Goal: Task Accomplishment & Management: Manage account settings

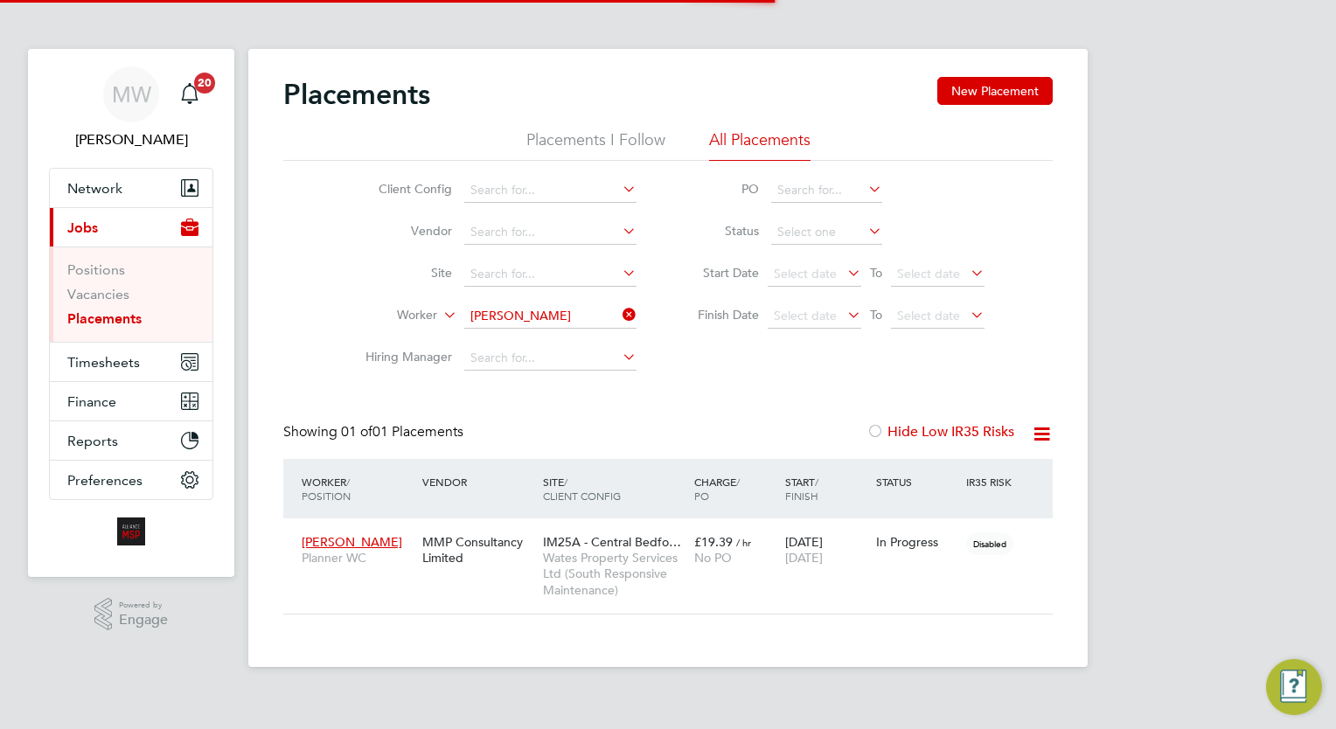
scroll to position [82, 152]
click at [619, 313] on icon at bounding box center [619, 314] width 0 height 24
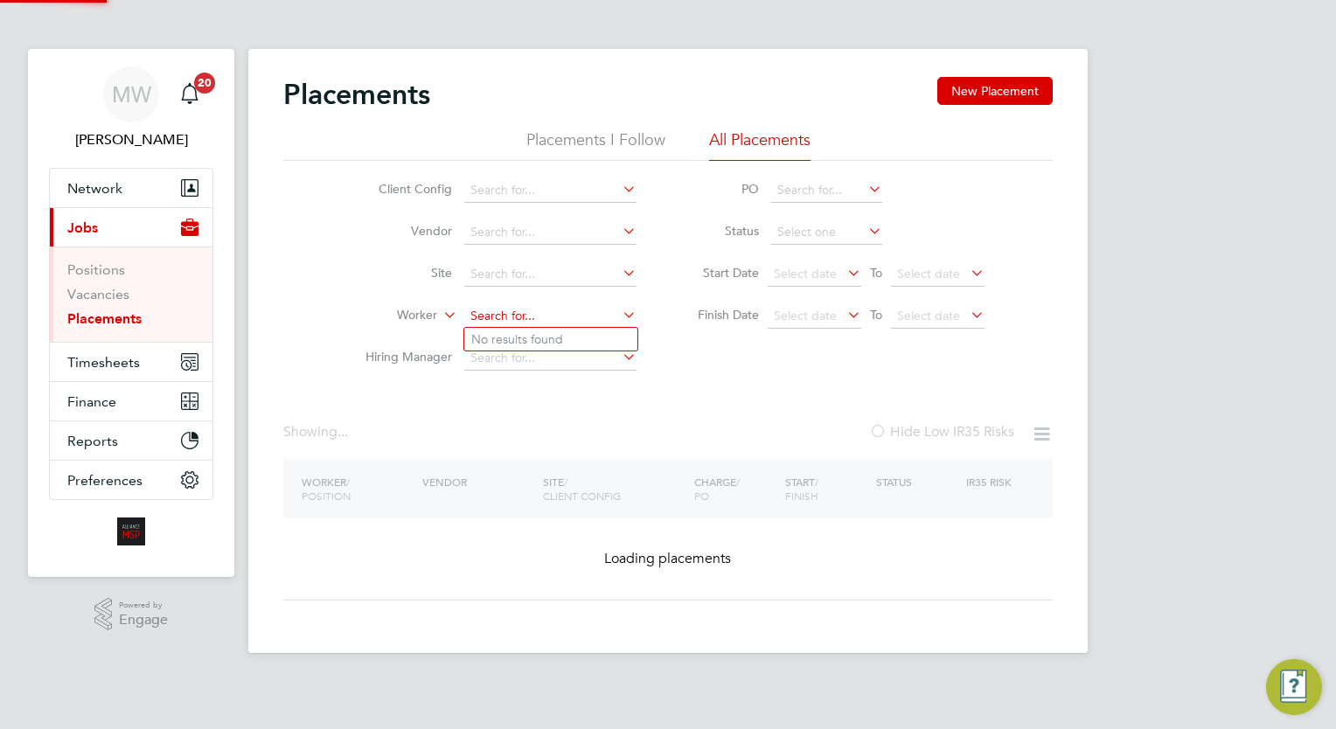
click at [570, 316] on input at bounding box center [550, 316] width 172 height 24
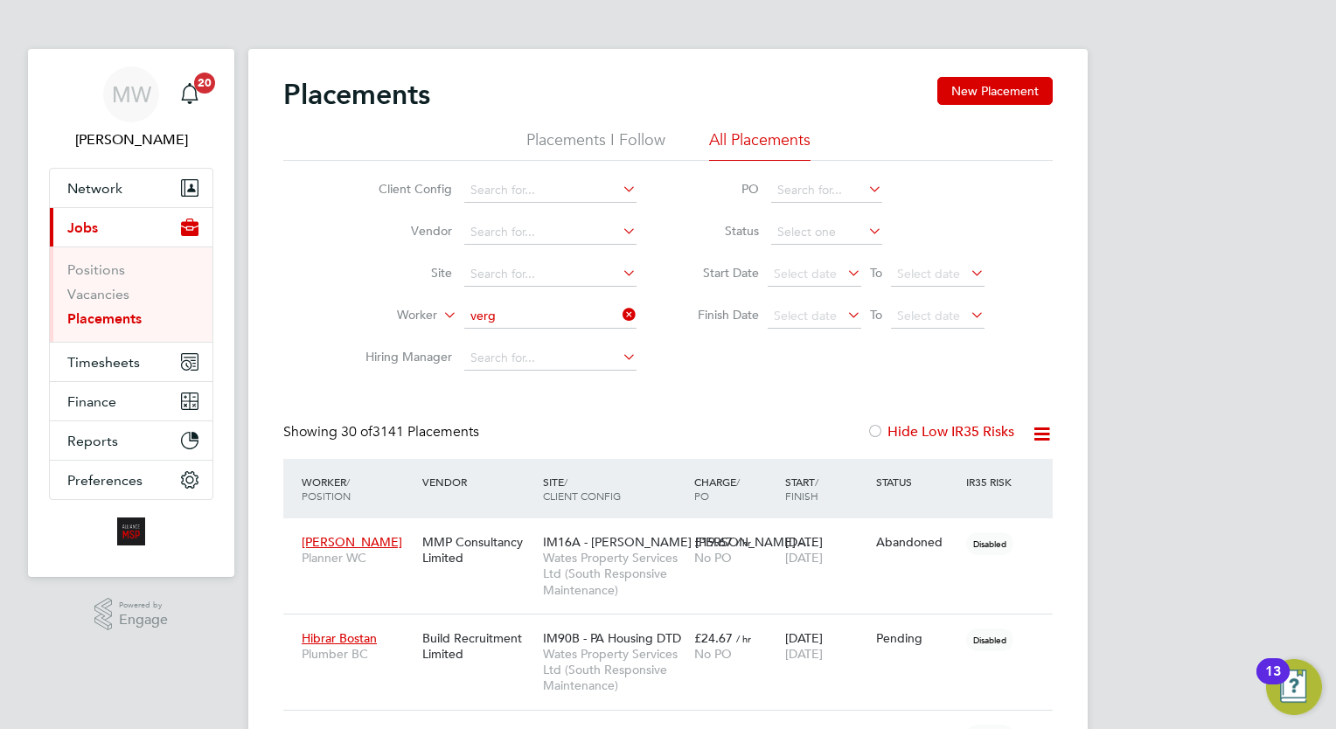
click at [560, 339] on li "David Verg en" at bounding box center [550, 340] width 173 height 24
type input "[PERSON_NAME]"
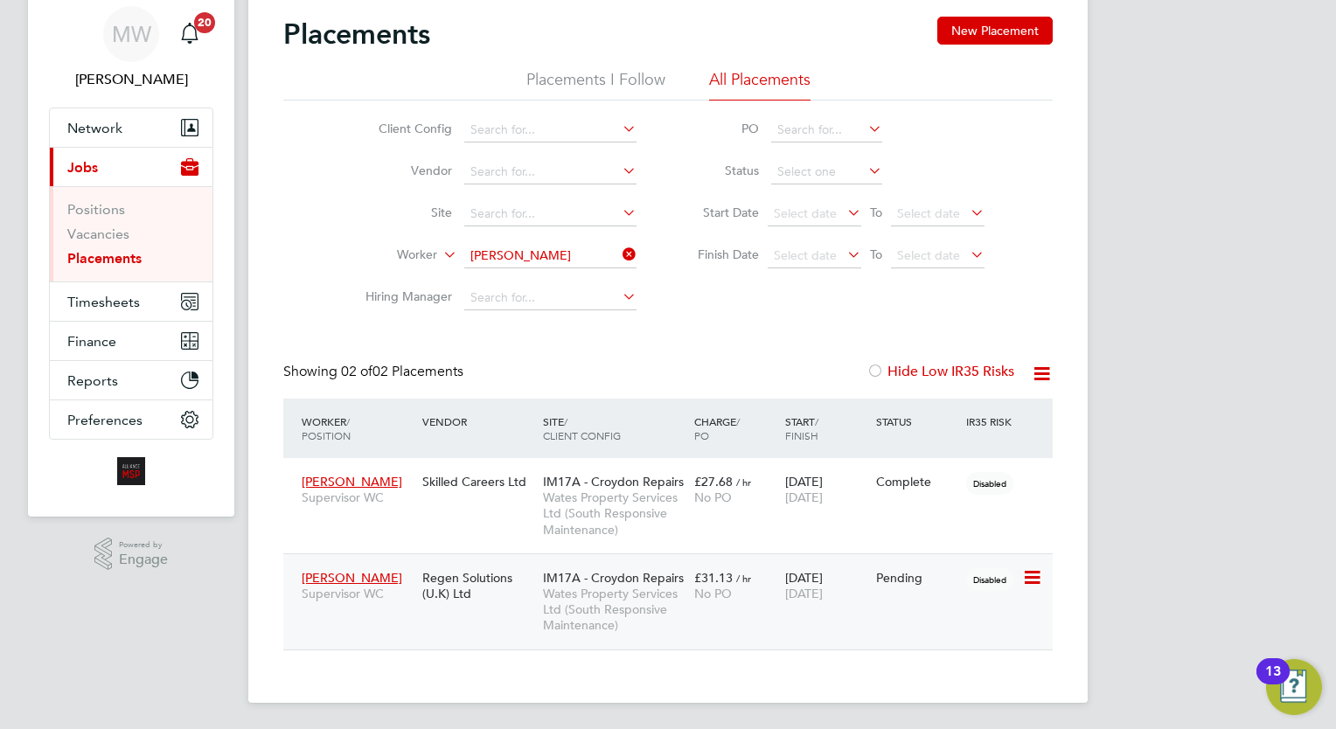
click at [675, 570] on span "IM17A - Croydon Repairs" at bounding box center [613, 578] width 141 height 16
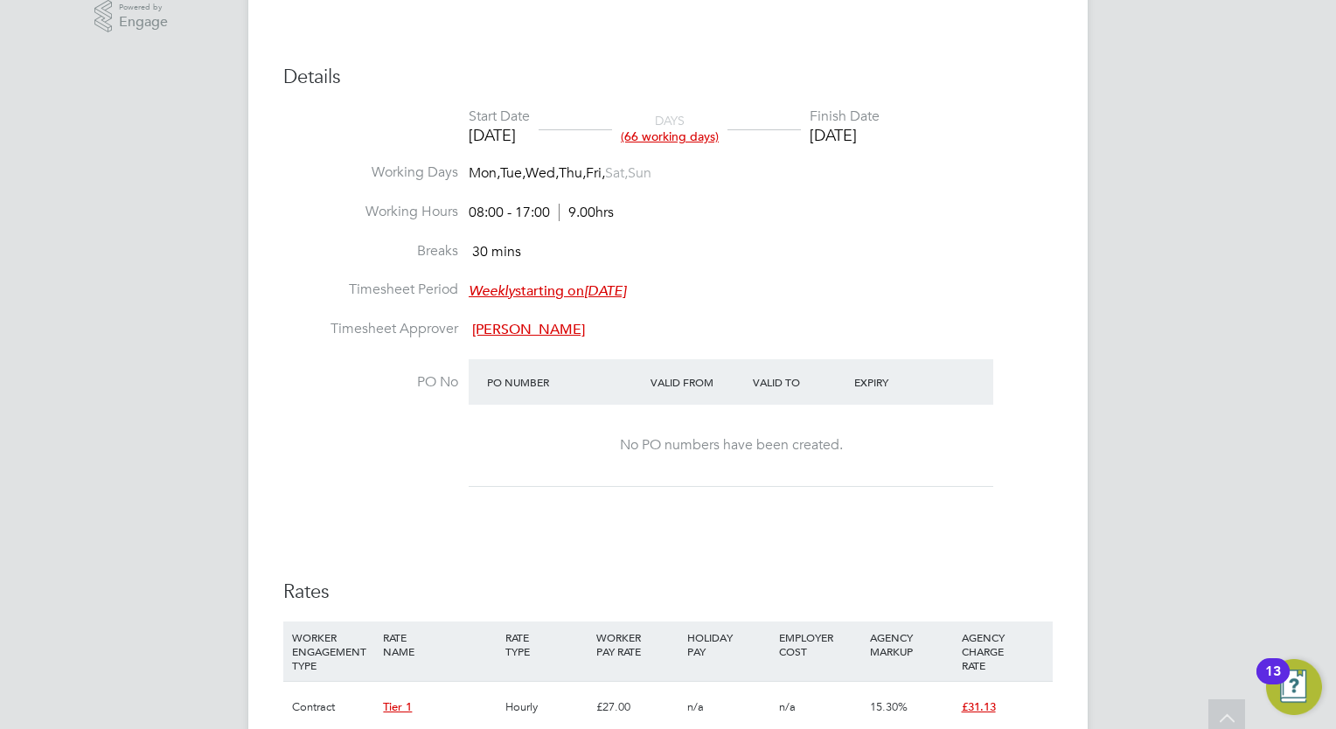
scroll to position [1239, 0]
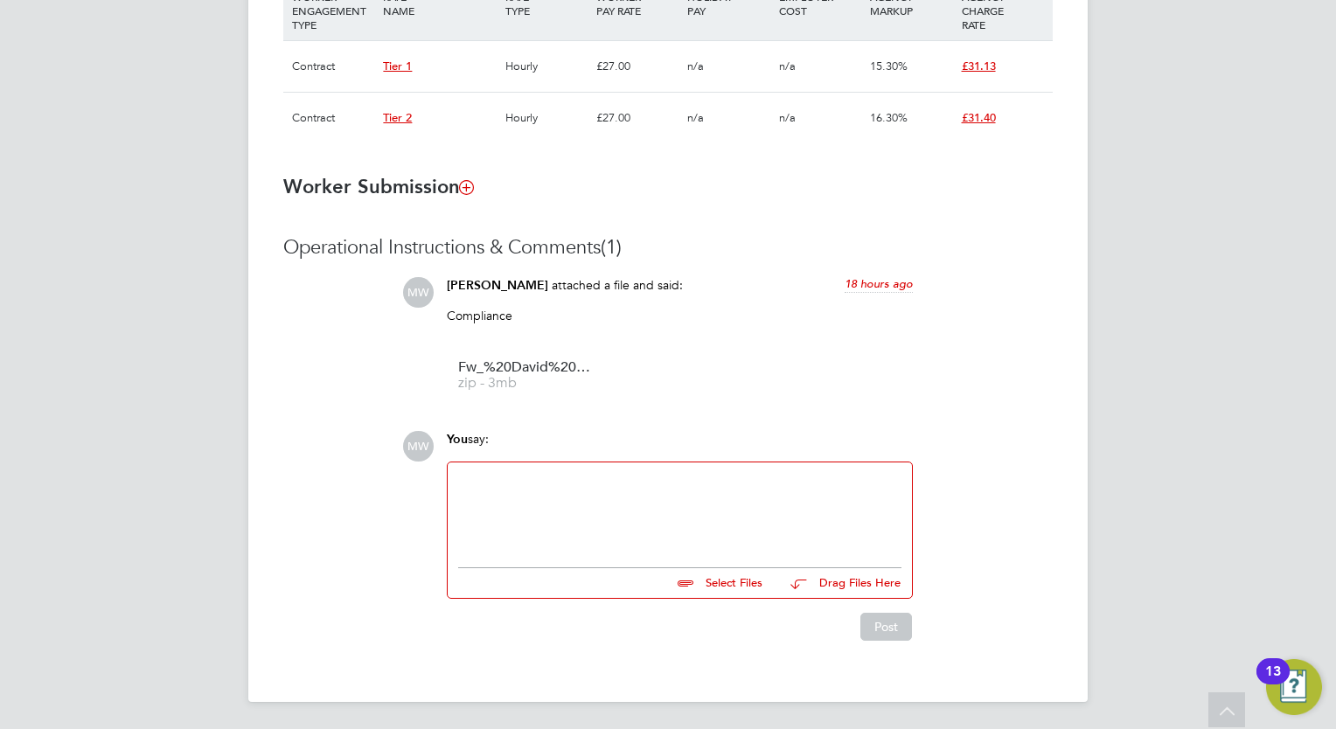
click at [566, 498] on div at bounding box center [679, 510] width 443 height 75
click at [728, 578] on input "file" at bounding box center [770, 580] width 262 height 24
type input "C:\fakepath\PHOTO-2025-08-27-16-01-53.jpg"
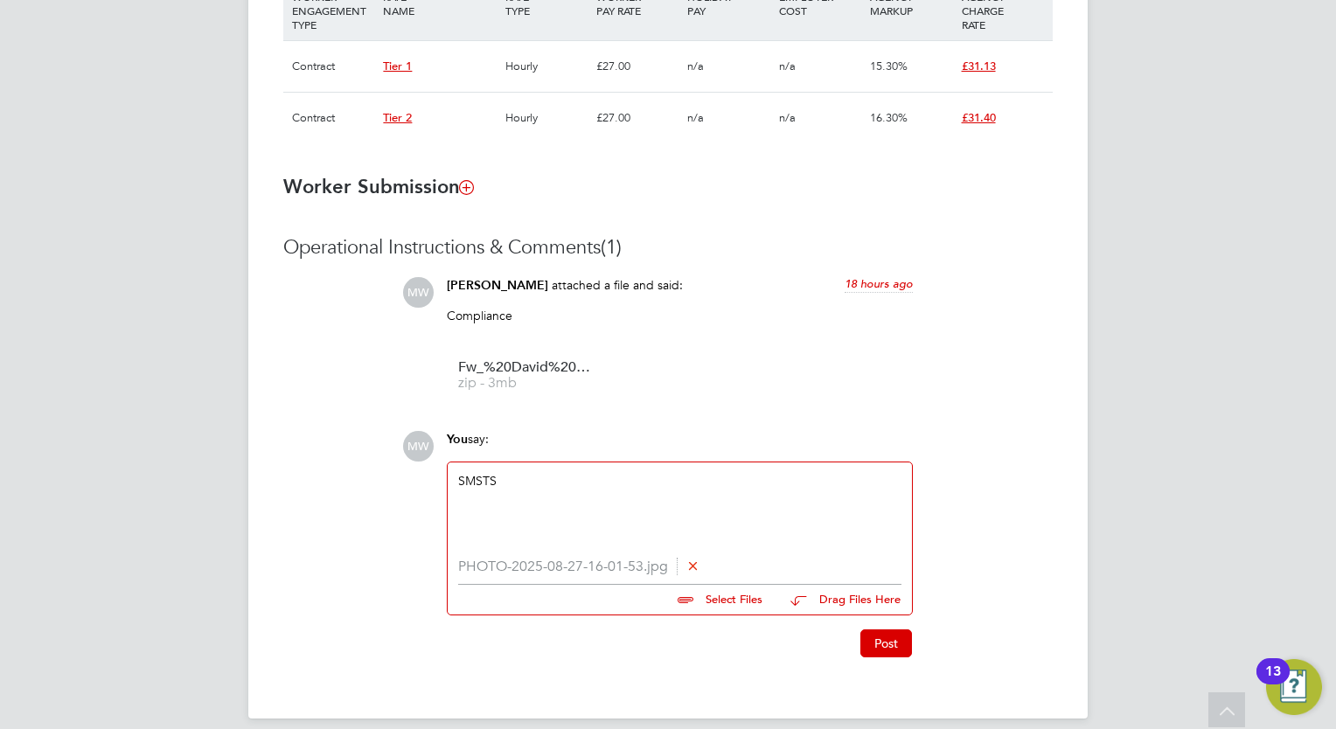
click at [878, 642] on button "Post" at bounding box center [886, 643] width 52 height 28
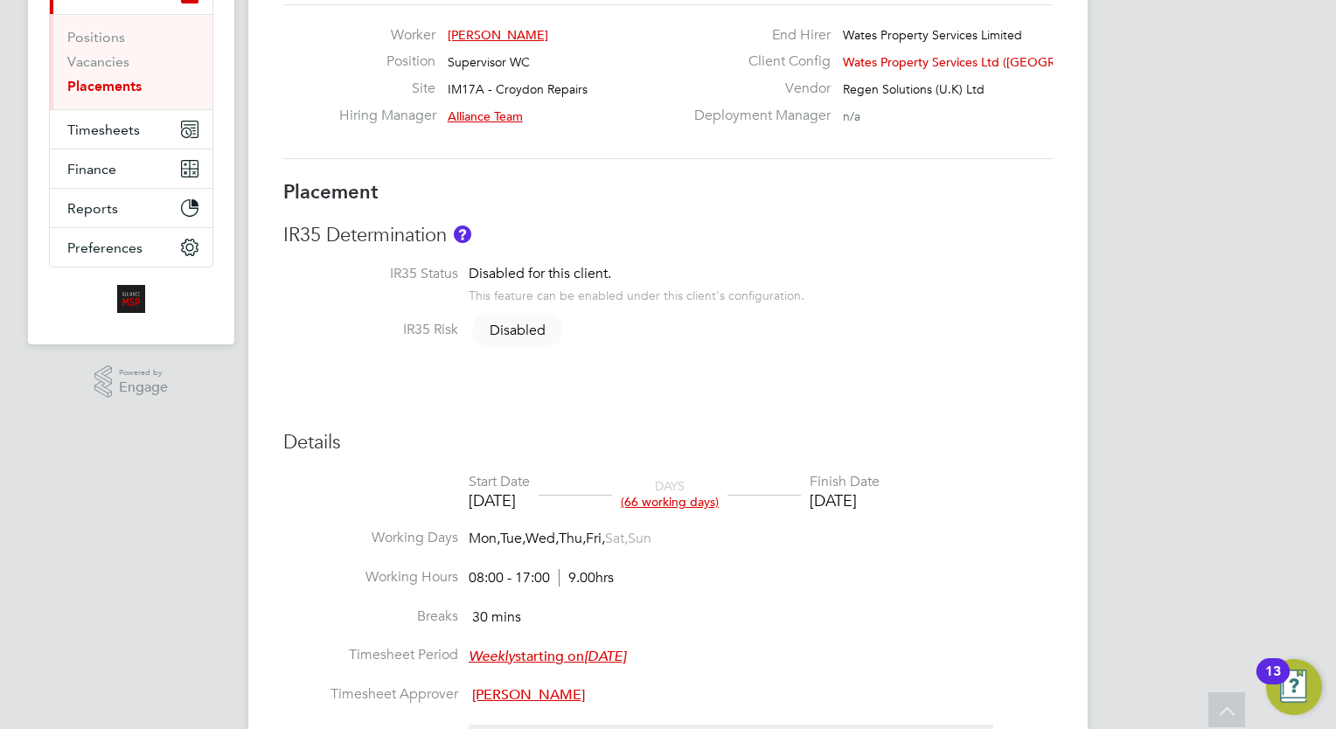
scroll to position [0, 0]
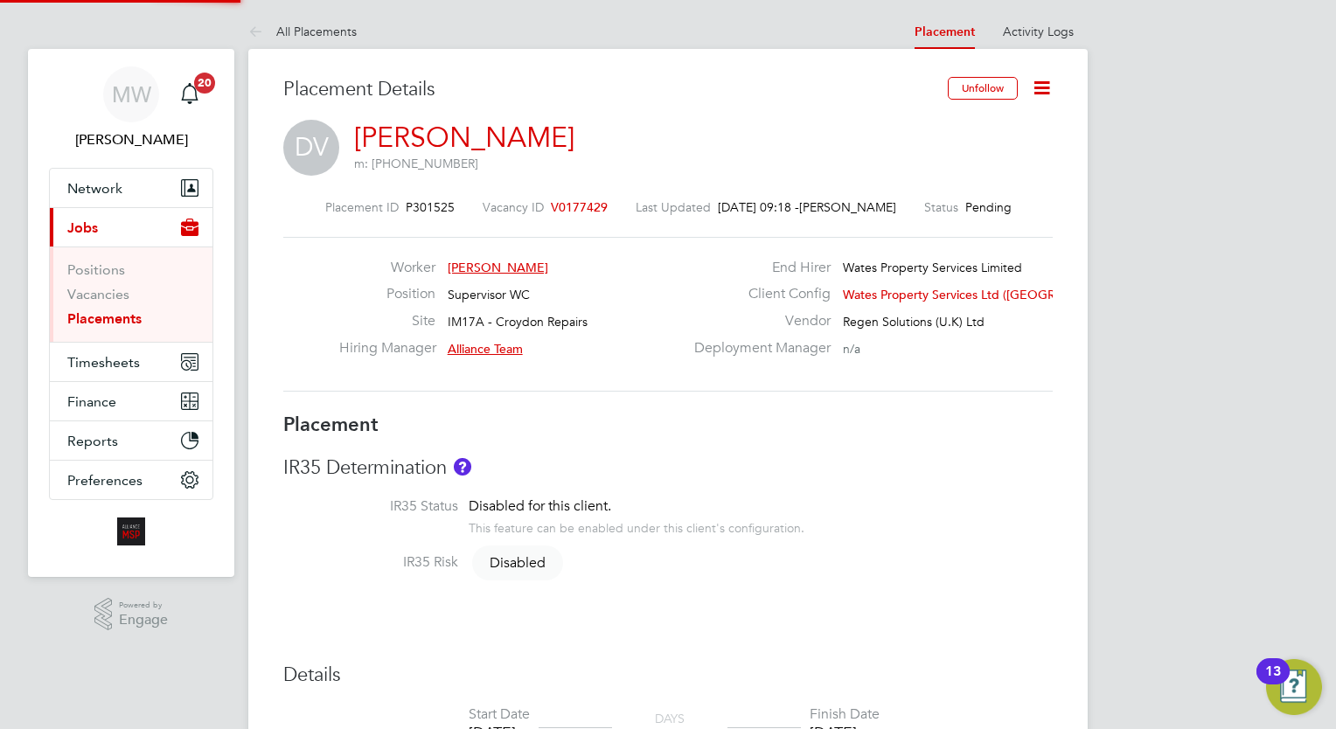
click at [113, 312] on link "Placements" at bounding box center [104, 318] width 74 height 17
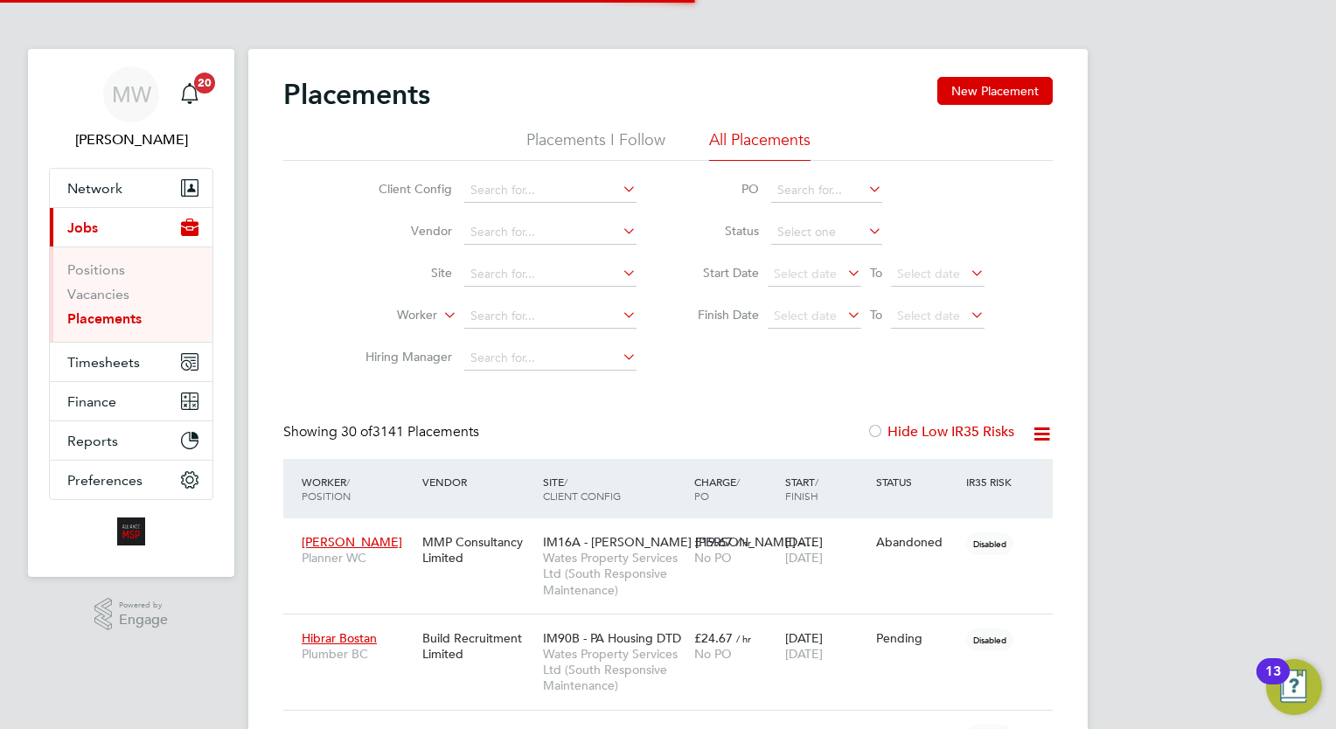
scroll to position [50, 121]
click at [573, 316] on input at bounding box center [550, 316] width 172 height 24
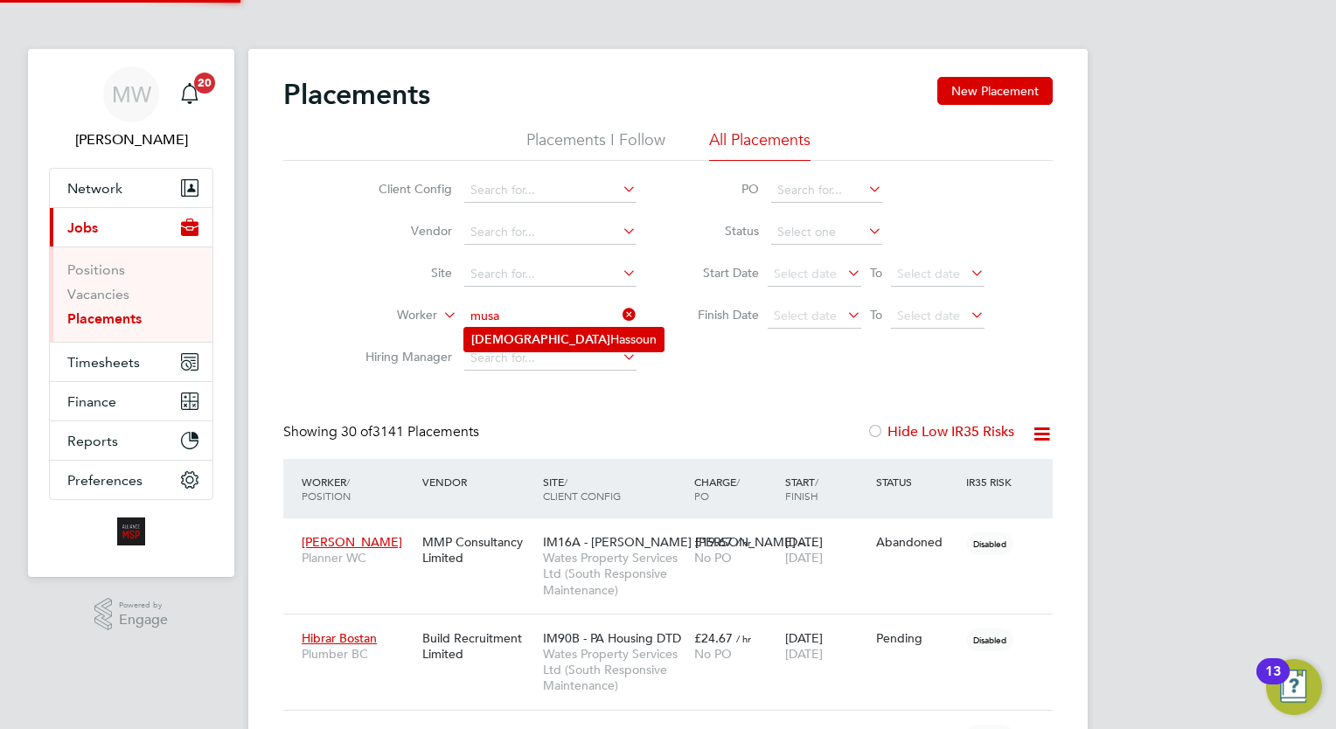
click at [566, 334] on li "Musa Hassoun" at bounding box center [563, 340] width 199 height 24
type input "[PERSON_NAME]"
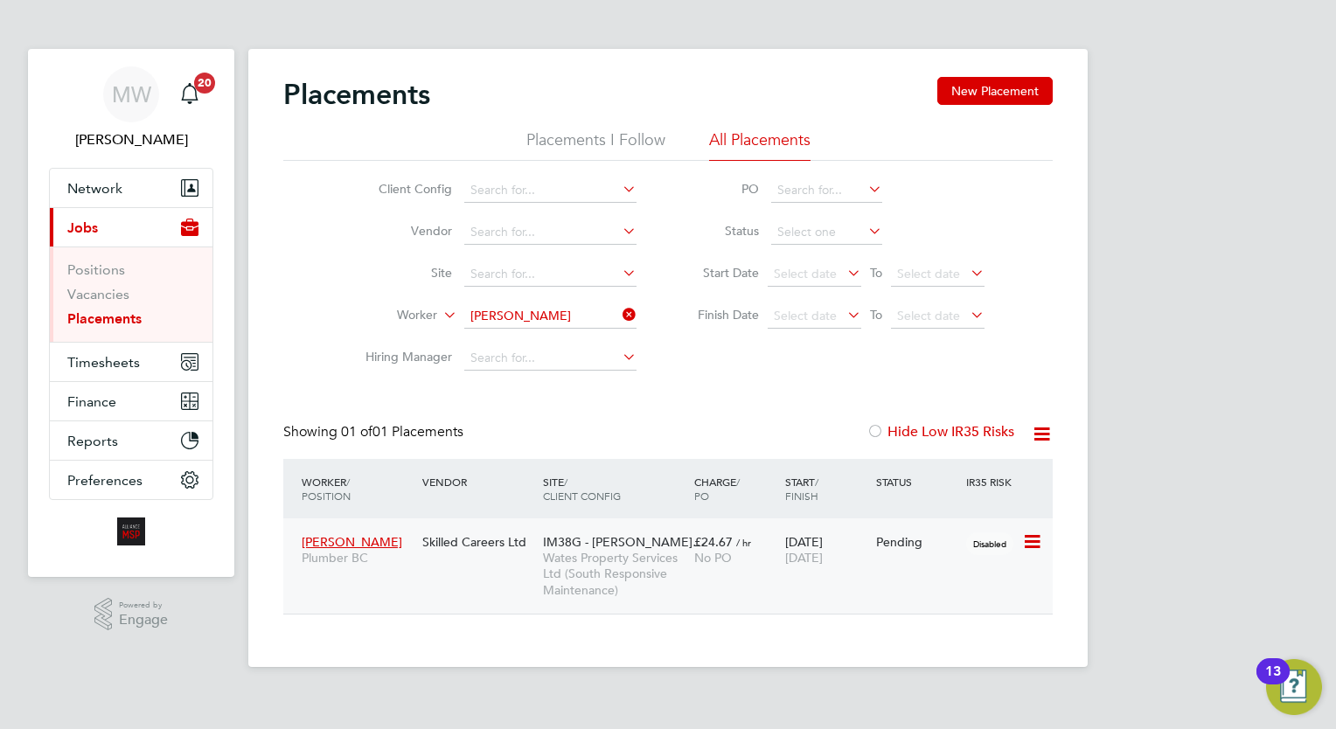
scroll to position [82, 152]
click at [680, 588] on span "Wates Property Services Ltd (South Responsive Maintenance)" at bounding box center [614, 574] width 142 height 48
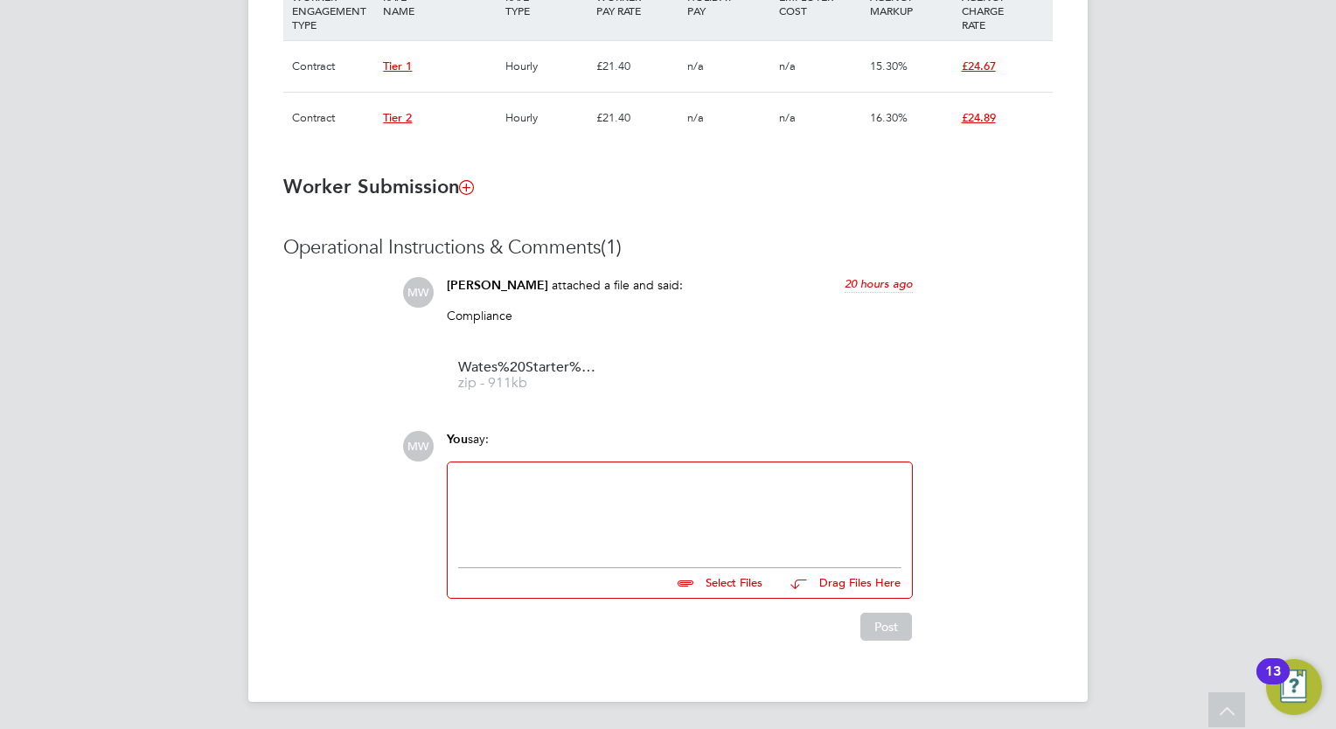
click at [635, 495] on div at bounding box center [679, 510] width 443 height 75
click at [715, 578] on input "file" at bounding box center [770, 580] width 262 height 24
type input "C:\fakepath\RE_ Wates Starter Pack – Certificate of Compliance (COC) - Musa Has…"
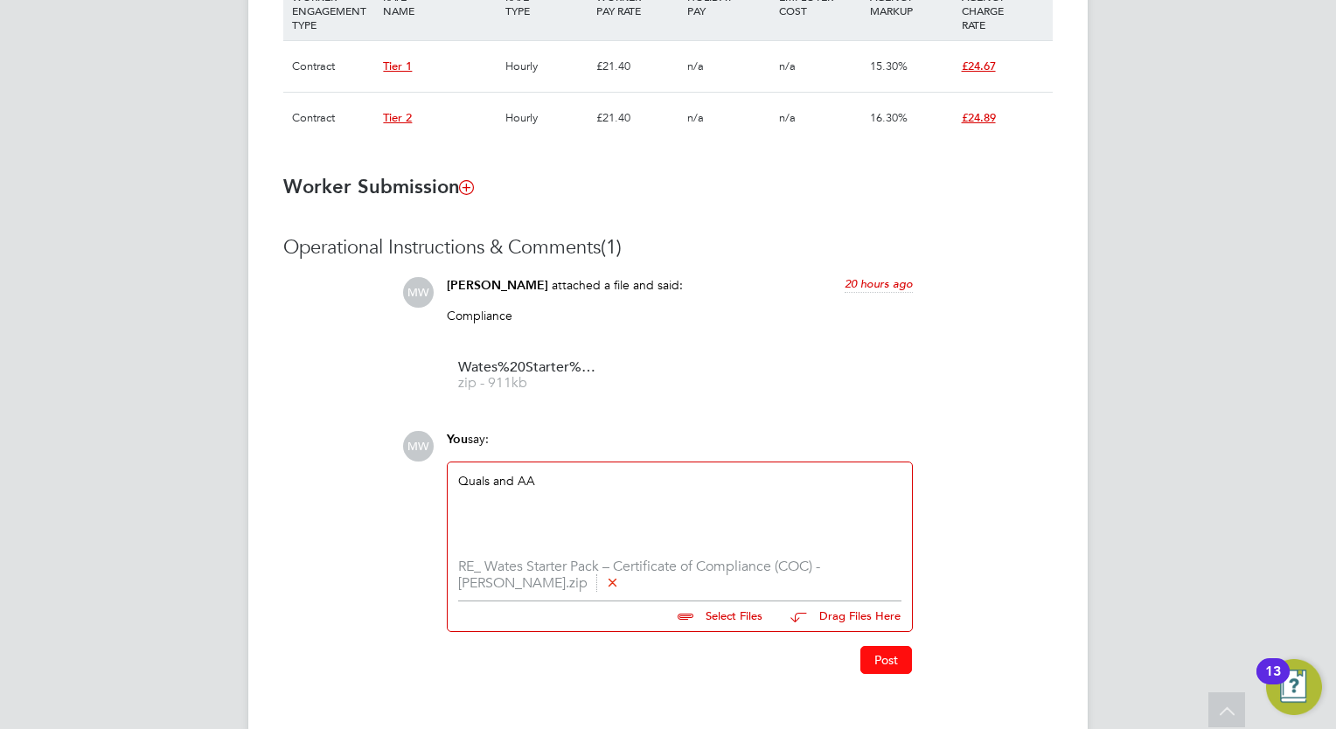
click at [892, 659] on button "Post" at bounding box center [886, 660] width 52 height 28
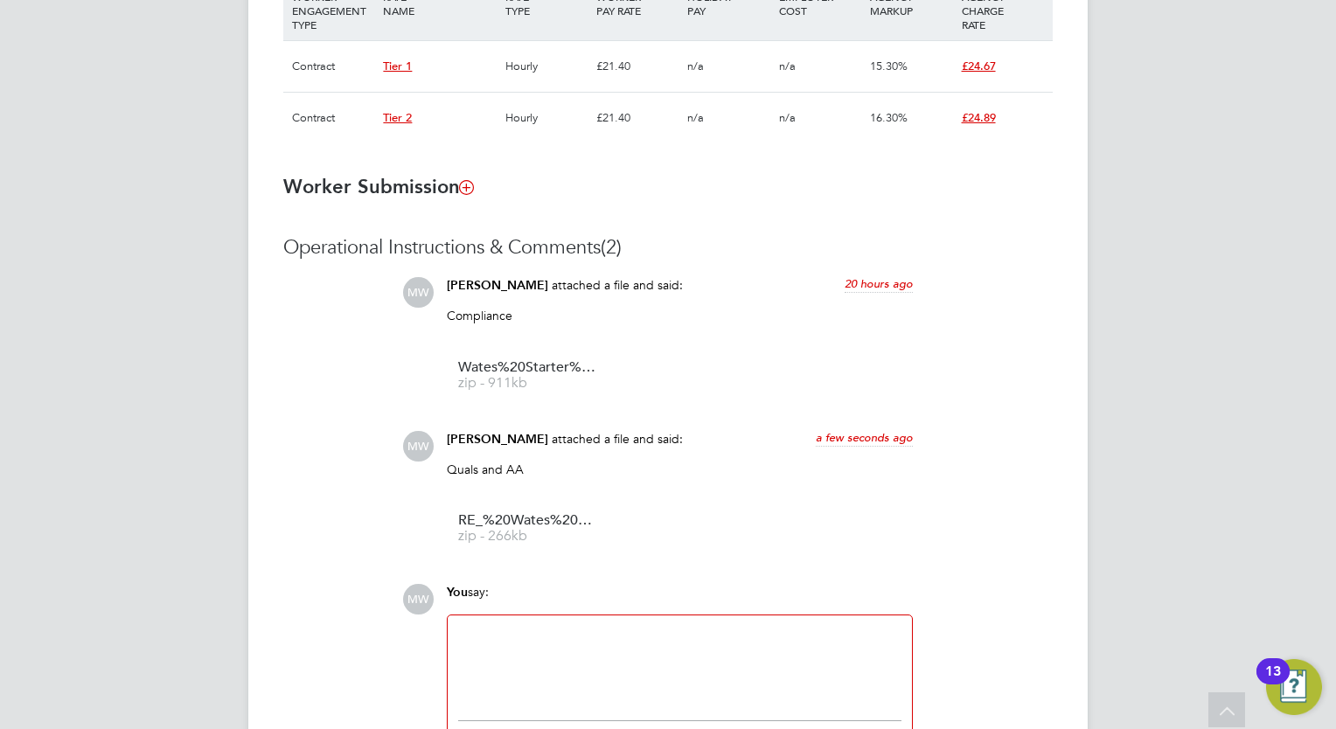
click at [660, 617] on div at bounding box center [680, 663] width 464 height 96
drag, startPoint x: 654, startPoint y: 619, endPoint x: 641, endPoint y: 622, distance: 13.6
click at [641, 622] on div at bounding box center [680, 663] width 464 height 96
click at [588, 638] on div at bounding box center [679, 663] width 443 height 75
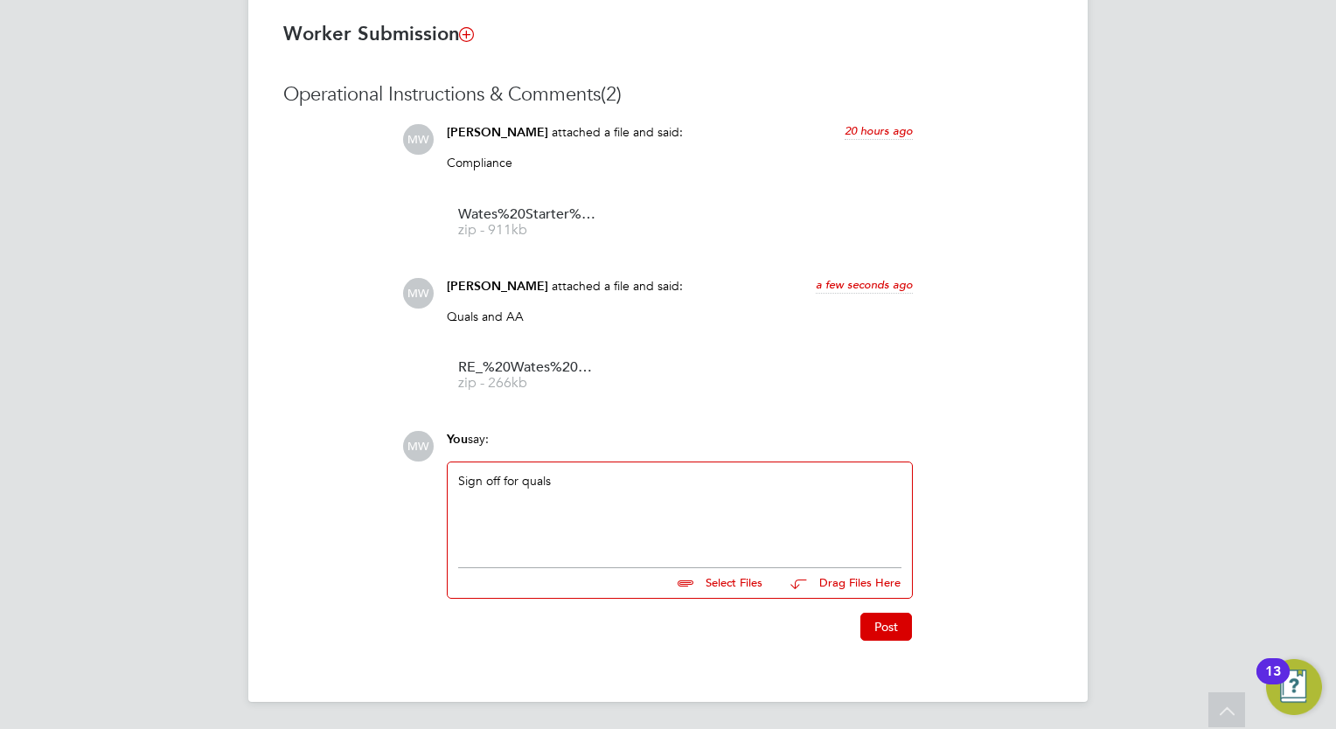
click at [756, 586] on input "file" at bounding box center [770, 580] width 262 height 24
type input "C:\fakepath\Fw_ Musa Hassoun Interview .eml"
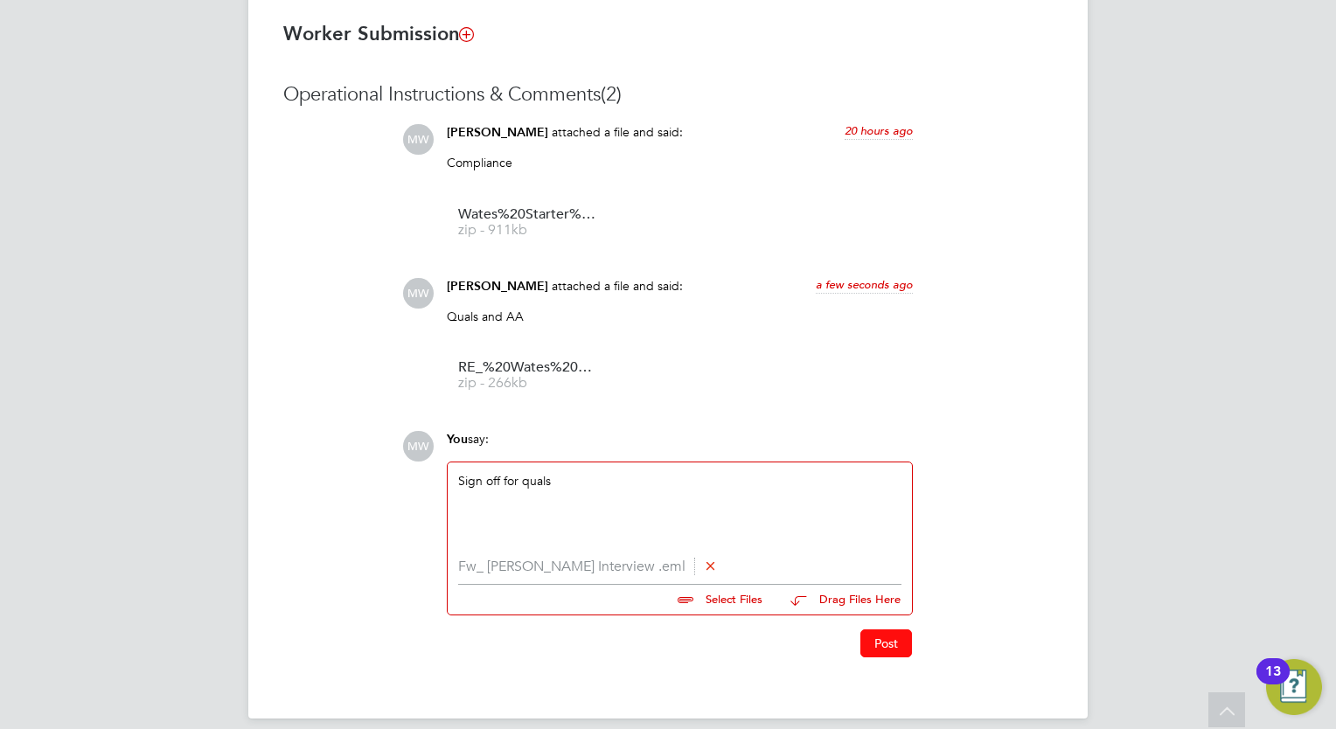
click at [889, 631] on button "Post" at bounding box center [886, 643] width 52 height 28
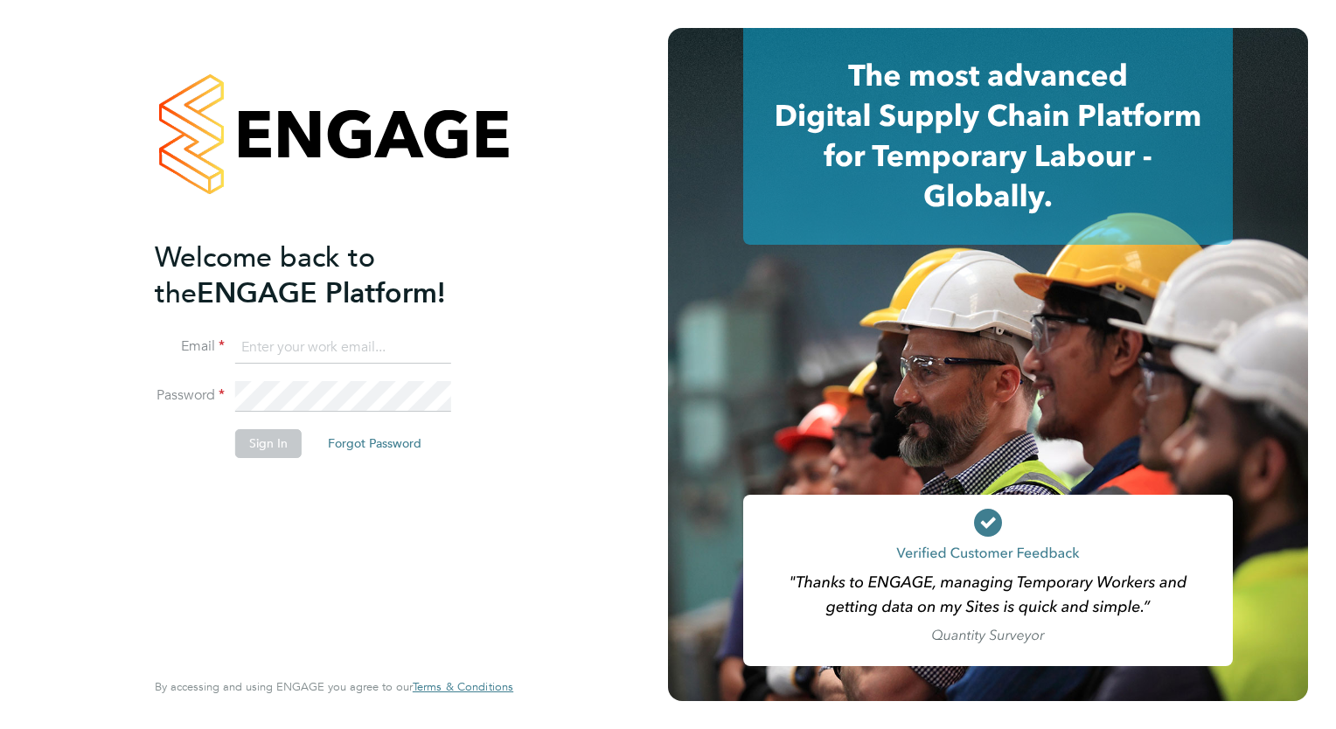
type input "[EMAIL_ADDRESS][DOMAIN_NAME]"
click at [287, 434] on button "Sign In" at bounding box center [268, 443] width 66 height 28
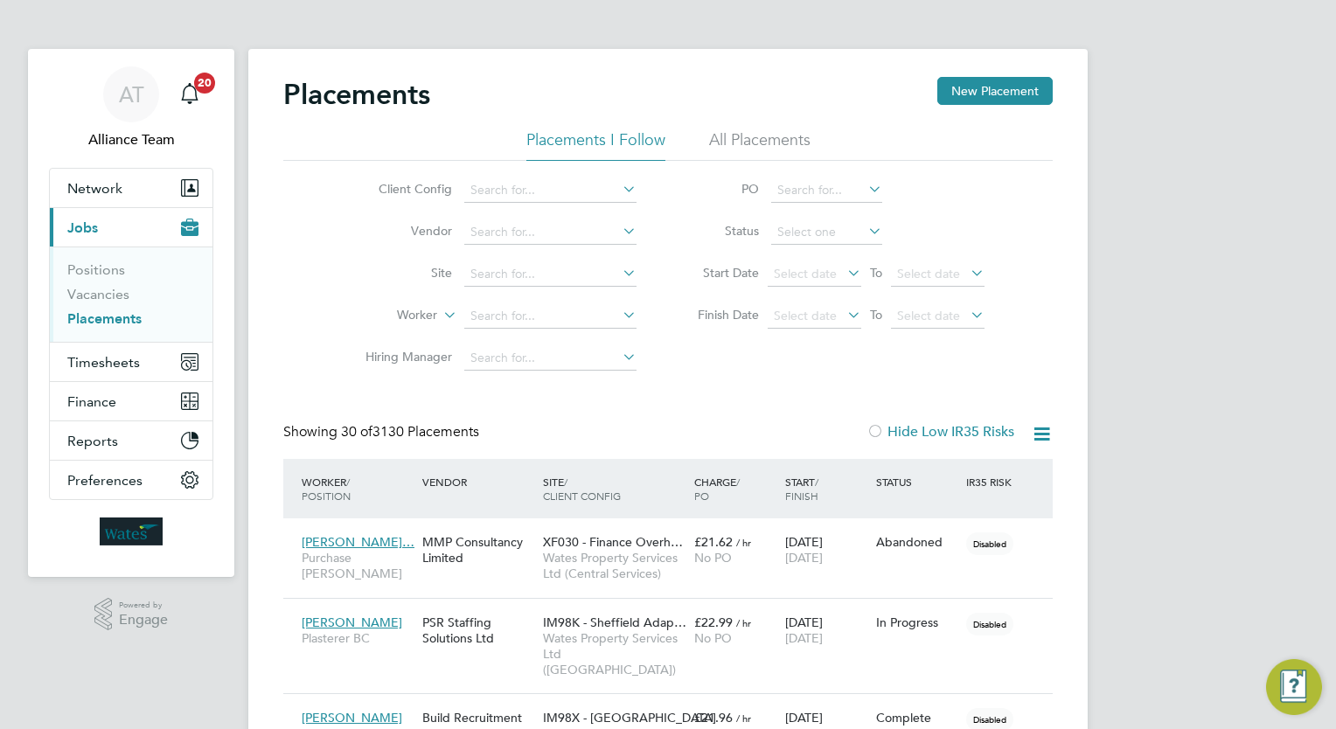
click at [767, 121] on div "Placements New Placement" at bounding box center [667, 103] width 769 height 52
click at [775, 142] on li "All Placements" at bounding box center [759, 144] width 101 height 31
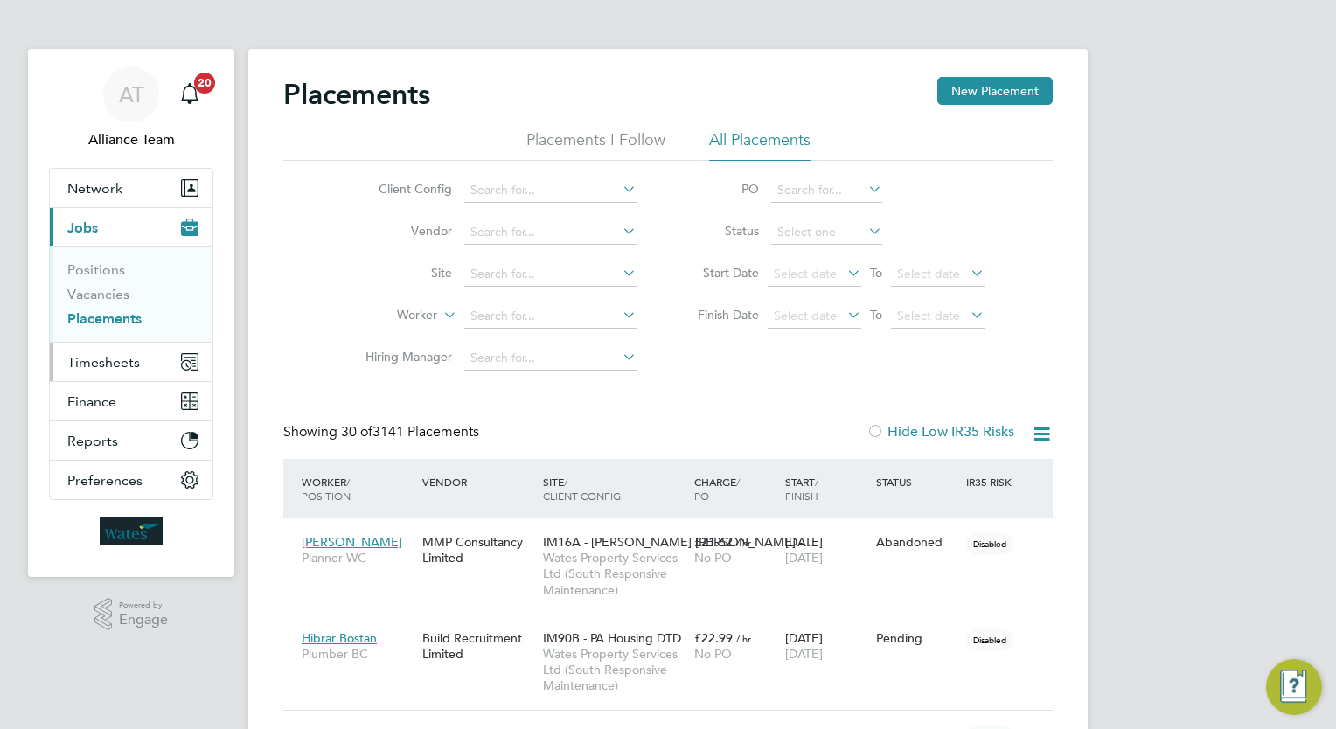
click at [121, 346] on button "Timesheets" at bounding box center [131, 362] width 163 height 38
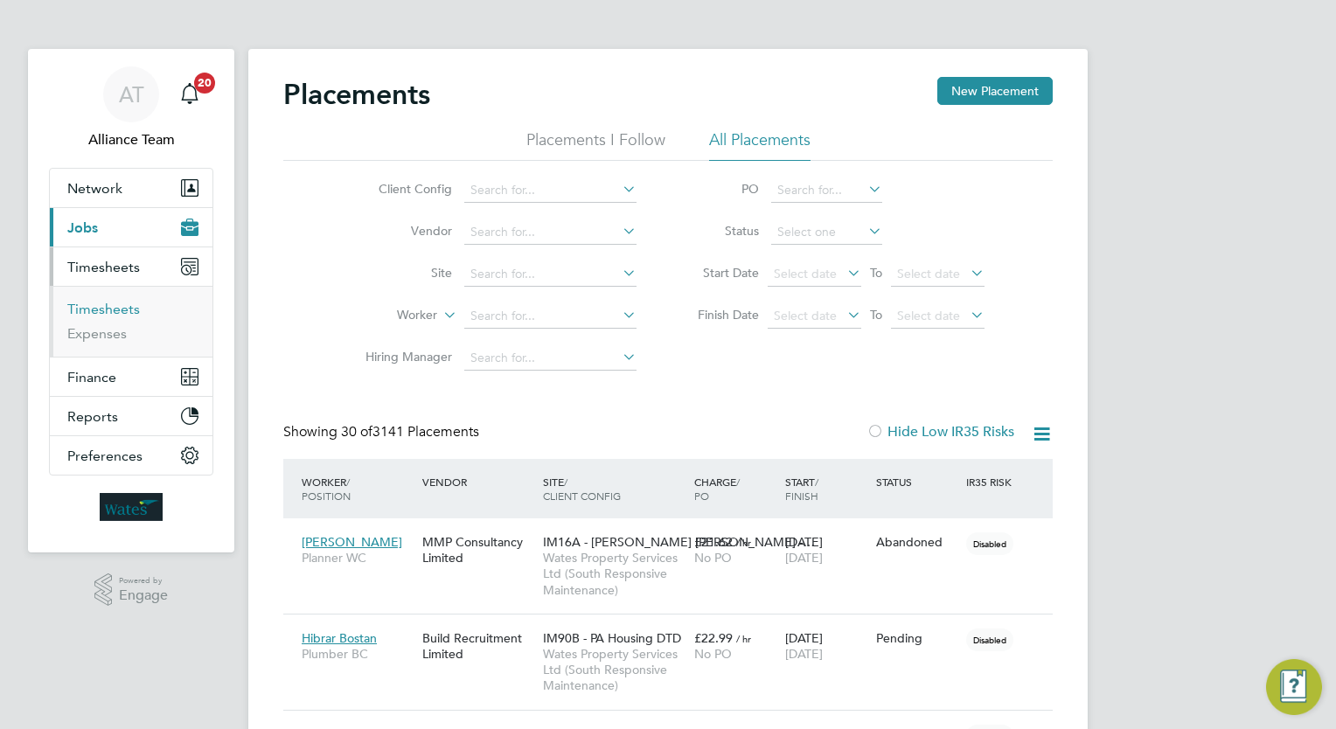
click at [112, 312] on link "Timesheets" at bounding box center [103, 309] width 73 height 17
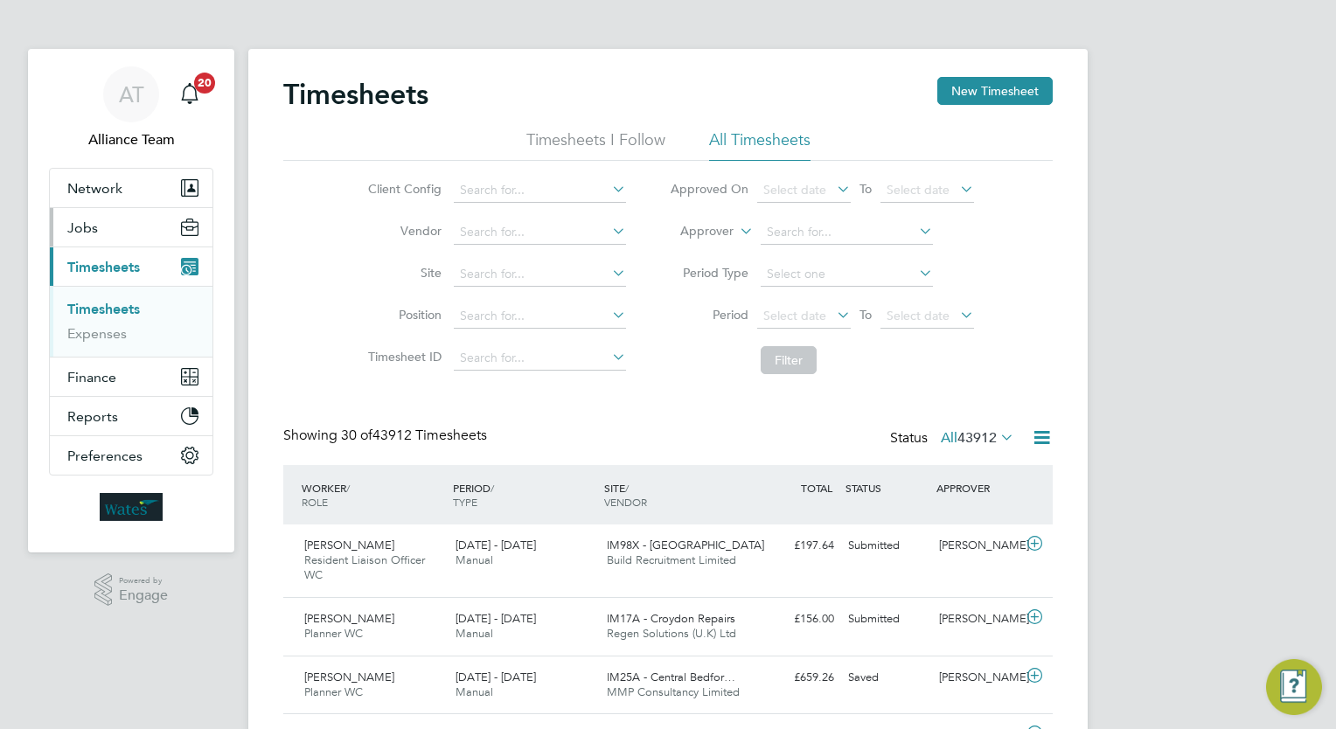
click at [107, 218] on button "Jobs" at bounding box center [131, 227] width 163 height 38
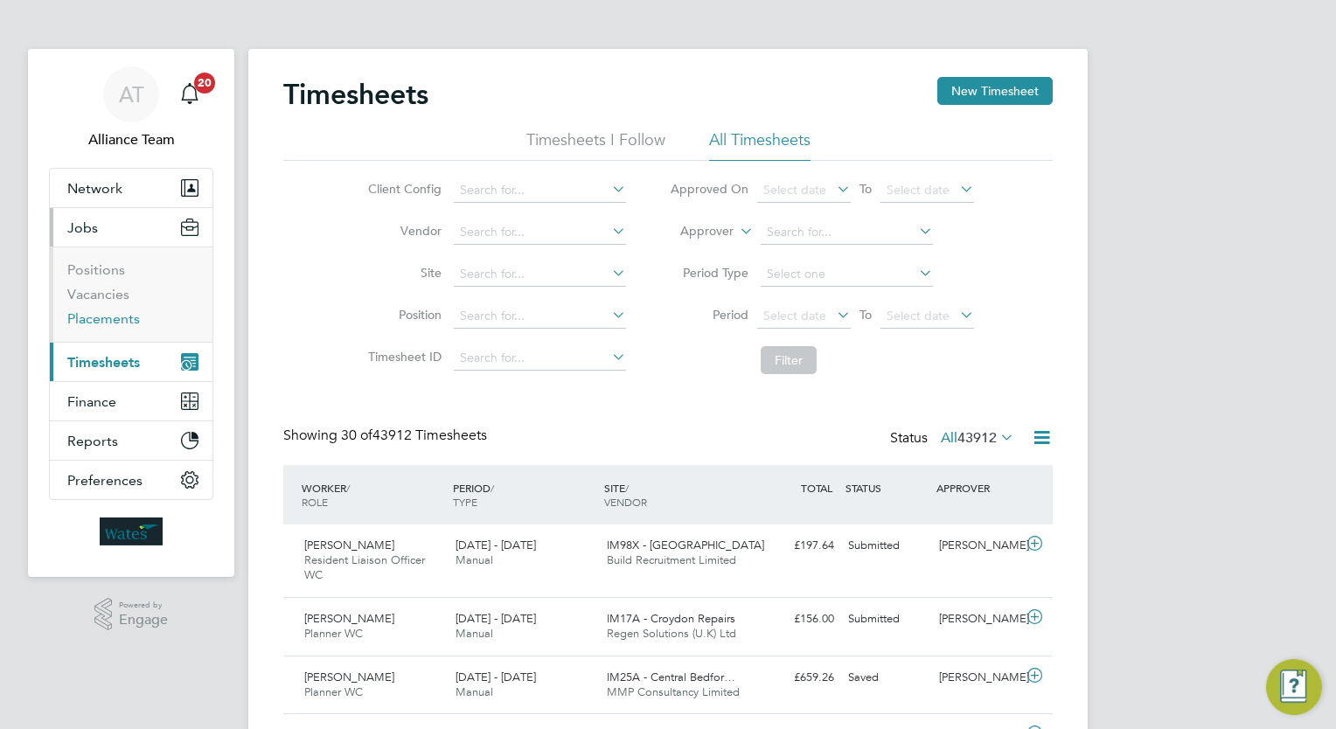
click at [112, 318] on link "Placements" at bounding box center [103, 318] width 73 height 17
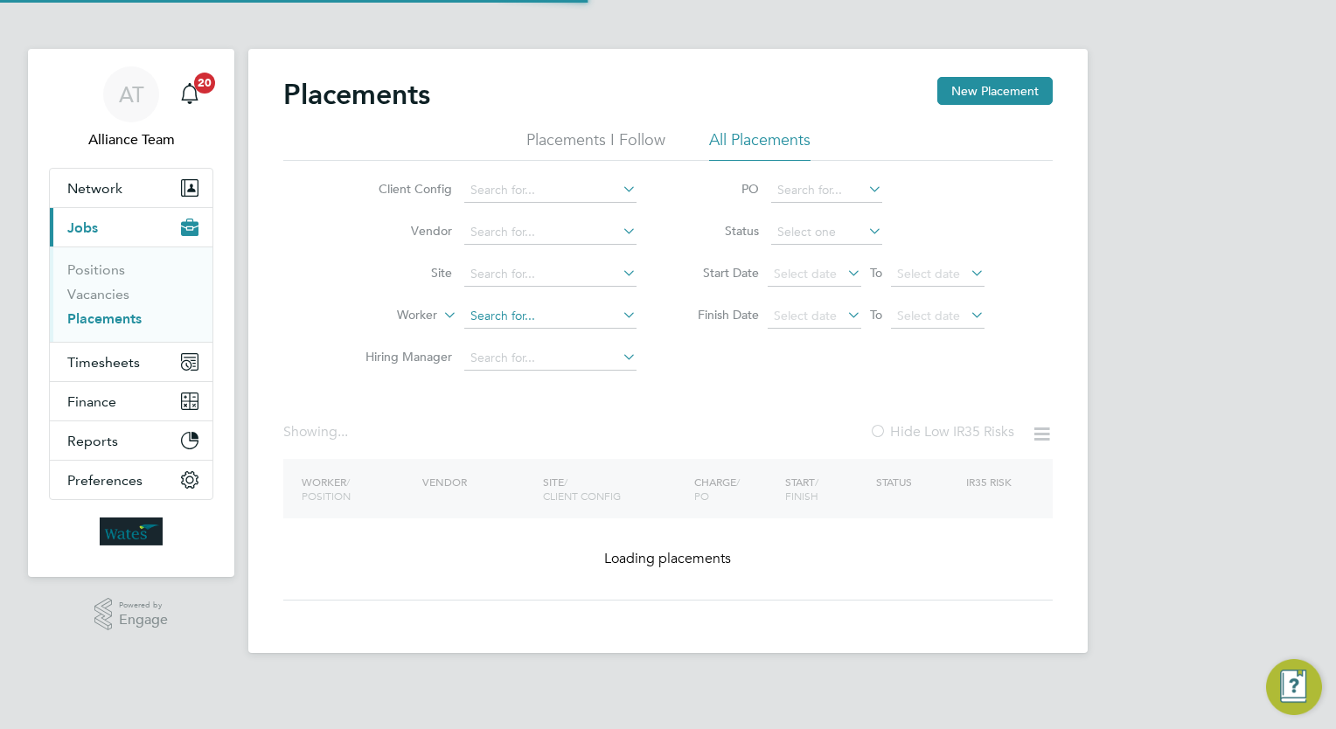
click at [500, 316] on input at bounding box center [550, 316] width 172 height 24
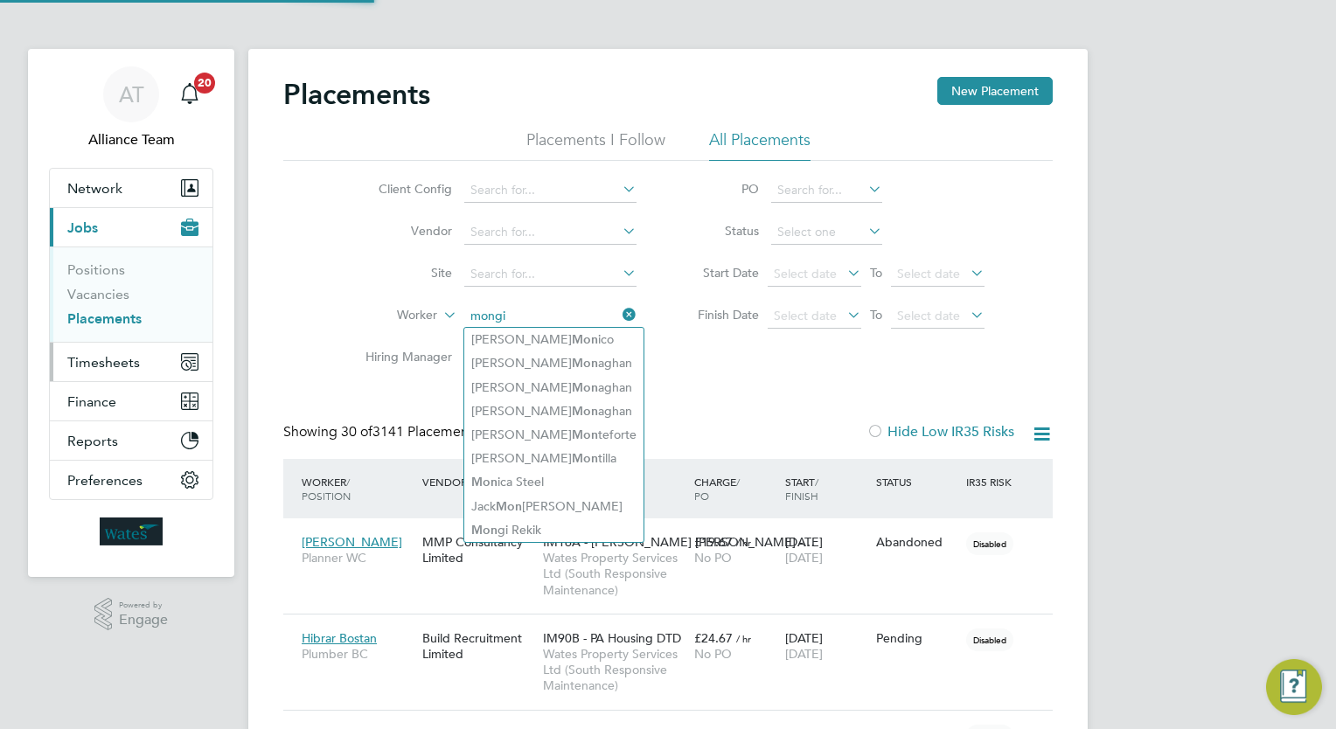
type input "mongi"
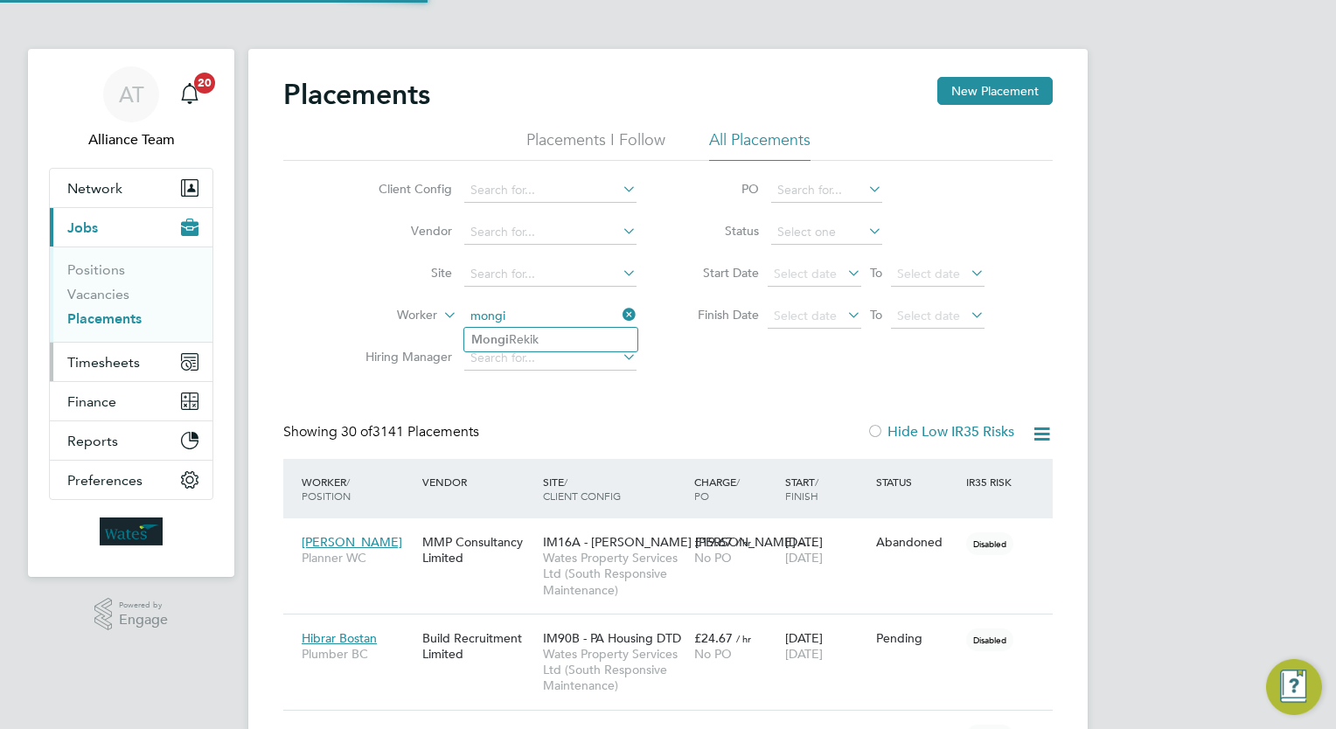
click at [107, 369] on button "Timesheets" at bounding box center [131, 362] width 163 height 38
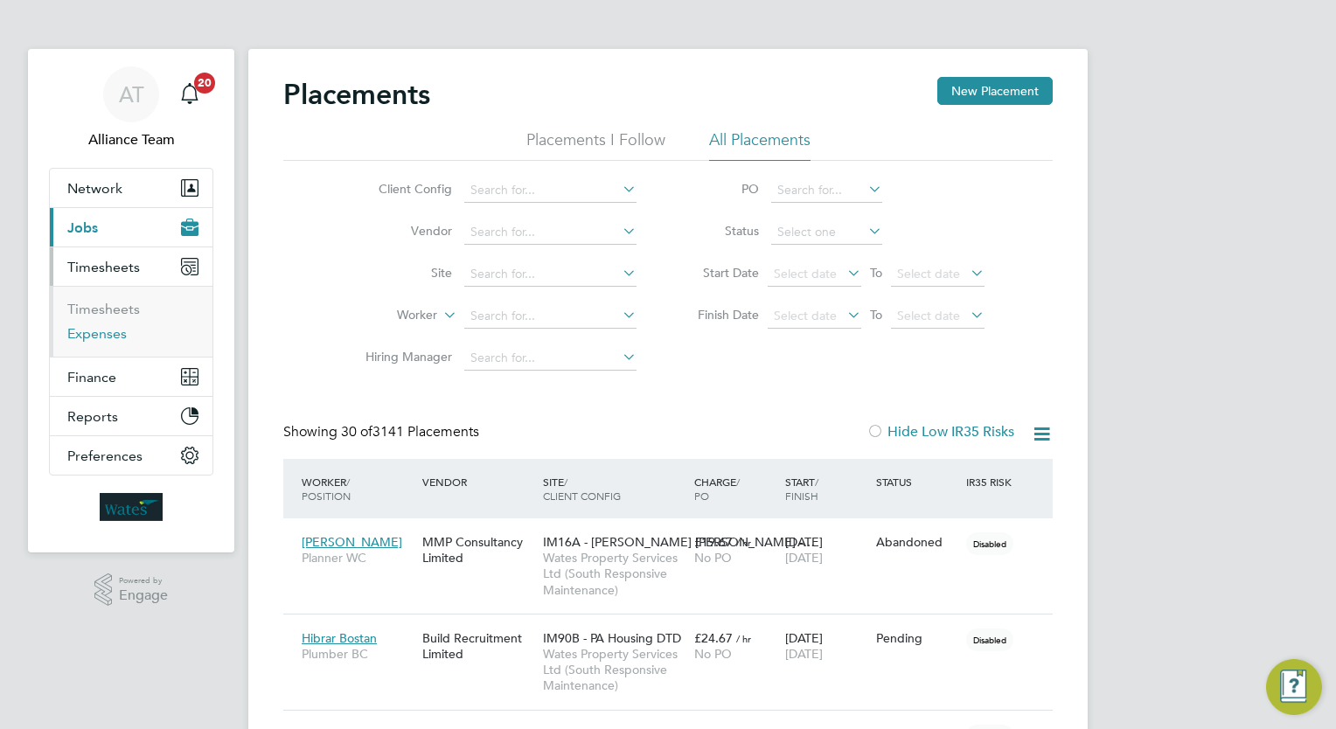
click at [102, 337] on link "Expenses" at bounding box center [96, 333] width 59 height 17
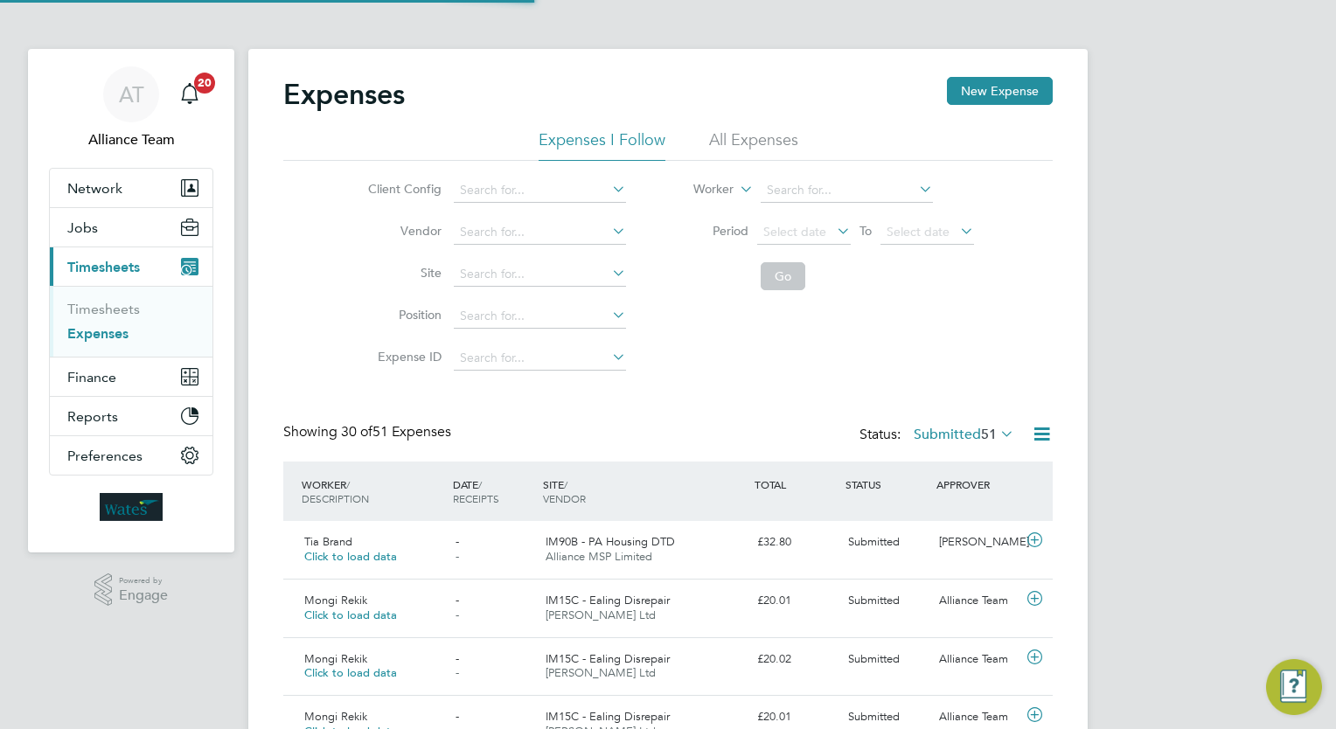
click at [737, 139] on li "All Expenses" at bounding box center [753, 144] width 89 height 31
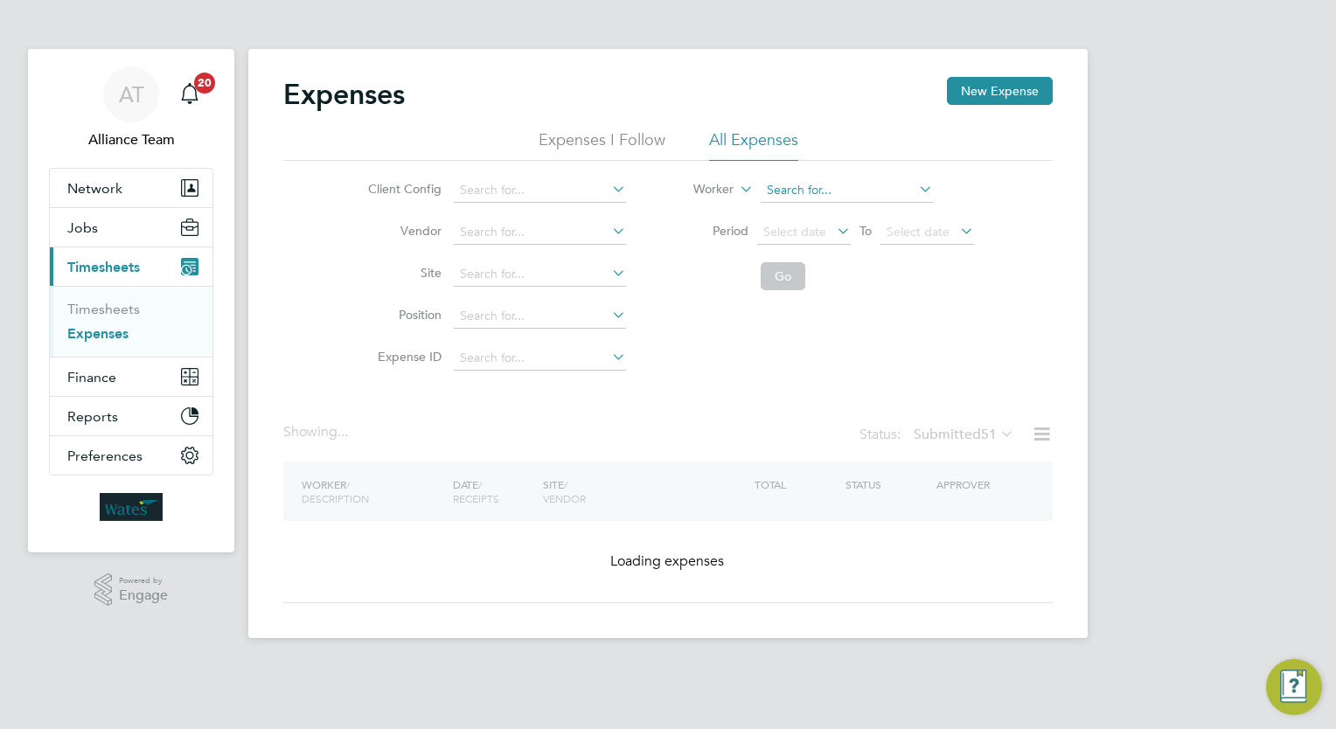
click at [805, 192] on input at bounding box center [846, 190] width 172 height 24
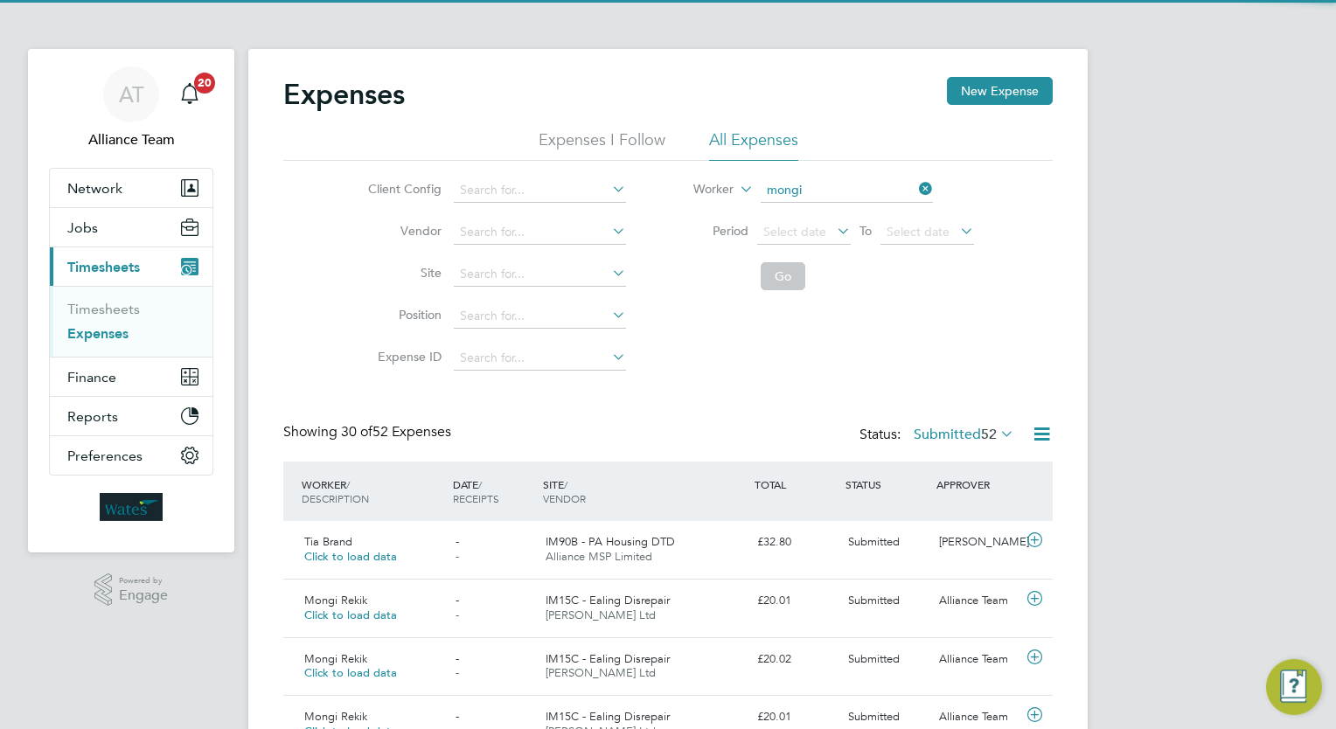
click at [814, 206] on li "Mongi Rekik" at bounding box center [846, 214] width 173 height 24
type input "Mongi Rekik"
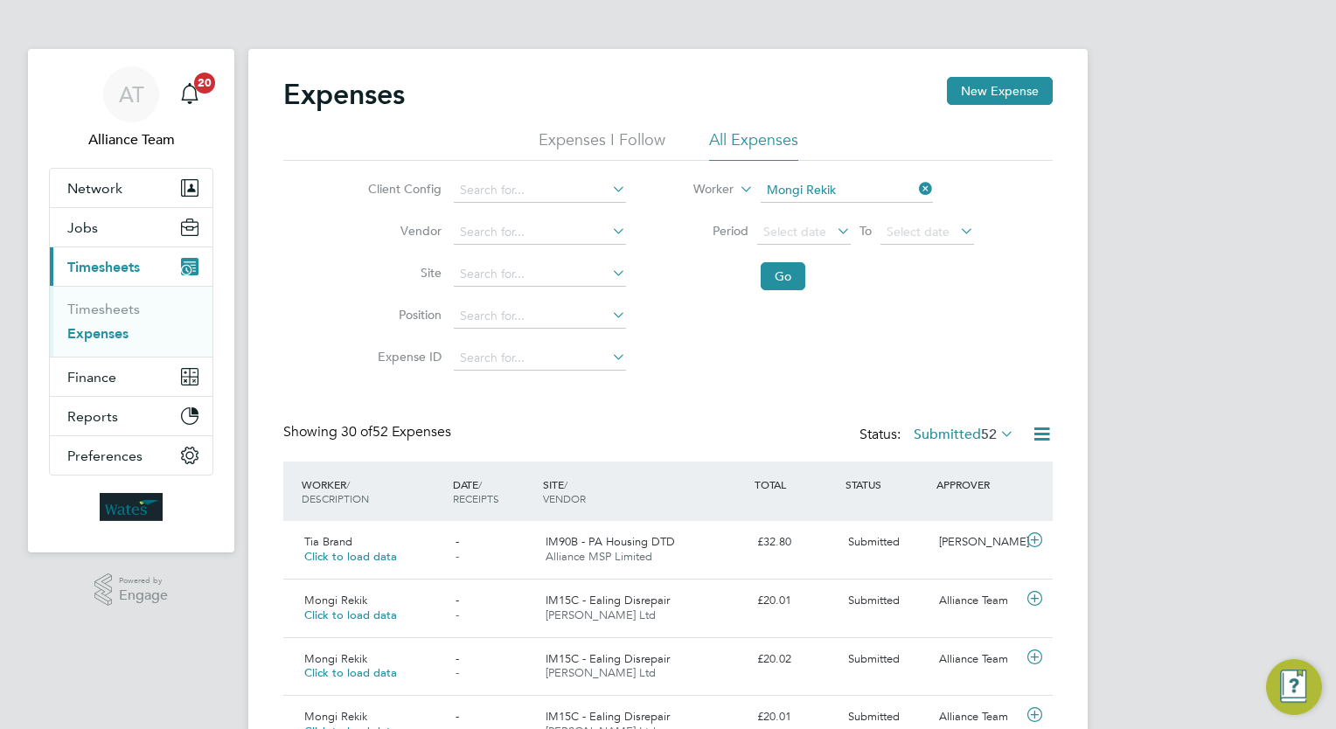
click at [786, 246] on li "Period Select date To Select date" at bounding box center [822, 233] width 348 height 42
click at [786, 269] on button "Go" at bounding box center [782, 276] width 45 height 28
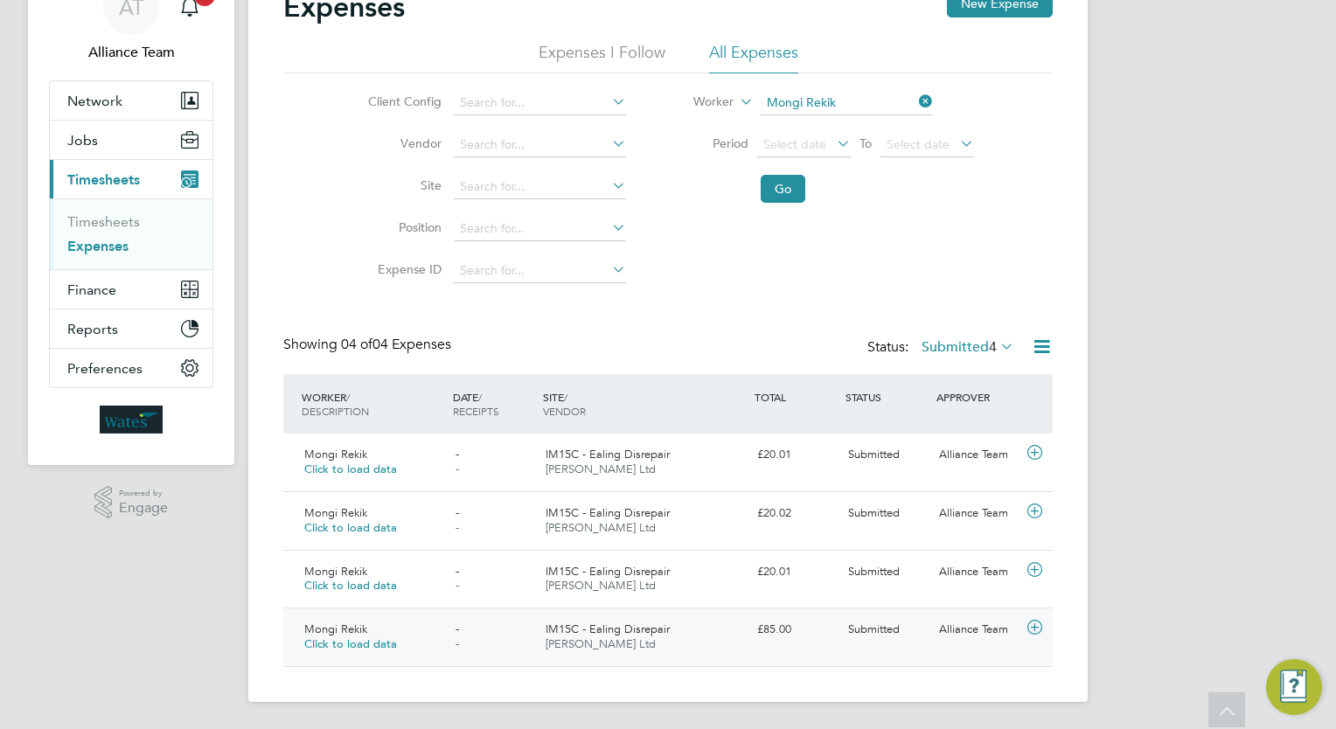
click at [653, 614] on div "Mongi Rekik Click to load data - - IM15C - Ealing Disrepair Daniel Owen Ltd £85…" at bounding box center [667, 636] width 769 height 59
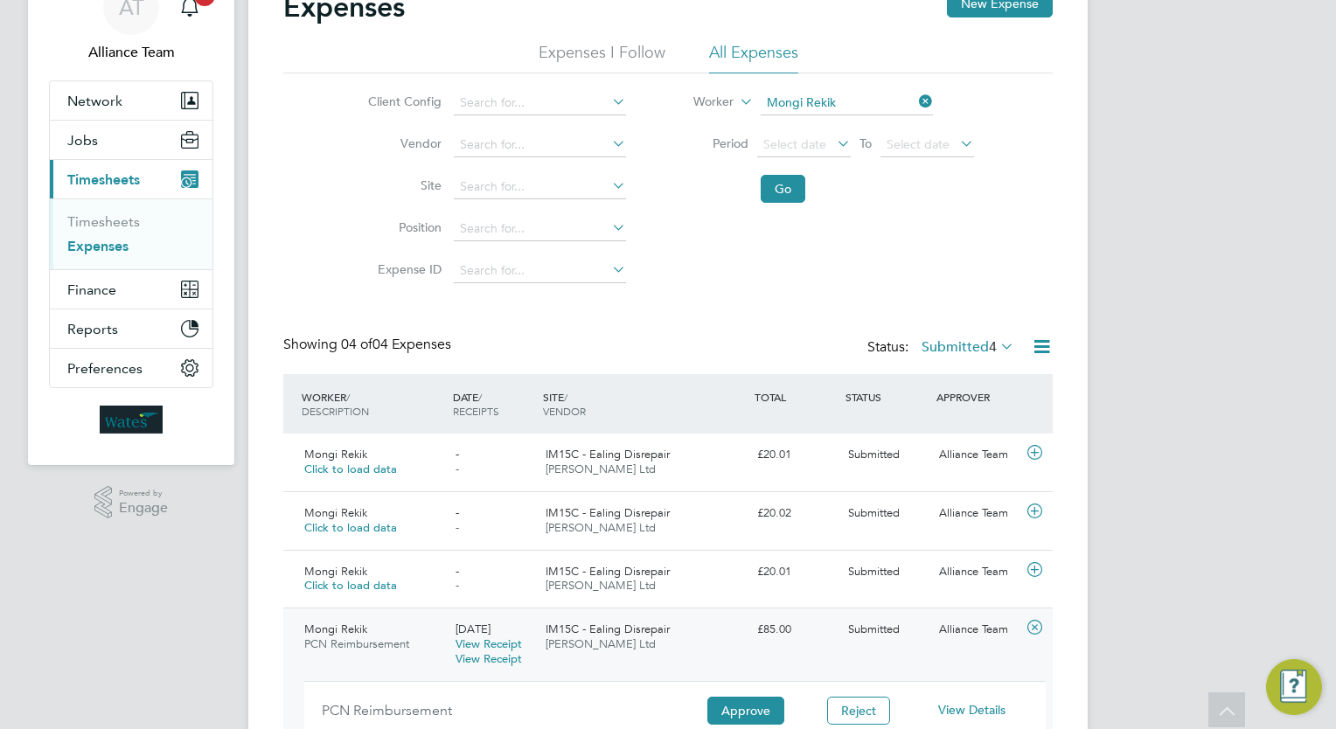
click at [981, 712] on span "View Details" at bounding box center [971, 710] width 67 height 16
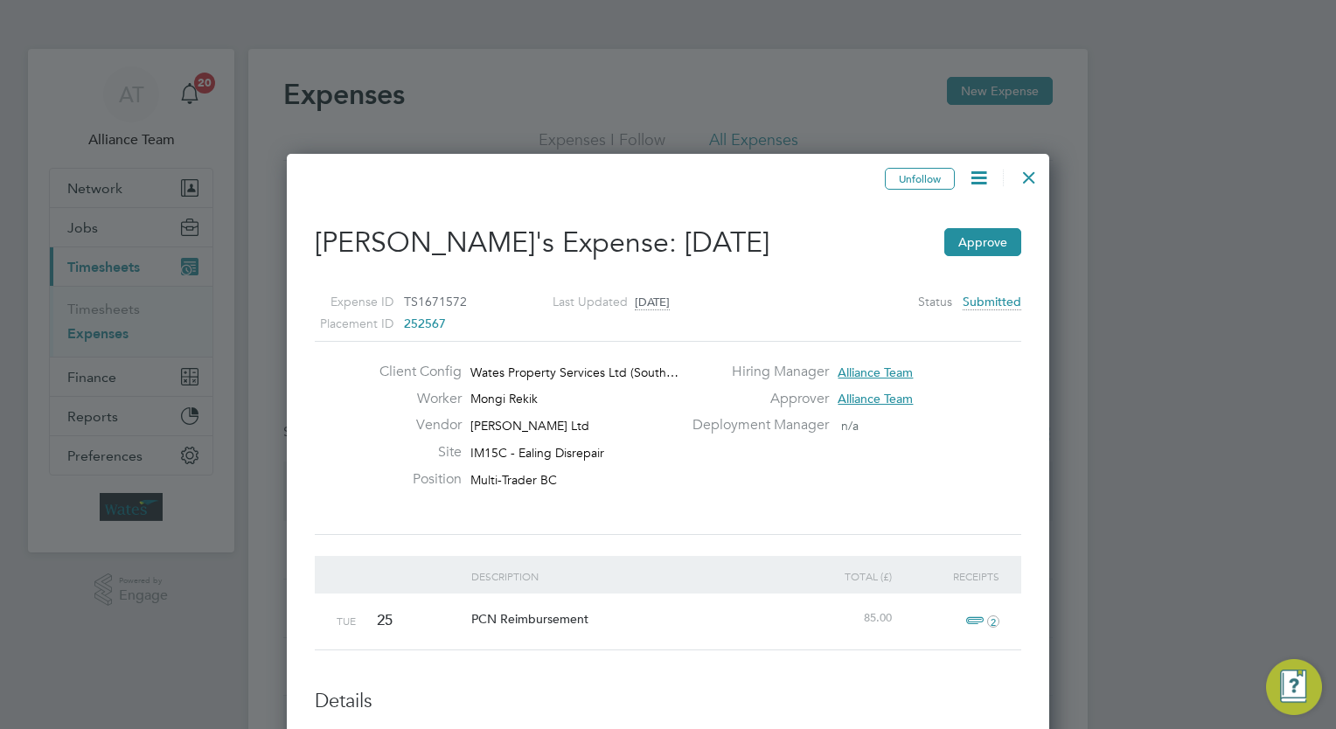
click at [986, 177] on icon at bounding box center [979, 178] width 22 height 22
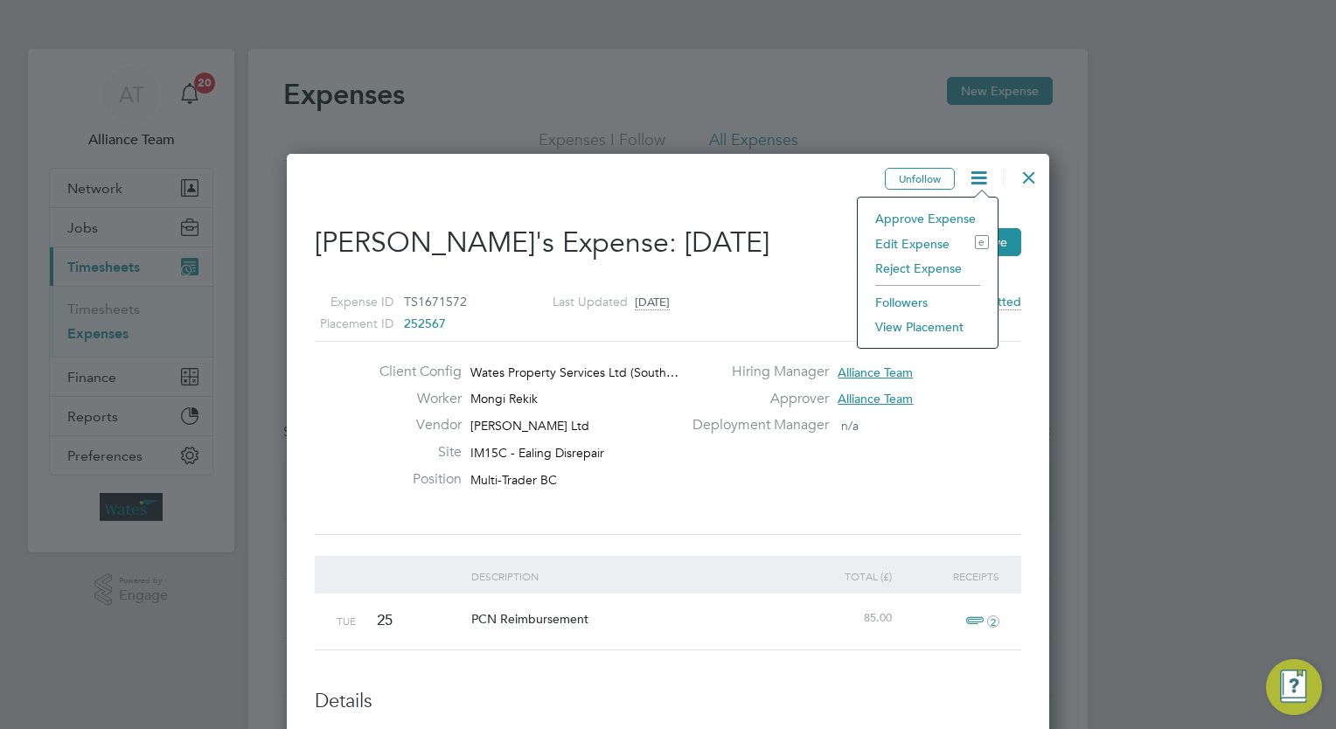
click at [902, 243] on li "Edit Expense e" at bounding box center [927, 244] width 122 height 24
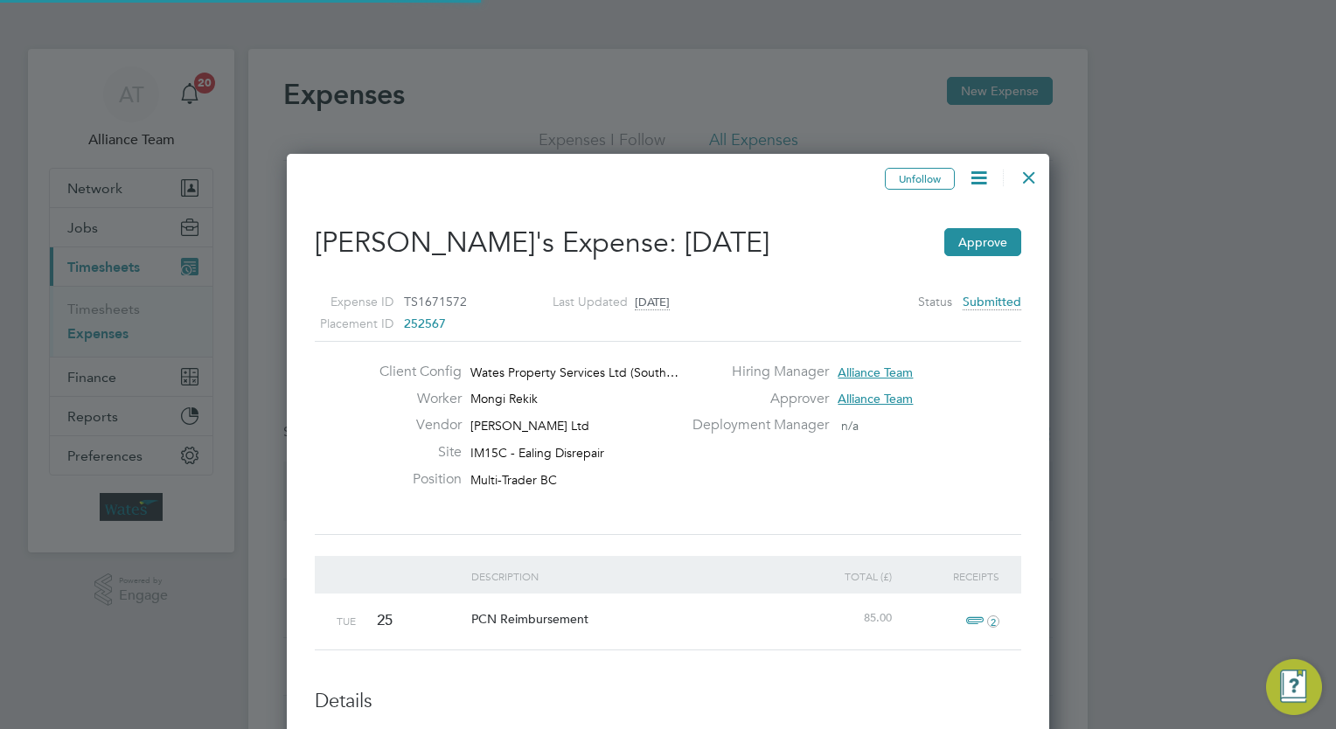
type input "Alliance Team"
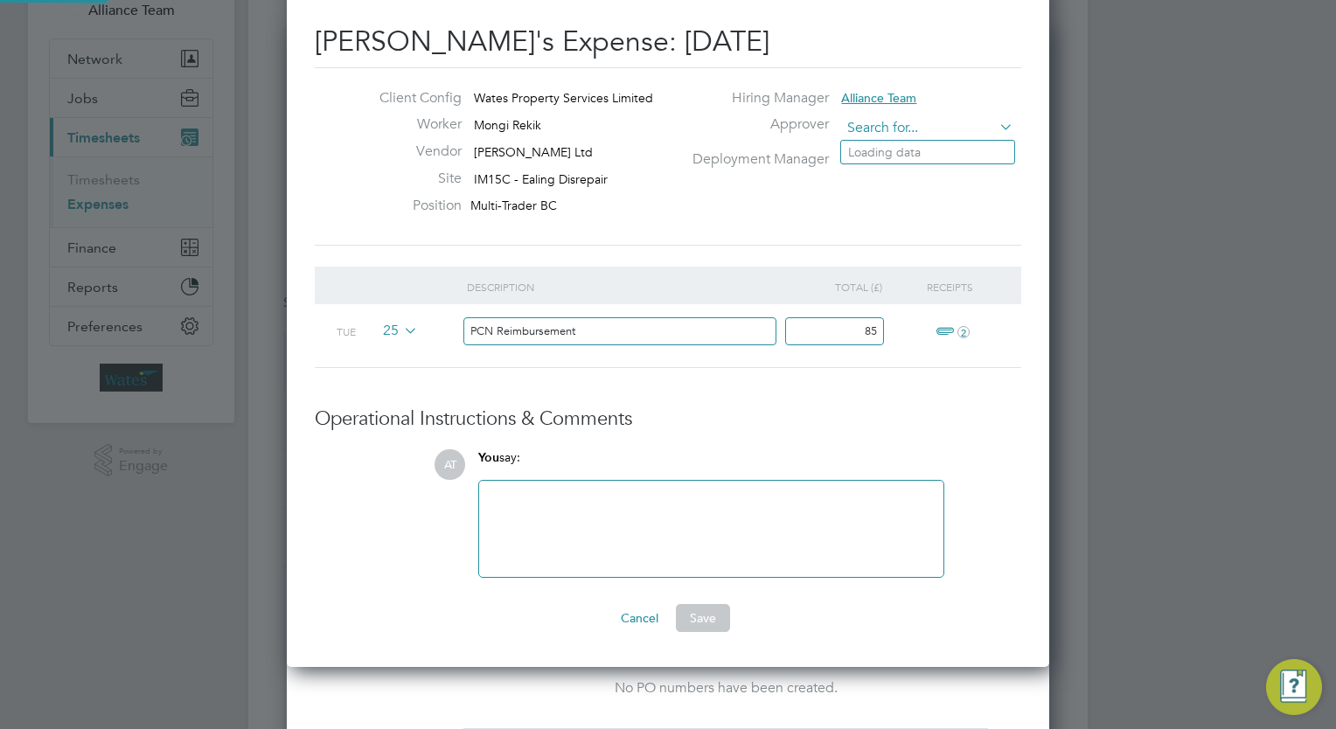
click at [968, 129] on input at bounding box center [927, 128] width 172 height 26
type input "sam joh"
click at [953, 145] on li "No results found" at bounding box center [927, 152] width 173 height 23
click at [926, 131] on input at bounding box center [927, 128] width 172 height 26
type input "a"
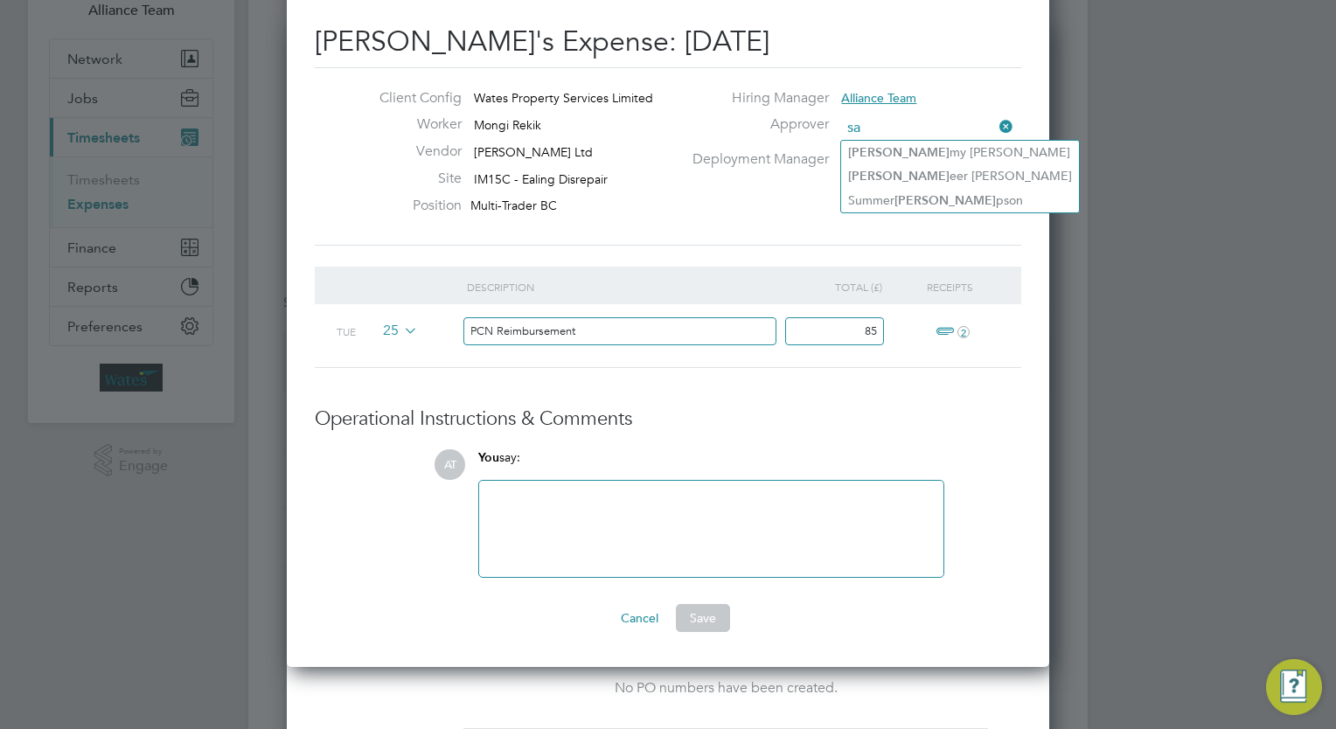
type input "s"
type input "johnson"
click at [958, 65] on div "Mongi Rekik's Expense: 25 Feb 2025 Client Config Wates Property Services Limite…" at bounding box center [668, 299] width 706 height 665
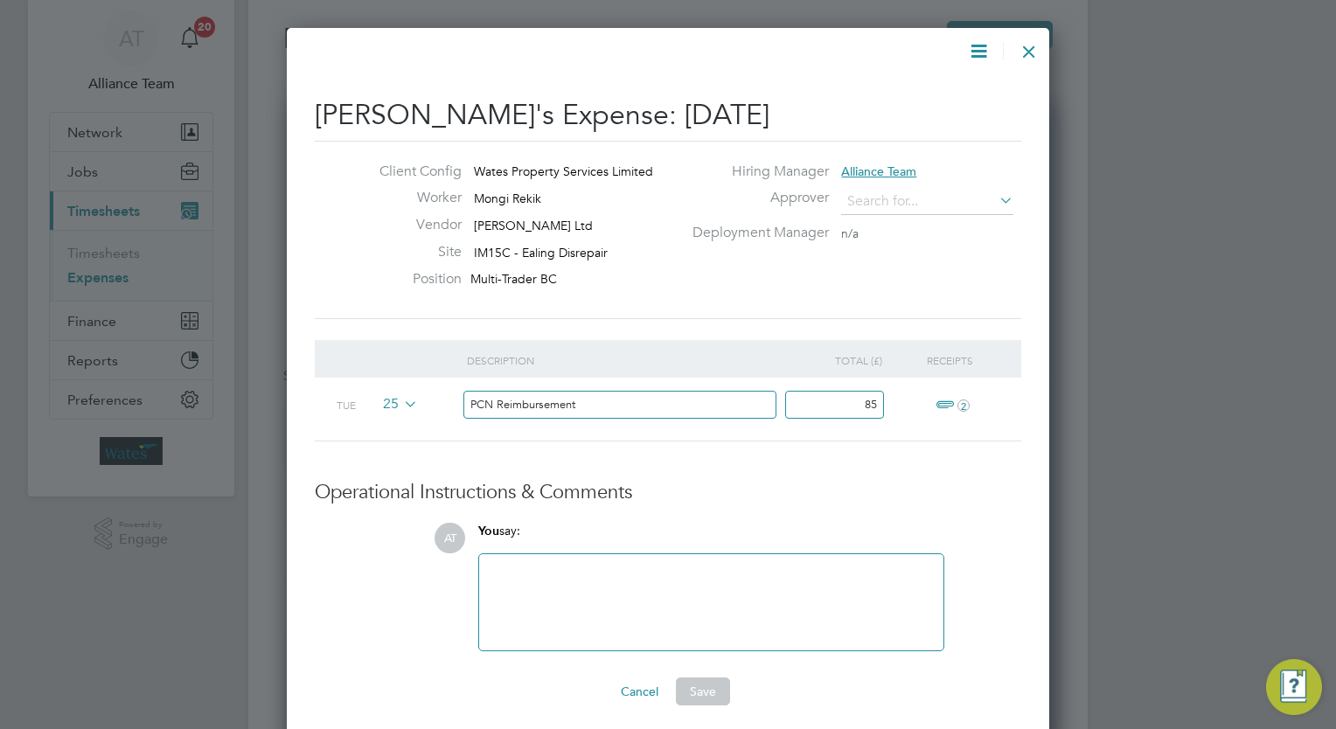
click at [1028, 56] on div at bounding box center [1028, 46] width 31 height 31
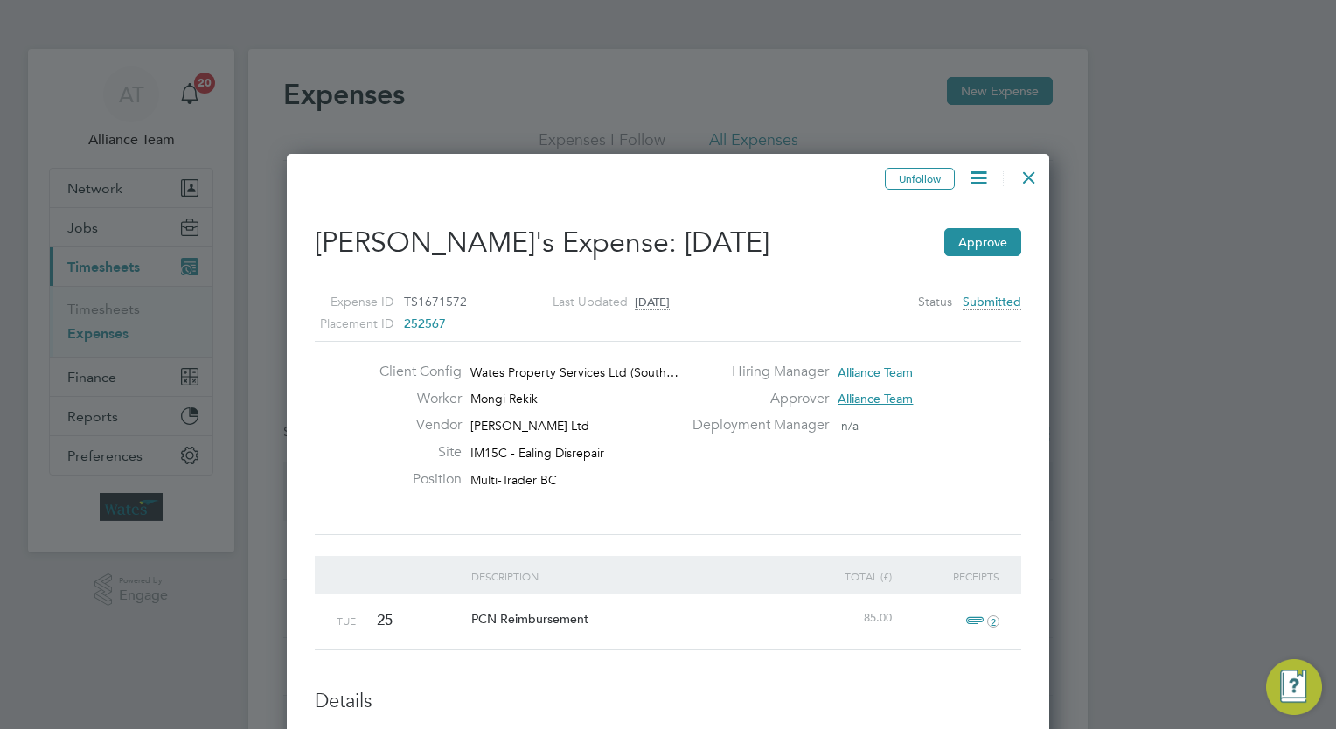
click at [1034, 170] on div at bounding box center [1028, 172] width 31 height 31
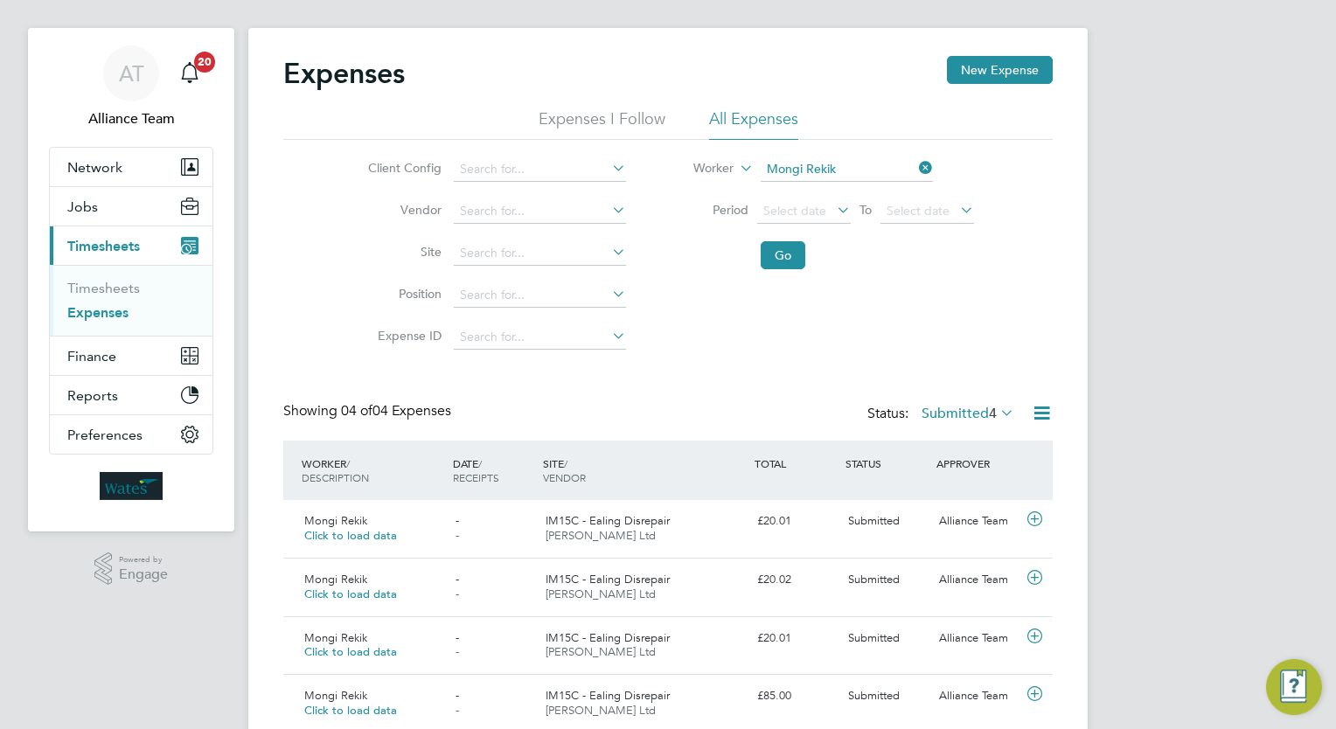
click at [121, 131] on app-nav-user-info "AT Alliance Team Notifications 20" at bounding box center [131, 87] width 164 height 119
click at [126, 153] on button "Network" at bounding box center [131, 167] width 163 height 38
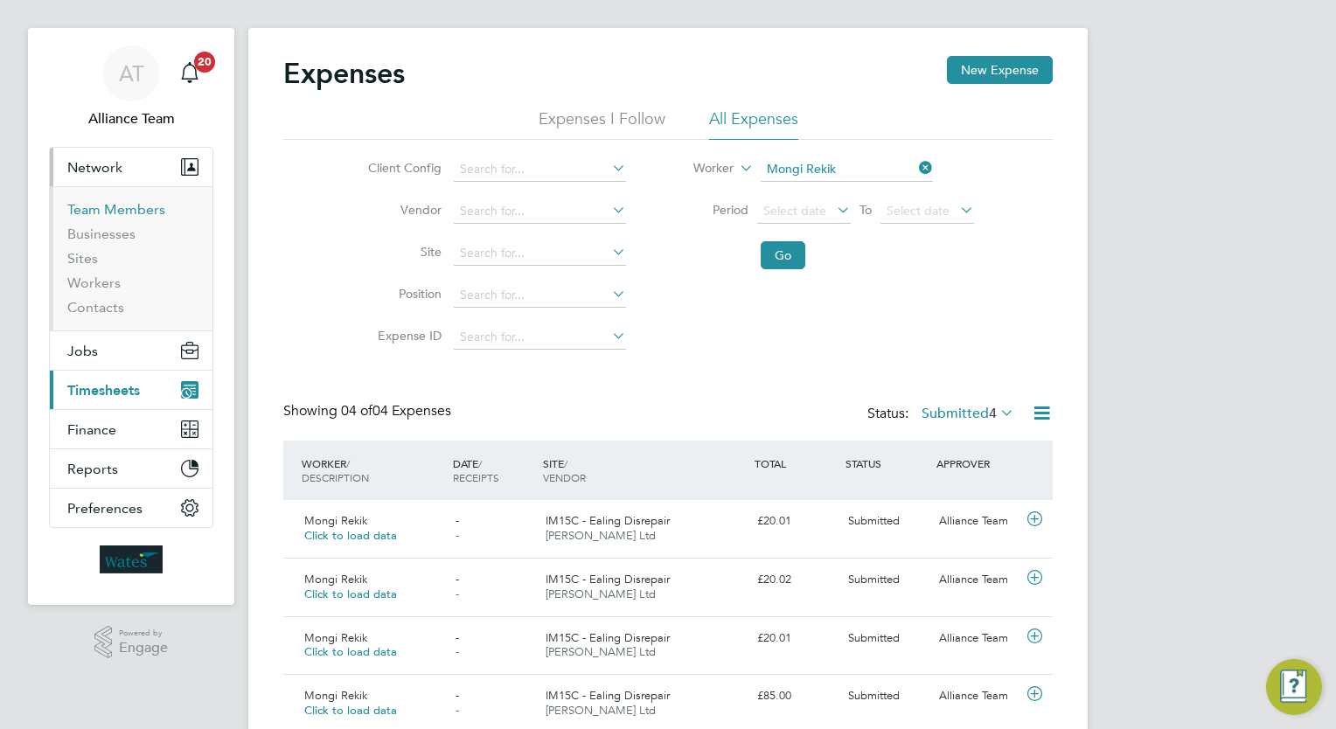
click at [118, 215] on link "Team Members" at bounding box center [116, 209] width 98 height 17
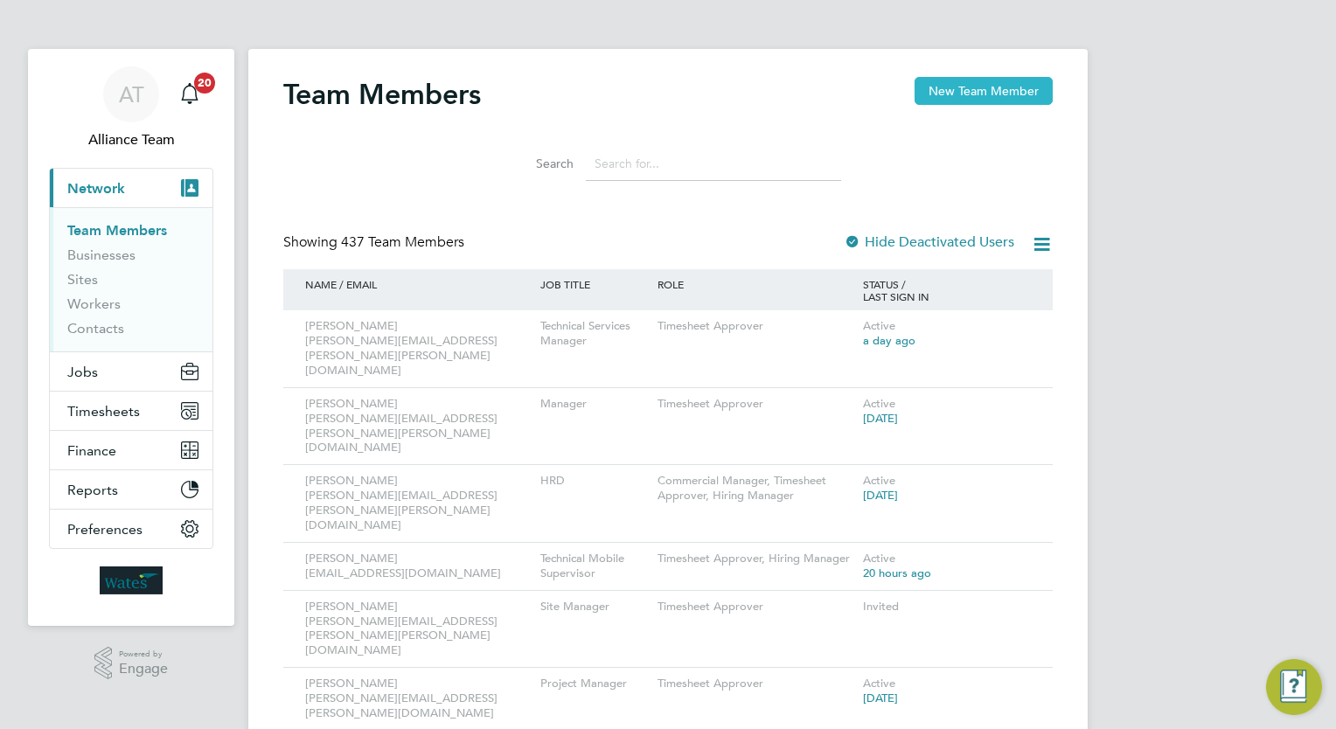
click at [941, 100] on button "New Team Member" at bounding box center [983, 91] width 138 height 28
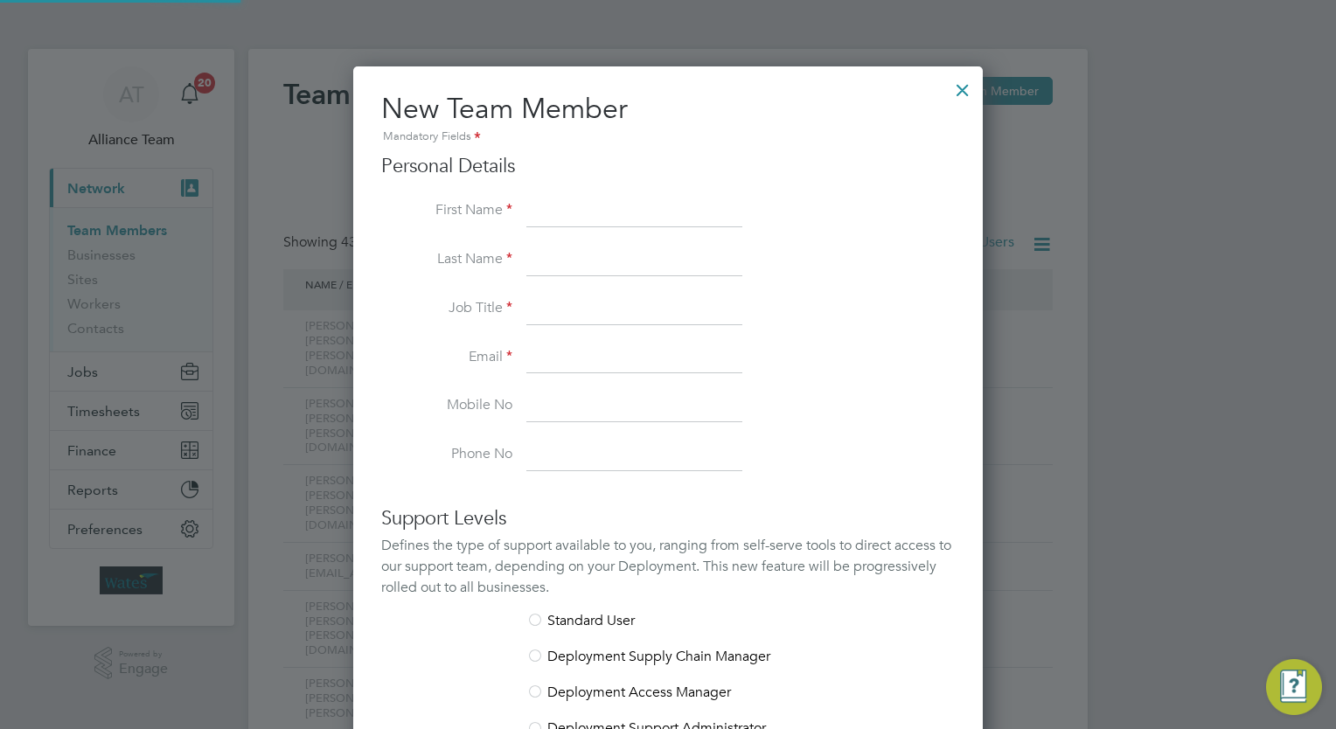
scroll to position [1047, 630]
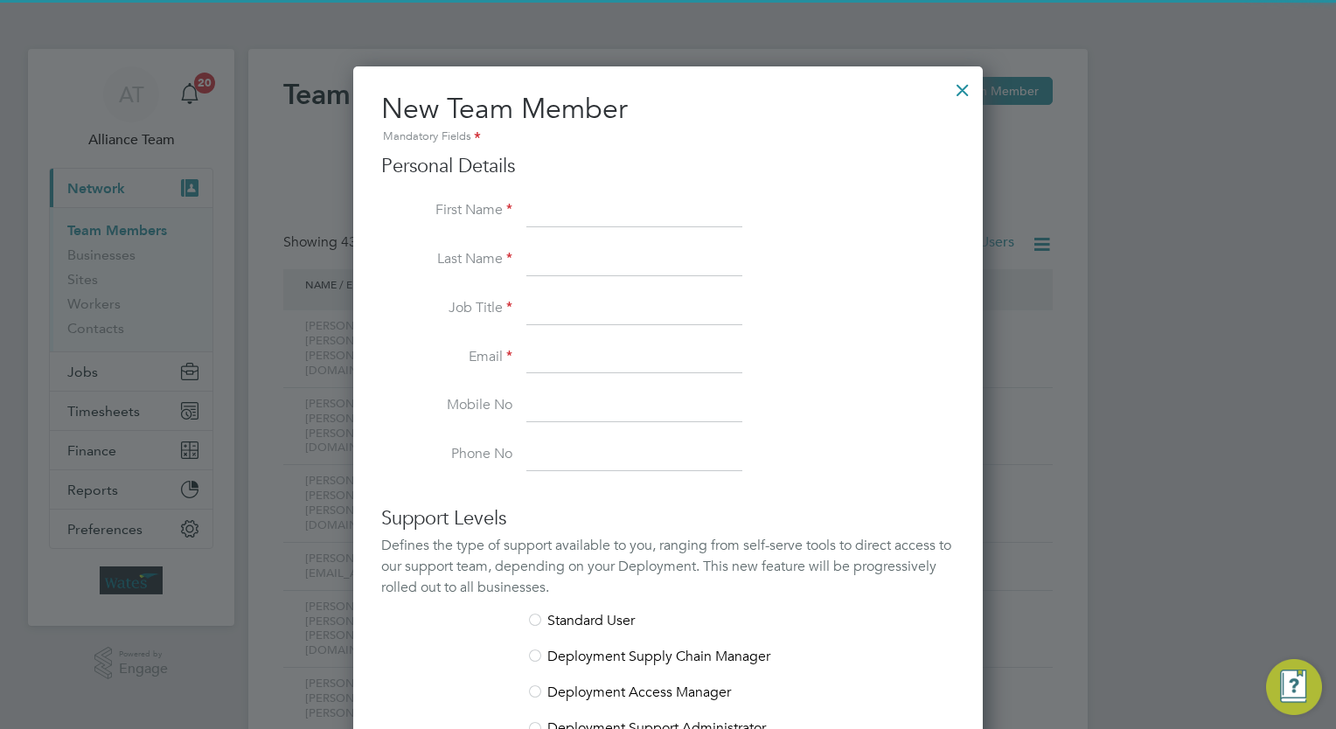
click at [559, 215] on input at bounding box center [634, 211] width 216 height 31
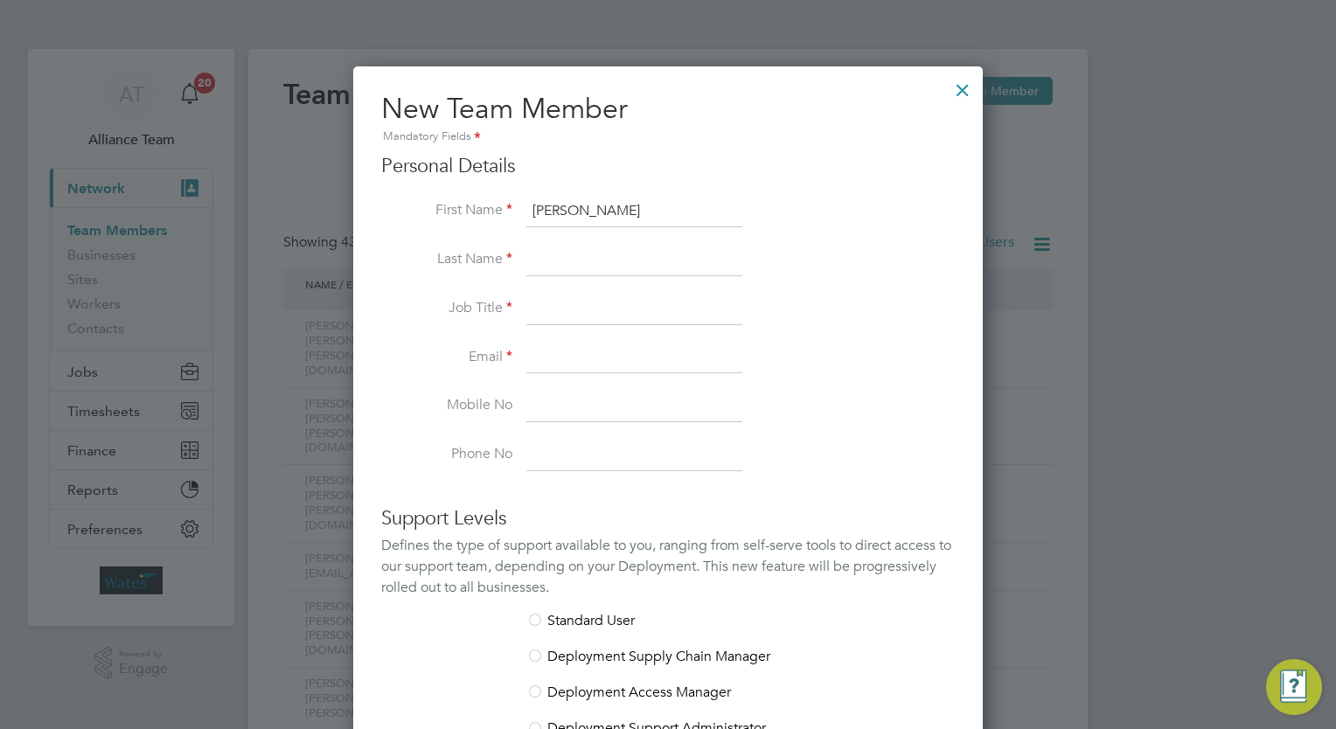
type input "Sam"
click at [559, 266] on input at bounding box center [634, 260] width 216 height 31
type input "Johnson"
click at [576, 301] on input at bounding box center [634, 309] width 216 height 31
type input "Supervisor"
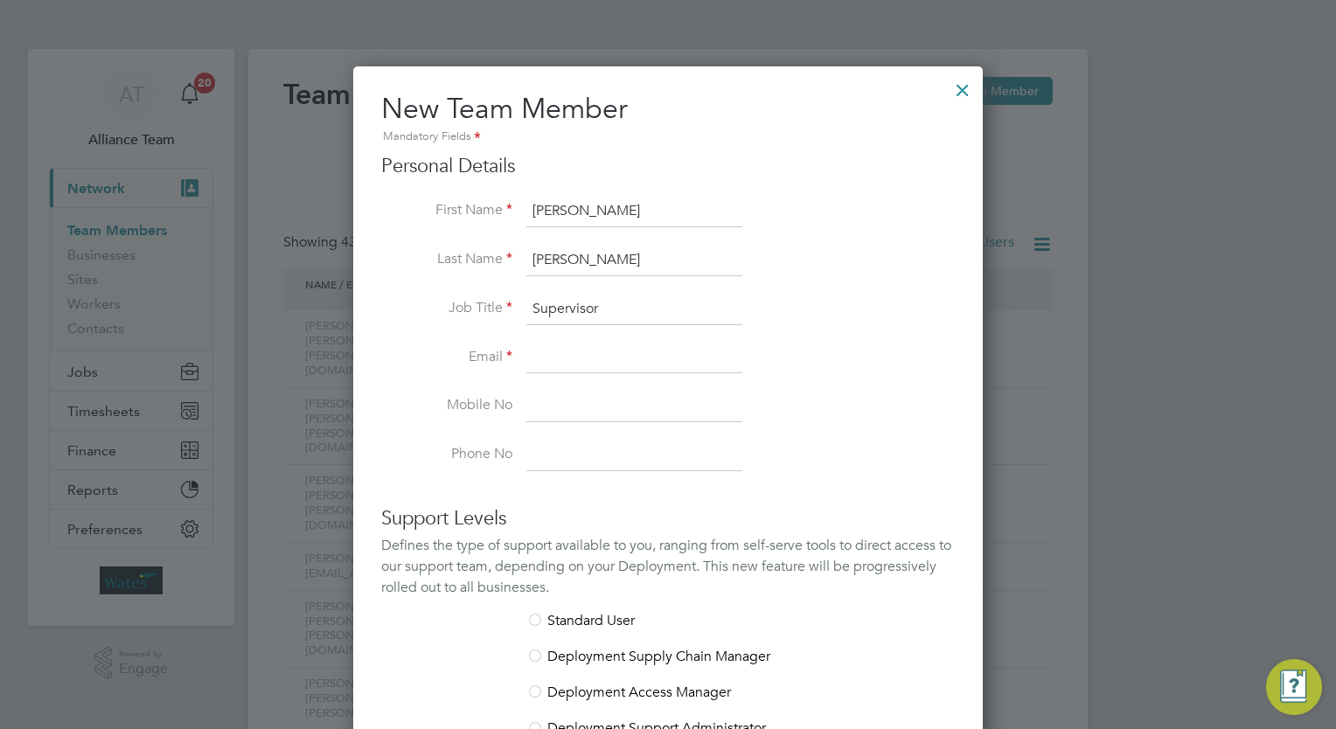
click at [587, 367] on input at bounding box center [634, 358] width 216 height 31
type input "s"
paste input ""Sam Johnson" <sam.johnson@wates.co.uk>"
click at [566, 353] on input ""Sam Johnson" <sam.johnson@wates.co.uk>" at bounding box center [634, 358] width 216 height 31
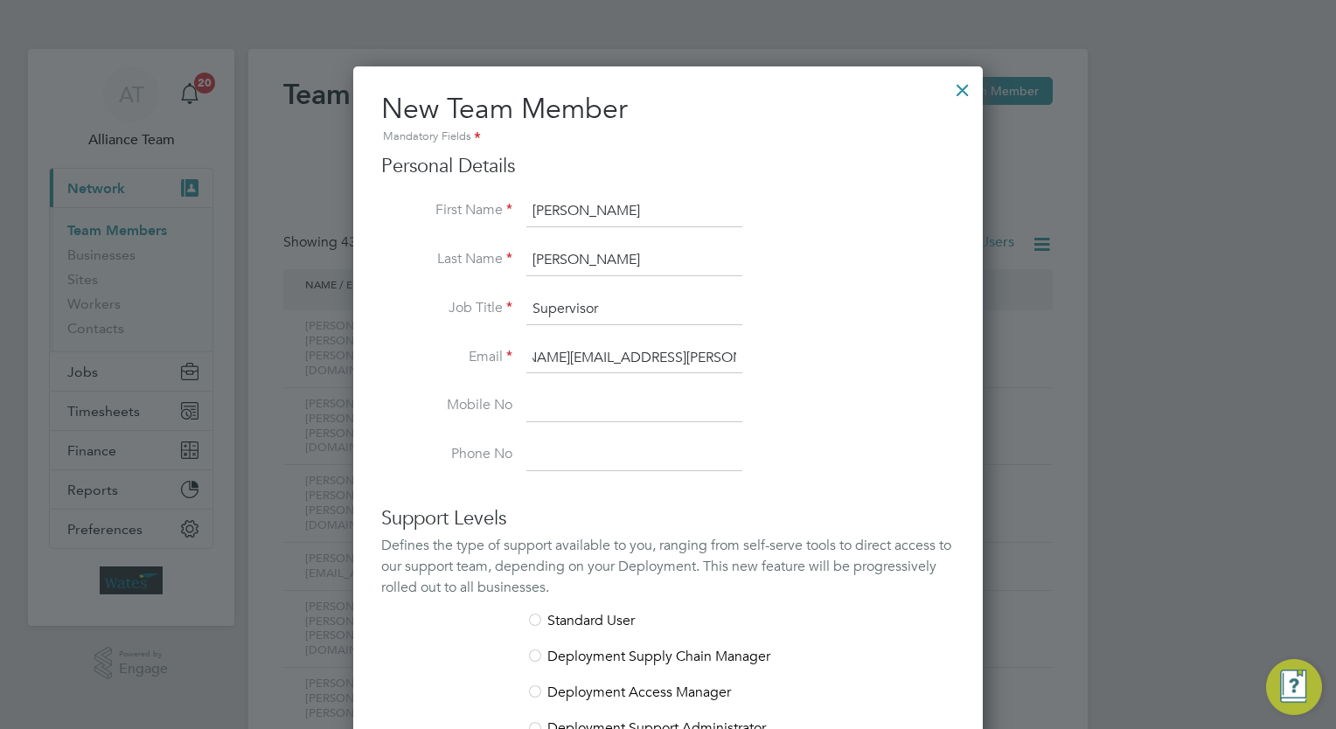
scroll to position [0, 0]
click at [713, 357] on input "sam.johnson@wates.co.uk>" at bounding box center [634, 358] width 216 height 31
type input "sam.johnson@wates.co.uk"
click at [836, 404] on li "Mobile No" at bounding box center [667, 415] width 573 height 49
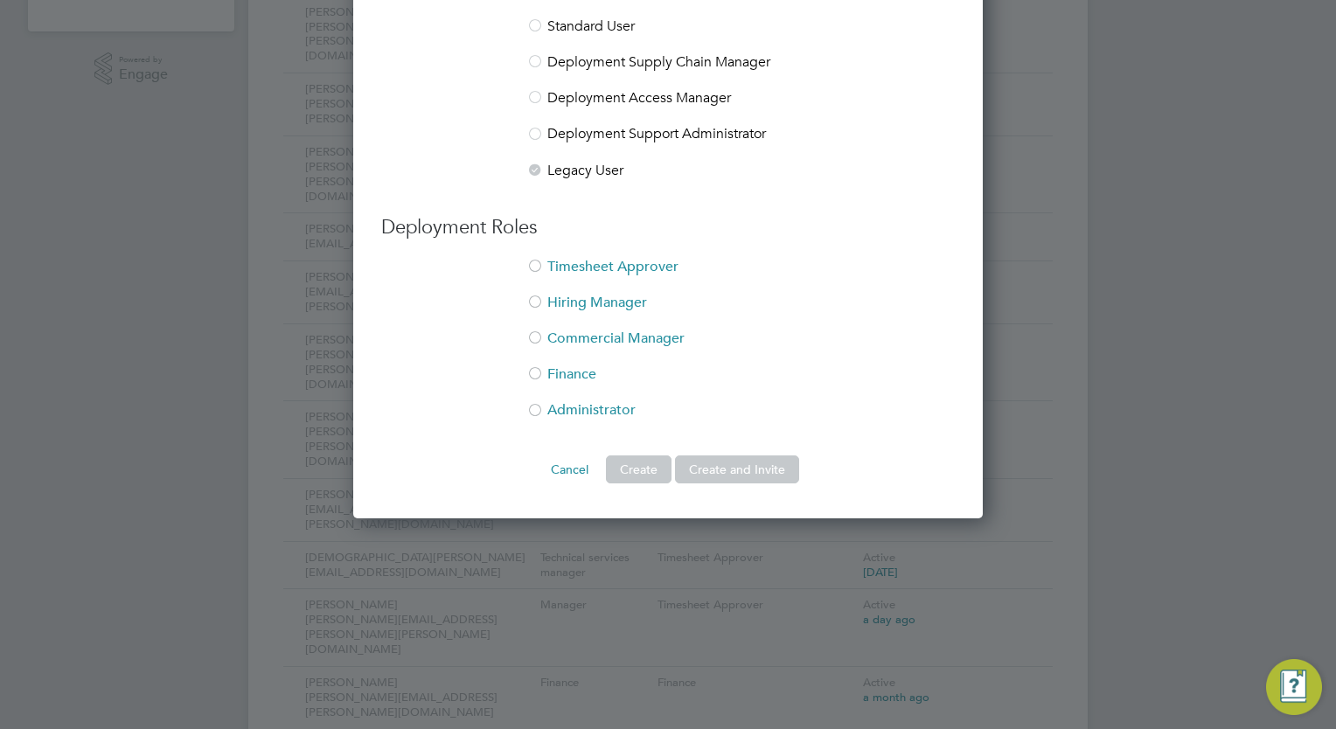
scroll to position [594, 0]
click at [641, 267] on li "Timesheet Approver" at bounding box center [667, 276] width 573 height 36
click at [731, 475] on button "Create and Invite" at bounding box center [737, 469] width 124 height 28
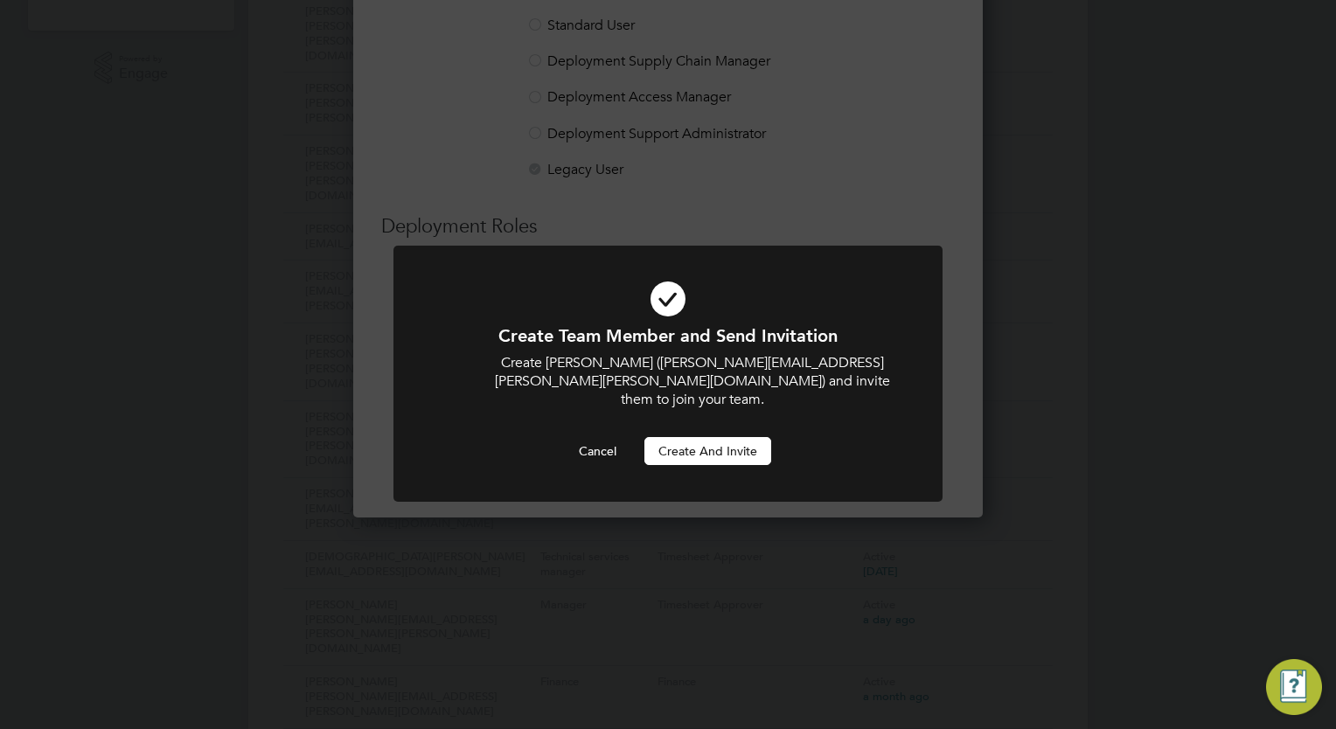
click at [715, 437] on button "Create and invite" at bounding box center [707, 451] width 127 height 28
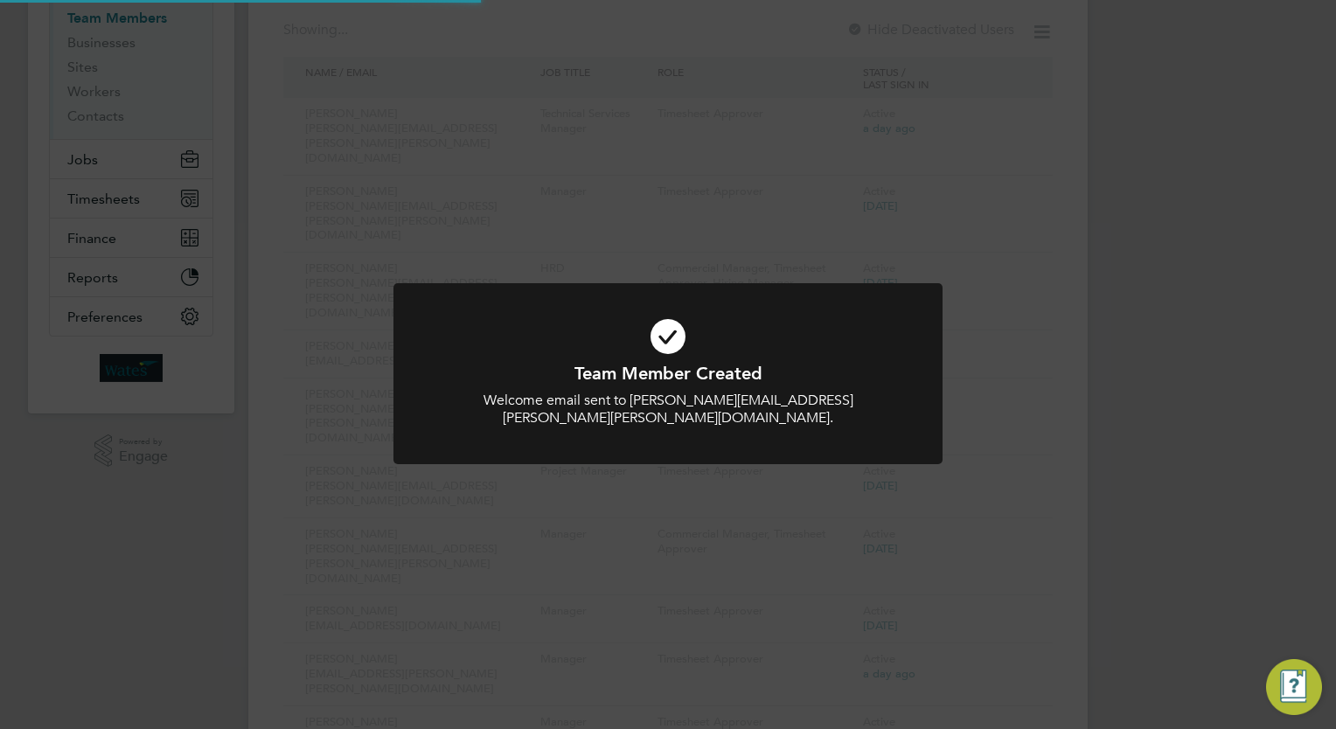
scroll to position [52, 0]
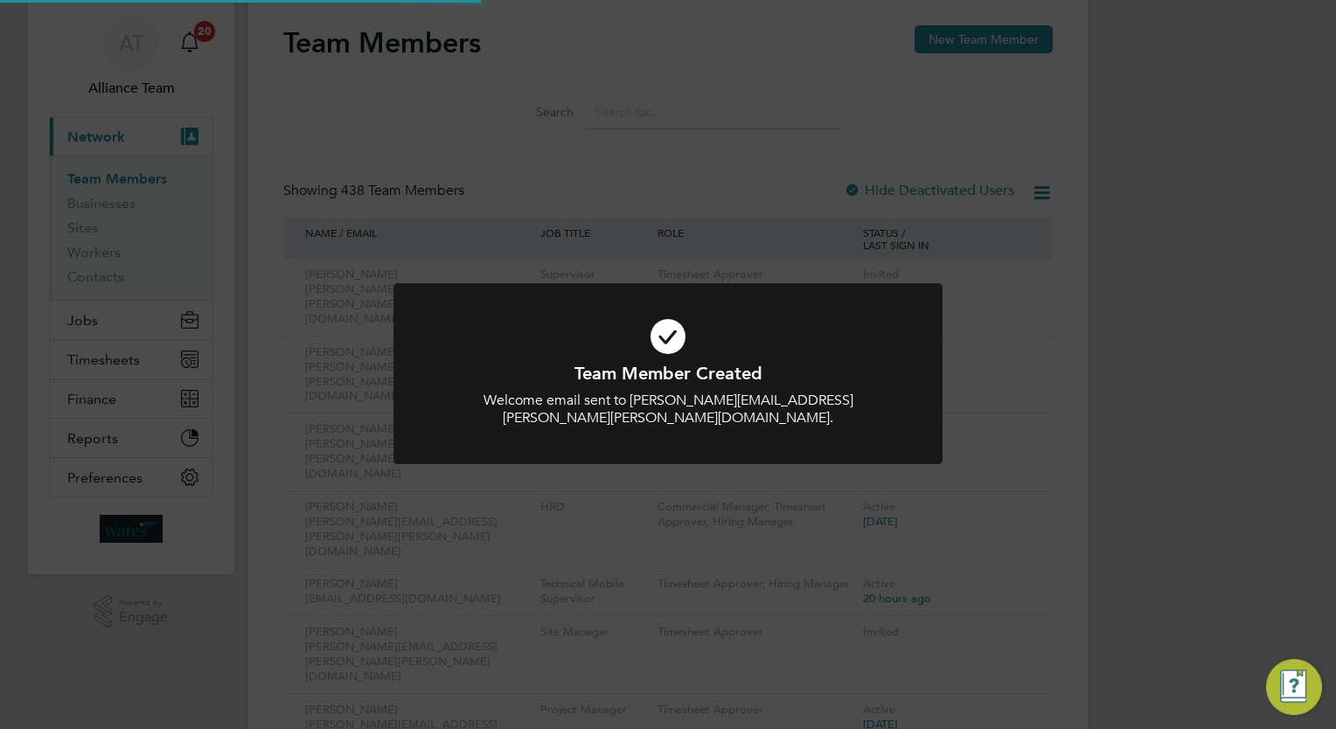
click at [711, 288] on div at bounding box center [667, 374] width 549 height 182
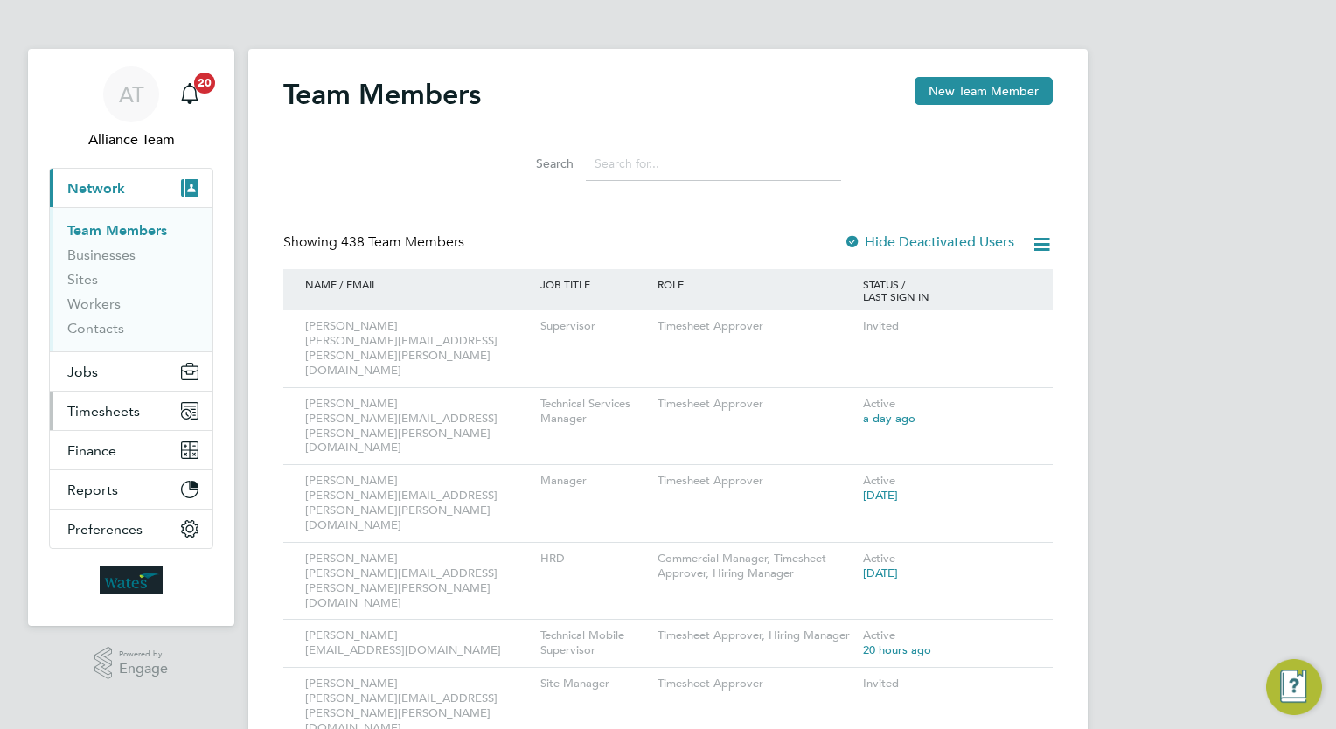
click at [106, 407] on span "Timesheets" at bounding box center [103, 411] width 73 height 17
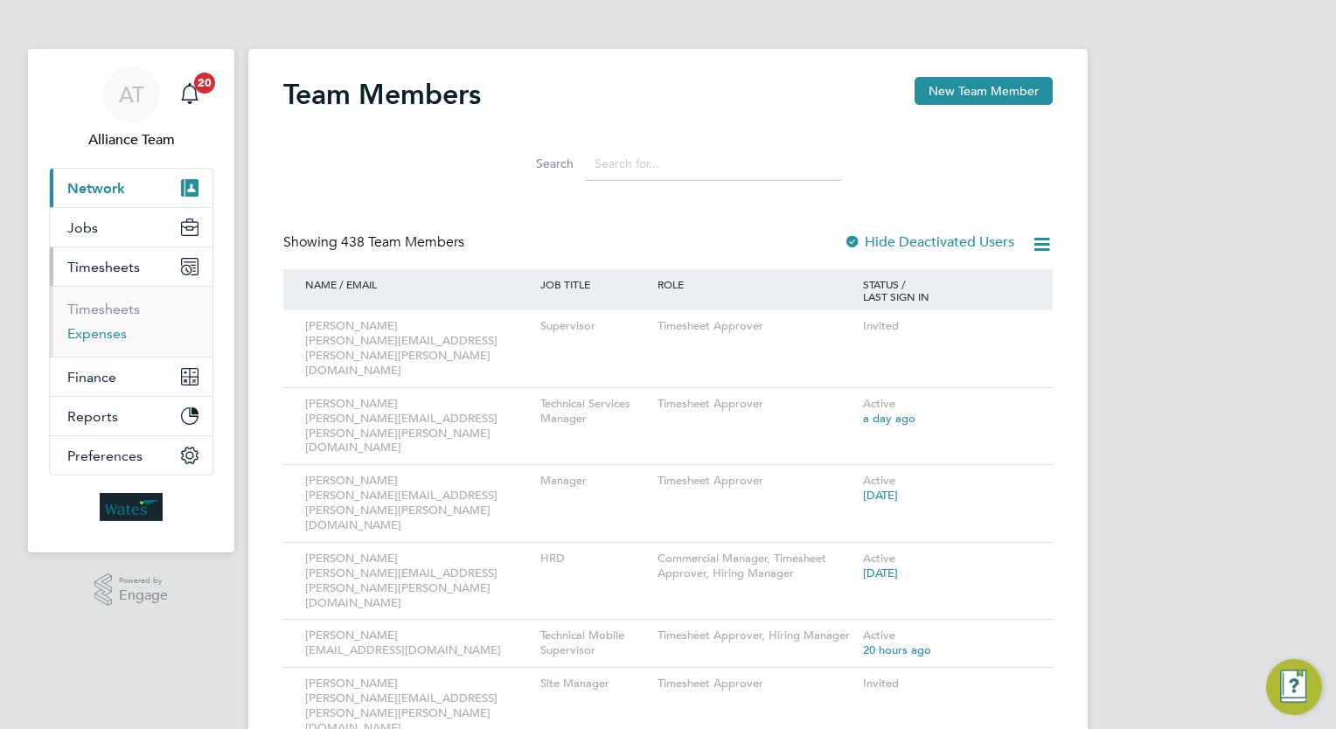
click at [91, 331] on link "Expenses" at bounding box center [96, 333] width 59 height 17
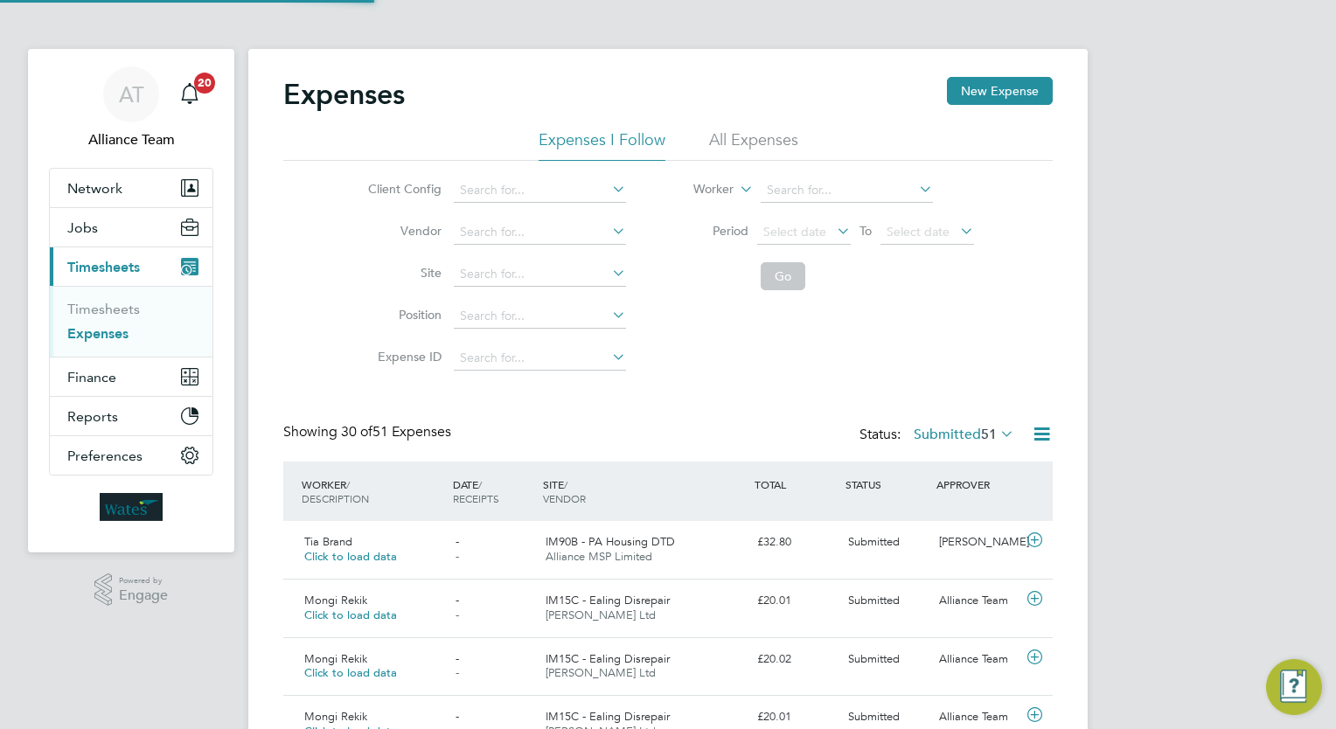
scroll to position [44, 152]
click at [764, 126] on div "Expenses New Expense" at bounding box center [667, 103] width 769 height 52
click at [748, 146] on li "All Expenses" at bounding box center [753, 144] width 89 height 31
click at [836, 198] on input at bounding box center [846, 190] width 172 height 24
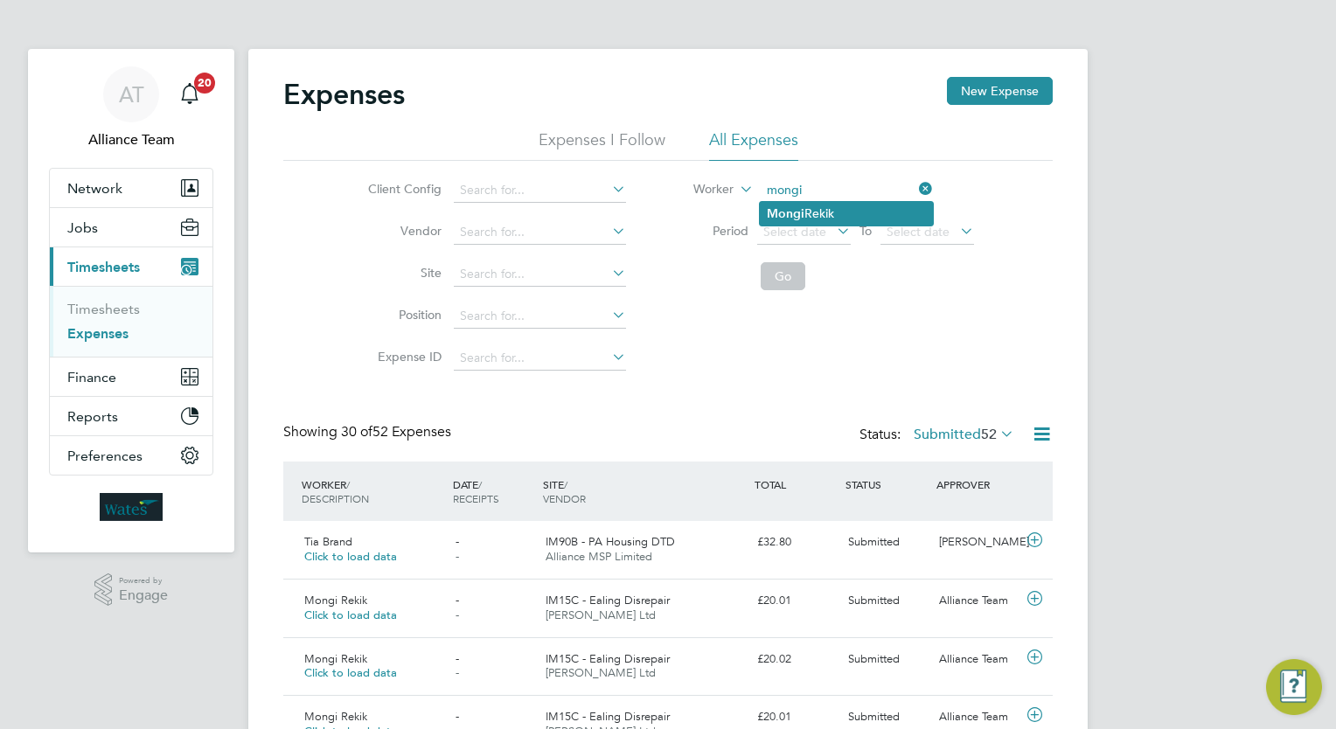
click at [850, 212] on li "Mongi Rekik" at bounding box center [846, 214] width 173 height 24
type input "Mongi Rekik"
click at [760, 278] on button "Go" at bounding box center [782, 276] width 45 height 28
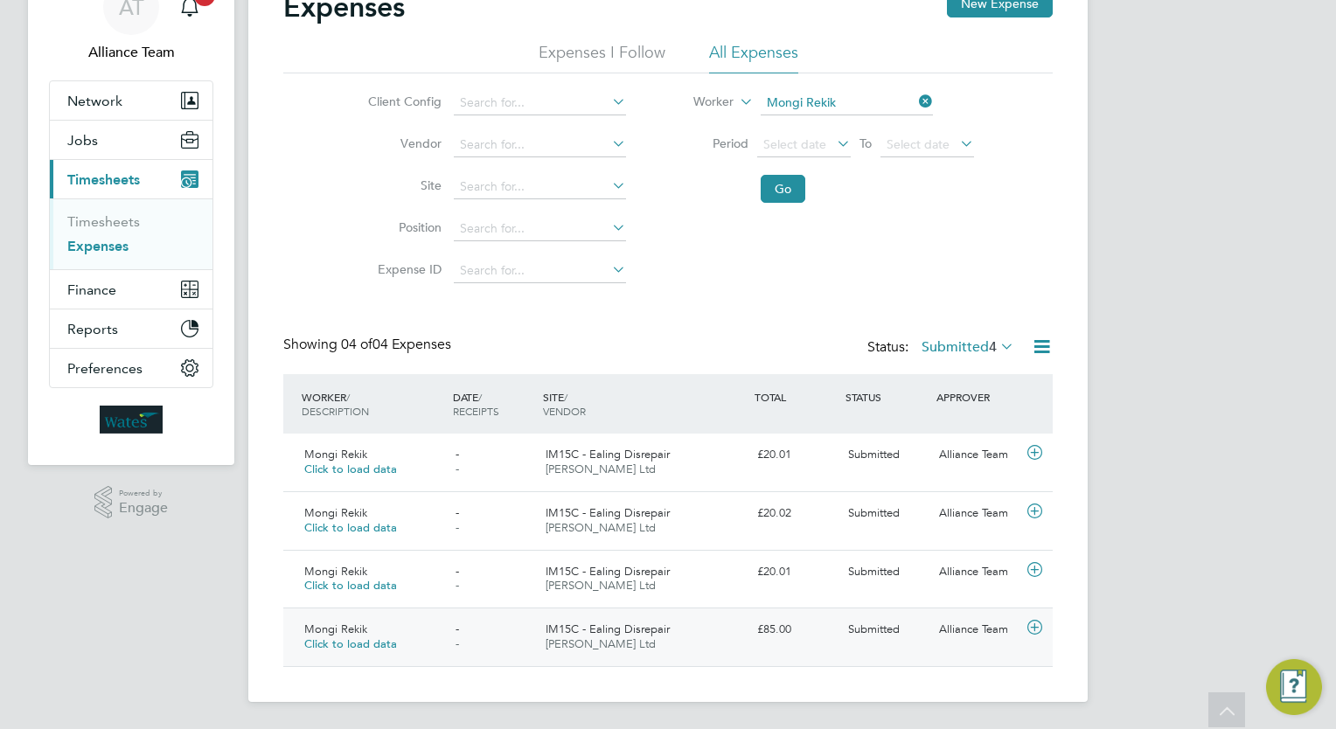
click at [801, 618] on div "£85.00" at bounding box center [795, 629] width 91 height 29
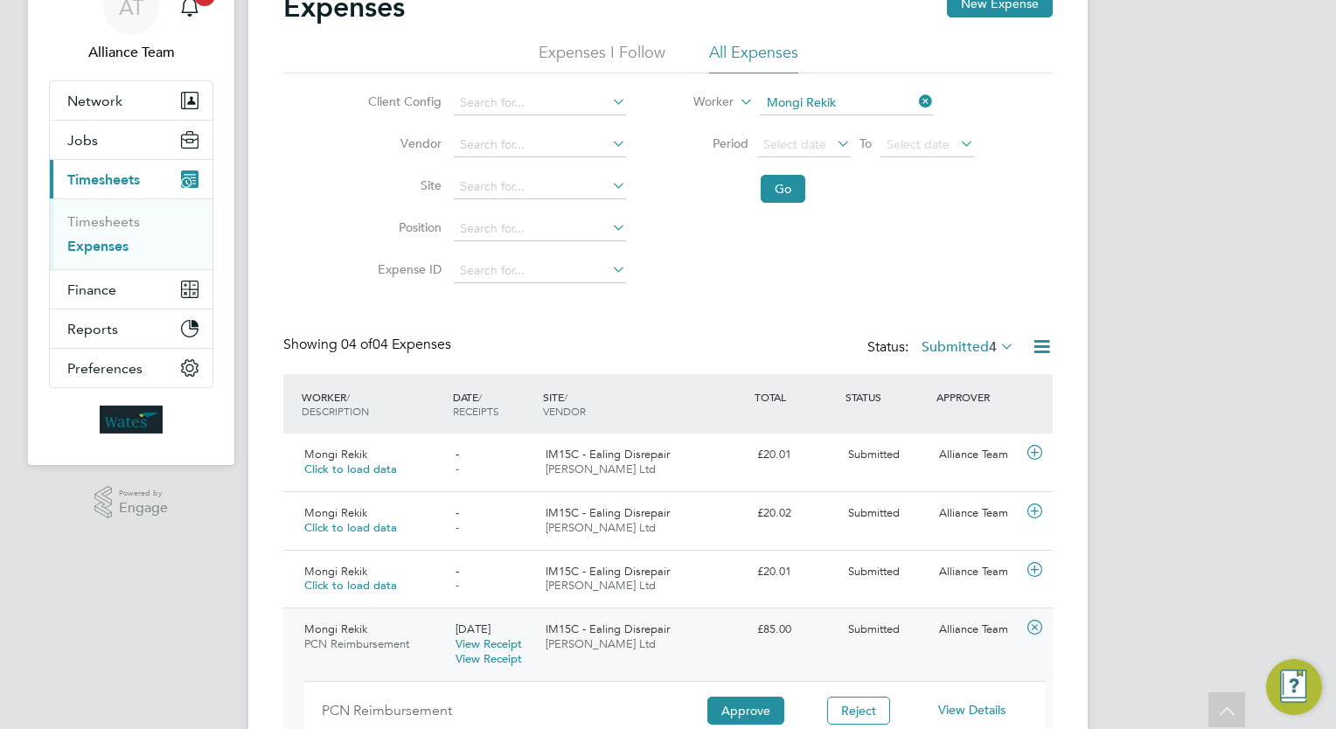
click at [968, 704] on span "View Details" at bounding box center [971, 710] width 67 height 16
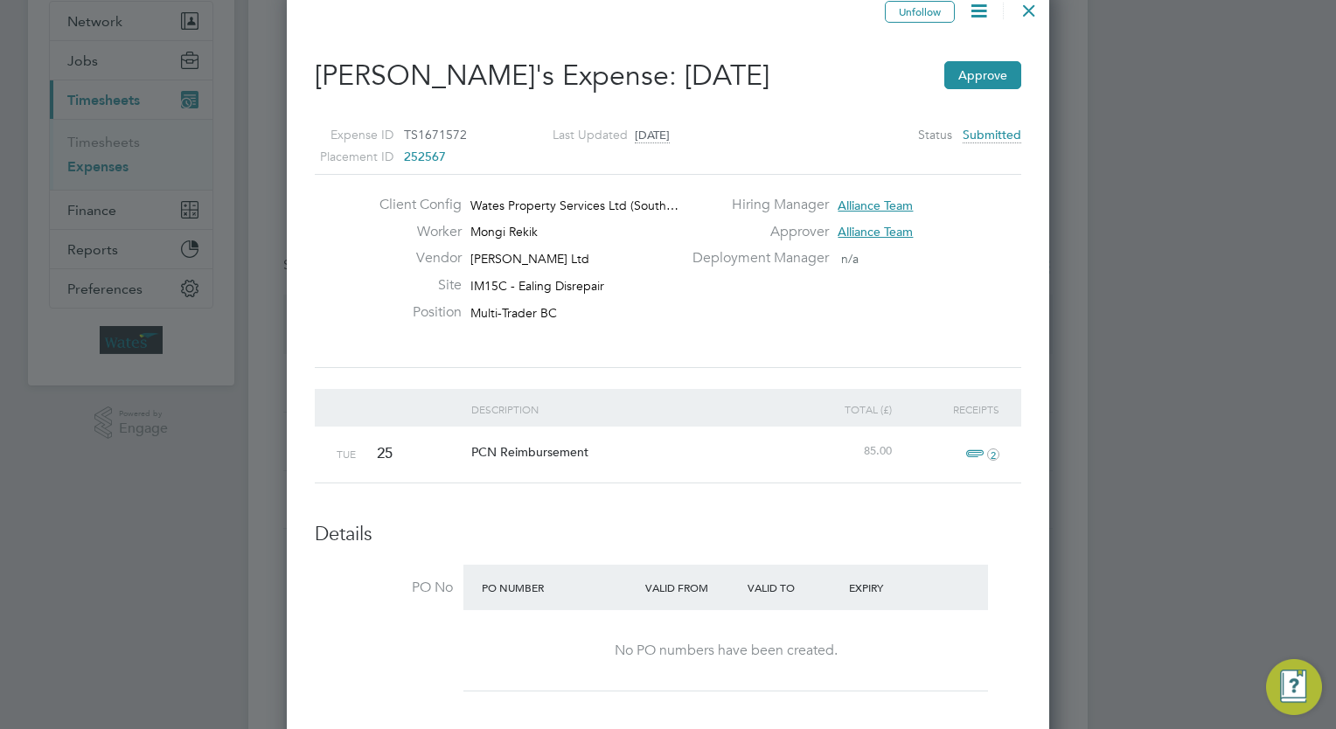
click at [1196, 321] on div at bounding box center [668, 364] width 1336 height 729
click at [982, 17] on icon at bounding box center [979, 11] width 22 height 22
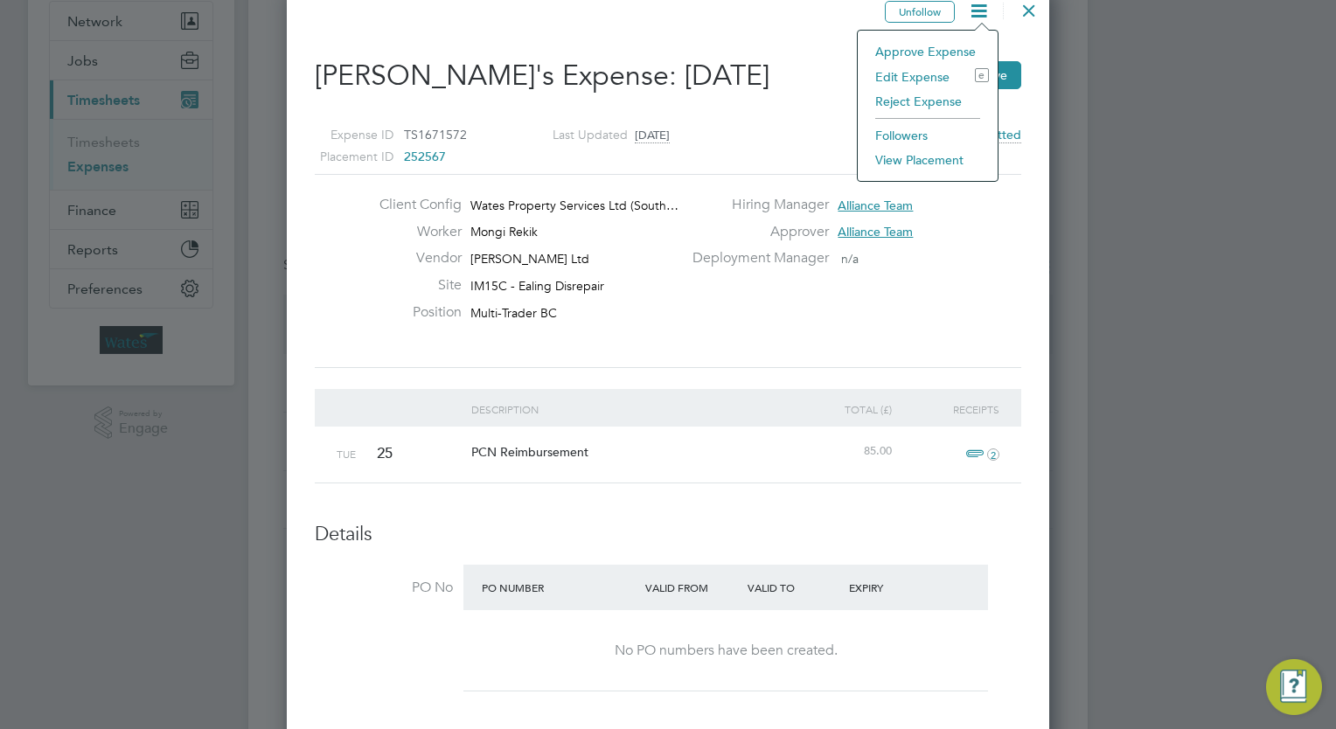
click at [922, 73] on li "Edit Expense e" at bounding box center [927, 77] width 122 height 24
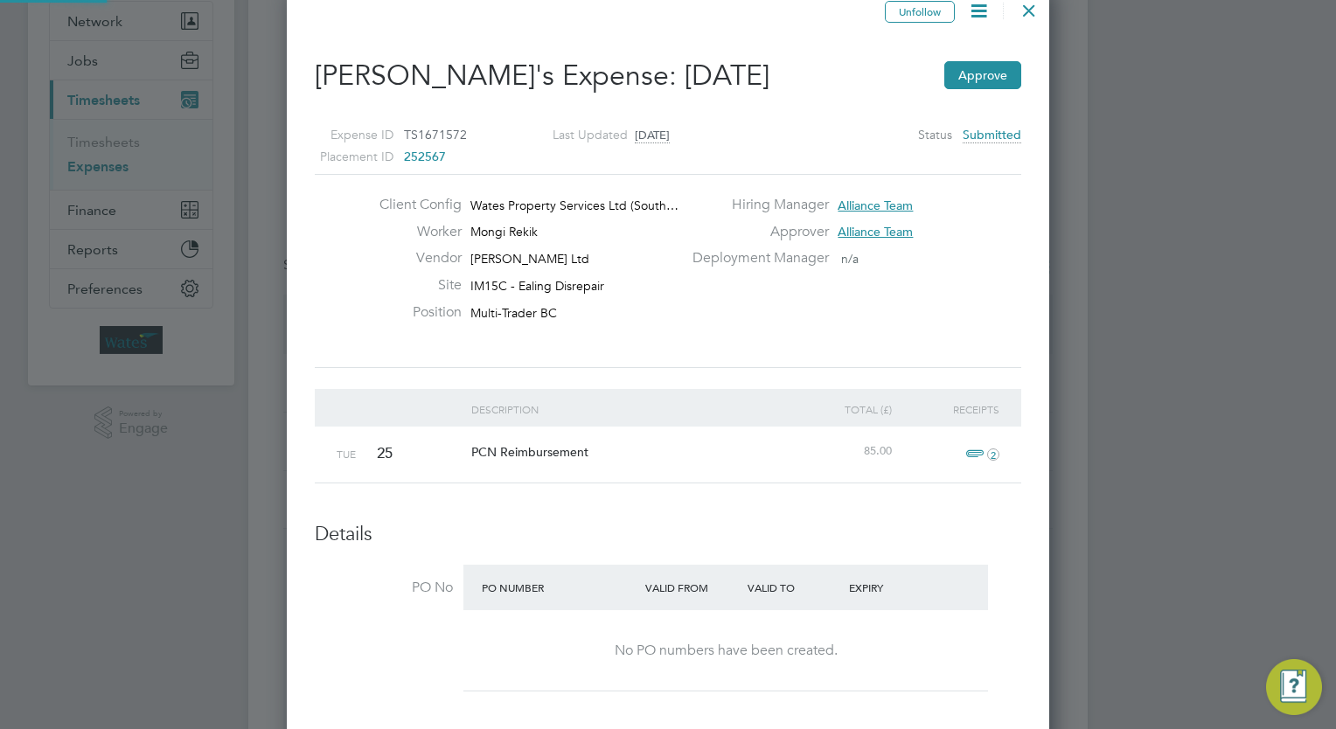
type input "Alliance Team"
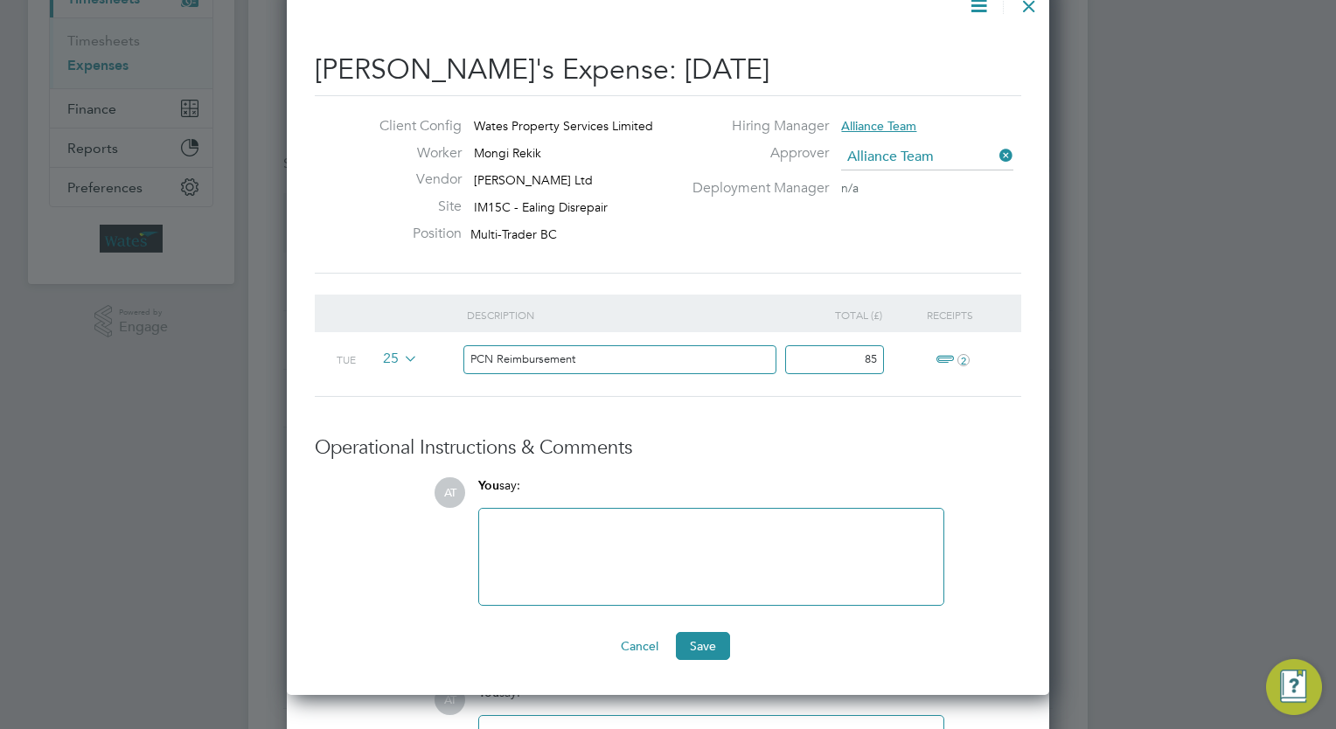
click at [996, 148] on icon at bounding box center [996, 155] width 0 height 24
click at [893, 153] on input at bounding box center [927, 157] width 172 height 26
type input "m"
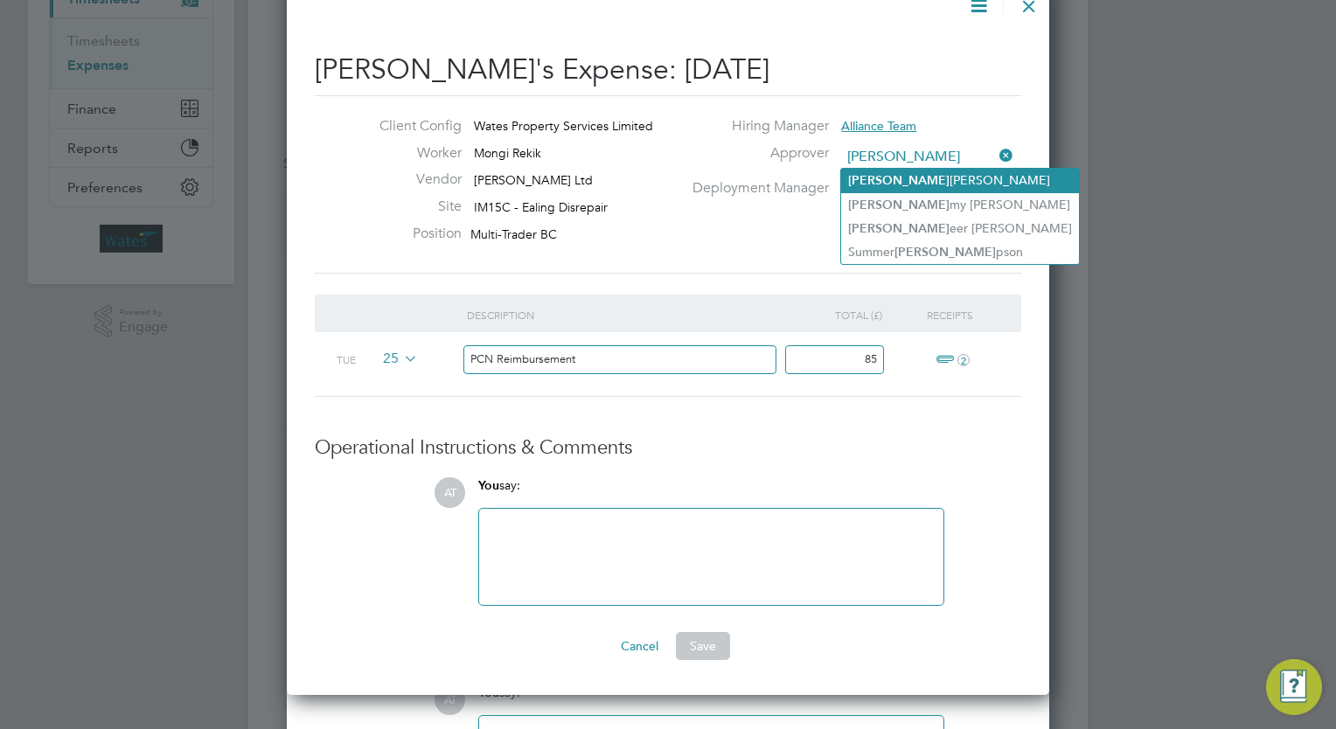
click at [930, 178] on li "Sam Johnson" at bounding box center [960, 181] width 238 height 24
type input "Sam Johnson"
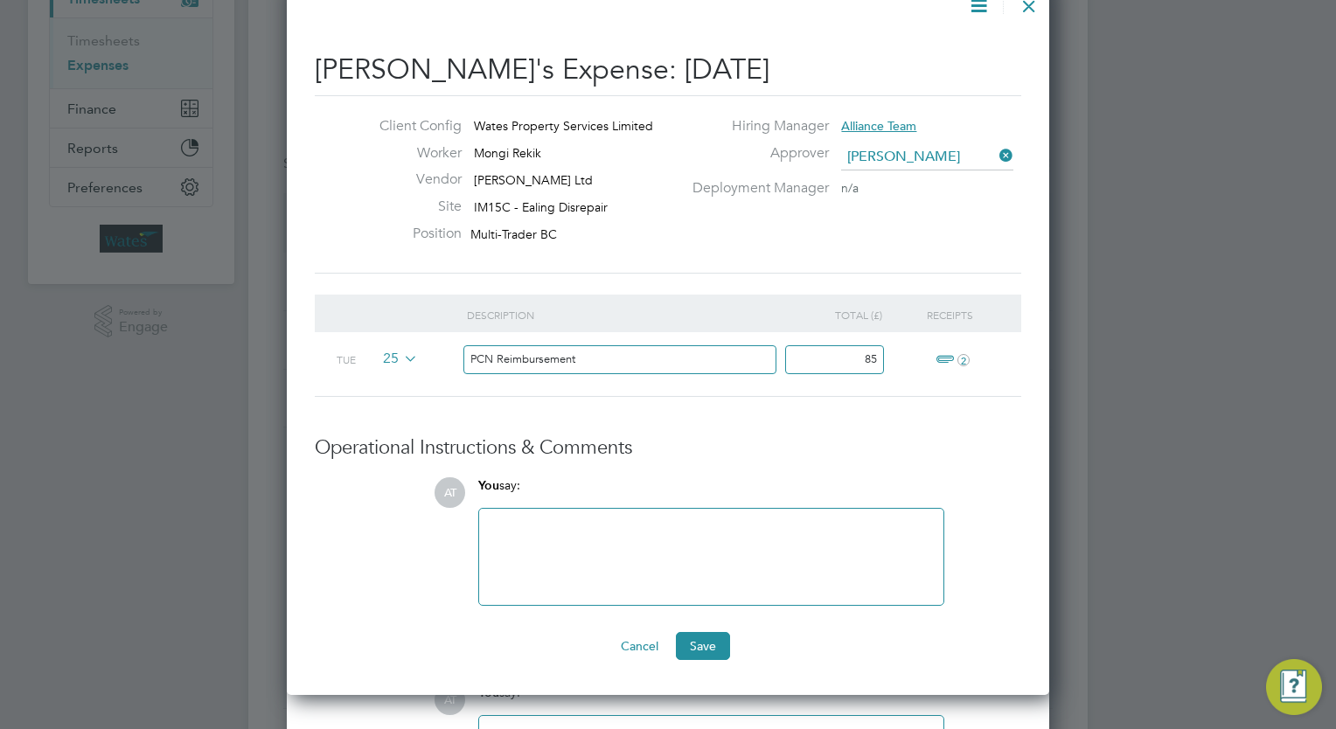
click at [678, 574] on div at bounding box center [710, 556] width 443 height 75
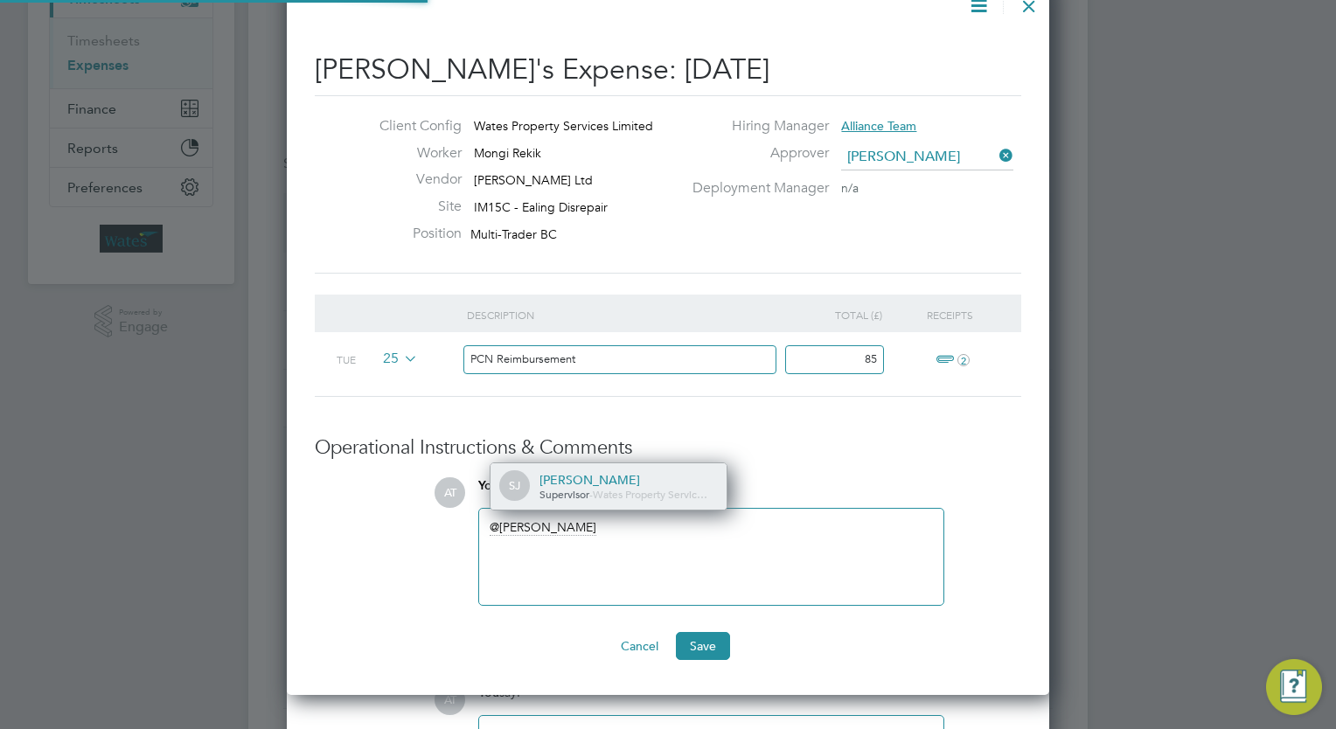
click at [595, 488] on div "Supervisor - Wates Property Servic…" at bounding box center [626, 495] width 175 height 14
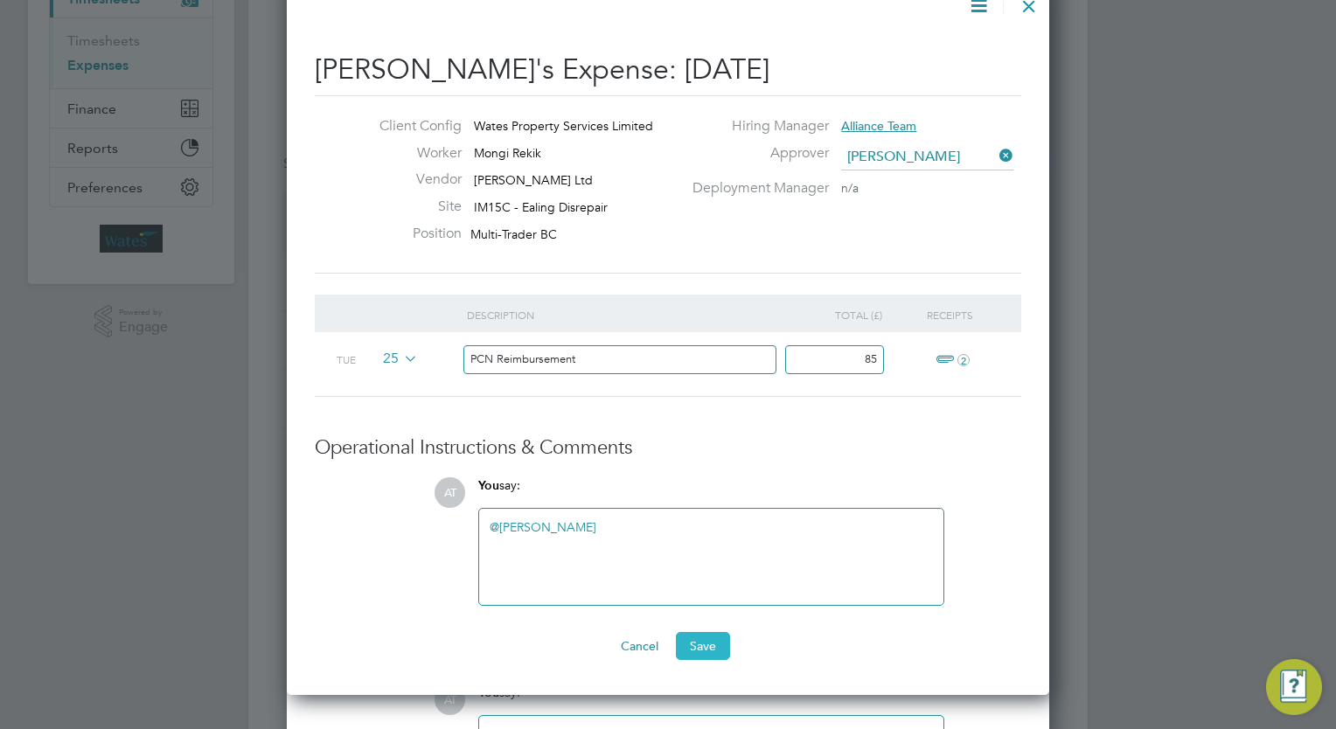
click at [692, 653] on button "Save" at bounding box center [703, 646] width 54 height 28
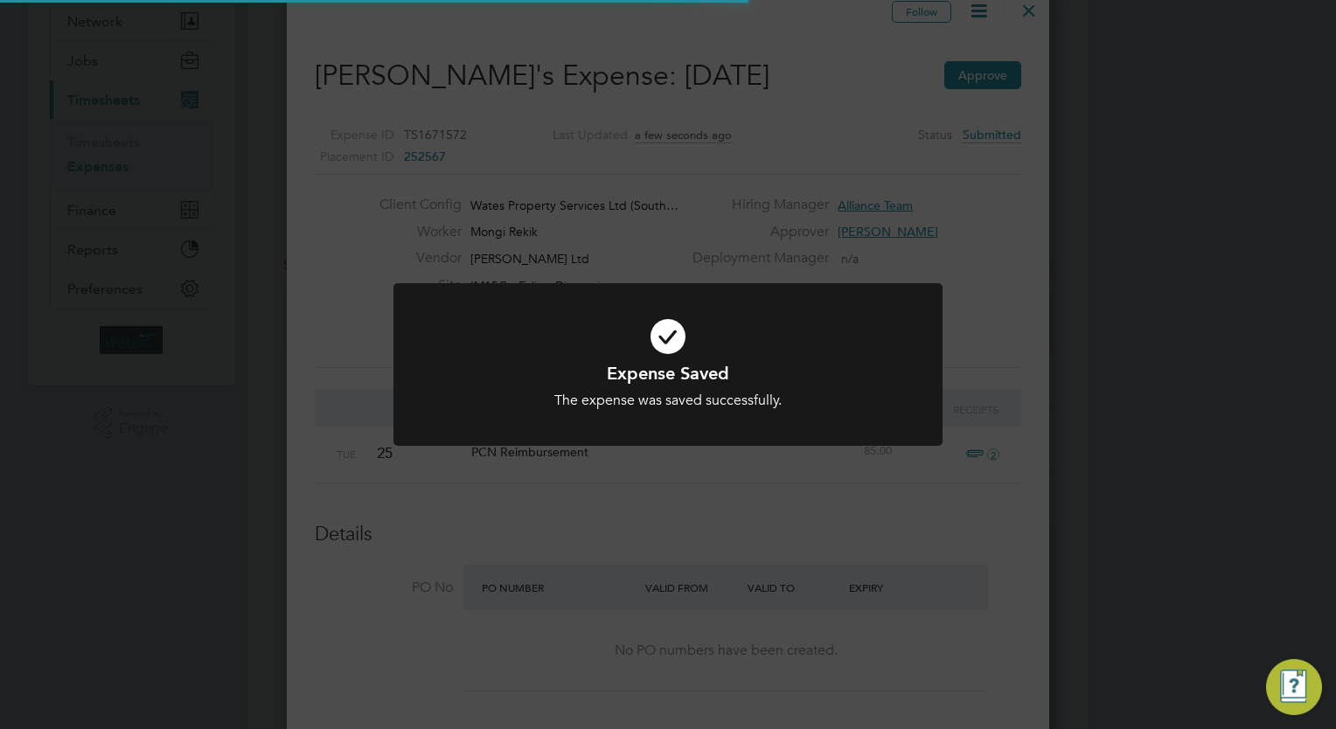
click at [936, 287] on div at bounding box center [667, 364] width 549 height 163
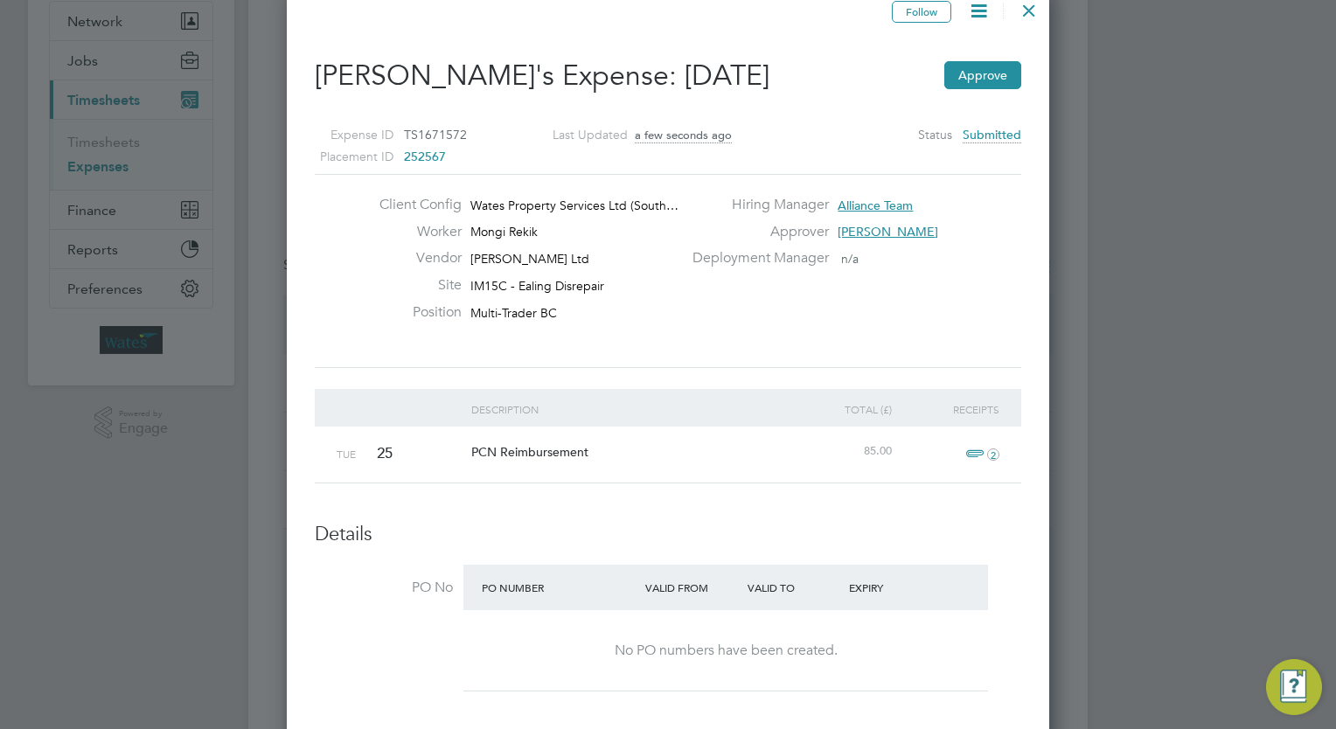
click at [1028, 19] on div at bounding box center [1028, 5] width 31 height 31
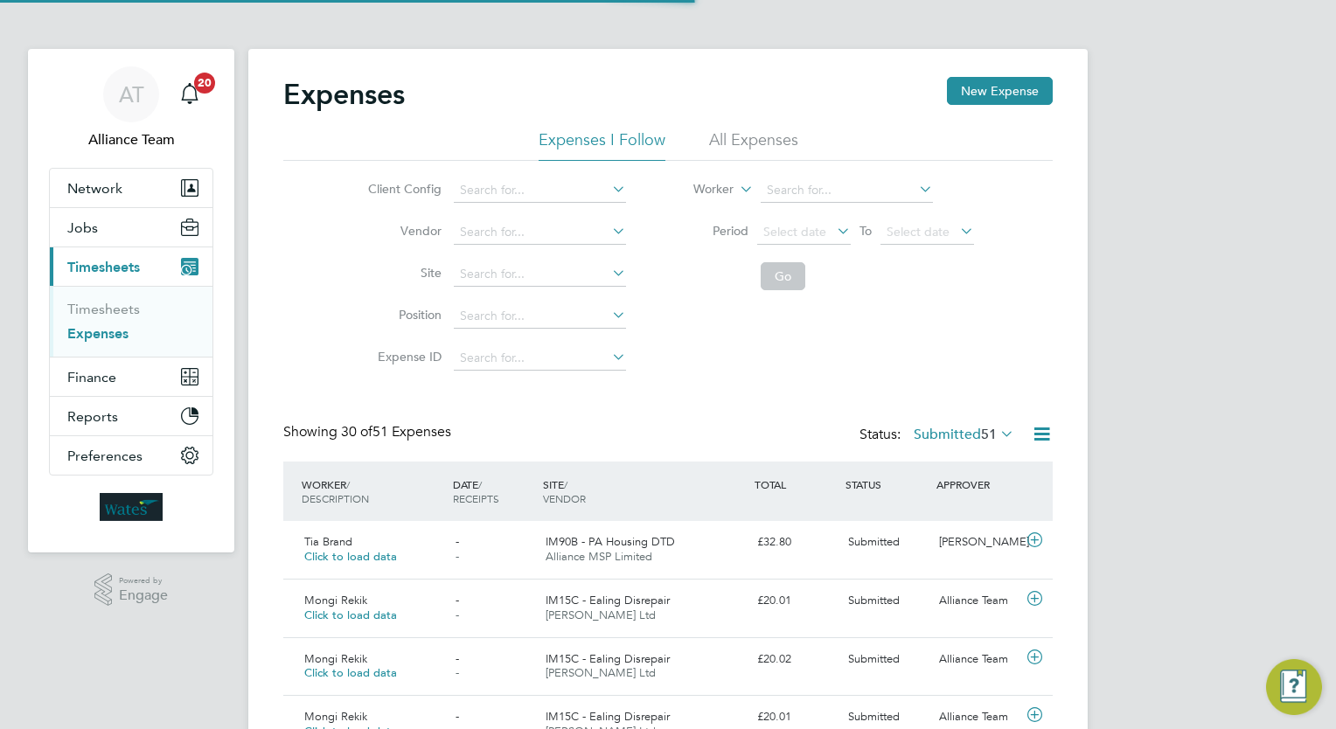
click at [815, 177] on li "Worker" at bounding box center [822, 191] width 348 height 42
click at [752, 125] on div "Expenses New Expense" at bounding box center [667, 103] width 769 height 52
click at [746, 137] on li "All Expenses" at bounding box center [753, 144] width 89 height 31
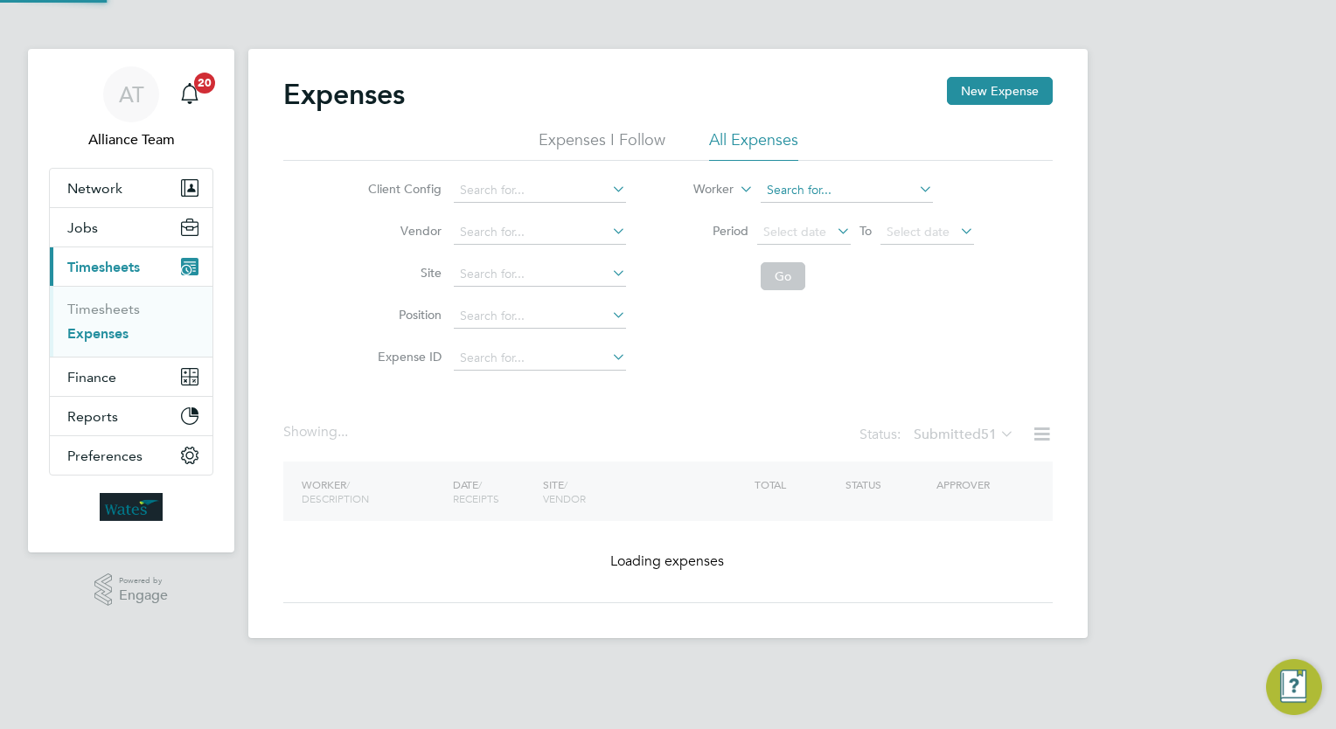
click at [772, 191] on input at bounding box center [846, 190] width 172 height 24
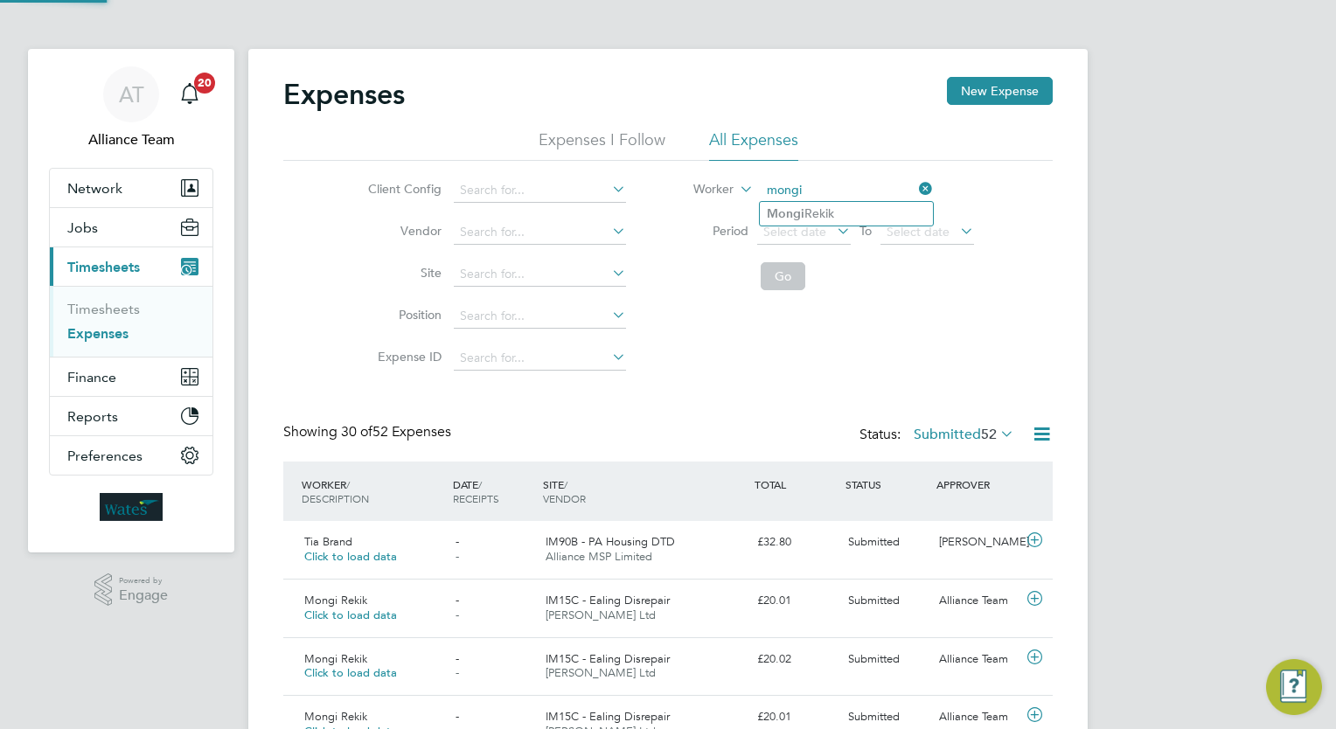
click at [803, 200] on input "mongi" at bounding box center [846, 190] width 172 height 24
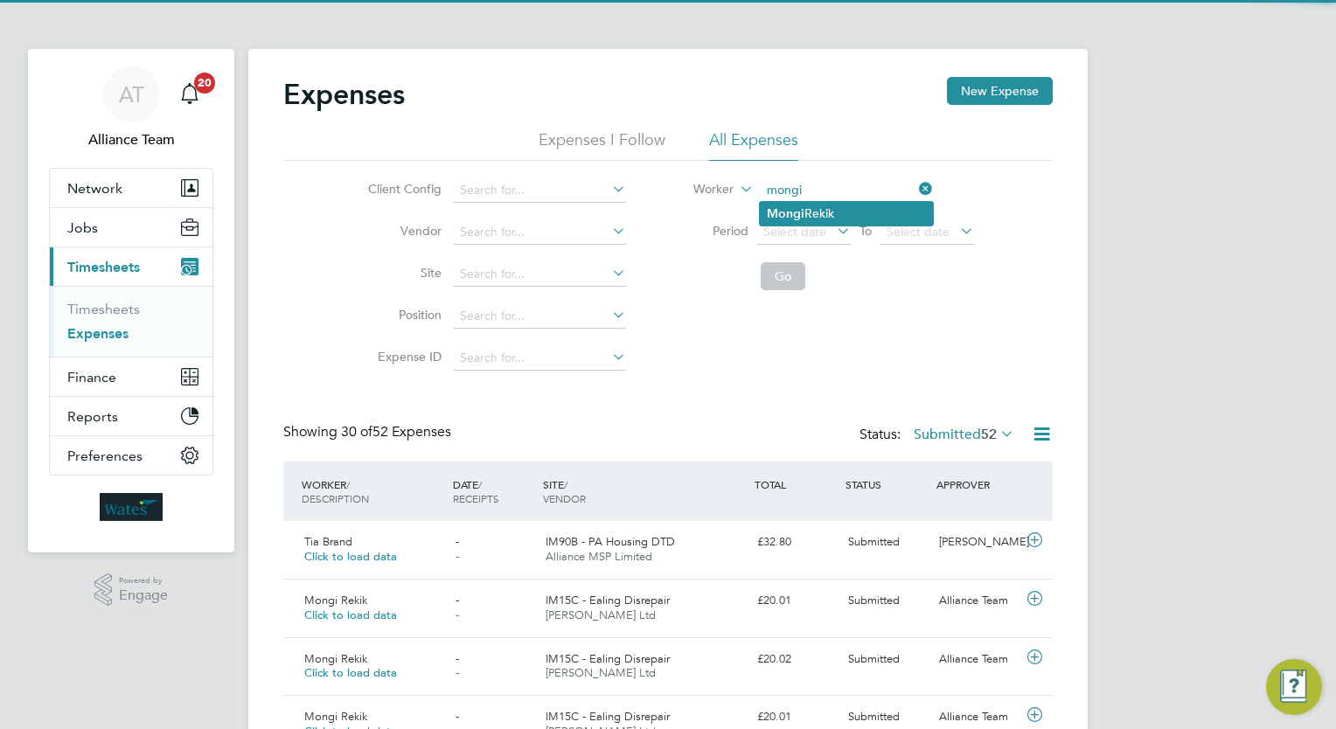
click at [811, 216] on li "Mongi Rekik" at bounding box center [846, 214] width 173 height 24
type input "Mongi Rekik"
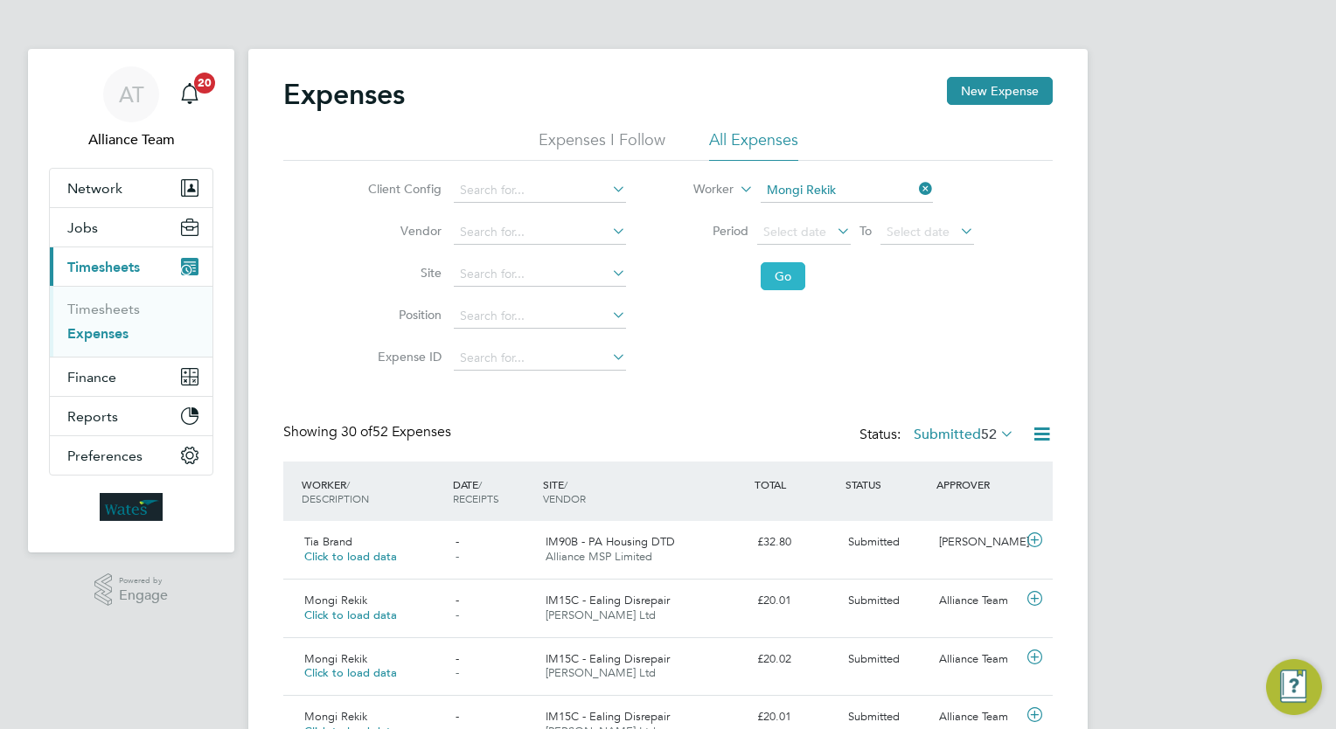
click at [781, 264] on button "Go" at bounding box center [782, 276] width 45 height 28
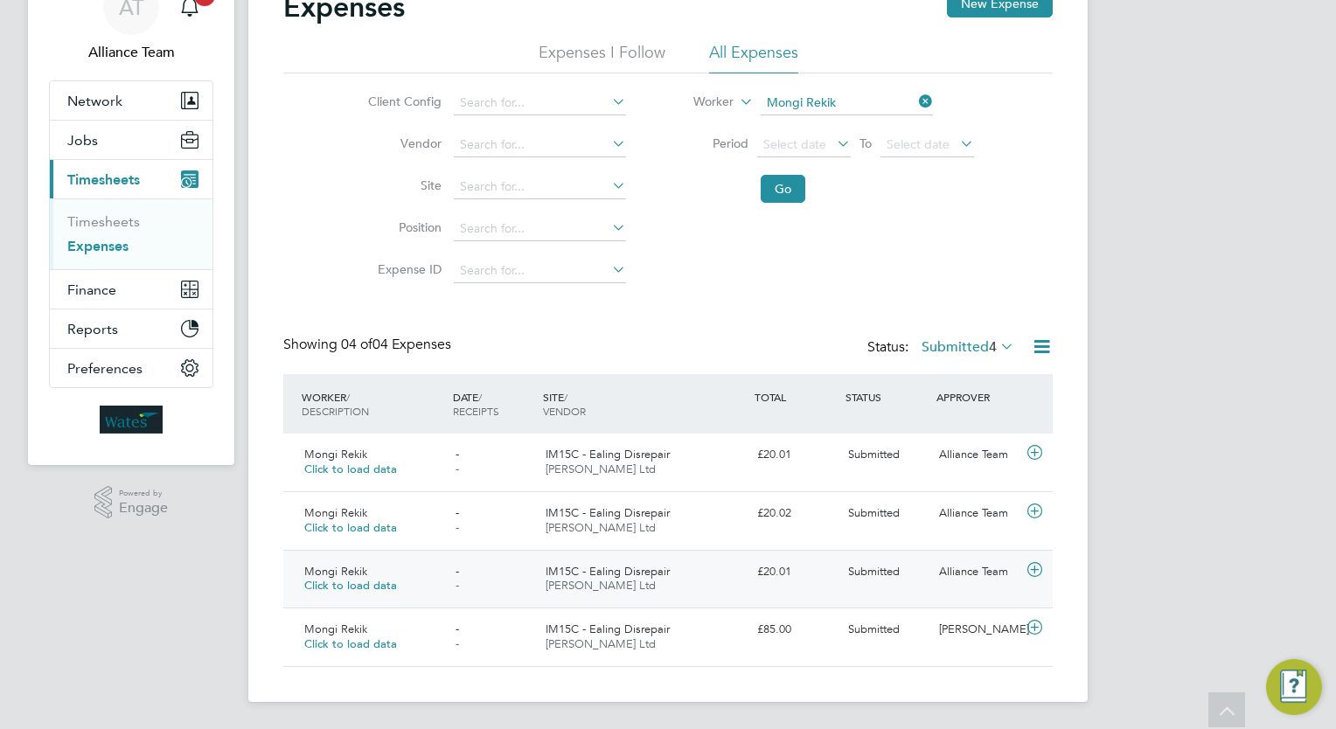
click at [769, 589] on div "Mongi Rekik Click to load data - - IM15C - Ealing Disrepair Daniel Owen Ltd £20…" at bounding box center [667, 579] width 769 height 59
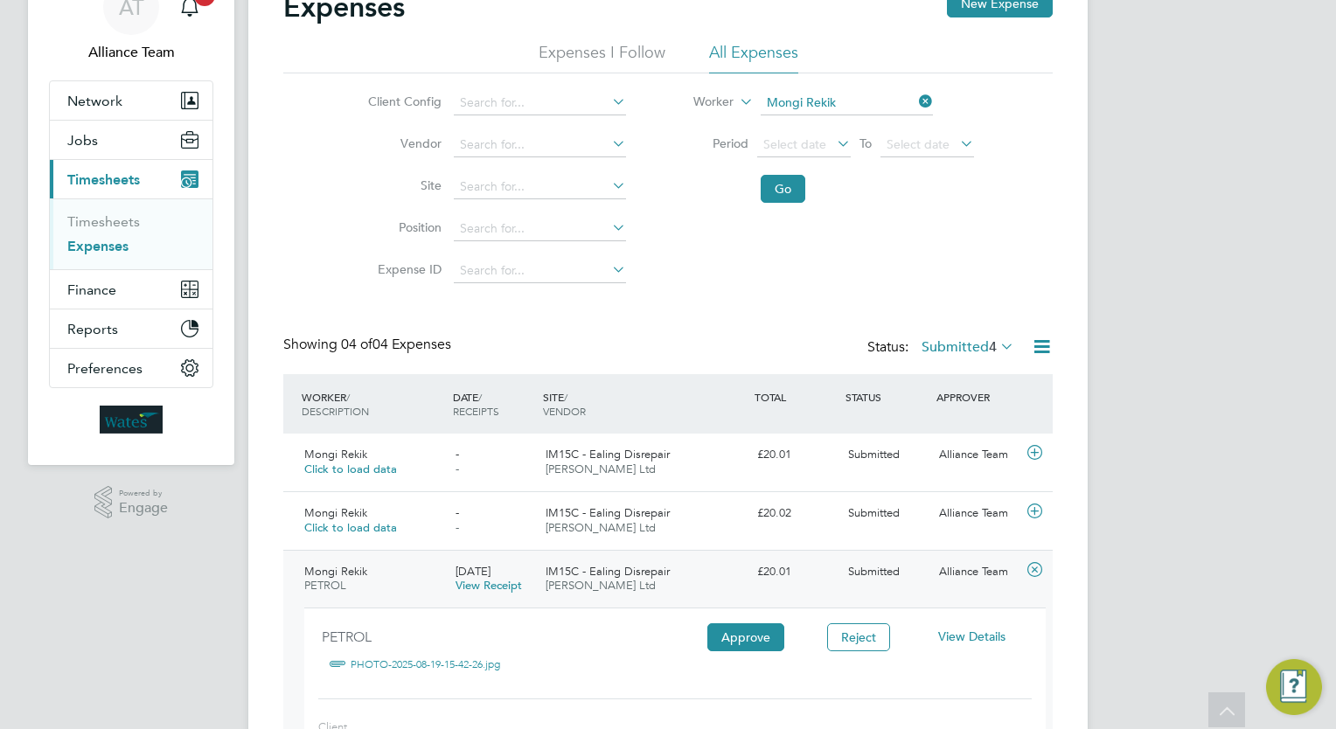
click at [985, 638] on span "View Details" at bounding box center [971, 636] width 67 height 16
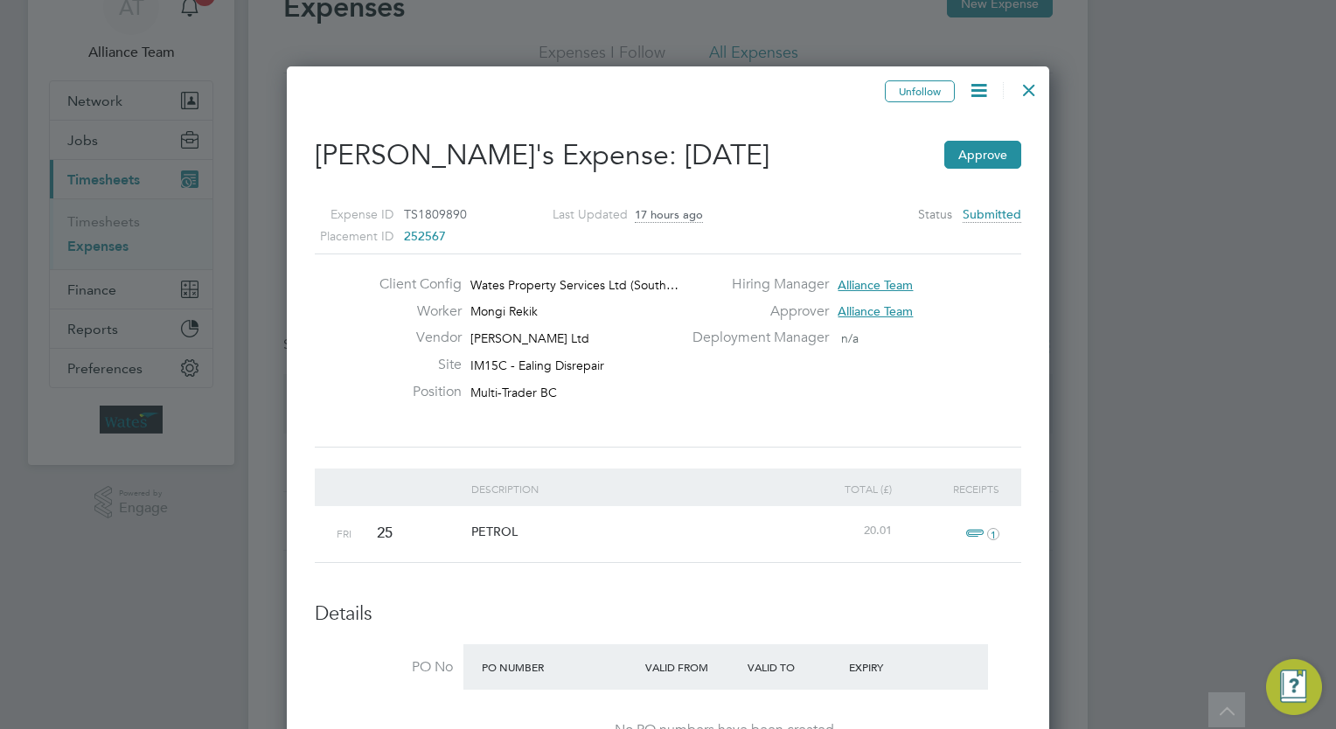
click at [986, 93] on icon at bounding box center [979, 91] width 22 height 22
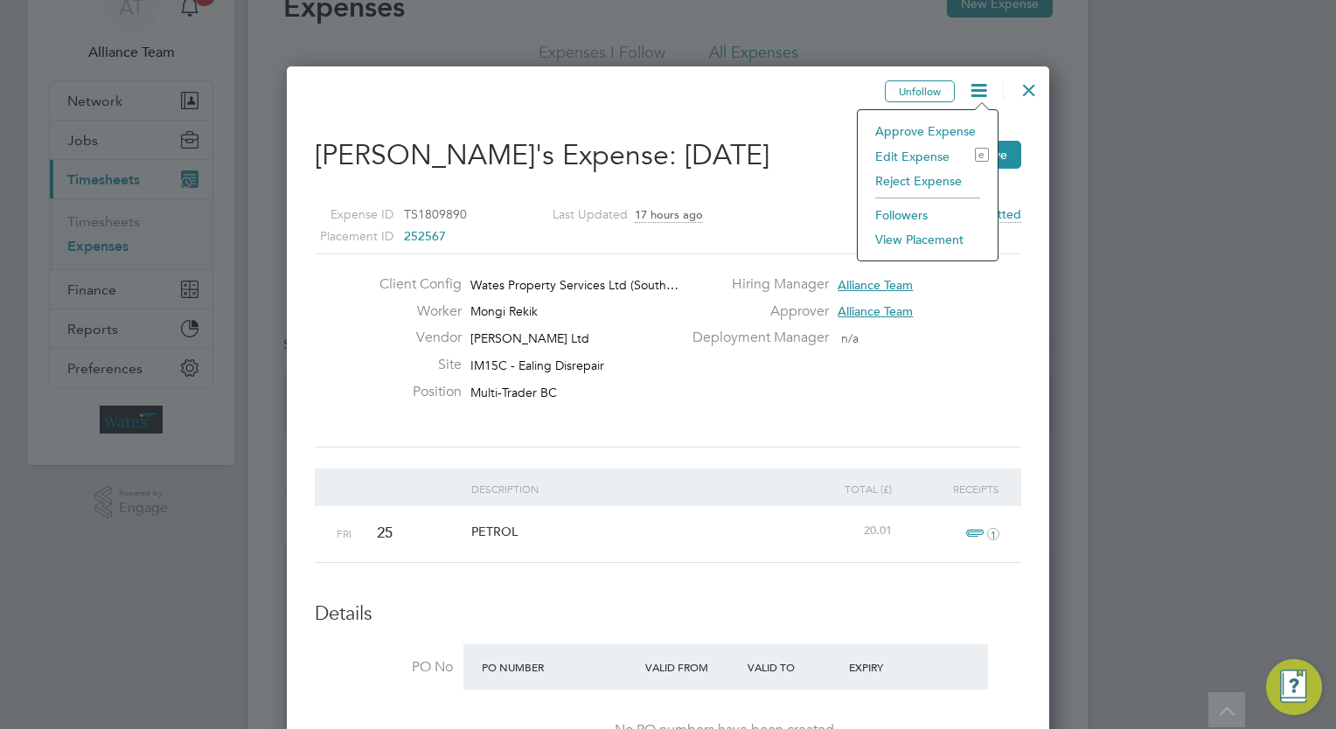
click at [905, 152] on li "Edit Expense e" at bounding box center [927, 156] width 122 height 24
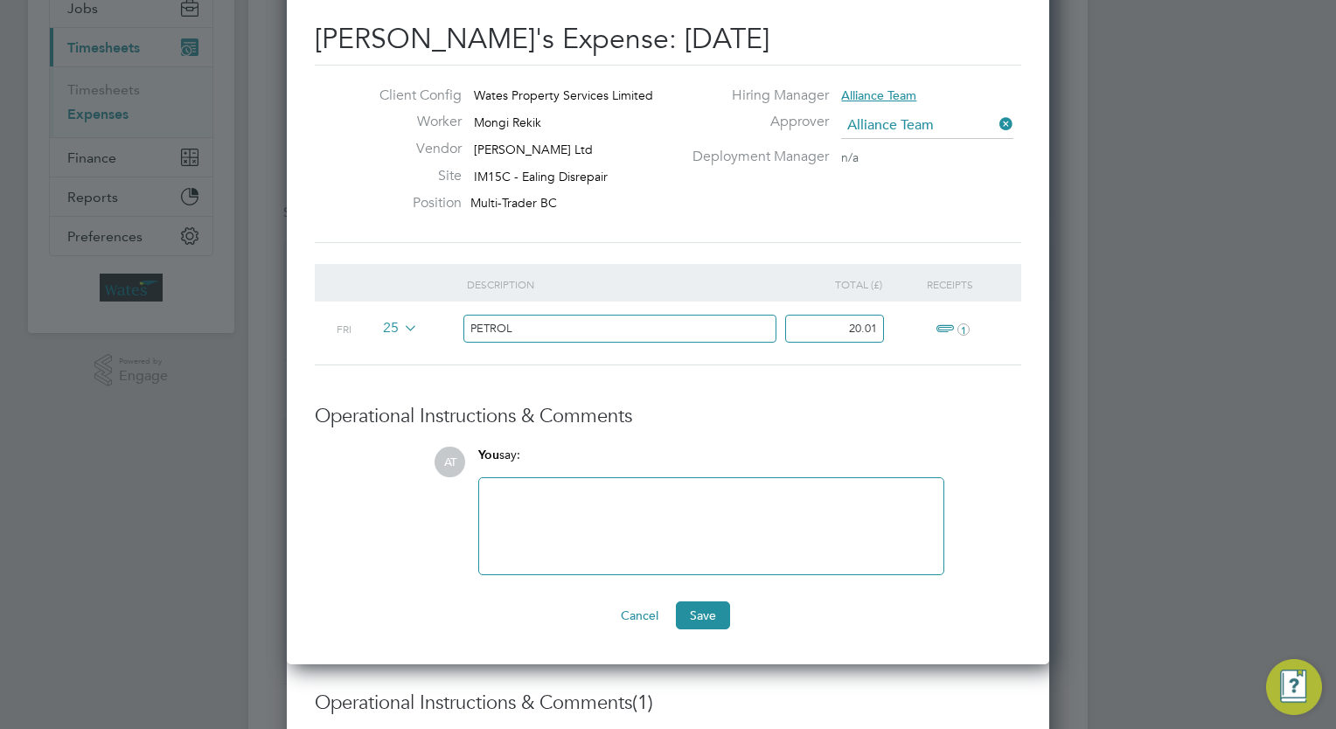
click at [996, 122] on icon at bounding box center [996, 124] width 0 height 24
click at [861, 118] on input at bounding box center [927, 126] width 172 height 26
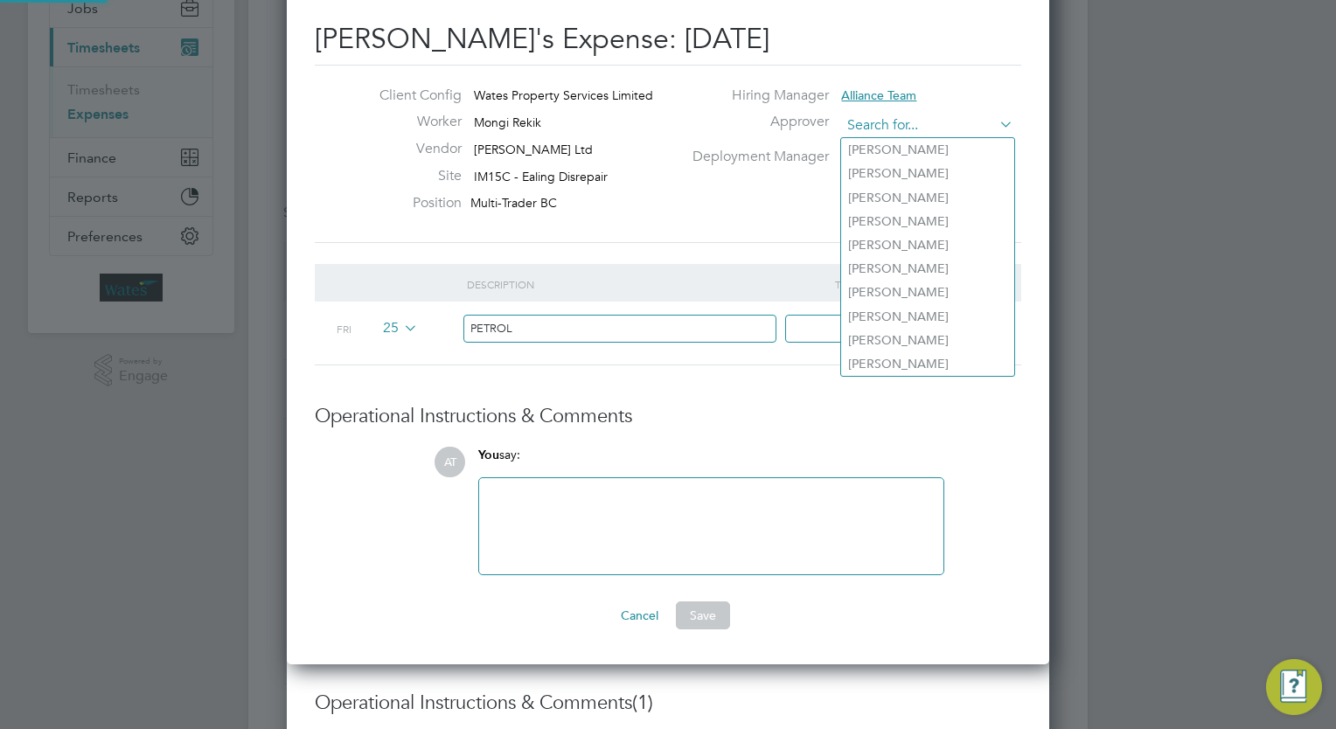
type input "a"
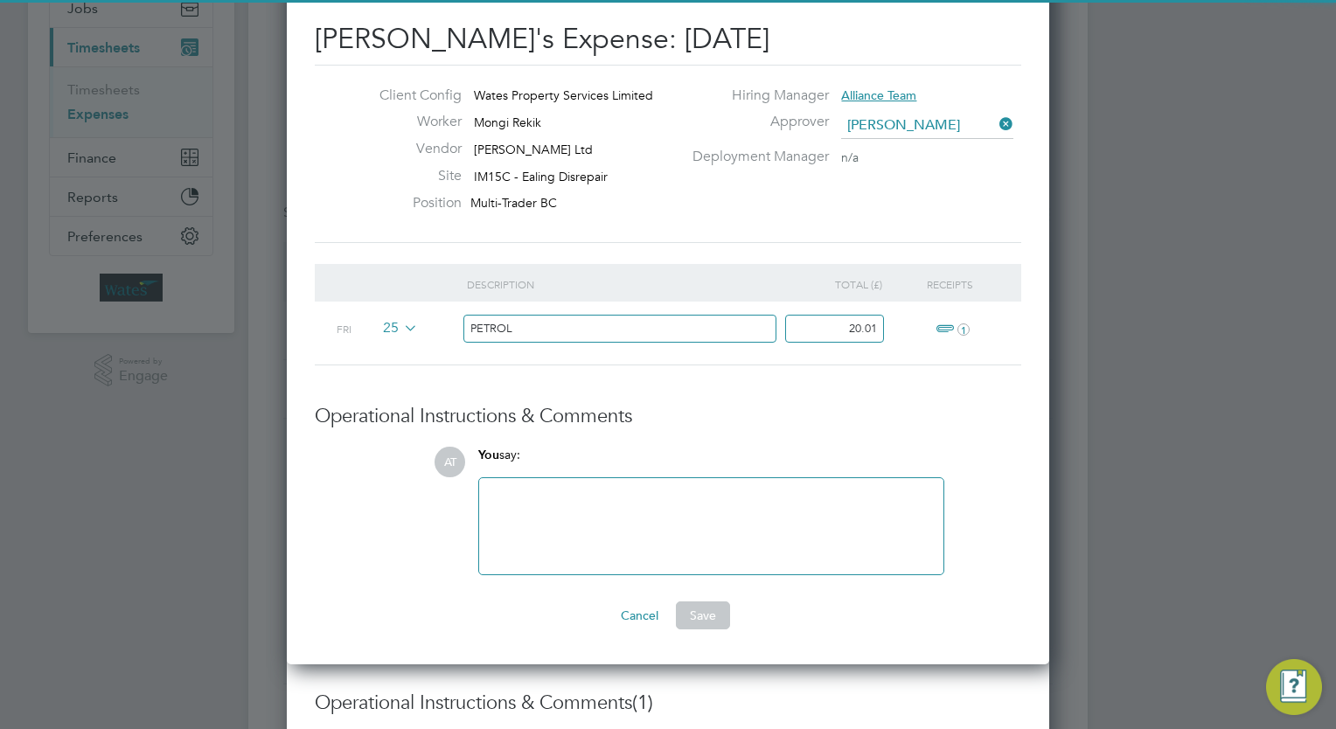
click at [881, 138] on li "Sam John son" at bounding box center [960, 150] width 239 height 24
type input "Sam Johnson"
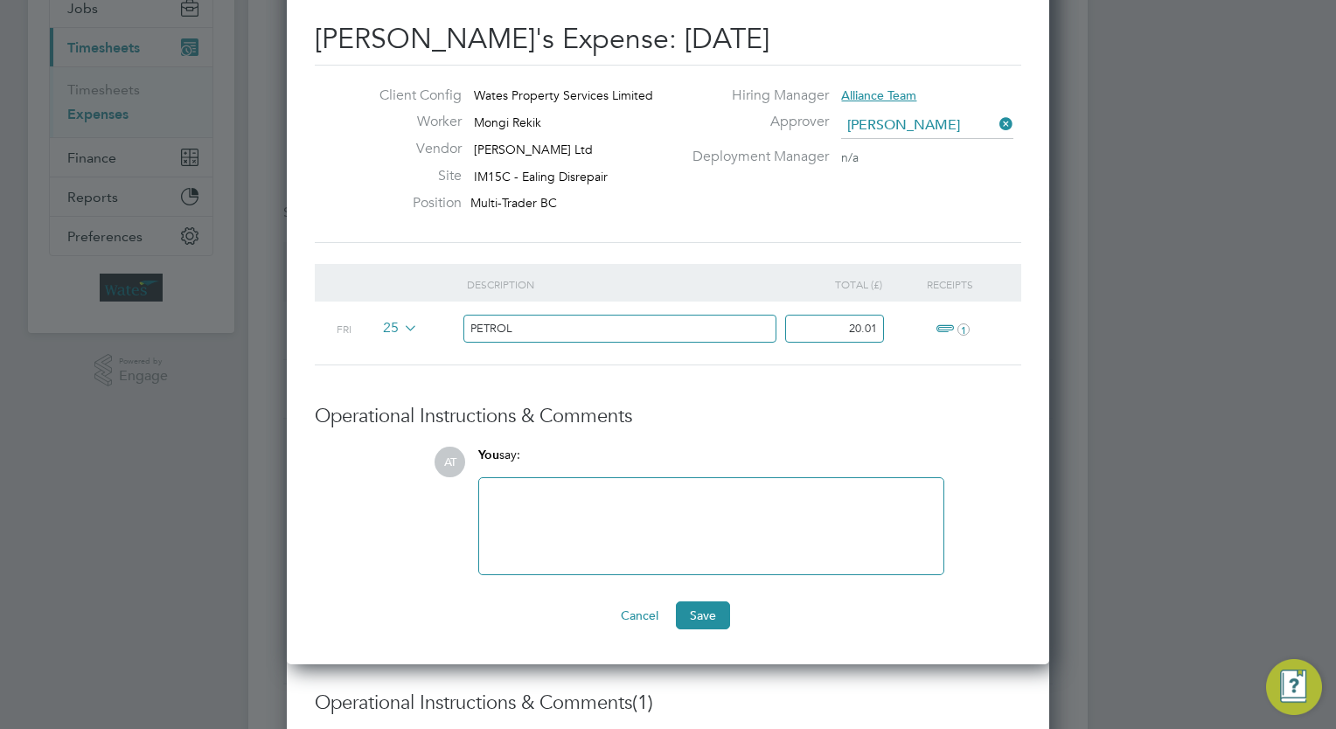
click at [635, 509] on div at bounding box center [710, 526] width 443 height 75
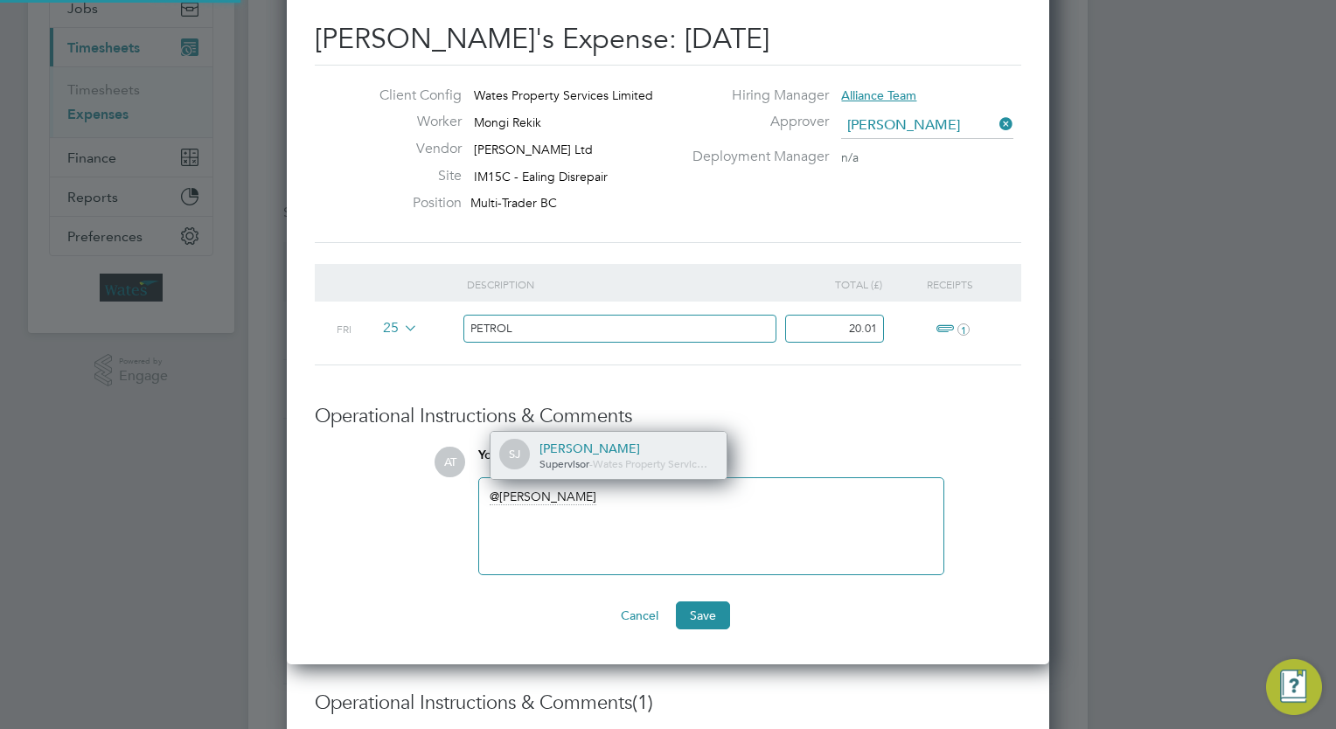
click at [580, 432] on div "SJ Sam Johnson Supervisor - Wates Property Servic…" at bounding box center [608, 455] width 236 height 47
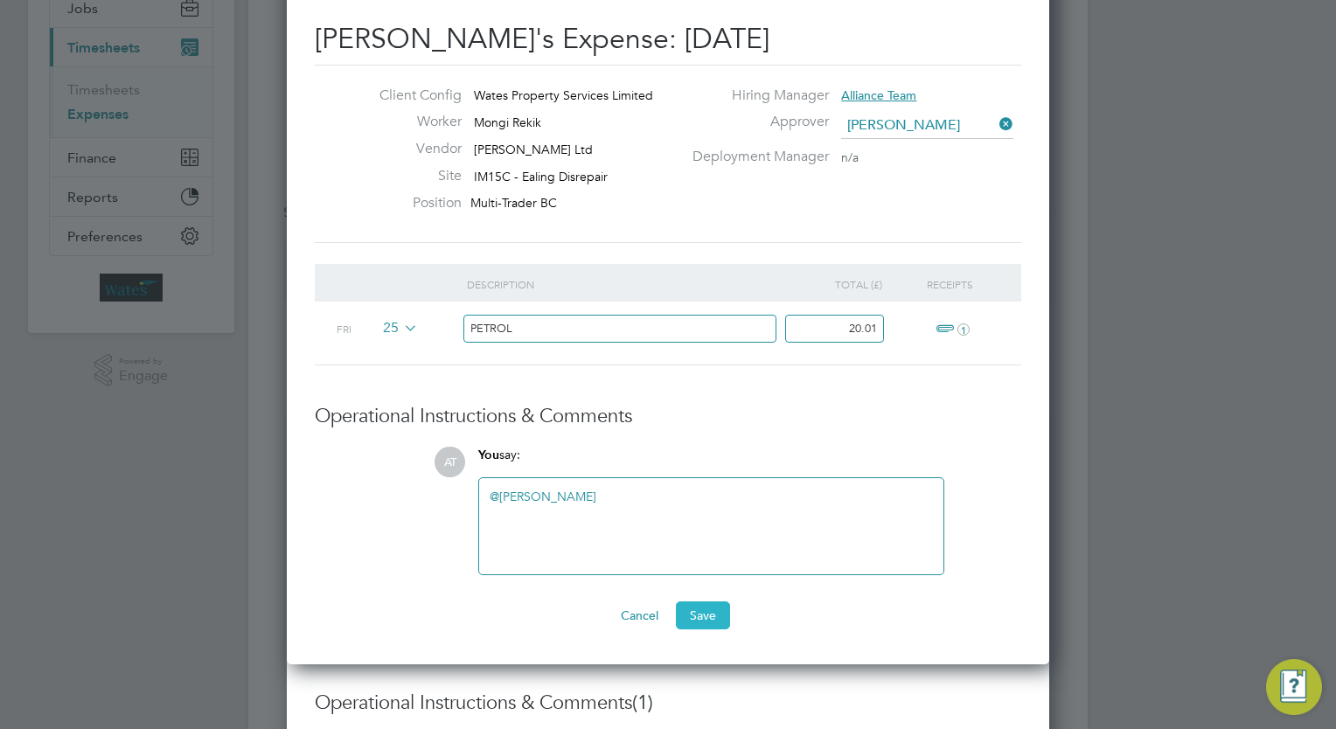
click at [685, 614] on button "Save" at bounding box center [703, 615] width 54 height 28
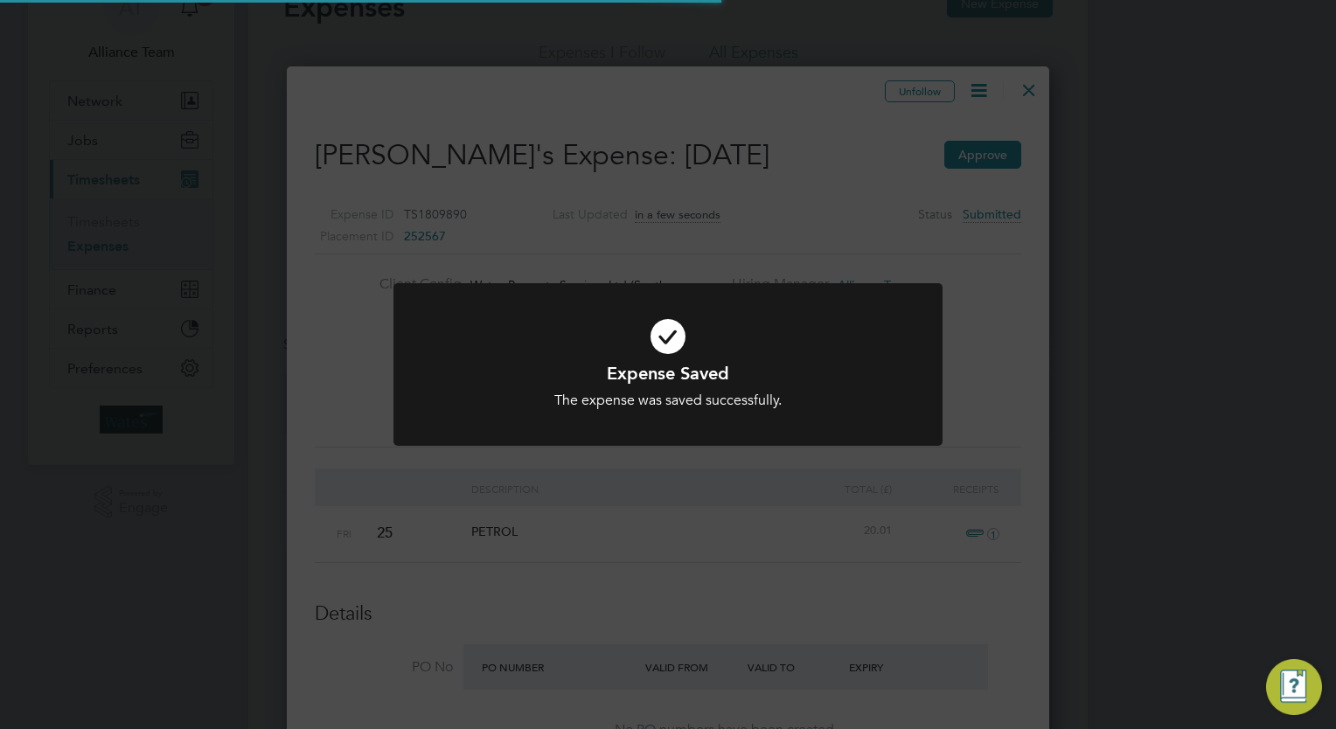
click at [1047, 112] on div "Expense Saved The expense was saved successfully. Cancel Okay" at bounding box center [668, 364] width 1336 height 729
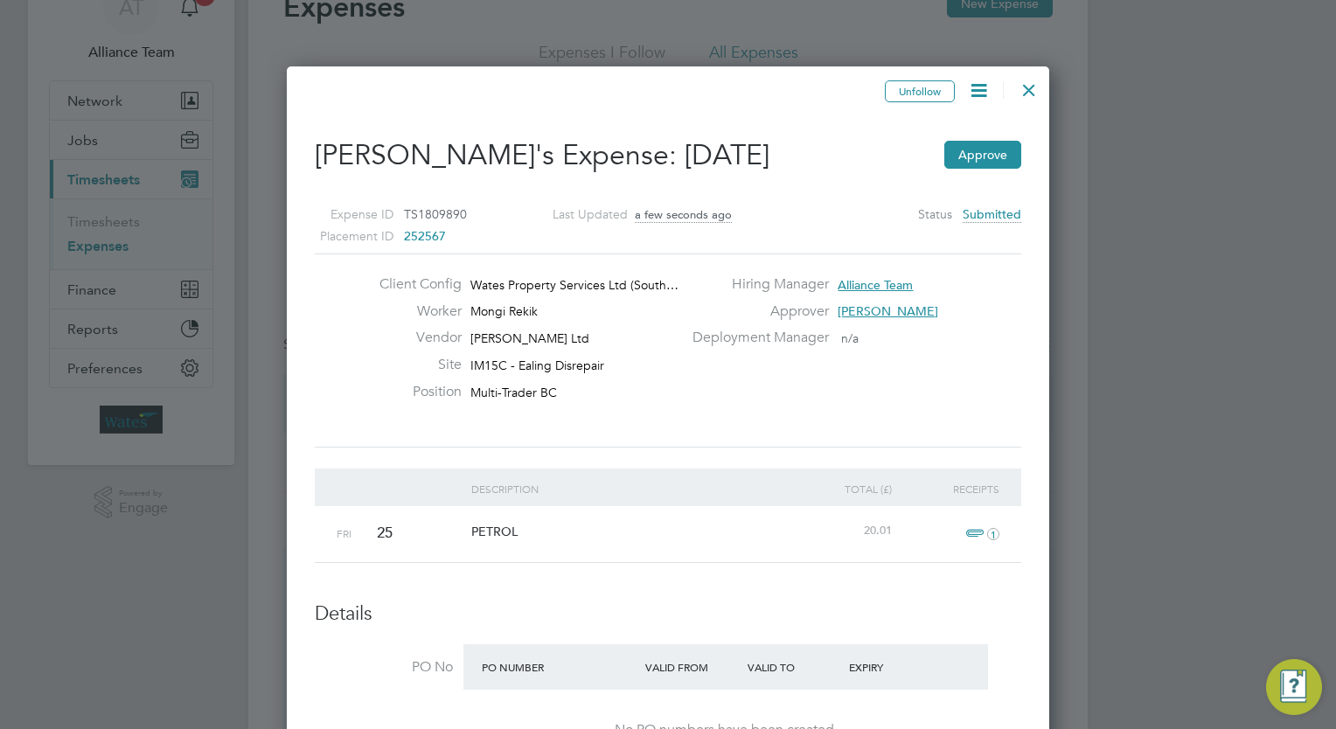
click at [1031, 88] on div at bounding box center [1028, 85] width 31 height 31
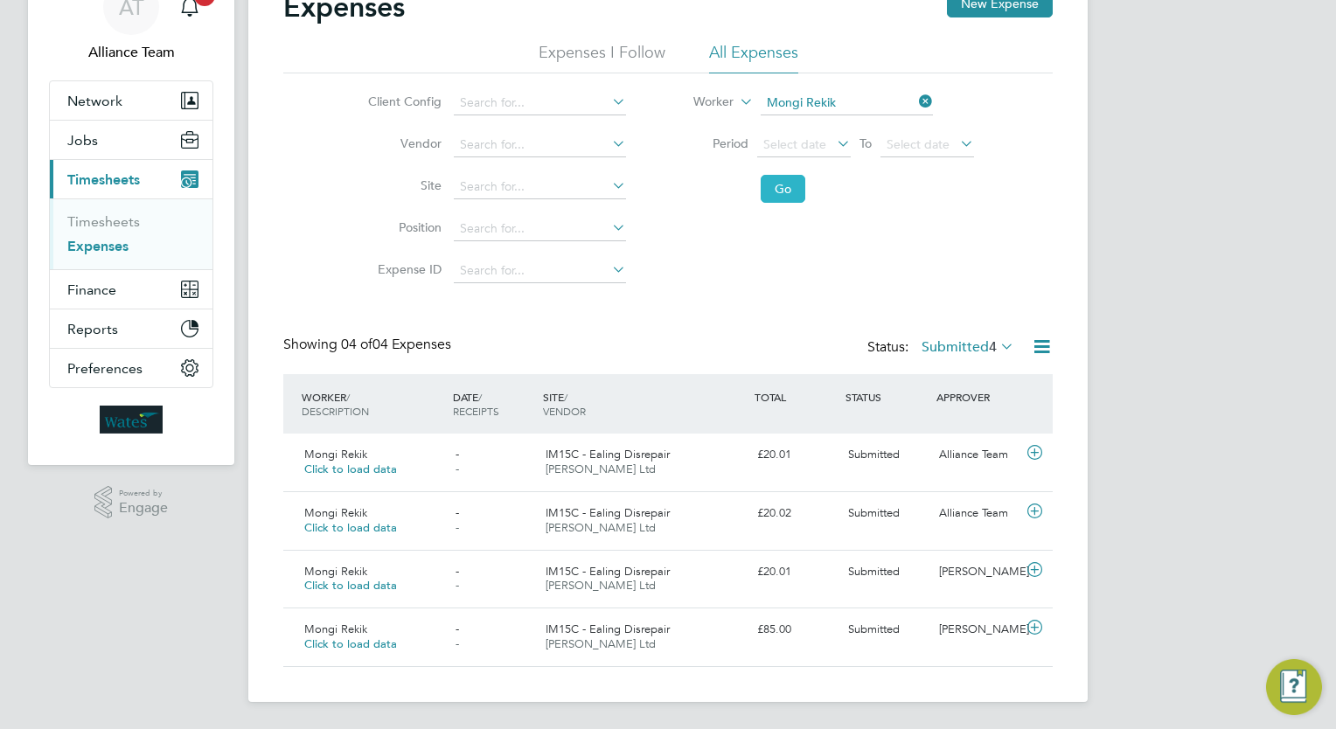
click at [778, 201] on button "Go" at bounding box center [782, 189] width 45 height 28
click at [847, 550] on div "Mongi Rekik Click to load data - - IM15C - Ealing Disrepair Daniel Owen Ltd £20…" at bounding box center [667, 579] width 769 height 59
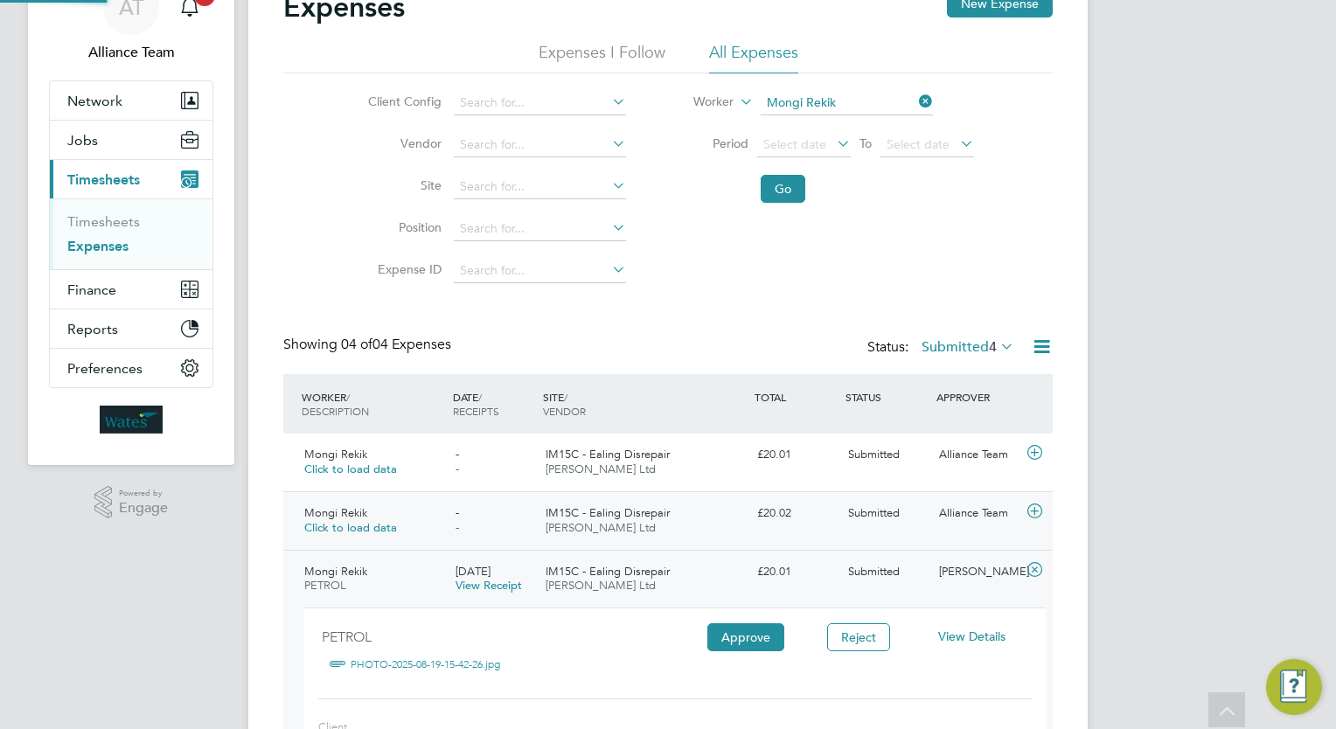
click at [823, 511] on div "£20.02" at bounding box center [795, 513] width 91 height 29
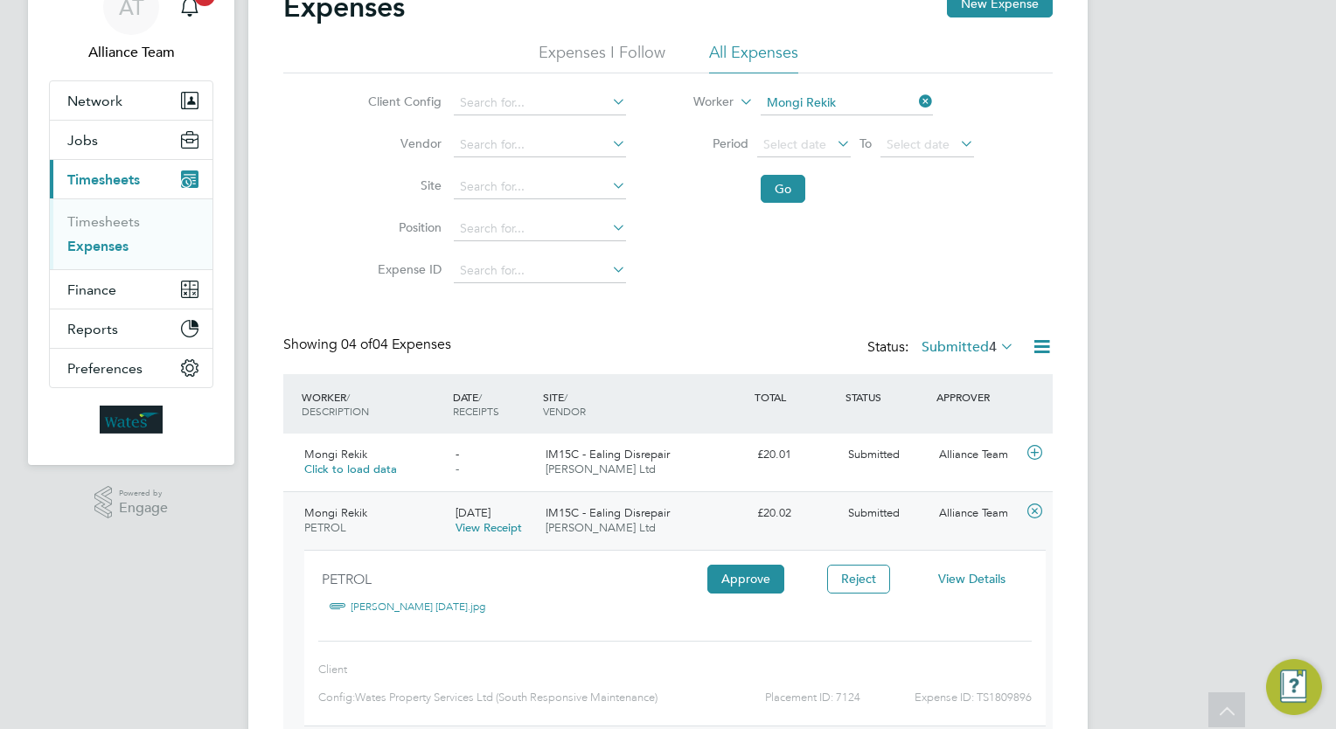
click at [961, 579] on span "View Details" at bounding box center [971, 579] width 67 height 16
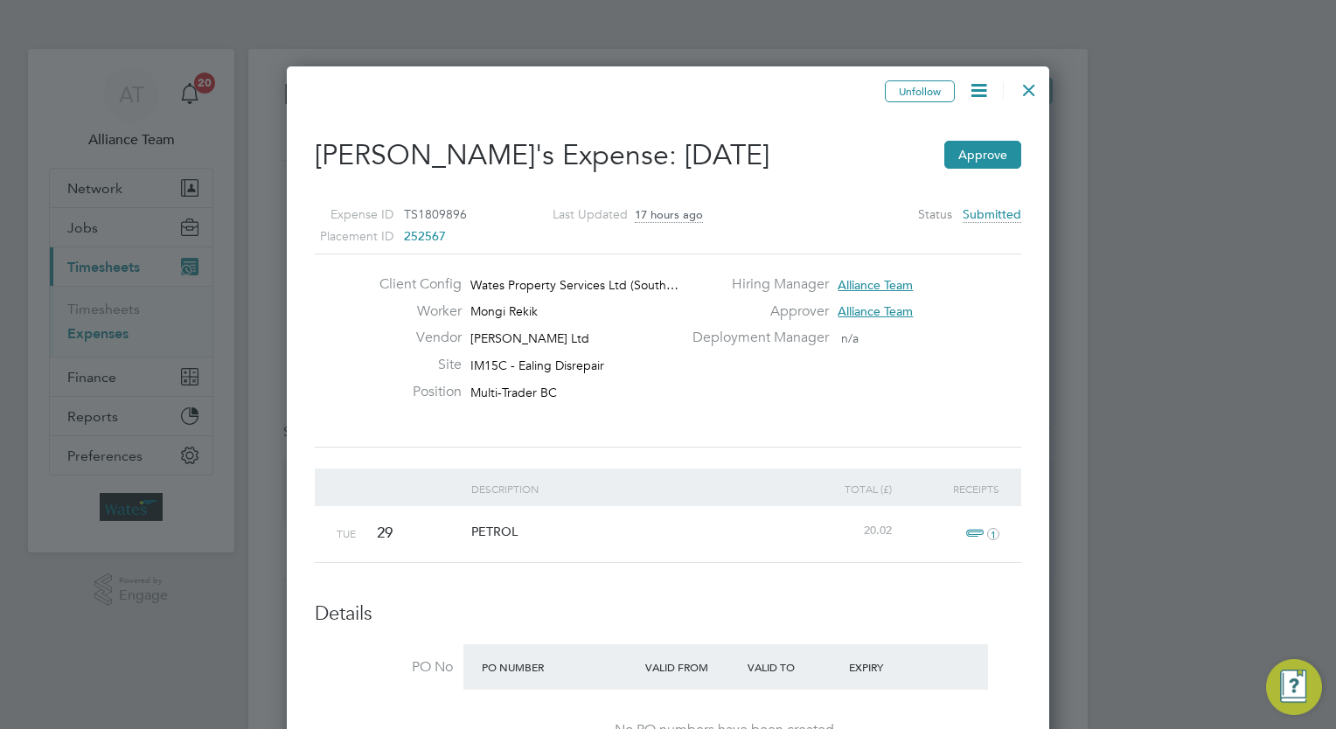
click at [979, 91] on icon at bounding box center [979, 91] width 22 height 22
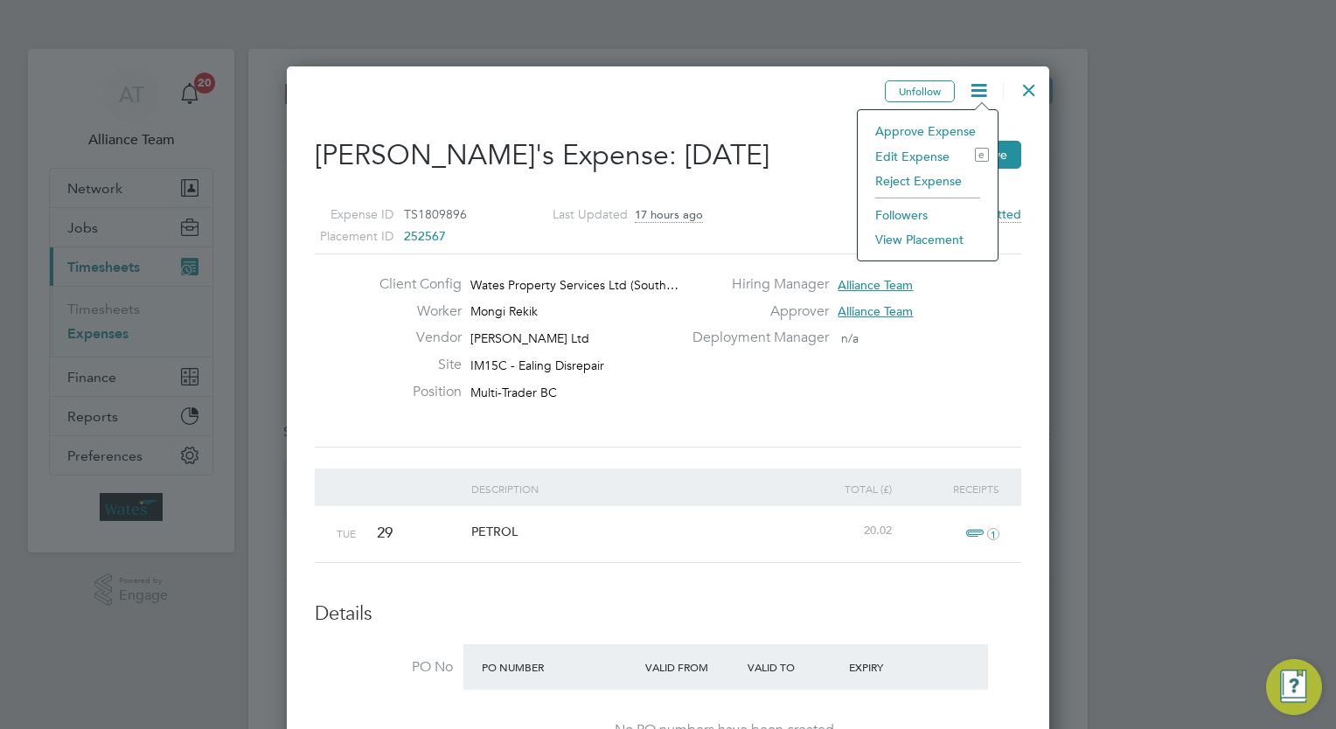
click at [915, 146] on li "Edit Expense e" at bounding box center [927, 156] width 122 height 24
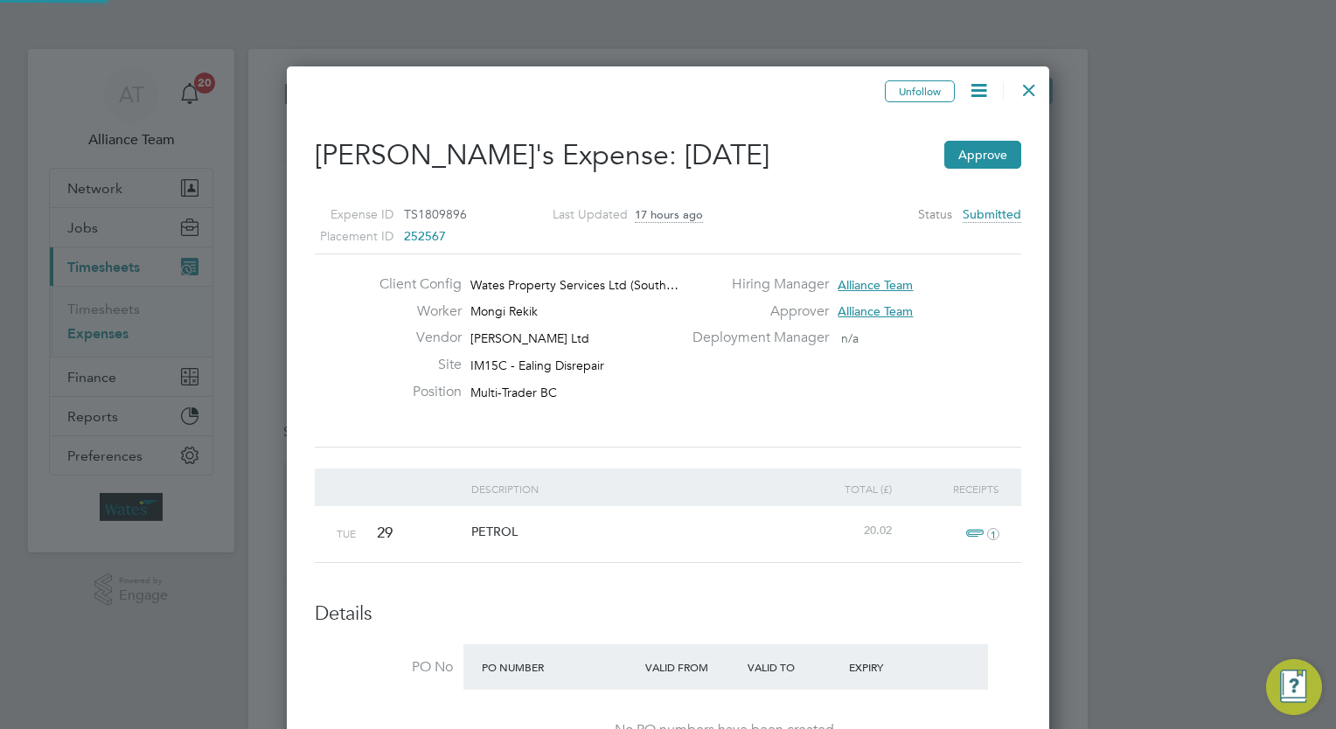
type input "Alliance Team"
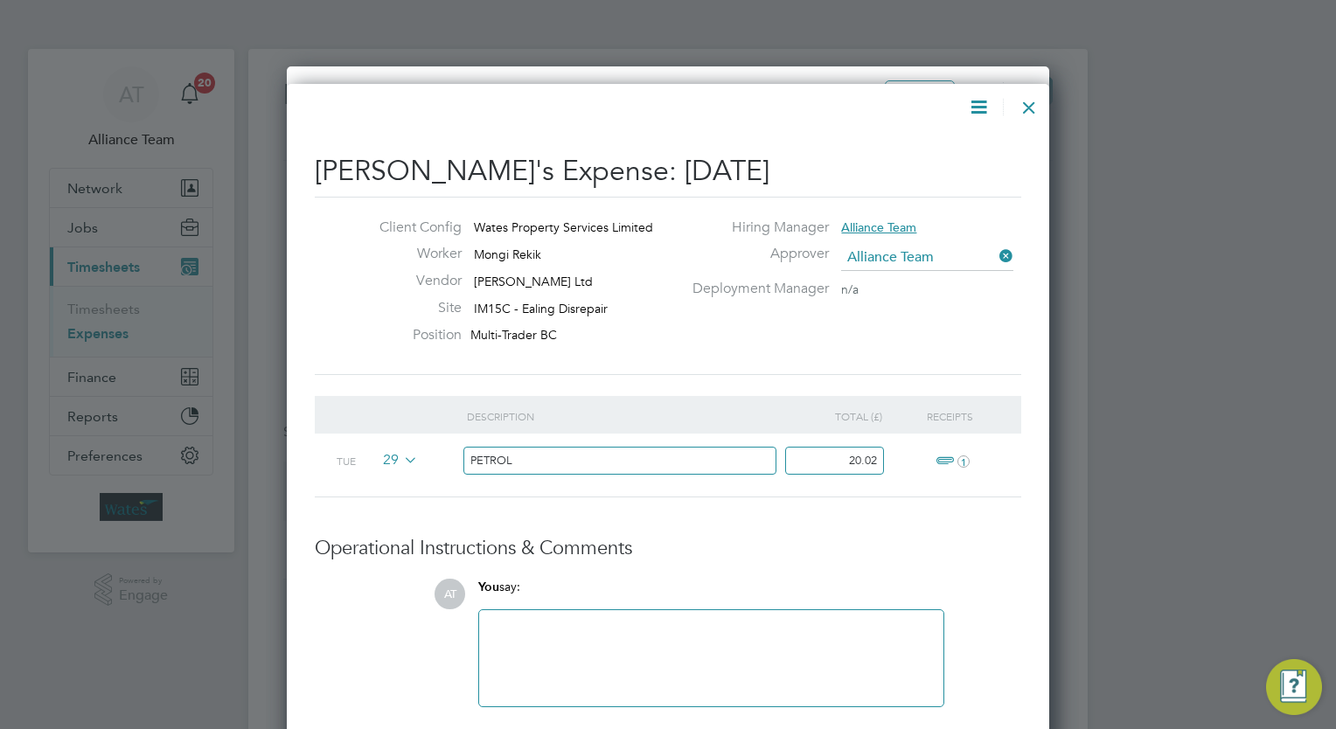
click at [996, 258] on icon at bounding box center [996, 256] width 0 height 24
click at [969, 259] on input at bounding box center [927, 258] width 172 height 26
click at [930, 285] on li "Sam Johnson" at bounding box center [951, 282] width 220 height 24
type input "Sam Johnson"
click at [591, 649] on div at bounding box center [710, 658] width 443 height 75
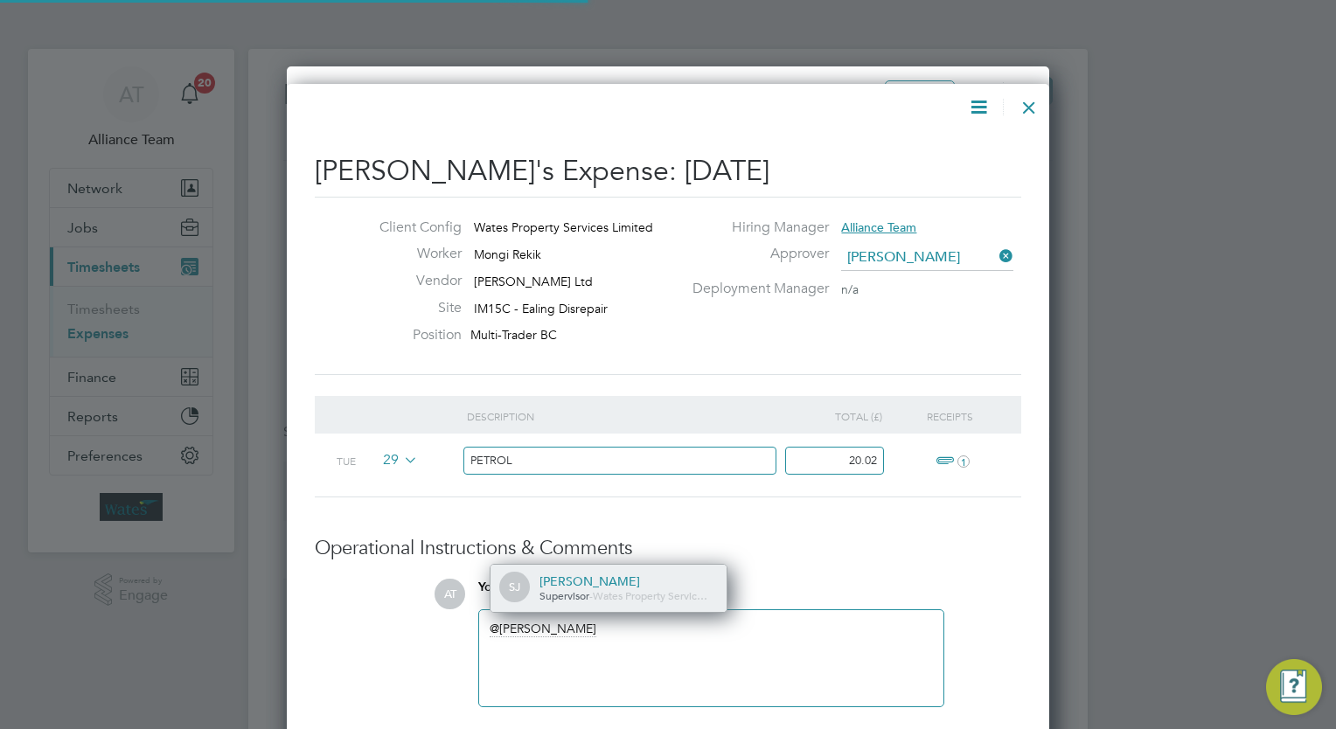
click at [589, 573] on div "Sam Johnson" at bounding box center [626, 581] width 175 height 16
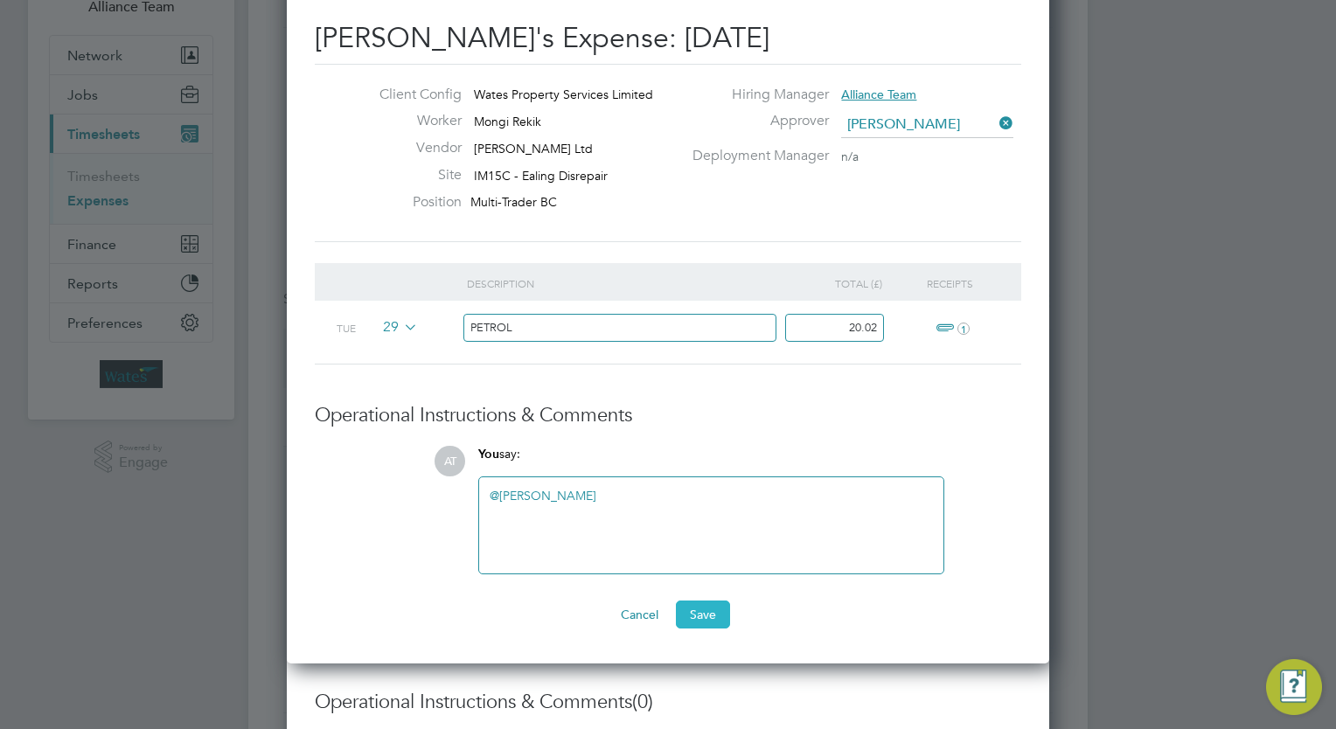
click at [716, 614] on button "Save" at bounding box center [703, 614] width 54 height 28
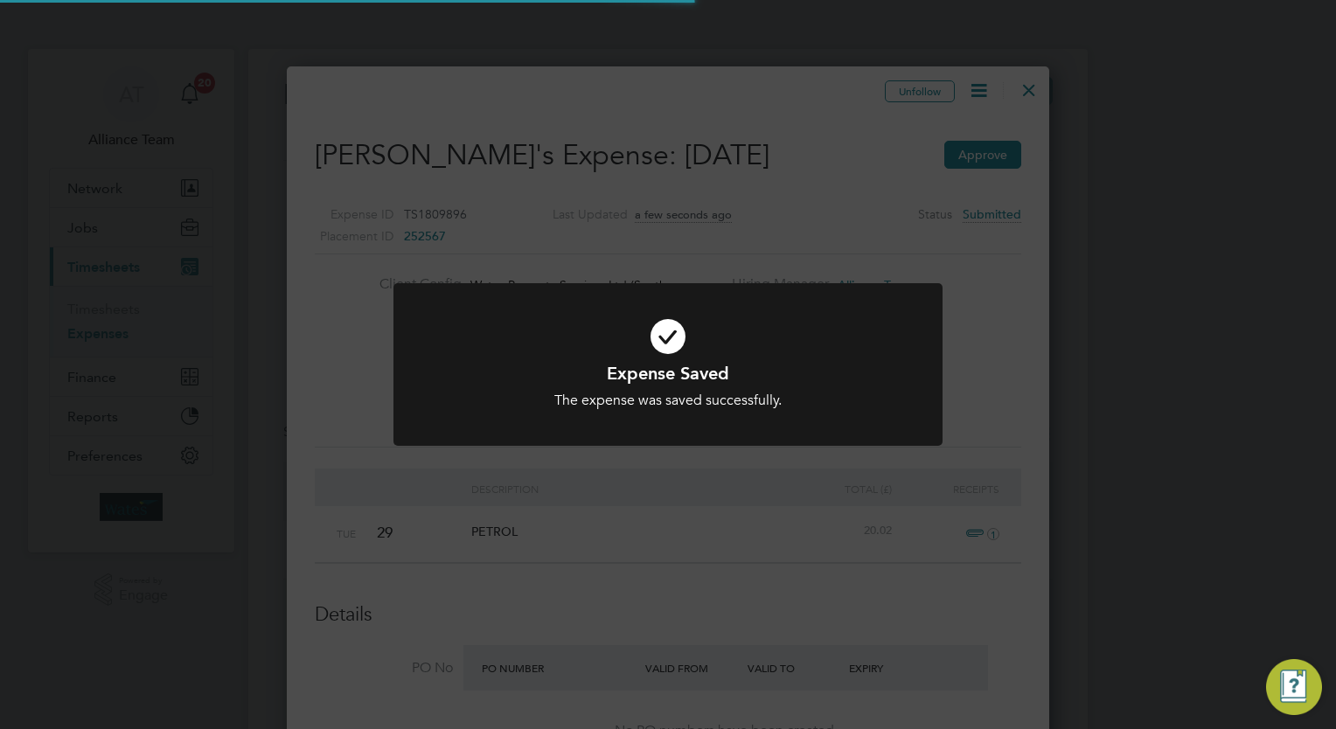
click at [1149, 358] on div "Expense Saved The expense was saved successfully. Cancel Okay" at bounding box center [668, 364] width 1336 height 729
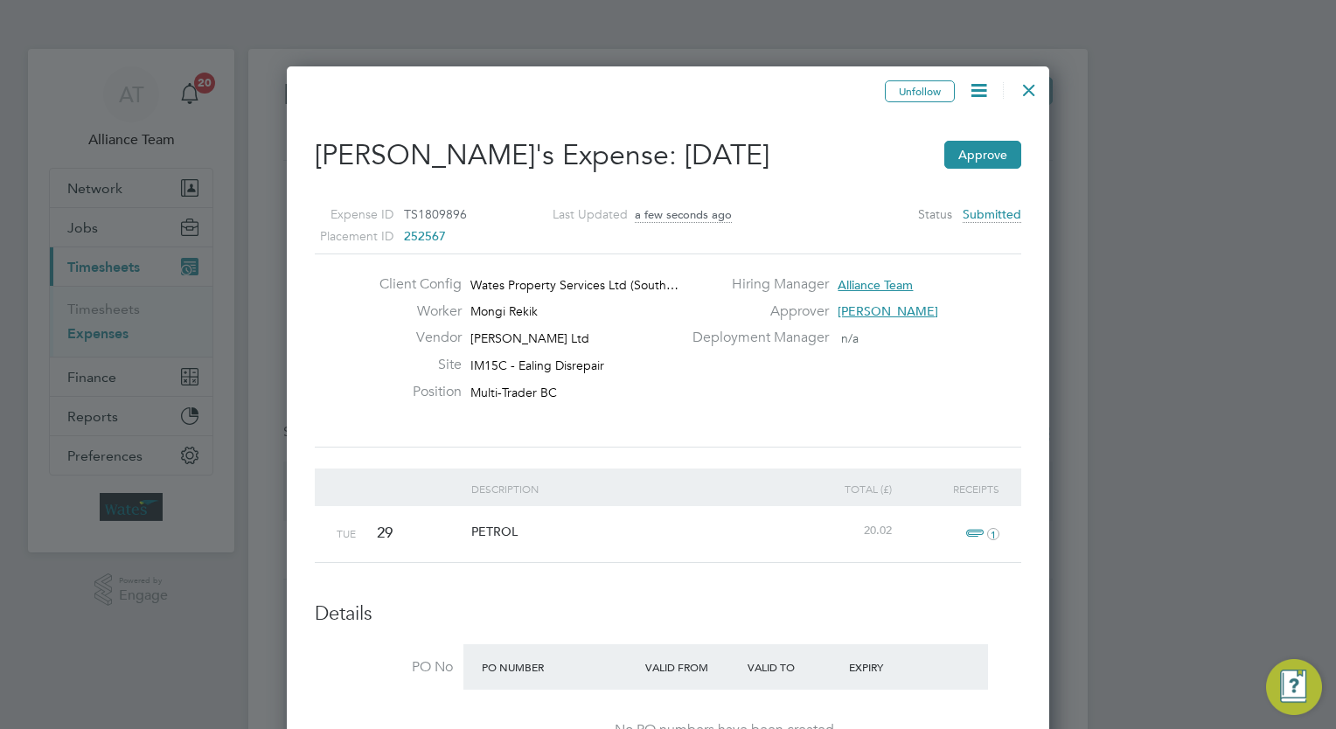
click at [1028, 89] on div at bounding box center [1028, 85] width 31 height 31
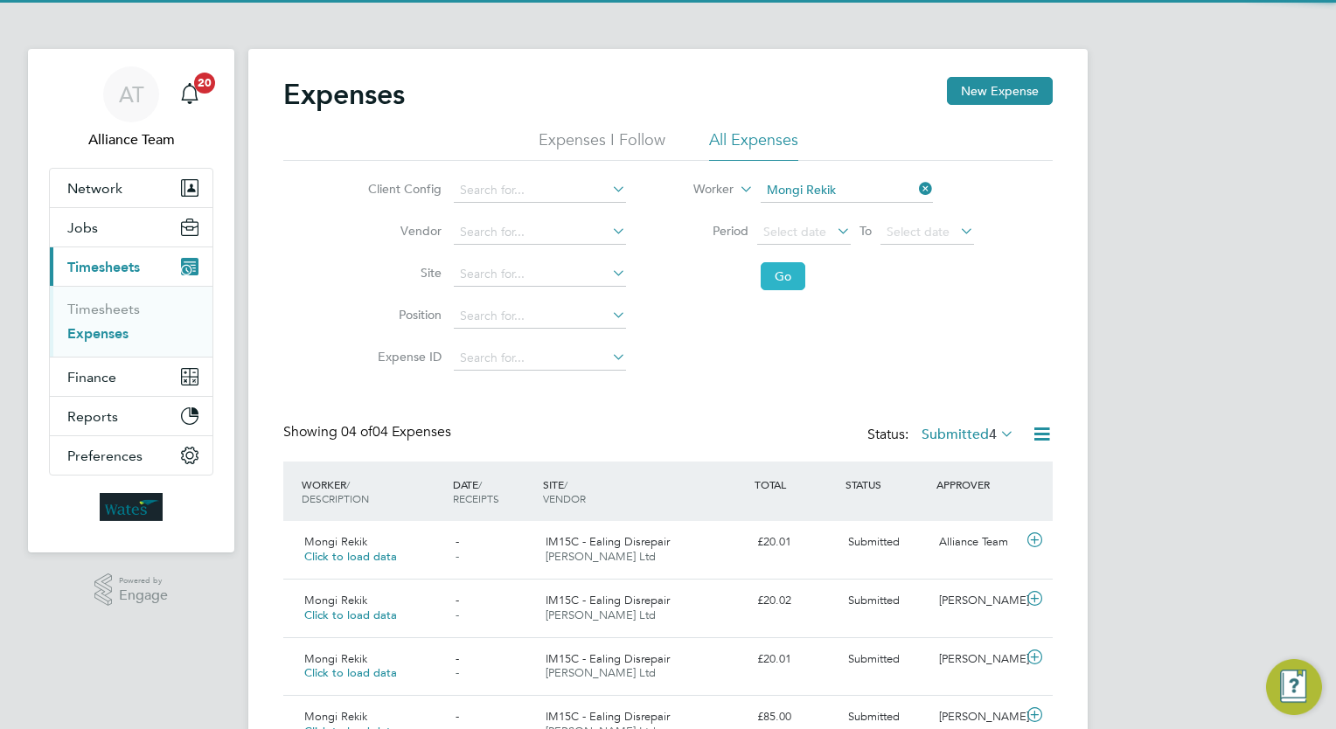
click at [777, 281] on button "Go" at bounding box center [782, 276] width 45 height 28
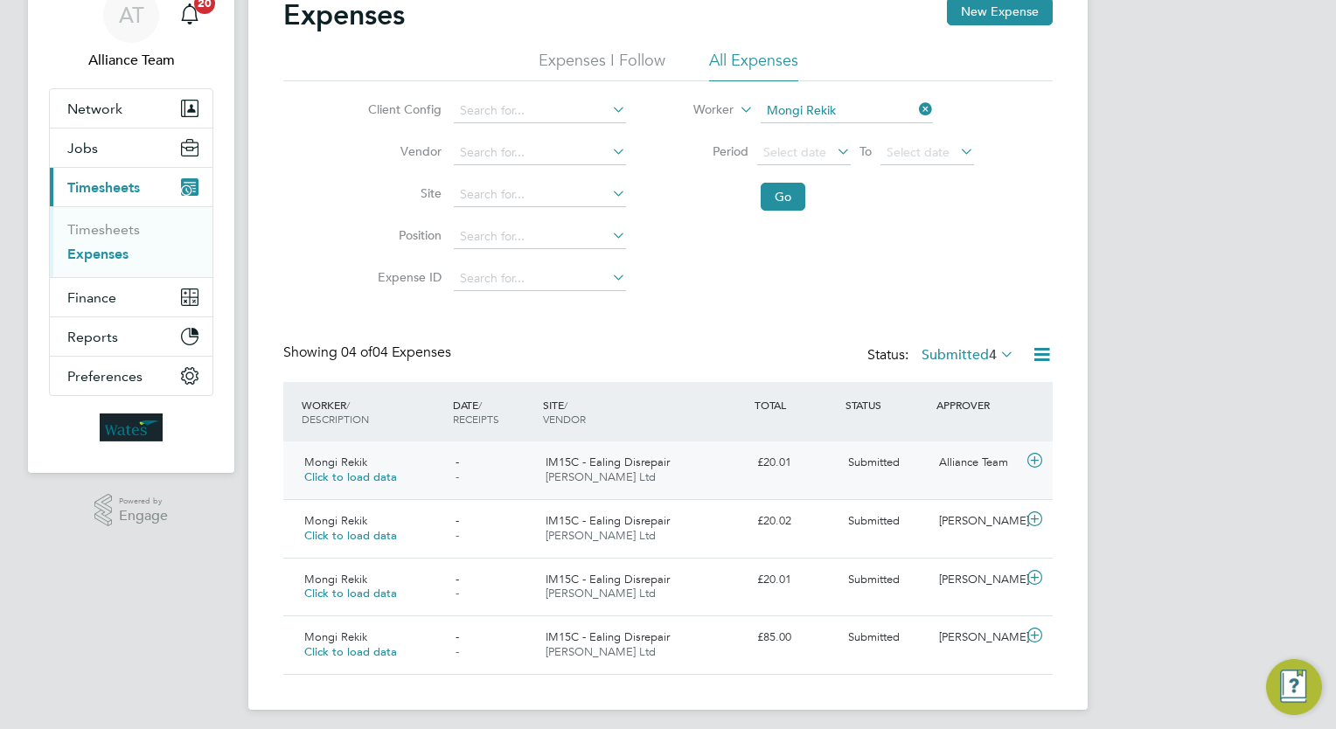
click at [808, 455] on div "£20.01" at bounding box center [795, 462] width 91 height 29
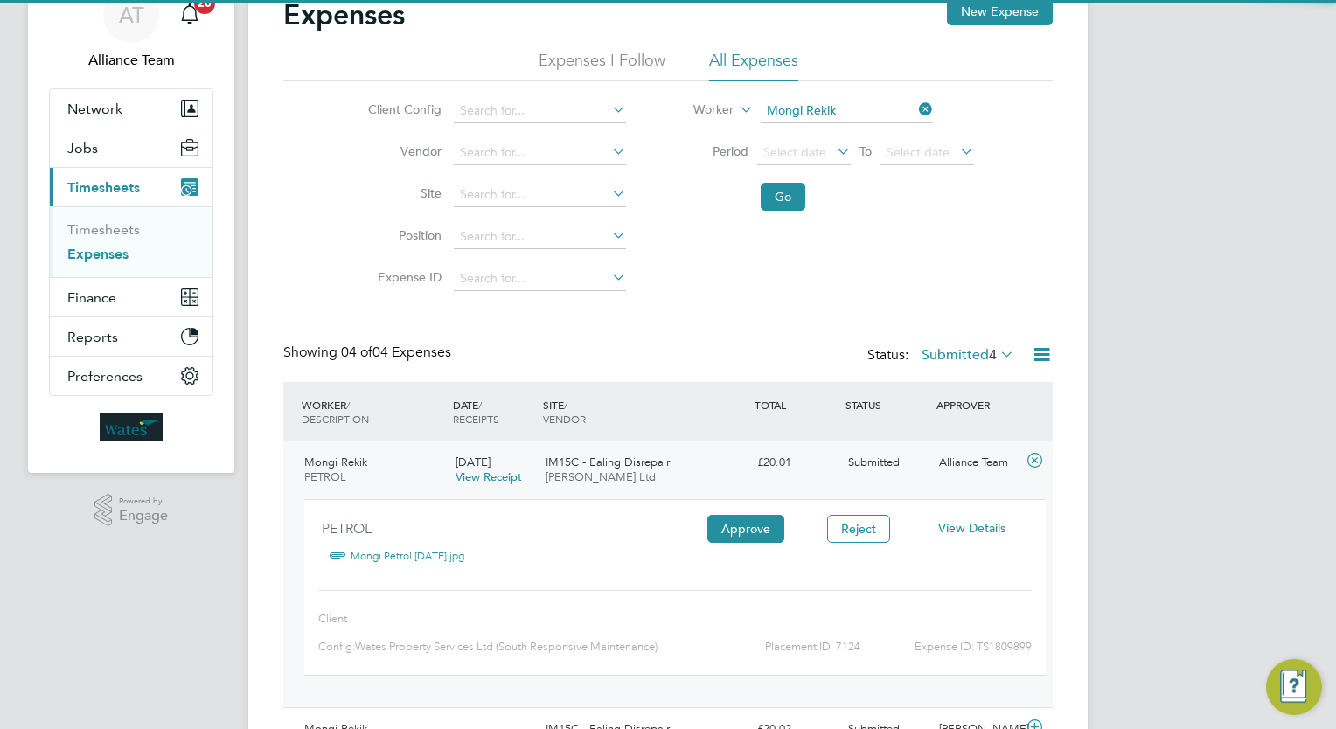
click at [968, 529] on span "View Details" at bounding box center [971, 528] width 67 height 16
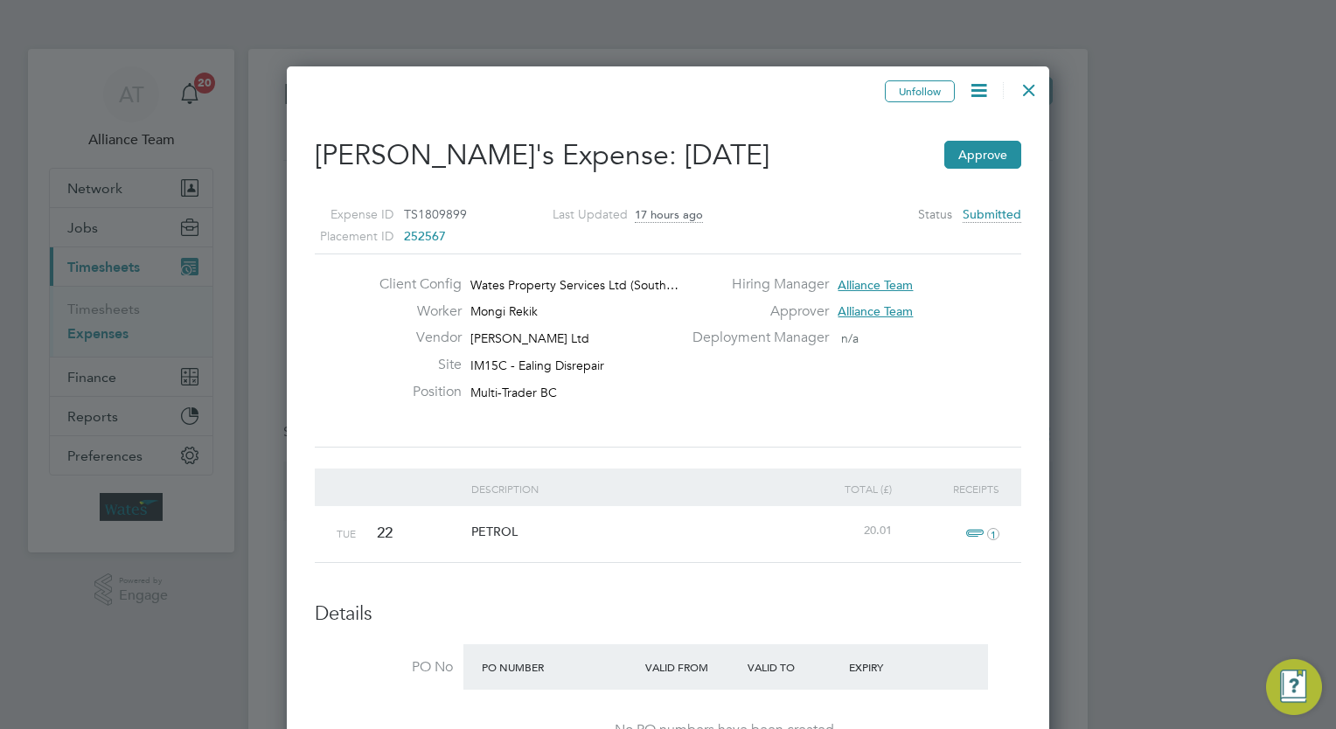
click at [968, 100] on icon at bounding box center [979, 91] width 22 height 22
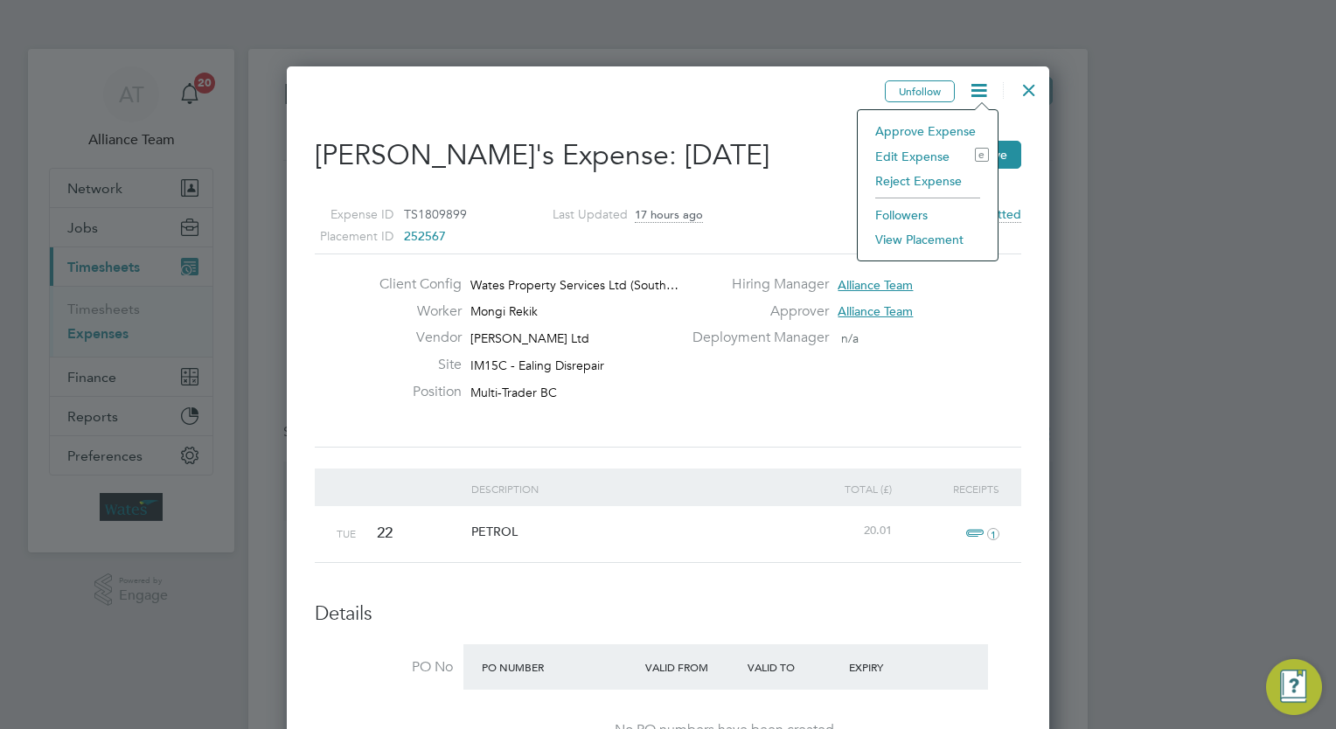
click at [899, 152] on li "Edit Expense e" at bounding box center [927, 156] width 122 height 24
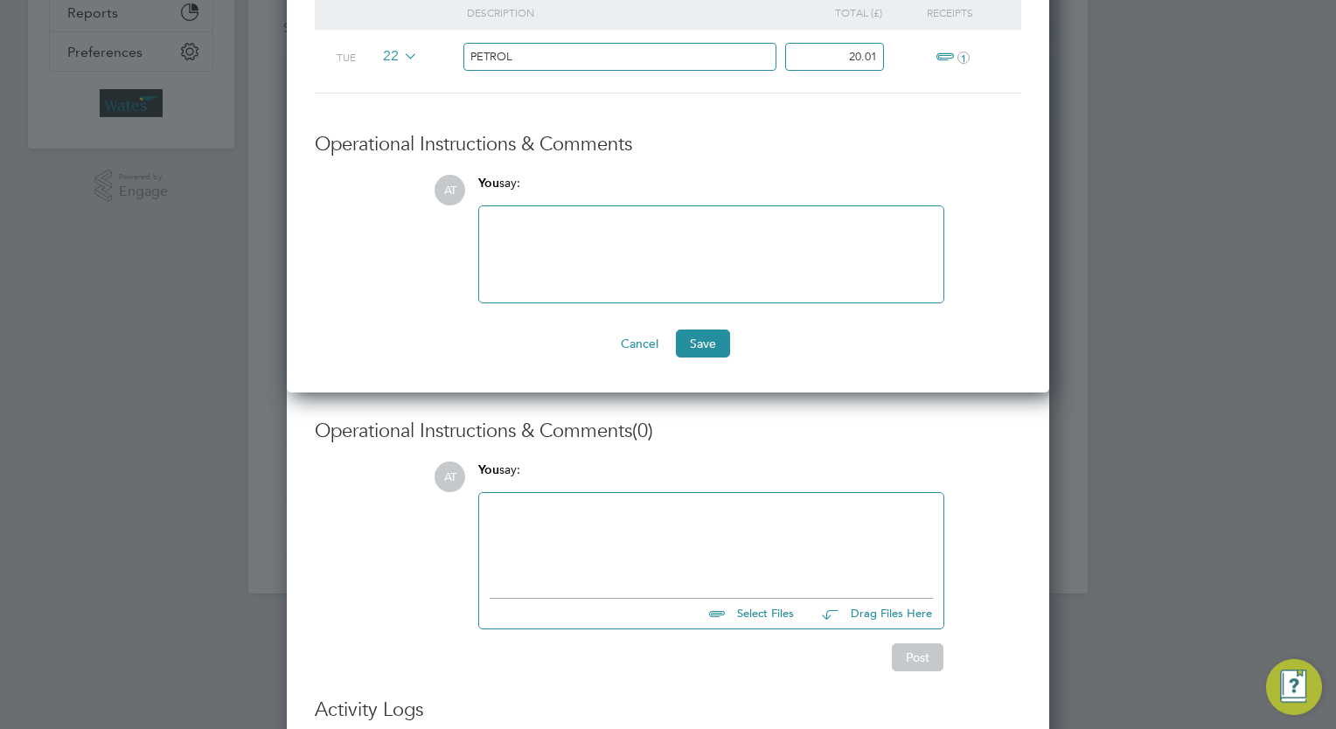
click at [596, 242] on div at bounding box center [710, 254] width 443 height 75
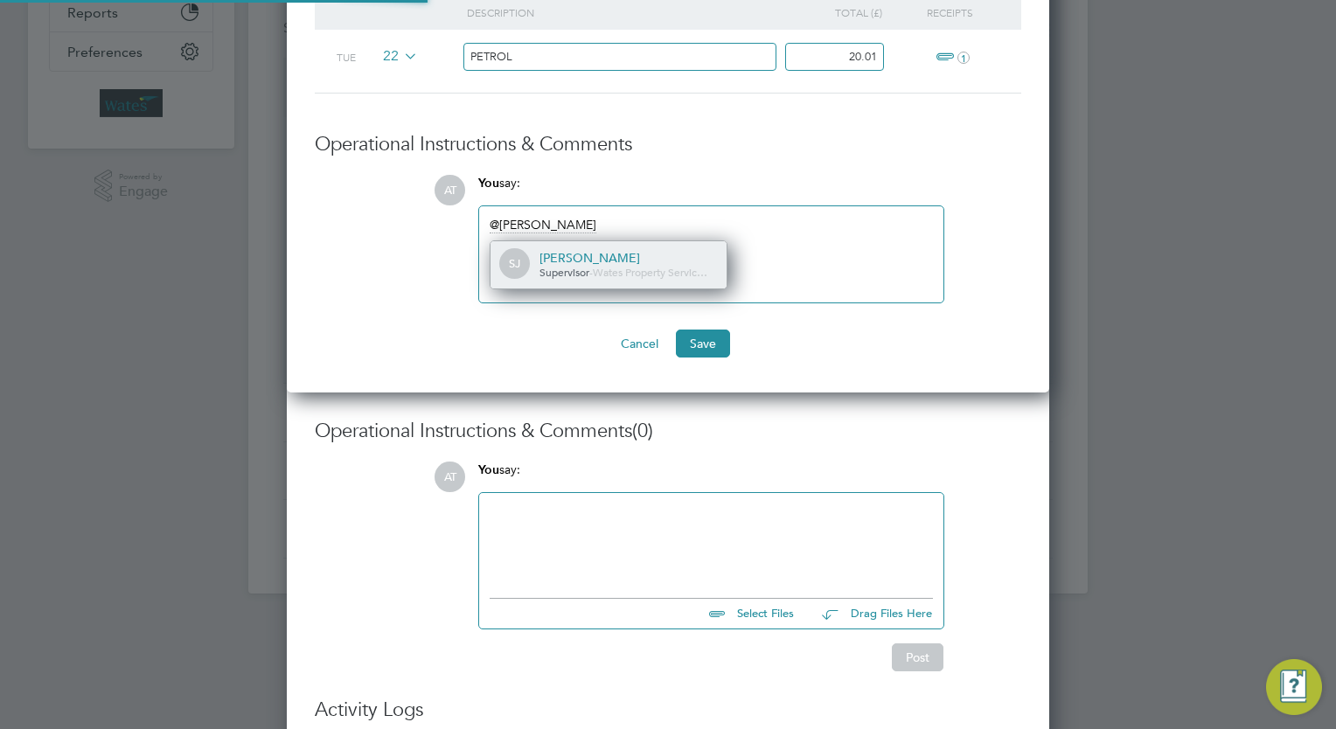
click at [597, 243] on div "SJ Sam Johnson Supervisor - Wates Property Servic…" at bounding box center [608, 264] width 236 height 47
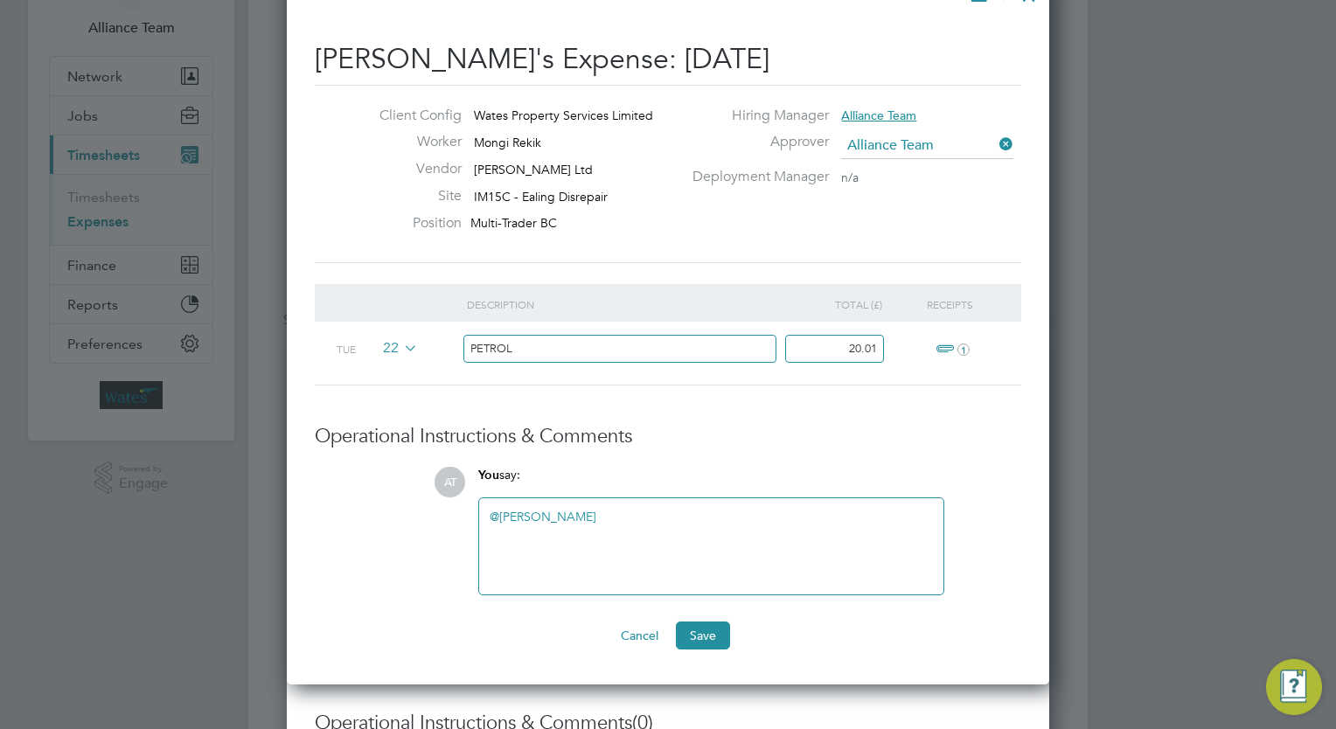
click at [996, 135] on icon at bounding box center [996, 144] width 0 height 24
click at [885, 145] on input at bounding box center [927, 146] width 172 height 26
click at [953, 163] on b "Johnson" at bounding box center [1003, 170] width 101 height 15
type input "Sam Johnson"
click at [709, 631] on button "Save" at bounding box center [703, 635] width 54 height 28
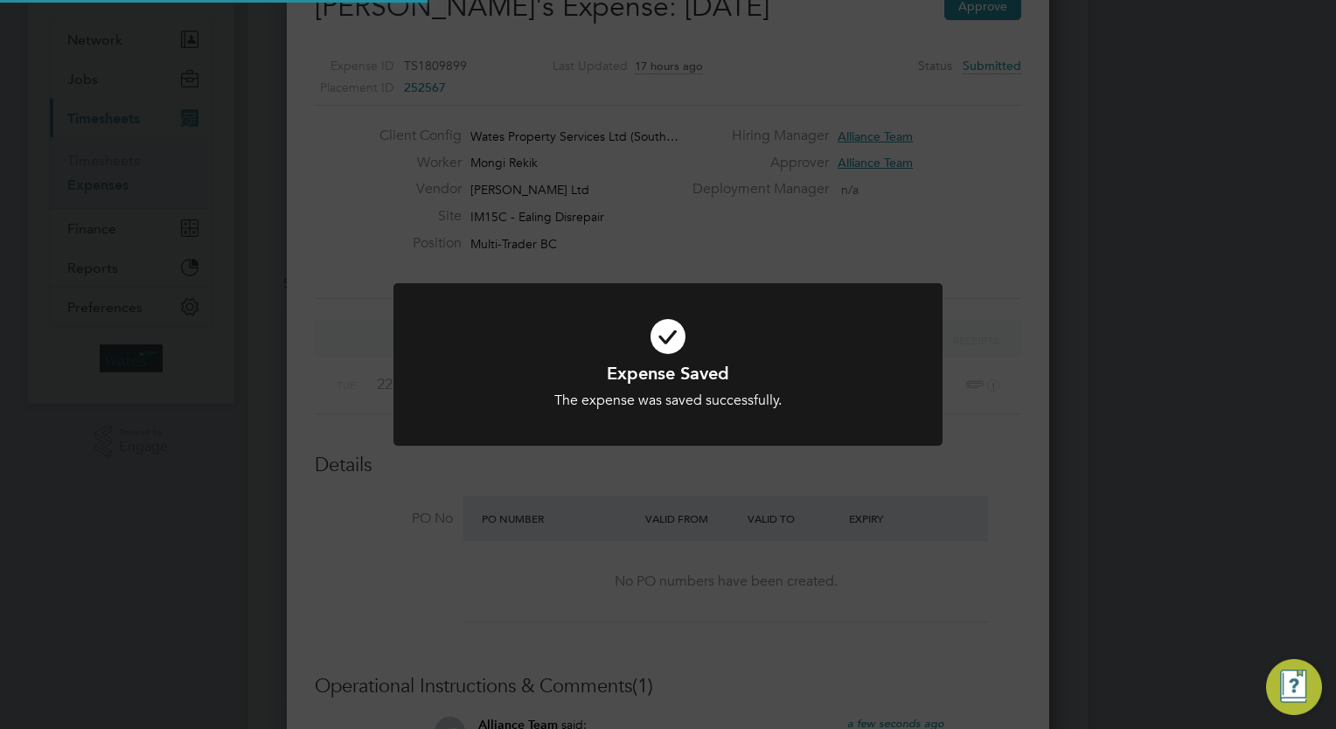
click at [1116, 473] on div "Expense Saved The expense was saved successfully. Cancel Okay" at bounding box center [668, 364] width 1336 height 729
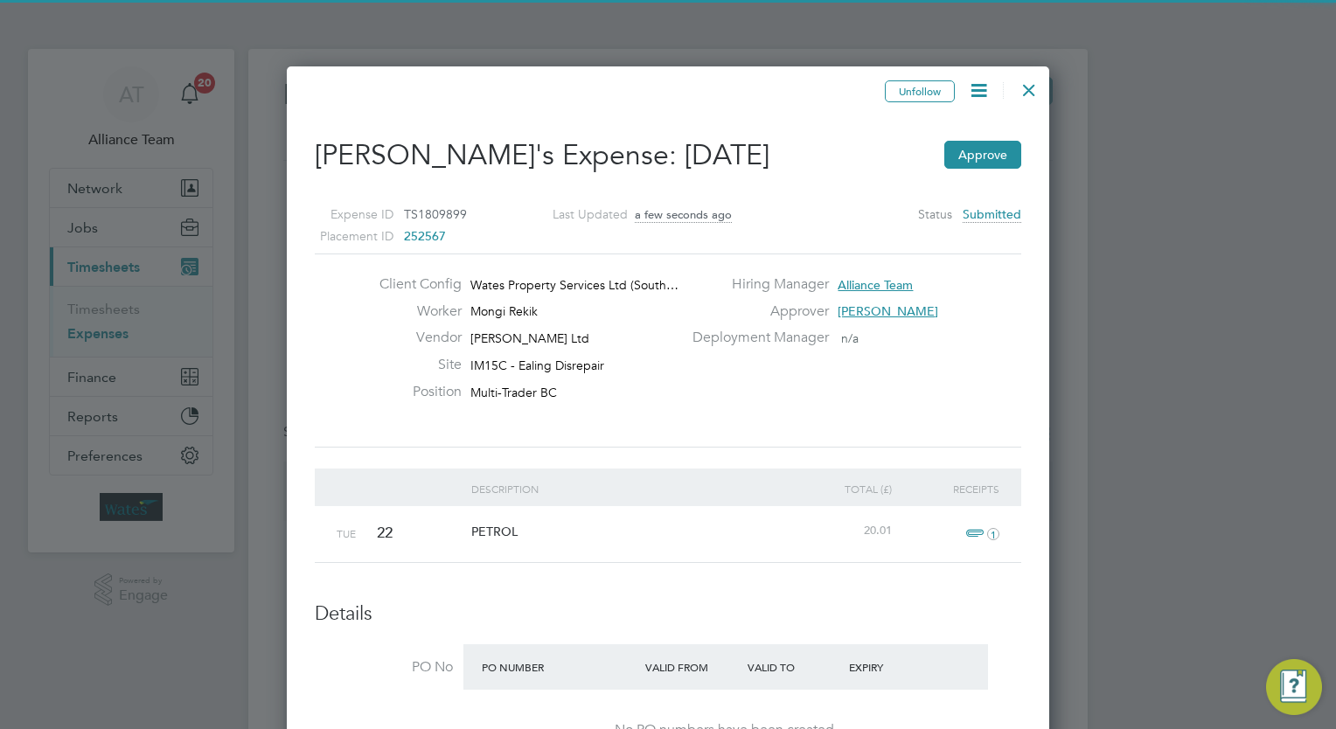
click at [1029, 90] on div at bounding box center [1028, 85] width 31 height 31
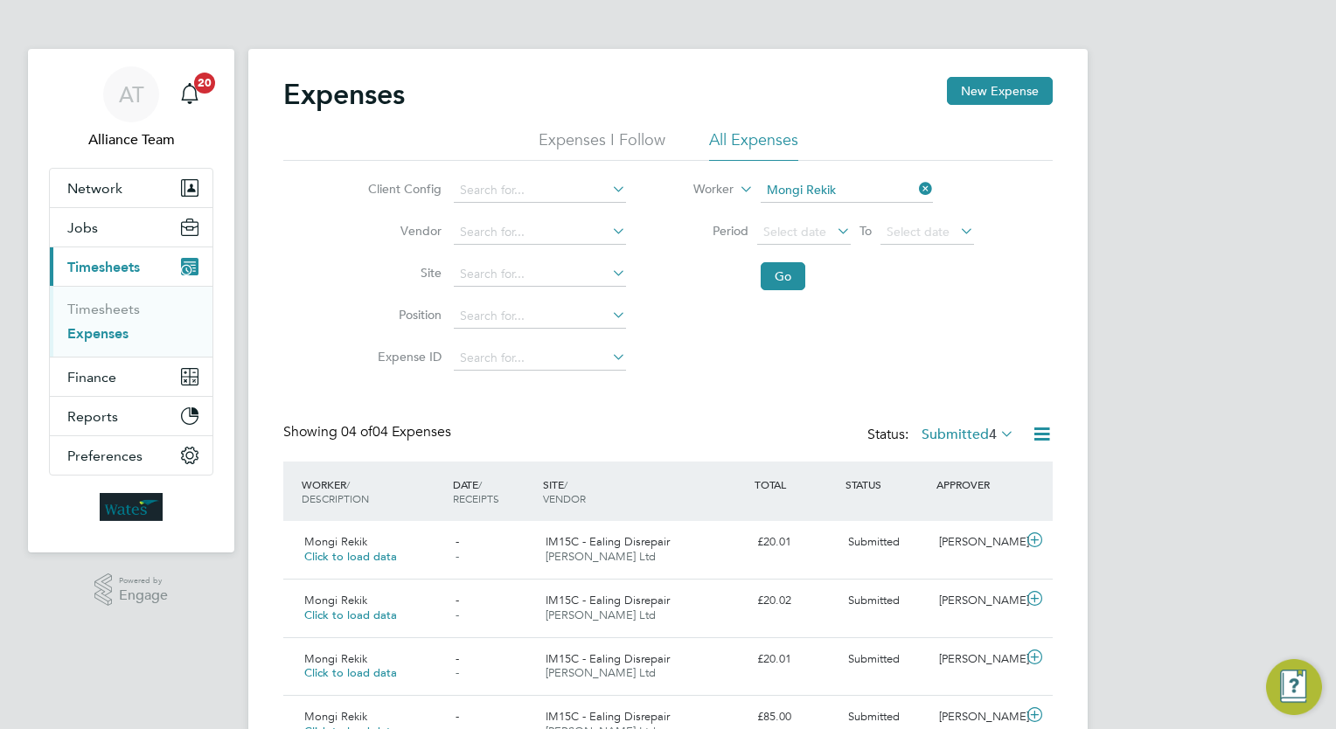
click at [126, 295] on ul "Timesheets Expenses" at bounding box center [131, 321] width 163 height 71
click at [134, 303] on link "Timesheets" at bounding box center [103, 309] width 73 height 17
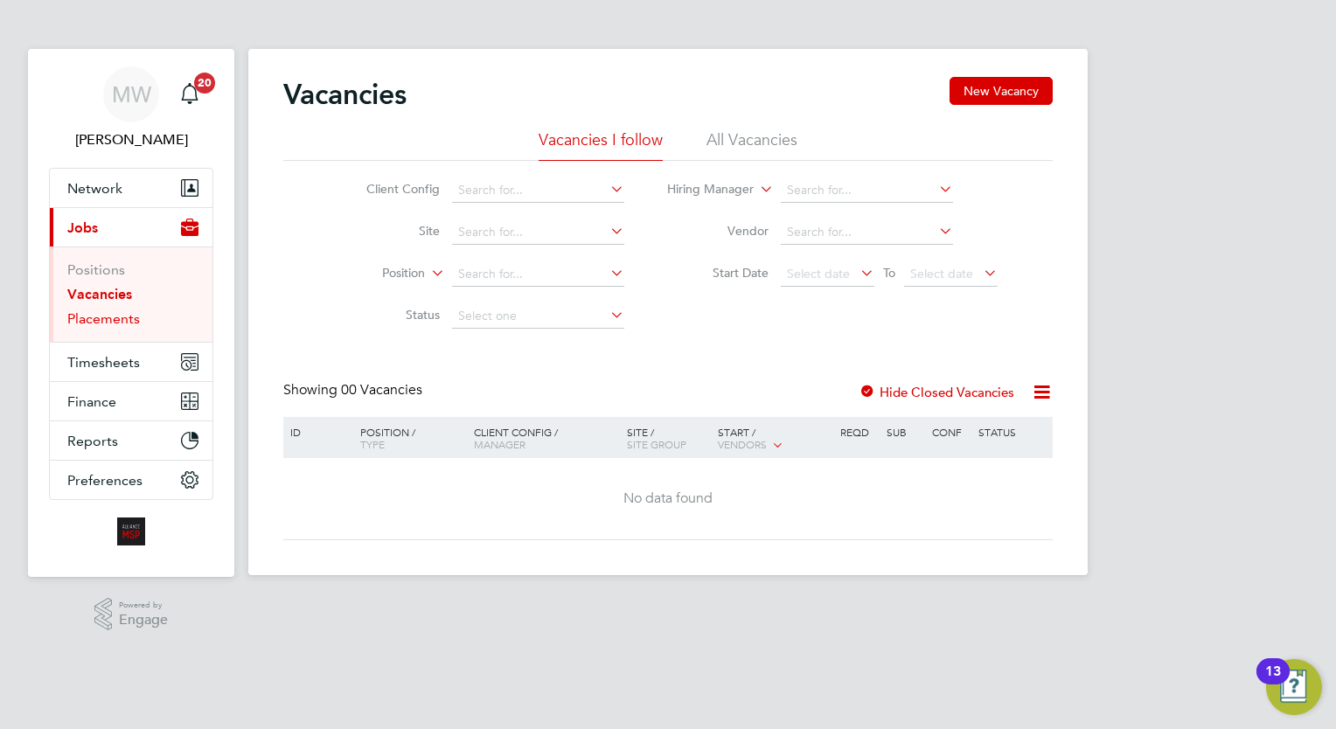
click at [104, 319] on link "Placements" at bounding box center [103, 318] width 73 height 17
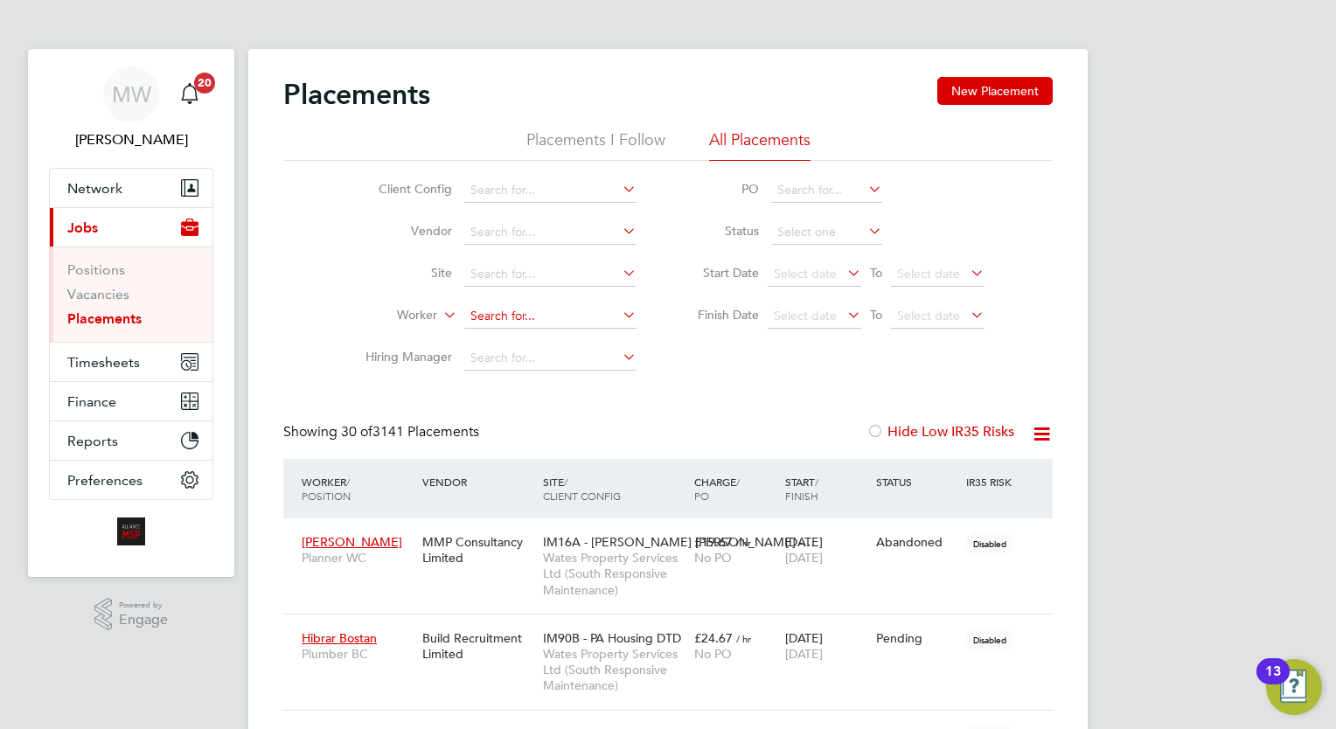
click at [512, 316] on input at bounding box center [550, 316] width 172 height 24
click at [572, 340] on b "[PERSON_NAME]" at bounding box center [622, 339] width 101 height 15
type input "[PERSON_NAME]"
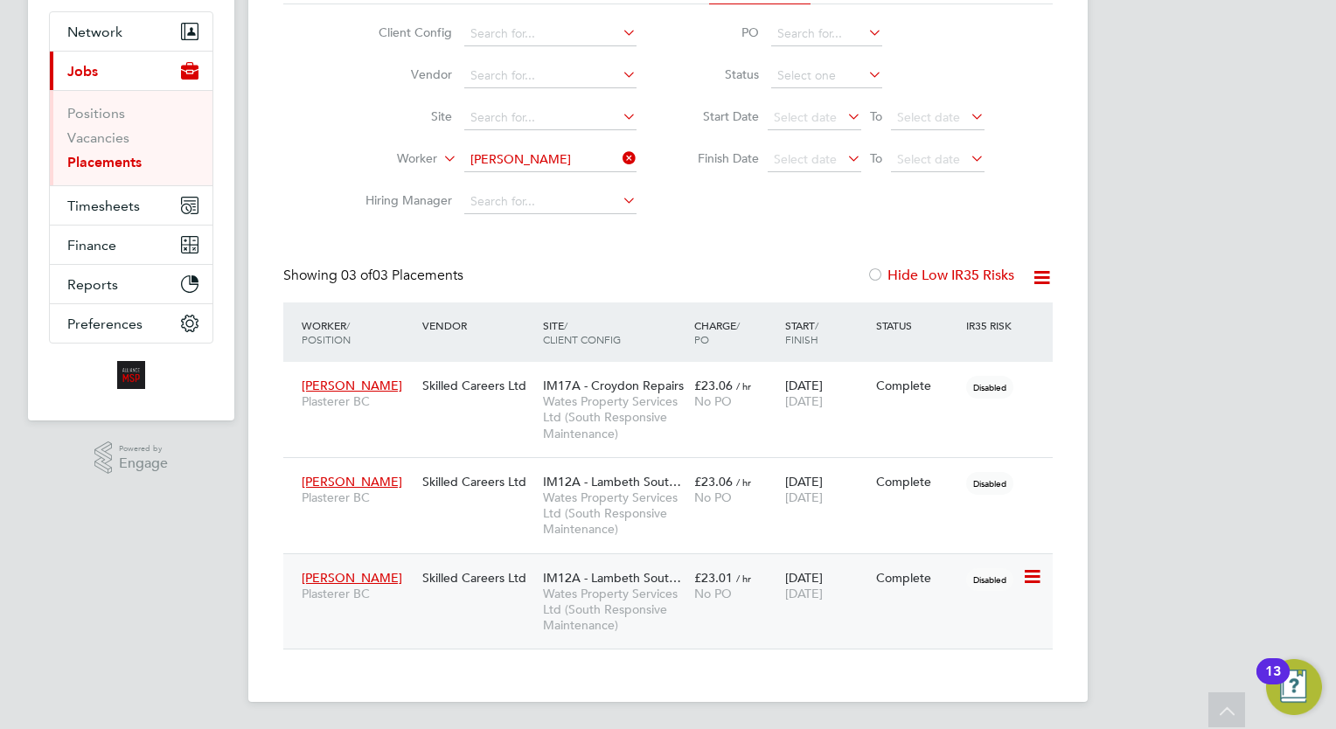
click at [698, 593] on span "No PO" at bounding box center [713, 594] width 38 height 16
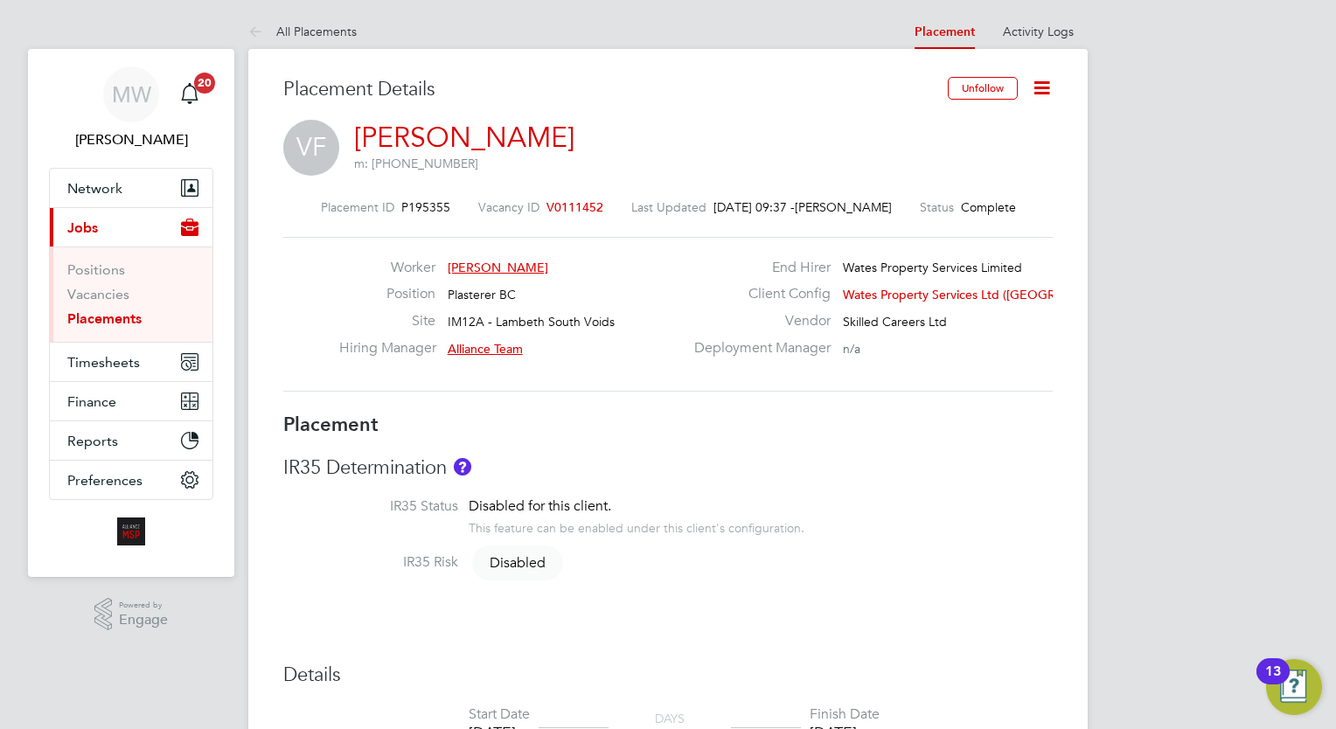
click at [1031, 84] on icon at bounding box center [1042, 88] width 22 height 22
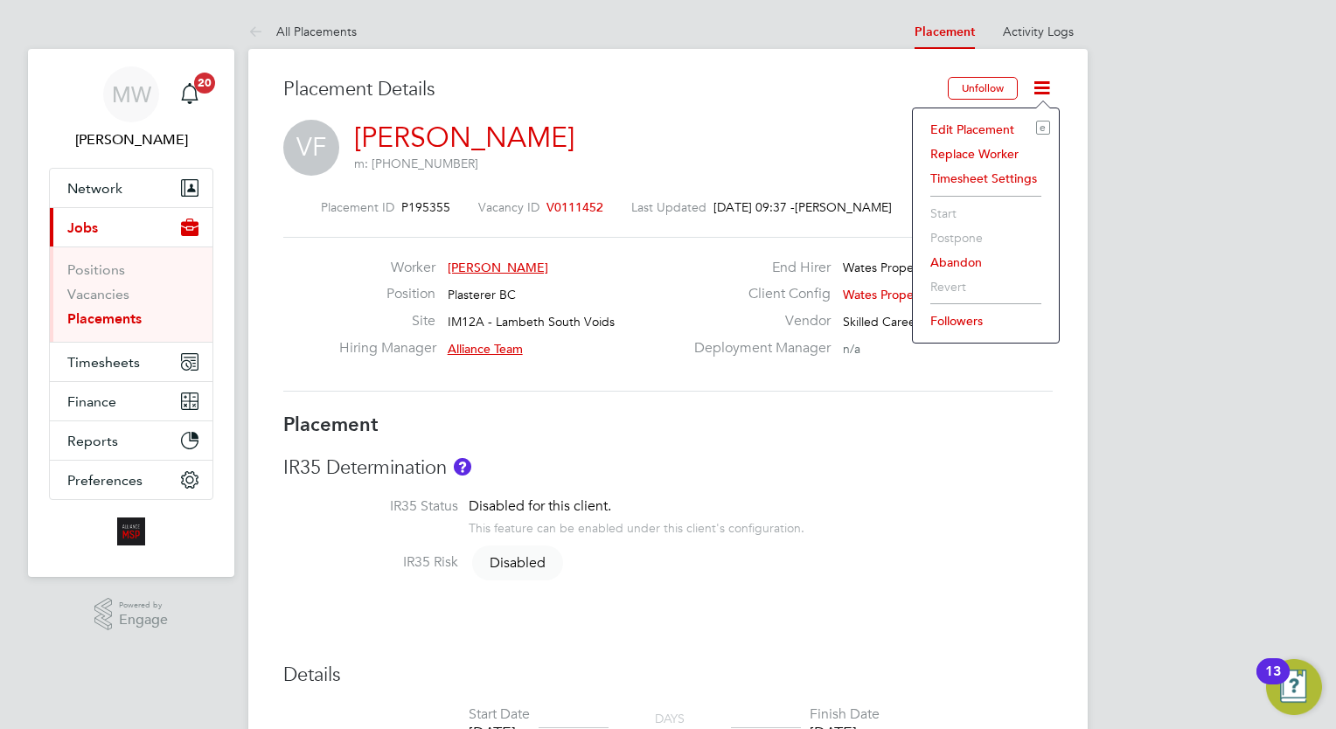
click at [989, 124] on li "Edit Placement e" at bounding box center [985, 129] width 128 height 24
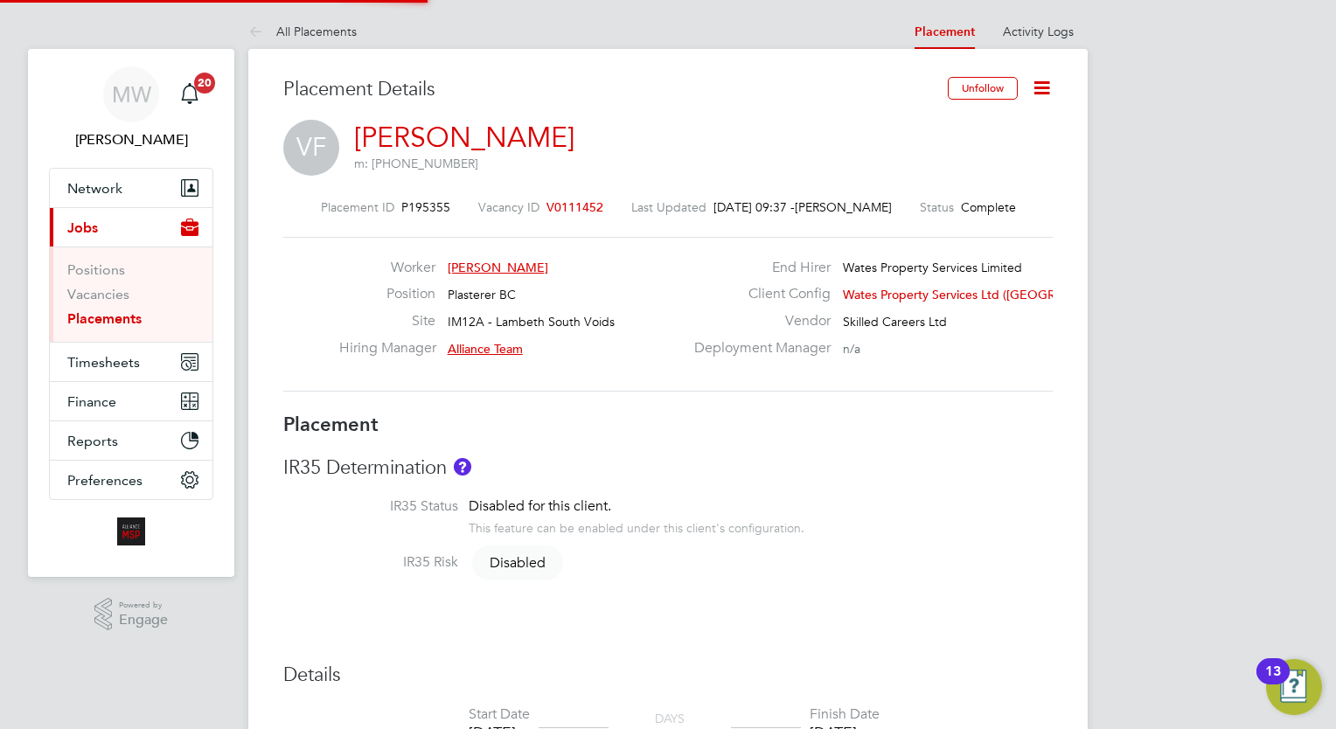
type input "Alliance Team"
type input "[DATE]"
type input "00:00"
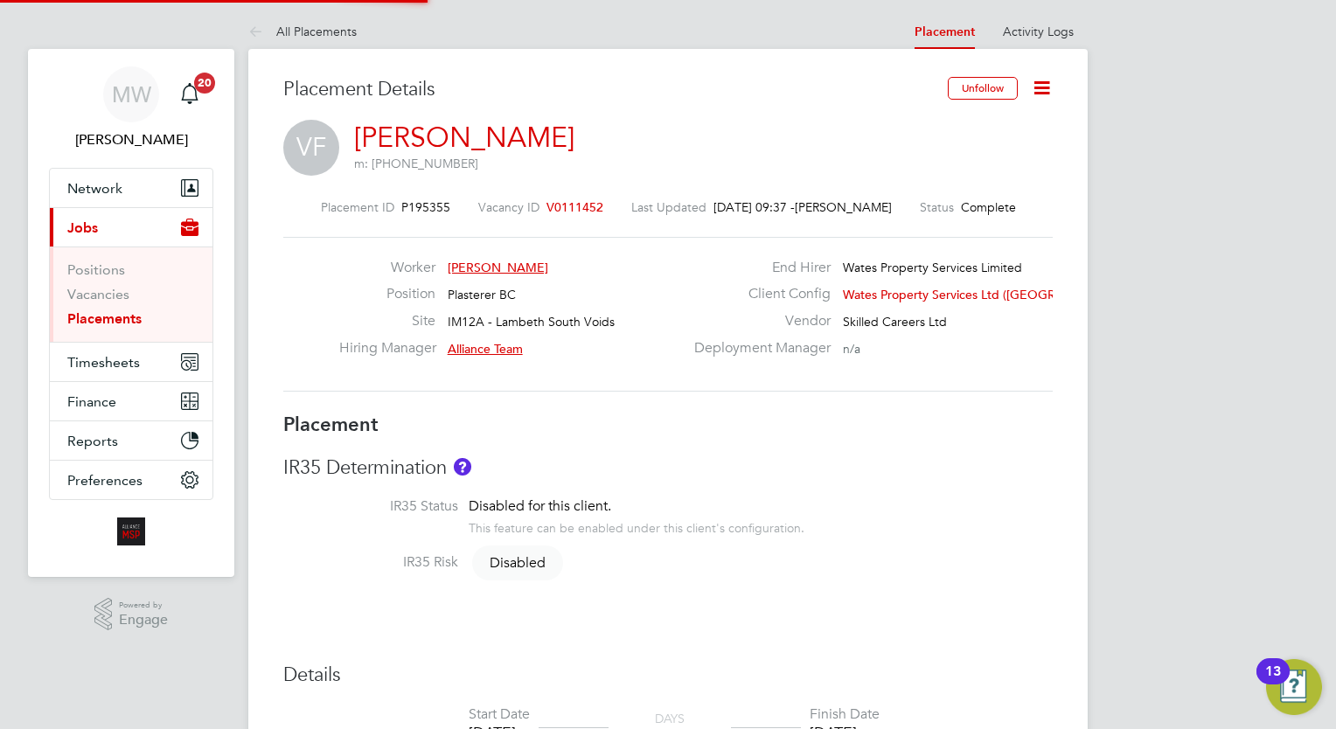
type input "00:00"
type input "05229"
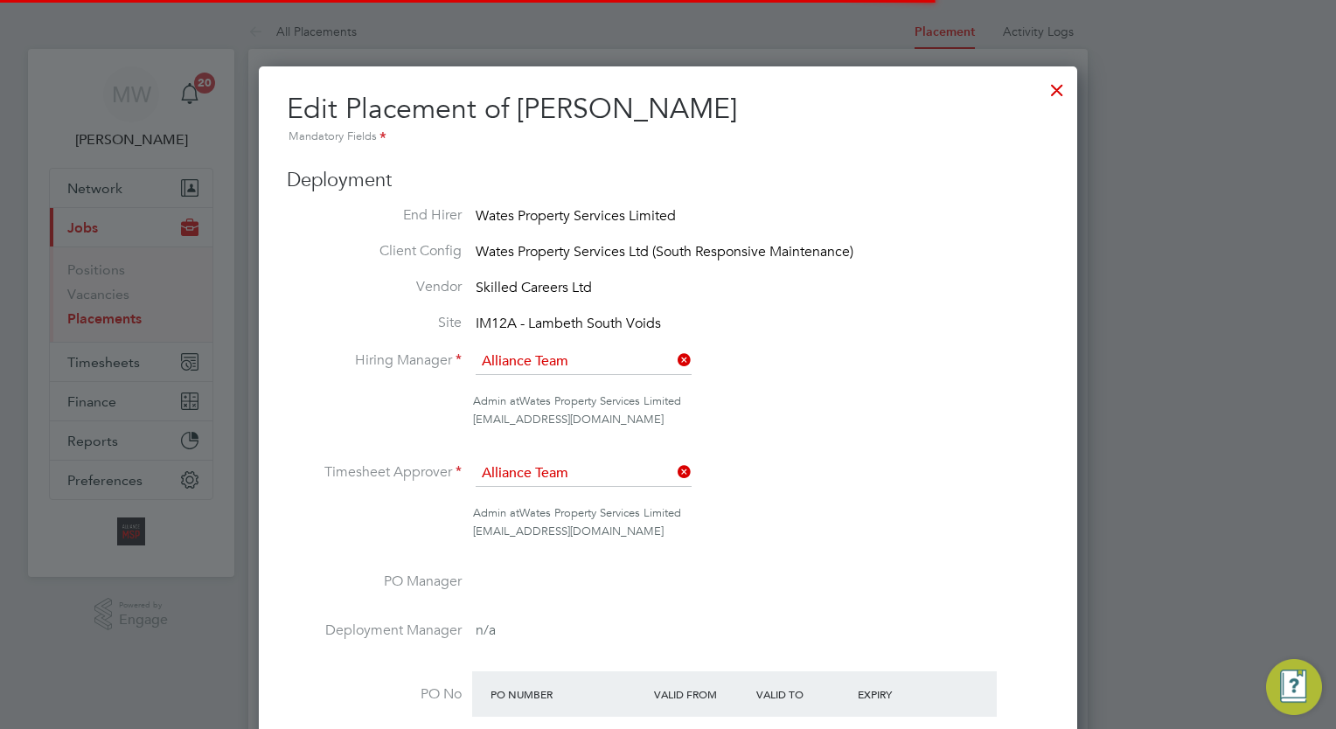
scroll to position [9, 9]
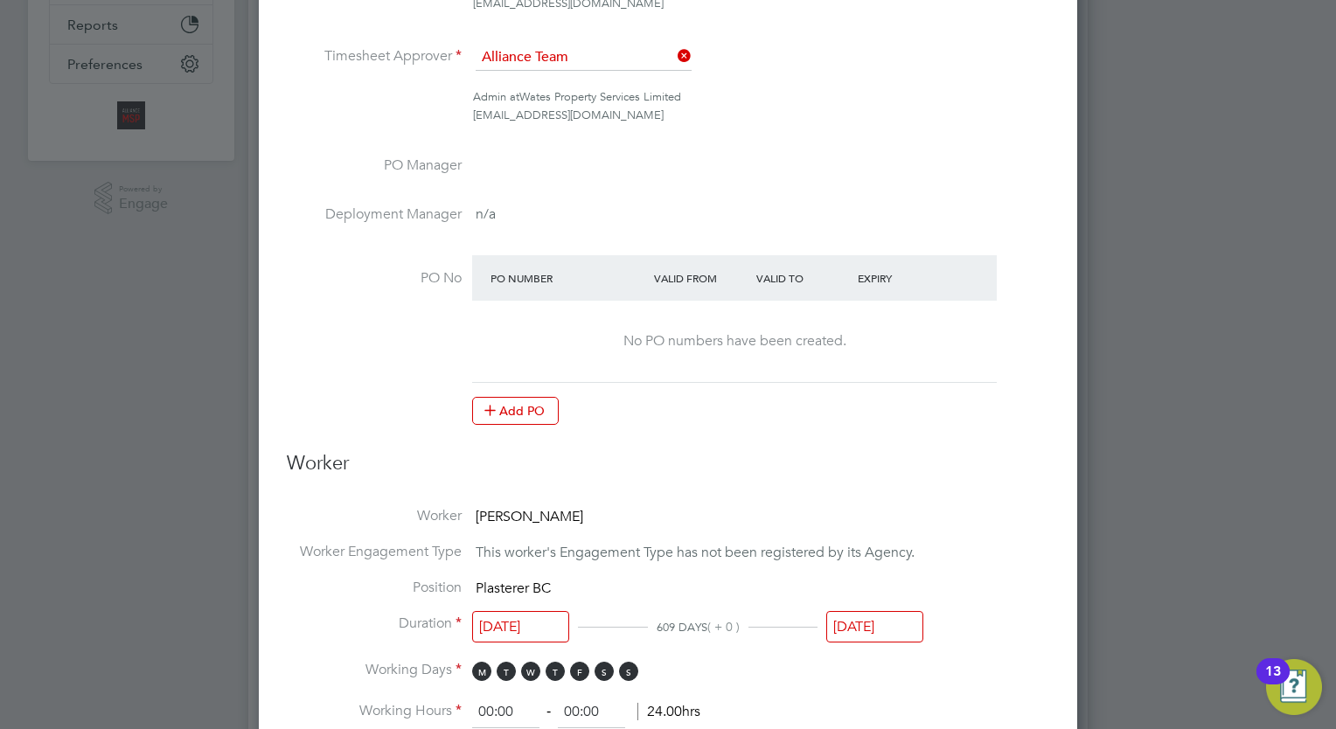
click at [865, 614] on input "[DATE]" at bounding box center [874, 627] width 97 height 32
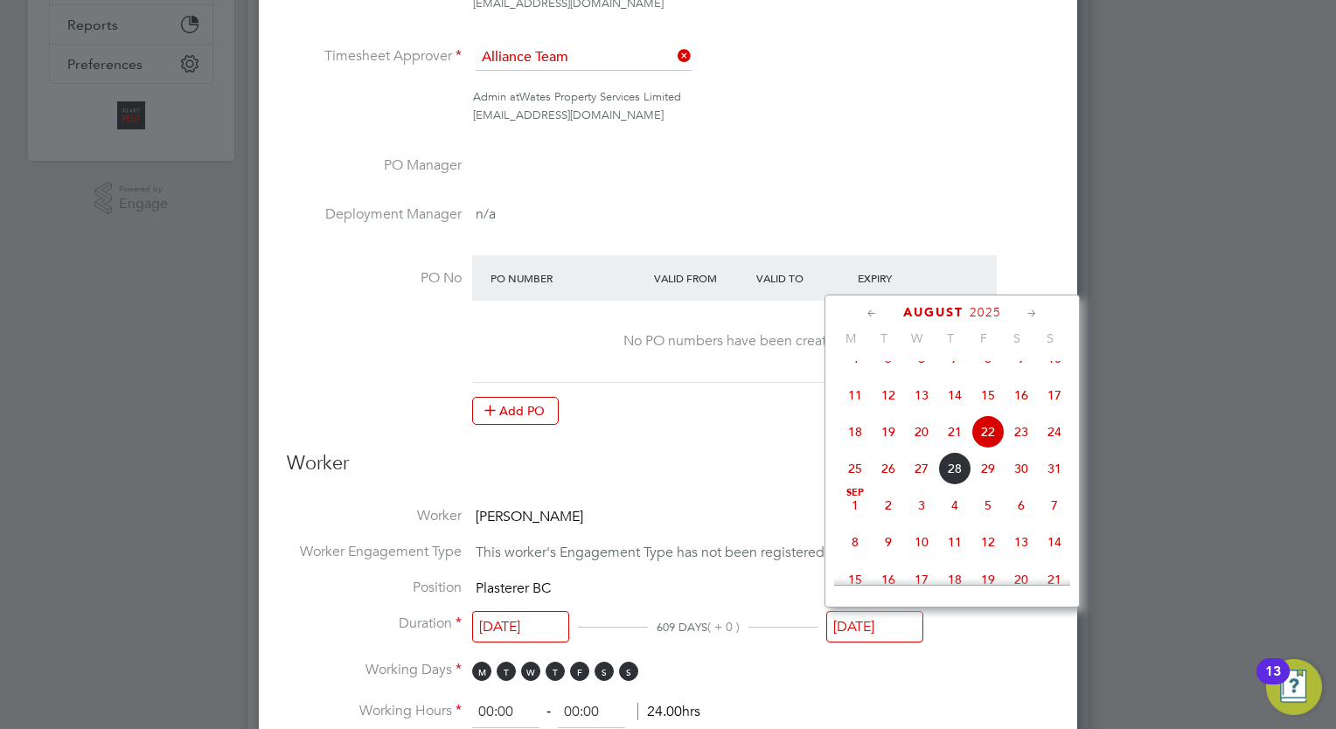
click at [1026, 309] on icon at bounding box center [1032, 313] width 17 height 19
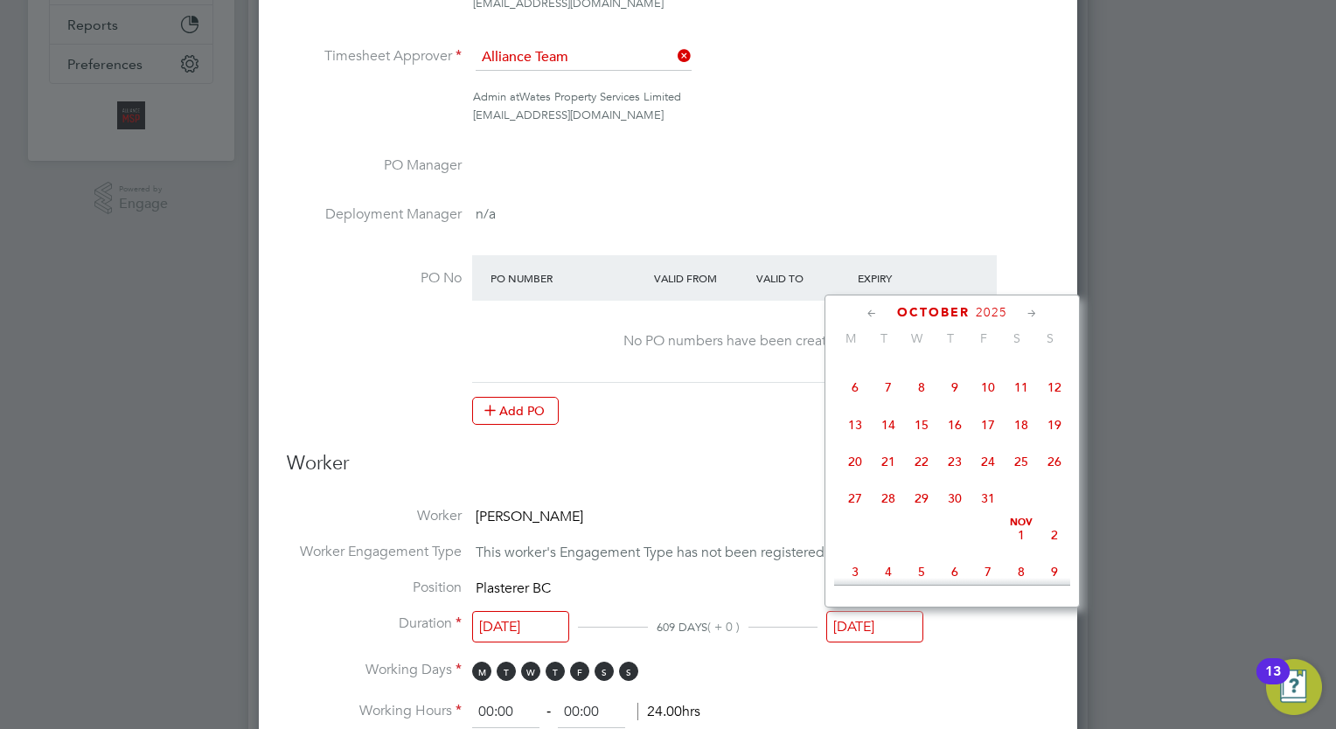
click at [1026, 309] on icon at bounding box center [1032, 313] width 17 height 19
click at [996, 473] on span "21" at bounding box center [987, 456] width 33 height 33
type input "[DATE]"
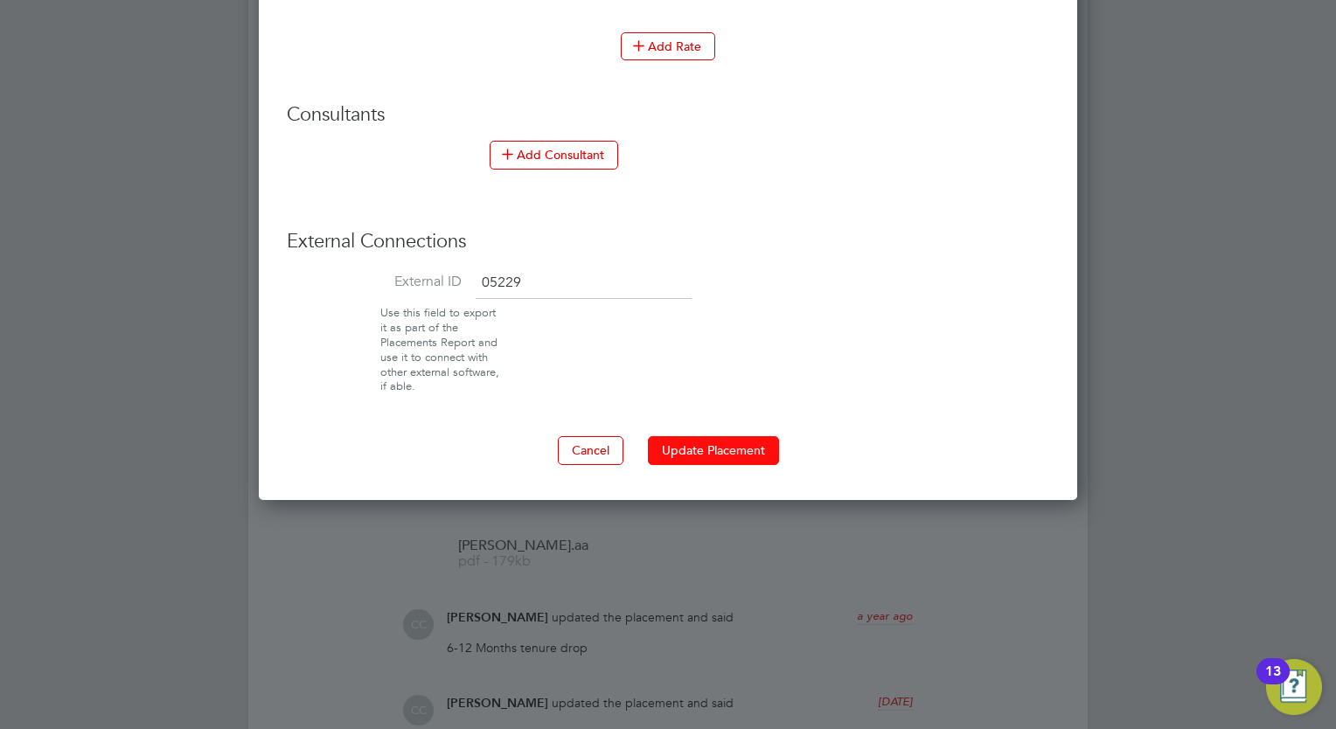
click at [723, 440] on button "Update Placement" at bounding box center [713, 450] width 131 height 28
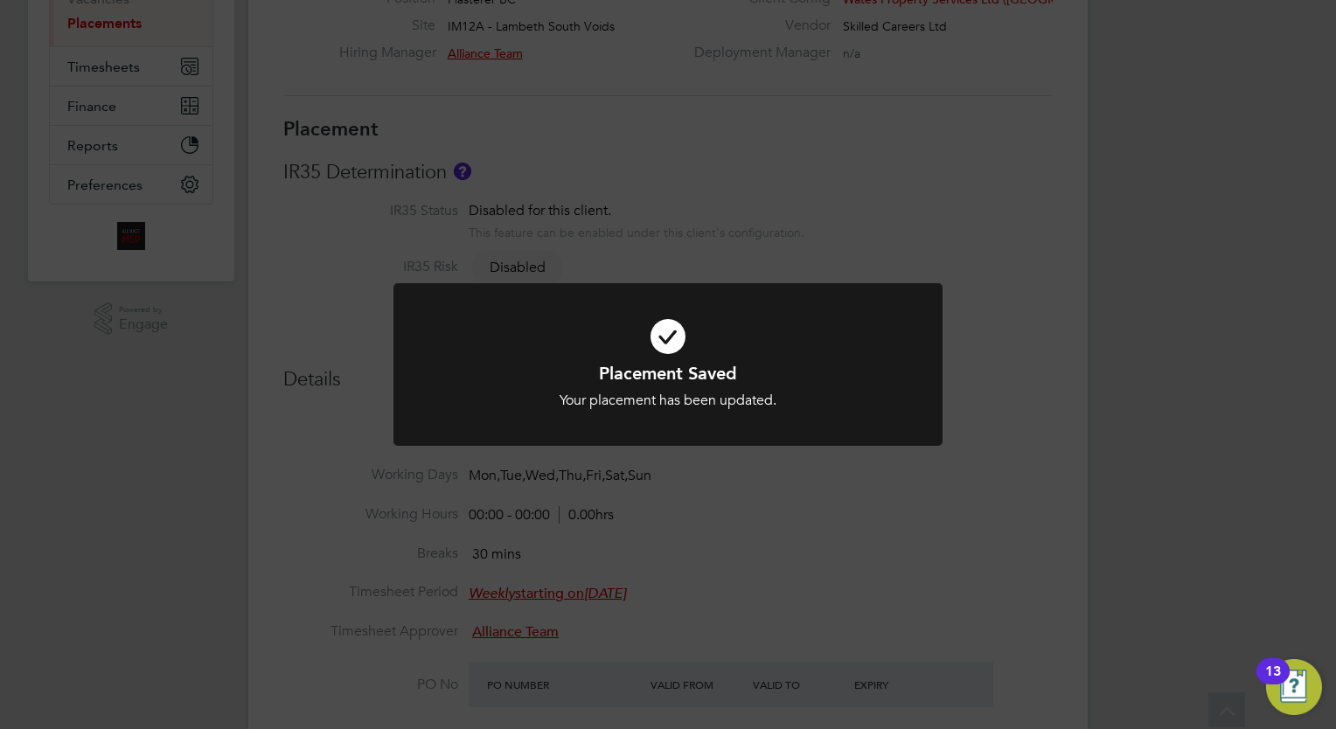
click at [165, 214] on div "Placement Saved Your placement has been updated. Cancel Okay" at bounding box center [668, 364] width 1336 height 729
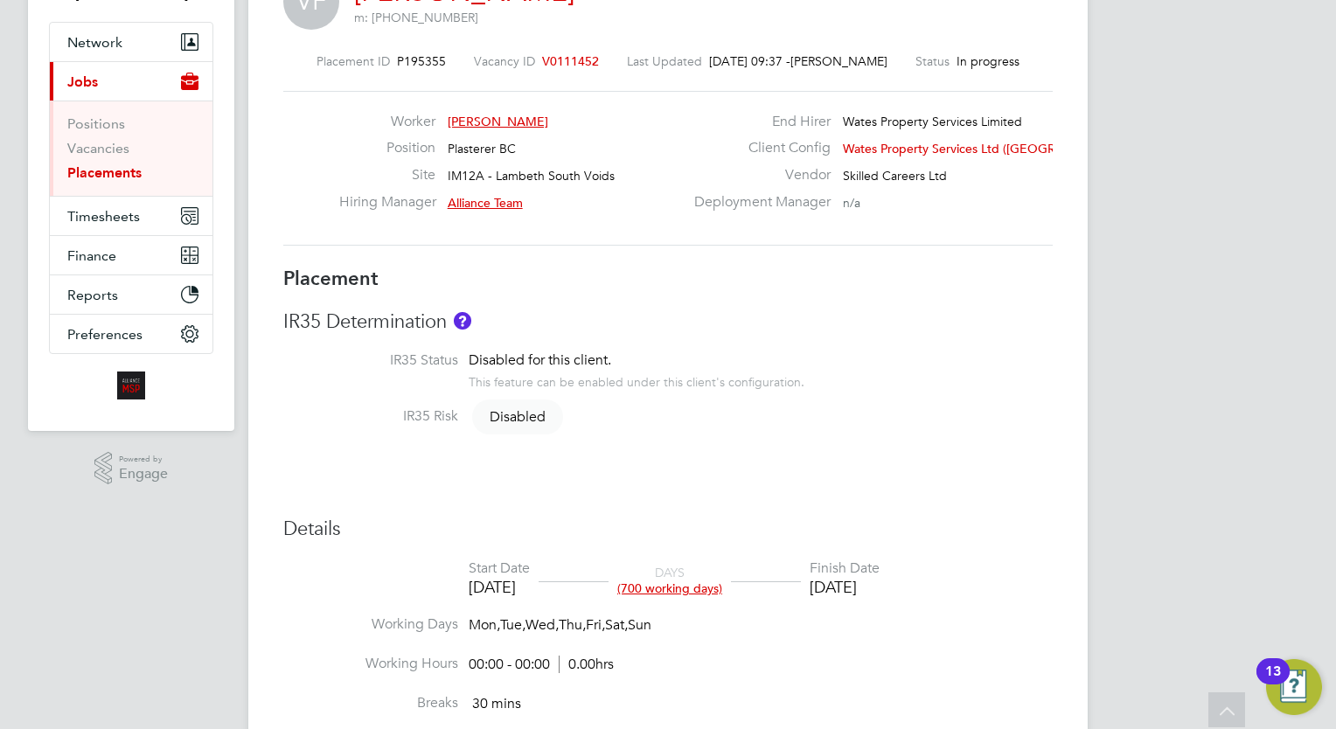
click at [126, 164] on link "Placements" at bounding box center [104, 172] width 74 height 17
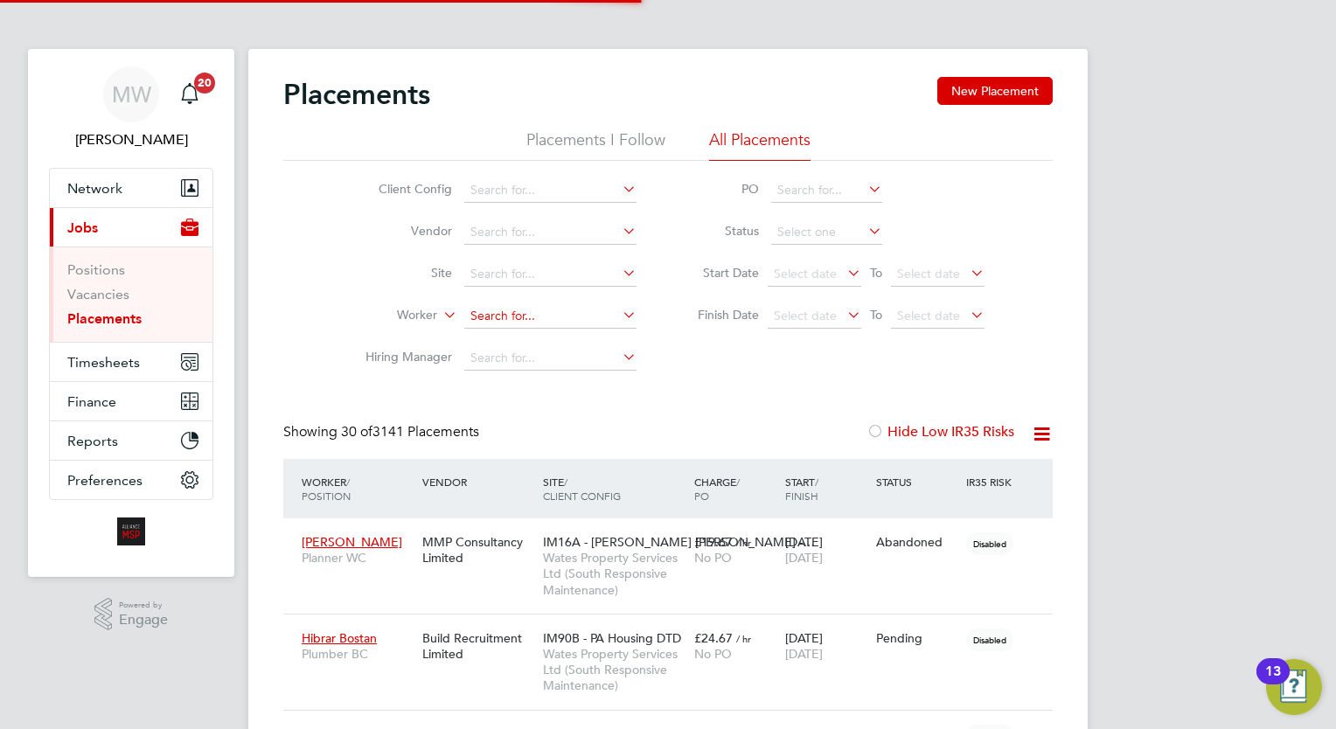
click at [574, 311] on input at bounding box center [550, 316] width 172 height 24
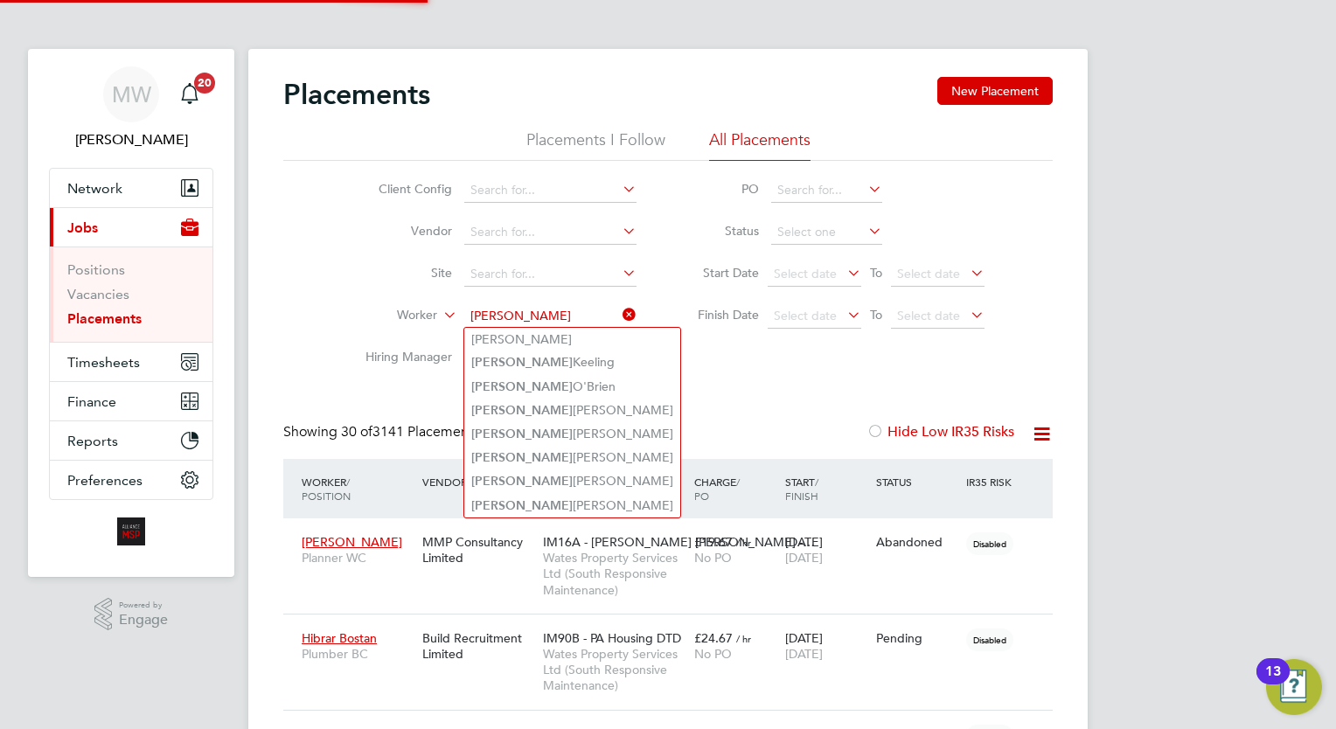
click at [552, 331] on li "Shaun Mcnamee" at bounding box center [572, 339] width 216 height 23
type input "Shaun Mcnamee"
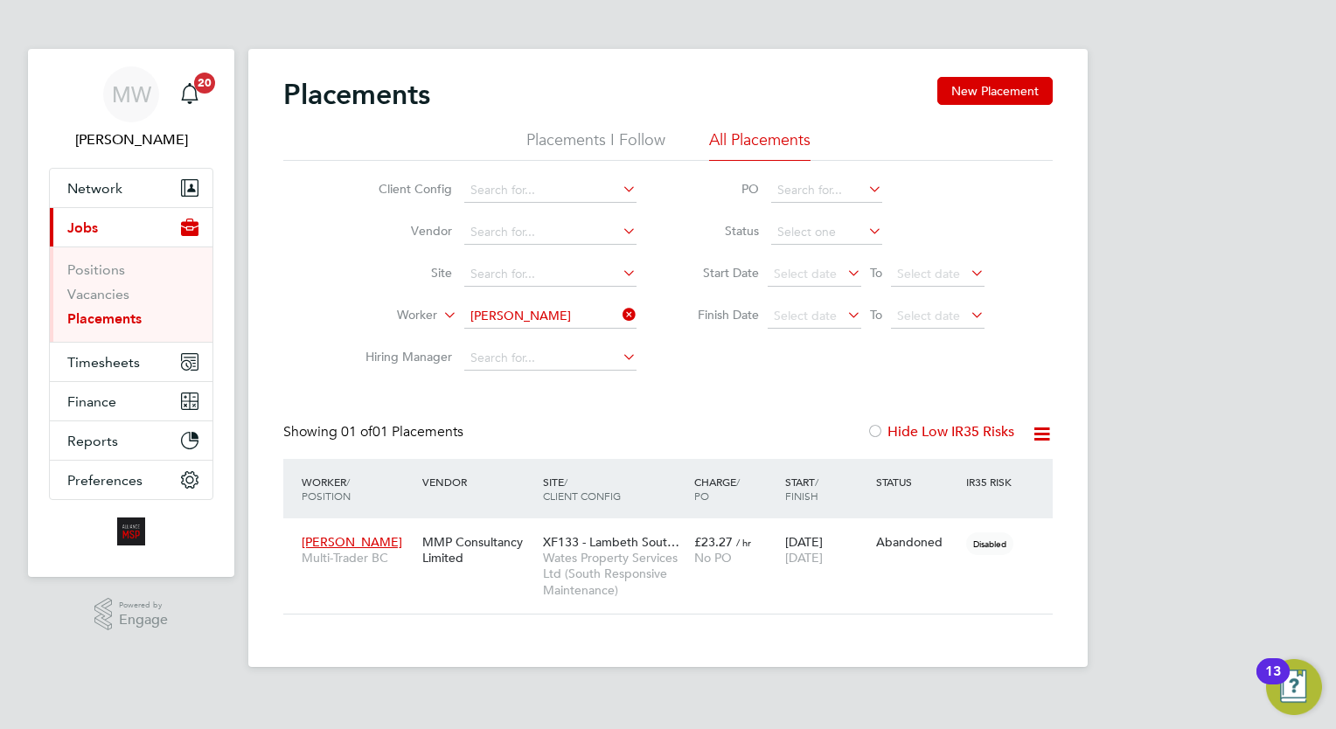
click at [619, 317] on icon at bounding box center [619, 314] width 0 height 24
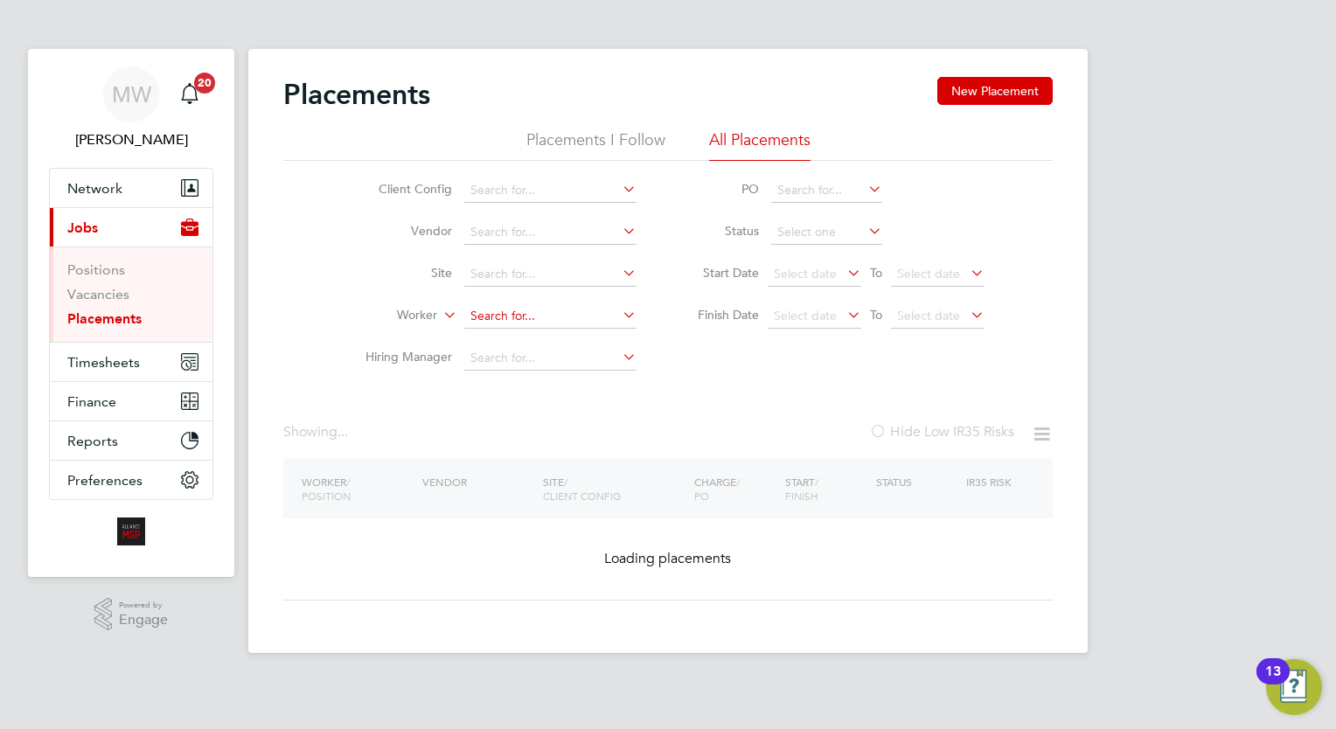
click at [579, 318] on input at bounding box center [550, 316] width 172 height 24
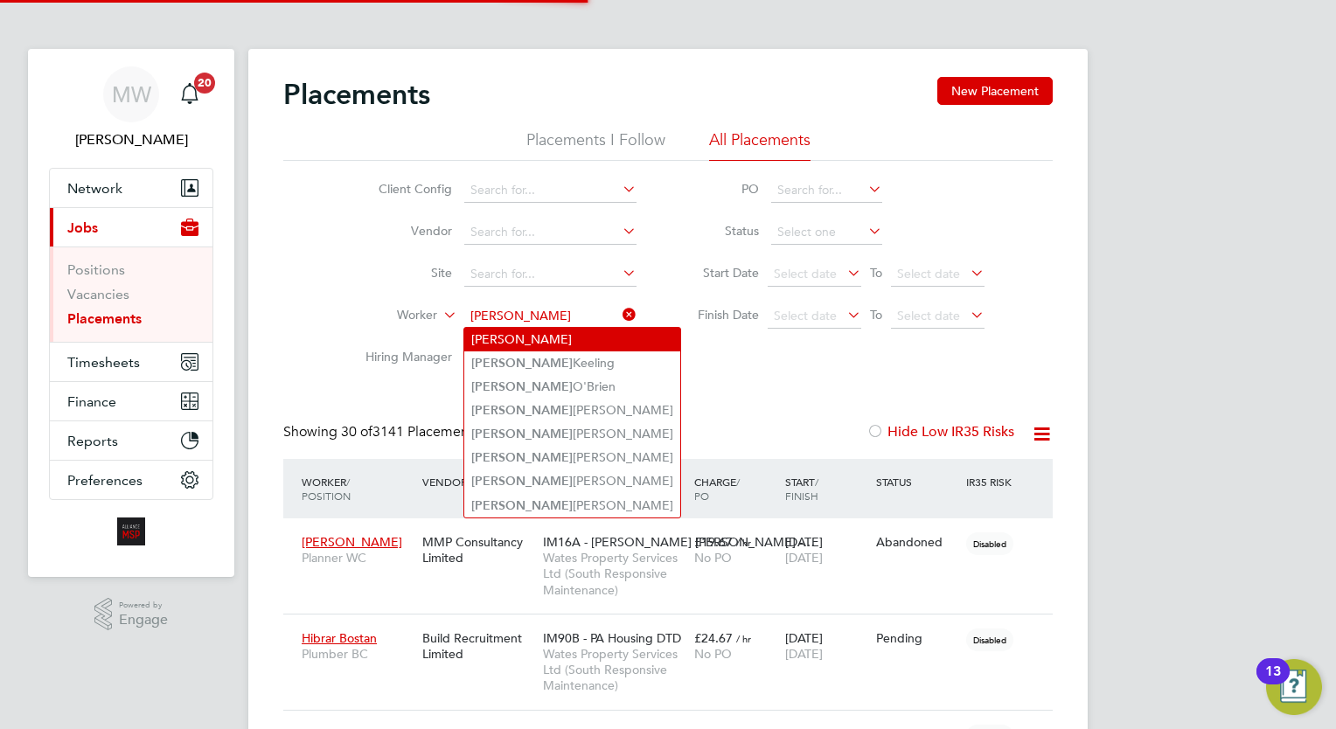
type input "sean fitz"
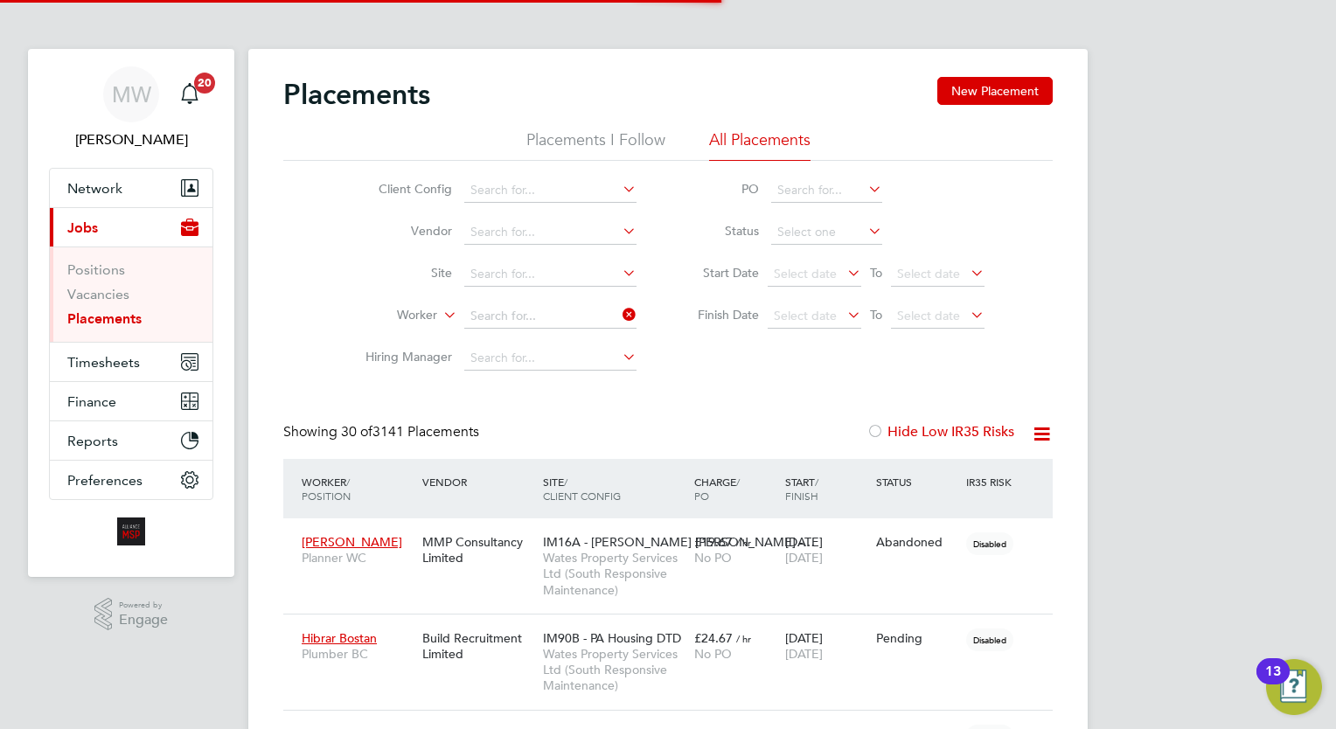
click at [544, 307] on input at bounding box center [550, 316] width 172 height 24
click at [555, 334] on li "Sean Fitz ell" at bounding box center [550, 340] width 173 height 24
type input "[PERSON_NAME]"
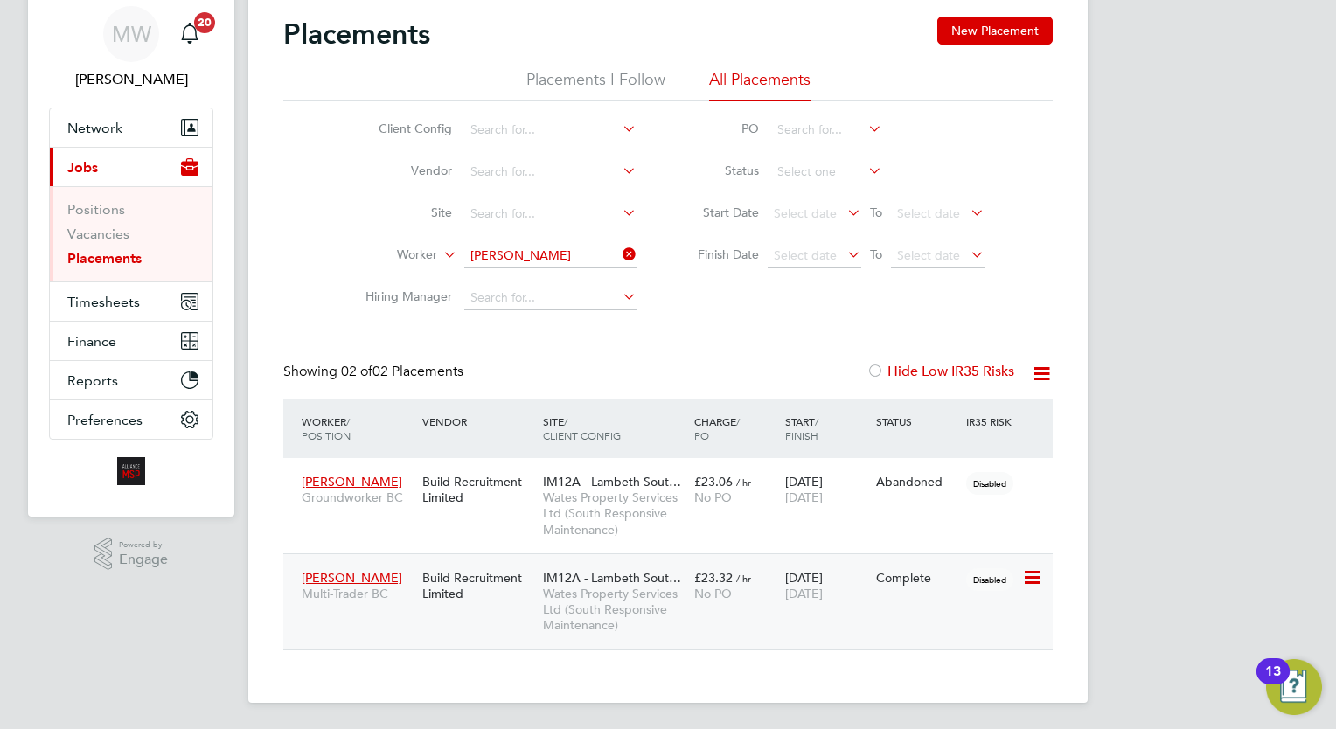
click at [690, 603] on div "£23.32 / hr No PO" at bounding box center [735, 585] width 91 height 49
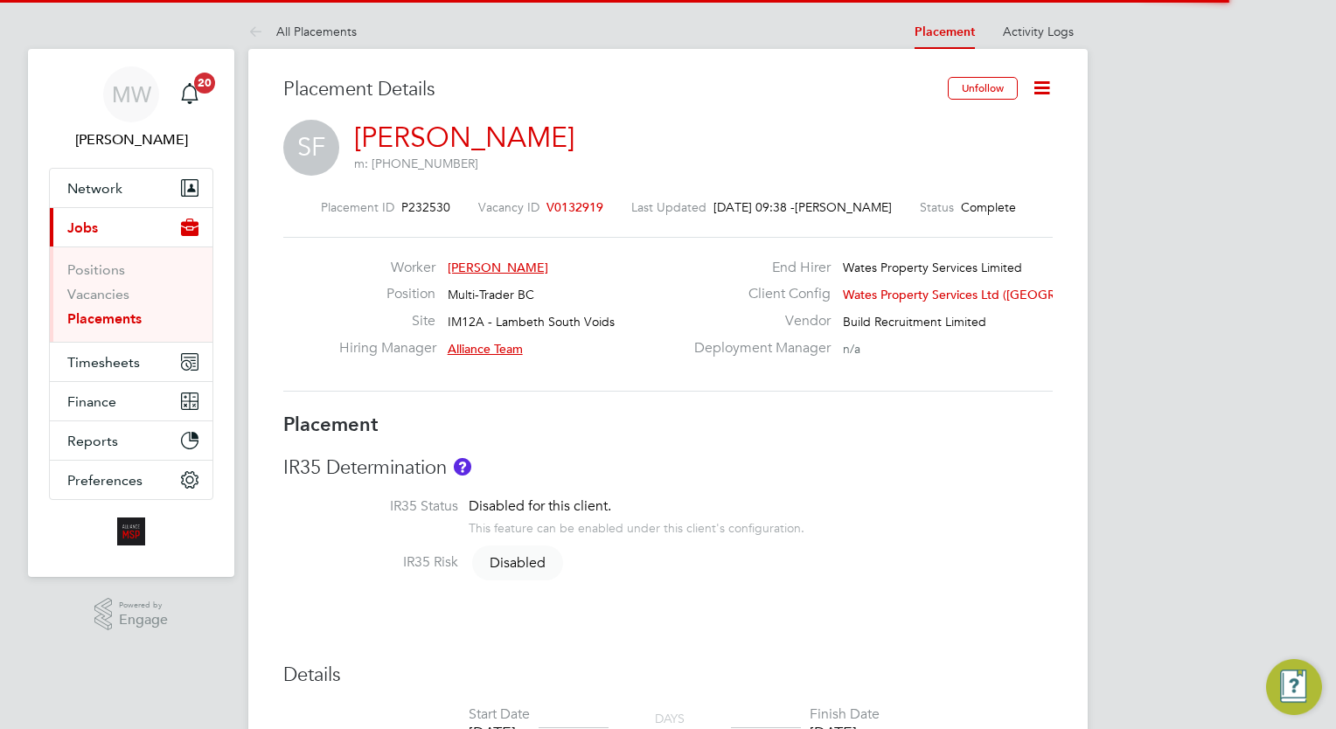
click at [1044, 91] on icon at bounding box center [1042, 88] width 22 height 22
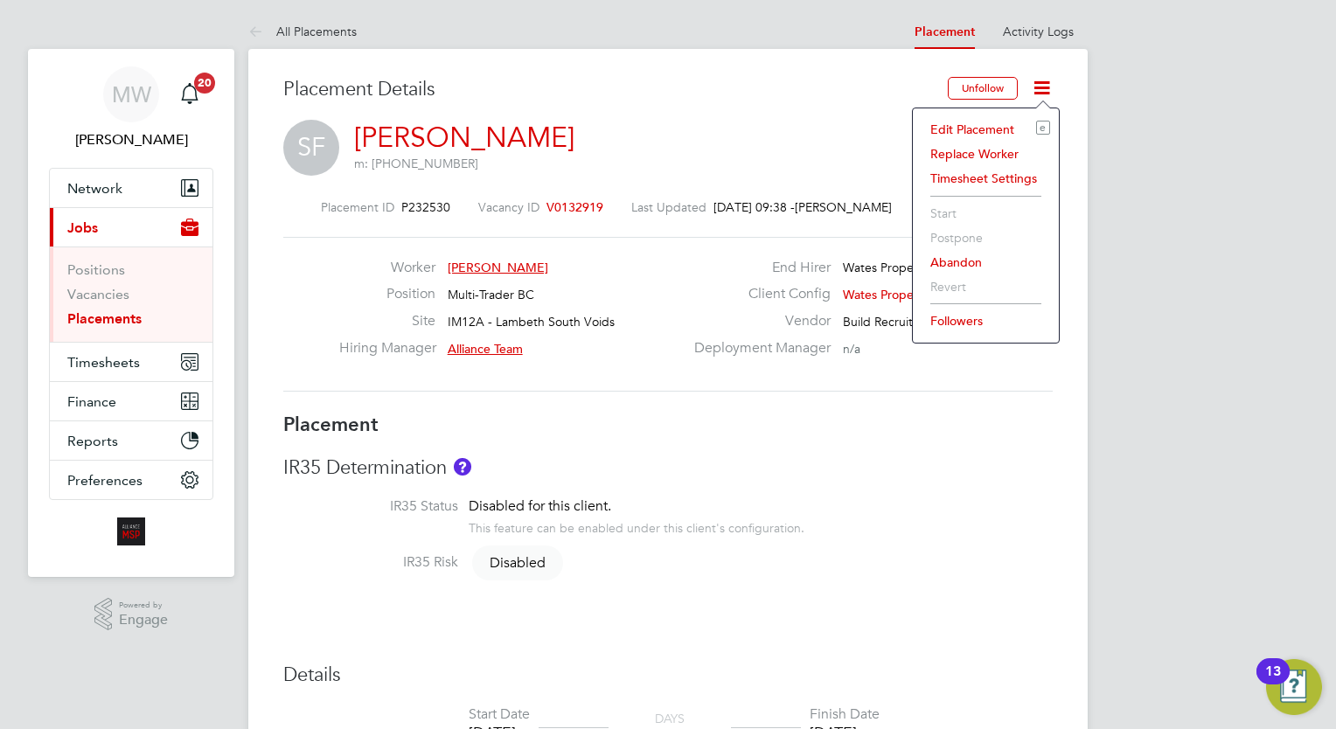
click at [990, 121] on li "Edit Placement e" at bounding box center [985, 129] width 128 height 24
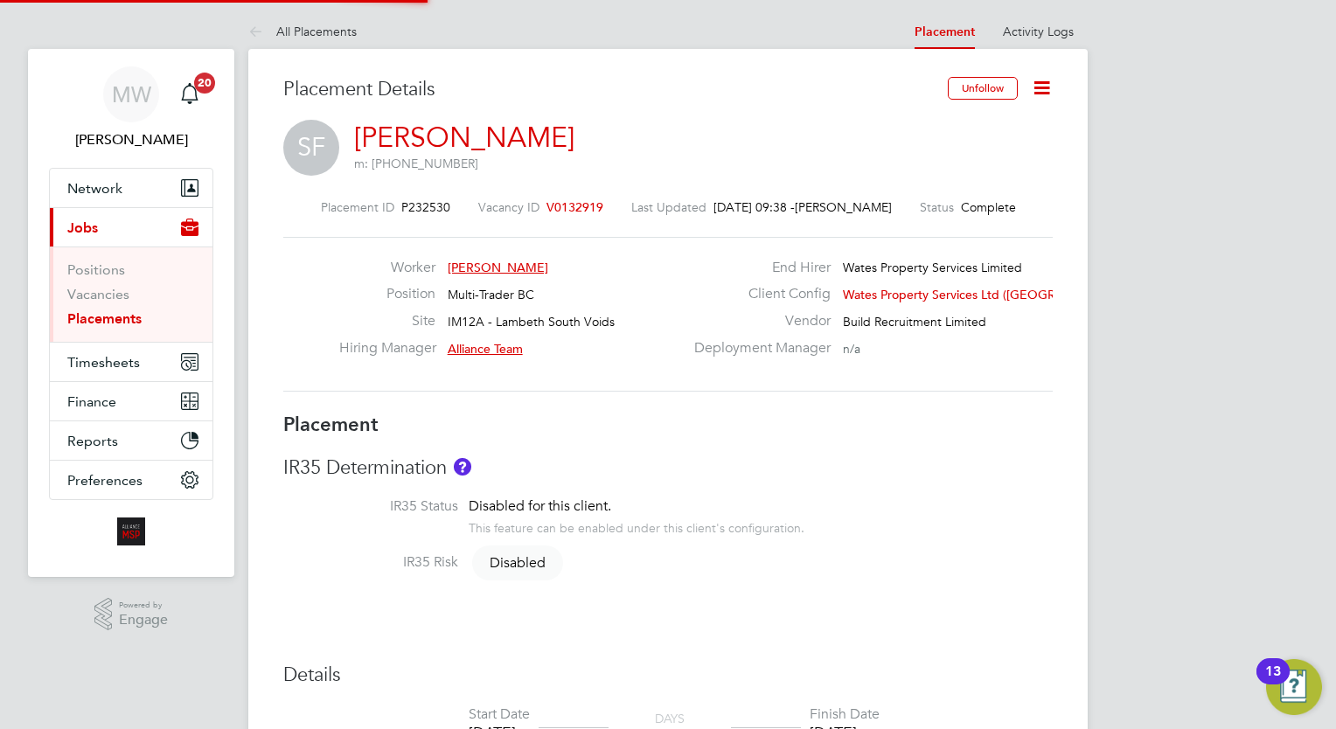
type input "Alliance Team"
type input "23 Jul 2024"
type input "22 Aug 2025"
type input "00:00"
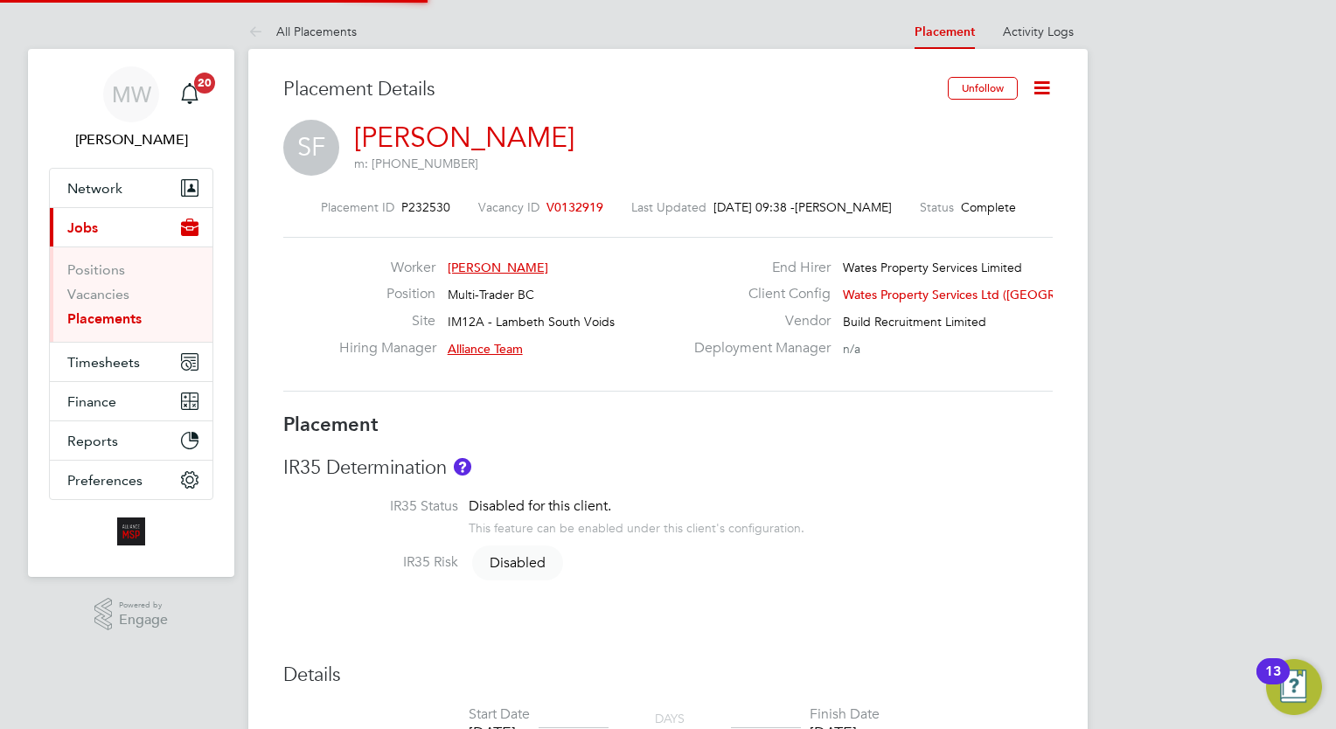
type input "00:00"
type input "06602"
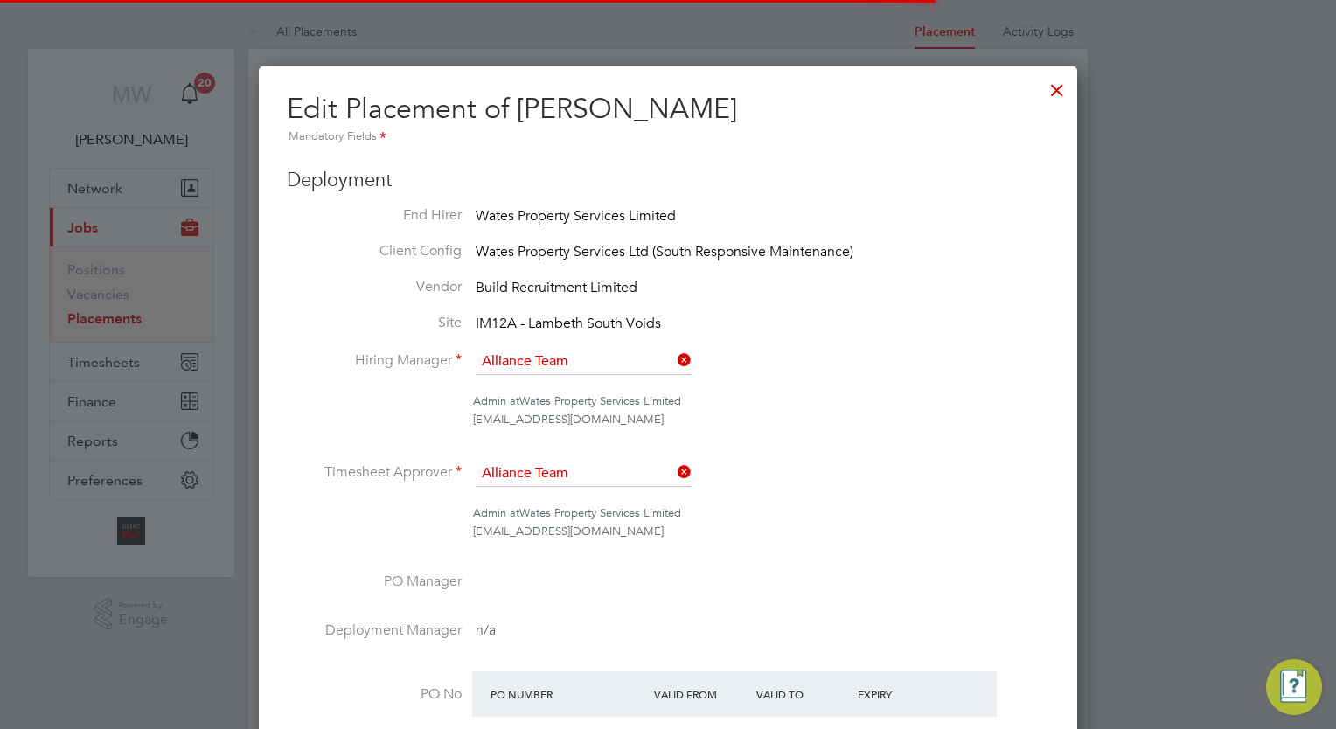
scroll to position [9, 9]
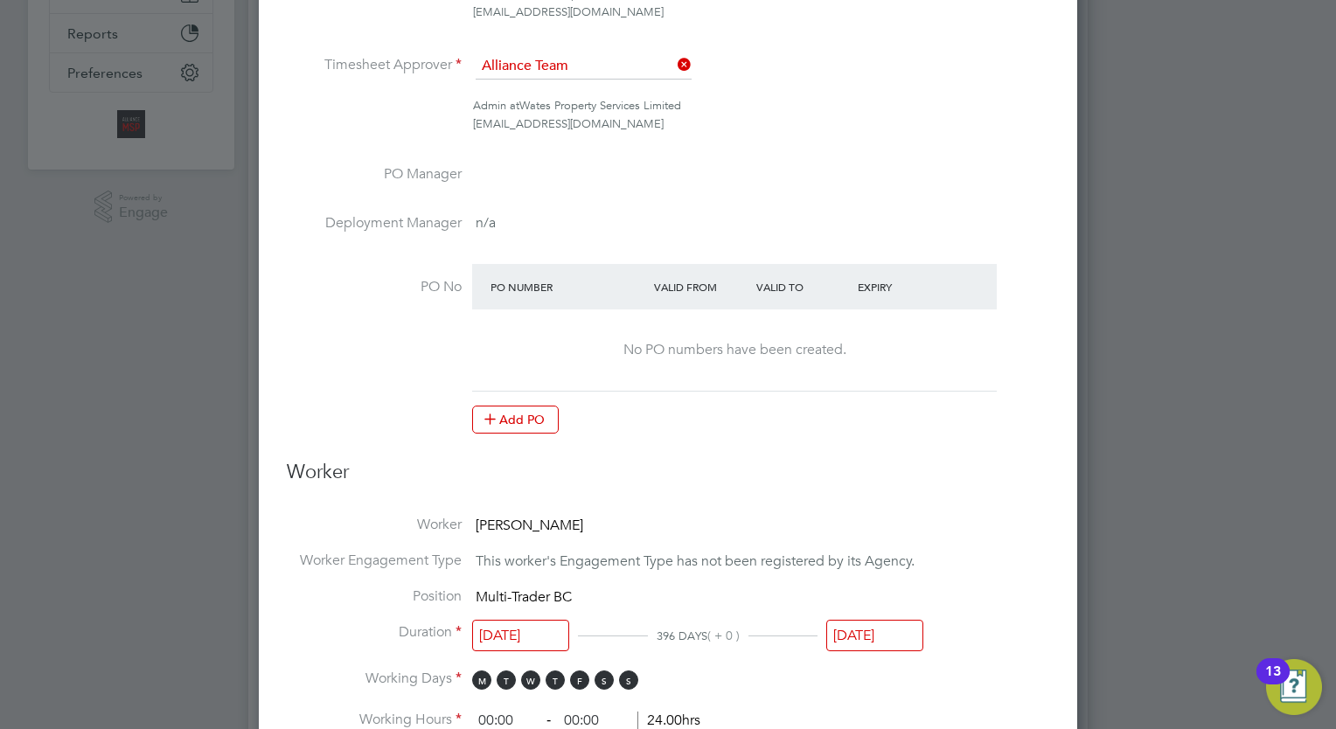
click at [866, 635] on input "[DATE]" at bounding box center [874, 636] width 97 height 32
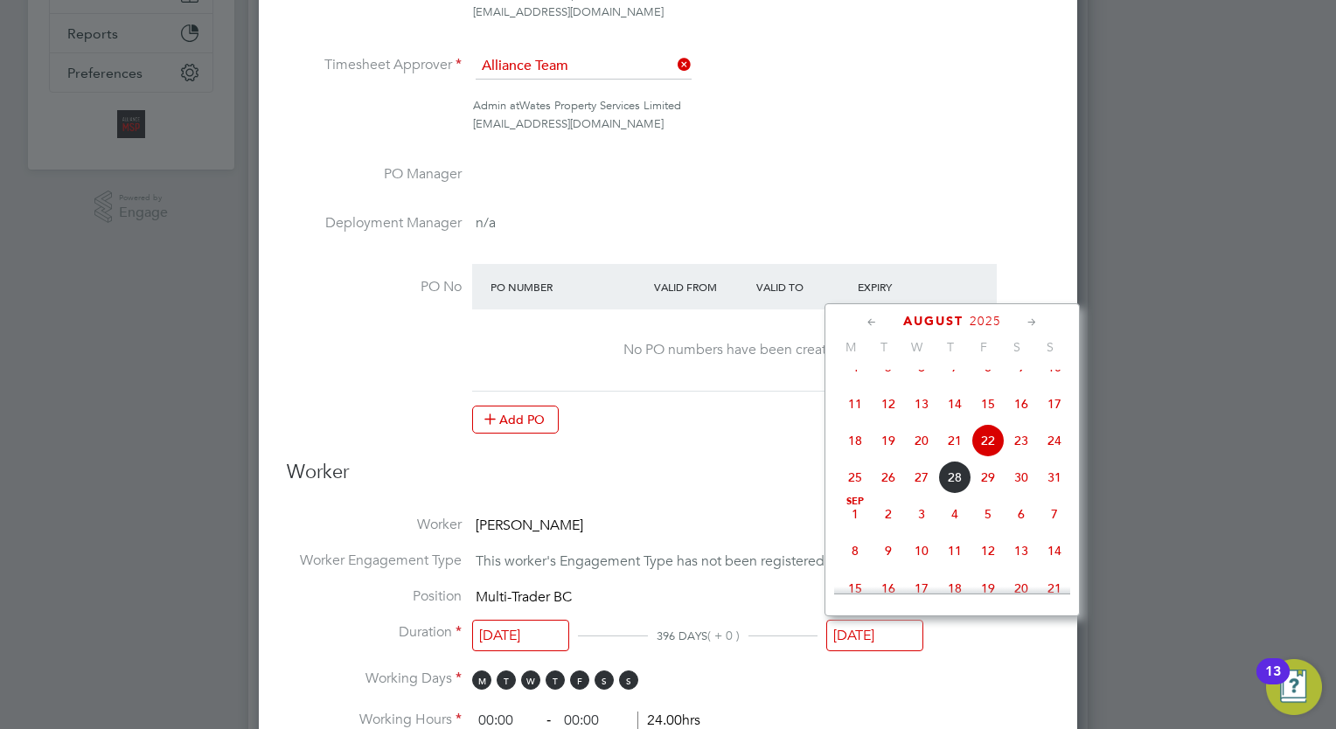
click at [1037, 330] on icon at bounding box center [1032, 322] width 17 height 19
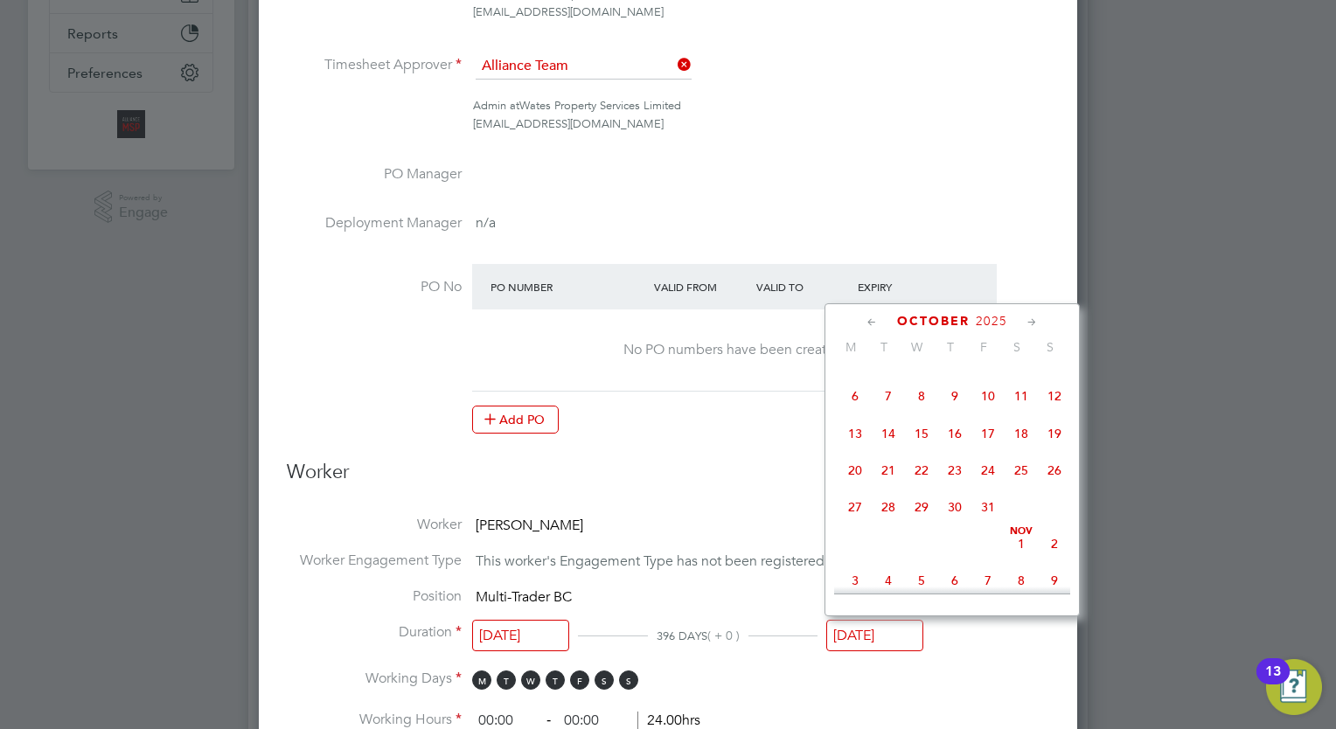
click at [1037, 330] on icon at bounding box center [1032, 322] width 17 height 19
click at [991, 482] on span "21" at bounding box center [987, 464] width 33 height 33
type input "[DATE]"
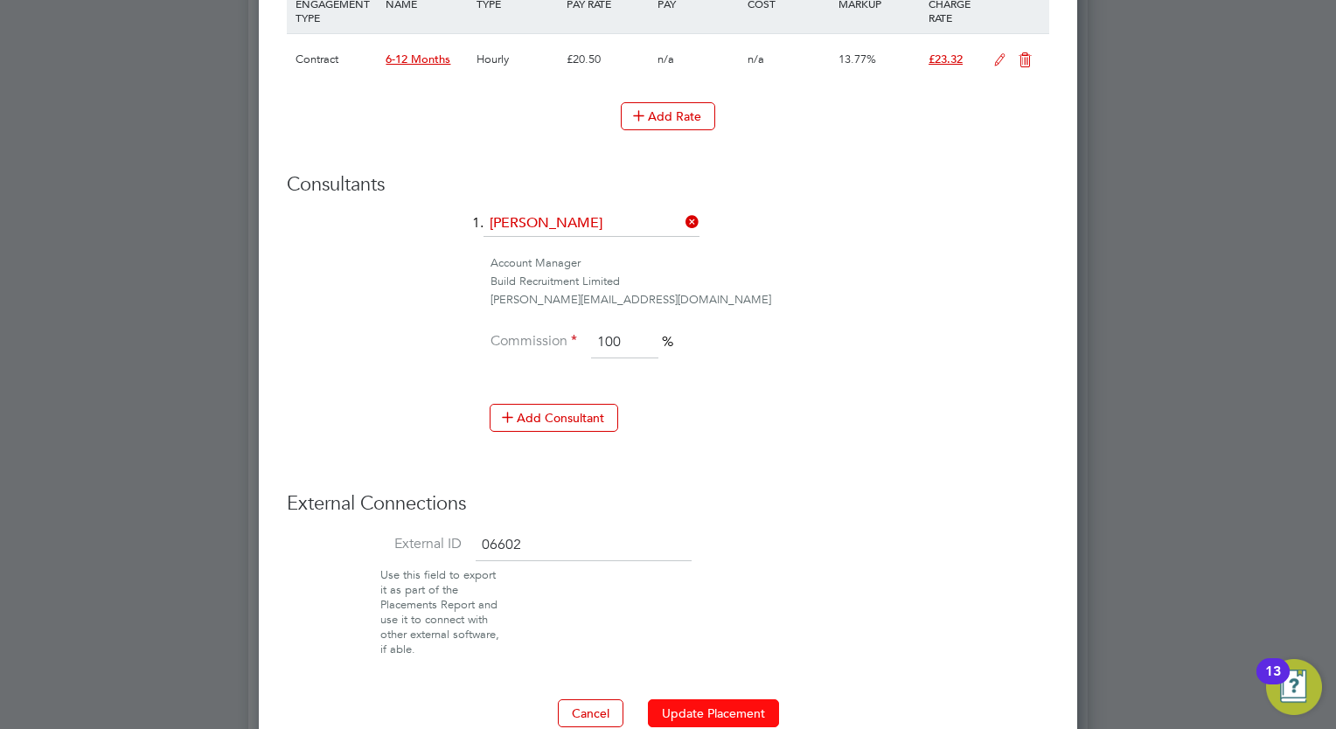
click at [731, 699] on button "Update Placement" at bounding box center [713, 713] width 131 height 28
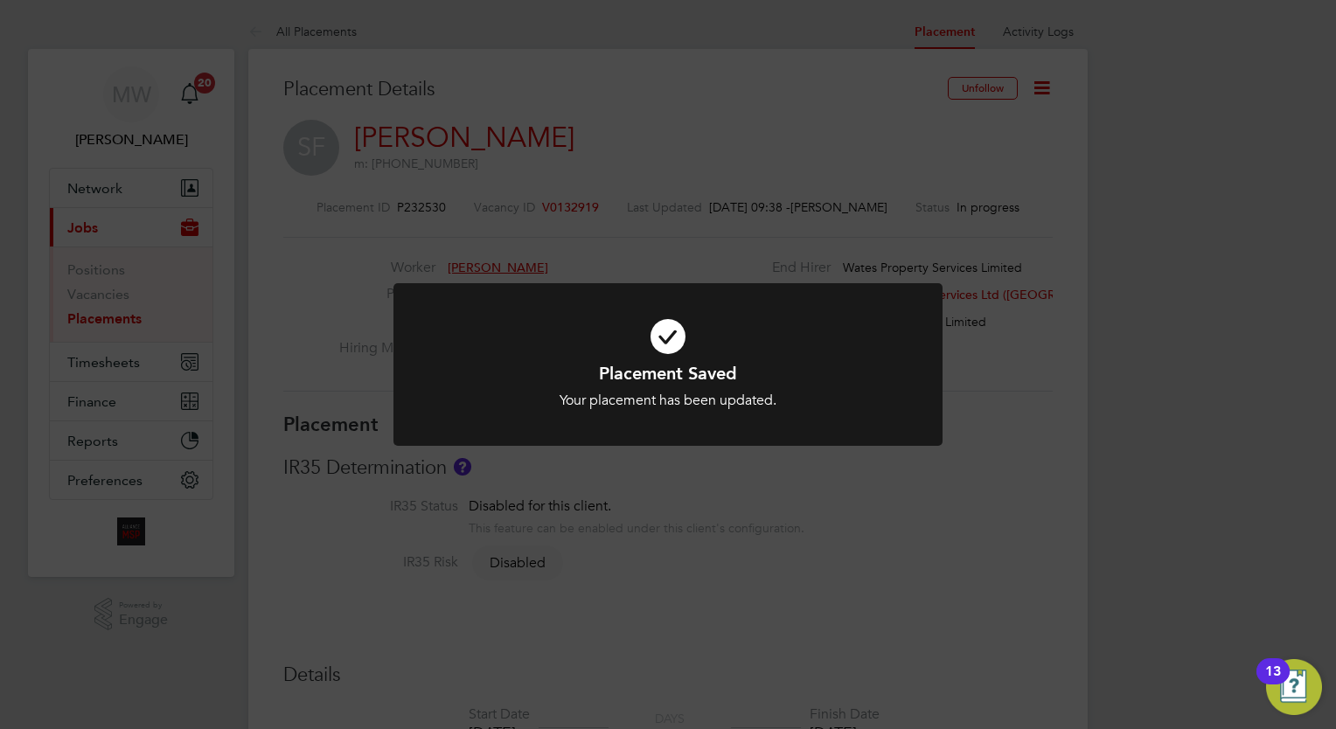
click at [157, 322] on div "Placement Saved Your placement has been updated. Cancel Okay" at bounding box center [668, 364] width 1336 height 729
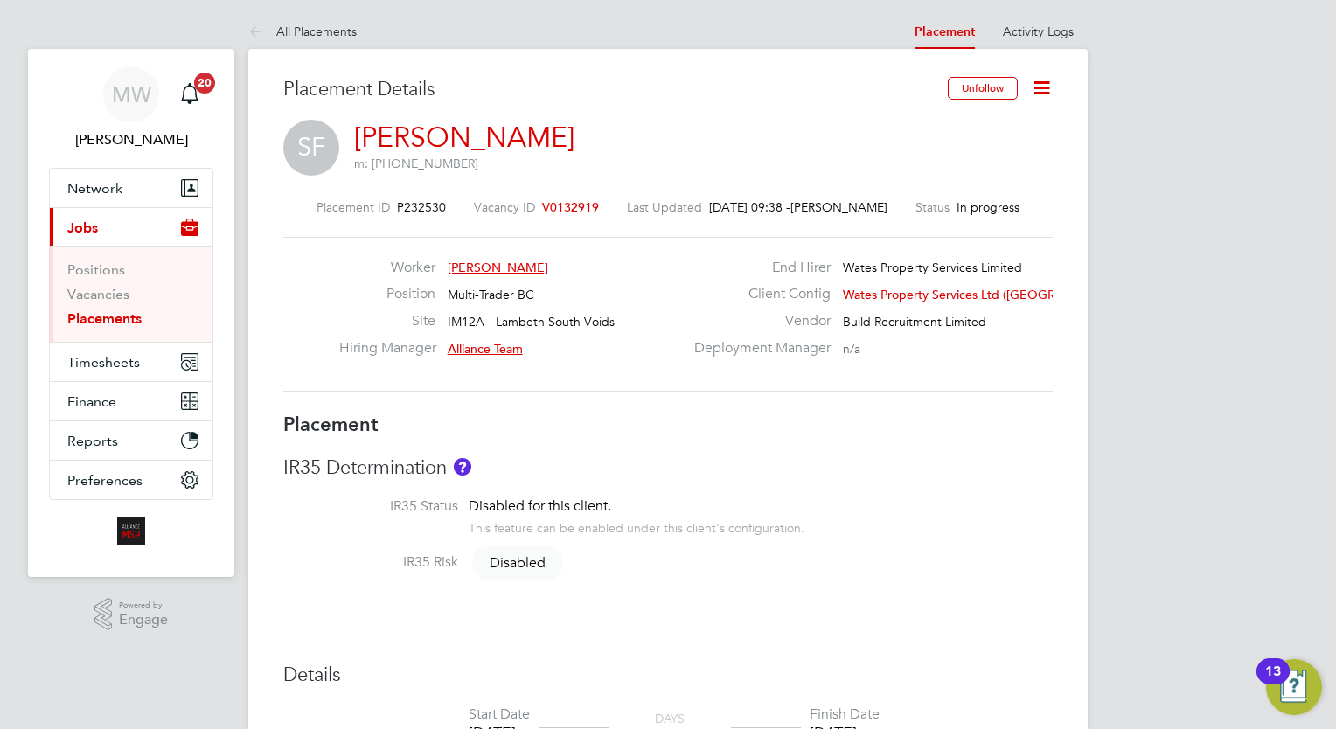
click at [115, 316] on link "Placements" at bounding box center [104, 318] width 74 height 17
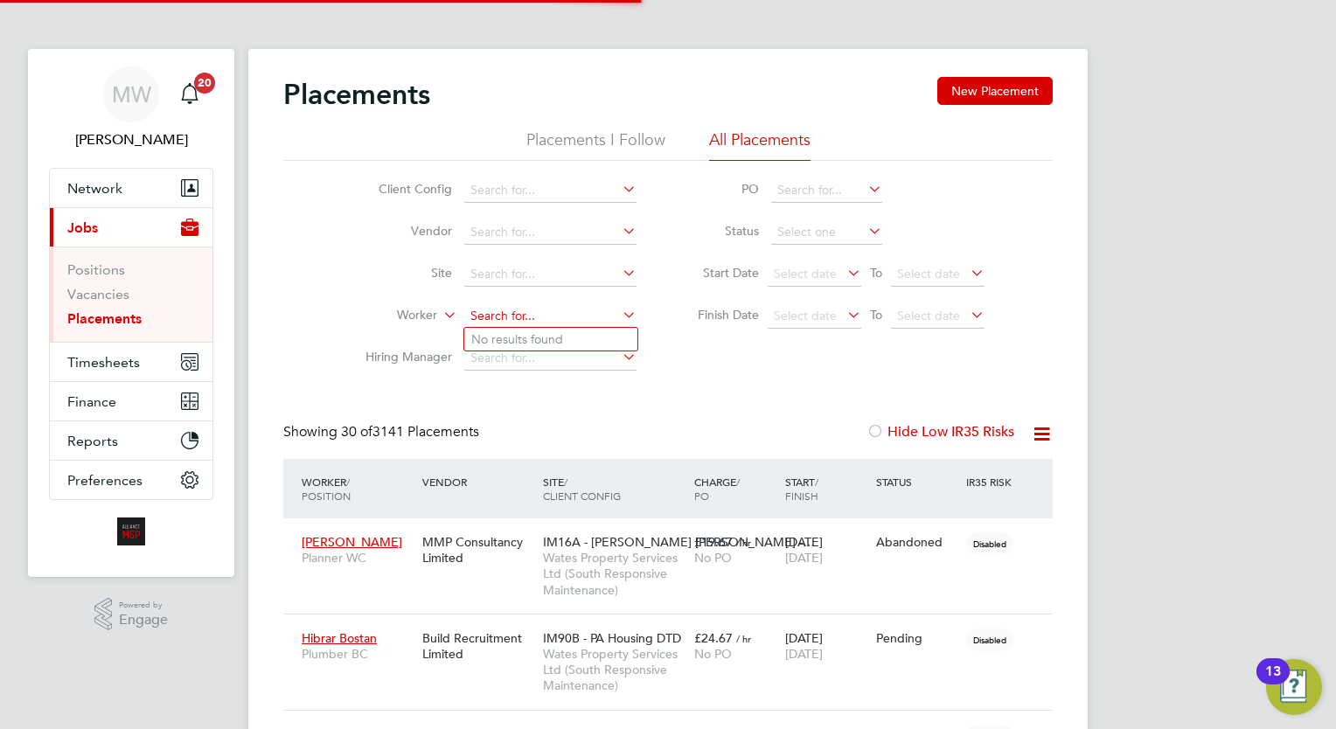
click at [497, 309] on input at bounding box center [550, 316] width 172 height 24
click at [572, 338] on b "Lennon" at bounding box center [622, 339] width 101 height 15
type input "Alrick Lennon"
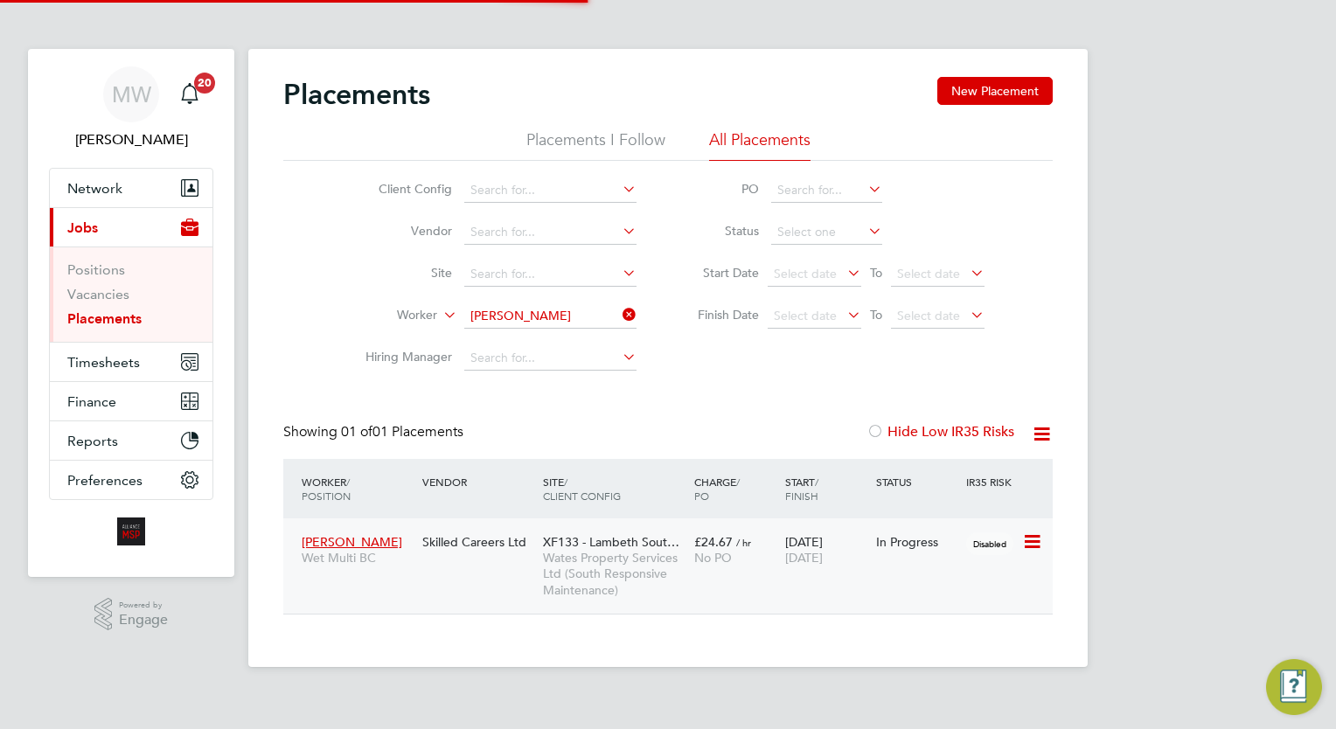
click at [754, 557] on div "No PO" at bounding box center [735, 558] width 82 height 16
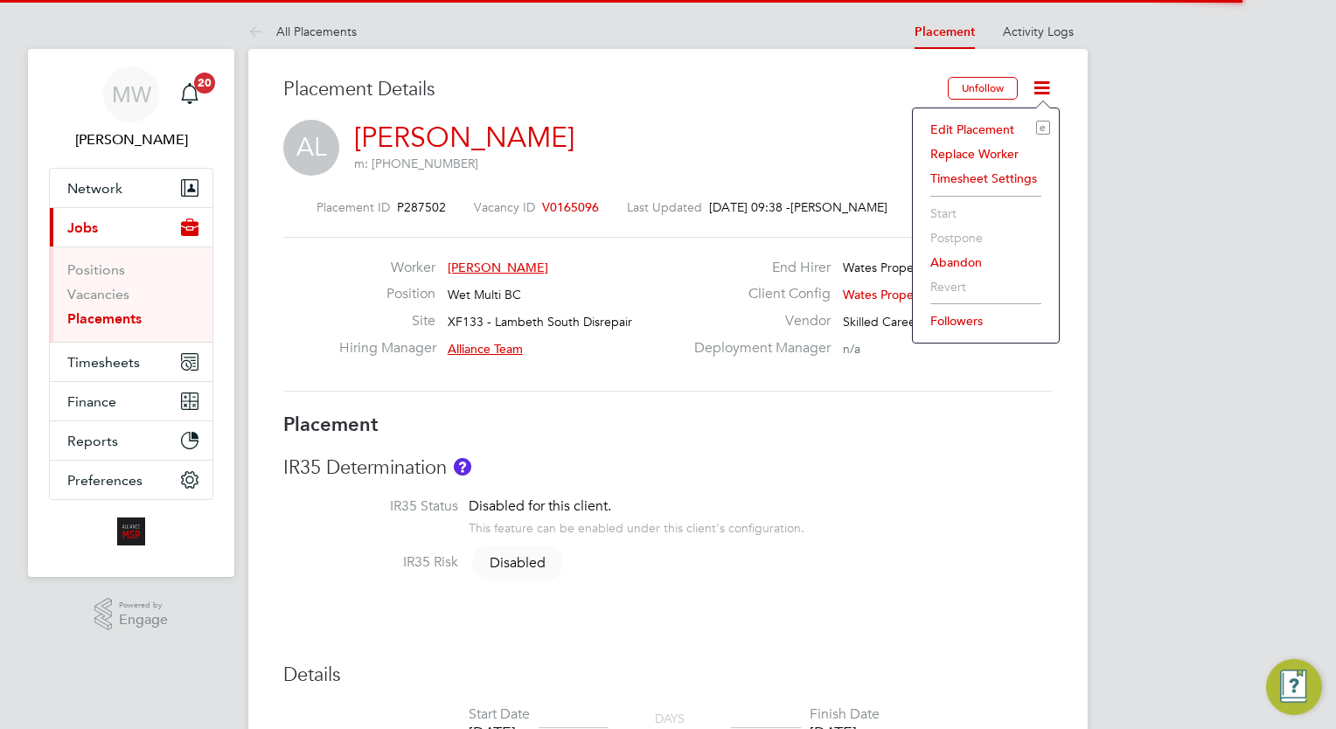
click at [986, 126] on li "Edit Placement e" at bounding box center [985, 129] width 128 height 24
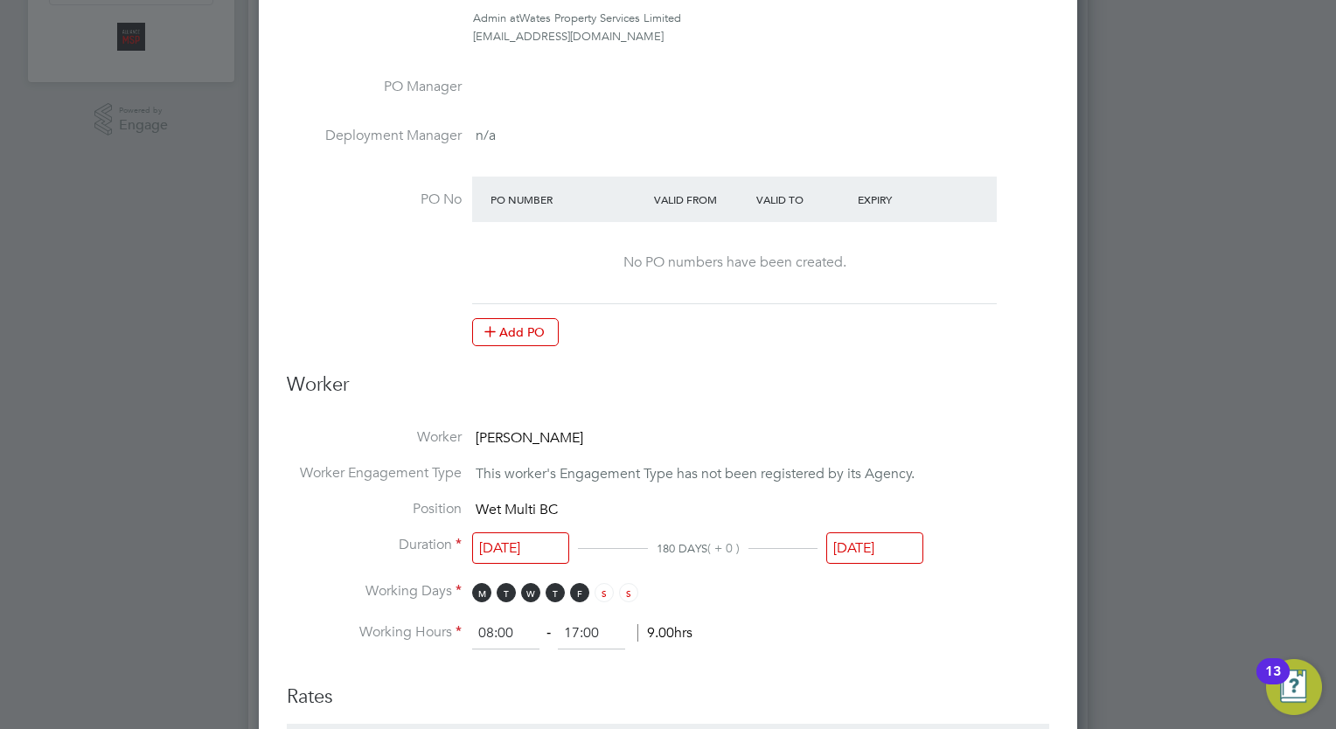
click at [892, 559] on input "[DATE]" at bounding box center [874, 548] width 97 height 32
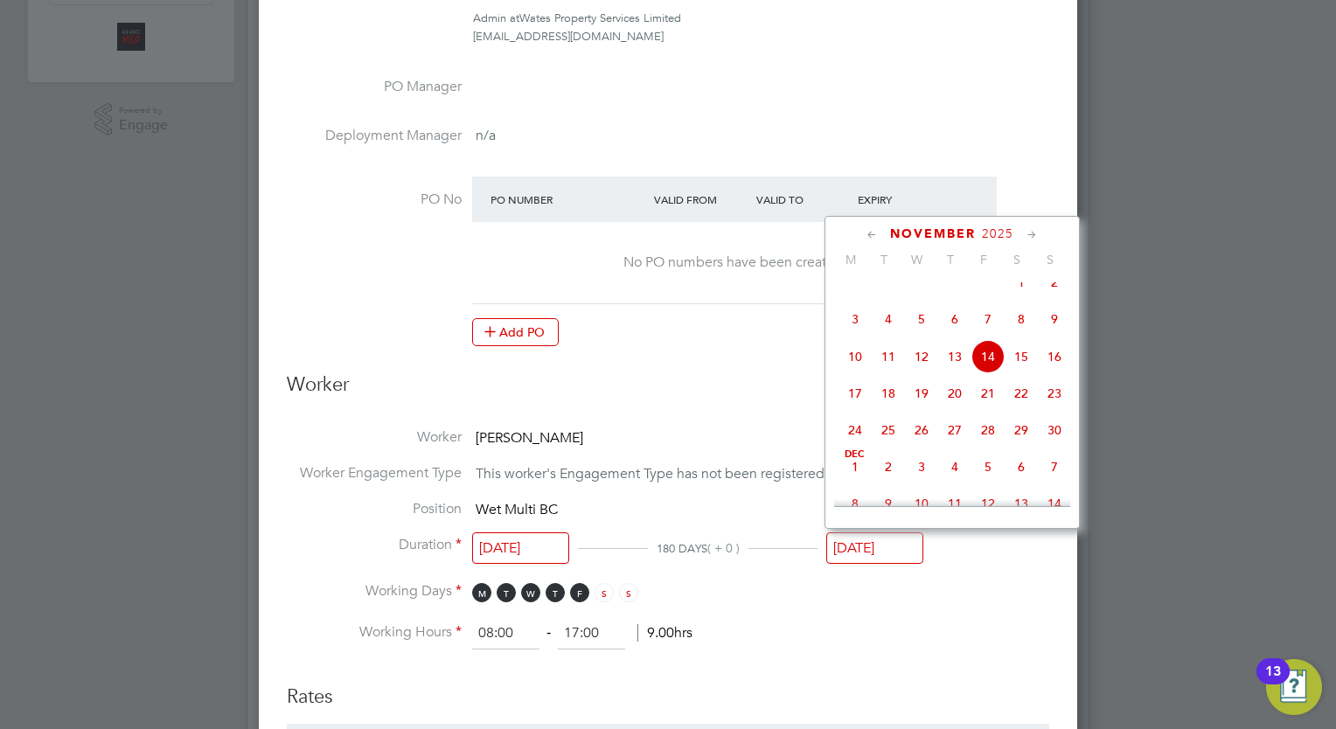
click at [985, 410] on span "21" at bounding box center [987, 393] width 33 height 33
type input "[DATE]"
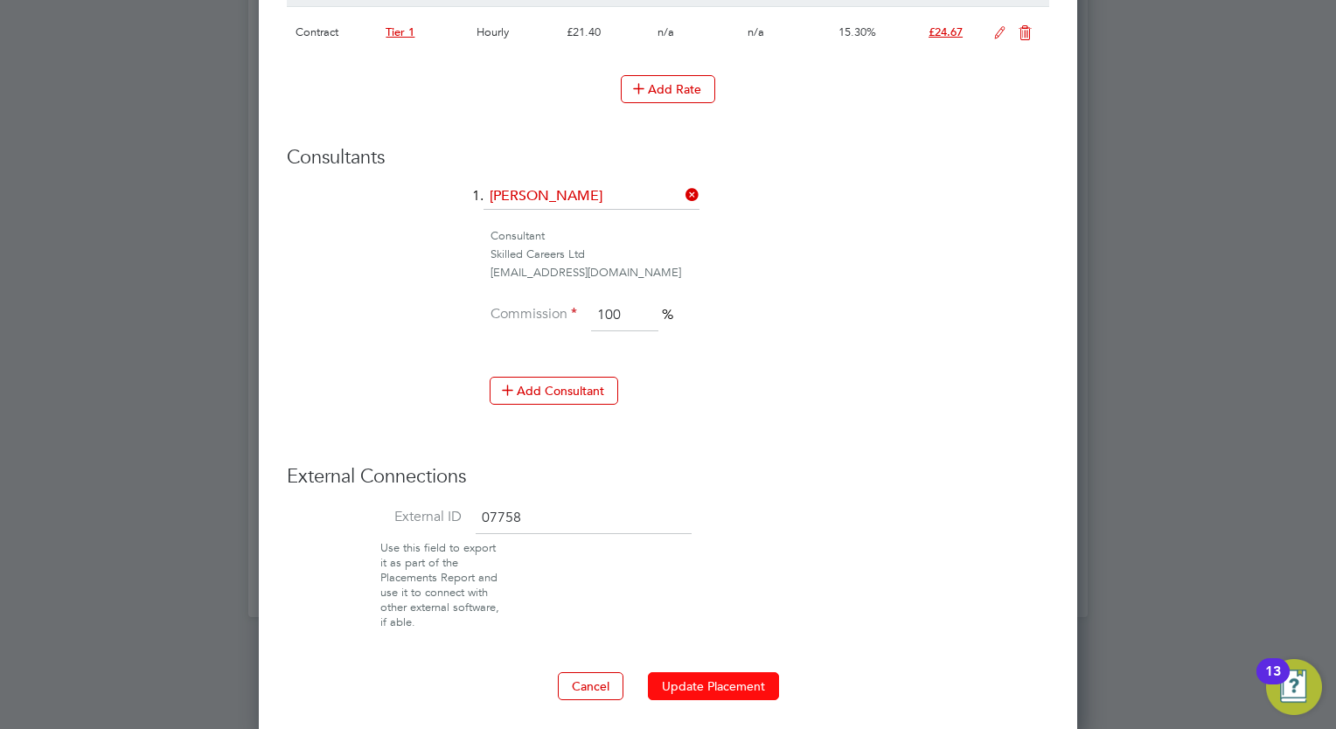
click at [733, 682] on button "Update Placement" at bounding box center [713, 686] width 131 height 28
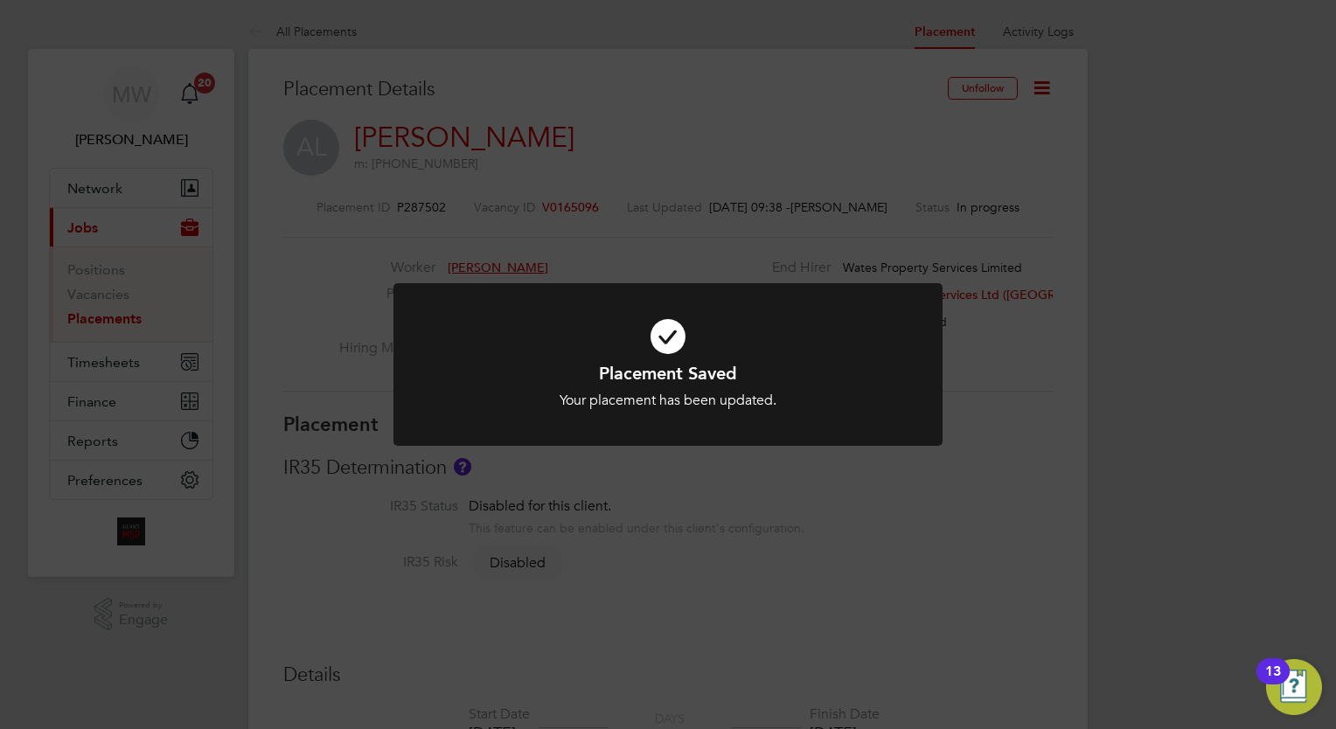
click at [299, 288] on div "Placement Saved Your placement has been updated. Cancel Okay" at bounding box center [668, 364] width 1336 height 729
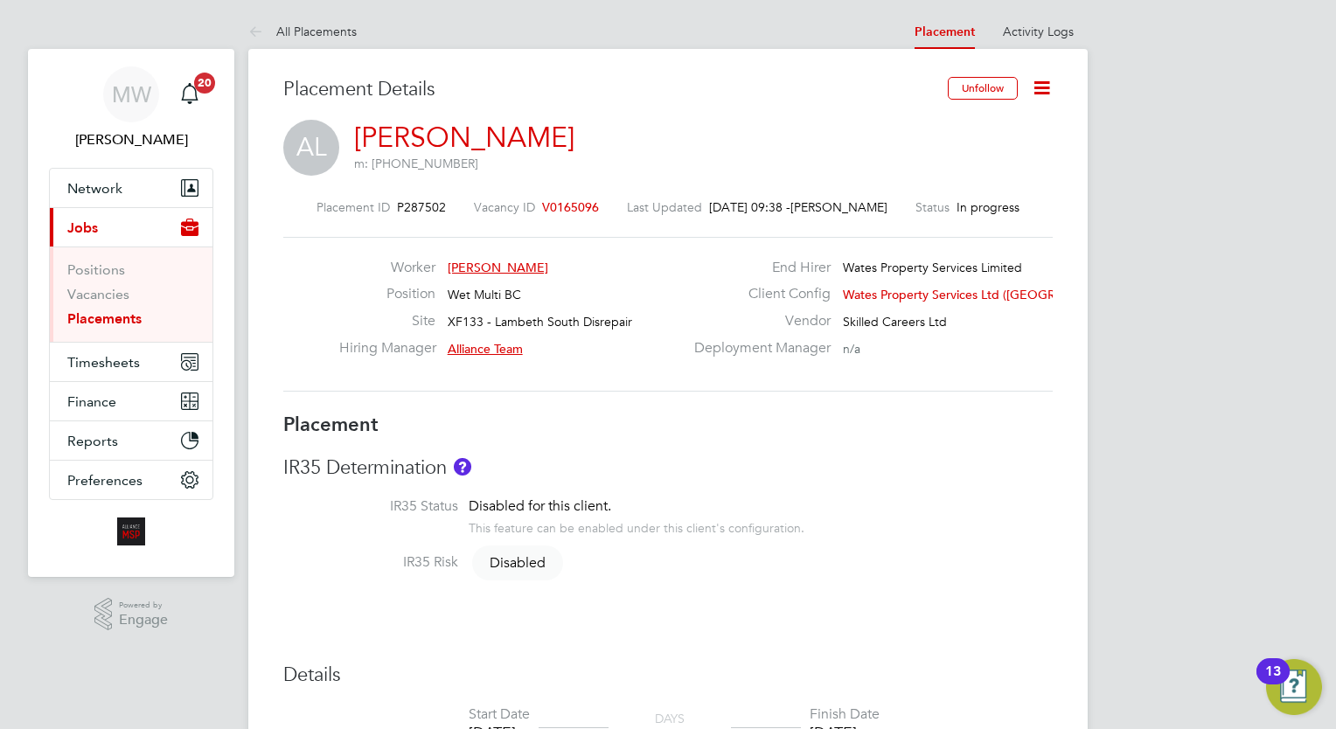
click at [127, 317] on link "Placements" at bounding box center [104, 318] width 74 height 17
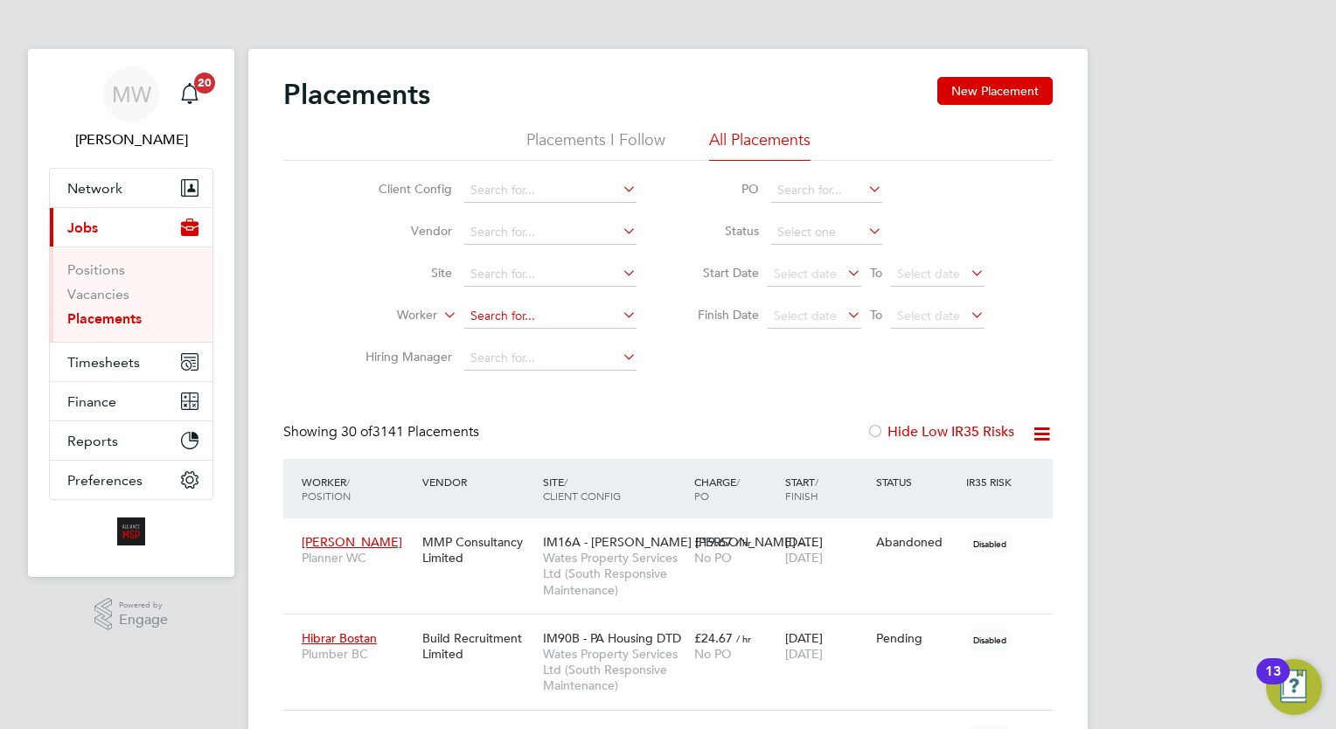
click at [503, 314] on input at bounding box center [550, 316] width 172 height 24
click at [548, 334] on li "[PERSON_NAME]" at bounding box center [550, 340] width 173 height 24
type input "[PERSON_NAME]"
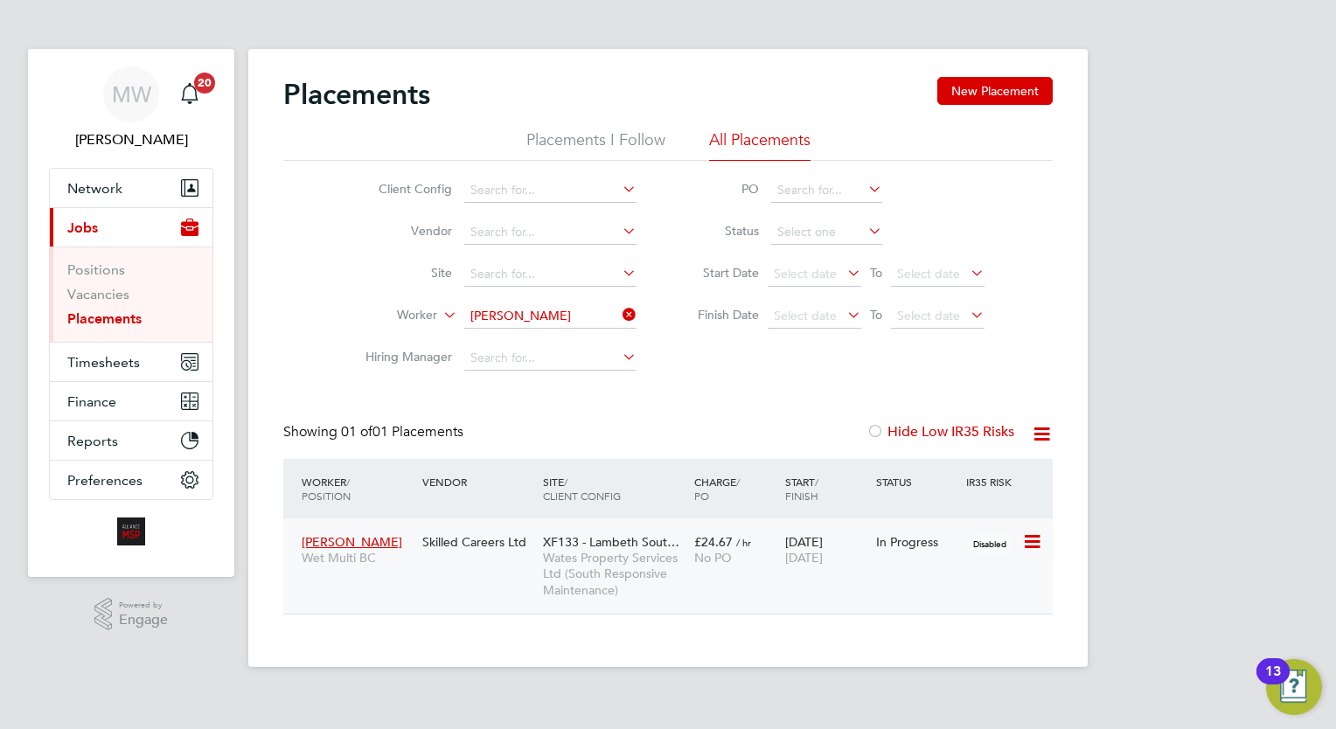
click at [809, 549] on div "[DATE] [DATE]" at bounding box center [826, 549] width 91 height 49
click at [128, 316] on link "Placements" at bounding box center [104, 318] width 74 height 17
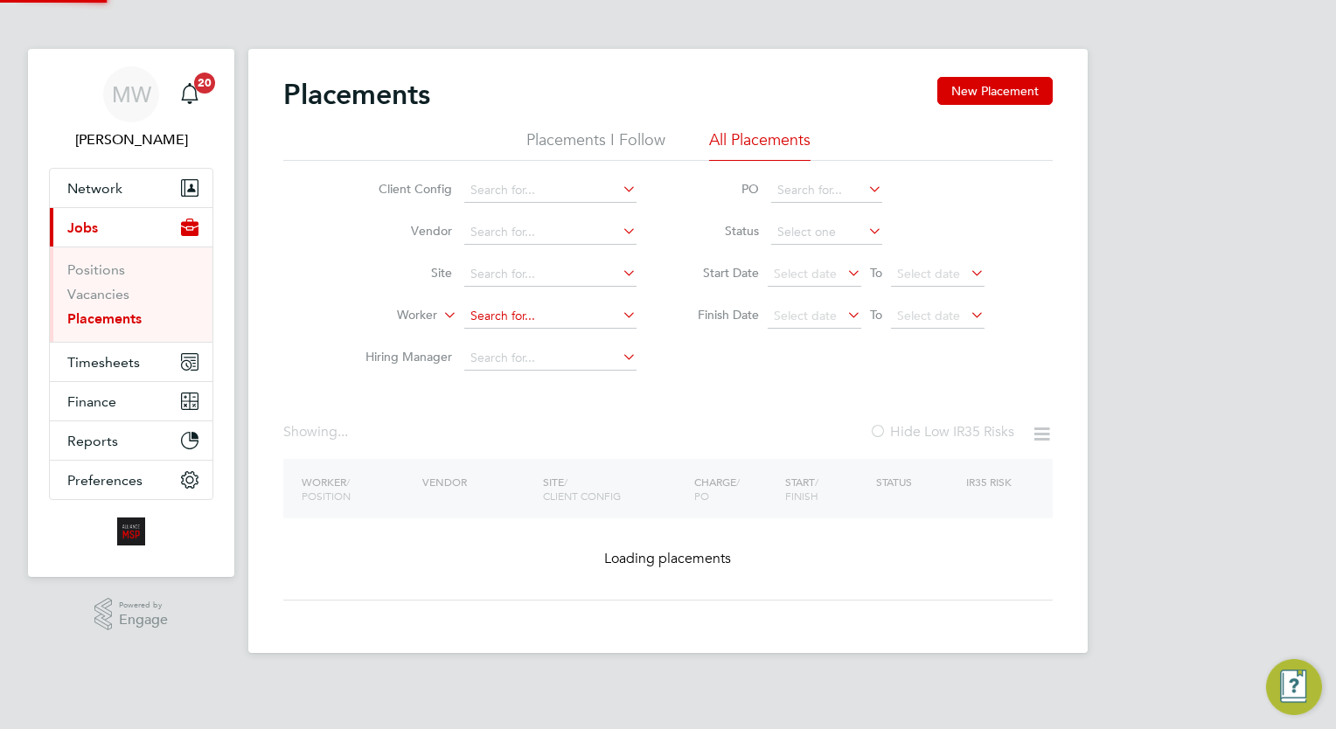
click at [497, 322] on input at bounding box center [550, 316] width 172 height 24
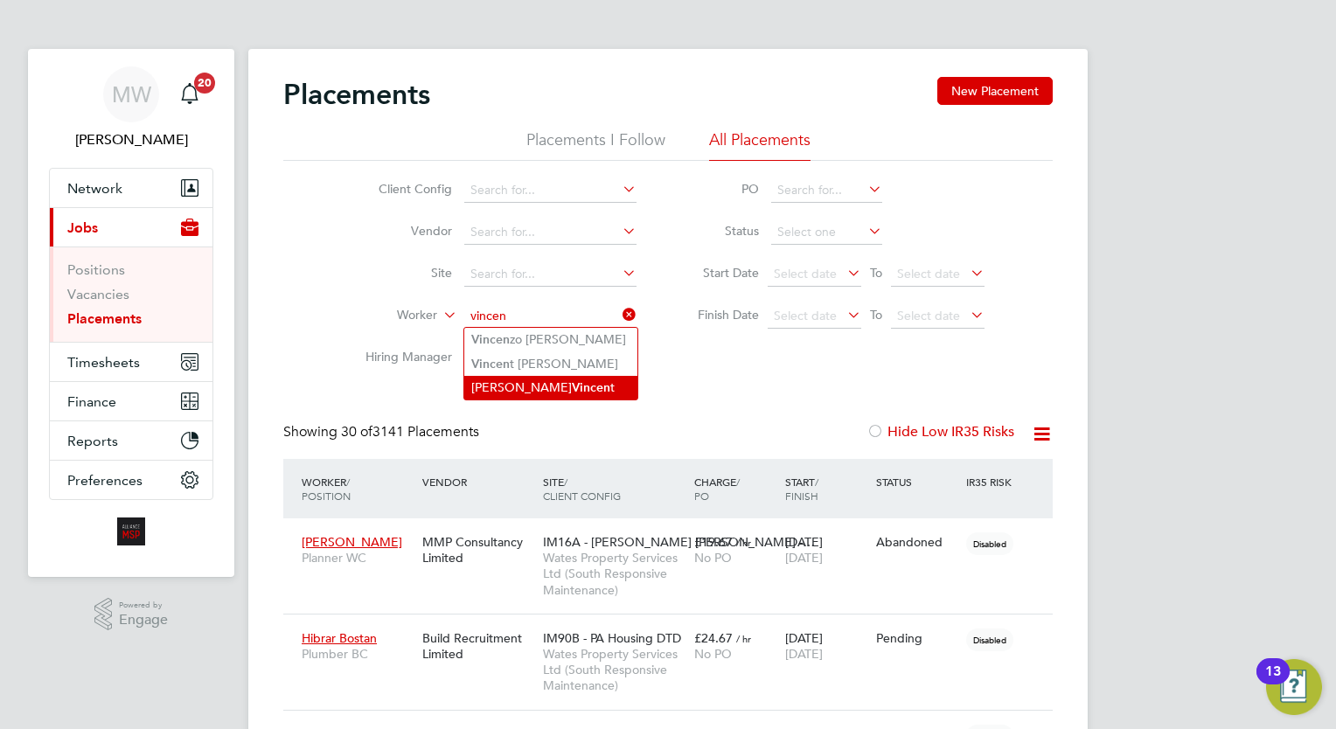
click at [559, 383] on li "[PERSON_NAME] t" at bounding box center [550, 388] width 173 height 24
type input "[PERSON_NAME]"
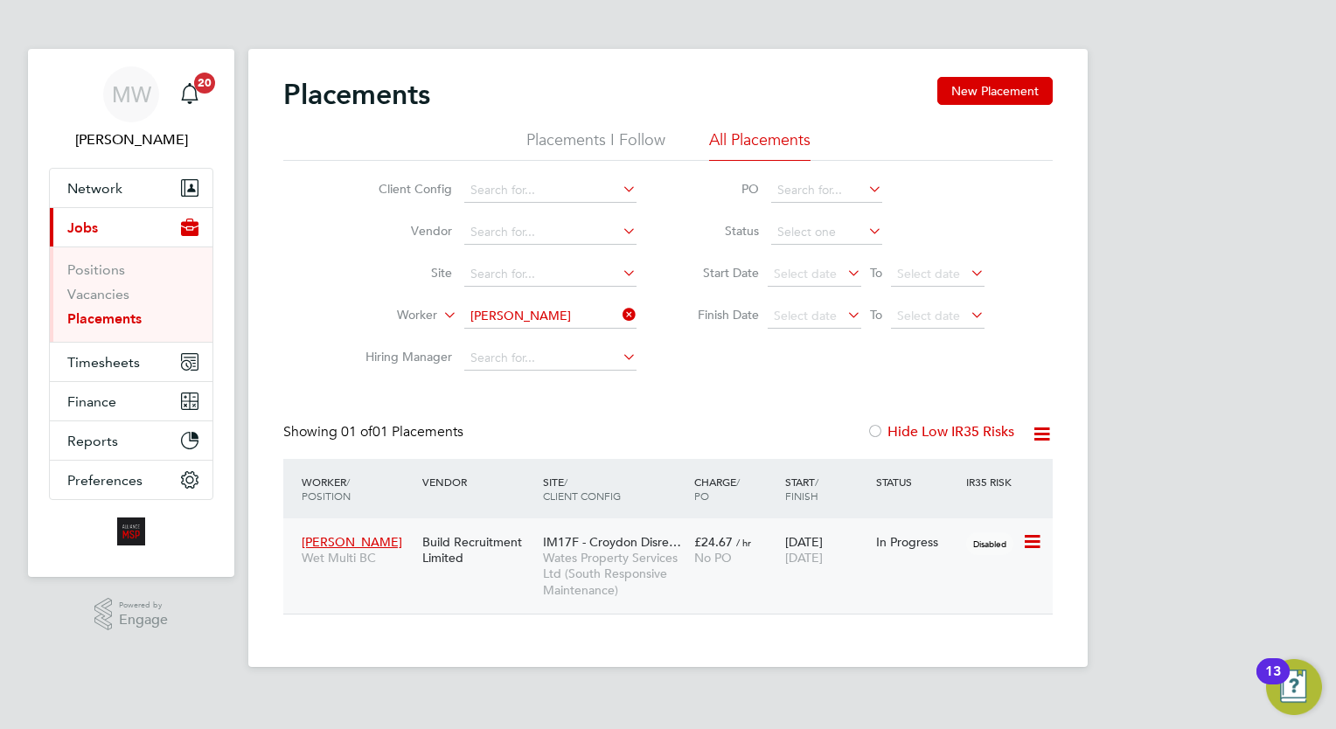
click at [728, 566] on div "£24.67 / hr No PO" at bounding box center [735, 549] width 91 height 49
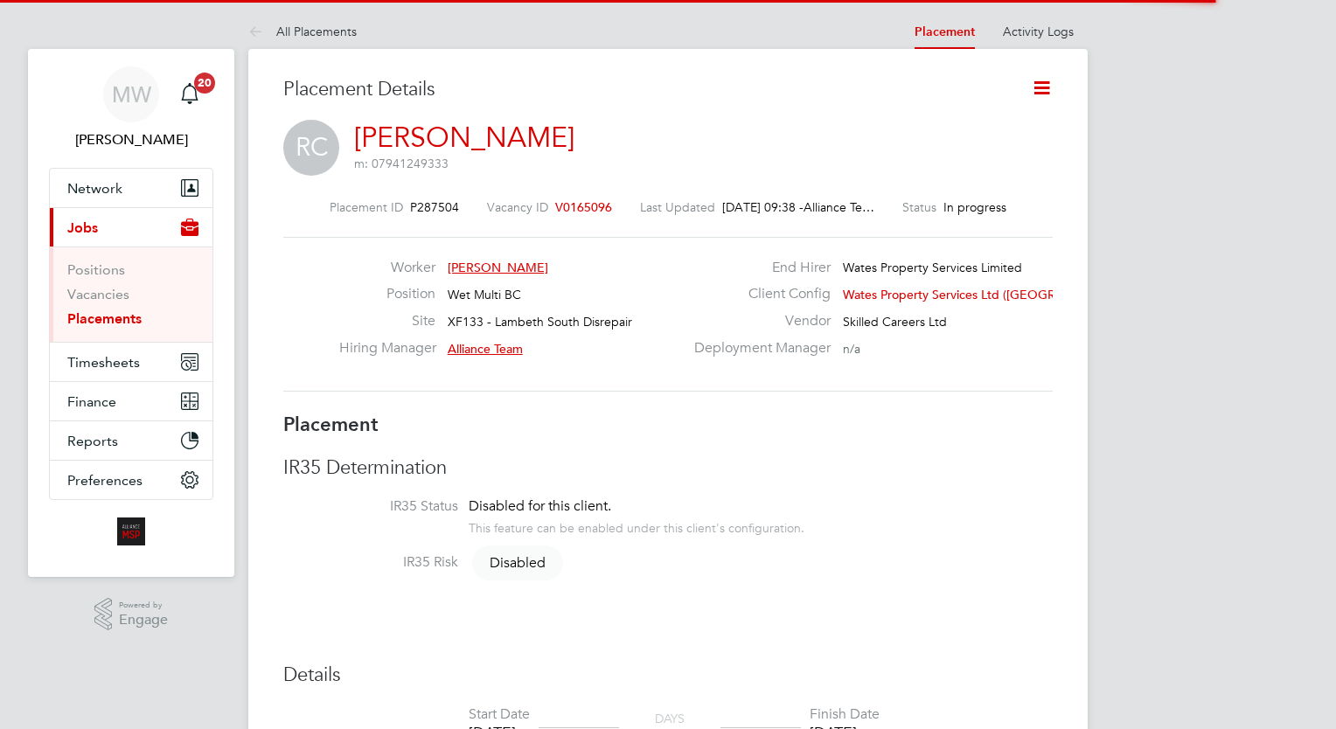
click at [1045, 93] on icon at bounding box center [1042, 88] width 22 height 22
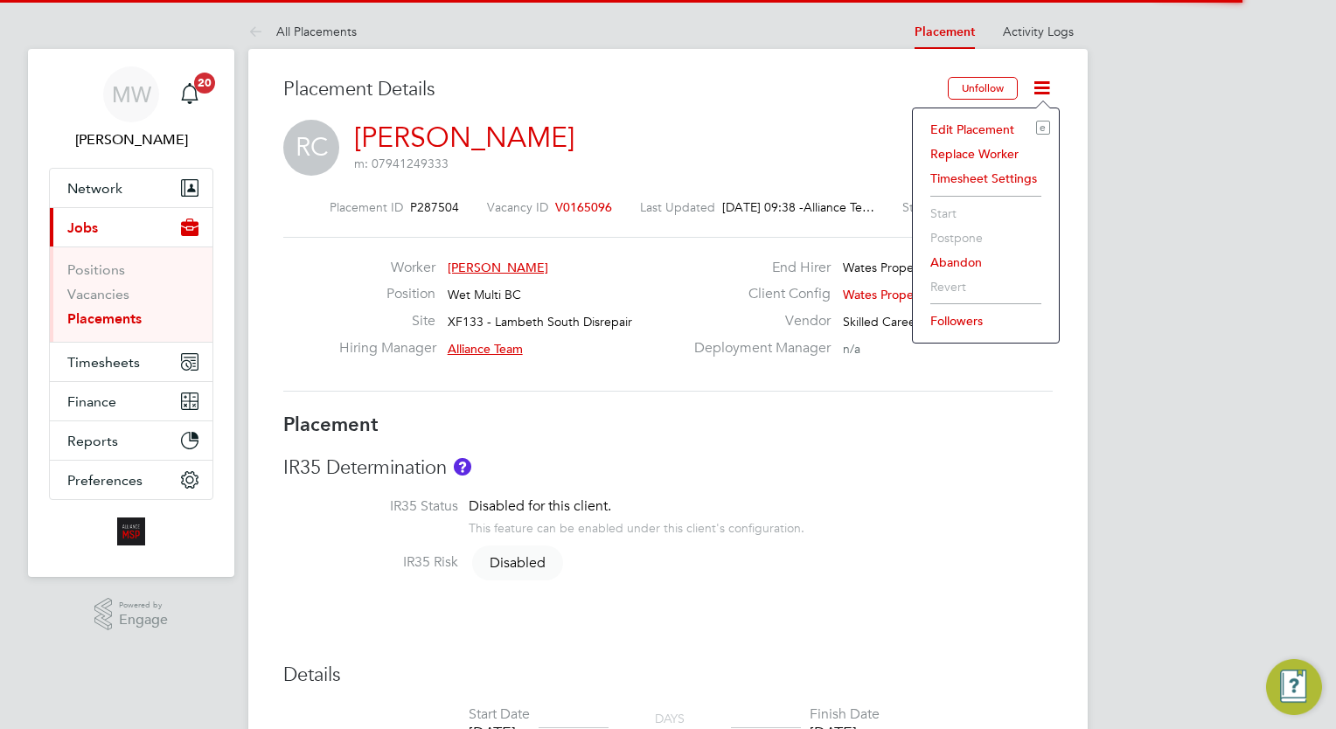
click at [989, 131] on li "Edit Placement e" at bounding box center [985, 129] width 128 height 24
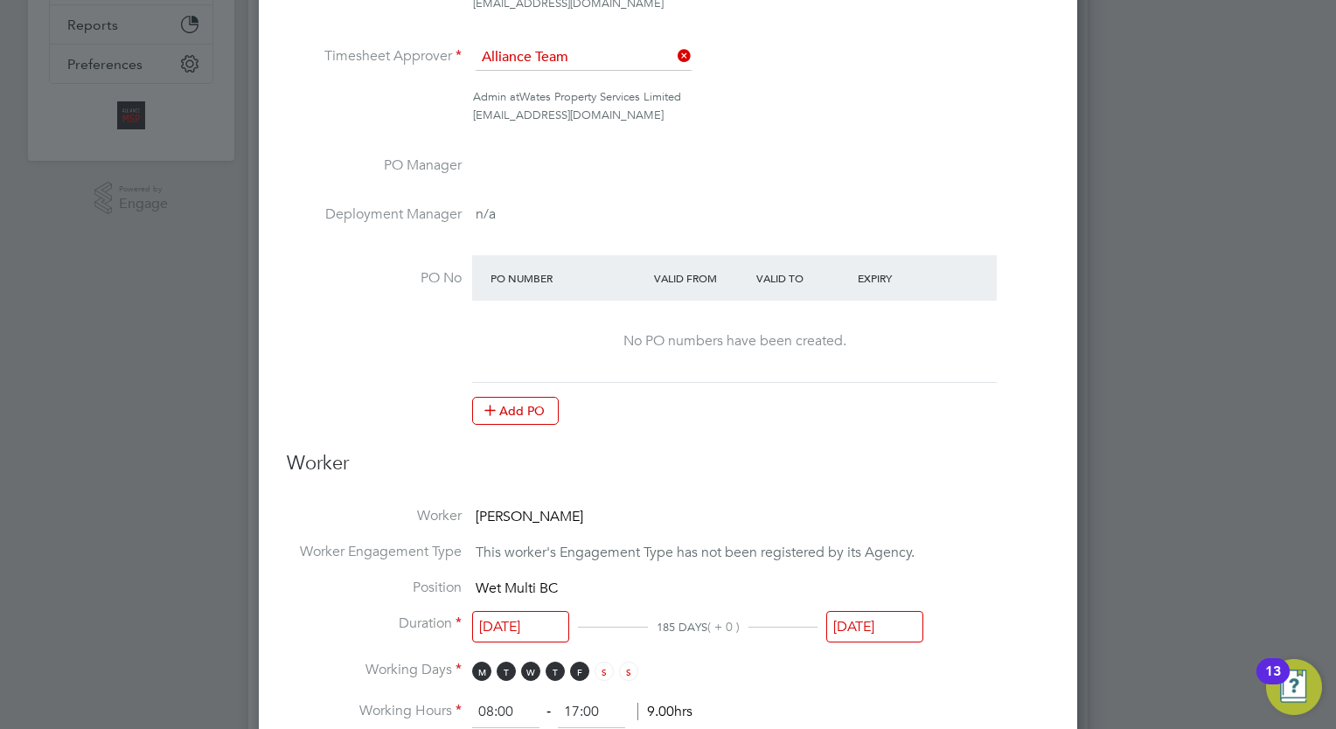
click at [857, 638] on input "[DATE]" at bounding box center [874, 627] width 97 height 32
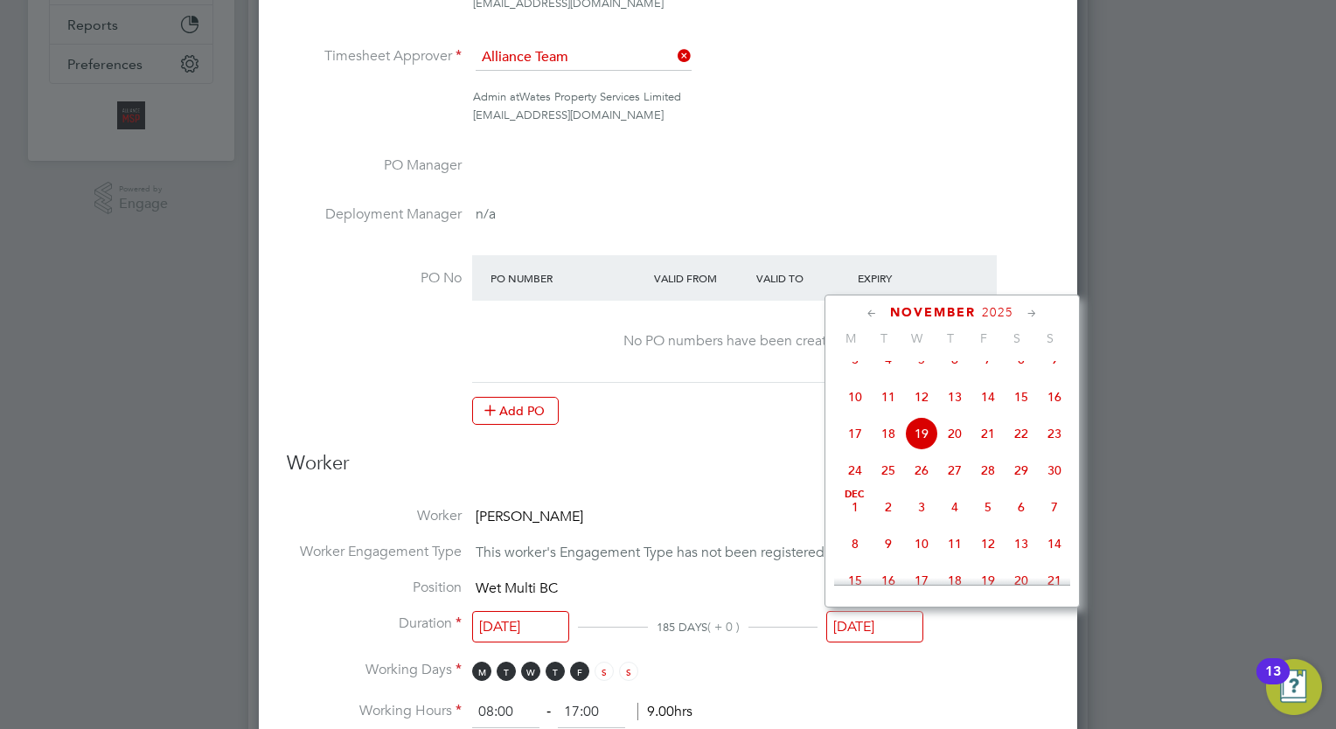
click at [984, 446] on span "21" at bounding box center [987, 433] width 33 height 33
type input "[DATE]"
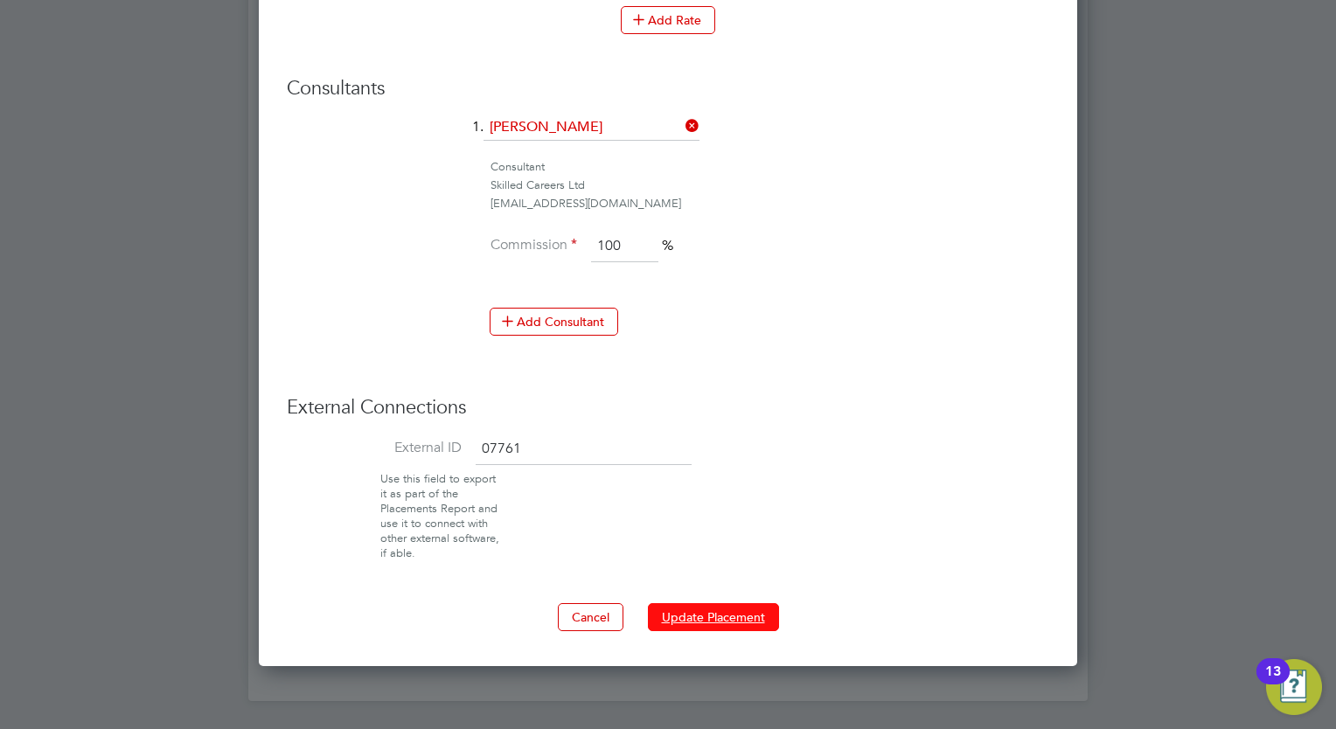
click at [717, 609] on button "Update Placement" at bounding box center [713, 617] width 131 height 28
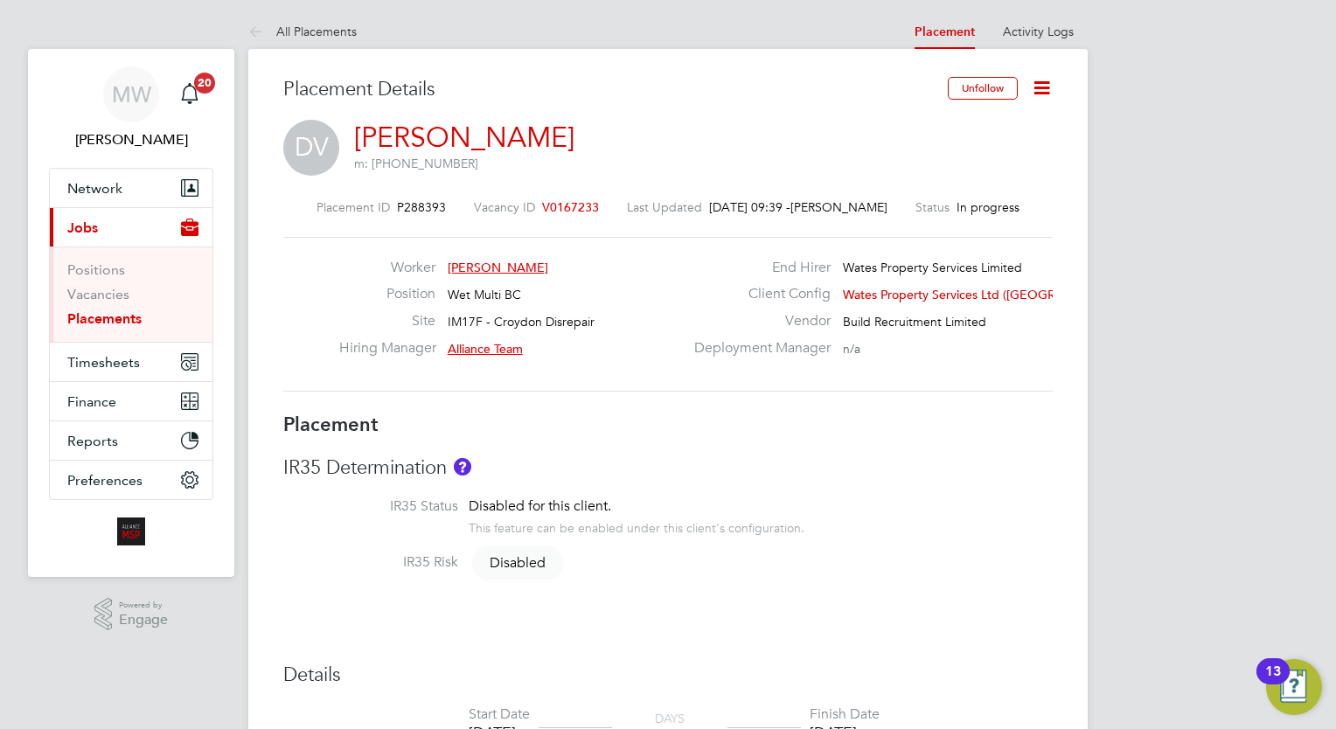
click at [1040, 89] on icon at bounding box center [1042, 88] width 22 height 22
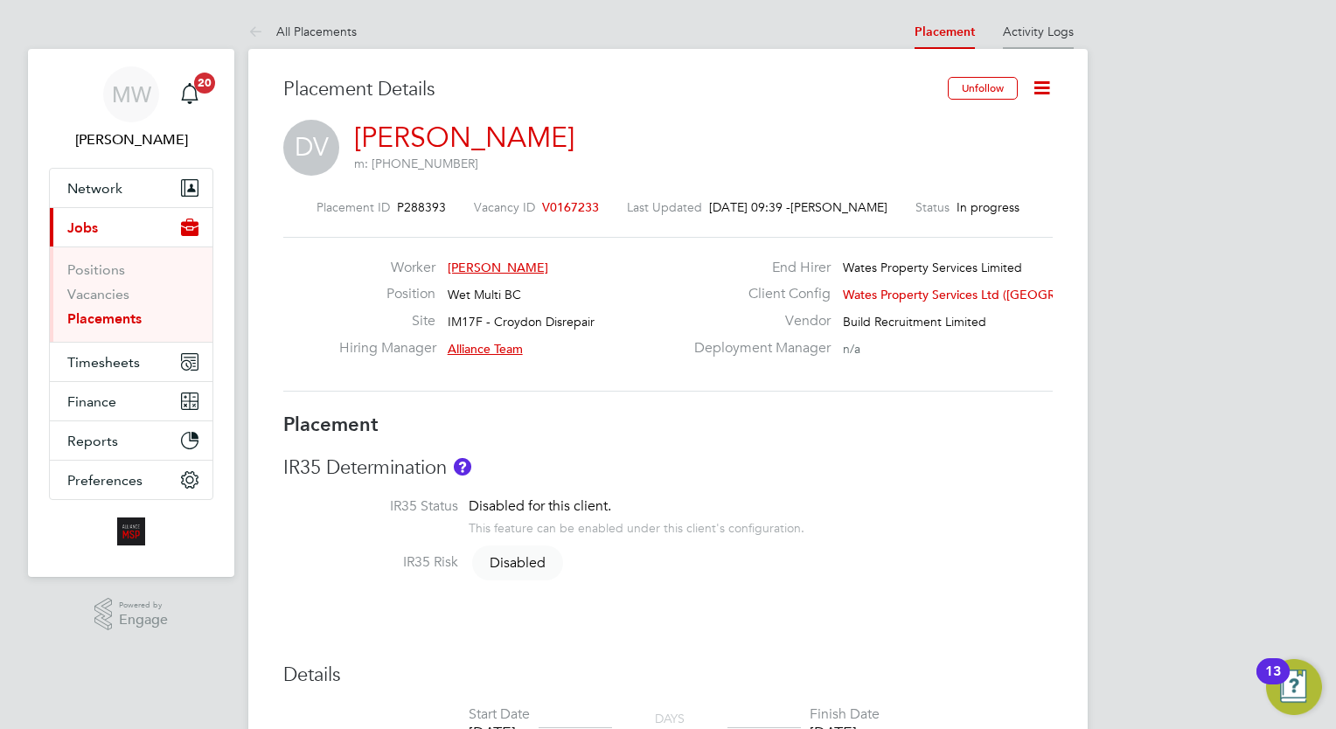
click at [1033, 33] on link "Activity Logs" at bounding box center [1038, 32] width 71 height 16
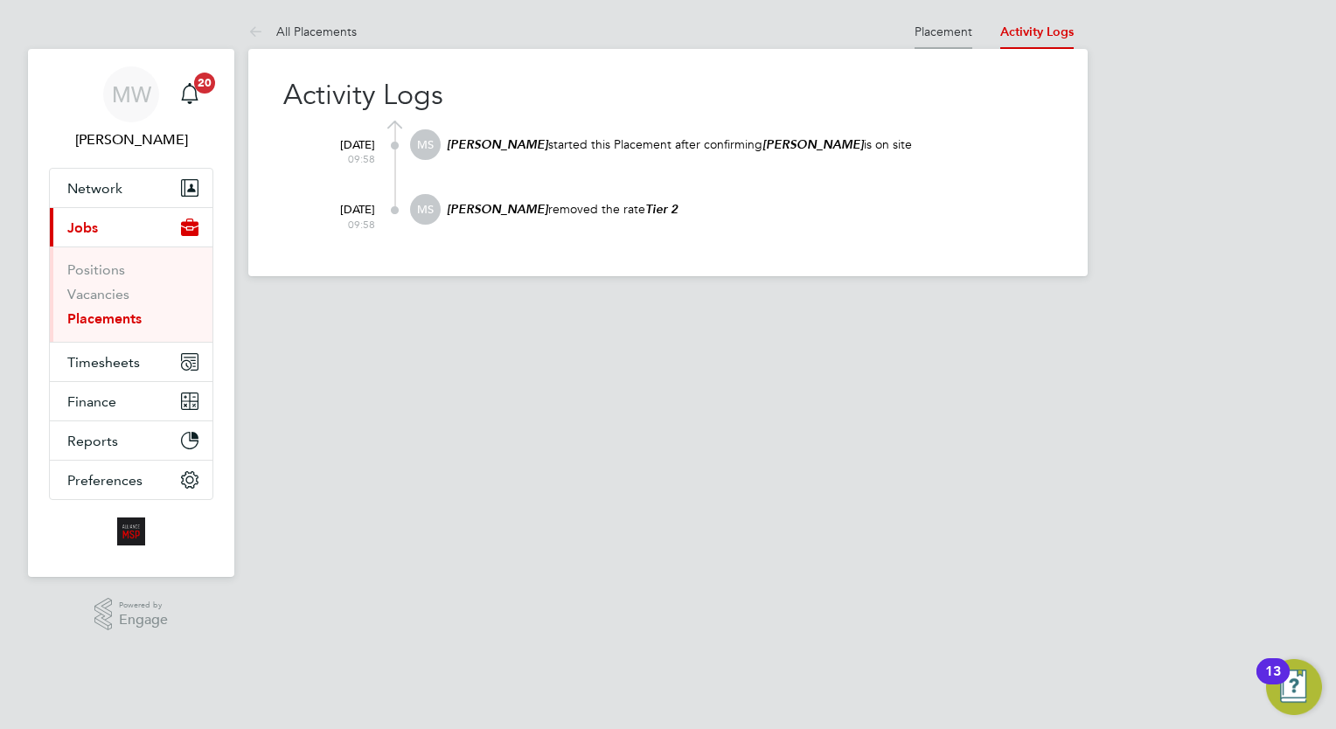
click at [932, 36] on link "Placement" at bounding box center [943, 32] width 58 height 16
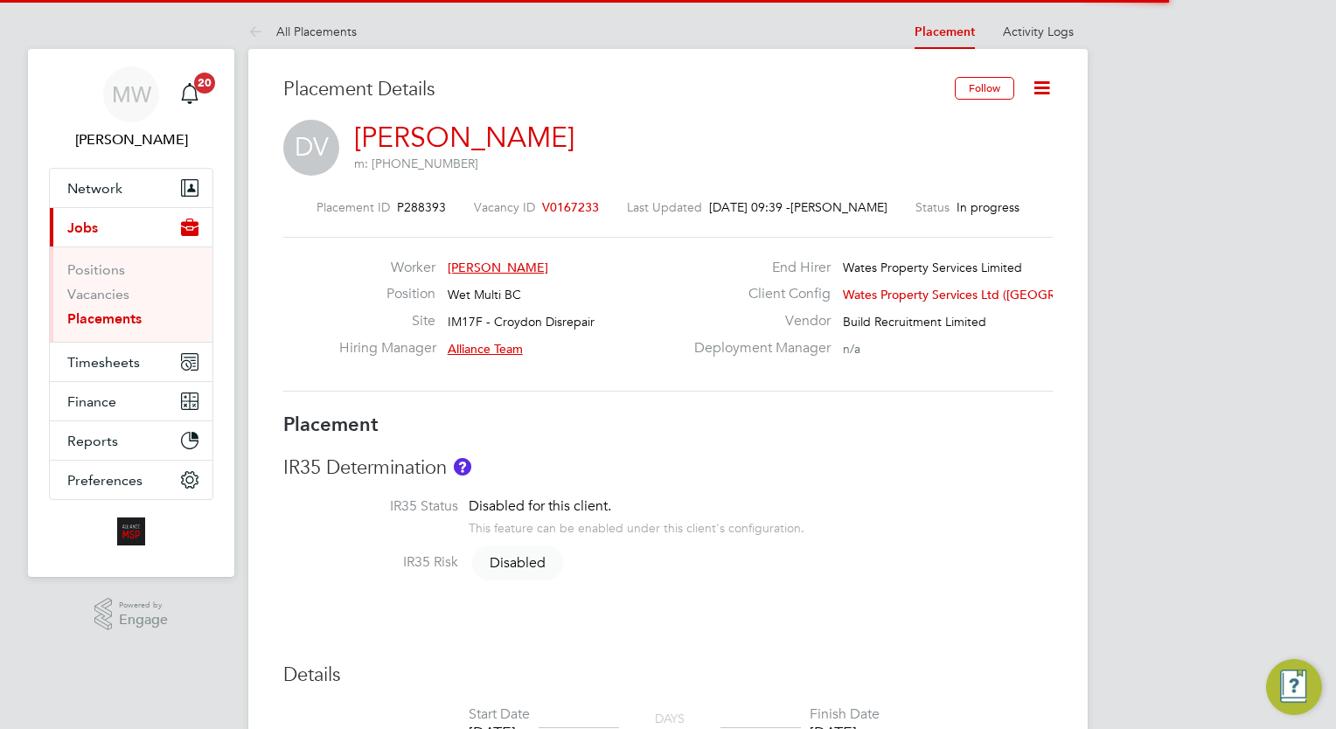
scroll to position [8, 8]
click at [1042, 83] on icon at bounding box center [1042, 88] width 22 height 22
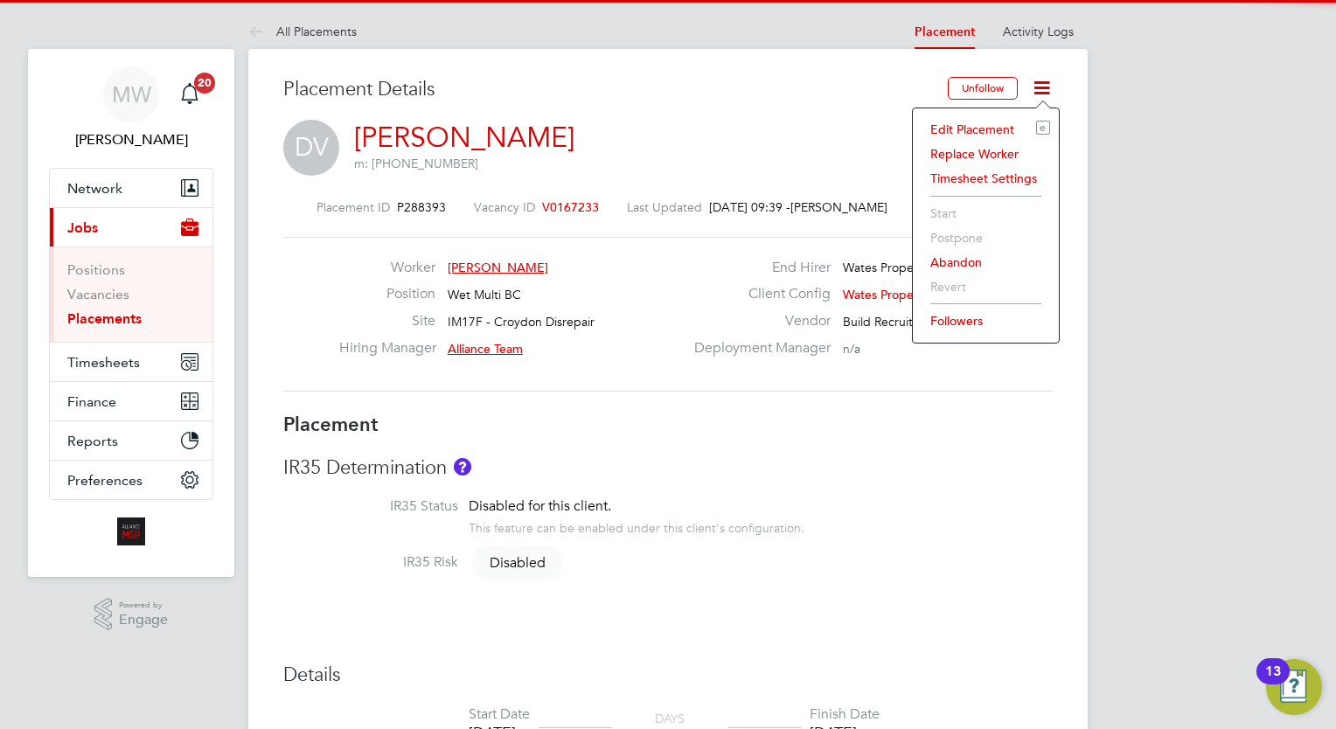
click at [985, 131] on li "Edit Placement e" at bounding box center [985, 129] width 128 height 24
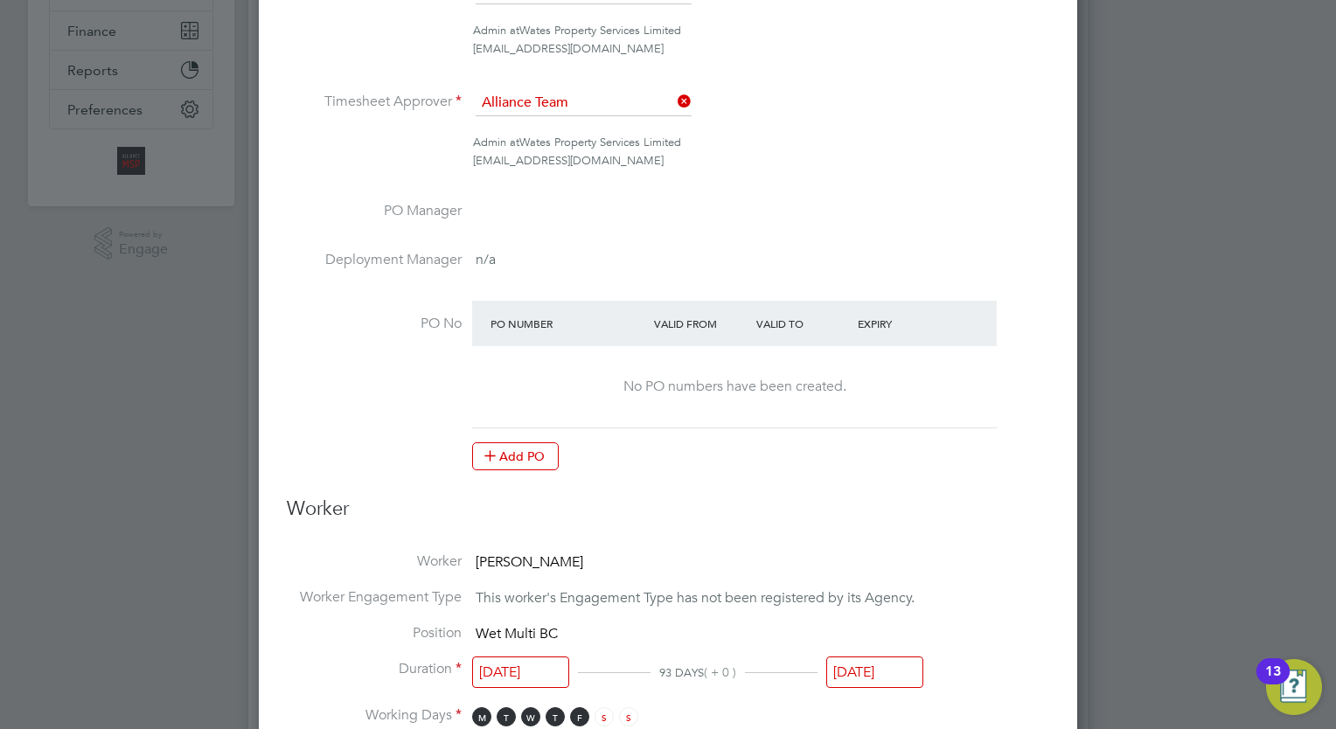
click at [887, 676] on input "[DATE]" at bounding box center [874, 672] width 97 height 32
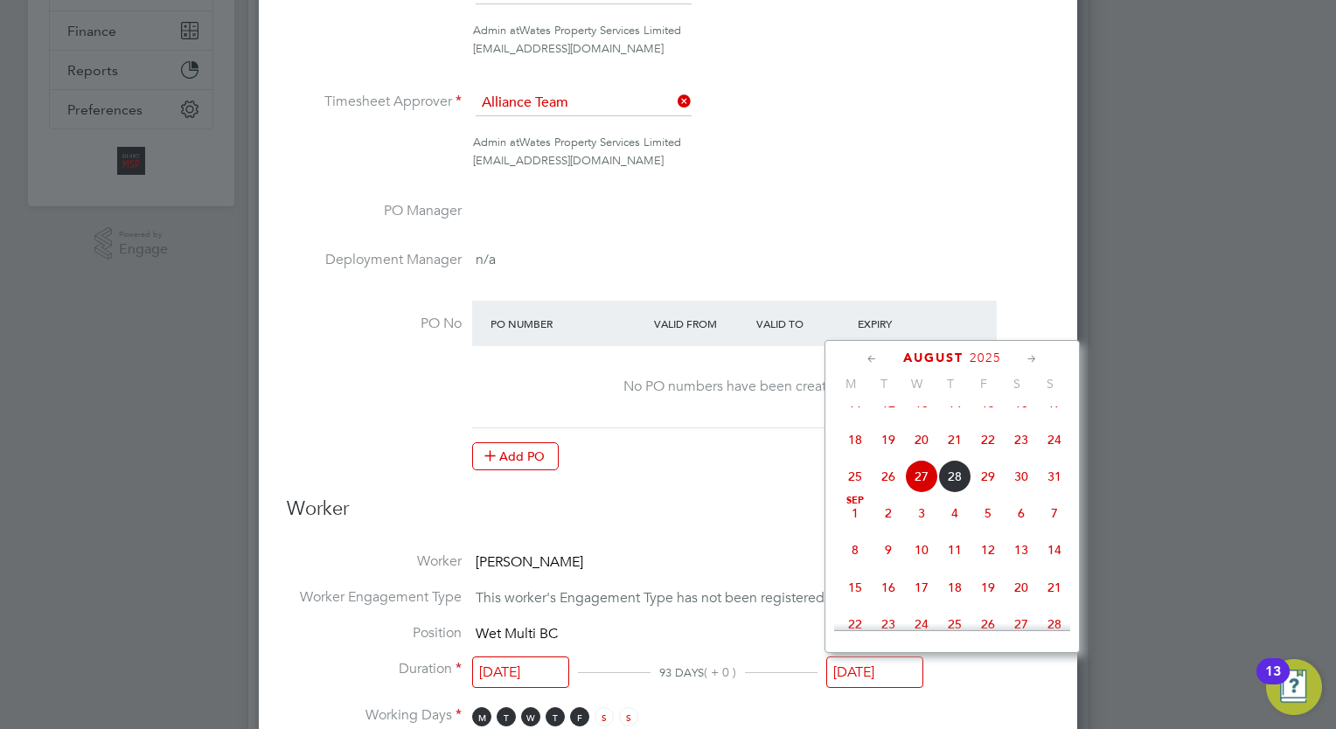
click at [1026, 355] on icon at bounding box center [1032, 359] width 17 height 19
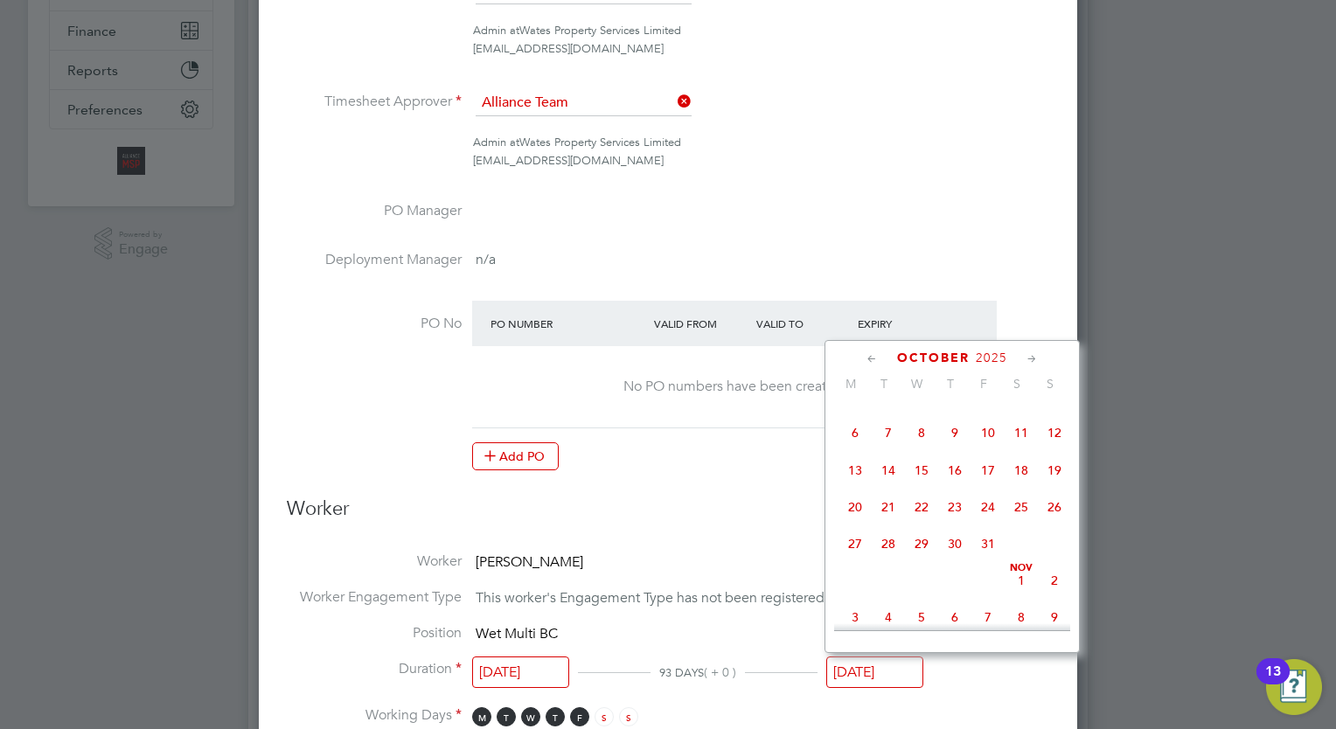
click at [1026, 355] on icon at bounding box center [1032, 359] width 17 height 19
click at [992, 518] on span "21" at bounding box center [987, 501] width 33 height 33
type input "21 Nov 2025"
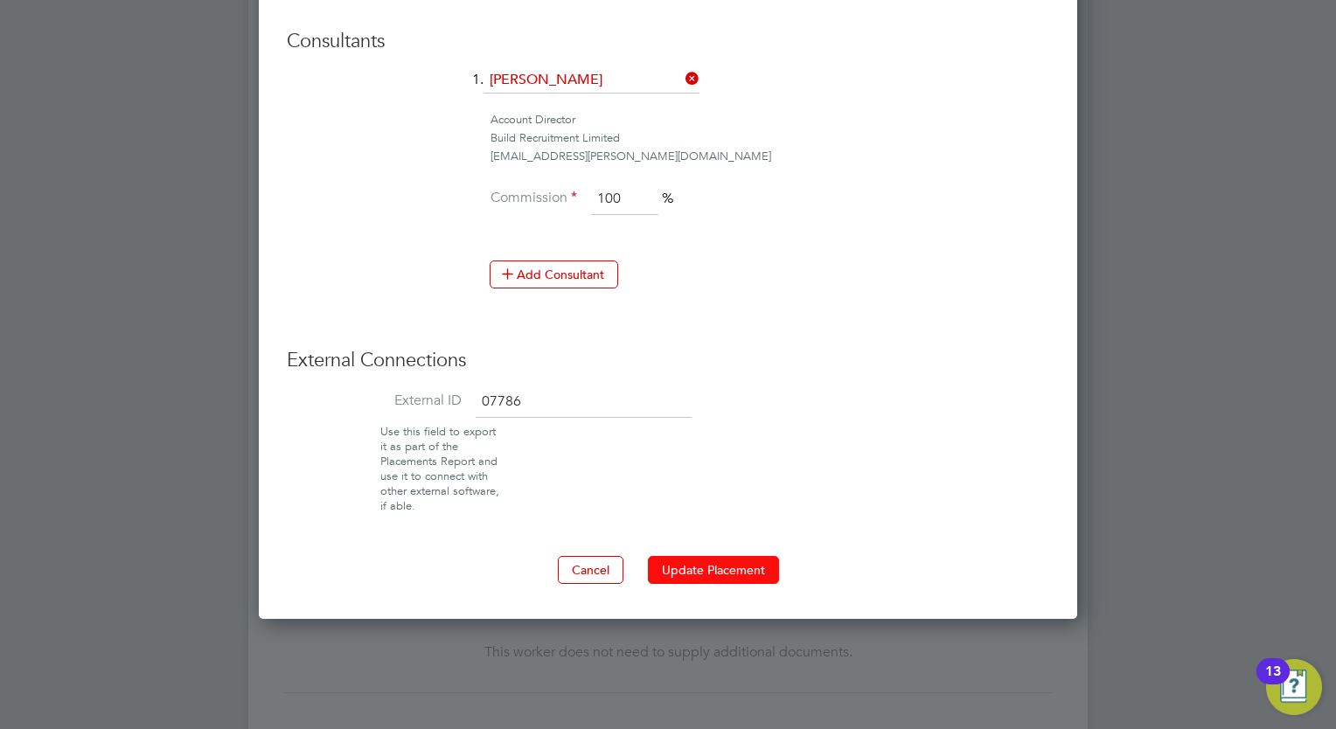
click at [741, 556] on button "Update Placement" at bounding box center [713, 570] width 131 height 28
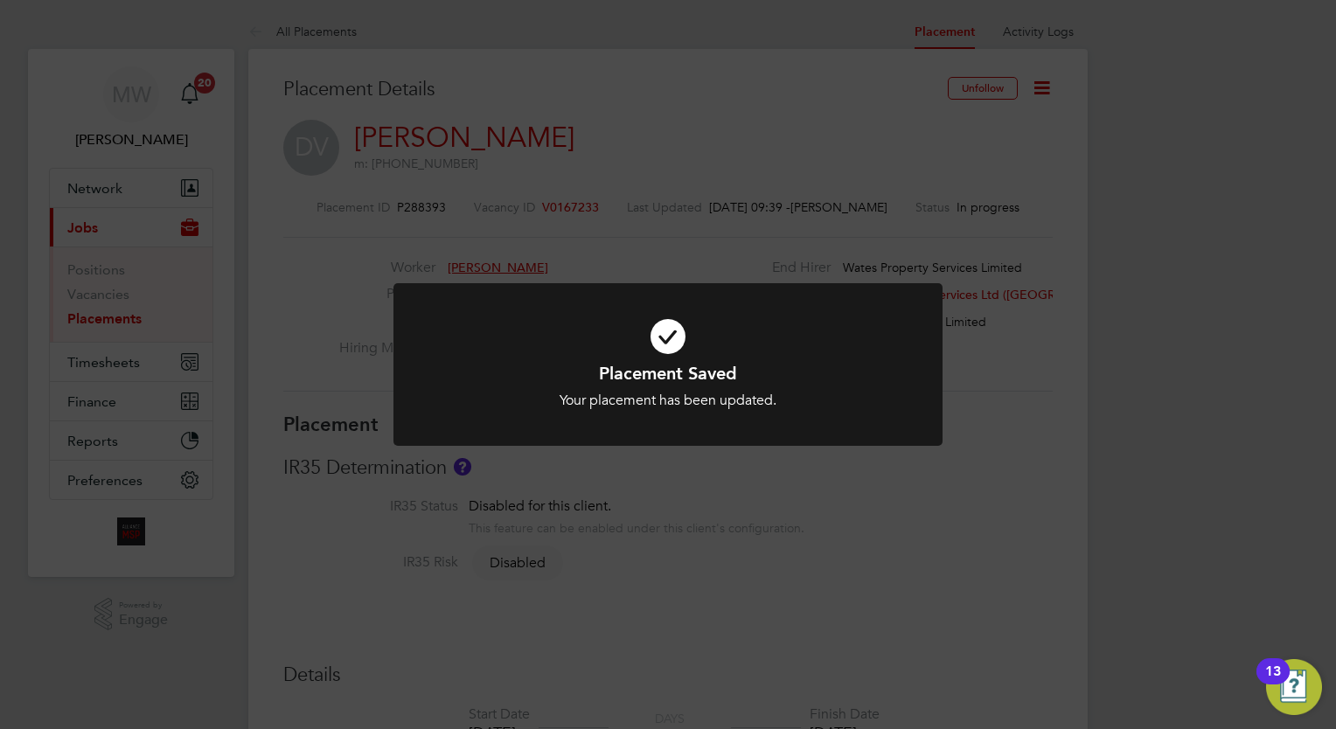
click at [331, 248] on div "Placement Saved Your placement has been updated. Cancel Okay" at bounding box center [668, 364] width 1336 height 729
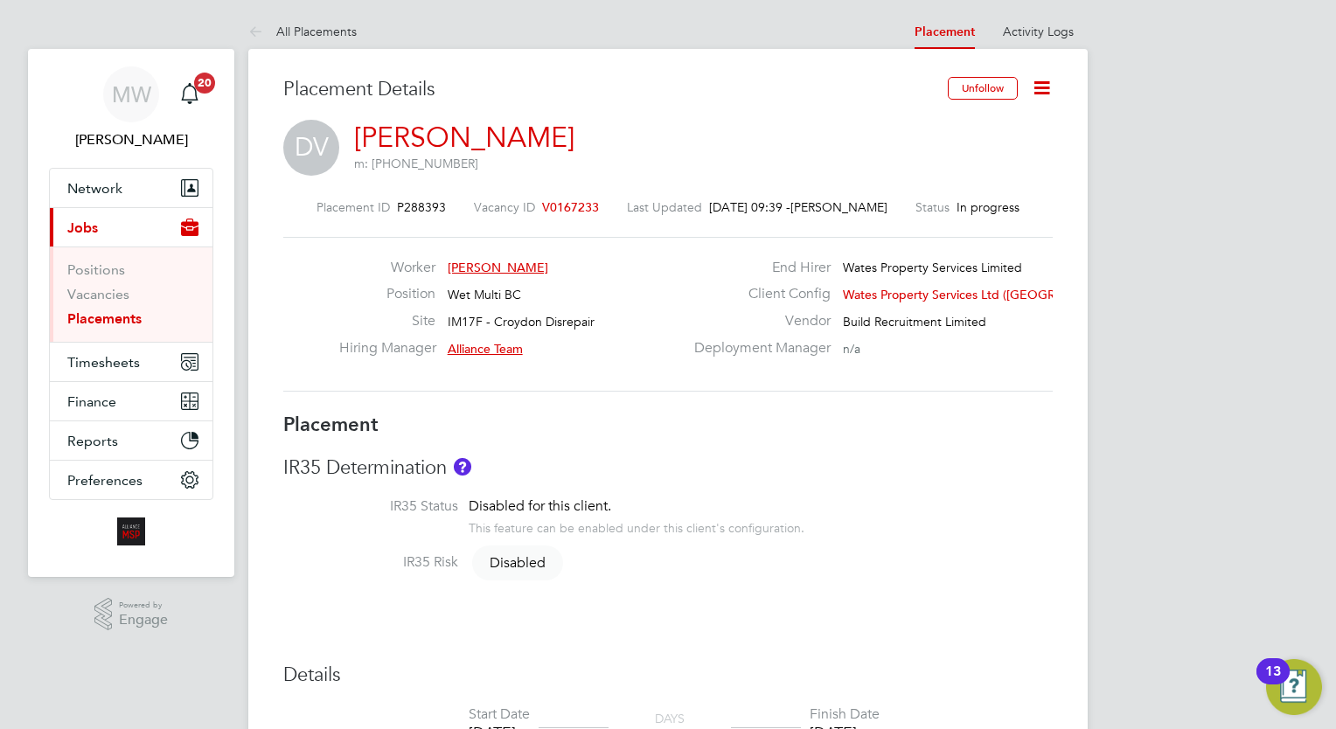
click at [126, 323] on link "Placements" at bounding box center [104, 318] width 74 height 17
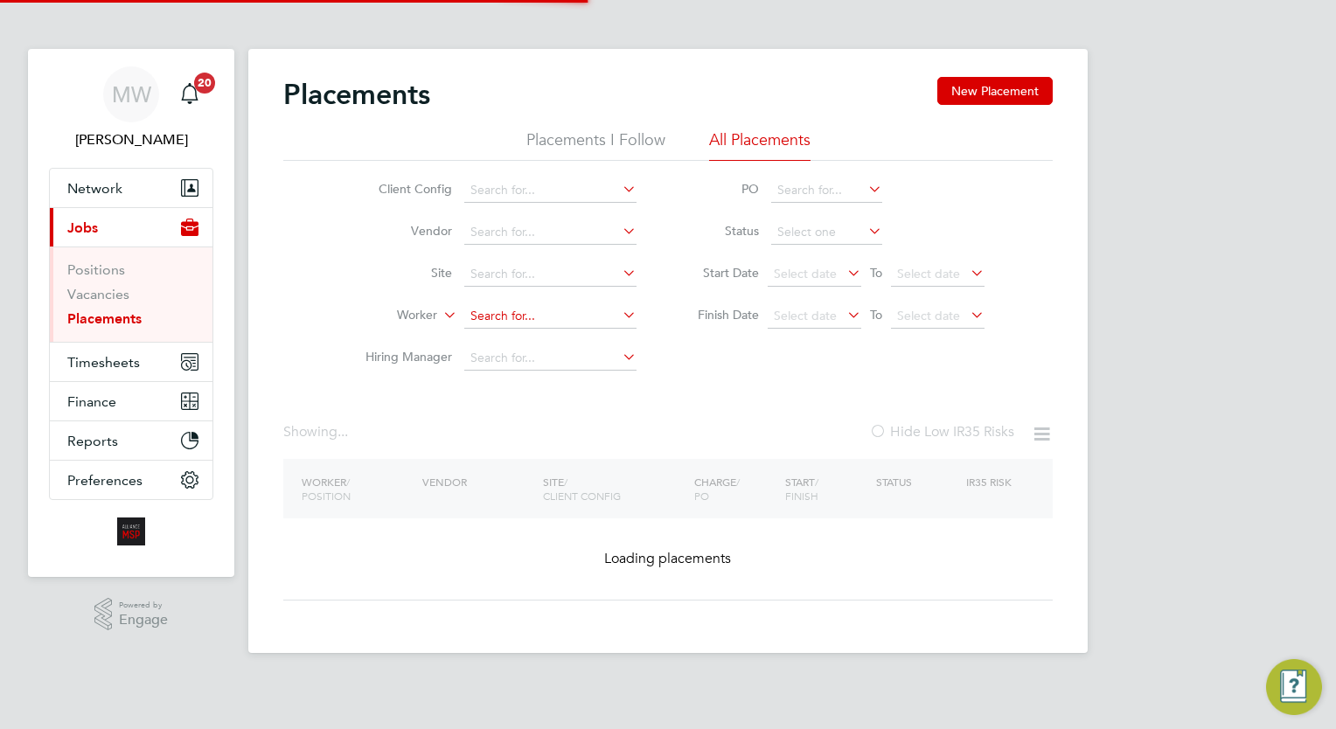
click at [486, 311] on input at bounding box center [550, 316] width 172 height 24
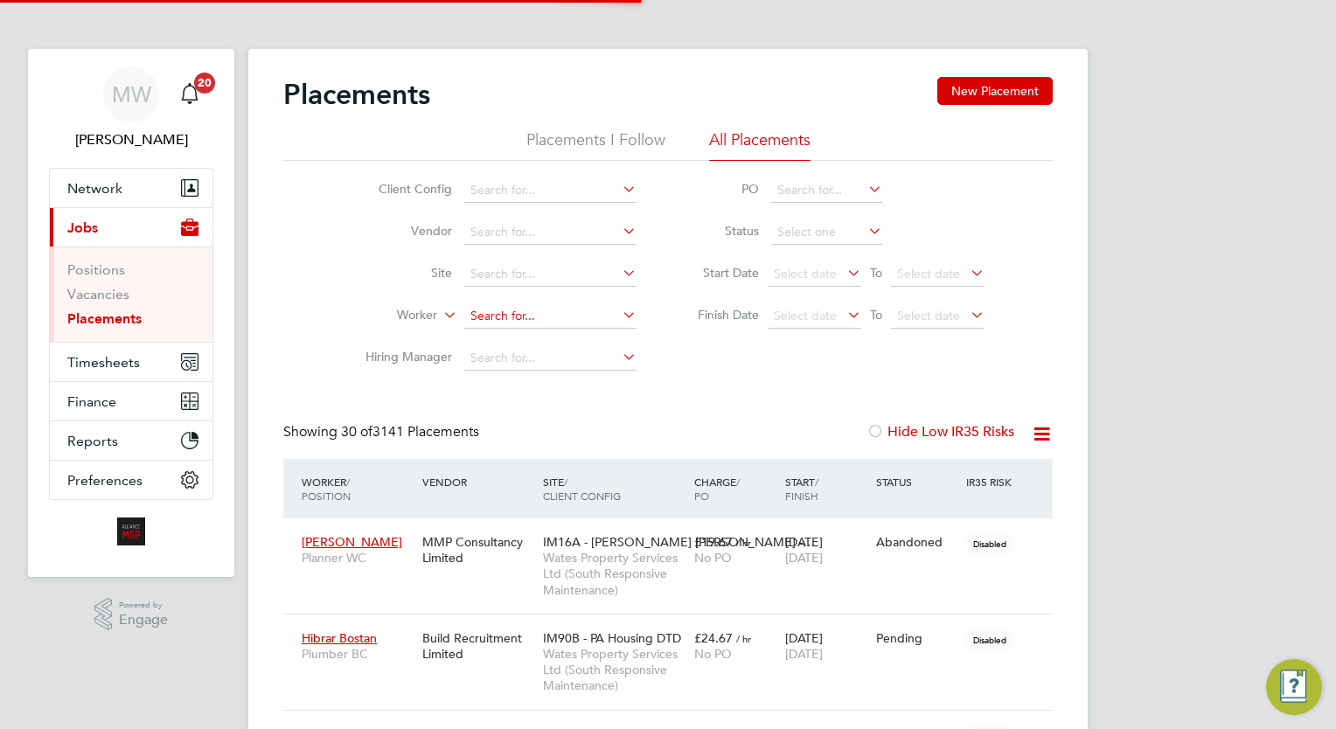
scroll to position [50, 121]
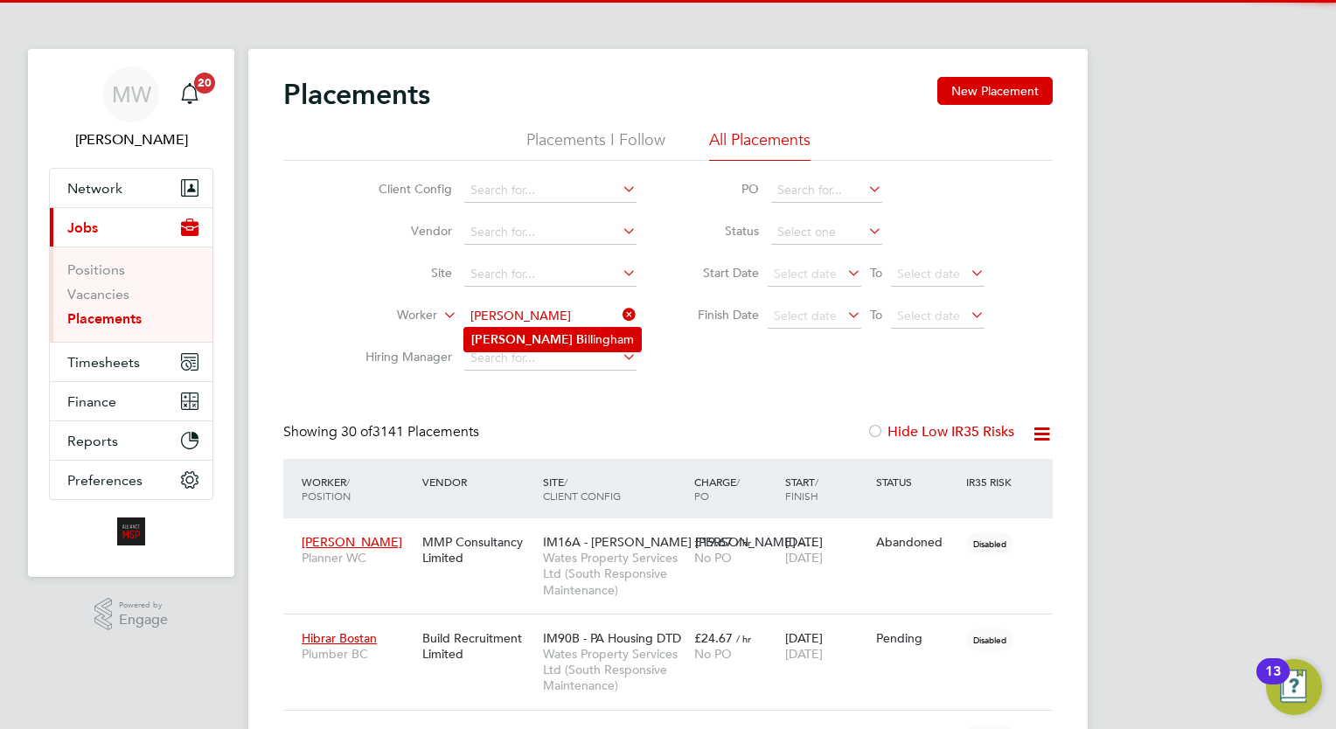
click at [545, 338] on li "Charlie Bi llingham" at bounding box center [552, 340] width 177 height 24
type input "Charlie Billingham"
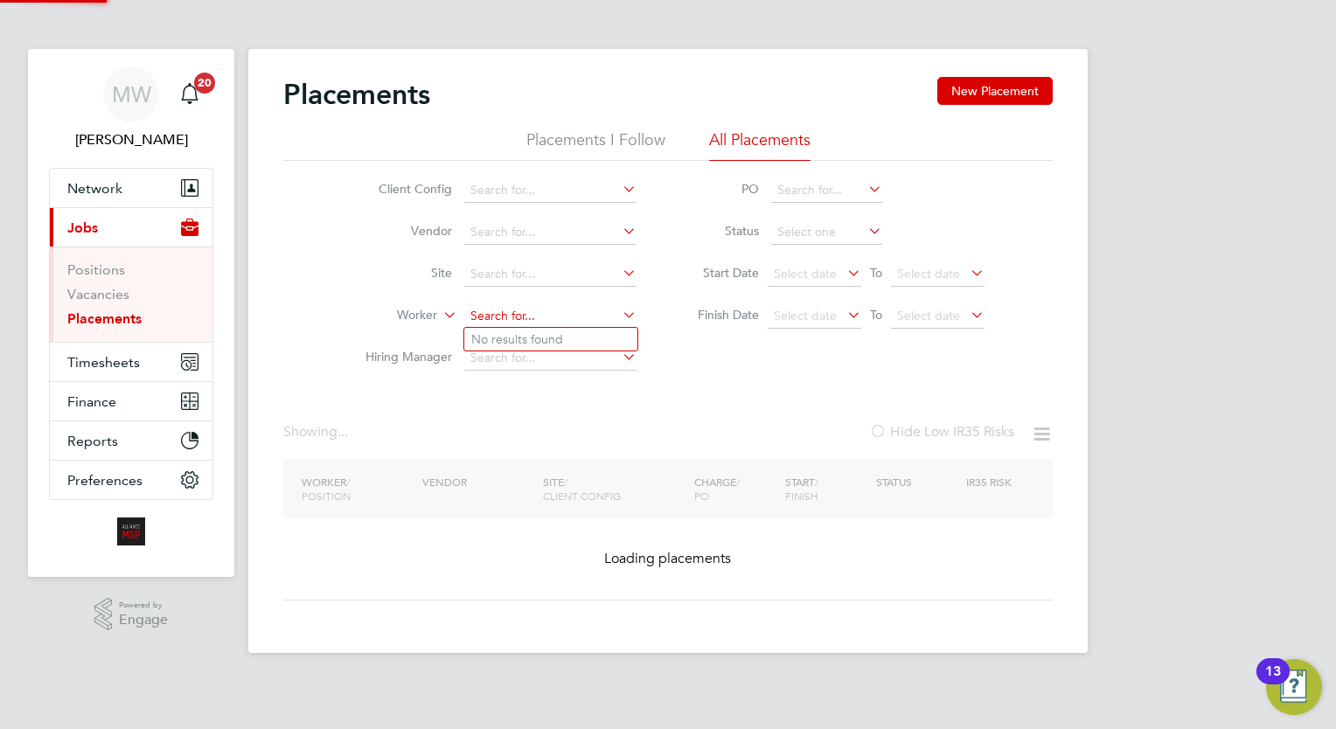
click at [626, 327] on div "Placements New Placement Placements I Follow All Placements Client Config Vendo…" at bounding box center [667, 351] width 839 height 604
click at [566, 328] on li "No results found" at bounding box center [550, 339] width 173 height 23
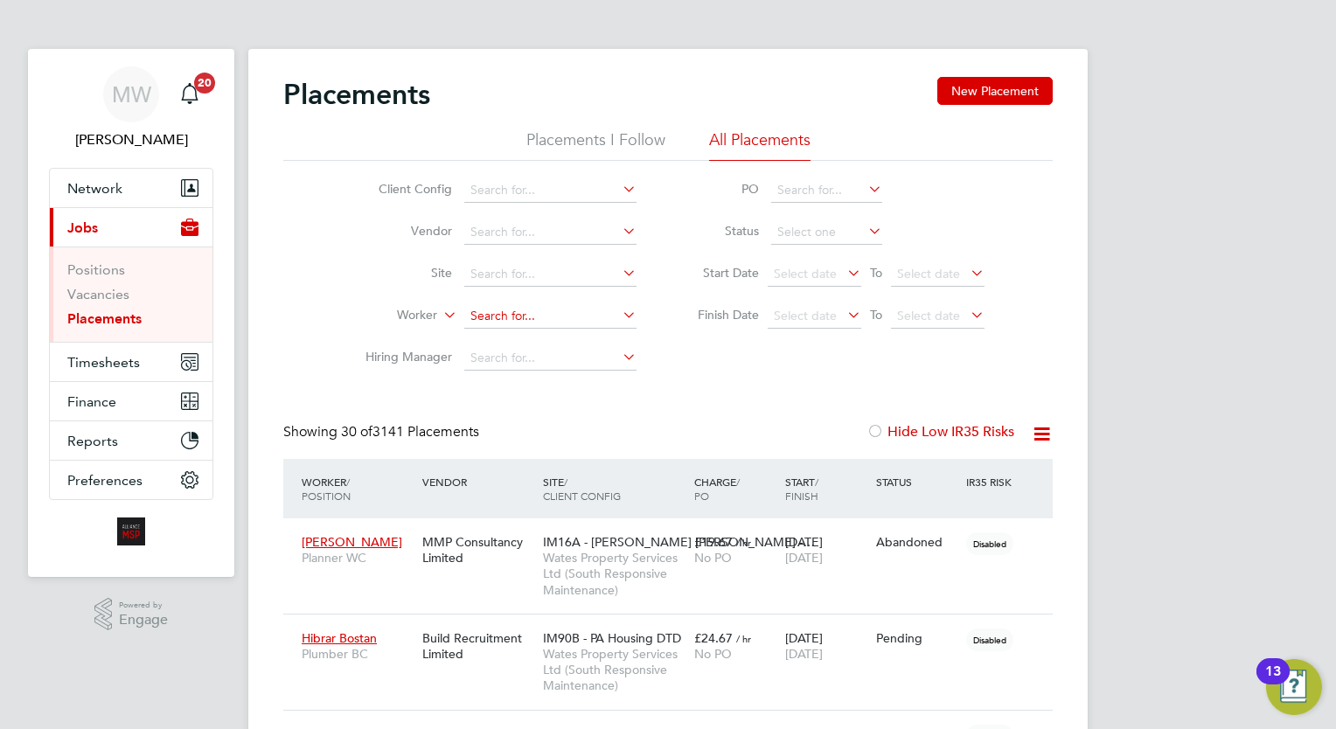
click at [566, 340] on li "Attila Laca tos" at bounding box center [550, 340] width 173 height 24
type input "Attila Lacatos"
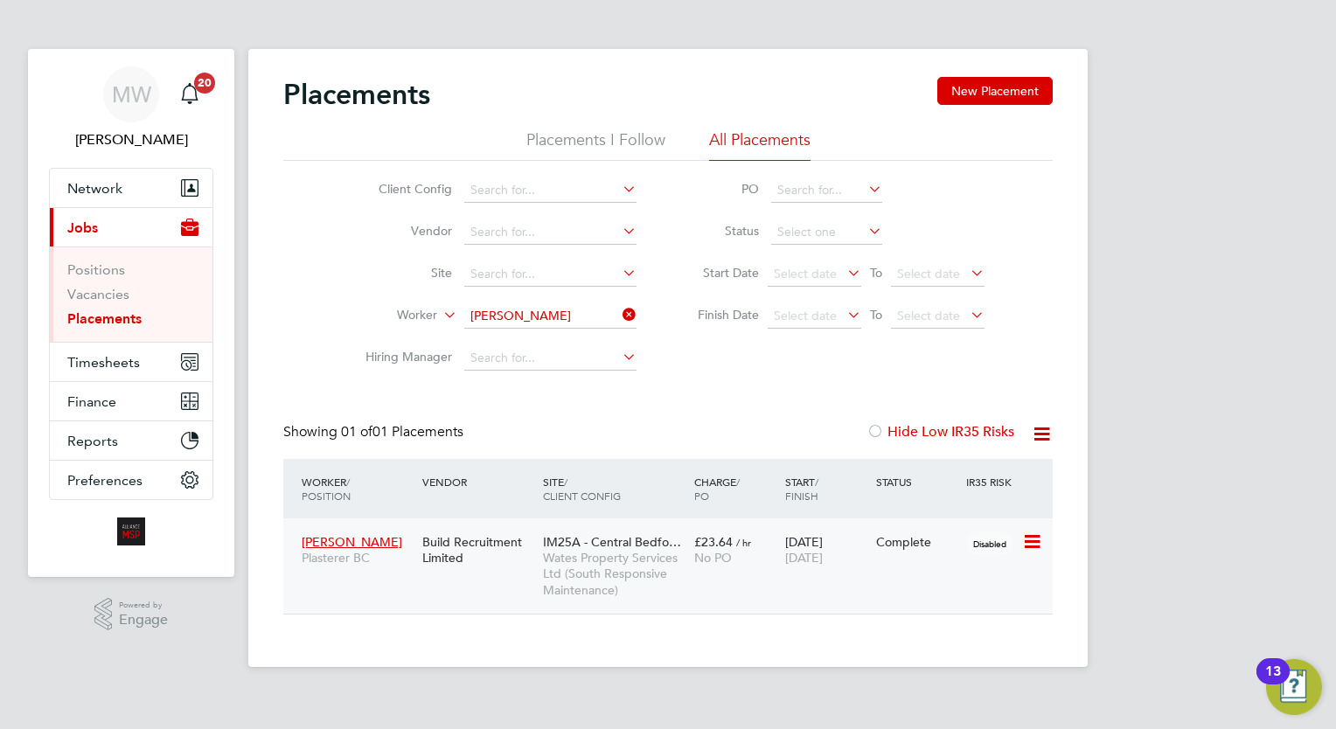
click at [773, 546] on div "£23.64 / hr No PO" at bounding box center [735, 549] width 91 height 49
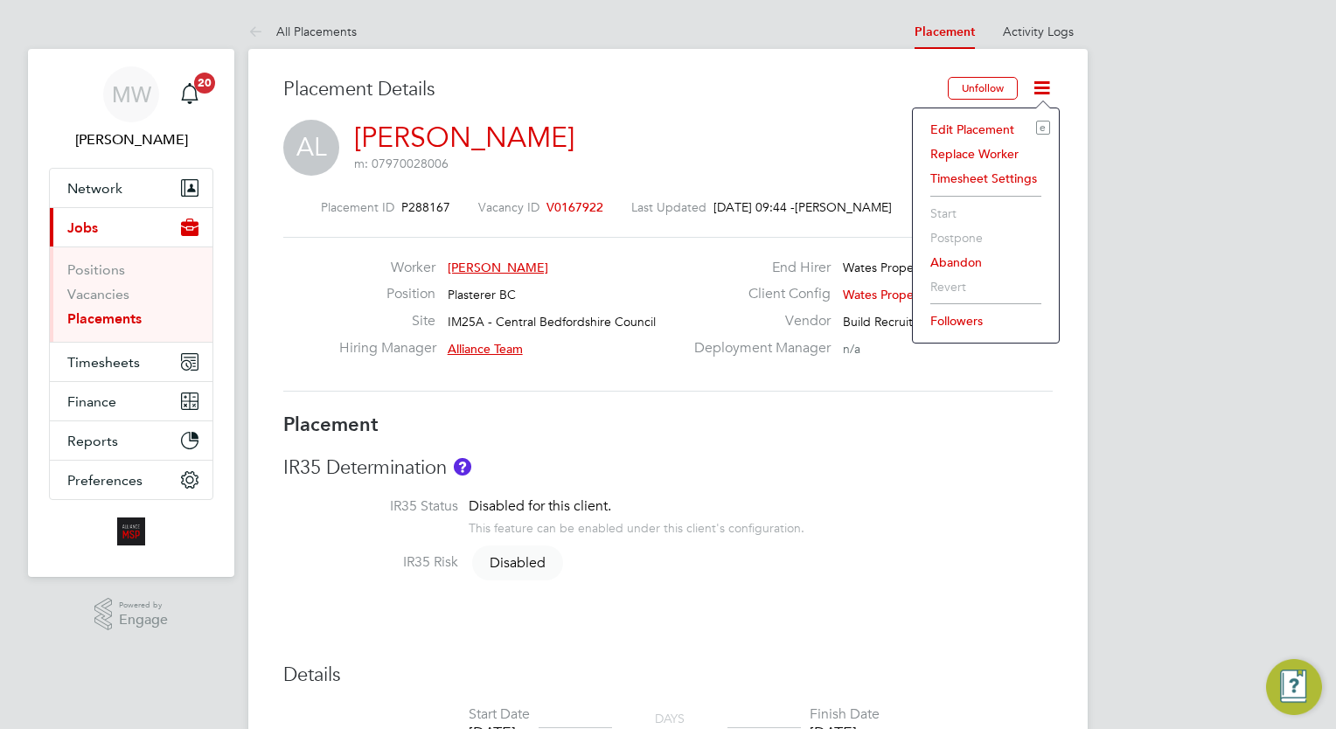
click at [989, 129] on li "Edit Placement e" at bounding box center [985, 129] width 128 height 24
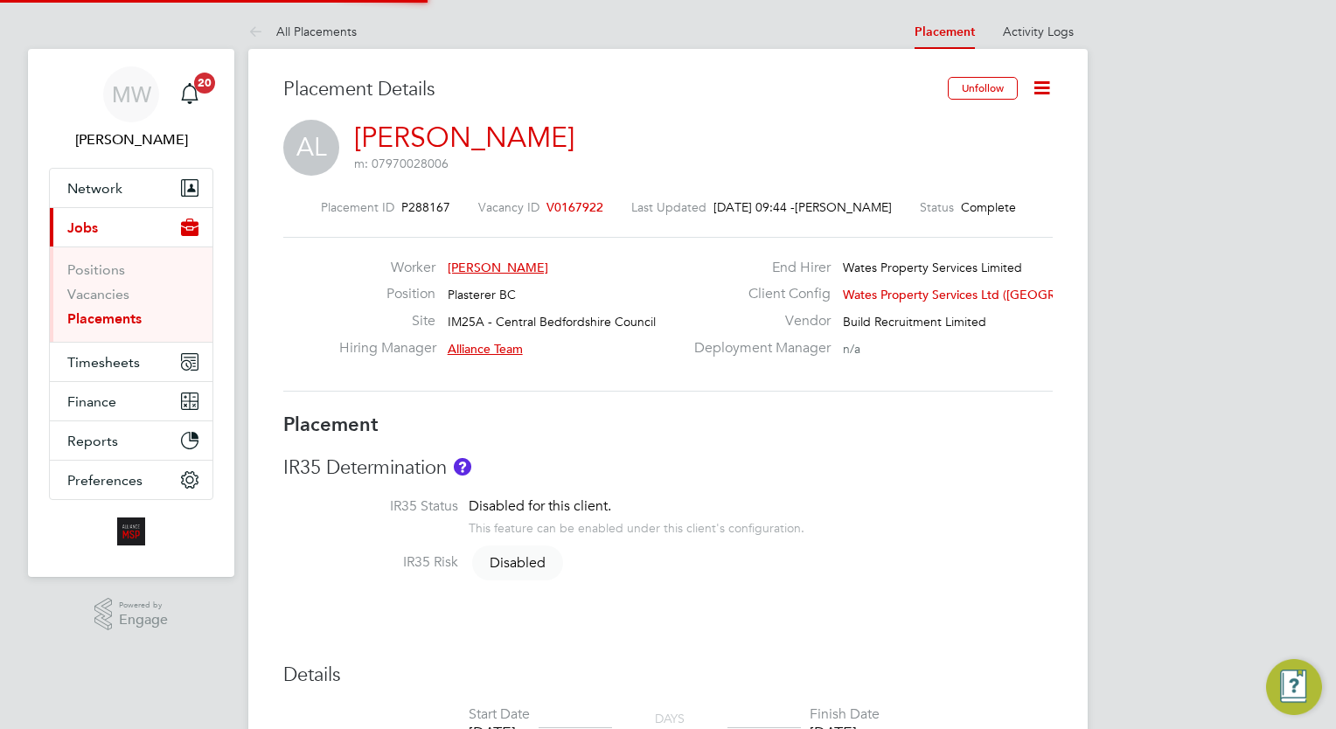
type input "Alliance Team"
type input "[DATE]"
type input "08:00"
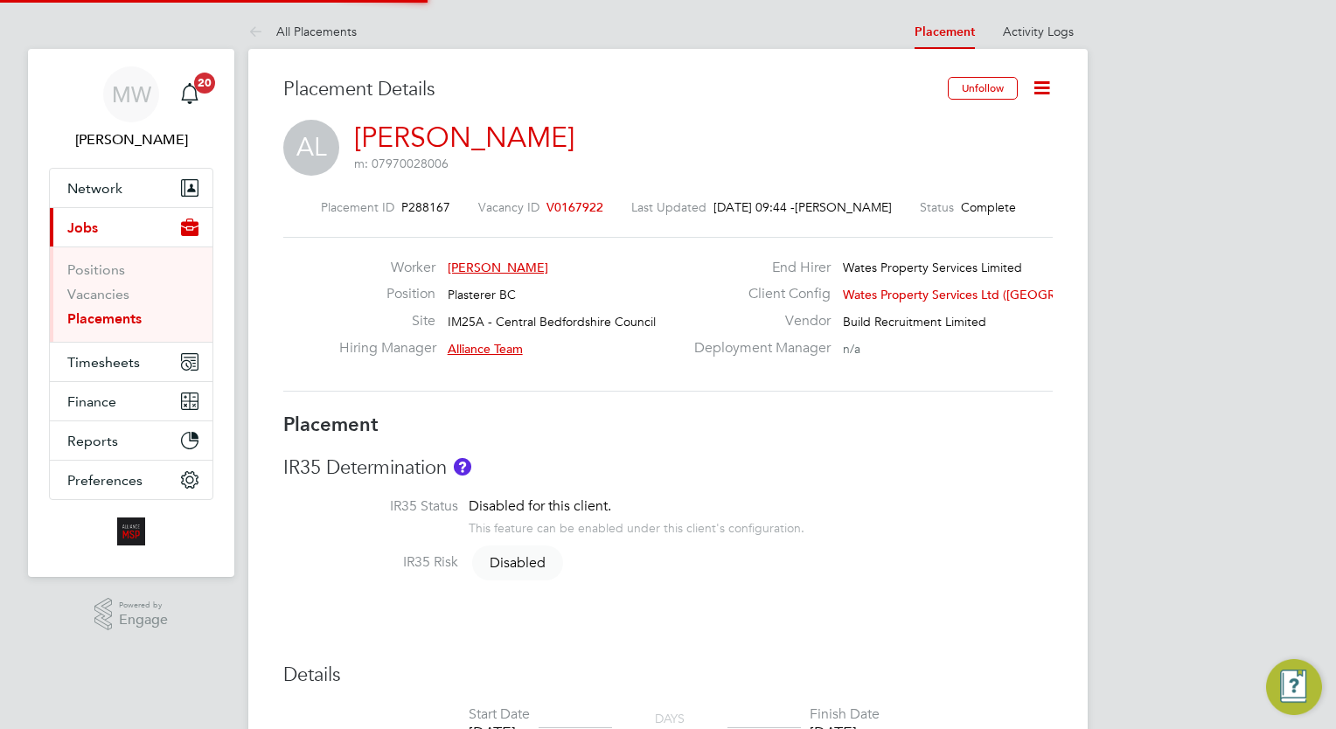
type input "17:00"
type input "07778"
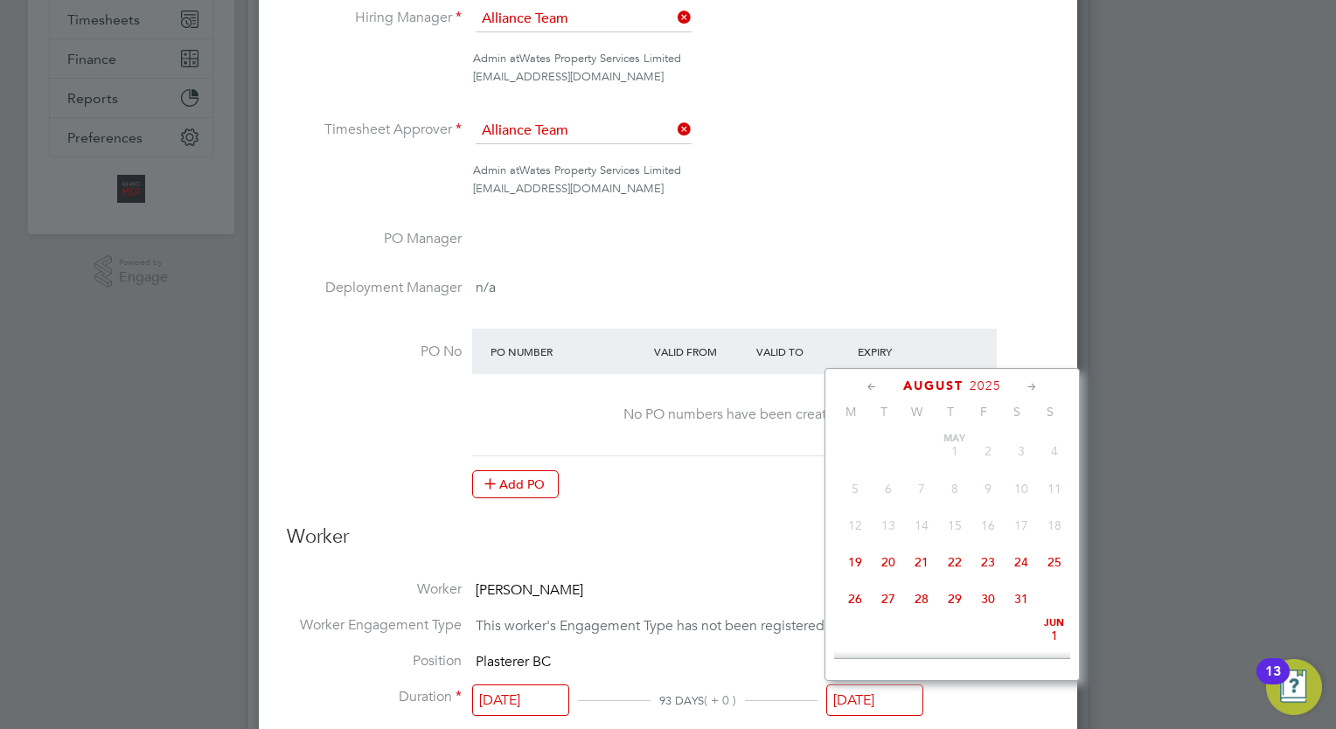
click at [877, 709] on input "[DATE]" at bounding box center [874, 700] width 97 height 32
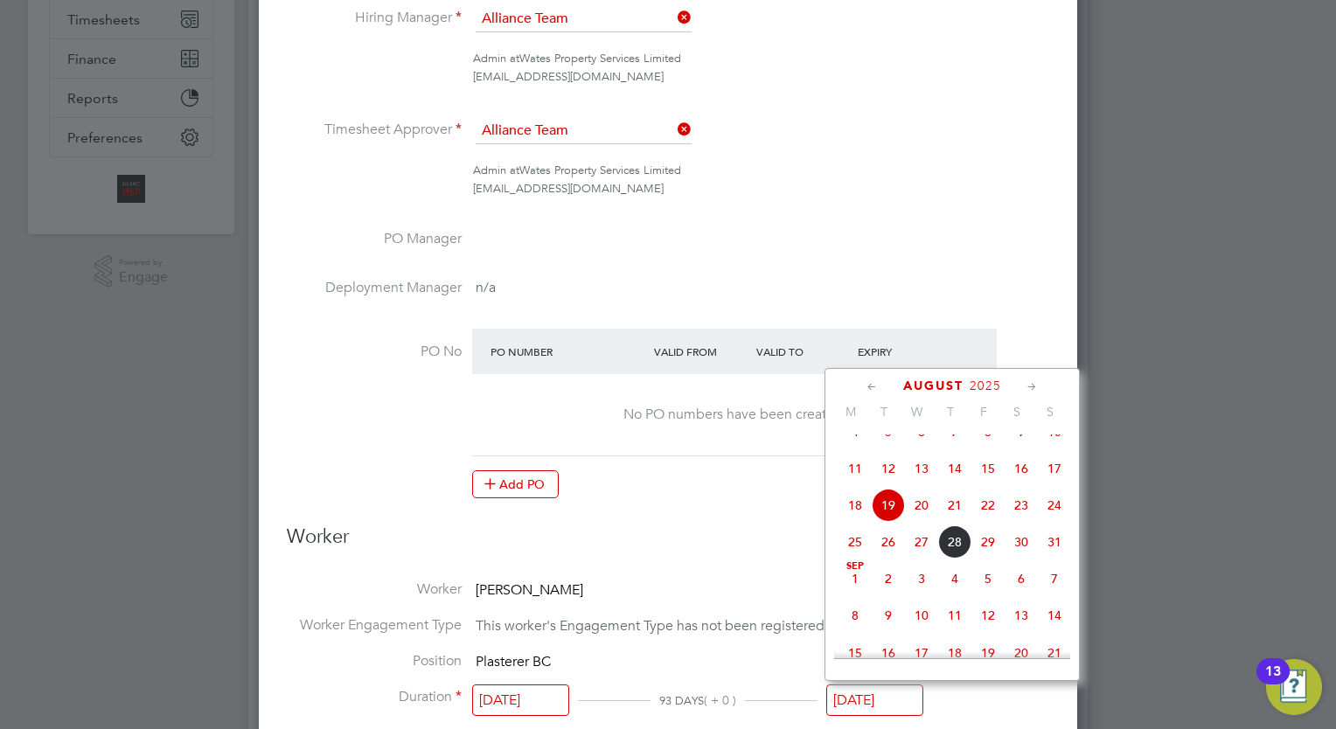
click at [1029, 386] on icon at bounding box center [1032, 387] width 17 height 19
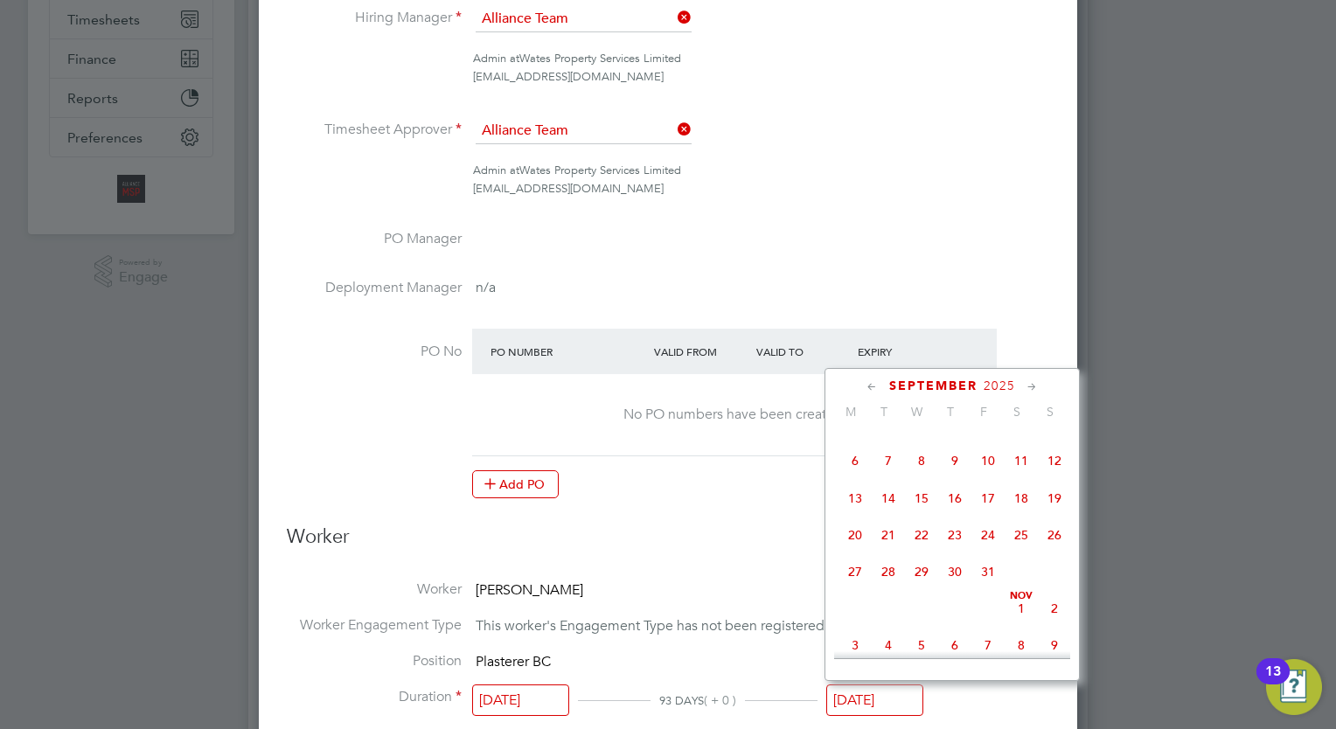
click at [1029, 386] on icon at bounding box center [1032, 387] width 17 height 19
click at [987, 546] on span "21" at bounding box center [987, 529] width 33 height 33
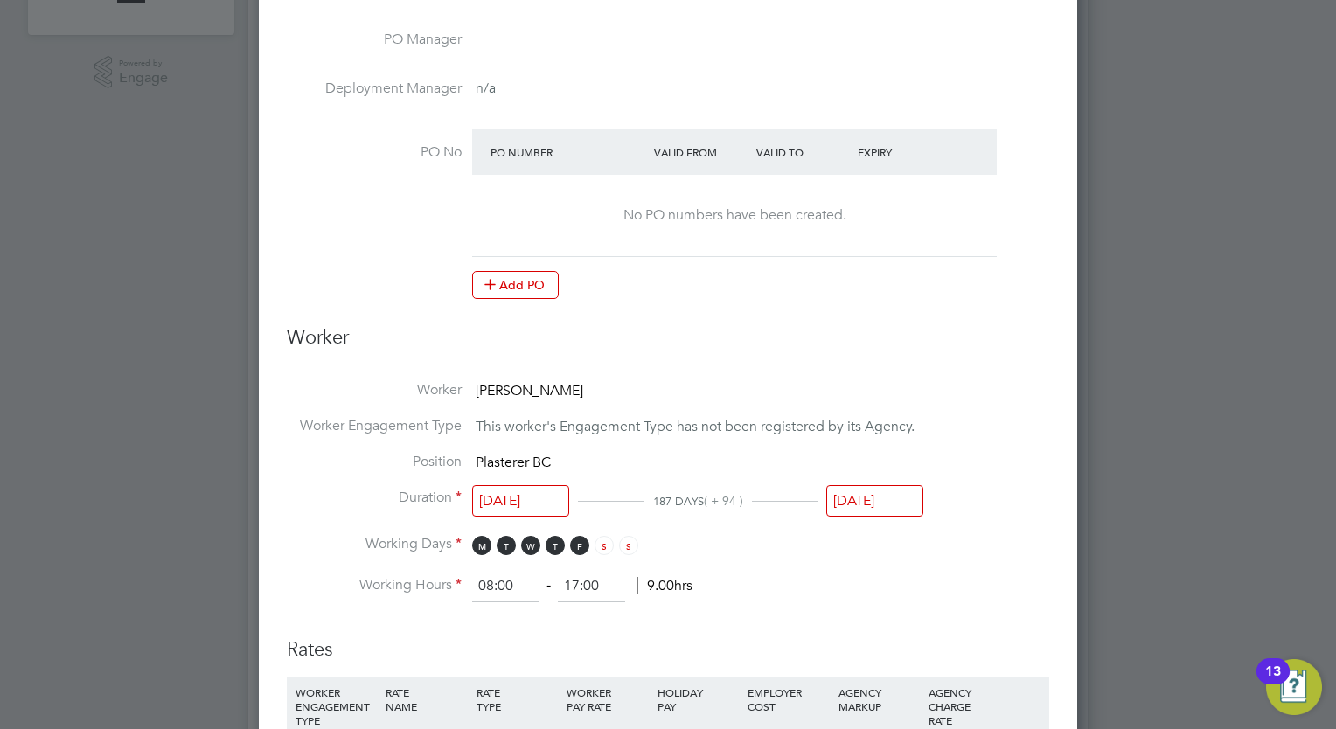
click at [863, 498] on input "21 Nov 2025" at bounding box center [874, 501] width 97 height 32
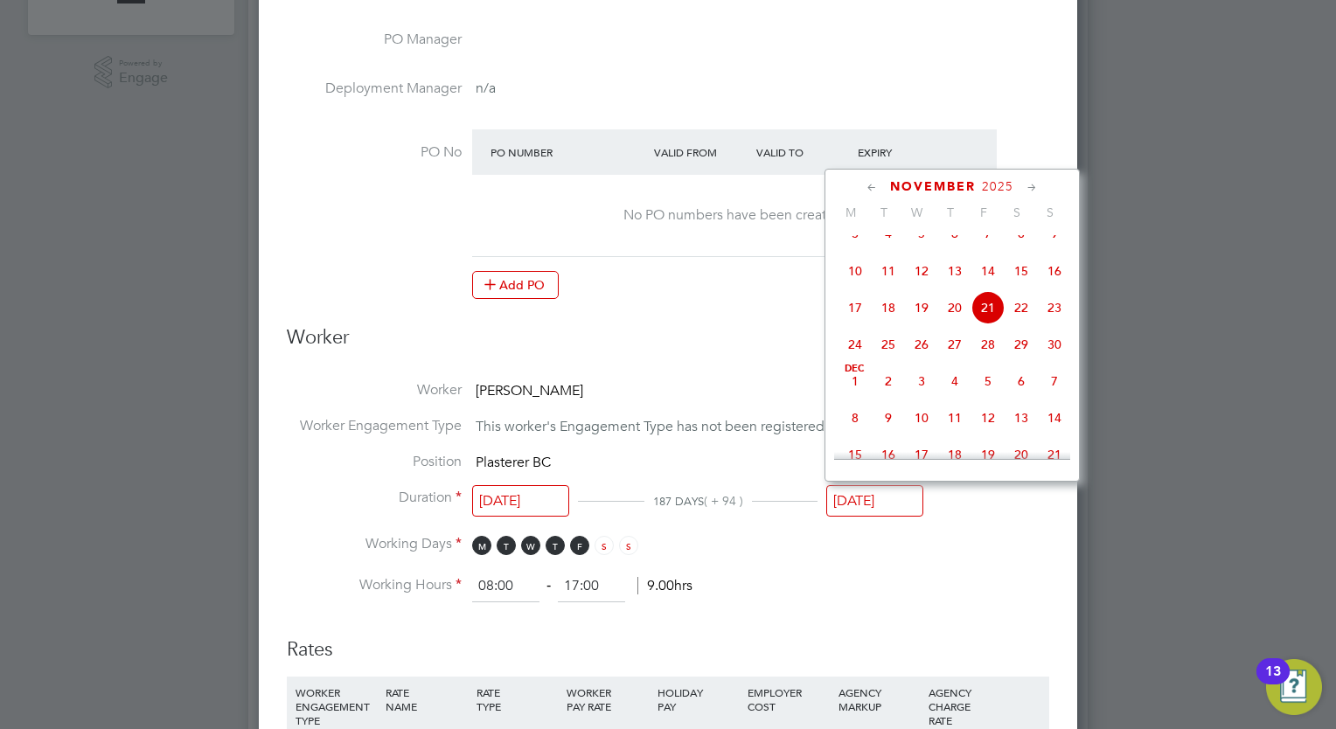
click at [862, 184] on div "November 2025" at bounding box center [952, 186] width 236 height 17
drag, startPoint x: 862, startPoint y: 184, endPoint x: 871, endPoint y: 190, distance: 11.4
click at [871, 190] on icon at bounding box center [872, 187] width 17 height 19
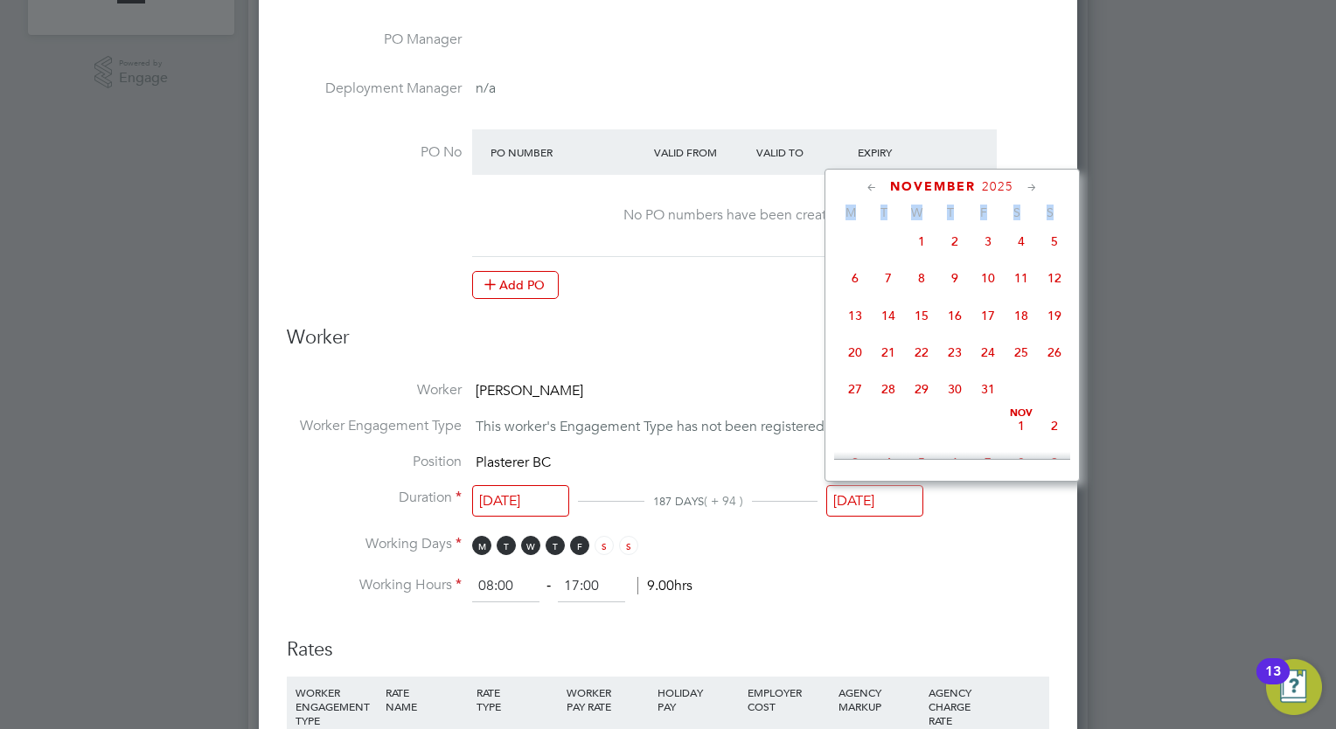
click at [871, 190] on icon at bounding box center [872, 187] width 17 height 19
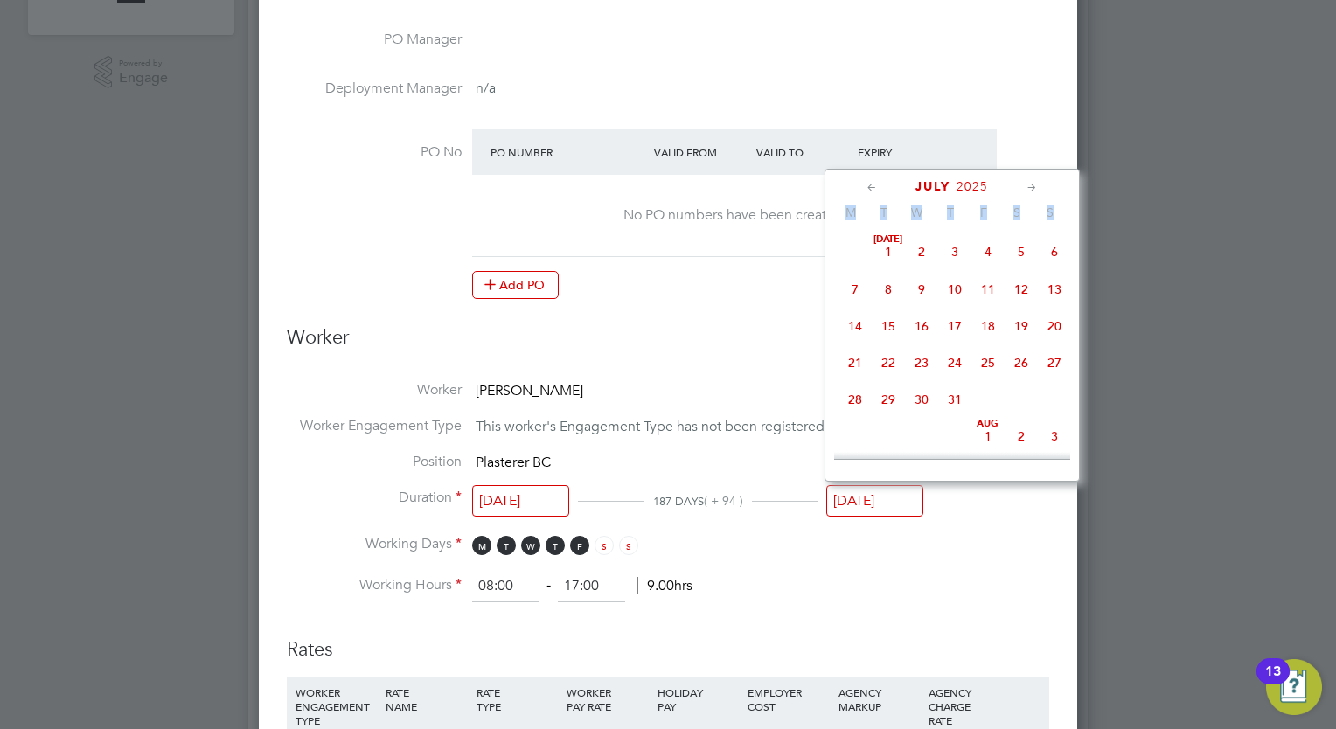
click at [1031, 181] on icon at bounding box center [1032, 187] width 17 height 19
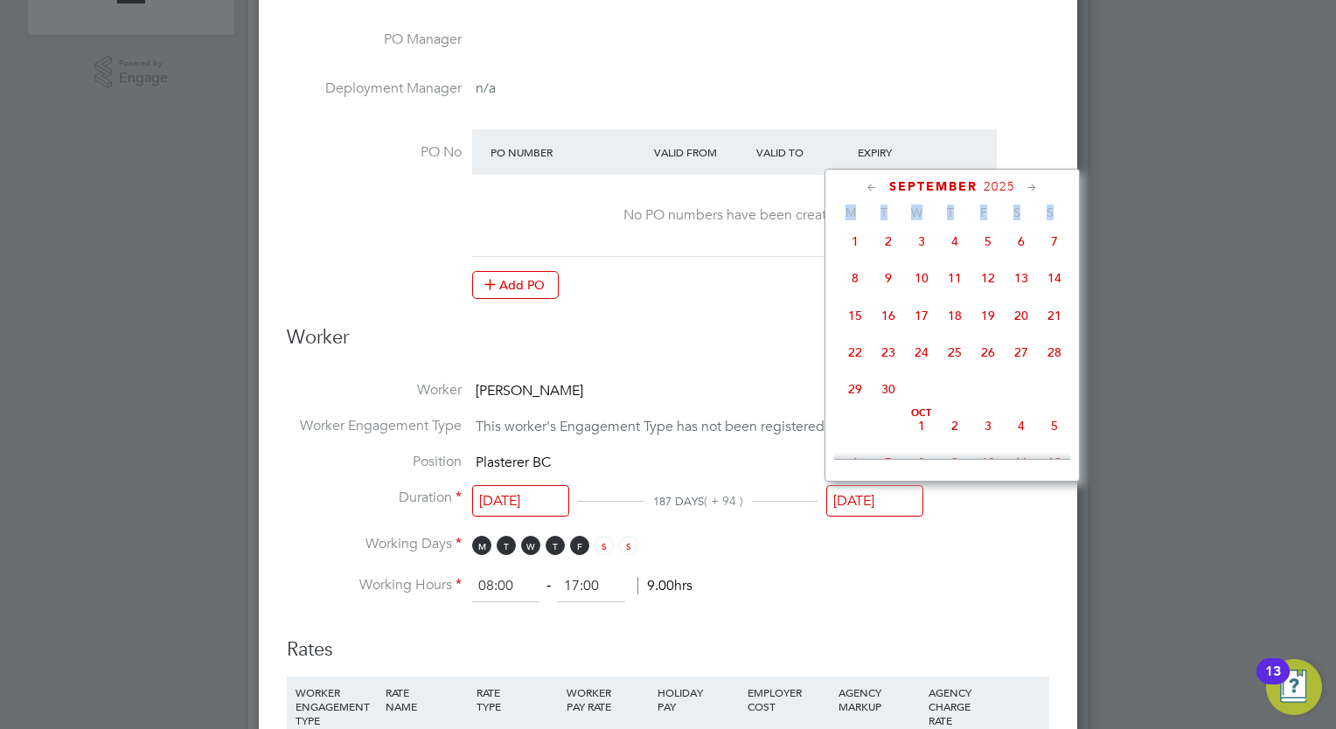
click at [991, 367] on span "26" at bounding box center [987, 352] width 33 height 33
type input "[DATE]"
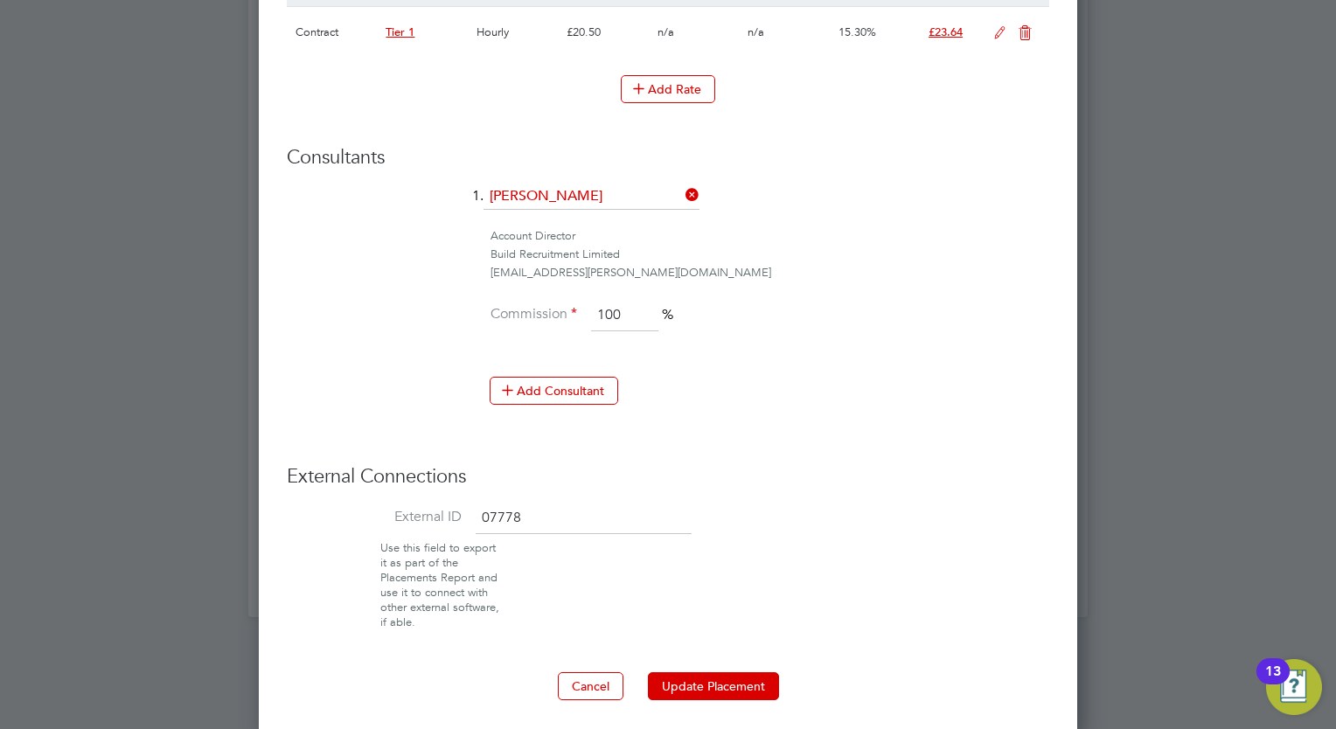
click at [722, 677] on button "Update Placement" at bounding box center [713, 686] width 131 height 28
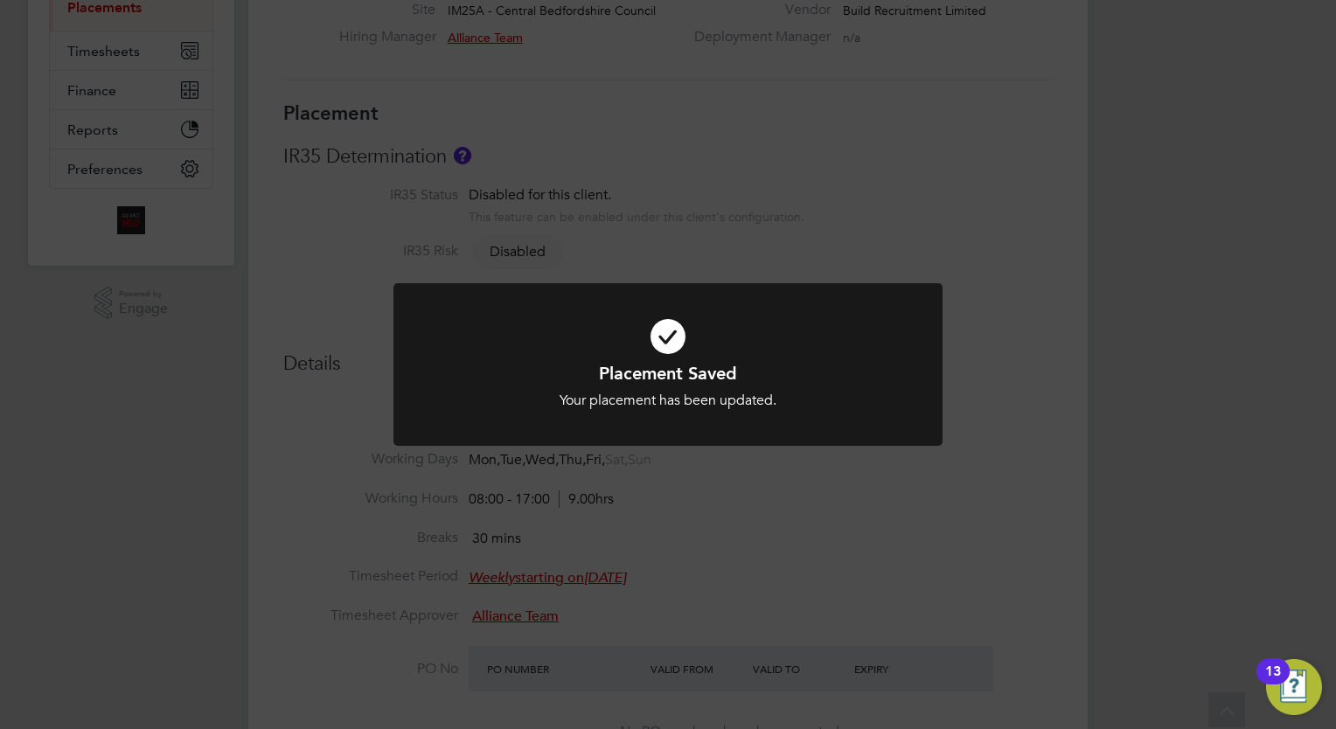
click at [811, 503] on div "Placement Saved Your placement has been updated. Cancel Okay" at bounding box center [668, 364] width 1336 height 729
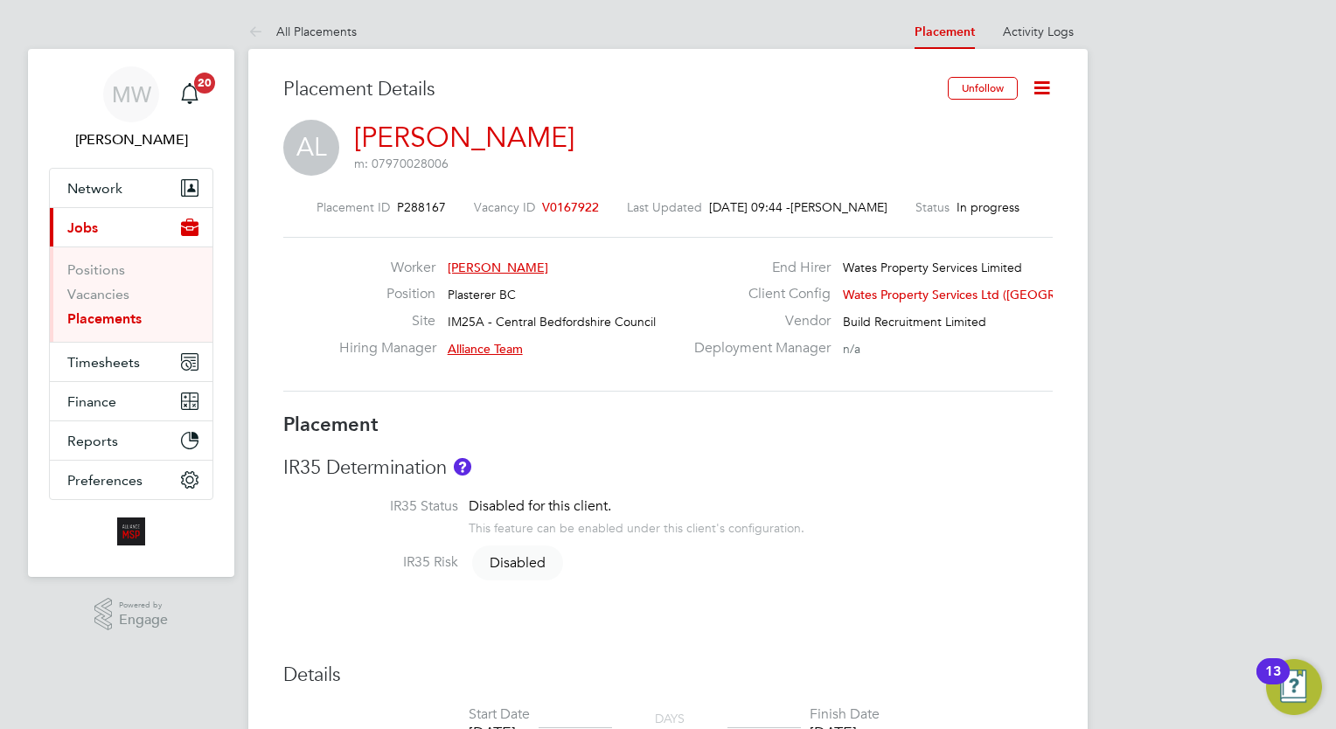
click at [132, 320] on link "Placements" at bounding box center [104, 318] width 74 height 17
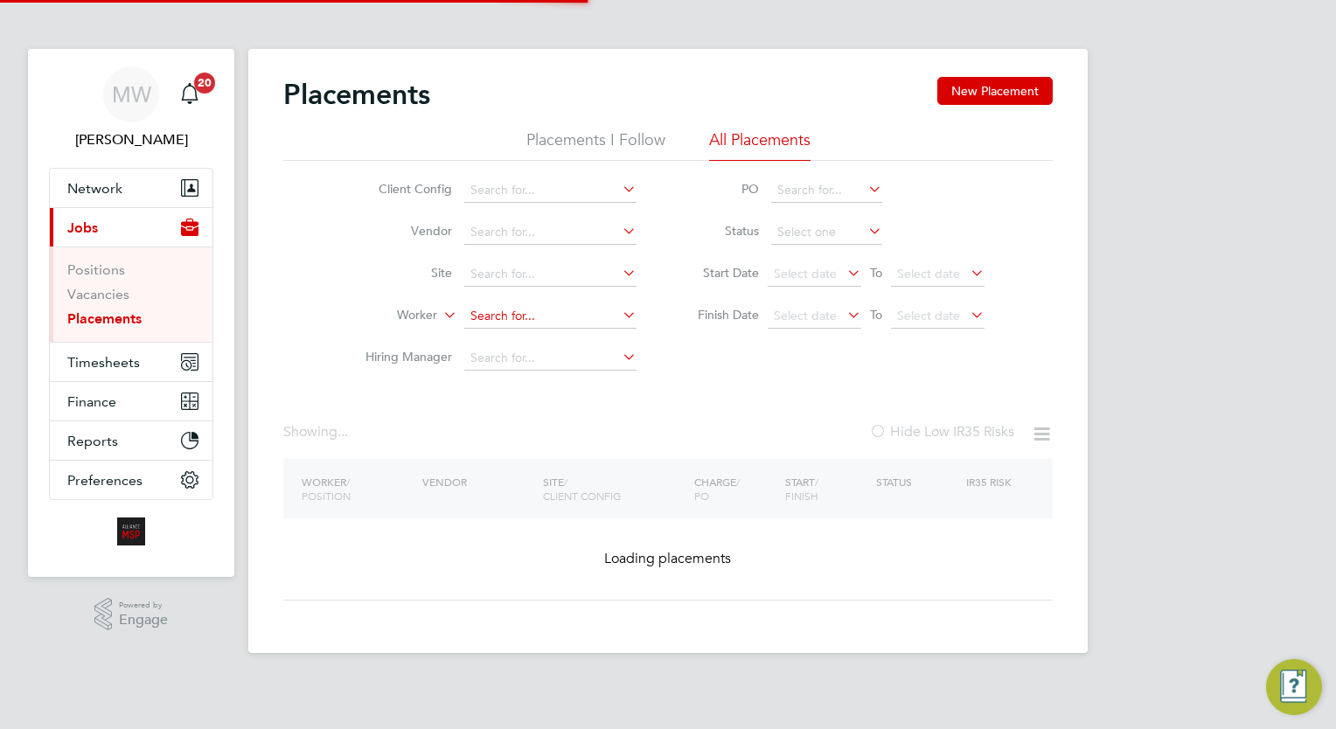
click at [478, 310] on input at bounding box center [550, 316] width 172 height 24
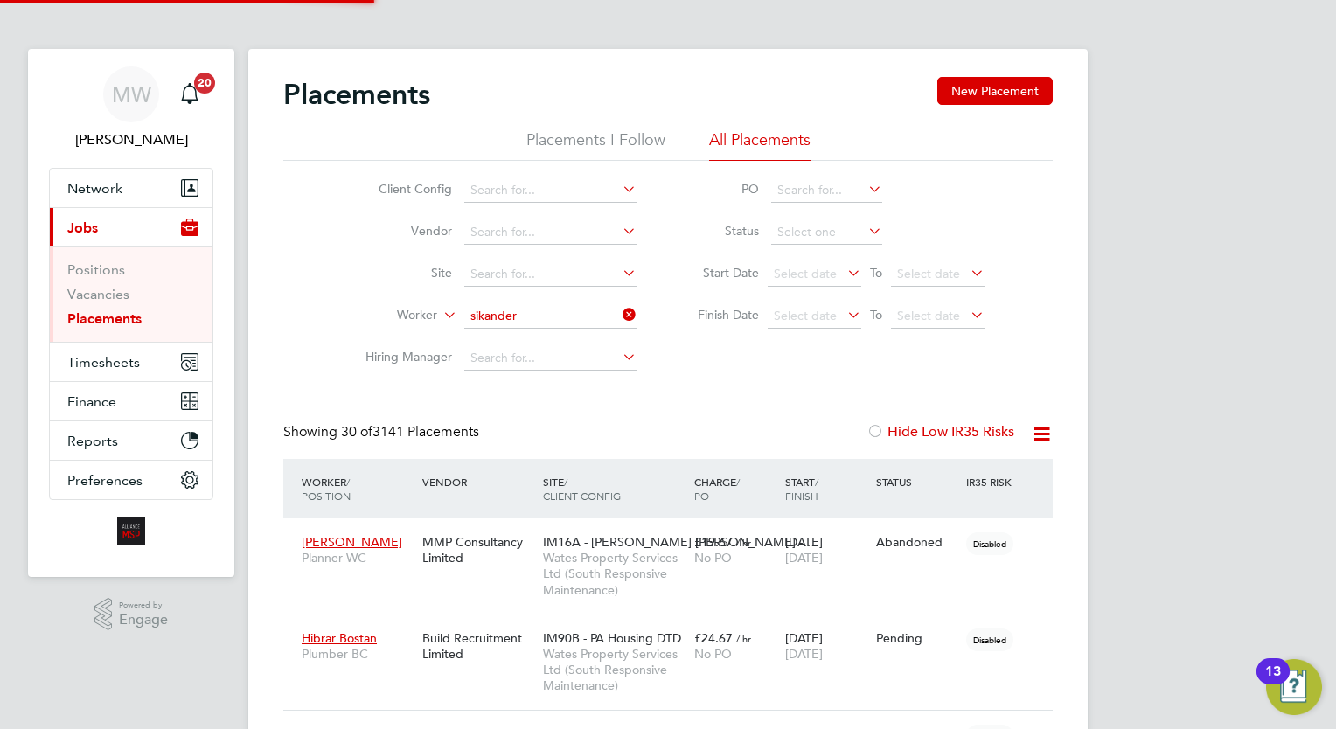
click at [498, 330] on li "Sik andar Mahmood" at bounding box center [550, 340] width 173 height 24
type input "Sikandar Mahmood"
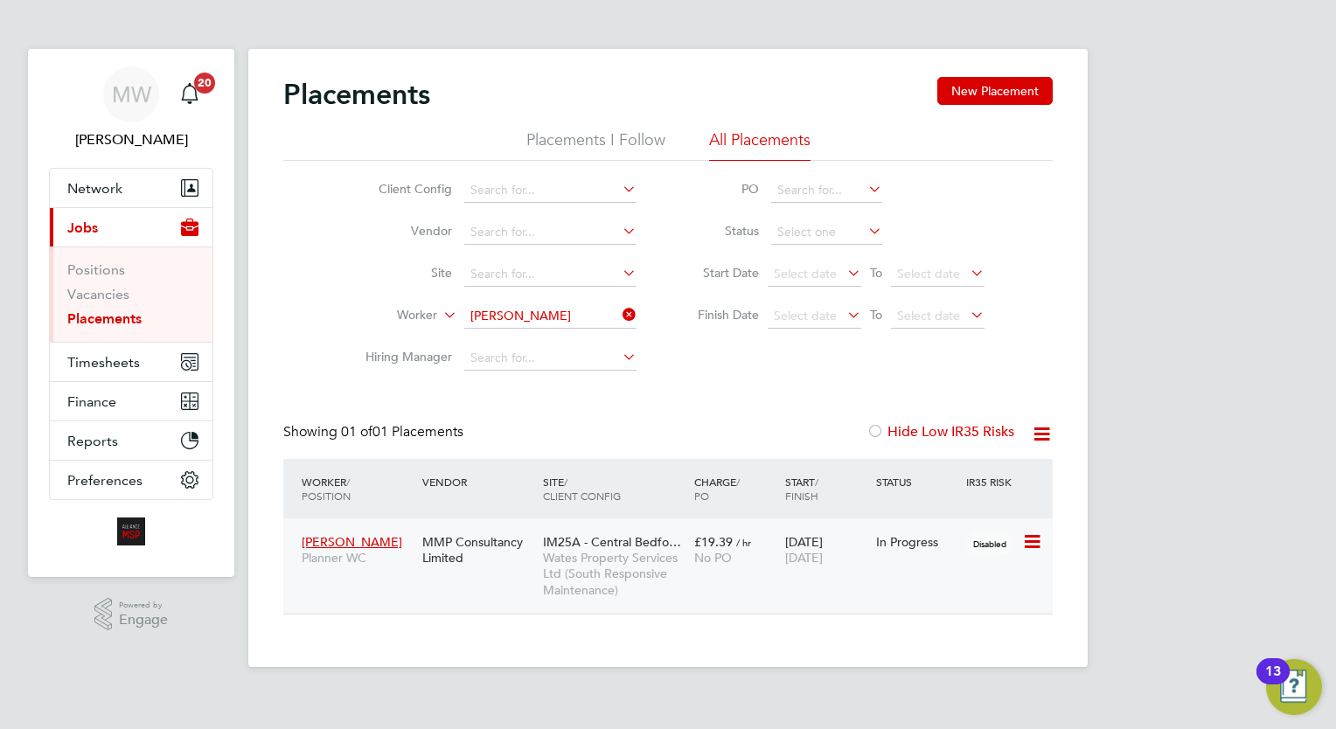
click at [755, 536] on div "£19.39 / hr No PO" at bounding box center [735, 549] width 91 height 49
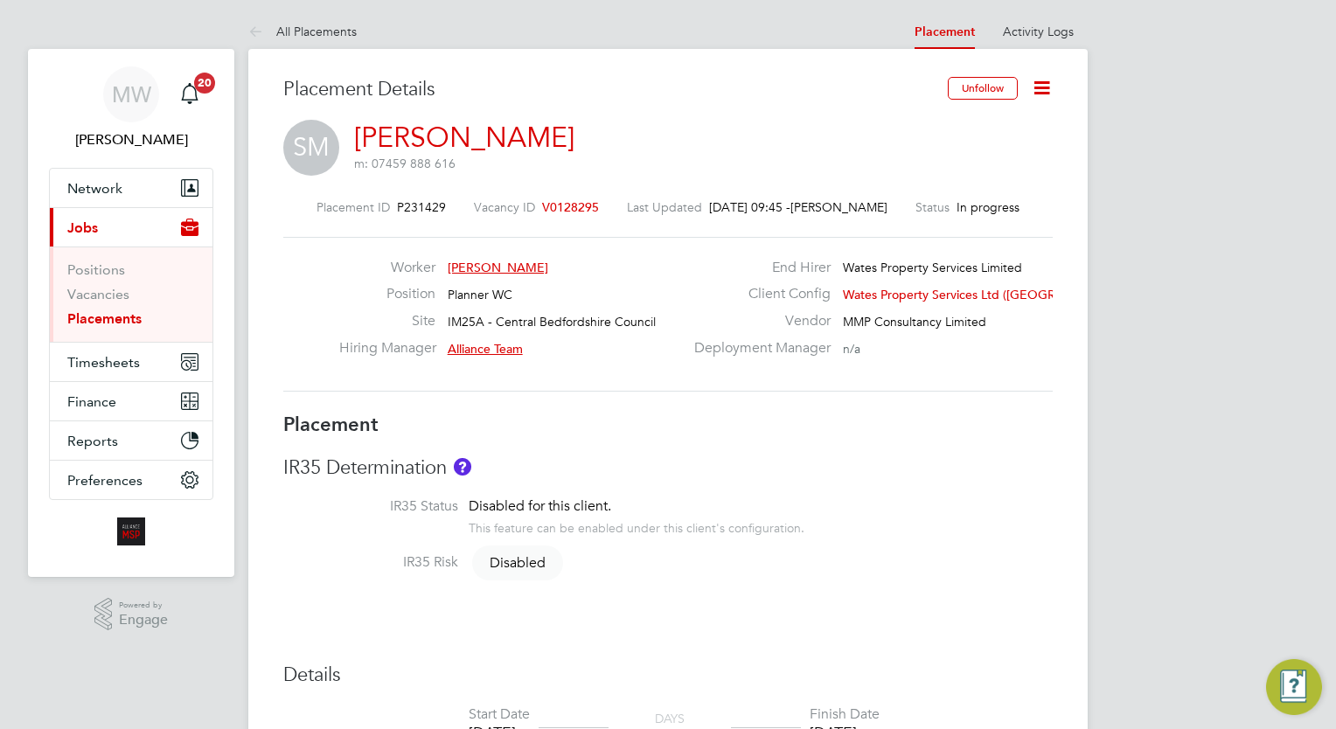
click at [1046, 79] on icon at bounding box center [1042, 88] width 22 height 22
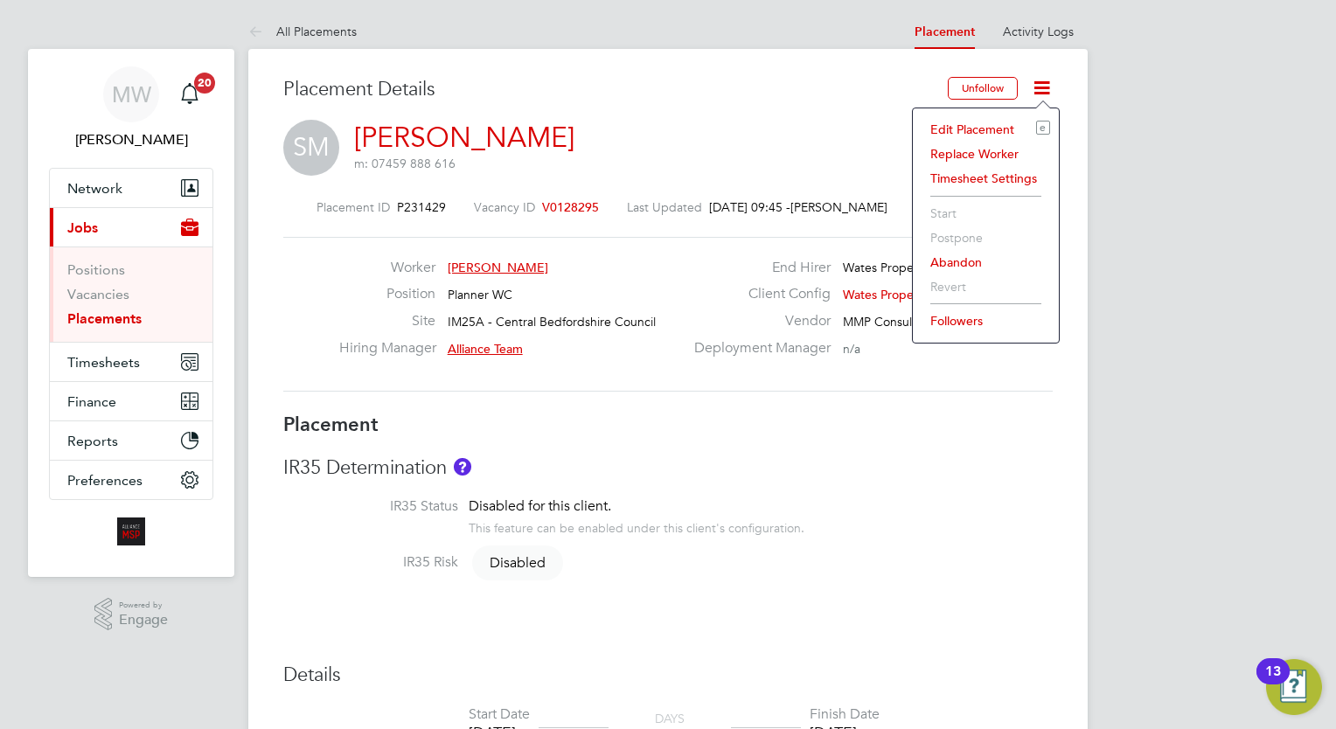
click at [991, 129] on li "Edit Placement e" at bounding box center [985, 129] width 128 height 24
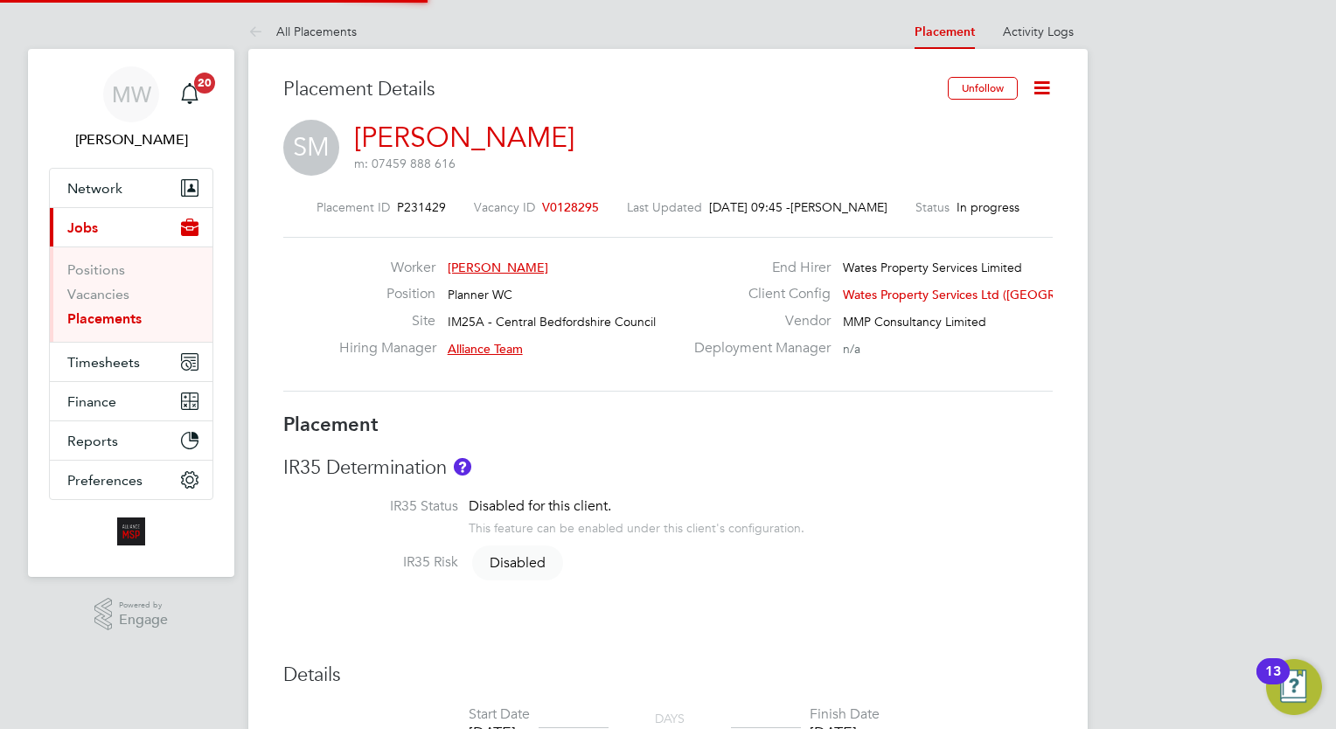
type input "Alliance Team"
type input "[PERSON_NAME]"
type input "[DATE]"
type input "00:00"
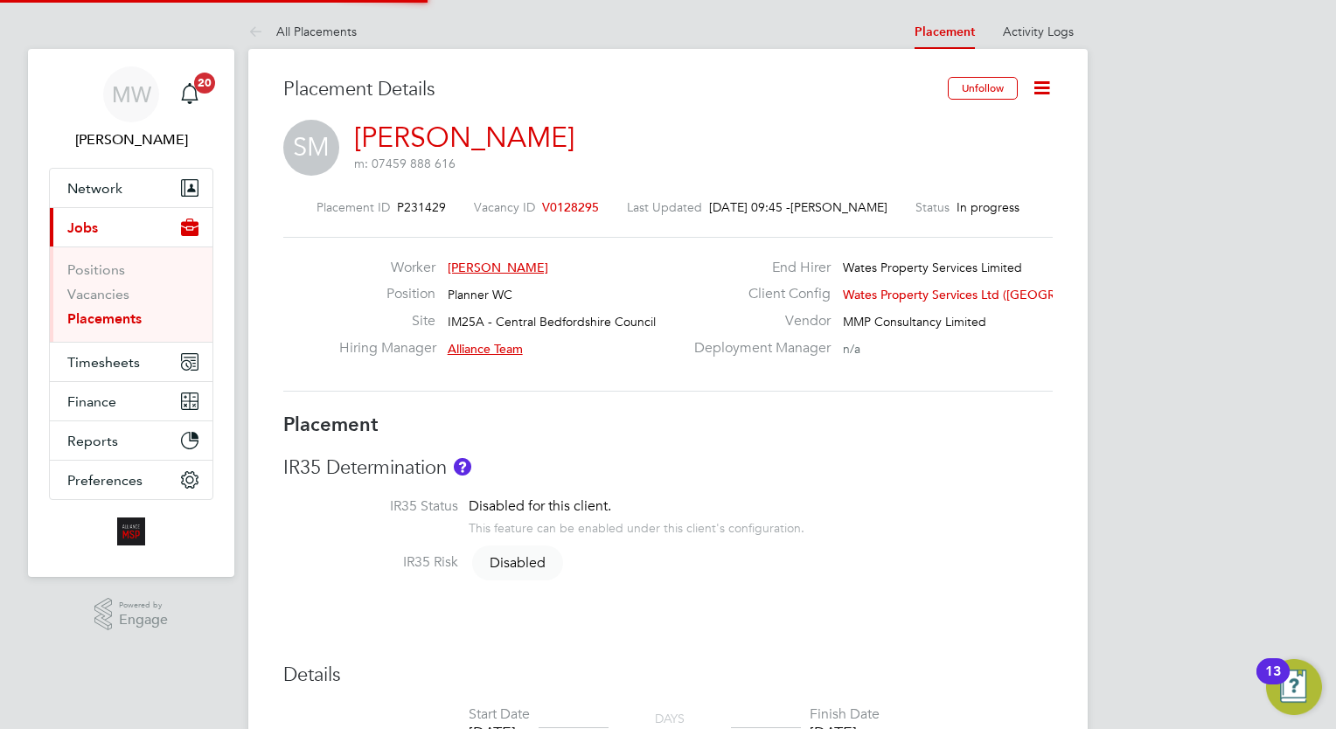
type input "00:00"
type input "06627"
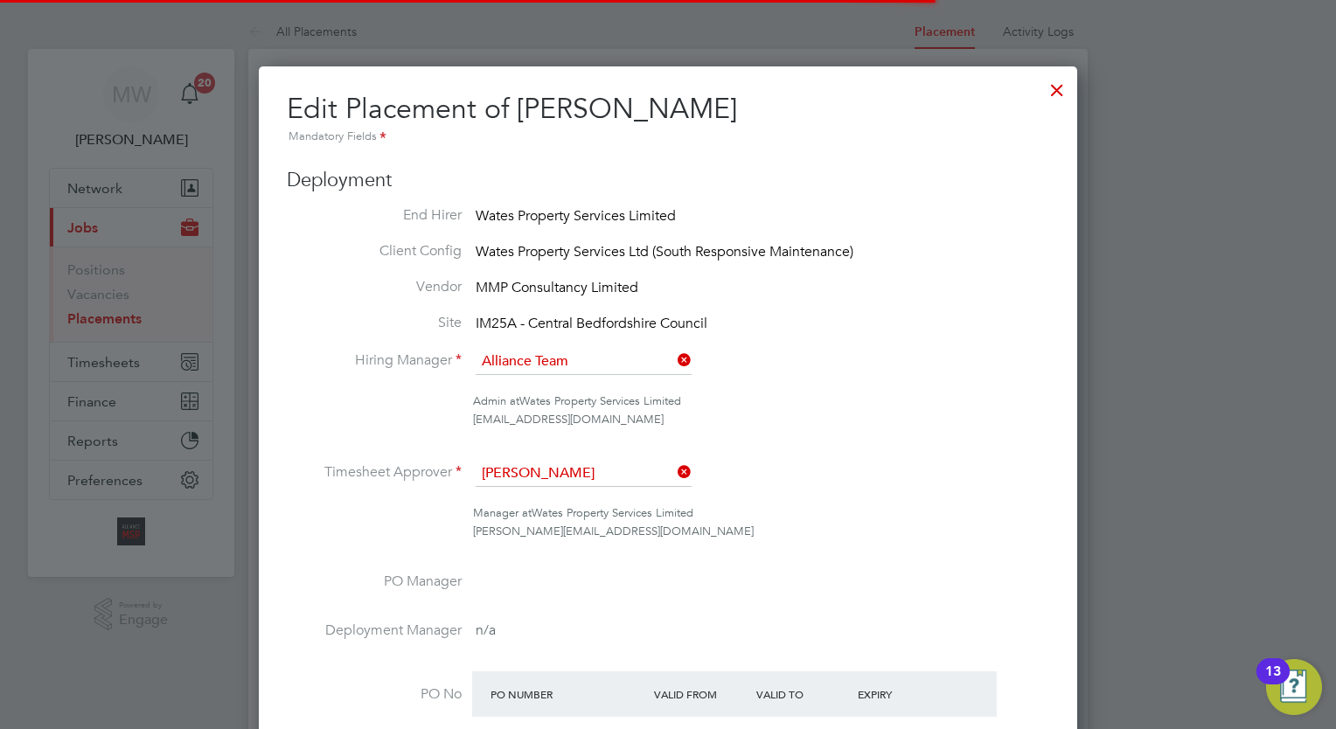
scroll to position [9, 9]
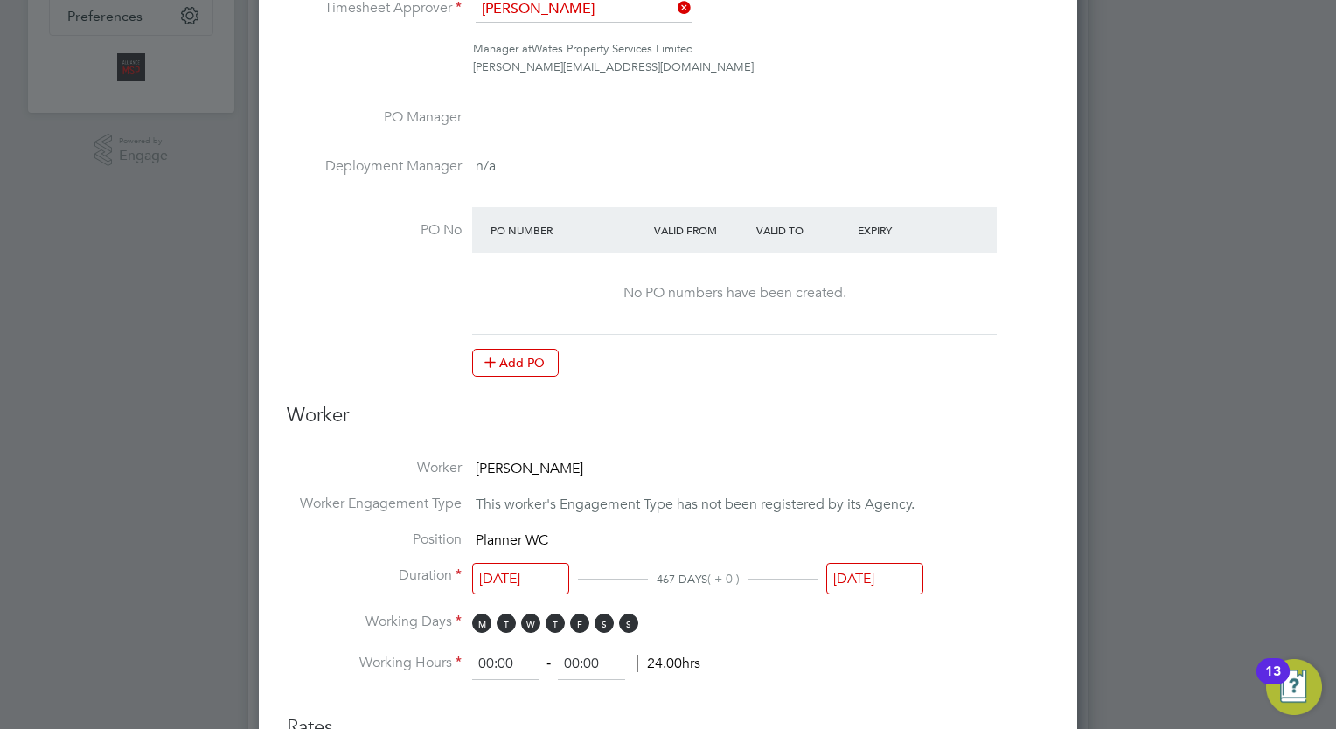
click at [883, 568] on input "[DATE]" at bounding box center [874, 579] width 97 height 32
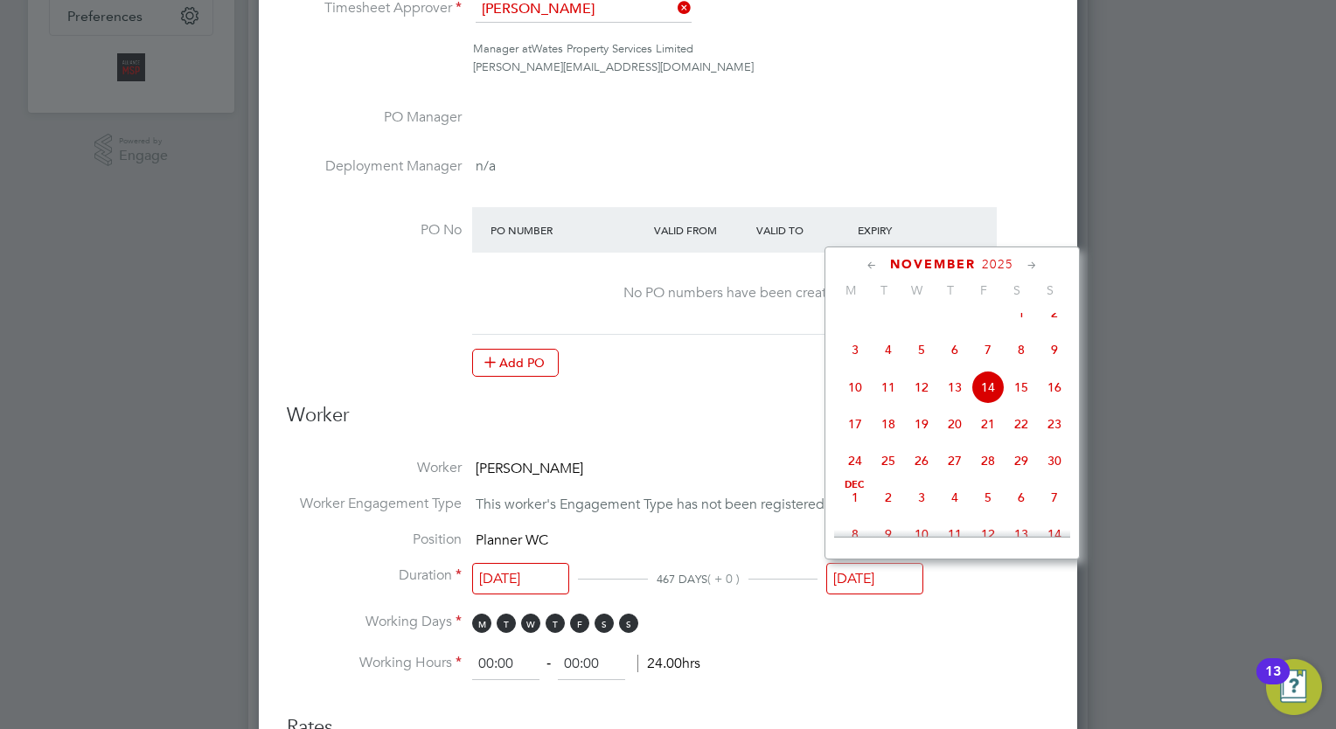
click at [873, 259] on icon at bounding box center [872, 265] width 17 height 19
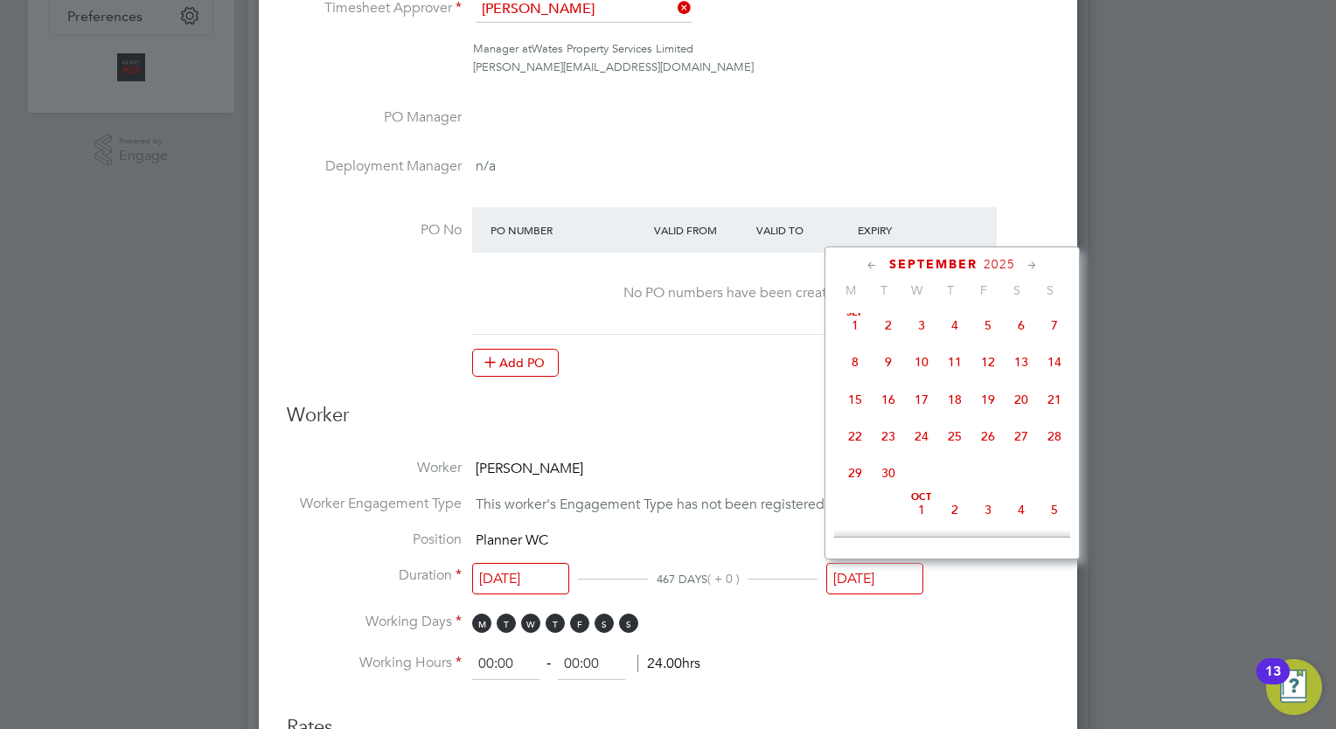
click at [1010, 437] on span "27" at bounding box center [1020, 436] width 33 height 33
click at [878, 563] on input "[DATE]" at bounding box center [874, 579] width 97 height 32
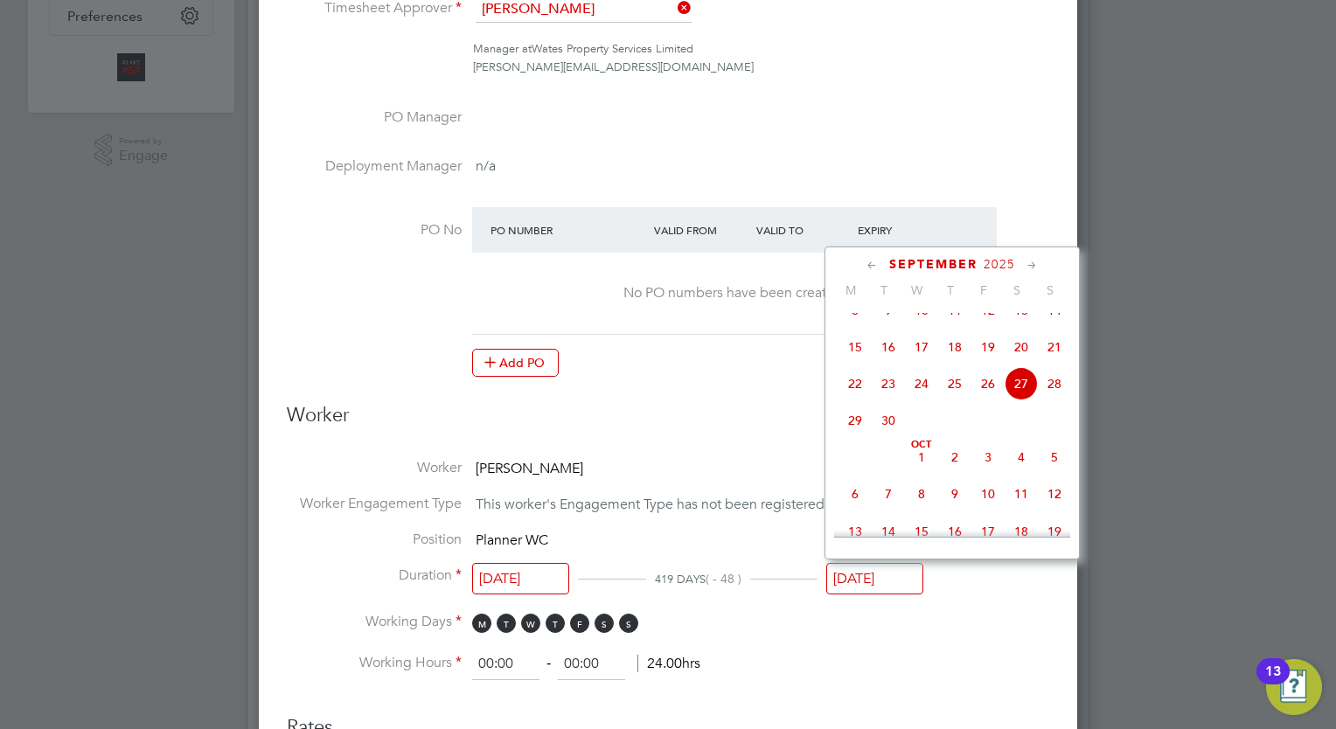
click at [983, 400] on span "26" at bounding box center [987, 383] width 33 height 33
type input "[DATE]"
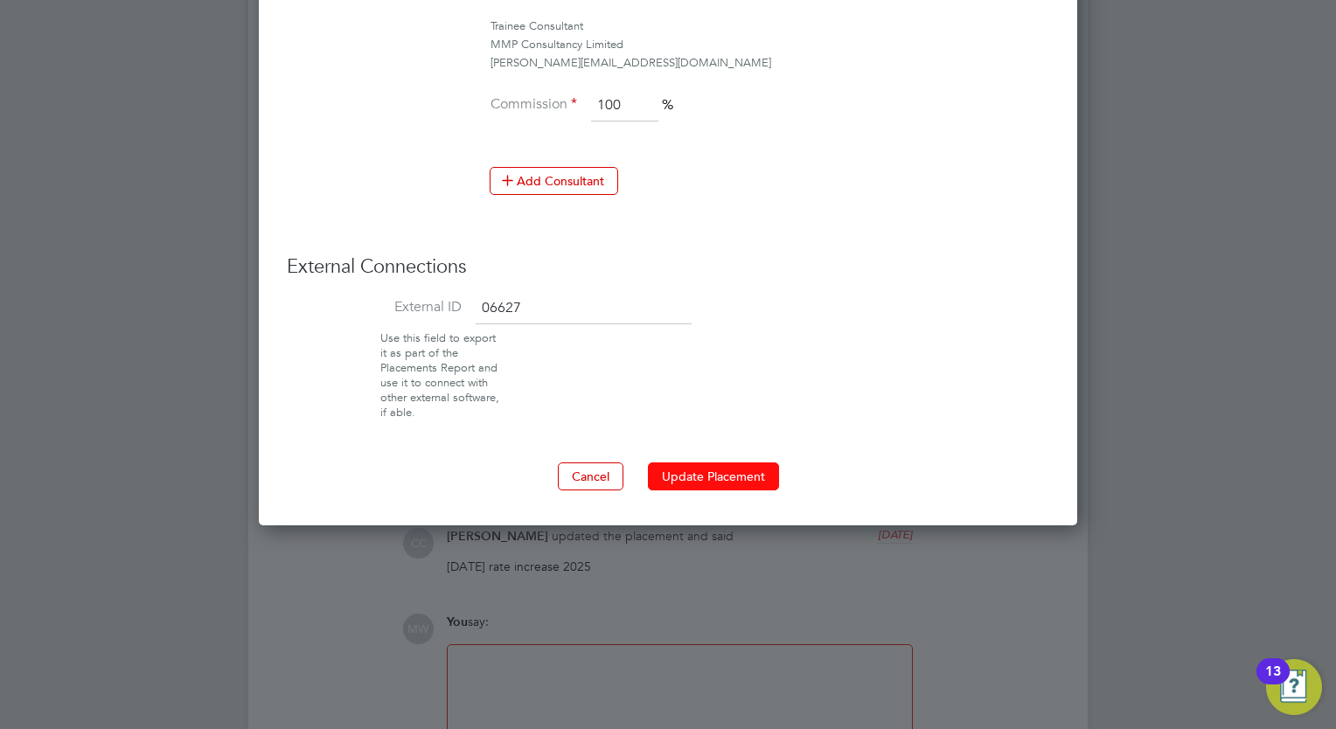
click at [724, 462] on button "Update Placement" at bounding box center [713, 476] width 131 height 28
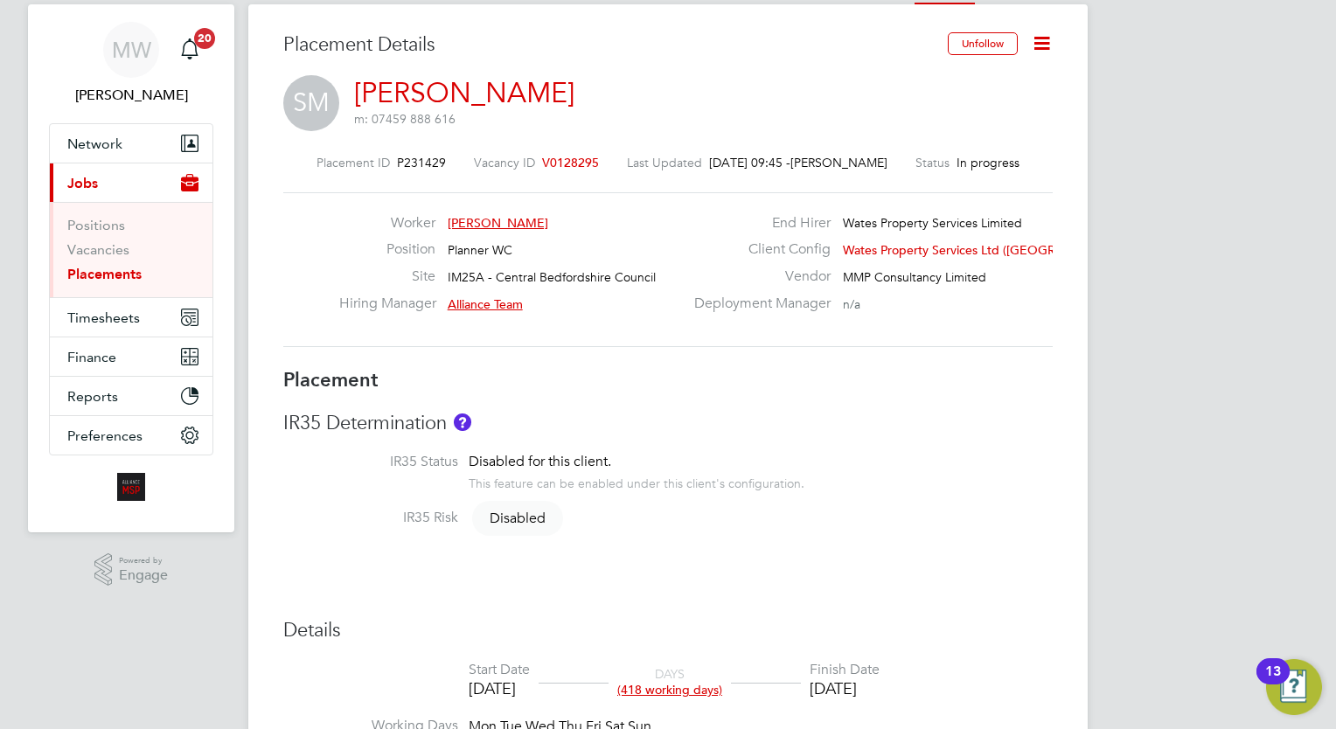
click at [109, 271] on link "Placements" at bounding box center [104, 274] width 74 height 17
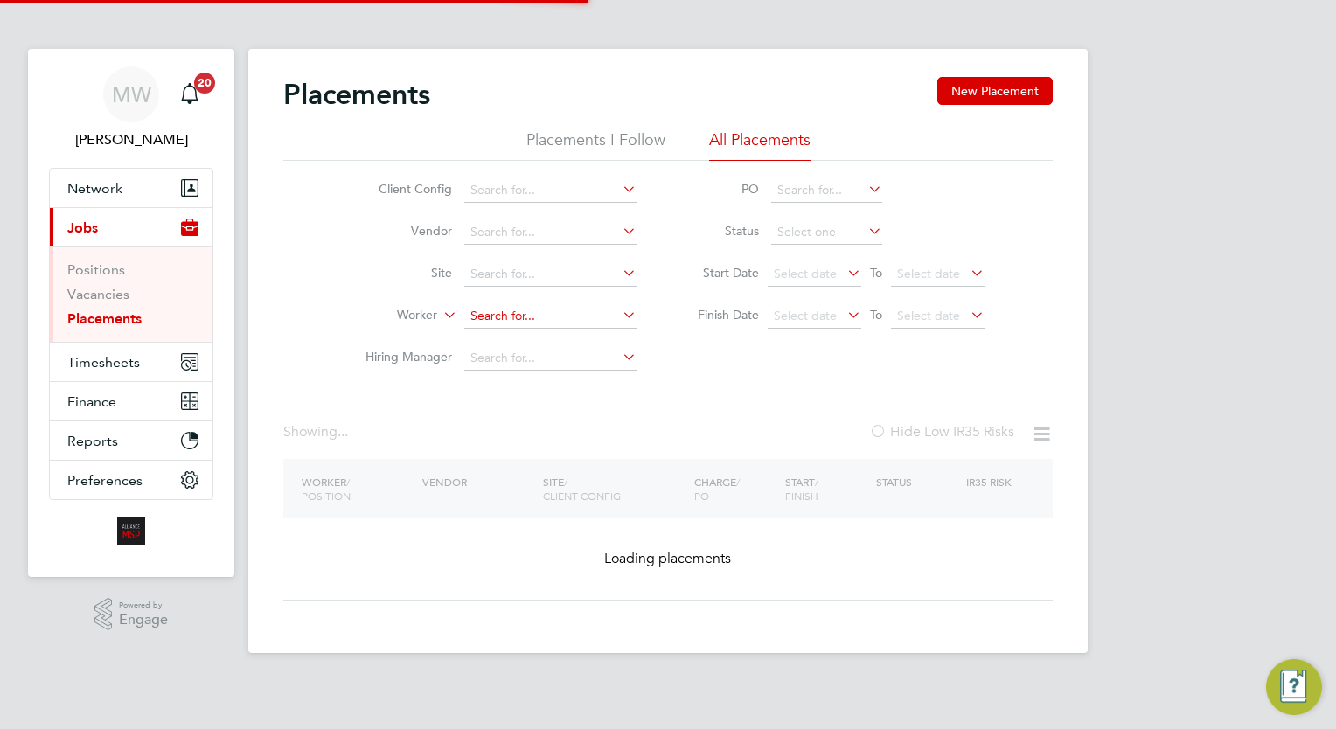
click at [506, 315] on input at bounding box center [550, 316] width 172 height 24
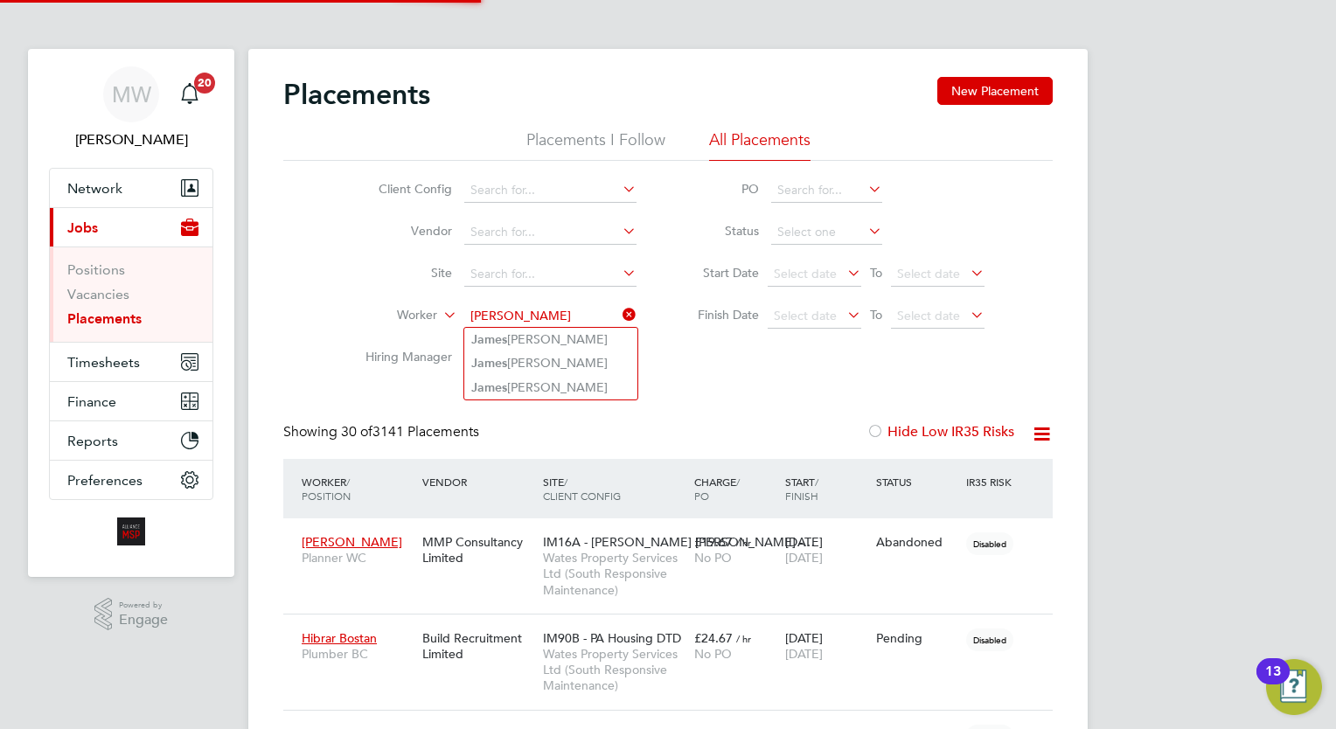
click at [559, 337] on li "J a mes [PERSON_NAME]" at bounding box center [550, 340] width 173 height 24
type input "[PERSON_NAME]"
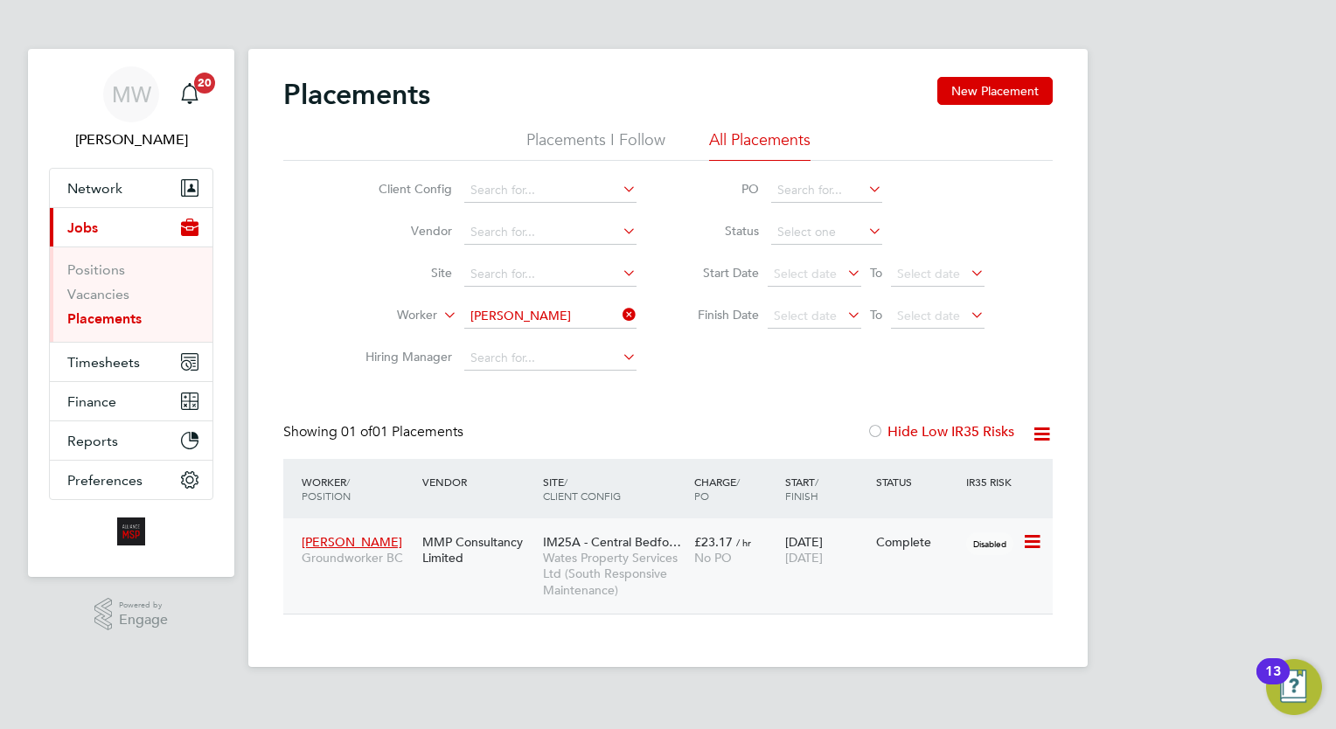
click at [752, 583] on div "[PERSON_NAME] Groundworker BC MMP Consultancy Limited IM25A - Central Bedfo… Wa…" at bounding box center [667, 565] width 769 height 95
click at [720, 556] on span "No PO" at bounding box center [713, 558] width 38 height 16
click at [101, 323] on link "Placements" at bounding box center [104, 318] width 74 height 17
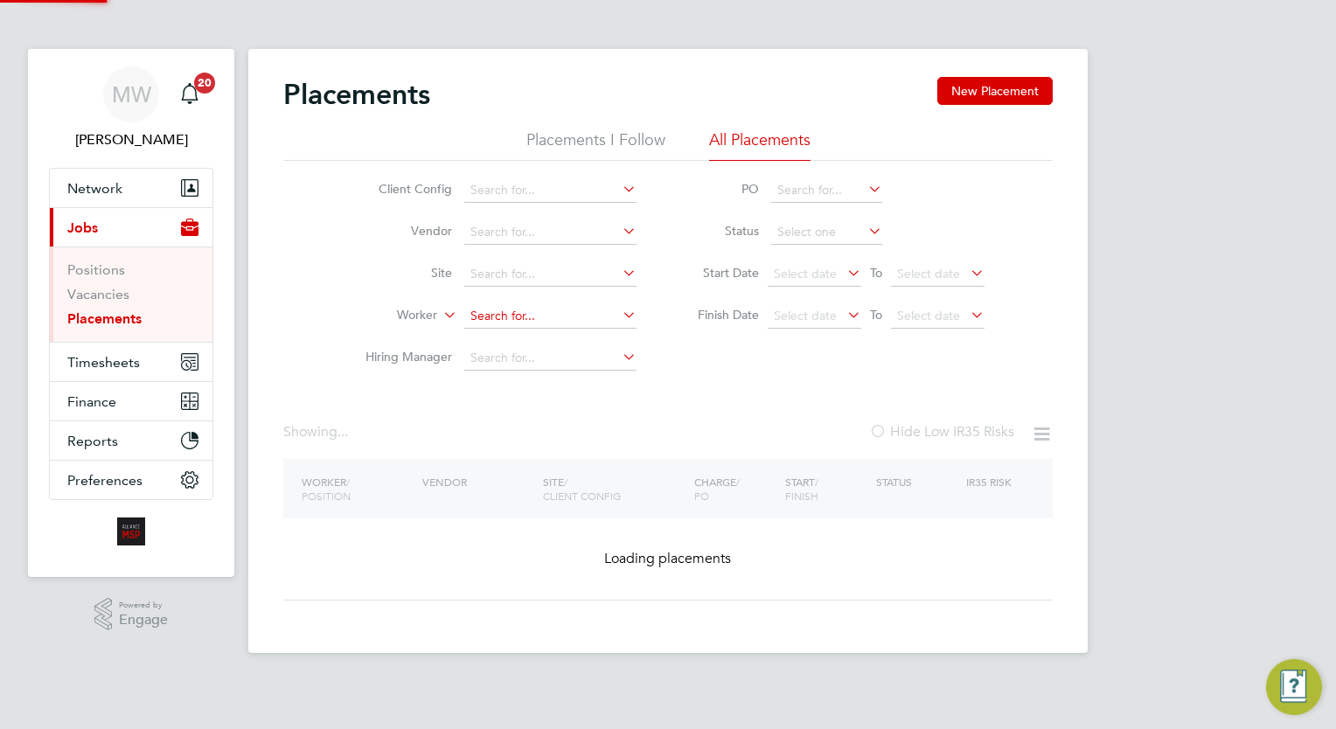
click at [505, 316] on input at bounding box center [550, 316] width 172 height 24
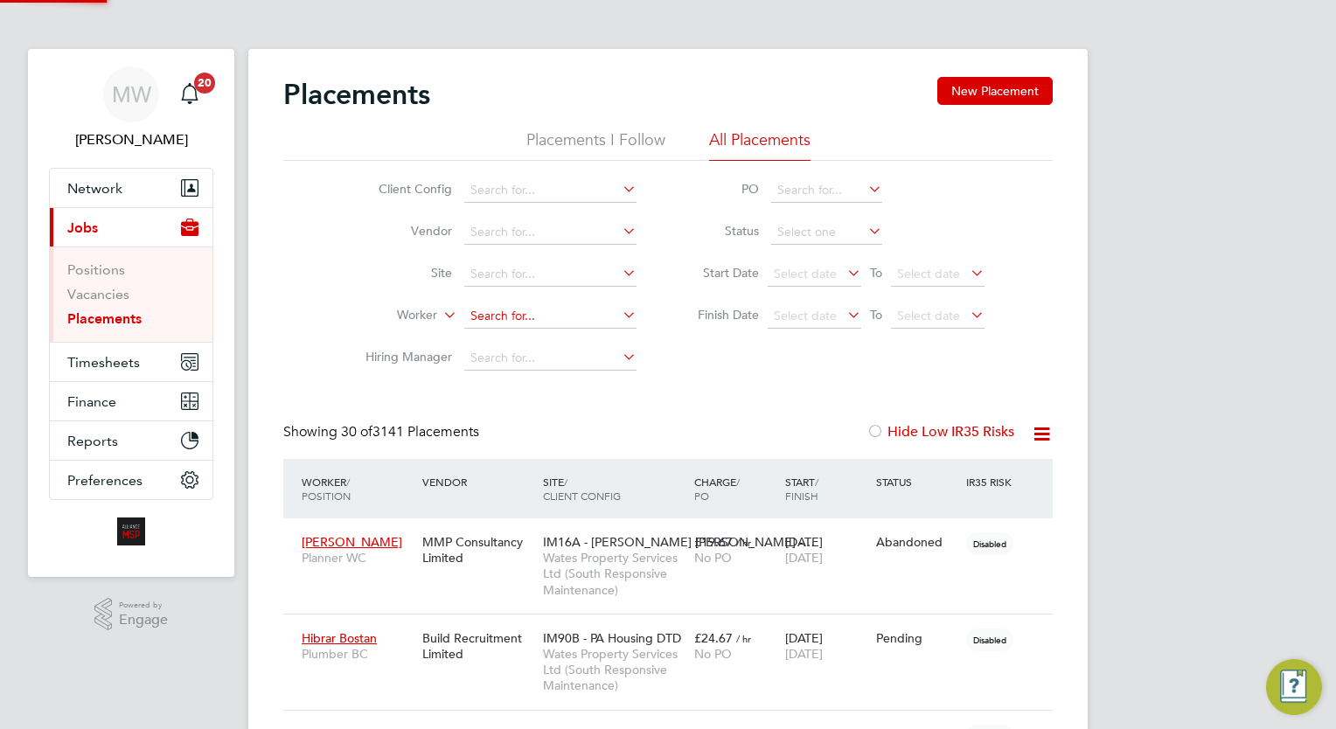
scroll to position [50, 121]
click at [563, 337] on li "Keh indle Akinbile" at bounding box center [550, 340] width 173 height 24
type input "Kehindle Akinbile"
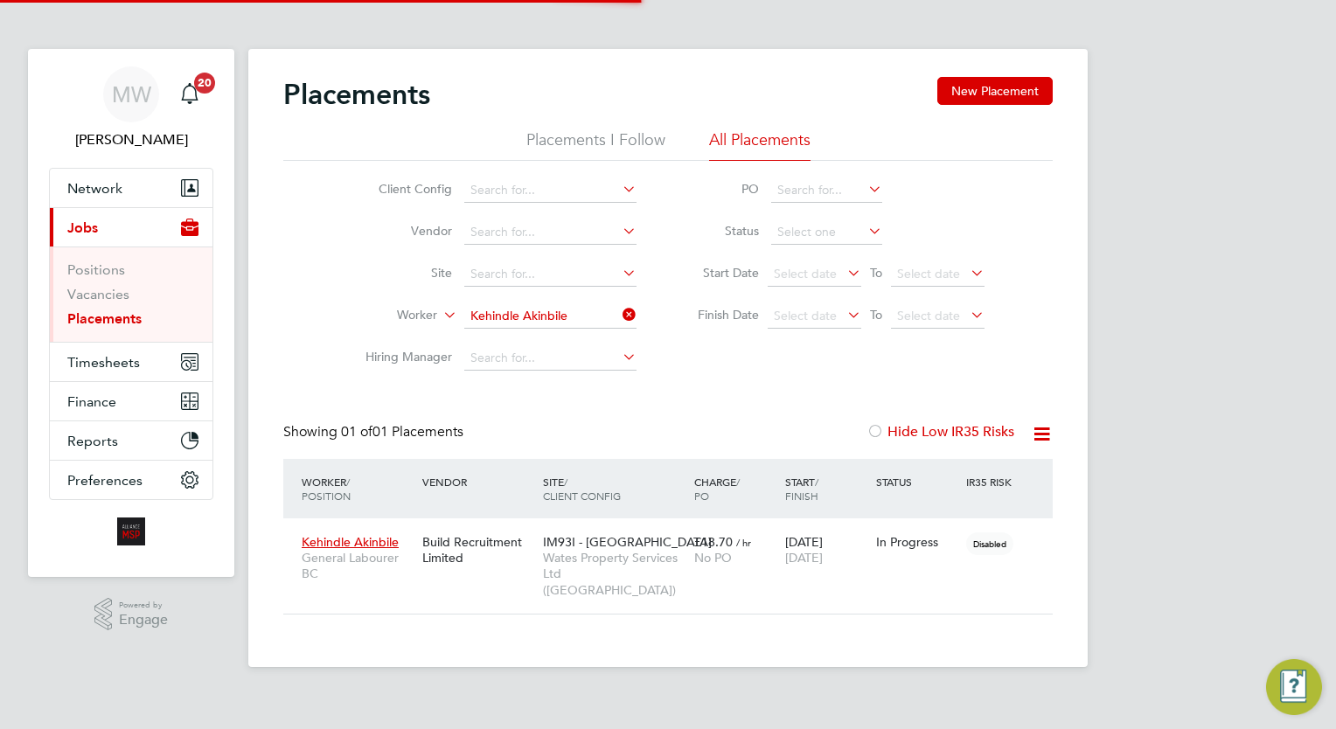
click at [592, 515] on div "Worker / Position Vendor Site / Client Config Charge / PO Start / Finish Status…" at bounding box center [667, 488] width 769 height 59
click at [619, 543] on span "IM93I - [GEOGRAPHIC_DATA]" at bounding box center [627, 542] width 169 height 16
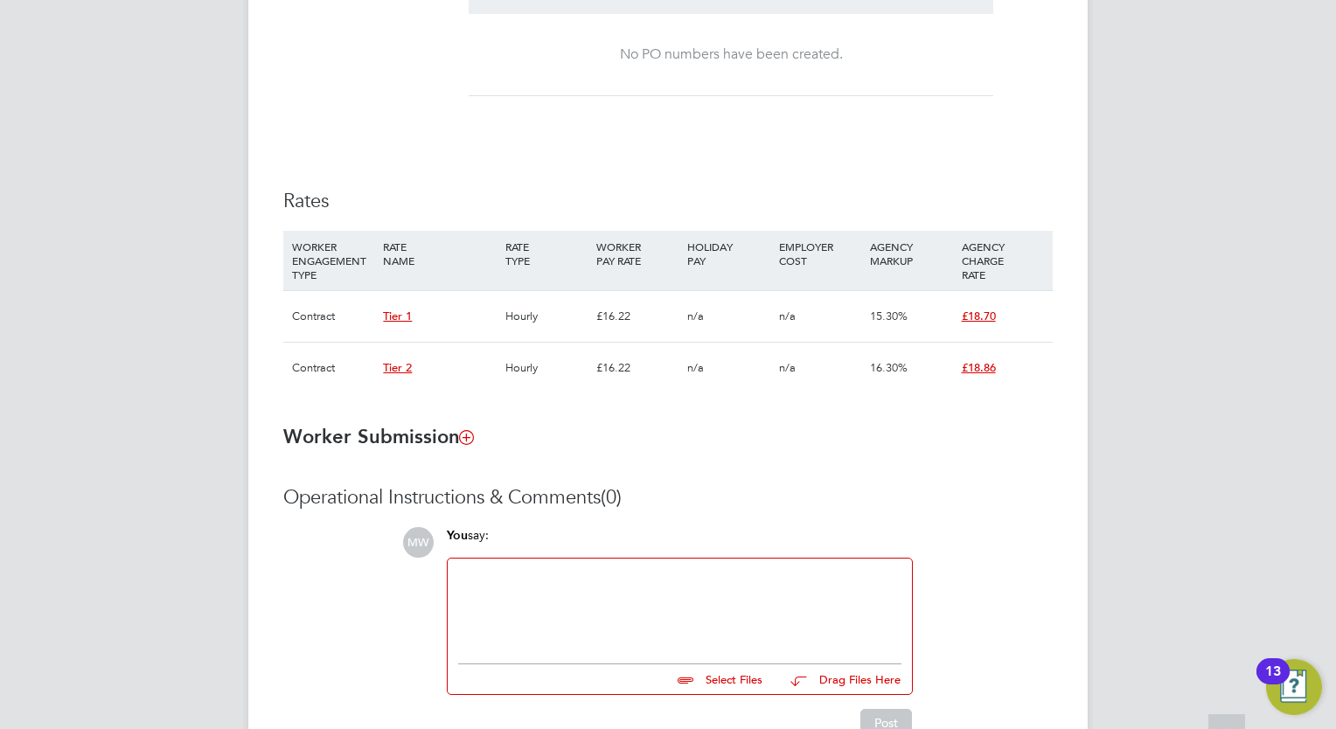
scroll to position [1086, 0]
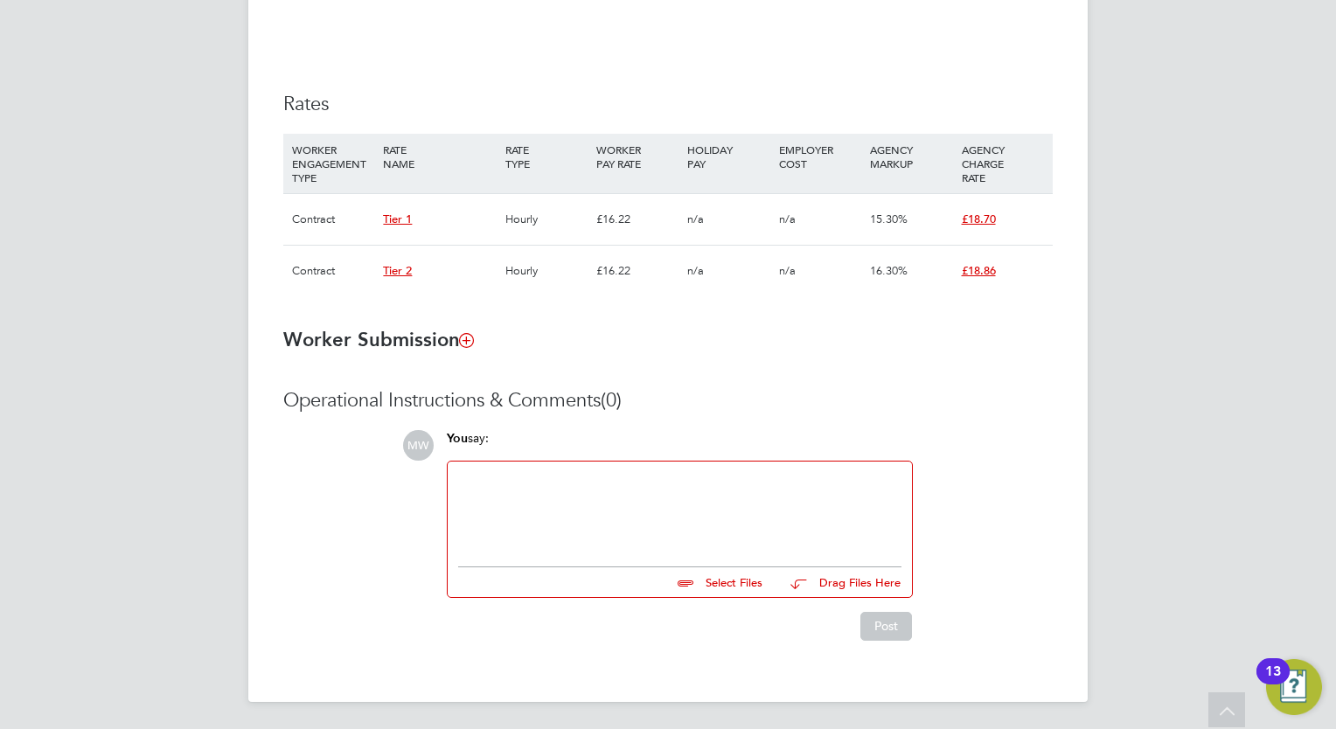
click at [535, 487] on div at bounding box center [679, 509] width 443 height 75
click at [731, 591] on input "file" at bounding box center [770, 579] width 262 height 24
type input "C:\fakepath\RE_ [PERSON_NAME].zip"
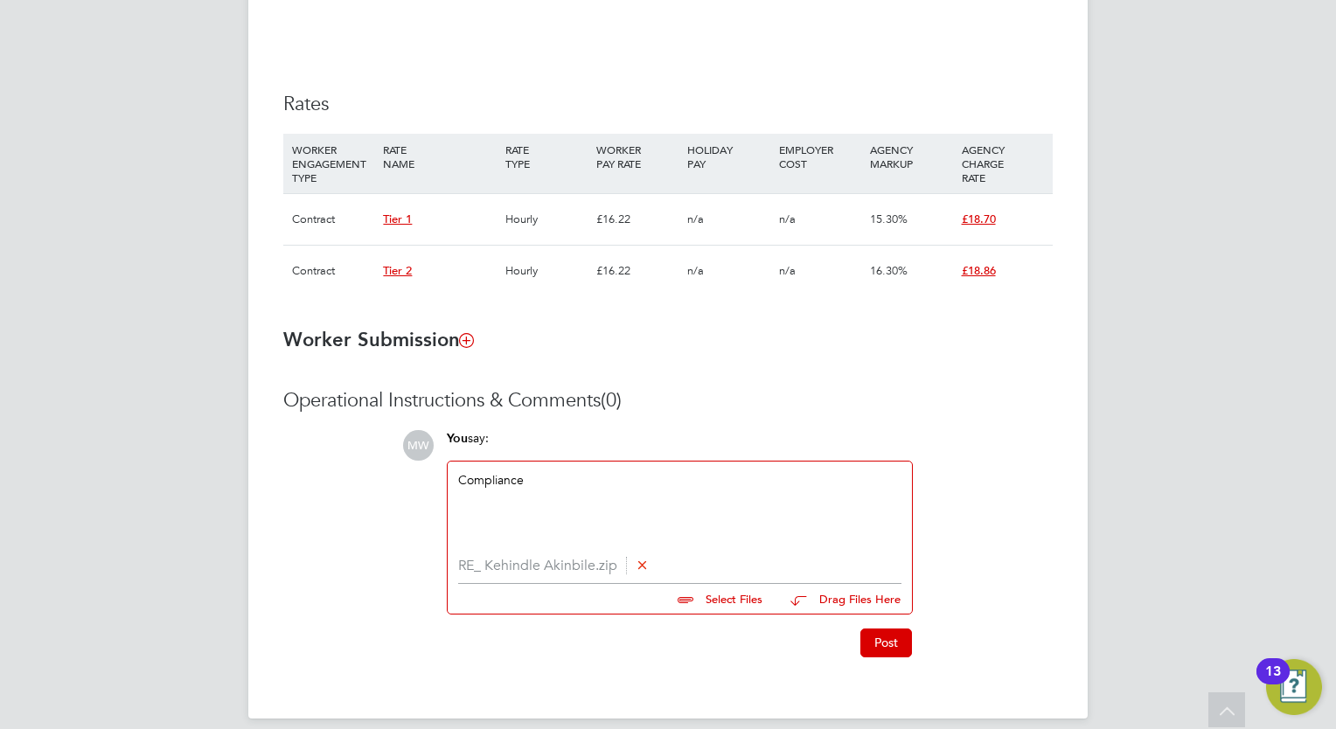
click at [731, 596] on input "file" at bounding box center [770, 596] width 262 height 24
type input "C:\fakepath\card cscs back.png"
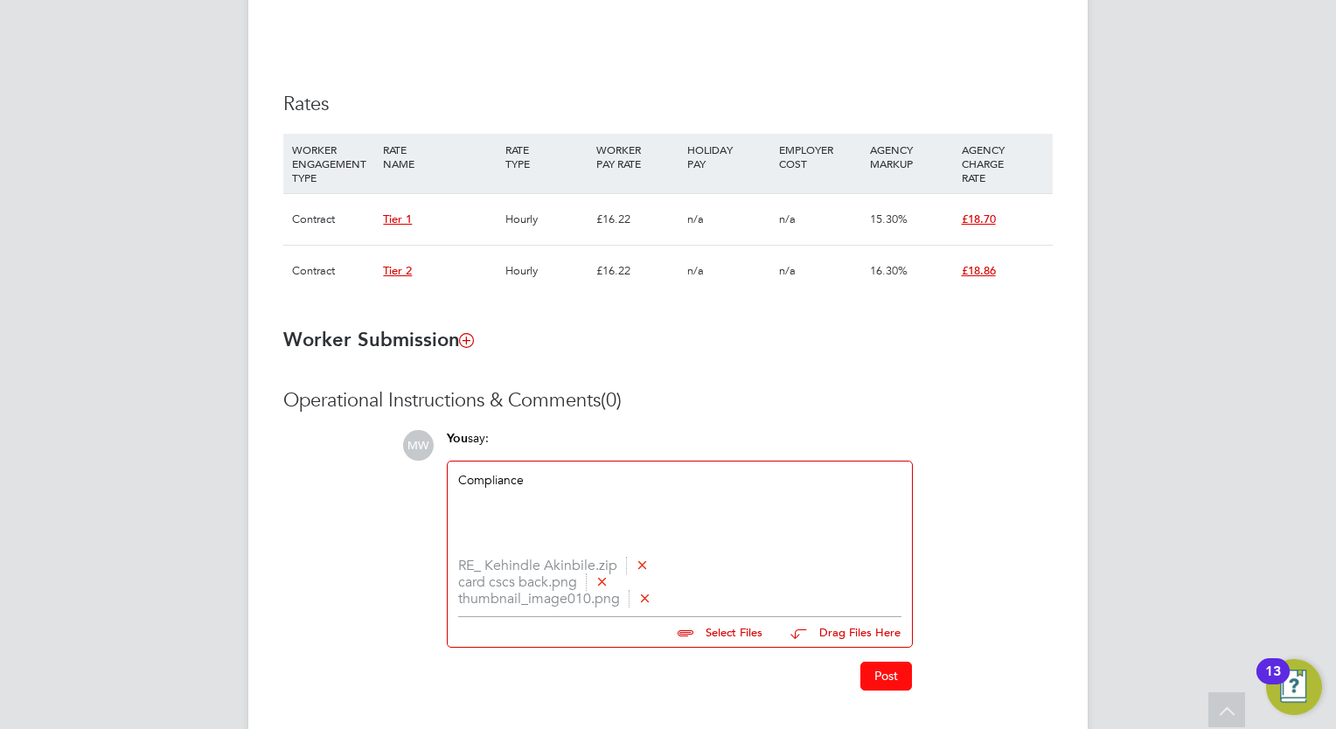
click at [891, 667] on button "Post" at bounding box center [886, 676] width 52 height 28
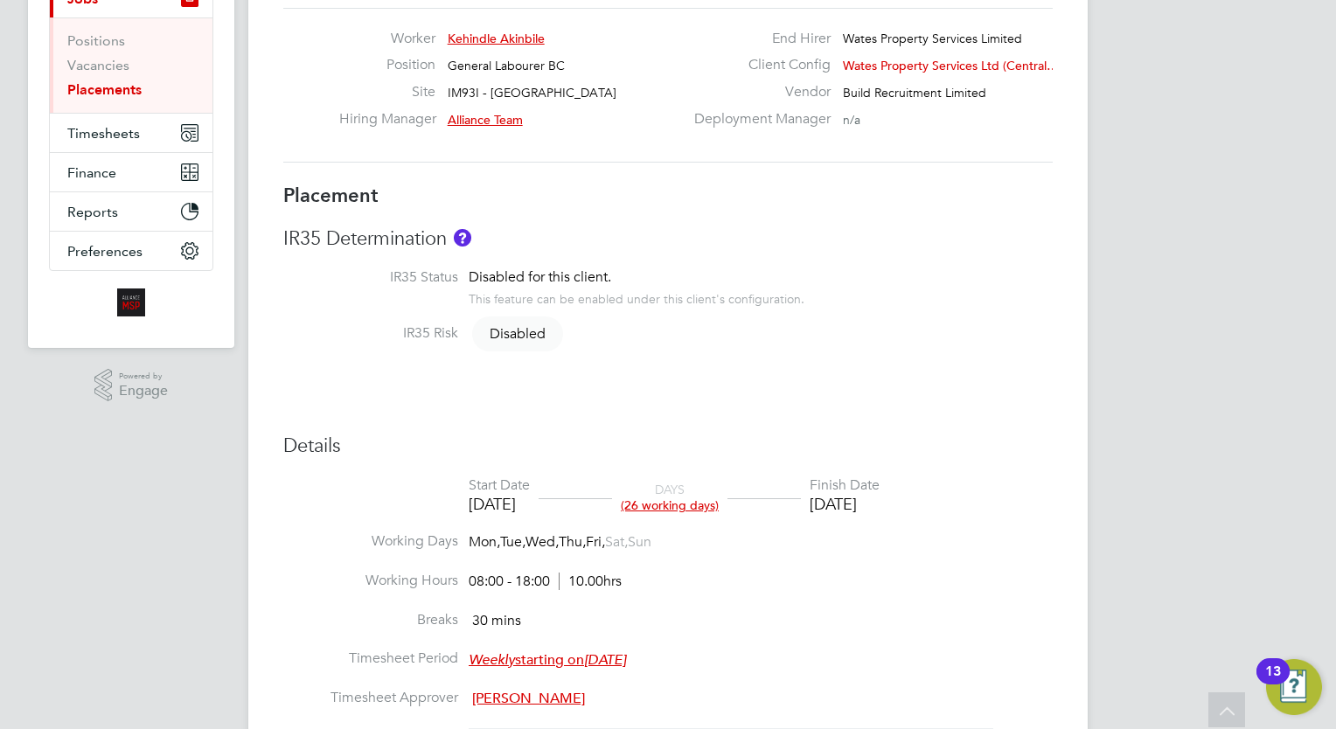
scroll to position [0, 0]
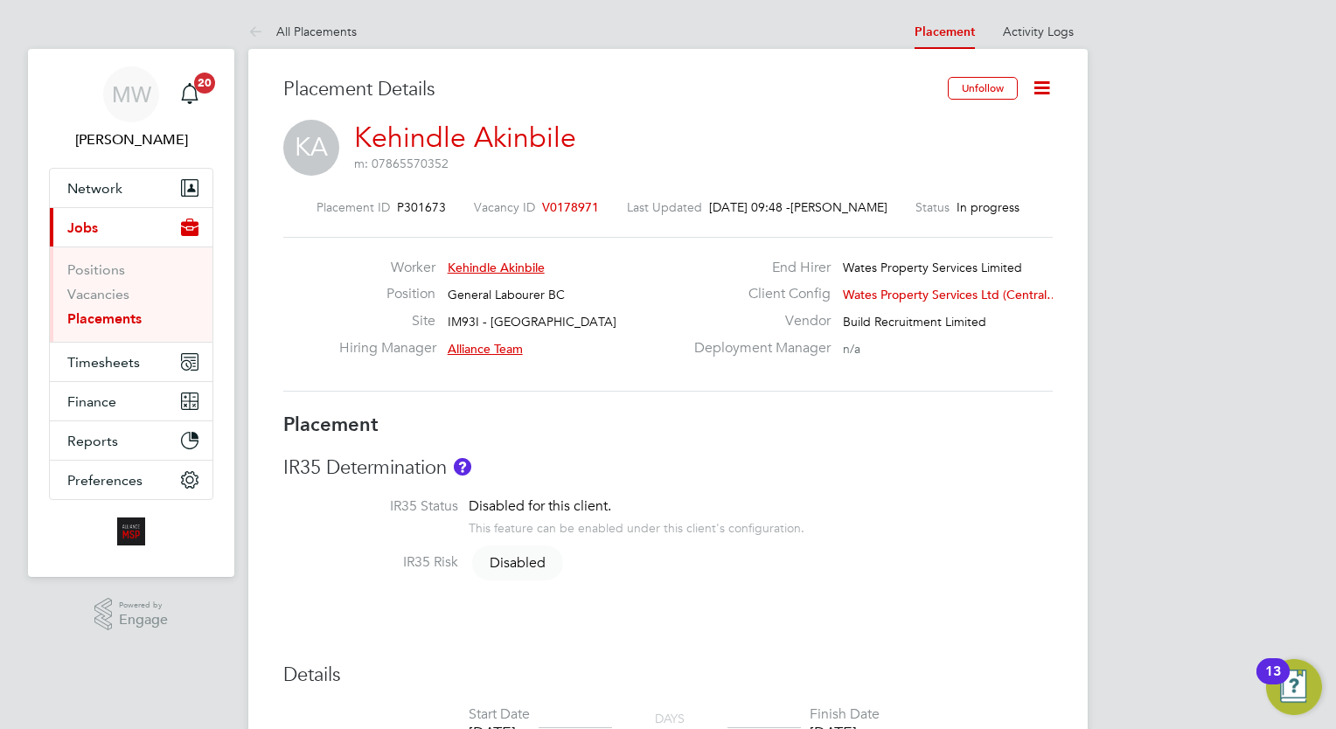
click at [133, 313] on link "Placements" at bounding box center [104, 318] width 74 height 17
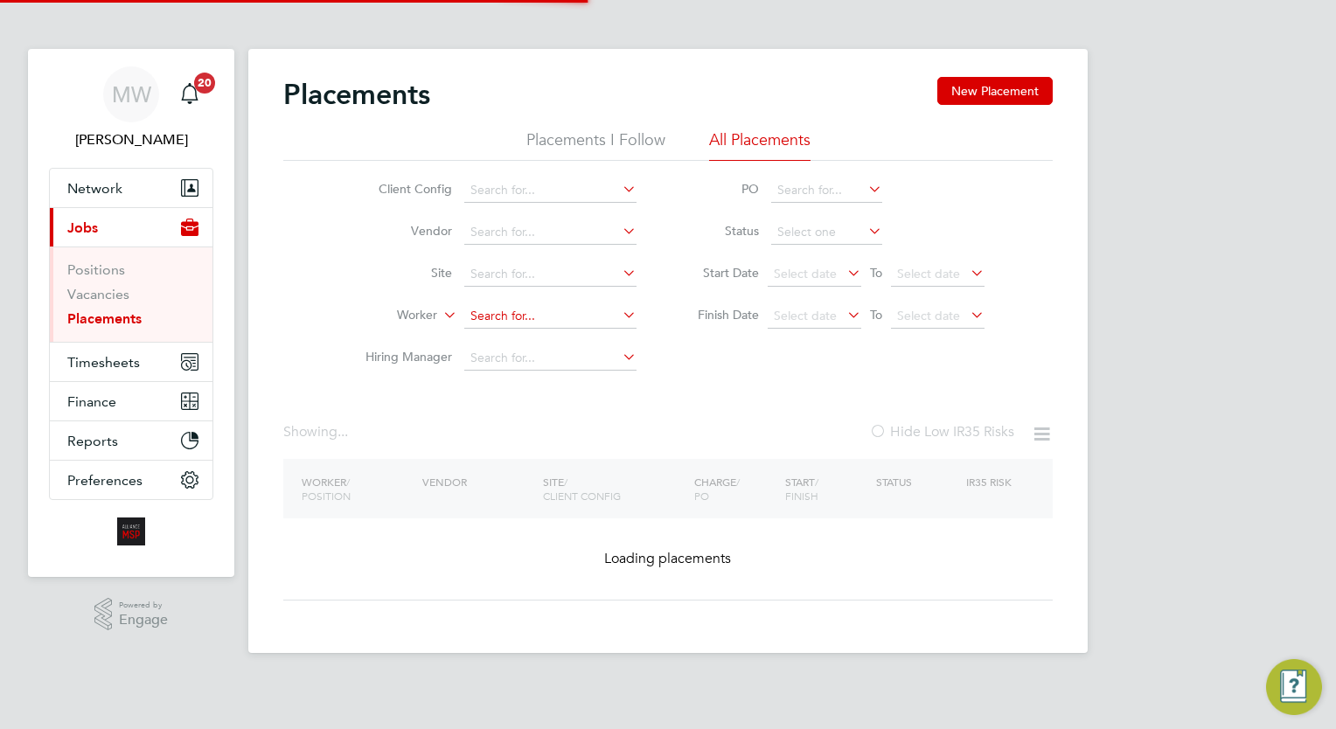
click at [510, 309] on input at bounding box center [550, 316] width 172 height 24
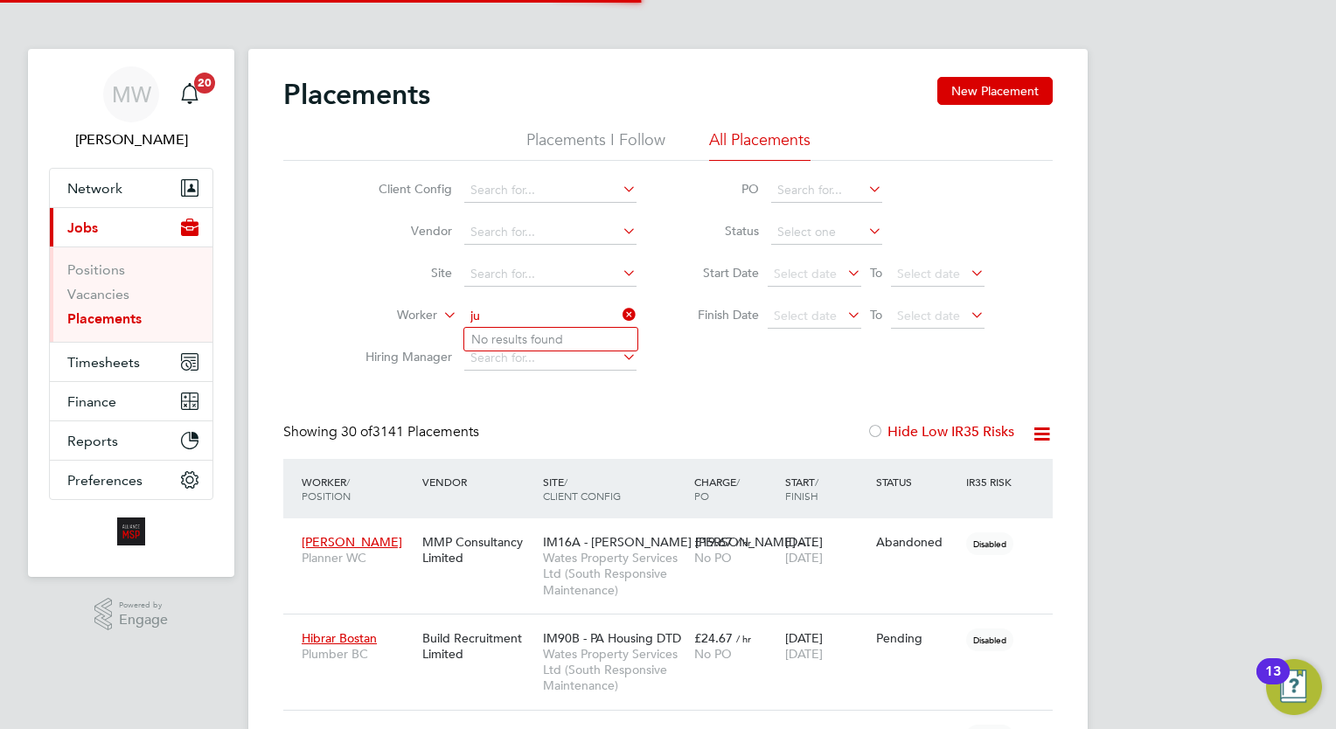
scroll to position [50, 121]
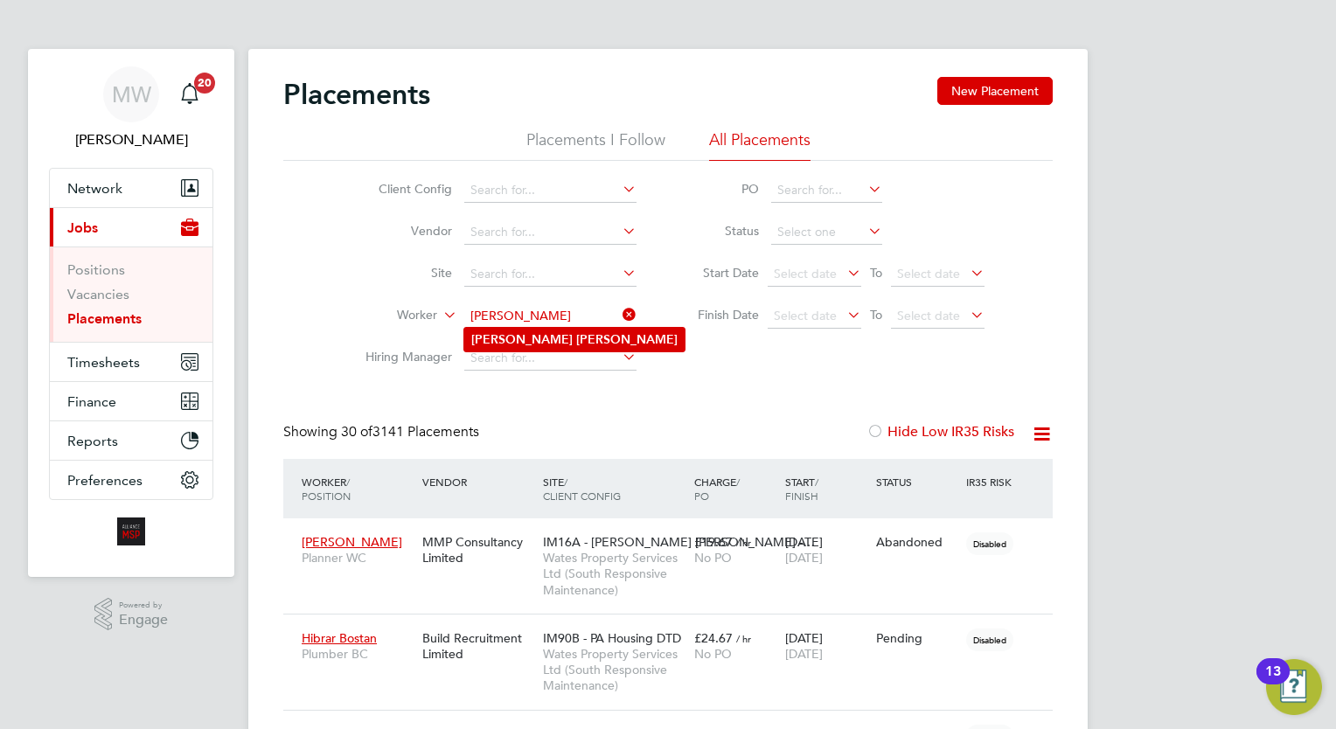
click at [576, 341] on b "Johnson" at bounding box center [626, 339] width 101 height 15
type input "[PERSON_NAME]"
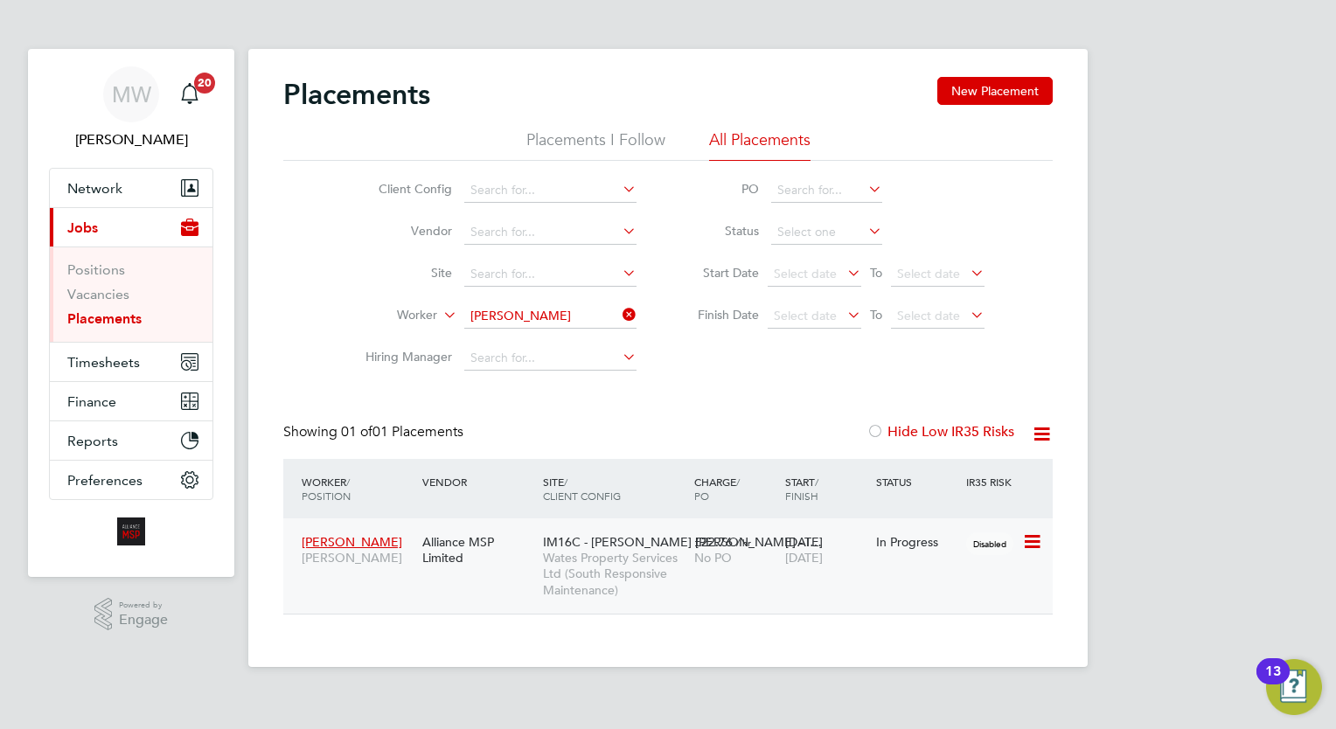
click at [814, 553] on span "[DATE]" at bounding box center [804, 558] width 38 height 16
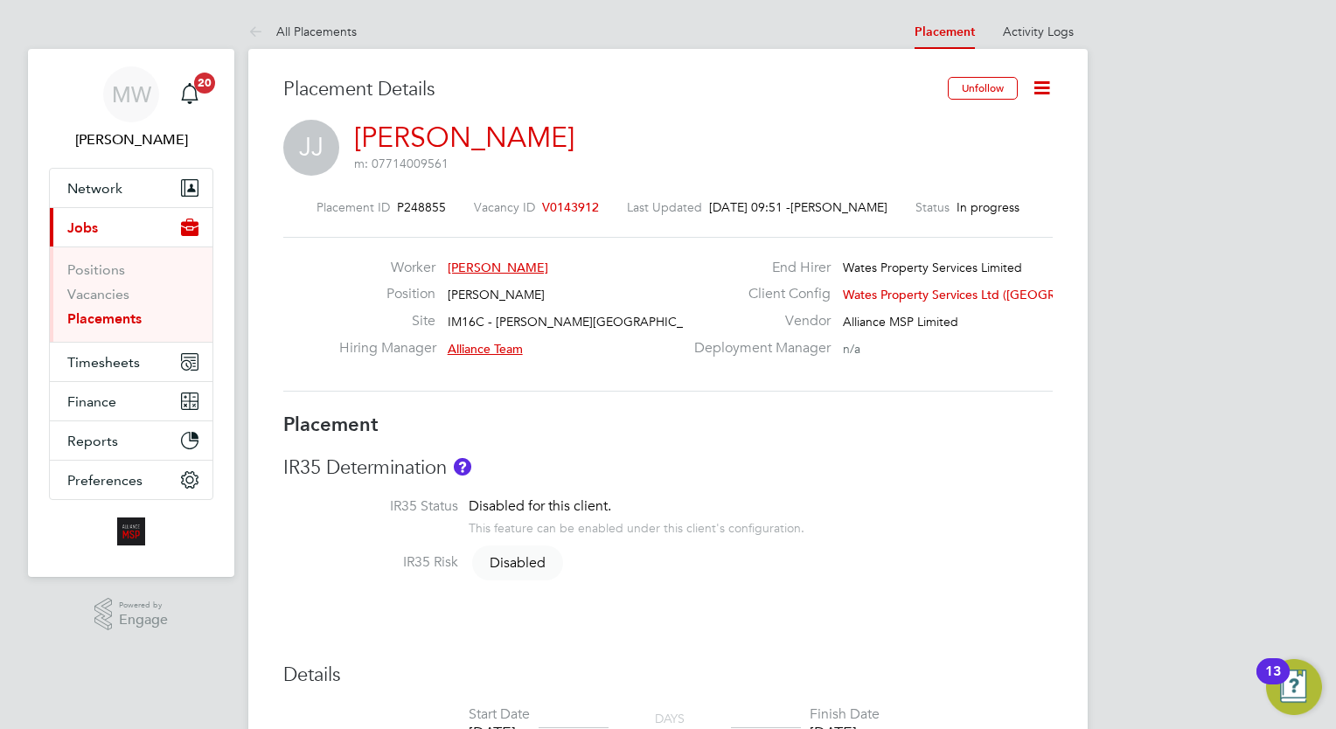
click at [1036, 82] on icon at bounding box center [1042, 88] width 22 height 22
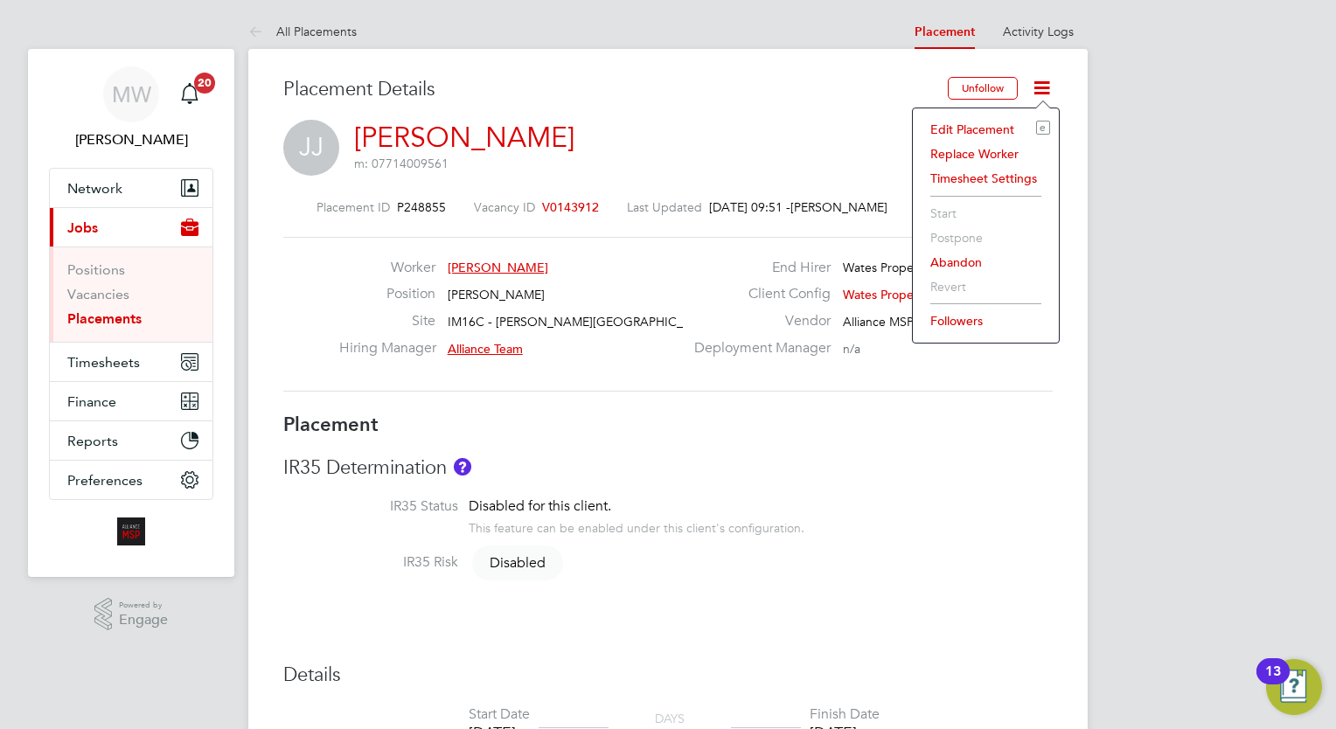
click at [982, 133] on li "Edit Placement e" at bounding box center [985, 129] width 128 height 24
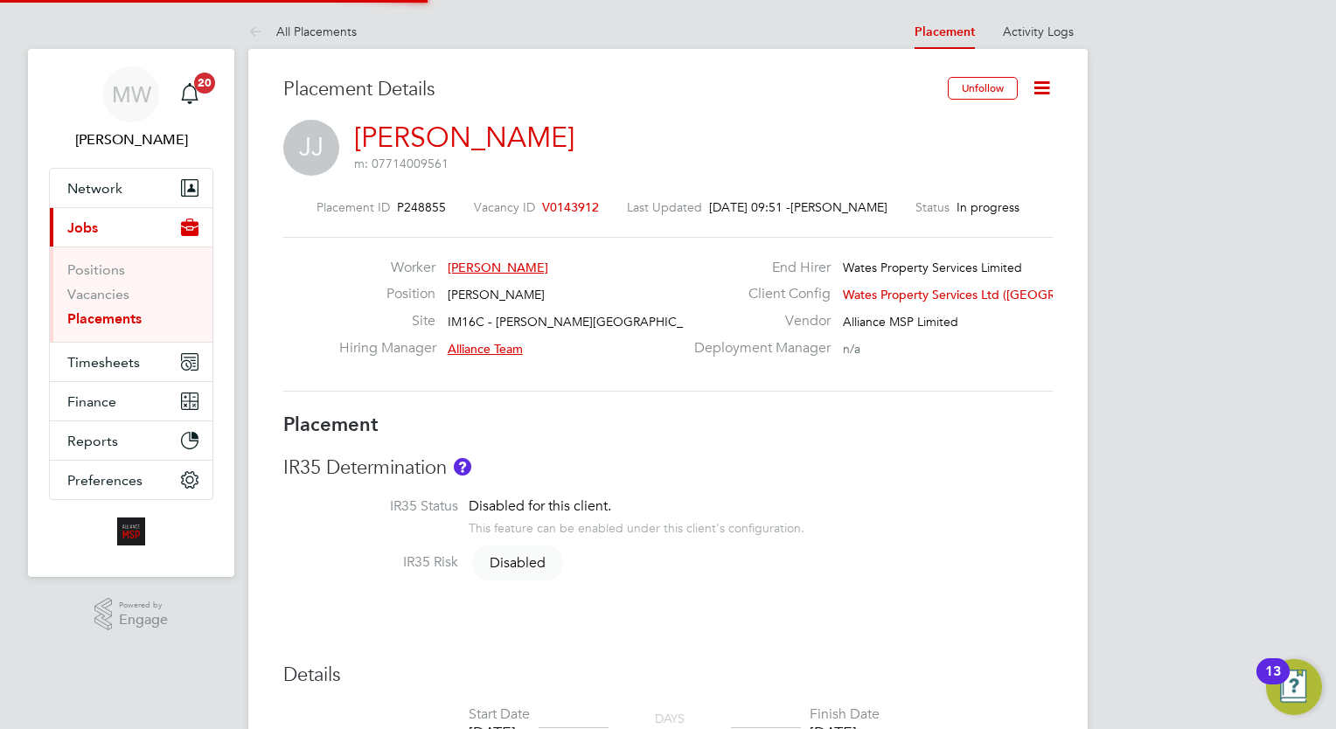
type input "Alliance Team"
type input "[DATE]"
type input "00:00"
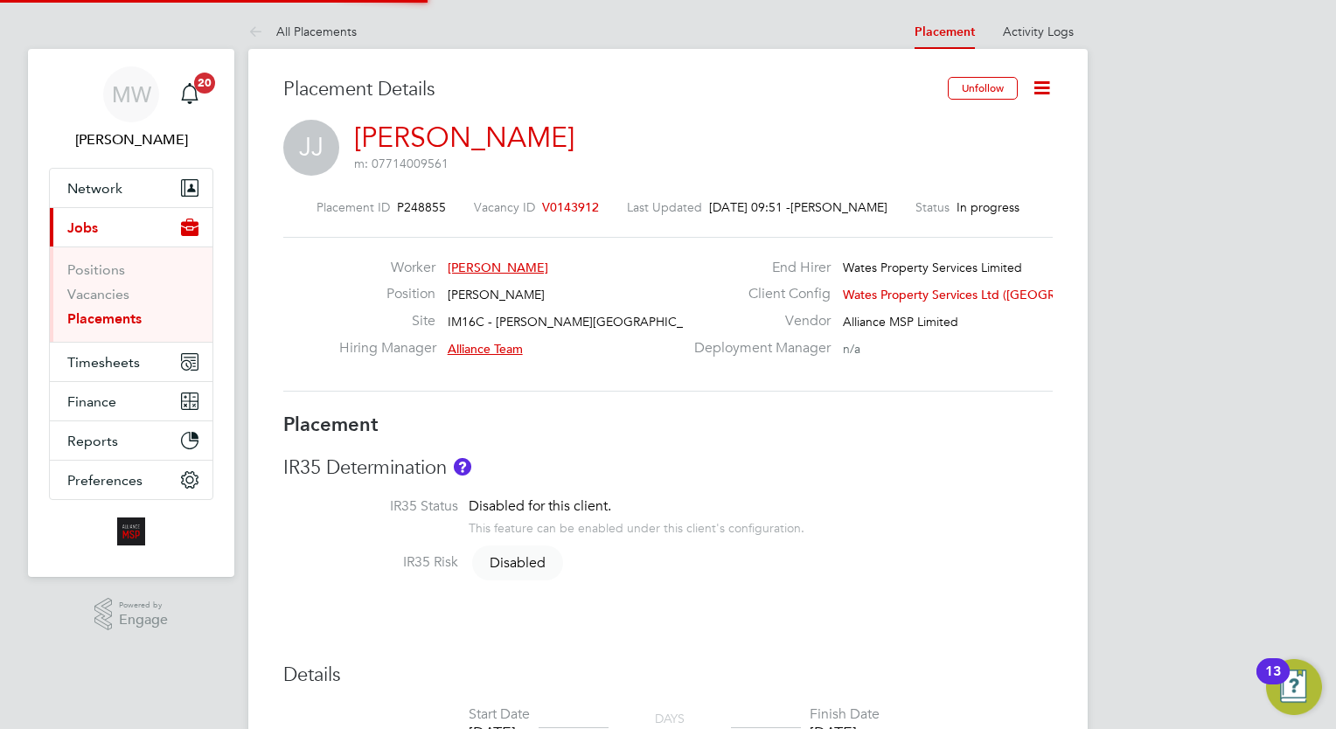
type input "00:00"
type input "07014"
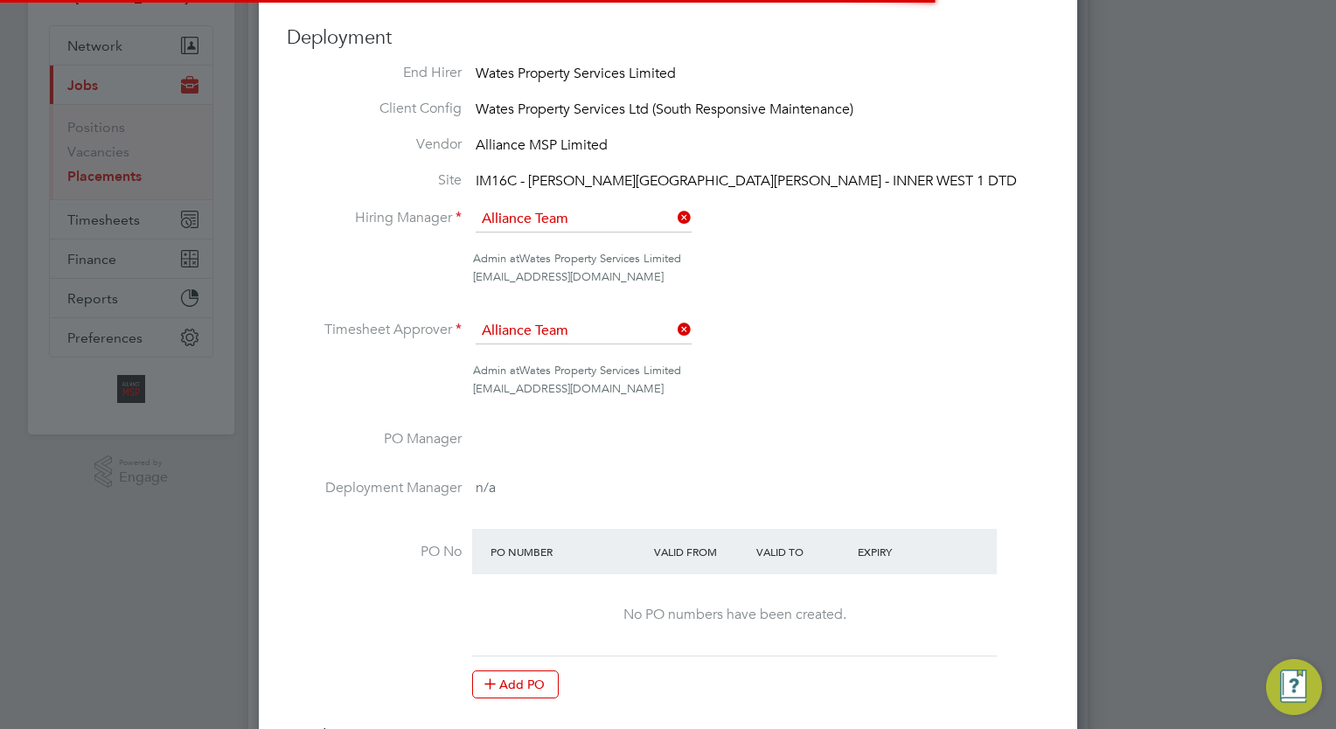
scroll to position [1936, 819]
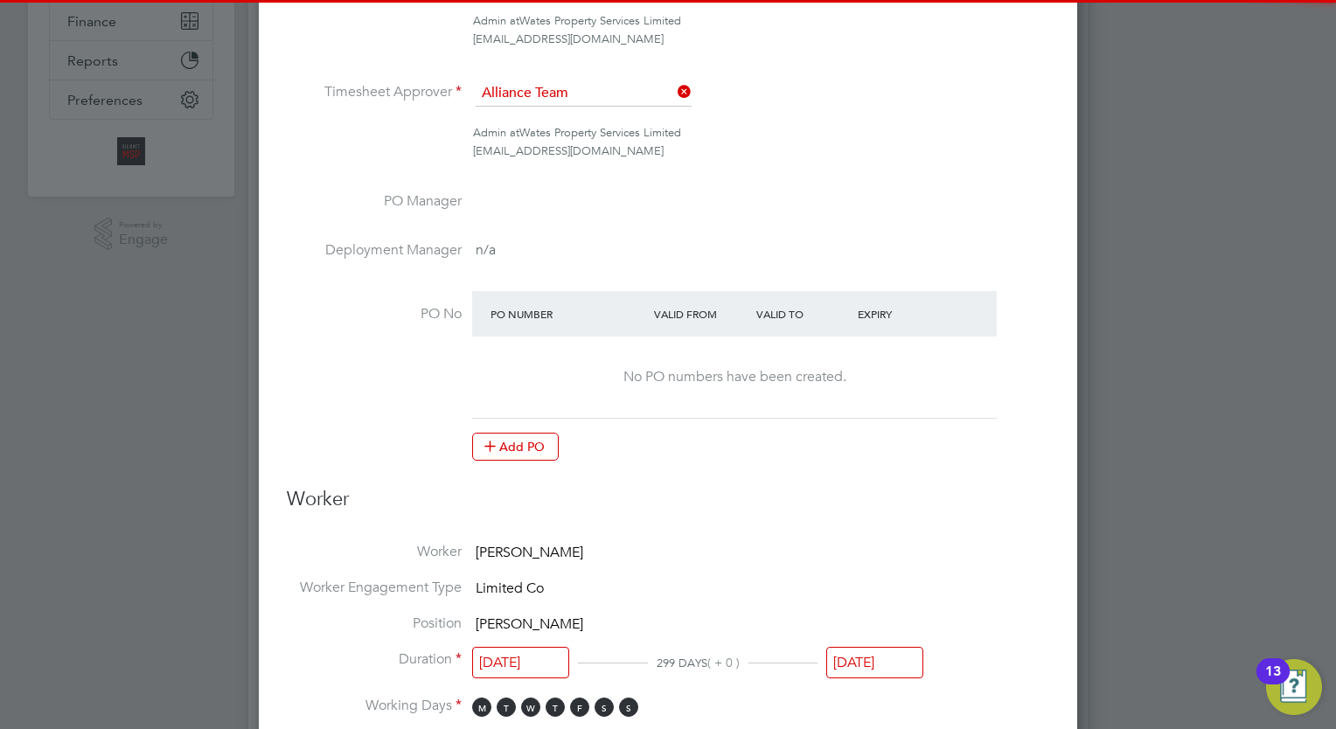
click at [867, 666] on input "[DATE]" at bounding box center [874, 663] width 97 height 32
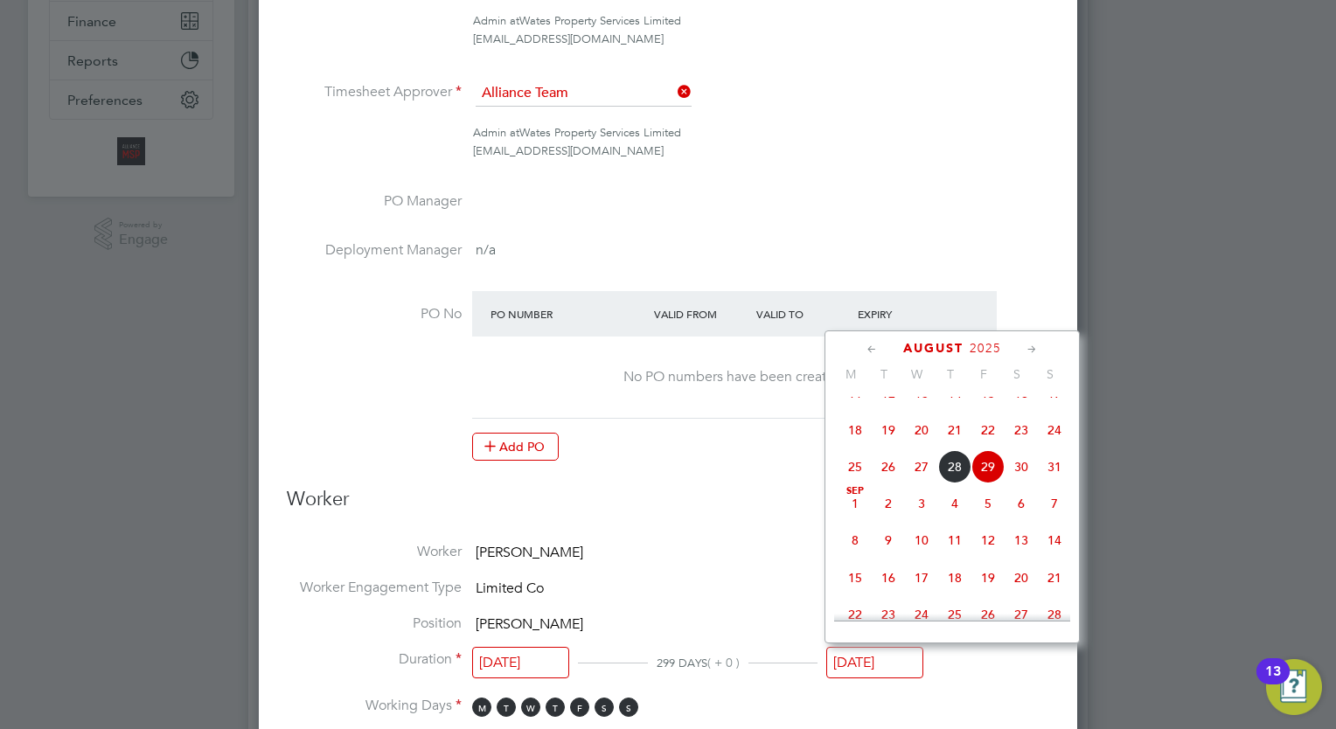
click at [1029, 345] on icon at bounding box center [1032, 349] width 17 height 19
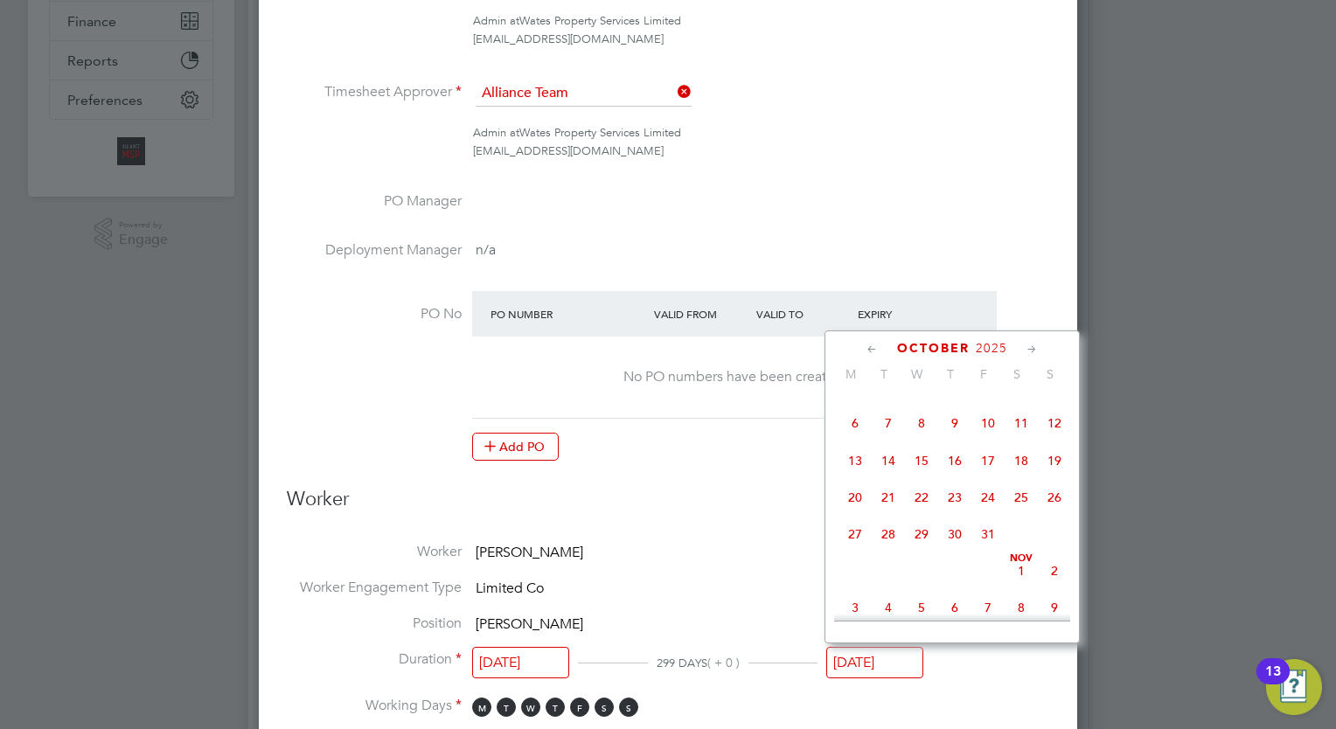
click at [1029, 345] on icon at bounding box center [1032, 349] width 17 height 19
click at [982, 545] on span "28" at bounding box center [987, 528] width 33 height 33
type input "[DATE]"
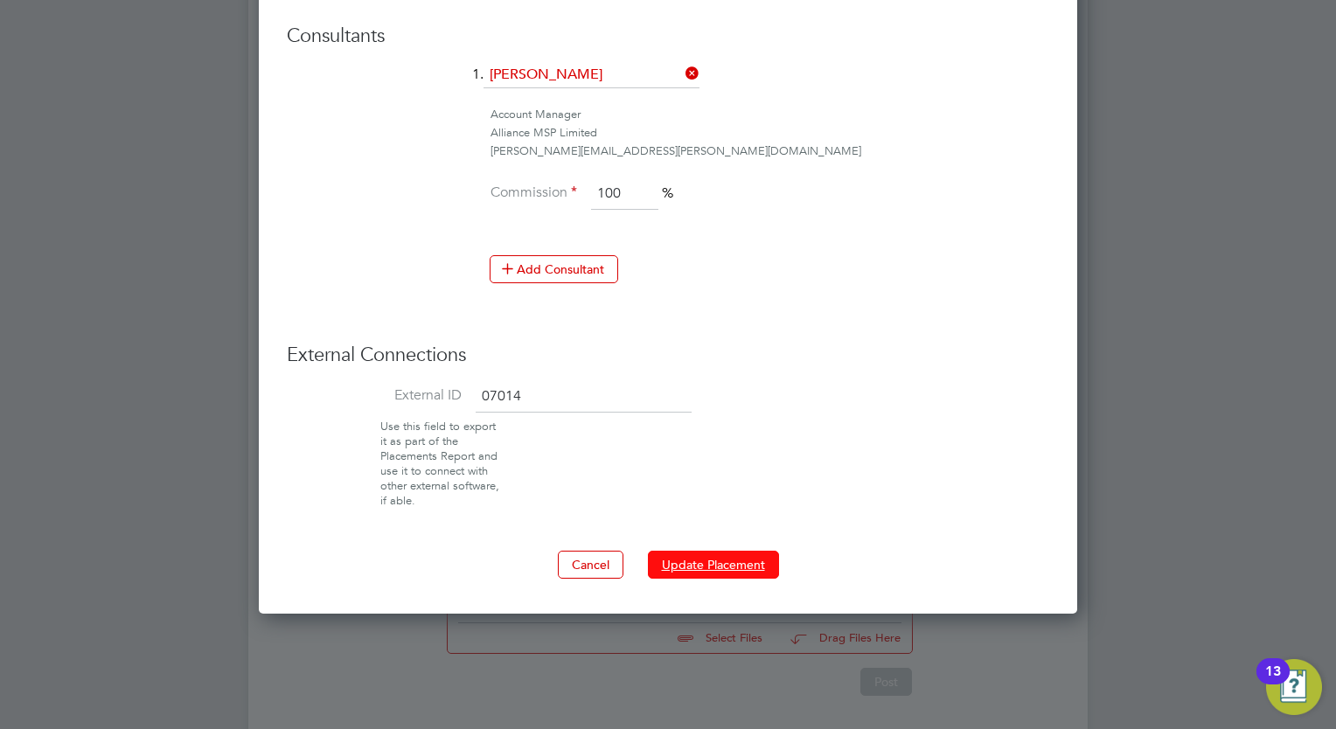
click at [712, 553] on button "Update Placement" at bounding box center [713, 565] width 131 height 28
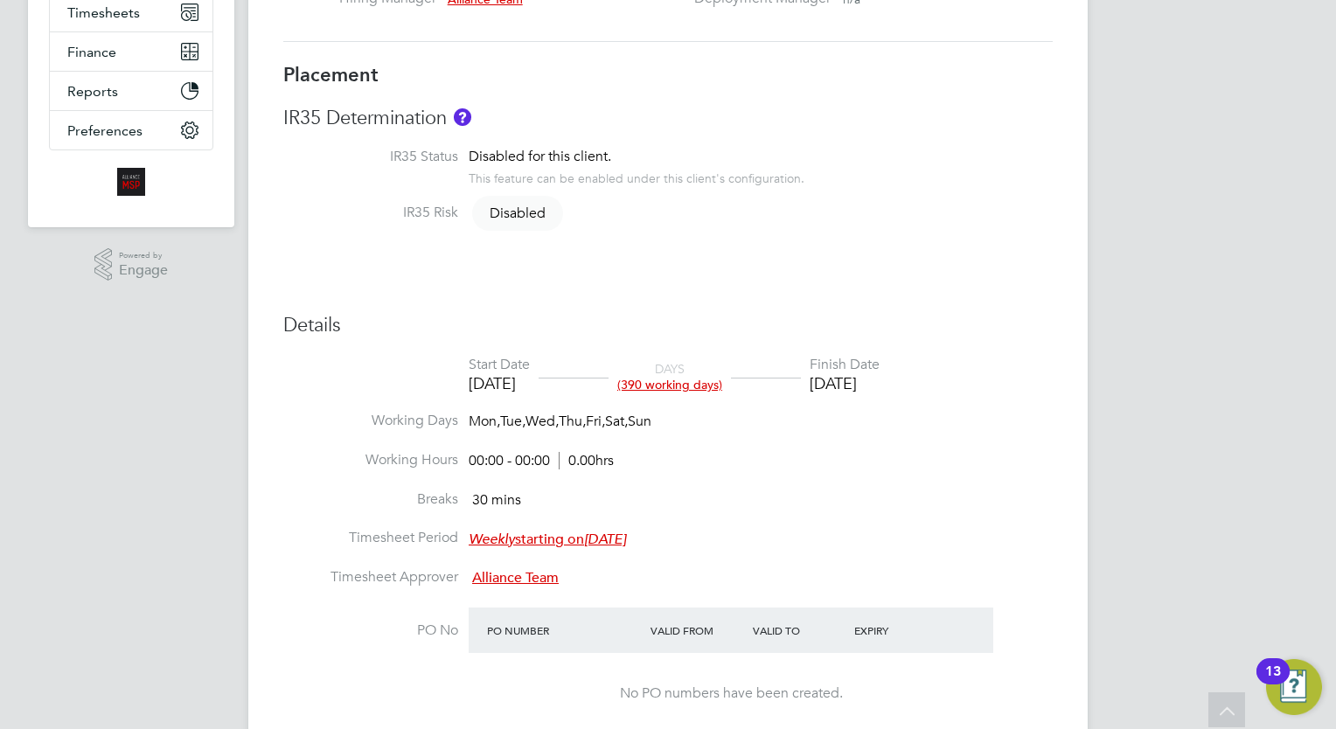
drag, startPoint x: 900, startPoint y: 119, endPoint x: 316, endPoint y: 448, distance: 671.2
click at [316, 448] on li "Working Days Mon, Tue, Wed, Thu, Fri, Sat, Sun" at bounding box center [667, 431] width 769 height 39
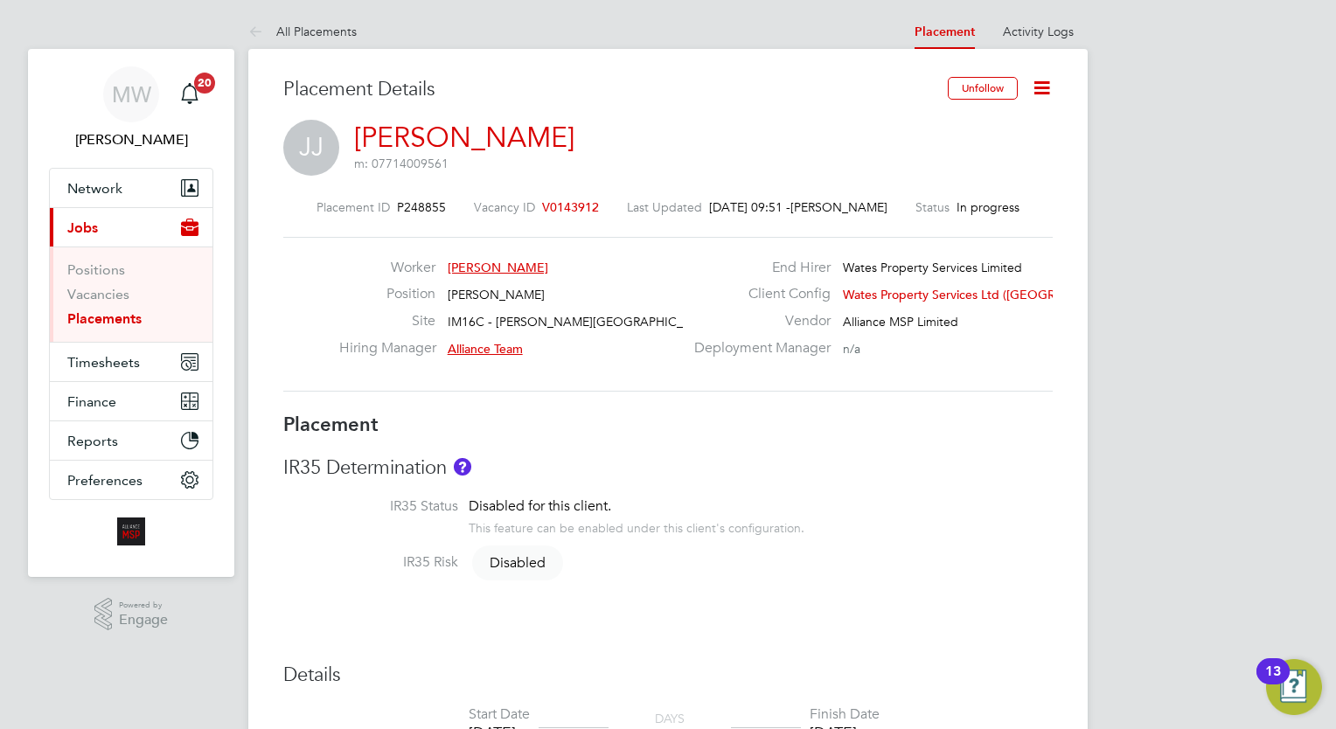
click at [1031, 87] on icon at bounding box center [1042, 88] width 22 height 22
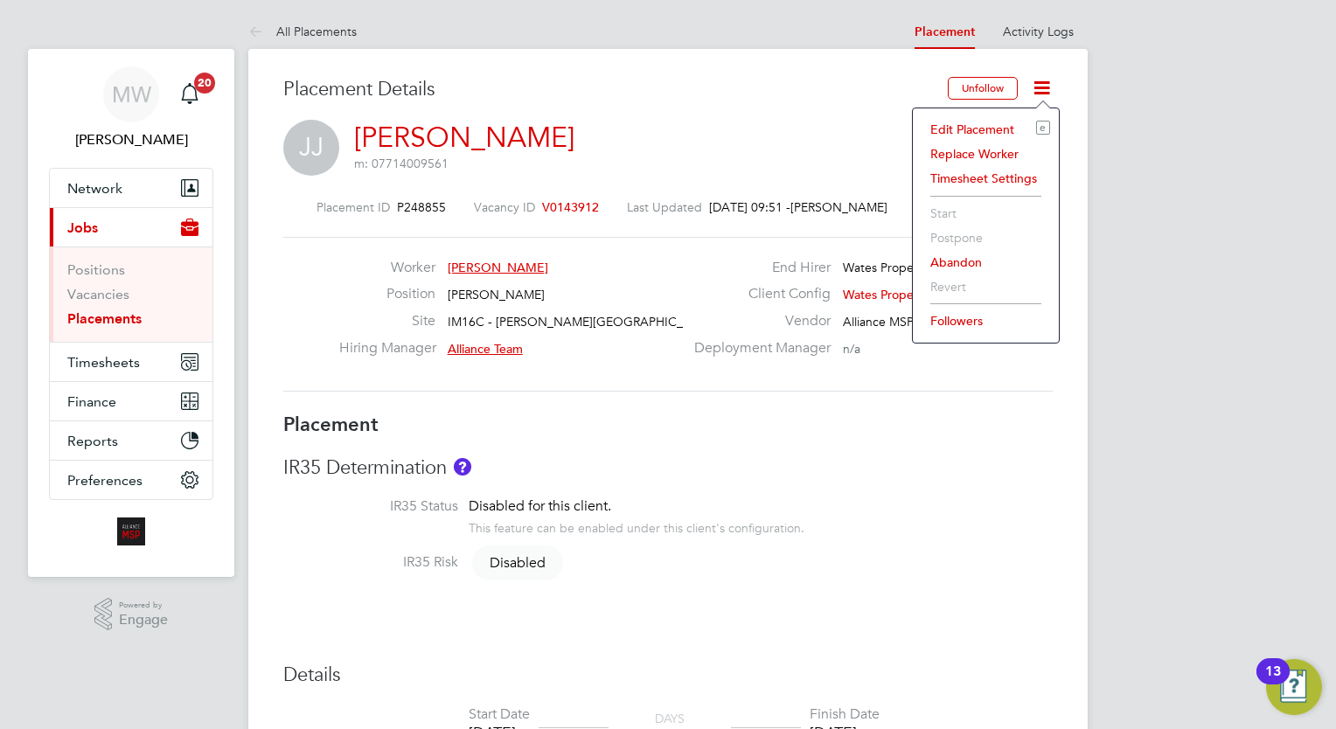
click at [972, 131] on li "Edit Placement e" at bounding box center [985, 129] width 128 height 24
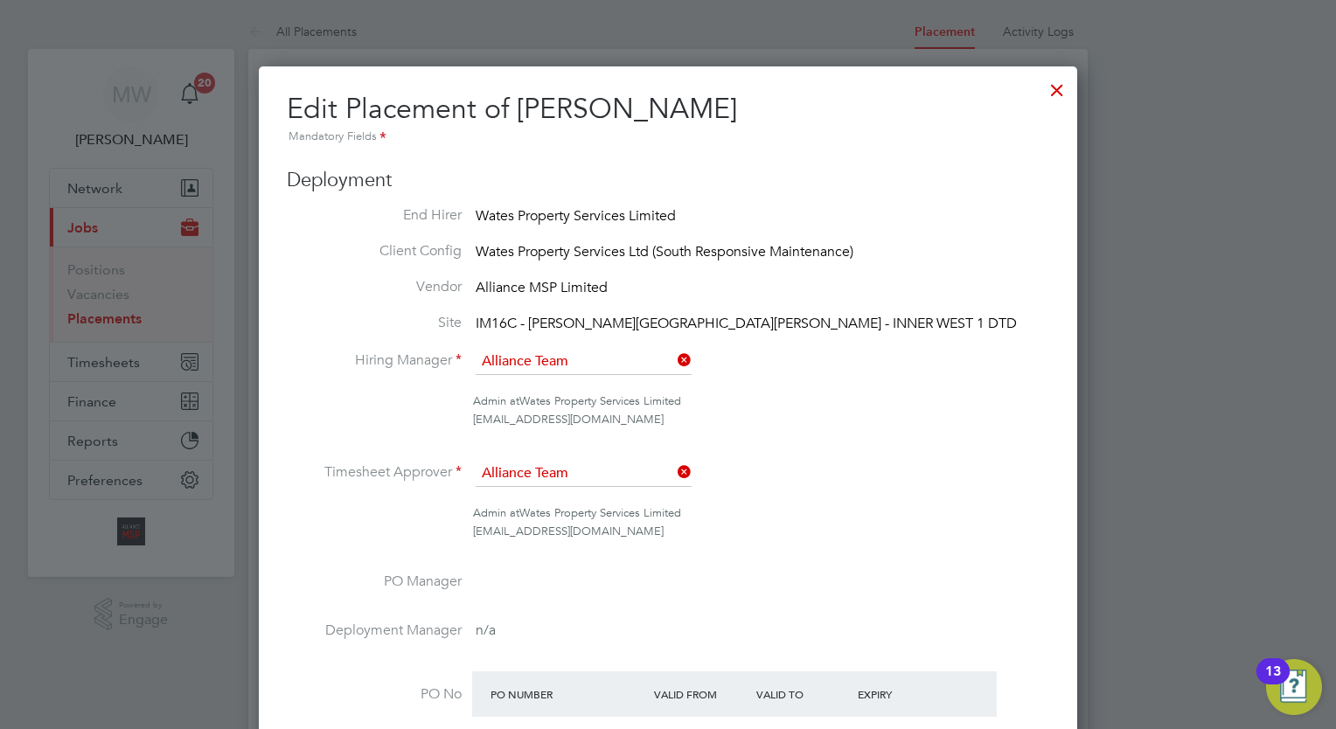
click at [1059, 97] on div at bounding box center [1056, 85] width 31 height 31
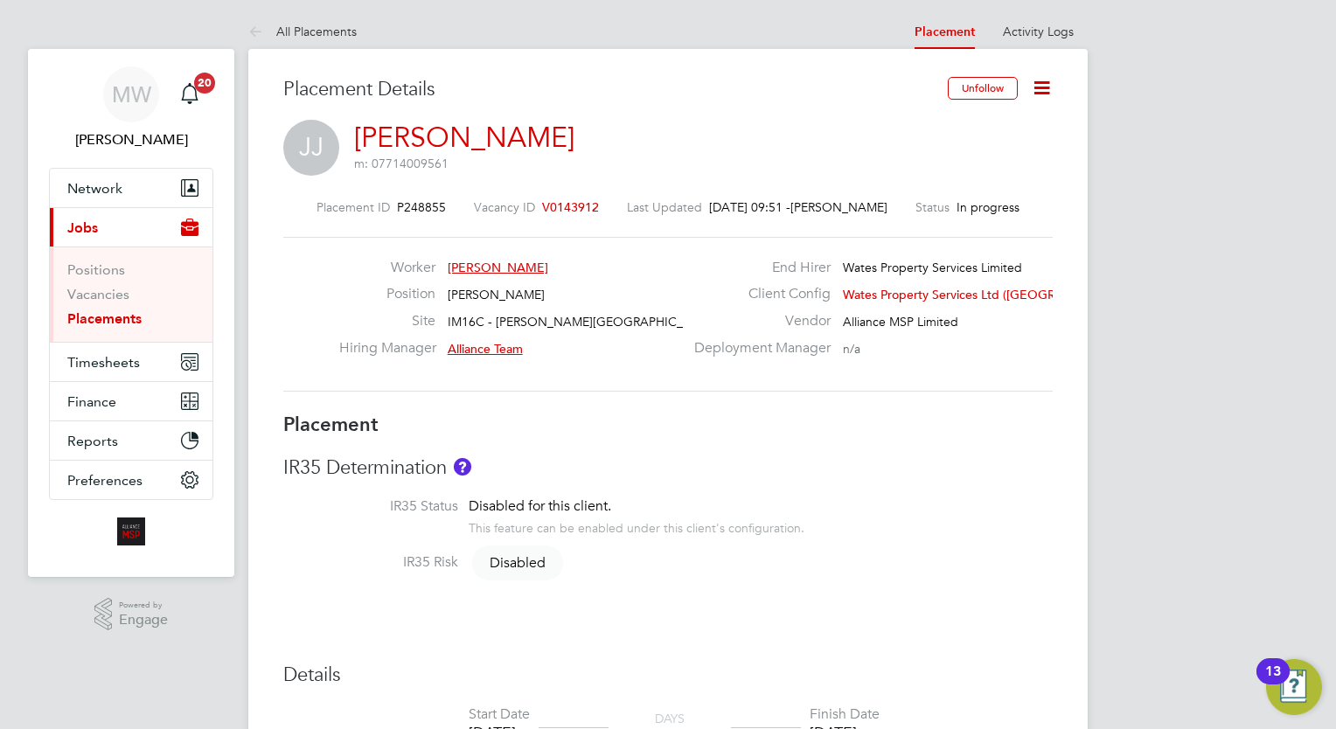
click at [108, 317] on link "Placements" at bounding box center [104, 318] width 74 height 17
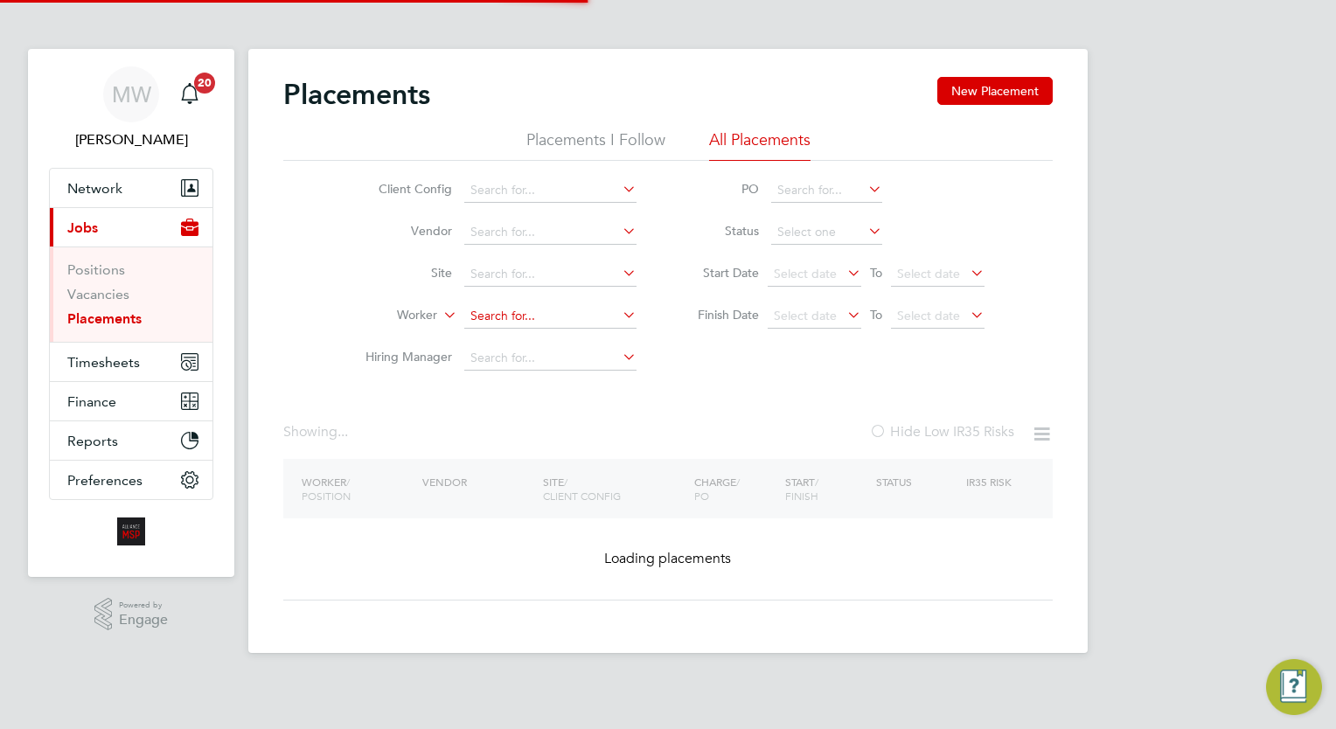
click at [503, 316] on input at bounding box center [550, 316] width 172 height 24
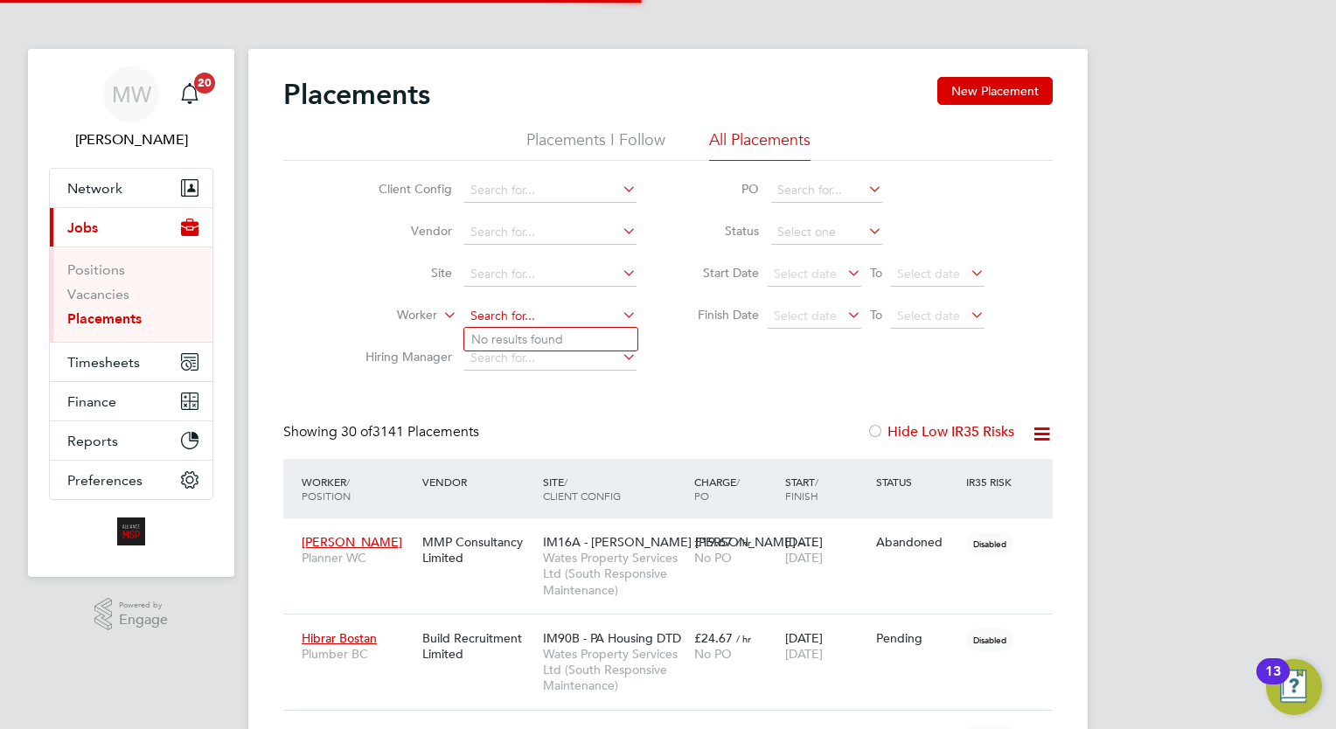
scroll to position [50, 121]
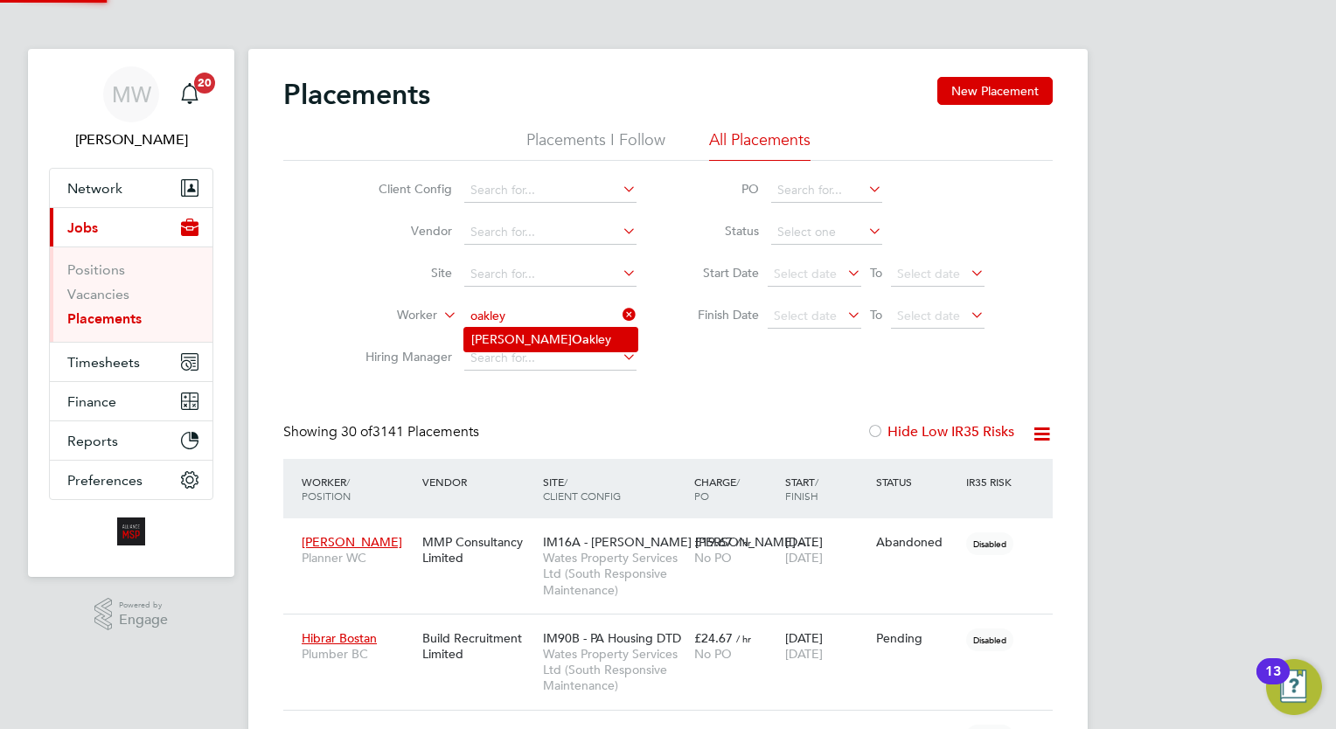
click at [524, 337] on li "Glynn Oa kley" at bounding box center [550, 340] width 173 height 24
type input "[PERSON_NAME]"
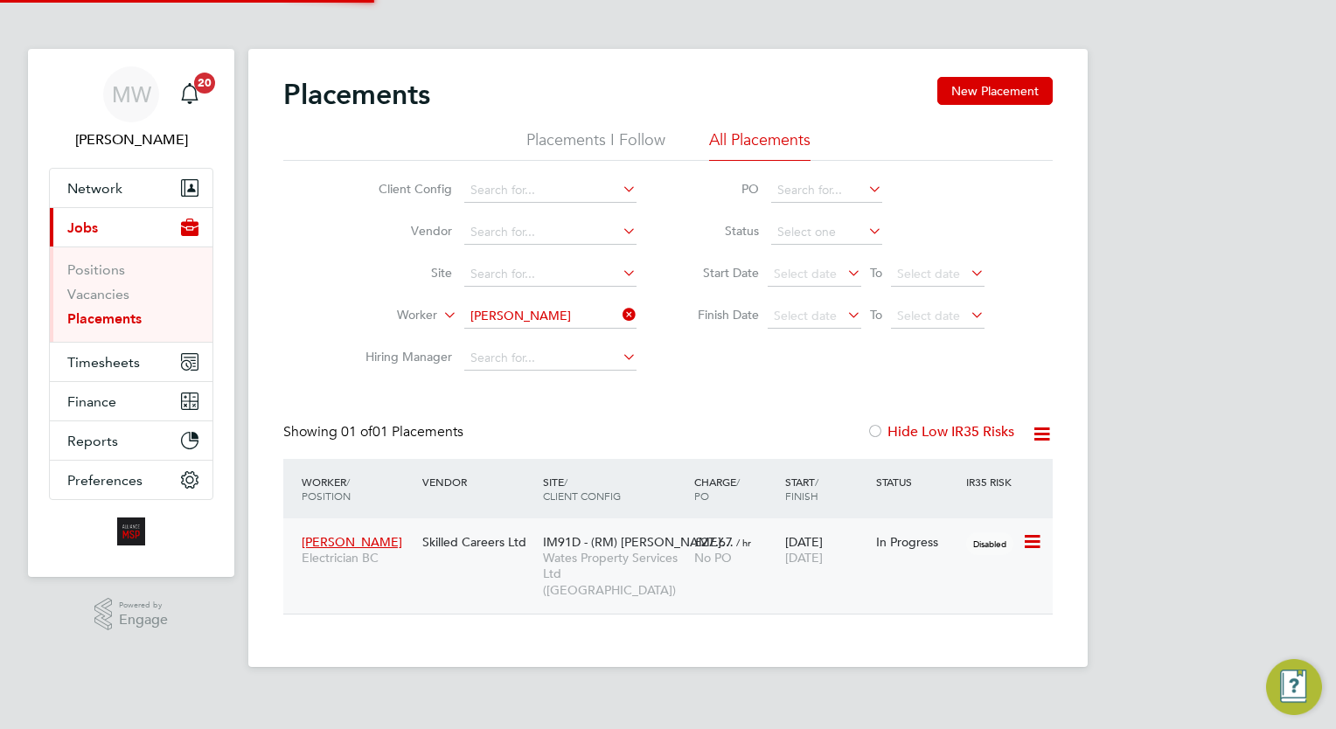
click at [753, 550] on div "No PO" at bounding box center [735, 558] width 82 height 16
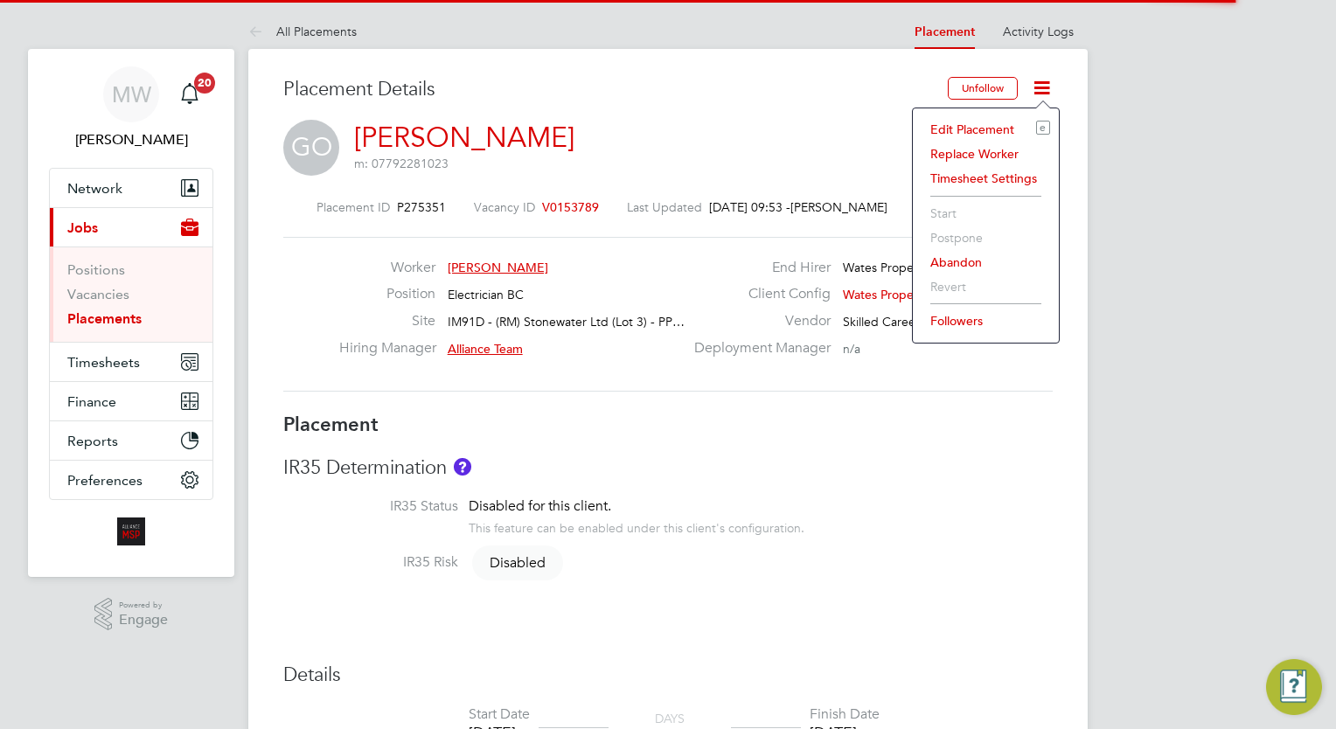
click at [986, 130] on li "Edit Placement e" at bounding box center [985, 129] width 128 height 24
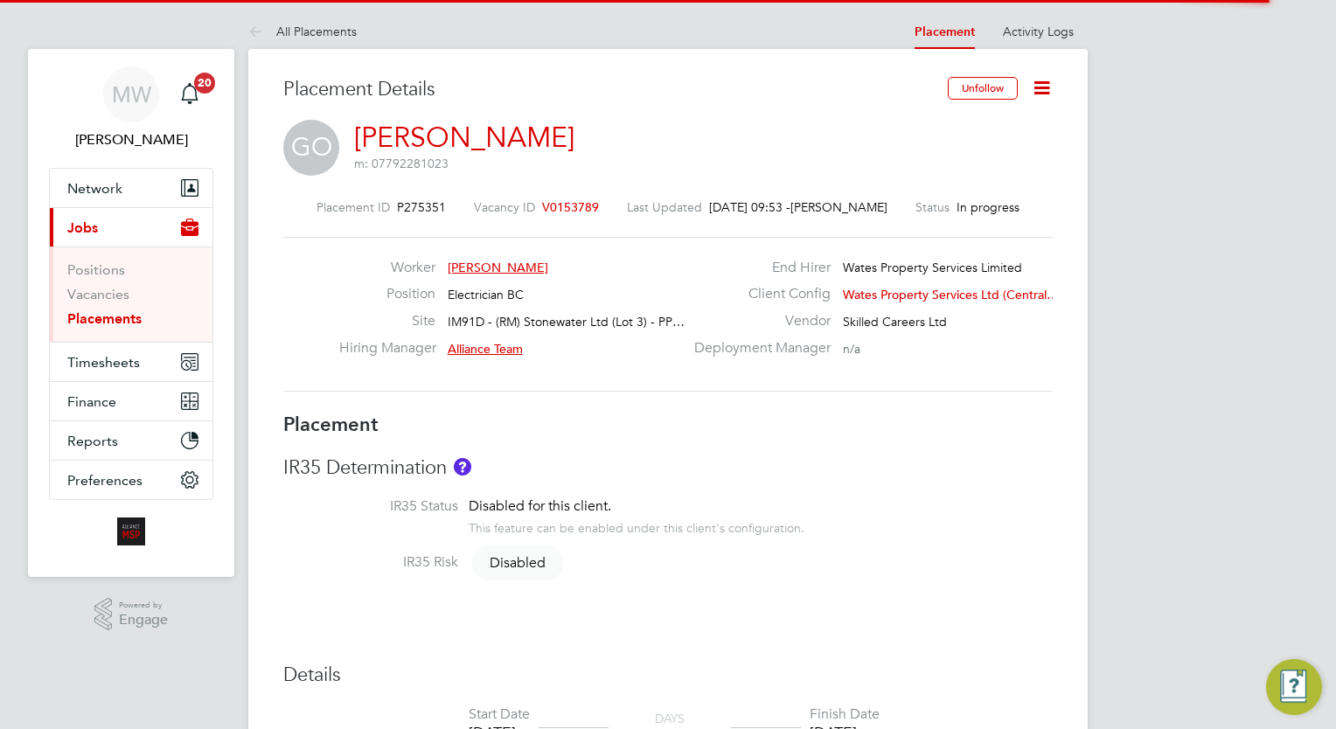
type input "Alliance Team"
type input "17 Mar 2025"
type input "[DATE]"
type input "00:00"
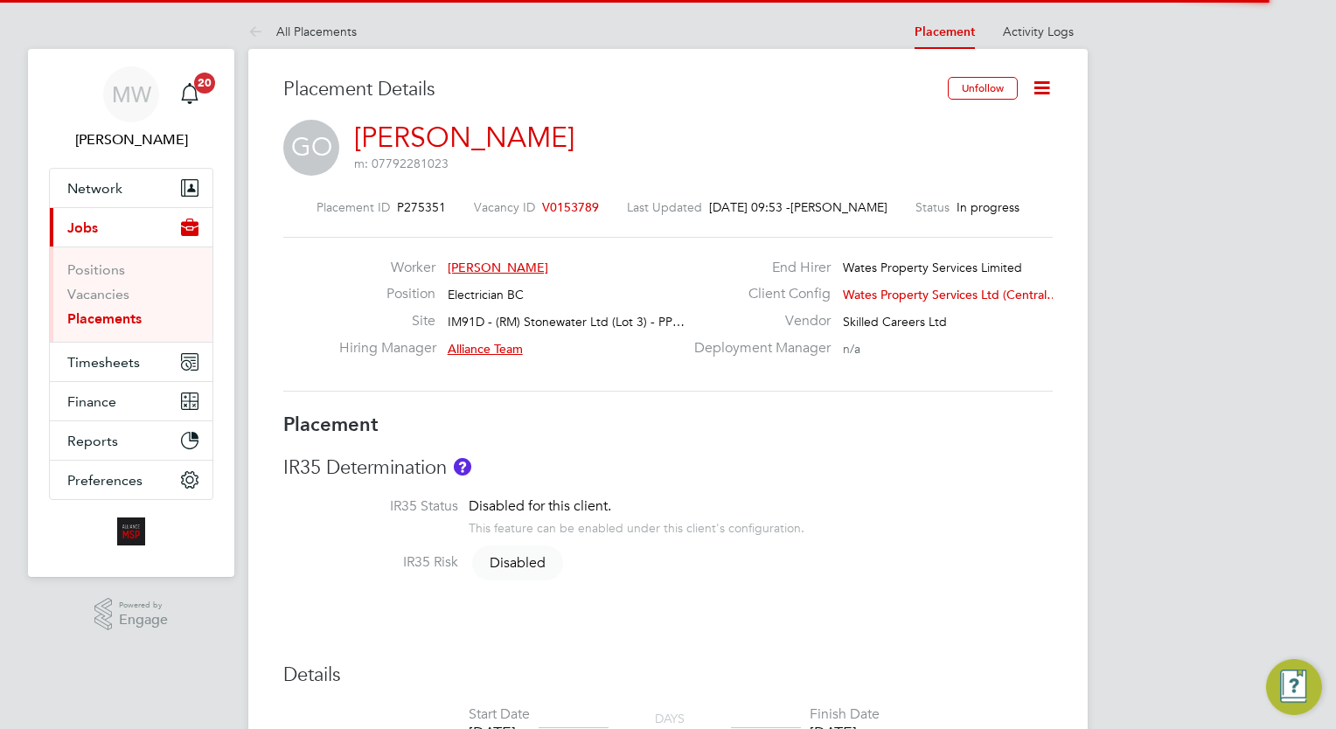
type input "00:00"
type input "07527"
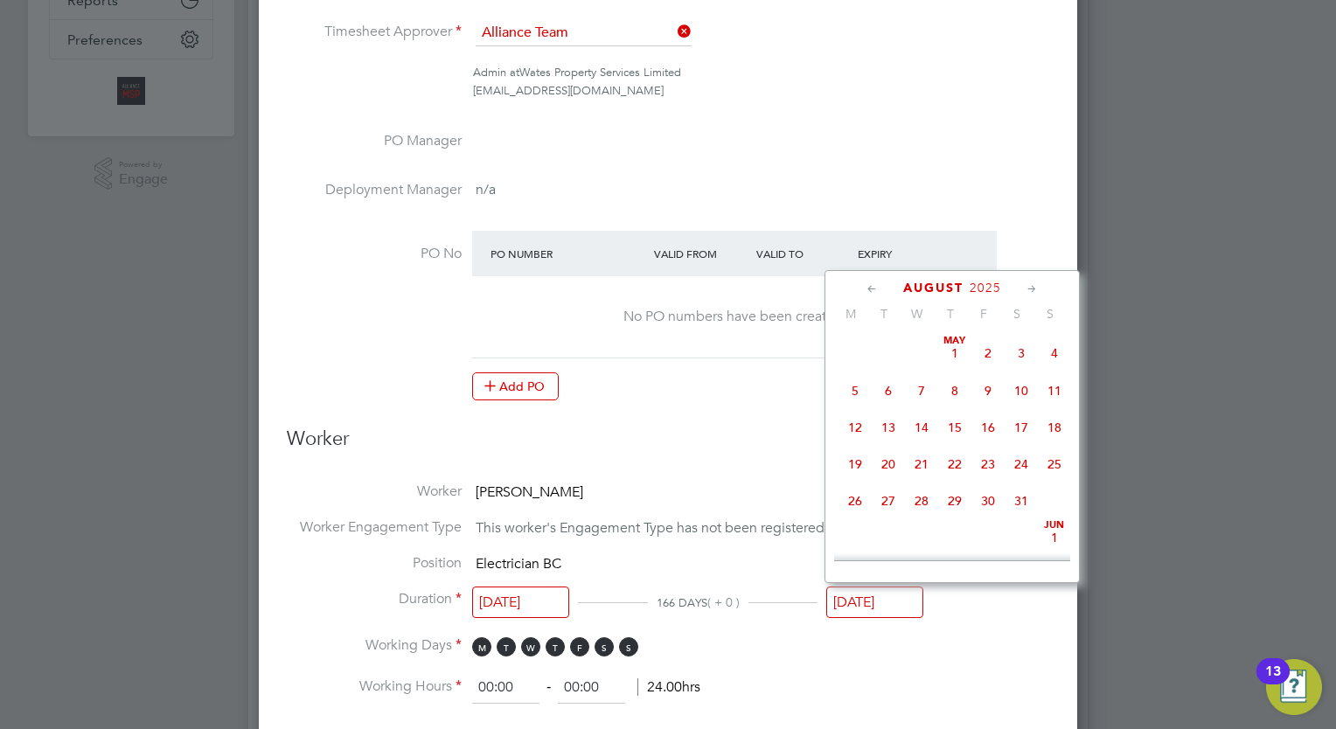
click at [885, 602] on input "[DATE]" at bounding box center [874, 602] width 97 height 32
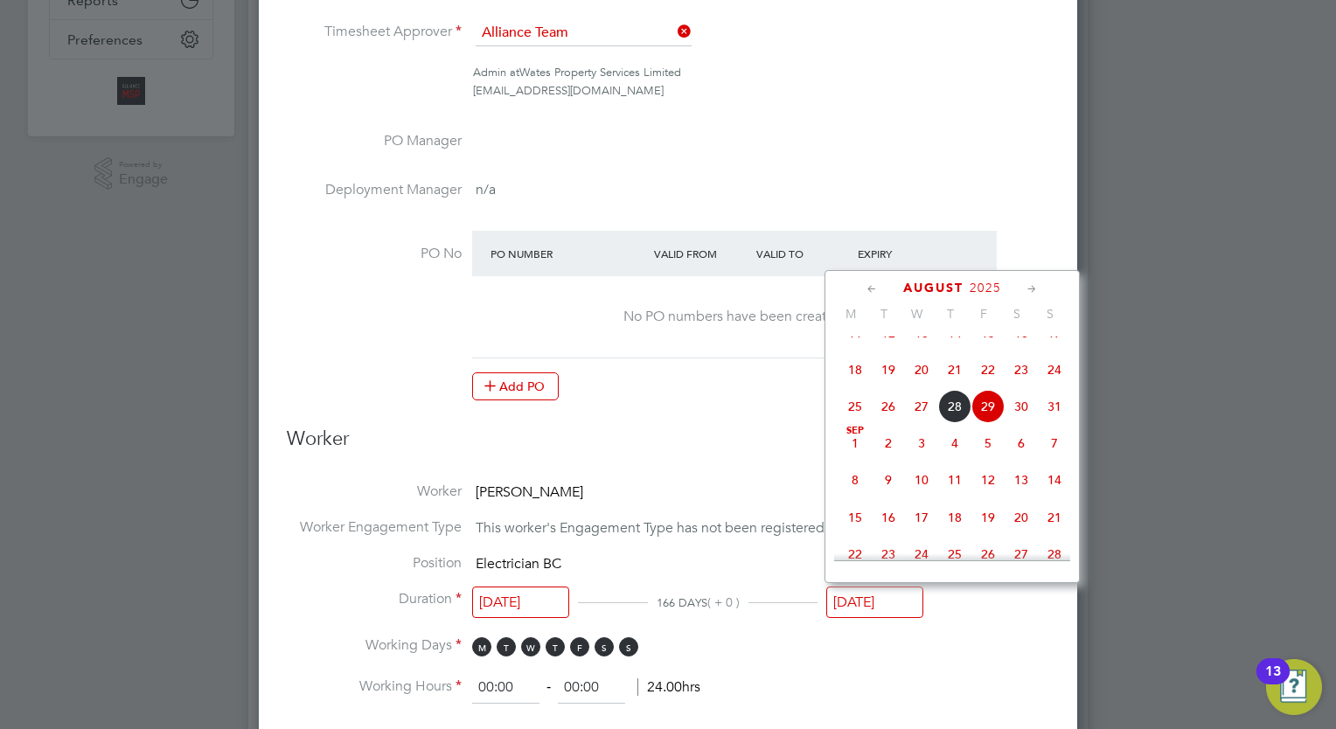
click at [1026, 290] on icon at bounding box center [1032, 289] width 17 height 19
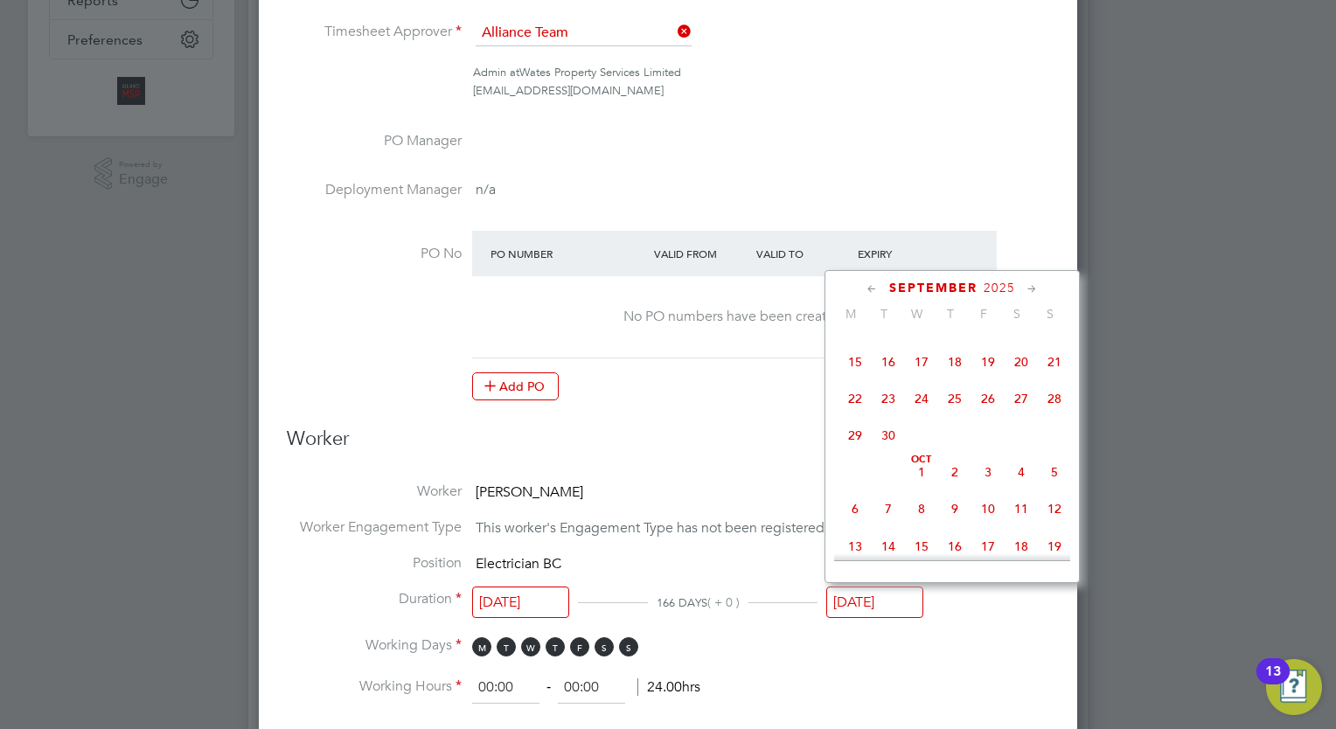
click at [1026, 290] on icon at bounding box center [1032, 289] width 17 height 19
click at [985, 485] on span "28" at bounding box center [987, 468] width 33 height 33
type input "[DATE]"
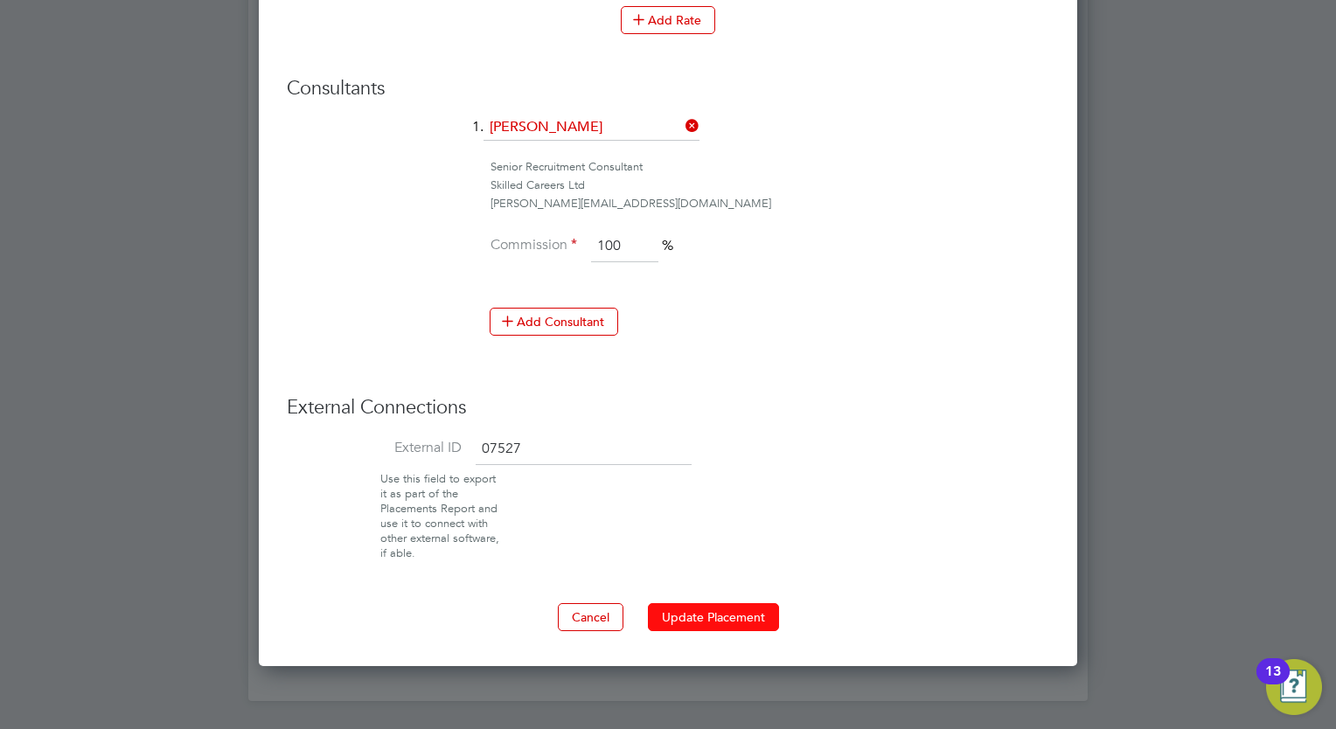
click at [677, 605] on button "Update Placement" at bounding box center [713, 617] width 131 height 28
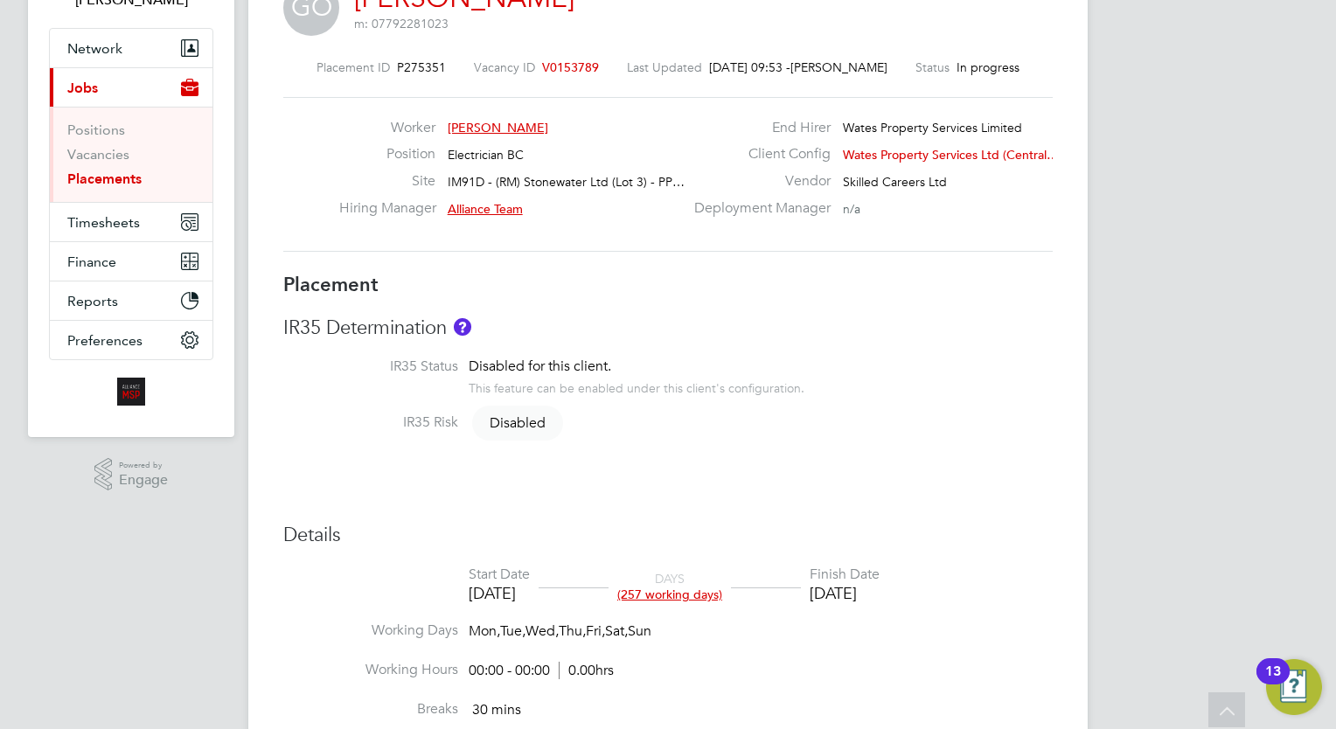
click at [108, 174] on link "Placements" at bounding box center [104, 178] width 74 height 17
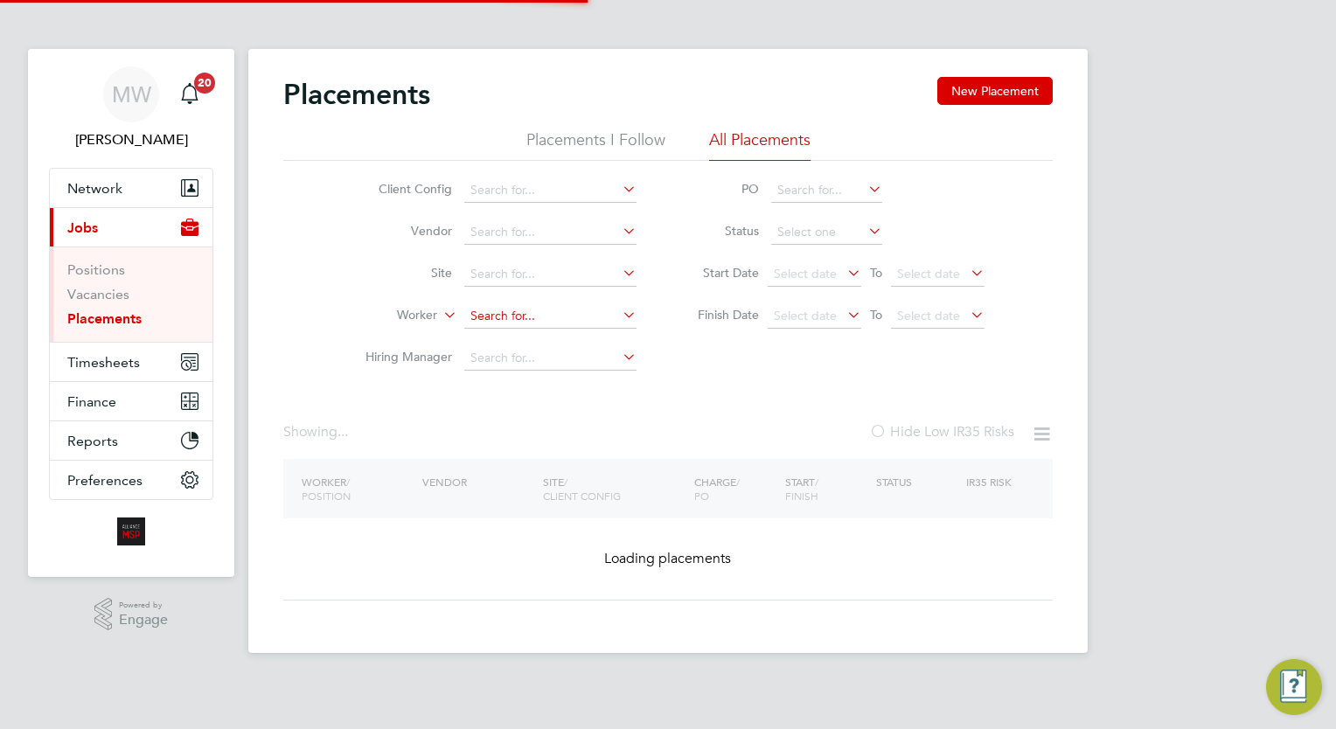
click at [526, 314] on input at bounding box center [550, 316] width 172 height 24
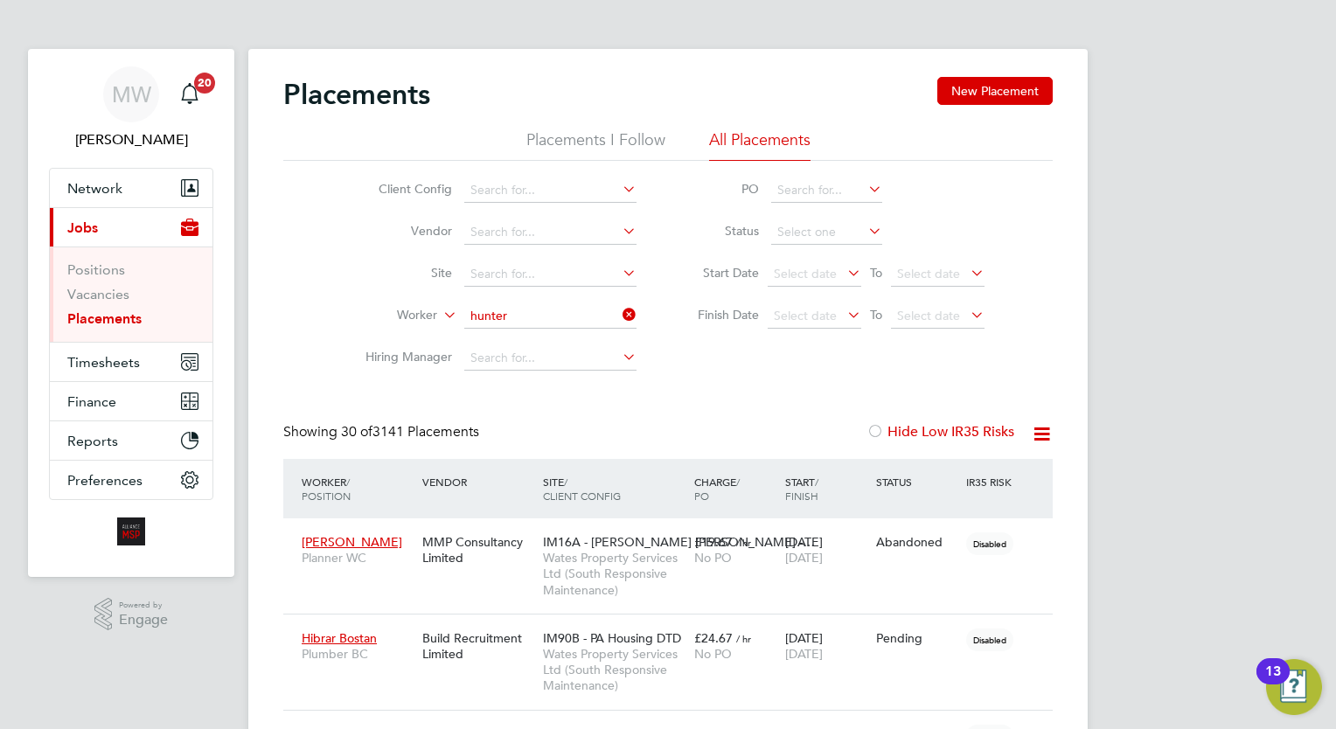
click at [552, 361] on li "Rudi Hunter" at bounding box center [550, 363] width 173 height 24
type input "Rudi Hunter"
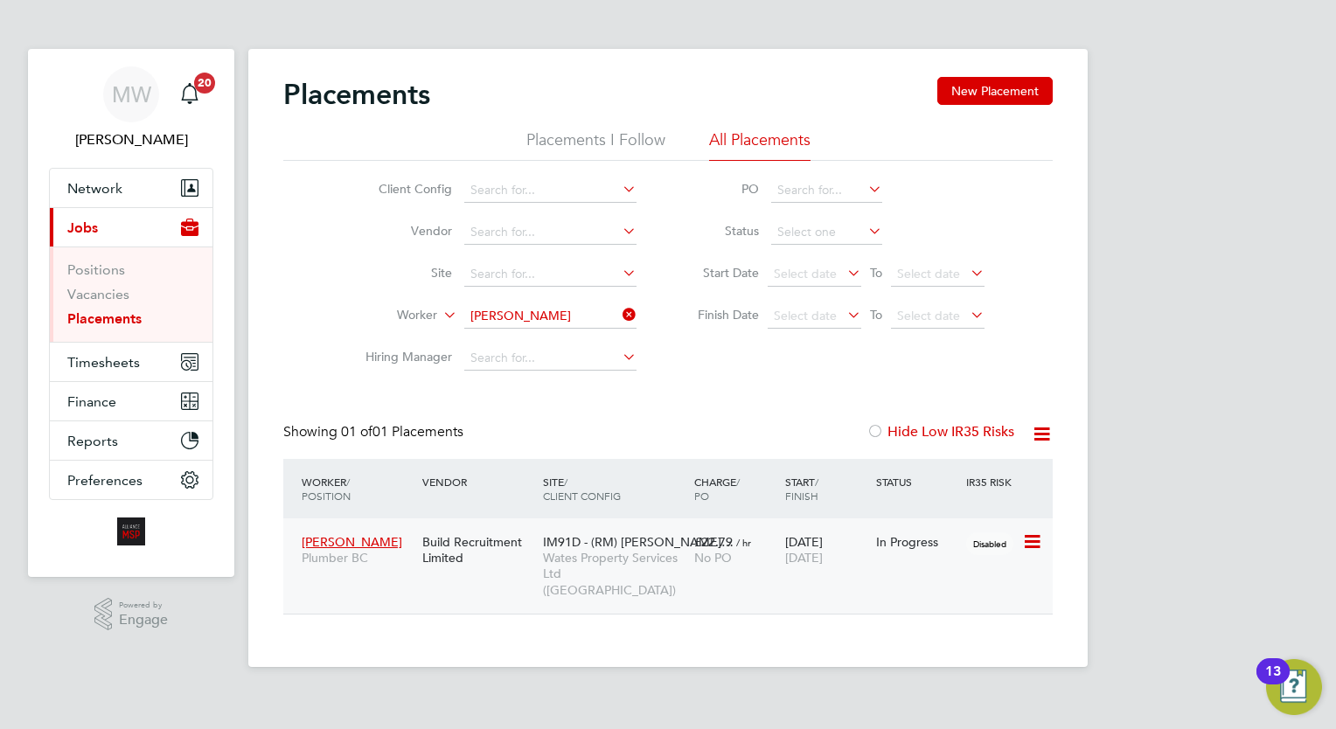
click at [748, 563] on div "No PO" at bounding box center [735, 558] width 82 height 16
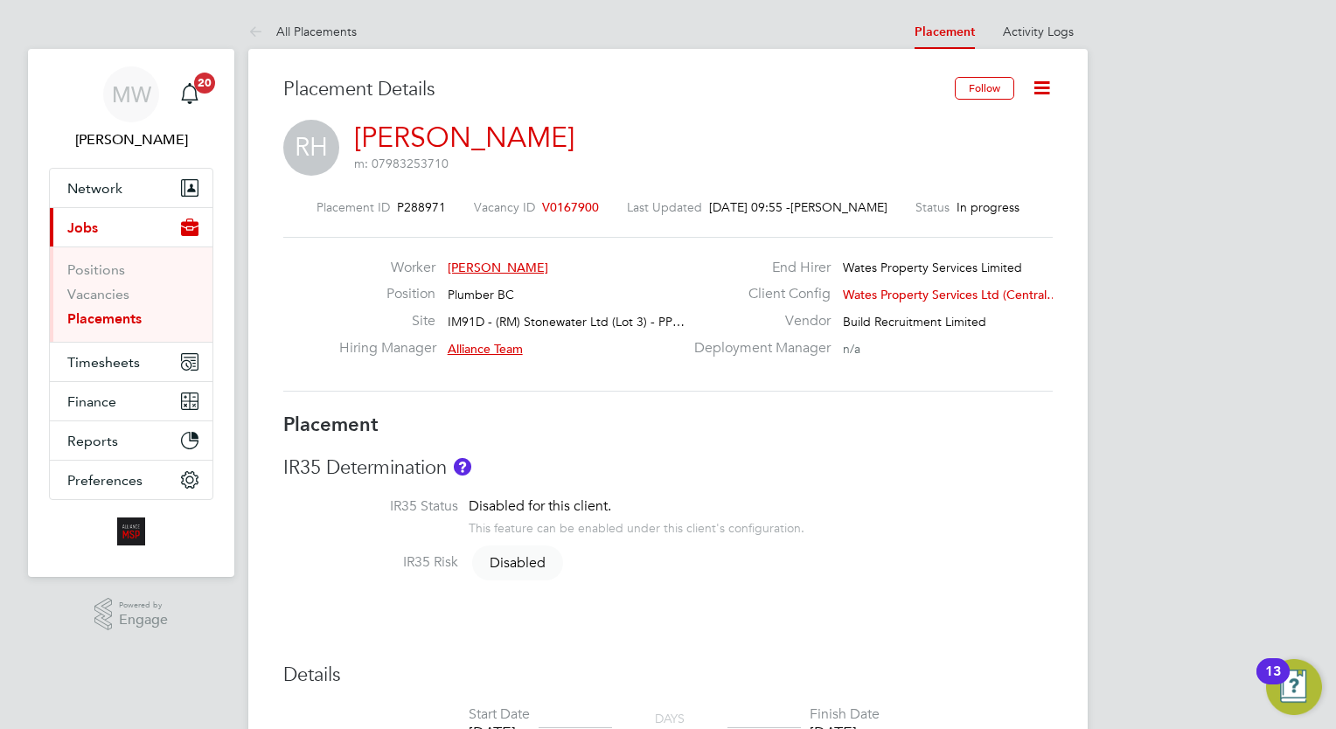
click at [1048, 86] on icon at bounding box center [1042, 88] width 22 height 22
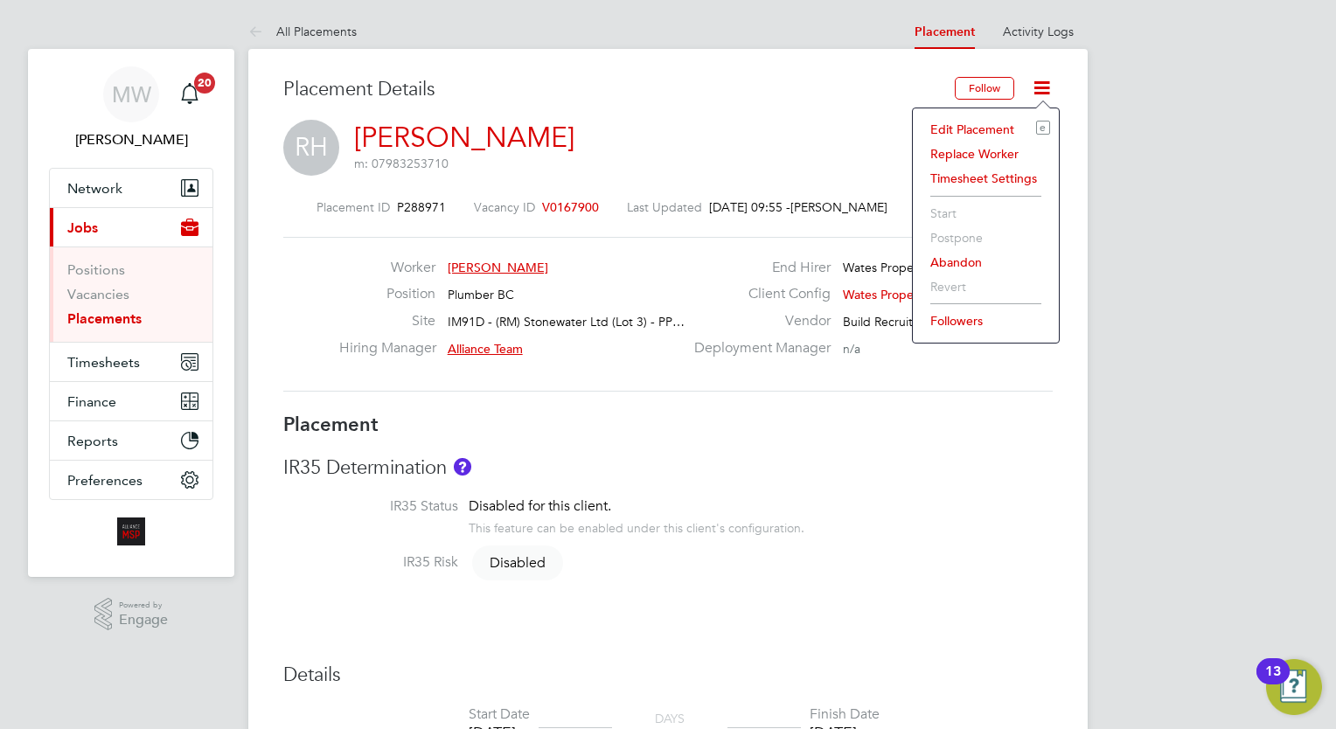
click at [996, 129] on li "Edit Placement e" at bounding box center [985, 129] width 128 height 24
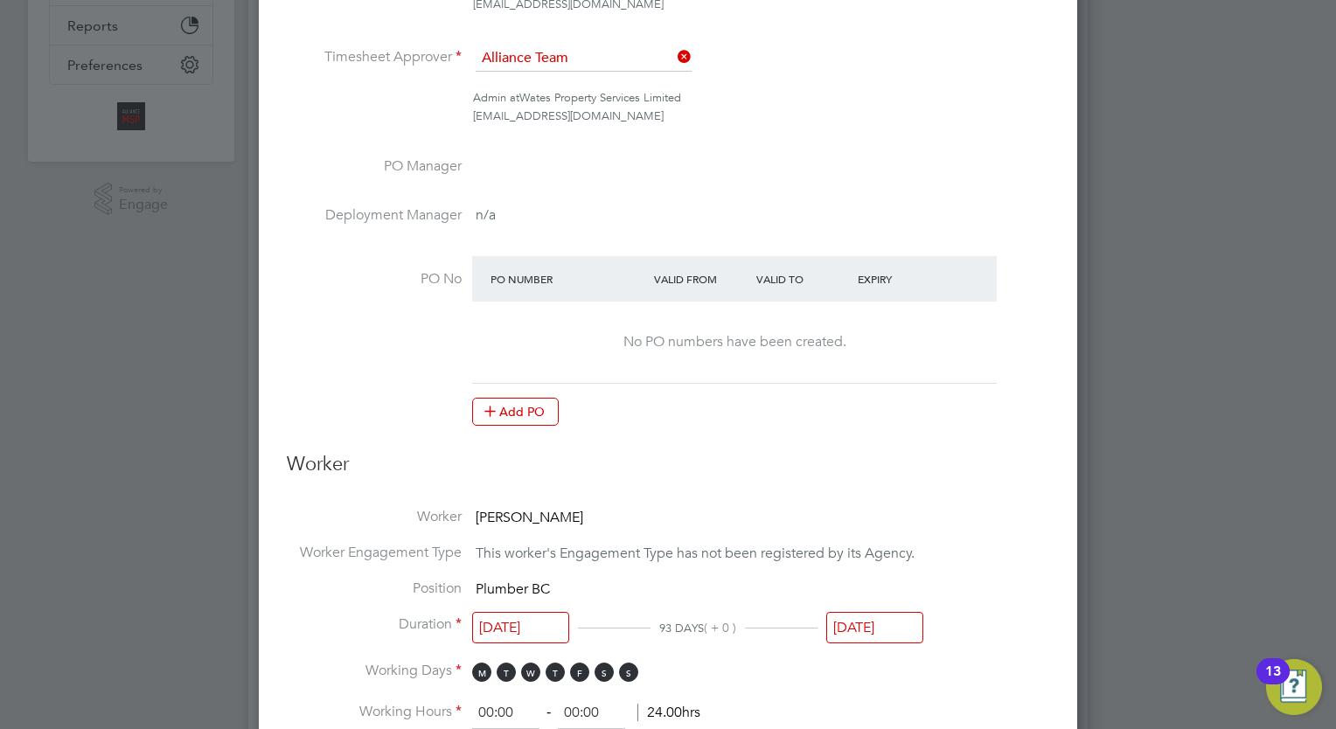
click at [886, 621] on input "[DATE]" at bounding box center [874, 628] width 97 height 32
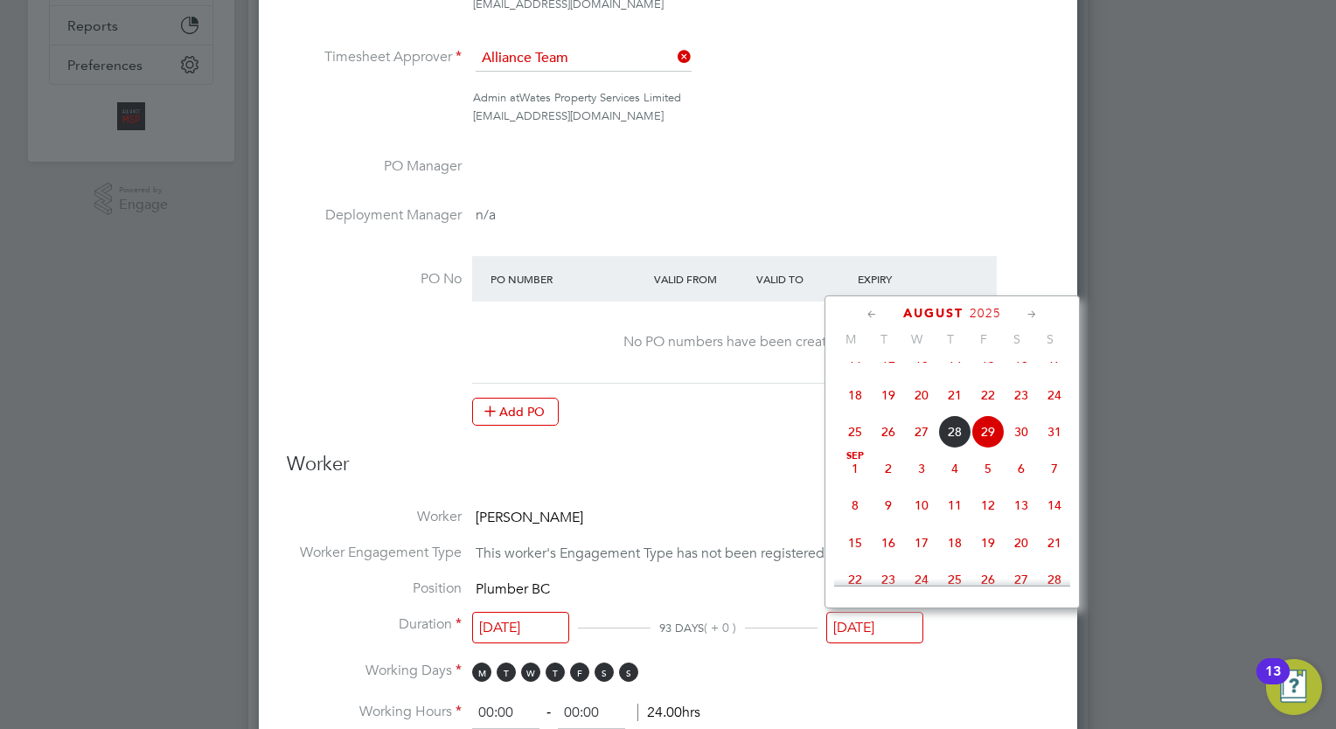
click at [1029, 312] on icon at bounding box center [1032, 314] width 17 height 19
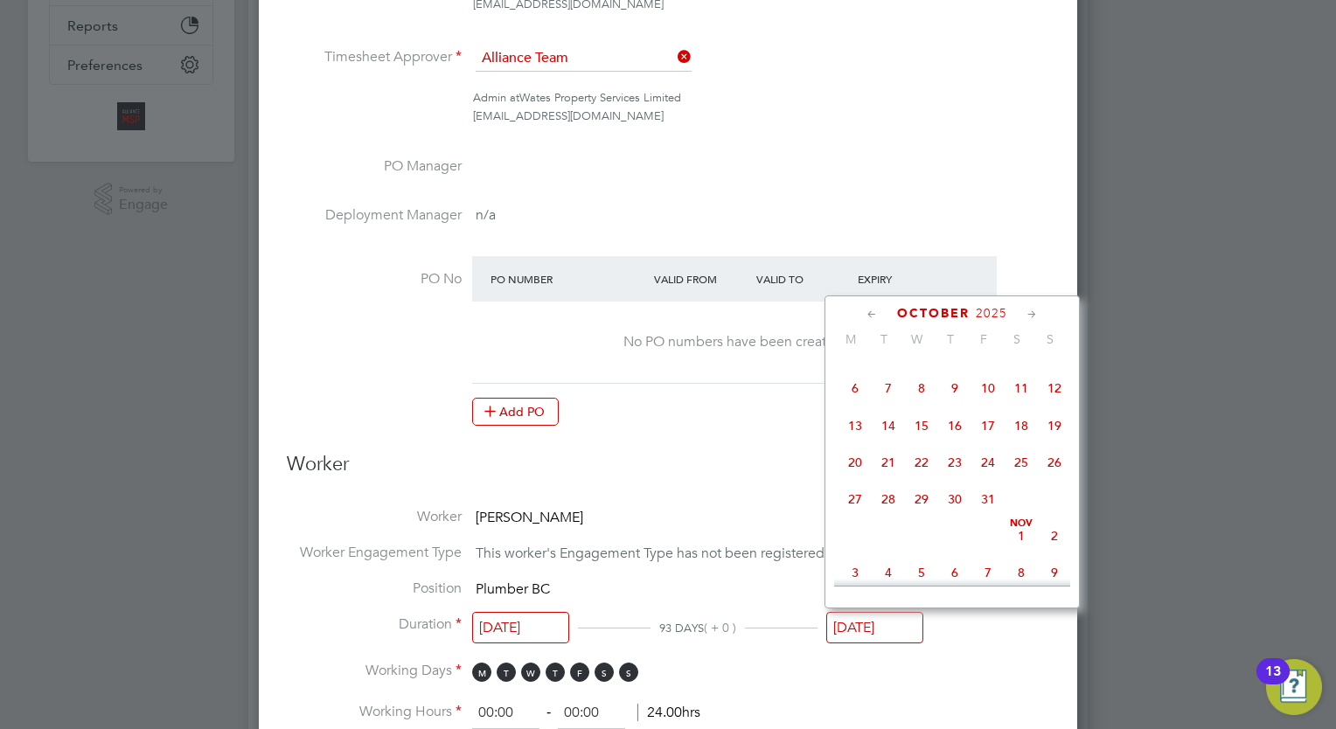
click at [1029, 312] on icon at bounding box center [1032, 314] width 17 height 19
click at [991, 510] on span "28" at bounding box center [987, 493] width 33 height 33
type input "[DATE]"
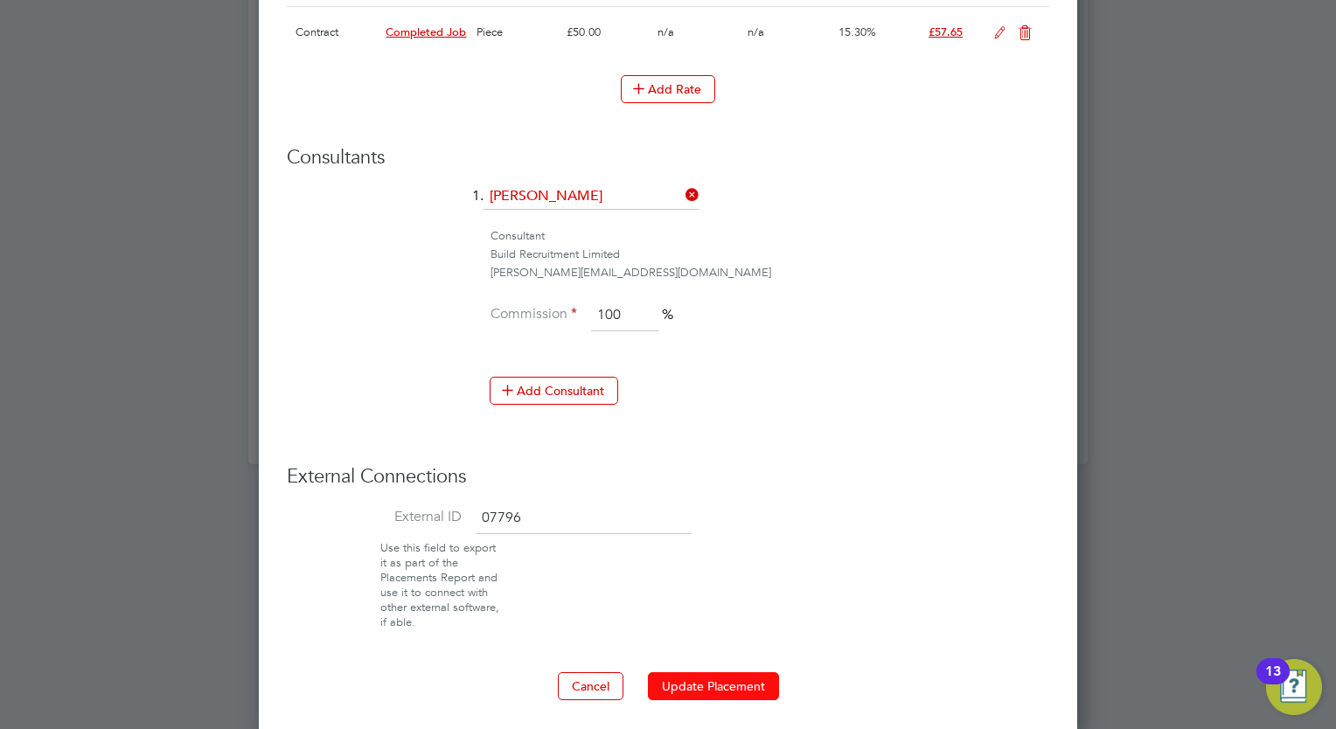
click at [689, 691] on button "Update Placement" at bounding box center [713, 686] width 131 height 28
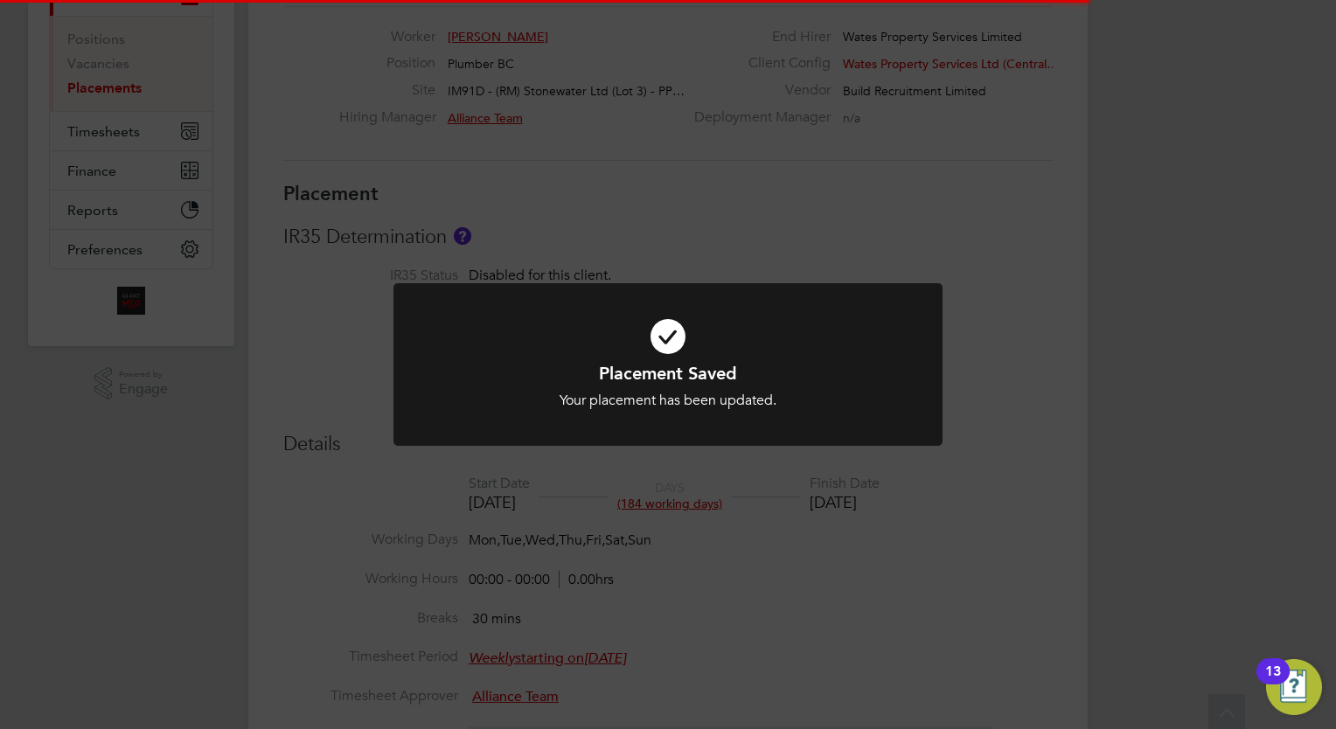
click at [1106, 510] on div "Placement Saved Your placement has been updated. Cancel Okay" at bounding box center [668, 364] width 1336 height 729
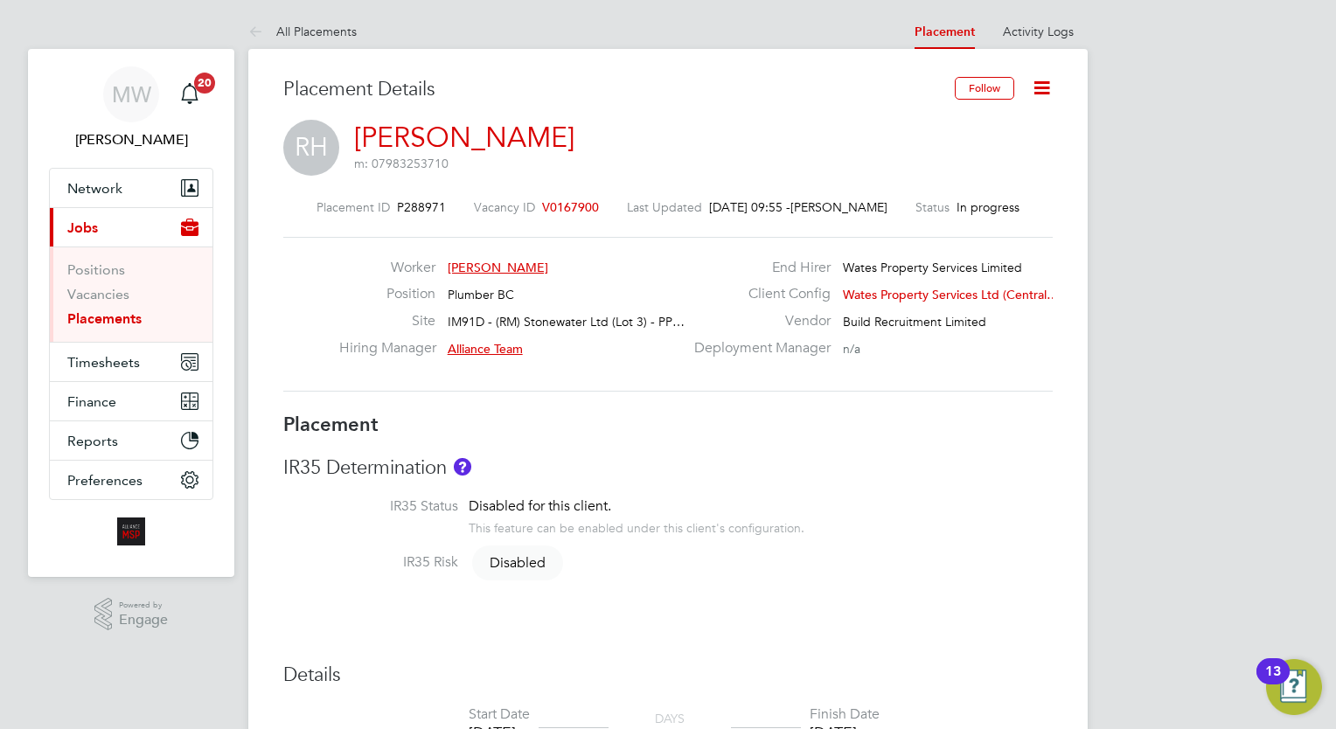
click at [135, 316] on link "Placements" at bounding box center [104, 318] width 74 height 17
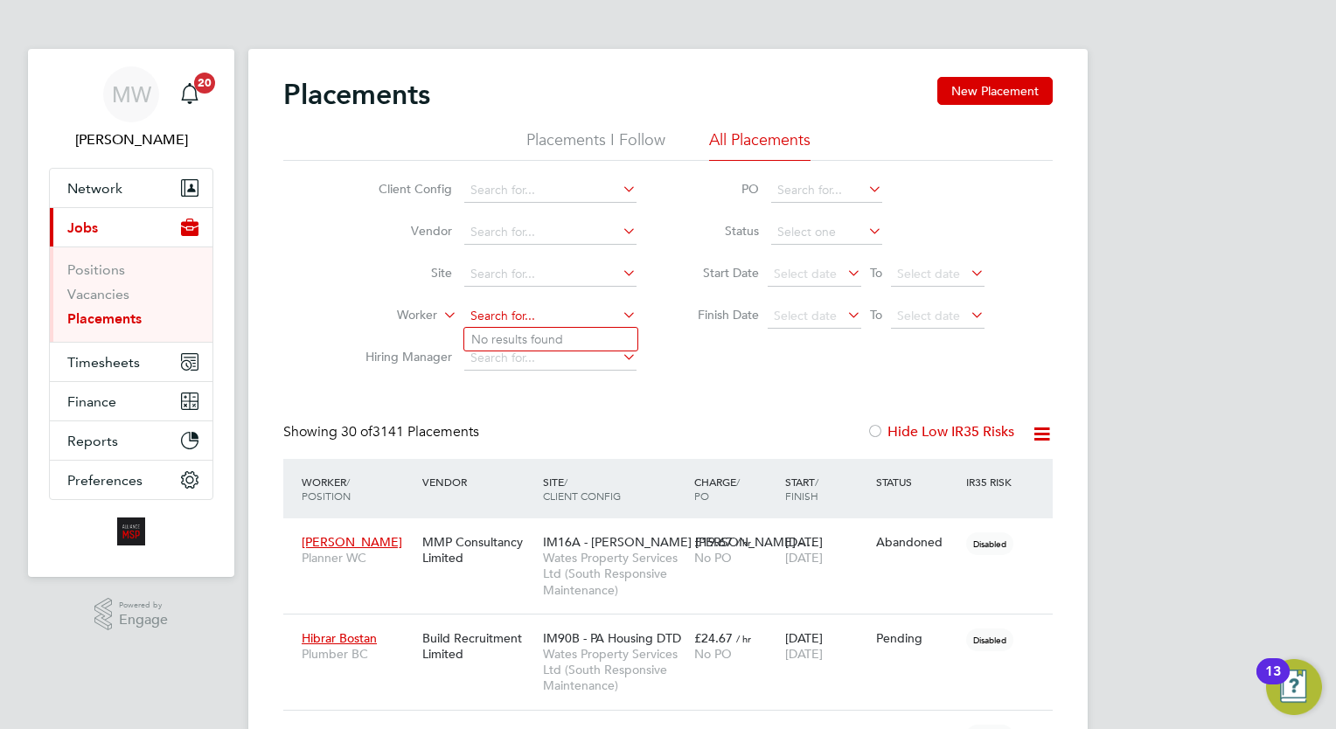
click at [532, 309] on input at bounding box center [550, 316] width 172 height 24
click at [555, 335] on li "Lebert Bathelo r" at bounding box center [550, 340] width 173 height 24
type input "Lebert Bathelor"
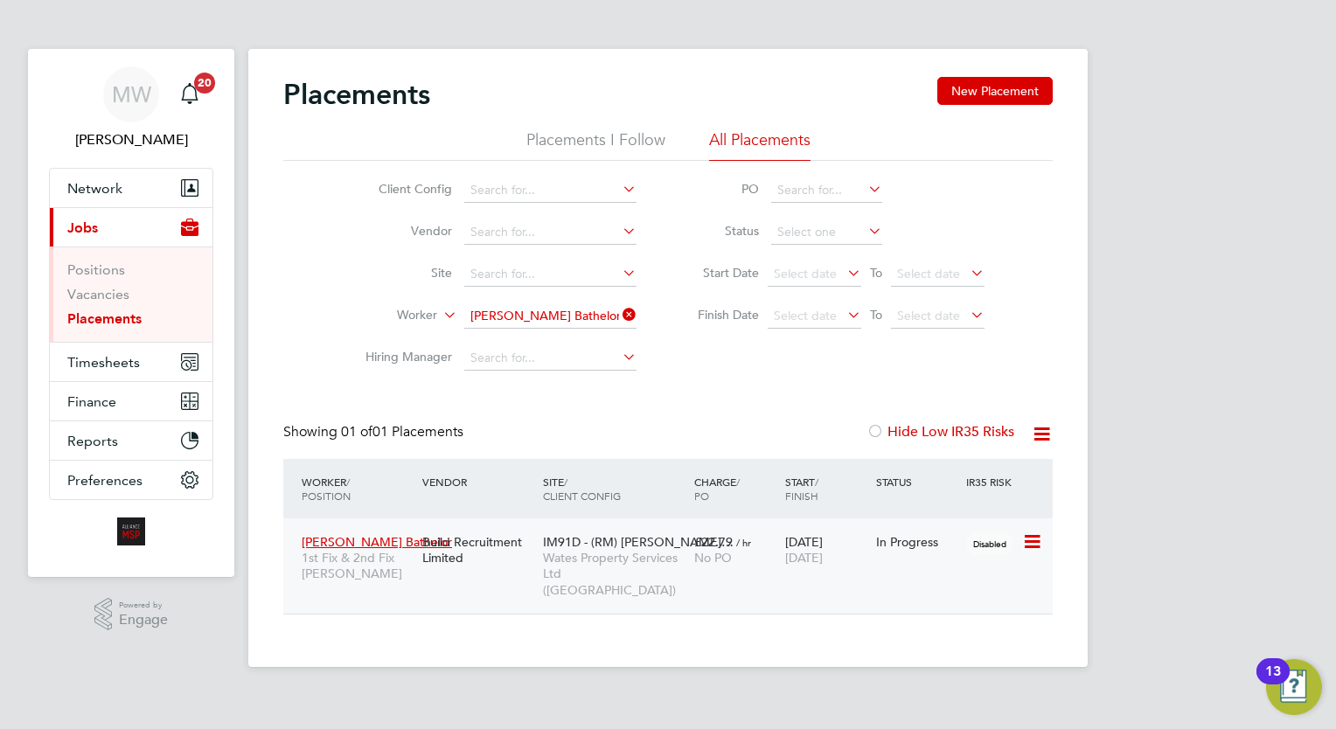
click at [761, 531] on div "£22.79 / hr No PO" at bounding box center [735, 549] width 91 height 49
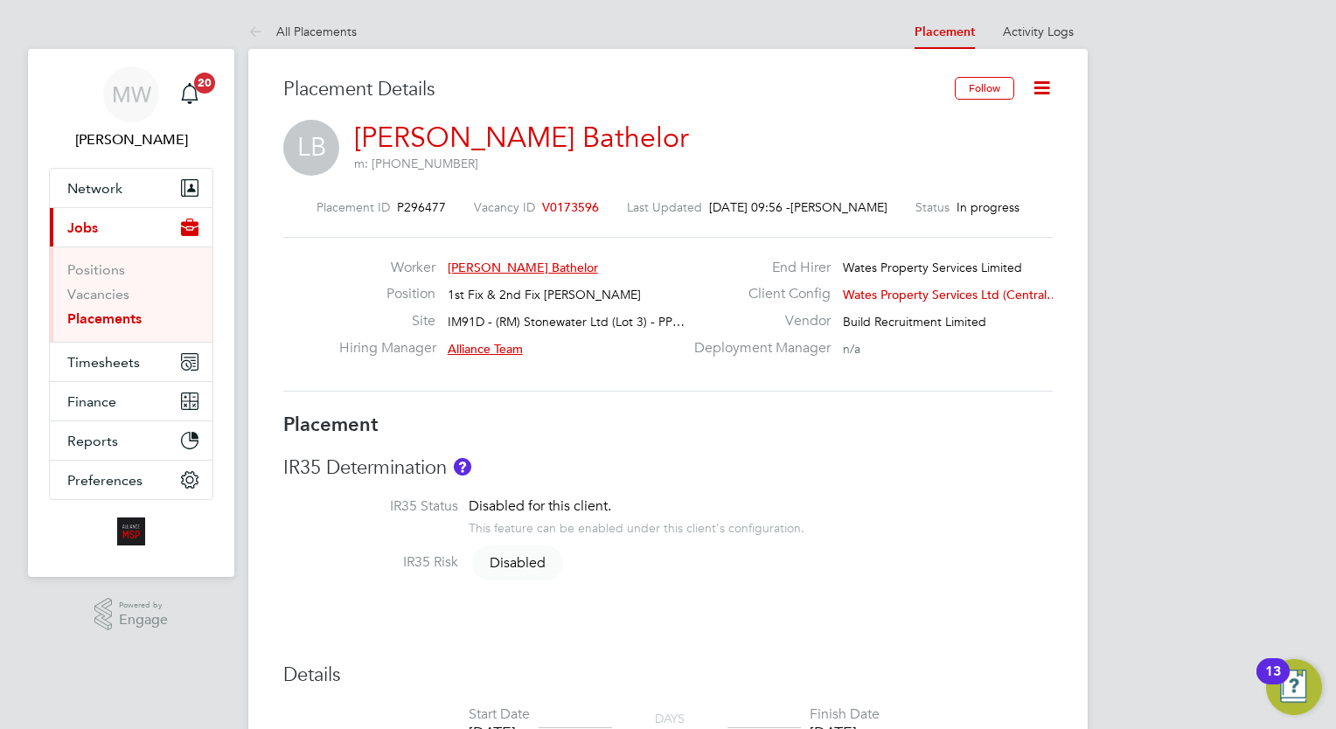
click at [1038, 92] on icon at bounding box center [1042, 88] width 22 height 22
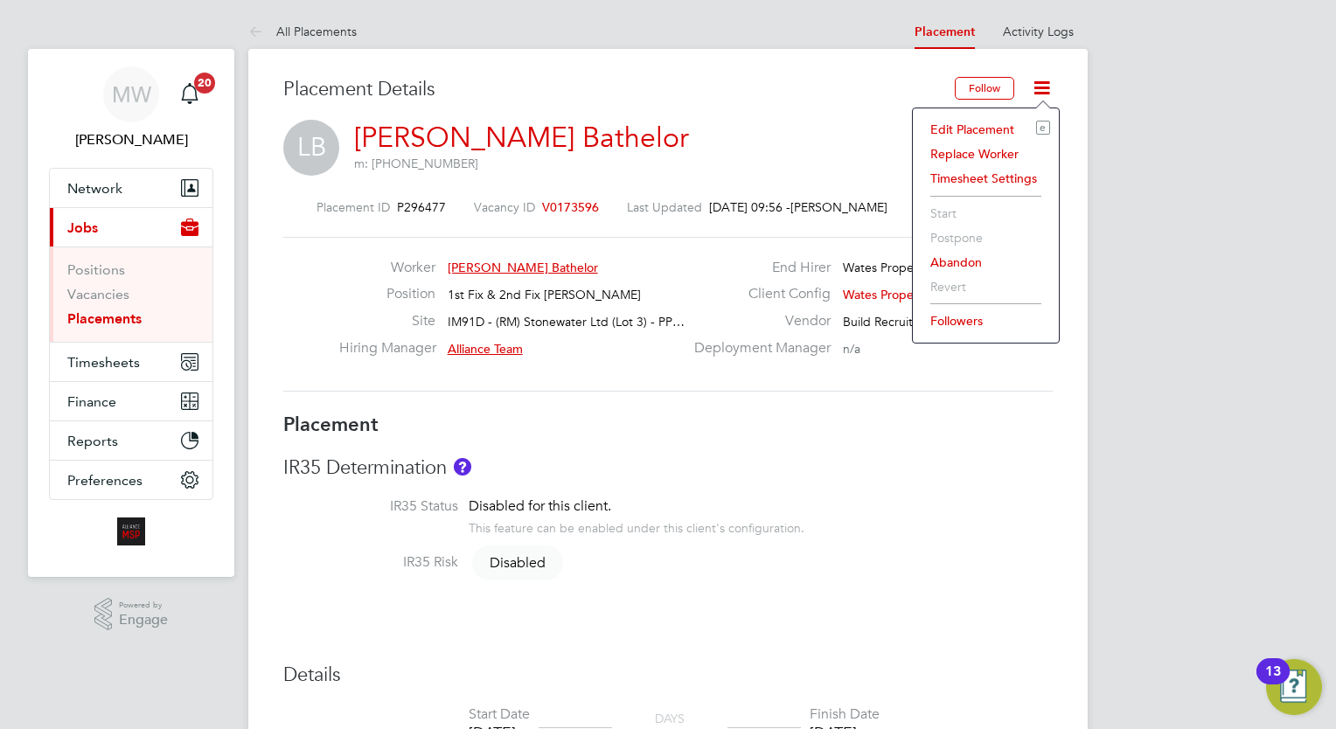
click at [973, 121] on li "Edit Placement e" at bounding box center [985, 129] width 128 height 24
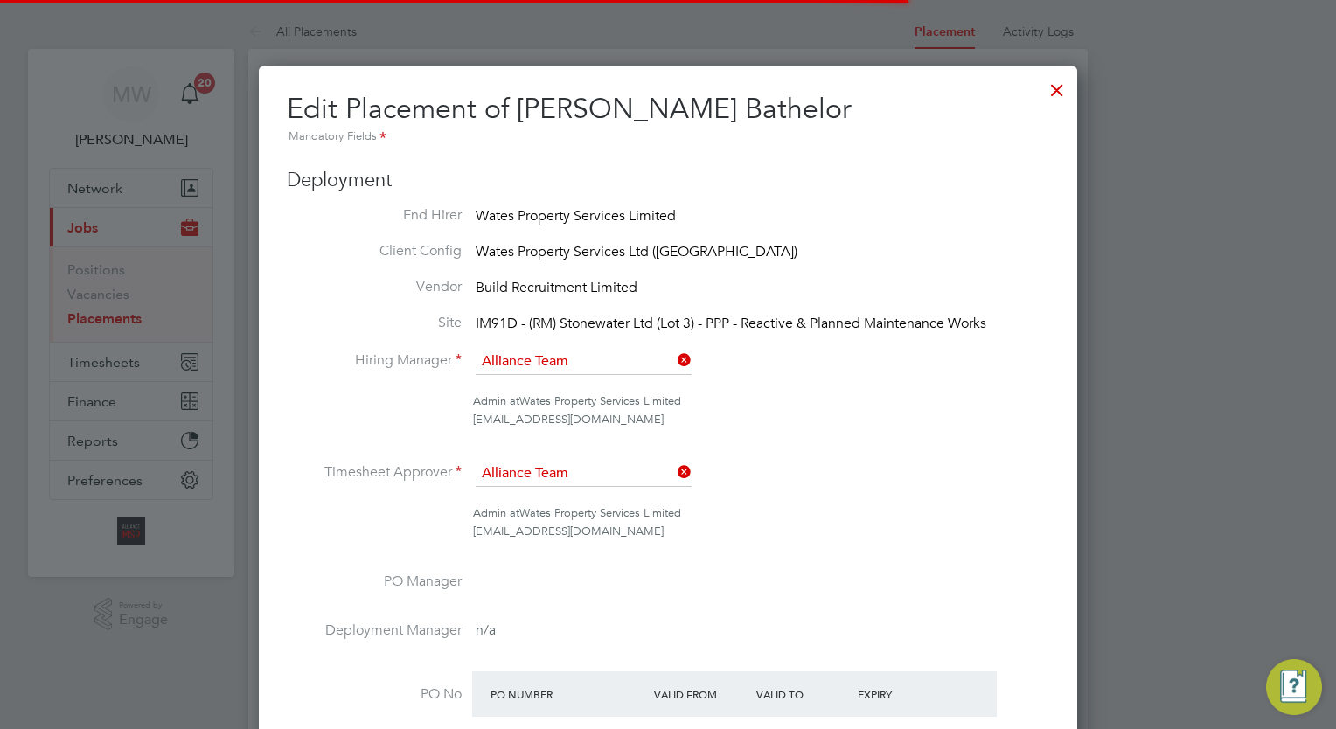
scroll to position [9, 9]
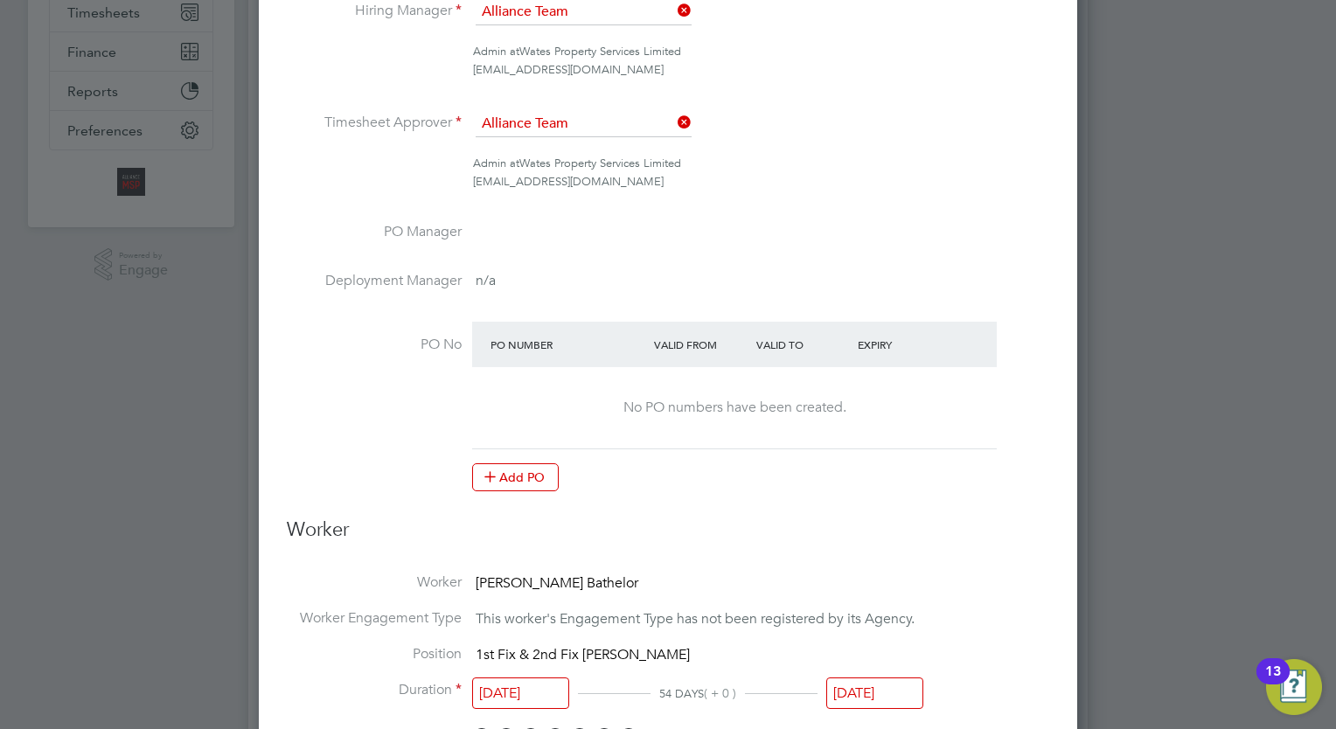
click at [864, 689] on input "[DATE]" at bounding box center [874, 693] width 97 height 32
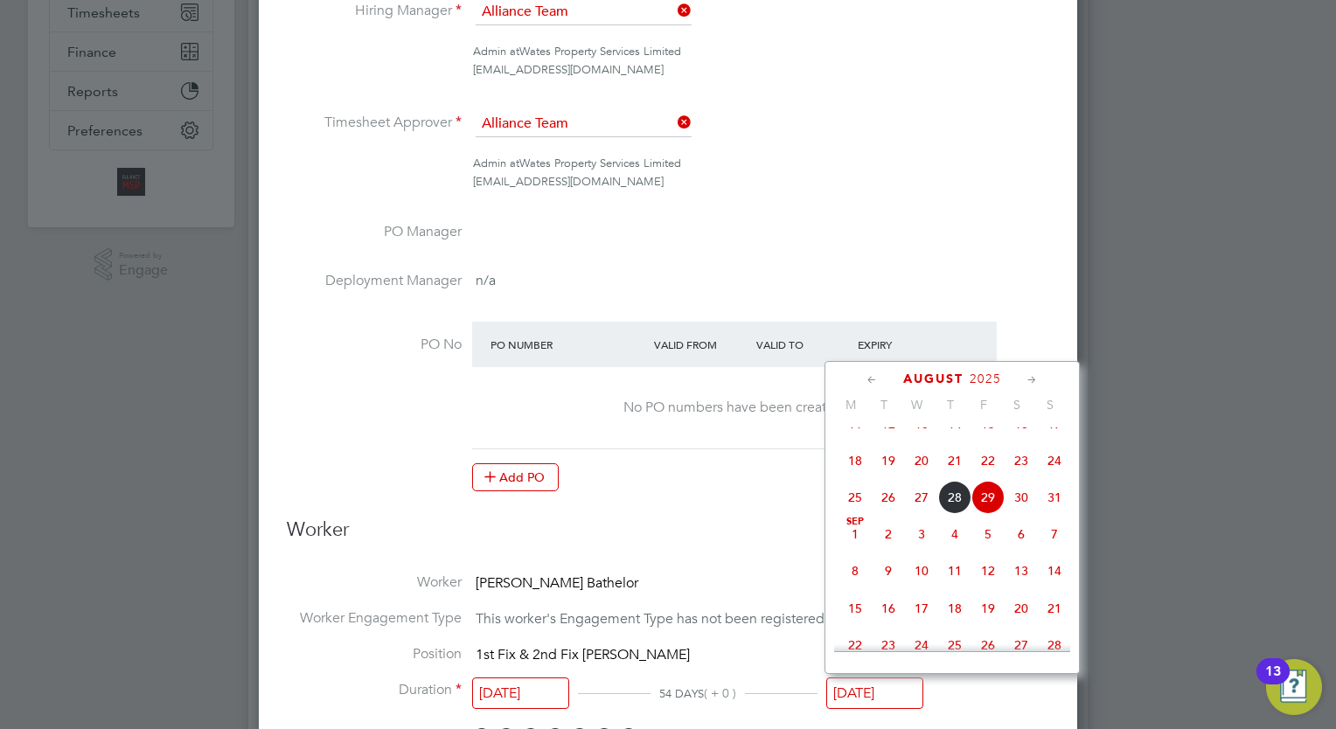
click at [1031, 371] on icon at bounding box center [1032, 380] width 17 height 19
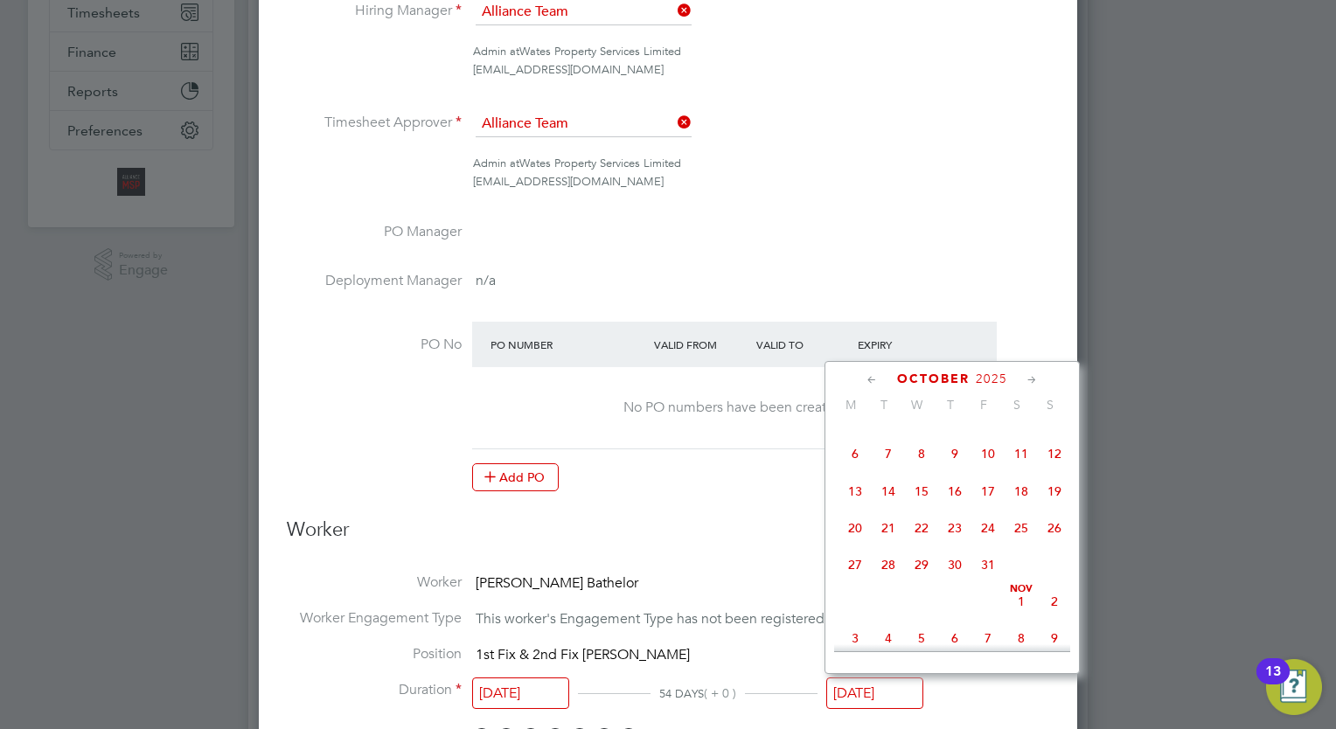
click at [1031, 371] on icon at bounding box center [1032, 380] width 17 height 19
click at [987, 576] on span "28" at bounding box center [987, 559] width 33 height 33
type input "[DATE]"
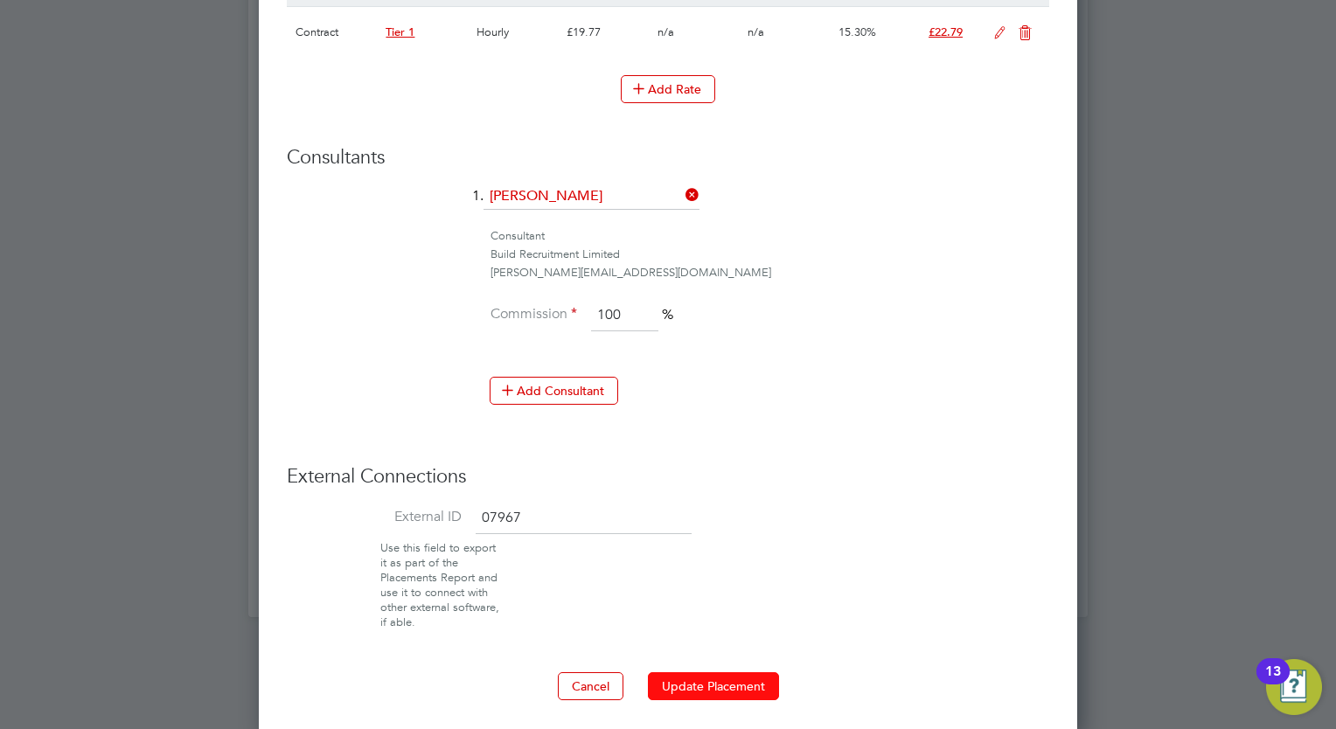
click at [709, 684] on button "Update Placement" at bounding box center [713, 686] width 131 height 28
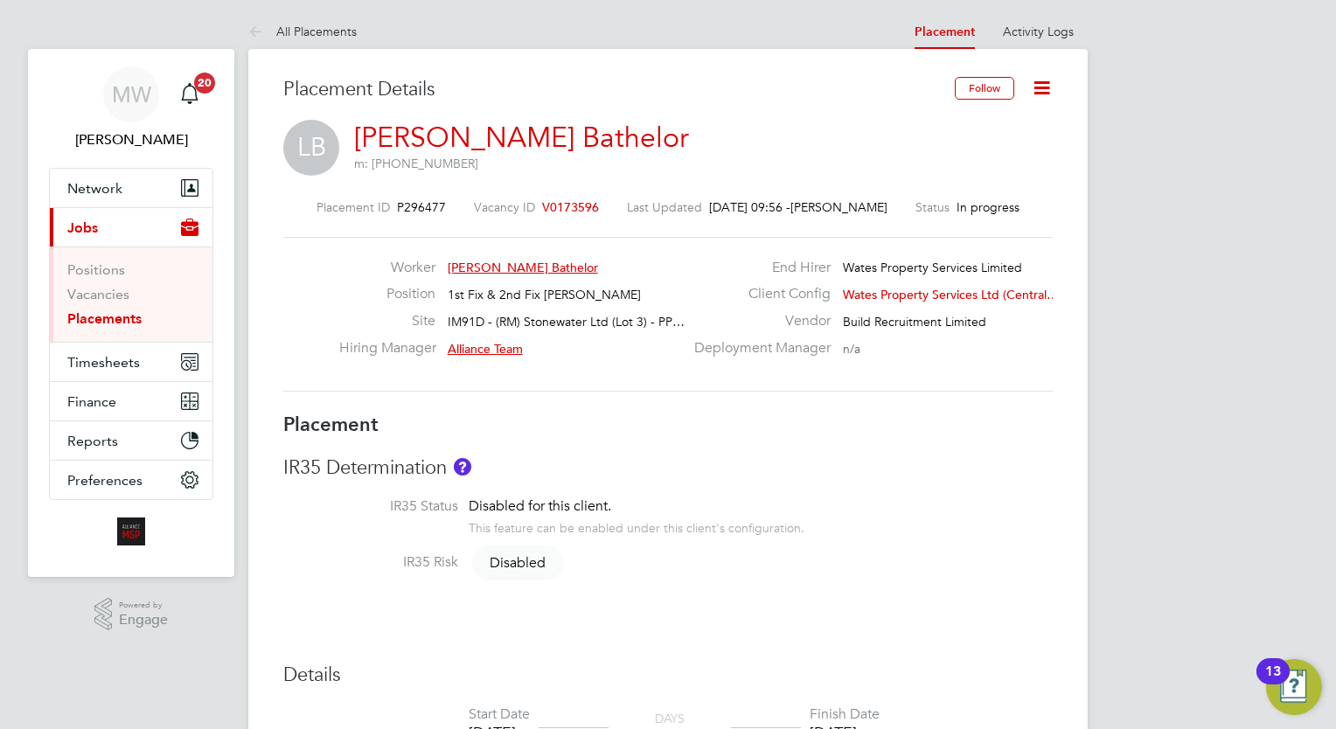
click at [710, 680] on h3 "Details" at bounding box center [667, 675] width 769 height 25
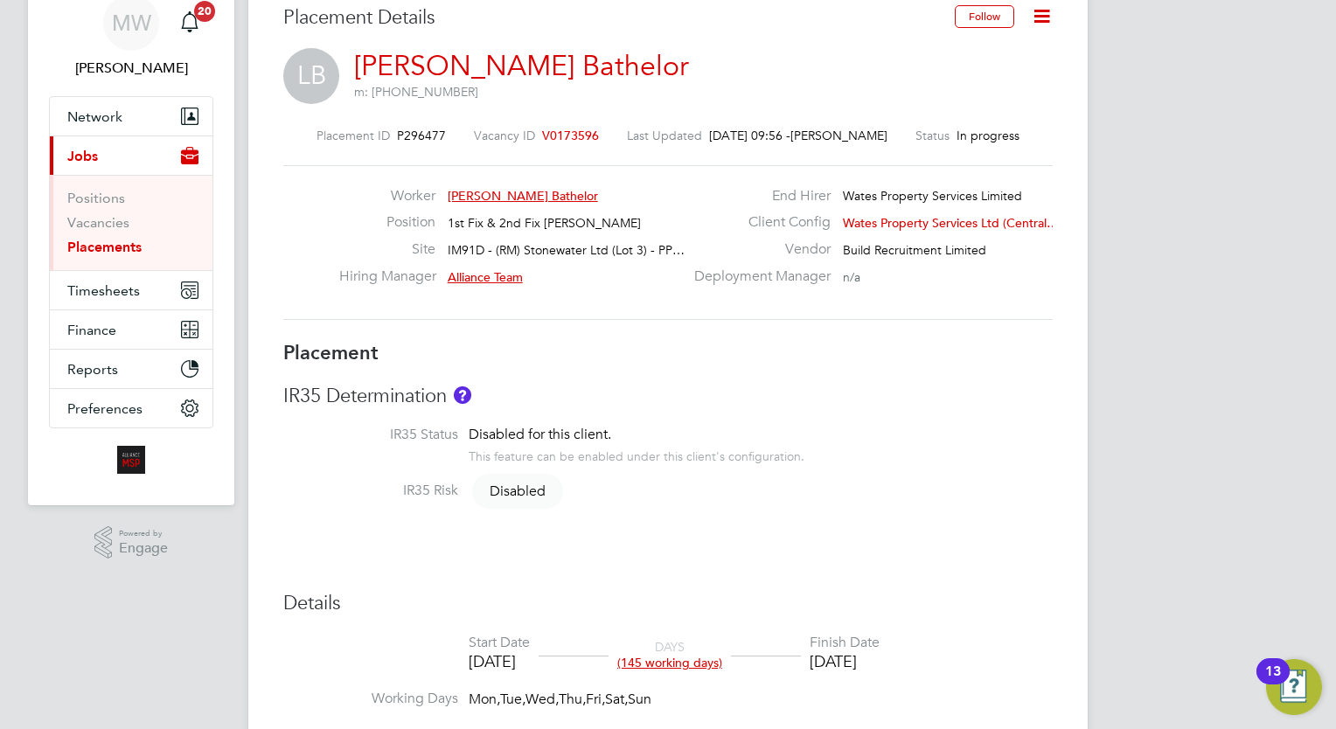
scroll to position [73, 0]
click at [142, 232] on li "Vacancies" at bounding box center [132, 224] width 131 height 24
click at [115, 247] on link "Placements" at bounding box center [104, 245] width 74 height 17
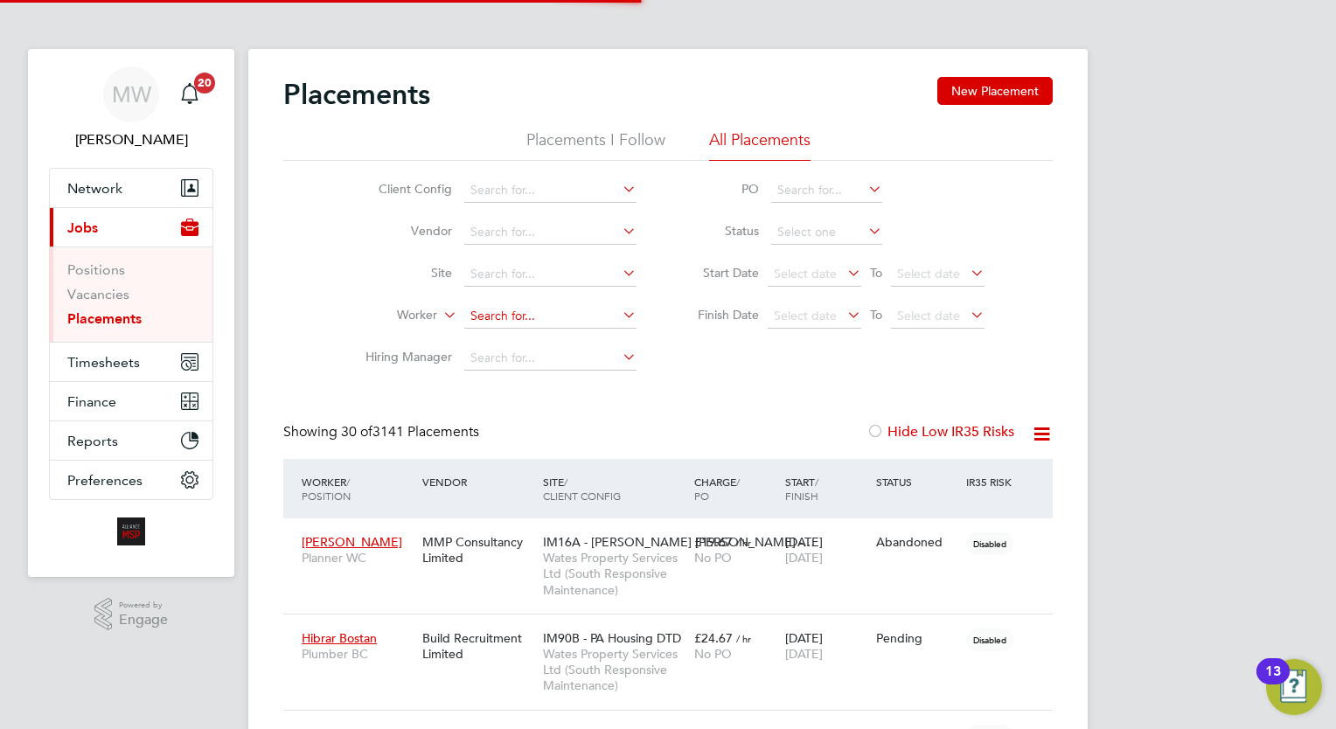
click at [502, 320] on input at bounding box center [550, 316] width 172 height 24
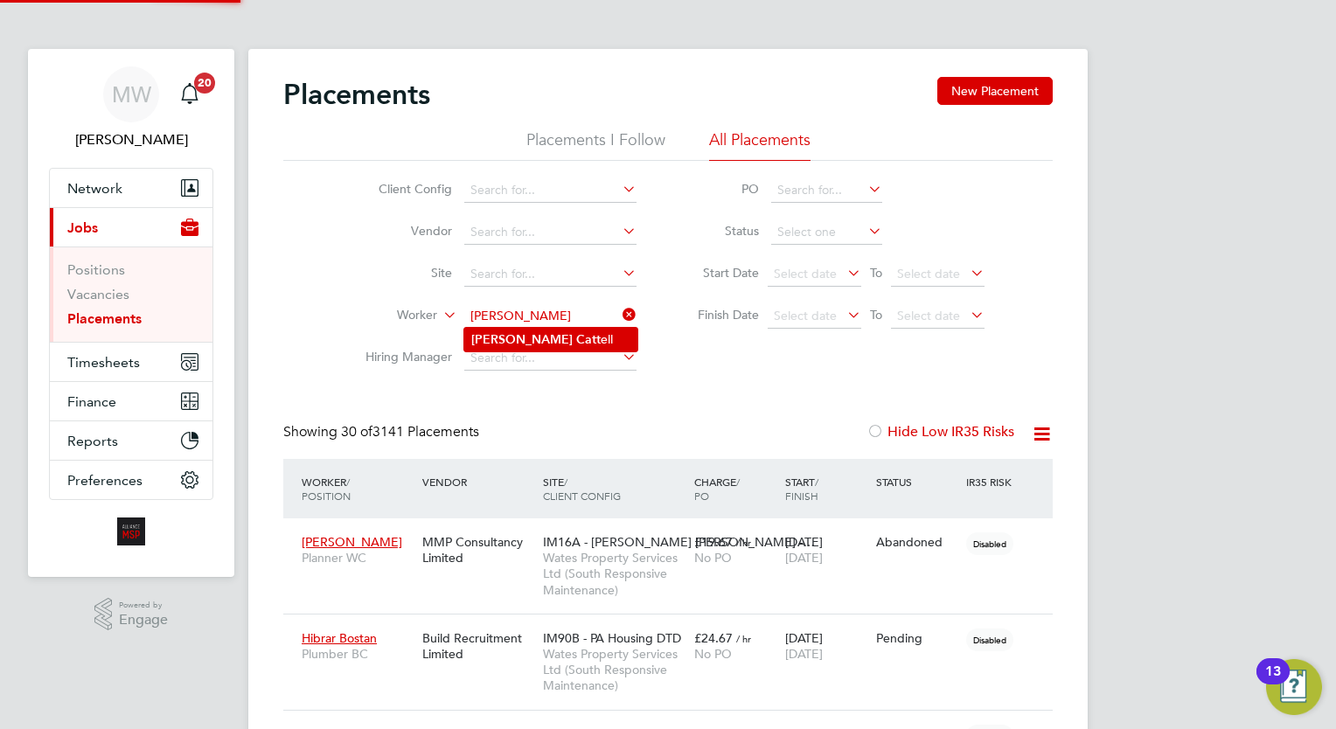
click at [541, 339] on li "Dale Catt ell" at bounding box center [550, 340] width 173 height 24
type input "Dale Cattell"
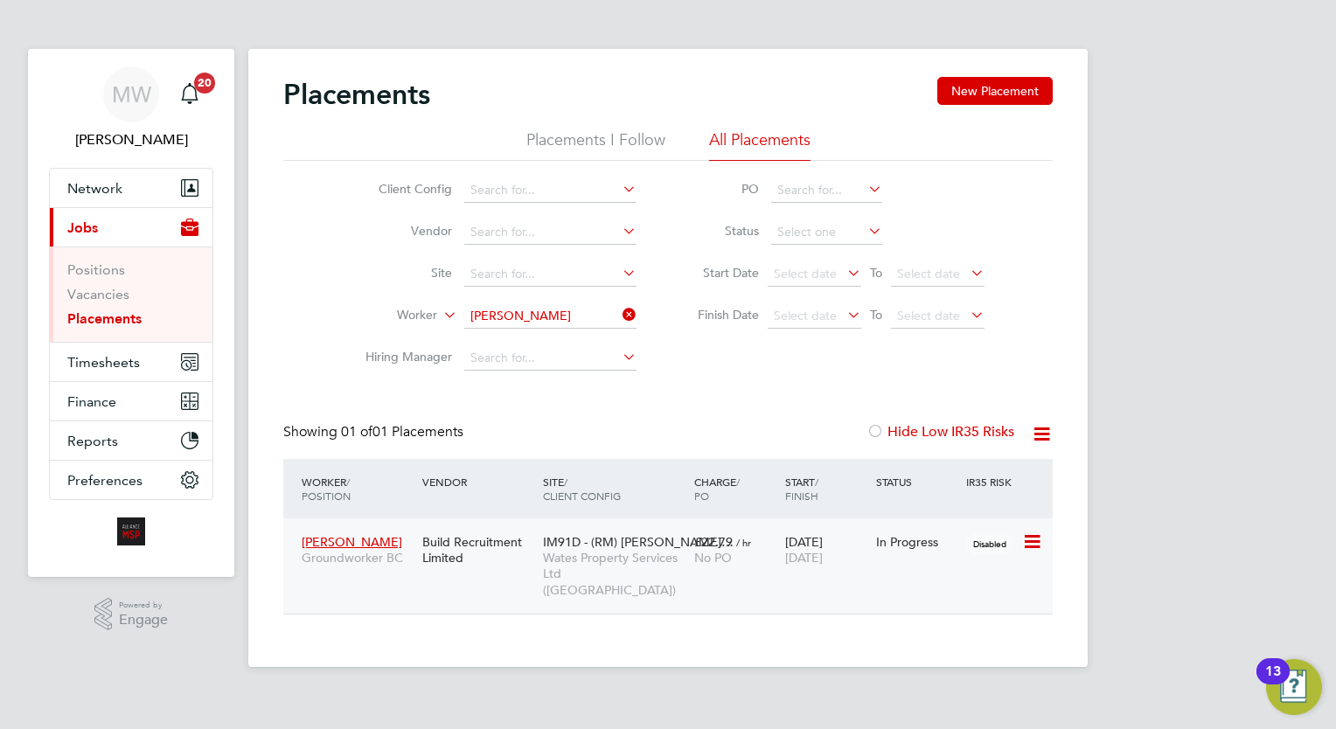
click at [718, 548] on span "£22.79" at bounding box center [713, 542] width 38 height 16
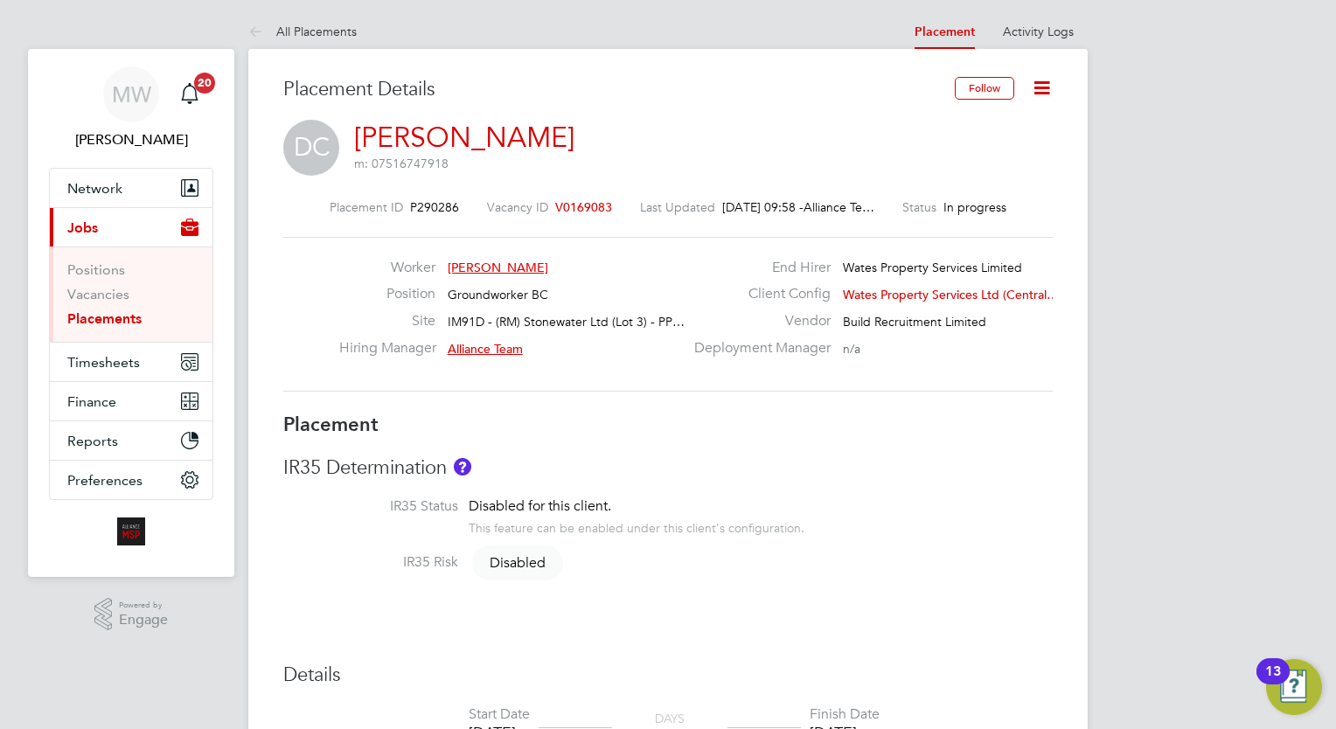
click at [1044, 85] on icon at bounding box center [1042, 88] width 22 height 22
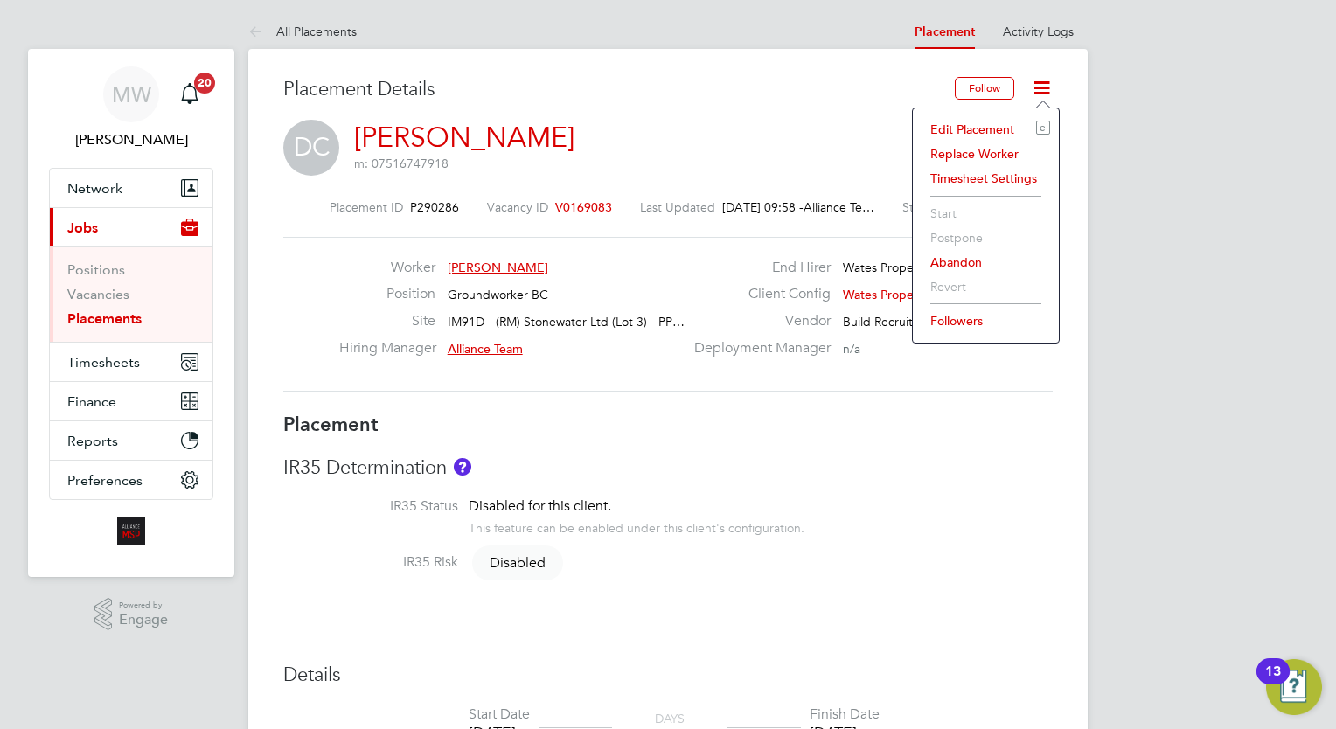
click at [989, 121] on li "Edit Placement e" at bounding box center [985, 129] width 128 height 24
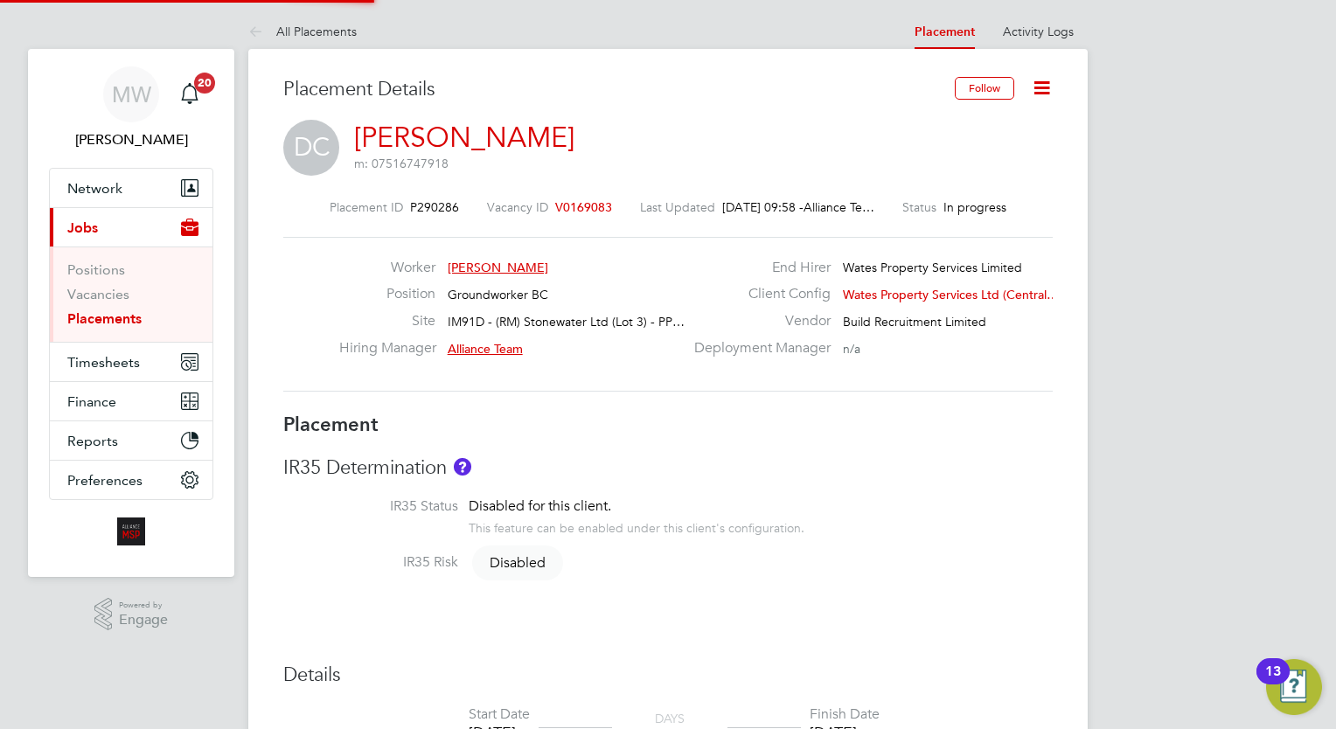
type input "Alliance Team"
type input "[DATE]"
type input "00:00"
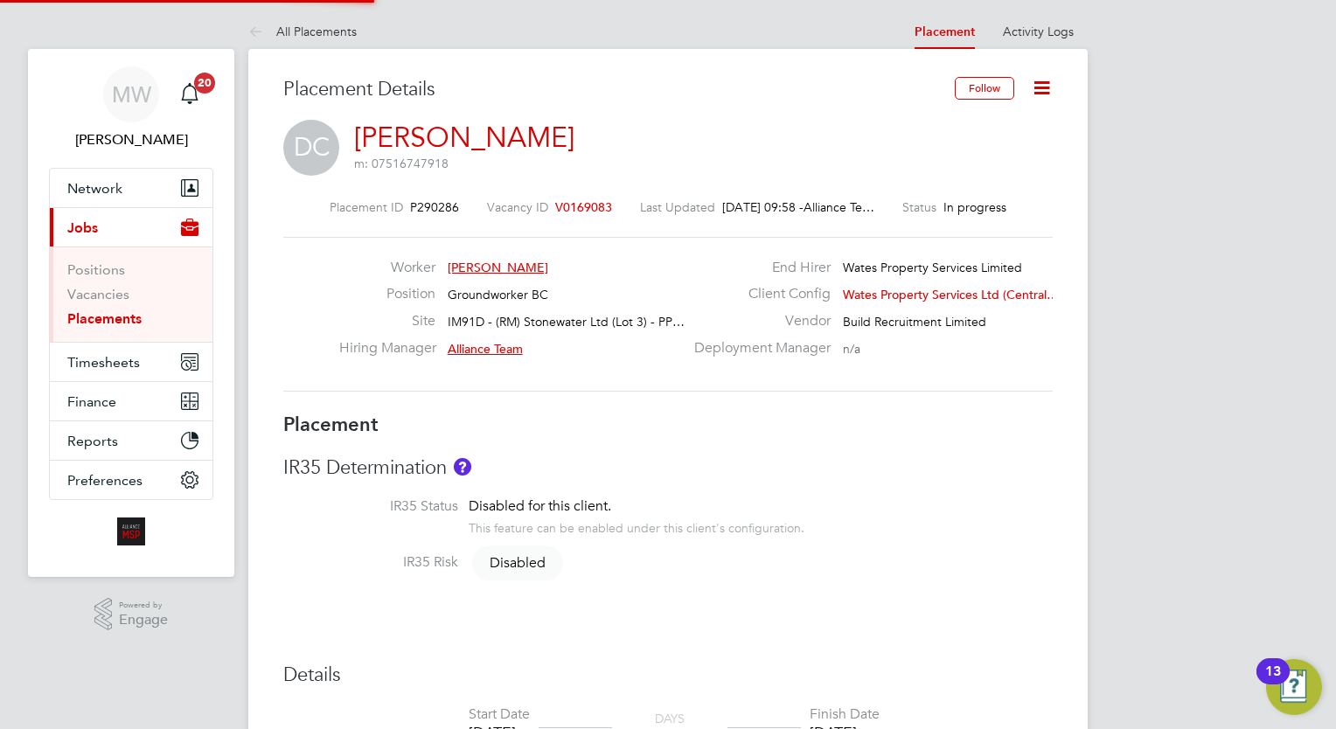
type input "00:00"
type input "07825"
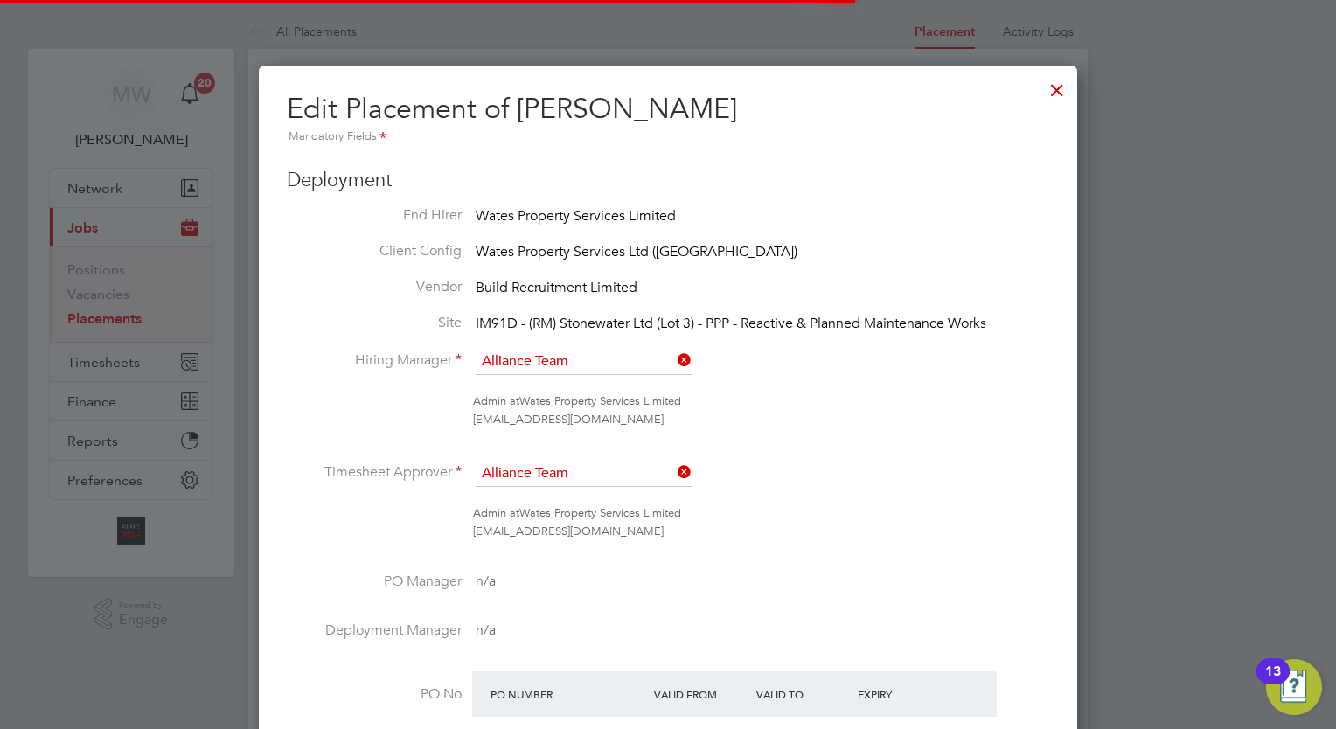
scroll to position [236, 0]
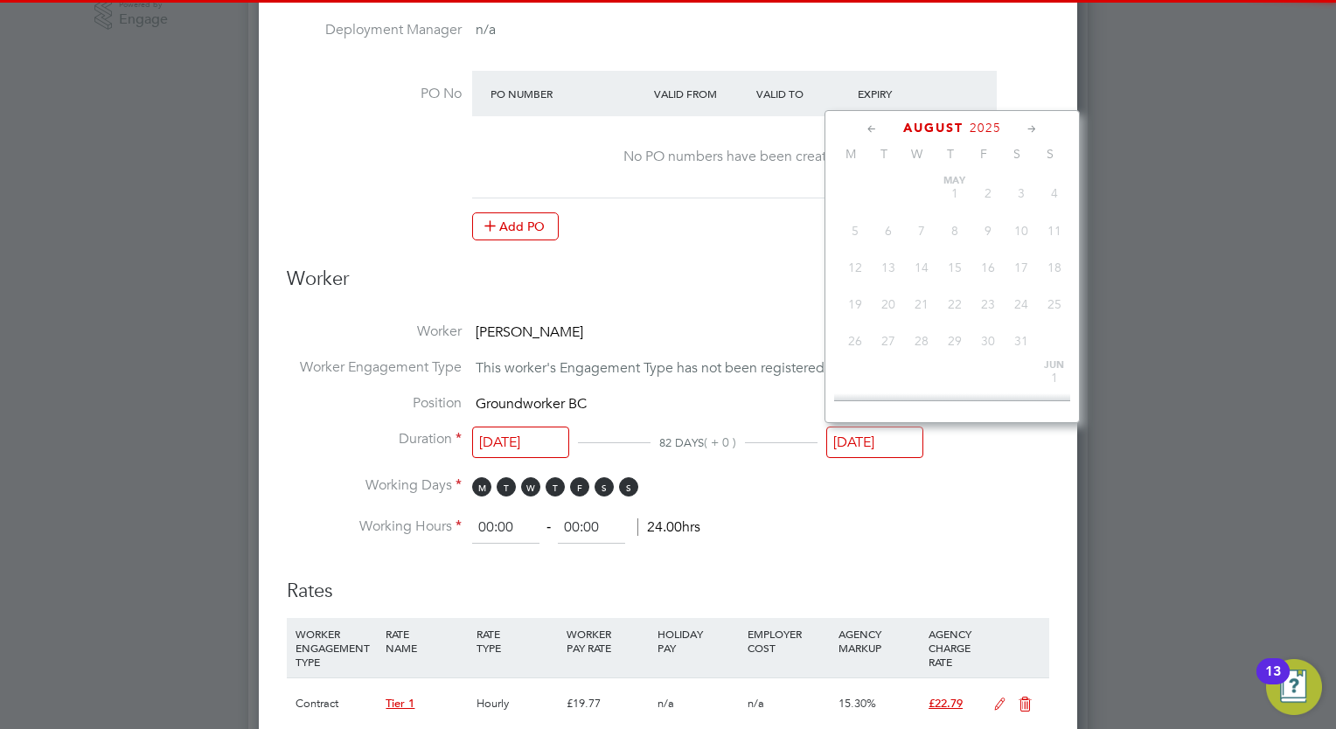
click at [846, 446] on input "[DATE]" at bounding box center [874, 443] width 97 height 32
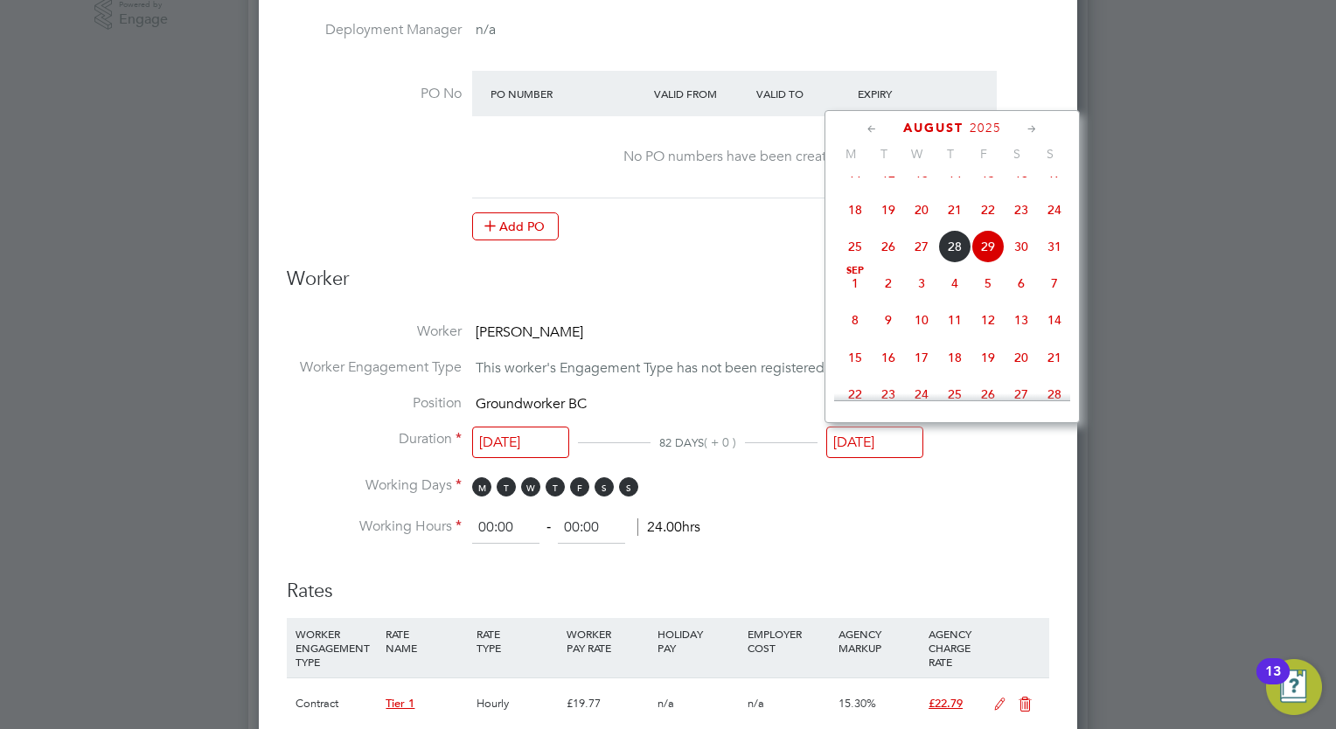
click at [982, 226] on span "22" at bounding box center [987, 209] width 33 height 33
type input "[DATE]"
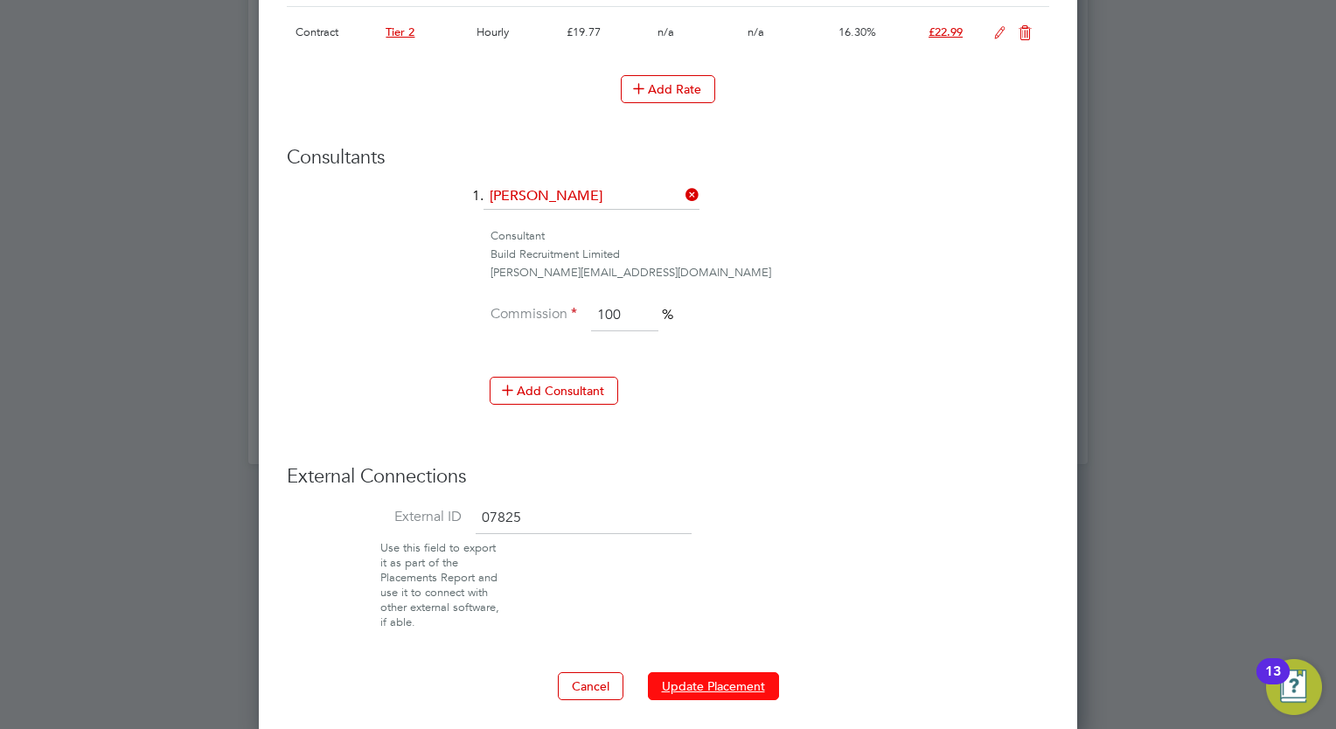
click at [681, 680] on button "Update Placement" at bounding box center [713, 686] width 131 height 28
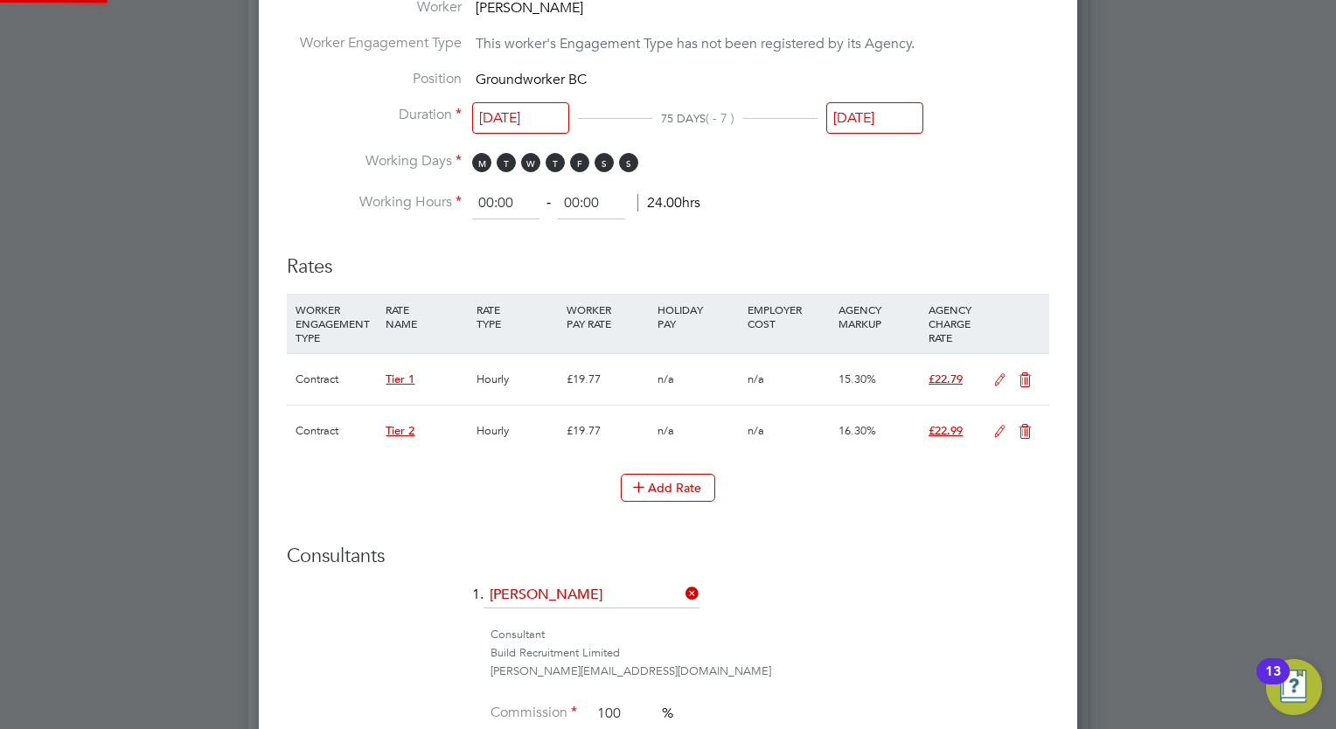
click at [0, 0] on div at bounding box center [0, 0] width 0 height 0
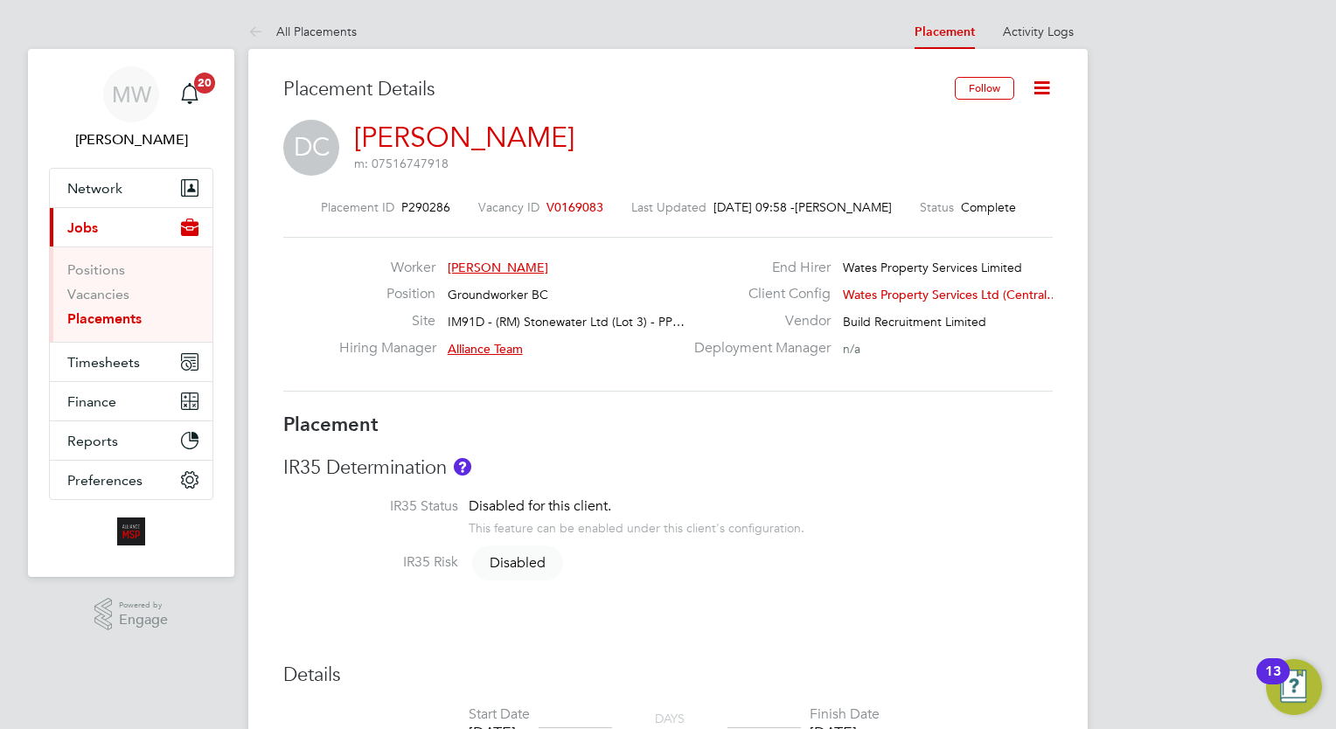
drag, startPoint x: 133, startPoint y: 312, endPoint x: 143, endPoint y: 310, distance: 10.6
click at [133, 312] on link "Placements" at bounding box center [104, 318] width 74 height 17
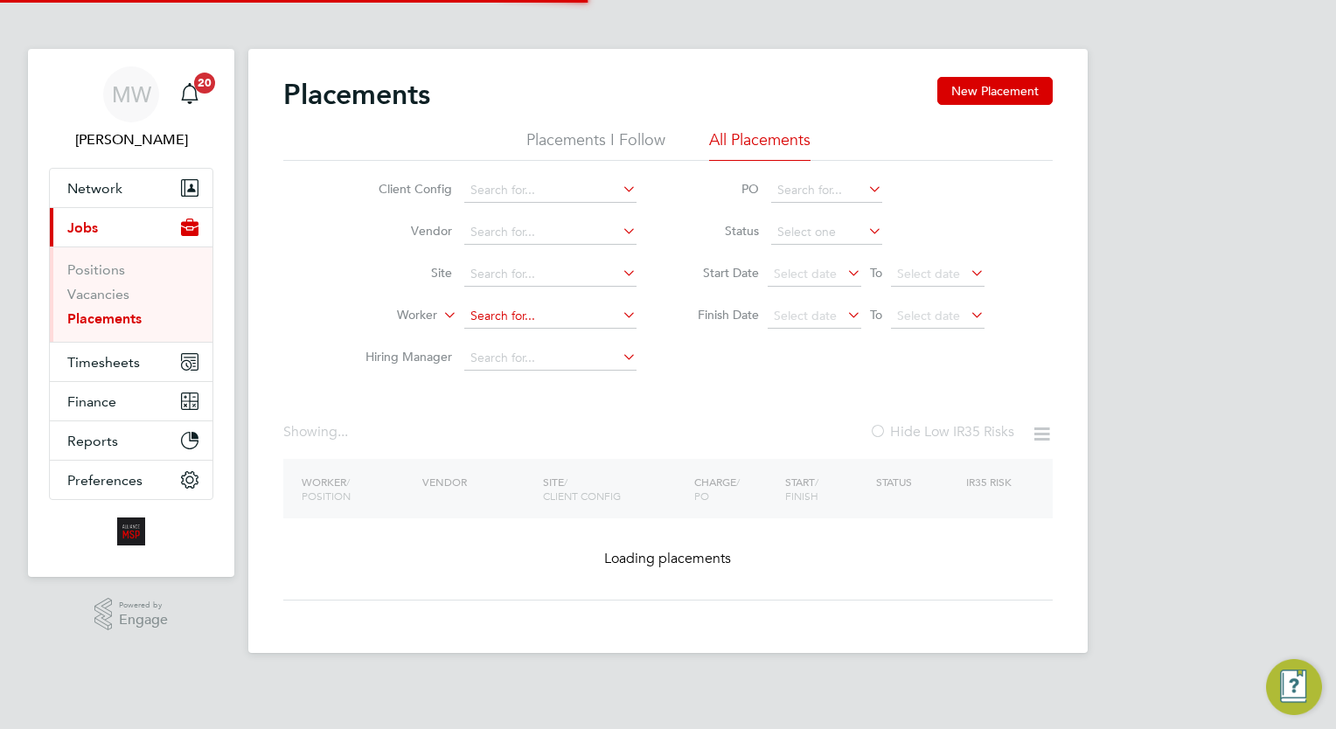
click at [527, 316] on input at bounding box center [550, 316] width 172 height 24
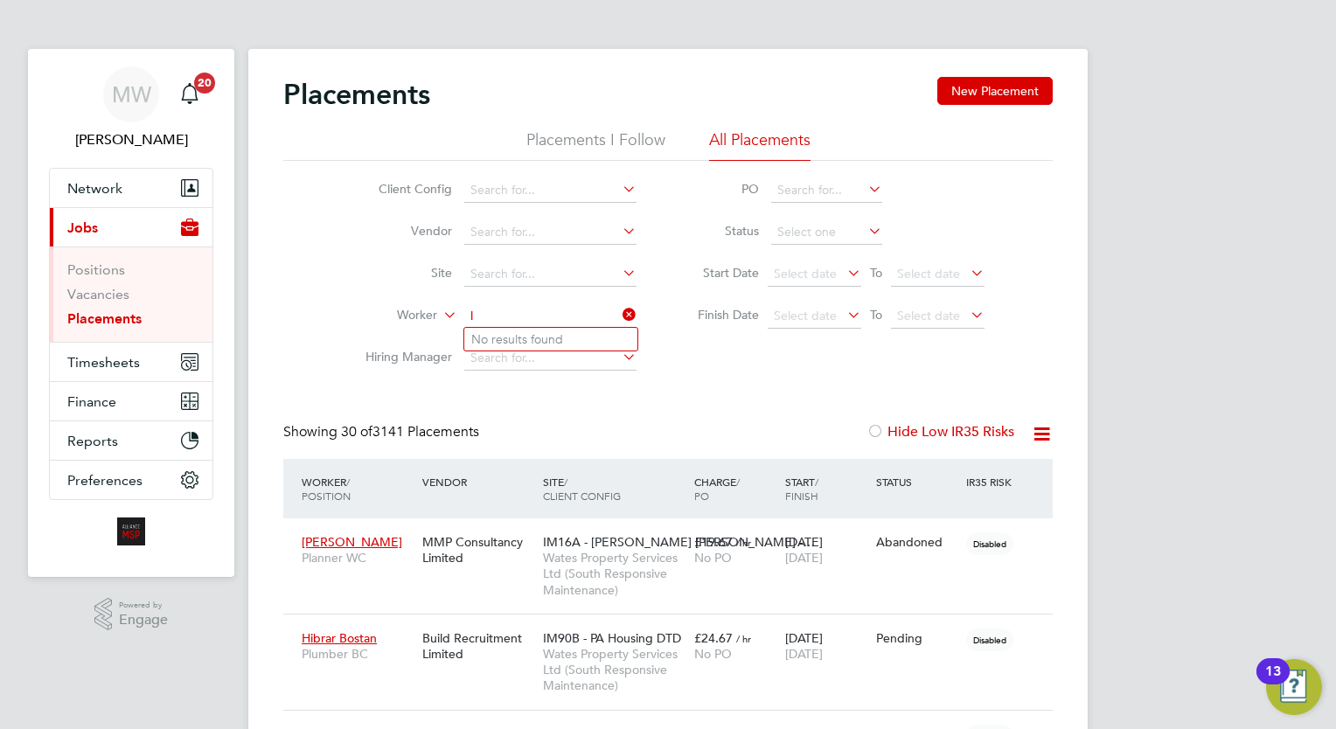
scroll to position [50, 121]
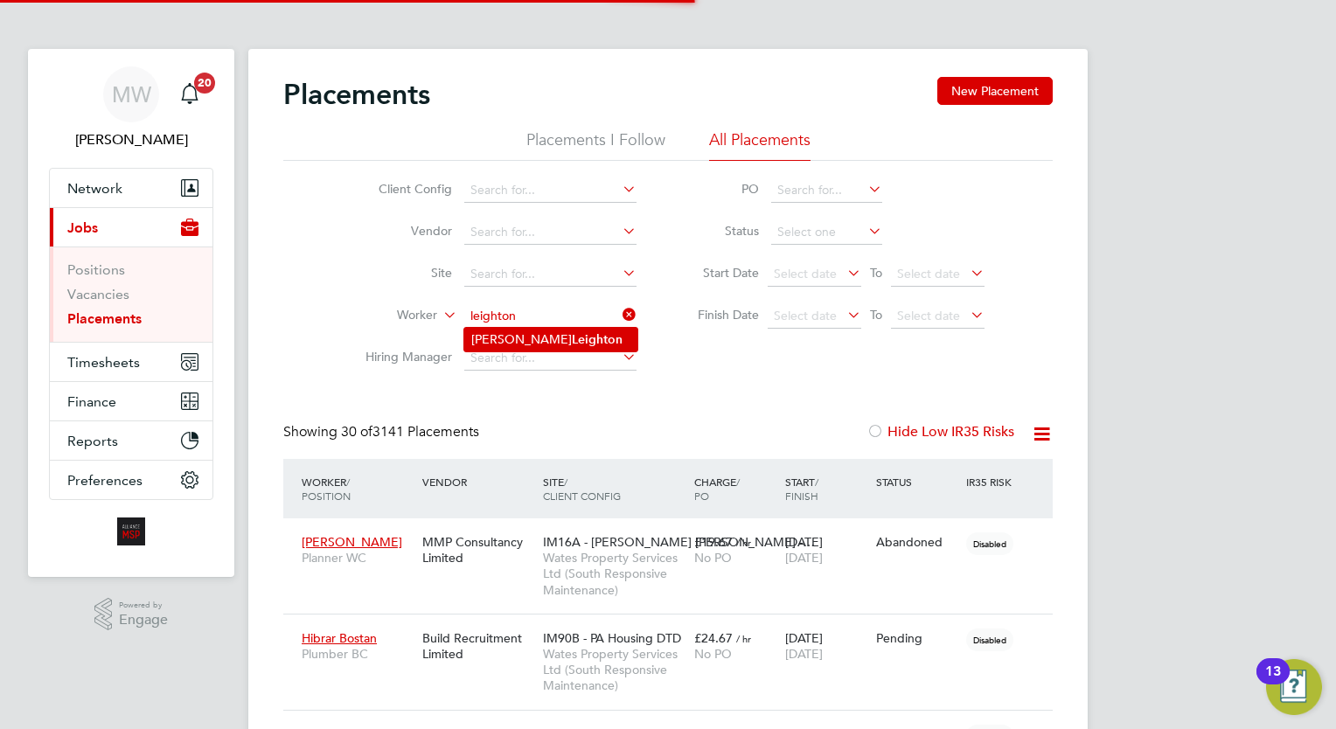
click at [545, 342] on li "Lee Leighton" at bounding box center [550, 340] width 173 height 24
type input "Lee Leighton"
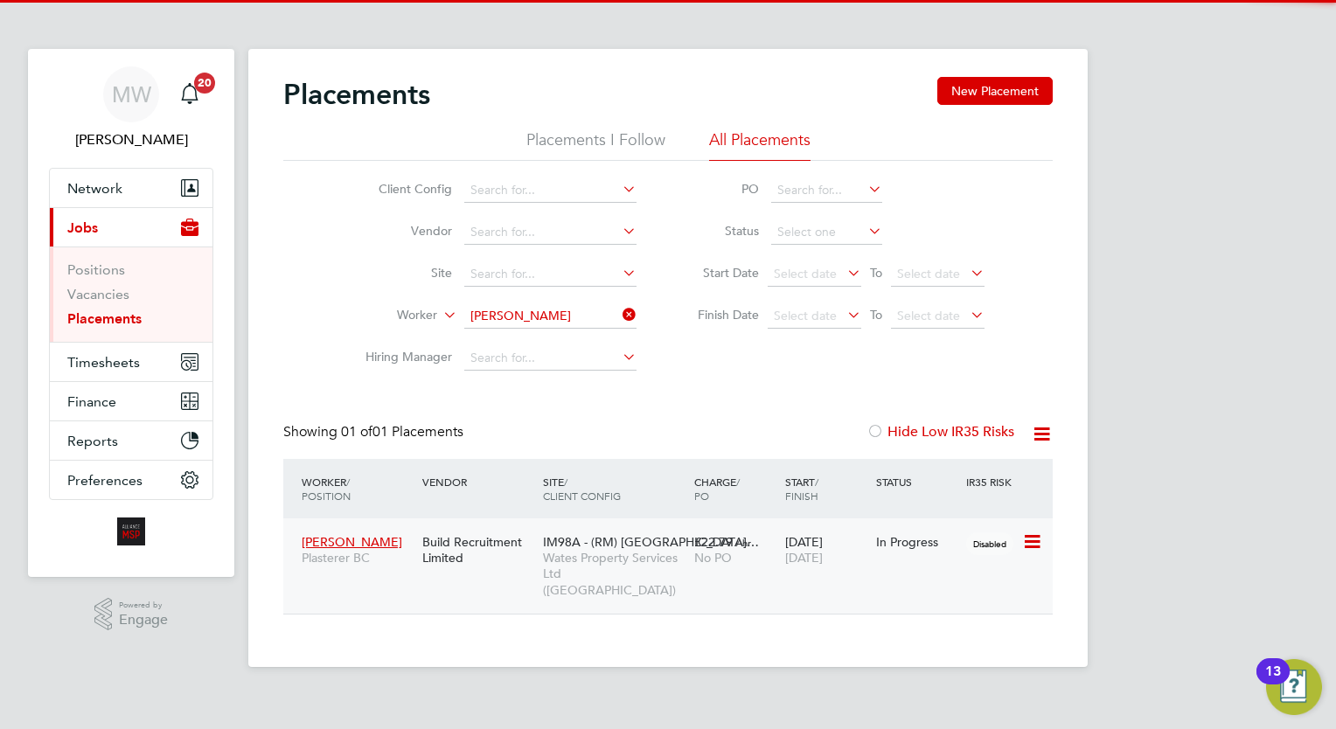
click at [764, 559] on div "No PO" at bounding box center [735, 558] width 82 height 16
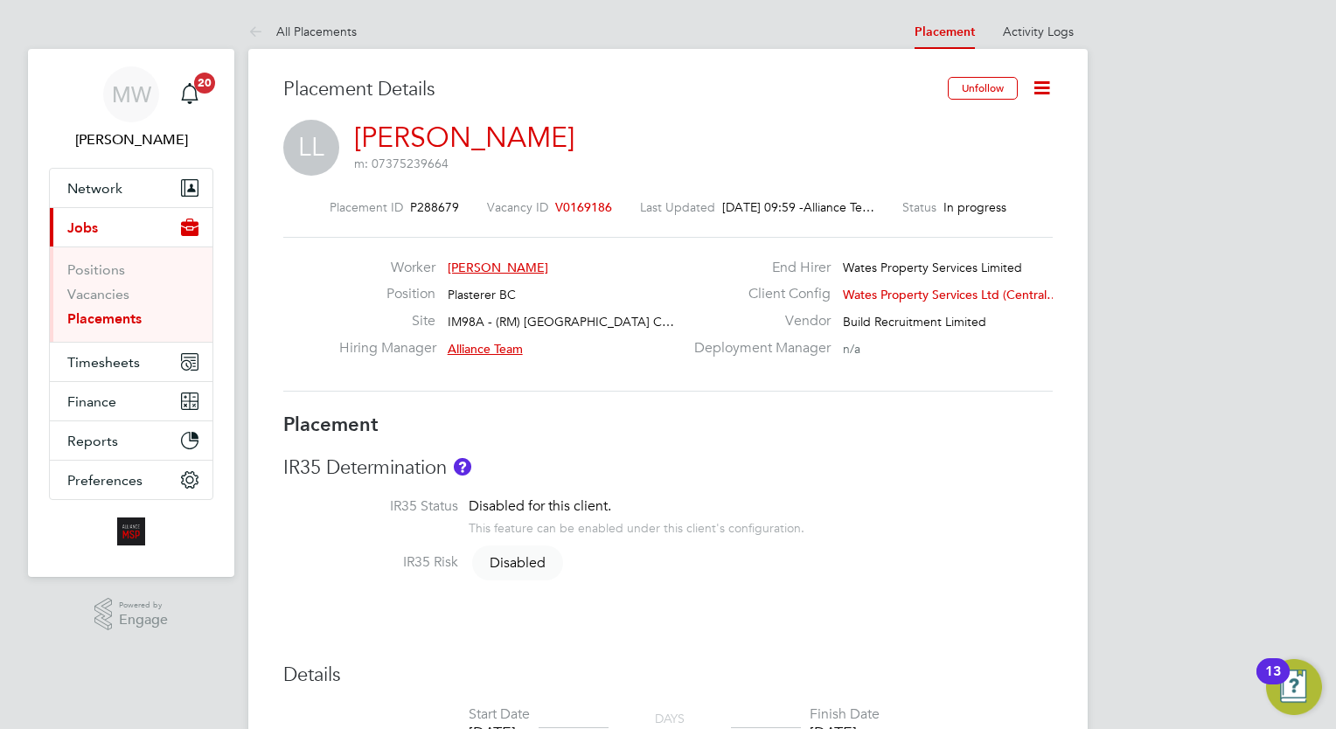
click at [1033, 91] on icon at bounding box center [1042, 88] width 22 height 22
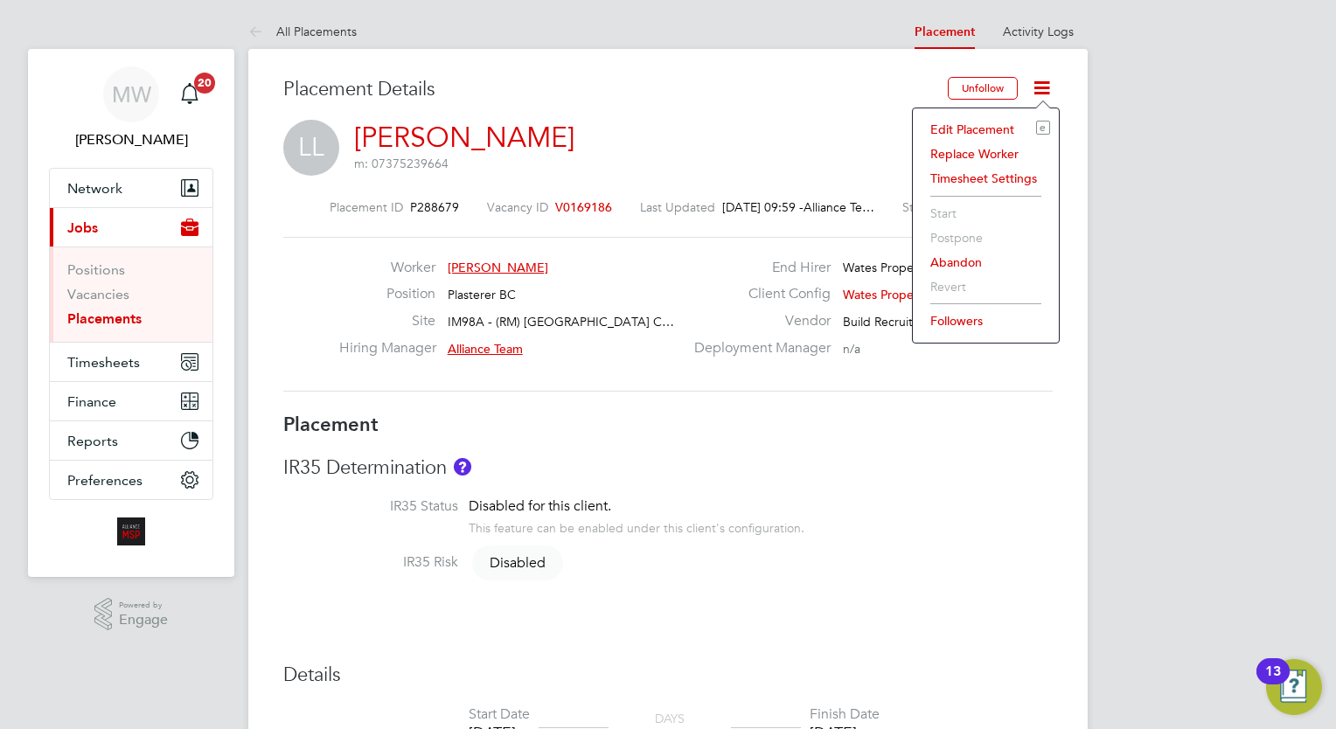
click at [961, 135] on li "Edit Placement e" at bounding box center [985, 129] width 128 height 24
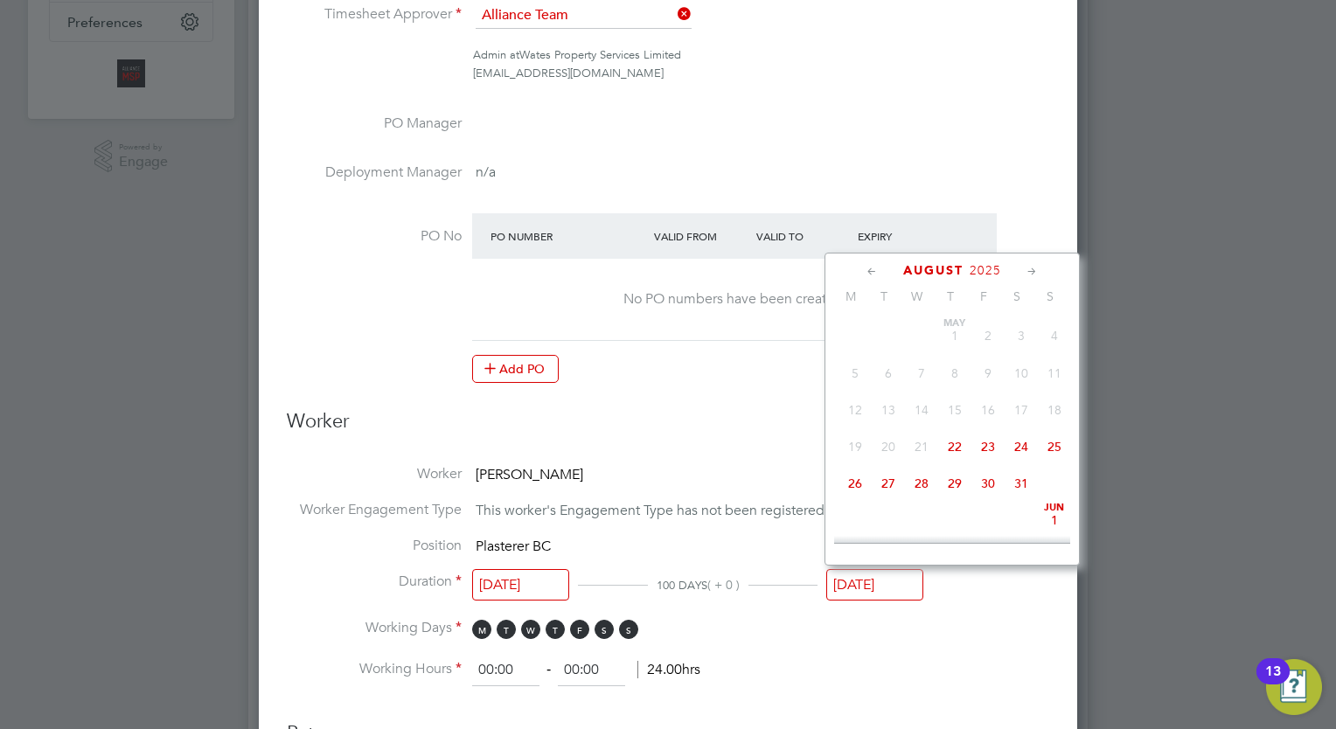
click at [870, 579] on input "[DATE]" at bounding box center [874, 585] width 97 height 32
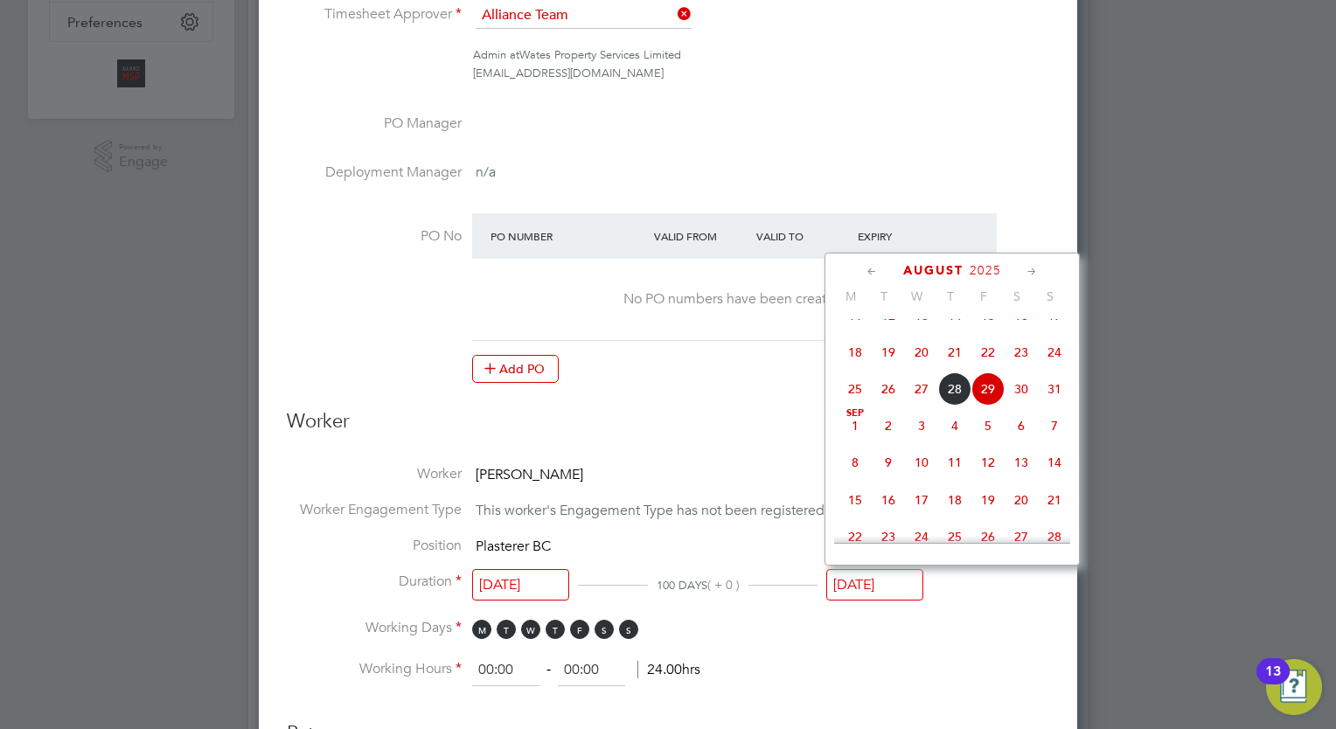
click at [1031, 274] on icon at bounding box center [1032, 271] width 17 height 19
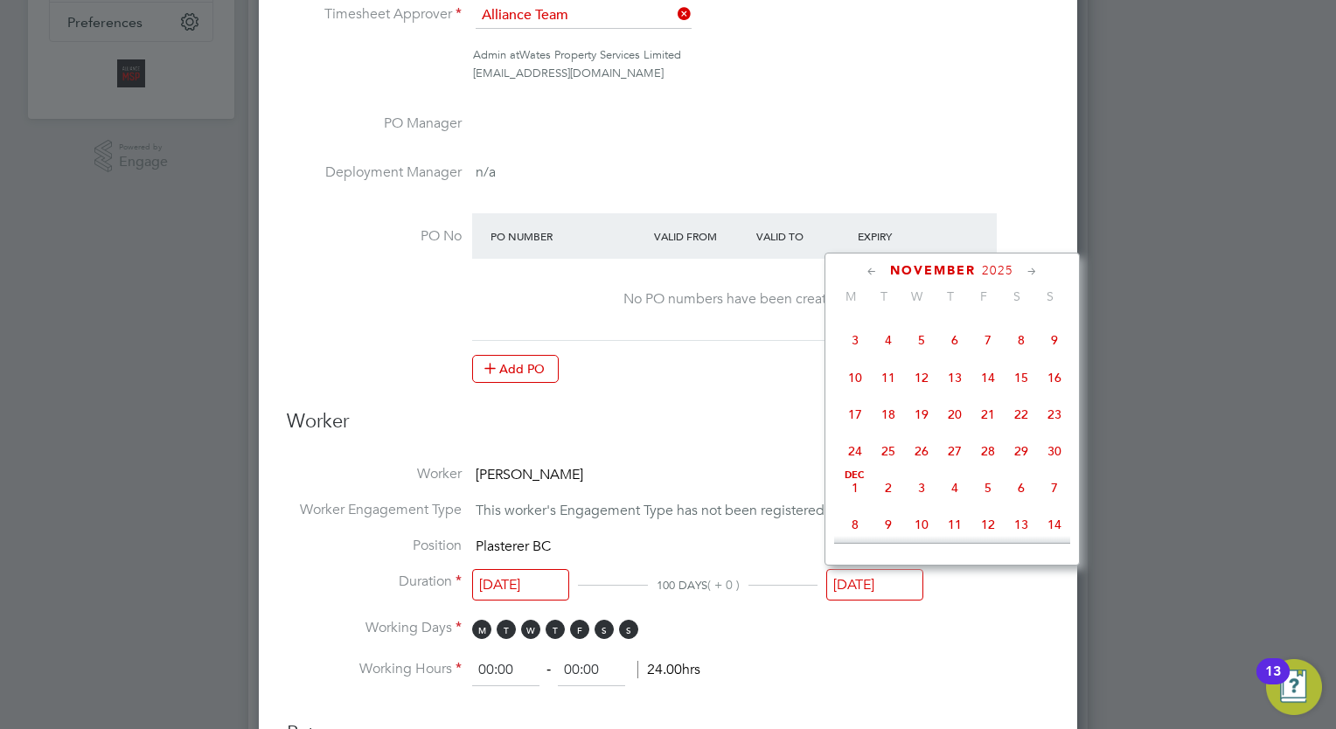
click at [987, 468] on span "28" at bounding box center [987, 450] width 33 height 33
type input "[DATE]"
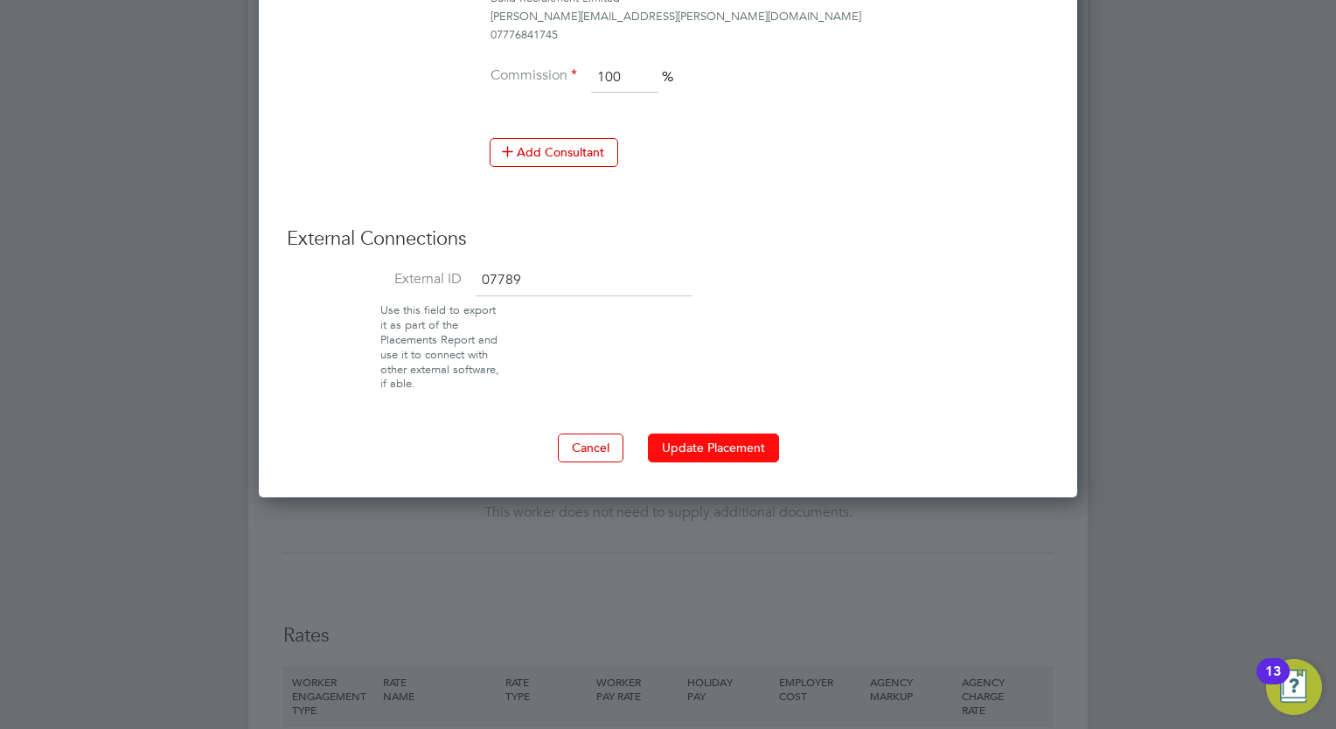
click at [688, 441] on button "Update Placement" at bounding box center [713, 448] width 131 height 28
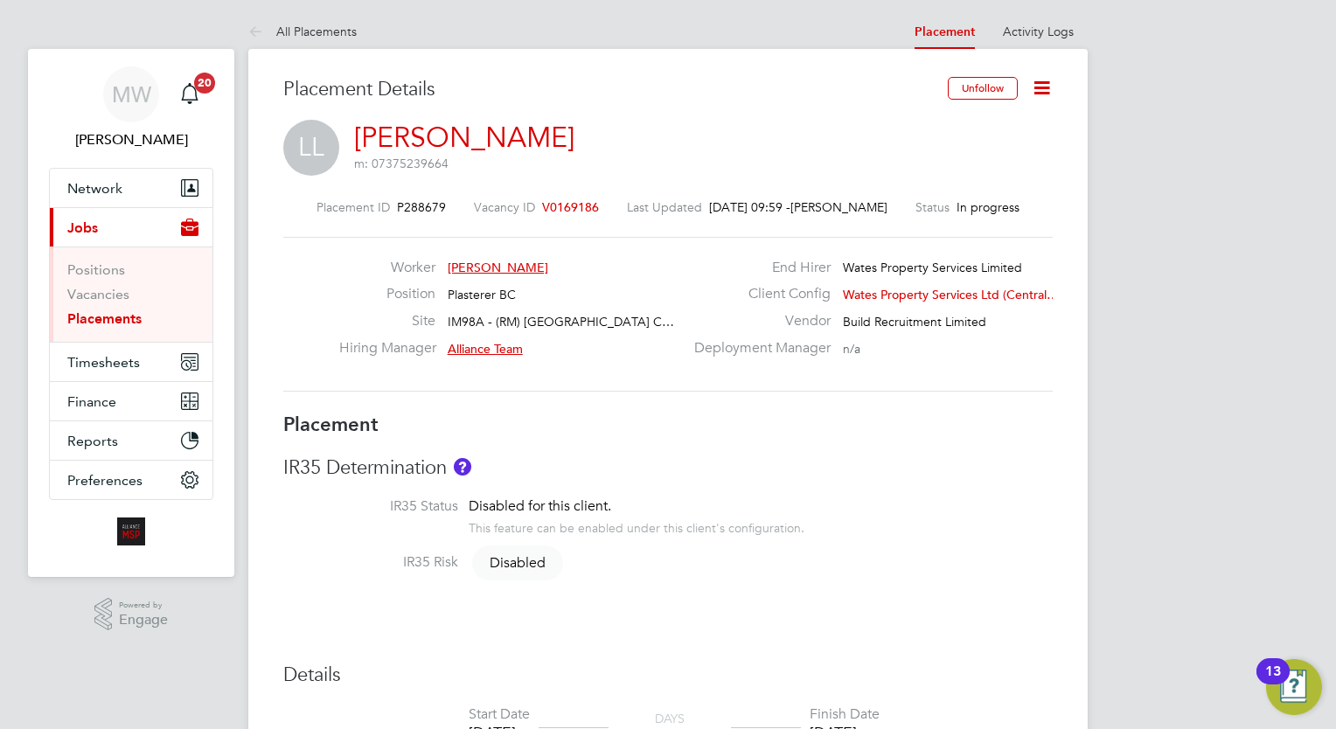
click at [100, 313] on link "Placements" at bounding box center [104, 318] width 74 height 17
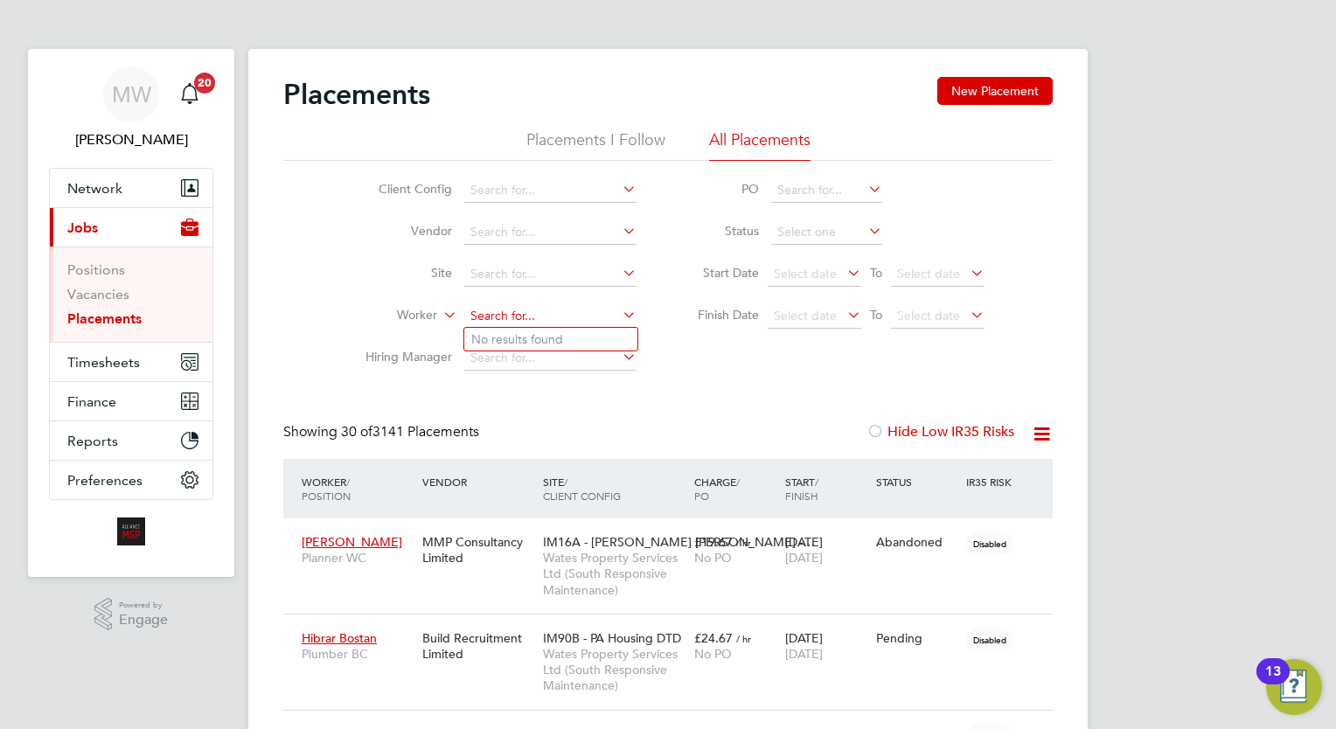
click at [531, 306] on input at bounding box center [550, 316] width 172 height 24
click at [562, 337] on li "[PERSON_NAME] ide" at bounding box center [550, 340] width 173 height 24
type input "[PERSON_NAME]"
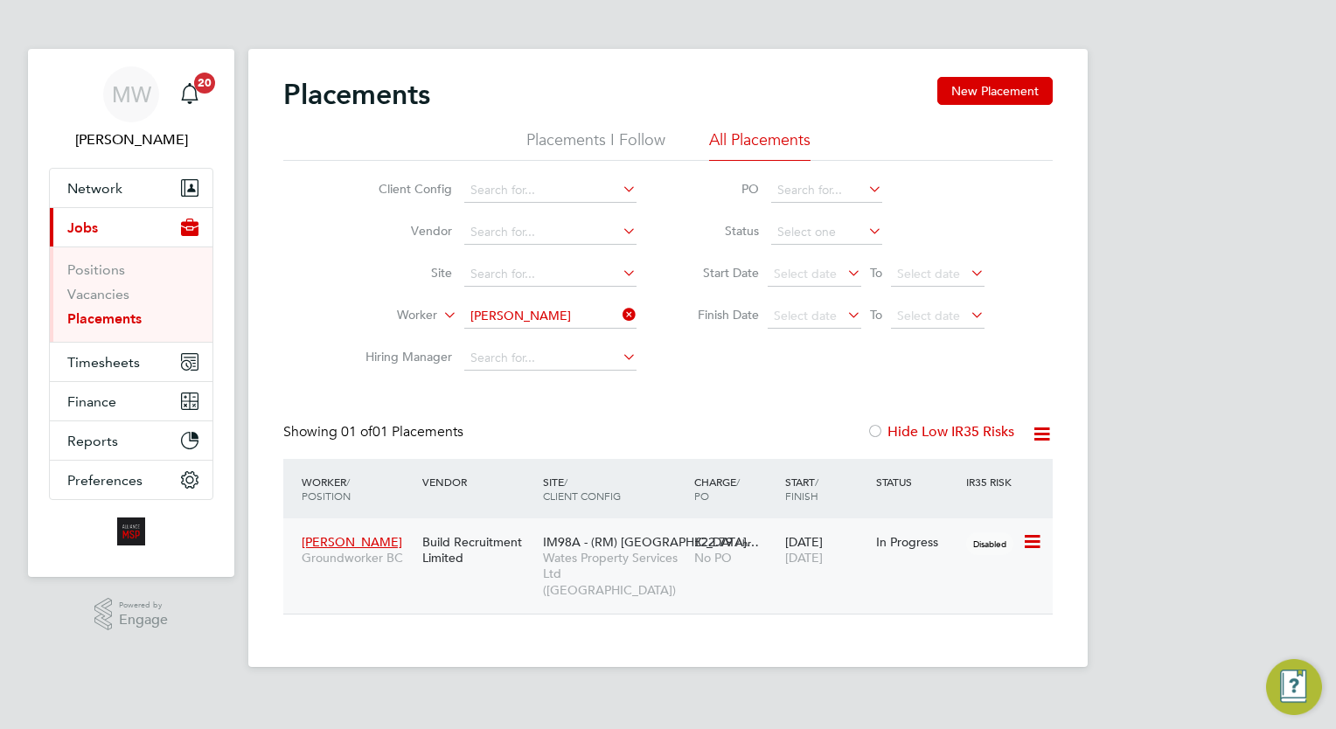
click at [710, 531] on div "£22.79 / hr No PO" at bounding box center [735, 549] width 91 height 49
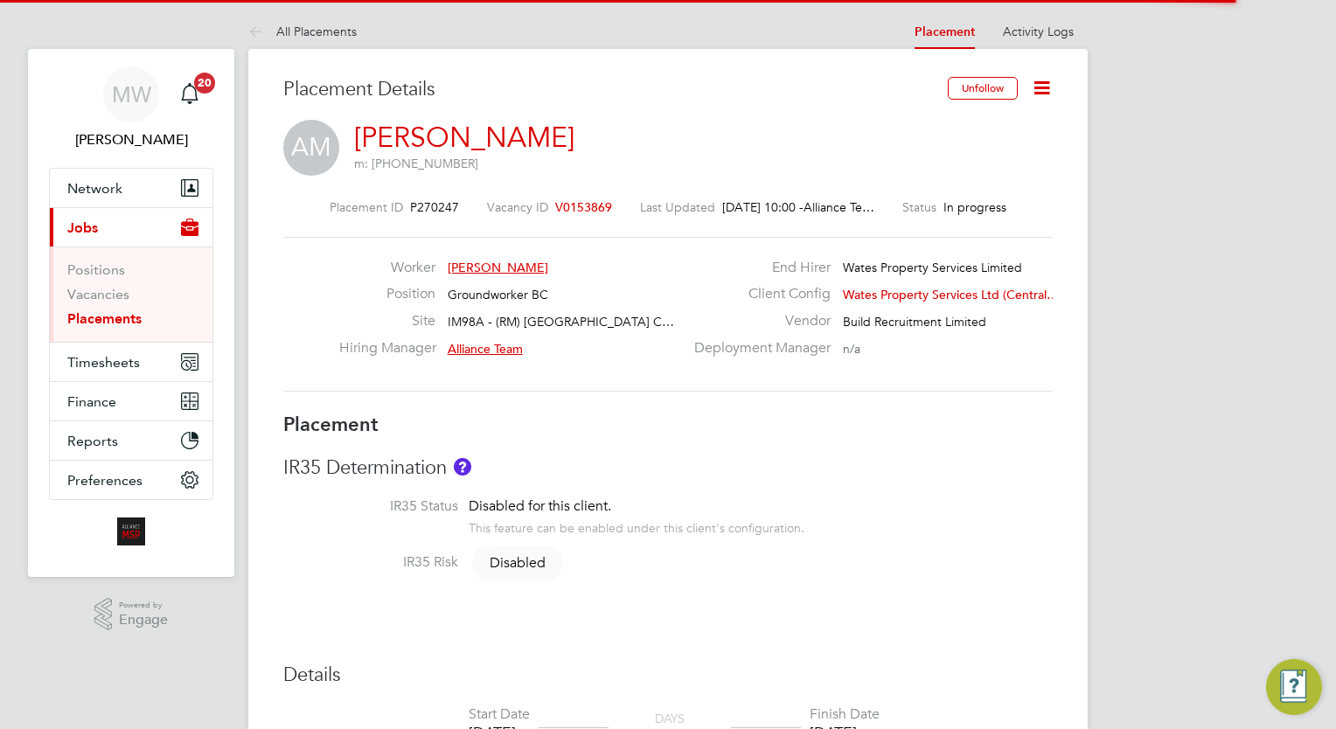
click at [1037, 94] on icon at bounding box center [1042, 88] width 22 height 22
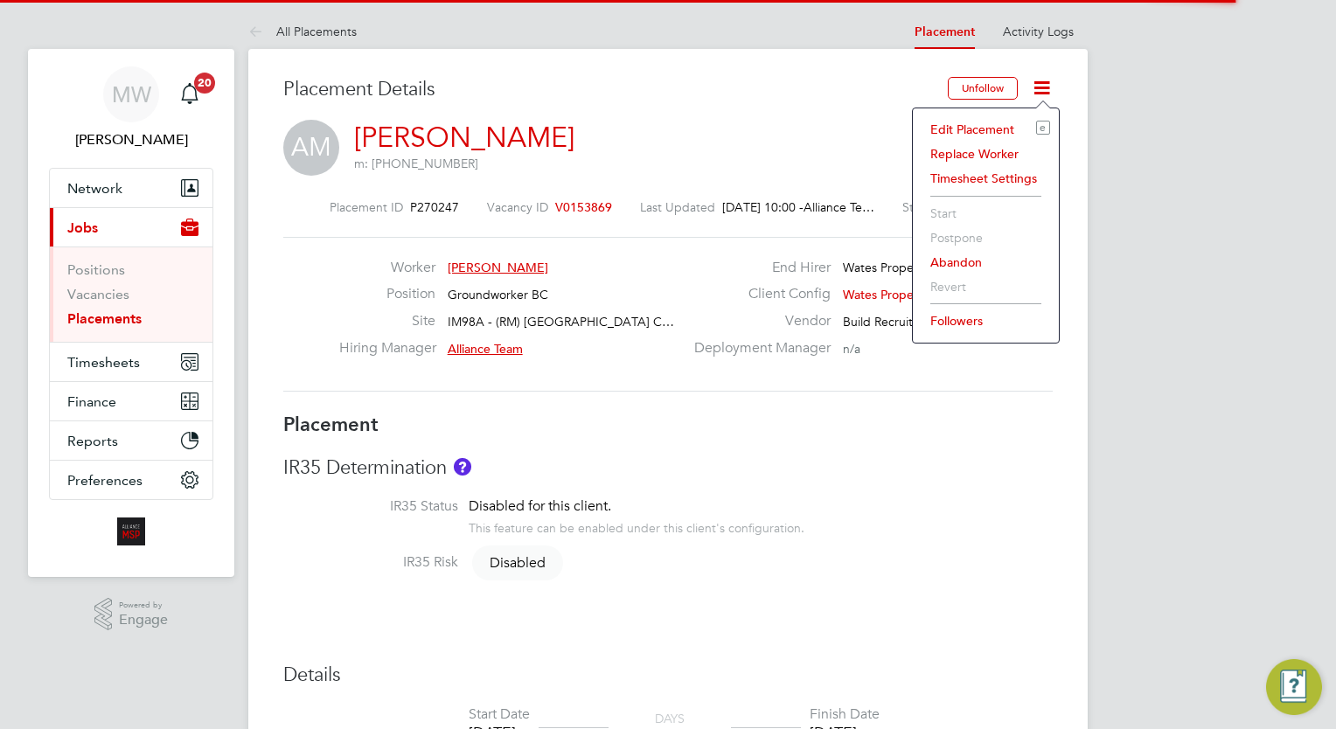
click at [990, 121] on li "Edit Placement e" at bounding box center [985, 129] width 128 height 24
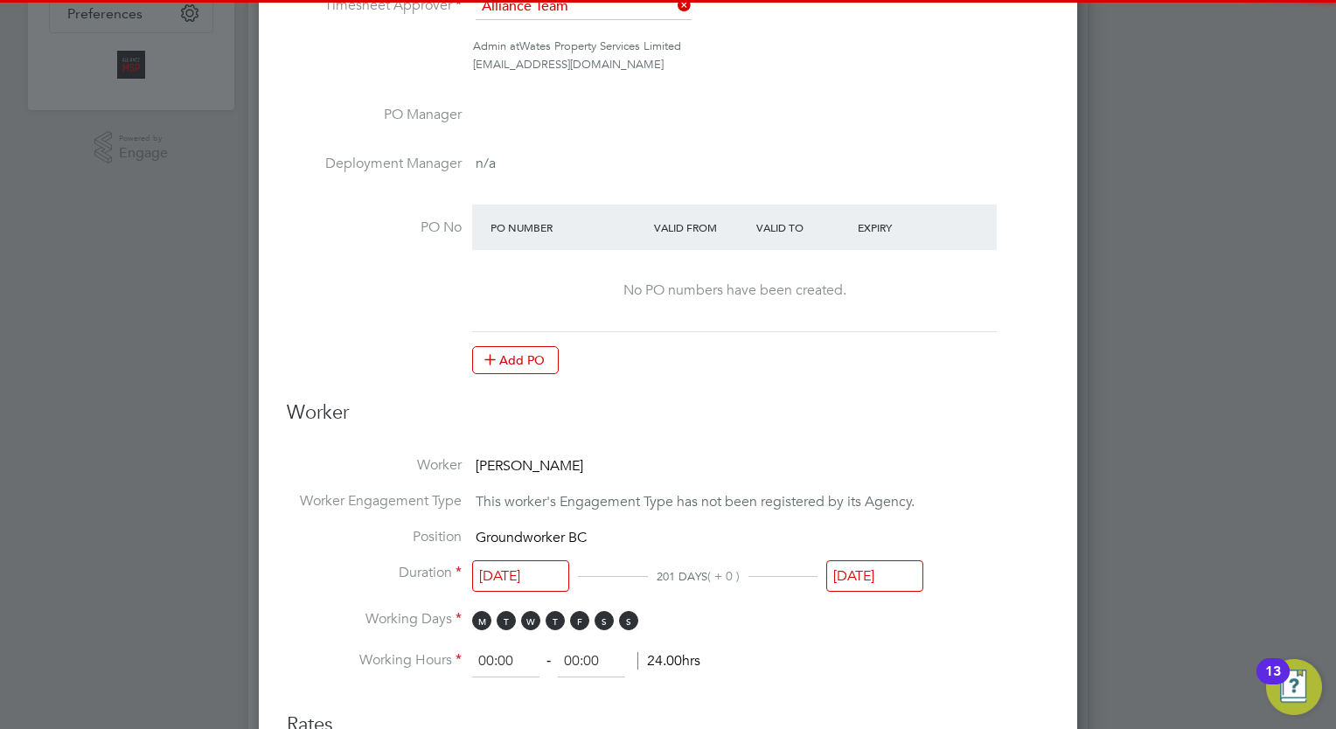
click at [908, 563] on input "[DATE]" at bounding box center [874, 576] width 97 height 32
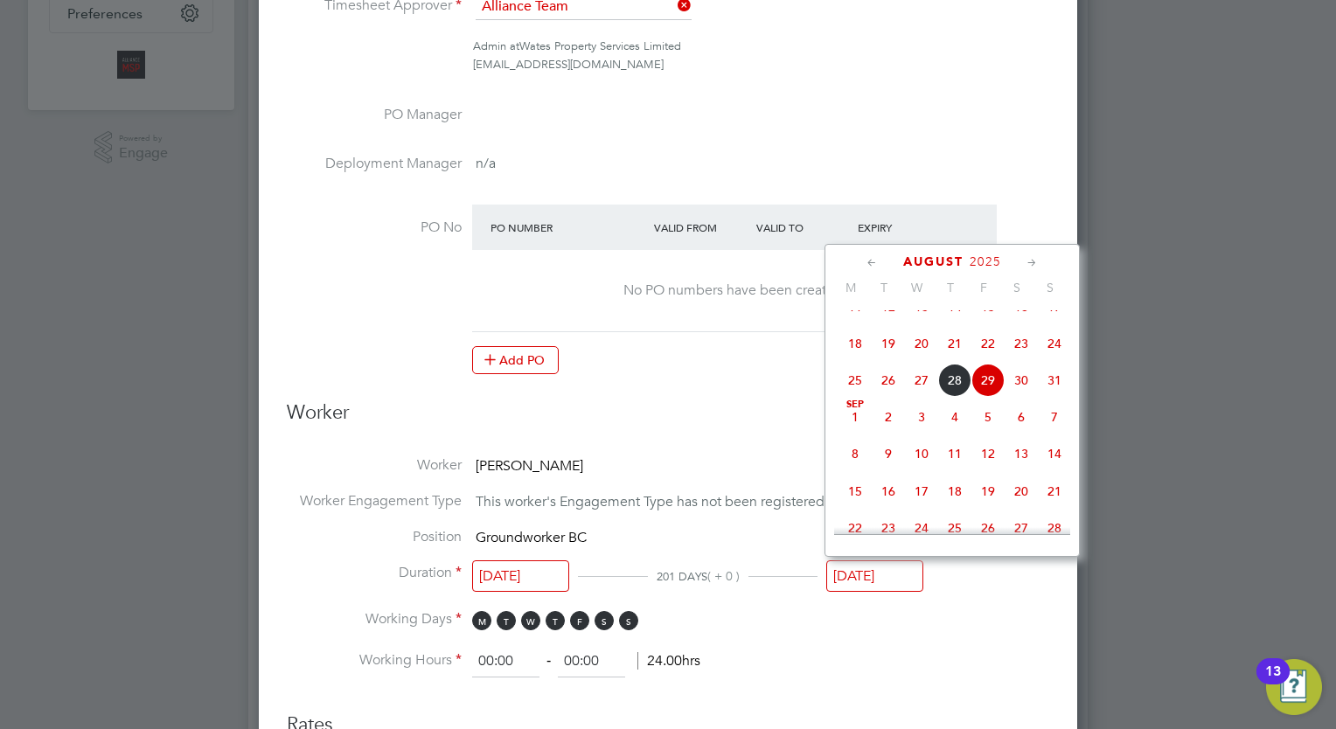
click at [1031, 264] on icon at bounding box center [1032, 262] width 17 height 19
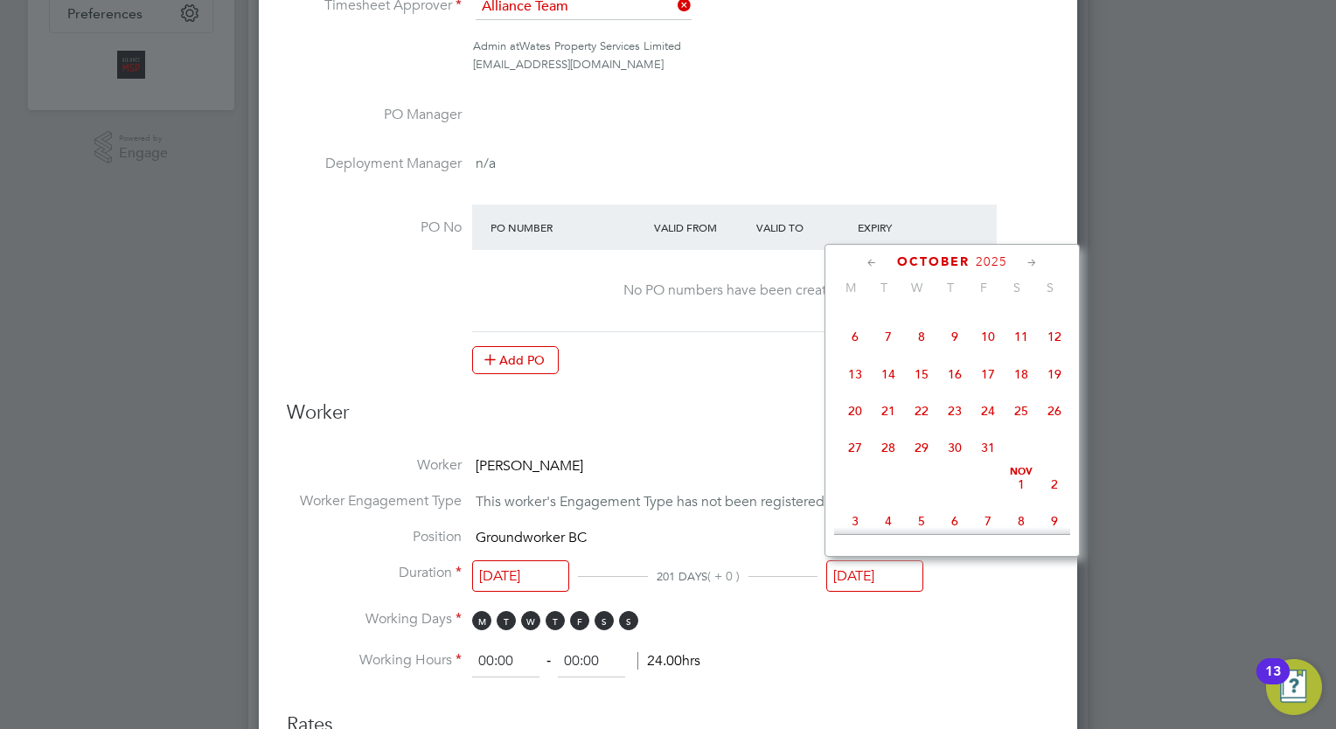
click at [1028, 260] on icon at bounding box center [1032, 262] width 17 height 19
click at [989, 459] on span "28" at bounding box center [987, 442] width 33 height 33
type input "[DATE]"
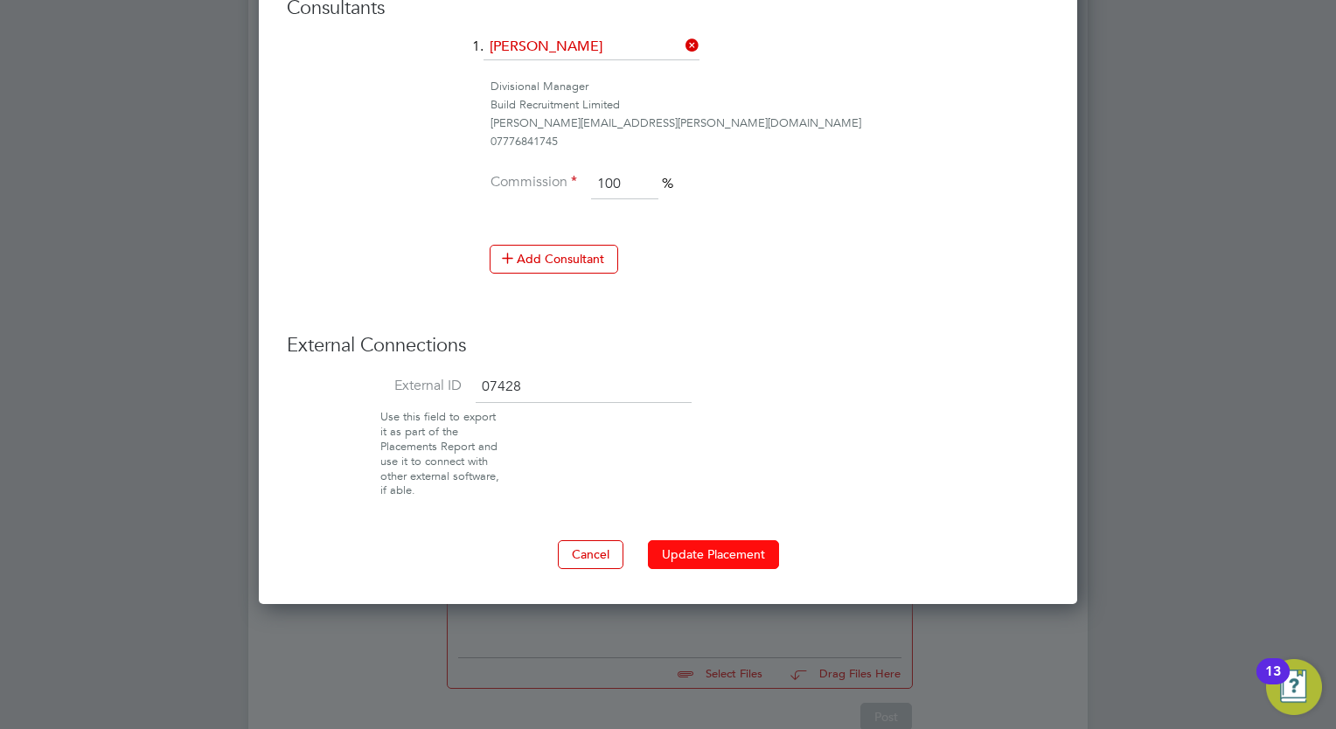
click at [732, 542] on button "Update Placement" at bounding box center [713, 554] width 131 height 28
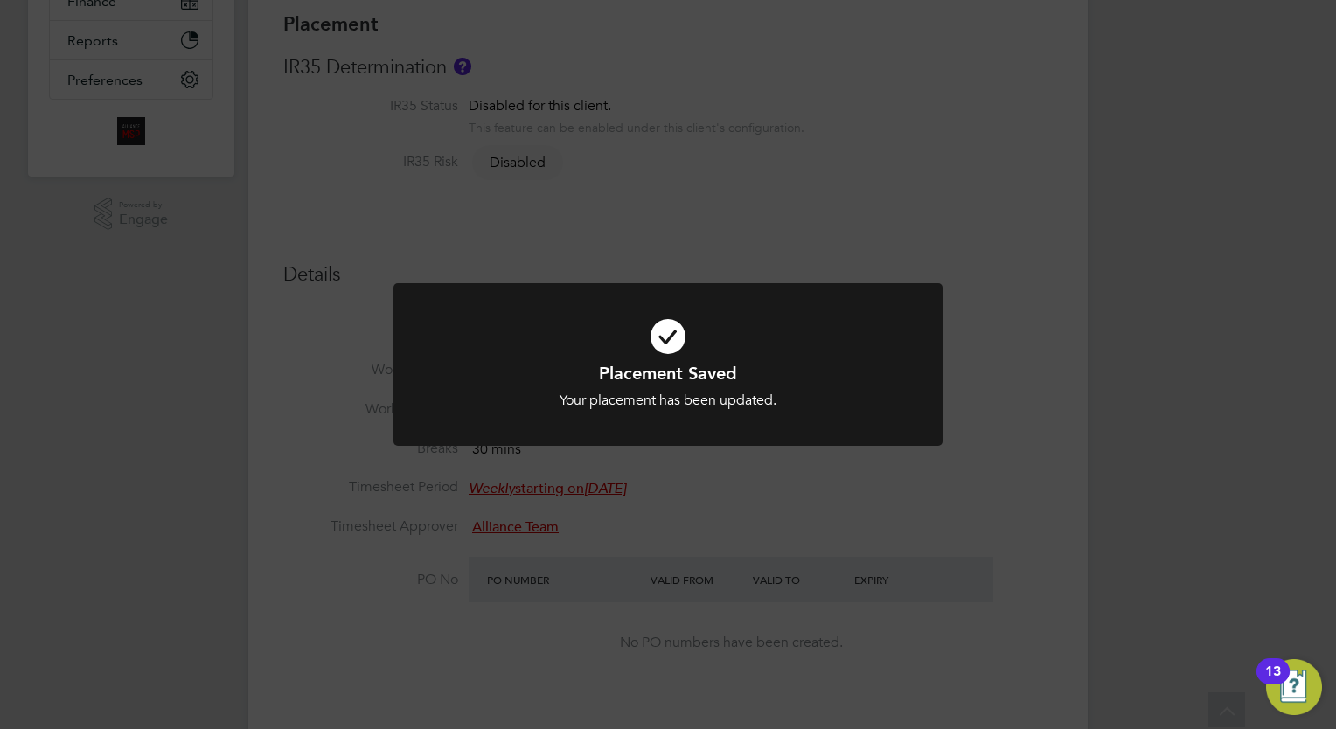
click at [732, 542] on div "Placement Saved Your placement has been updated. Cancel Okay" at bounding box center [668, 364] width 1336 height 729
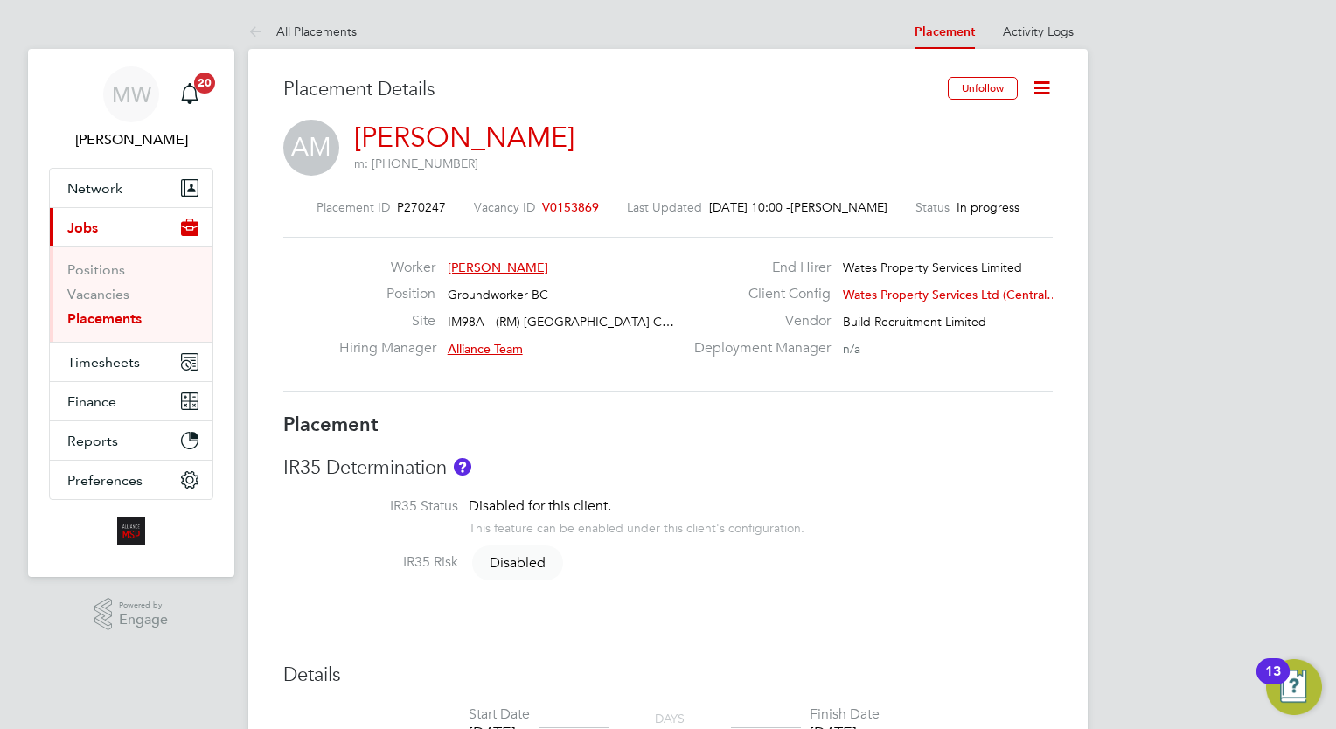
click at [94, 307] on li "Vacancies" at bounding box center [132, 298] width 131 height 24
click at [108, 323] on link "Placements" at bounding box center [104, 318] width 74 height 17
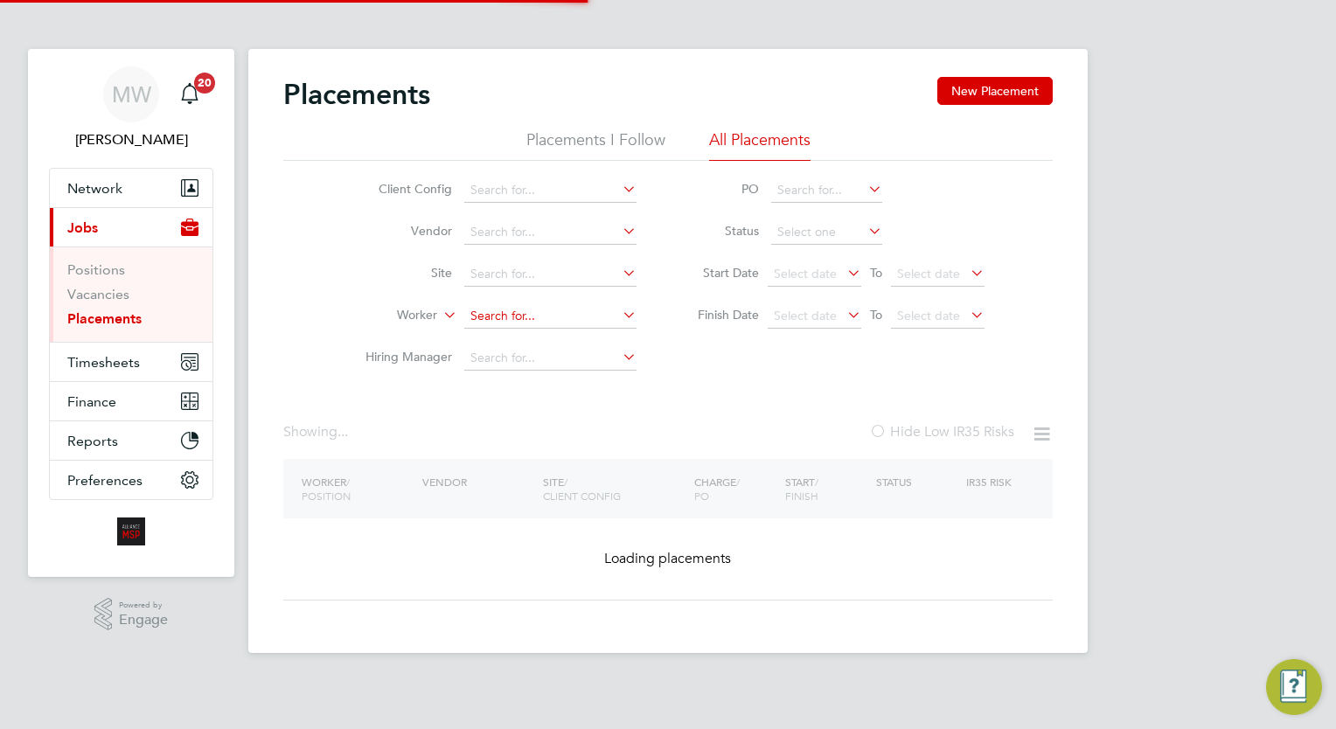
click at [486, 310] on input at bounding box center [550, 316] width 172 height 24
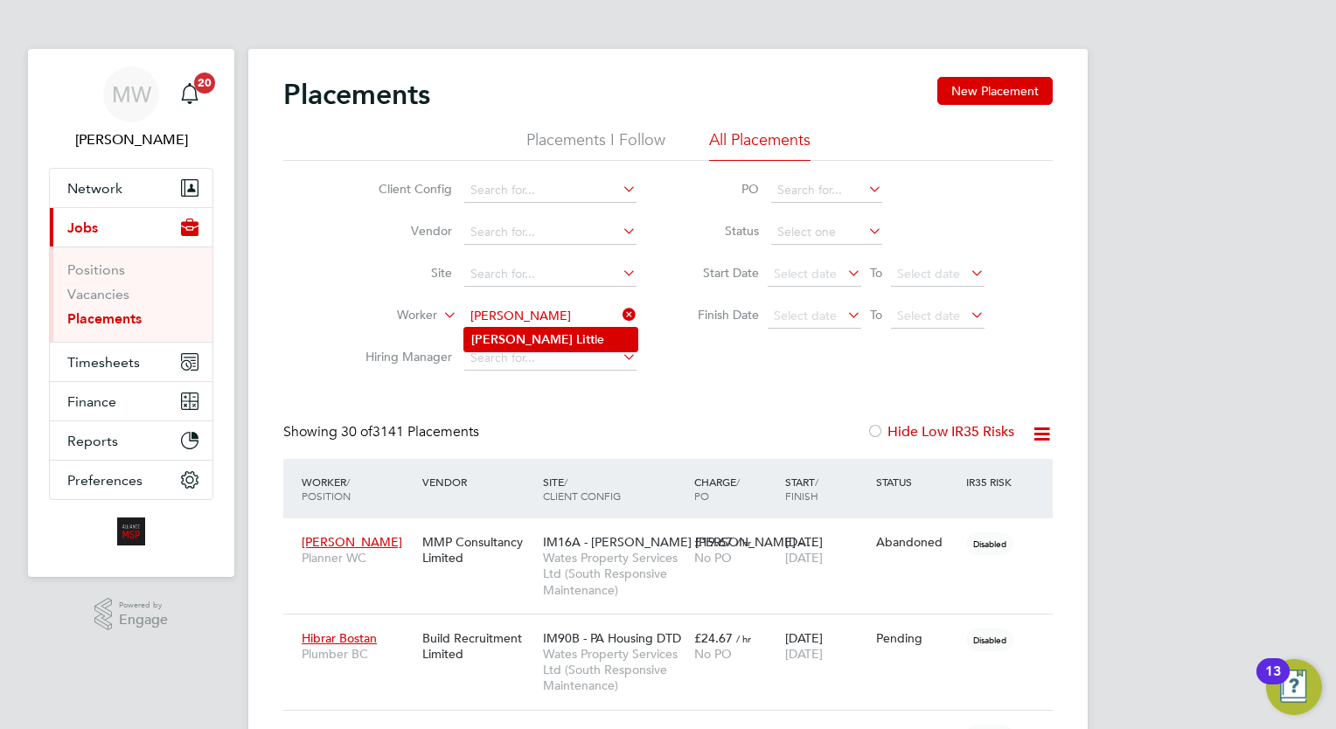
click at [576, 341] on b "Litt" at bounding box center [585, 339] width 18 height 15
type input "[PERSON_NAME]"
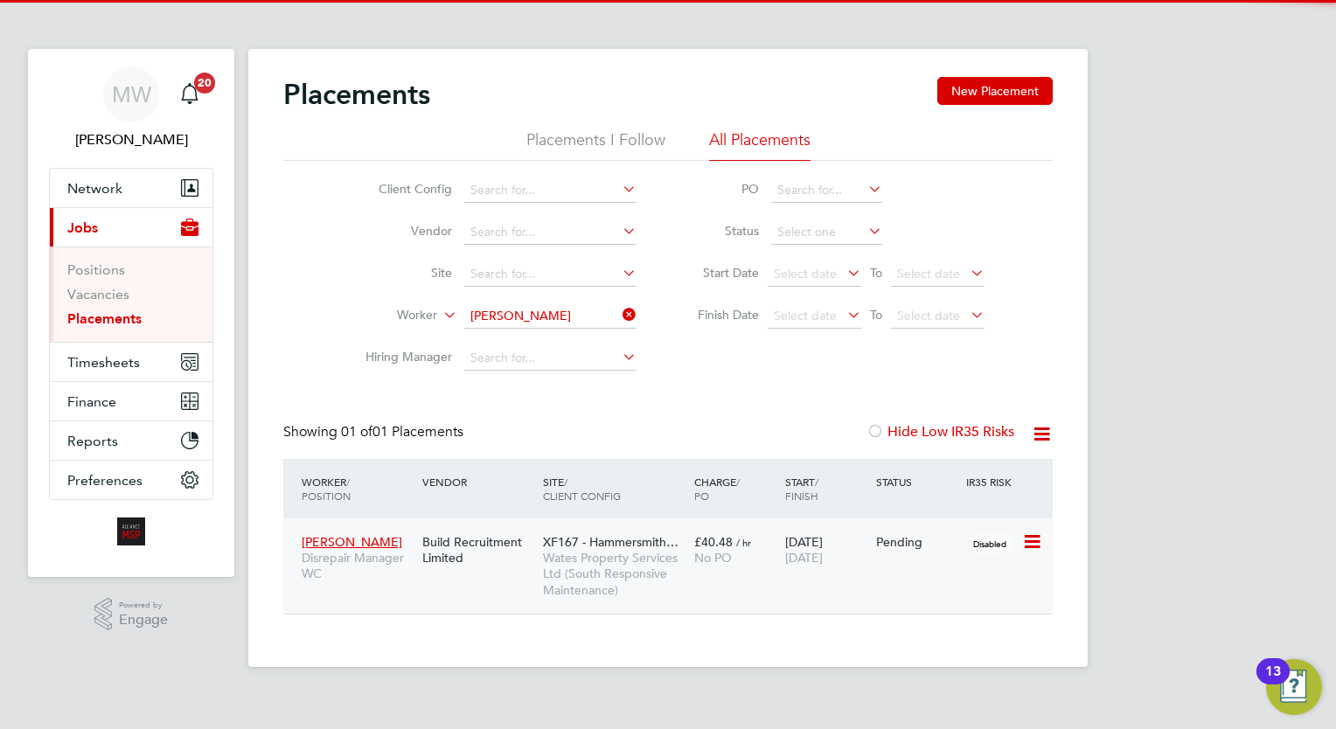
click at [696, 551] on span "No PO" at bounding box center [713, 558] width 38 height 16
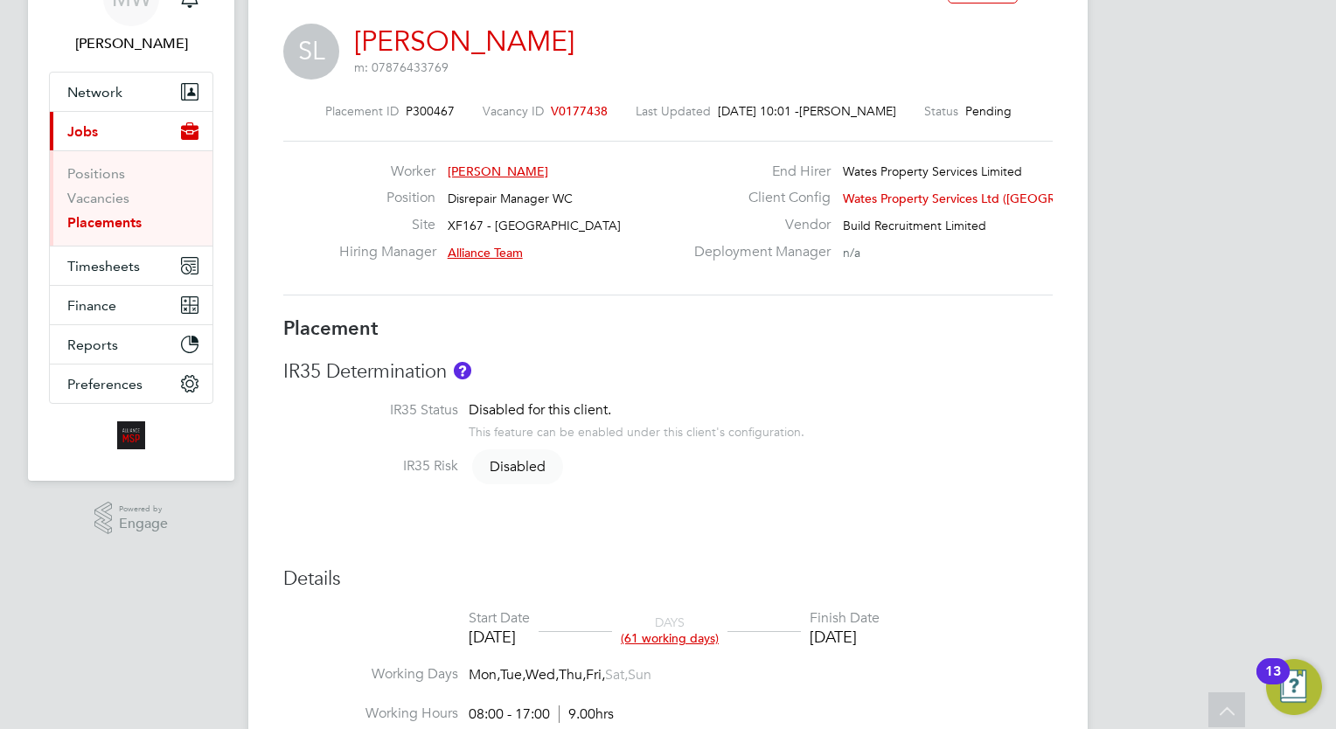
scroll to position [63, 0]
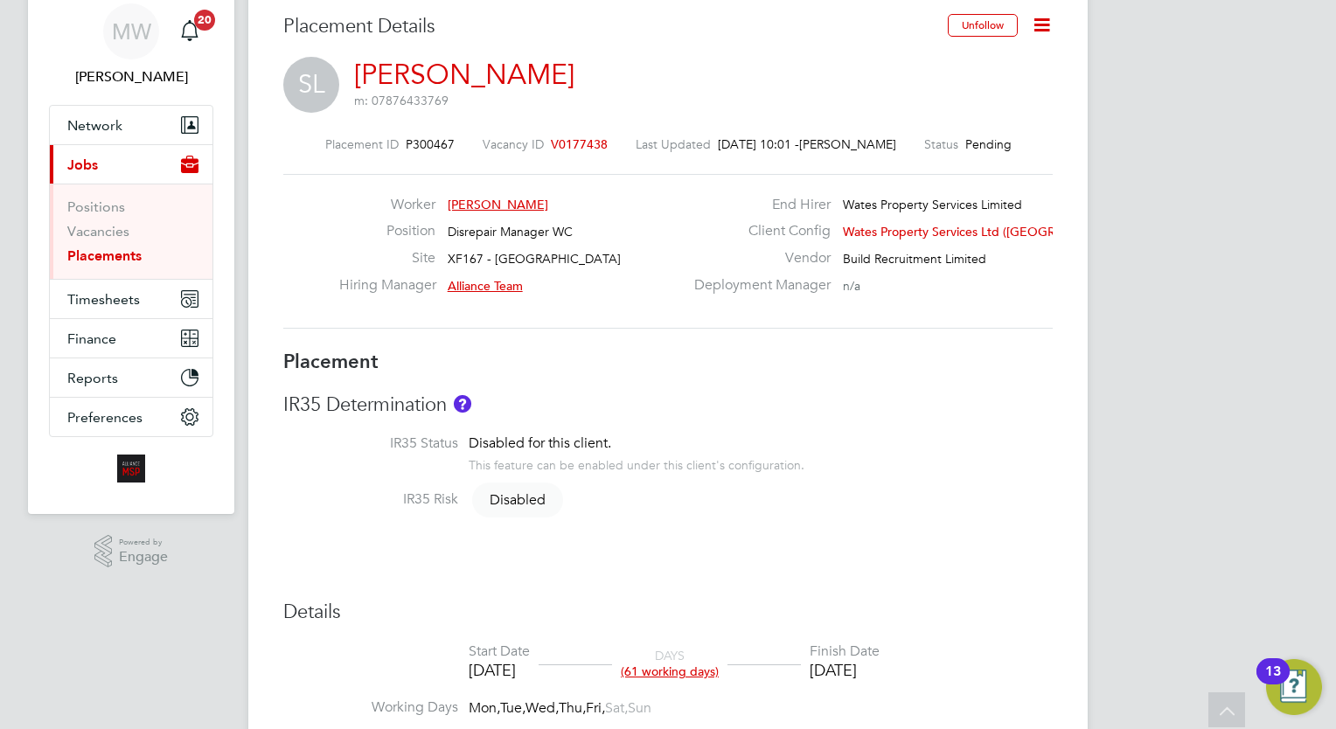
click at [107, 255] on link "Placements" at bounding box center [104, 255] width 74 height 17
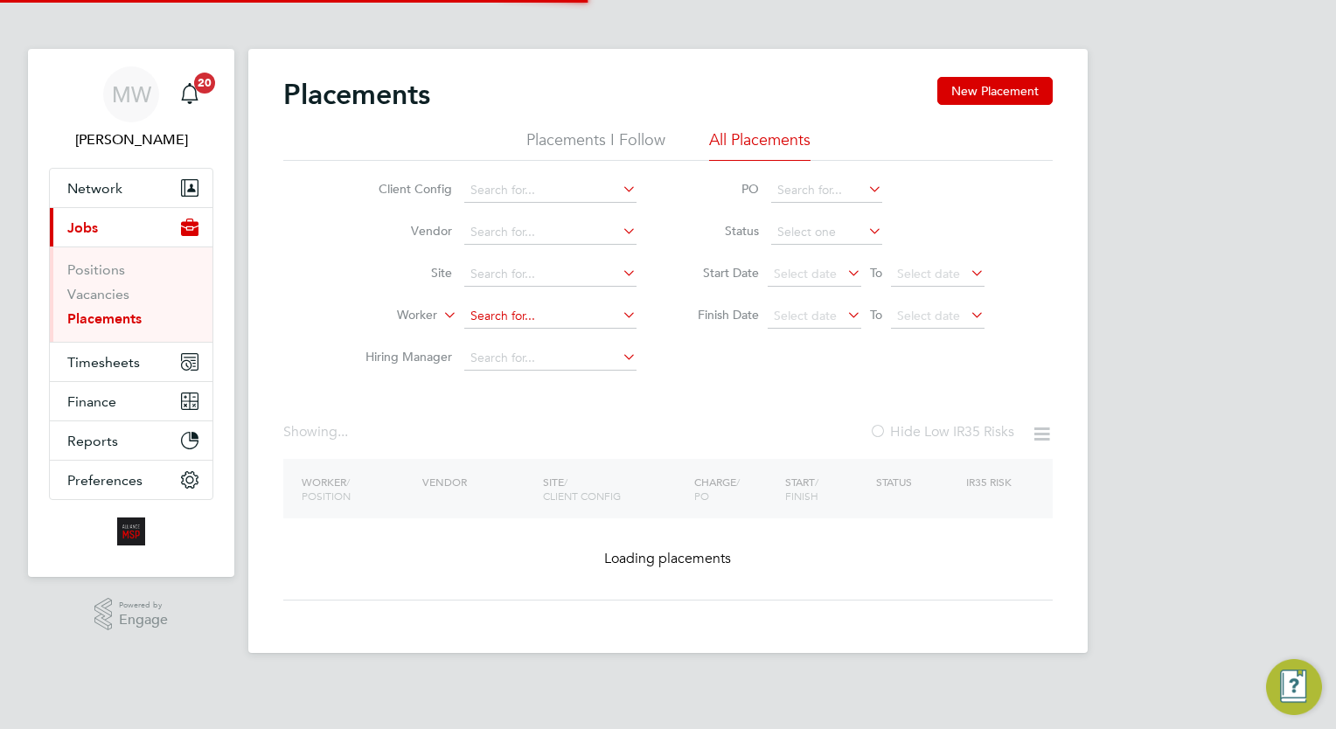
click at [526, 313] on input at bounding box center [550, 316] width 172 height 24
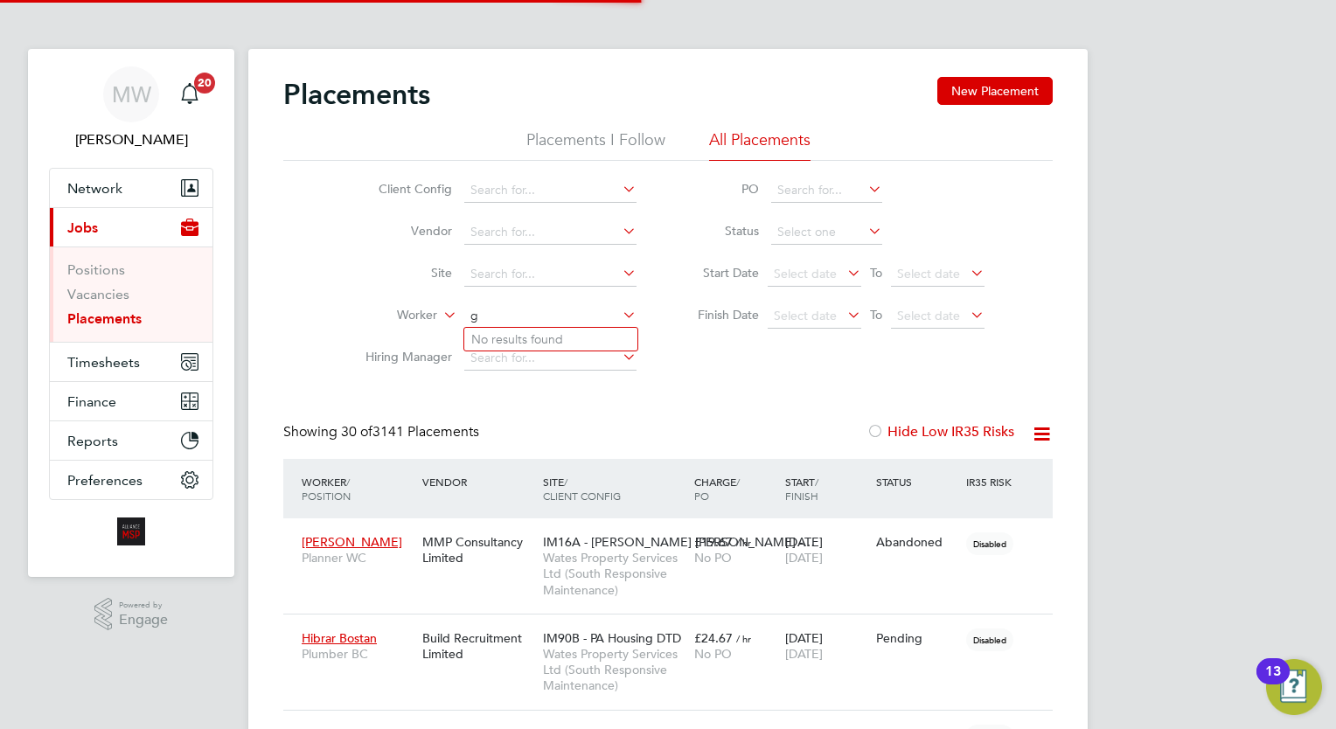
scroll to position [8, 8]
type input "[PERSON_NAME]"
click at [619, 311] on icon at bounding box center [619, 314] width 0 height 24
click at [566, 323] on input at bounding box center [550, 316] width 172 height 24
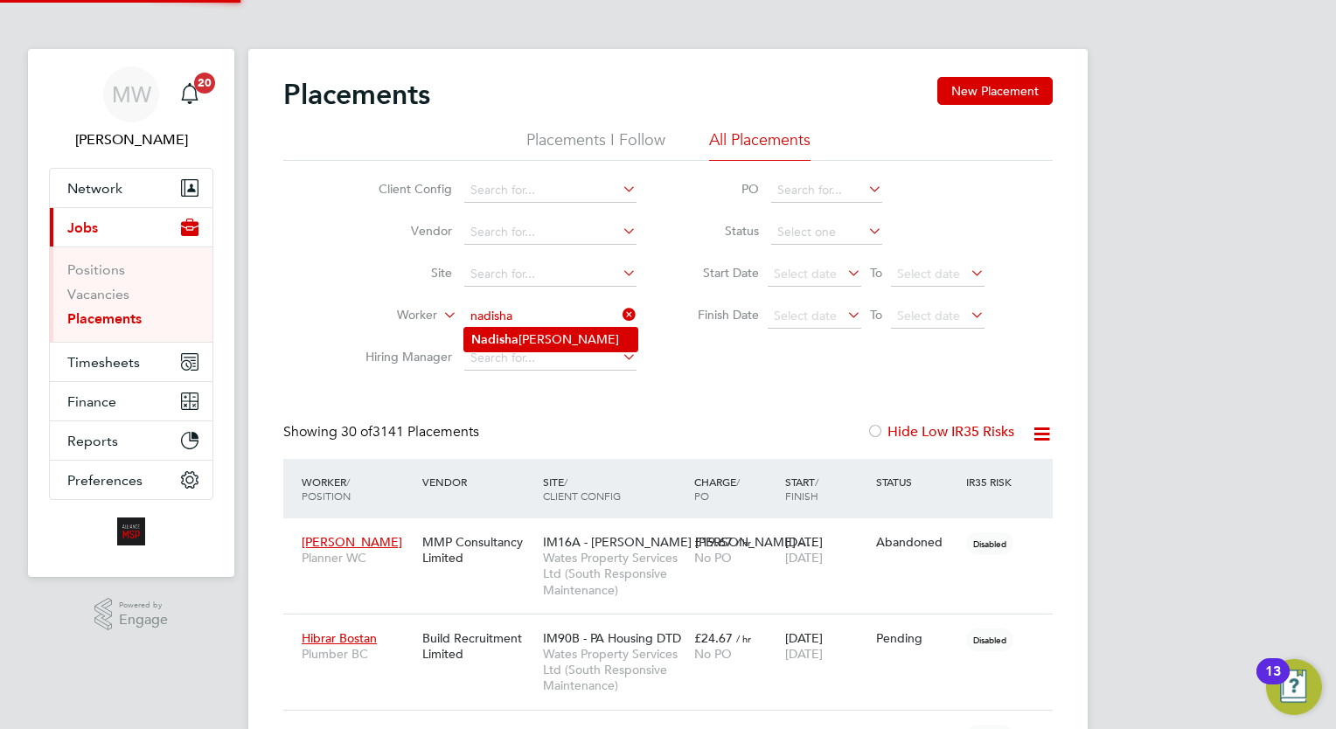
click at [566, 337] on li "[PERSON_NAME]" at bounding box center [550, 340] width 173 height 24
type input "[PERSON_NAME]"
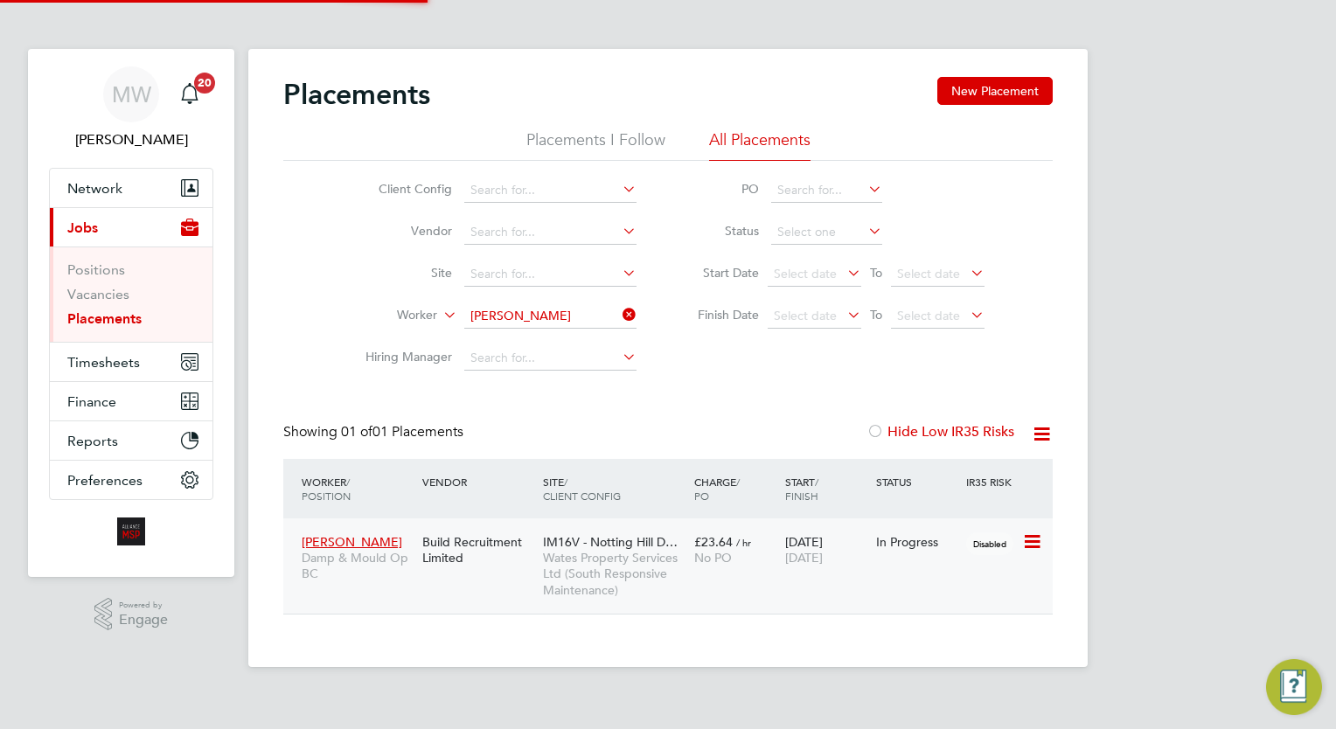
click at [742, 574] on div "£23.64 / hr No PO" at bounding box center [735, 549] width 91 height 49
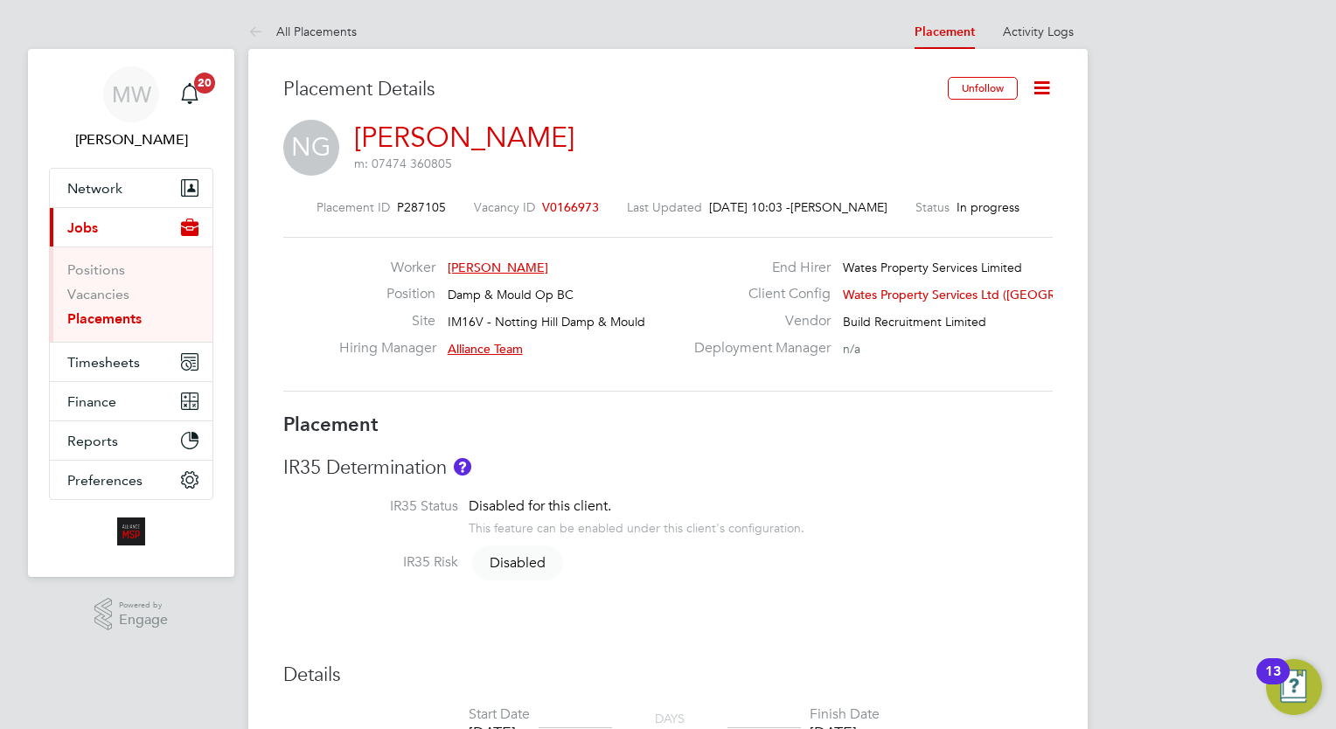
click at [1031, 77] on icon at bounding box center [1042, 88] width 22 height 22
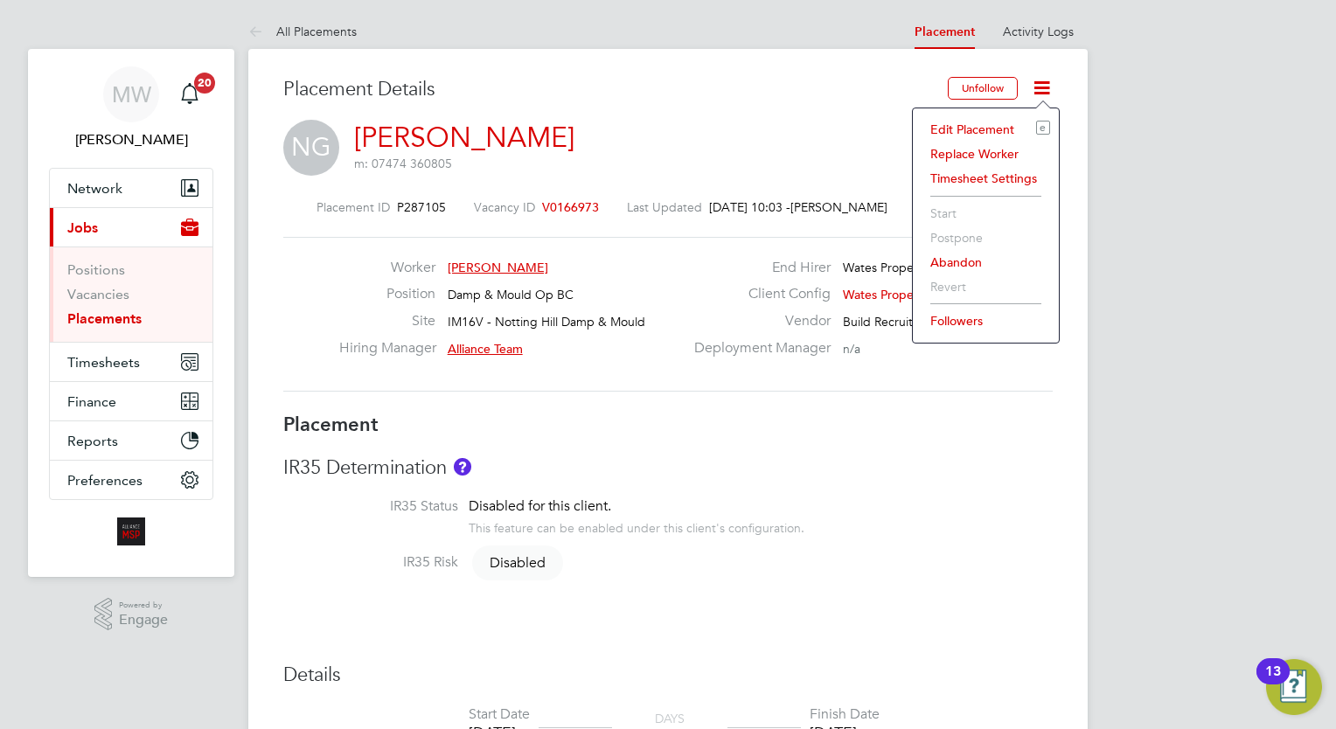
click at [983, 124] on li "Edit Placement e" at bounding box center [985, 129] width 128 height 24
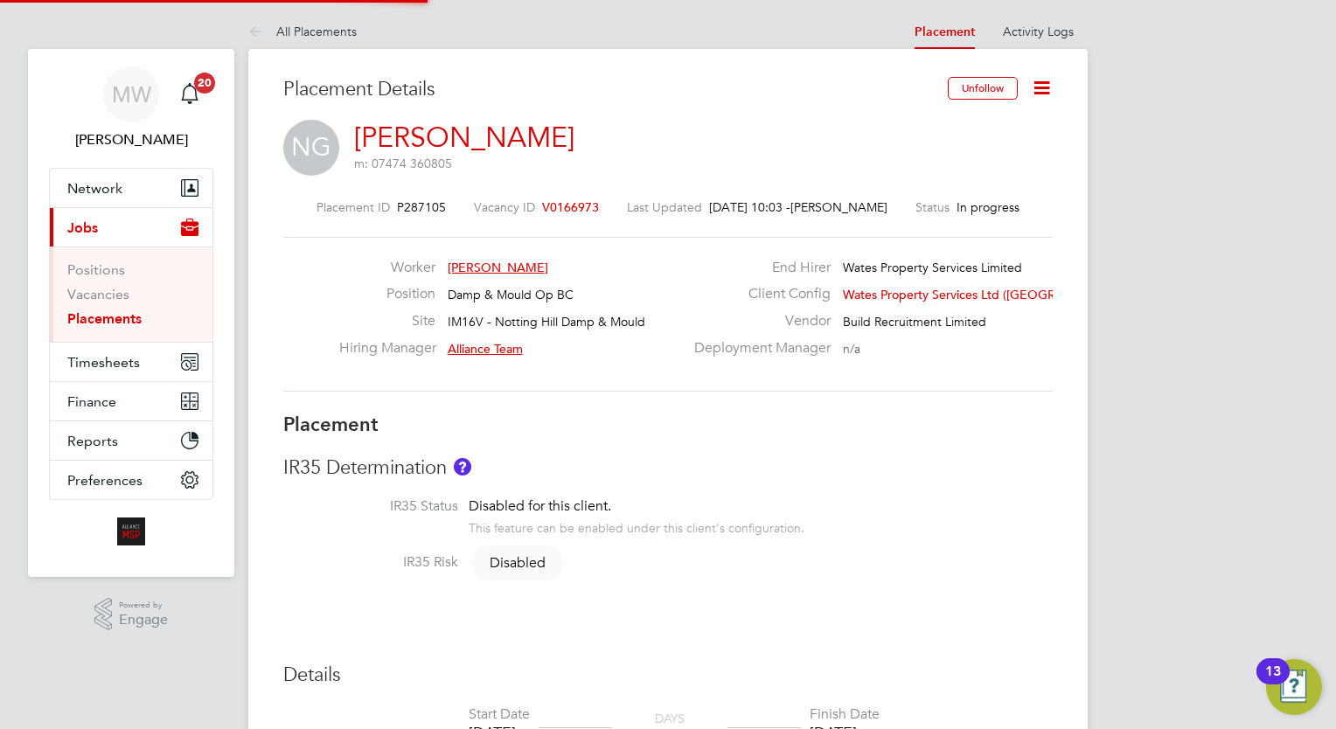
type input "Alliance Team"
type input "[DATE]"
type input "03 Sep 2025"
type input "08:00"
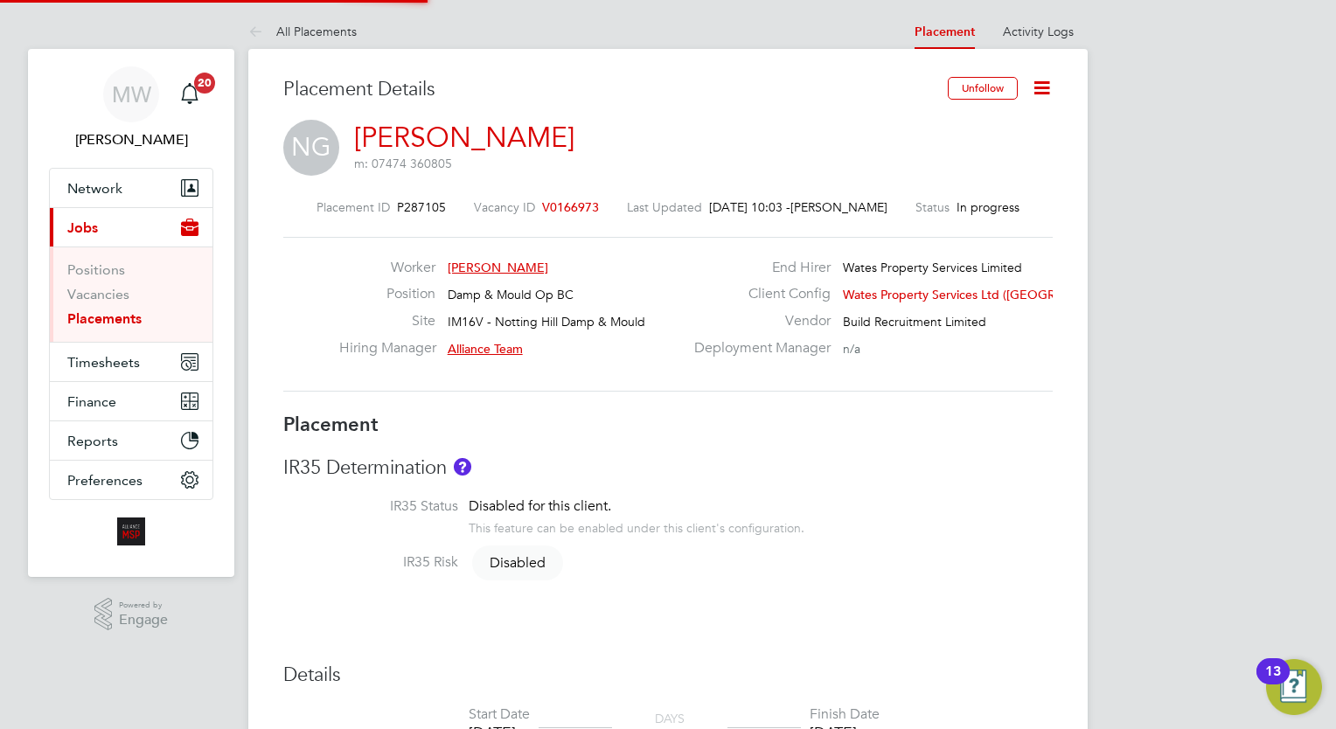
type input "17:00"
type input "07737"
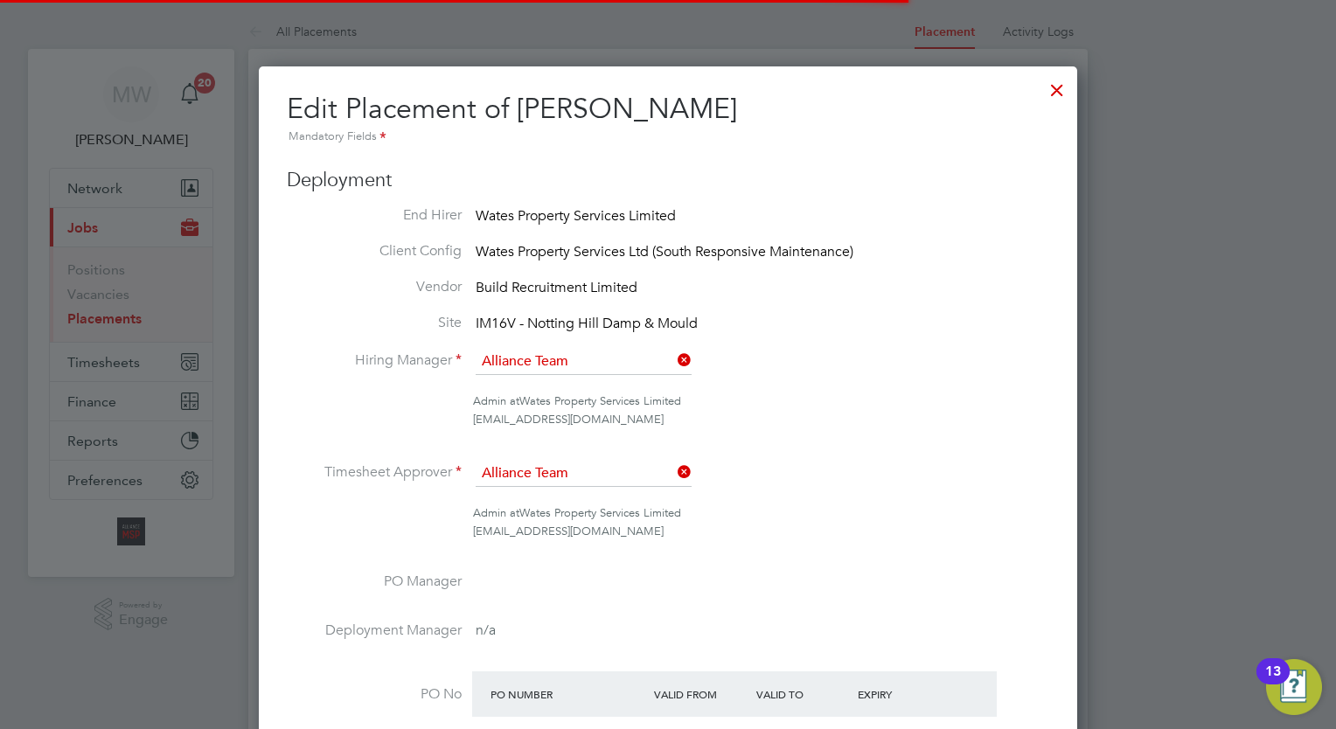
scroll to position [23, 763]
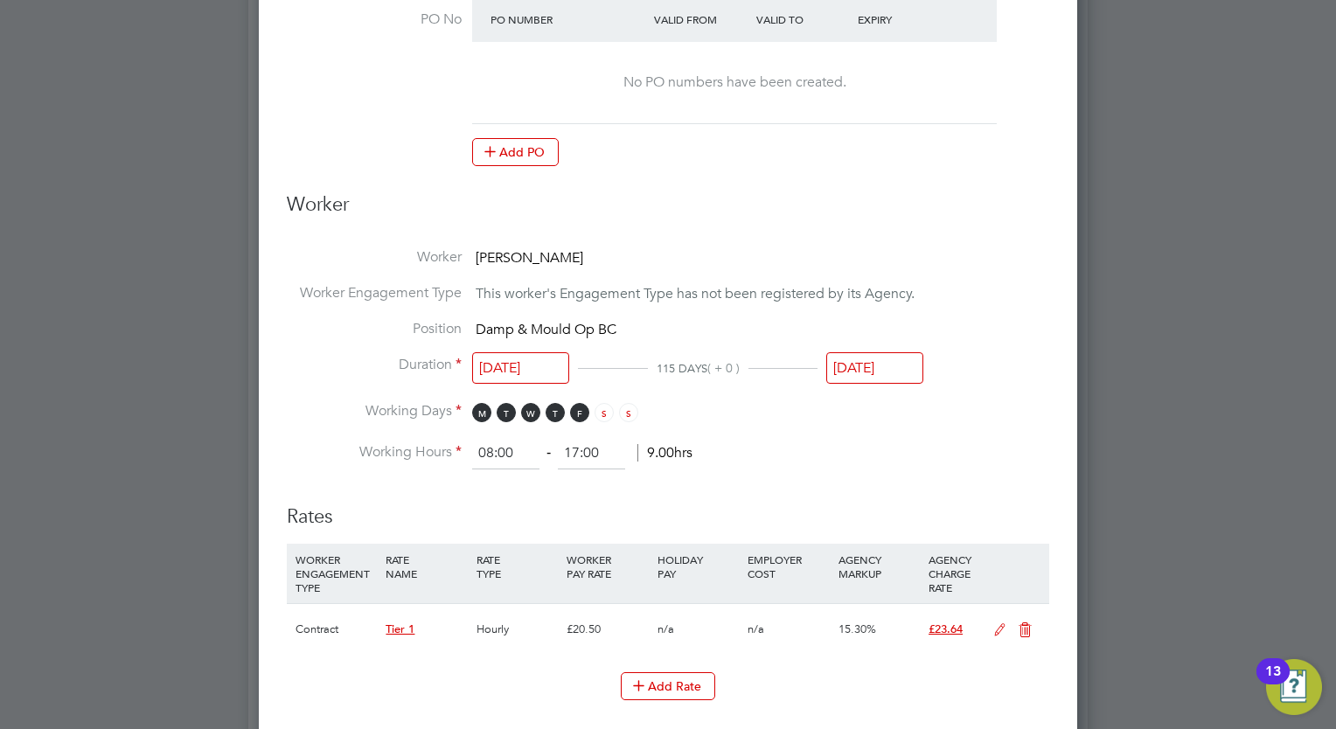
click at [889, 359] on input "03 Sep 2025" at bounding box center [874, 368] width 97 height 32
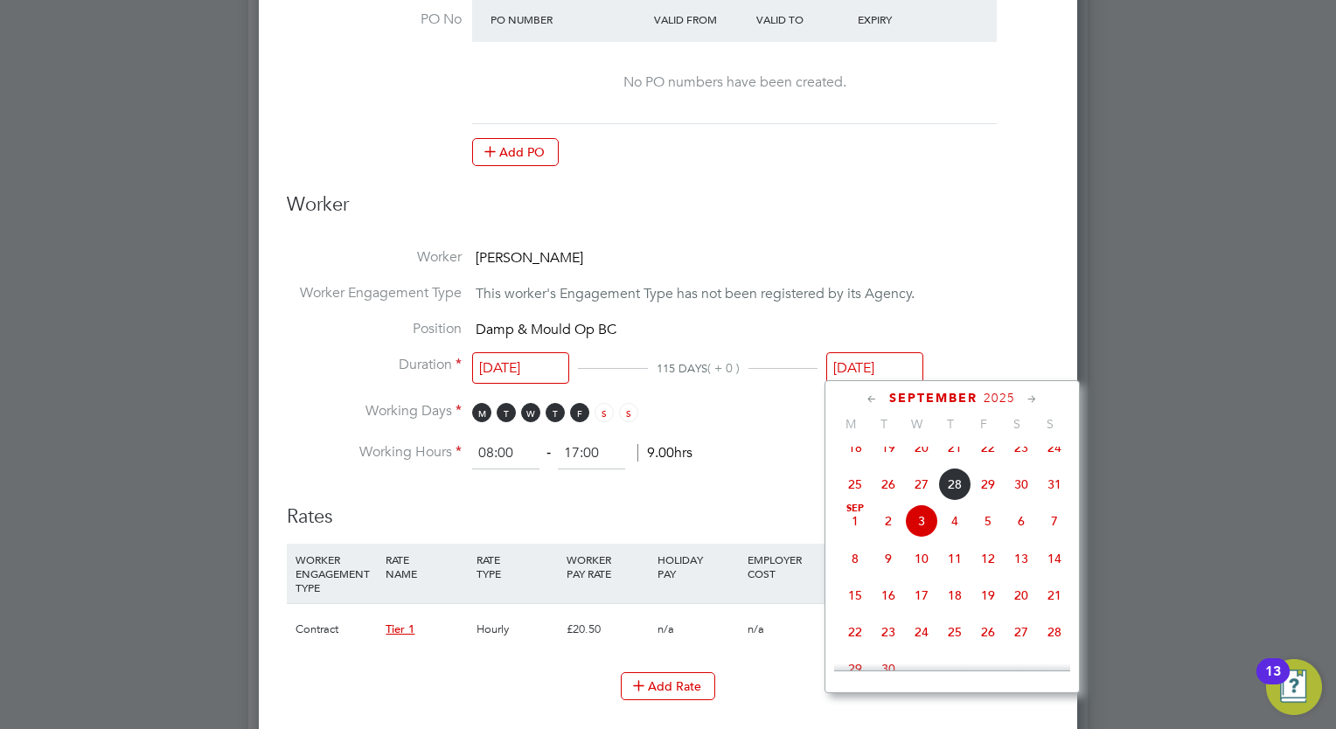
click at [1030, 399] on icon at bounding box center [1032, 399] width 17 height 19
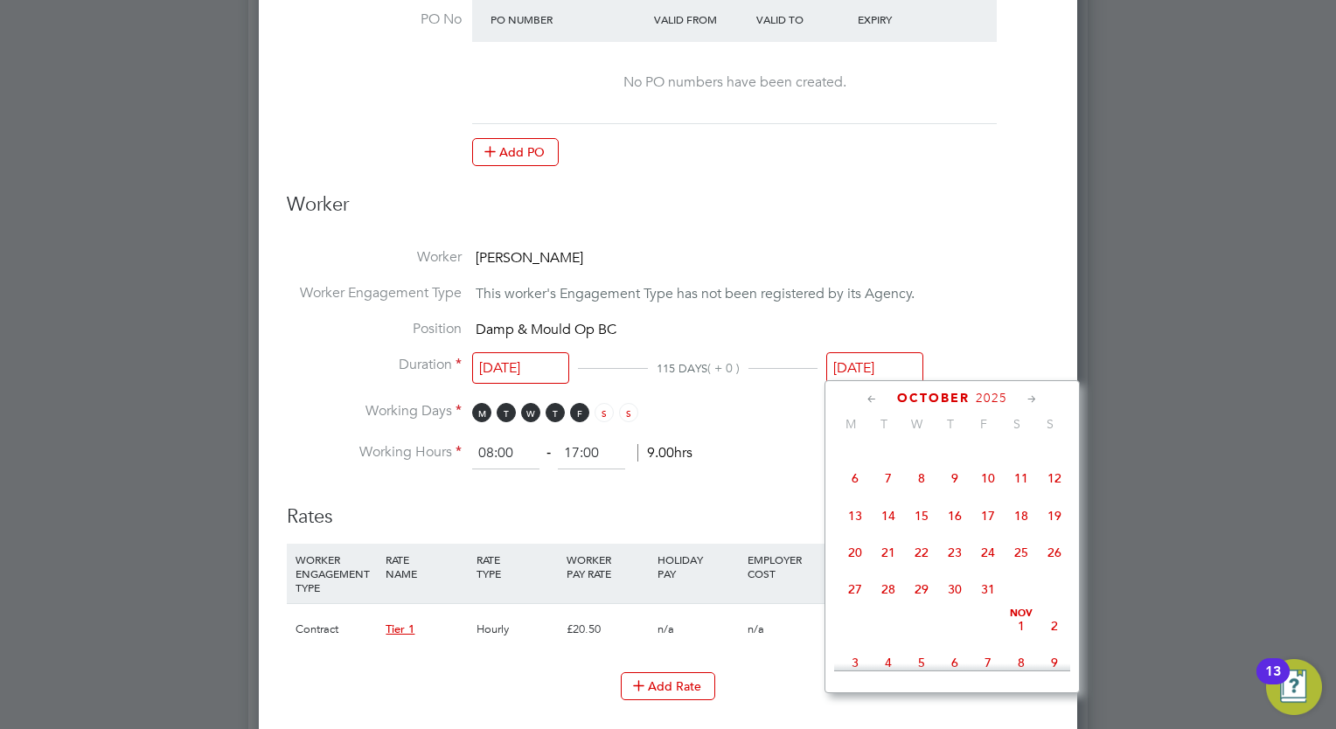
click at [1030, 399] on icon at bounding box center [1032, 399] width 17 height 19
click at [994, 448] on span "5" at bounding box center [987, 430] width 33 height 33
type input "05 Dec 2025"
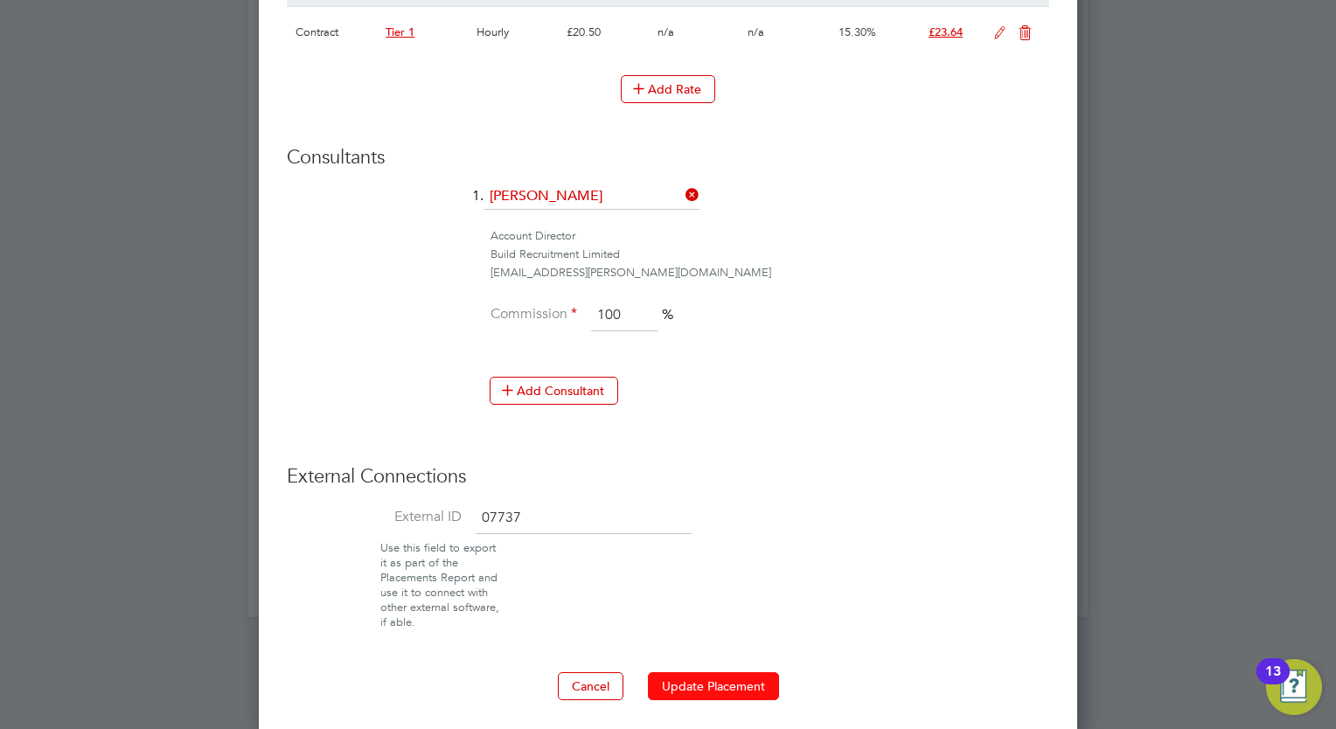
click at [699, 672] on button "Update Placement" at bounding box center [713, 686] width 131 height 28
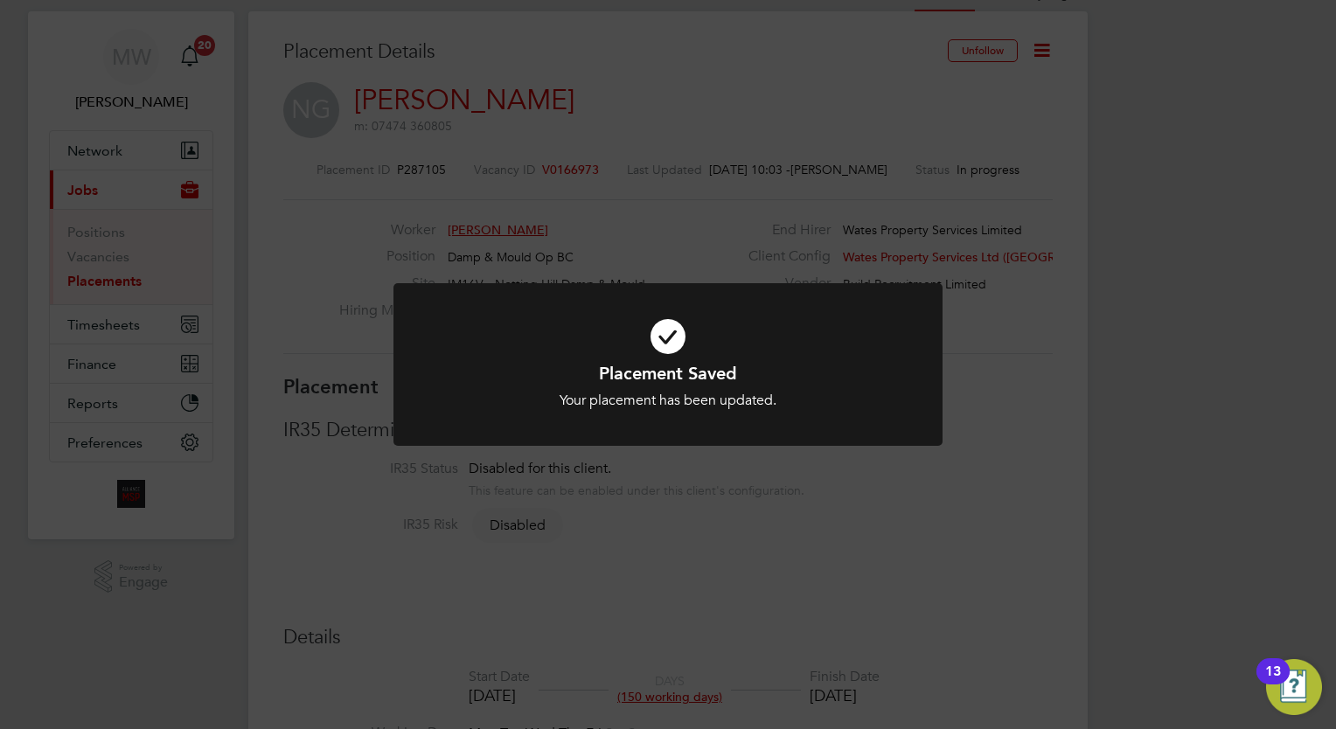
click at [504, 148] on div "Placement Saved Your placement has been updated. Cancel Okay" at bounding box center [668, 364] width 1336 height 729
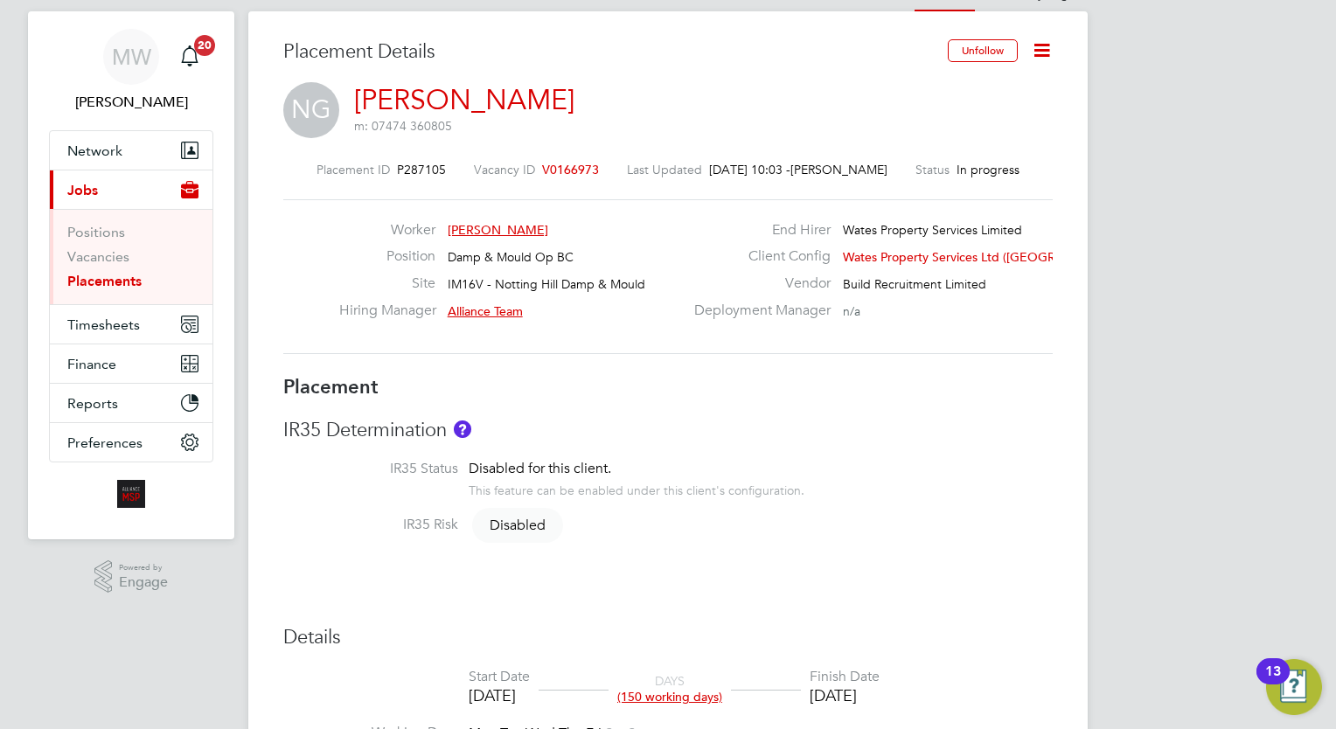
click at [115, 281] on link "Placements" at bounding box center [104, 281] width 74 height 17
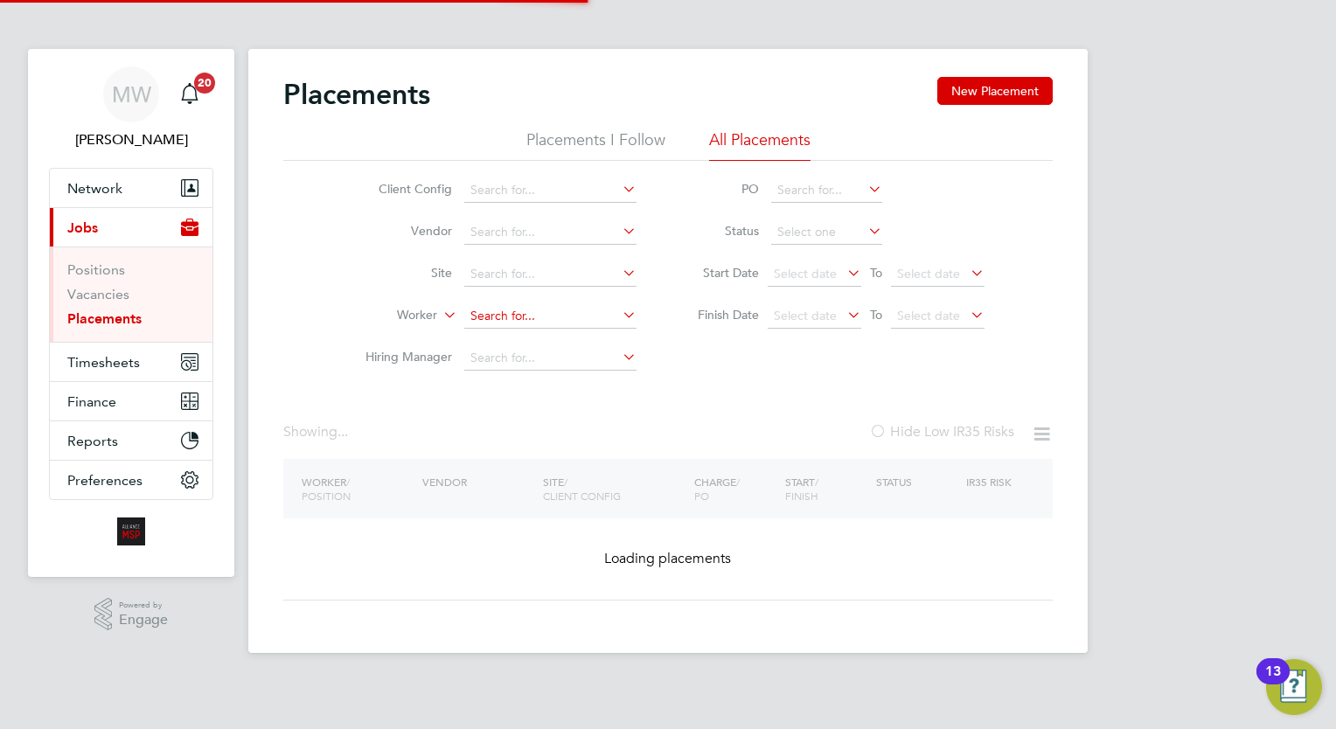
click at [519, 313] on input at bounding box center [550, 316] width 172 height 24
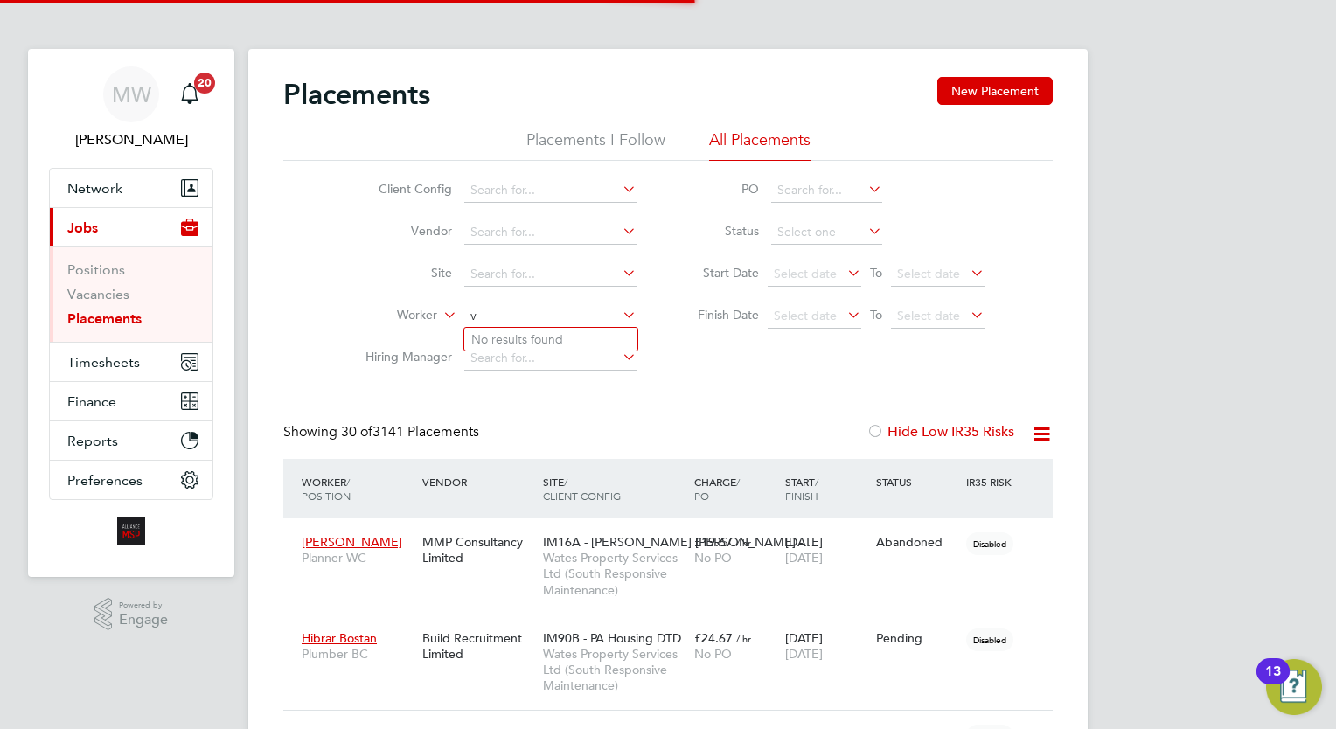
scroll to position [50, 121]
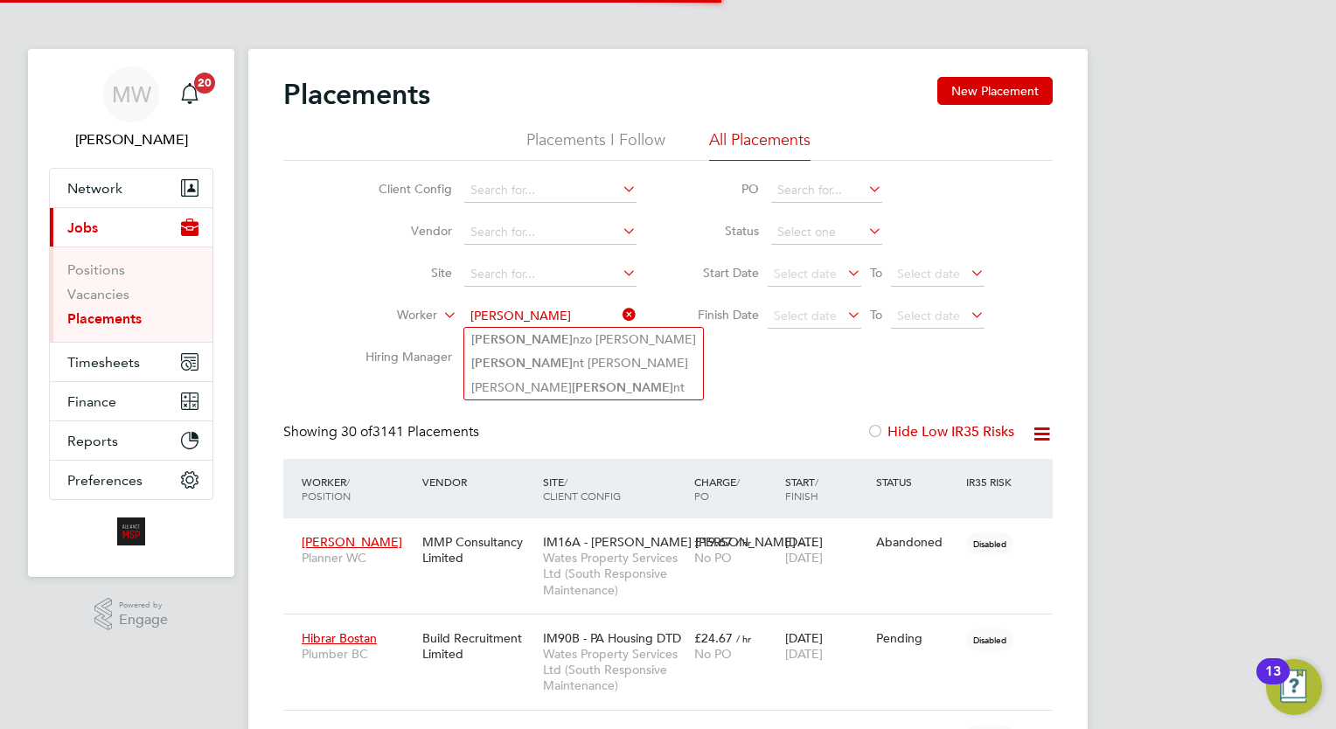
type input "vincent"
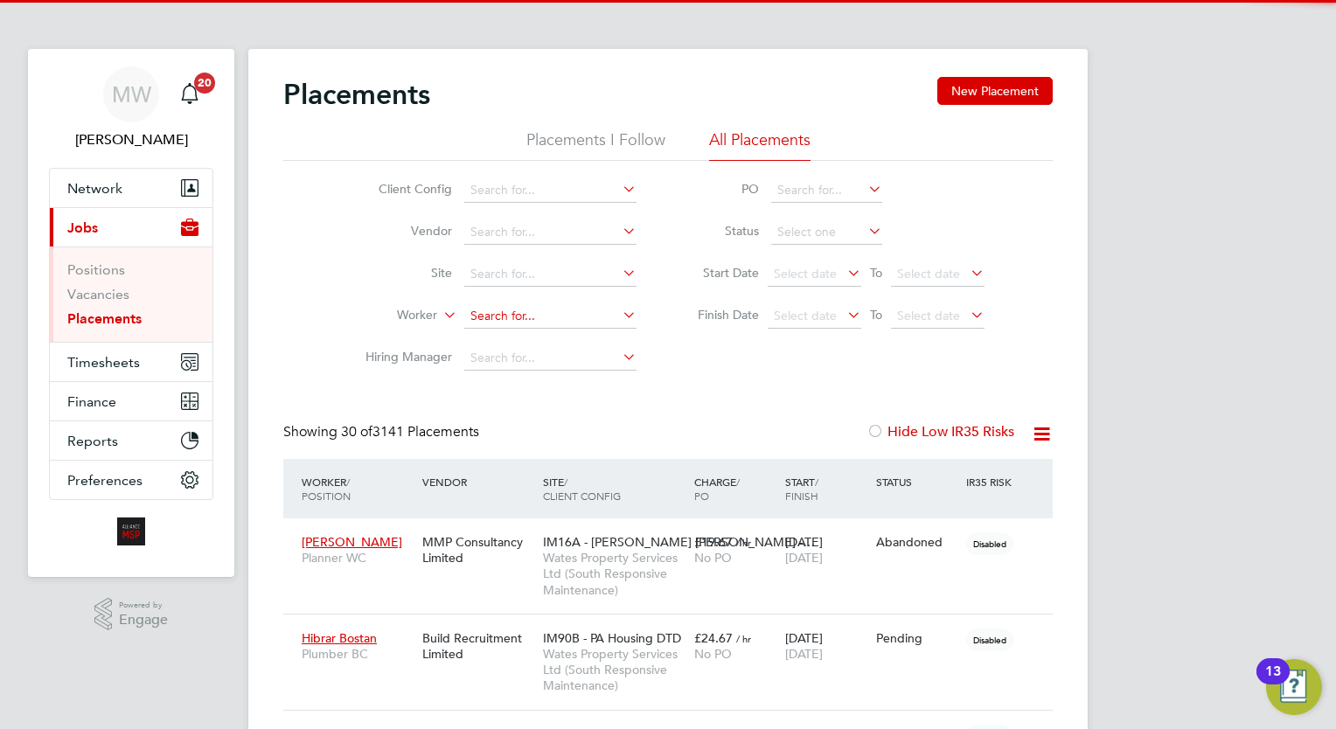
click at [524, 323] on input at bounding box center [550, 316] width 172 height 24
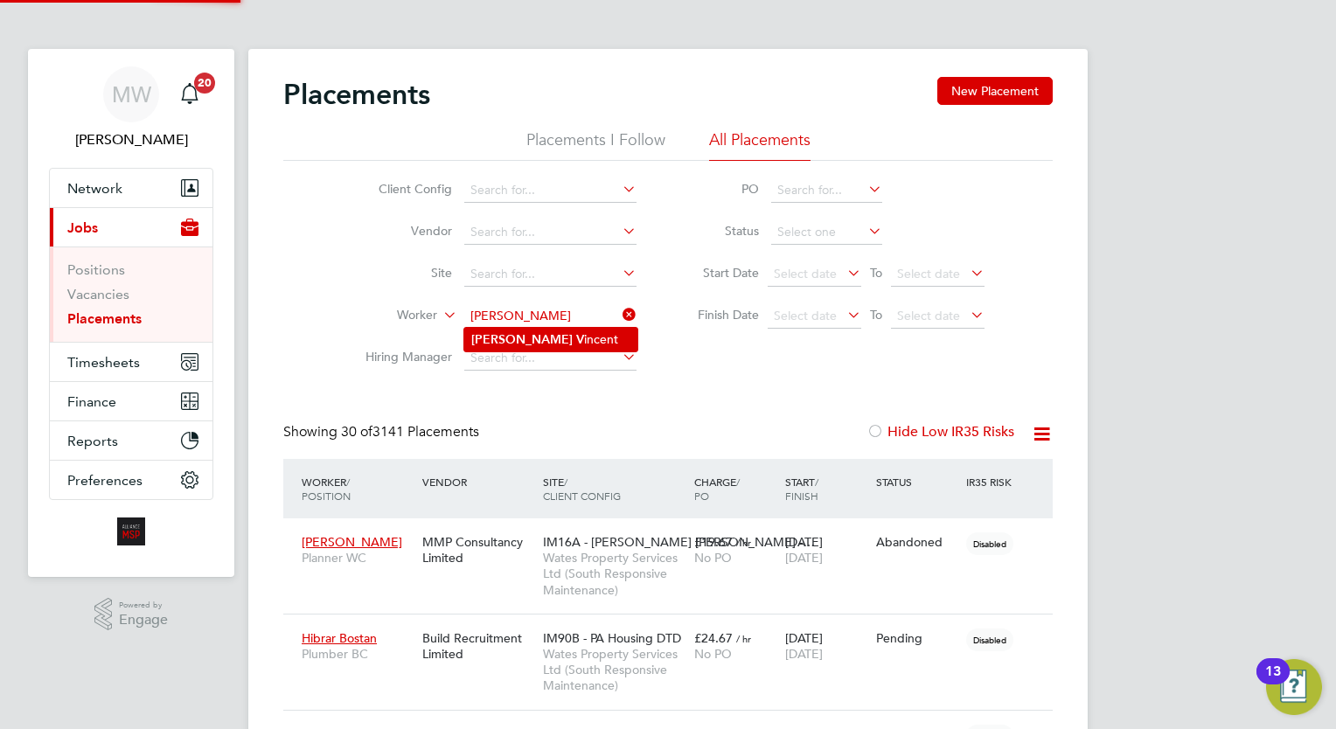
click at [535, 340] on li "Darren V incent" at bounding box center [550, 340] width 173 height 24
type input "Darren Vincent"
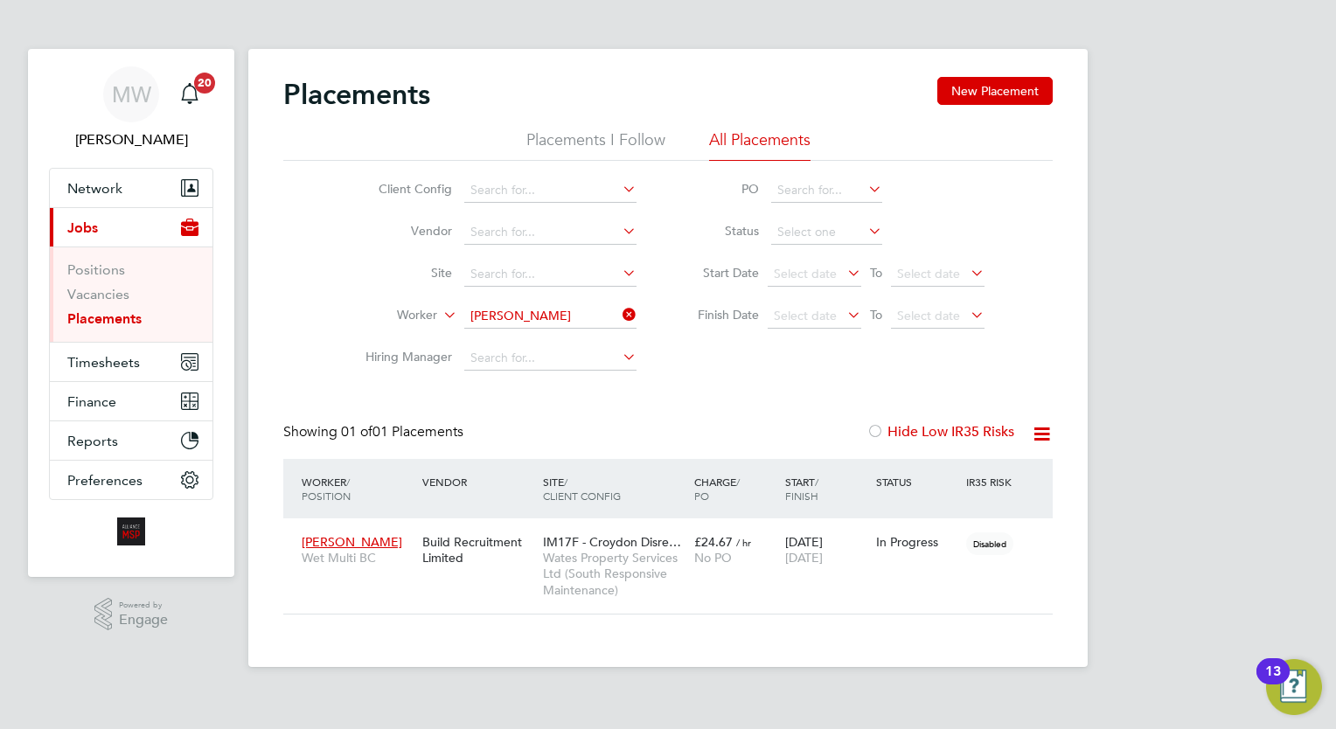
click at [637, 327] on li "Worker Darren Vincent" at bounding box center [494, 316] width 329 height 42
click at [608, 309] on input at bounding box center [550, 316] width 172 height 24
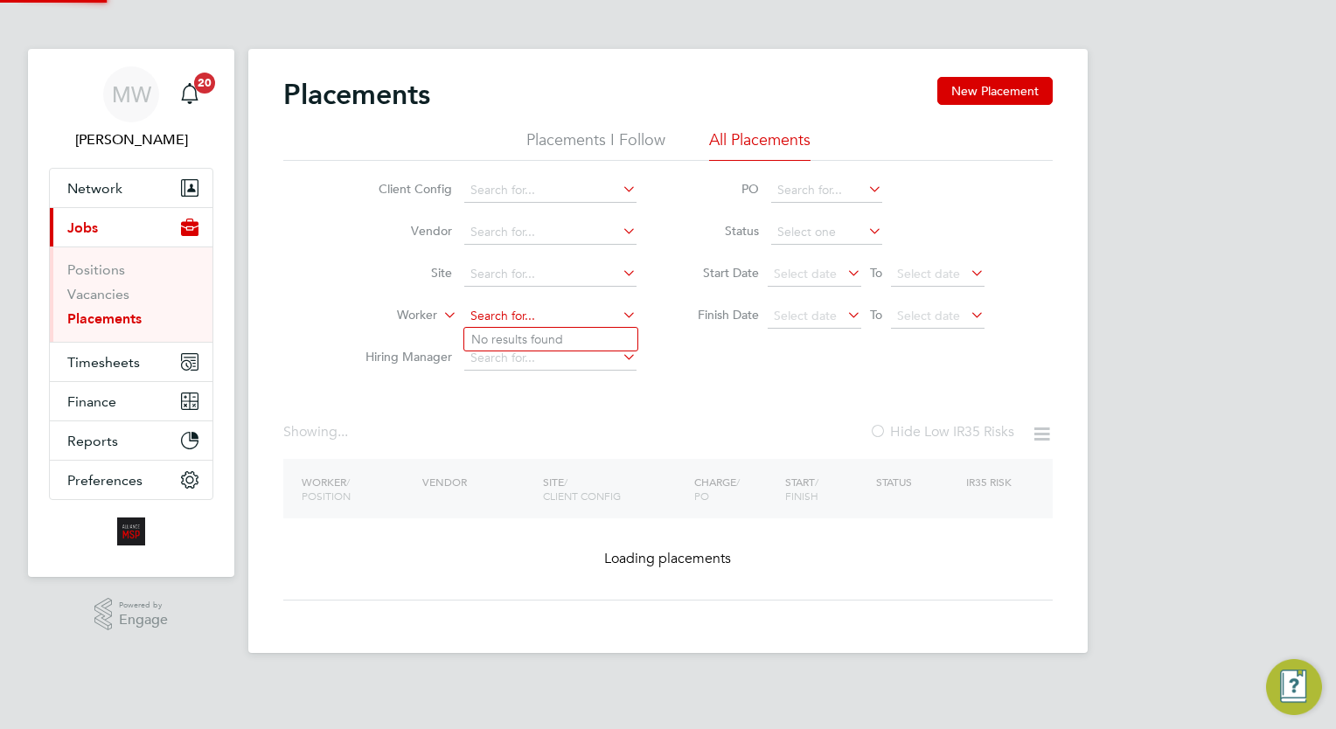
click at [579, 312] on input at bounding box center [550, 316] width 172 height 24
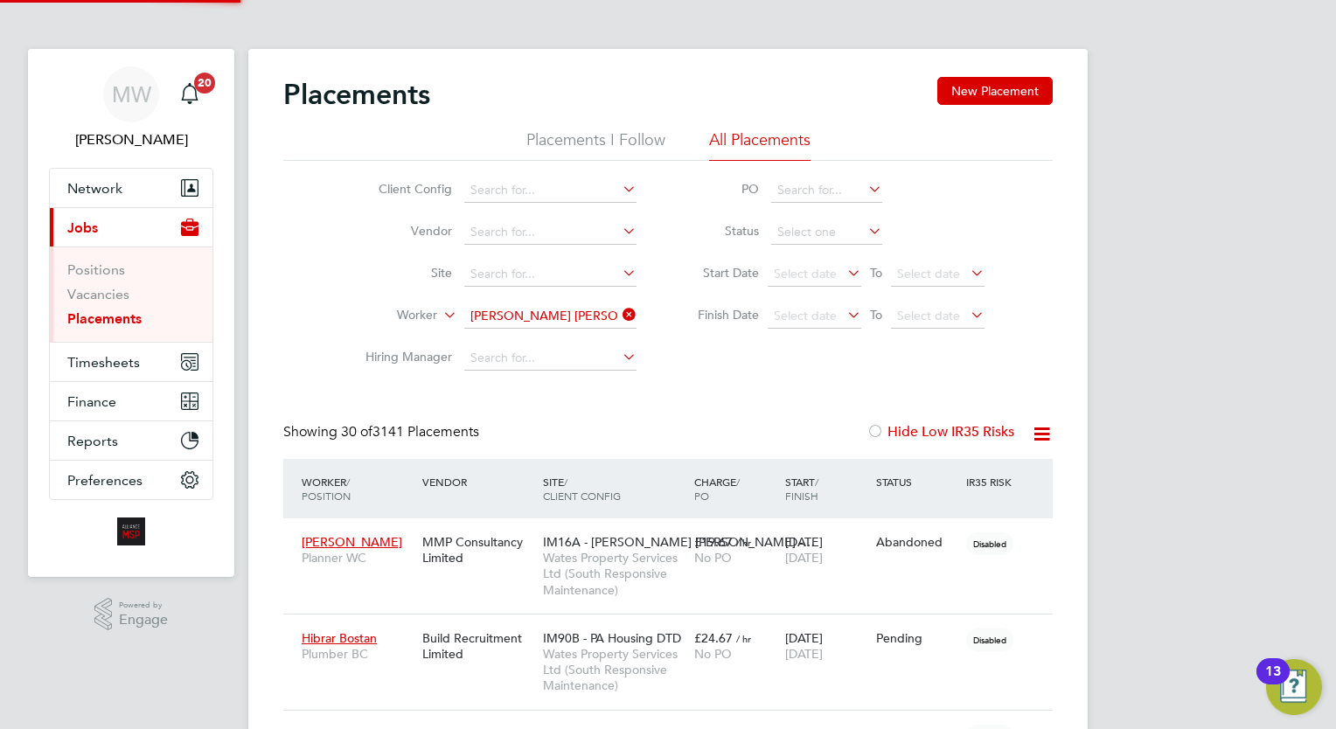
click at [563, 340] on li "[PERSON_NAME] [PERSON_NAME] ph" at bounding box center [581, 340] width 235 height 24
type input "[PERSON_NAME]"
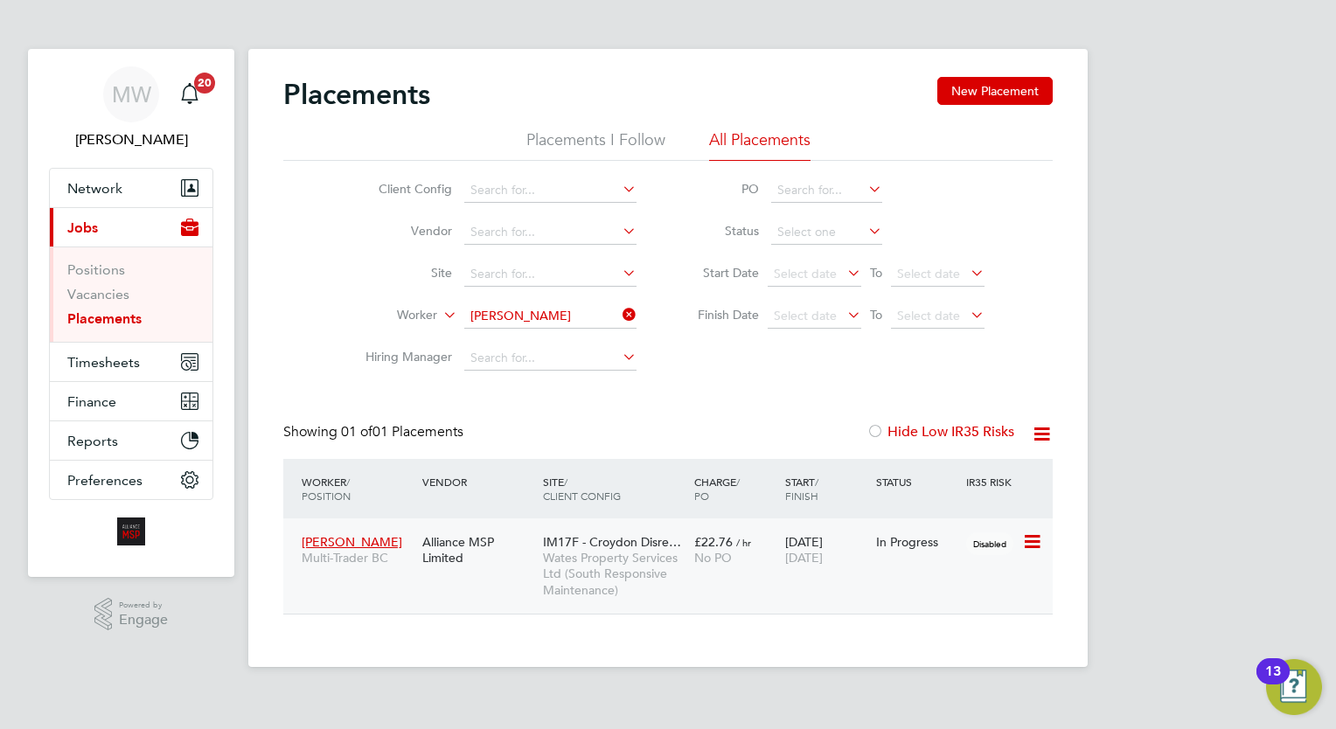
click at [676, 558] on span "Wates Property Services Ltd (South Responsive Maintenance)" at bounding box center [614, 574] width 142 height 48
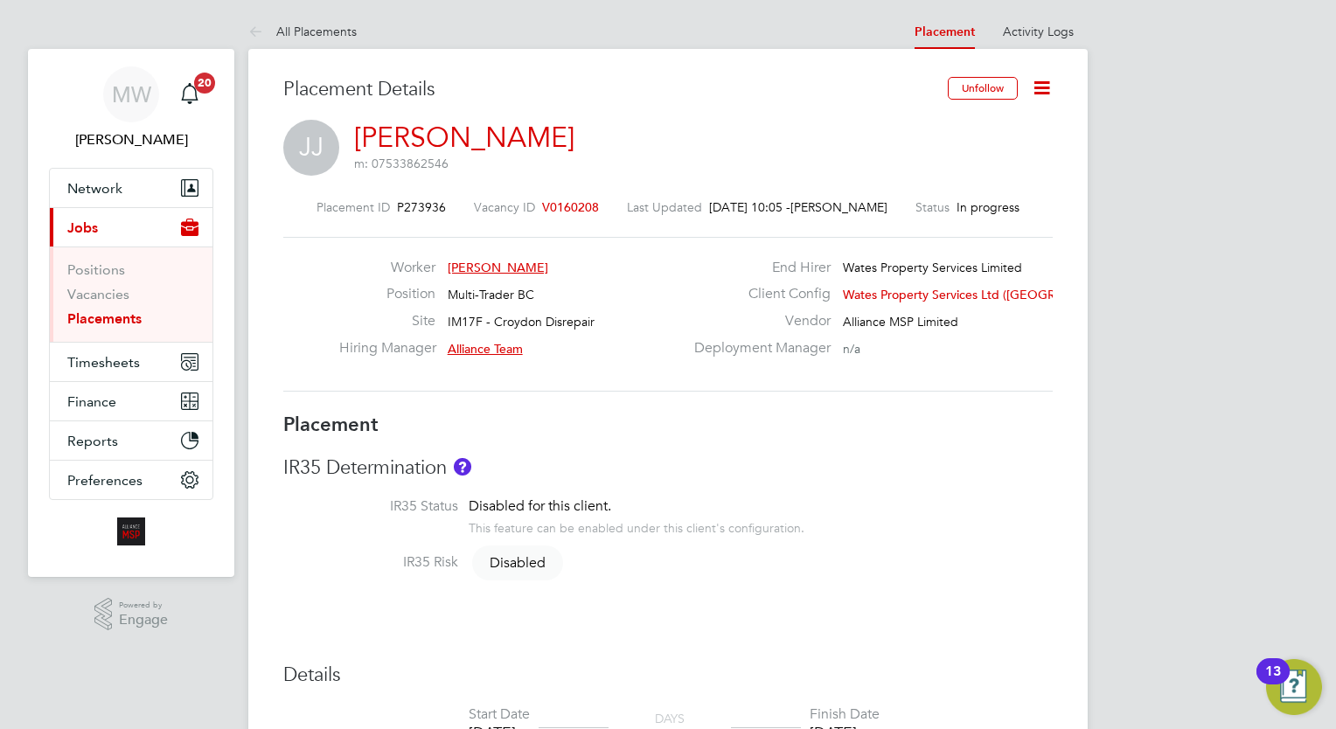
click at [1045, 83] on icon at bounding box center [1042, 88] width 22 height 22
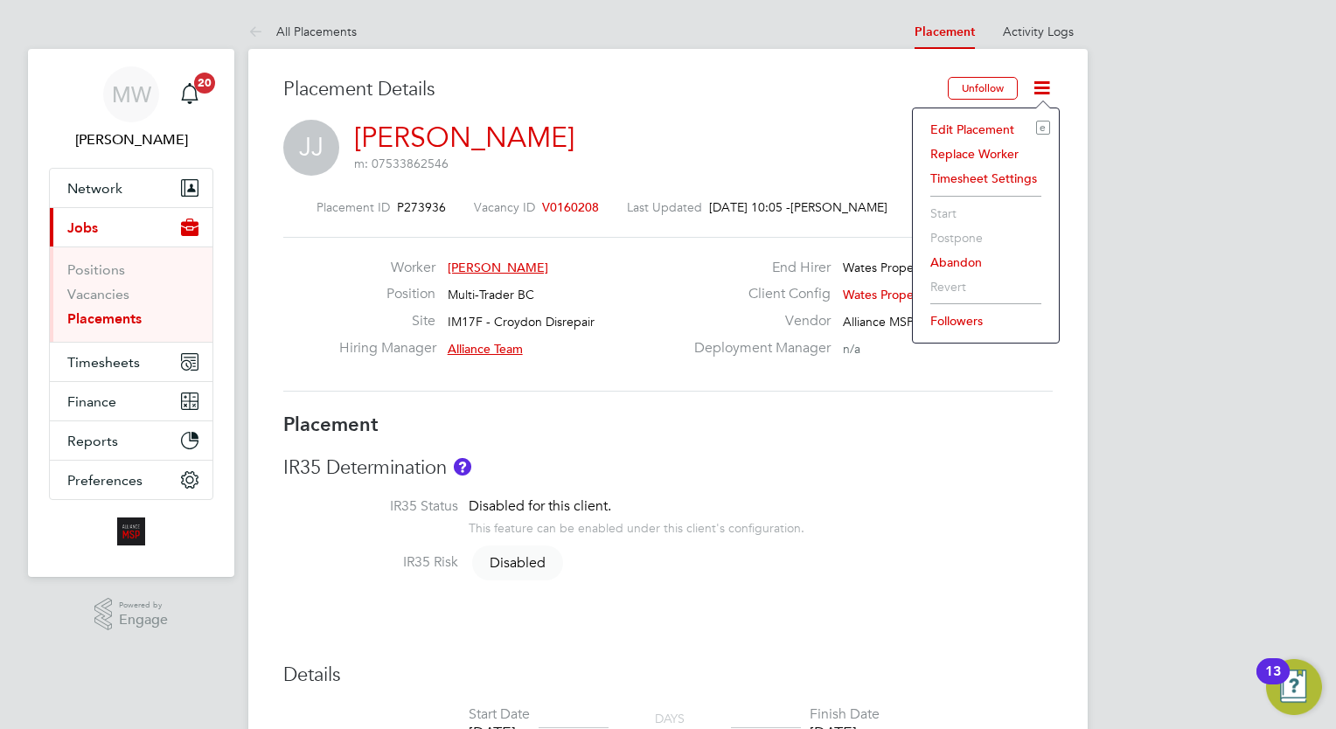
click at [989, 120] on li "Edit Placement e" at bounding box center [985, 129] width 128 height 24
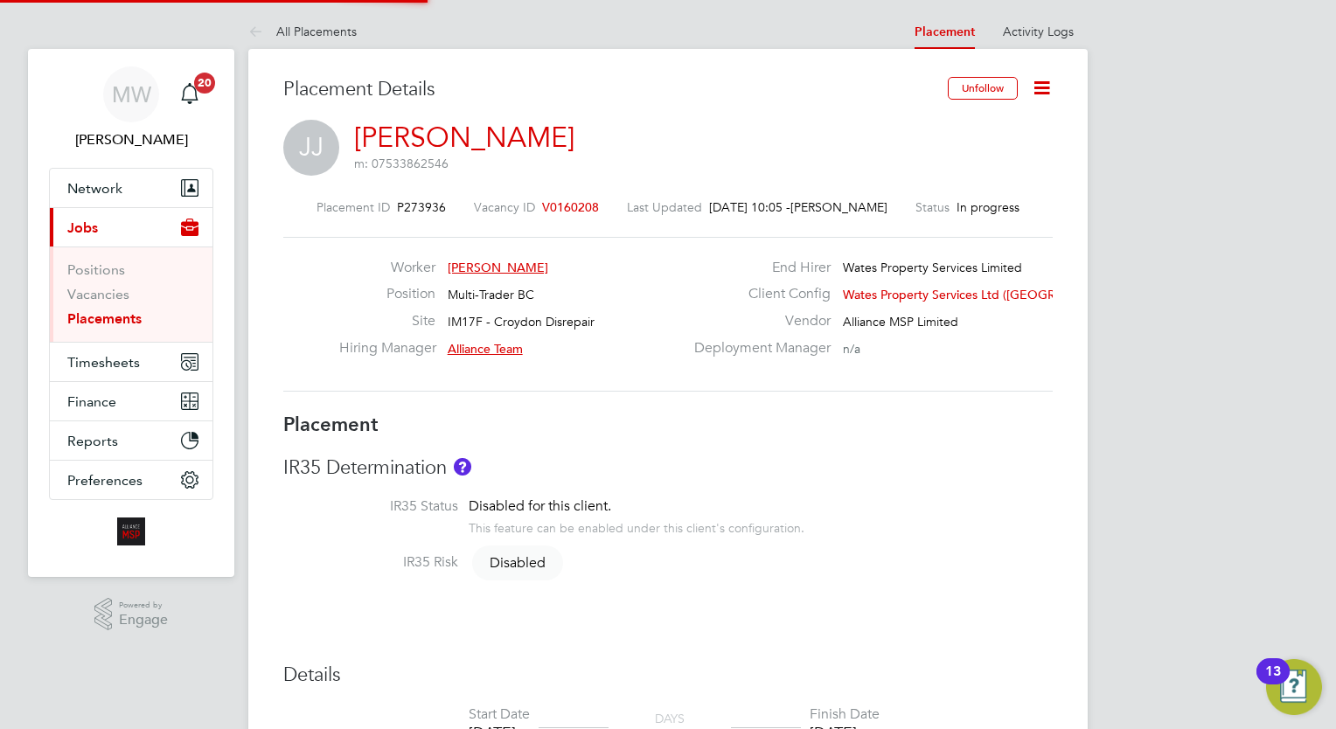
type input "Alliance Team"
type input "[DATE]"
type input "08:00"
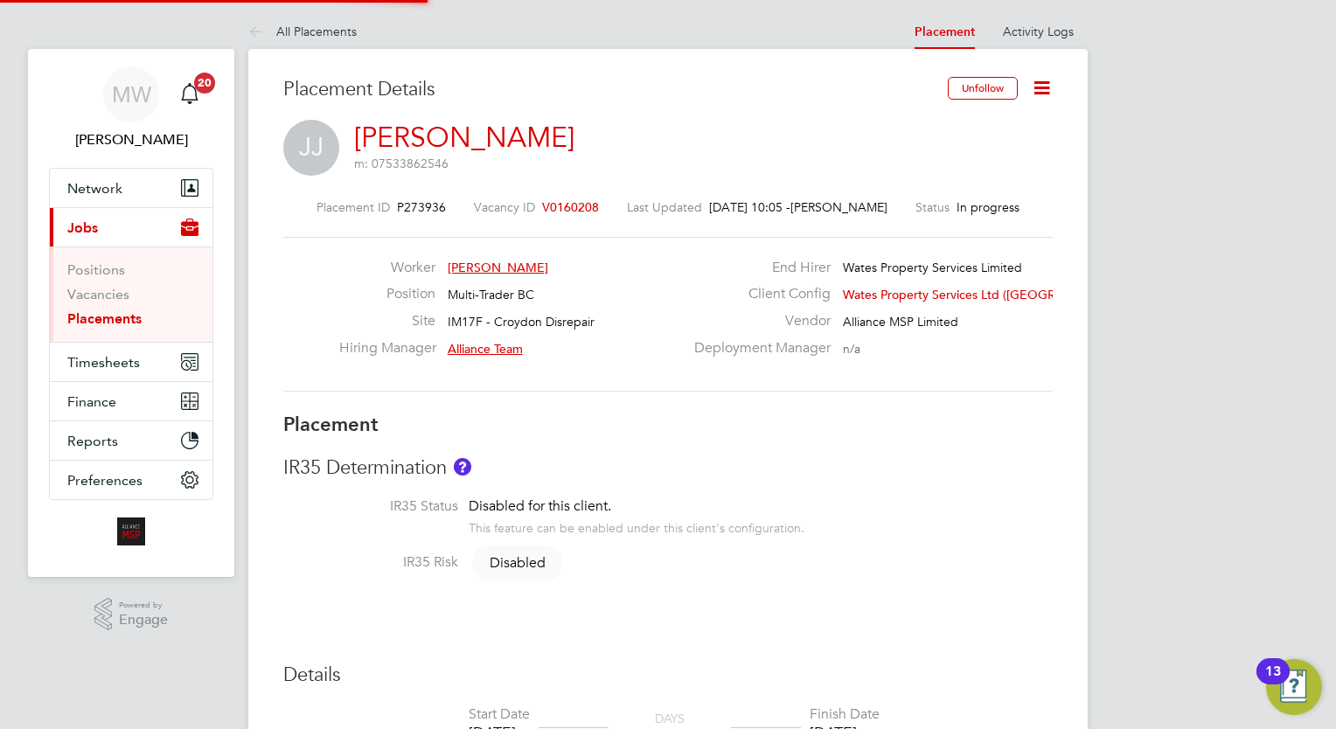
type input "17:00"
type input "07297"
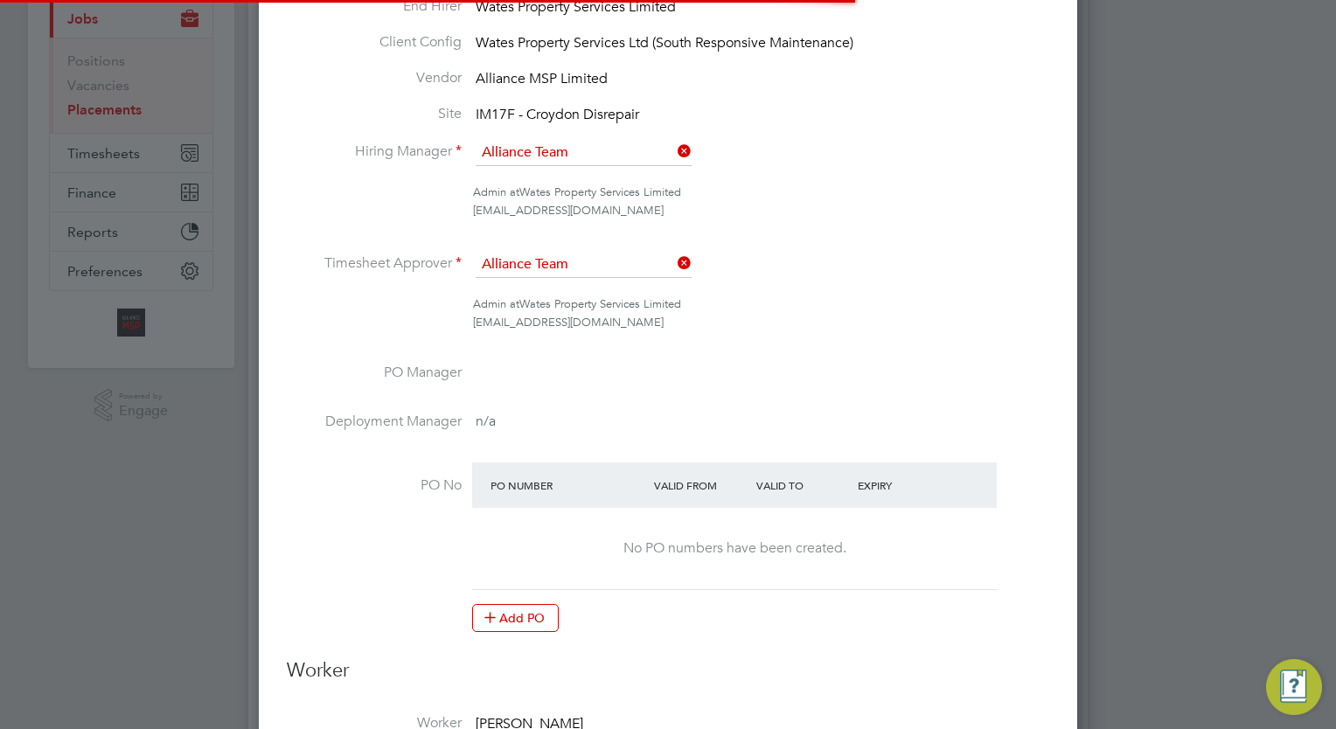
scroll to position [23, 763]
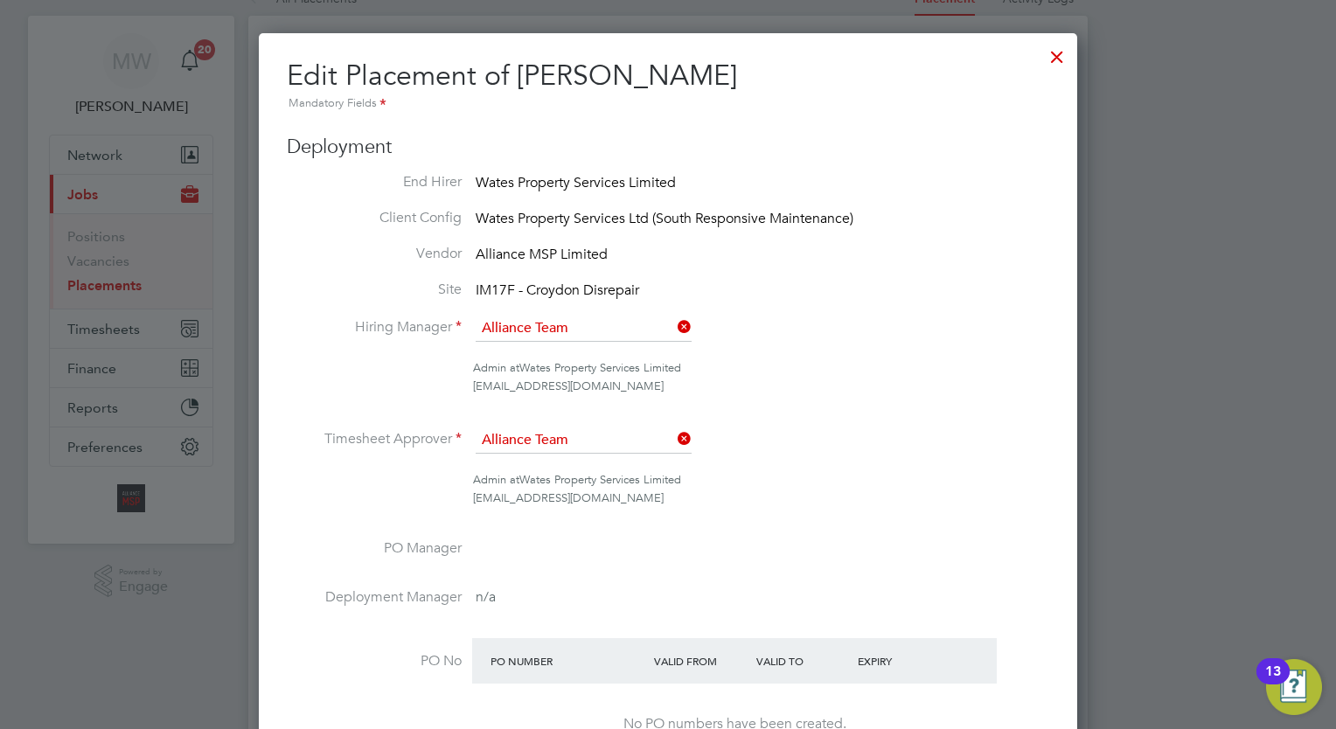
click at [1059, 56] on div at bounding box center [1056, 52] width 31 height 31
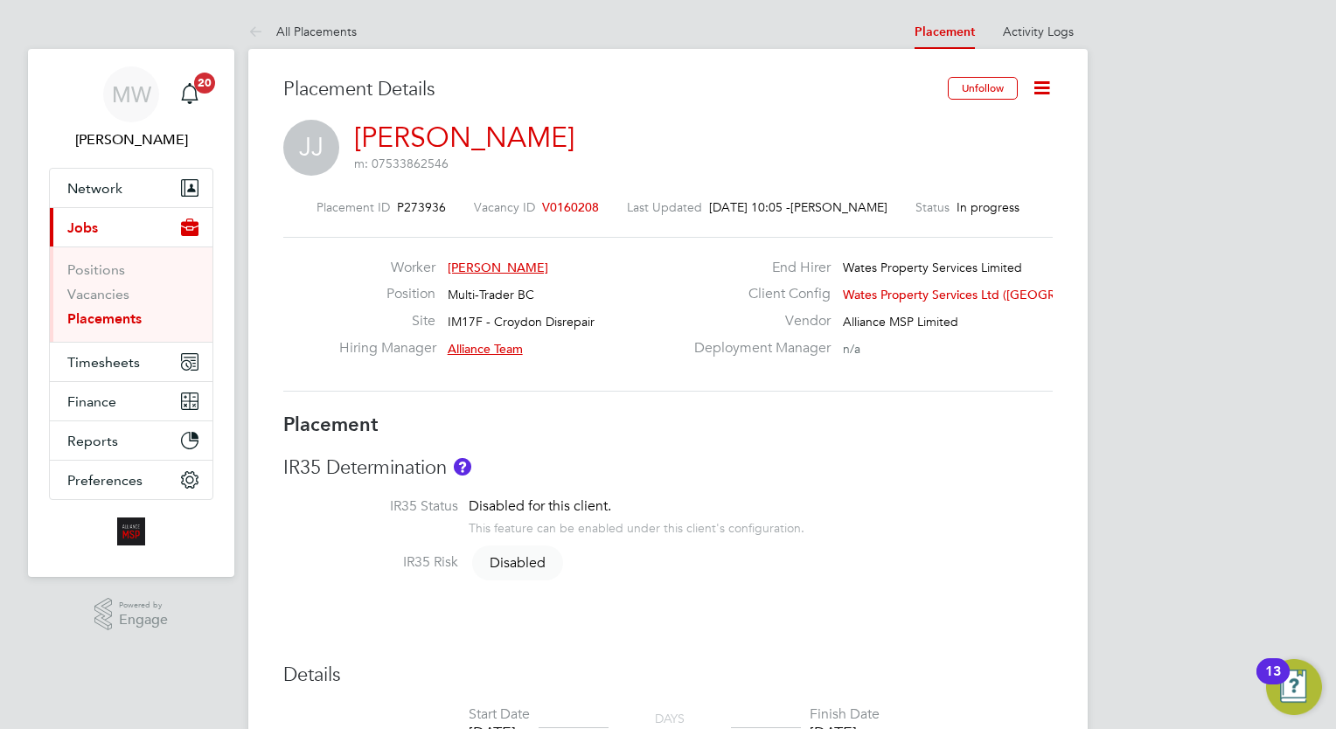
click at [1035, 79] on icon at bounding box center [1042, 88] width 22 height 22
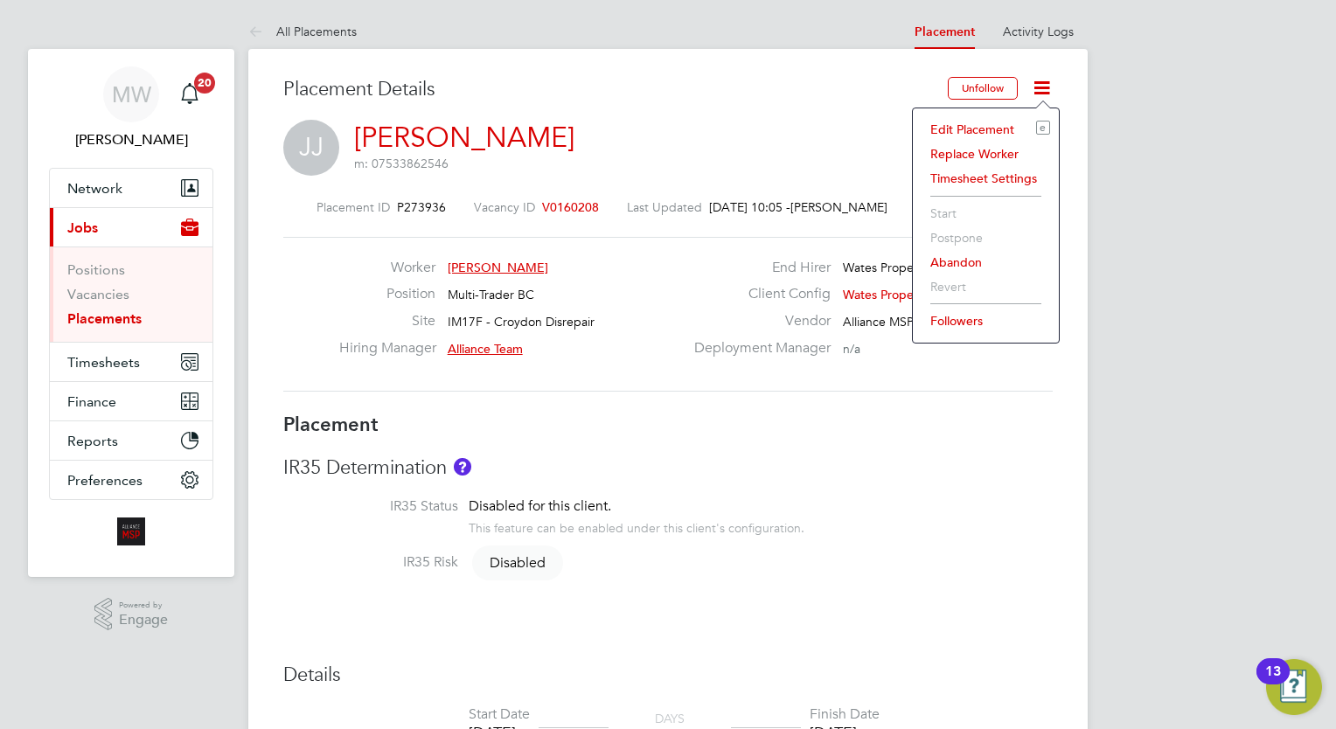
click at [982, 124] on li "Edit Placement e" at bounding box center [985, 129] width 128 height 24
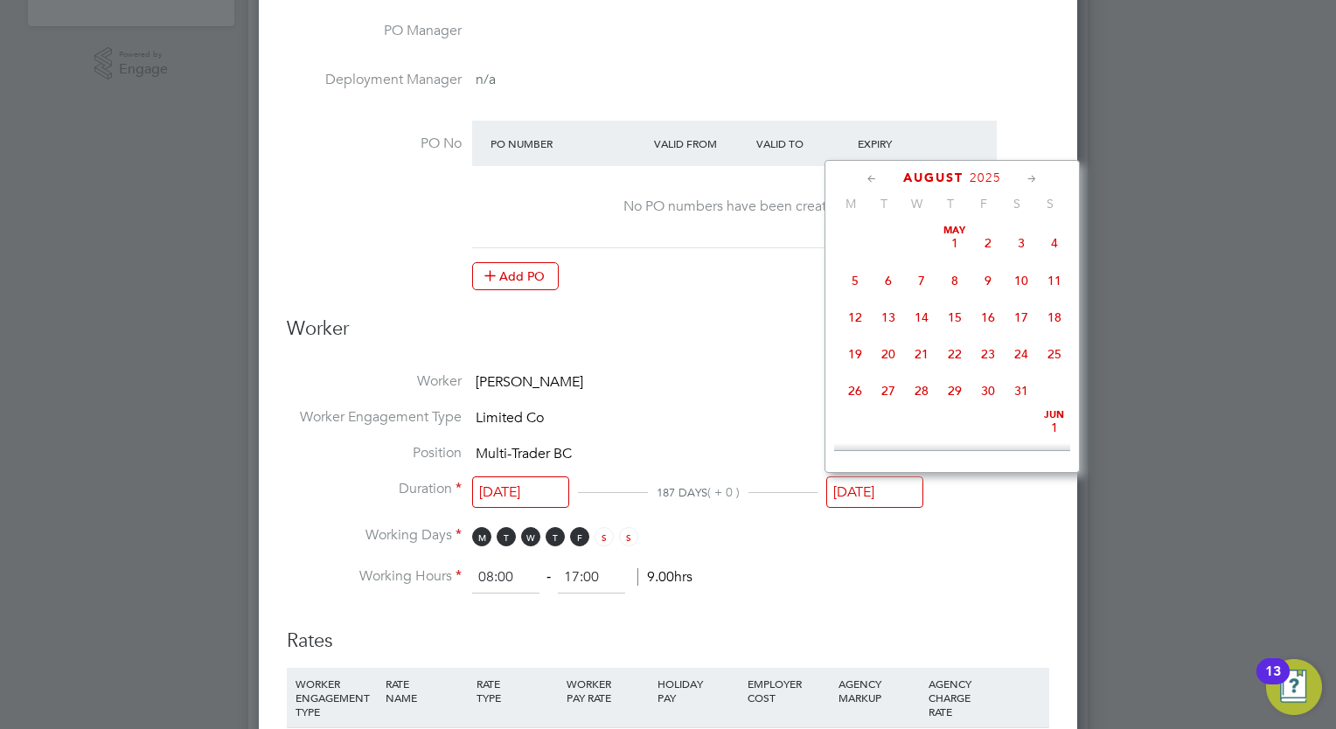
click at [878, 496] on input "[DATE]" at bounding box center [874, 492] width 97 height 32
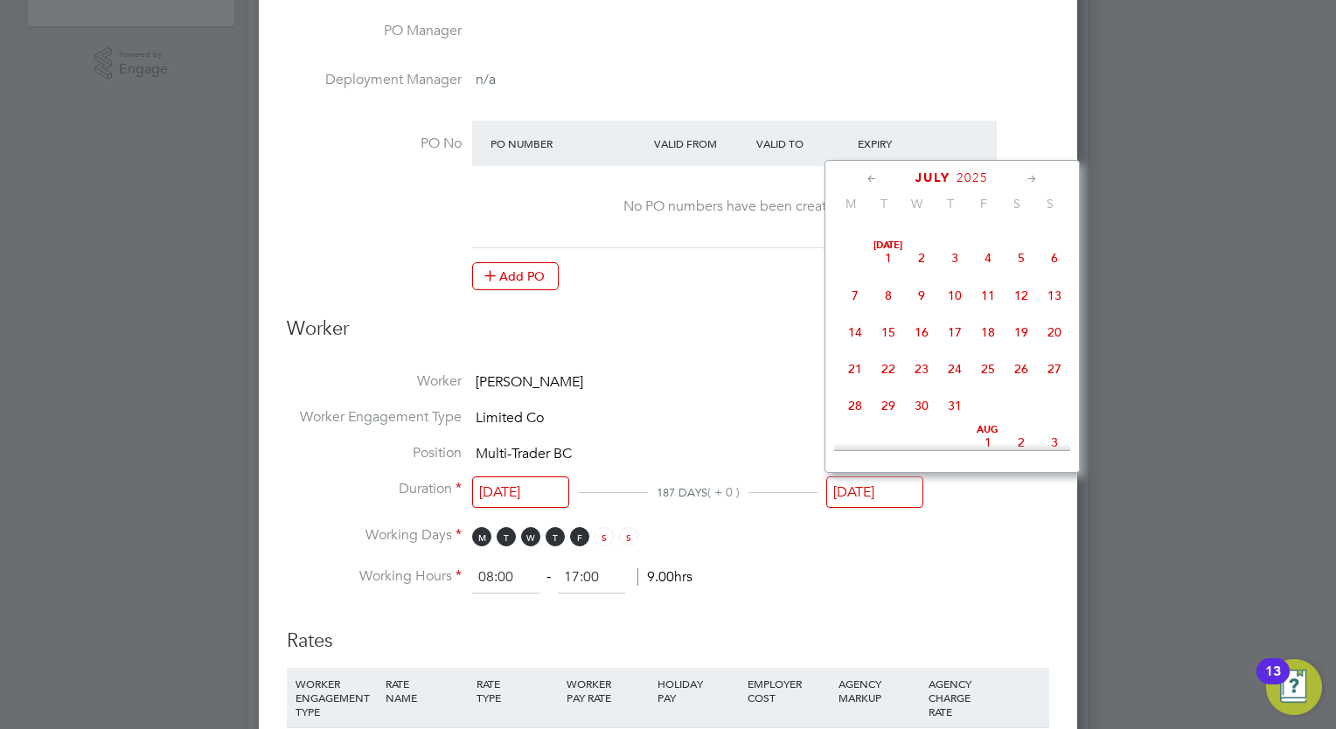
click at [986, 335] on span "18" at bounding box center [987, 332] width 33 height 33
type input "[DATE]"
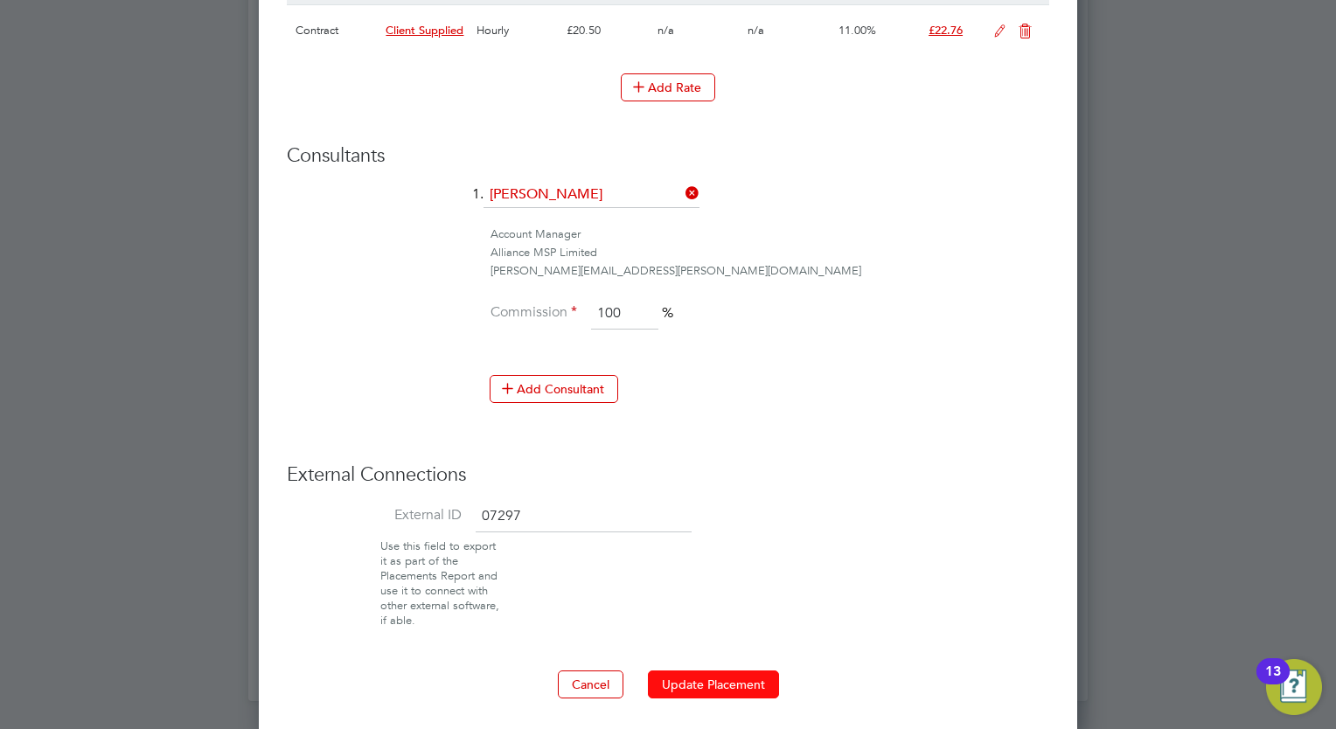
click at [706, 677] on button "Update Placement" at bounding box center [713, 684] width 131 height 28
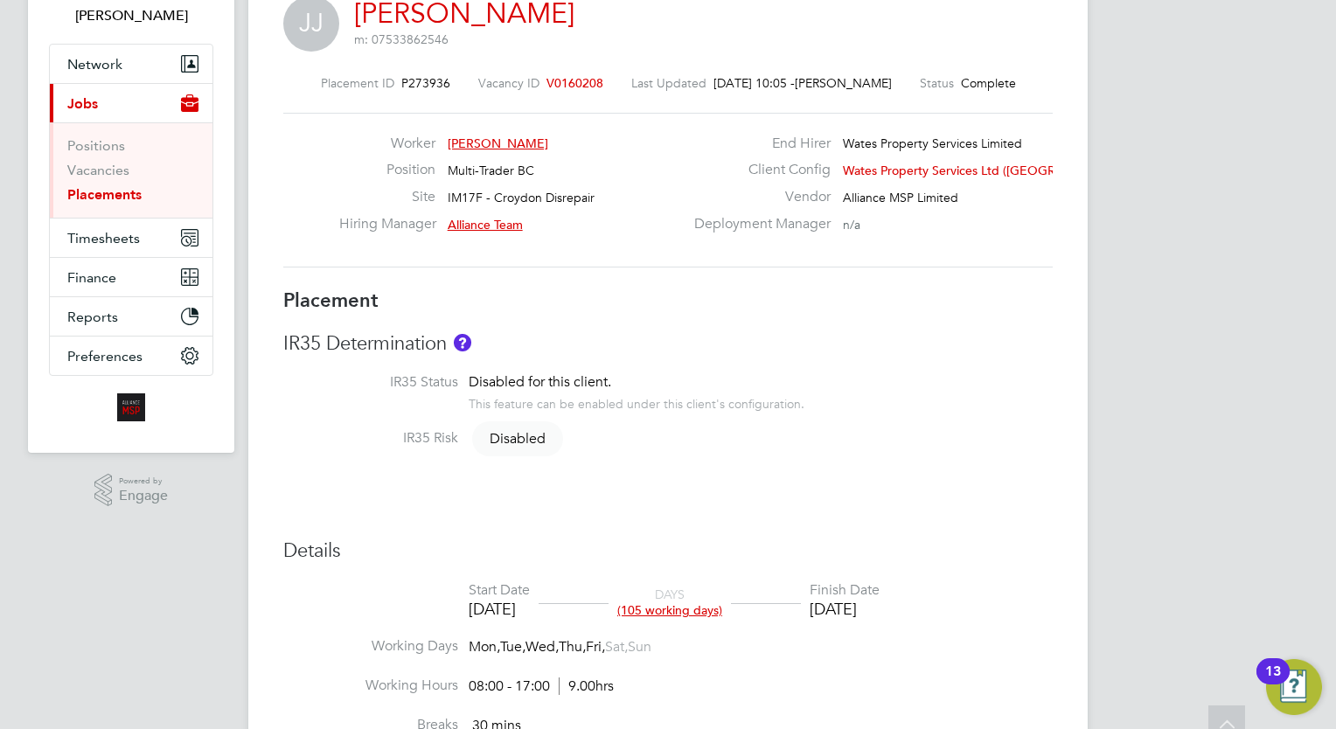
scroll to position [0, 0]
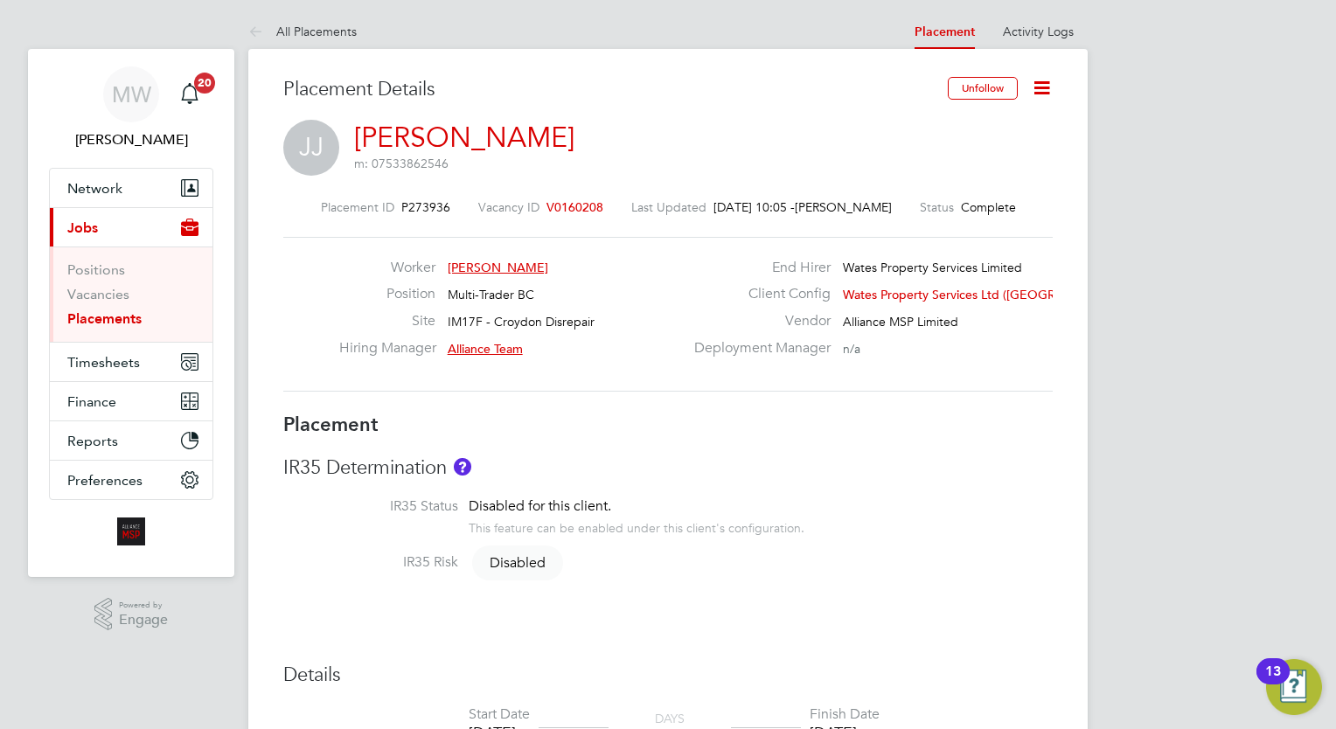
click at [121, 318] on link "Placements" at bounding box center [104, 318] width 74 height 17
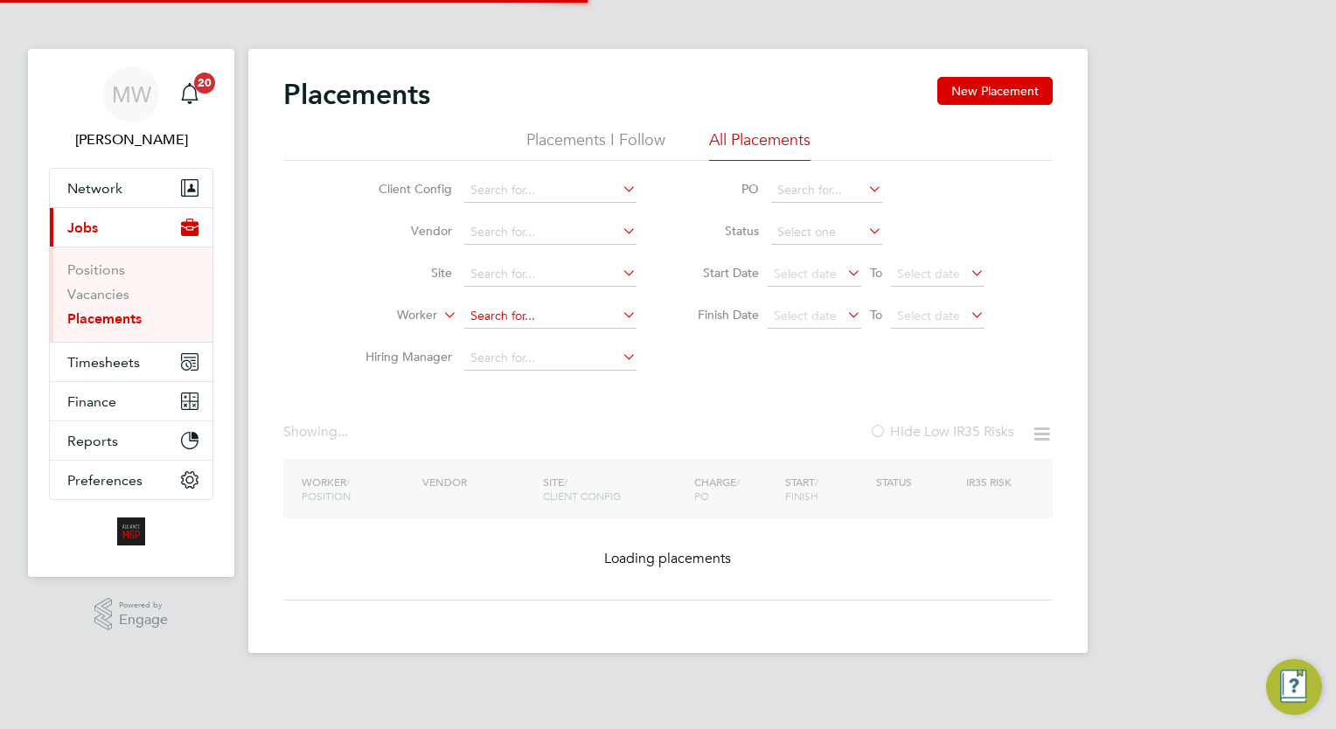
click at [503, 309] on input at bounding box center [550, 316] width 172 height 24
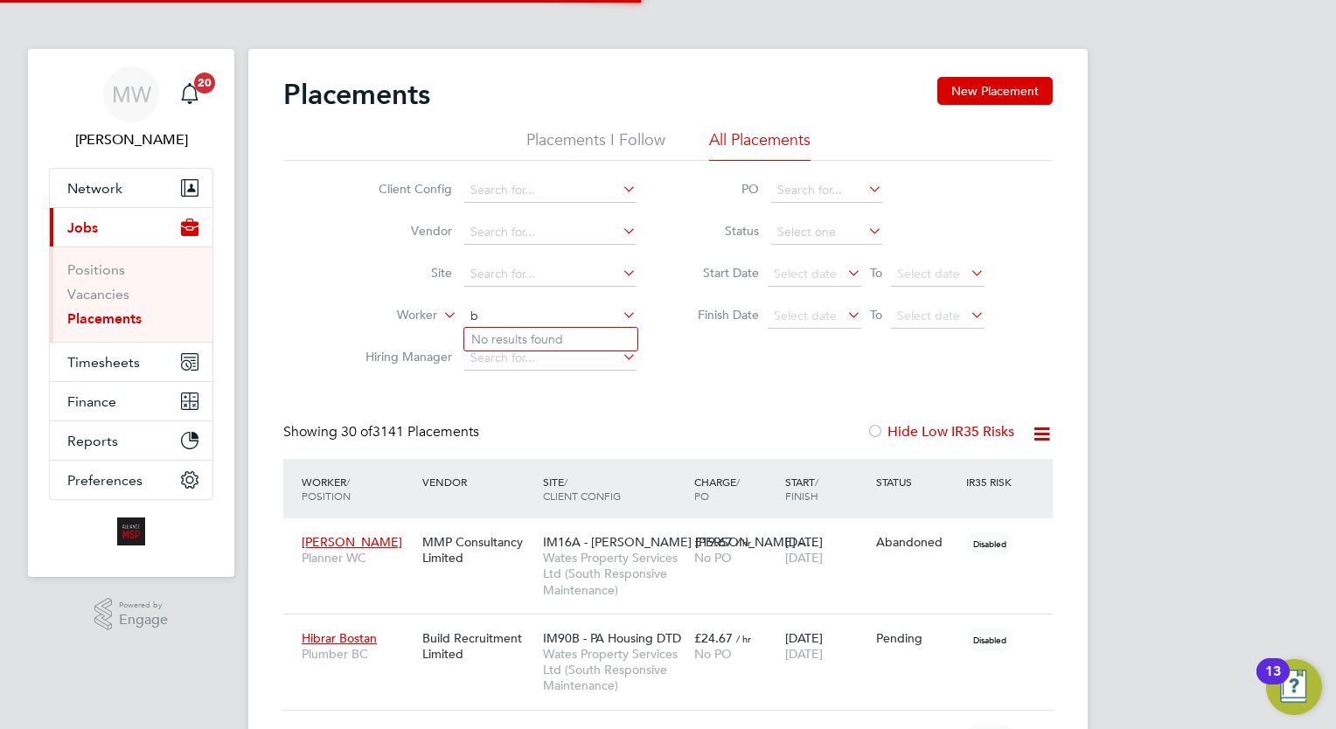
scroll to position [50, 121]
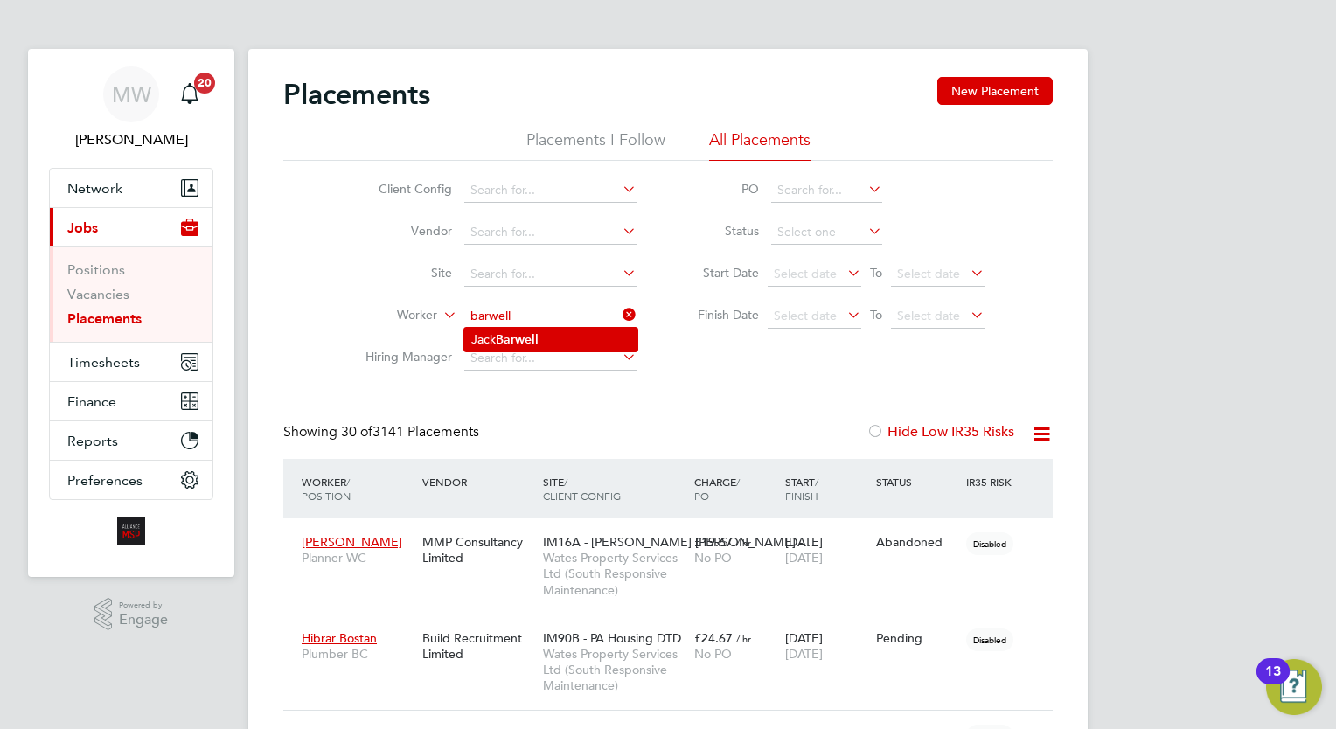
click at [538, 341] on b "Barwell" at bounding box center [517, 339] width 43 height 15
type input "[PERSON_NAME]"
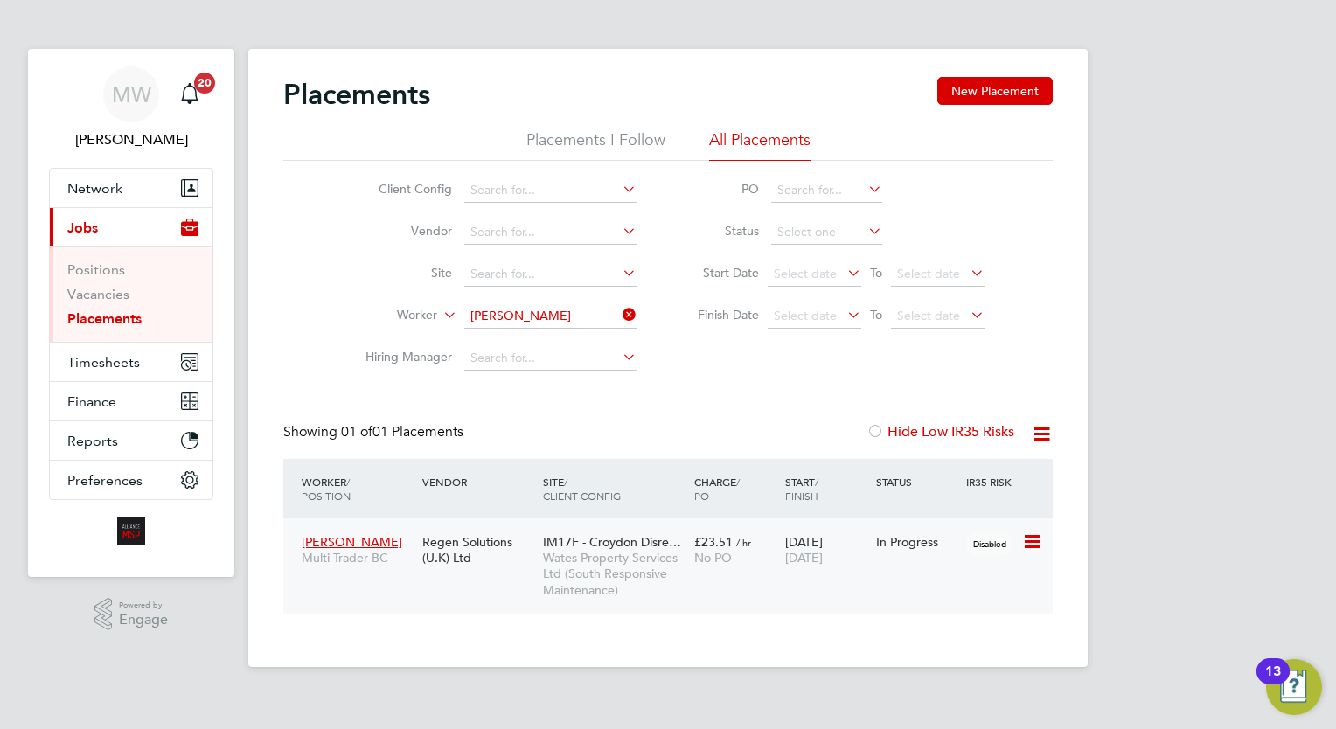
click at [713, 557] on span "No PO" at bounding box center [713, 558] width 38 height 16
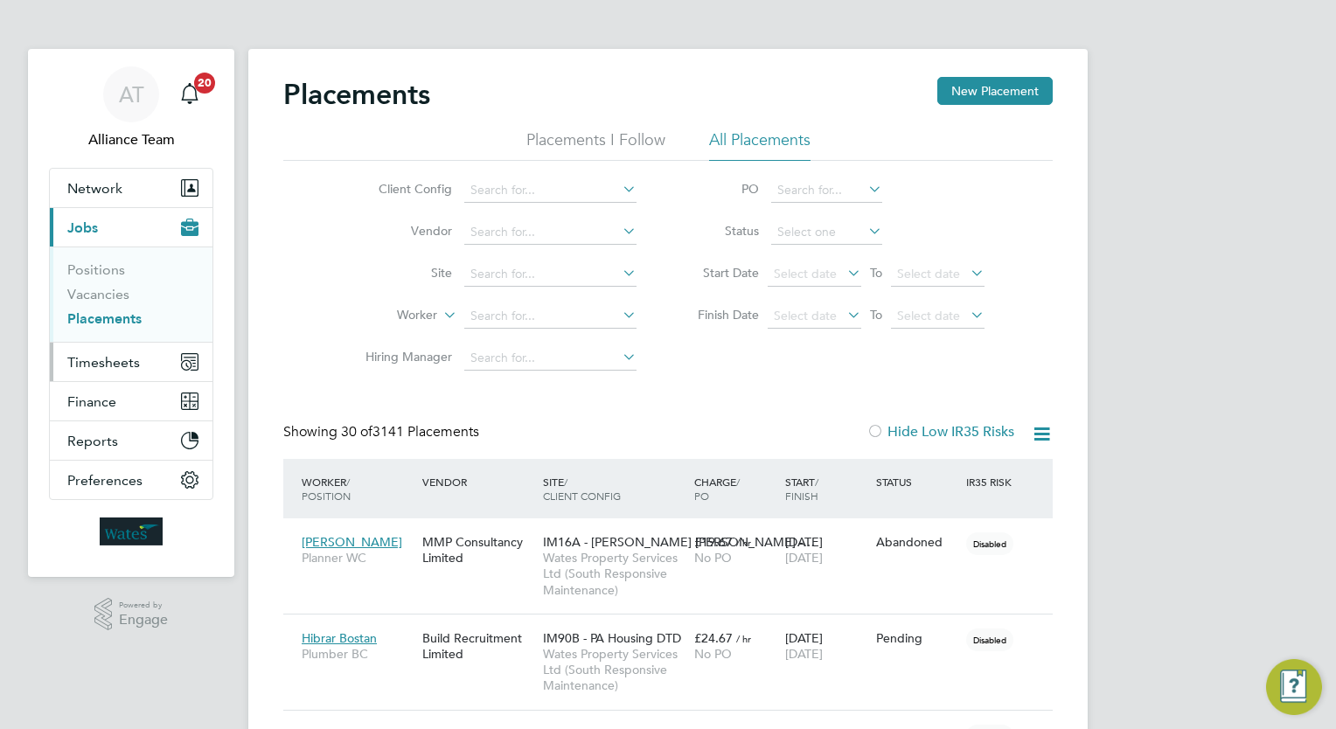
click at [135, 360] on span "Timesheets" at bounding box center [103, 362] width 73 height 17
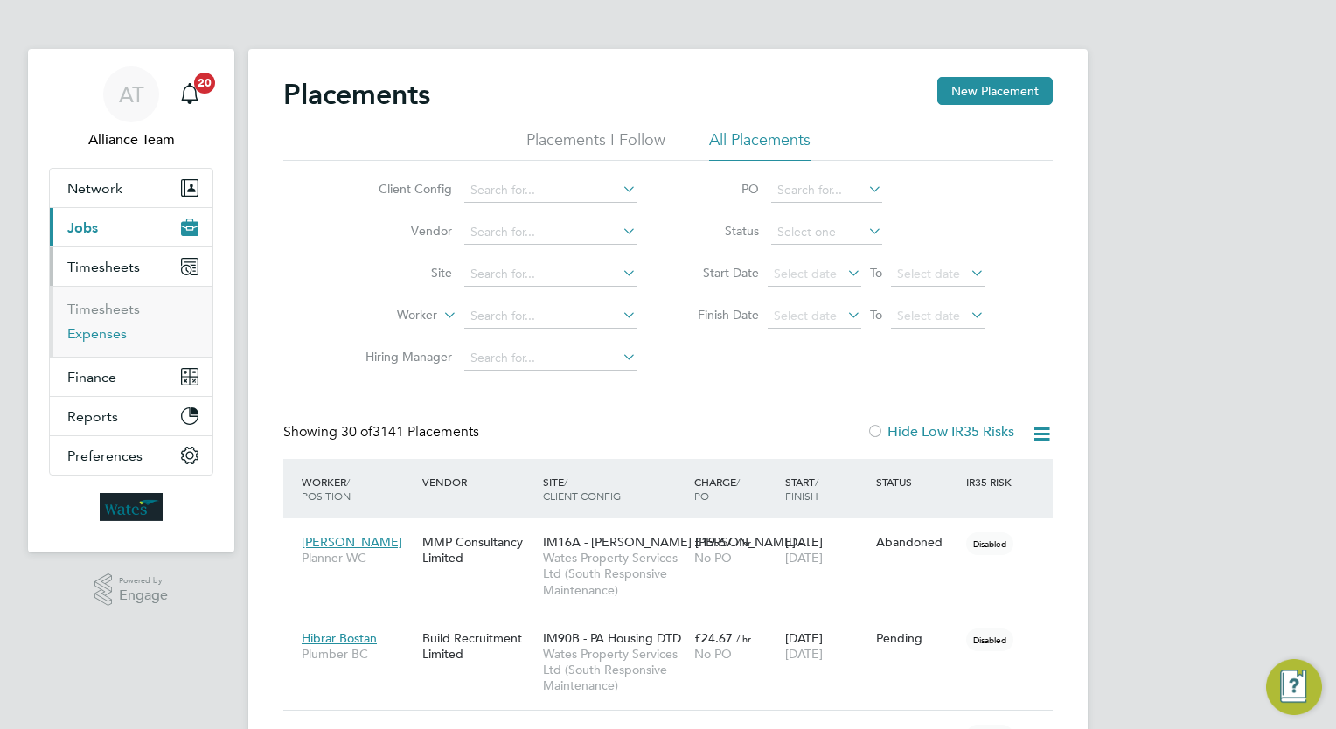
click at [114, 323] on li "Timesheets" at bounding box center [132, 313] width 131 height 24
click at [114, 309] on link "Timesheets" at bounding box center [103, 309] width 73 height 17
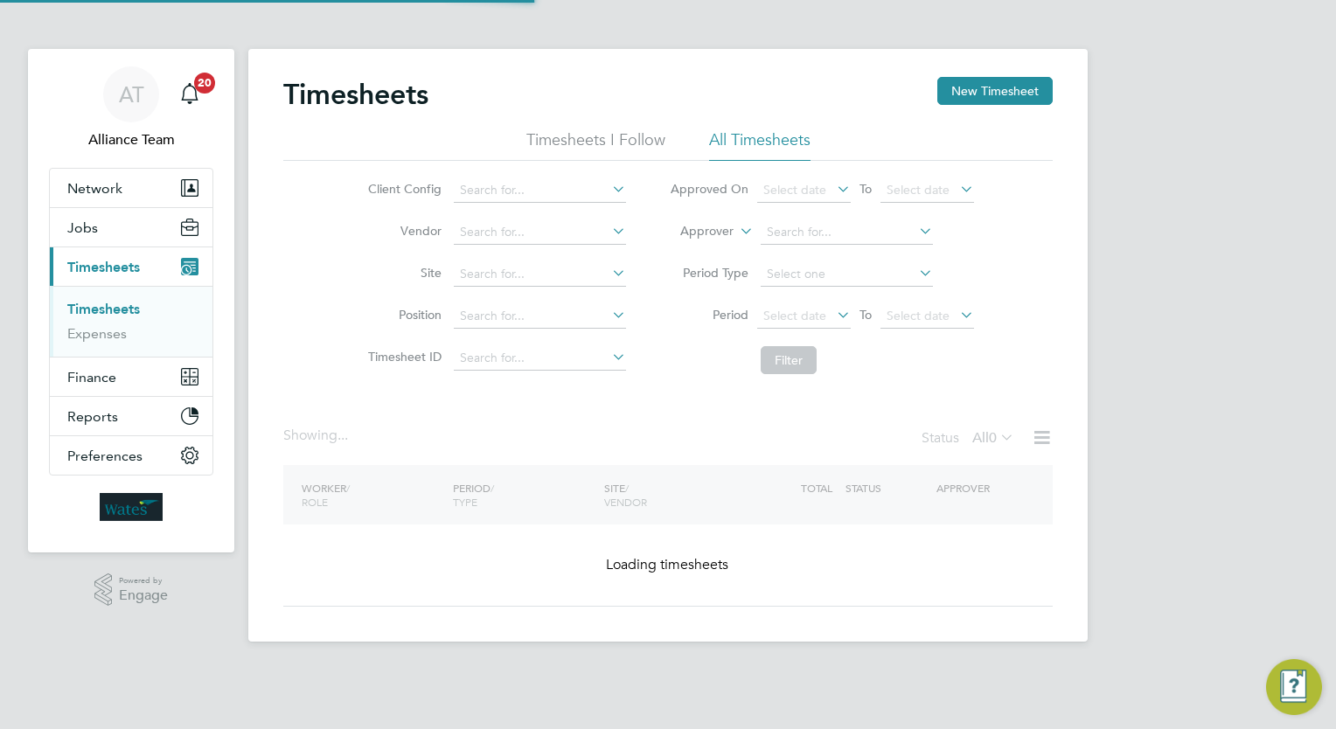
click at [707, 236] on label "Approver" at bounding box center [694, 231] width 79 height 17
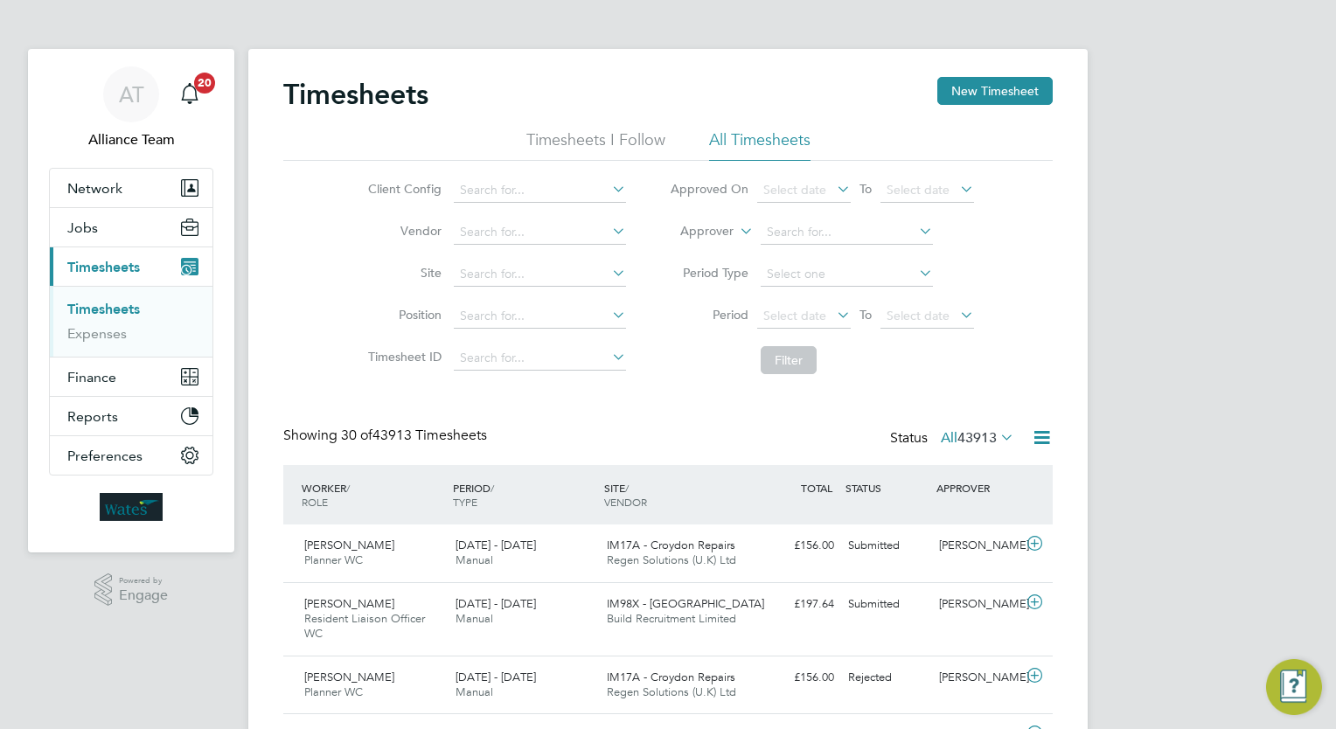
click at [684, 246] on li "Worker" at bounding box center [691, 251] width 86 height 23
click at [774, 236] on input at bounding box center [846, 232] width 172 height 24
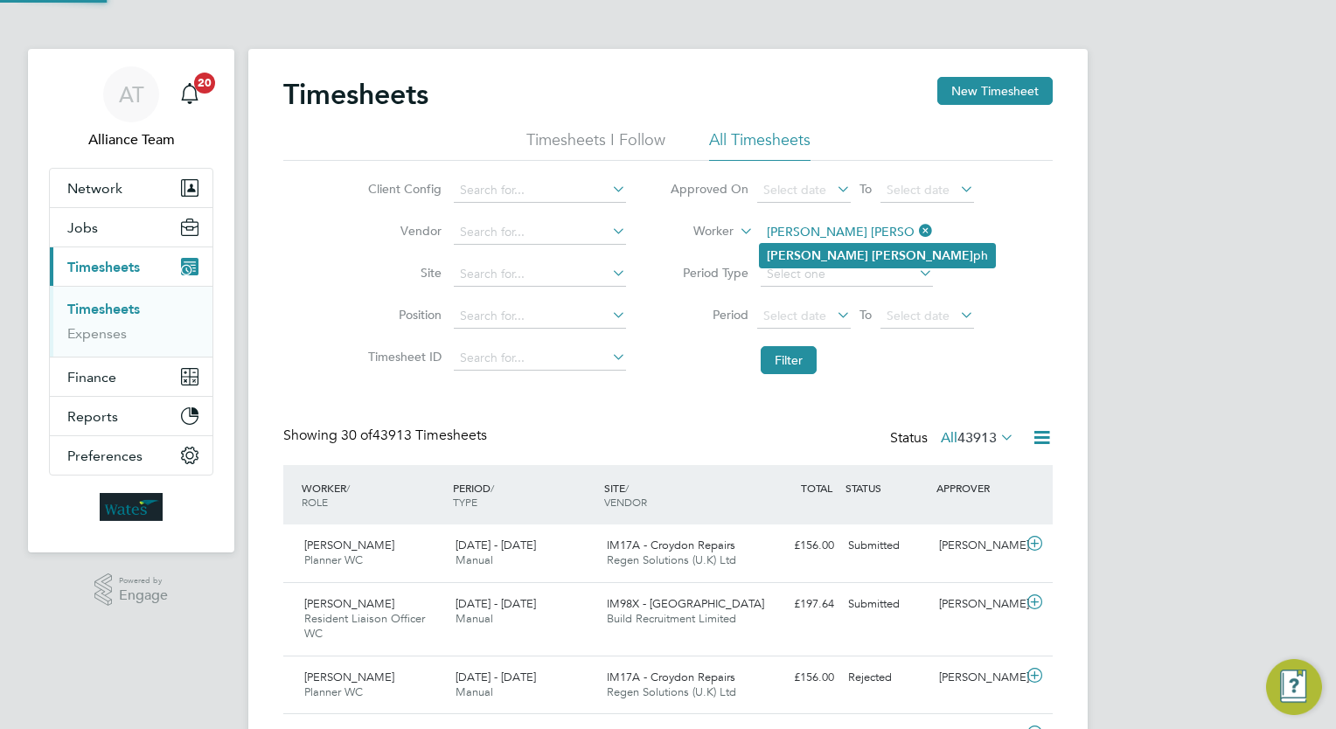
click at [867, 255] on li "Jonathan Jose ph" at bounding box center [877, 256] width 235 height 24
type input "Jonathan Joseph"
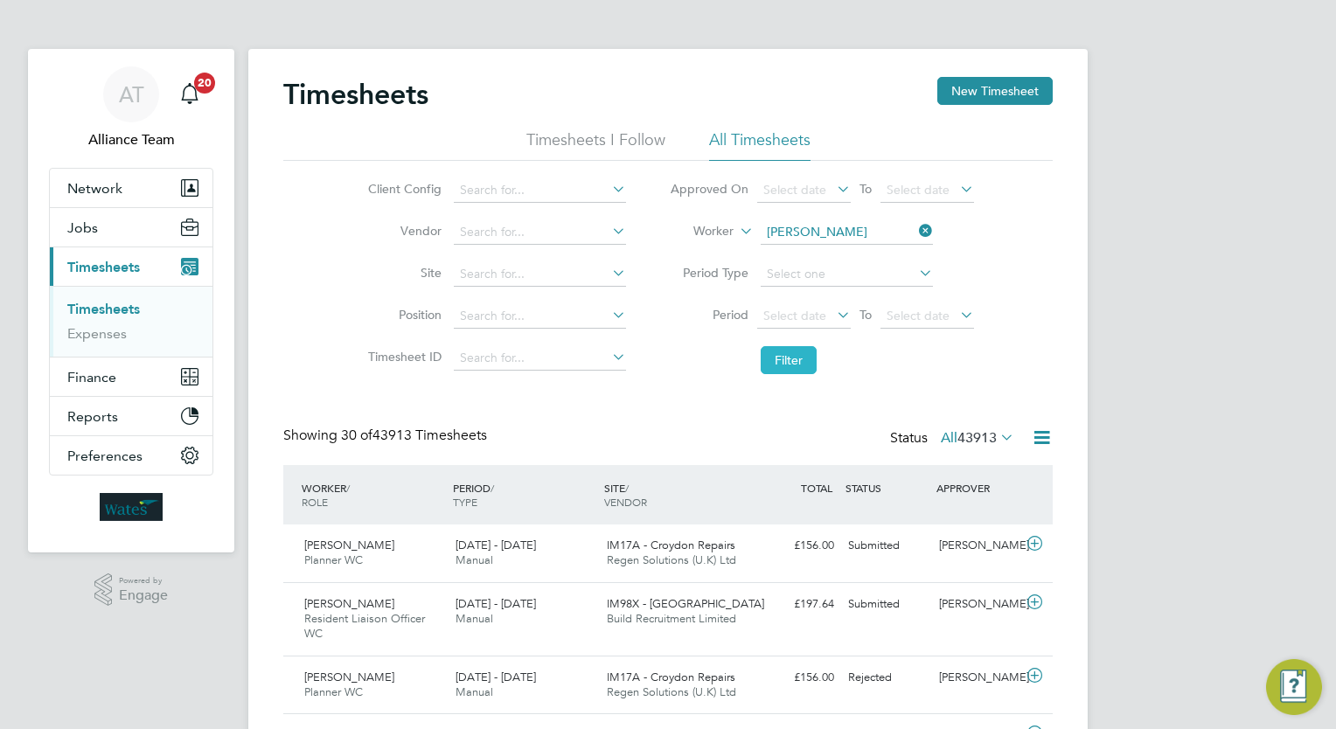
click at [788, 364] on button "Filter" at bounding box center [788, 360] width 56 height 28
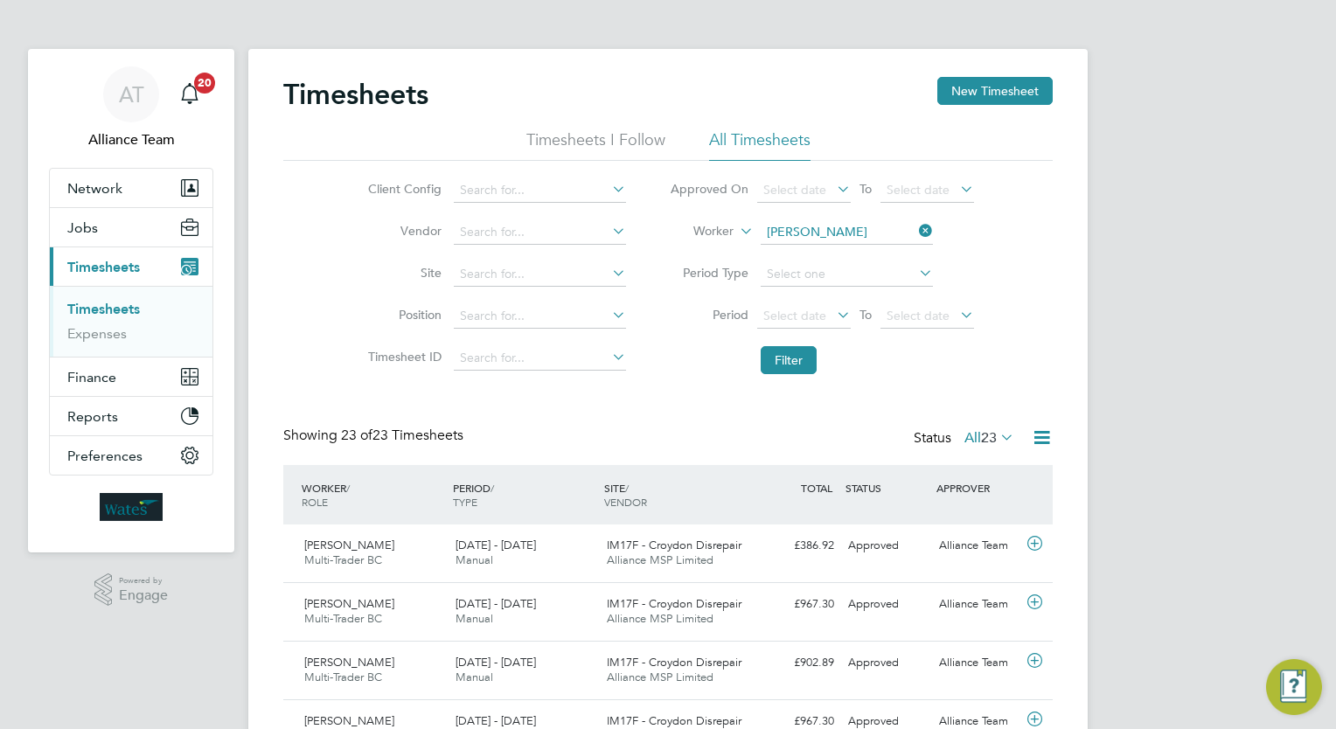
click at [115, 309] on link "Timesheets" at bounding box center [103, 309] width 73 height 17
click at [915, 232] on icon at bounding box center [915, 231] width 0 height 24
click at [878, 230] on input at bounding box center [846, 232] width 172 height 24
click at [881, 246] on li "Dean Adair" at bounding box center [870, 256] width 220 height 24
type input "Dean Adair"
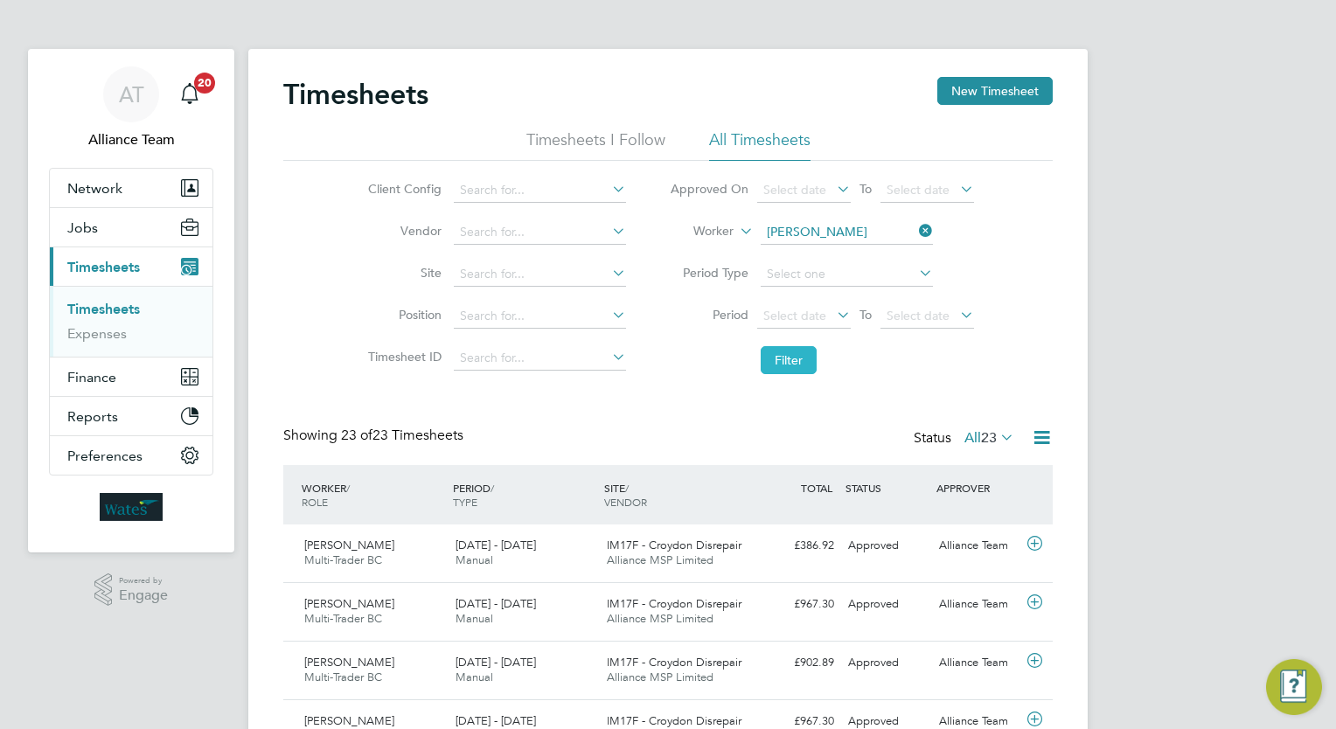
click at [766, 369] on button "Filter" at bounding box center [788, 360] width 56 height 28
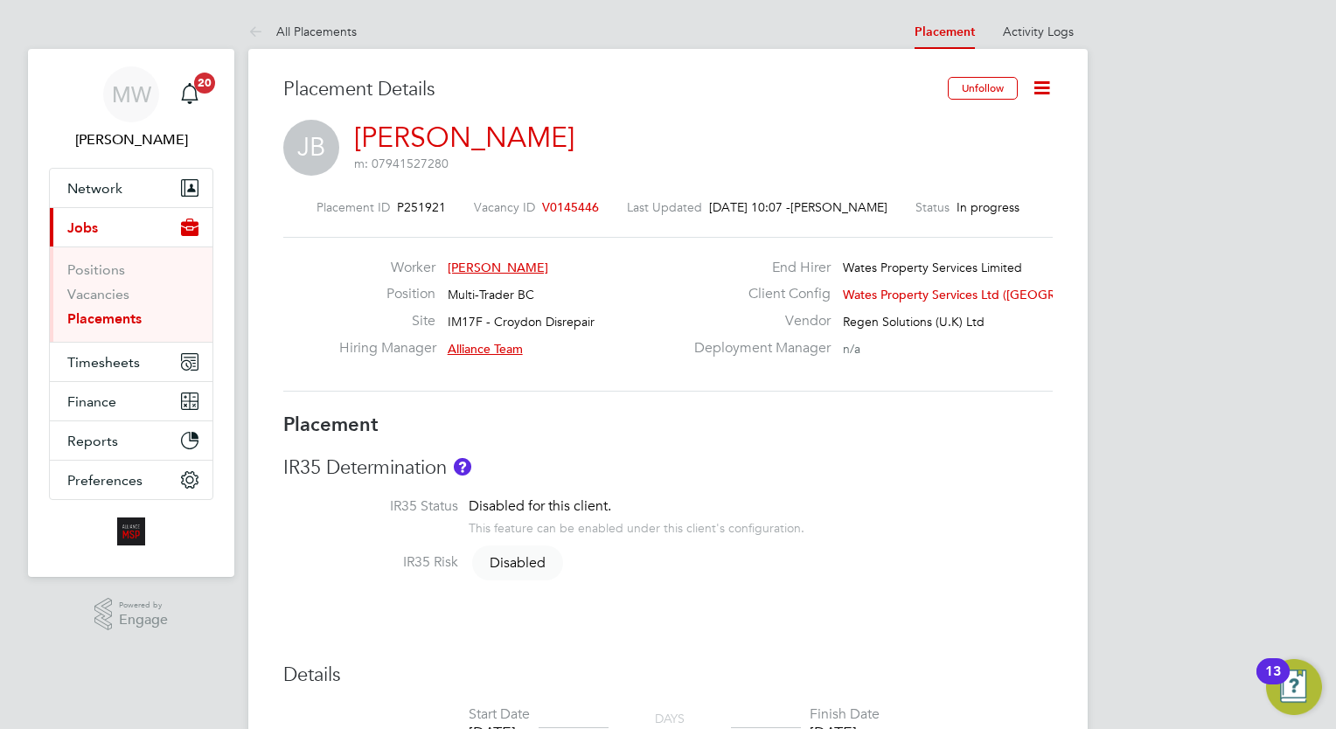
click at [1043, 86] on icon at bounding box center [1042, 88] width 22 height 22
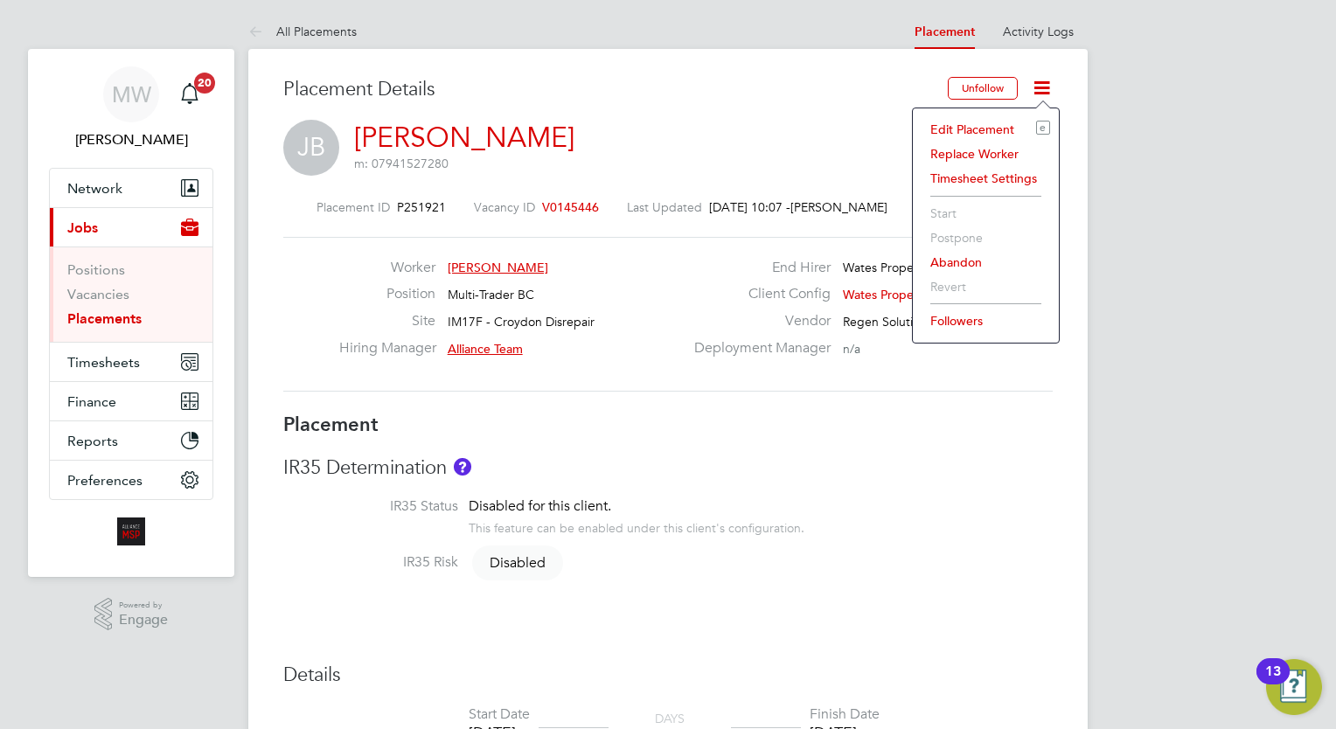
click at [980, 125] on li "Edit Placement e" at bounding box center [985, 129] width 128 height 24
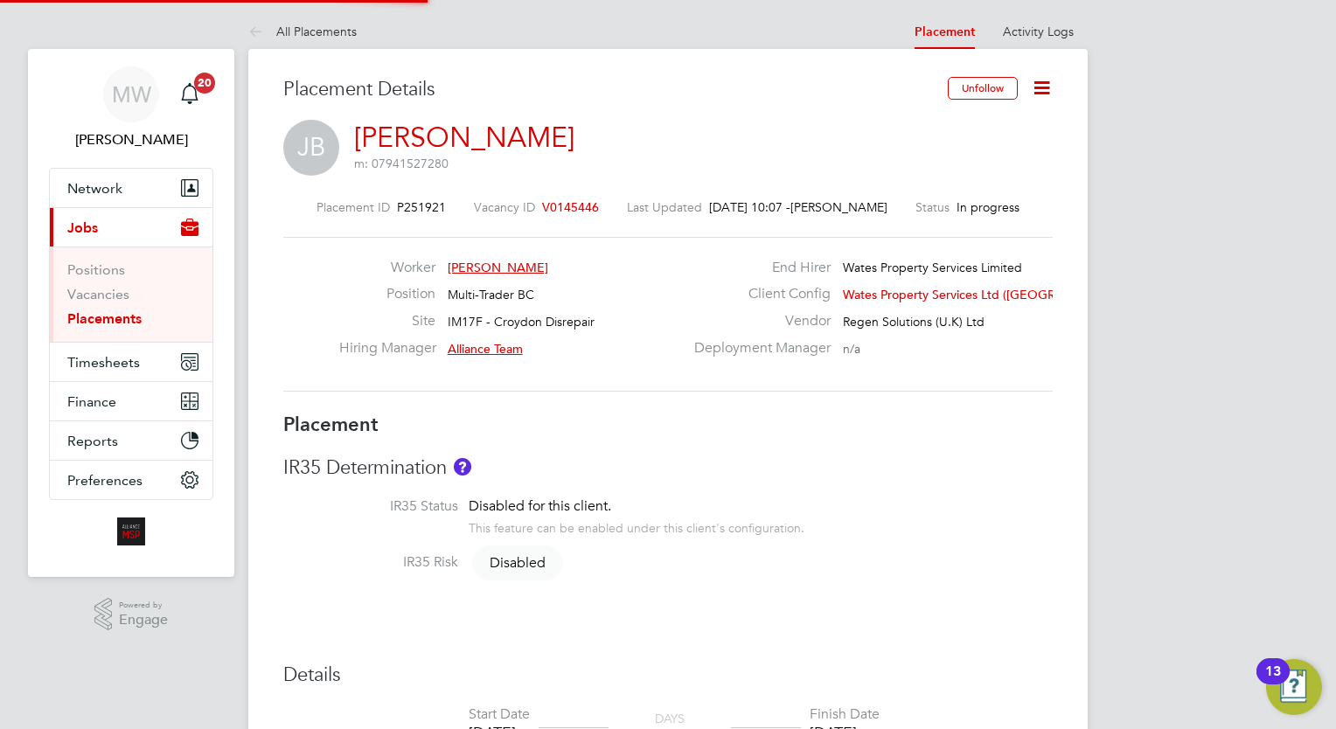
type input "Alliance Team"
type input "[DATE]"
type input "00:00"
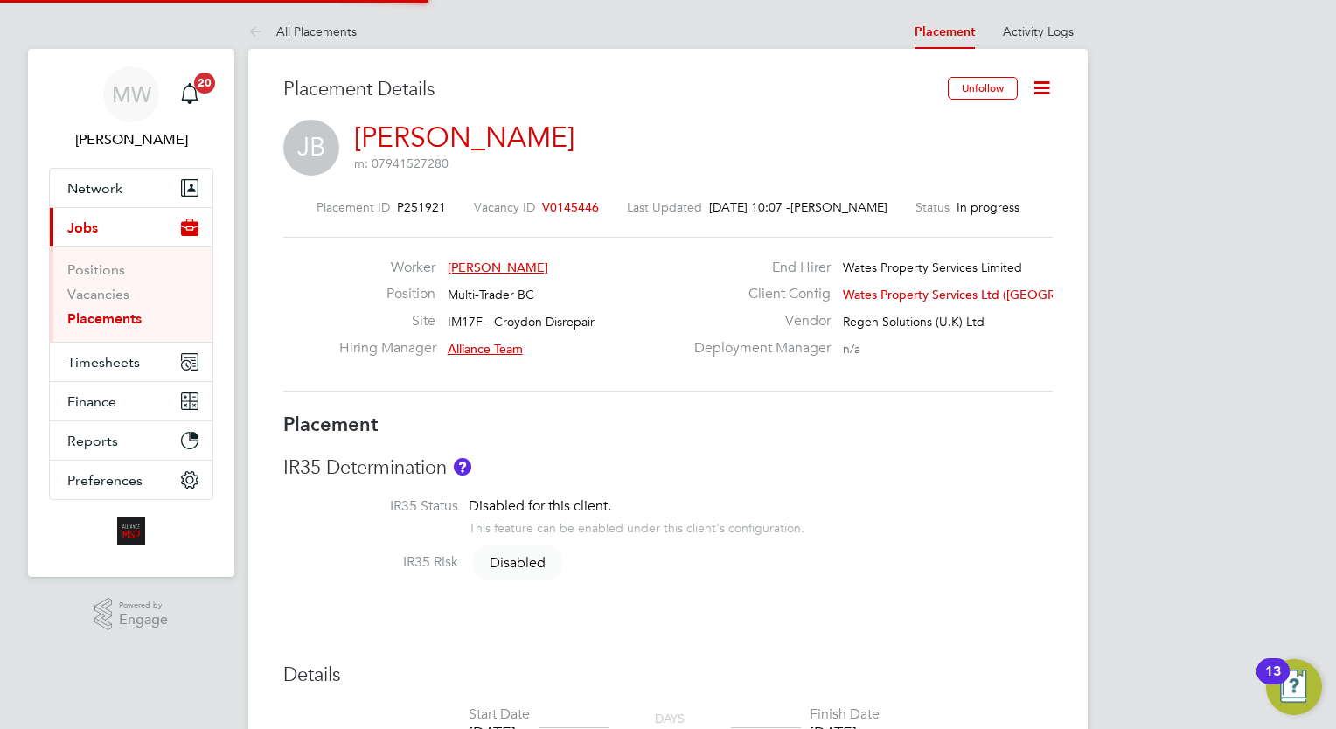
type input "00:00"
type input "07037"
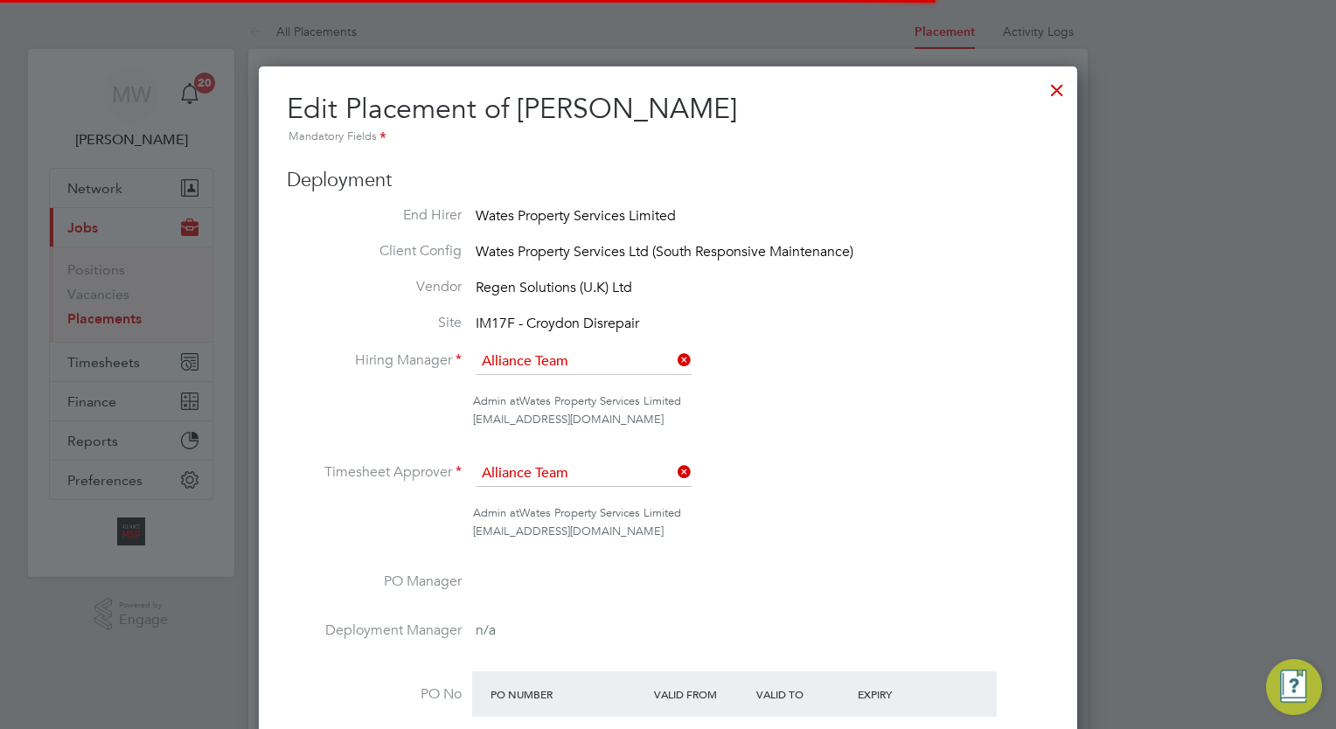
scroll to position [9, 9]
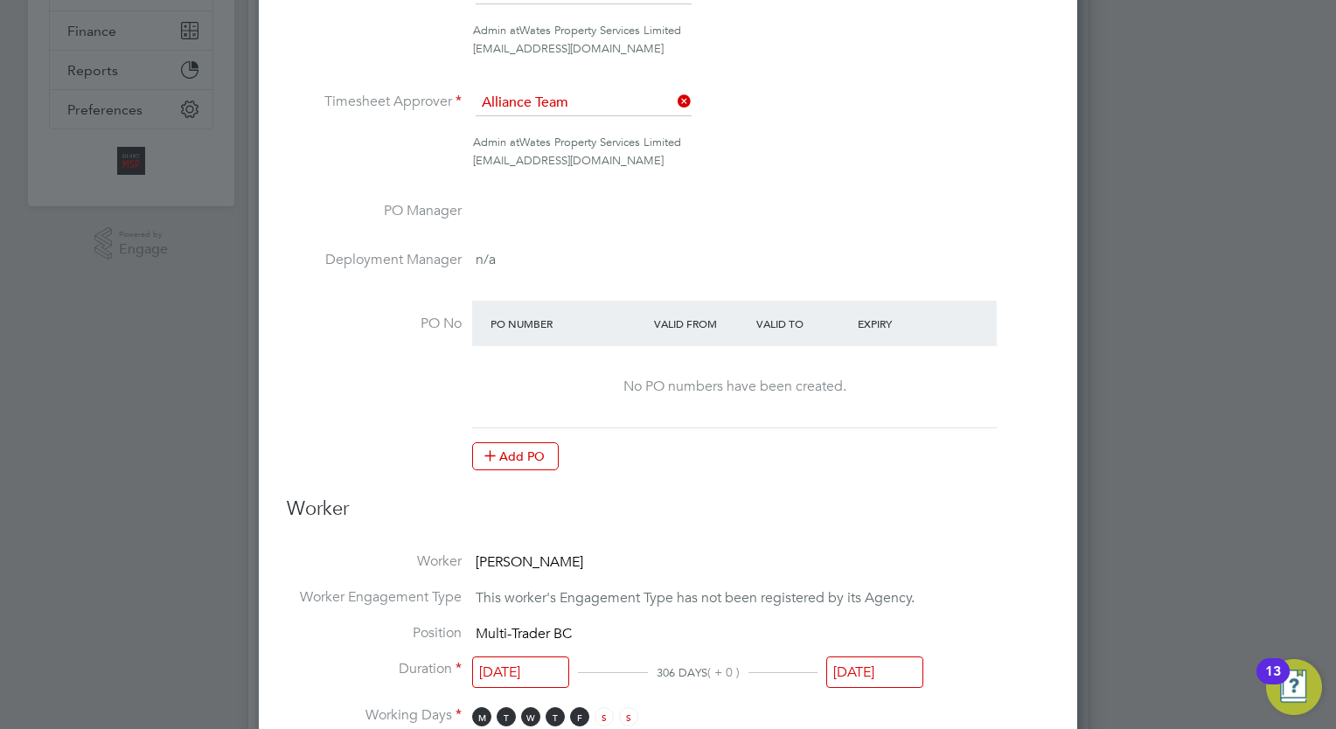
click at [857, 666] on input "[DATE]" at bounding box center [874, 672] width 97 height 32
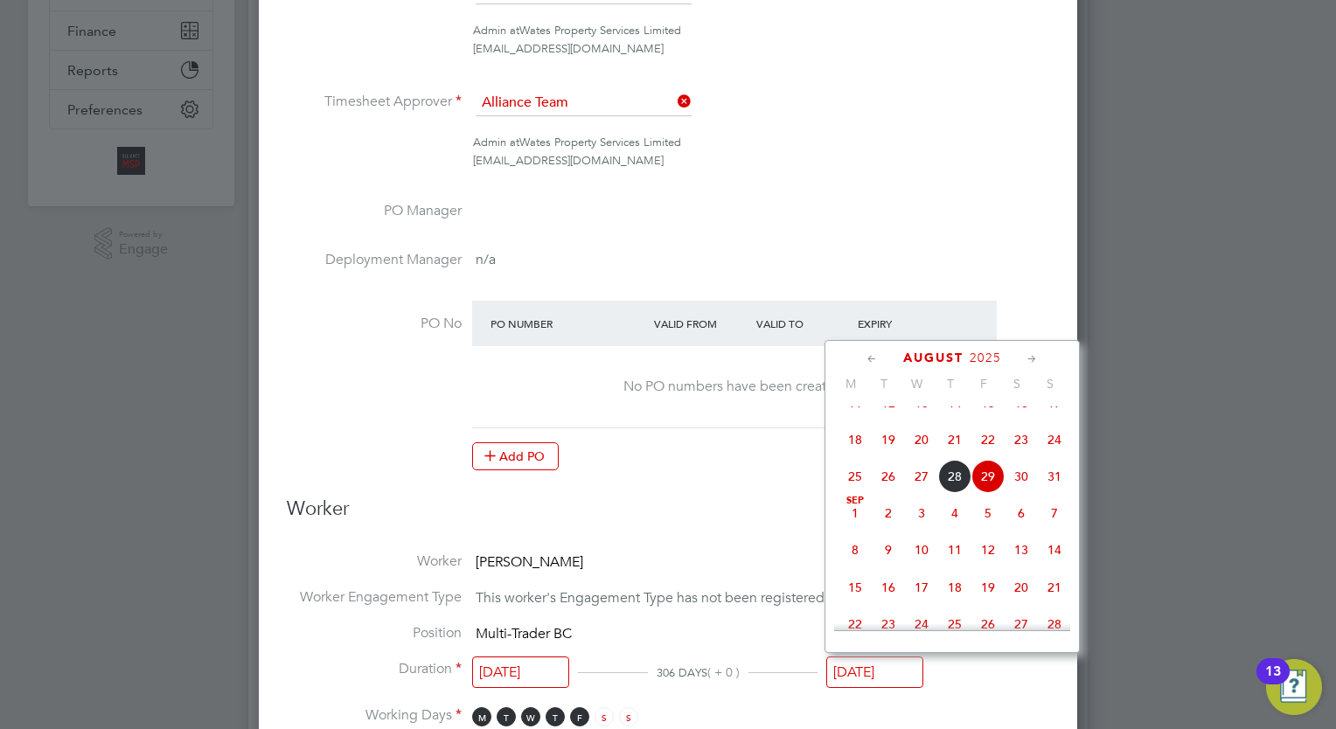
click at [1025, 358] on icon at bounding box center [1032, 359] width 17 height 19
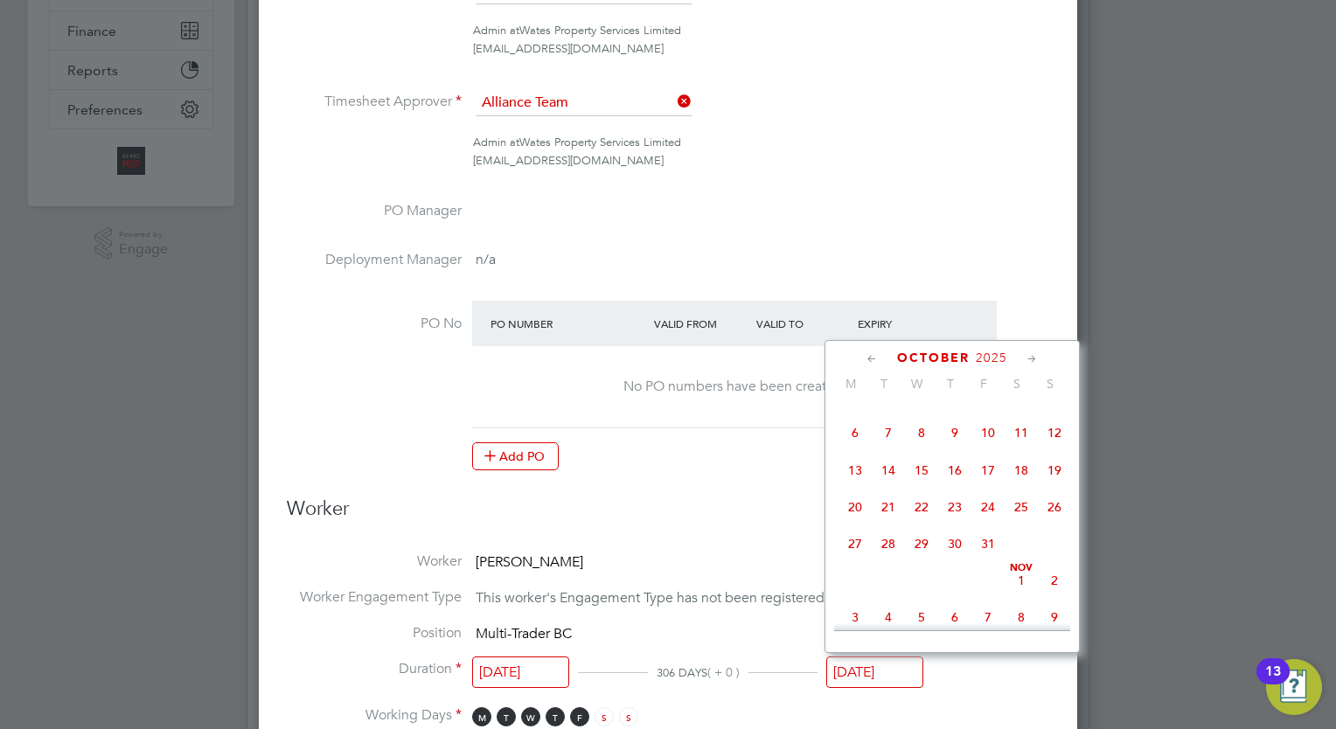
click at [1025, 358] on icon at bounding box center [1032, 359] width 17 height 19
click at [989, 555] on span "28" at bounding box center [987, 538] width 33 height 33
type input "[DATE]"
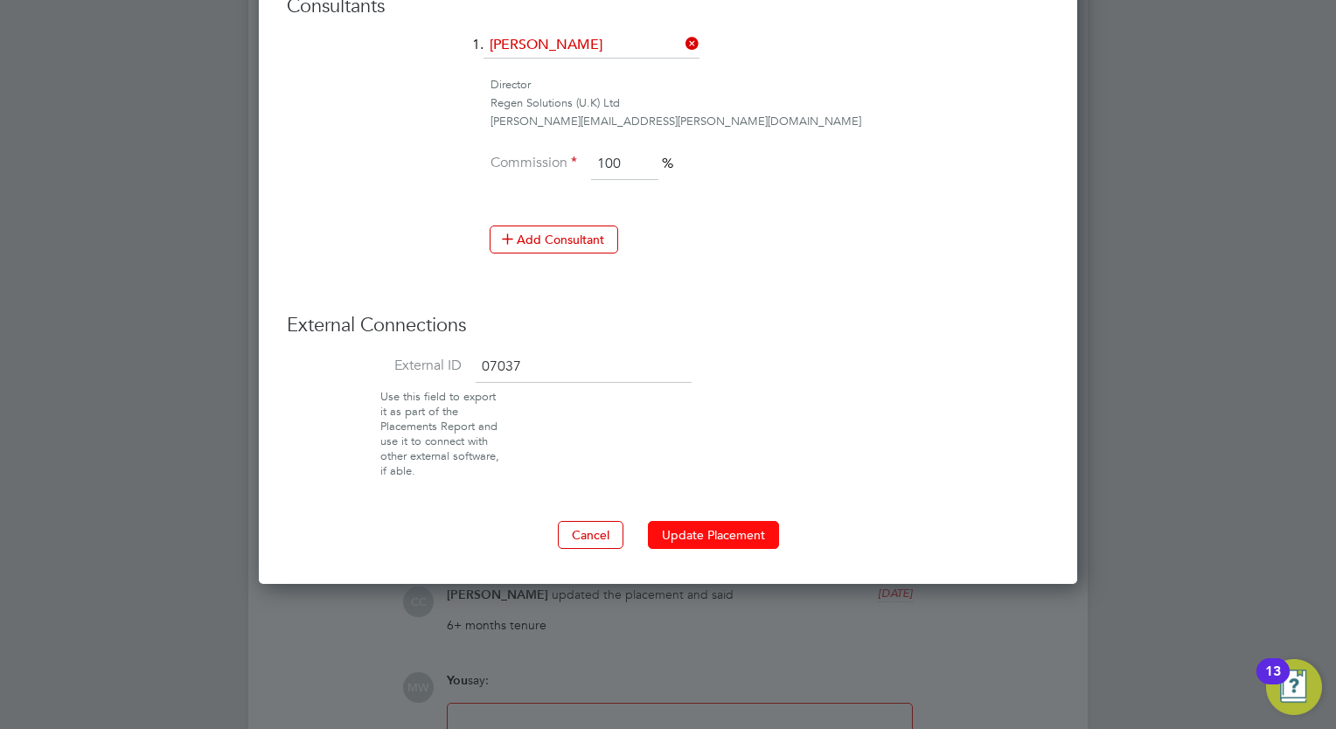
click at [722, 521] on button "Update Placement" at bounding box center [713, 535] width 131 height 28
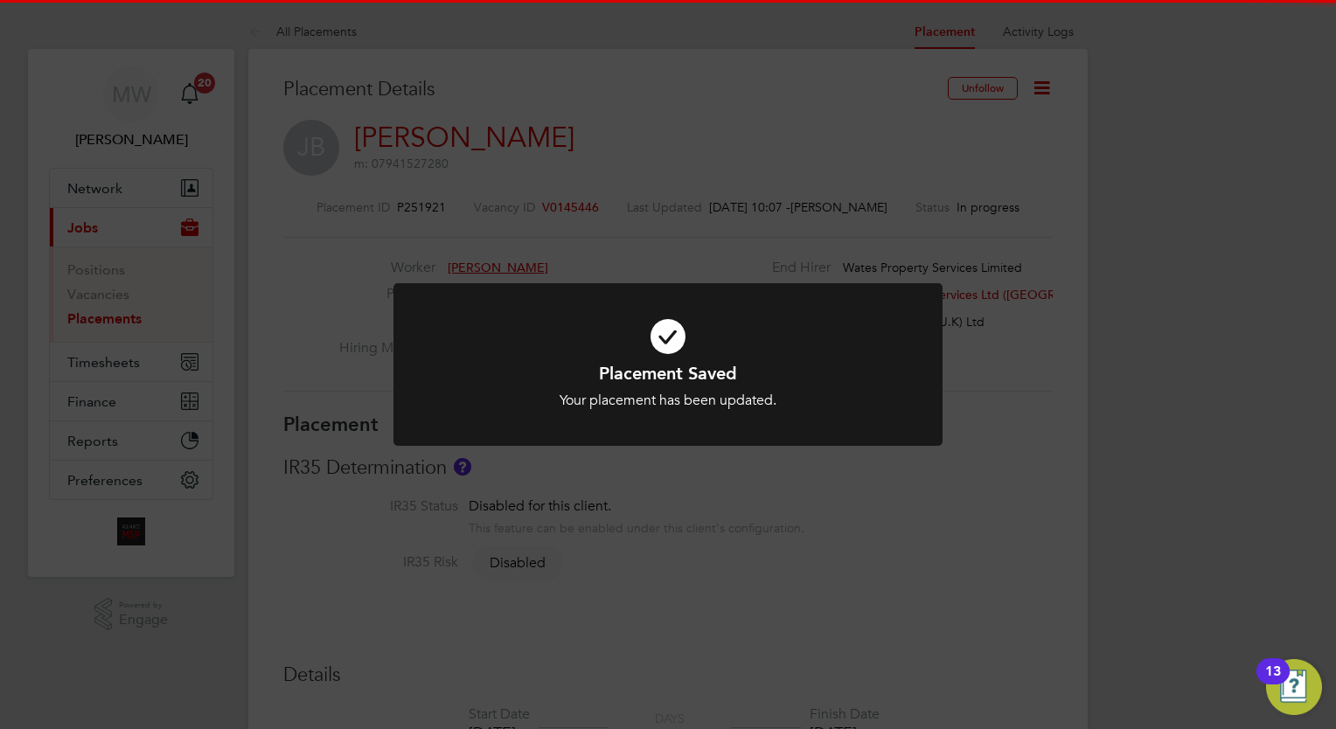
click at [696, 530] on div "Placement Saved Your placement has been updated. Cancel Okay" at bounding box center [668, 364] width 1336 height 729
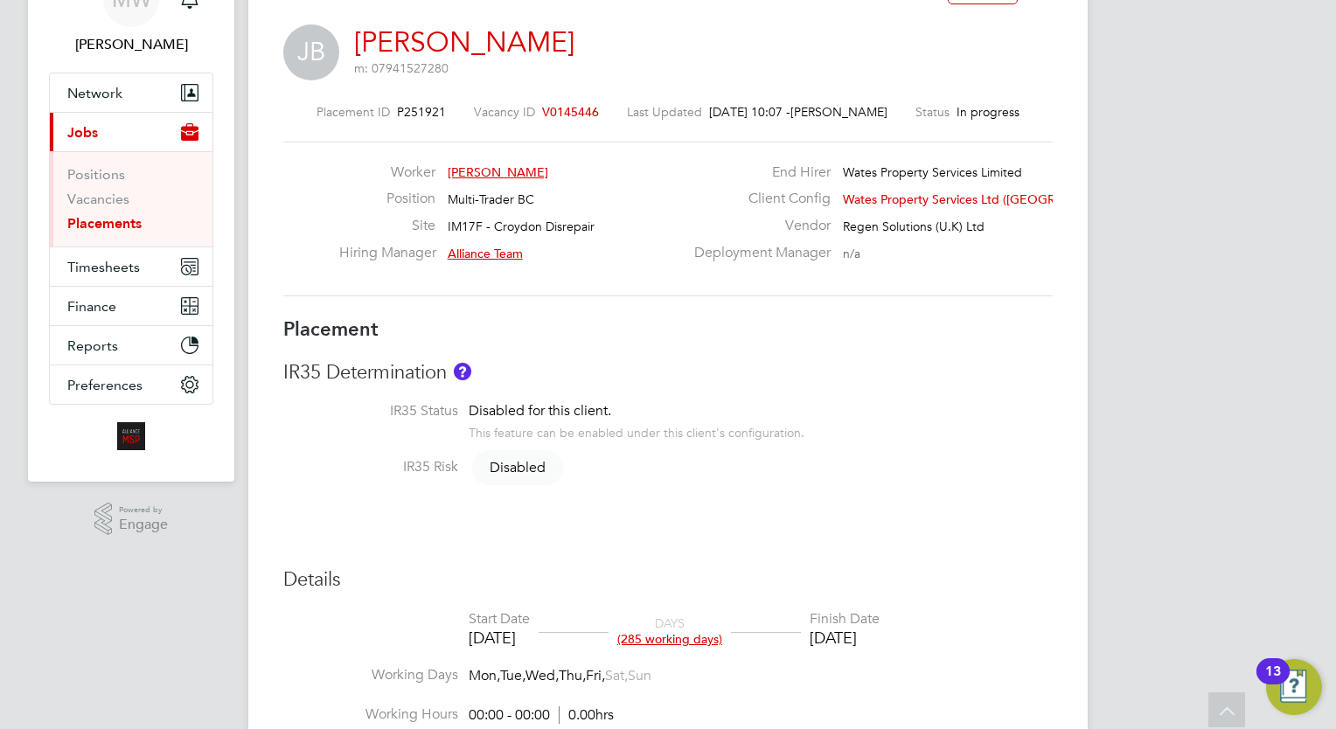
click at [115, 215] on link "Placements" at bounding box center [104, 223] width 74 height 17
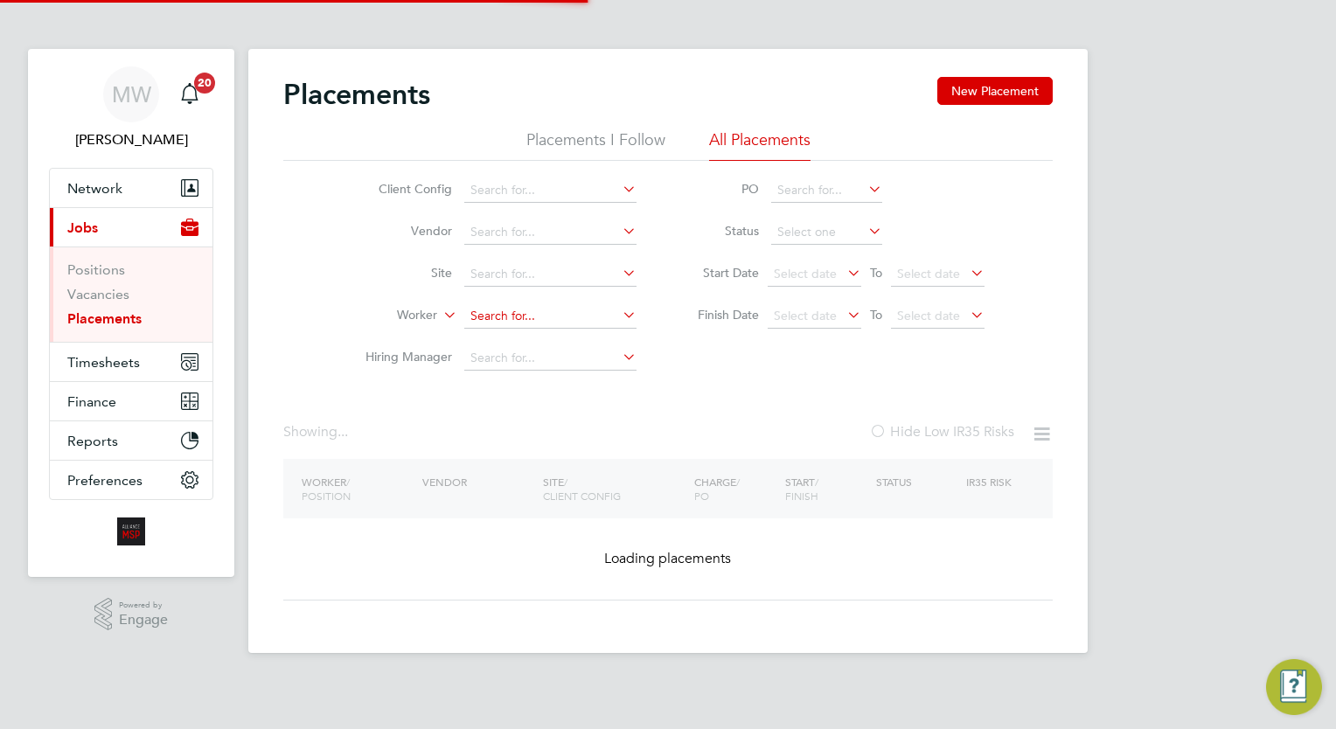
click at [493, 313] on input at bounding box center [550, 316] width 172 height 24
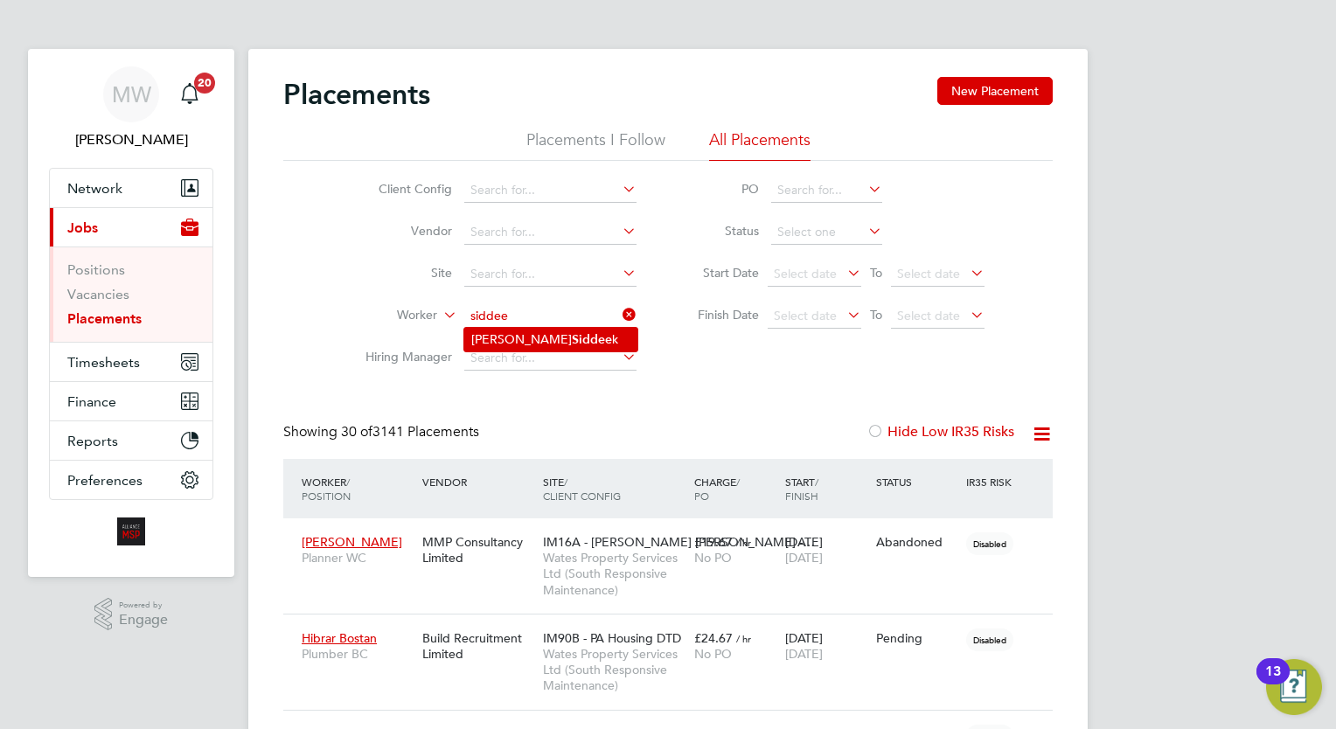
click at [537, 334] on li "[PERSON_NAME] k" at bounding box center [550, 340] width 173 height 24
type input "[DEMOGRAPHIC_DATA][PERSON_NAME]"
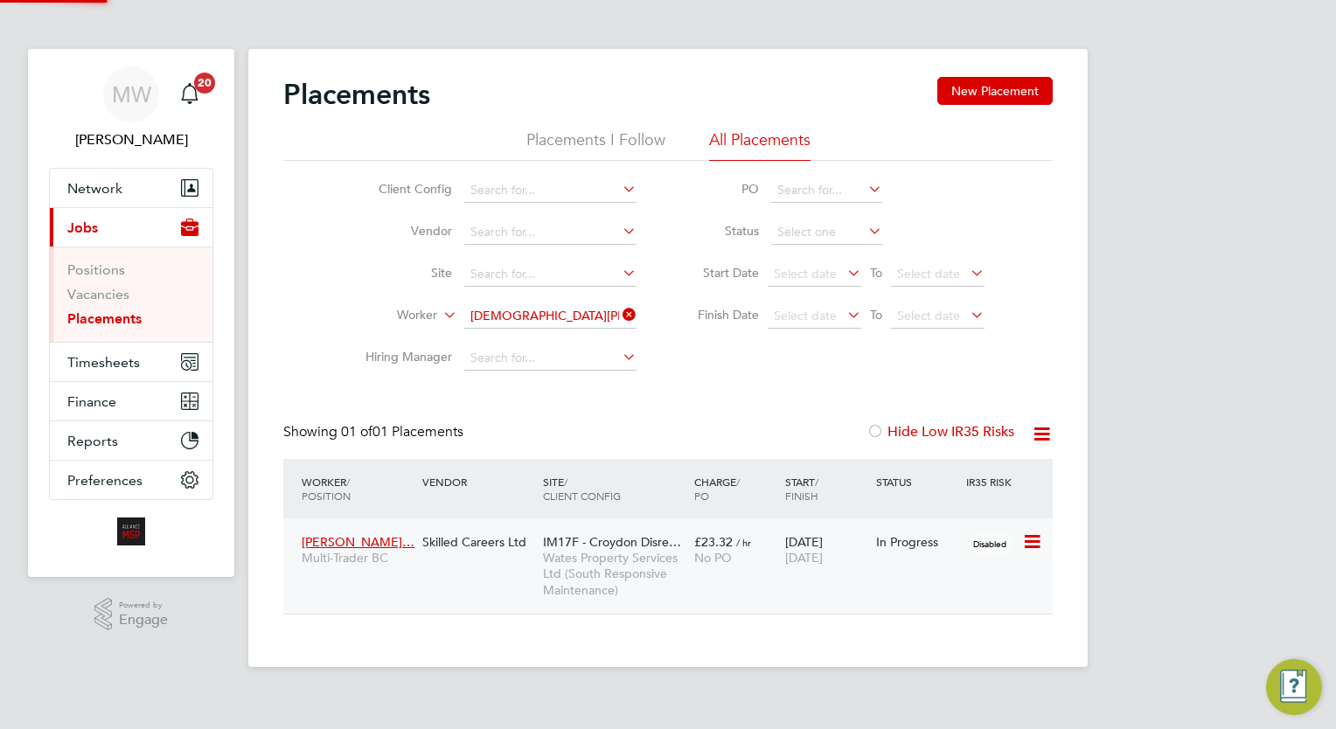
click at [747, 540] on span "/ hr" at bounding box center [743, 542] width 15 height 13
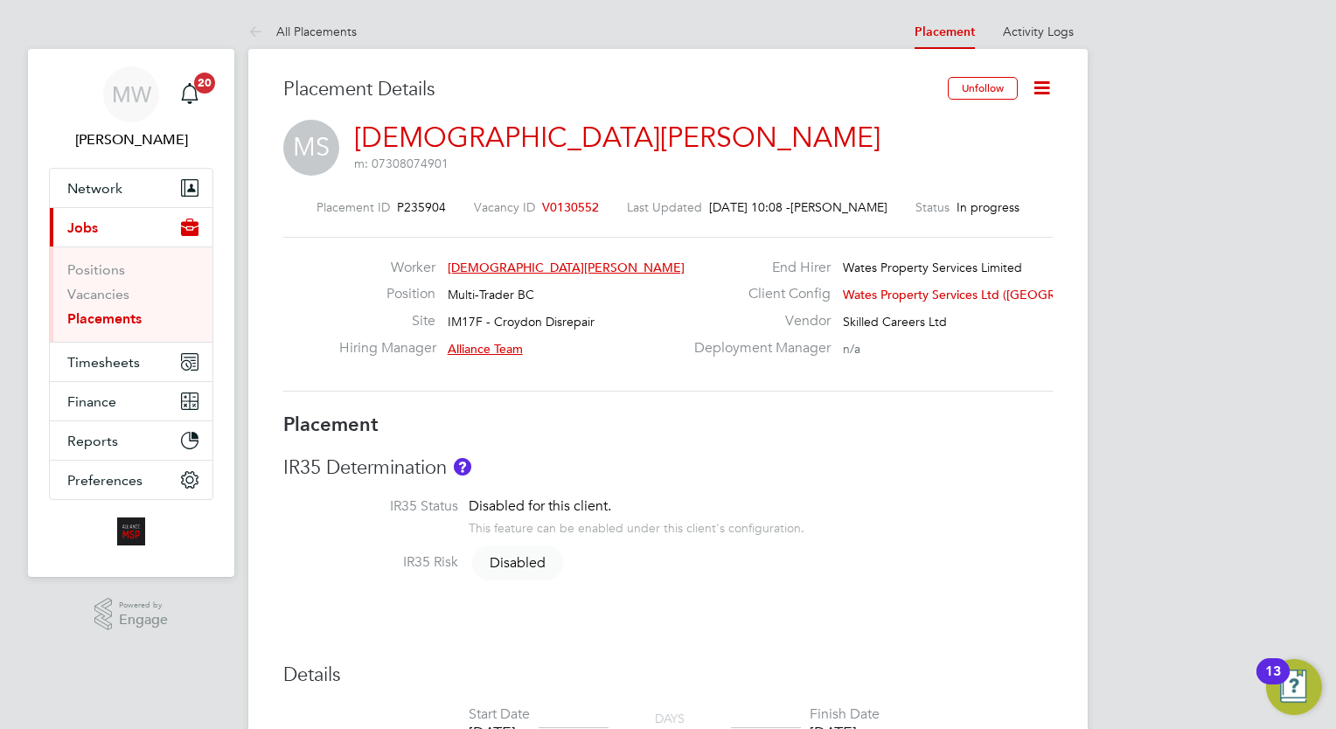
click at [1040, 79] on icon at bounding box center [1042, 88] width 22 height 22
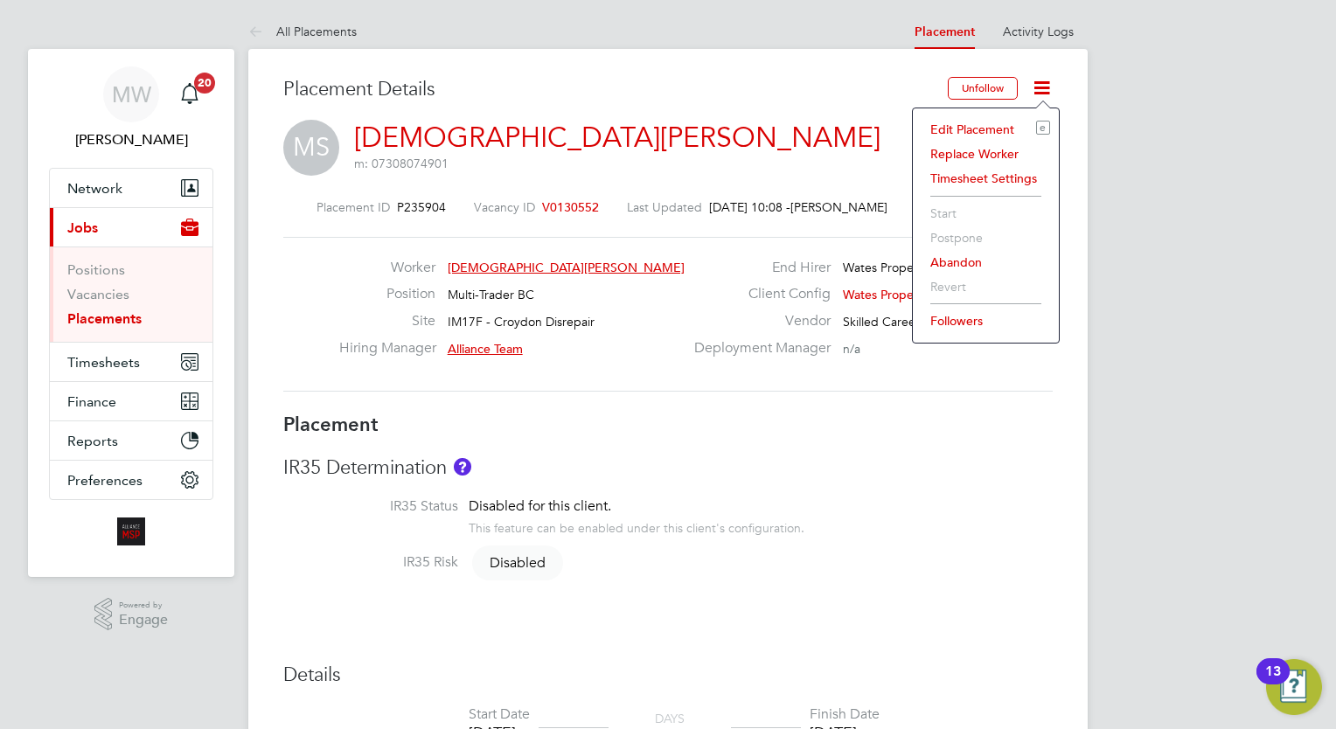
click at [984, 128] on li "Edit Placement e" at bounding box center [985, 129] width 128 height 24
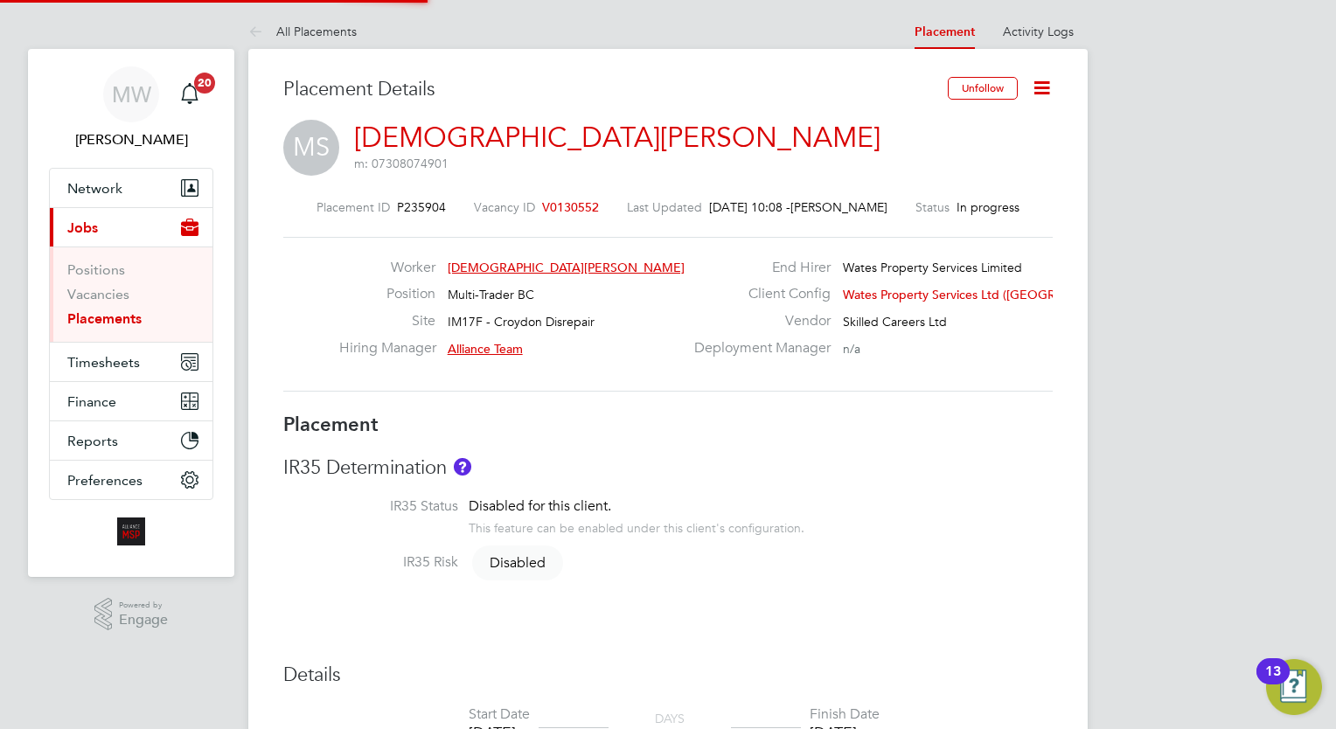
type input "Alliance Team"
type input "27 Aug 2024"
type input "[DATE]"
type input "00:00"
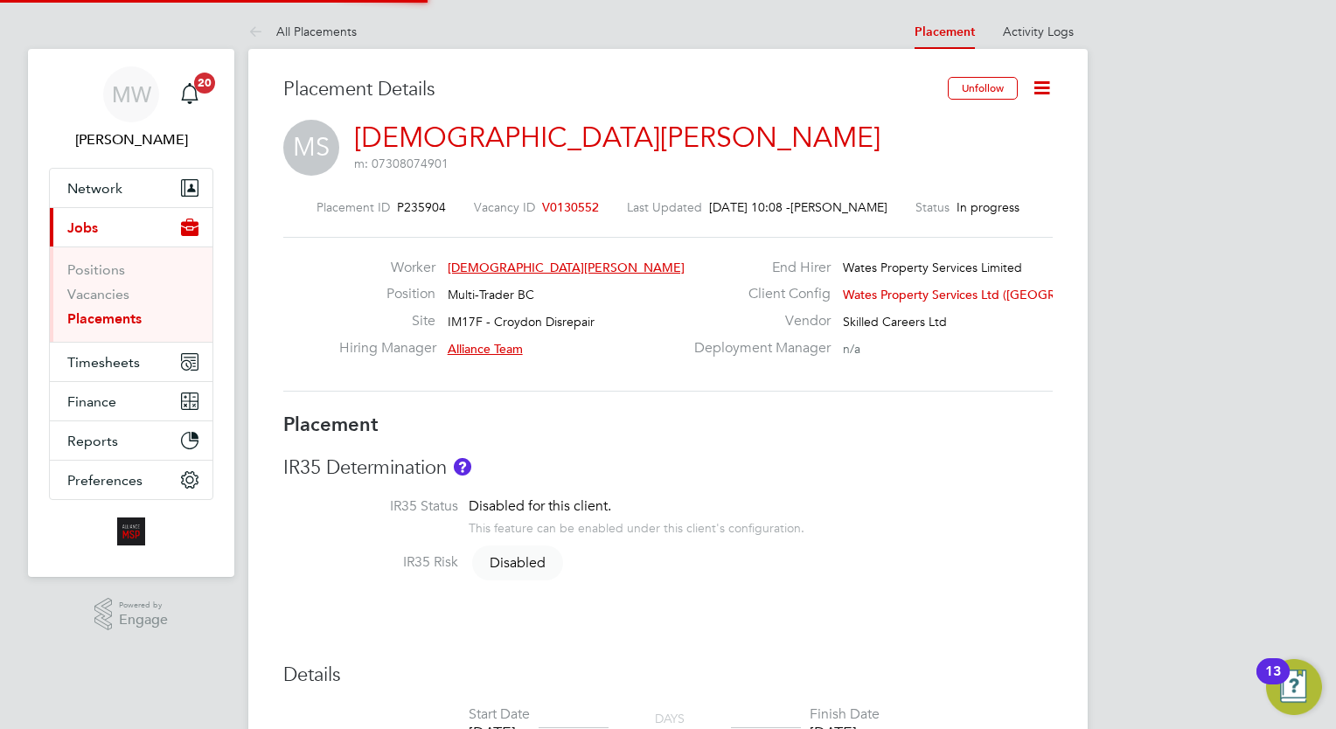
type input "00:00"
type input "06746"
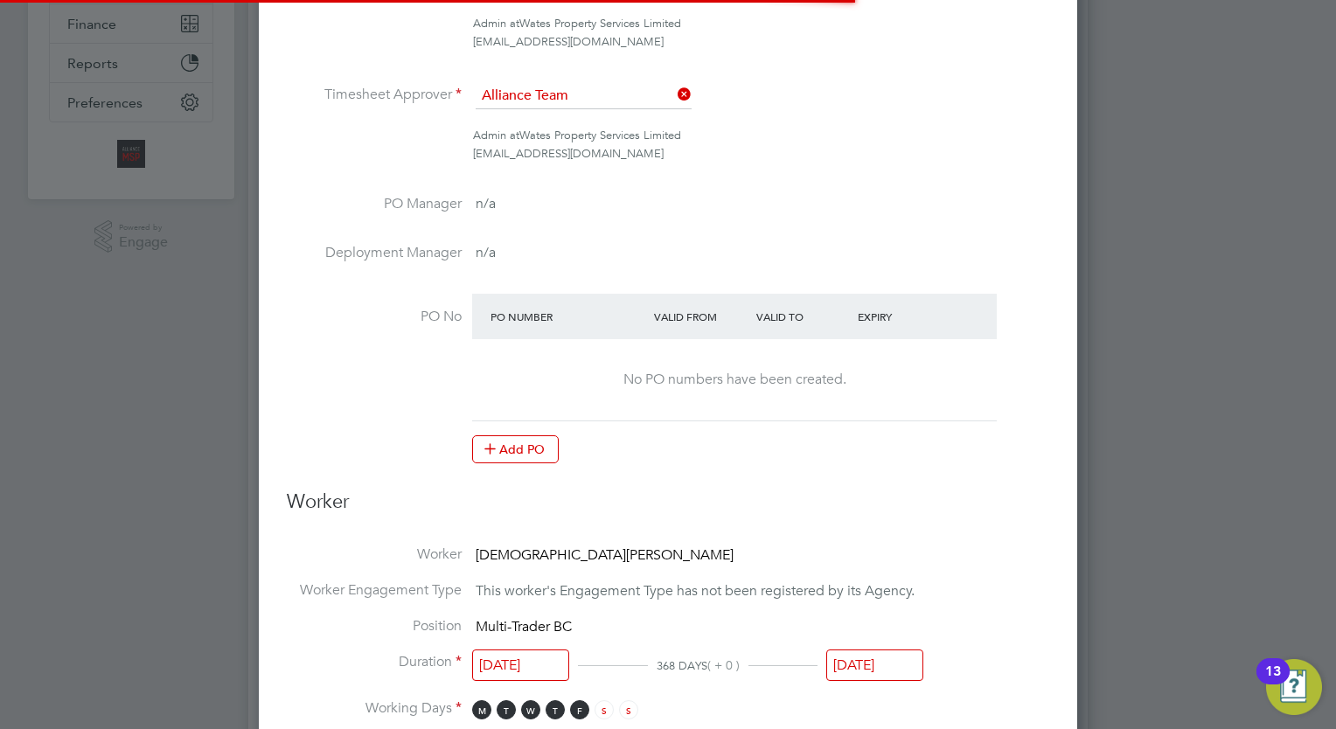
scroll to position [23, 763]
click at [867, 672] on input "[DATE]" at bounding box center [874, 664] width 97 height 32
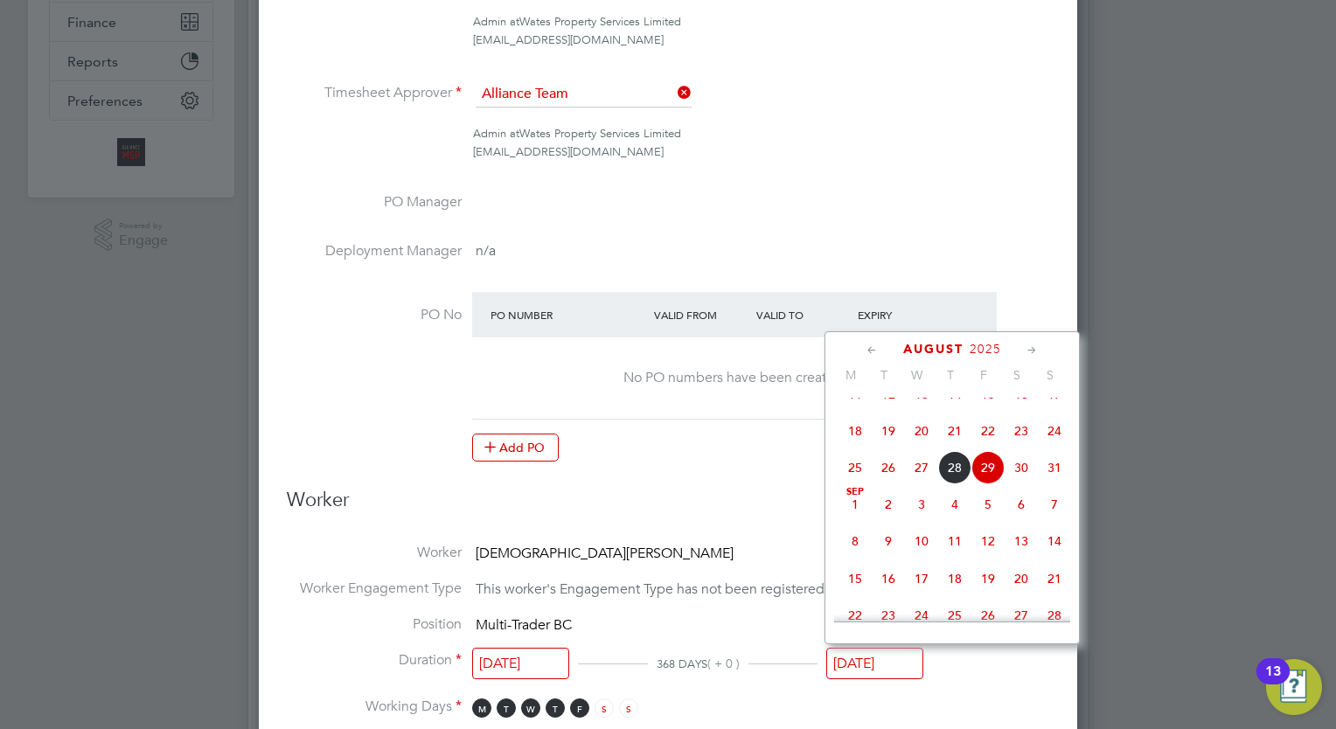
click at [1029, 360] on div "August 2025 M T W T F S S May 1 2 3 4 5 6 7 8 9 10 11 12 13 14 15 16 17 18 19 2…" at bounding box center [951, 487] width 255 height 313
click at [1029, 348] on icon at bounding box center [1032, 350] width 17 height 19
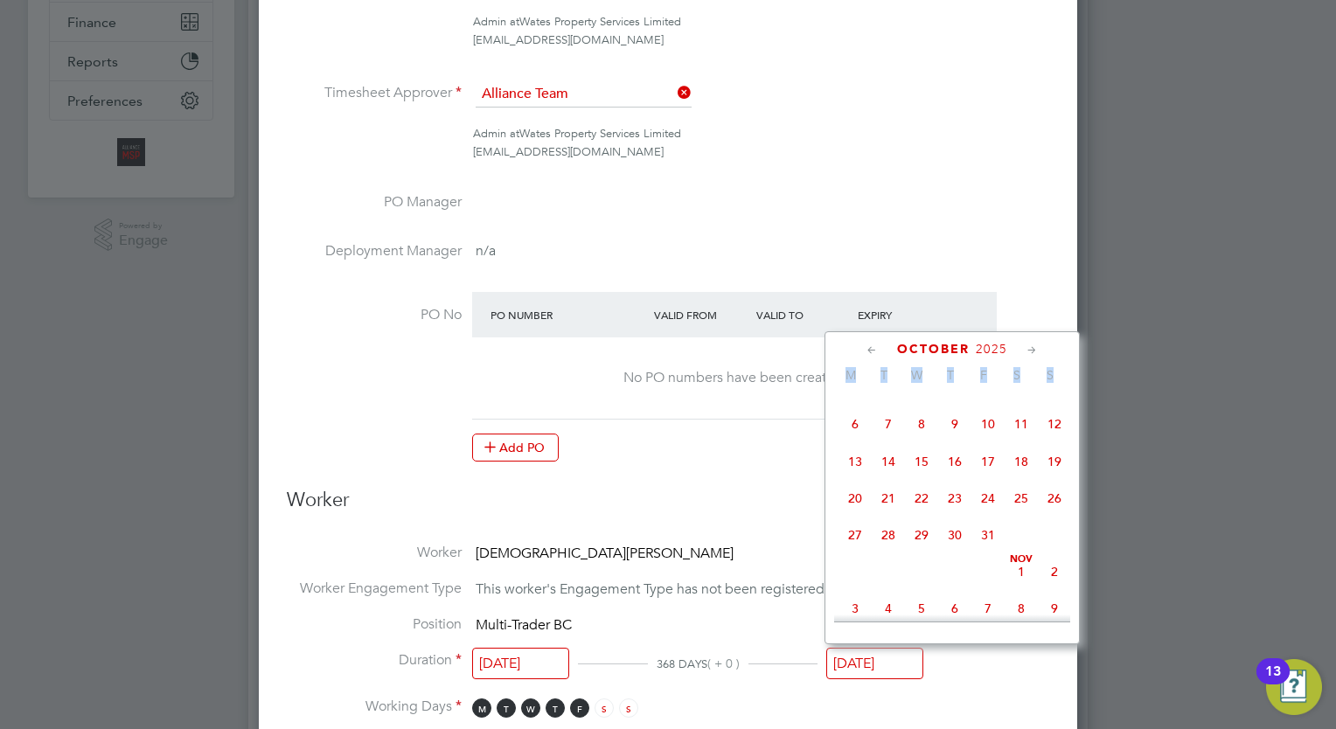
click at [1029, 348] on icon at bounding box center [1032, 350] width 17 height 19
click at [996, 546] on span "28" at bounding box center [987, 529] width 33 height 33
type input "[DATE]"
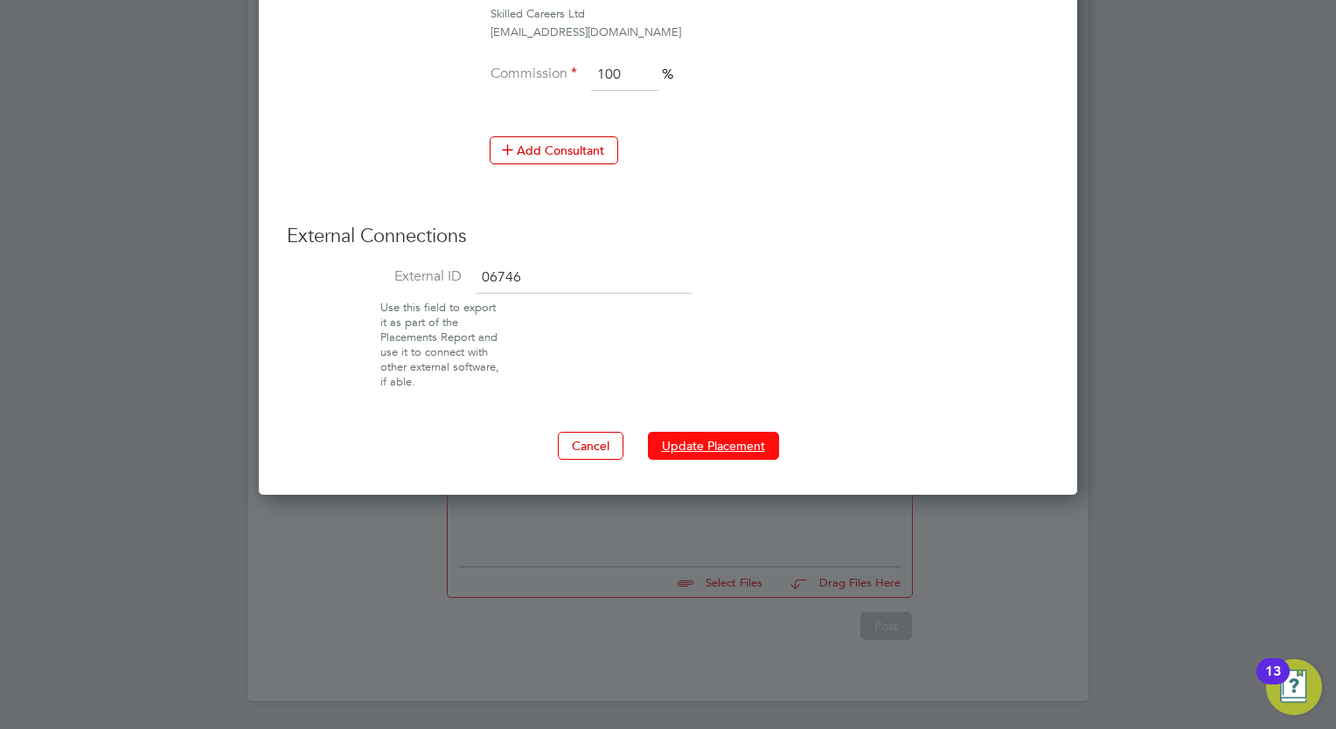
click at [726, 445] on button "Update Placement" at bounding box center [713, 446] width 131 height 28
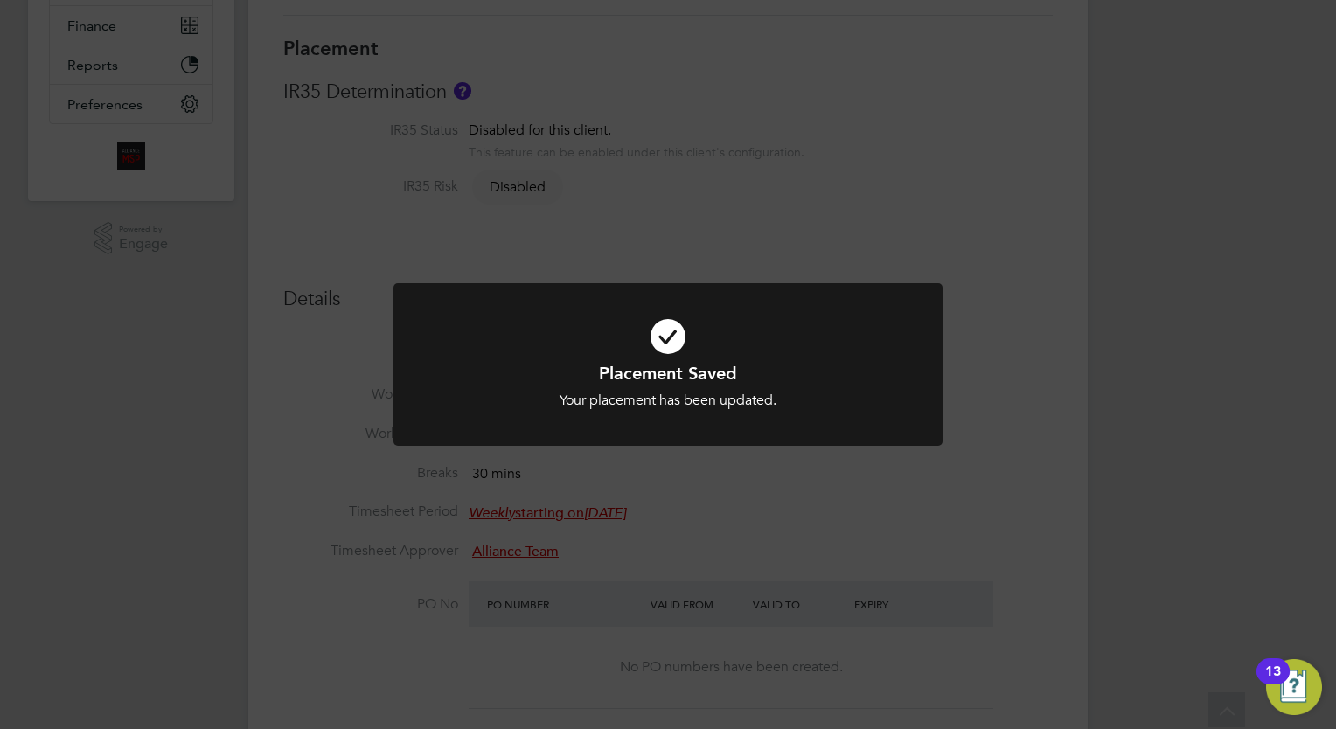
click at [119, 139] on div "Placement Saved Your placement has been updated. Cancel Okay" at bounding box center [668, 364] width 1336 height 729
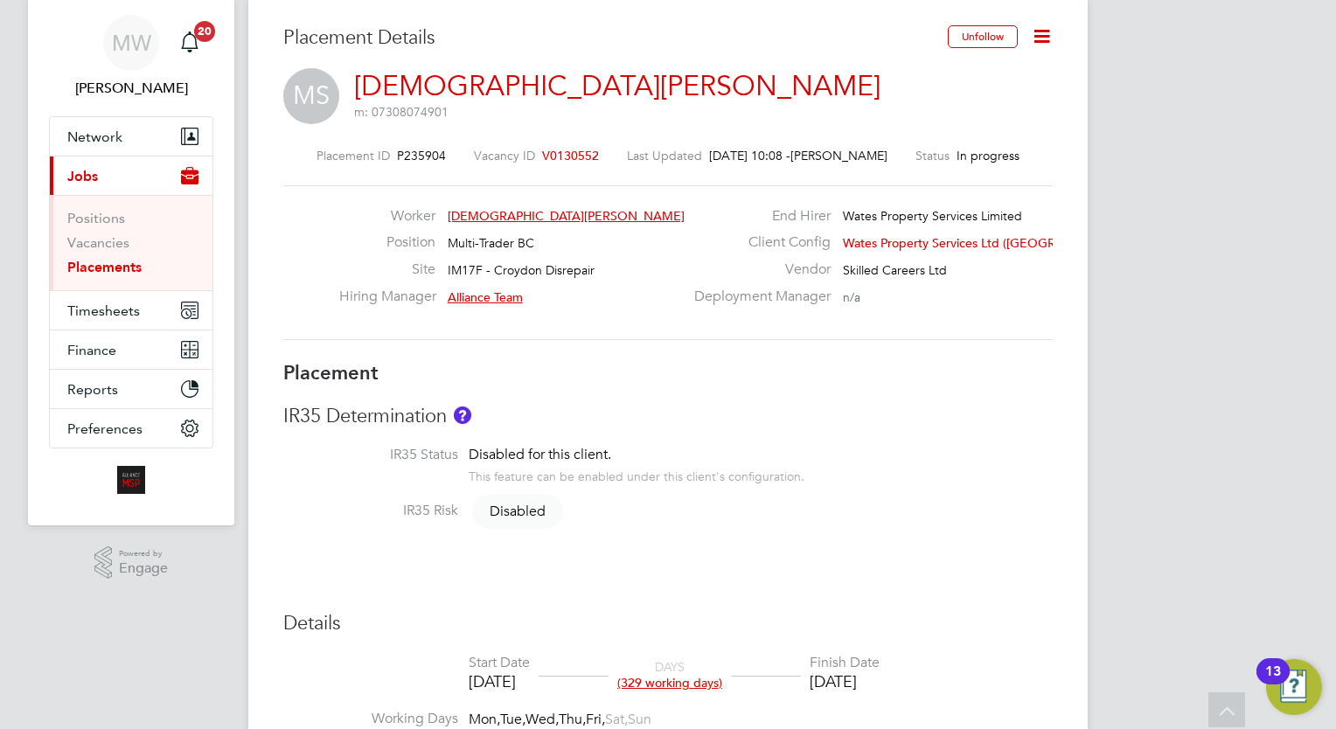
click at [108, 267] on link "Placements" at bounding box center [104, 267] width 74 height 17
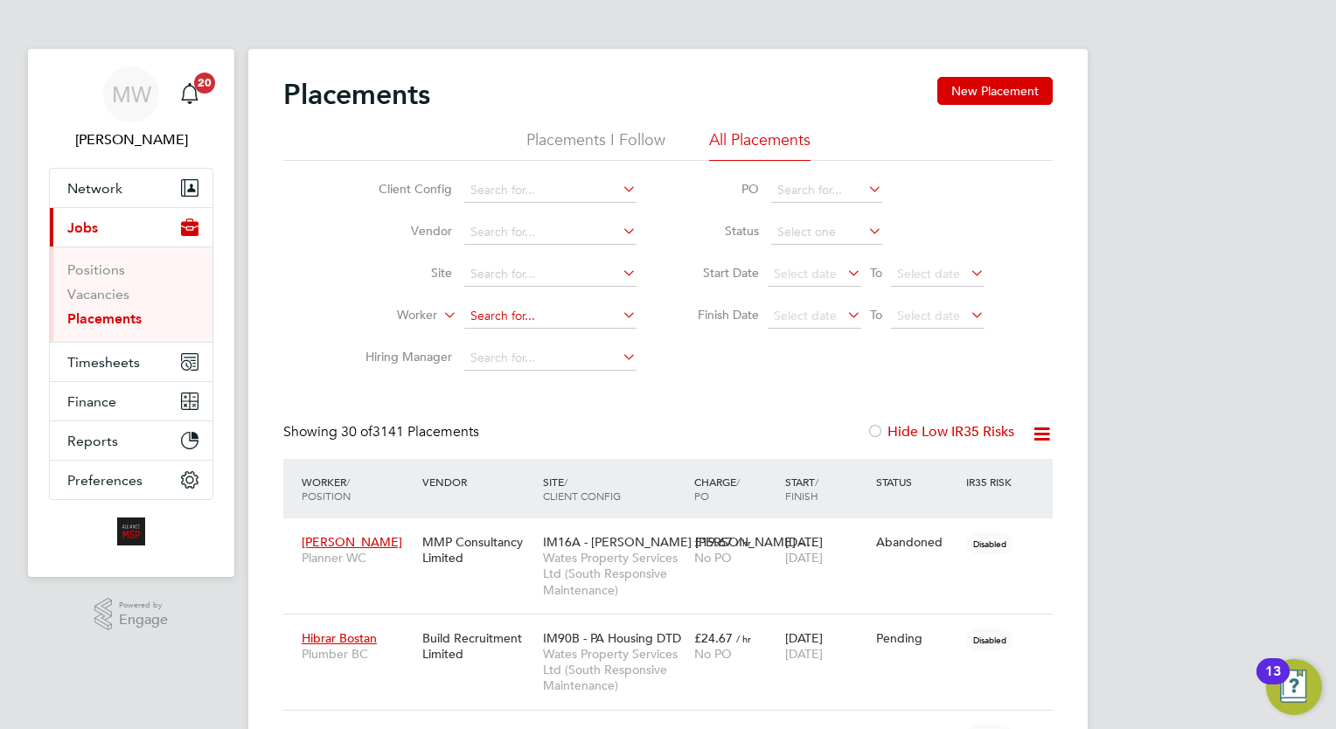
click at [552, 316] on input at bounding box center [550, 316] width 172 height 24
click at [553, 340] on li "Harry Wil son" at bounding box center [550, 340] width 173 height 24
type input "Harry Wilson"
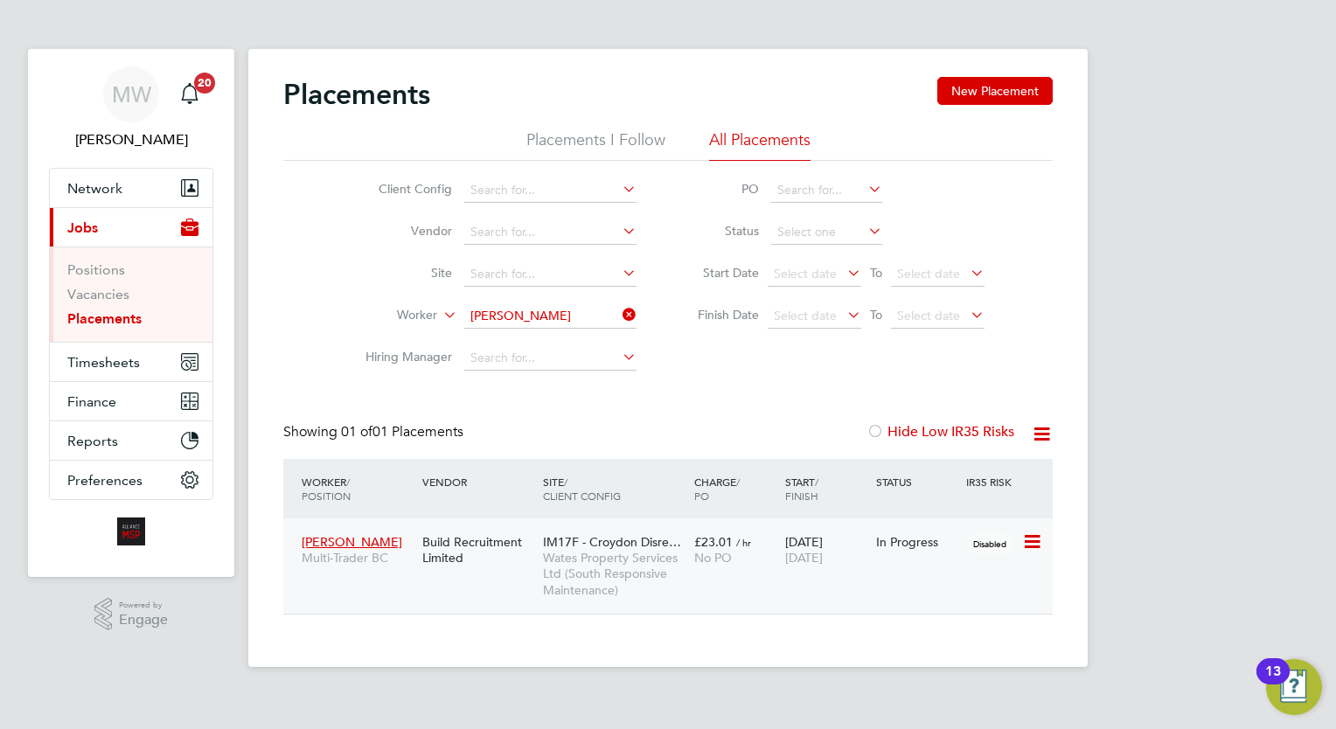
click at [761, 572] on div "£23.01 / hr No PO" at bounding box center [735, 549] width 91 height 49
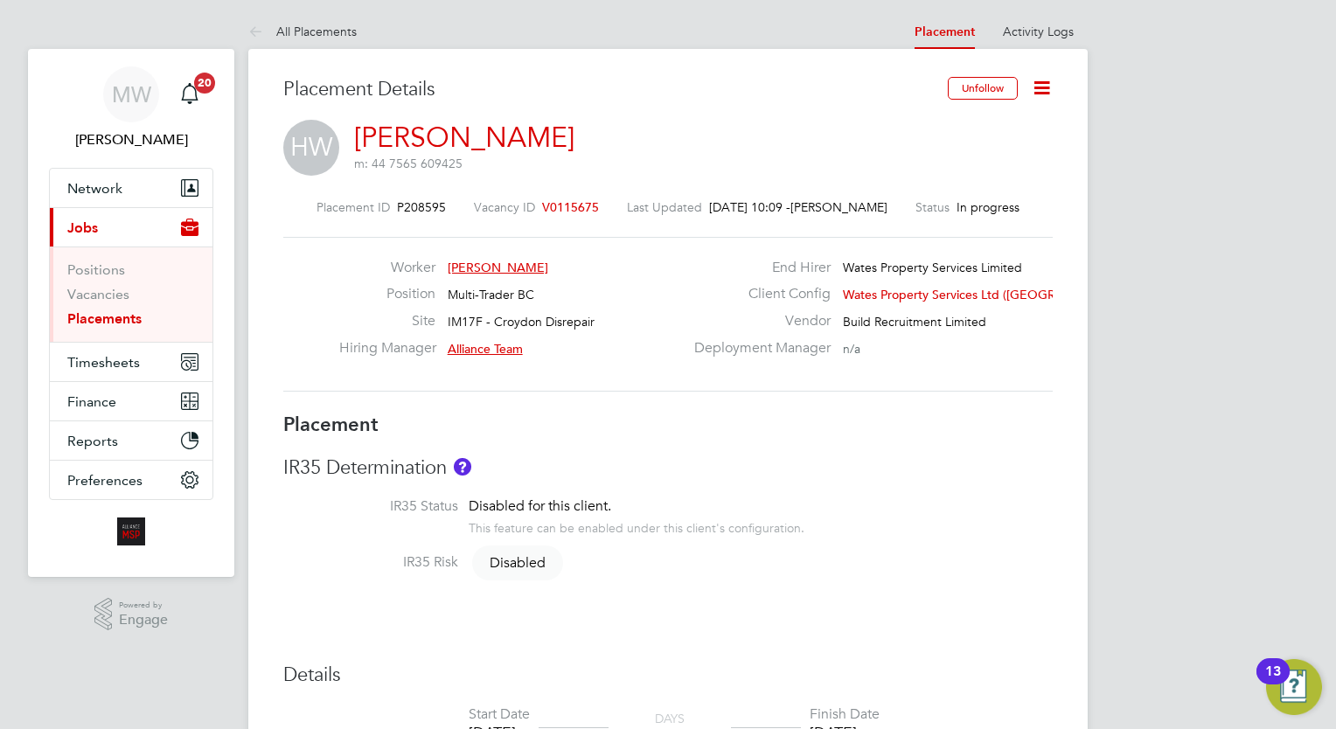
scroll to position [26, 0]
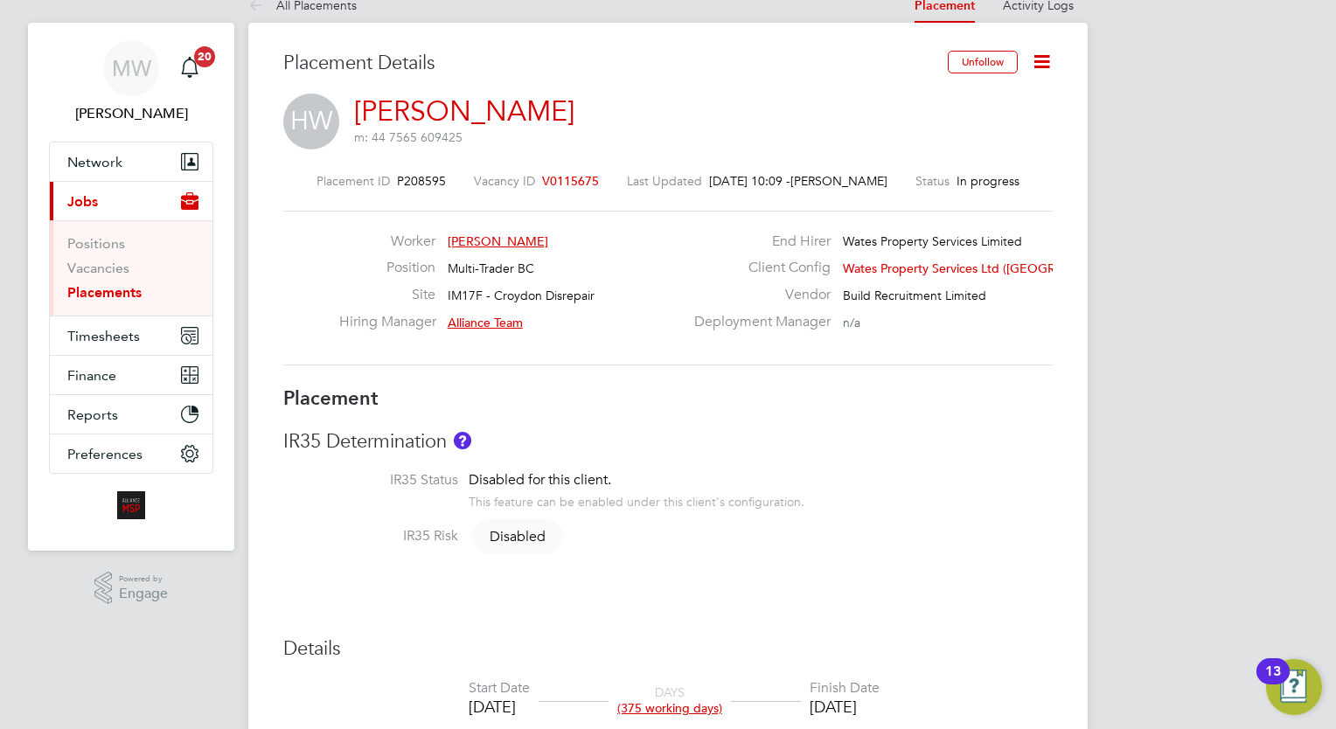
click at [1049, 59] on icon at bounding box center [1042, 62] width 22 height 22
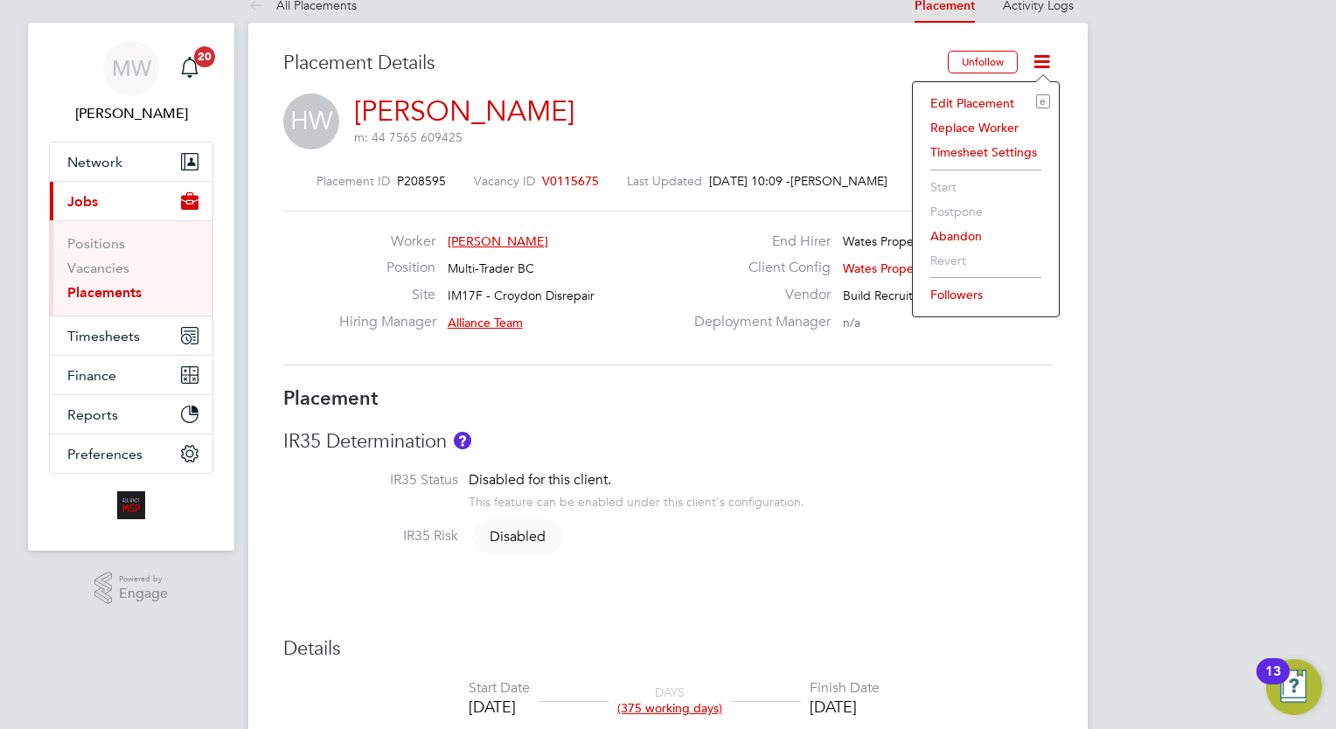
click at [986, 95] on li "Edit Placement e" at bounding box center [985, 103] width 128 height 24
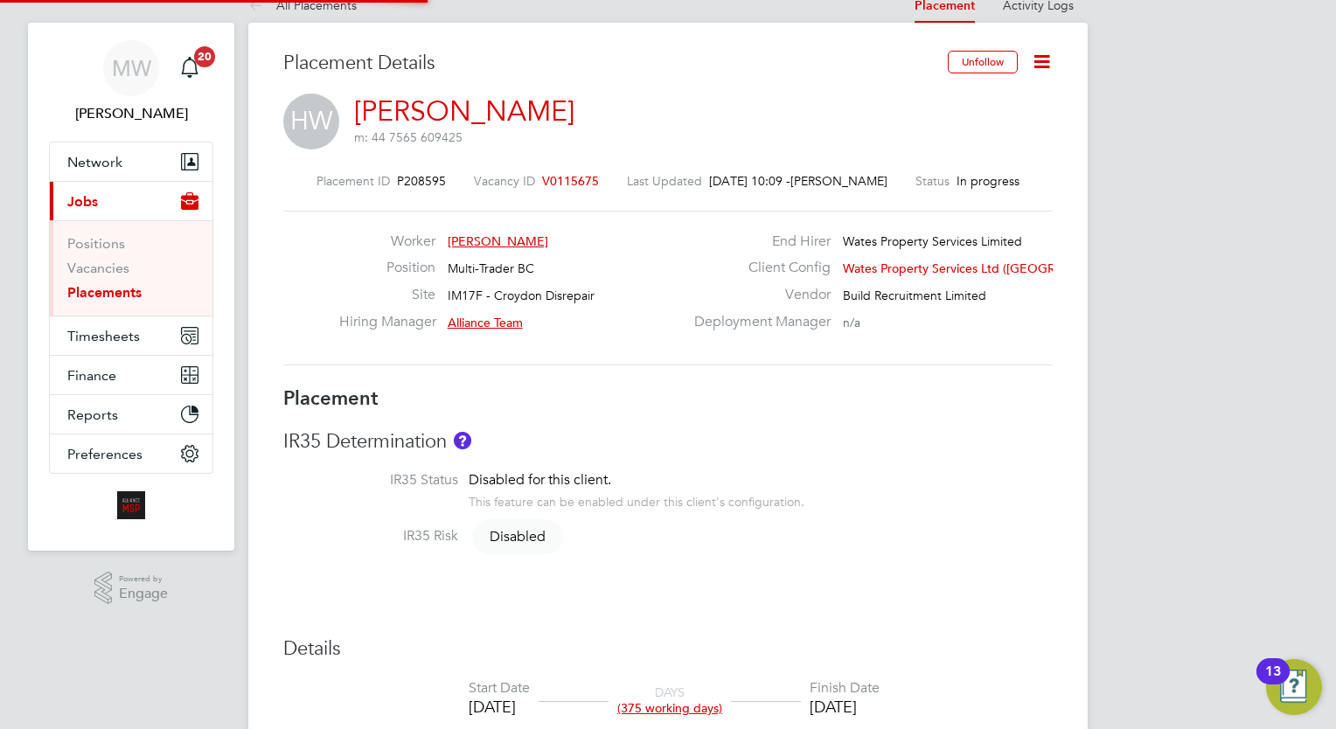
type input "Alliance Team"
type input "[DATE]"
type input "00:00"
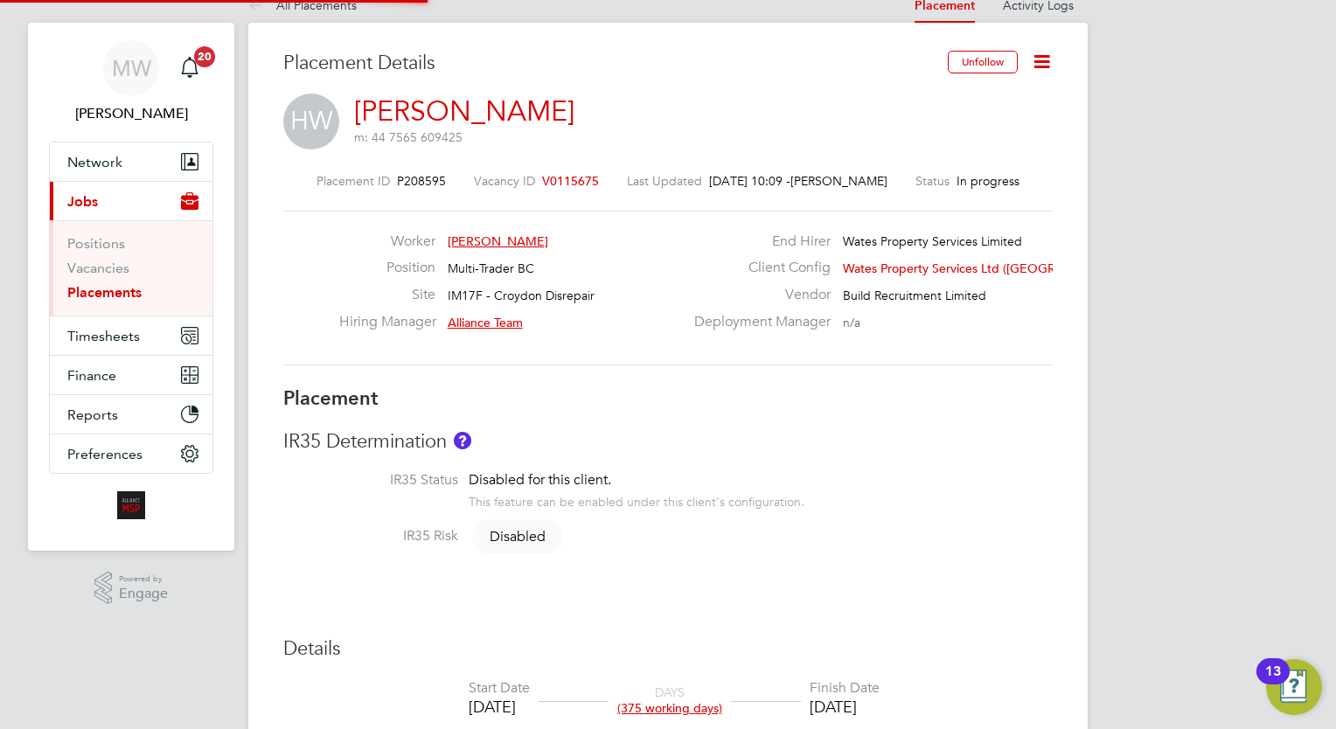
type input "00:00"
type input "06068"
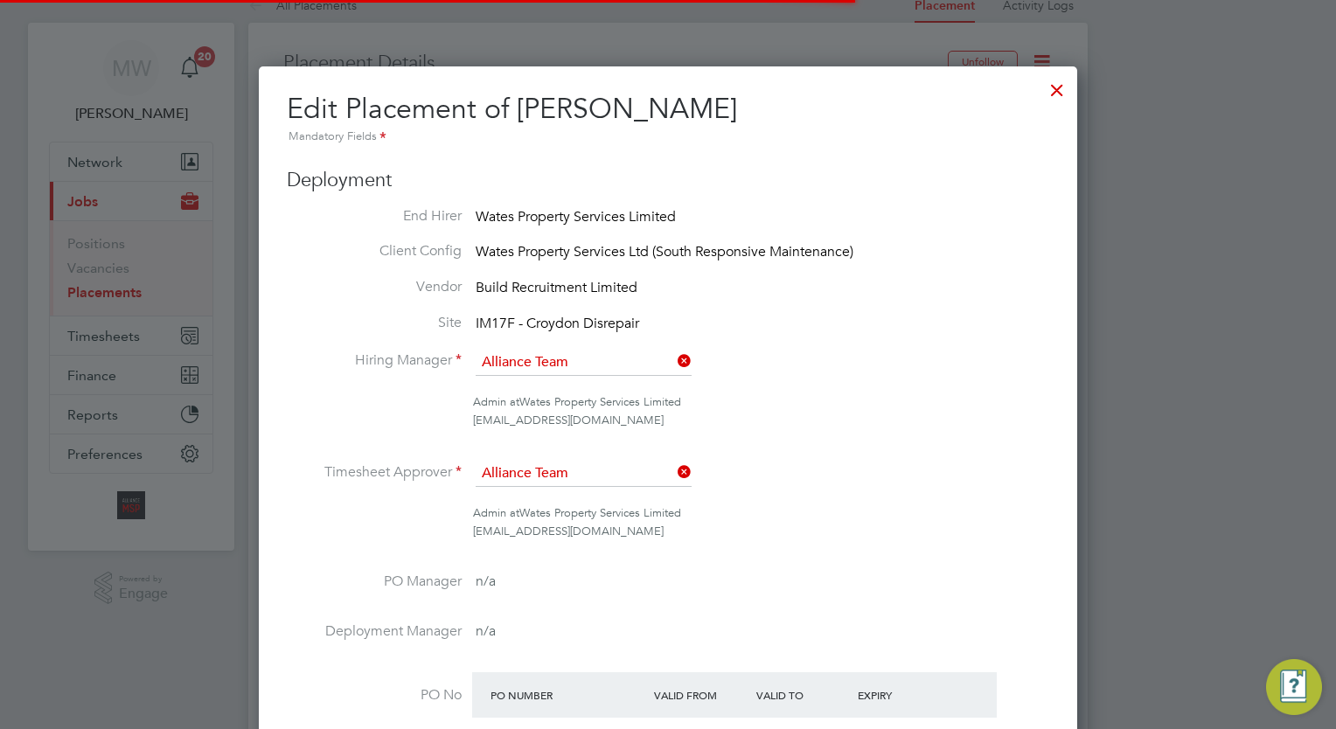
scroll to position [23, 763]
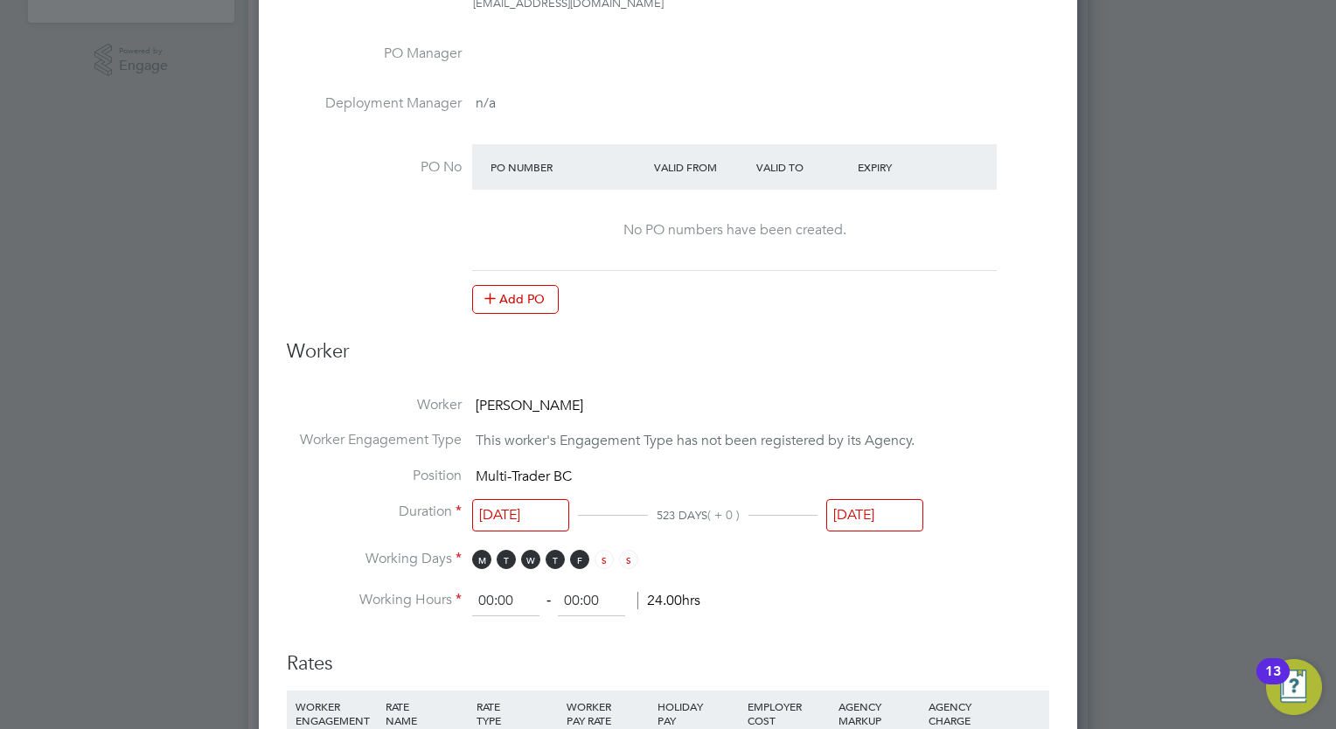
click at [878, 502] on input "[DATE]" at bounding box center [874, 515] width 97 height 32
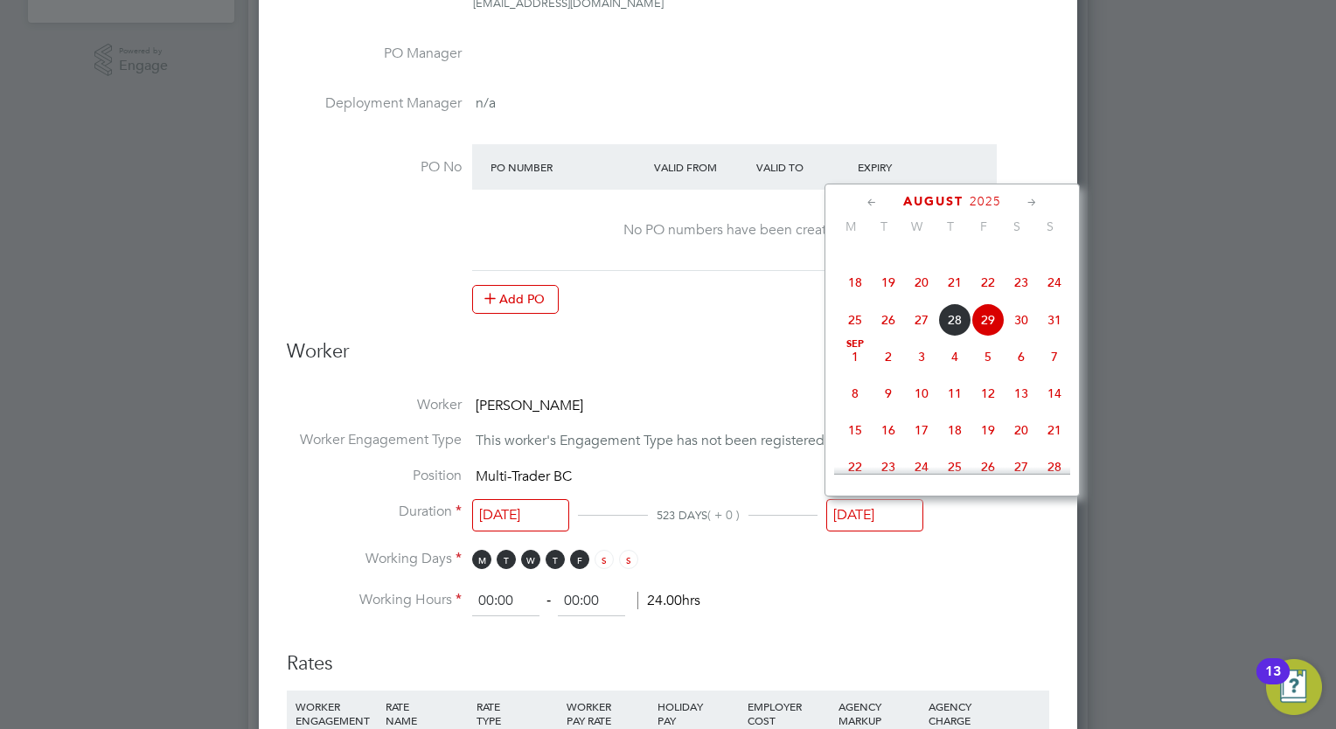
click at [1032, 200] on icon at bounding box center [1032, 202] width 17 height 19
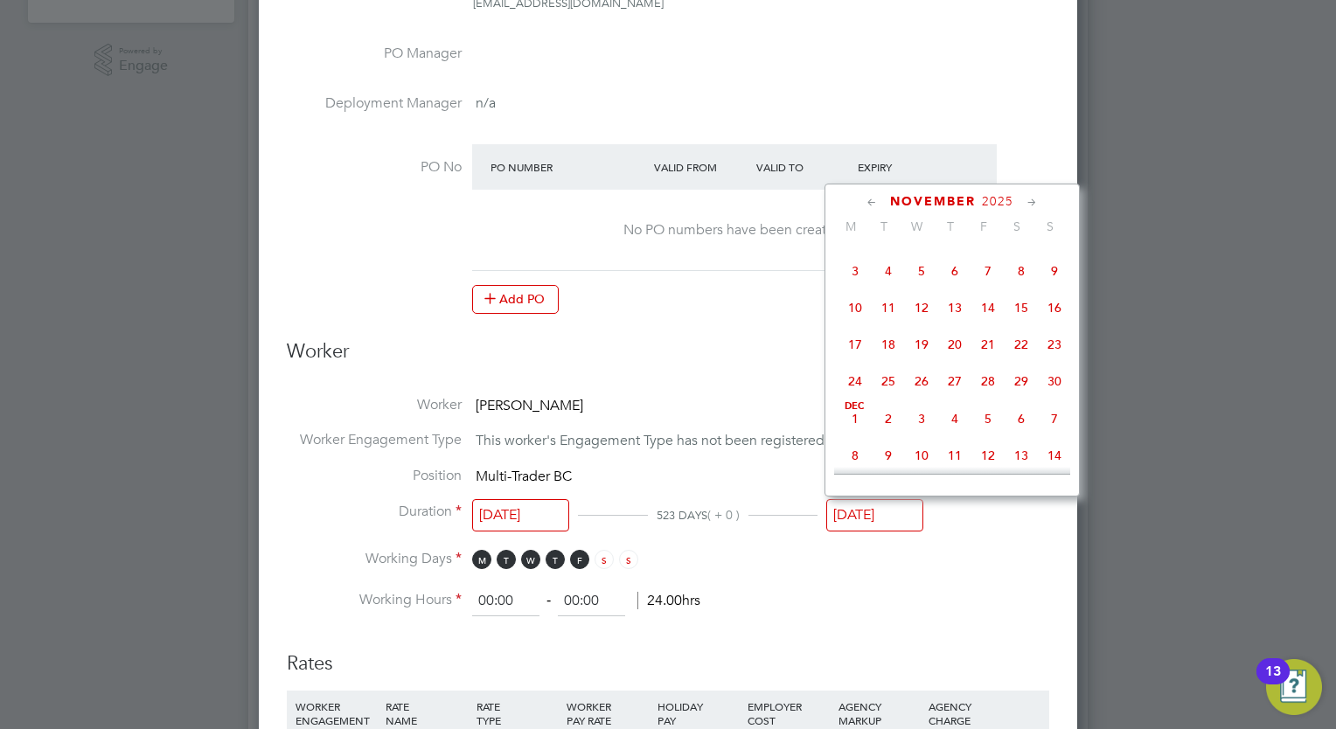
click at [989, 398] on span "28" at bounding box center [987, 380] width 33 height 33
type input "[DATE]"
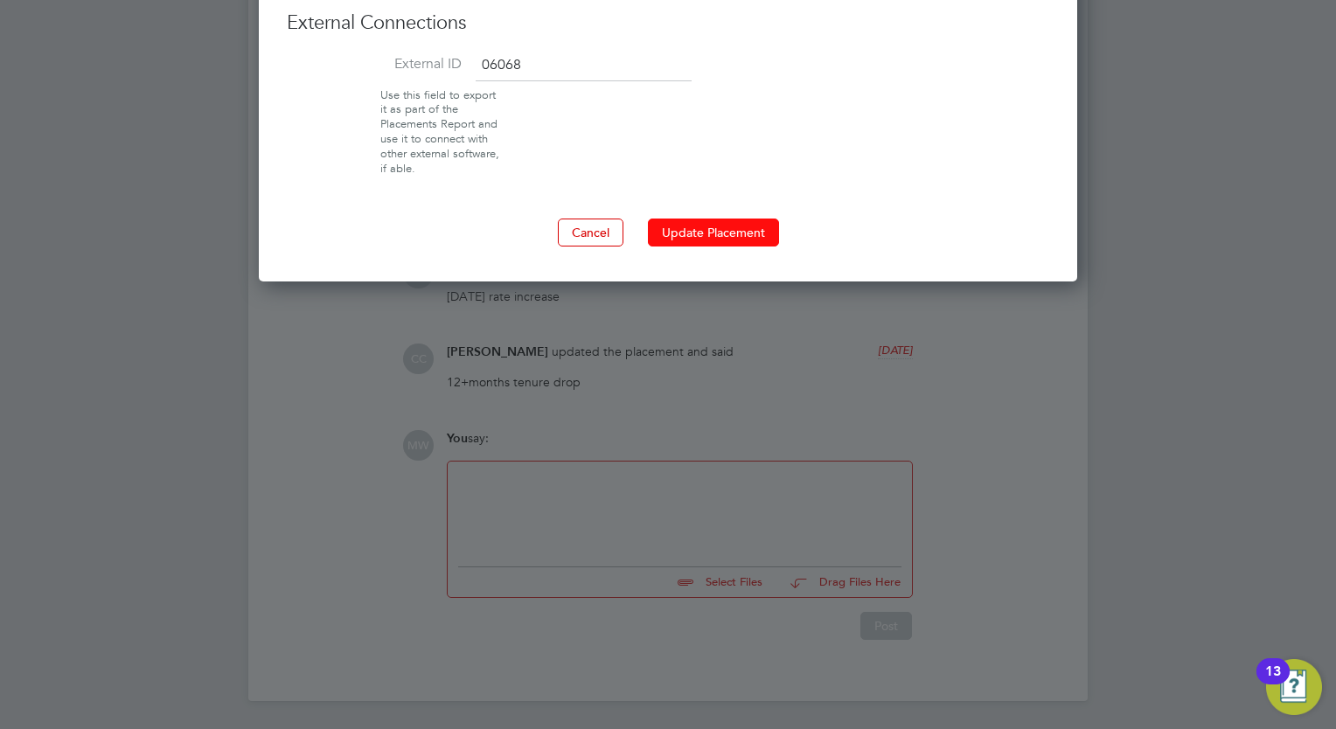
click at [740, 222] on button "Update Placement" at bounding box center [713, 233] width 131 height 28
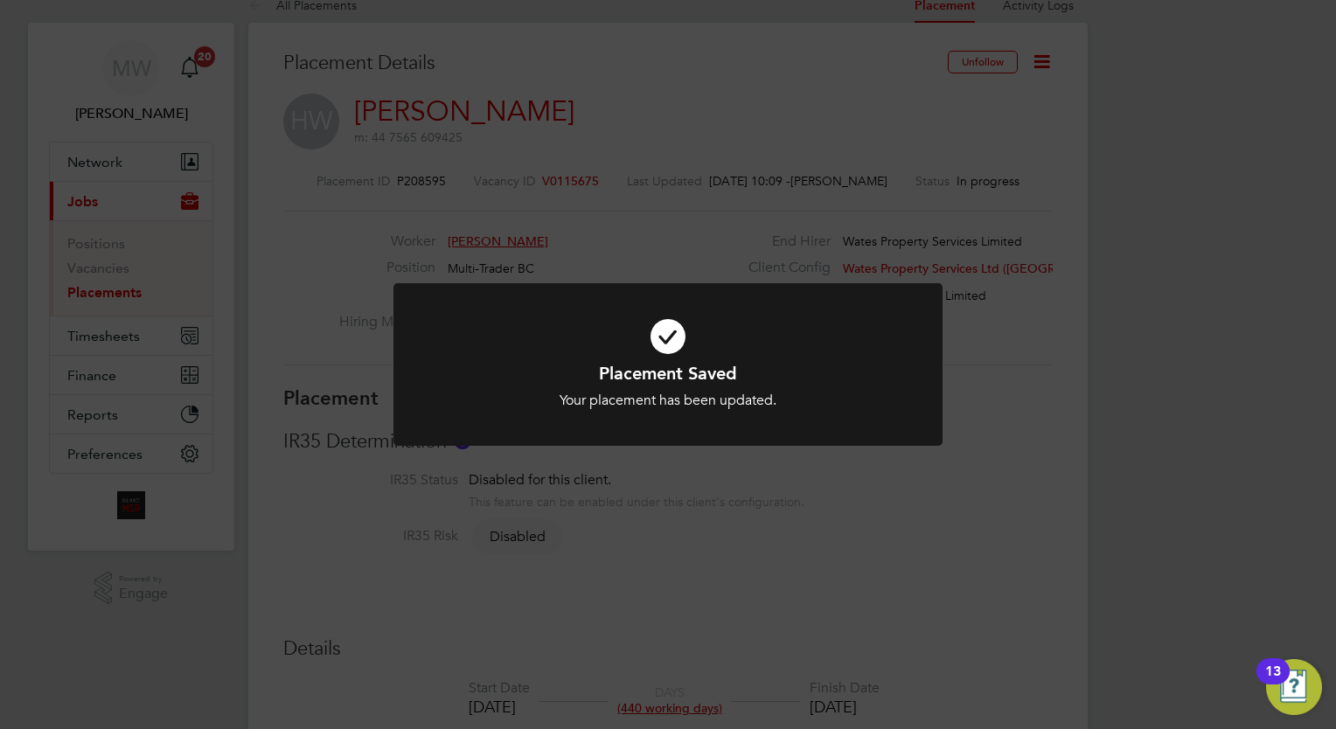
click at [337, 278] on div "Placement Saved Your placement has been updated. Cancel Okay" at bounding box center [668, 364] width 1336 height 729
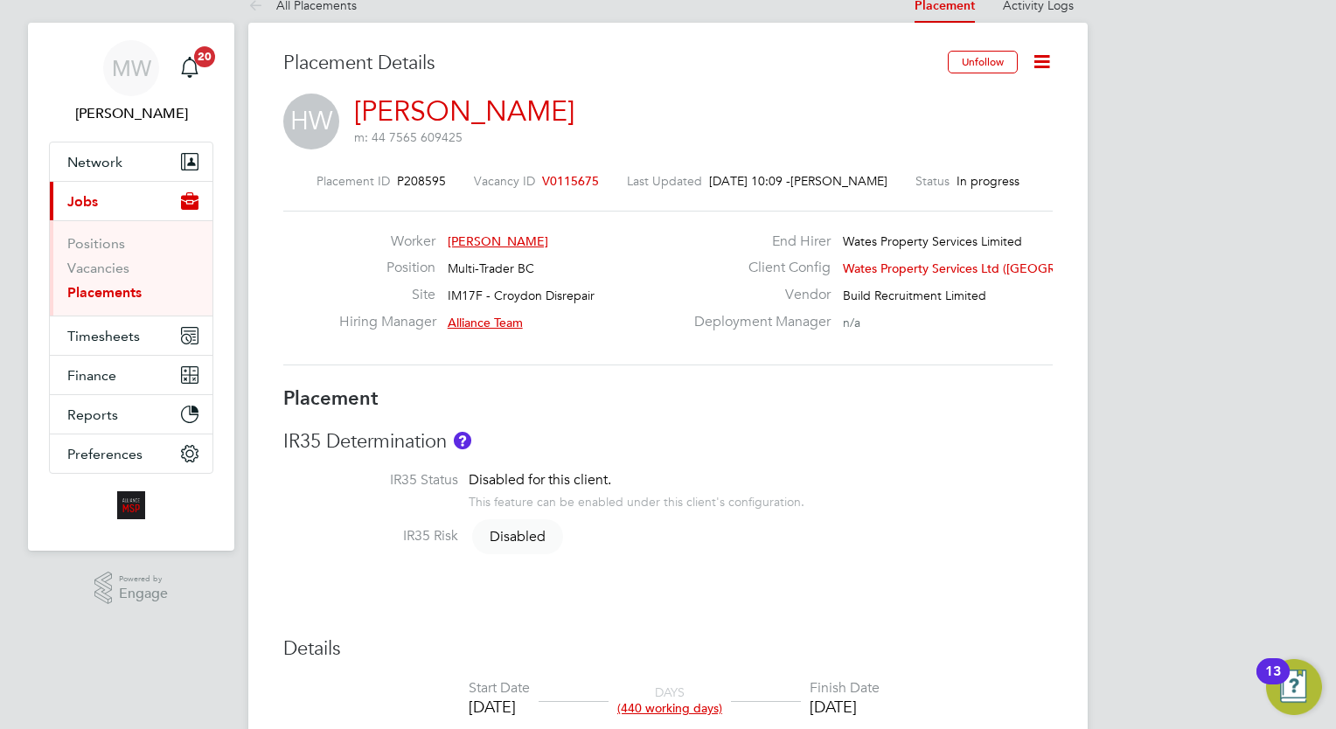
click at [100, 285] on link "Placements" at bounding box center [104, 292] width 74 height 17
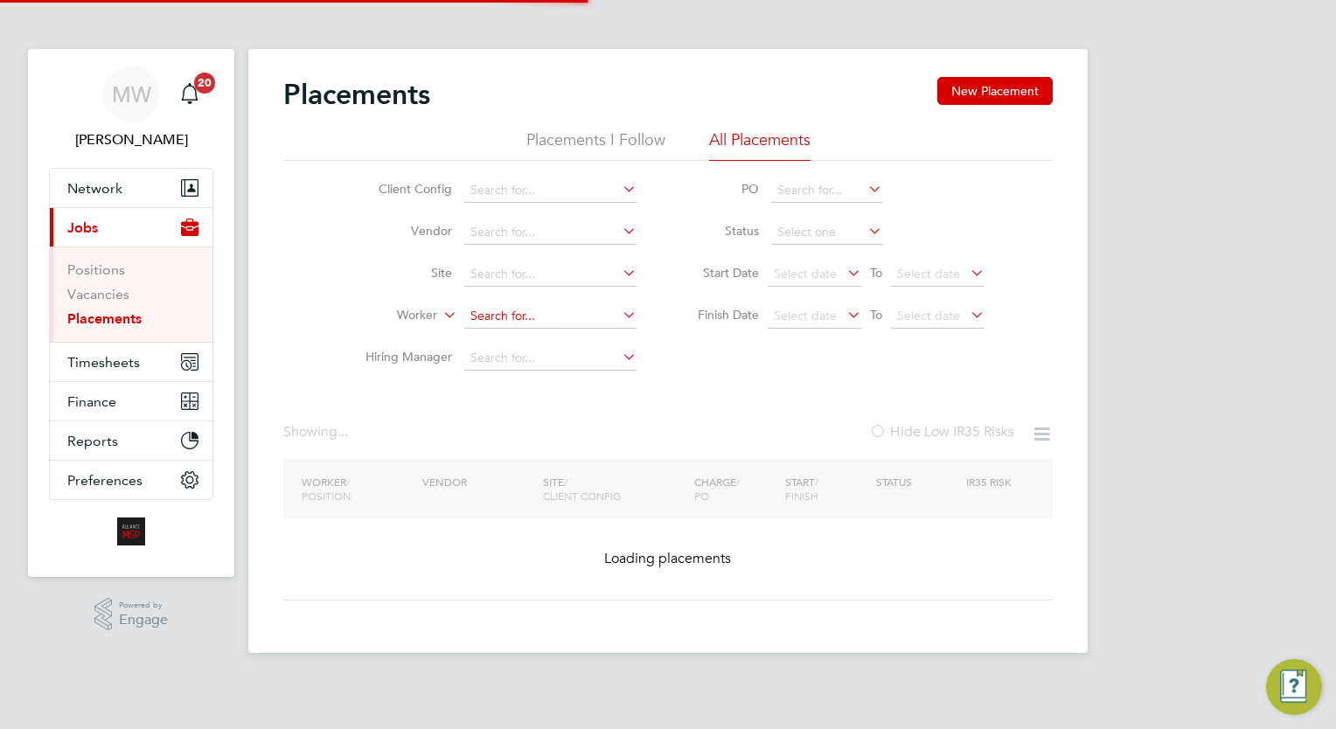
click at [511, 310] on input at bounding box center [550, 316] width 172 height 24
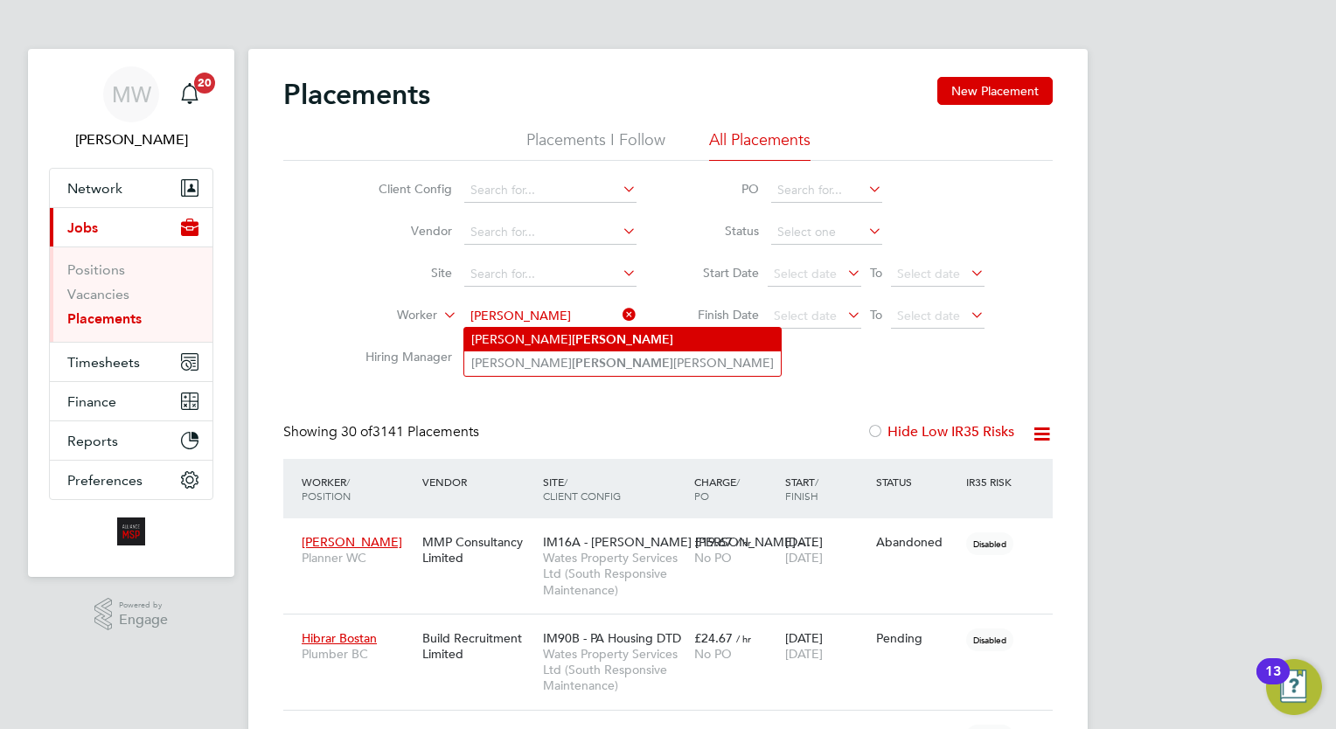
click at [572, 334] on b "Sousa" at bounding box center [622, 339] width 101 height 15
type input "Elman Sousa"
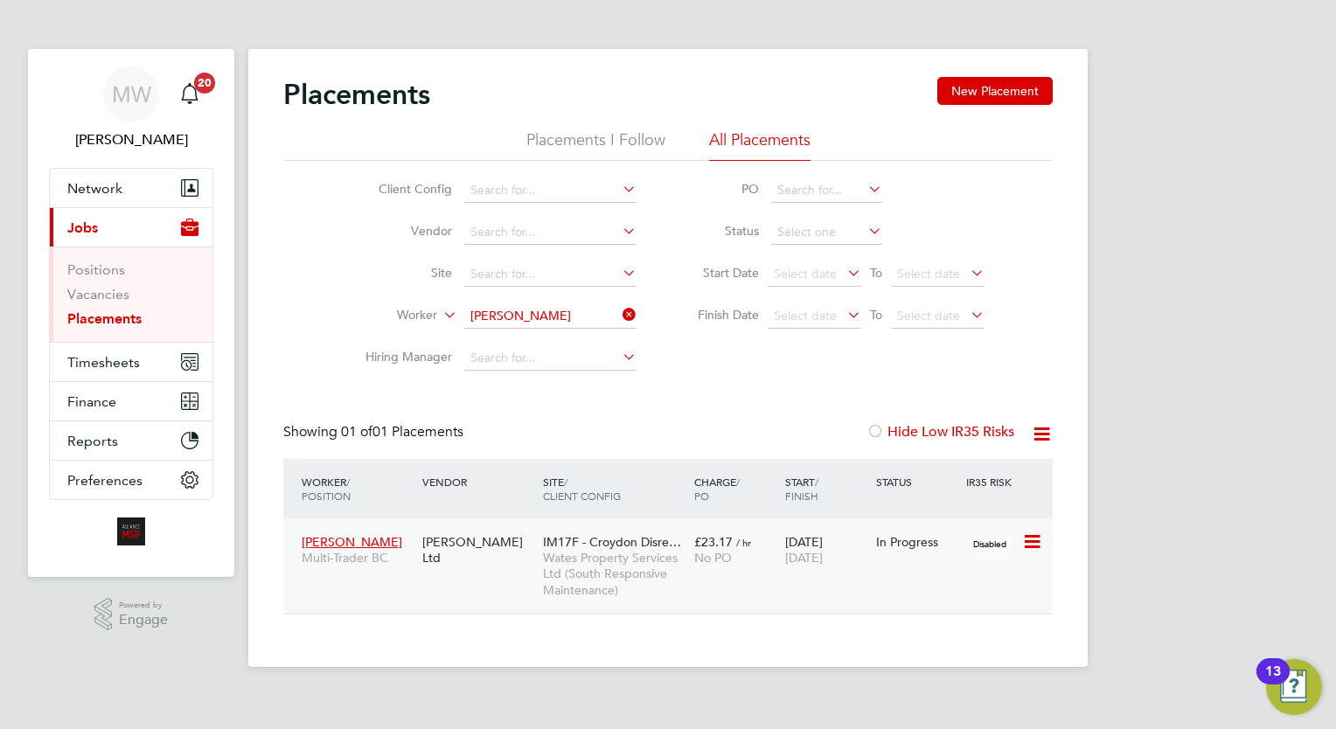
click at [666, 561] on span "Wates Property Services Ltd (South Responsive Maintenance)" at bounding box center [614, 574] width 142 height 48
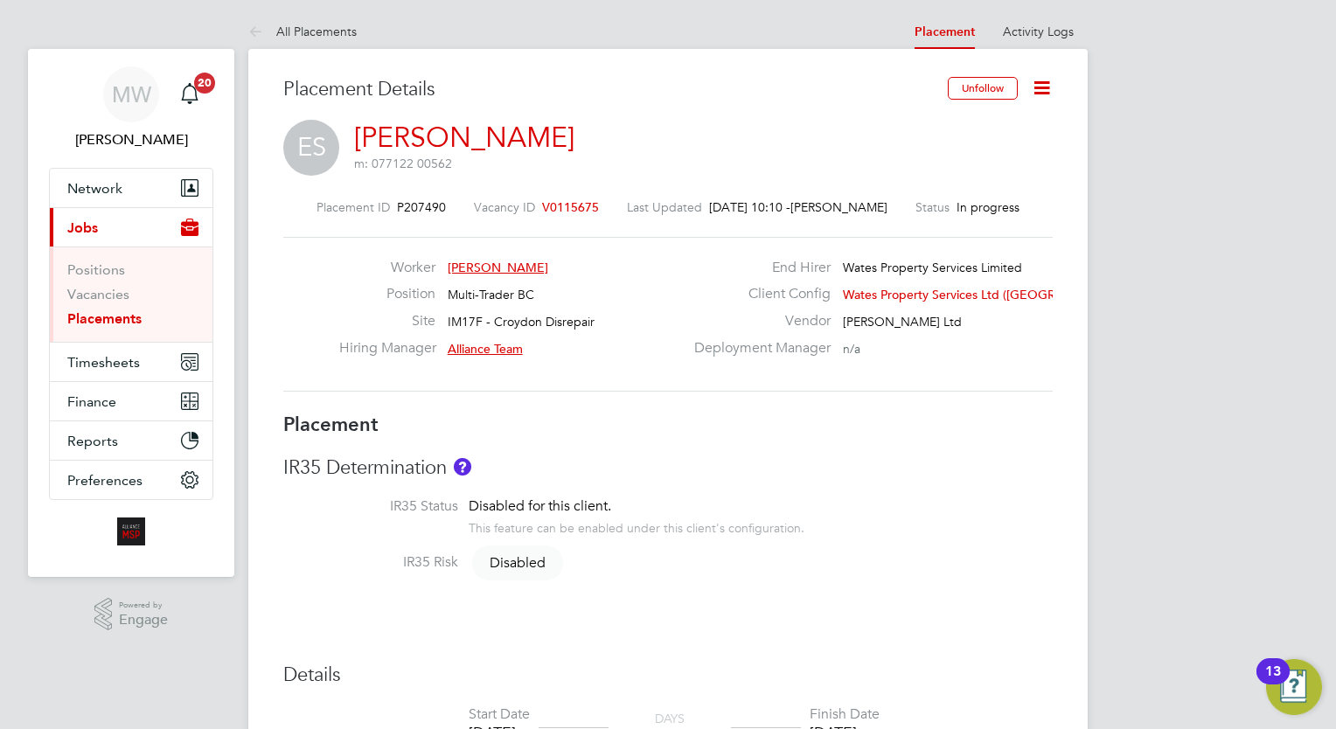
click at [1052, 79] on icon at bounding box center [1042, 88] width 22 height 22
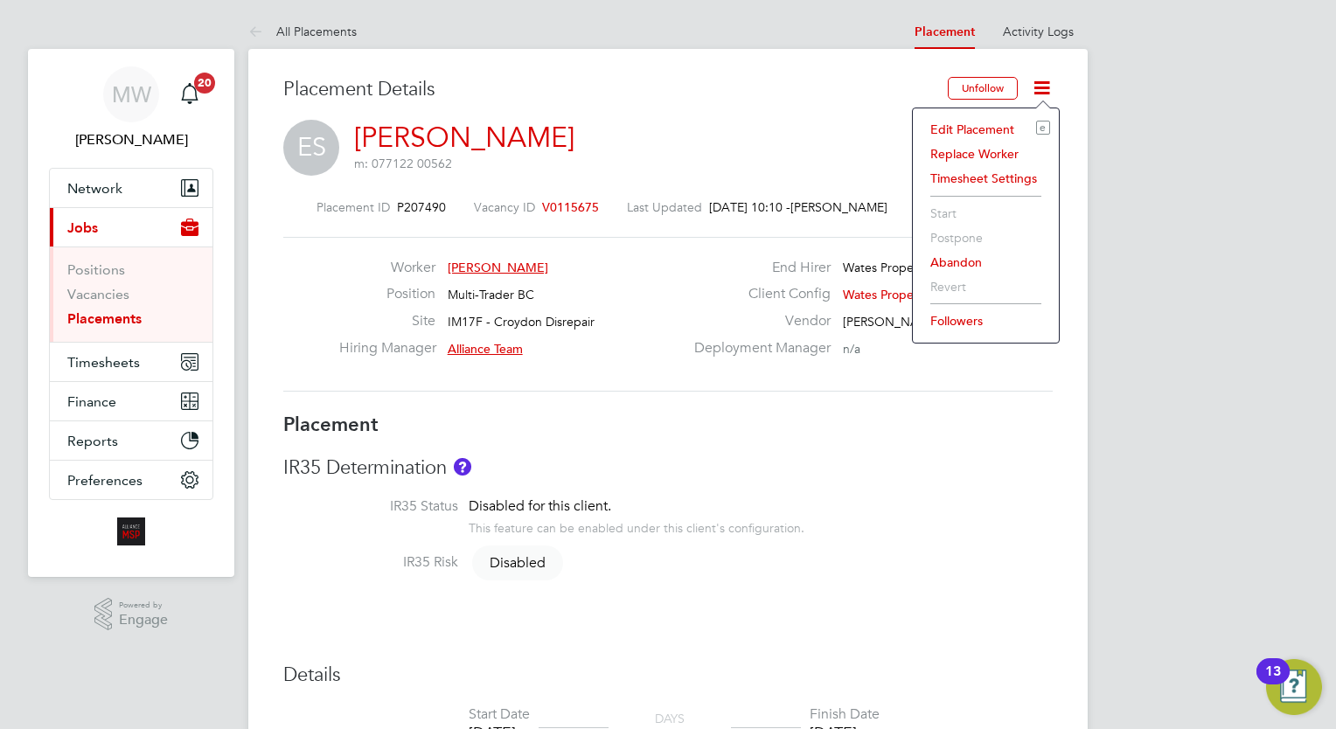
click at [989, 128] on li "Edit Placement e" at bounding box center [985, 129] width 128 height 24
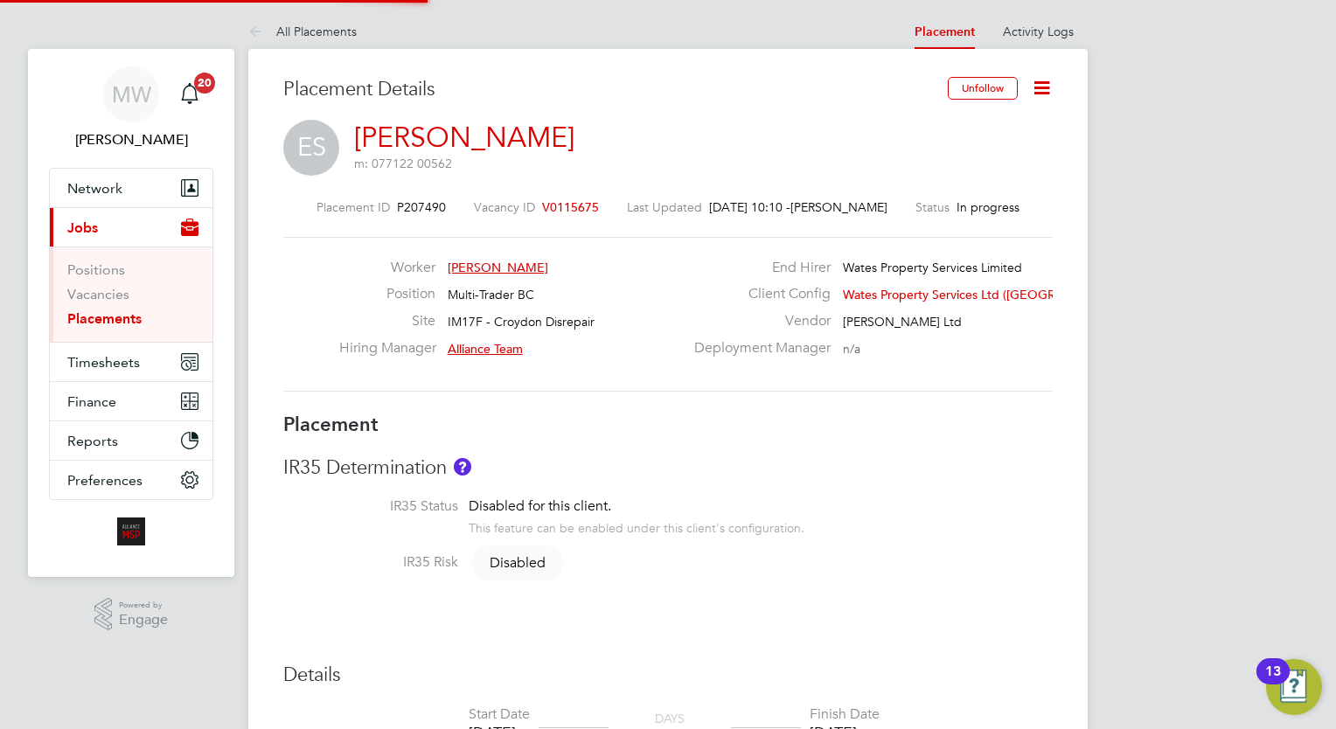
type input "Alliance Team"
type input "[DATE]"
type input "00:00"
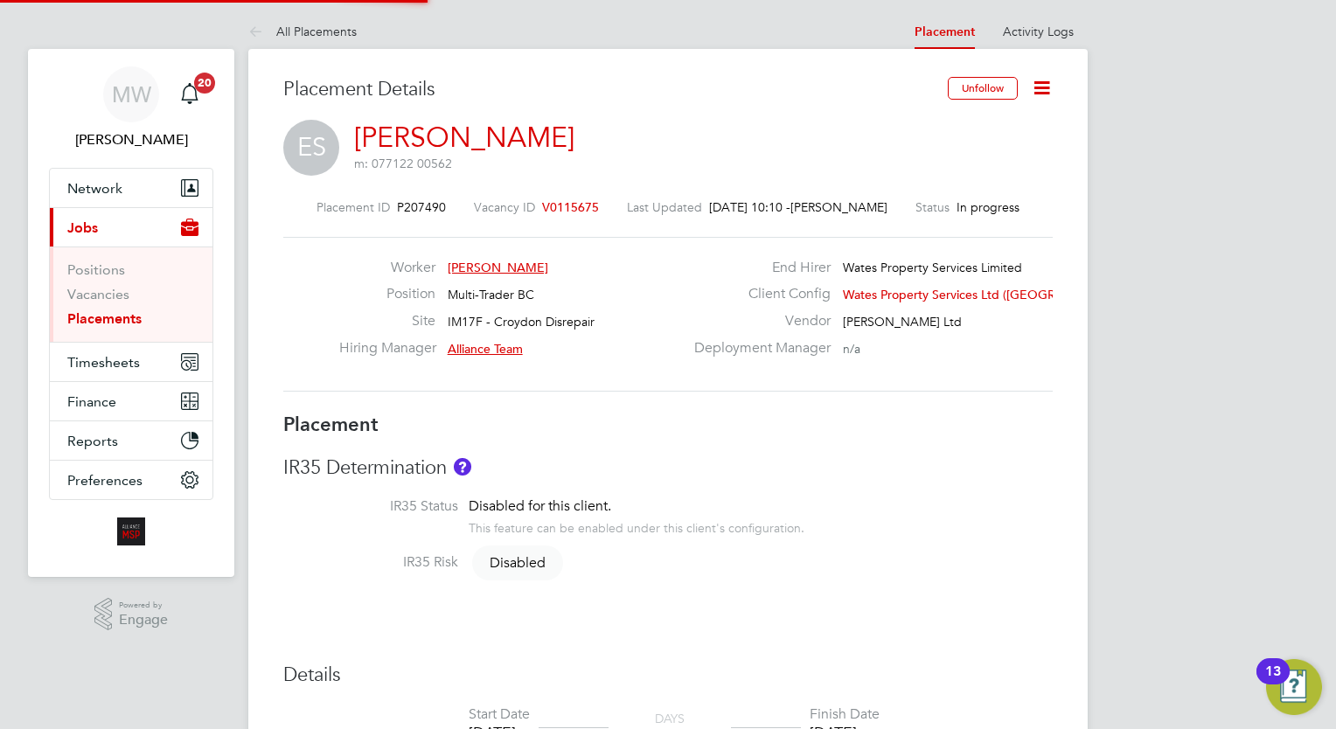
type input "00:00"
type input "06010"
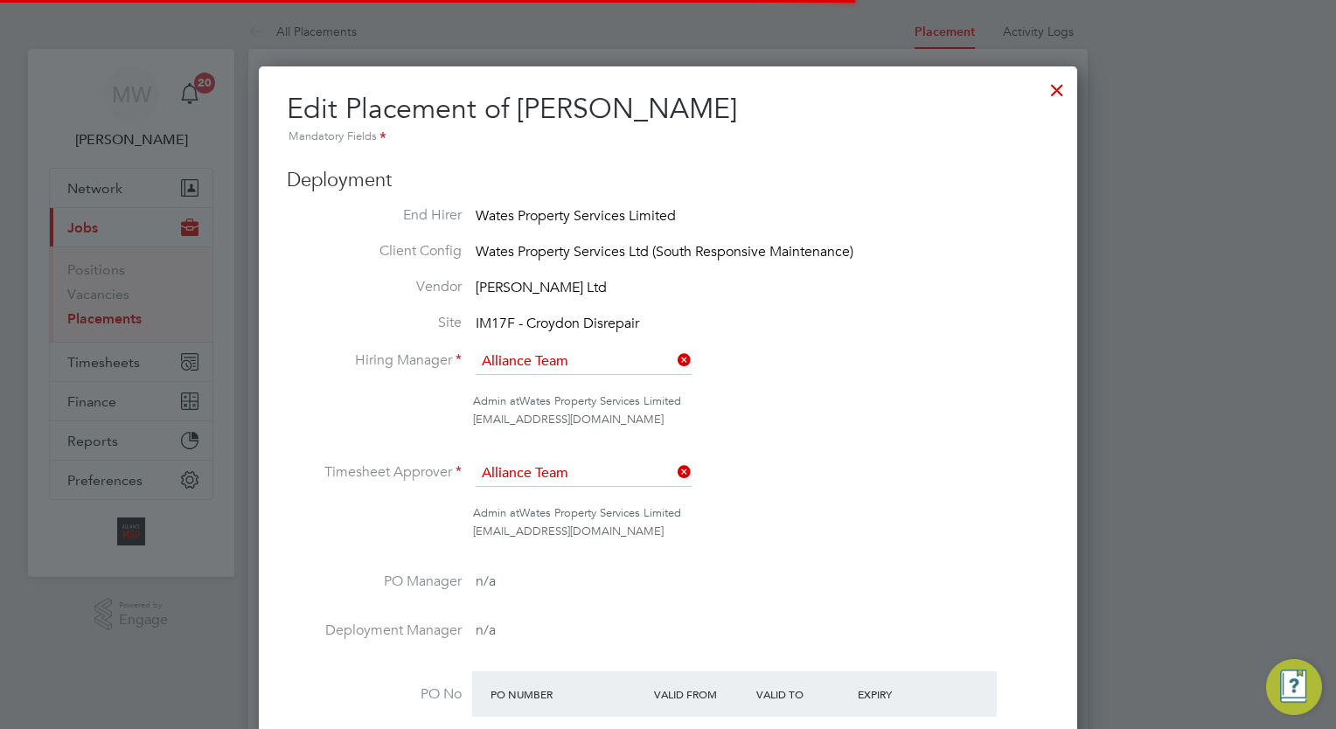
scroll to position [9, 9]
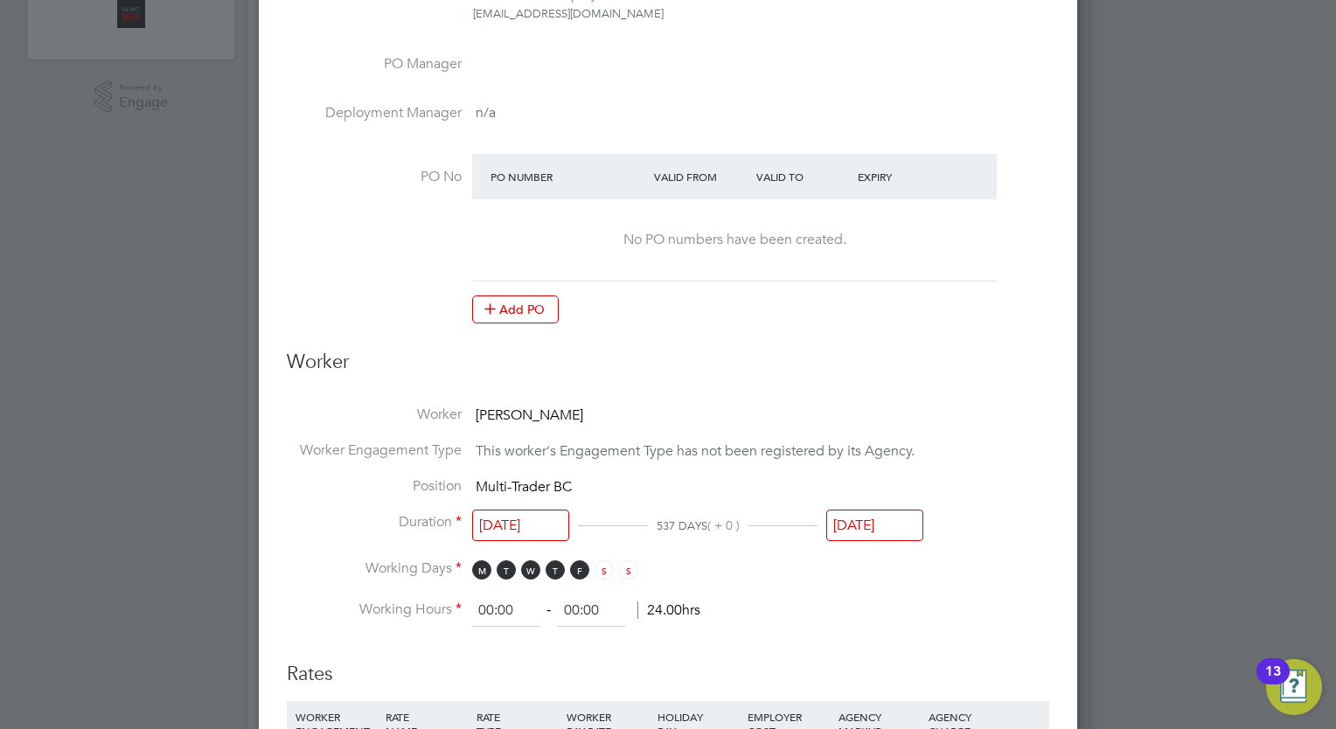
click at [889, 512] on input "[DATE]" at bounding box center [874, 526] width 97 height 32
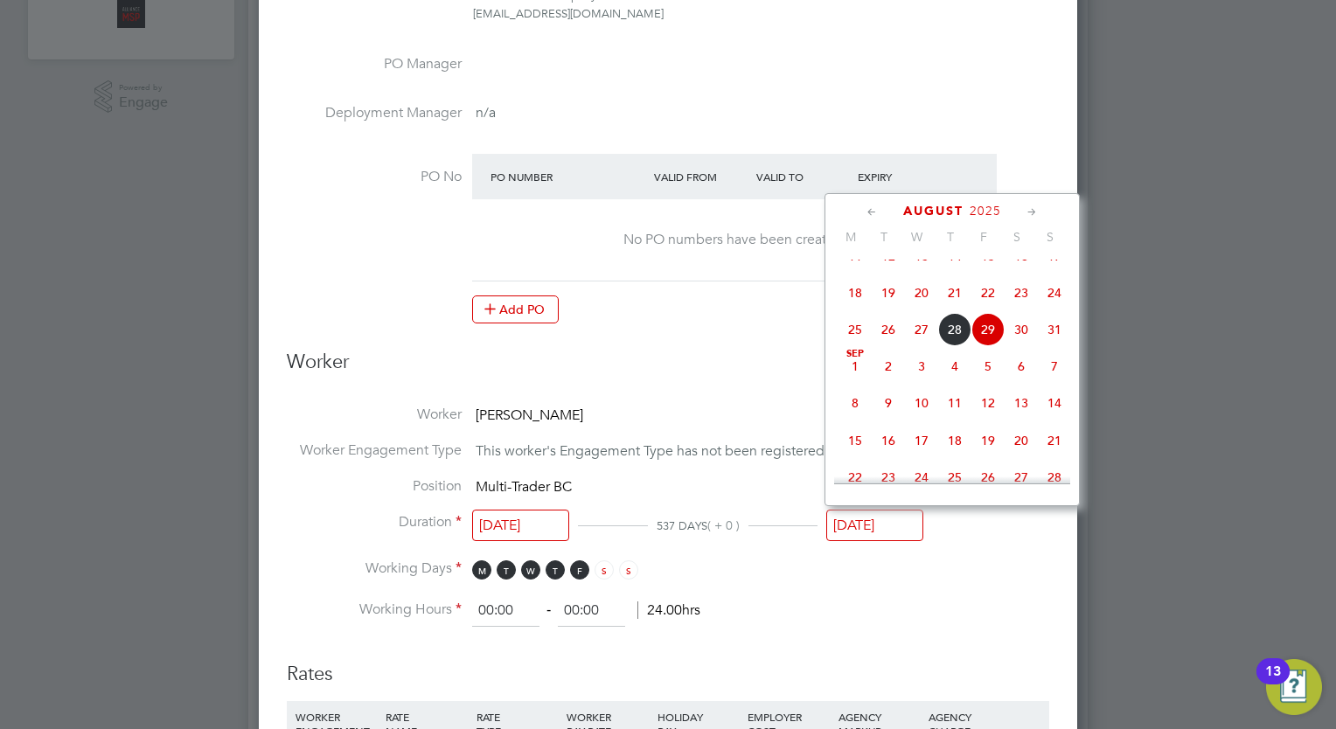
click at [1038, 206] on icon at bounding box center [1032, 212] width 17 height 19
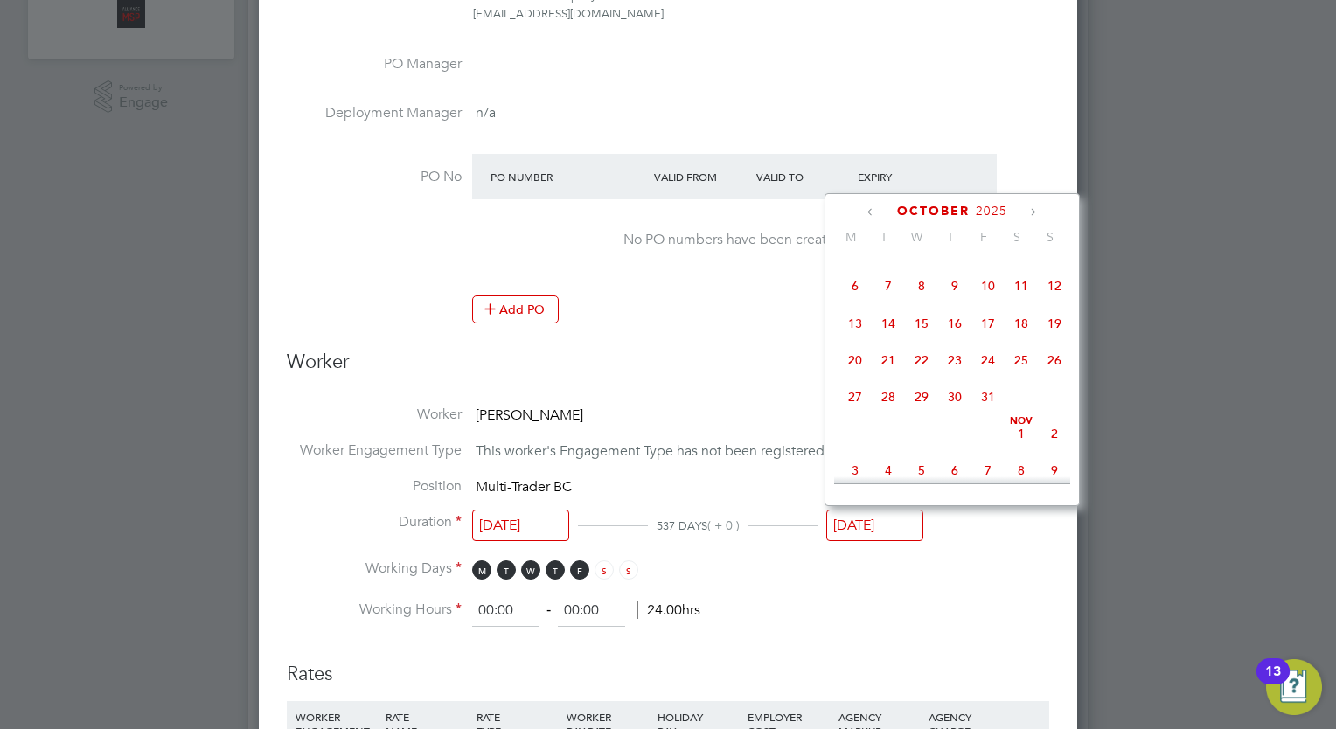
click at [1038, 206] on icon at bounding box center [1032, 212] width 17 height 19
click at [984, 408] on span "28" at bounding box center [987, 391] width 33 height 33
type input "[DATE]"
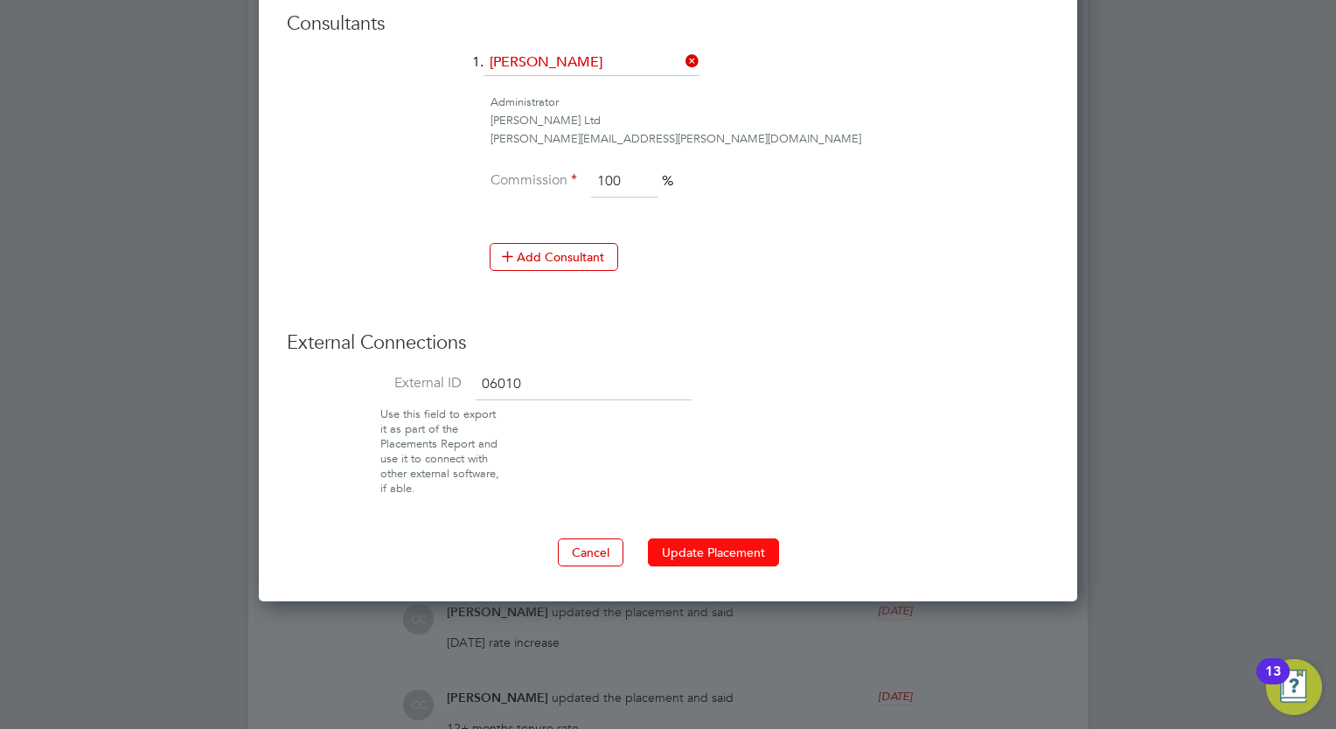
click at [722, 538] on button "Update Placement" at bounding box center [713, 552] width 131 height 28
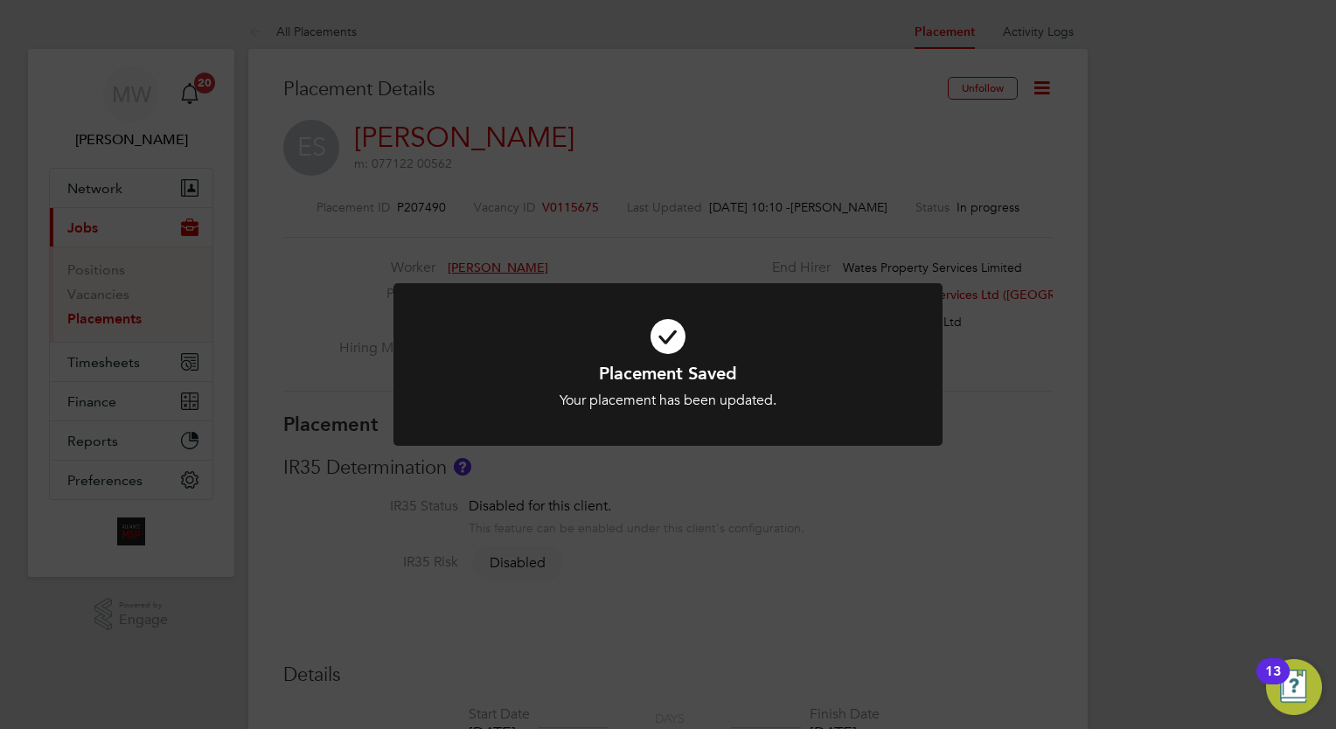
click at [133, 294] on div "Placement Saved Your placement has been updated. Cancel Okay" at bounding box center [668, 364] width 1336 height 729
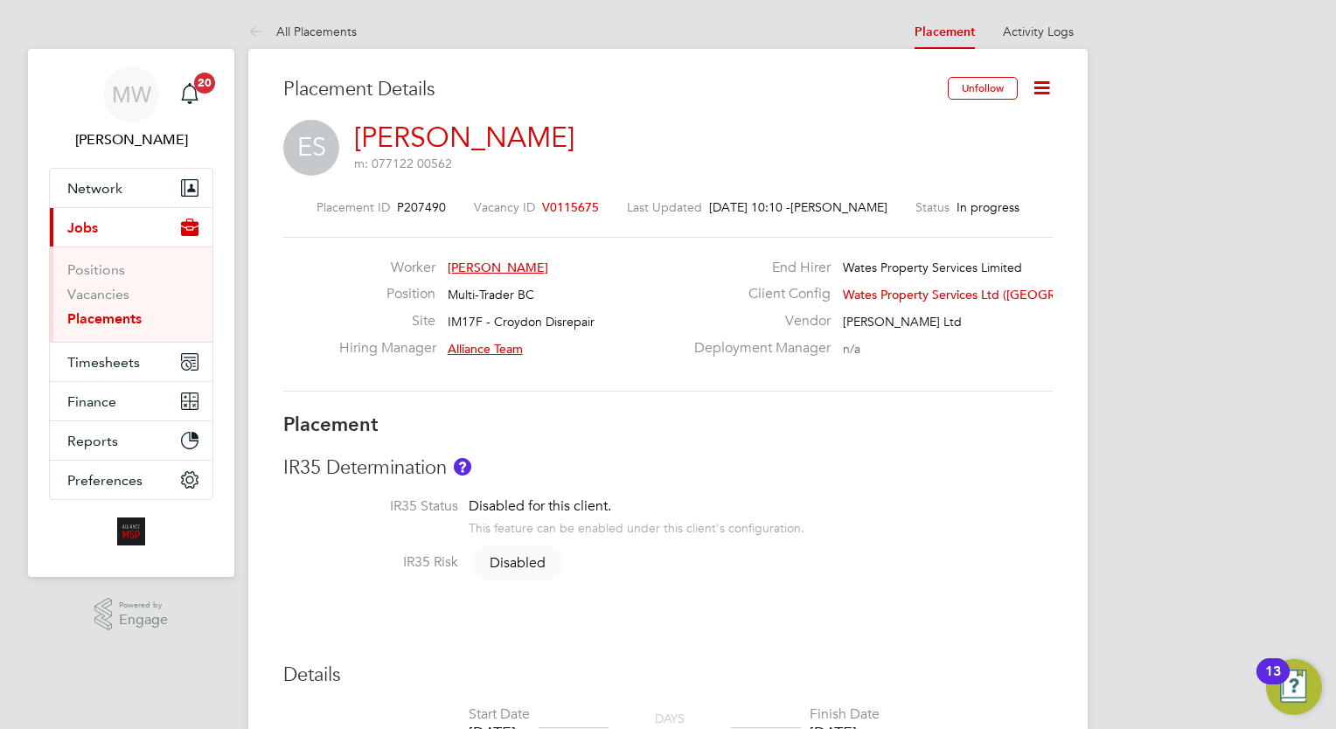
click at [121, 316] on link "Placements" at bounding box center [104, 318] width 74 height 17
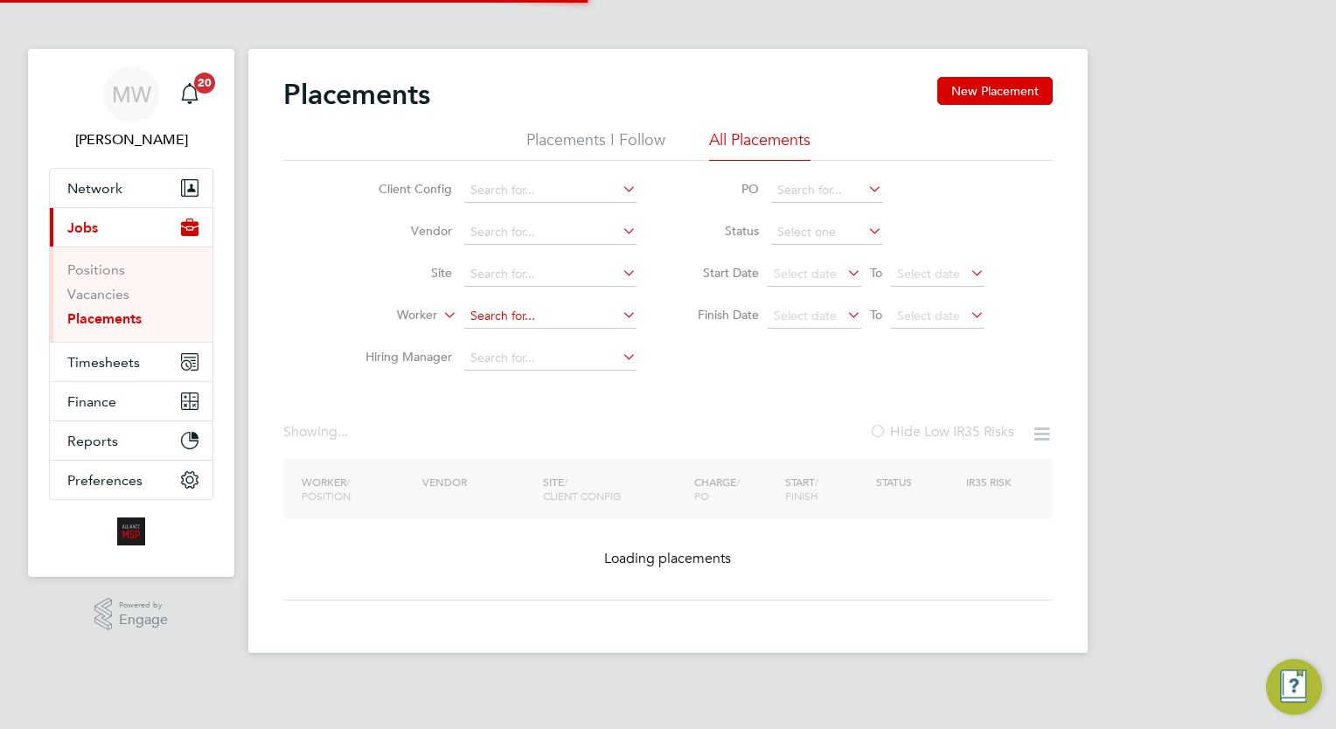
click at [486, 319] on input at bounding box center [550, 316] width 172 height 24
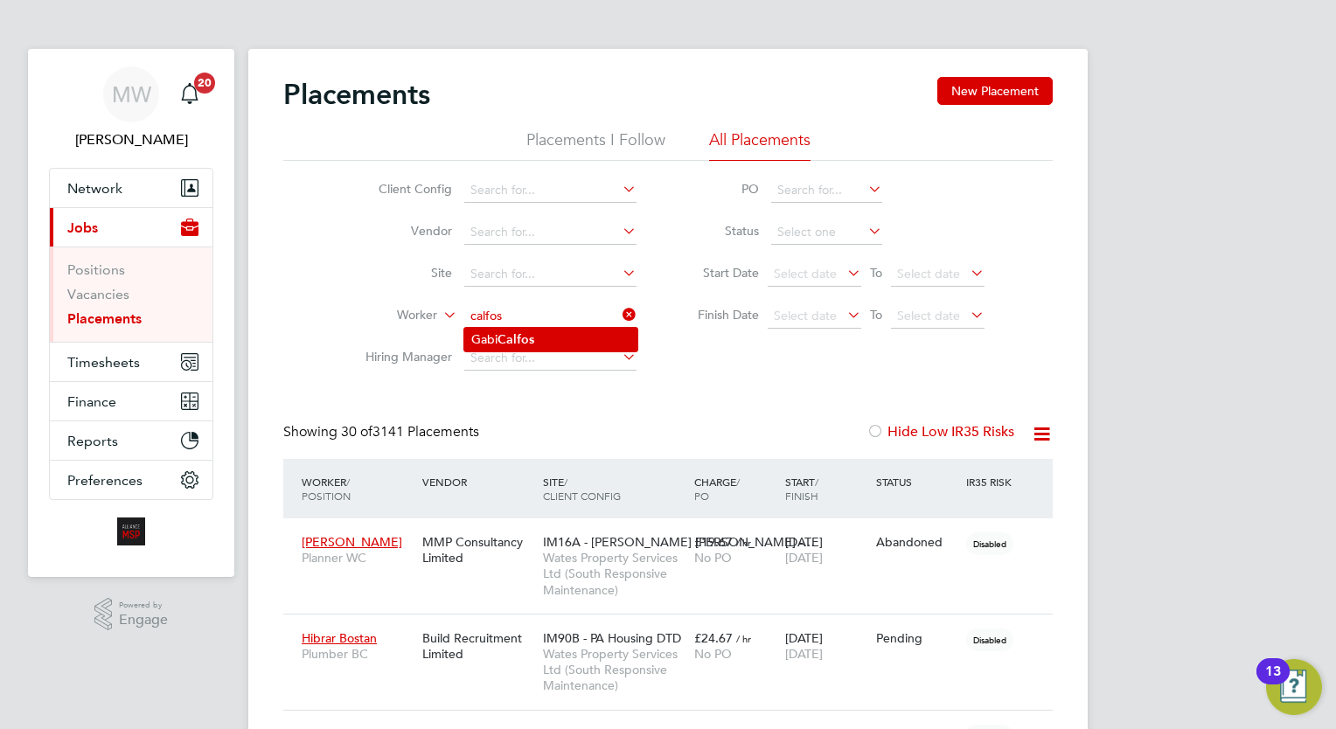
click at [501, 337] on b "Calfos" at bounding box center [515, 339] width 37 height 15
type input "[PERSON_NAME]"
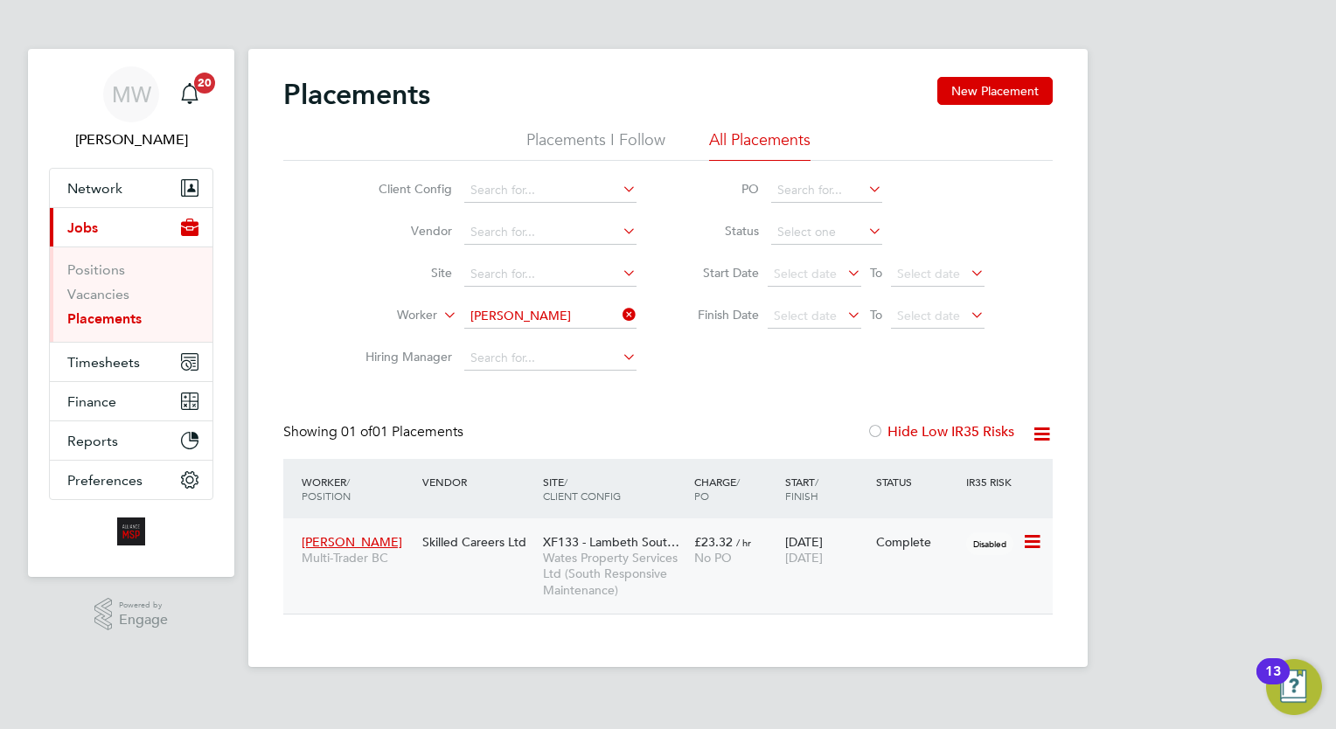
click at [776, 551] on div "£23.32 / hr No PO" at bounding box center [735, 549] width 91 height 49
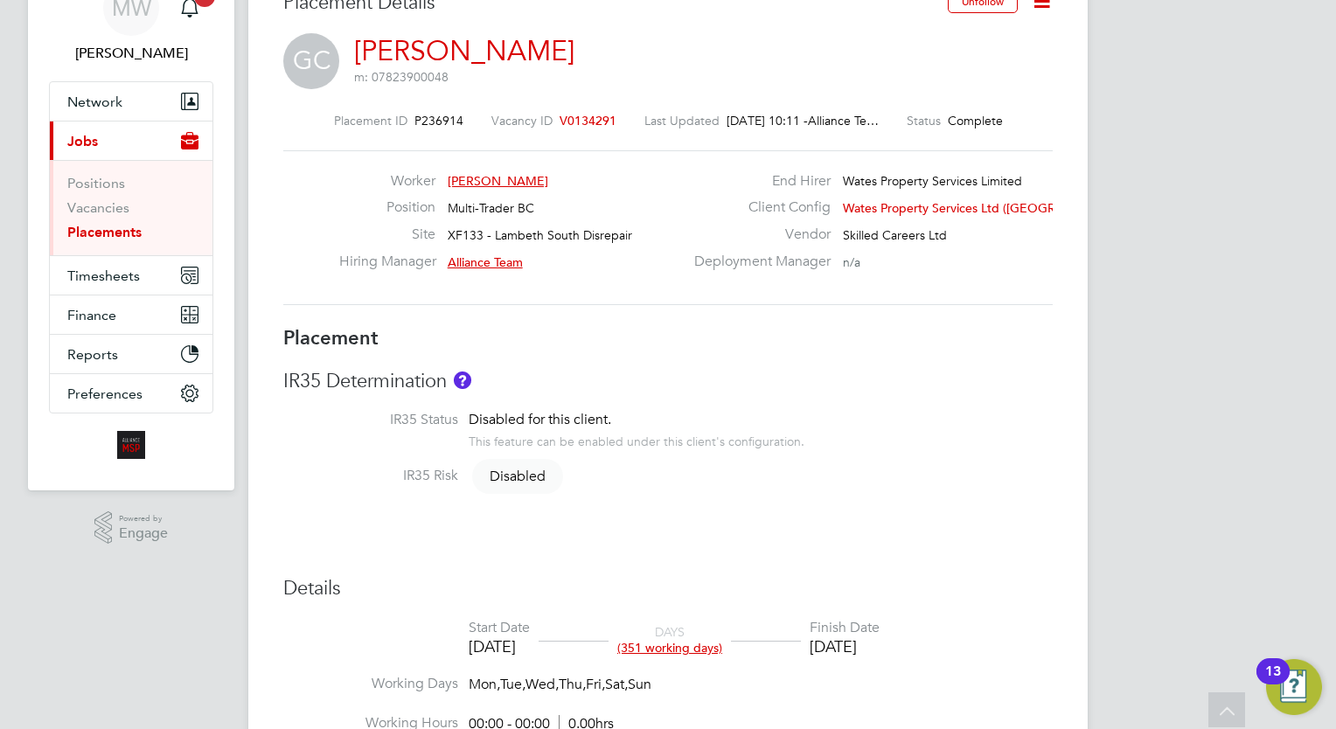
scroll to position [19, 0]
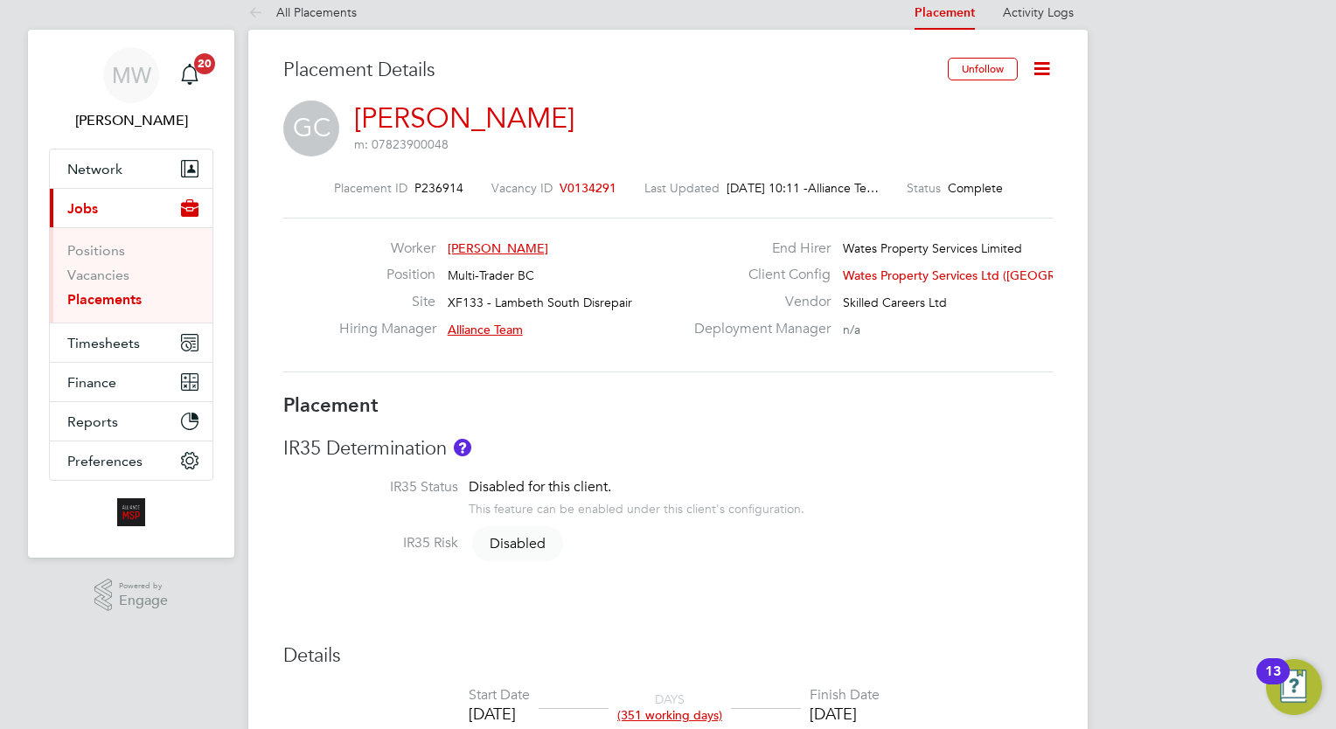
click at [1040, 68] on icon at bounding box center [1042, 69] width 22 height 22
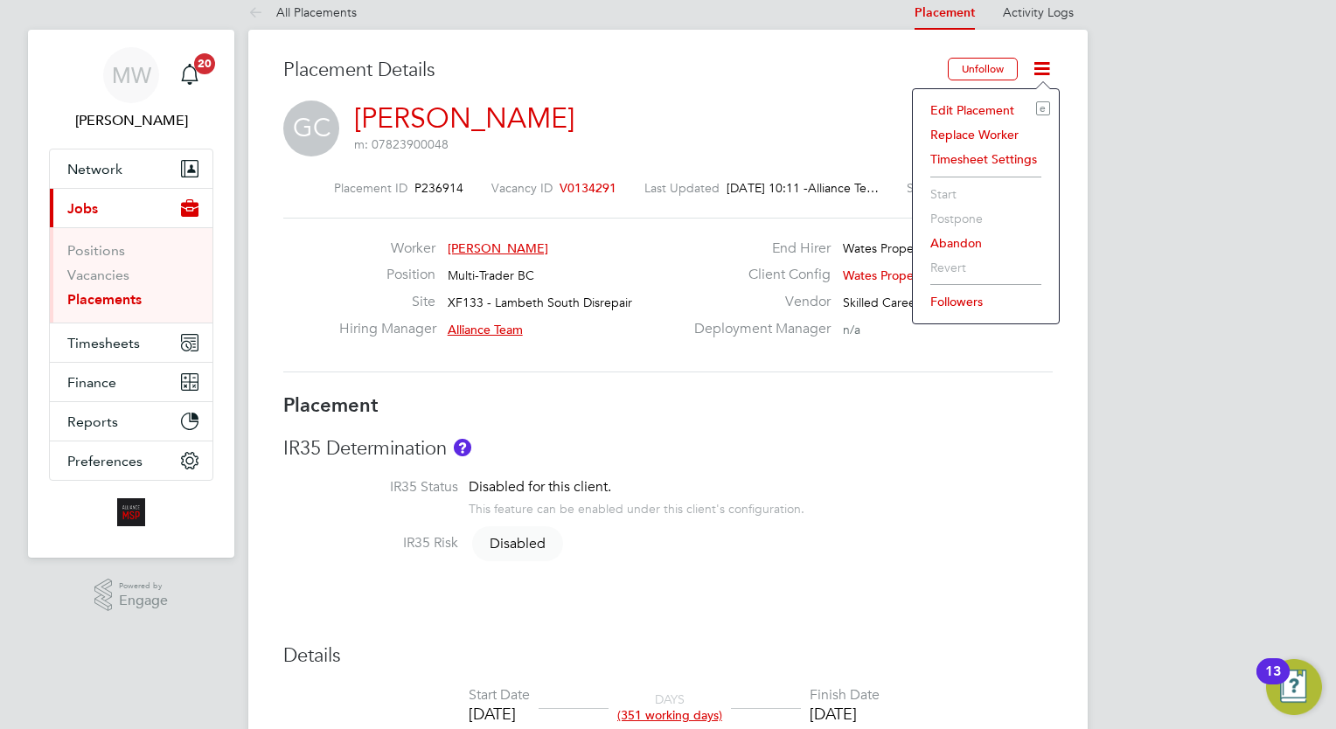
click at [975, 114] on li "Edit Placement e" at bounding box center [985, 110] width 128 height 24
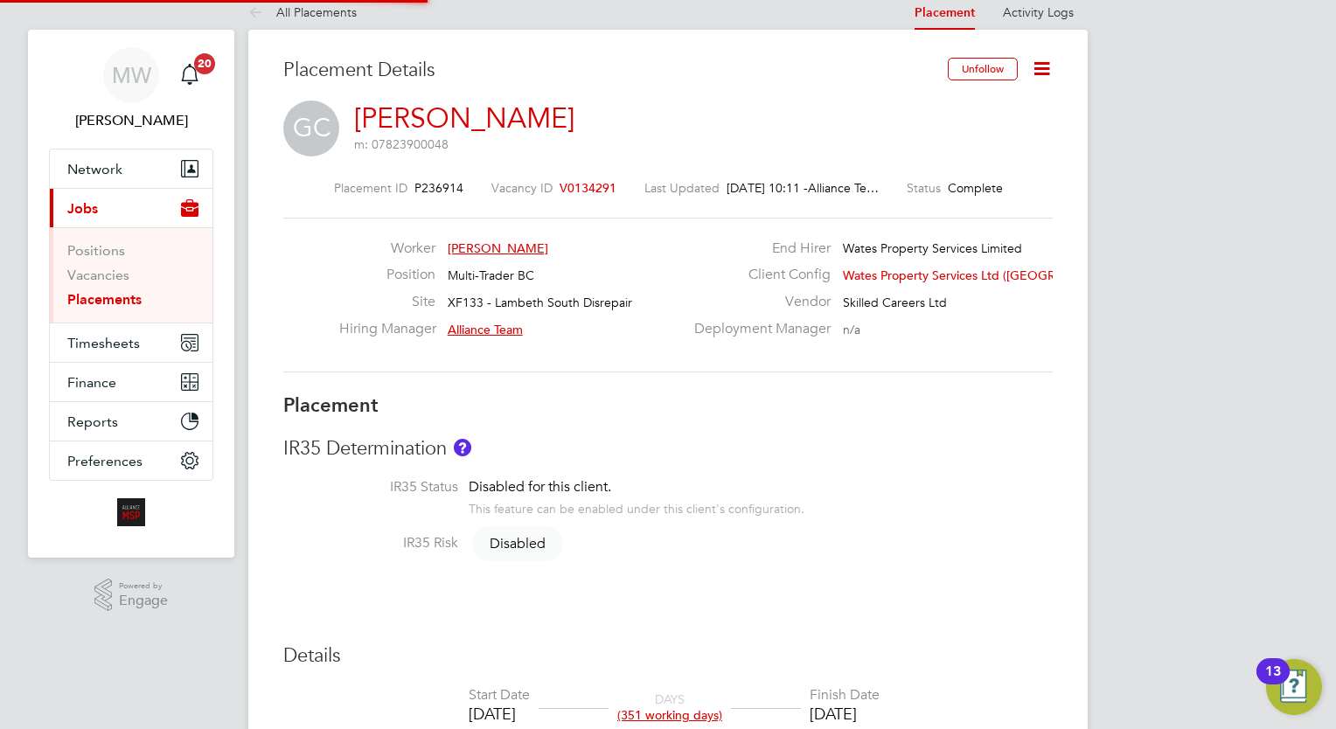
type input "Alliance Team"
type input "[DATE]"
type input "00:00"
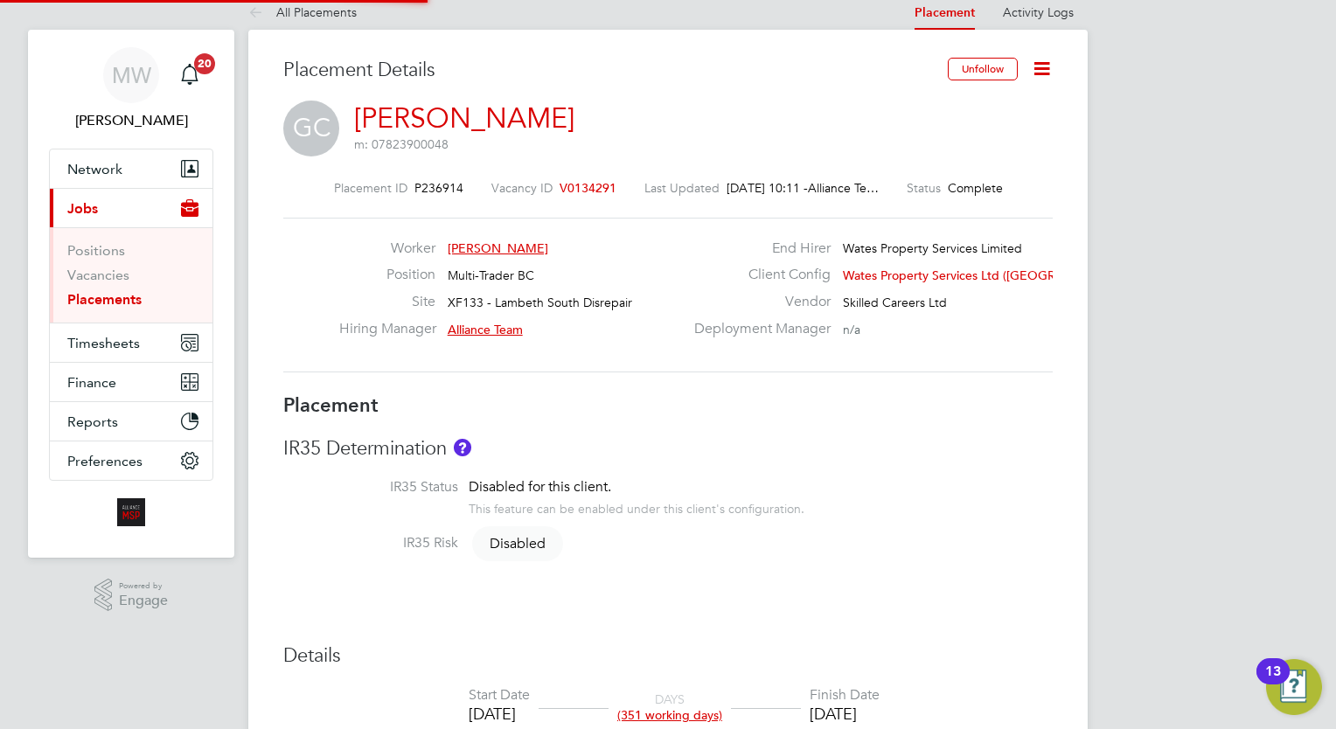
type input "00:00"
type input "06771"
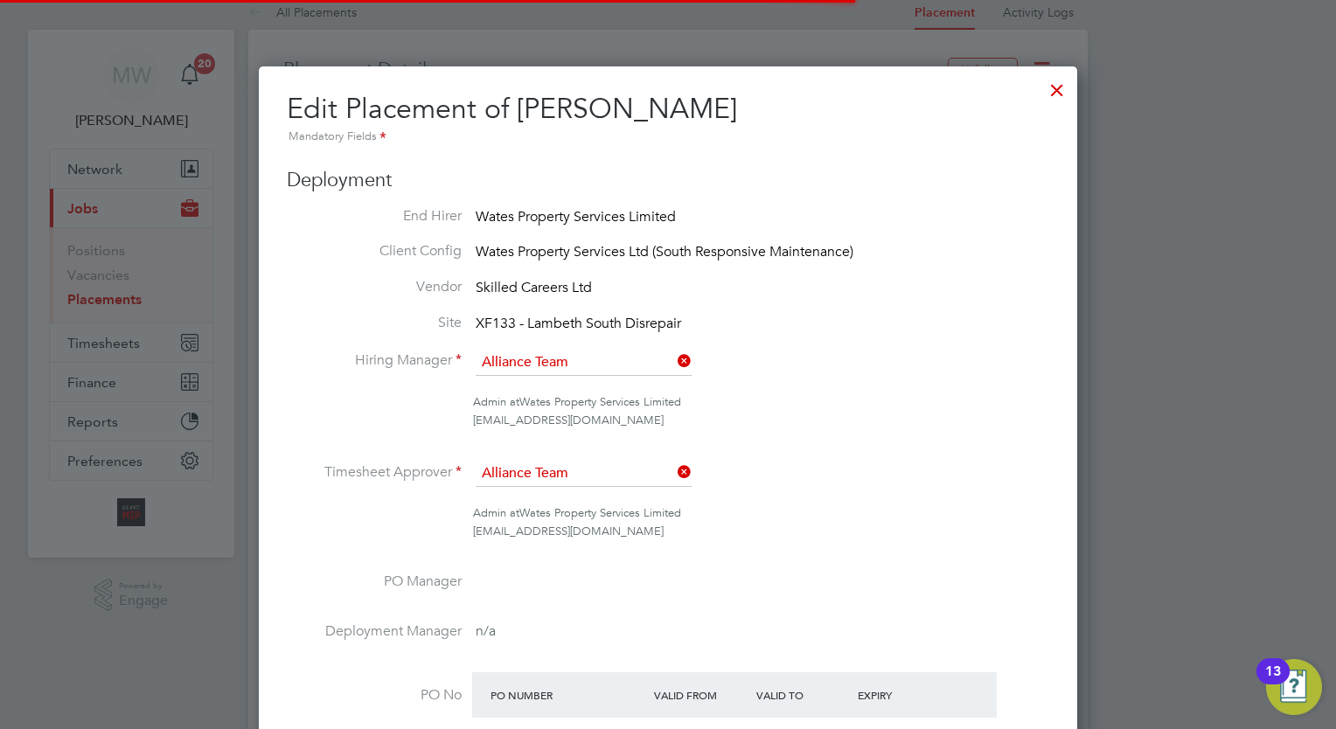
scroll to position [9, 9]
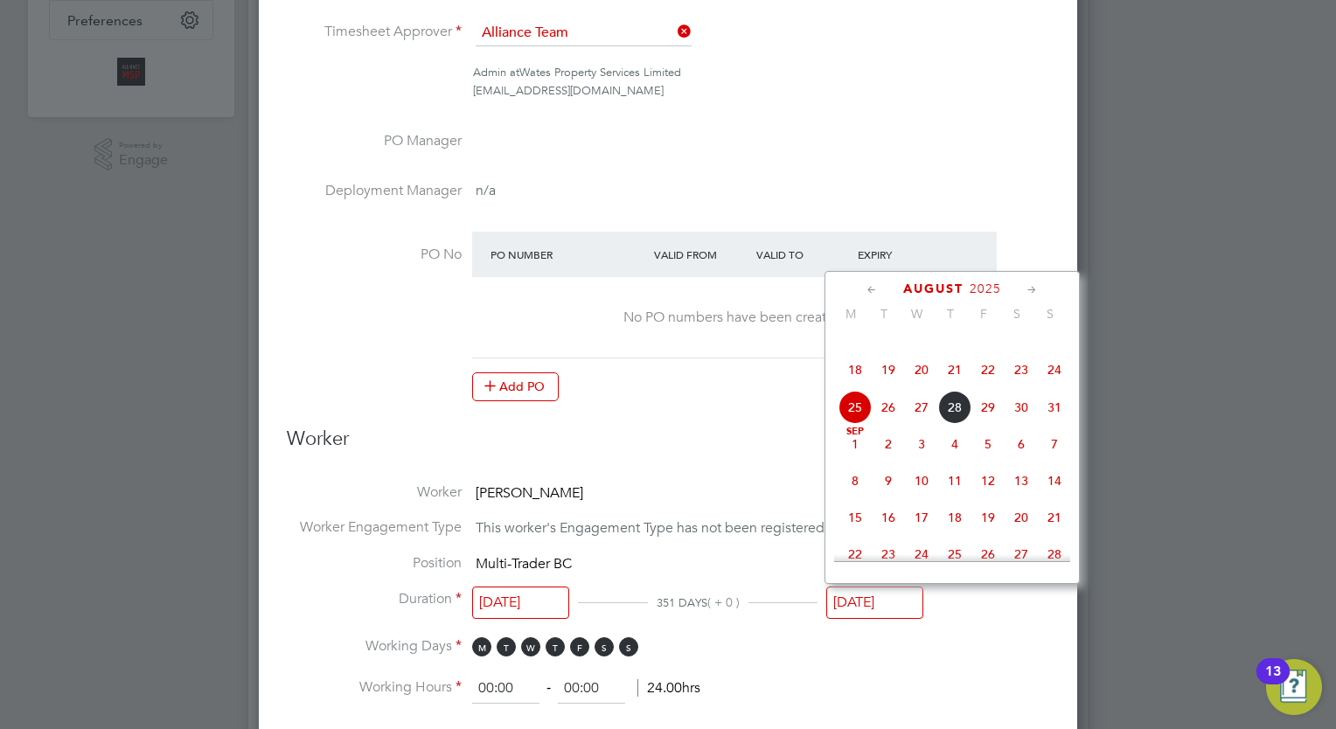
click at [864, 592] on input "[DATE]" at bounding box center [874, 602] width 97 height 32
click at [1020, 297] on div "[DATE] M T W T F S S [DATE] 2 3 4 5 6 7 8 9 10 11 12 13 14 15 16 17 18 19 20 21…" at bounding box center [951, 427] width 255 height 313
click at [1024, 288] on icon at bounding box center [1032, 290] width 17 height 19
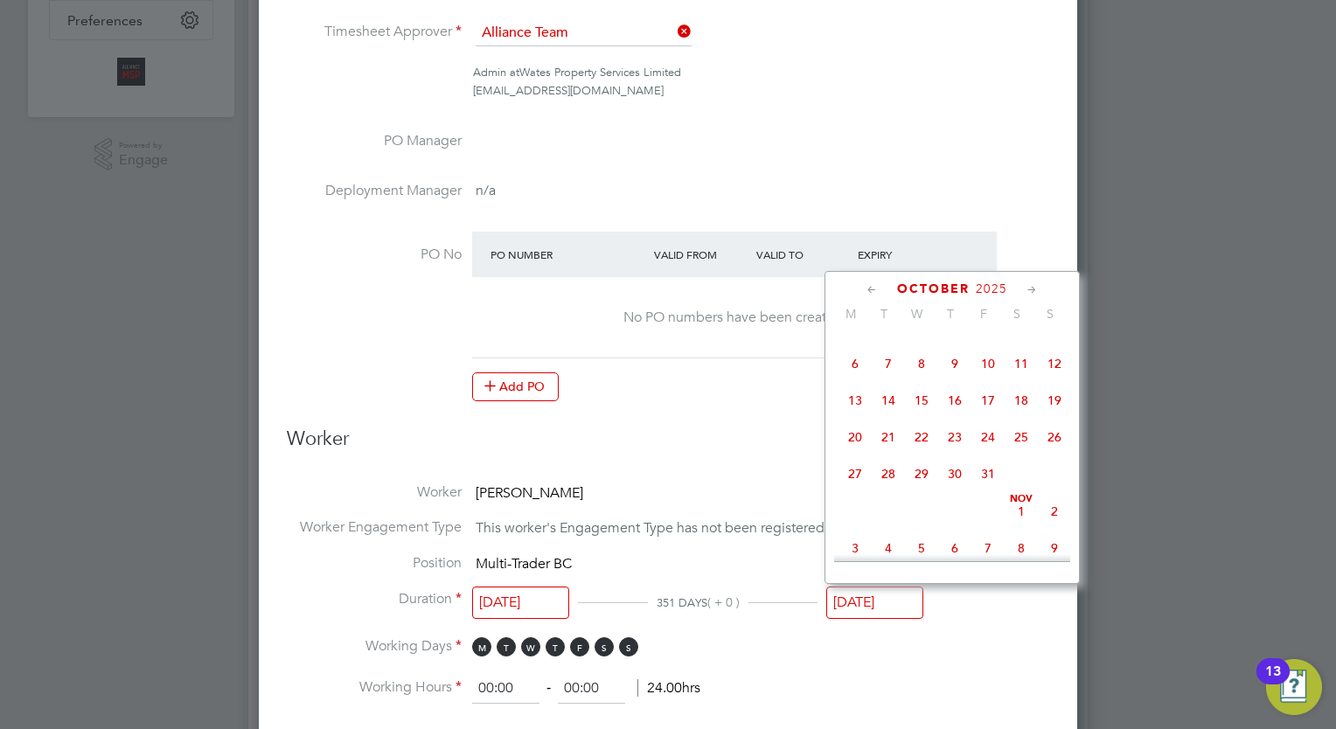
click at [1024, 288] on icon at bounding box center [1032, 290] width 17 height 19
click at [982, 485] on span "28" at bounding box center [987, 468] width 33 height 33
type input "[DATE]"
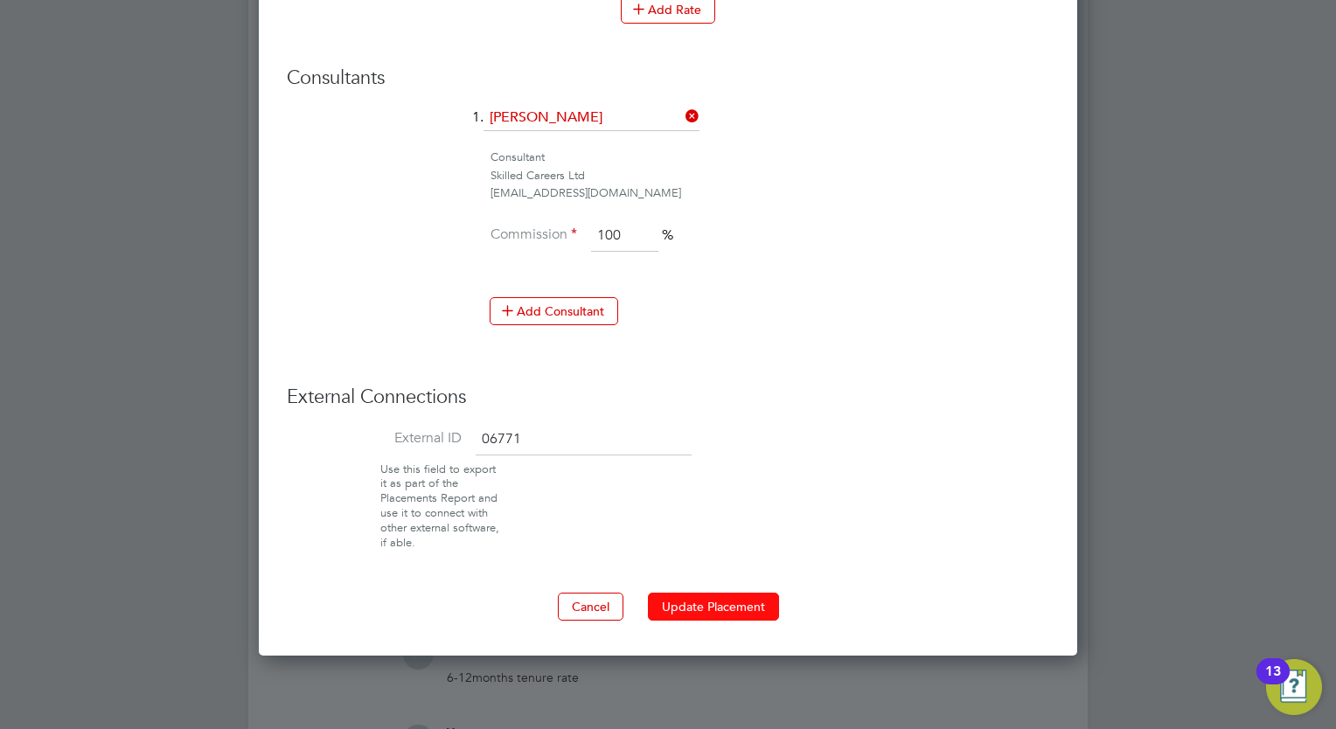
click at [713, 593] on button "Update Placement" at bounding box center [713, 607] width 131 height 28
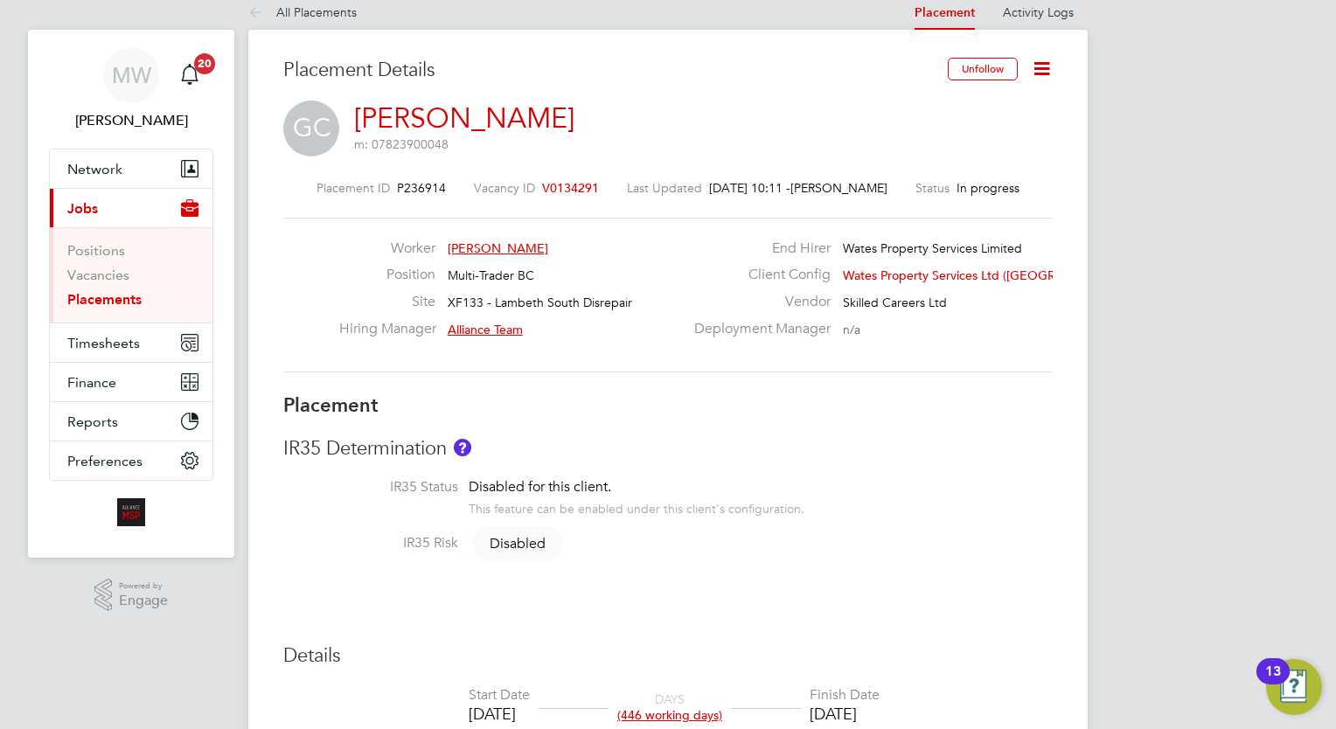
click at [130, 307] on li "Placements" at bounding box center [132, 299] width 131 height 17
click at [129, 306] on link "Placements" at bounding box center [104, 299] width 74 height 17
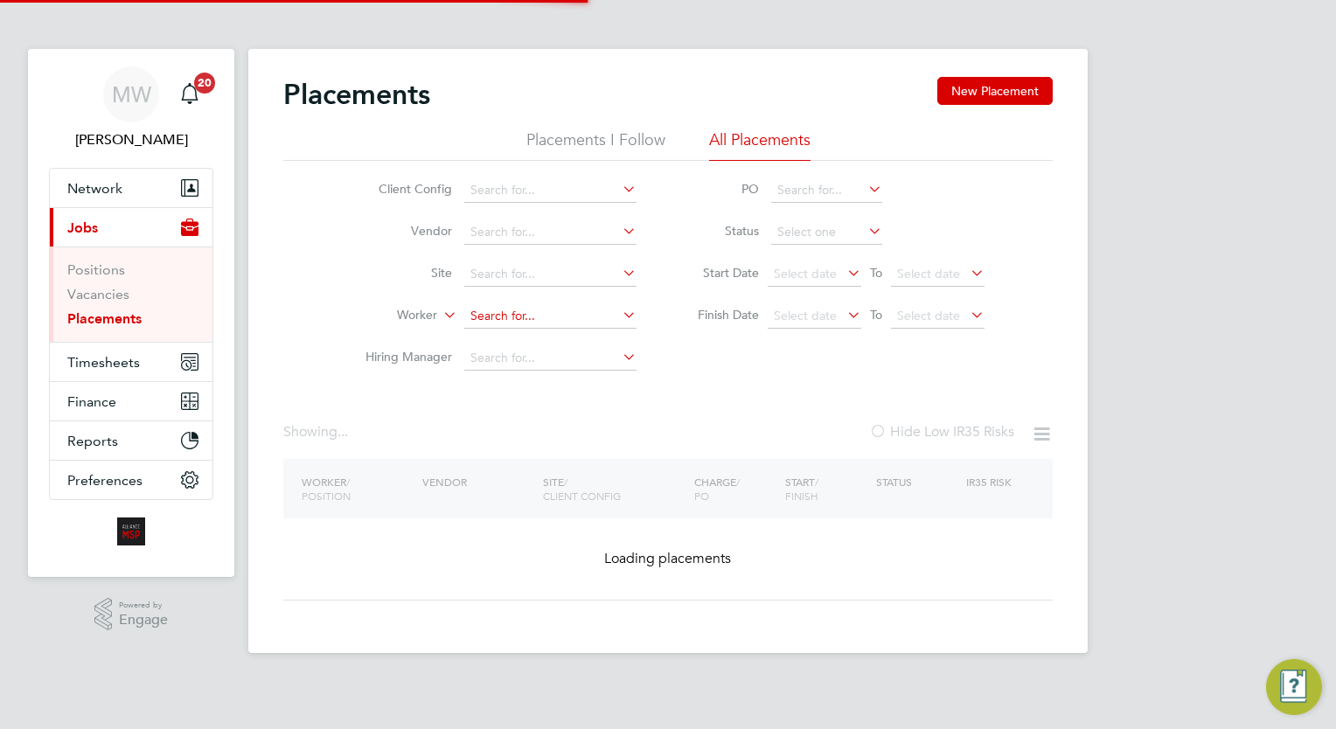
click at [500, 315] on input at bounding box center [550, 316] width 172 height 24
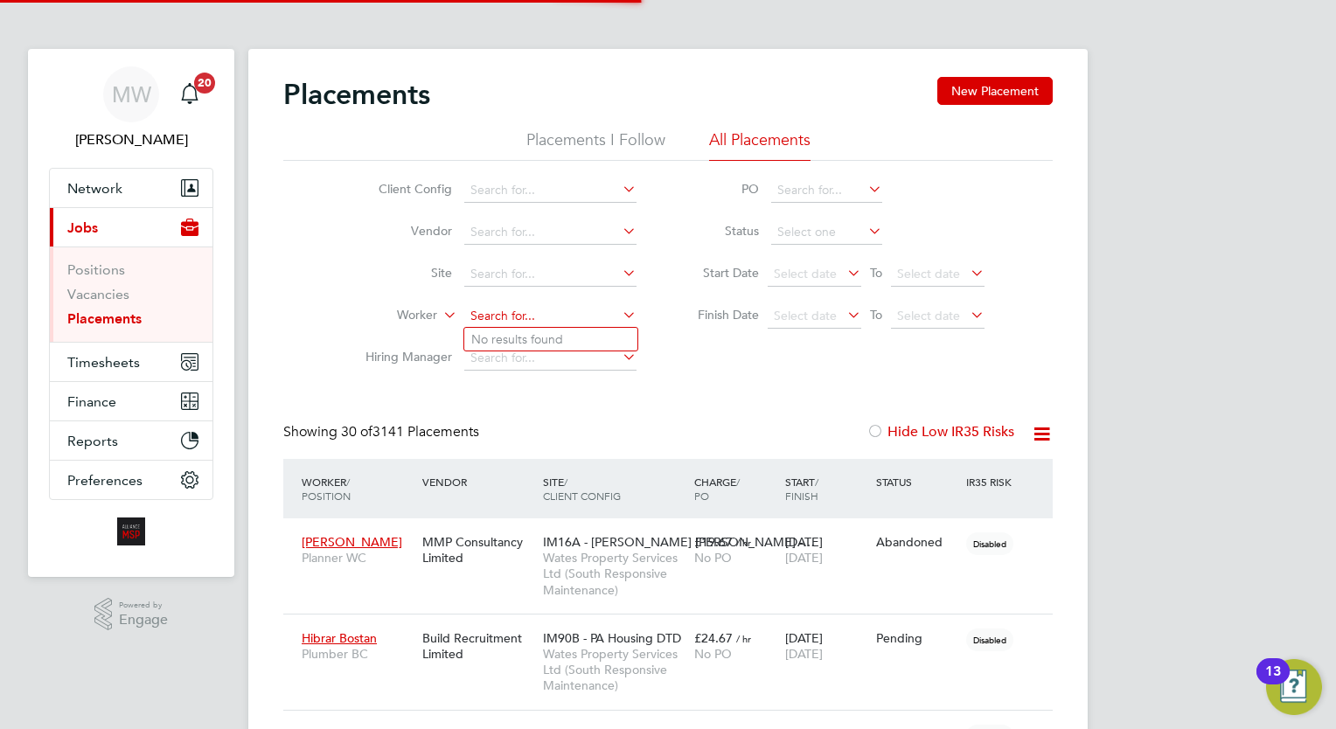
scroll to position [50, 121]
click at [572, 342] on b "Carnev" at bounding box center [592, 339] width 40 height 15
type input "[PERSON_NAME][DATE]"
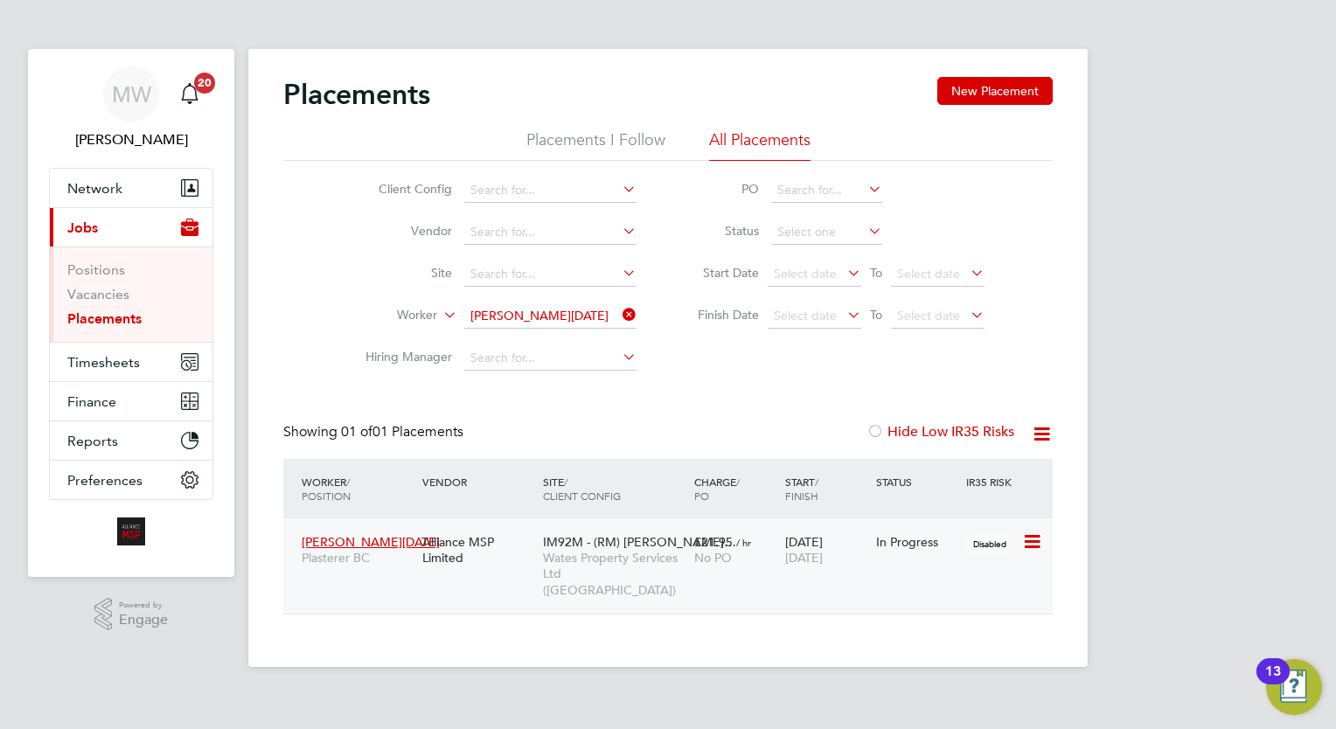
click at [741, 564] on div "No PO" at bounding box center [735, 558] width 82 height 16
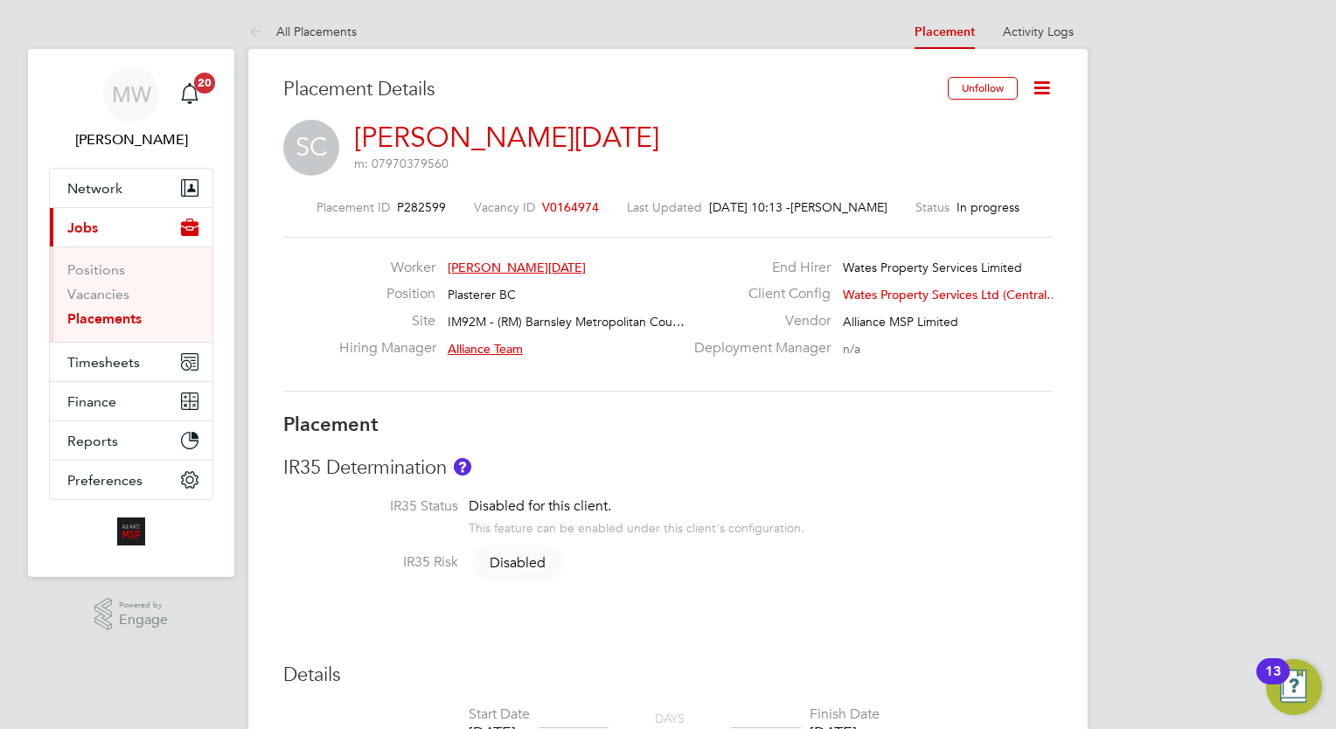
click at [1031, 91] on icon at bounding box center [1042, 88] width 22 height 22
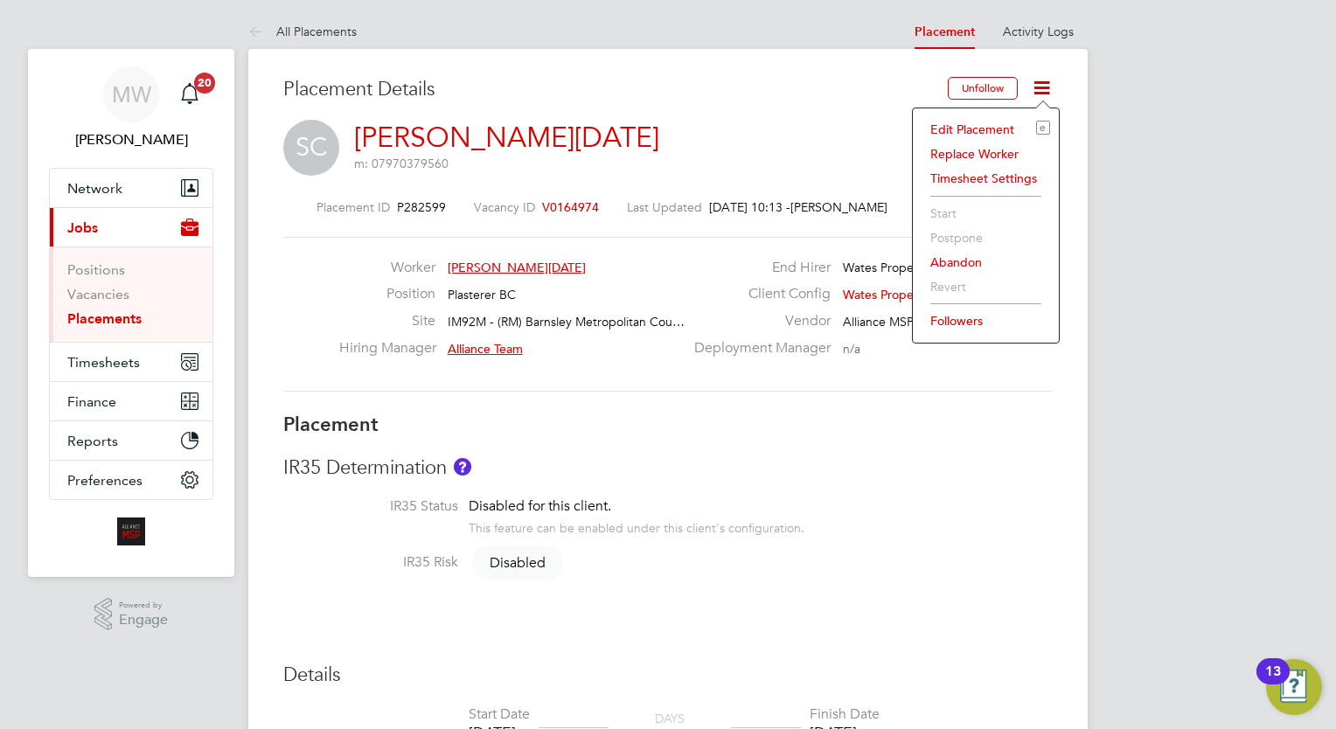
click at [986, 117] on li "Edit Placement e" at bounding box center [985, 129] width 128 height 24
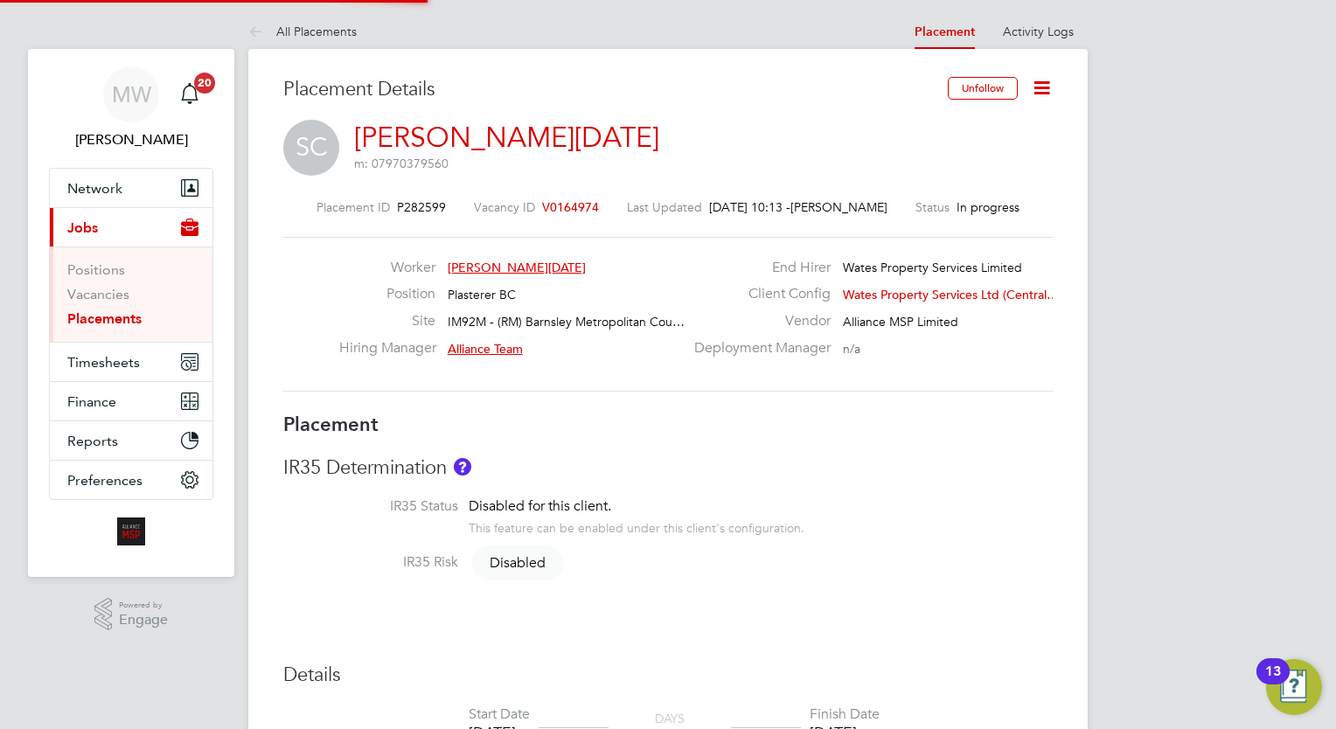
type input "Alliance Team"
type input "[DATE]"
type input "08:00"
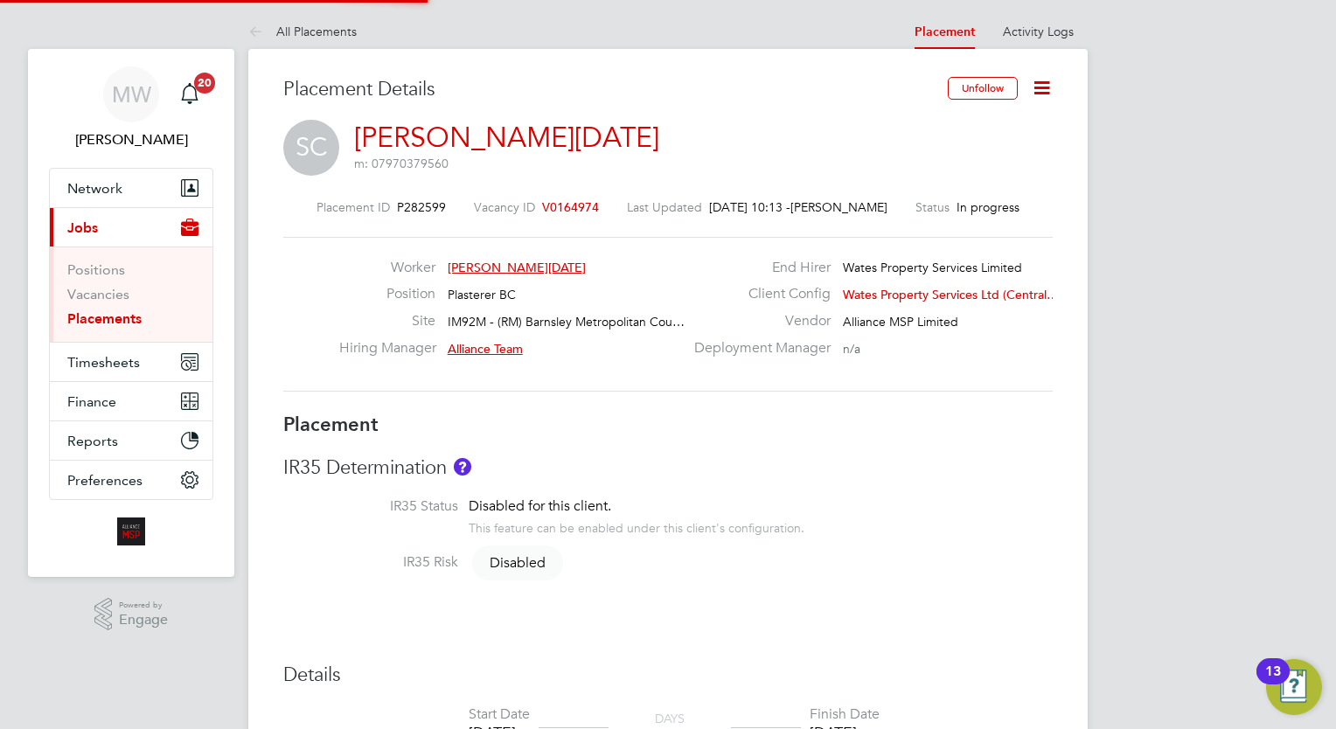
type input "00:00"
type input "07661"
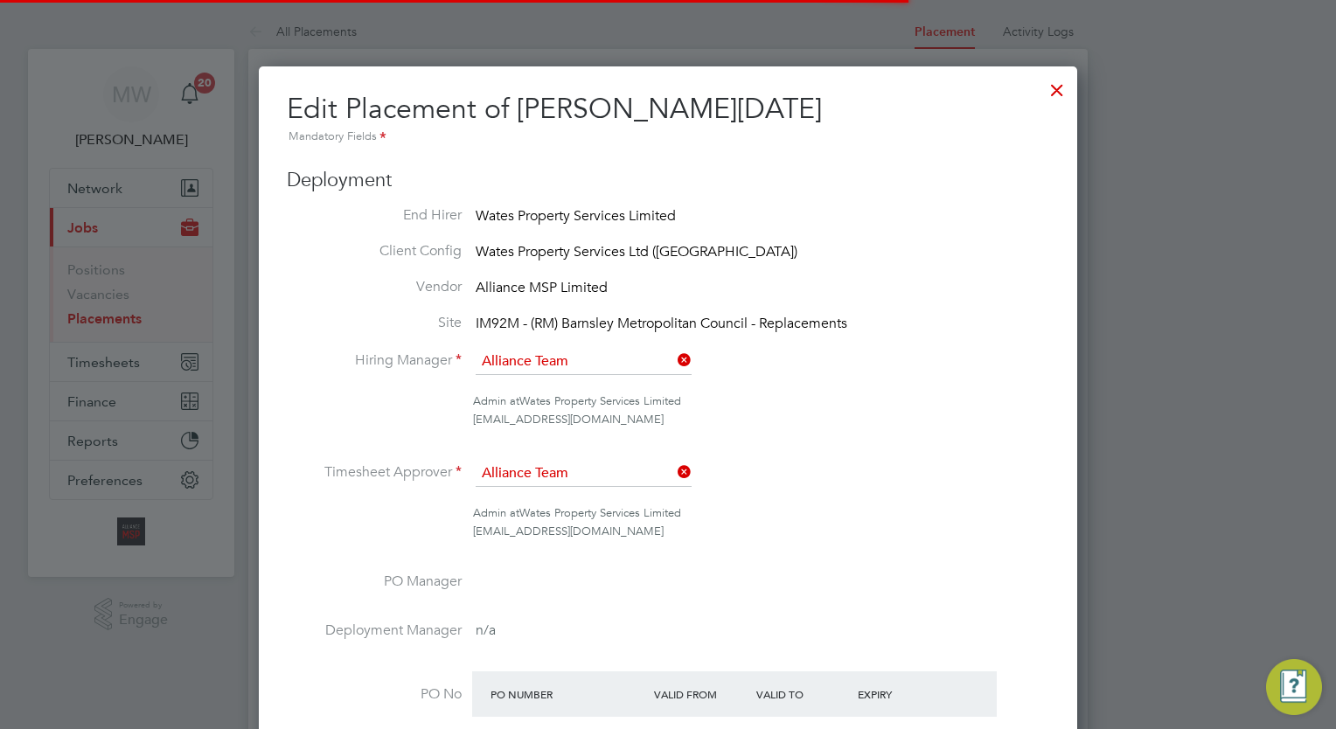
scroll to position [251, 0]
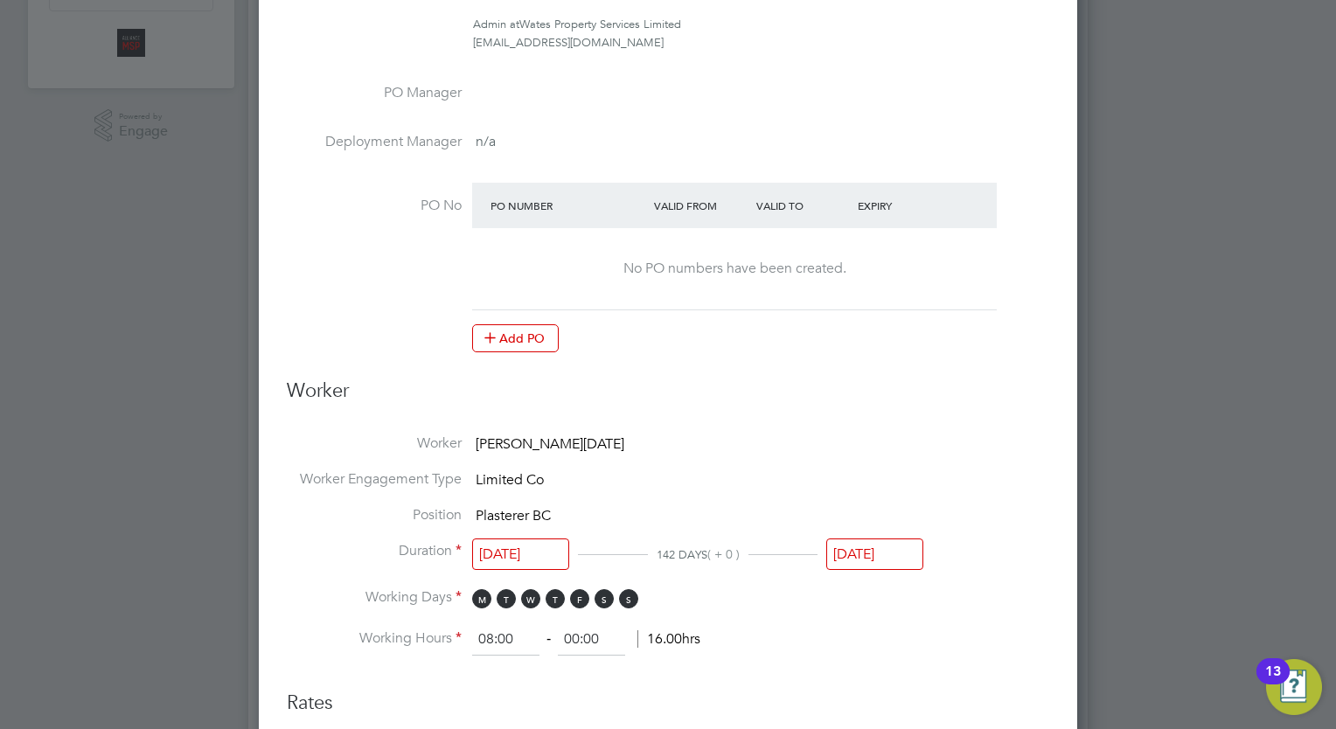
click at [867, 552] on input "[DATE]" at bounding box center [874, 554] width 97 height 32
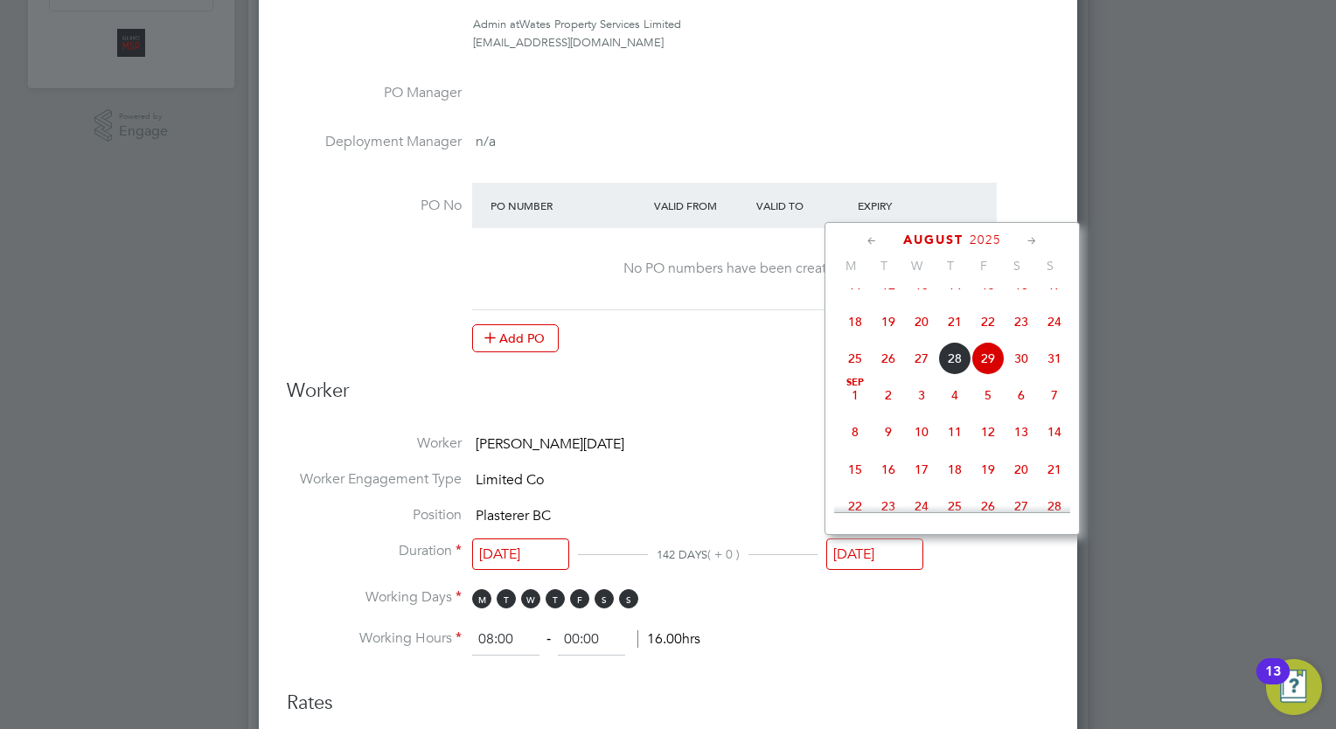
click at [1030, 235] on icon at bounding box center [1032, 241] width 17 height 19
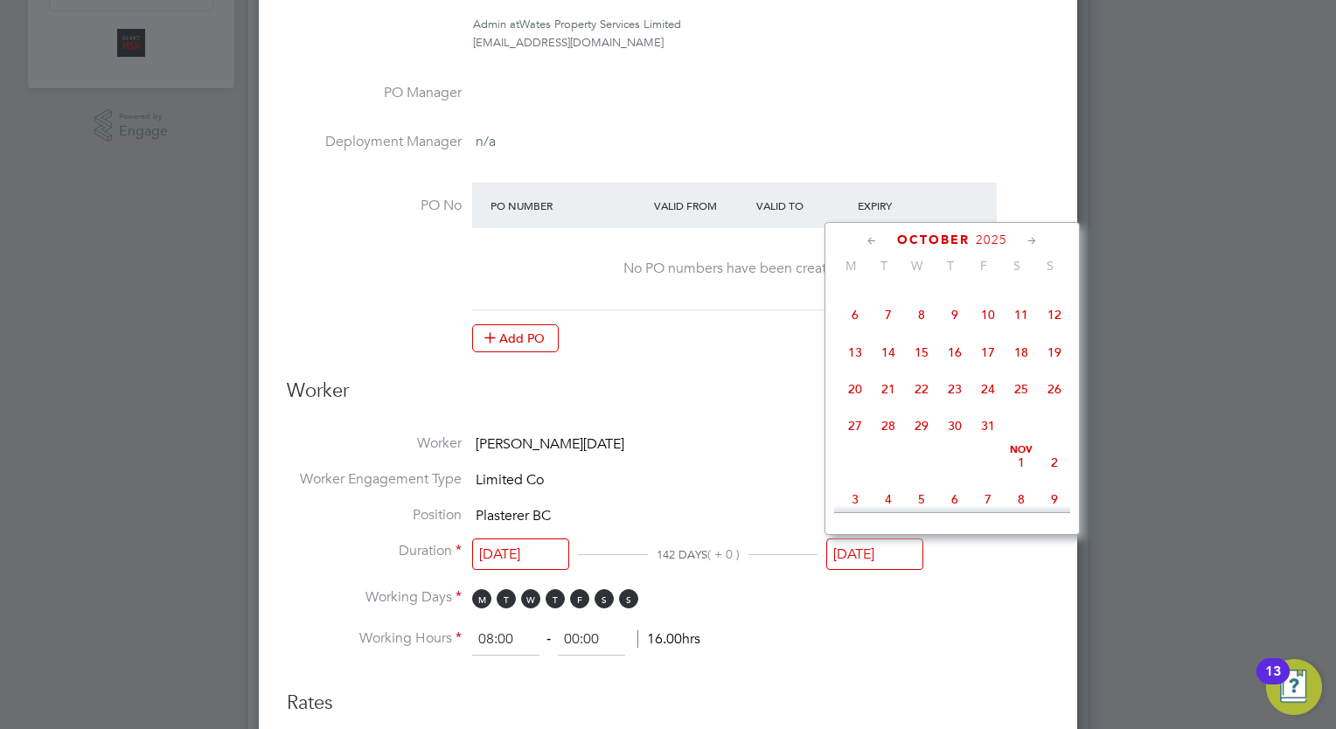
click at [983, 442] on span "31" at bounding box center [987, 425] width 33 height 33
type input "[DATE]"
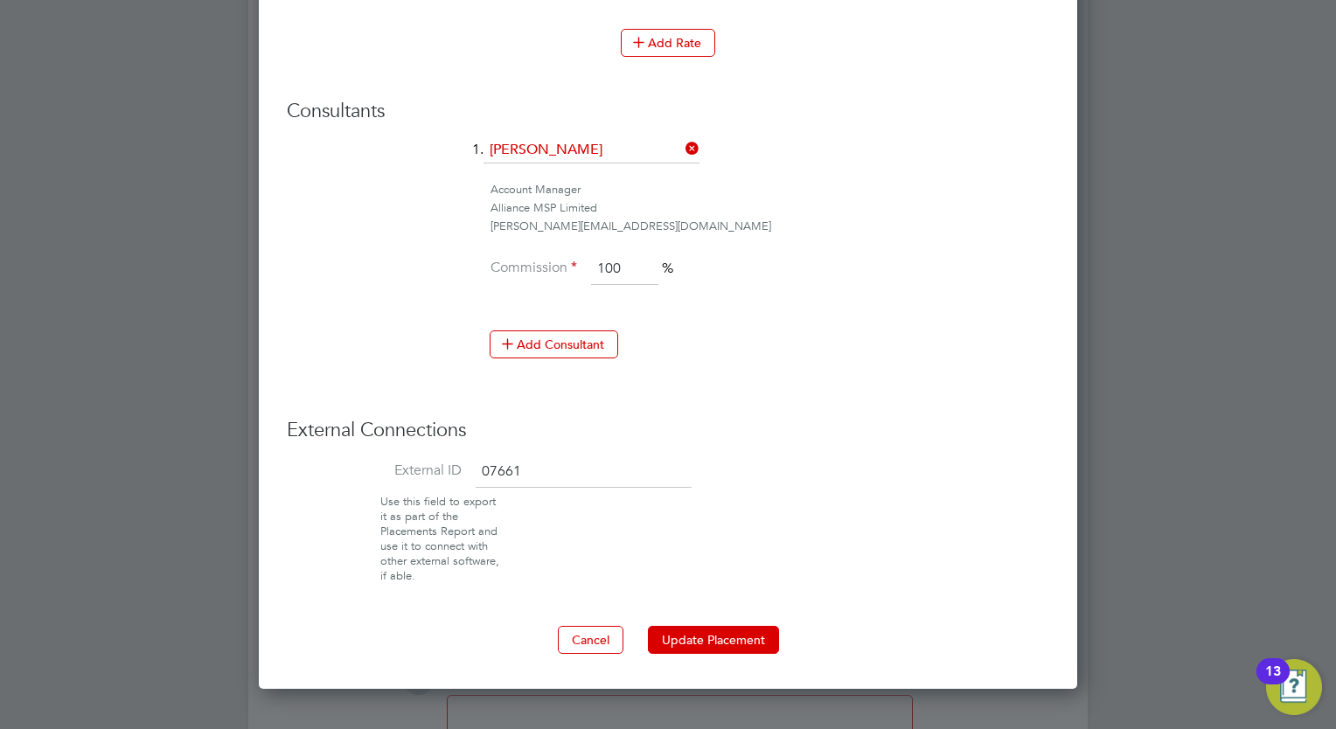
click at [711, 630] on button "Update Placement" at bounding box center [713, 640] width 131 height 28
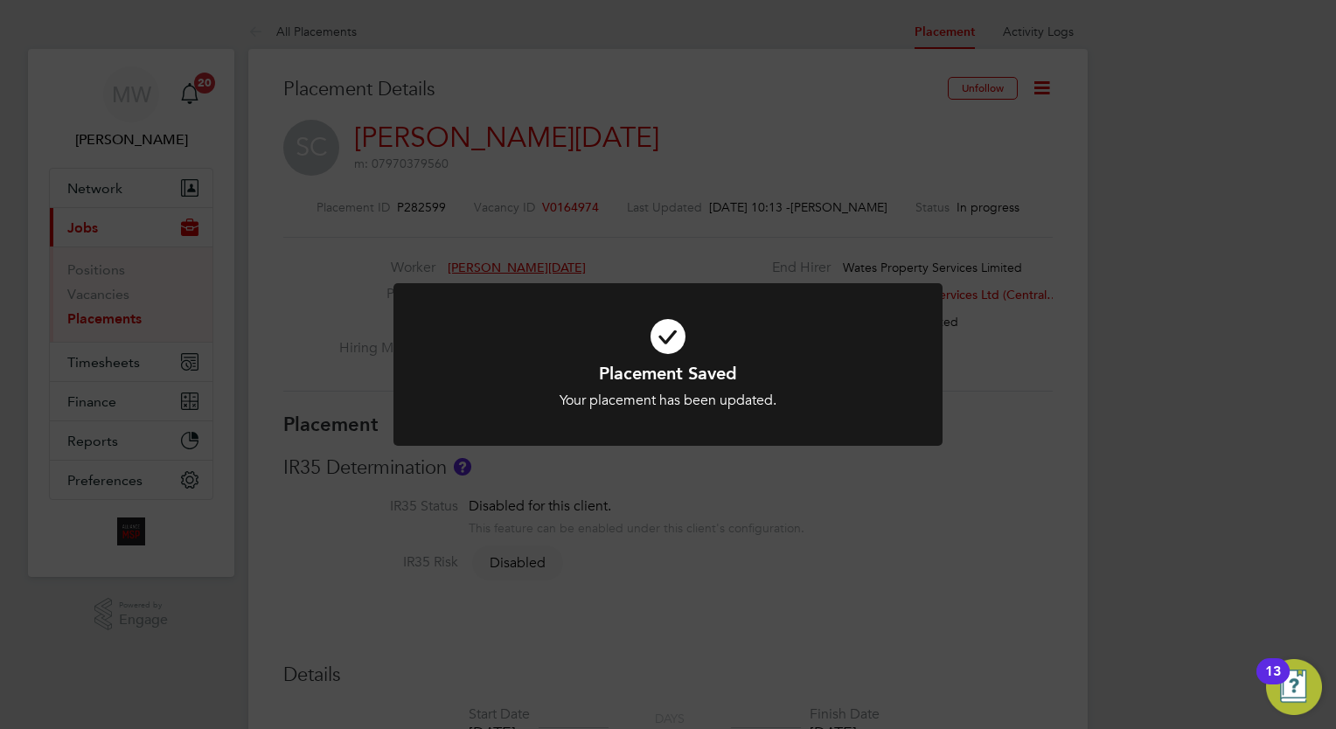
click at [115, 316] on div "Placement Saved Your placement has been updated. Cancel Okay" at bounding box center [668, 364] width 1336 height 729
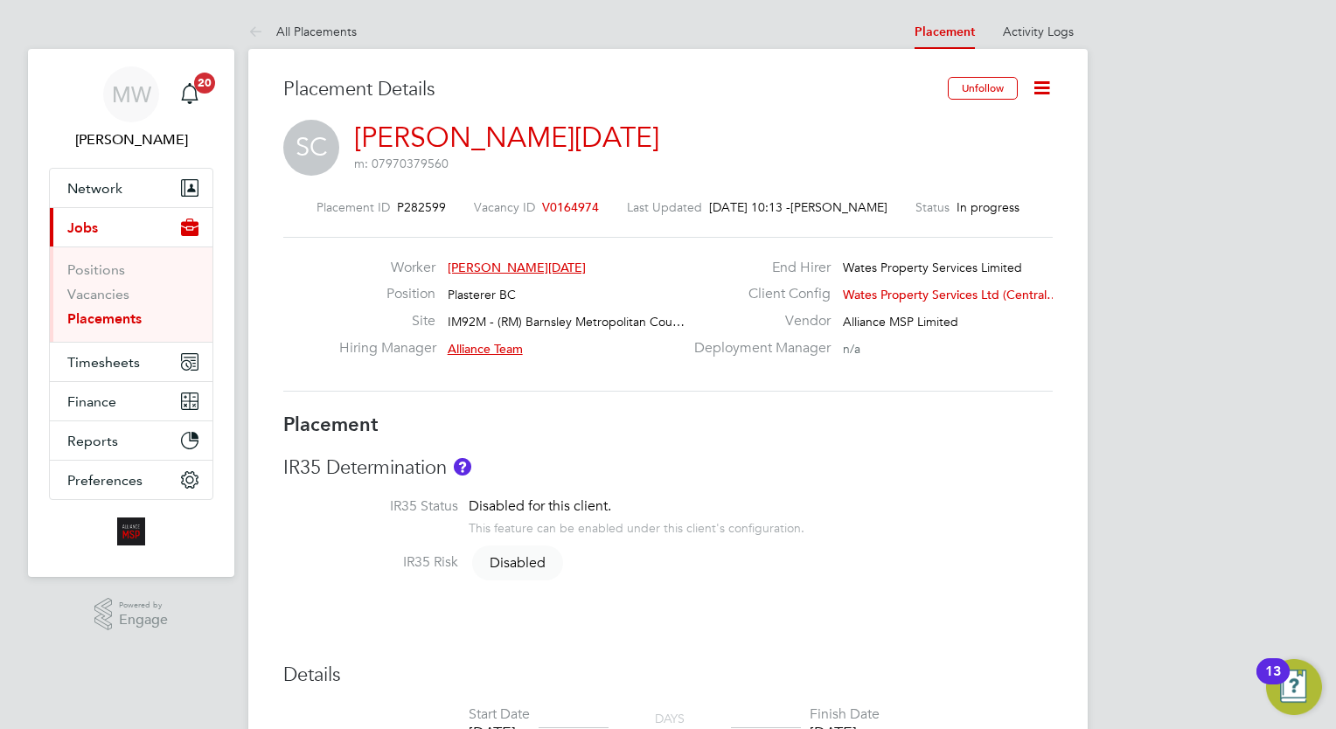
click at [88, 321] on link "Placements" at bounding box center [104, 318] width 74 height 17
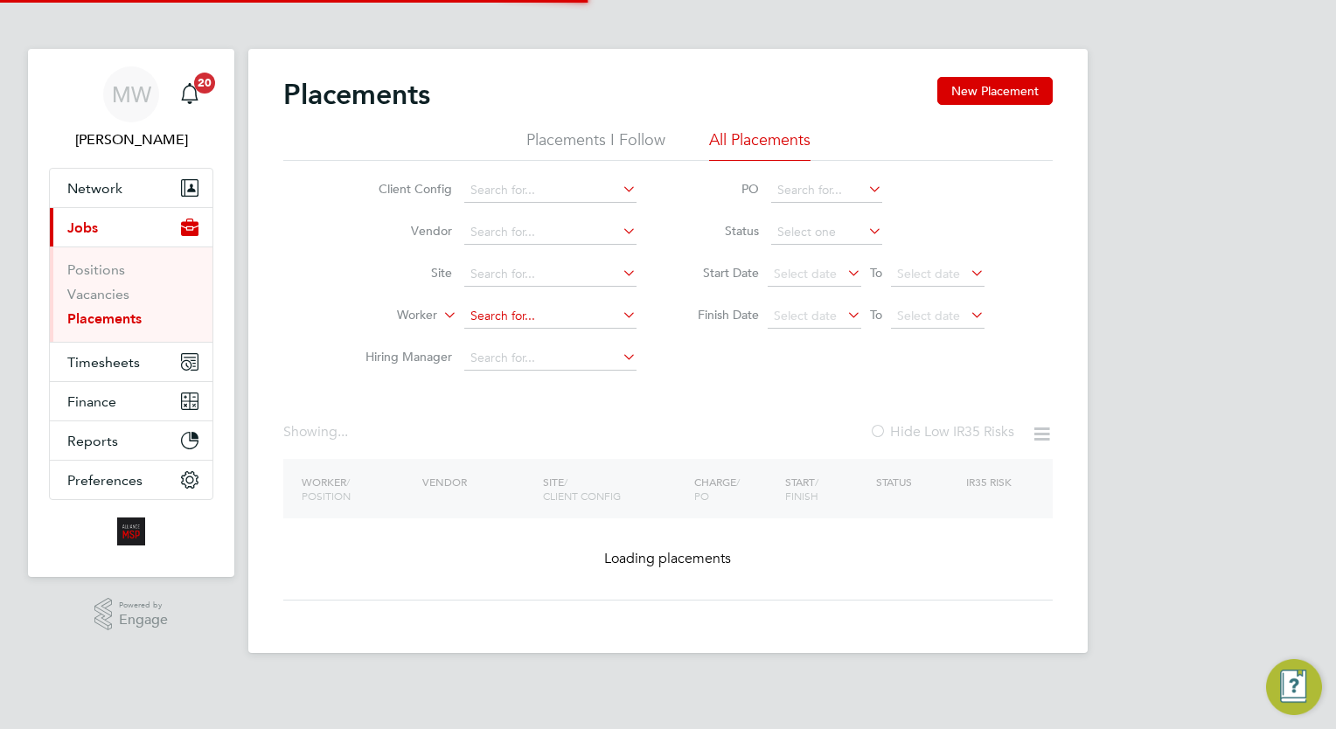
click at [511, 317] on input at bounding box center [550, 316] width 172 height 24
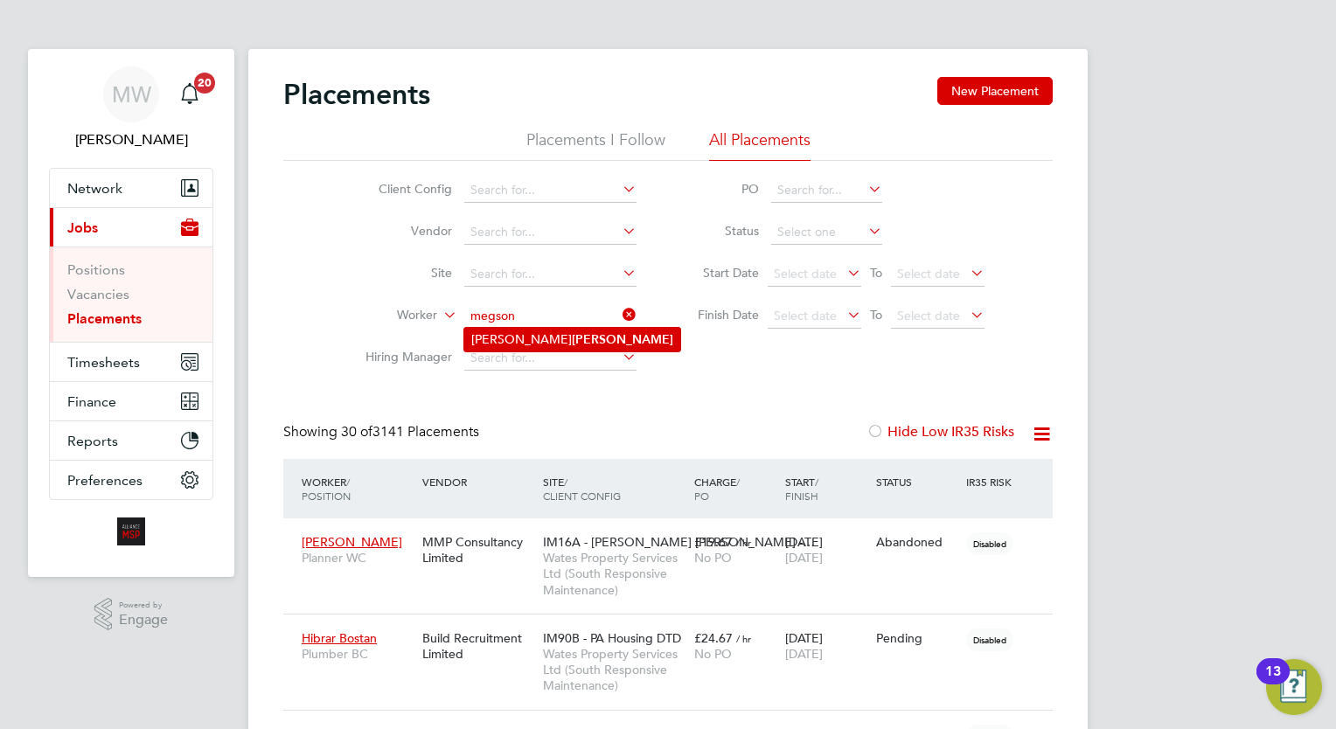
click at [572, 338] on b "Megson" at bounding box center [622, 339] width 101 height 15
type input "[PERSON_NAME]"
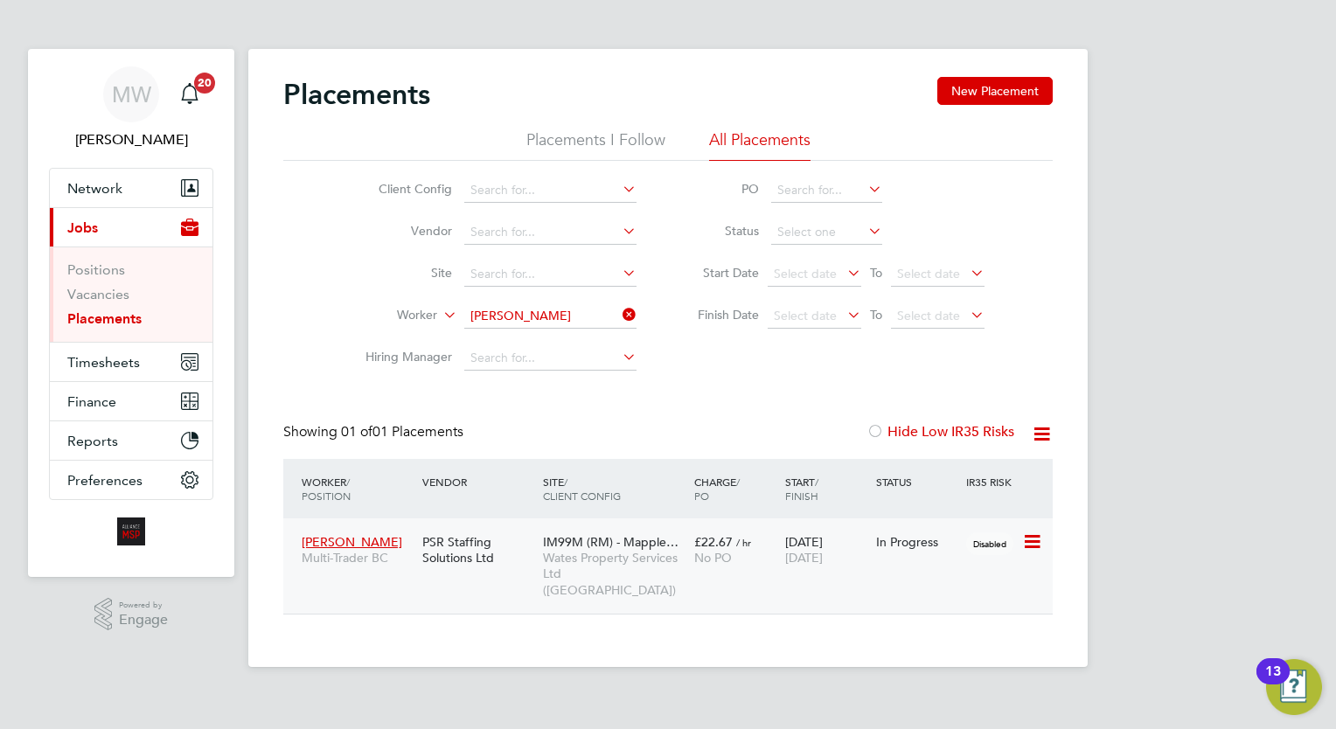
click at [755, 544] on div "£22.67 / hr No PO" at bounding box center [735, 549] width 91 height 49
click at [619, 315] on icon at bounding box center [619, 314] width 0 height 24
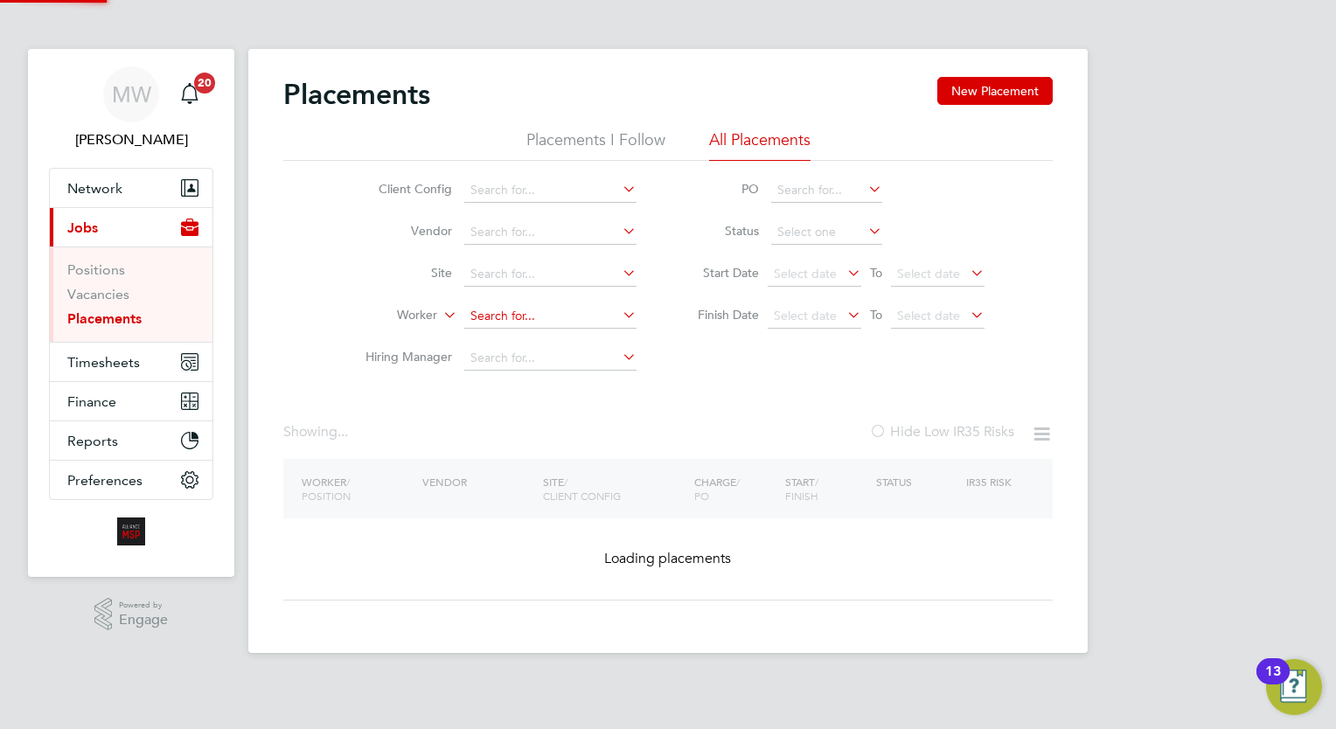
click at [567, 311] on input at bounding box center [550, 316] width 172 height 24
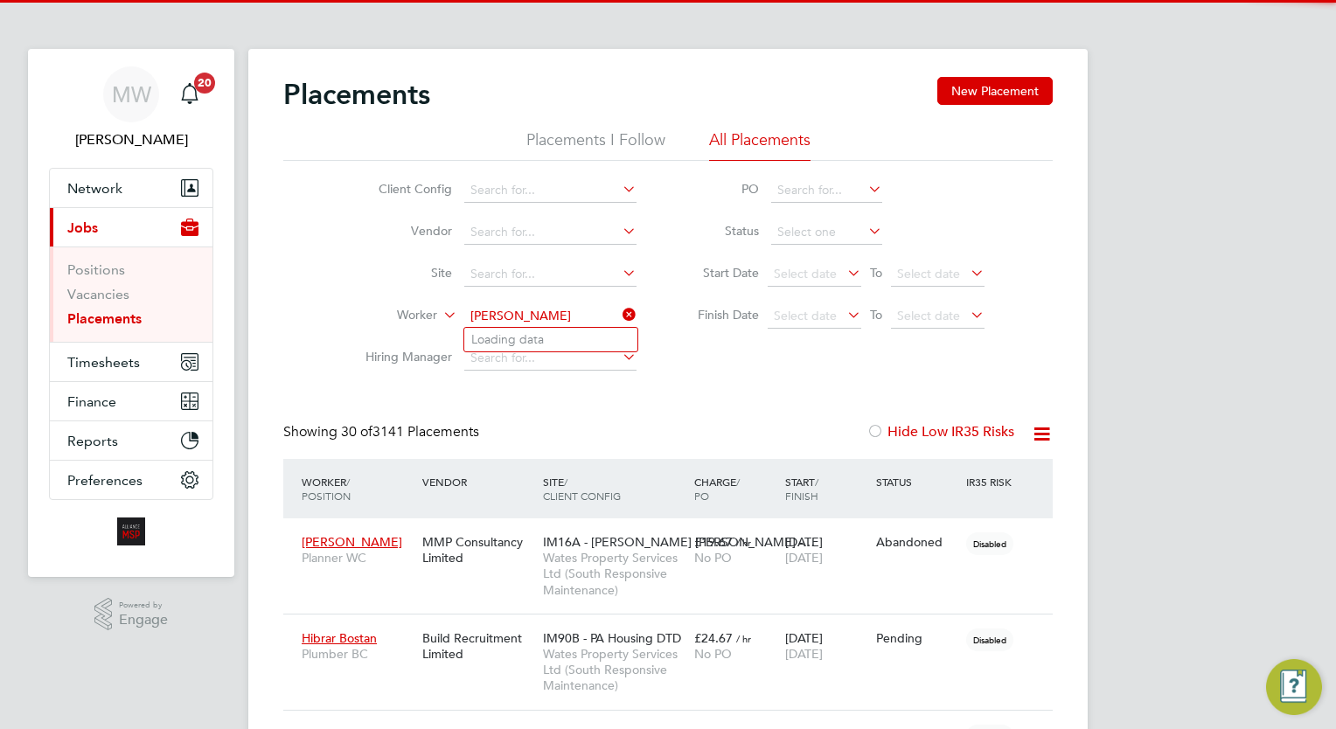
scroll to position [50, 121]
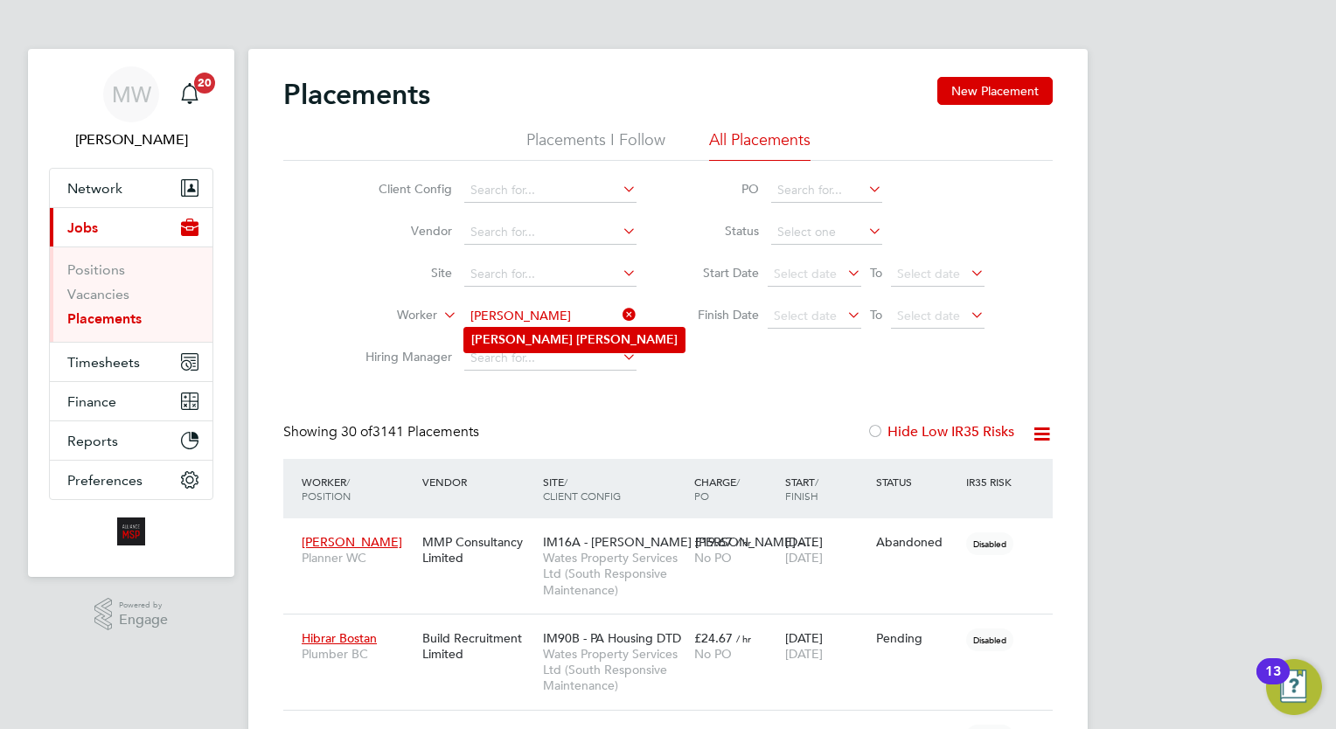
click at [575, 339] on li "Dean Adair" at bounding box center [574, 340] width 220 height 24
type input "Dean Adair"
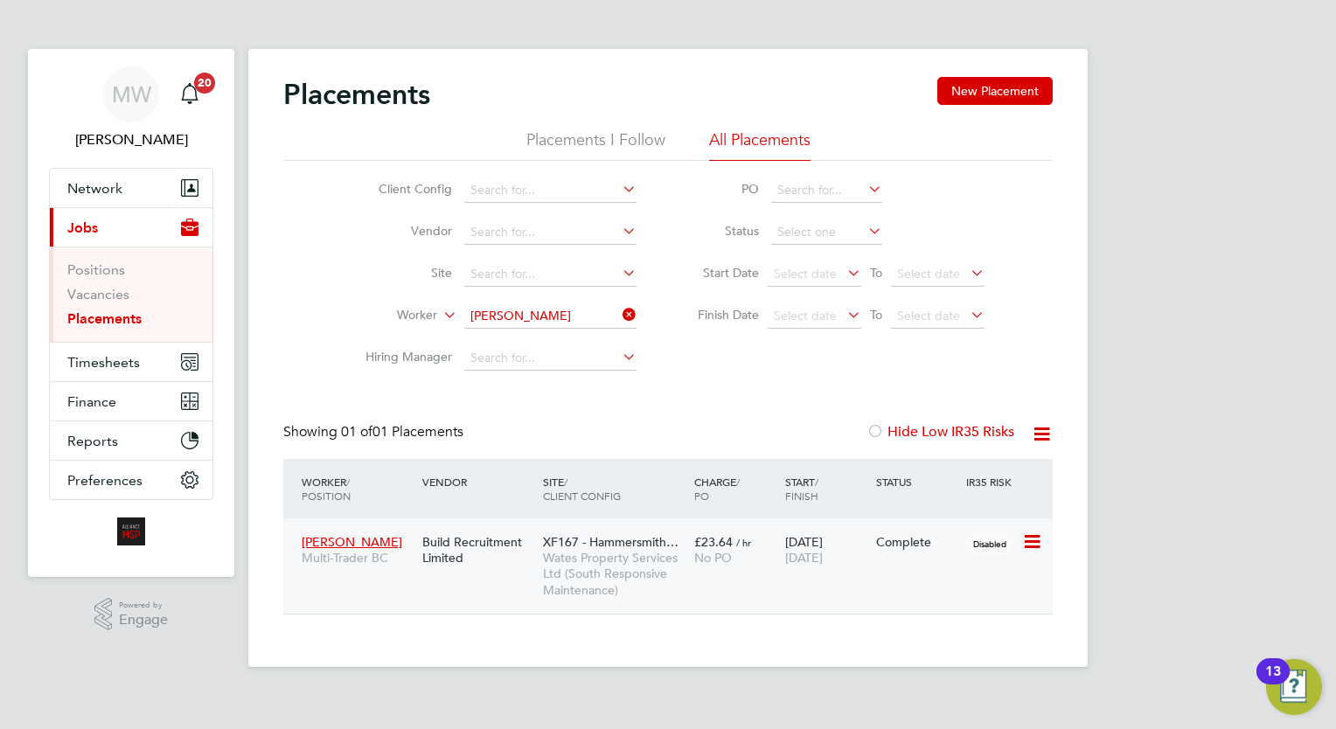
click at [731, 547] on div "£23.64 / hr No PO" at bounding box center [735, 549] width 91 height 49
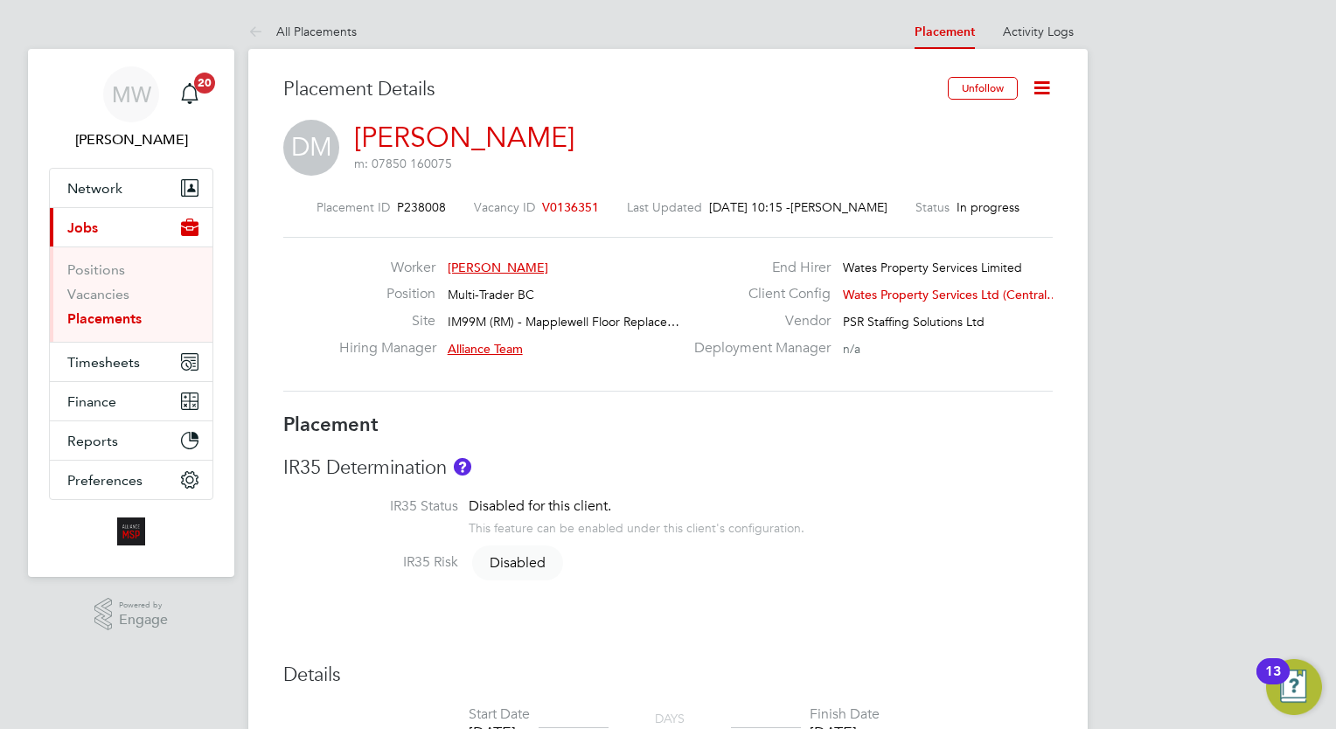
click at [1047, 99] on icon at bounding box center [1042, 88] width 22 height 22
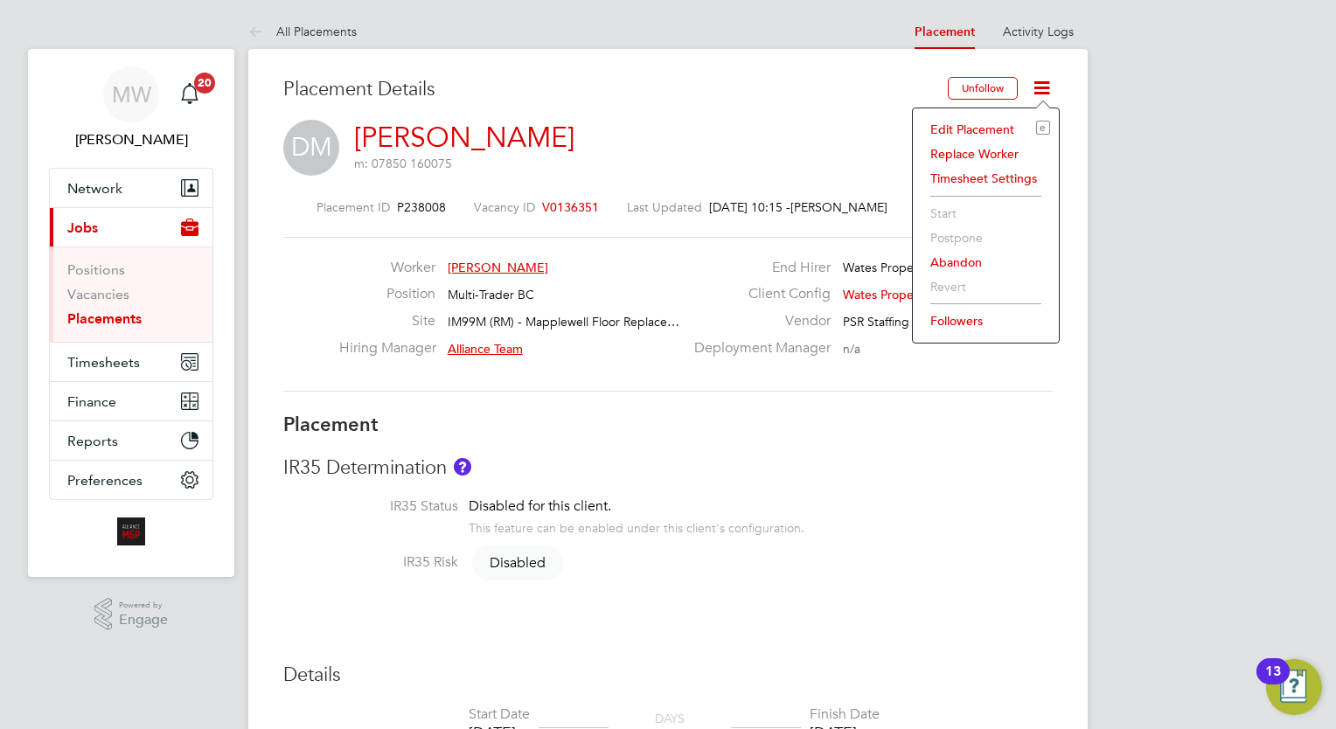
click at [982, 133] on li "Edit Placement e" at bounding box center [985, 129] width 128 height 24
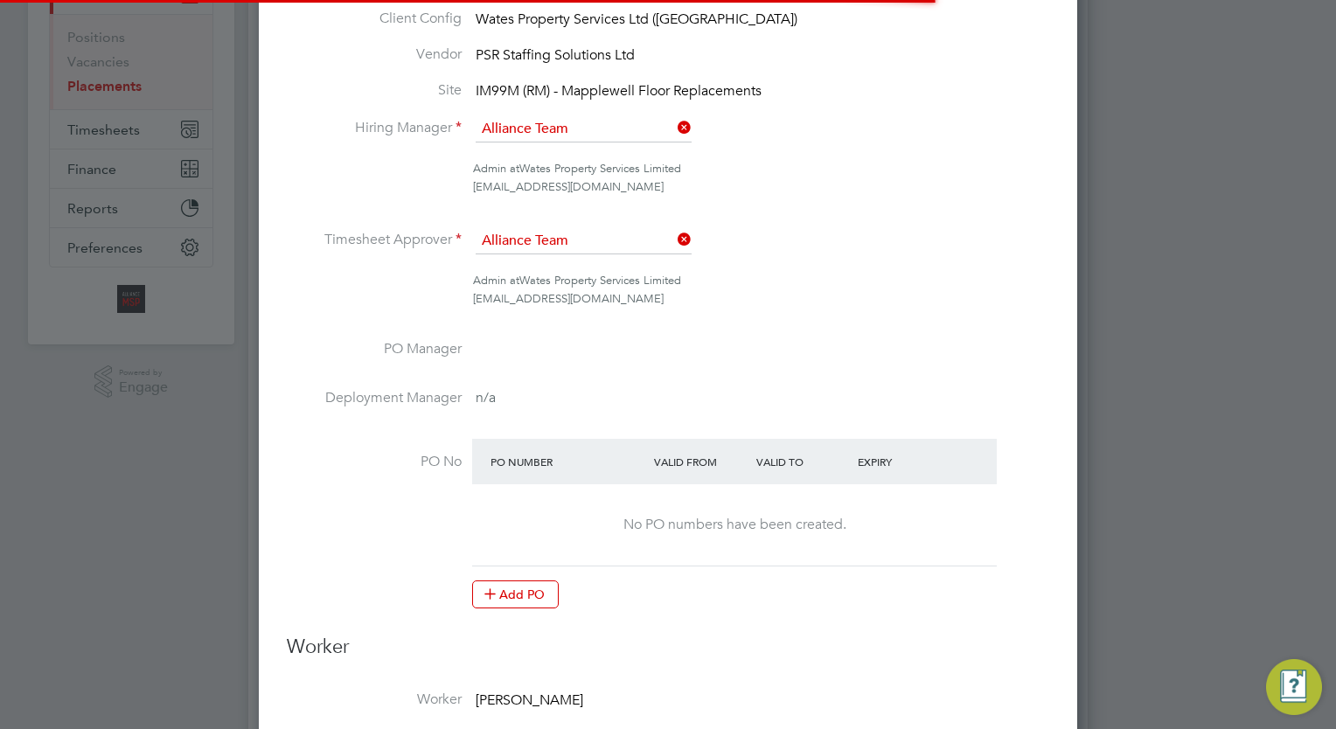
scroll to position [23, 763]
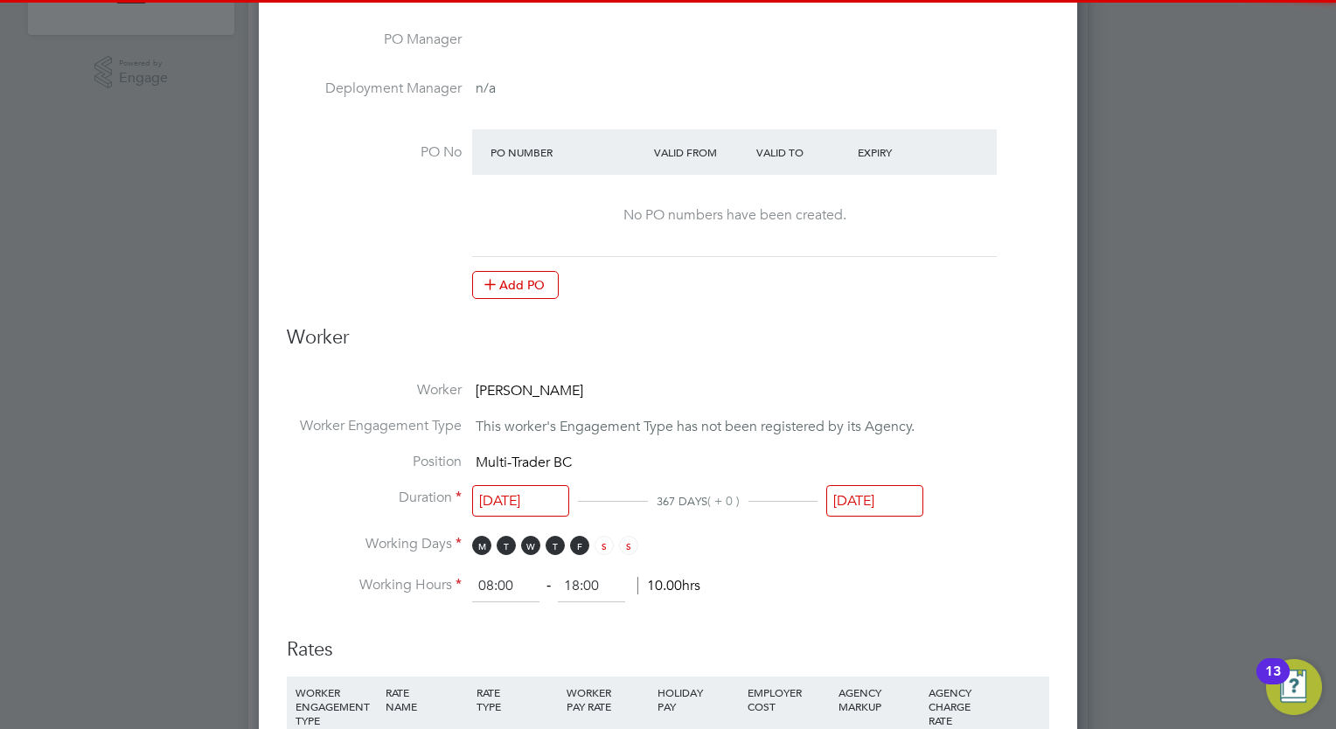
click at [862, 511] on input "[DATE]" at bounding box center [874, 501] width 97 height 32
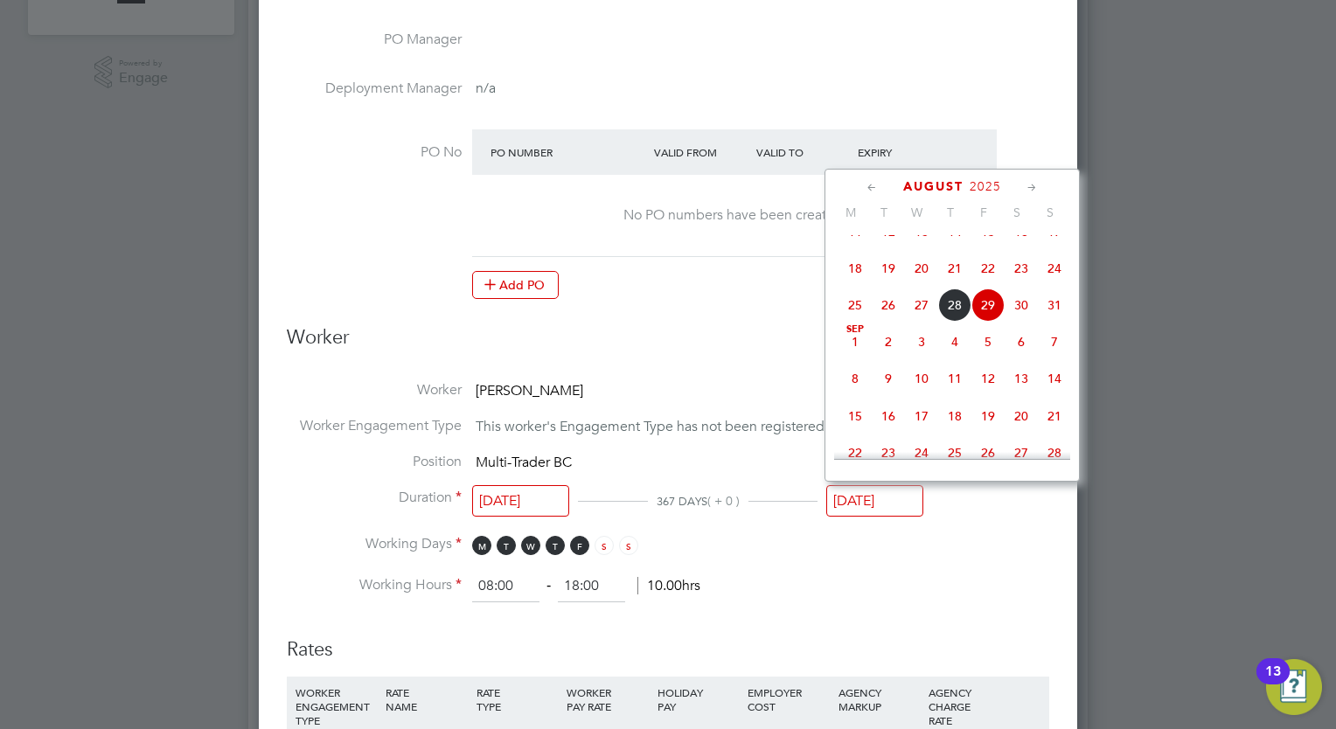
click at [1028, 184] on icon at bounding box center [1032, 187] width 17 height 19
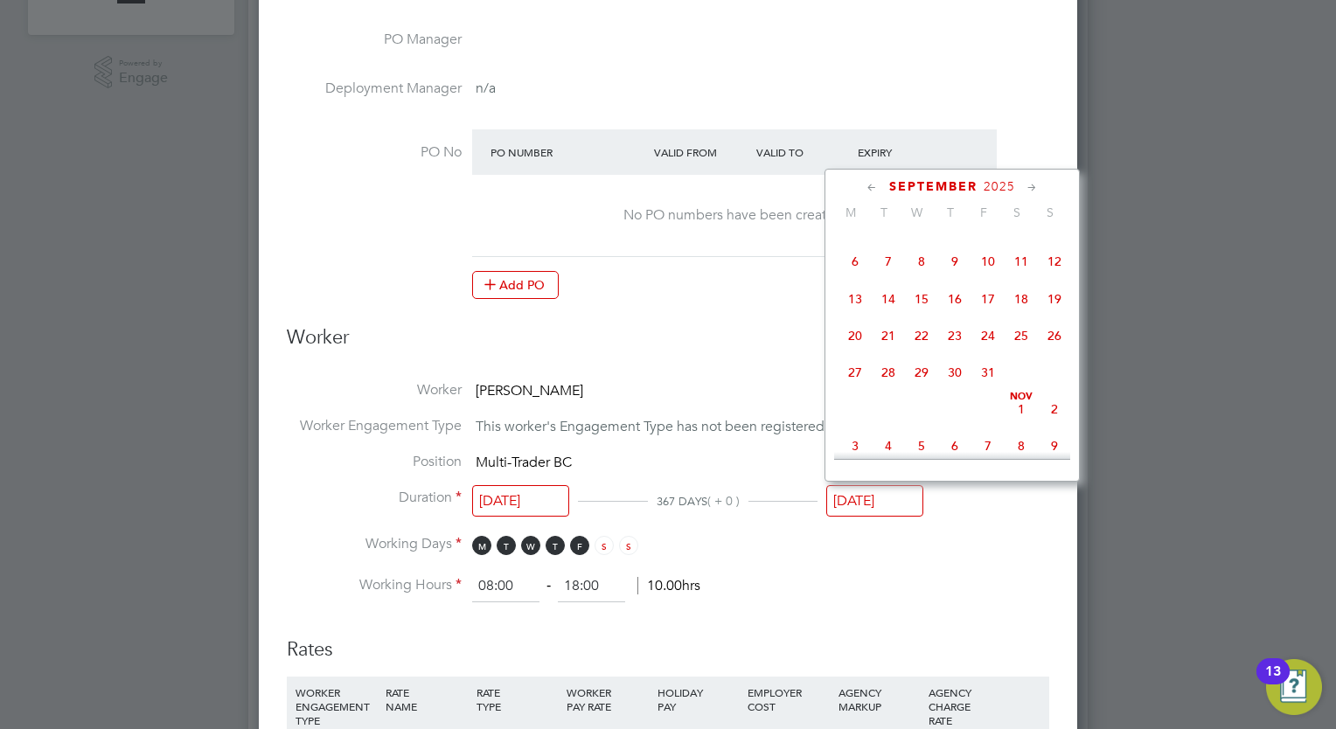
click at [1028, 184] on icon at bounding box center [1032, 187] width 17 height 19
click at [867, 184] on icon at bounding box center [872, 187] width 17 height 19
click at [986, 389] on span "31" at bounding box center [987, 372] width 33 height 33
type input "[DATE]"
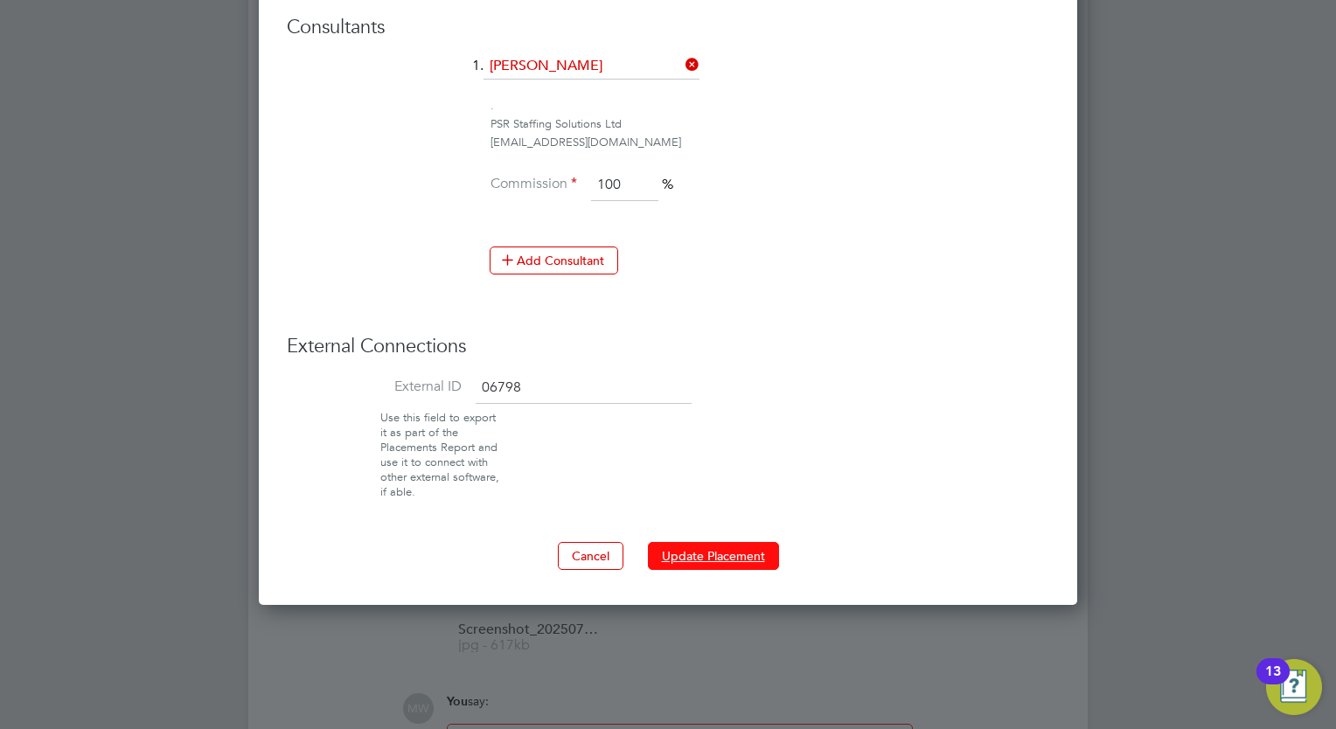
click at [718, 551] on button "Update Placement" at bounding box center [713, 556] width 131 height 28
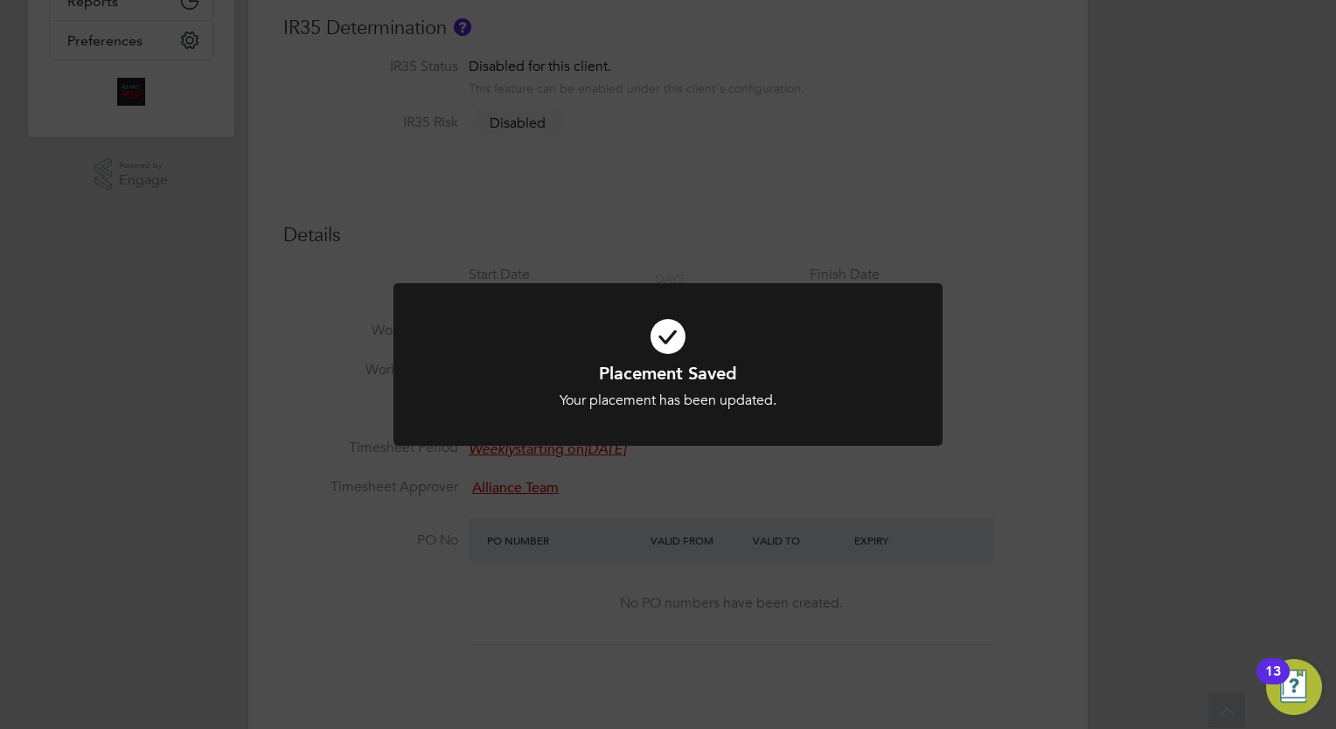
click at [635, 523] on div "Placement Saved Your placement has been updated. Cancel Okay" at bounding box center [668, 364] width 1336 height 729
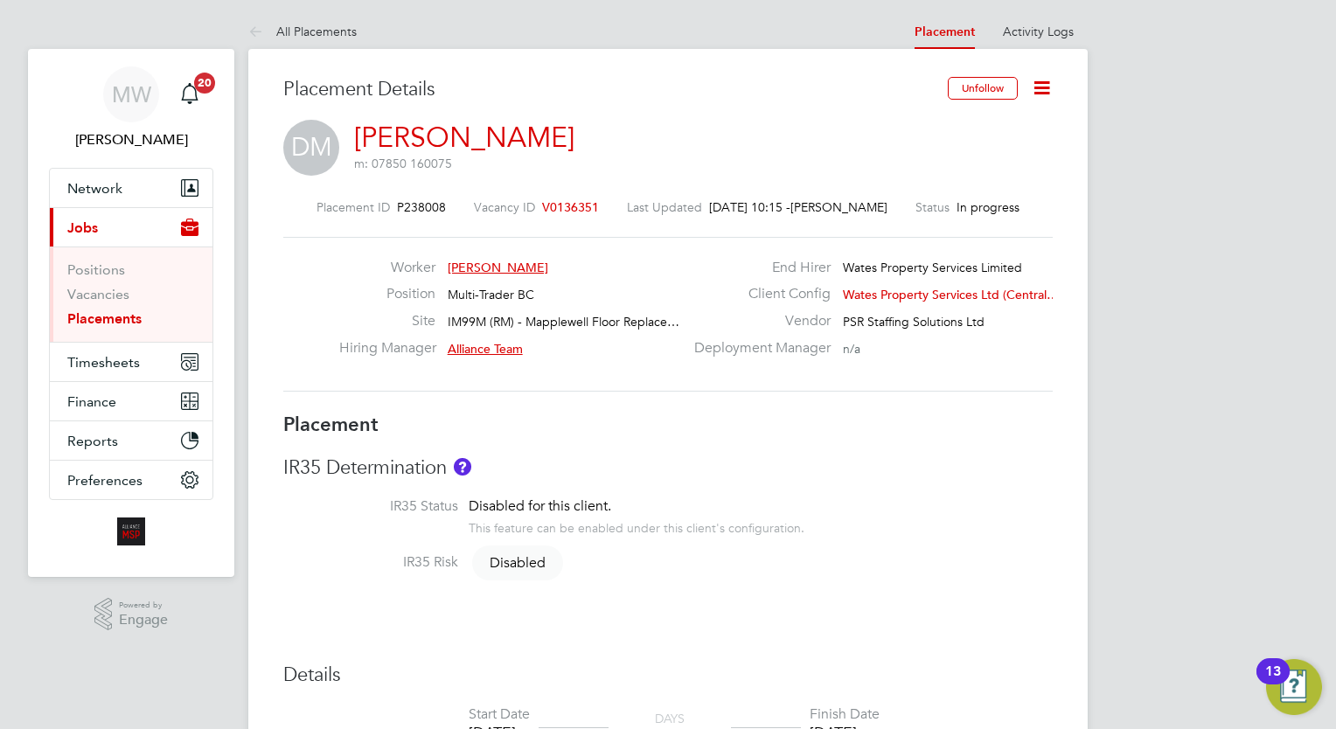
click at [124, 313] on link "Placements" at bounding box center [104, 318] width 74 height 17
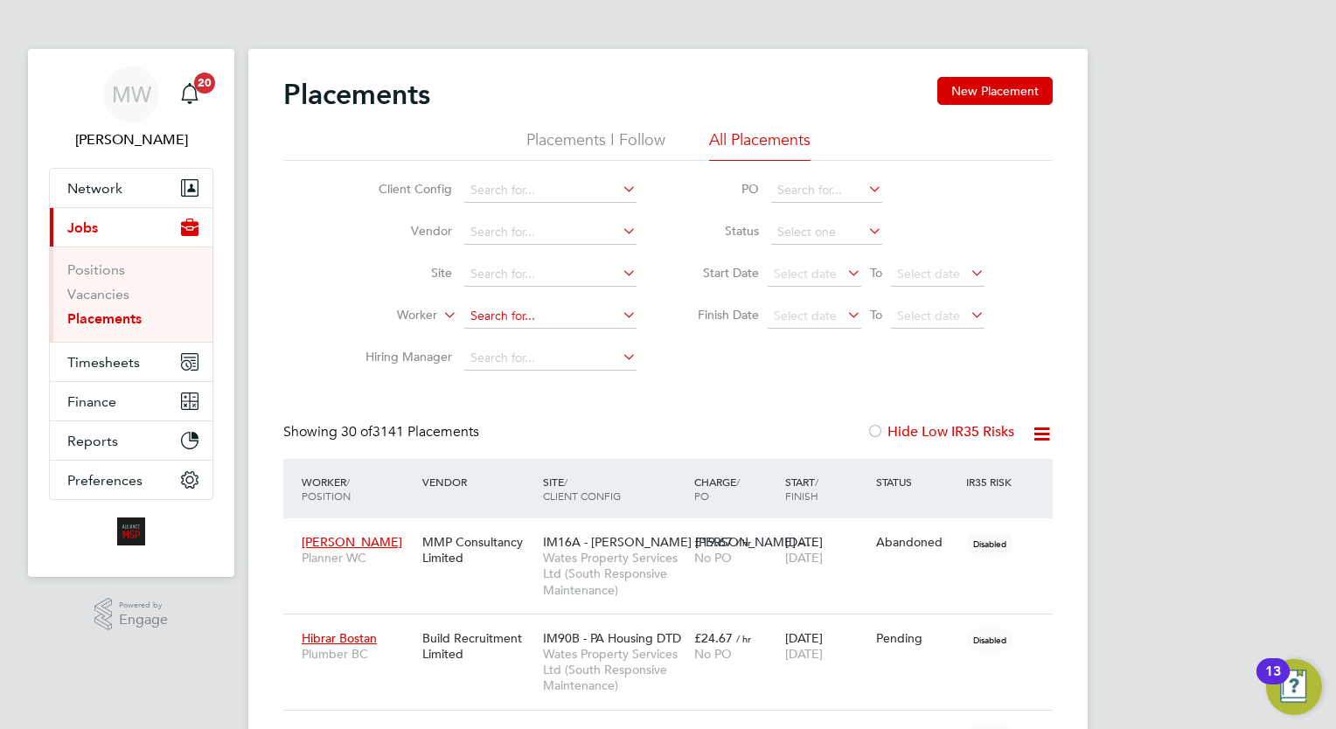
click at [507, 316] on input at bounding box center [550, 316] width 172 height 24
click at [572, 335] on b "Boje" at bounding box center [585, 339] width 26 height 15
type input "[PERSON_NAME]"
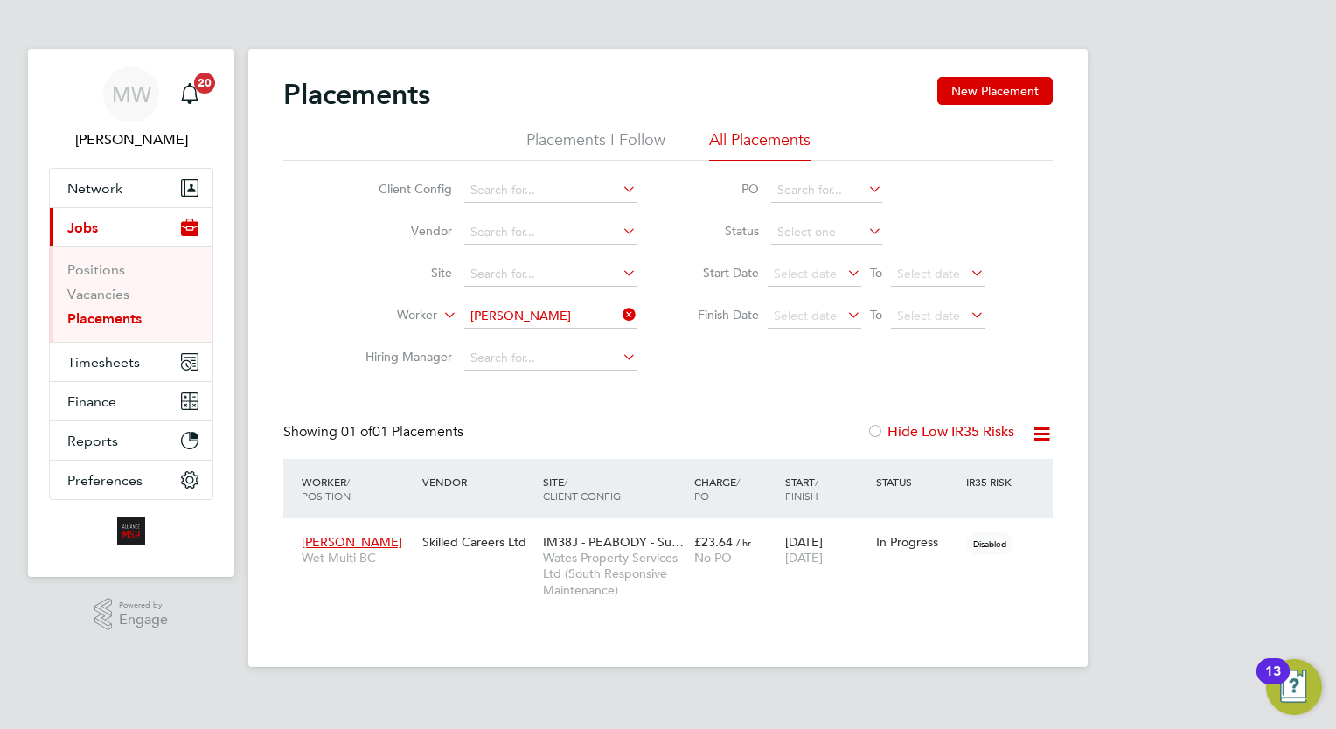
click at [619, 309] on icon at bounding box center [619, 314] width 0 height 24
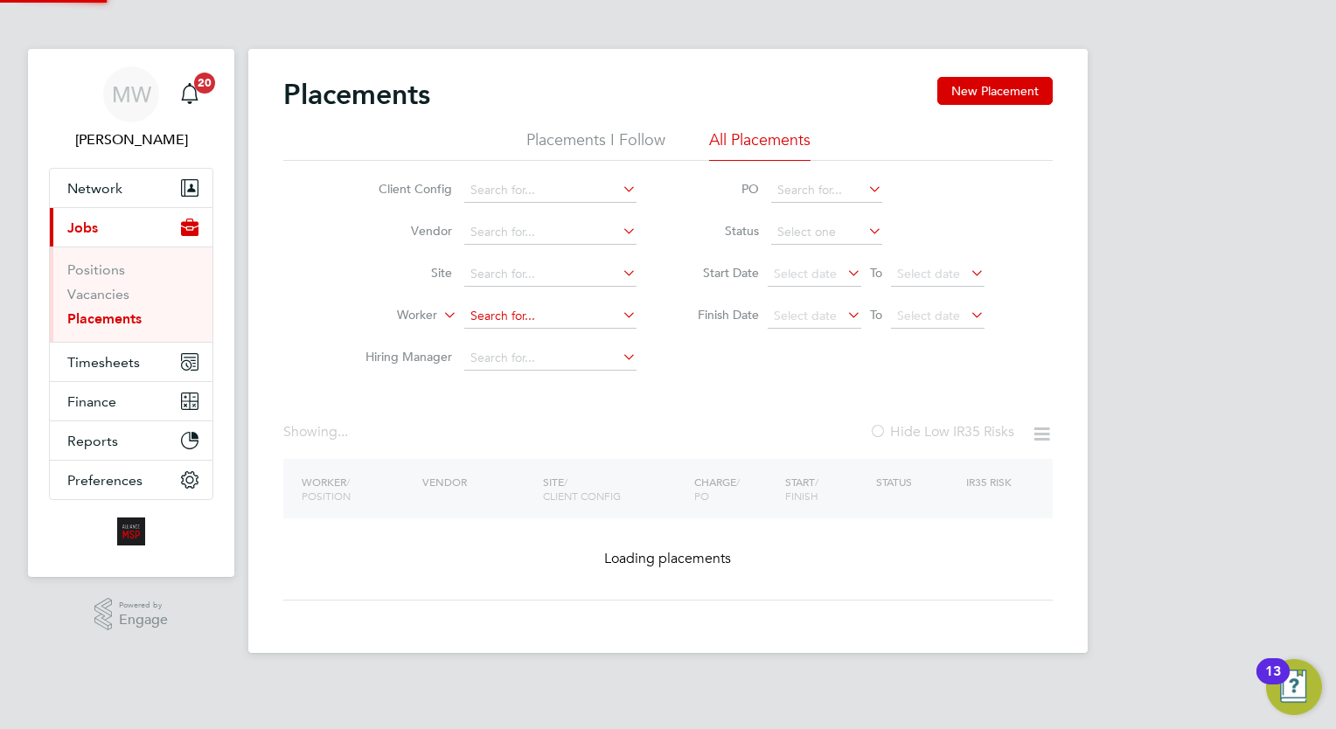
click at [573, 315] on input at bounding box center [550, 316] width 172 height 24
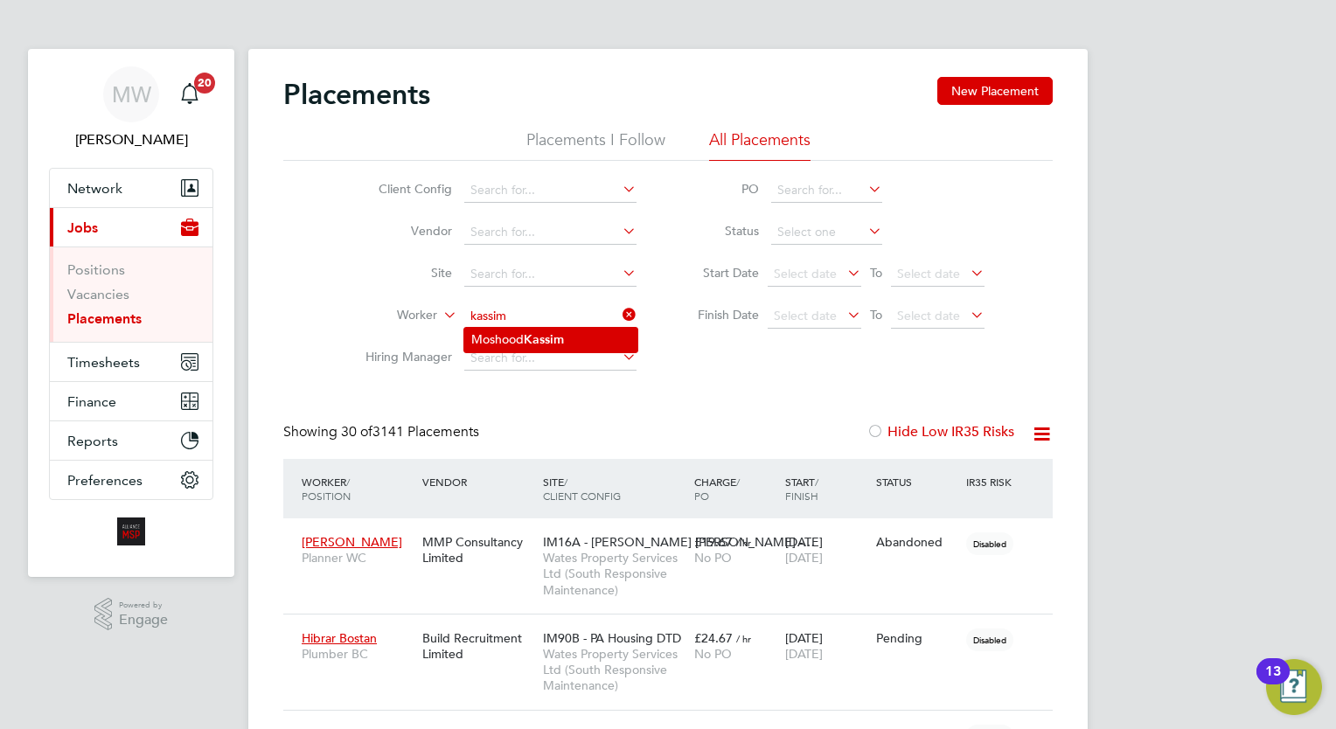
click at [576, 342] on li "[PERSON_NAME]" at bounding box center [550, 340] width 173 height 24
type input "[PERSON_NAME]"
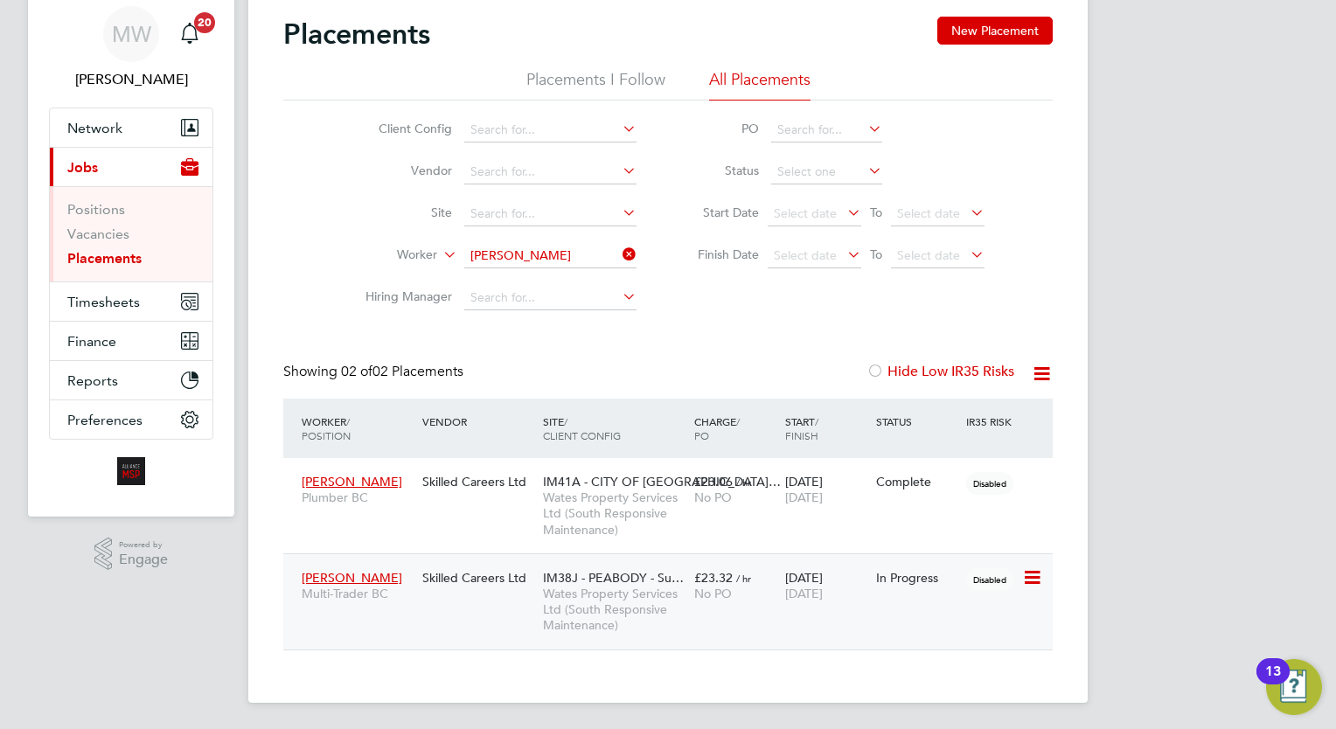
click at [868, 581] on div "[DATE] [DATE]" at bounding box center [826, 585] width 91 height 49
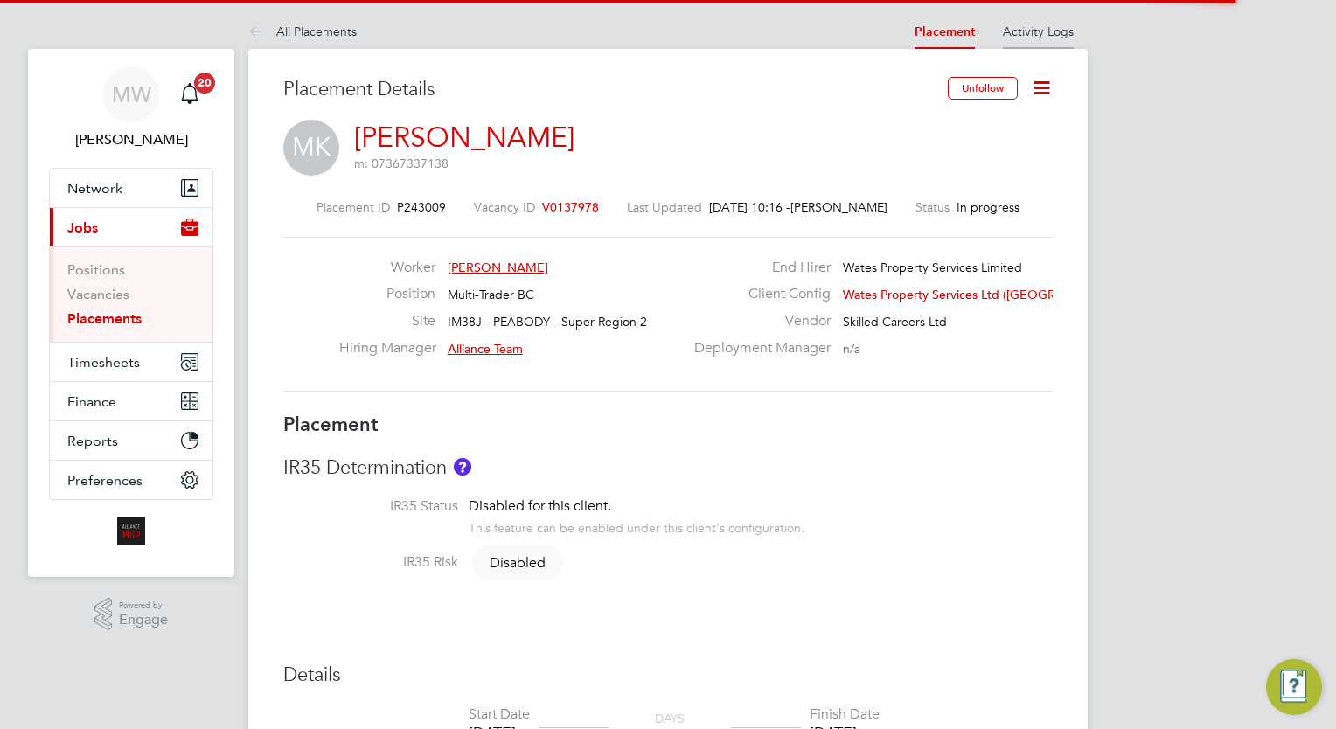
click at [1044, 25] on link "Activity Logs" at bounding box center [1038, 32] width 71 height 16
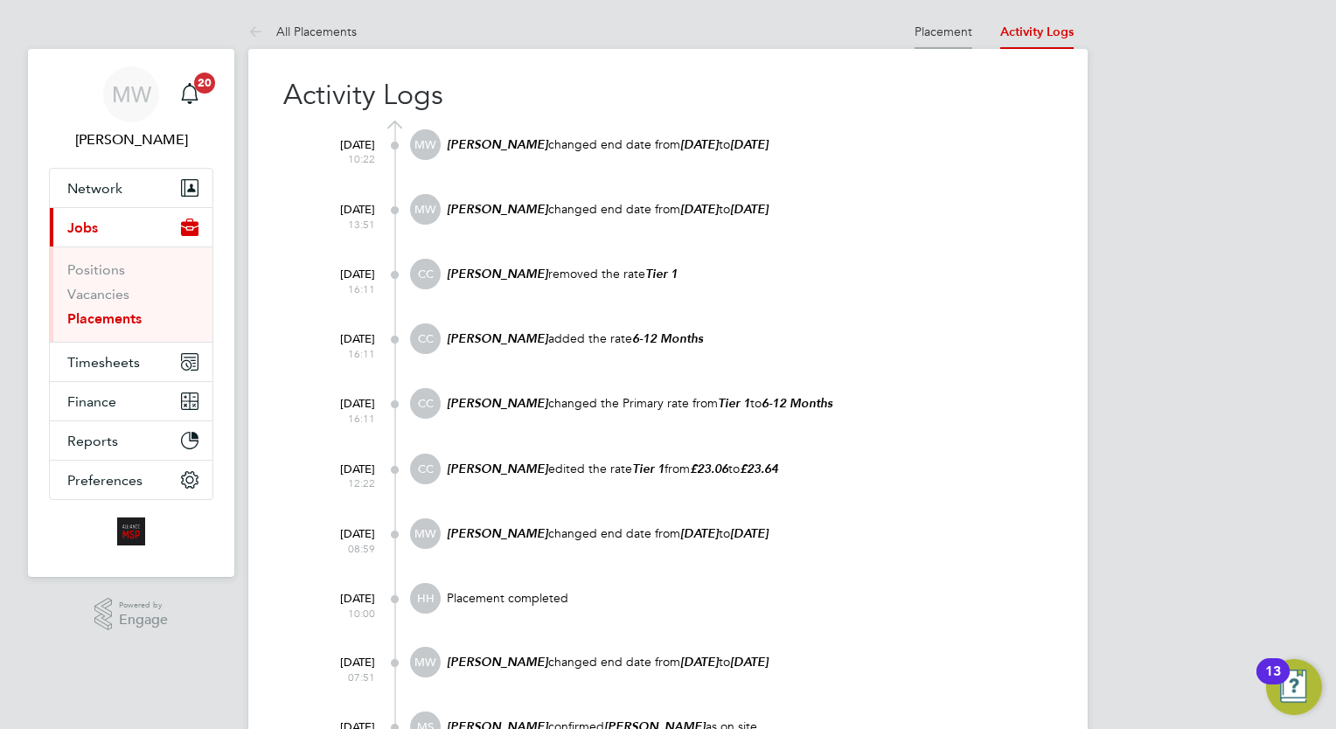
click at [933, 26] on link "Placement" at bounding box center [943, 32] width 58 height 16
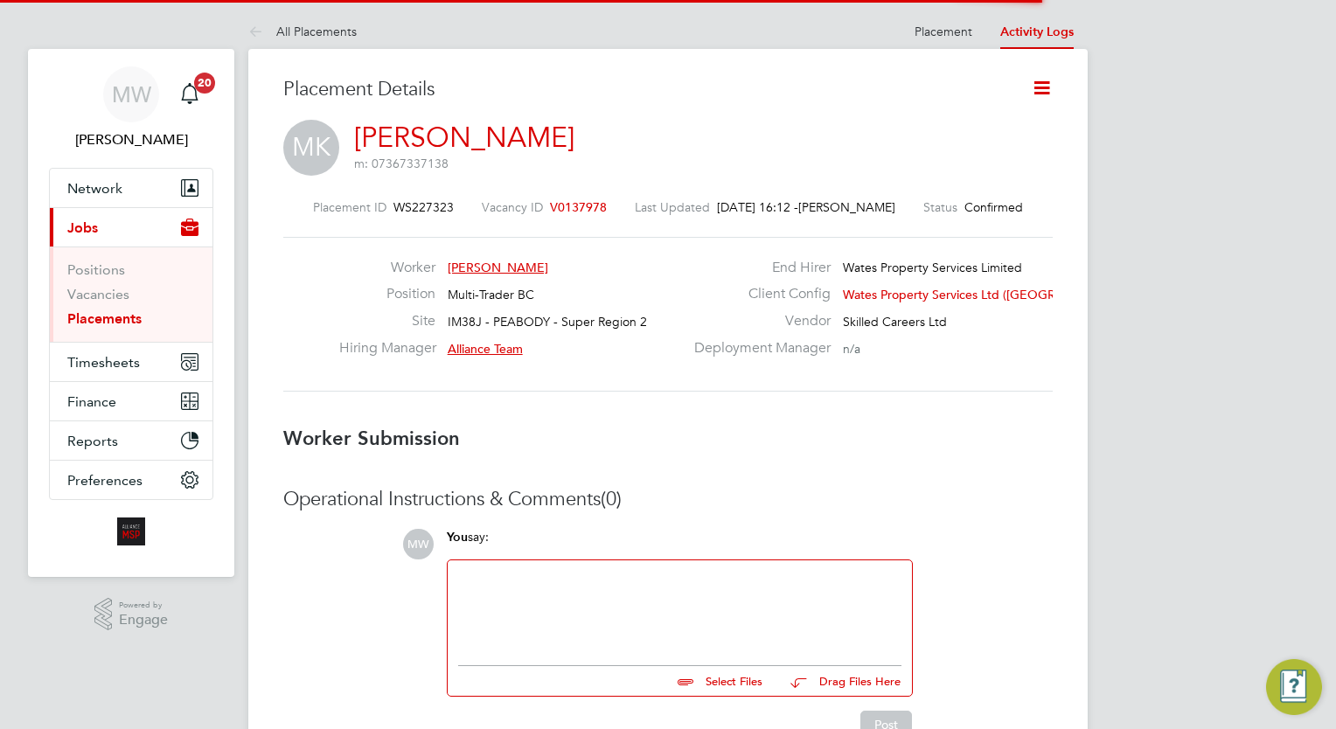
scroll to position [8, 8]
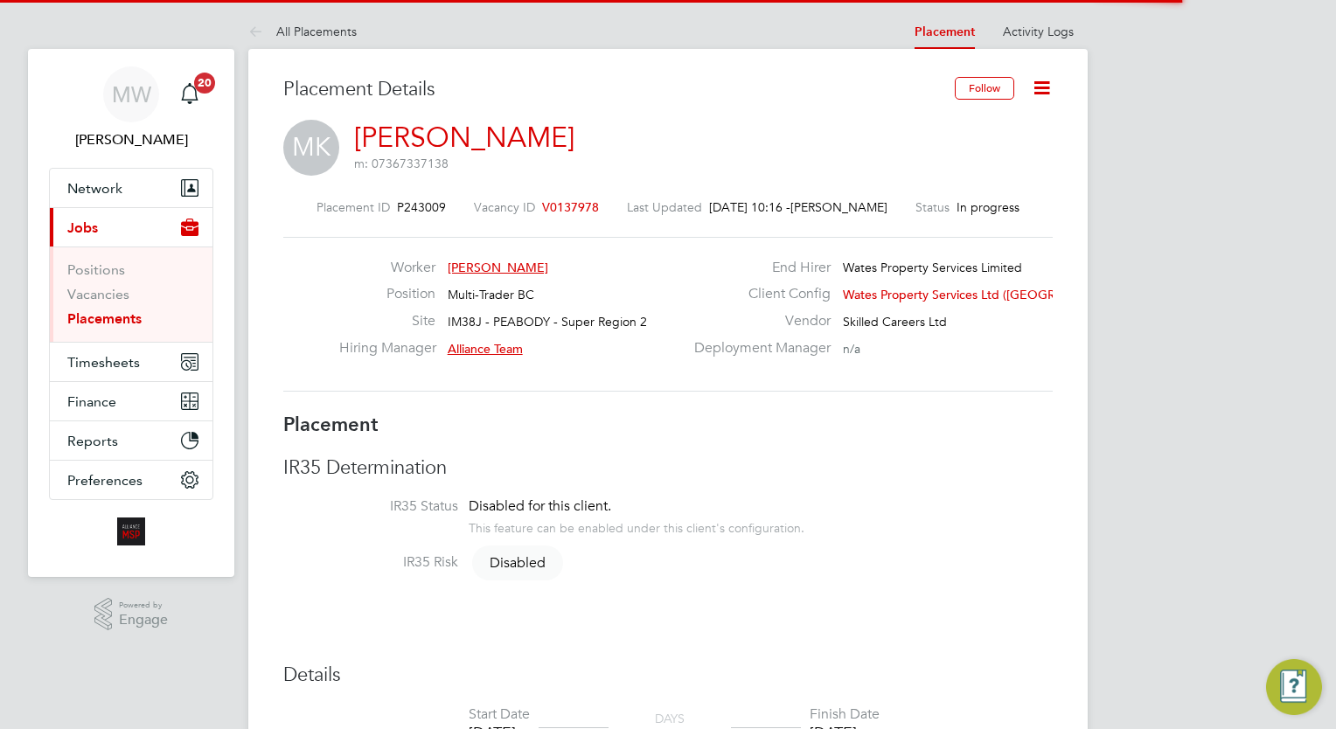
click at [1039, 90] on icon at bounding box center [1042, 88] width 22 height 22
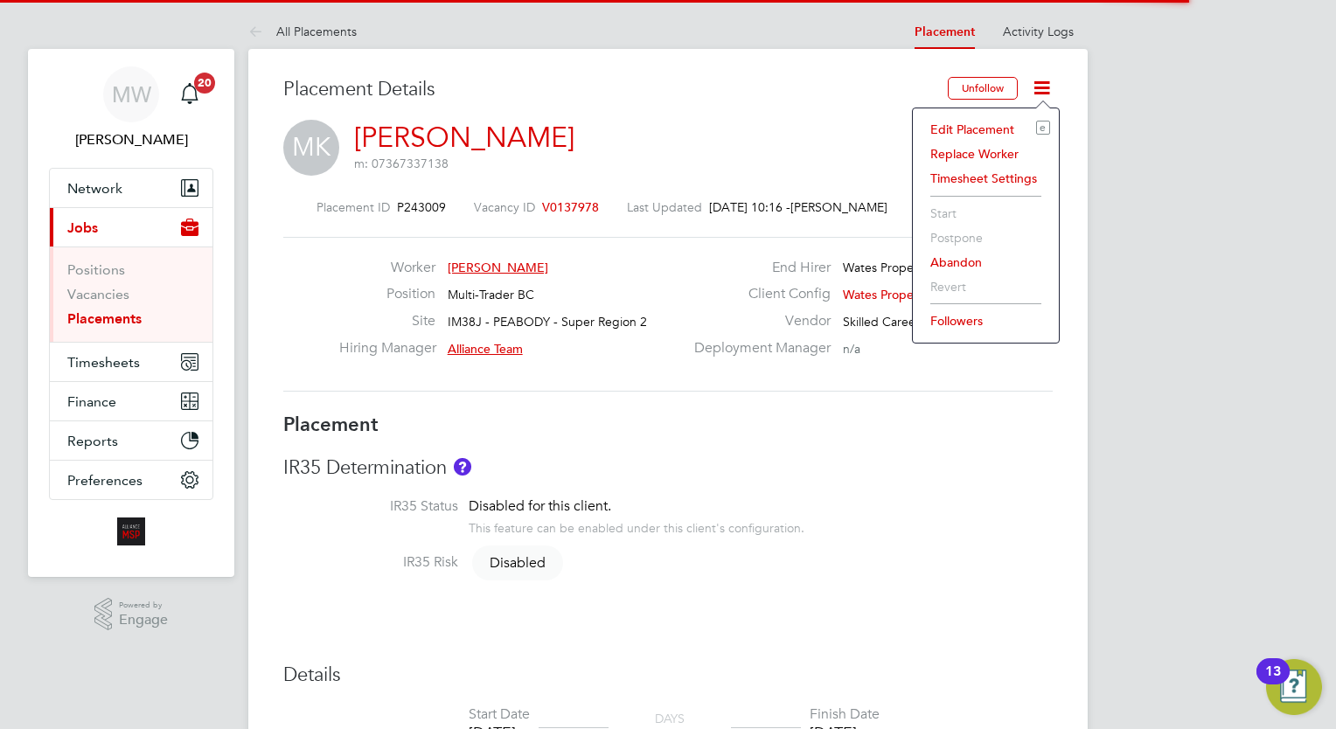
click at [975, 121] on li "Edit Placement e" at bounding box center [985, 129] width 128 height 24
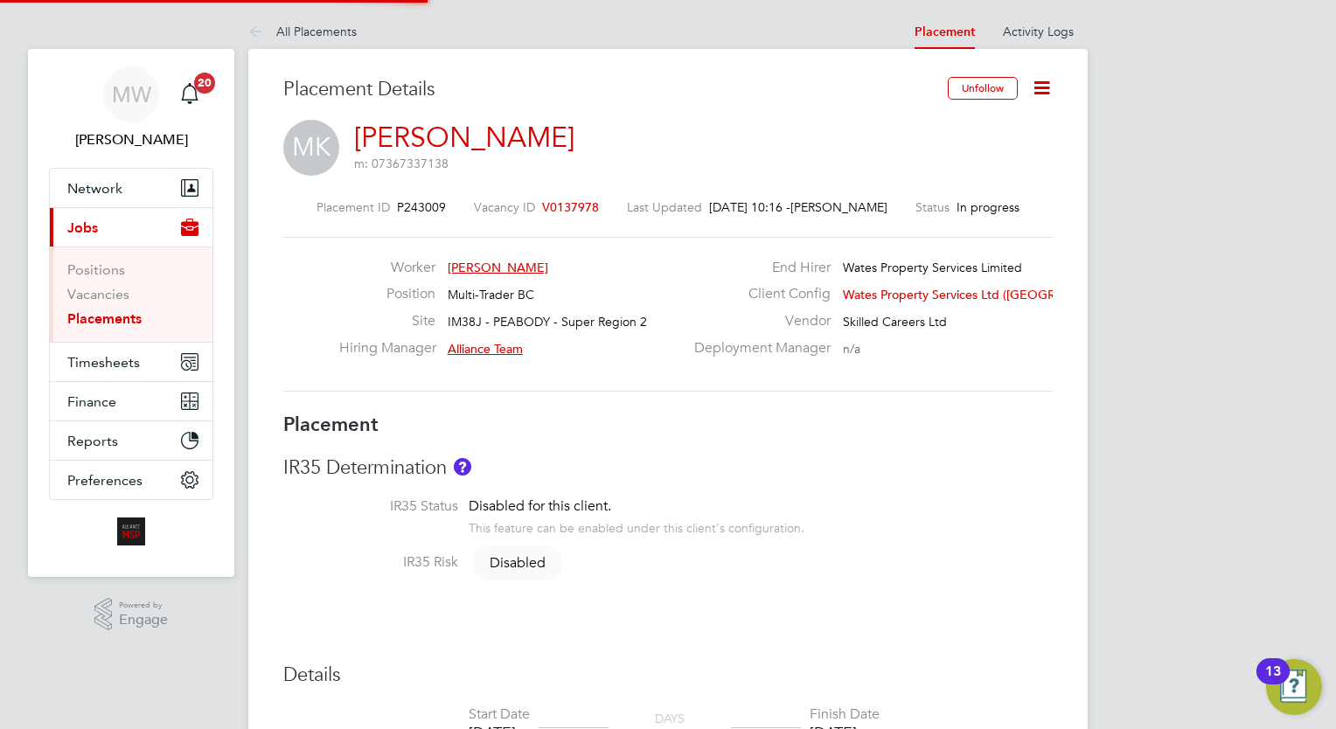
type input "Alliance Team"
type input "30 Sep 2024"
type input "[DATE]"
type input "00:00"
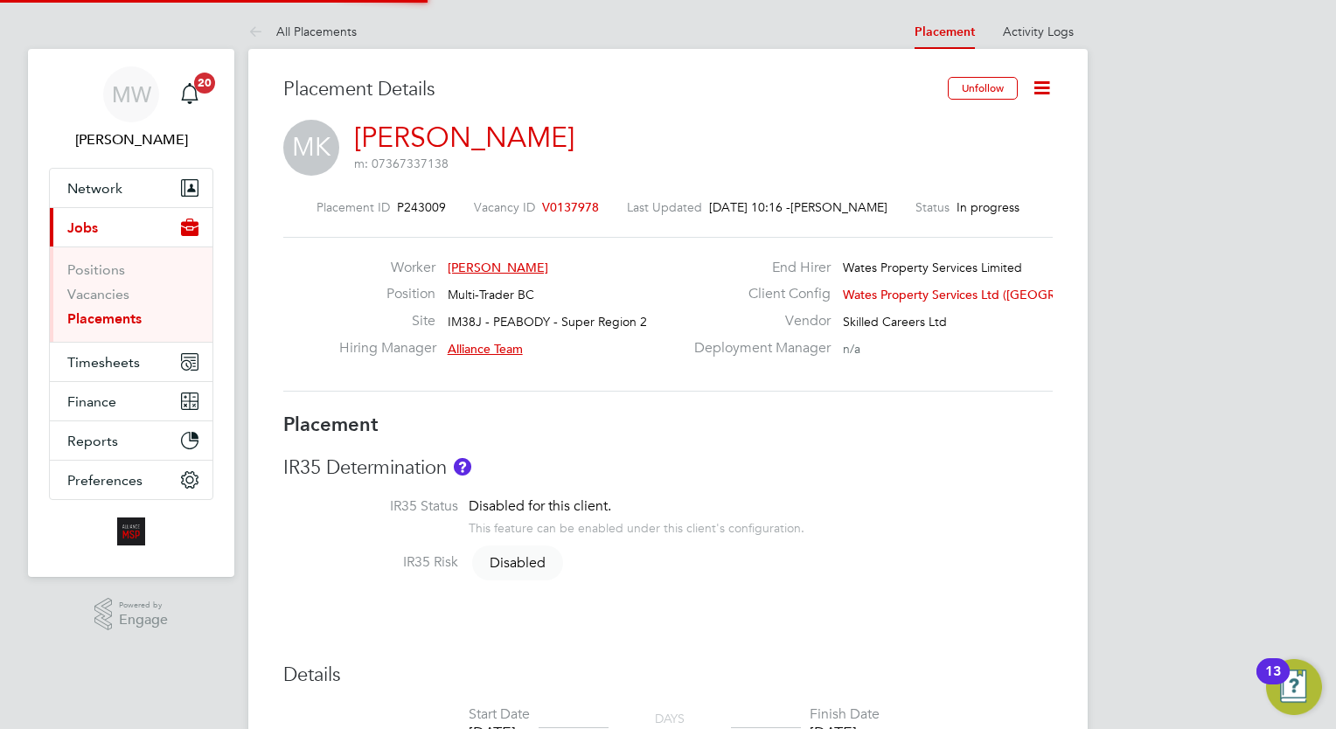
type input "00:00"
type input "06900"
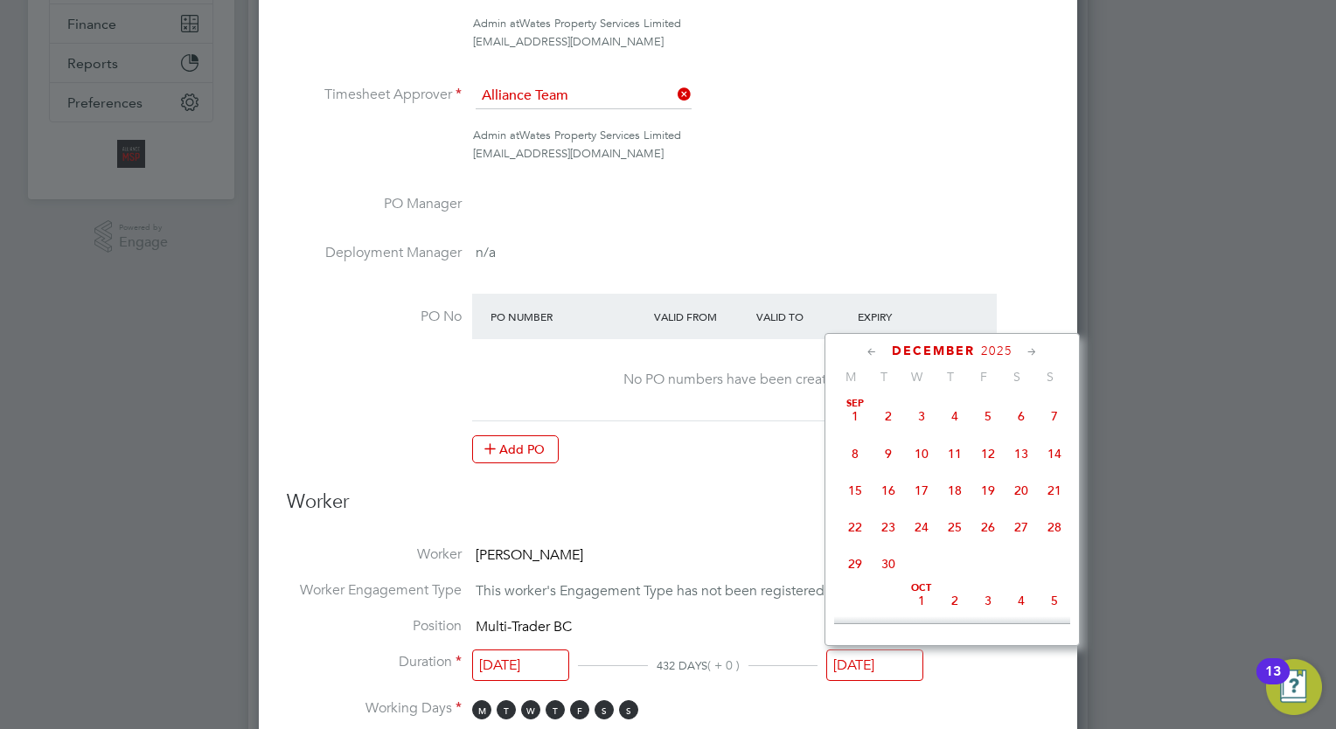
click at [873, 656] on input "[DATE]" at bounding box center [874, 665] width 97 height 32
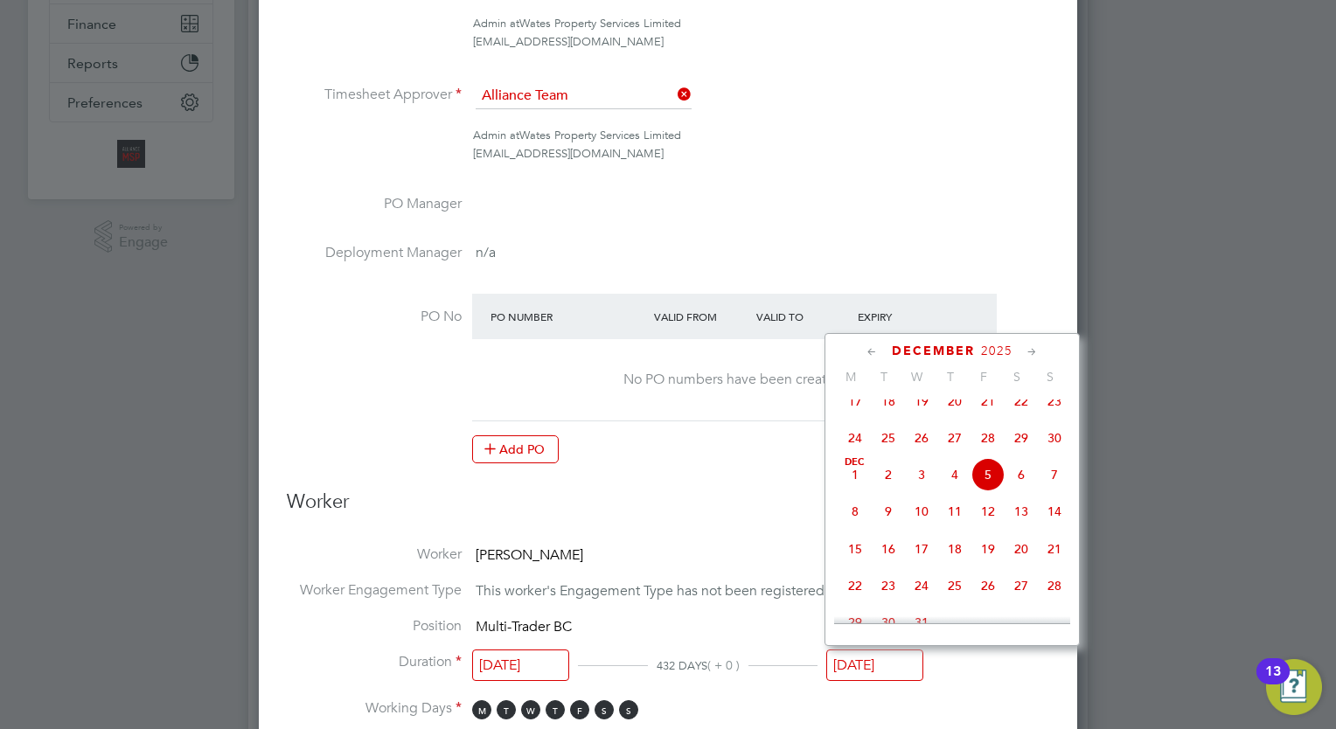
click at [875, 350] on icon at bounding box center [872, 352] width 17 height 19
click at [1010, 561] on span "29" at bounding box center [1020, 553] width 33 height 33
type input "[DATE]"
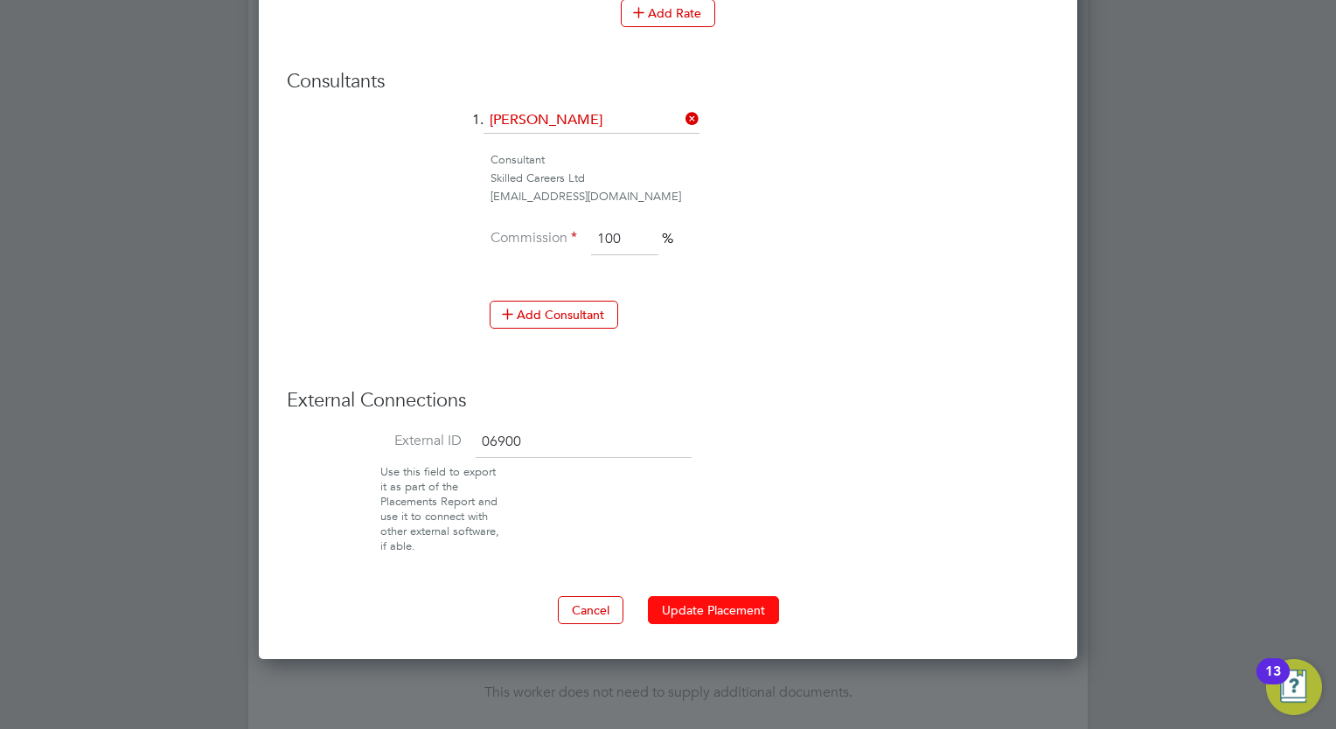
click at [735, 609] on button "Update Placement" at bounding box center [713, 610] width 131 height 28
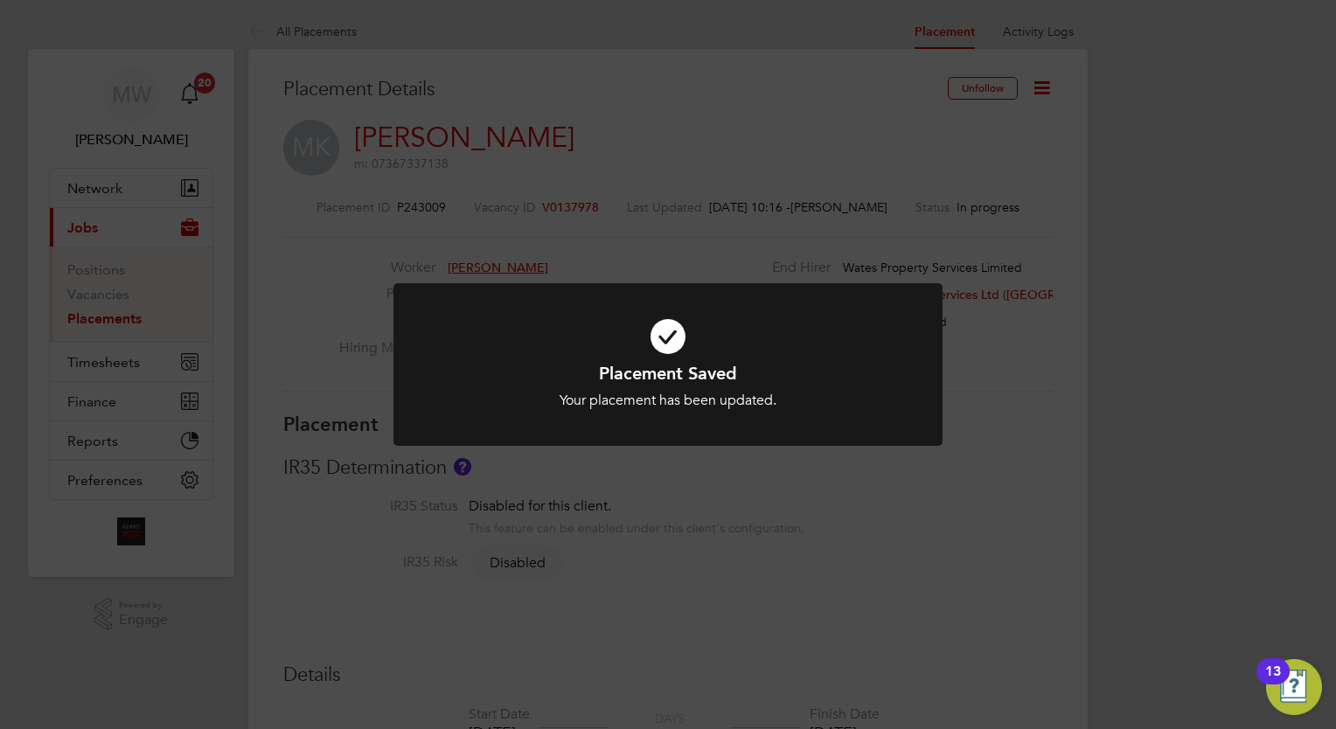
click at [117, 309] on div "Placement Saved Your placement has been updated. Cancel Okay" at bounding box center [668, 364] width 1336 height 729
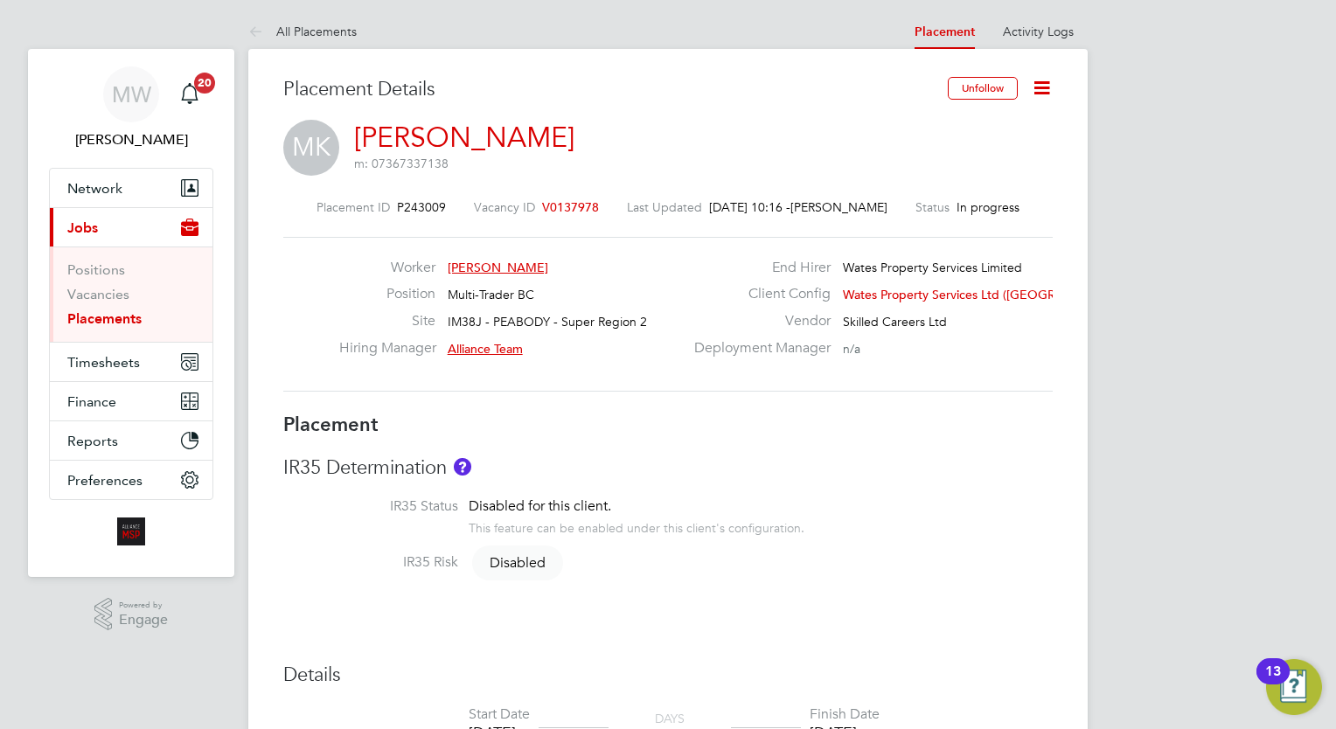
click at [134, 326] on link "Placements" at bounding box center [104, 318] width 74 height 17
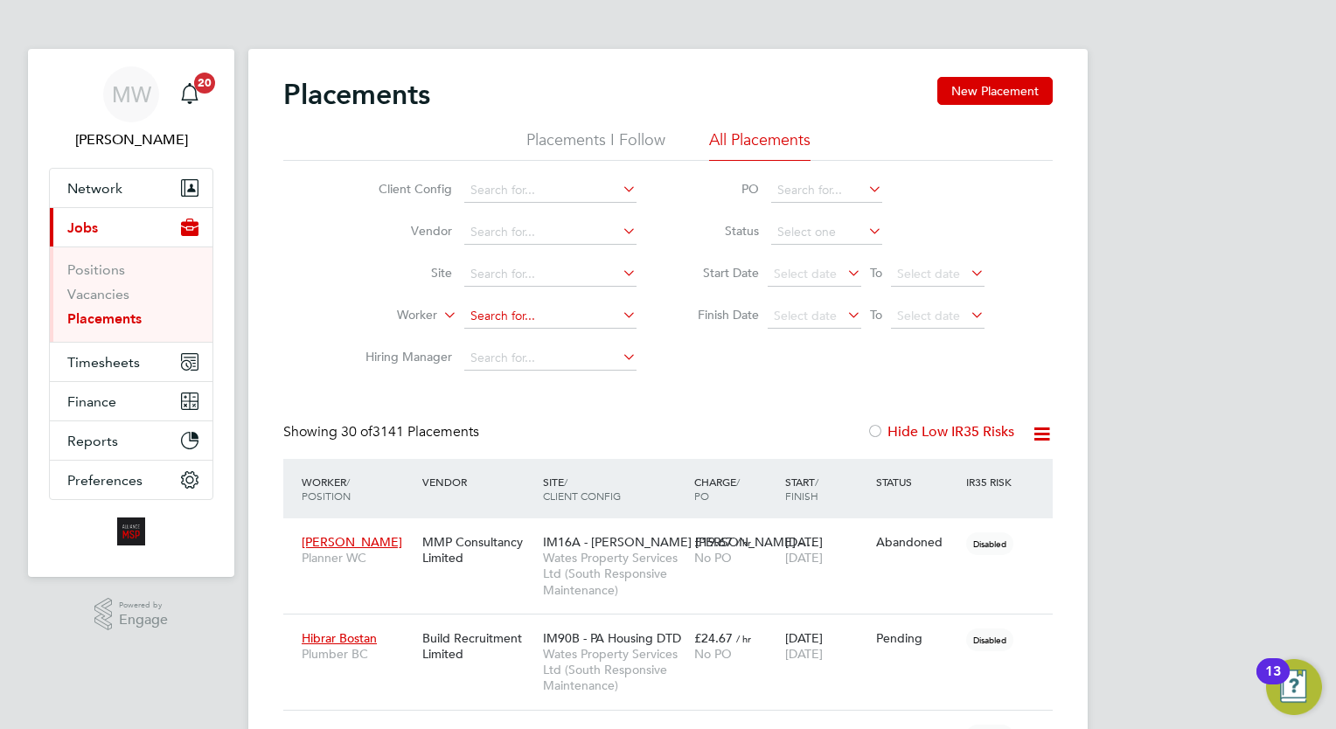
click at [500, 323] on input at bounding box center [550, 316] width 172 height 24
click at [572, 339] on b "Farre" at bounding box center [587, 339] width 30 height 15
type input "Peter Farrell"
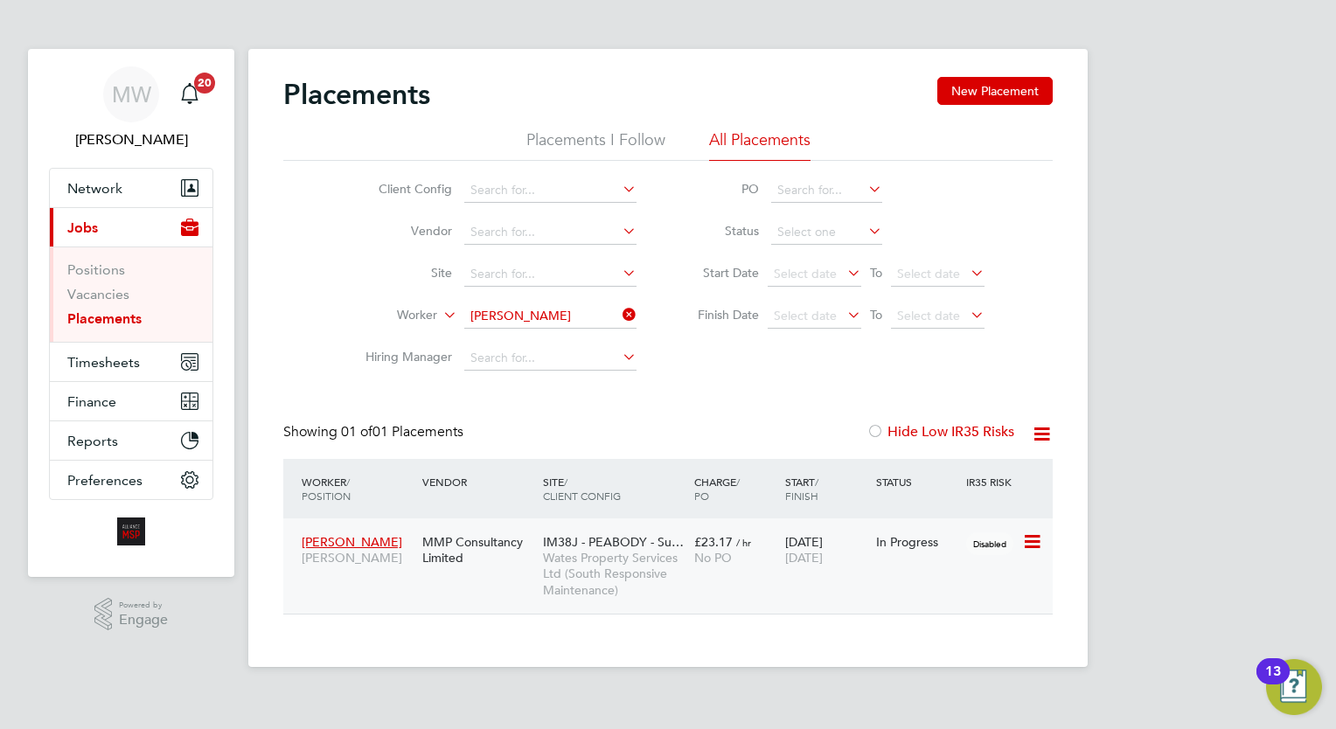
click at [712, 559] on span "No PO" at bounding box center [713, 558] width 38 height 16
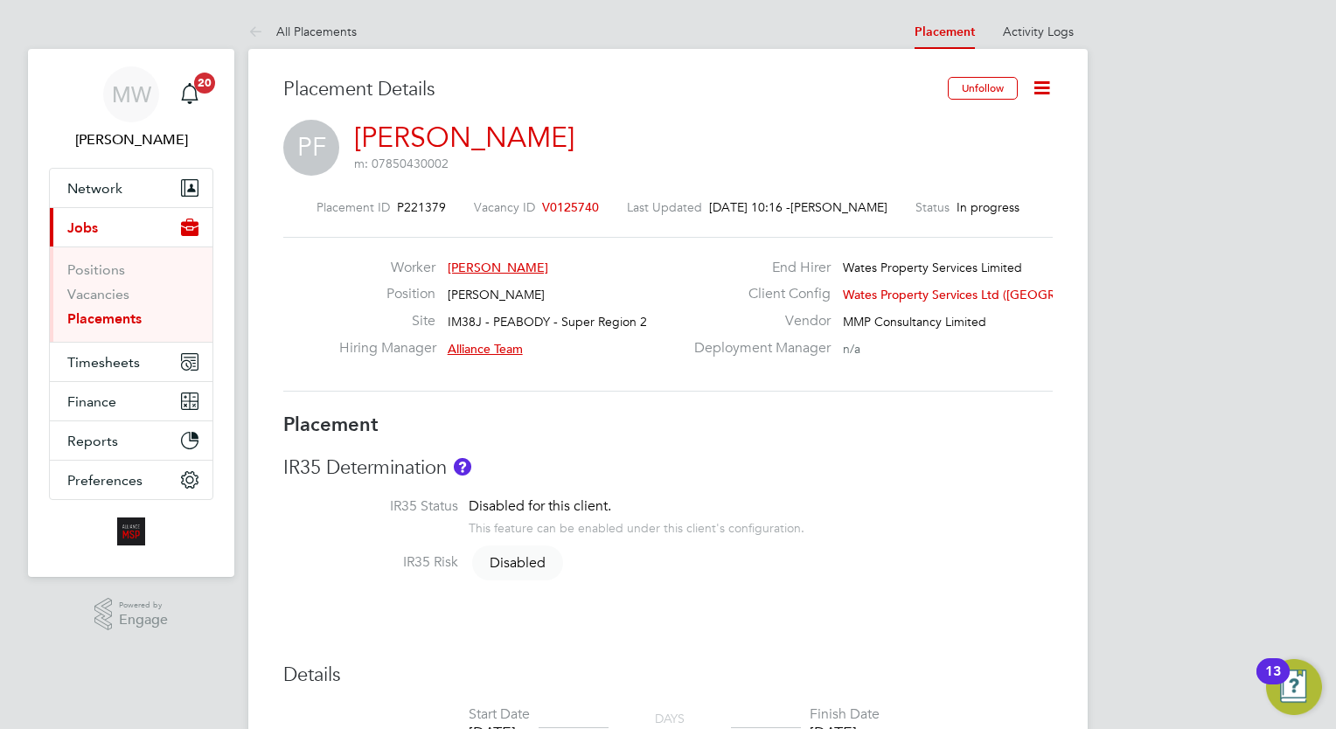
click at [1038, 93] on icon at bounding box center [1042, 88] width 22 height 22
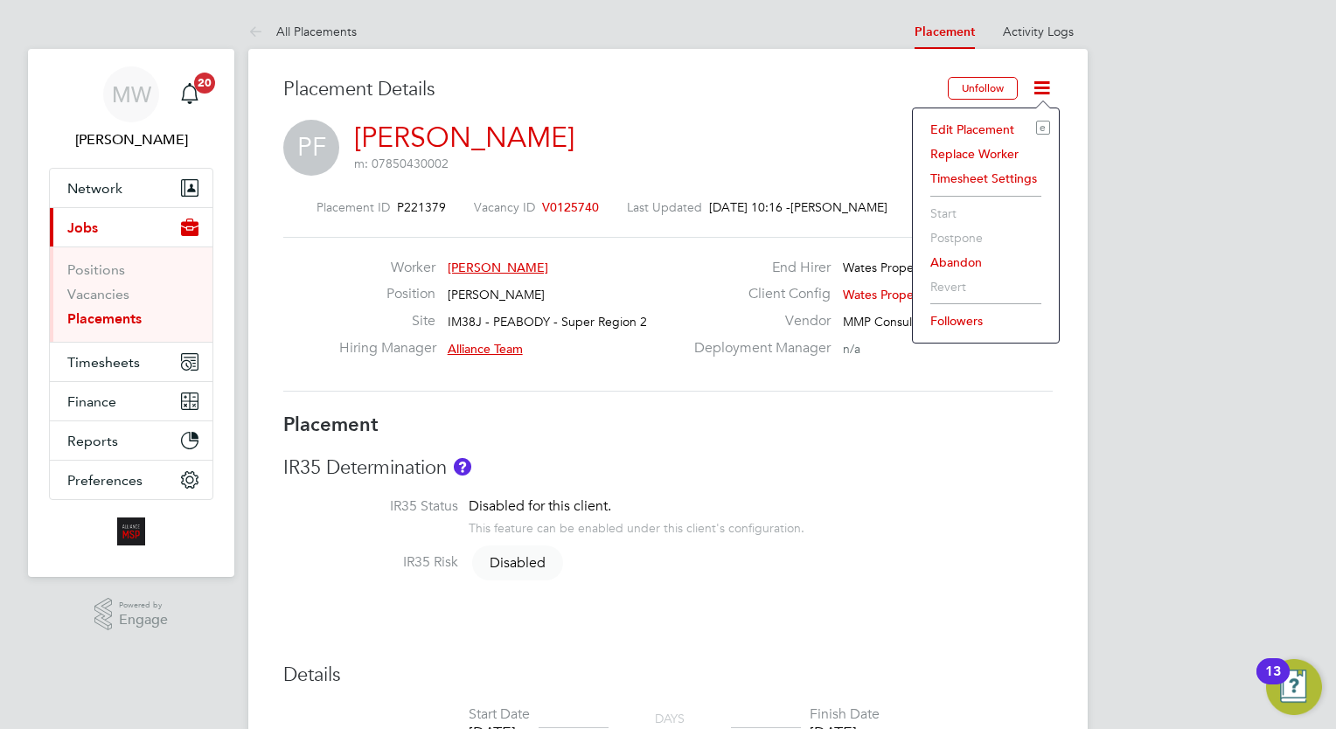
click at [1002, 121] on li "Edit Placement e" at bounding box center [985, 129] width 128 height 24
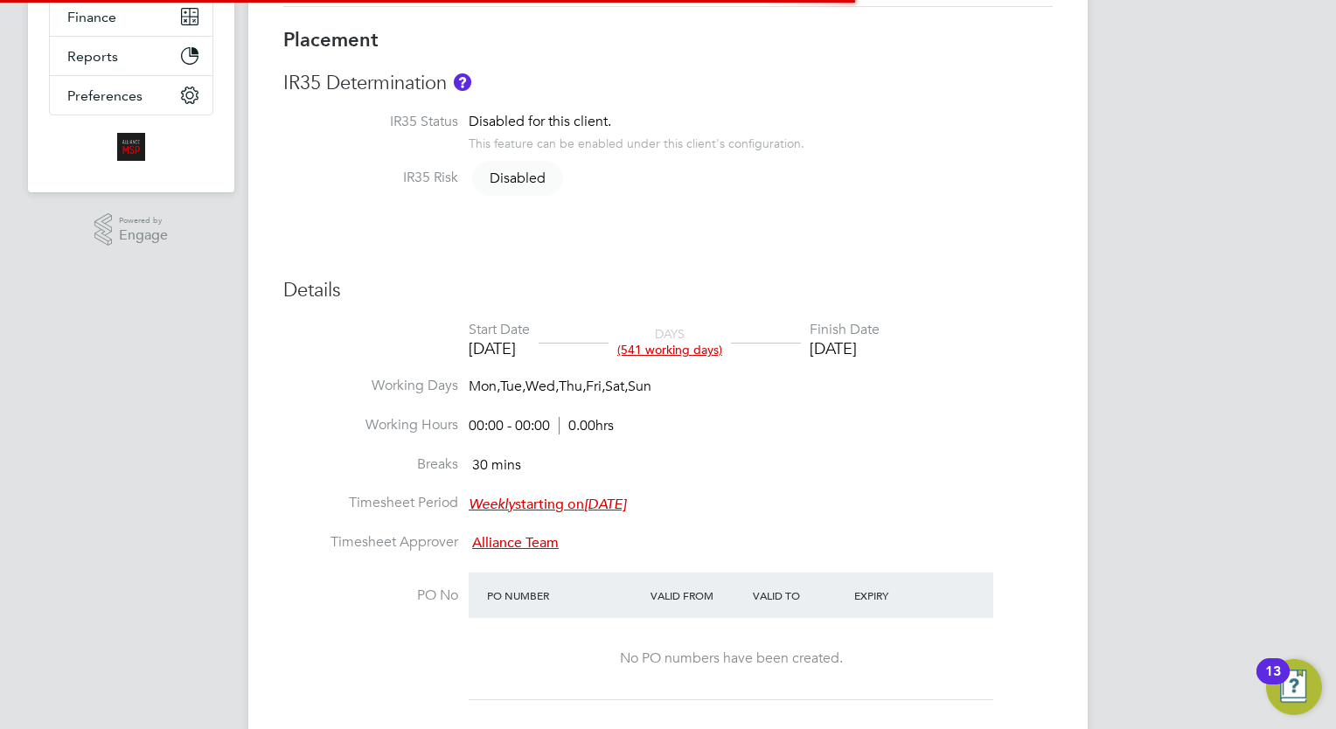
scroll to position [23, 763]
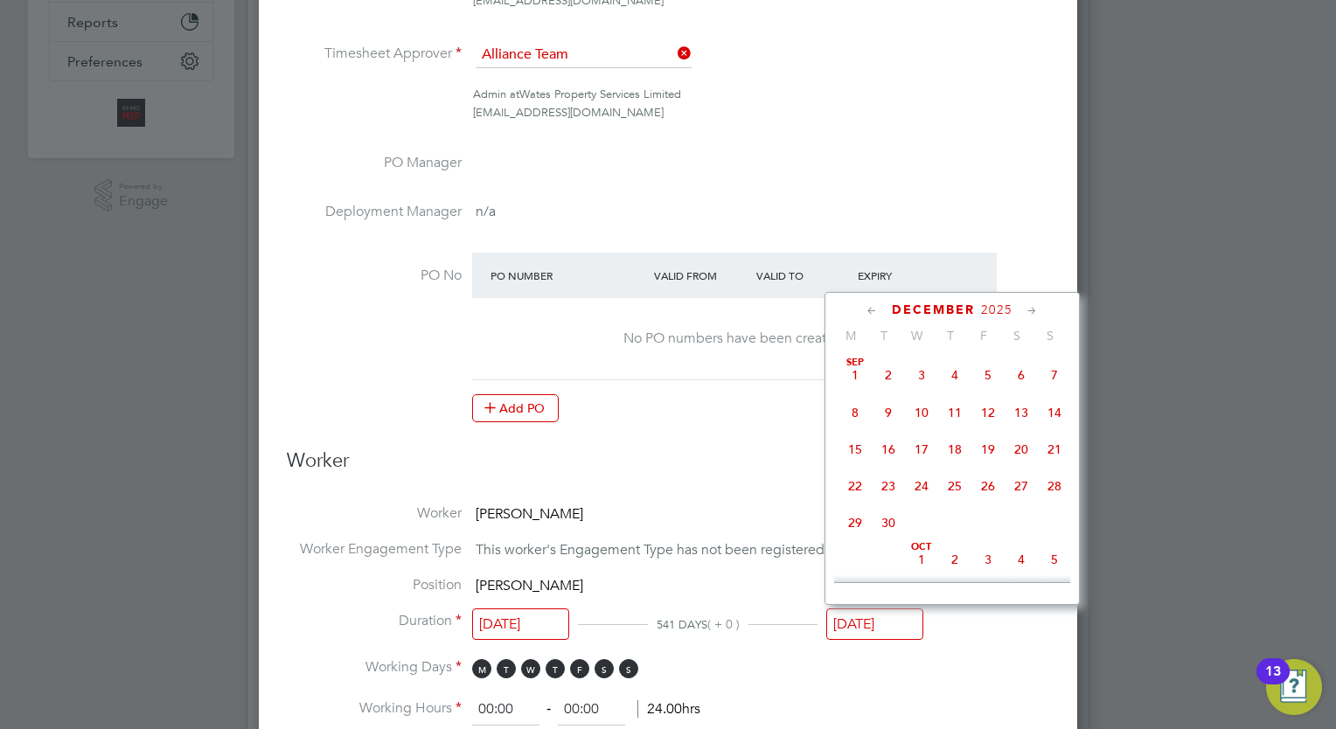
click at [873, 614] on input "[DATE]" at bounding box center [874, 624] width 97 height 32
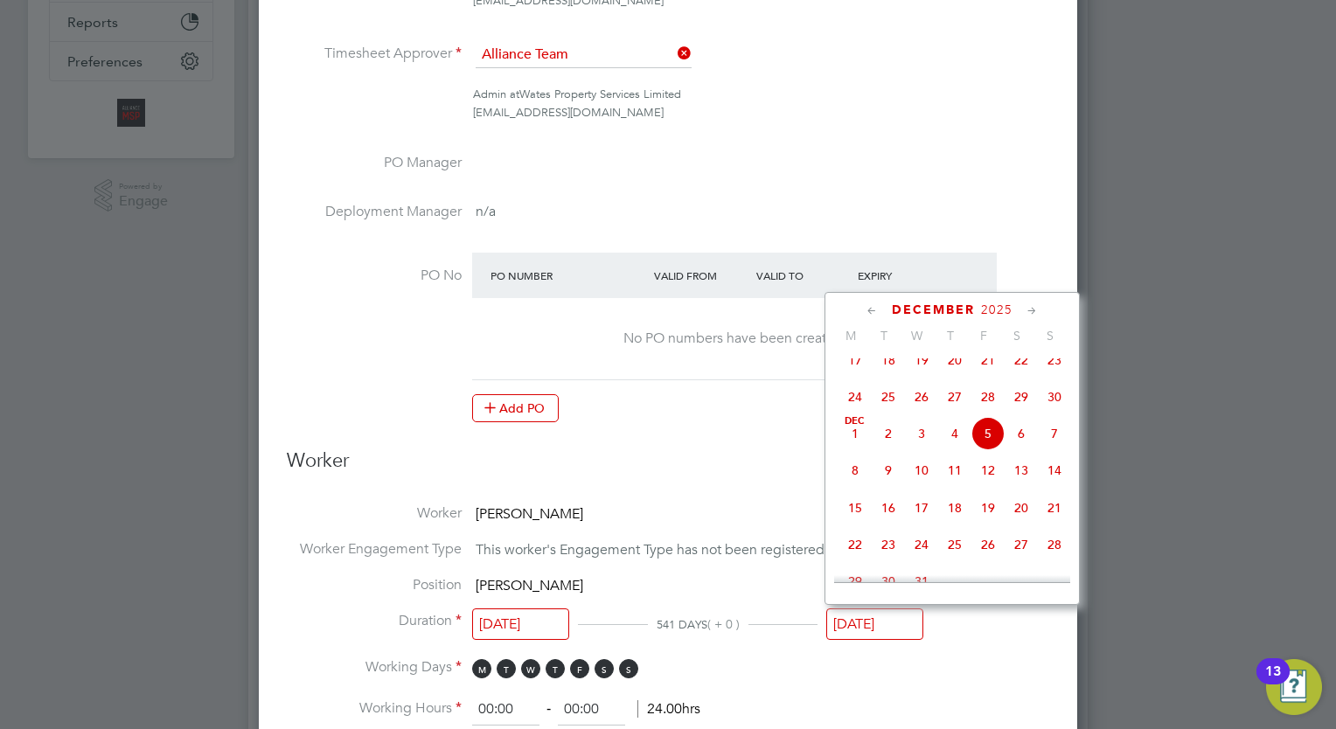
click at [867, 302] on icon at bounding box center [872, 311] width 17 height 19
click at [1012, 520] on span "29" at bounding box center [1020, 512] width 33 height 33
type input "[DATE]"
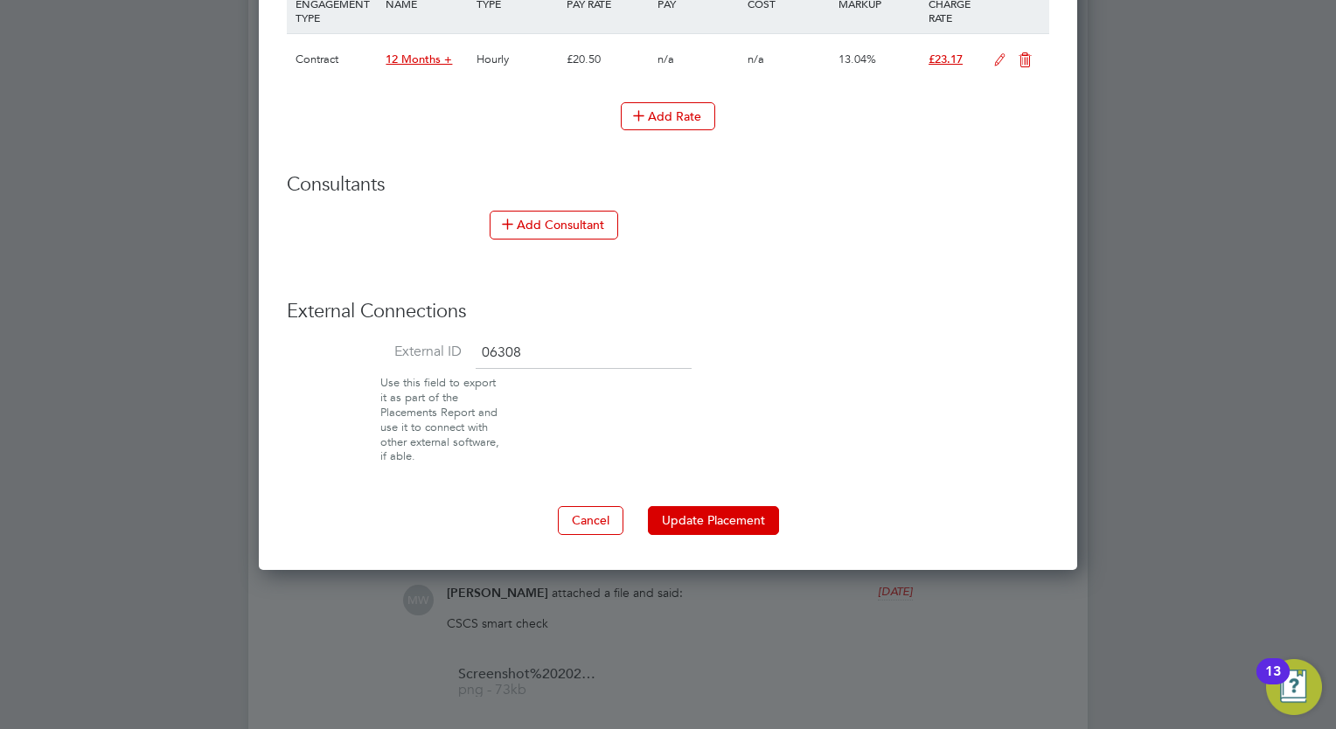
click at [753, 507] on button "Update Placement" at bounding box center [713, 520] width 131 height 28
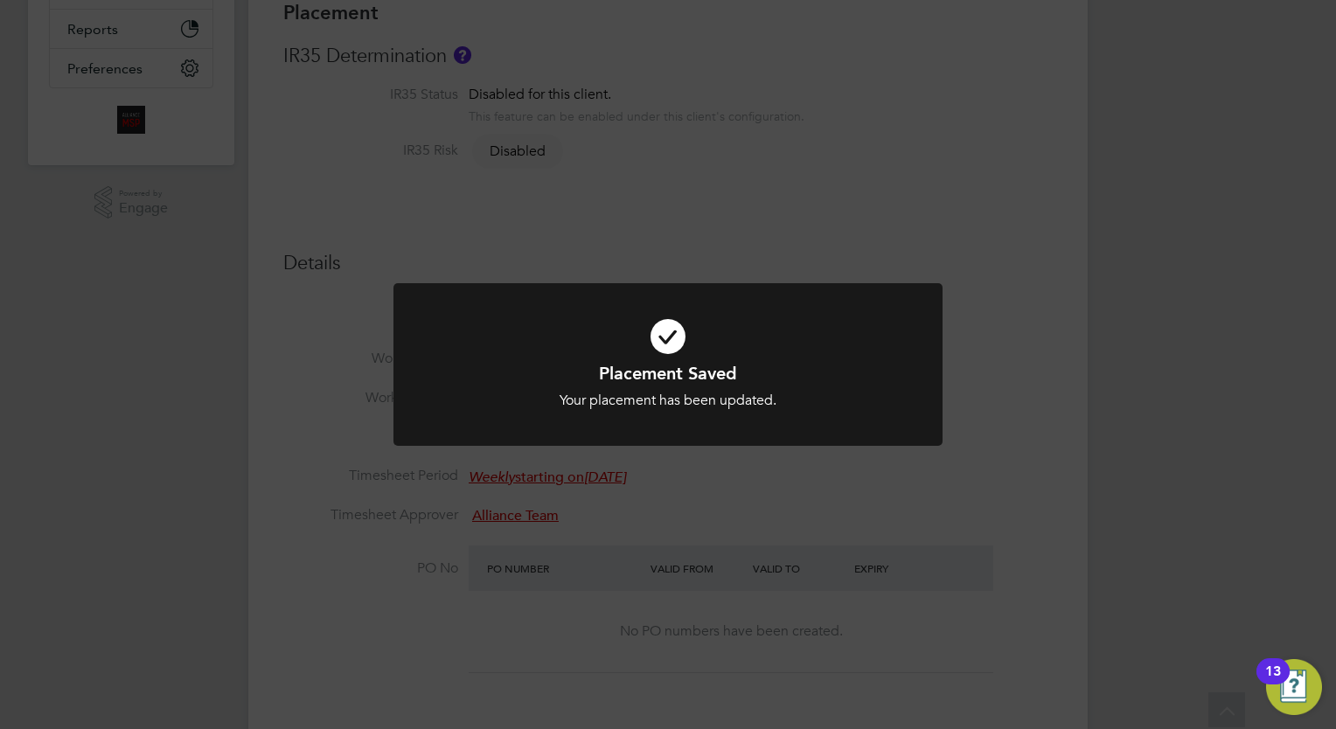
click at [468, 278] on div "Placement Saved Your placement has been updated. Cancel Okay" at bounding box center [668, 364] width 1336 height 729
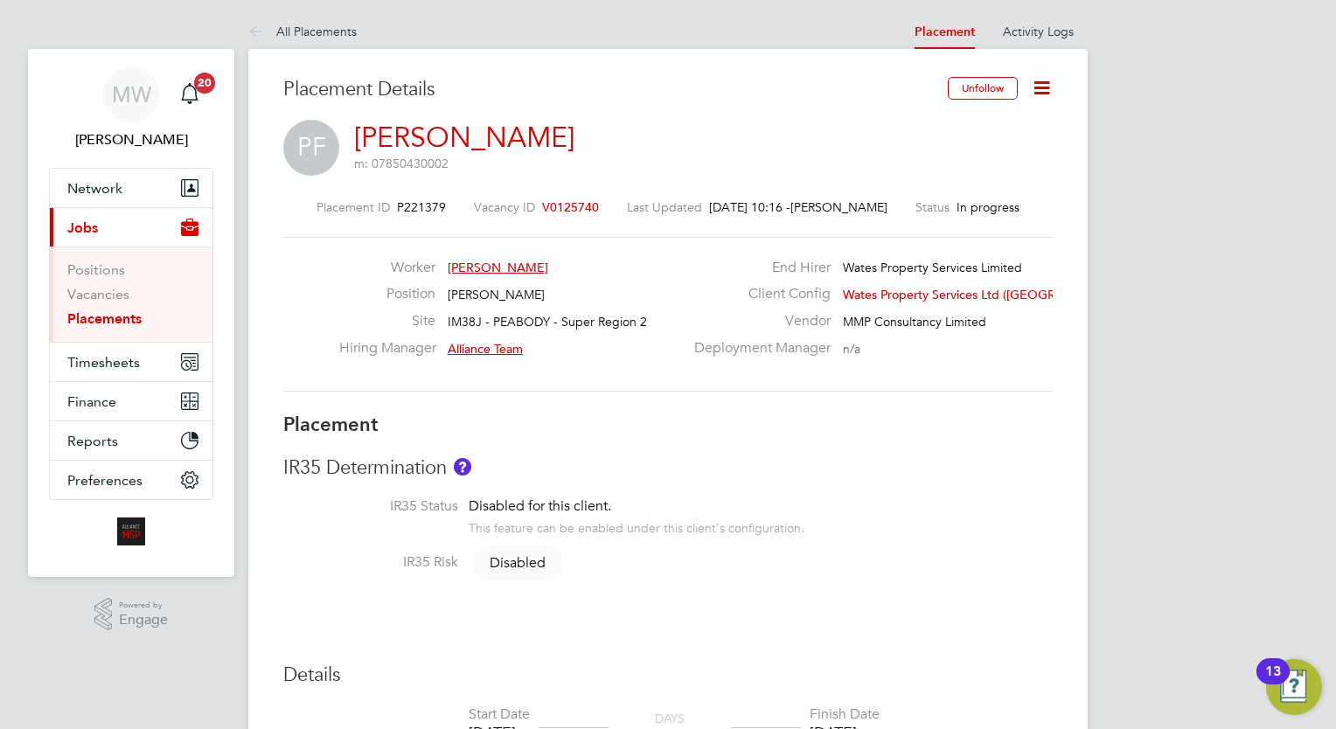
click at [97, 315] on link "Placements" at bounding box center [104, 318] width 74 height 17
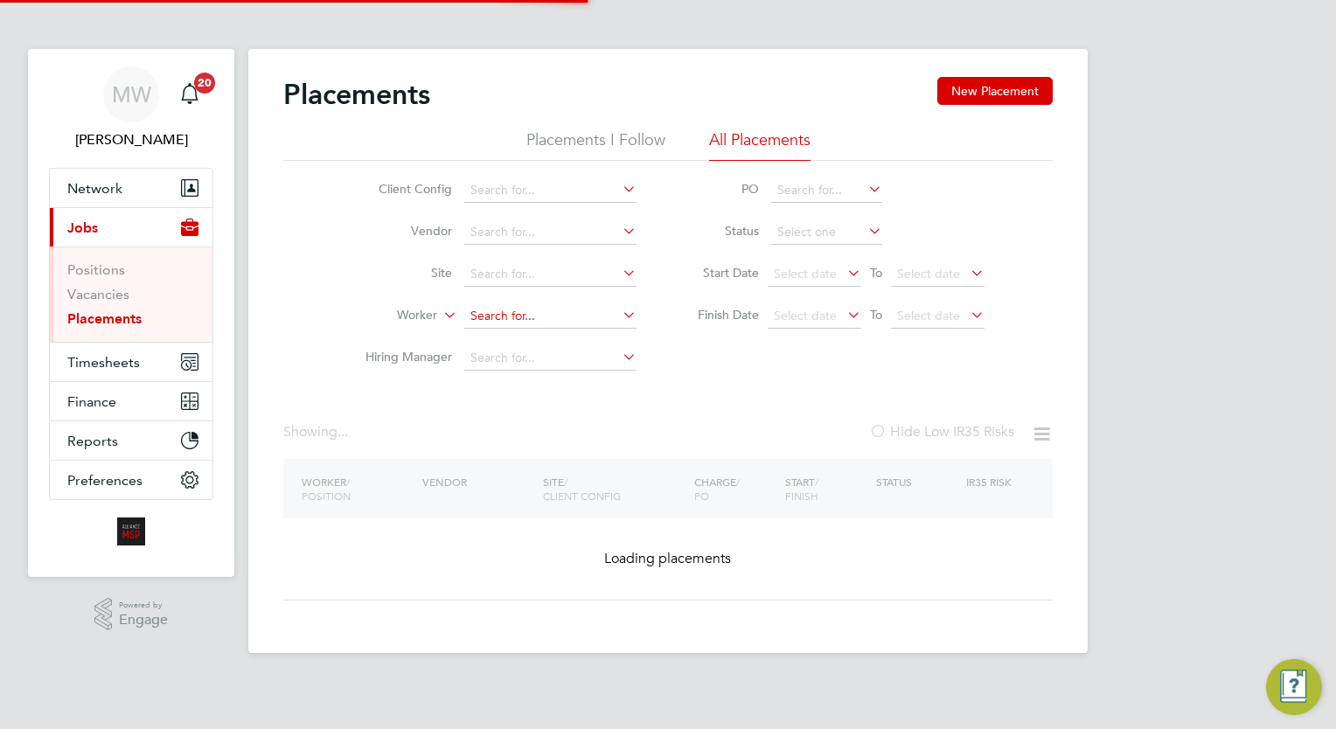
click at [501, 319] on input at bounding box center [550, 316] width 172 height 24
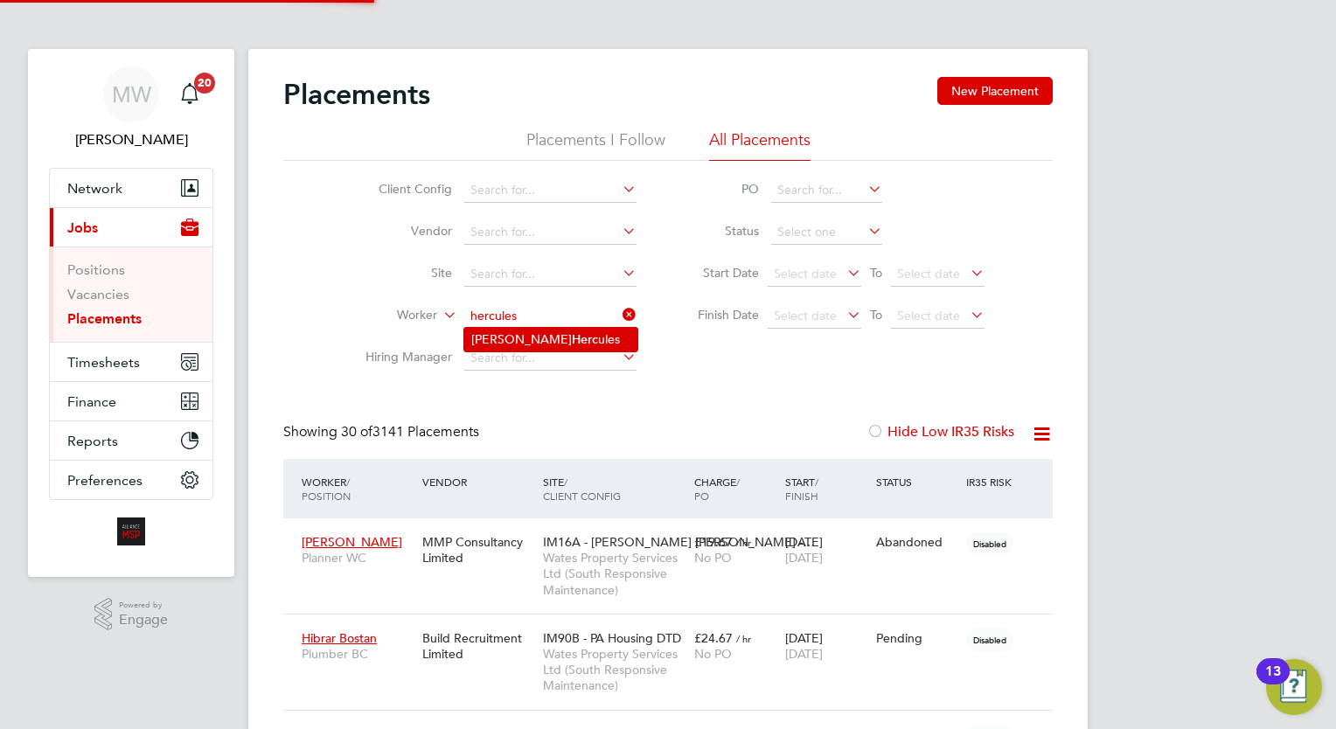
click at [534, 334] on li "Reece Herc ules" at bounding box center [550, 340] width 173 height 24
type input "Reece Hercules"
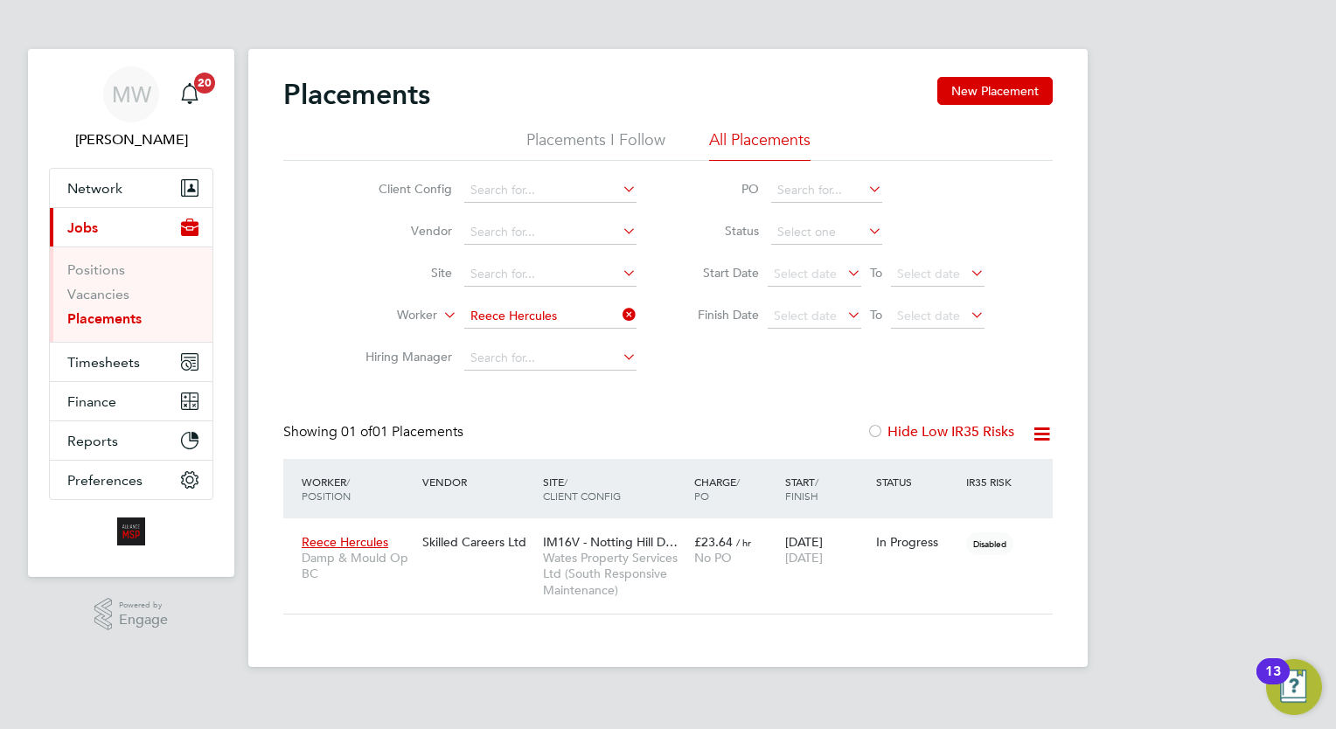
click at [619, 313] on icon at bounding box center [619, 314] width 0 height 24
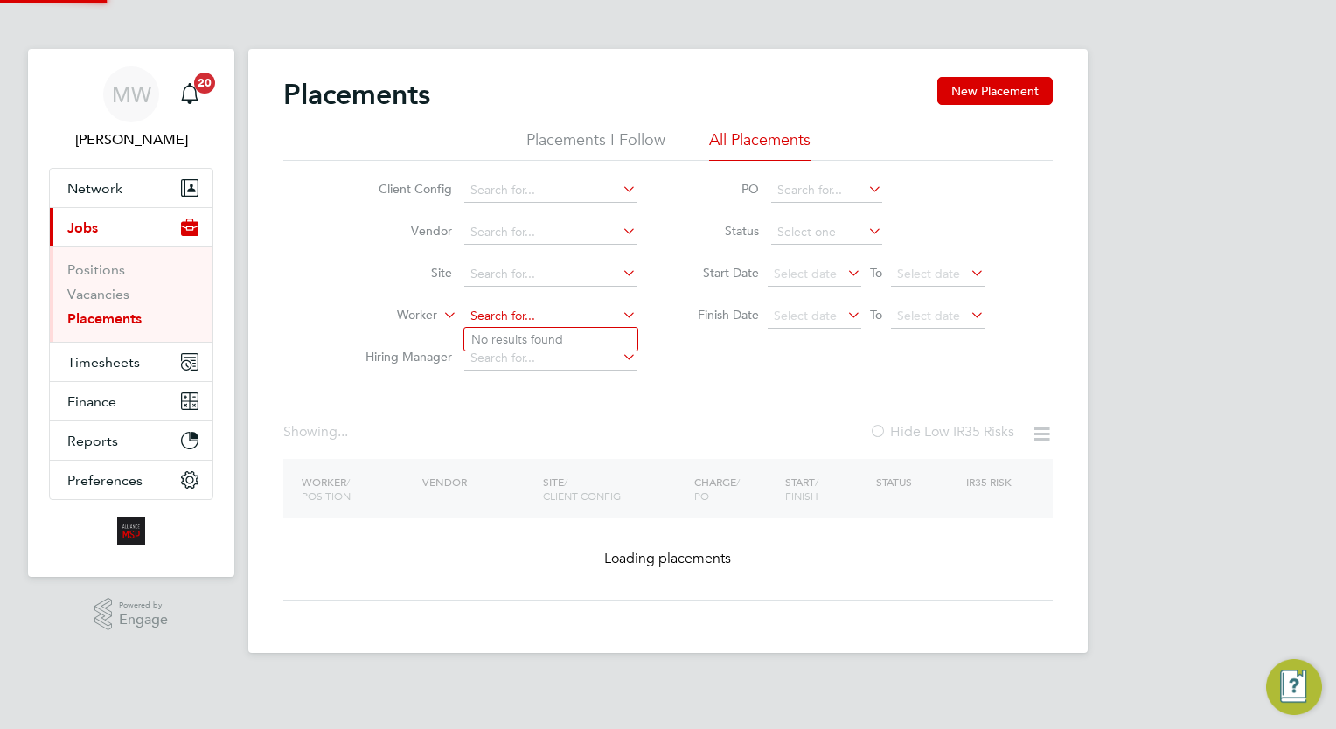
click at [542, 320] on input at bounding box center [550, 316] width 172 height 24
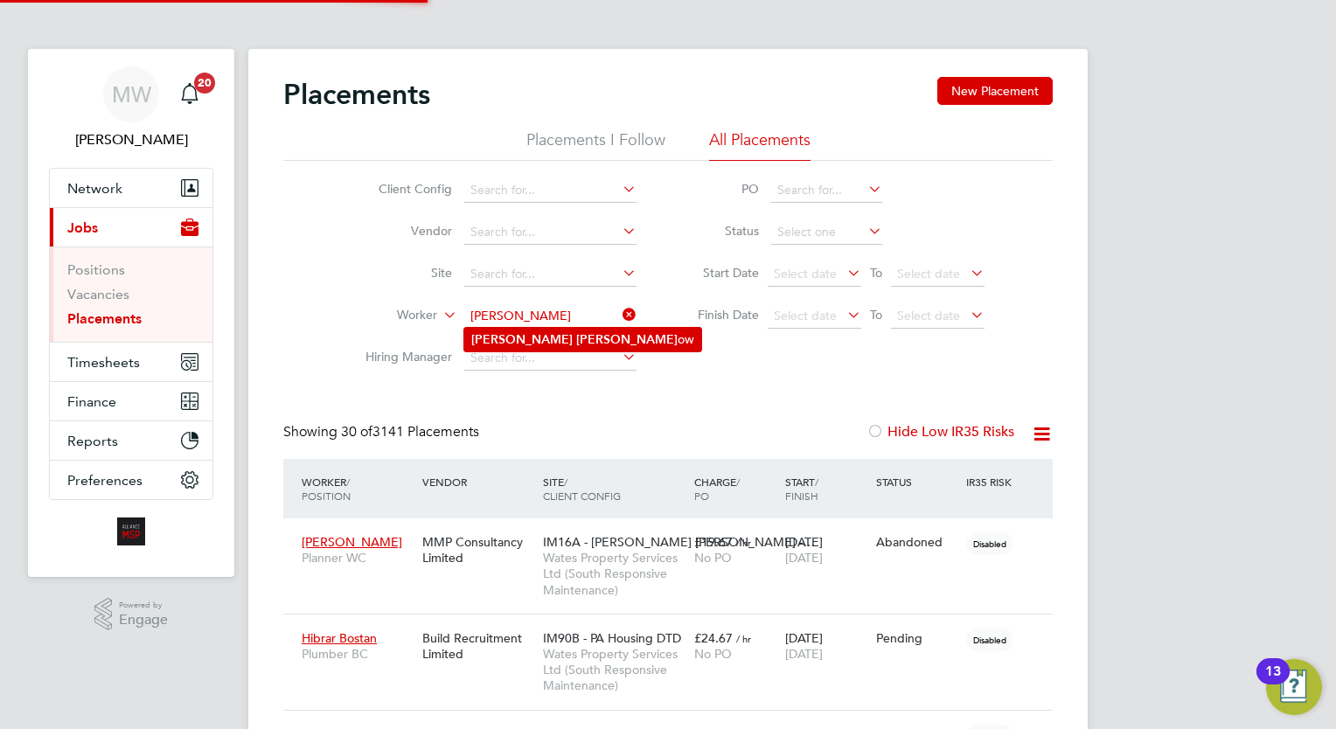
click at [564, 333] on li "[PERSON_NAME] ow" at bounding box center [582, 340] width 237 height 24
type input "[PERSON_NAME]"
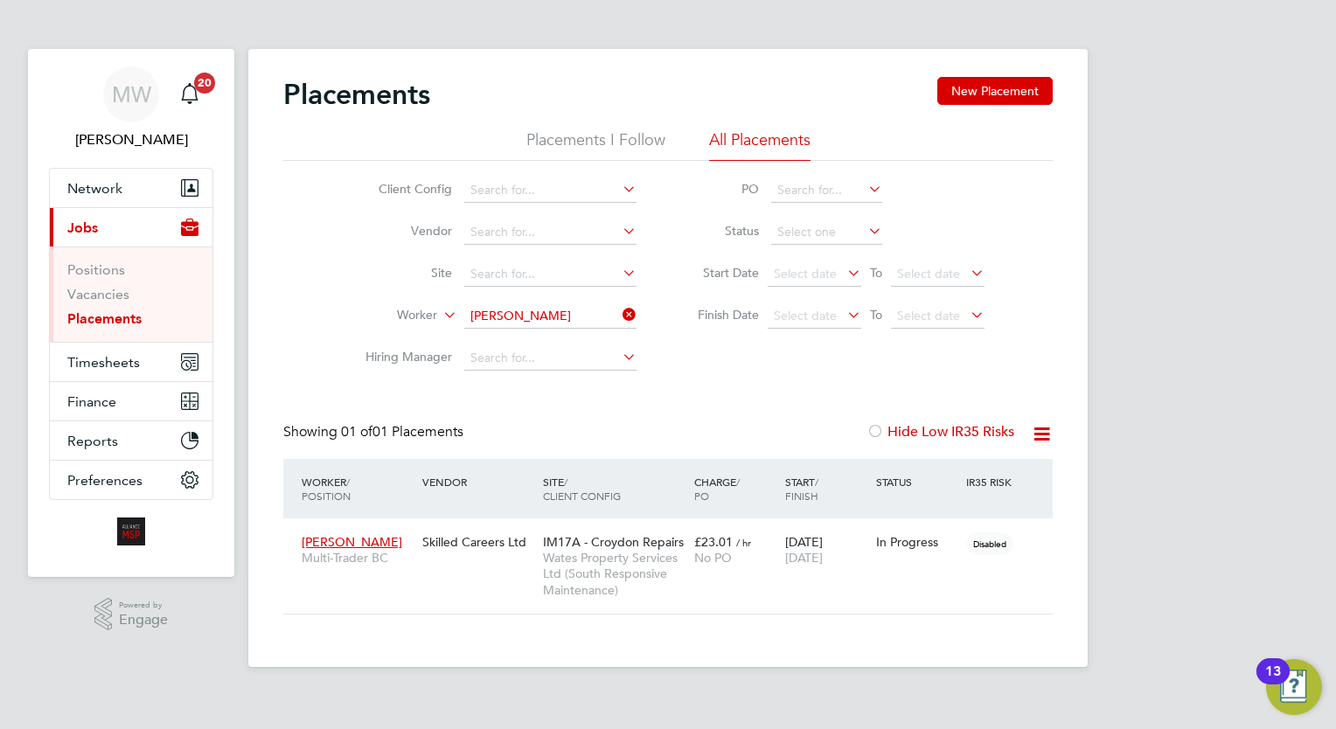
click at [619, 306] on icon at bounding box center [619, 314] width 0 height 24
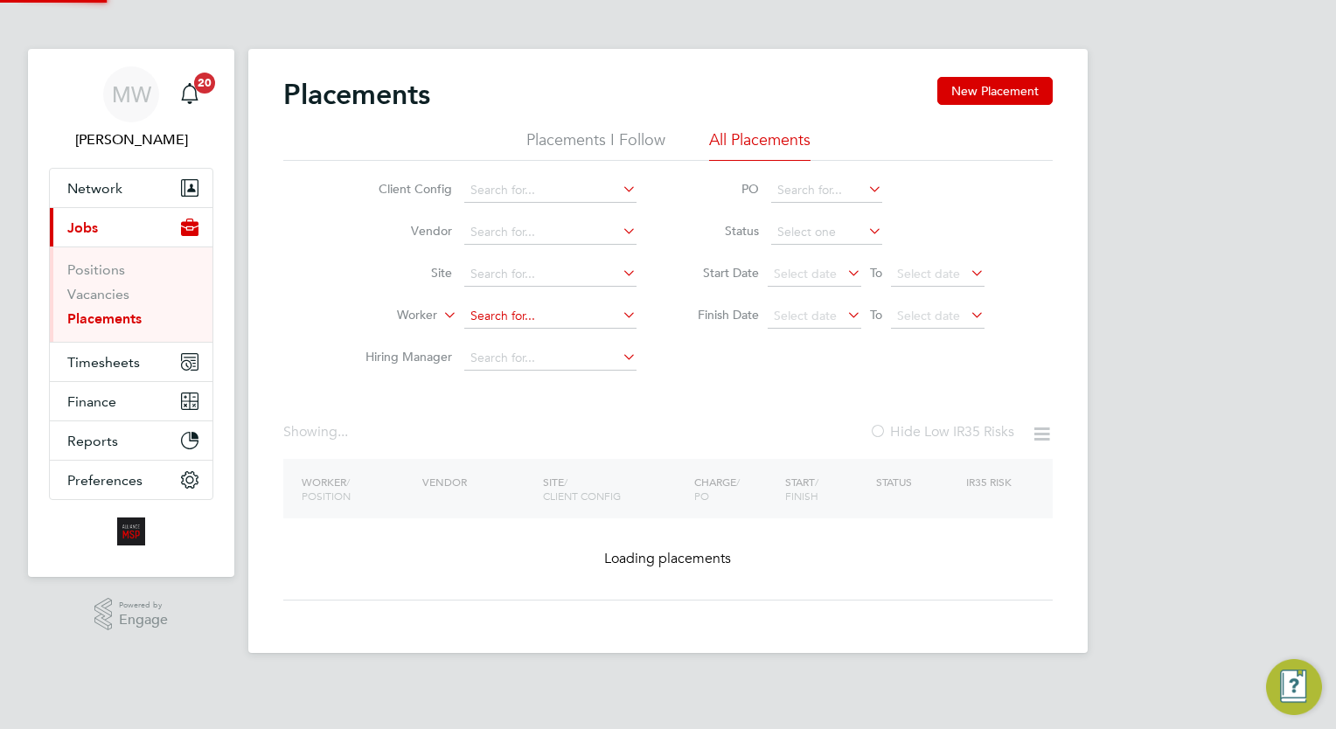
click at [570, 317] on input at bounding box center [550, 316] width 172 height 24
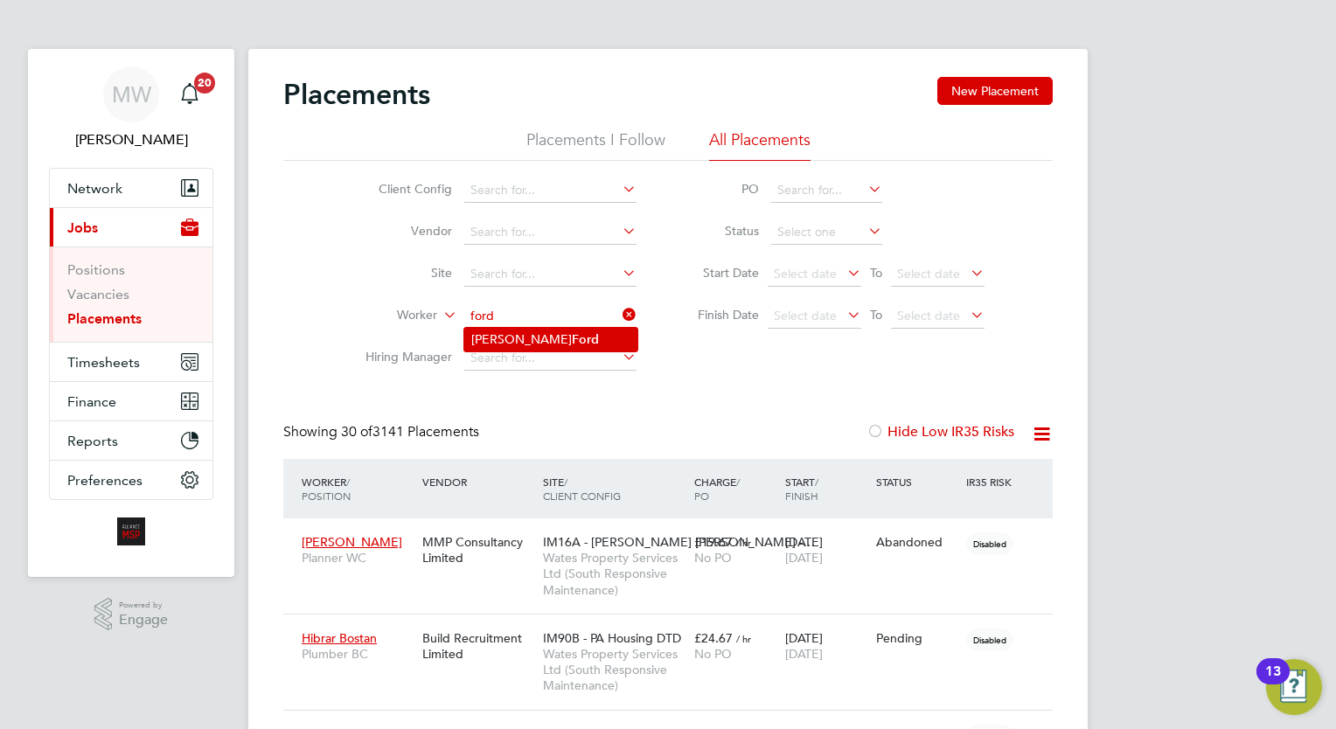
click at [572, 342] on b "Ford" at bounding box center [585, 339] width 27 height 15
type input "[PERSON_NAME]"
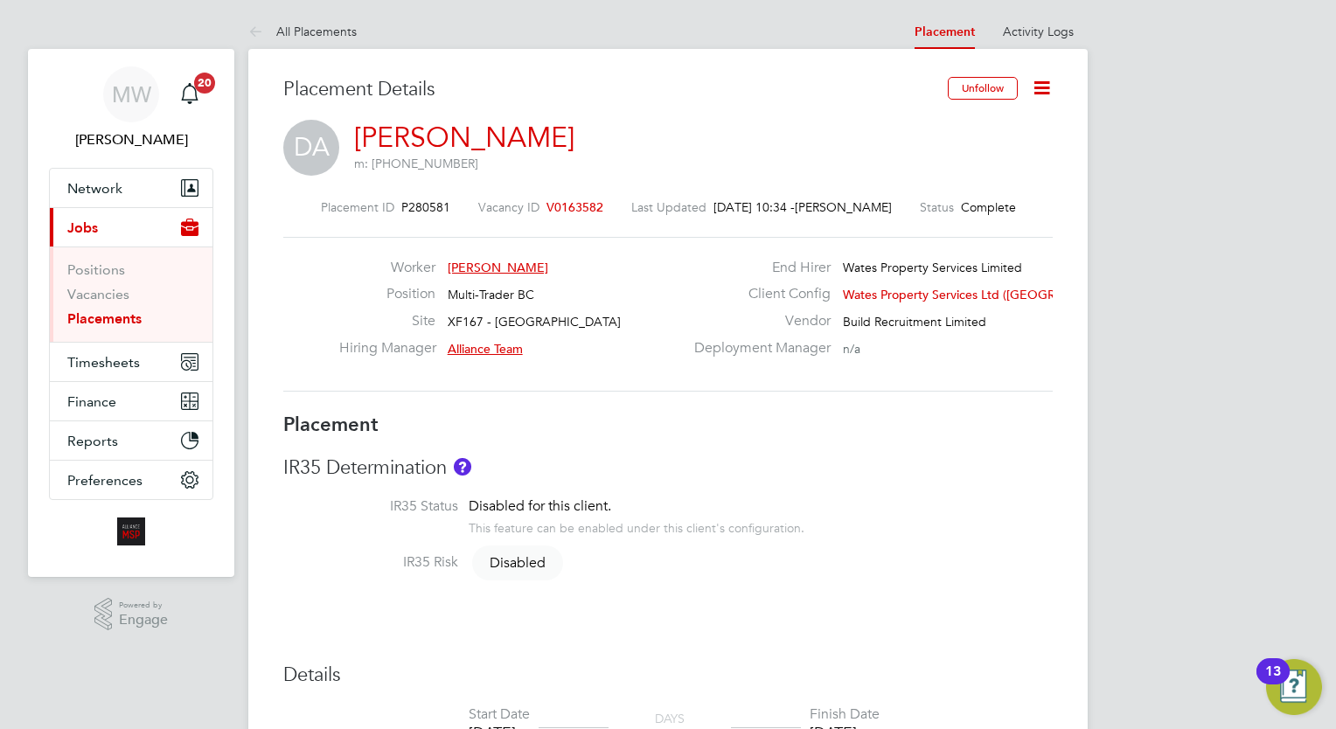
drag, startPoint x: 129, startPoint y: 317, endPoint x: 246, endPoint y: 333, distance: 118.2
click at [129, 317] on link "Placements" at bounding box center [104, 318] width 74 height 17
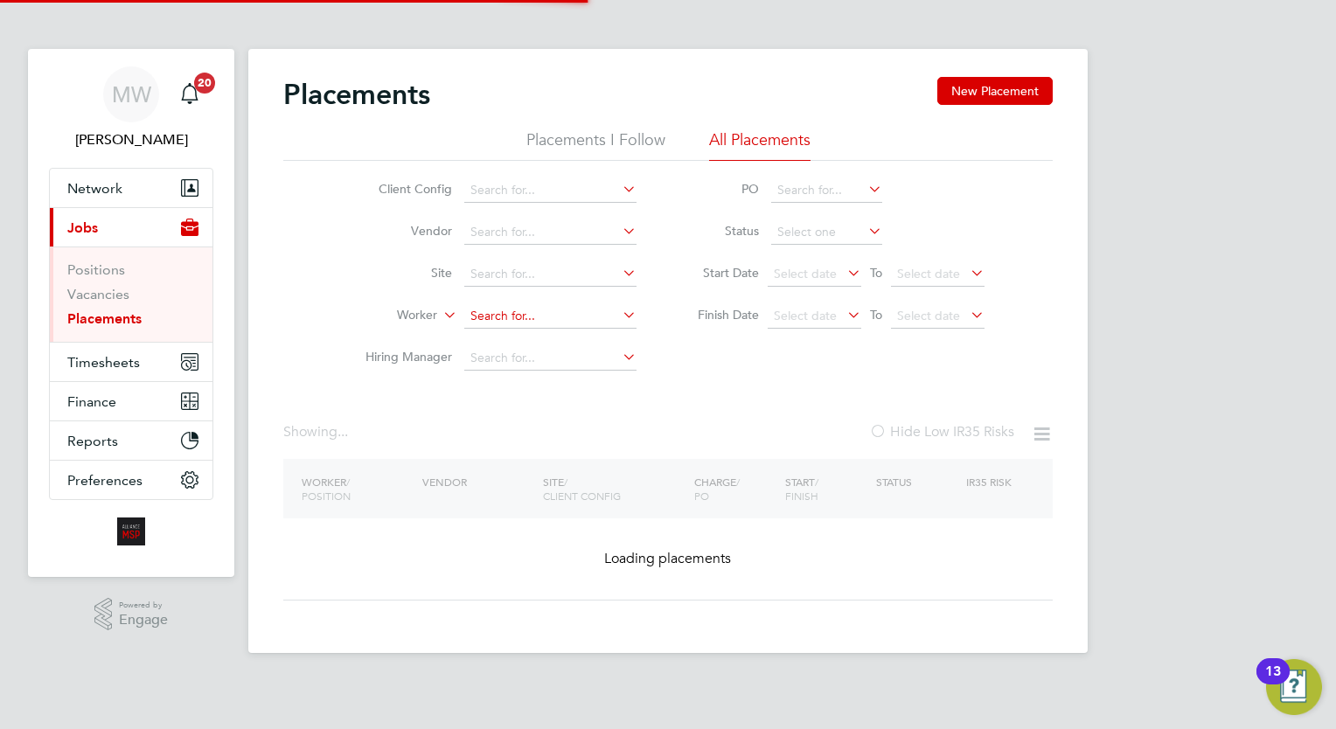
click at [509, 320] on input at bounding box center [550, 316] width 172 height 24
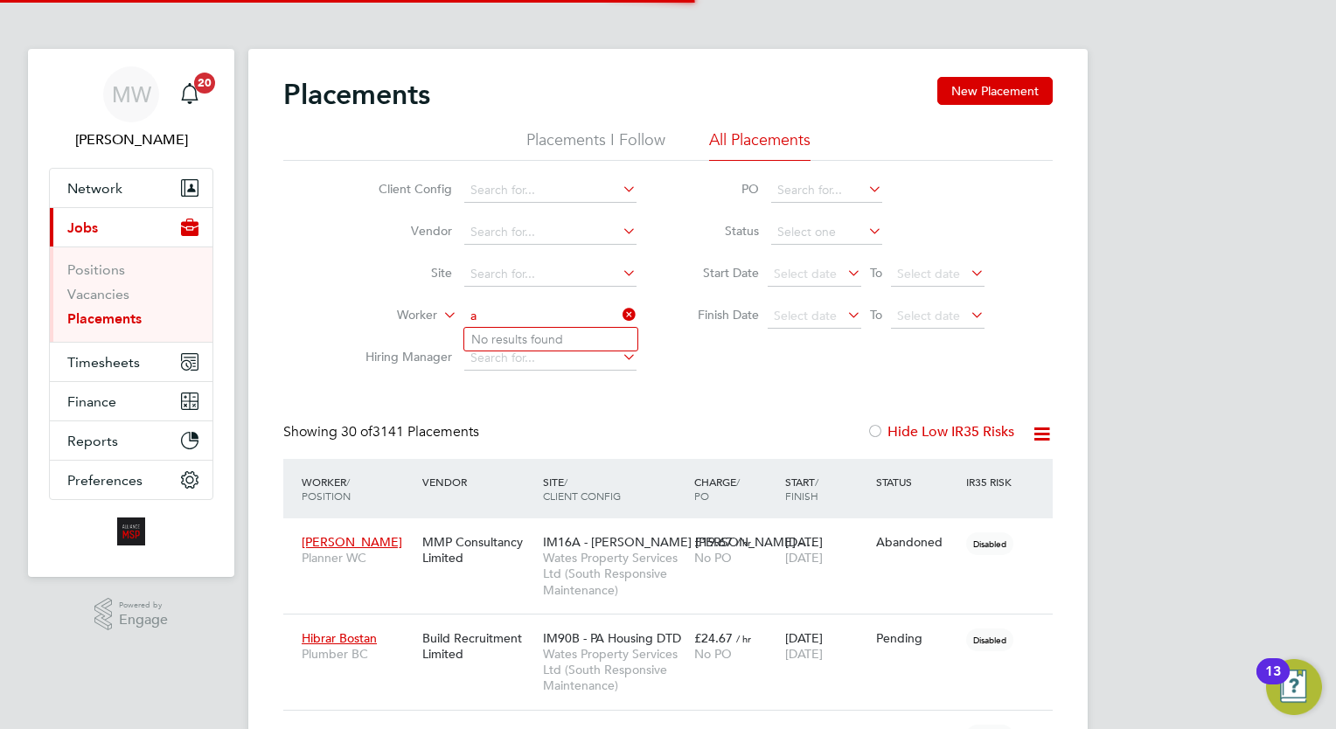
scroll to position [50, 121]
click at [576, 342] on b "Alexander" at bounding box center [626, 339] width 101 height 15
type input "Roger Alexander"
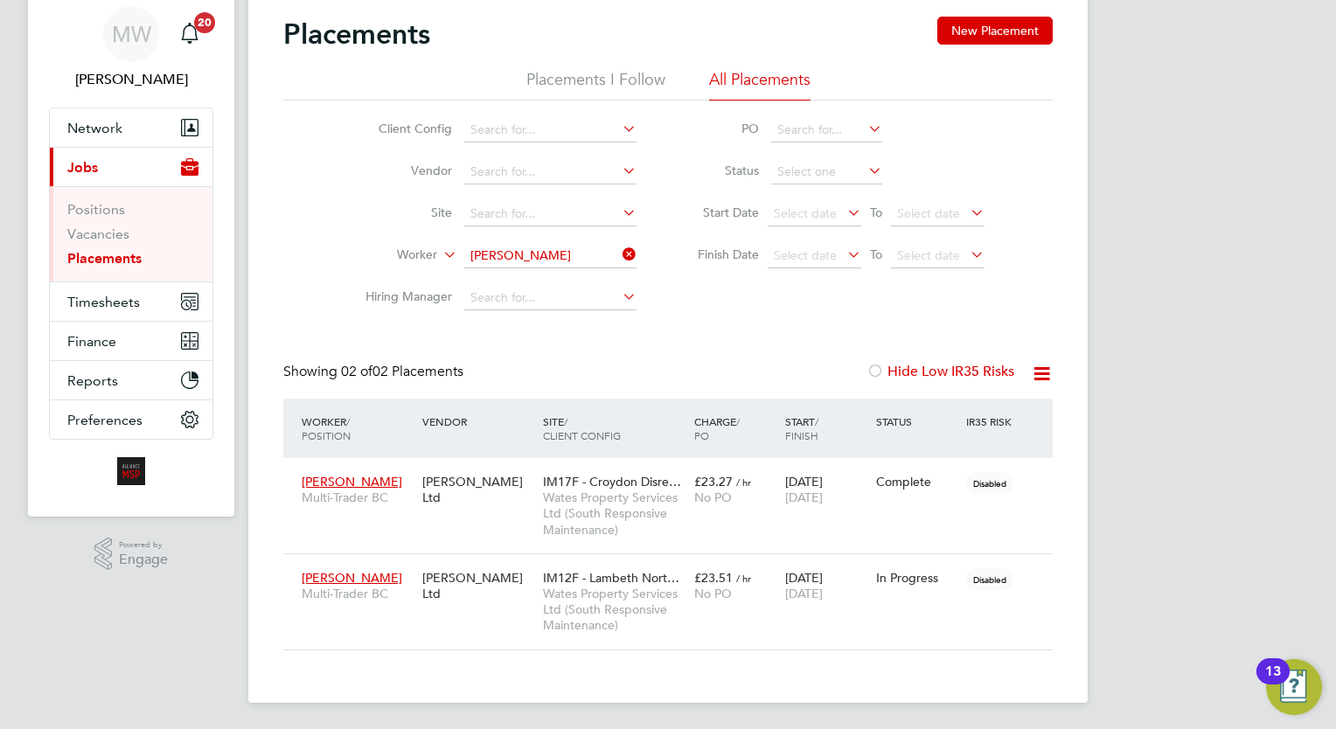
click at [628, 240] on li "Worker Roger Alexander" at bounding box center [494, 256] width 329 height 42
click at [630, 243] on li "Worker Roger Alexander" at bounding box center [494, 256] width 329 height 42
click at [619, 248] on icon at bounding box center [619, 254] width 0 height 24
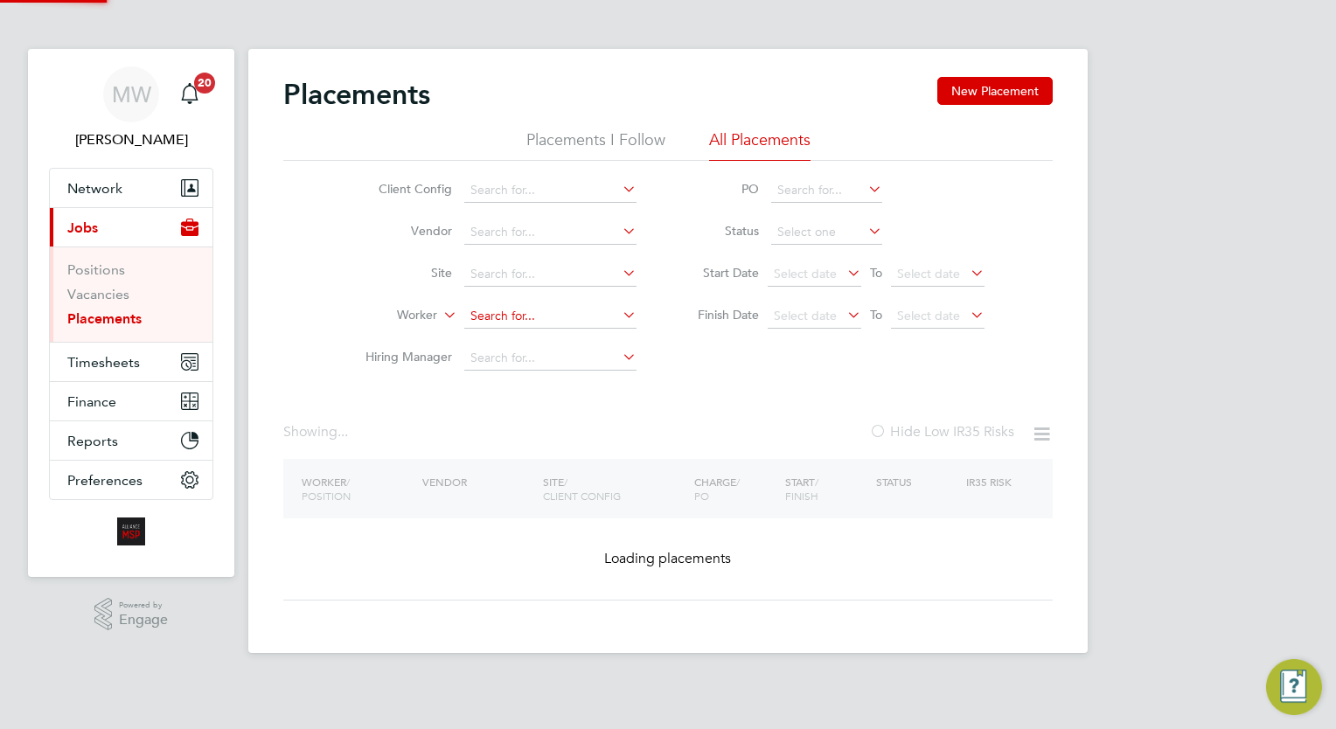
click at [508, 320] on input at bounding box center [550, 316] width 172 height 24
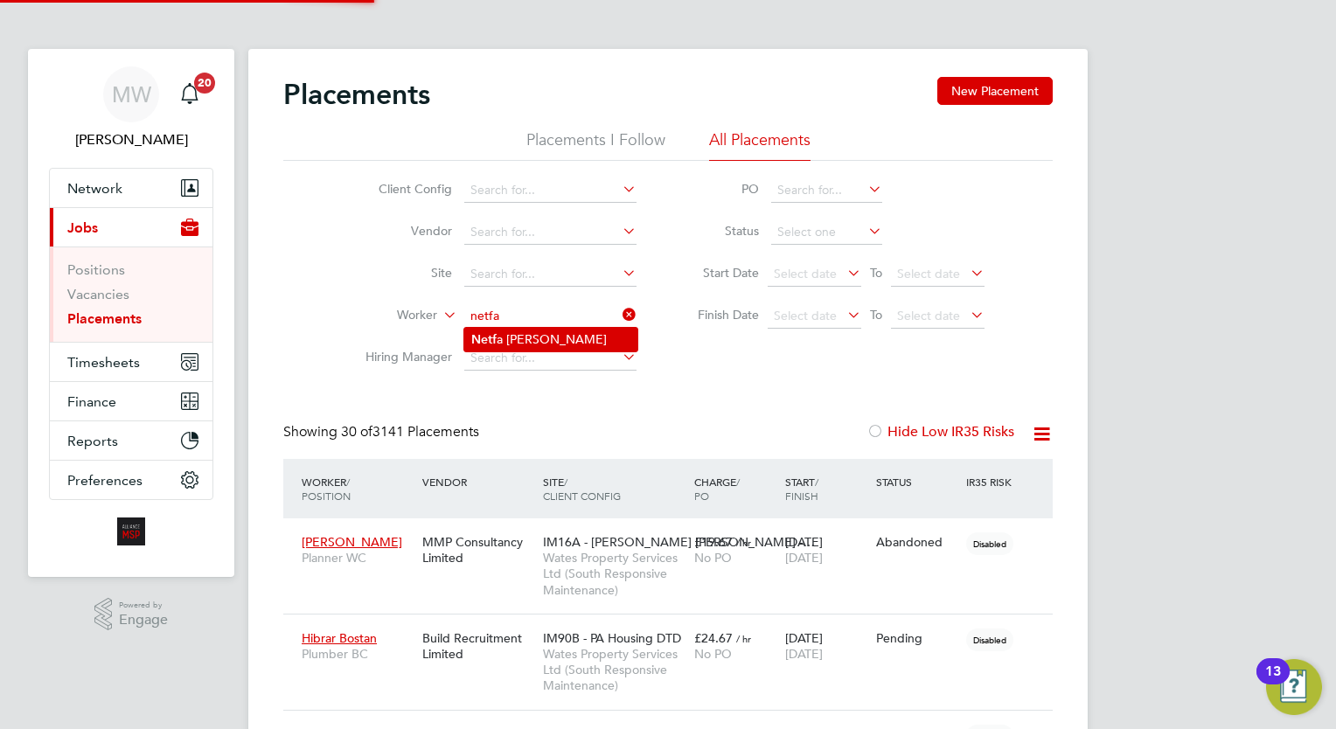
click at [564, 343] on li "Netf a Anderson" at bounding box center [550, 340] width 173 height 24
type input "Netfa Anderson"
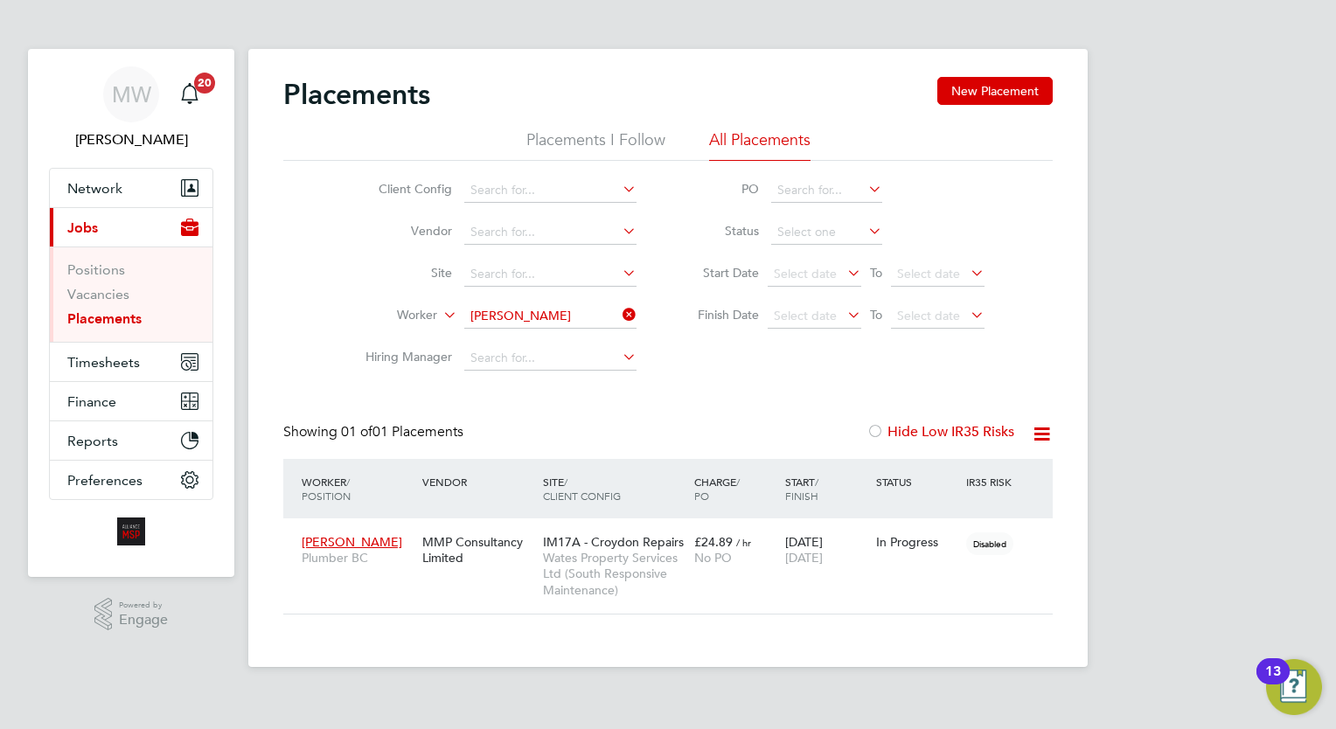
click at [619, 310] on icon at bounding box center [619, 314] width 0 height 24
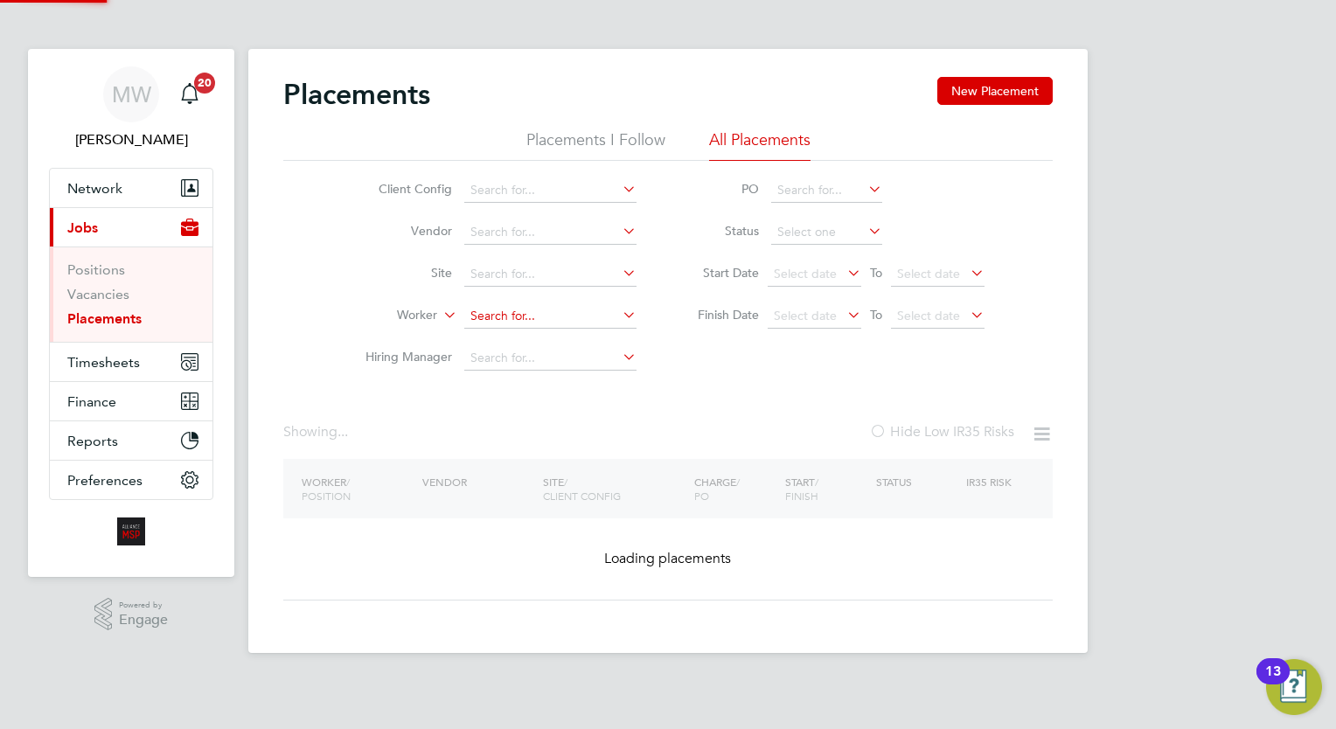
click at [603, 310] on input at bounding box center [550, 316] width 172 height 24
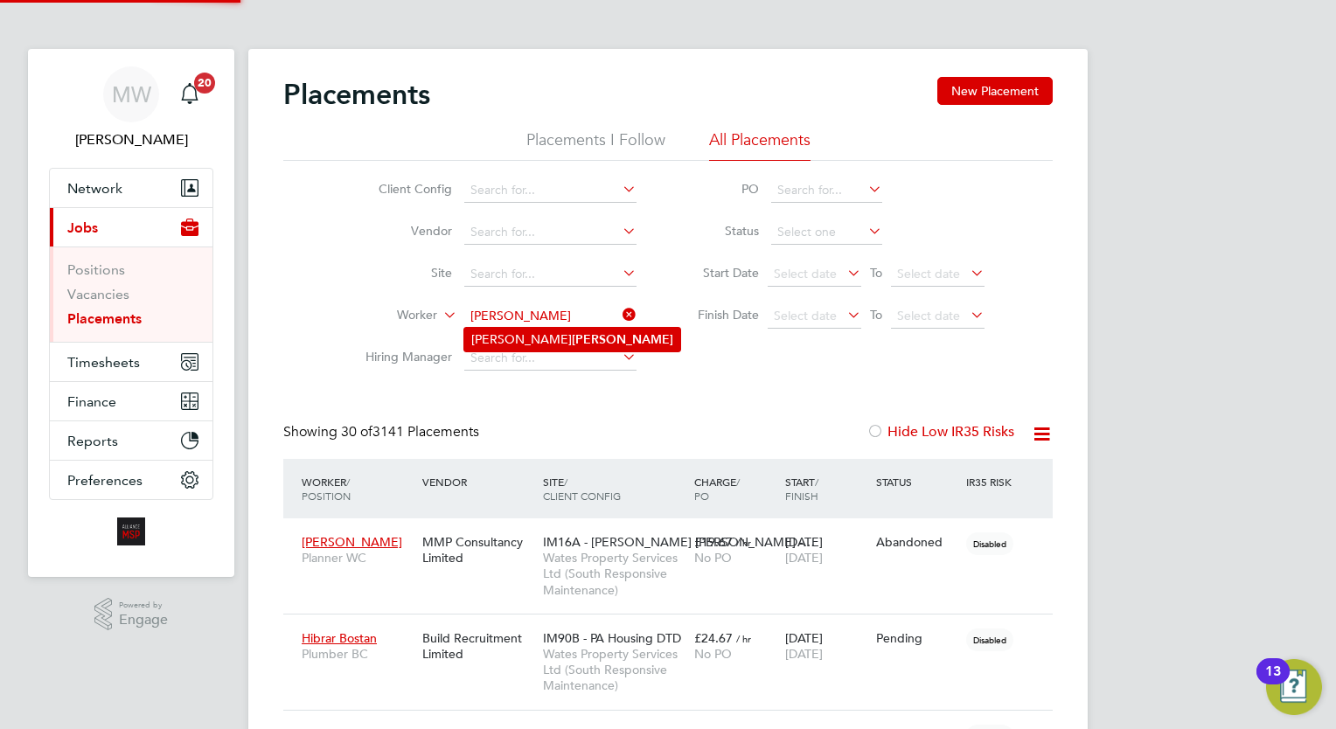
click at [572, 335] on li "Kenneth Andrade" at bounding box center [572, 340] width 216 height 24
type input "[PERSON_NAME]"
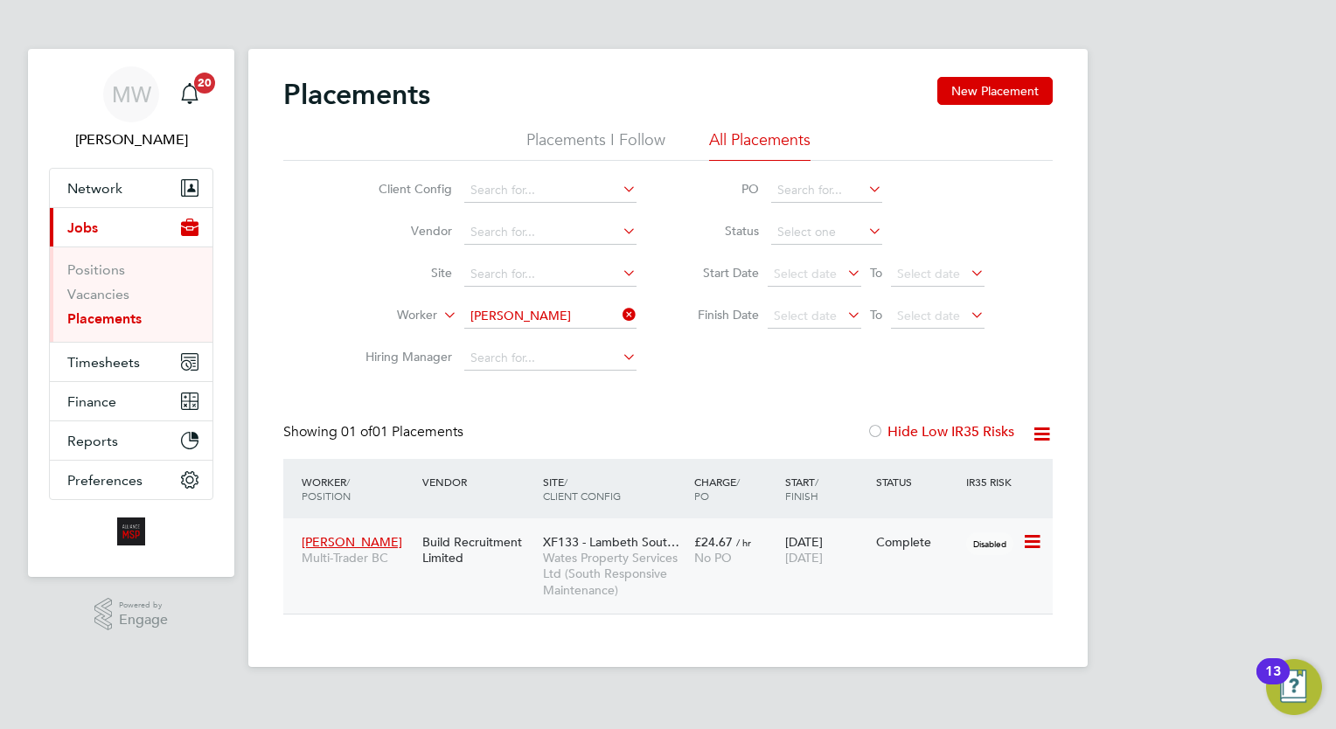
click at [545, 580] on span "Wates Property Services Ltd (South Responsive Maintenance)" at bounding box center [614, 574] width 142 height 48
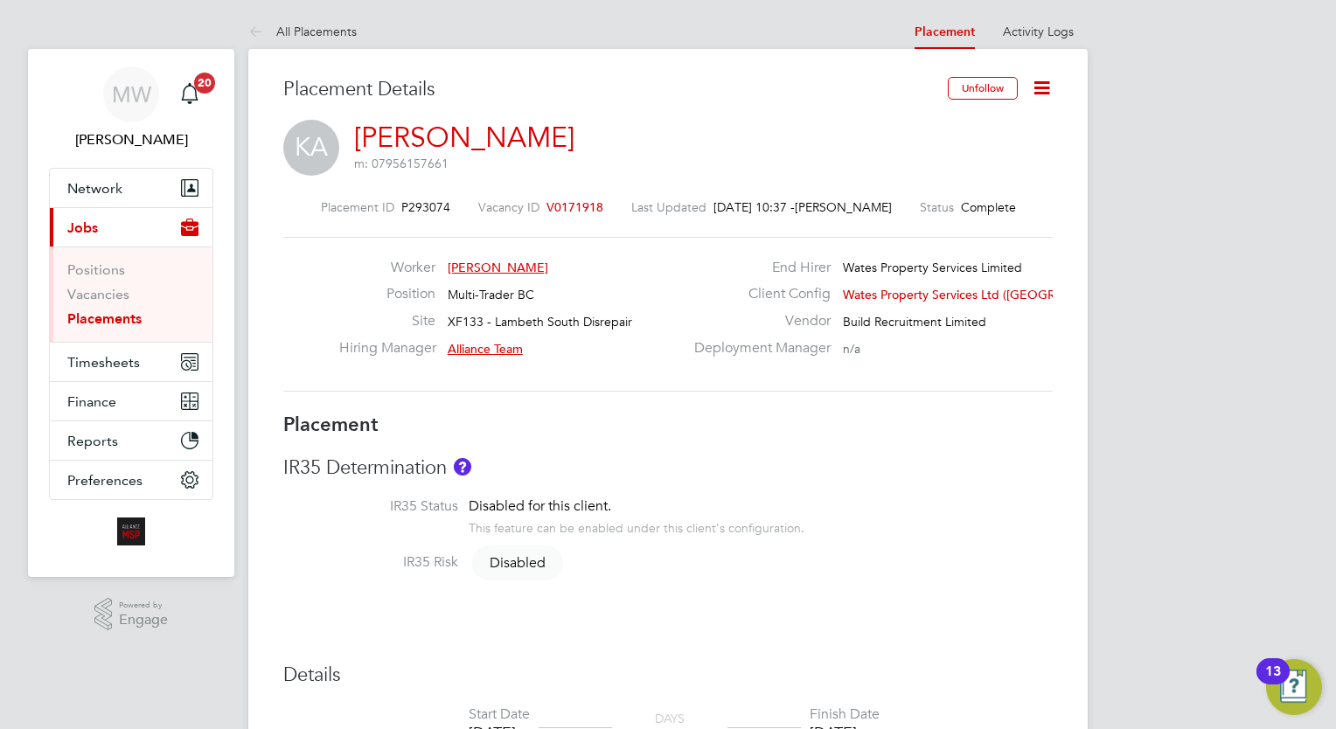
click at [146, 314] on li "Placements" at bounding box center [132, 318] width 131 height 17
click at [122, 314] on link "Placements" at bounding box center [104, 318] width 74 height 17
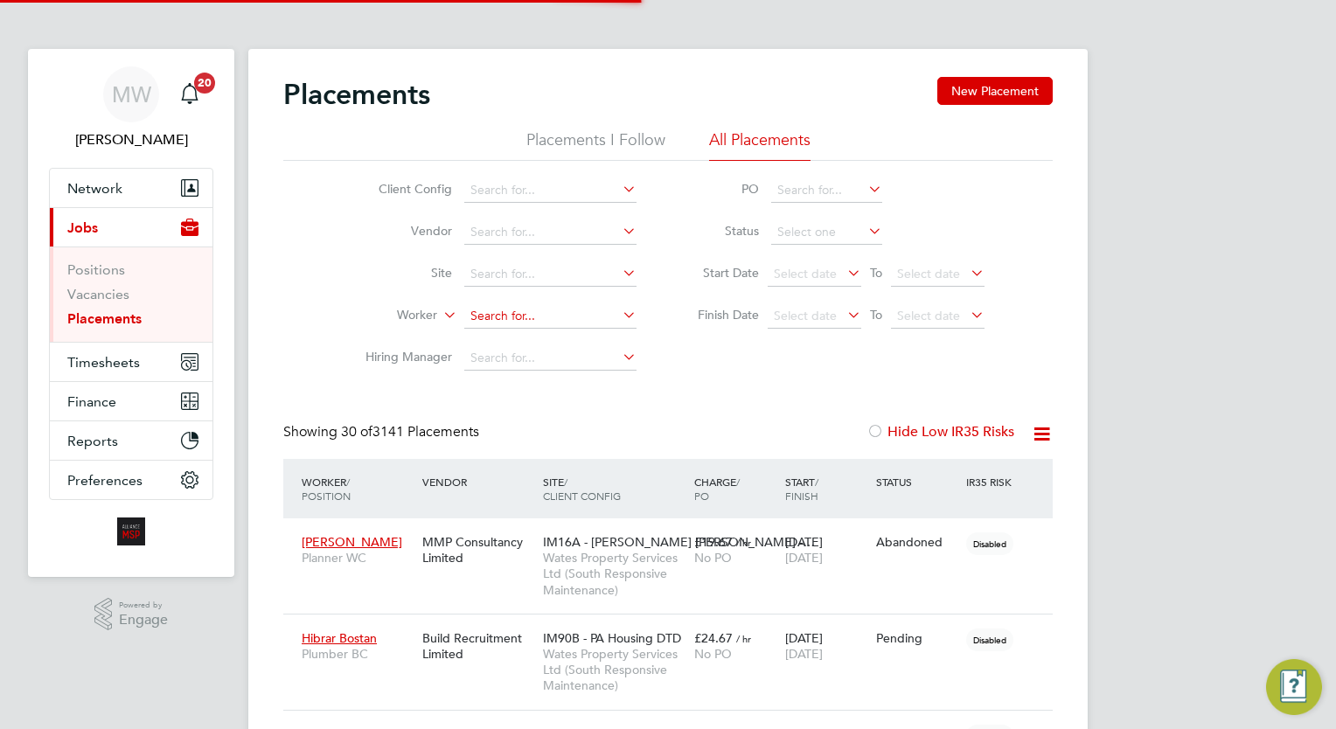
click at [531, 320] on input at bounding box center [550, 316] width 172 height 24
click at [576, 337] on b "[PERSON_NAME]" at bounding box center [626, 339] width 101 height 15
type input "[PERSON_NAME]"
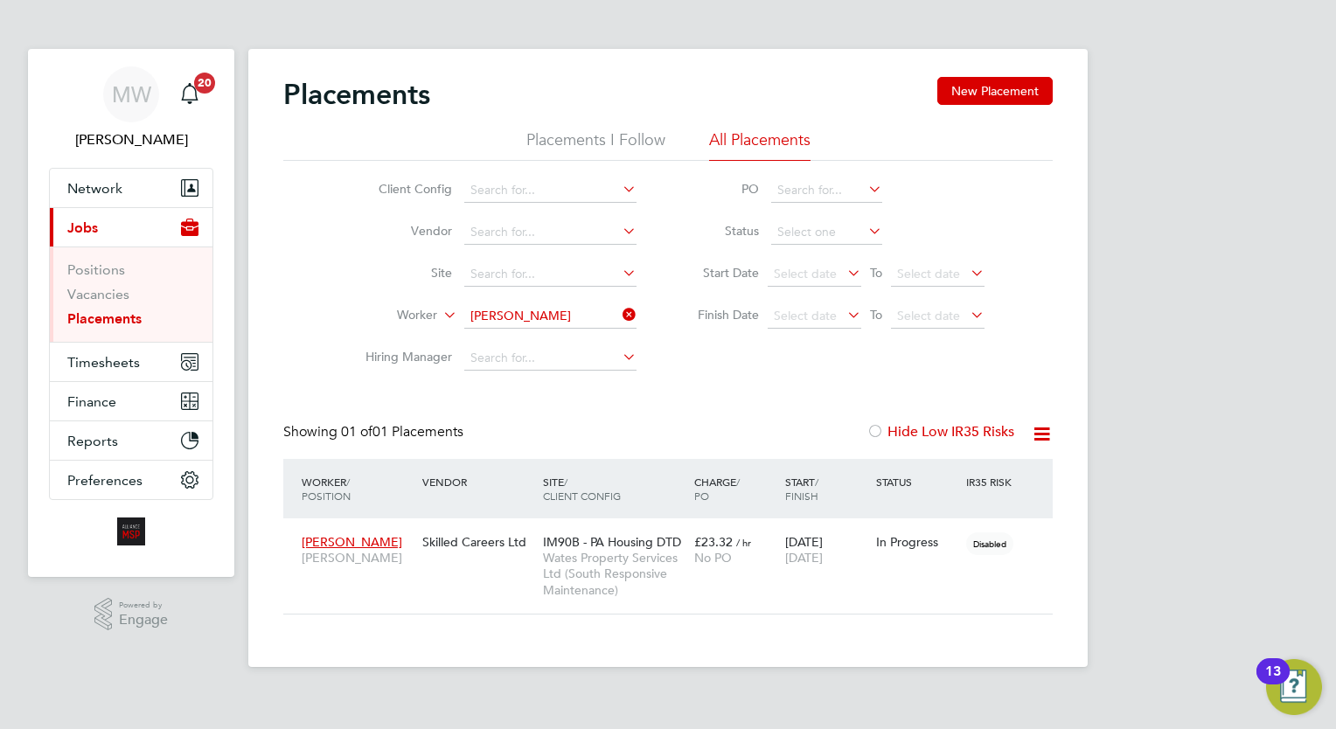
click at [619, 306] on icon at bounding box center [619, 314] width 0 height 24
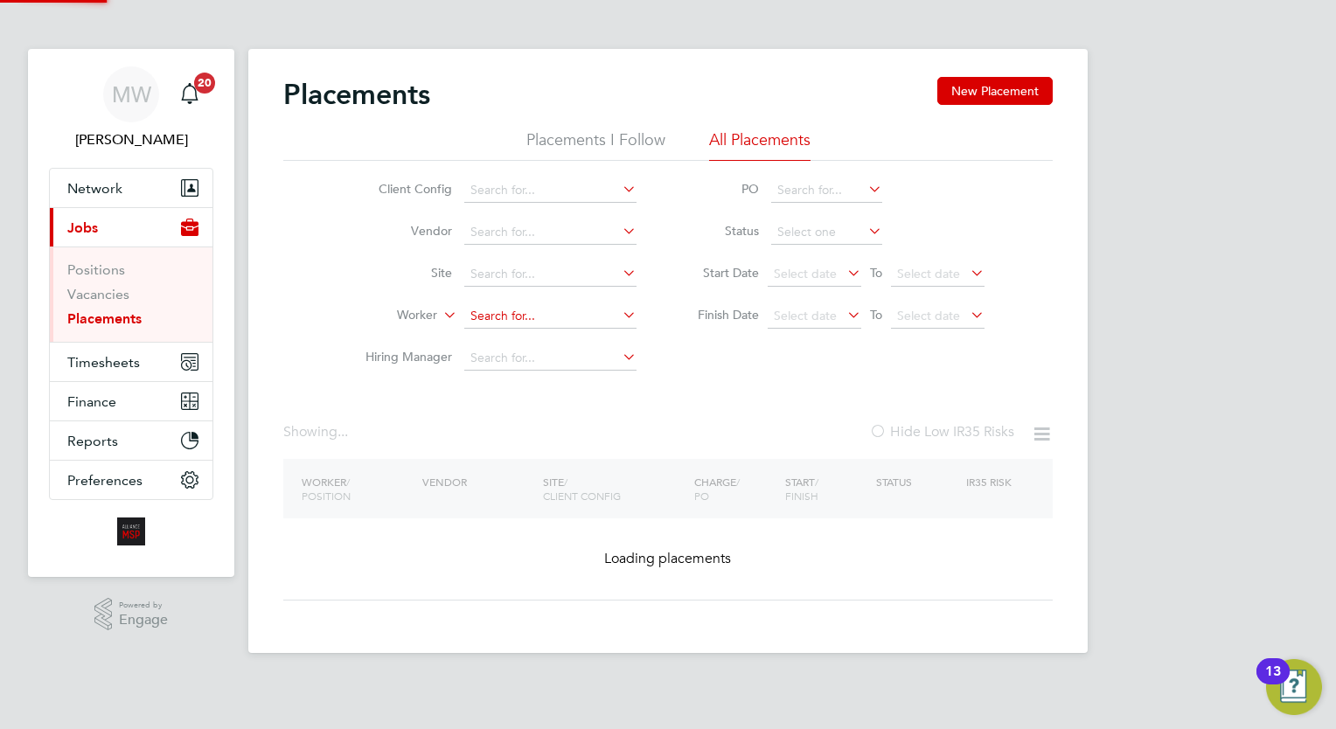
click at [556, 314] on input at bounding box center [550, 316] width 172 height 24
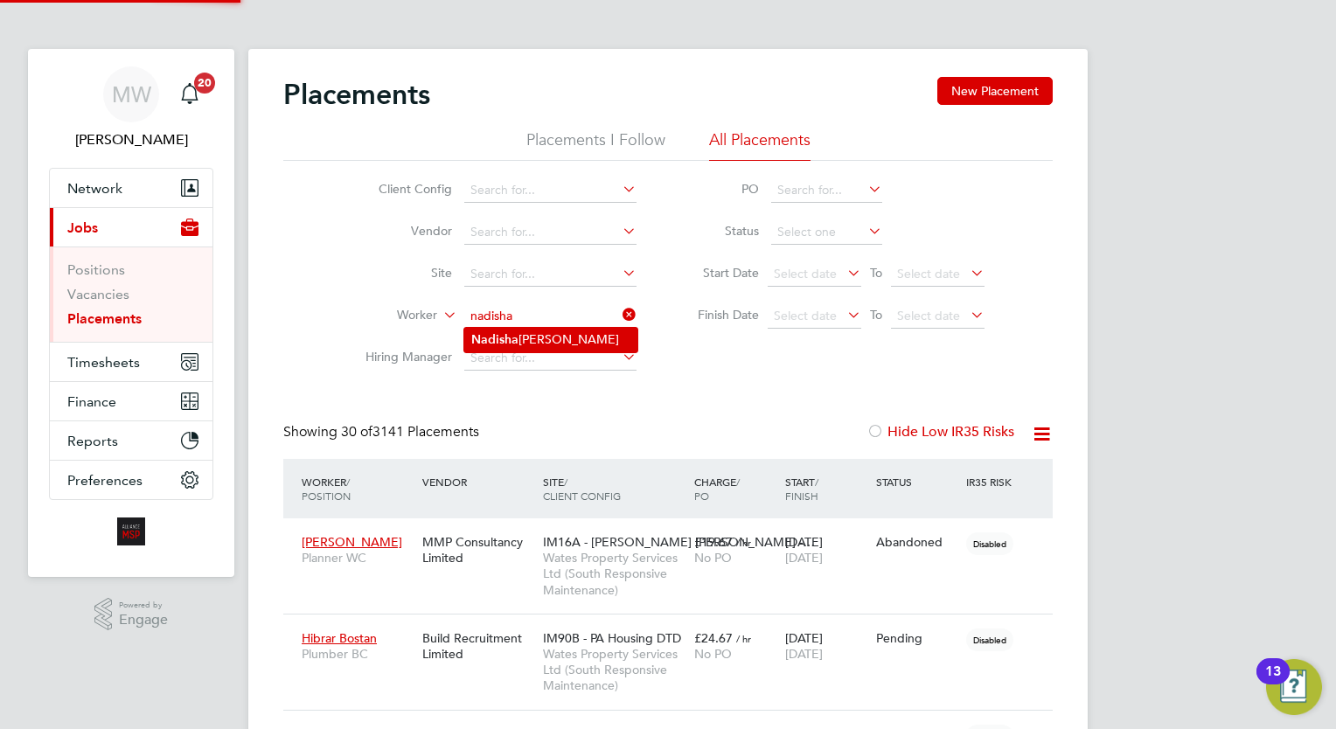
click at [559, 334] on li "[PERSON_NAME]" at bounding box center [550, 340] width 173 height 24
type input "[PERSON_NAME]"
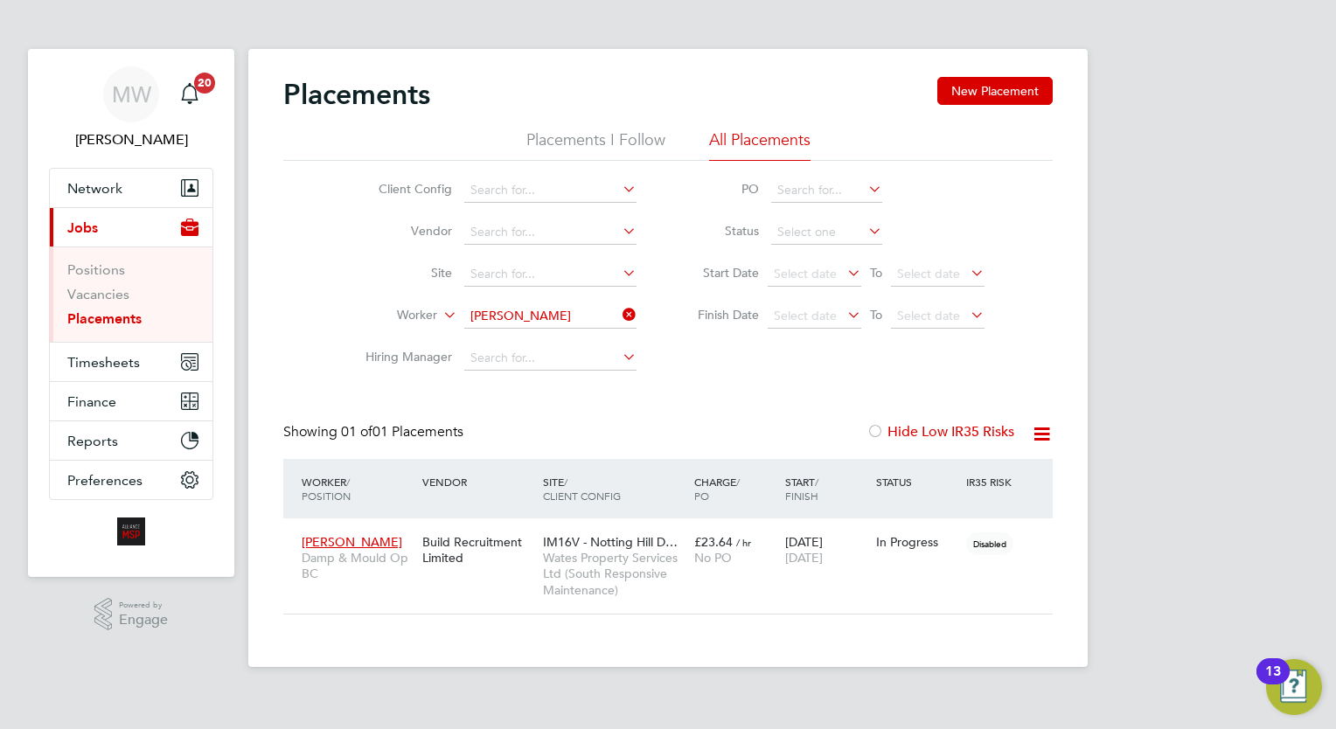
click at [619, 318] on icon at bounding box center [619, 314] width 0 height 24
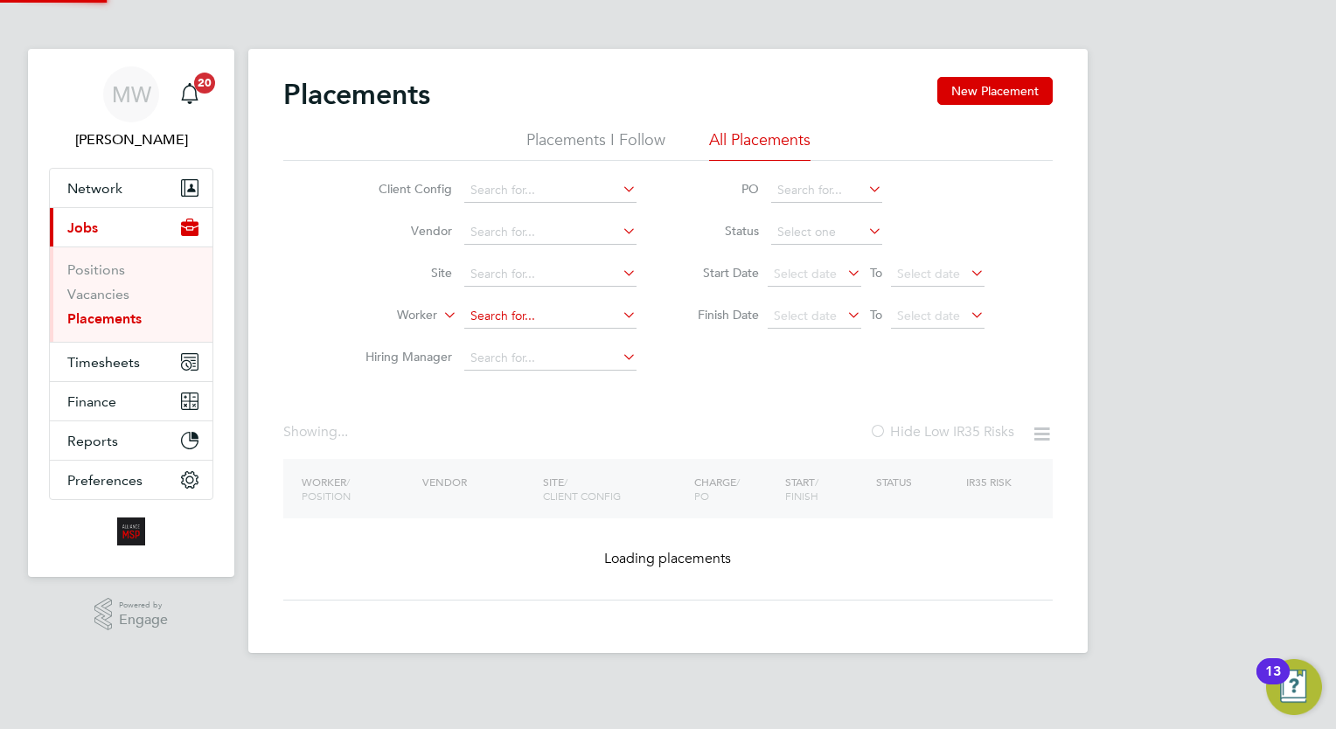
click at [587, 316] on input at bounding box center [550, 316] width 172 height 24
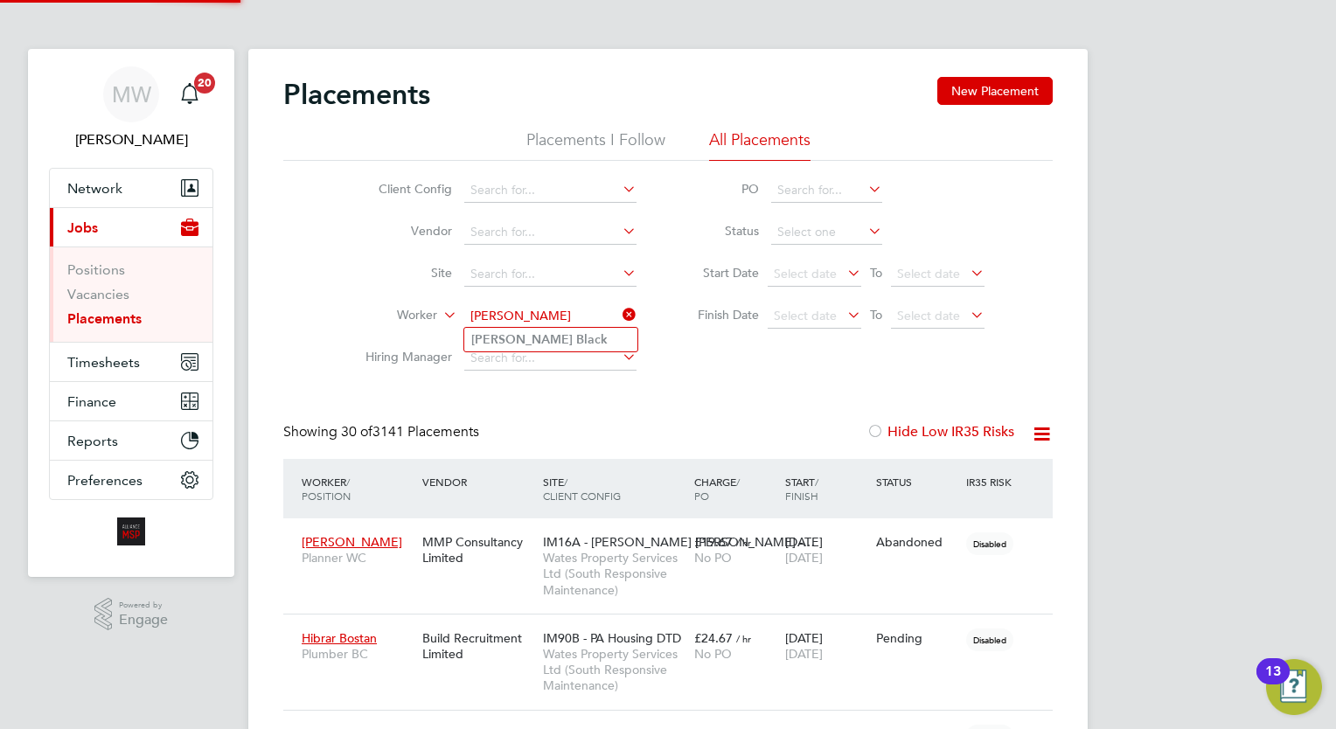
click at [572, 330] on li "[PERSON_NAME]" at bounding box center [550, 340] width 173 height 24
type input "[PERSON_NAME]"
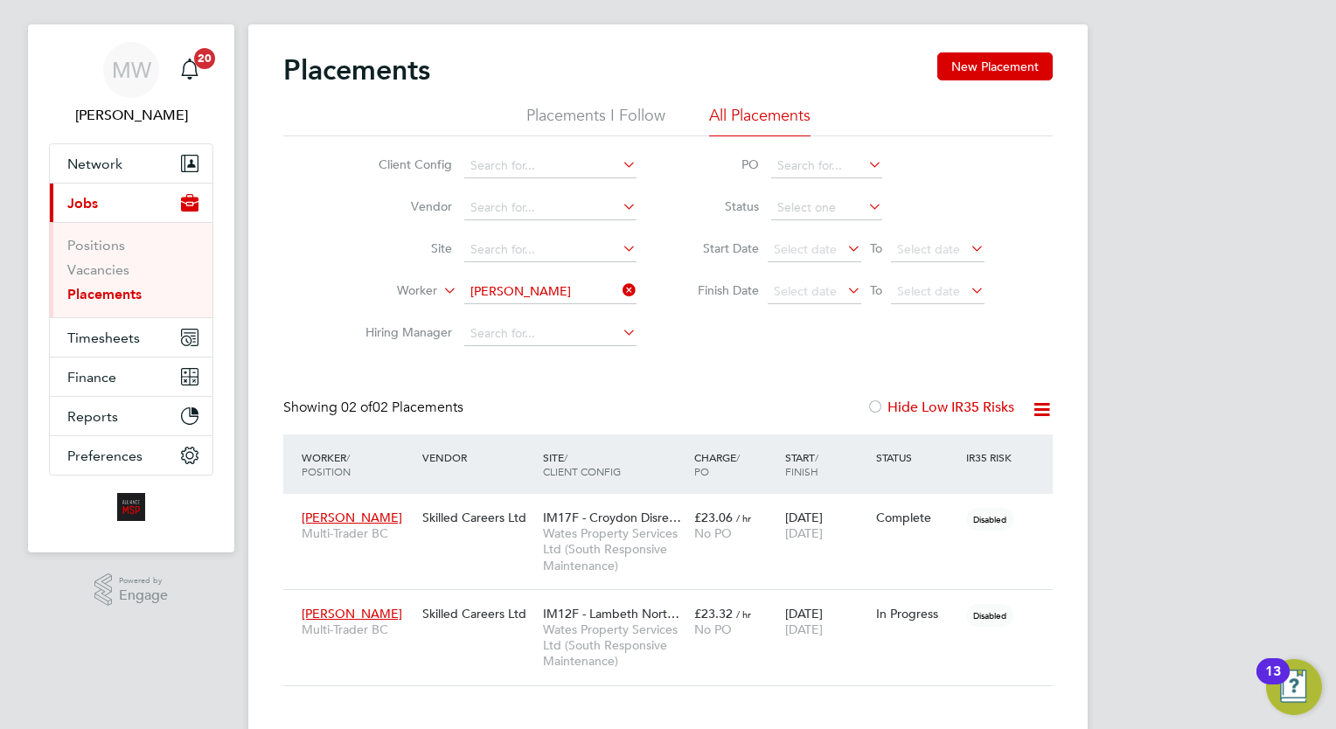
click at [619, 295] on icon at bounding box center [619, 290] width 0 height 24
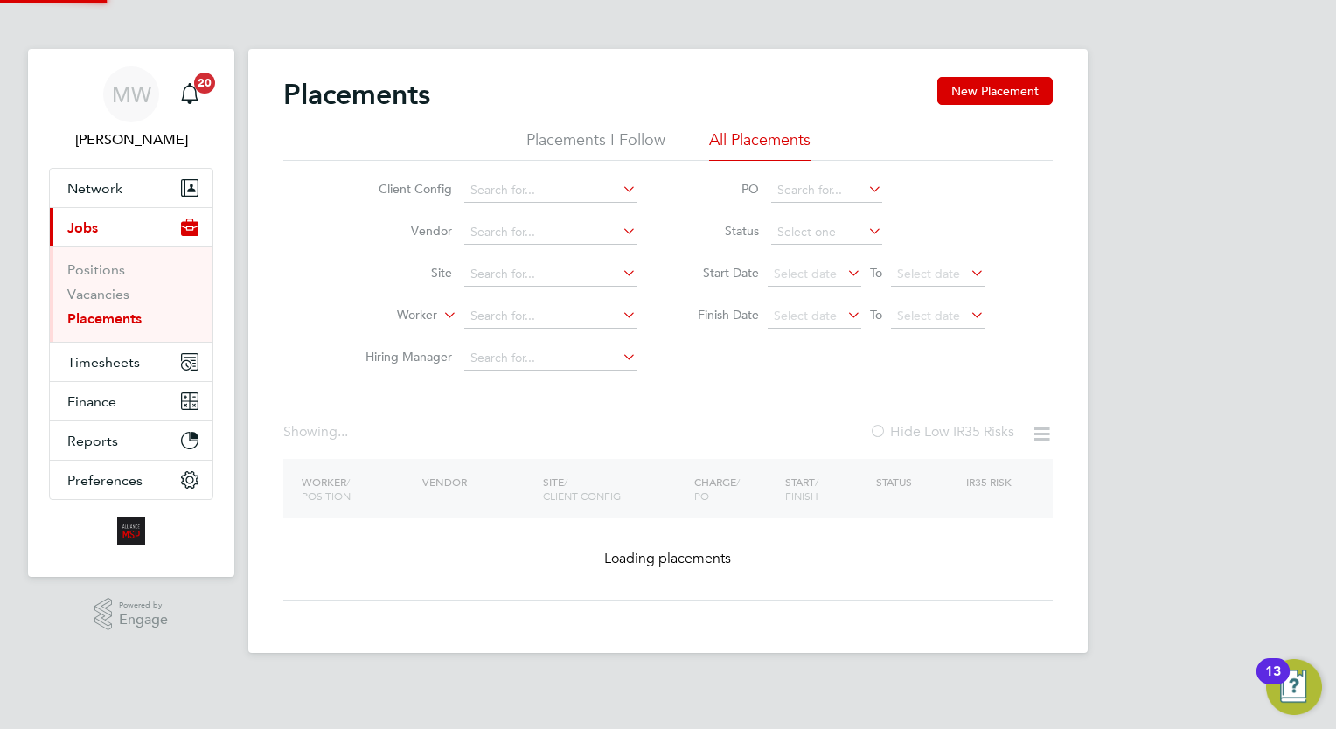
click at [556, 296] on li "Worker" at bounding box center [494, 316] width 329 height 42
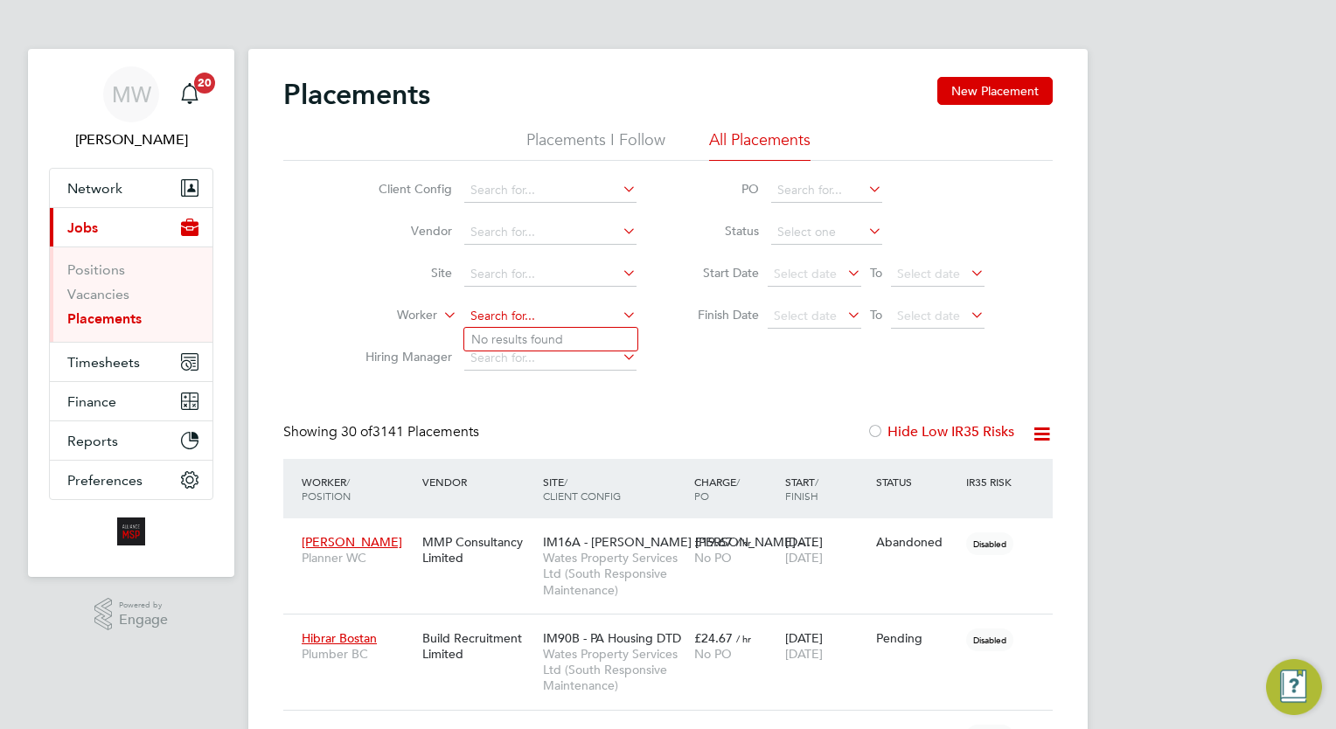
click at [528, 313] on input at bounding box center [550, 316] width 172 height 24
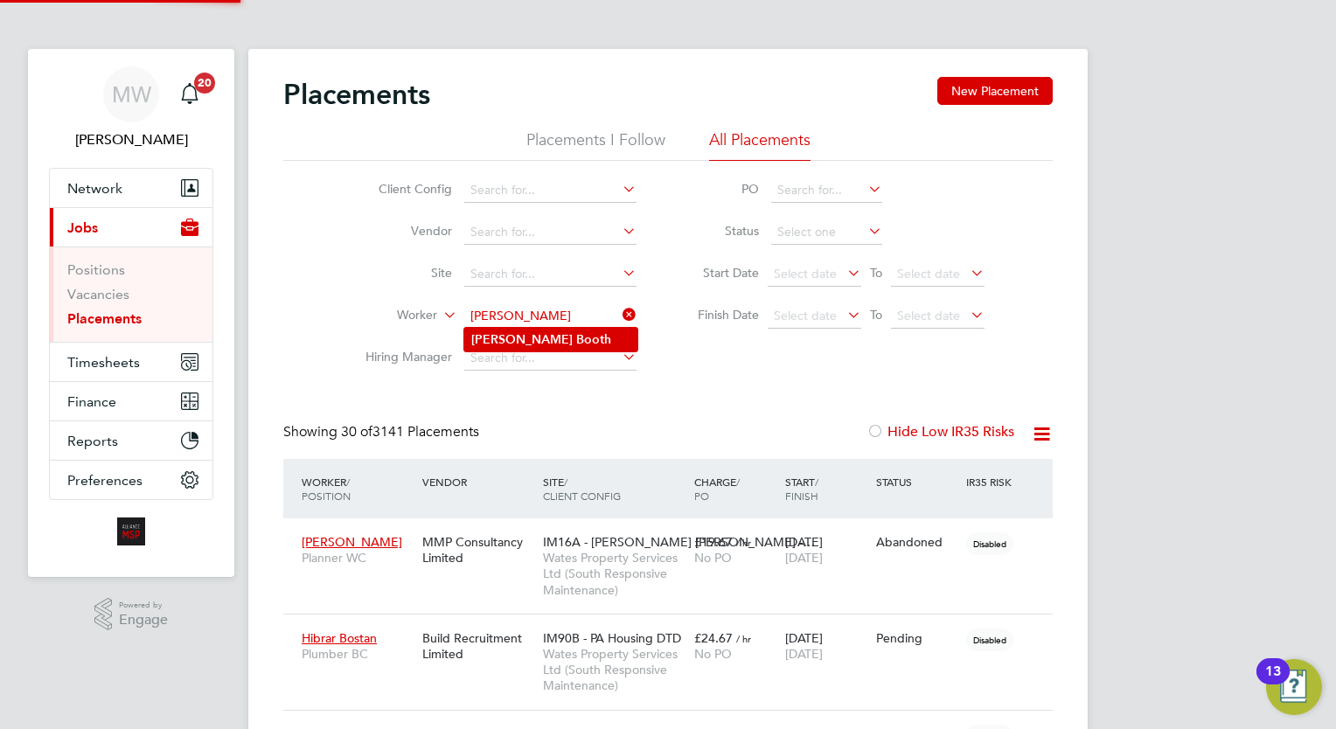
click at [576, 336] on b "Booth" at bounding box center [593, 339] width 35 height 15
type input "[PERSON_NAME]"
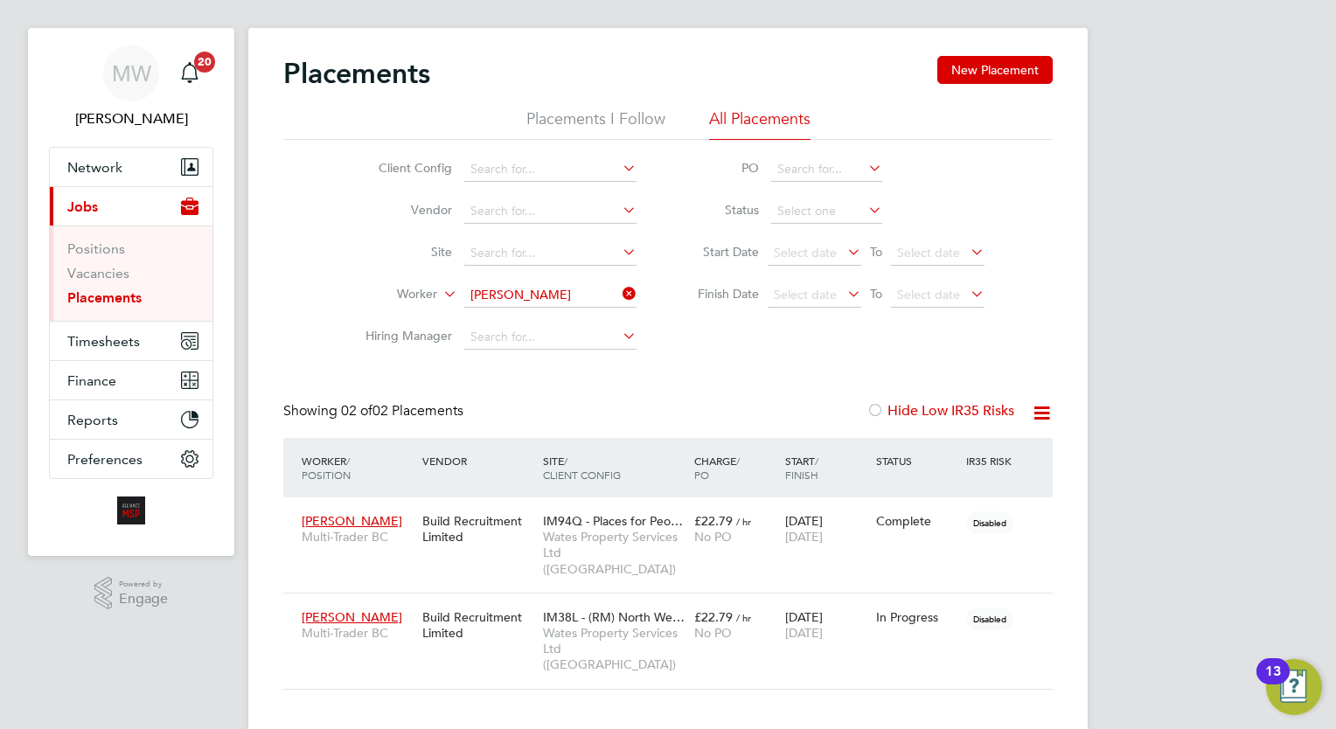
click at [619, 288] on icon at bounding box center [619, 293] width 0 height 24
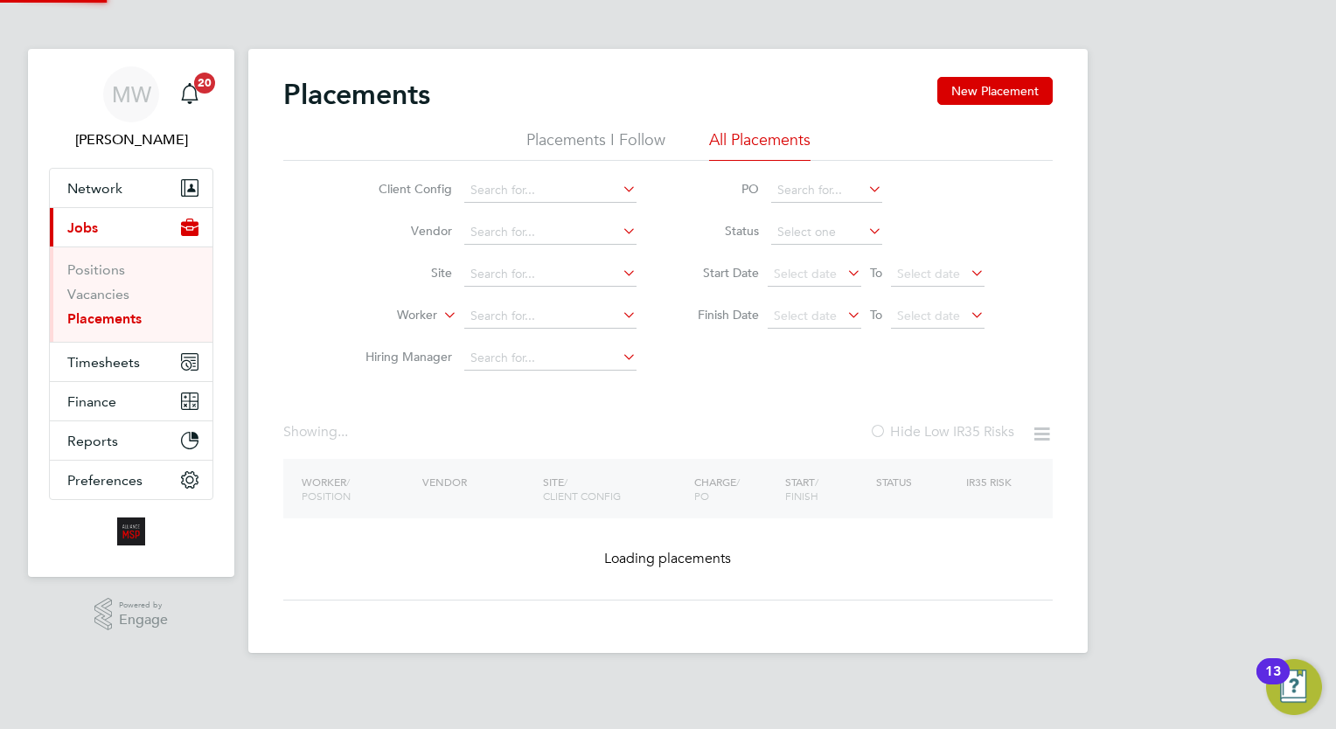
click at [569, 299] on li "Worker" at bounding box center [494, 316] width 329 height 42
click at [540, 311] on input at bounding box center [550, 316] width 172 height 24
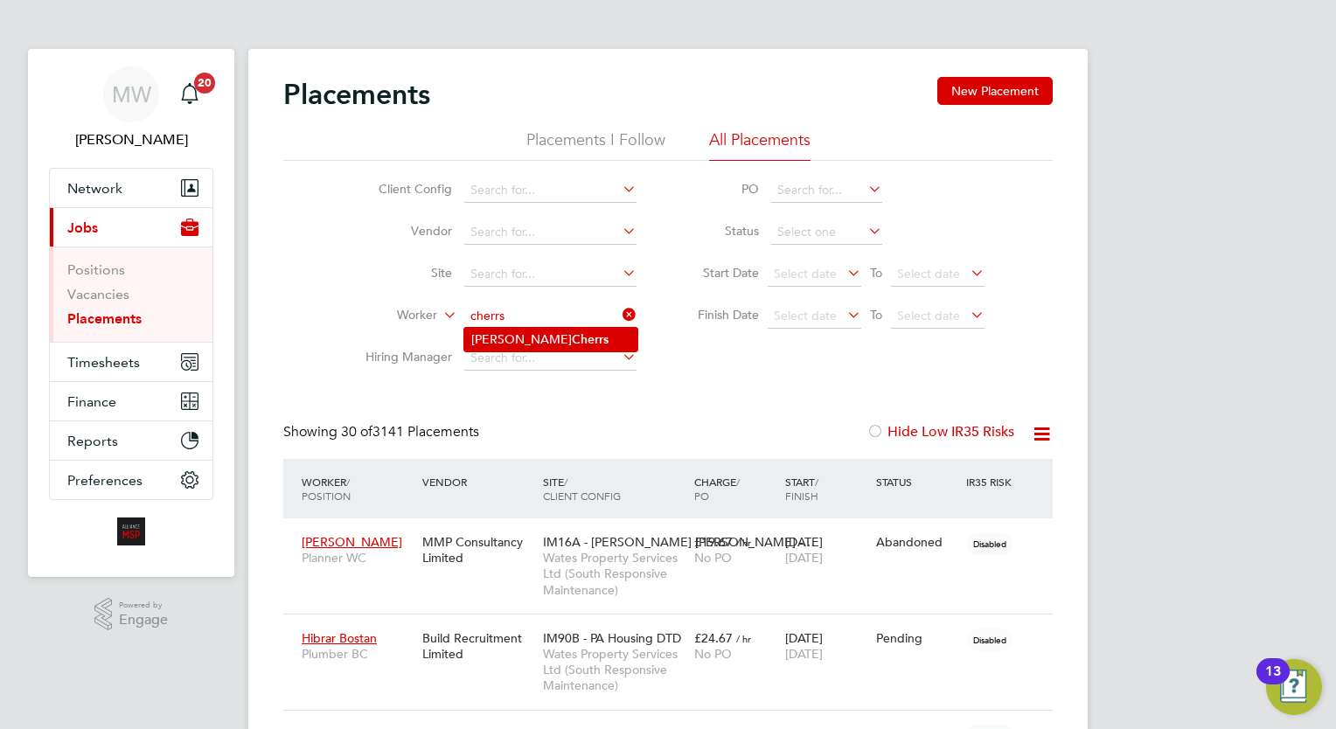
click at [572, 332] on b "Cherrs" at bounding box center [590, 339] width 37 height 15
type input "Michael Cherrs"
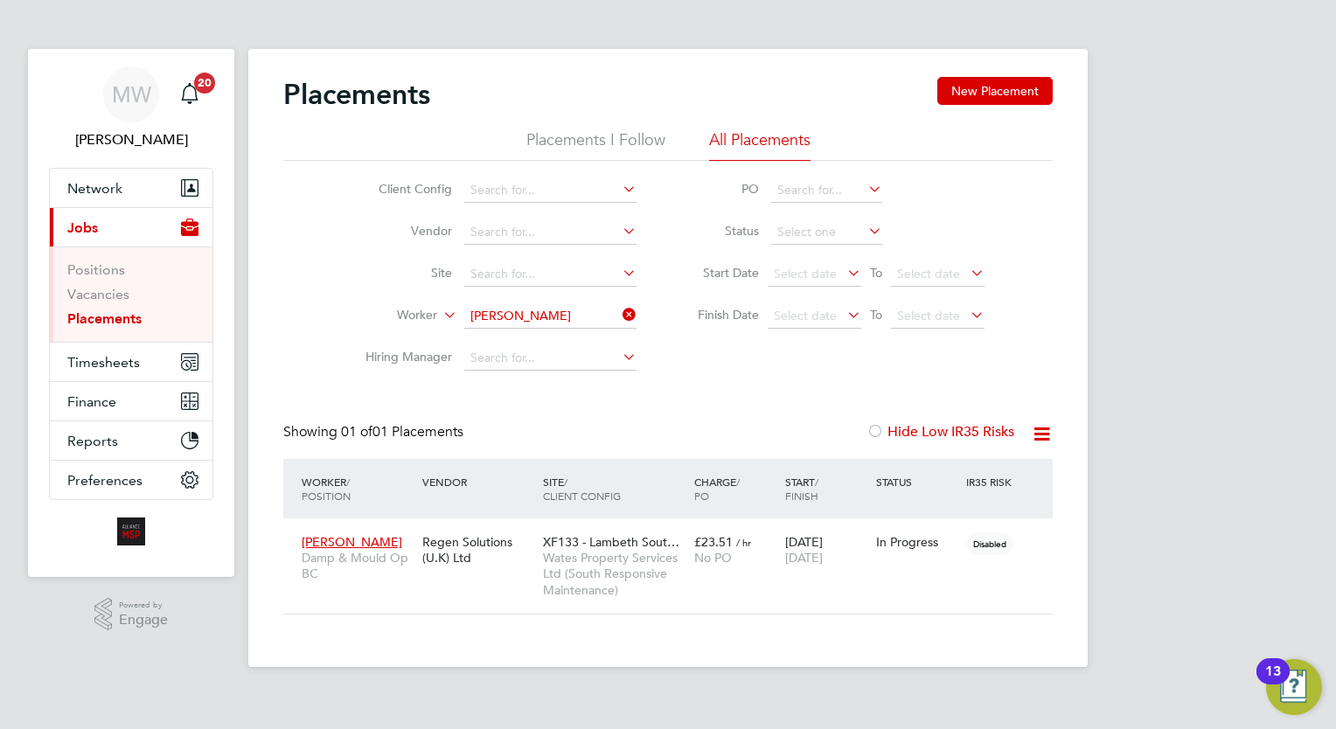
click at [619, 321] on icon at bounding box center [619, 314] width 0 height 24
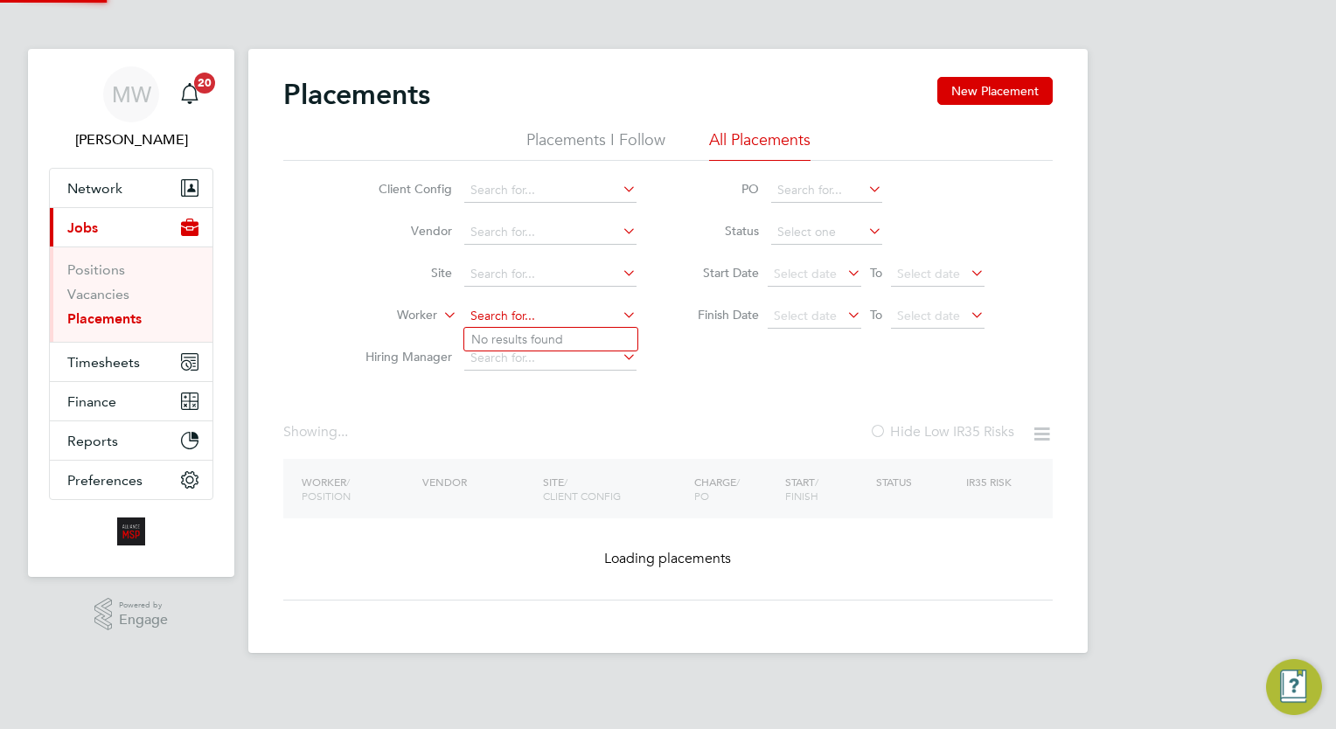
click at [561, 314] on input at bounding box center [550, 316] width 172 height 24
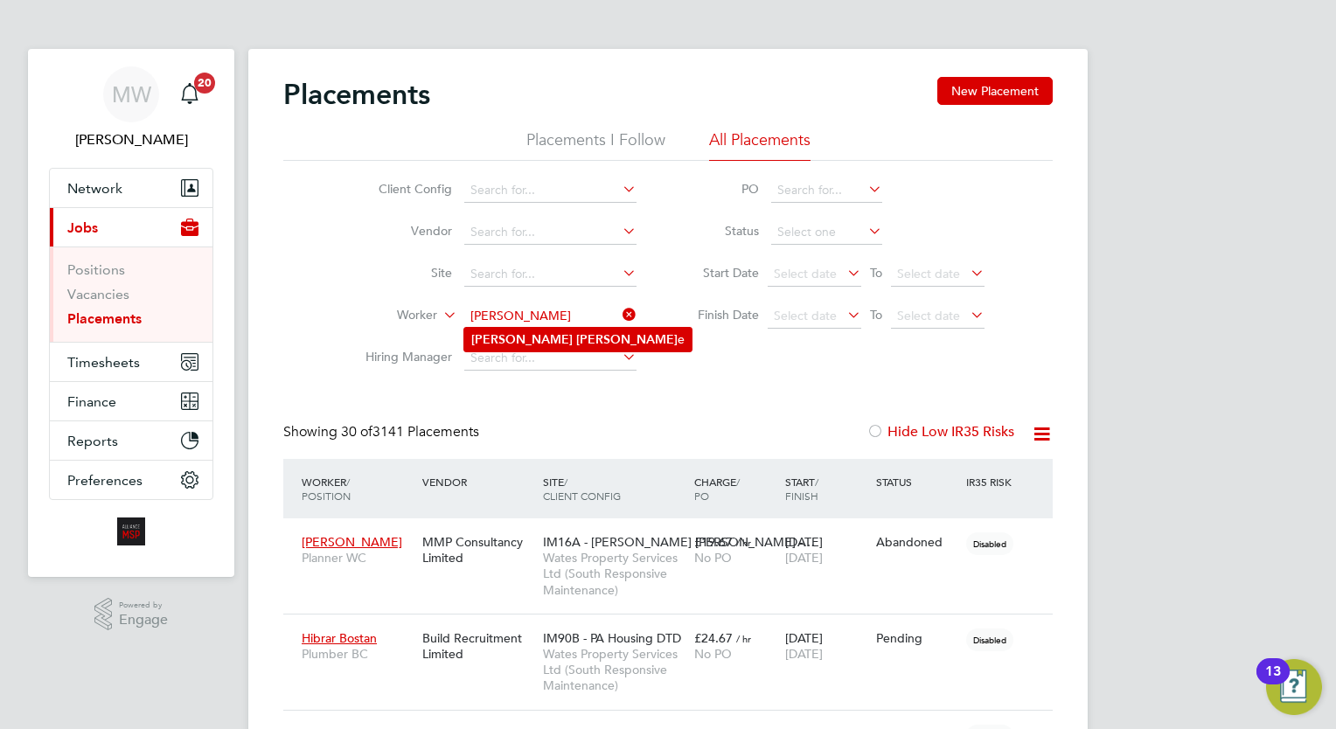
click at [559, 349] on li "Richard Clark e" at bounding box center [577, 340] width 227 height 24
type input "Richard Clarke"
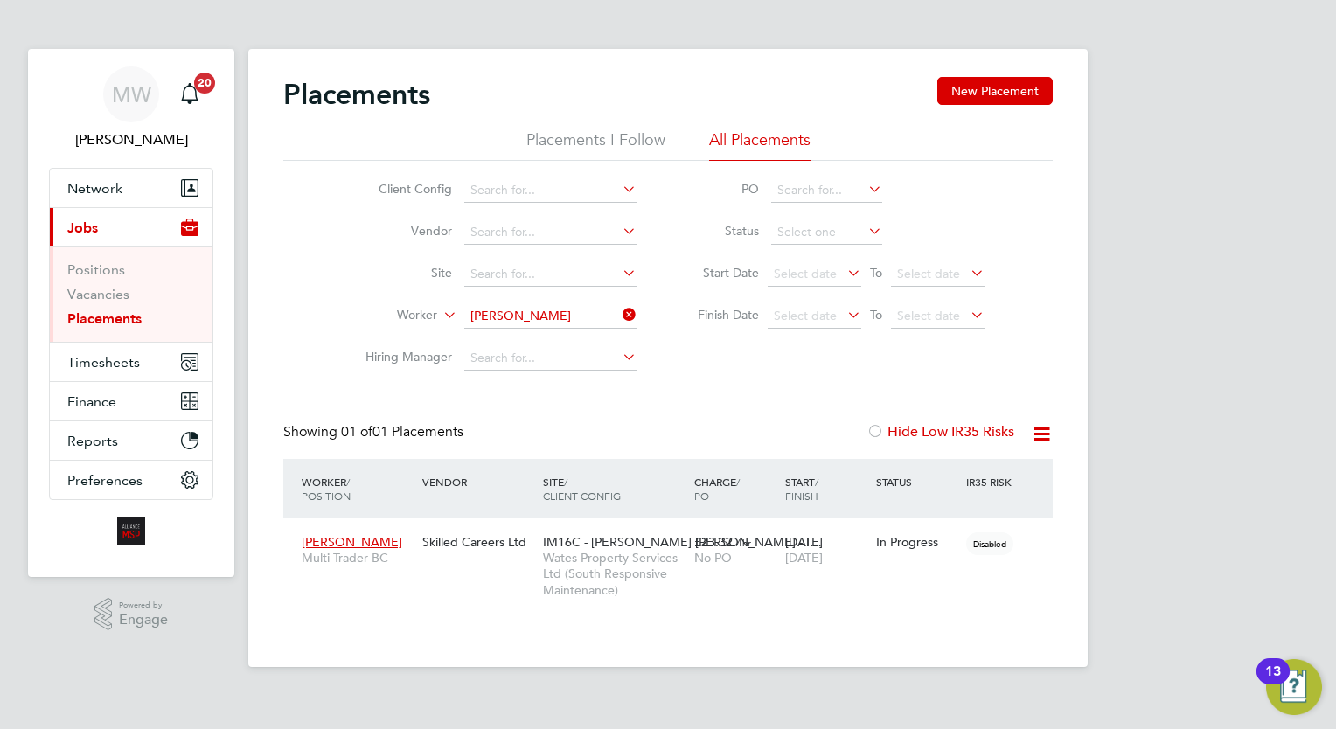
click at [619, 314] on icon at bounding box center [619, 314] width 0 height 24
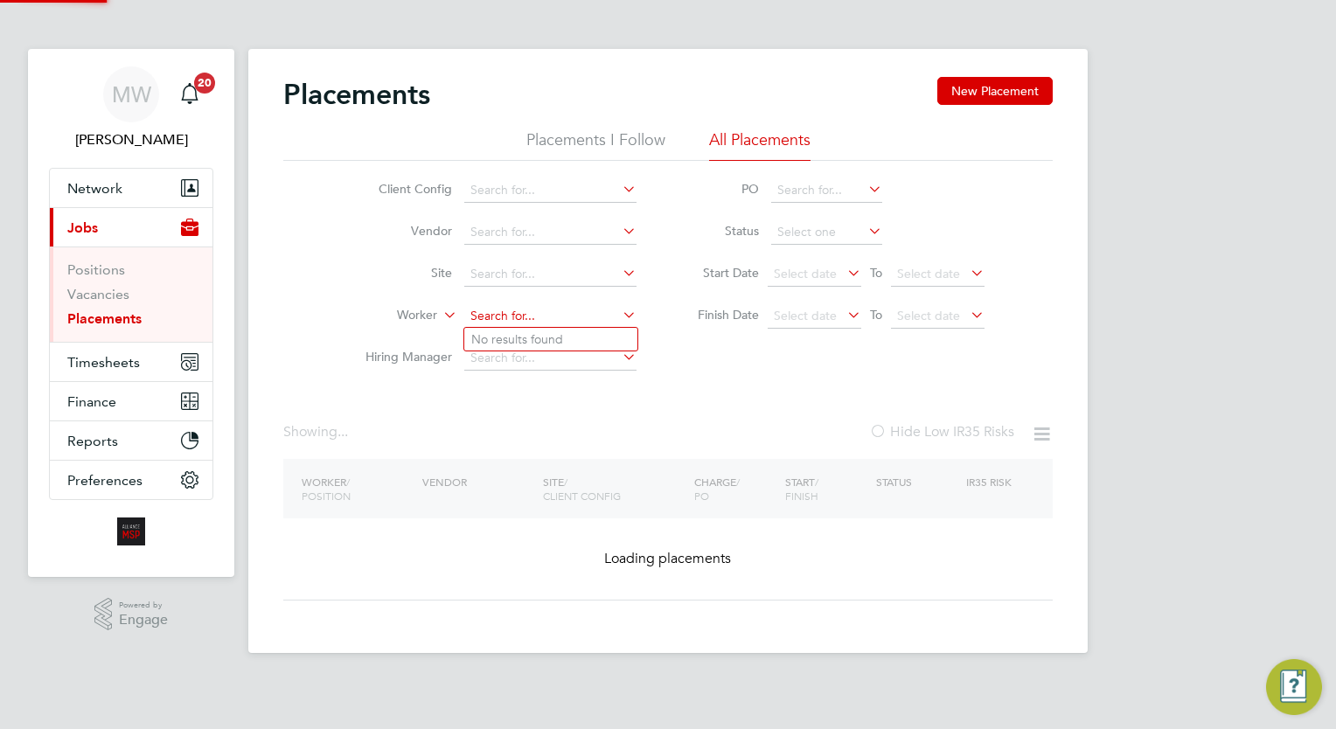
click at [590, 316] on input at bounding box center [550, 316] width 172 height 24
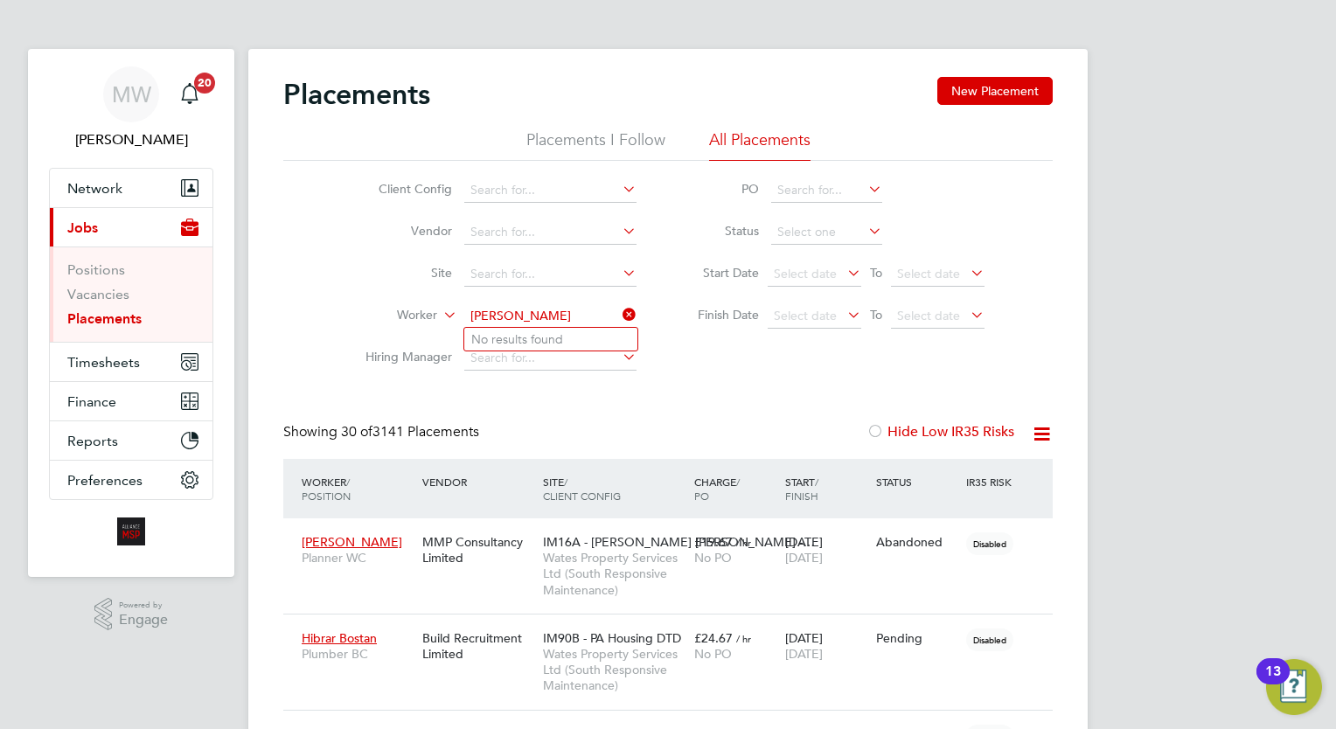
type input "mathew cole"
click at [619, 311] on icon at bounding box center [619, 314] width 0 height 24
click at [605, 320] on input at bounding box center [550, 316] width 172 height 24
click at [550, 362] on li "Matthew Cole" at bounding box center [583, 362] width 239 height 24
type input "[PERSON_NAME]"
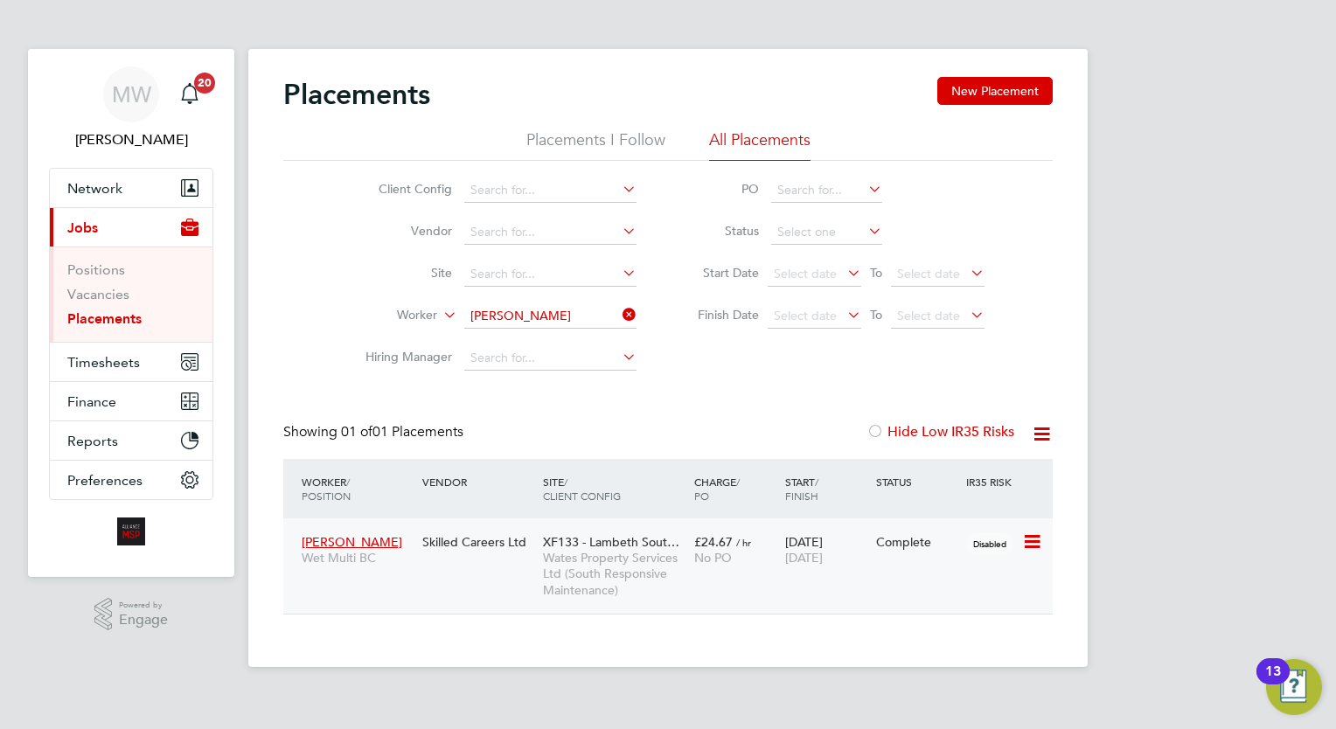
click at [713, 547] on span "£24.67" at bounding box center [713, 542] width 38 height 16
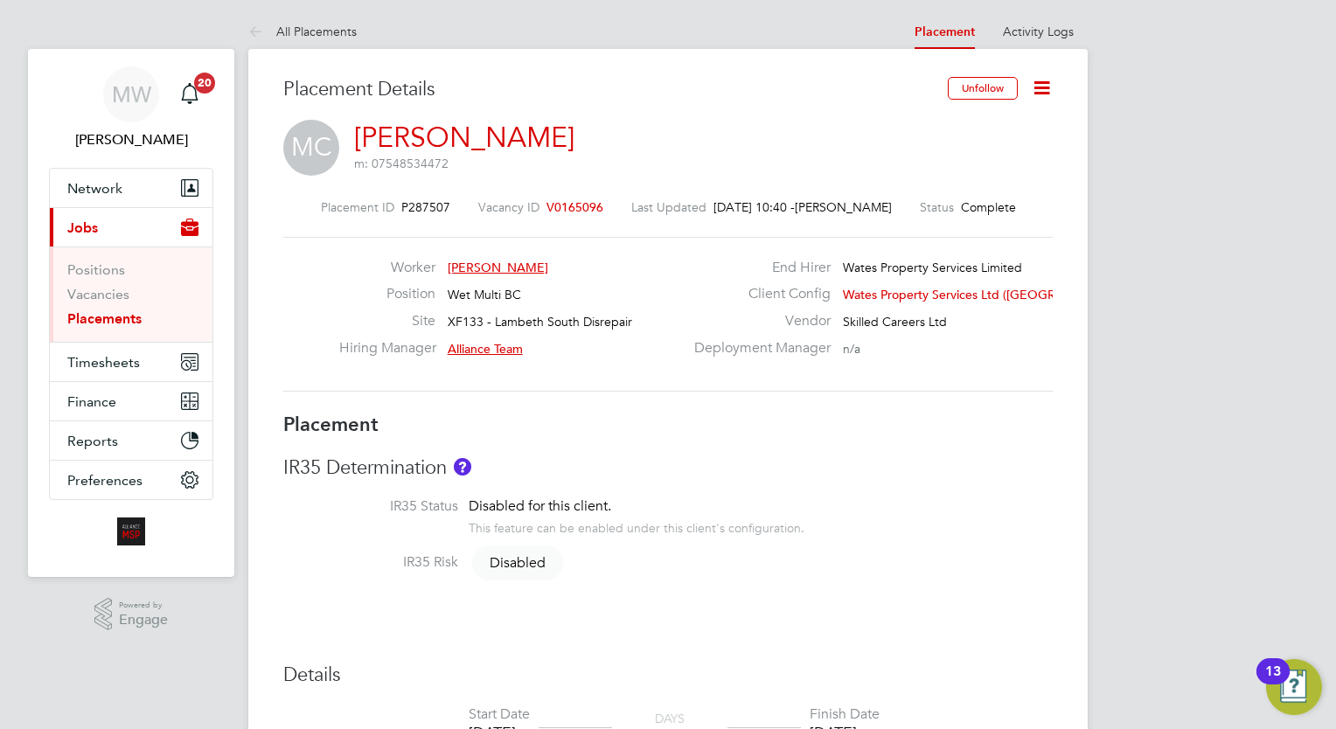
click at [125, 320] on link "Placements" at bounding box center [104, 318] width 74 height 17
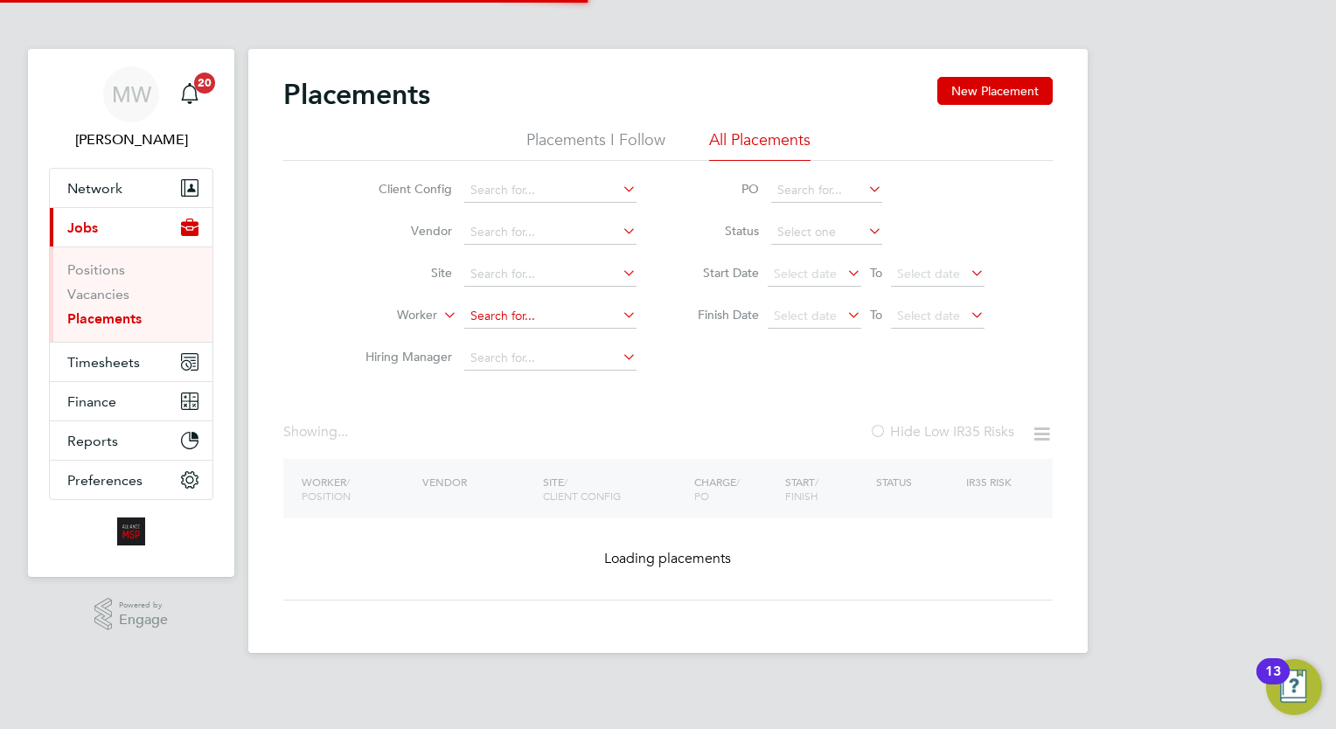
click at [497, 316] on input at bounding box center [550, 316] width 172 height 24
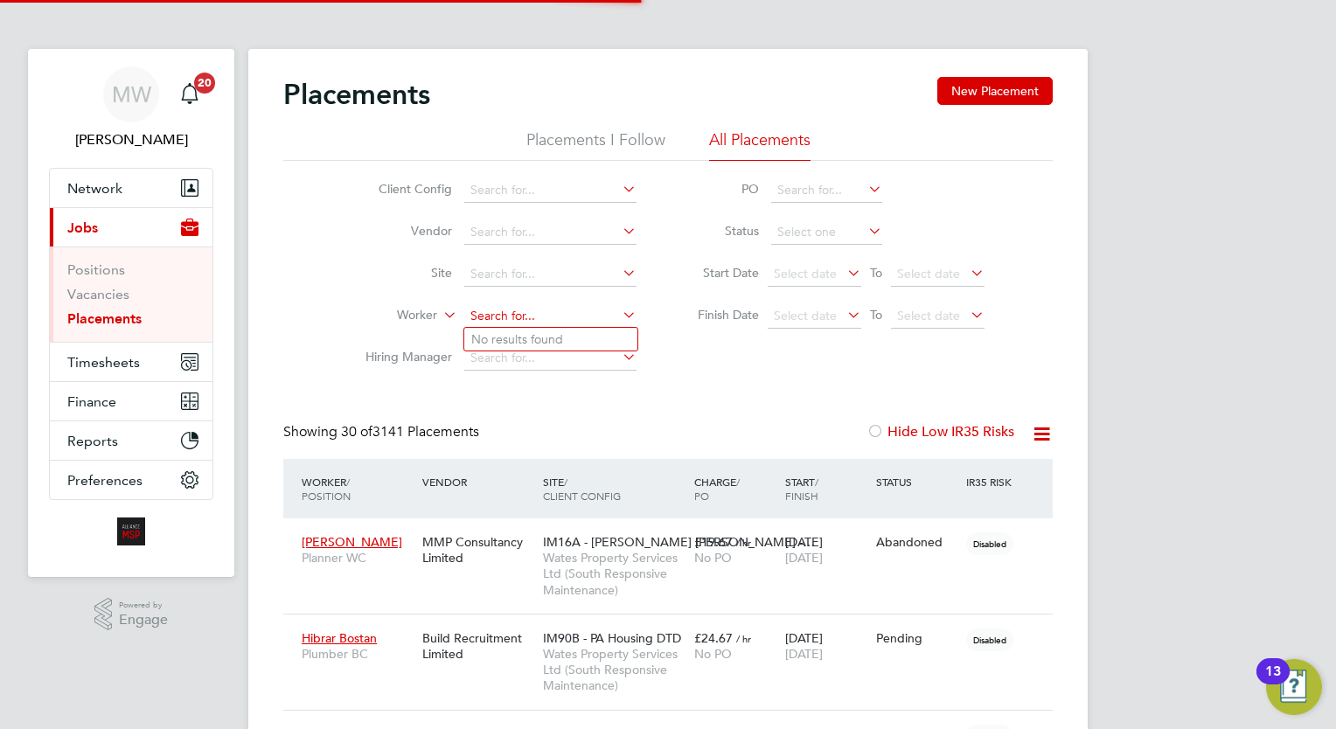
scroll to position [50, 121]
click at [541, 340] on li "[PERSON_NAME]" at bounding box center [550, 340] width 173 height 24
type input "[PERSON_NAME]"
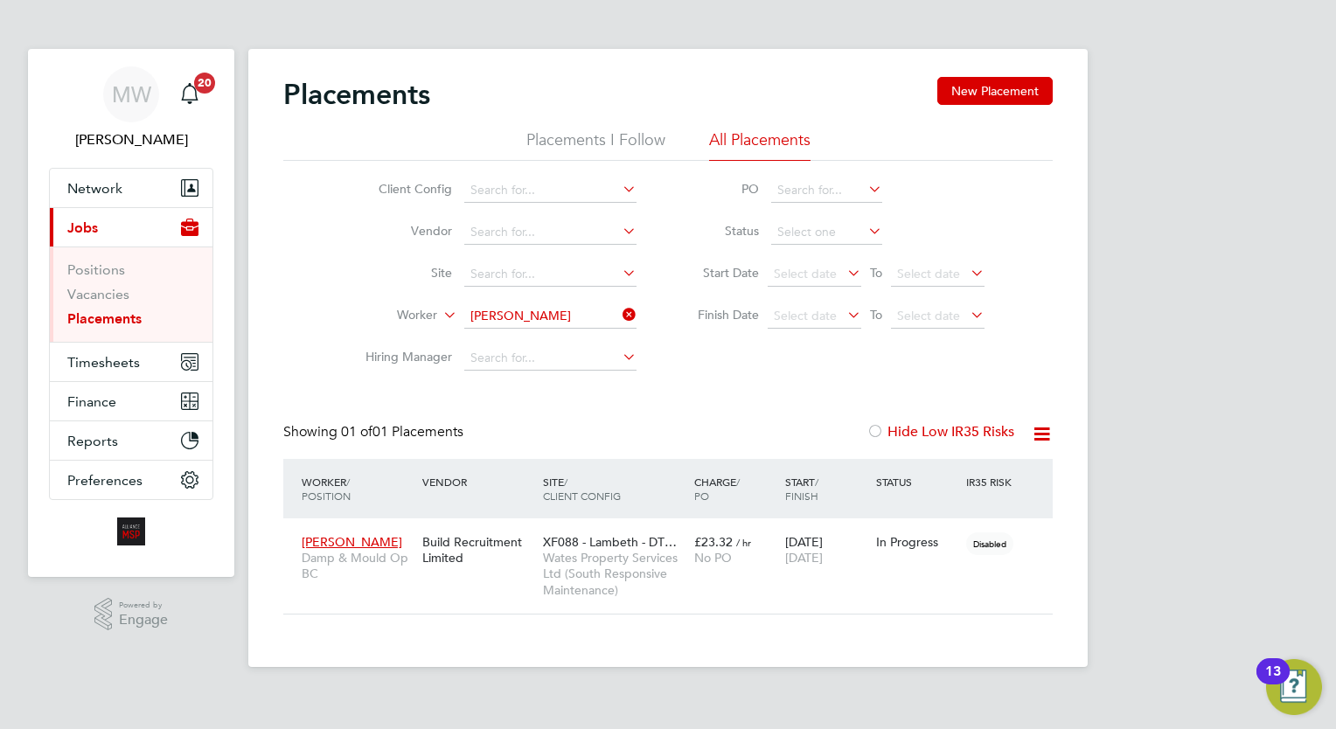
click at [639, 313] on li "Worker [PERSON_NAME]" at bounding box center [494, 316] width 329 height 42
drag, startPoint x: 636, startPoint y: 313, endPoint x: 605, endPoint y: 323, distance: 33.2
click at [605, 323] on input at bounding box center [550, 316] width 172 height 24
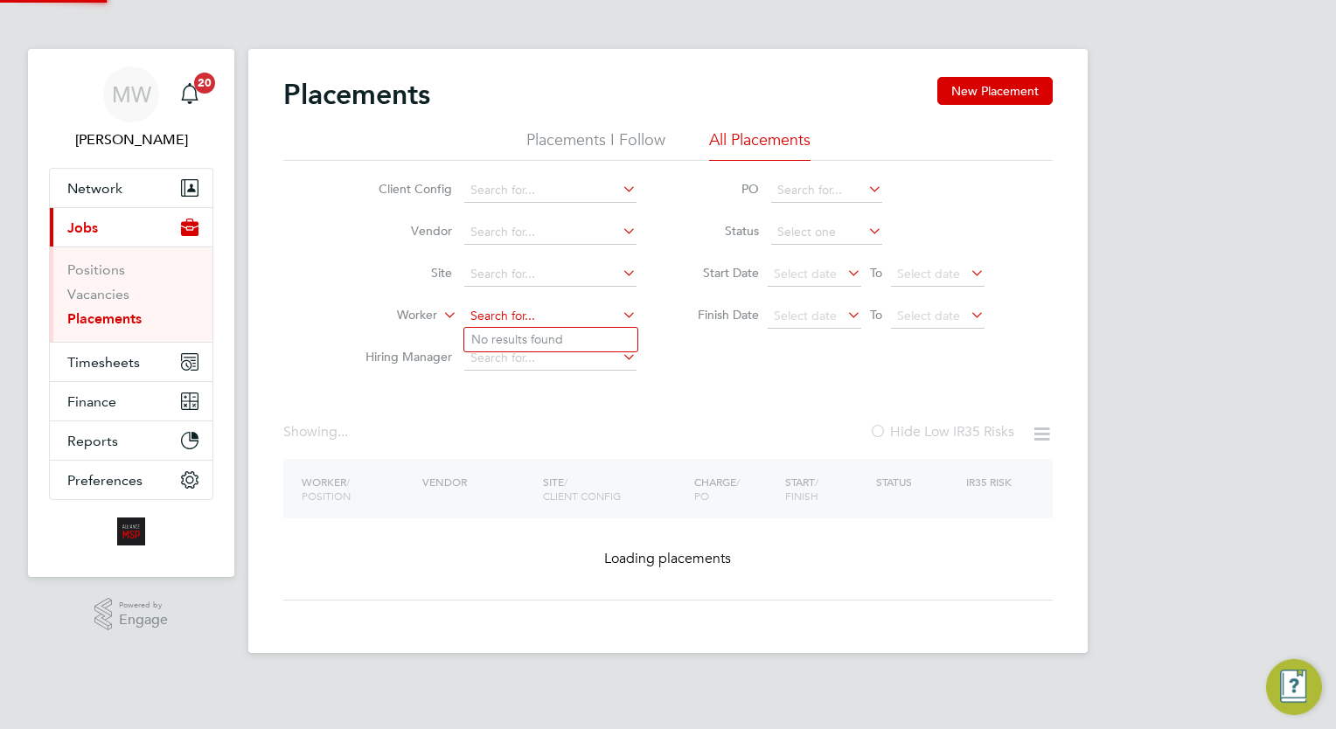
click at [549, 316] on input at bounding box center [550, 316] width 172 height 24
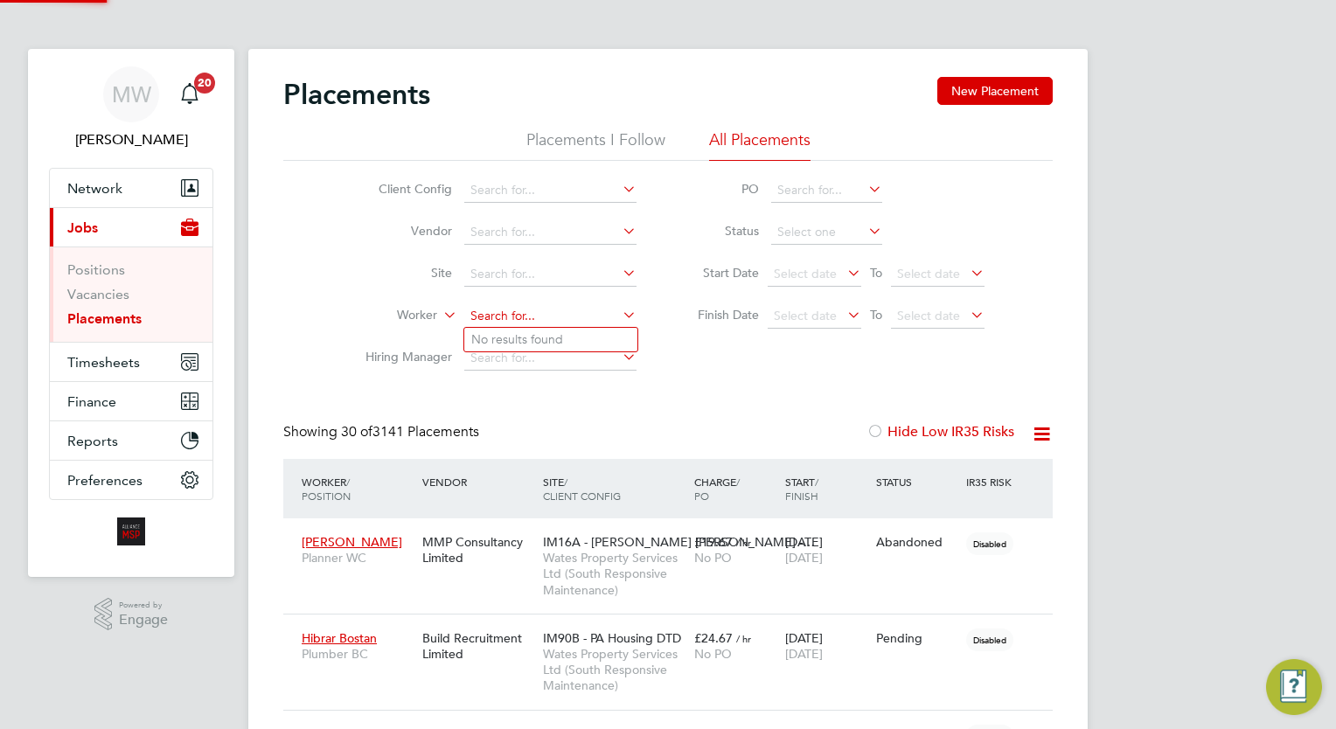
scroll to position [50, 121]
type input "a"
click at [552, 332] on li "Martin Cook e" at bounding box center [550, 340] width 173 height 24
type input "Martin Cooke"
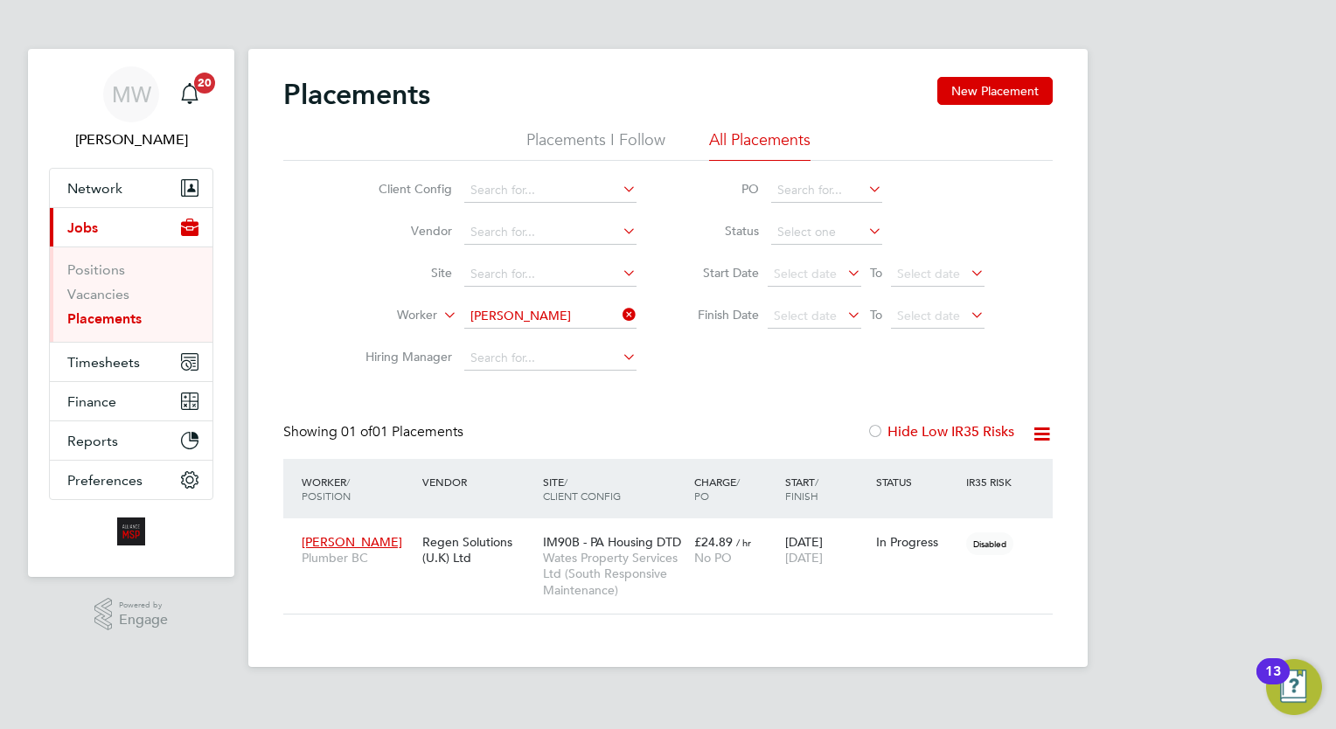
click at [619, 317] on icon at bounding box center [619, 314] width 0 height 24
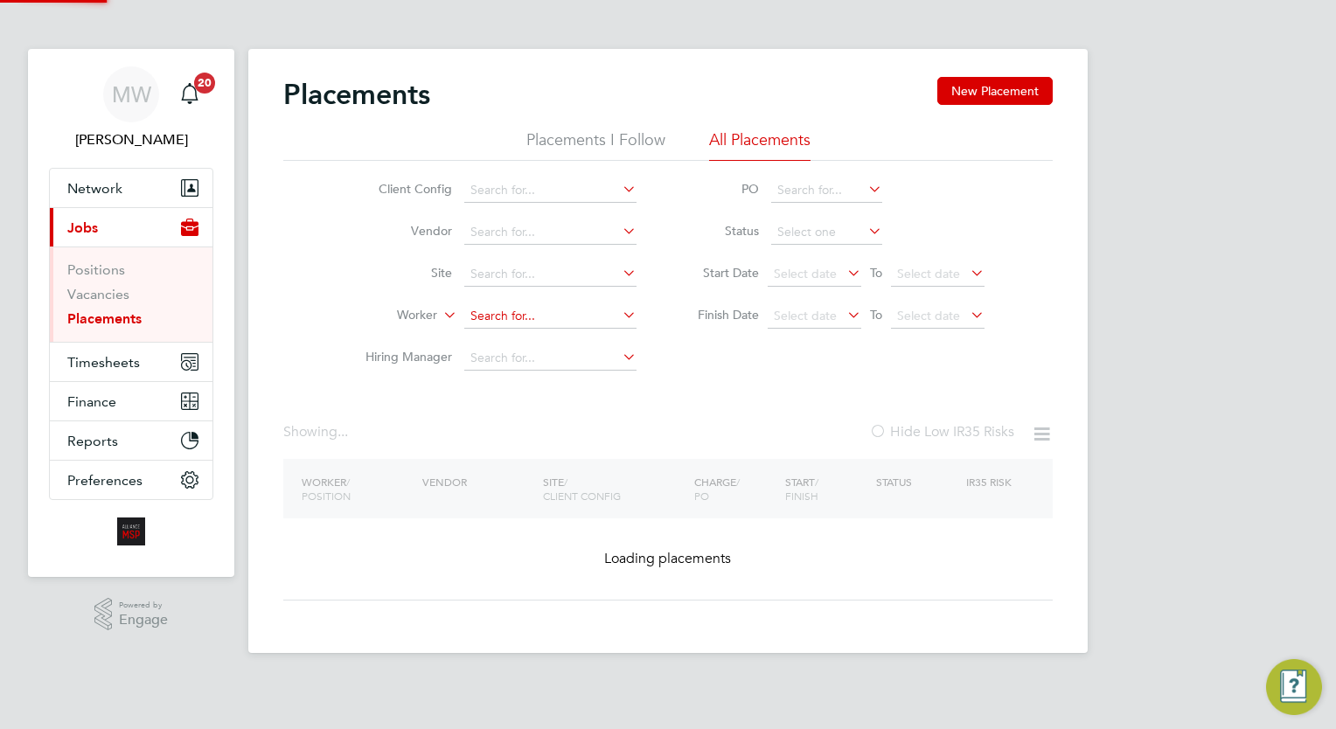
click at [561, 319] on input at bounding box center [550, 316] width 172 height 24
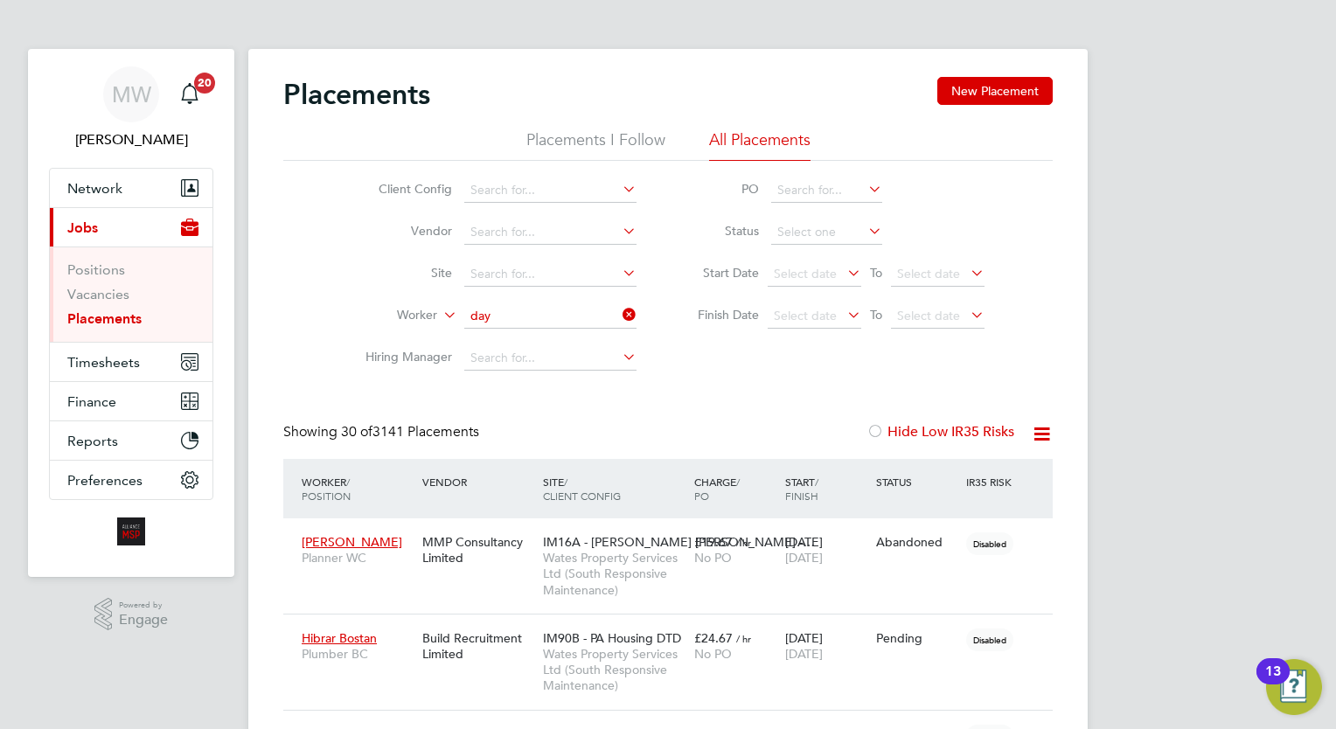
click at [559, 337] on li "Nathan Day" at bounding box center [550, 340] width 173 height 24
type input "Nathan Day"
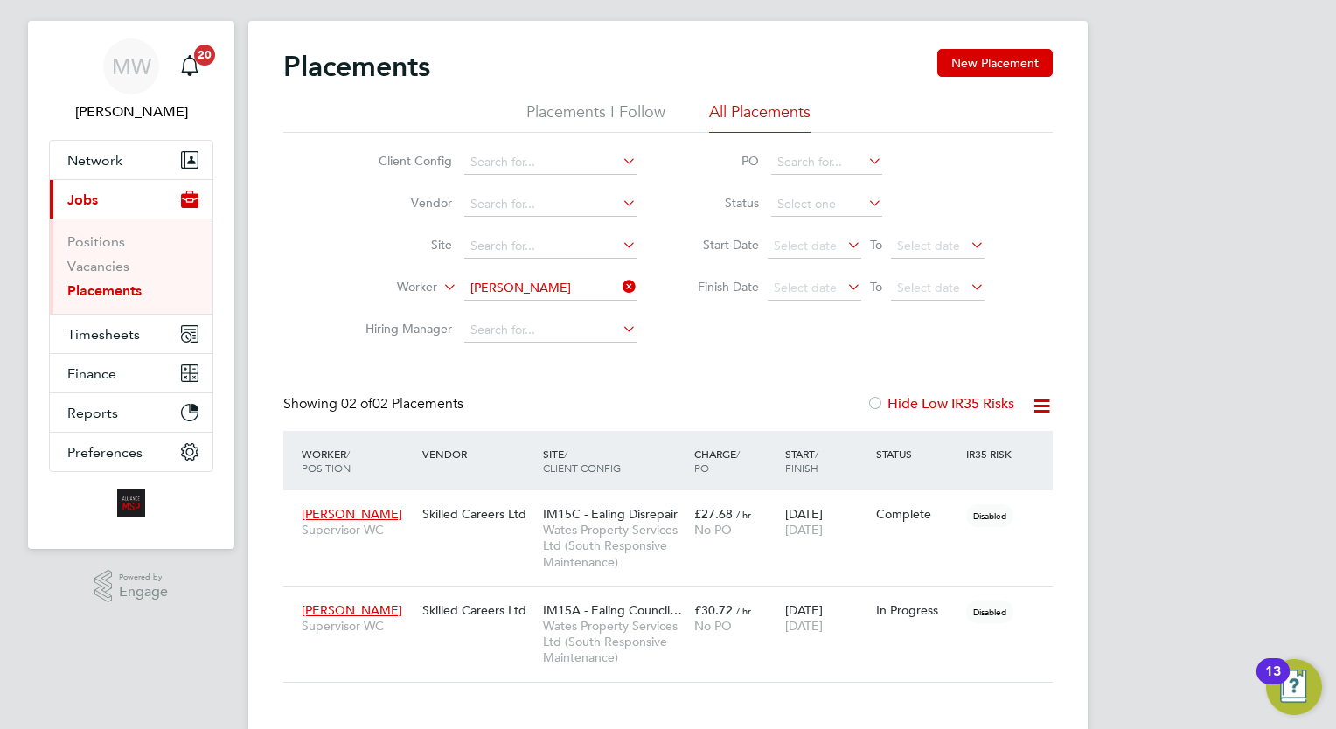
click at [619, 278] on icon at bounding box center [619, 286] width 0 height 24
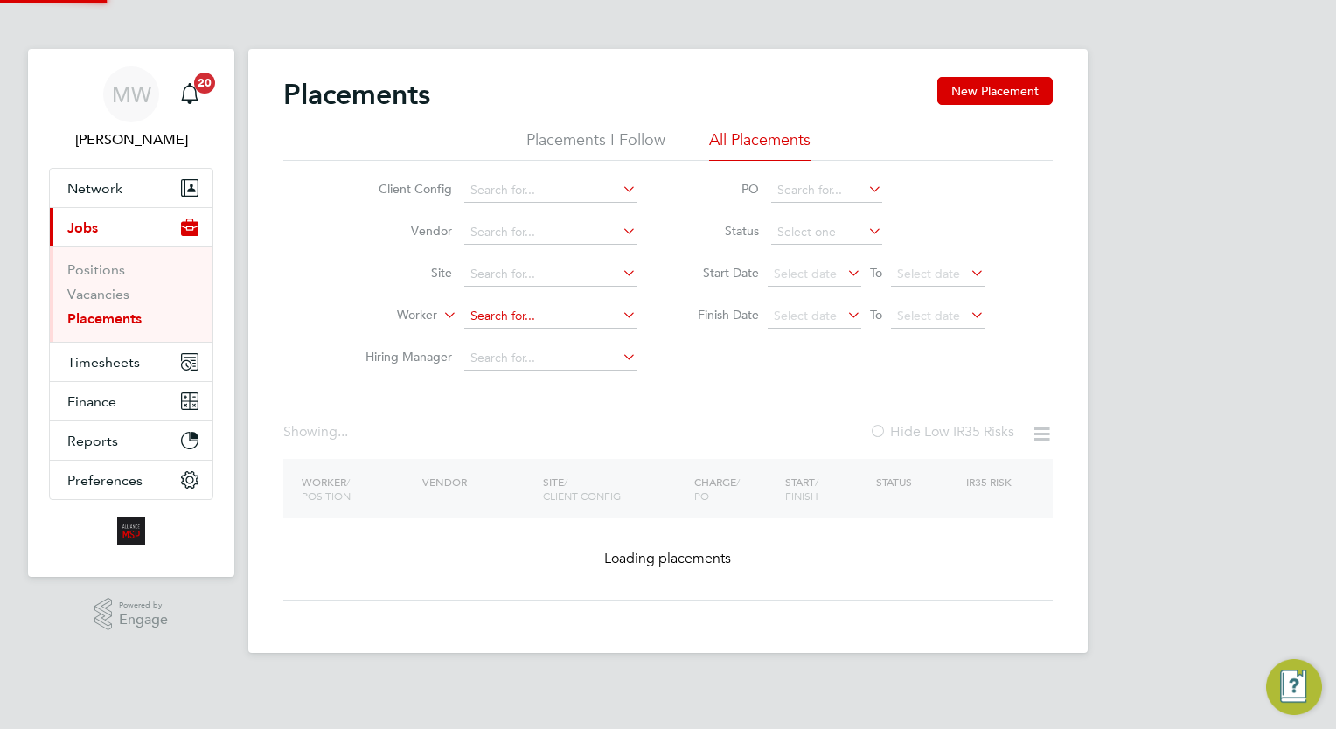
click at [515, 312] on input at bounding box center [550, 316] width 172 height 24
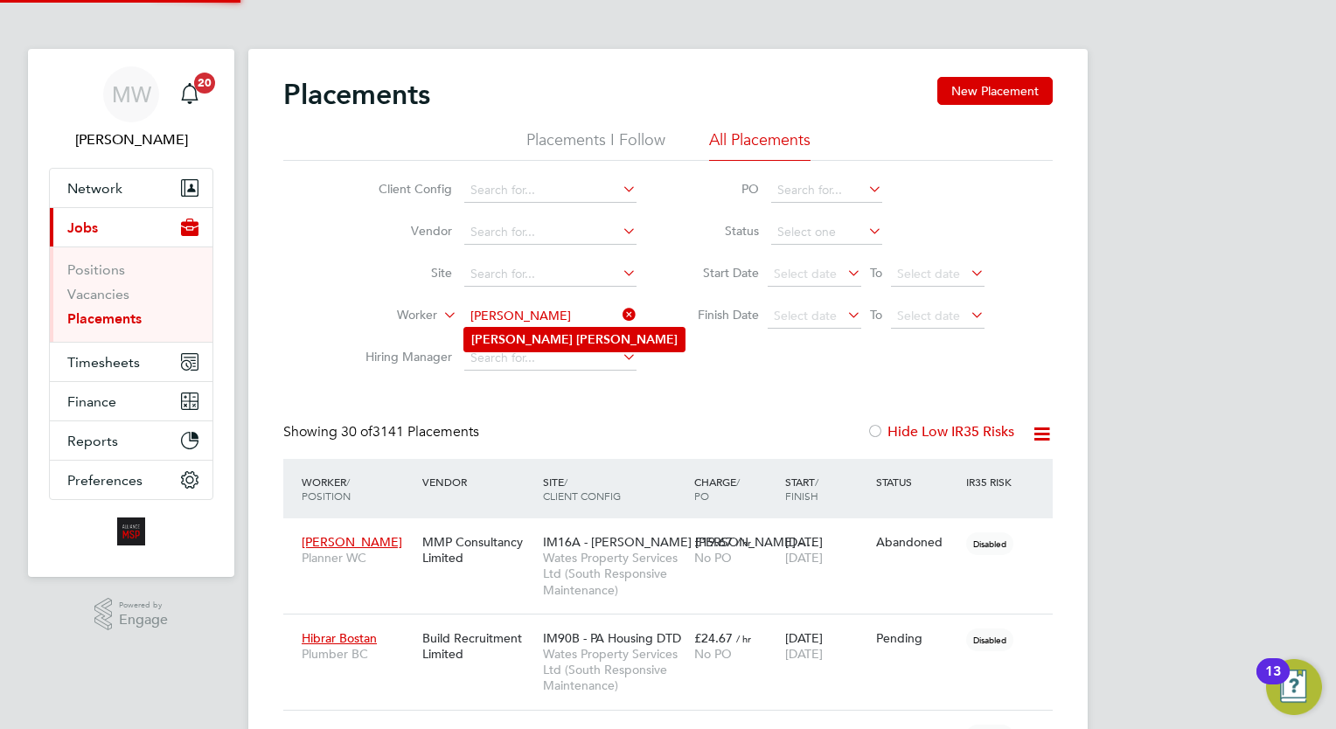
click at [563, 339] on li "Neil Douglas" at bounding box center [574, 340] width 220 height 24
type input "Neil Douglas"
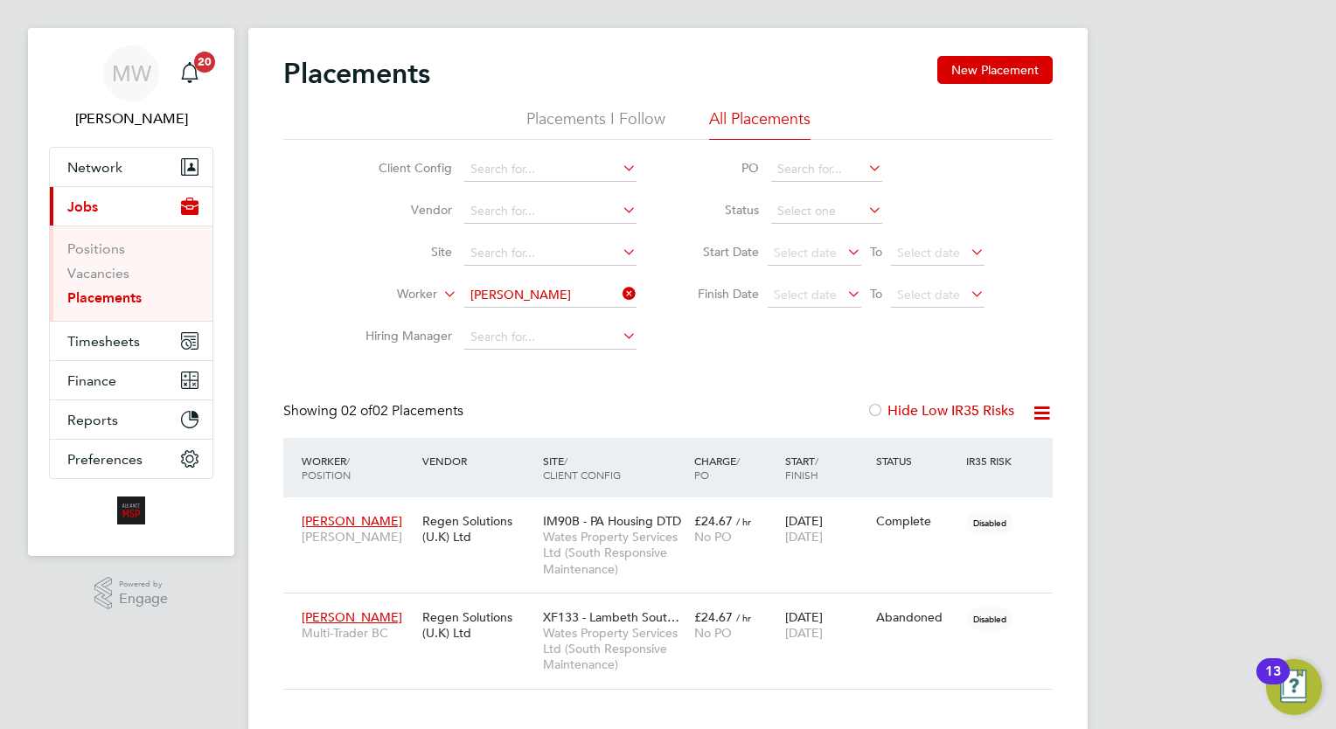
click at [619, 294] on icon at bounding box center [619, 293] width 0 height 24
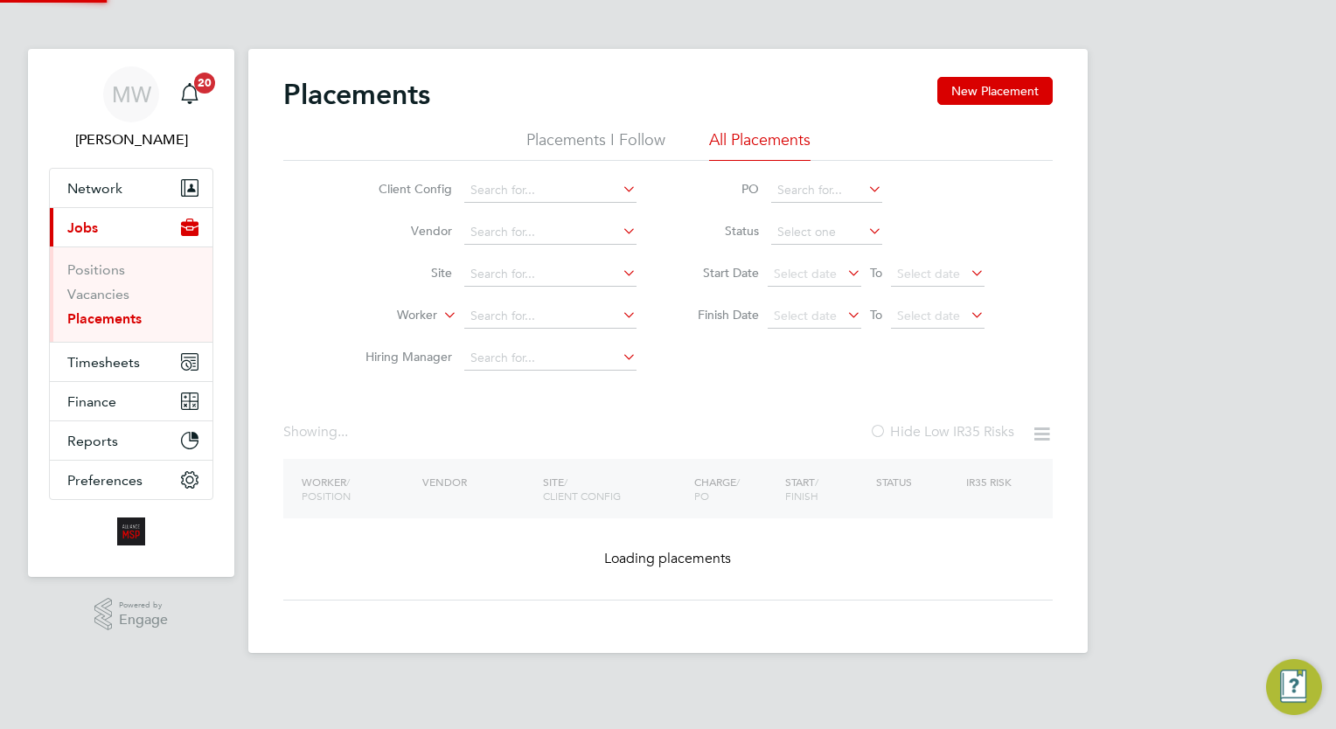
click at [555, 295] on li "Worker" at bounding box center [494, 316] width 329 height 42
click at [513, 317] on input at bounding box center [550, 316] width 172 height 24
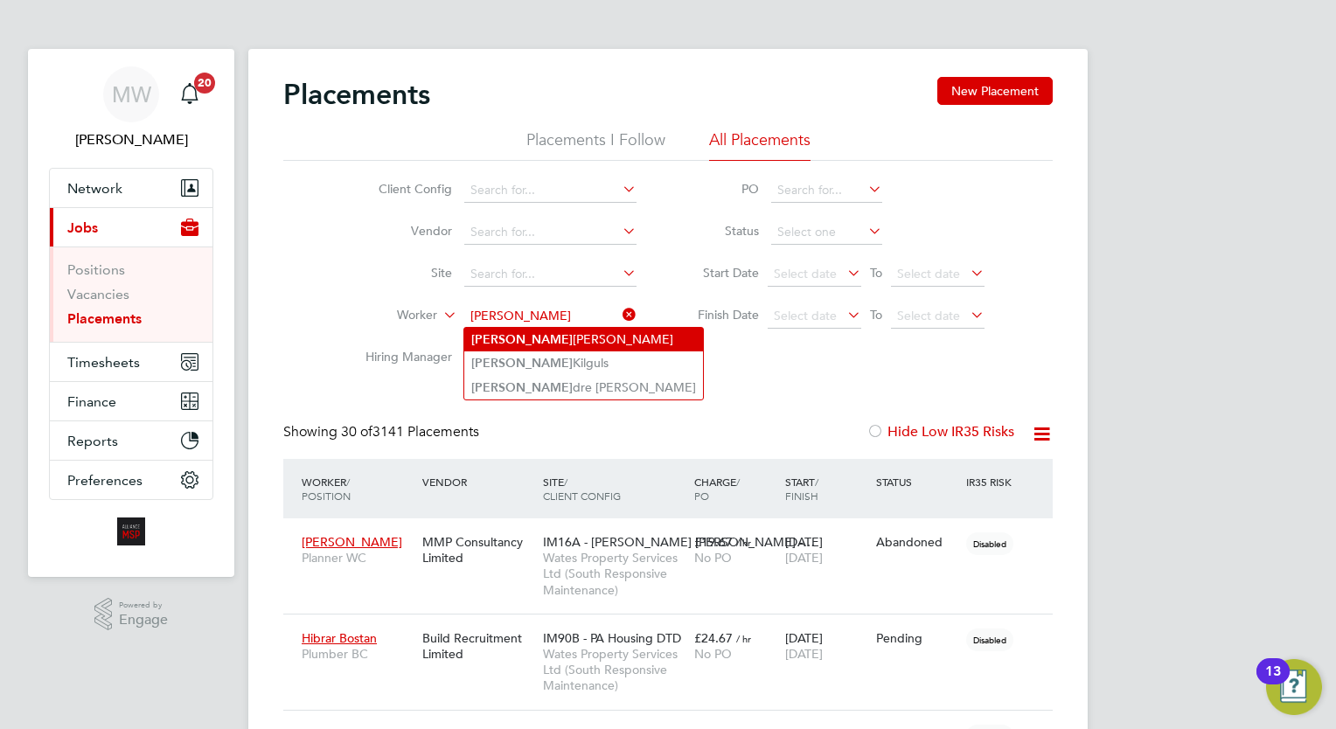
click at [531, 336] on li "Ivan Epifanio" at bounding box center [583, 340] width 239 height 24
type input "Ivan Epifanio"
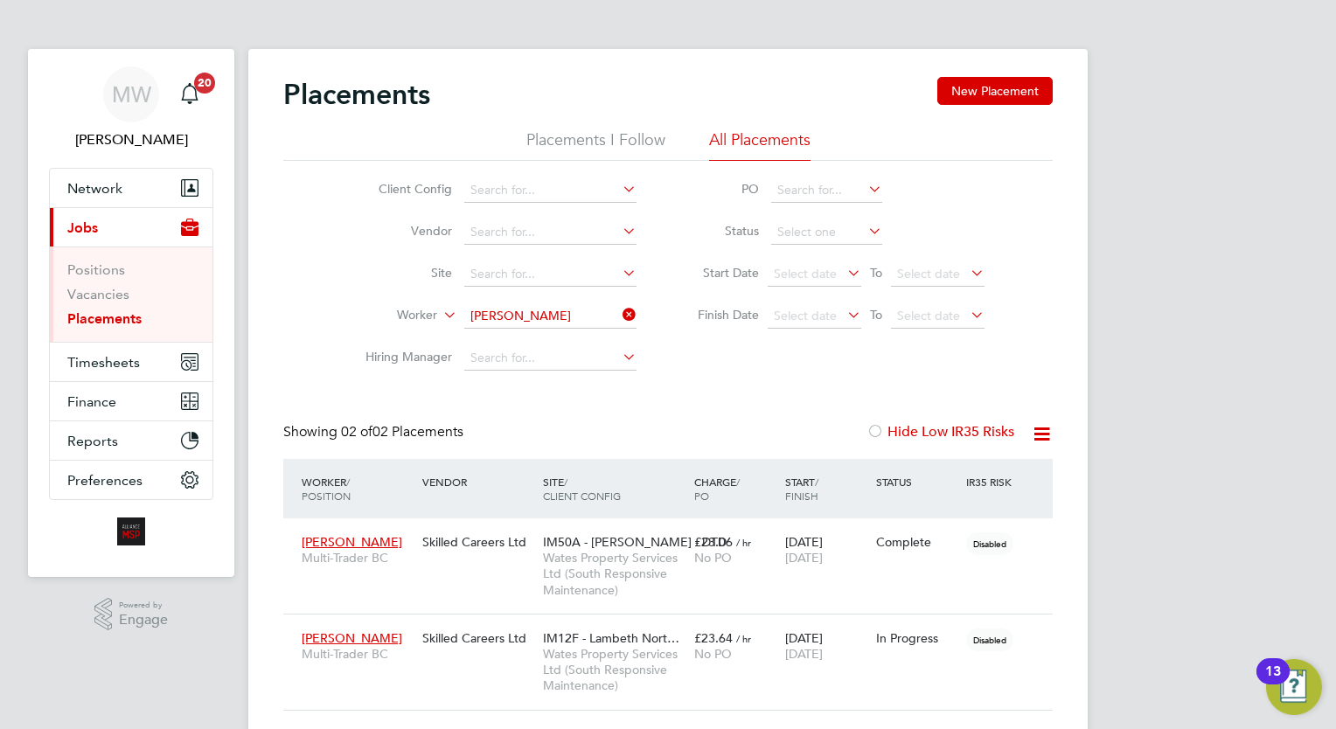
click at [619, 318] on icon at bounding box center [619, 314] width 0 height 24
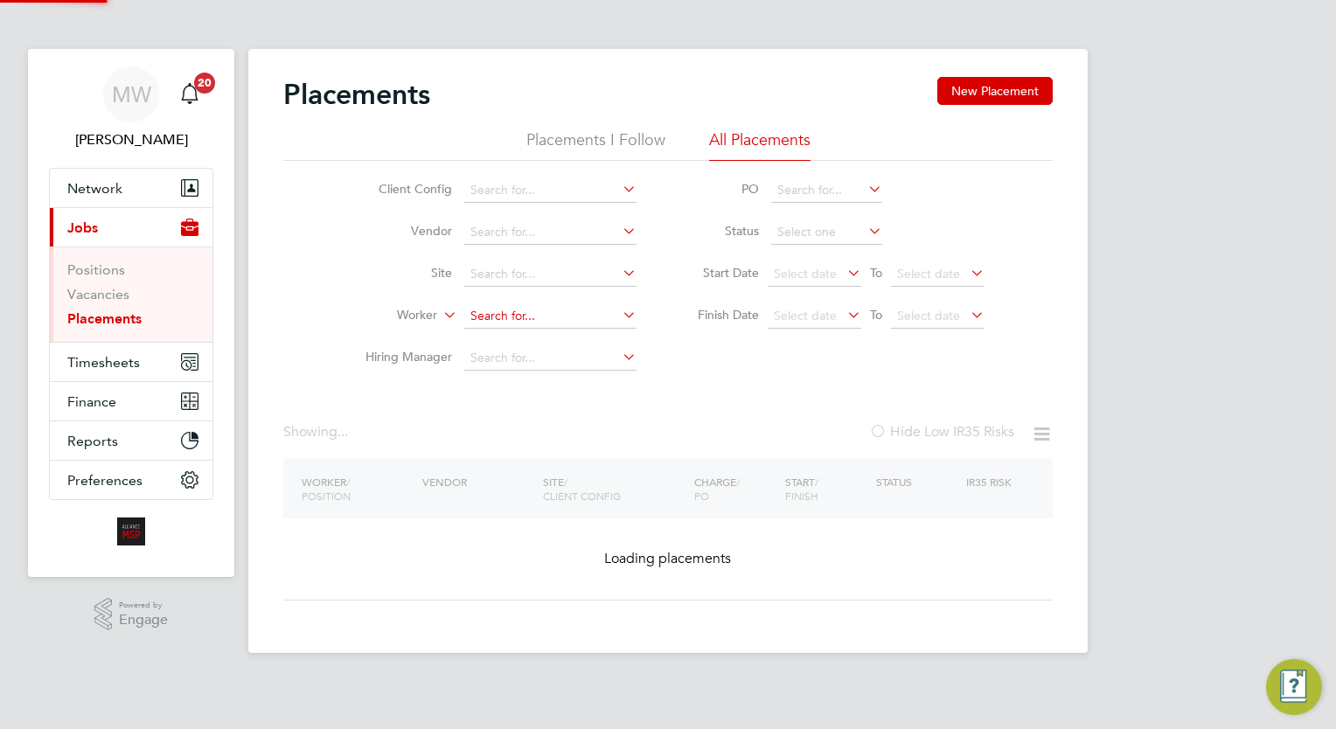
click at [533, 318] on input at bounding box center [550, 316] width 172 height 24
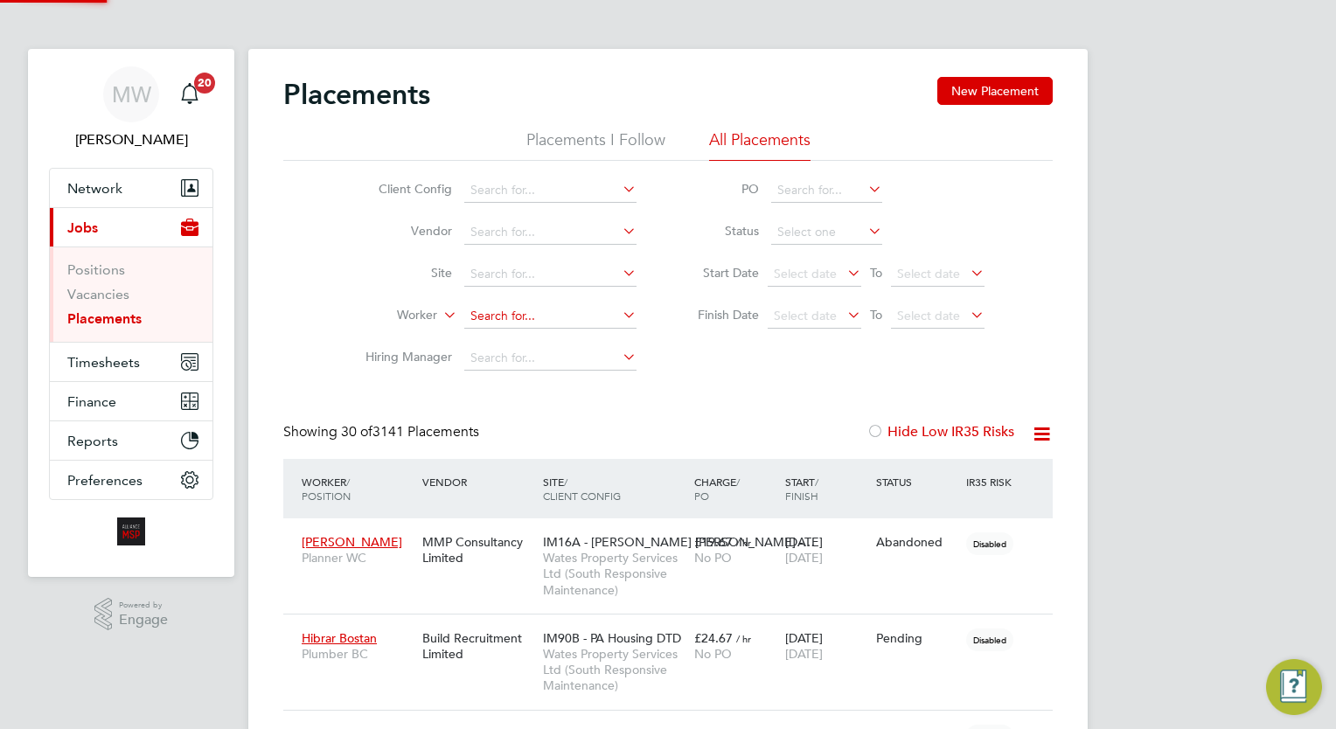
scroll to position [50, 121]
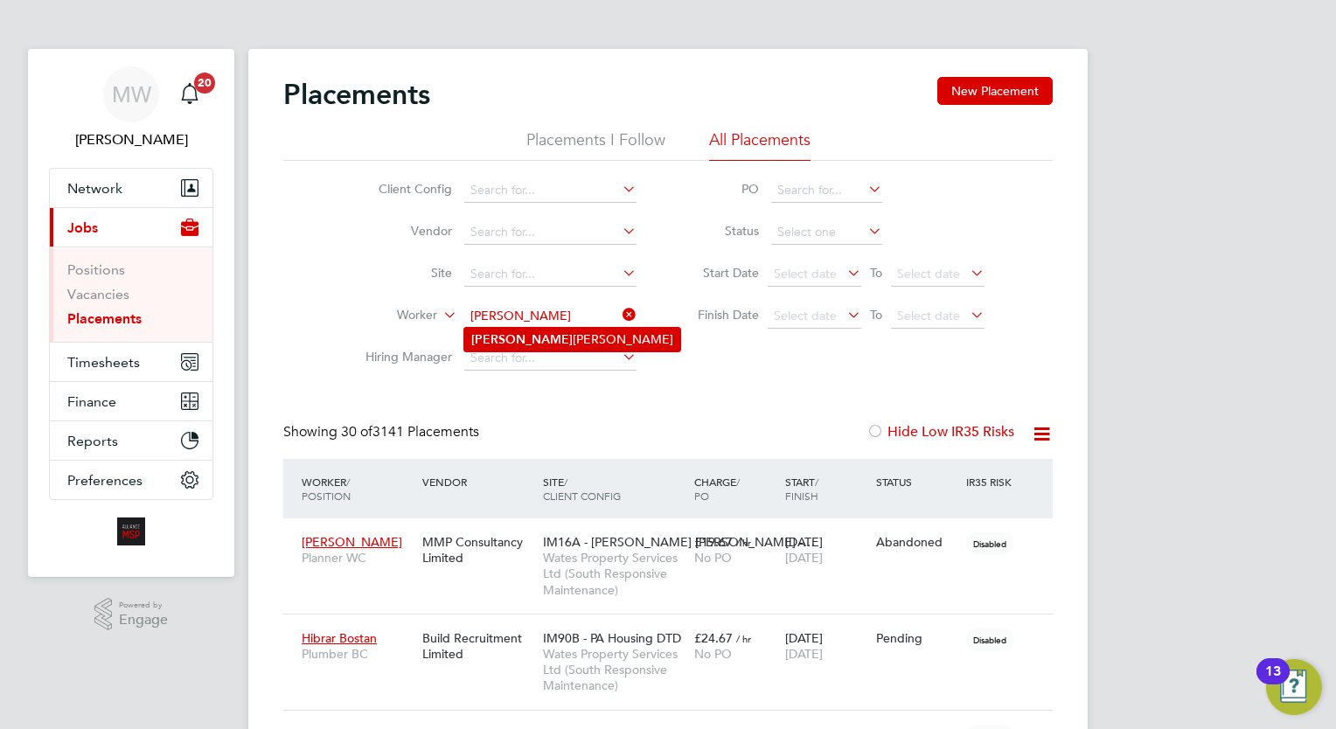
click at [548, 342] on li "Godfrey Fuller" at bounding box center [572, 340] width 216 height 24
type input "Godfrey Fuller"
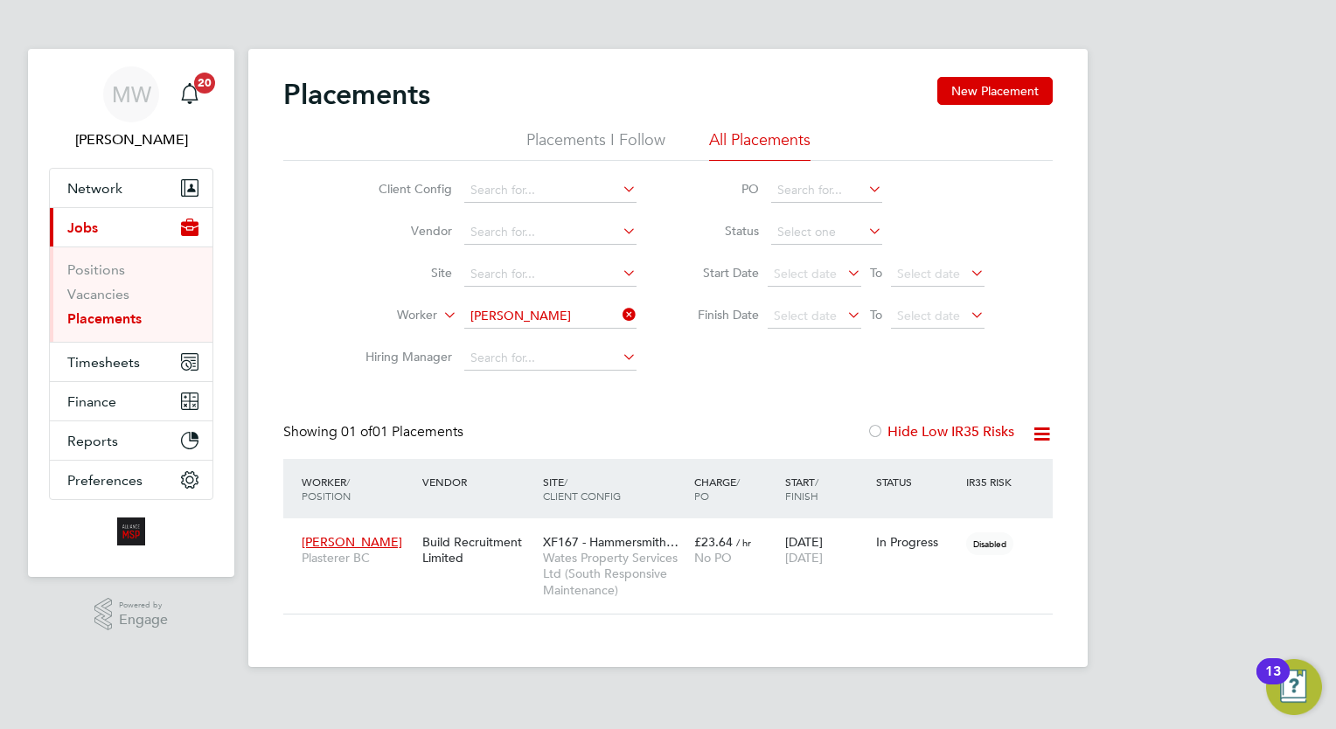
click at [626, 298] on li "Worker Godfrey Fuller" at bounding box center [494, 316] width 329 height 42
click at [619, 309] on icon at bounding box center [619, 314] width 0 height 24
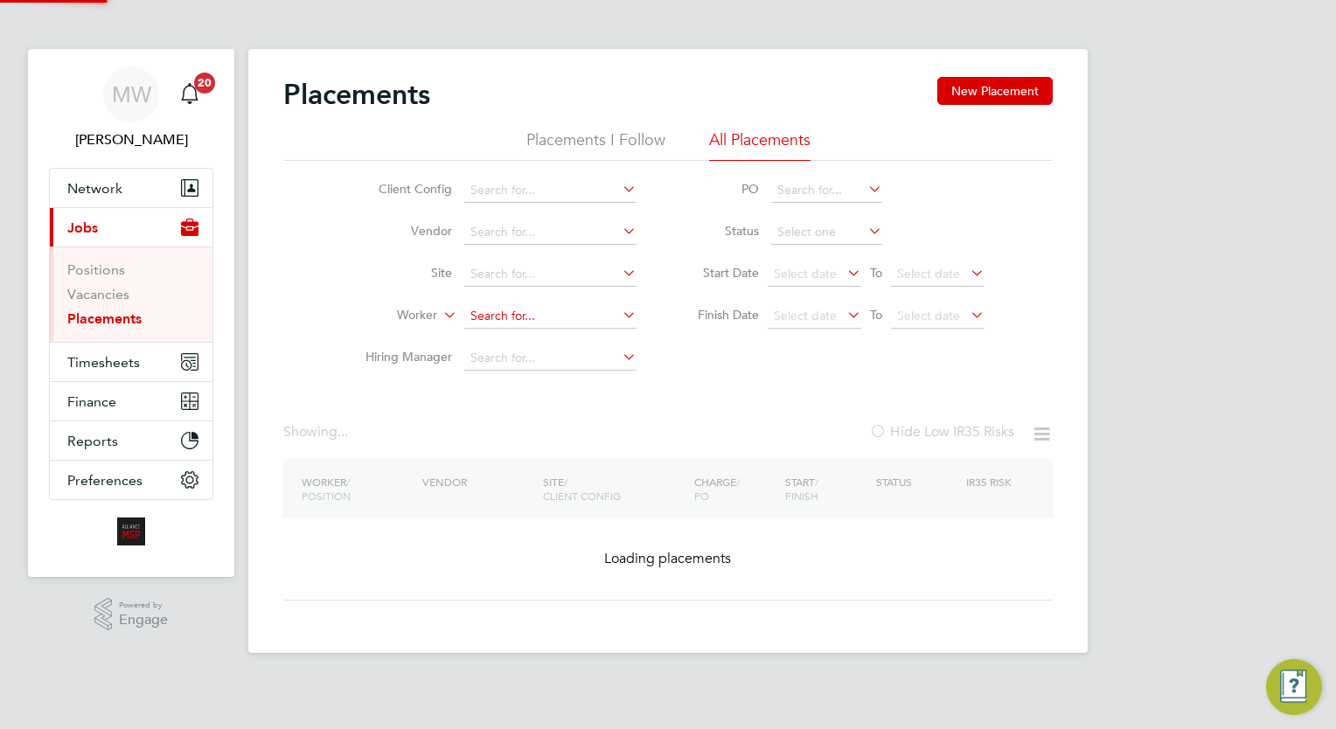
click at [562, 322] on input at bounding box center [550, 316] width 172 height 24
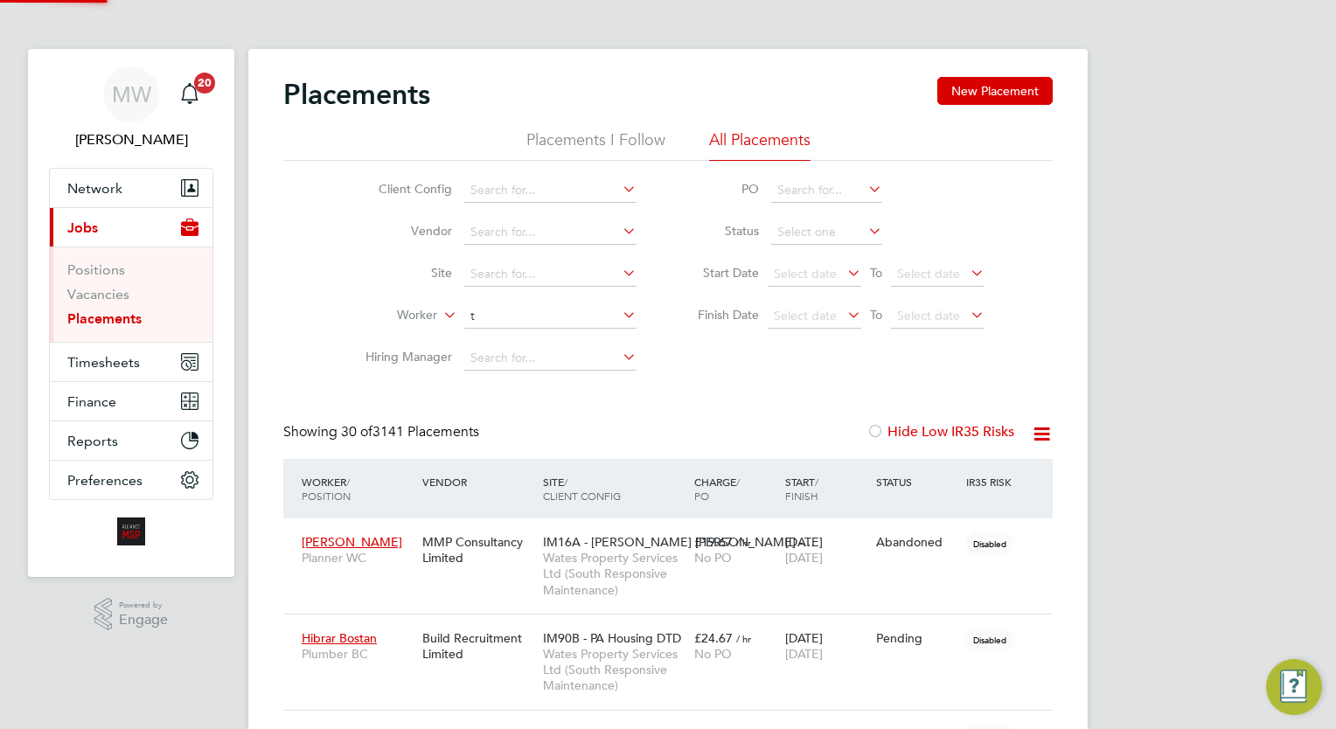
scroll to position [50, 121]
click at [565, 338] on li "Treyvon Gardner" at bounding box center [550, 340] width 173 height 24
type input "Treyvon Gardner"
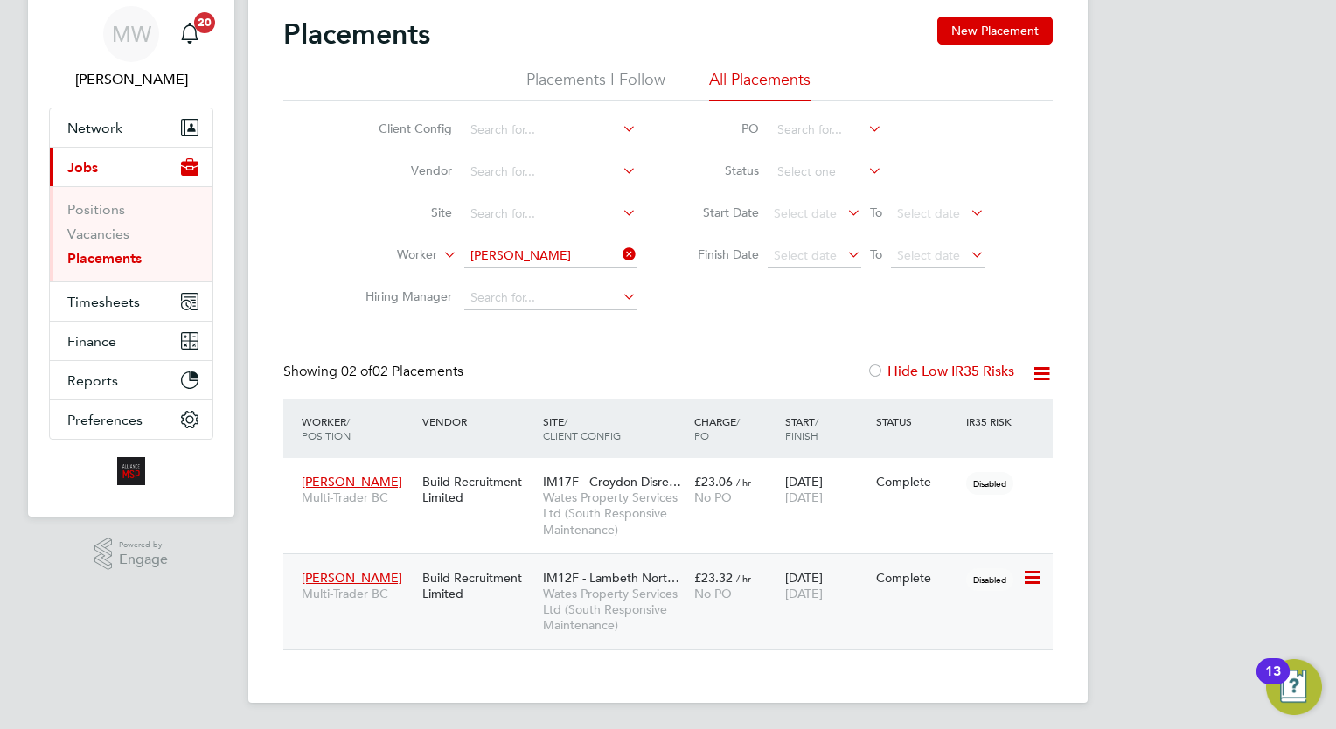
click at [773, 605] on div "£23.32 / hr No PO" at bounding box center [735, 585] width 91 height 49
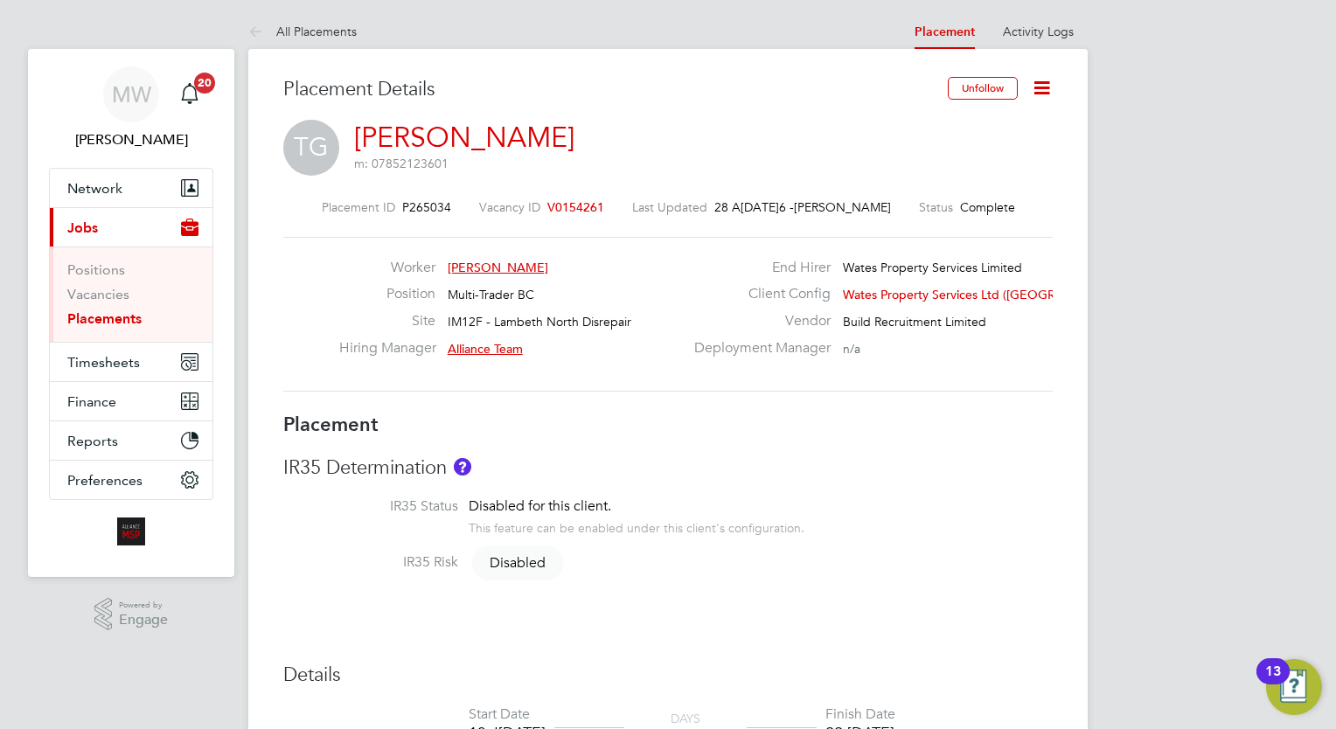
scroll to position [367, 0]
click at [103, 311] on link "Placements" at bounding box center [104, 318] width 74 height 17
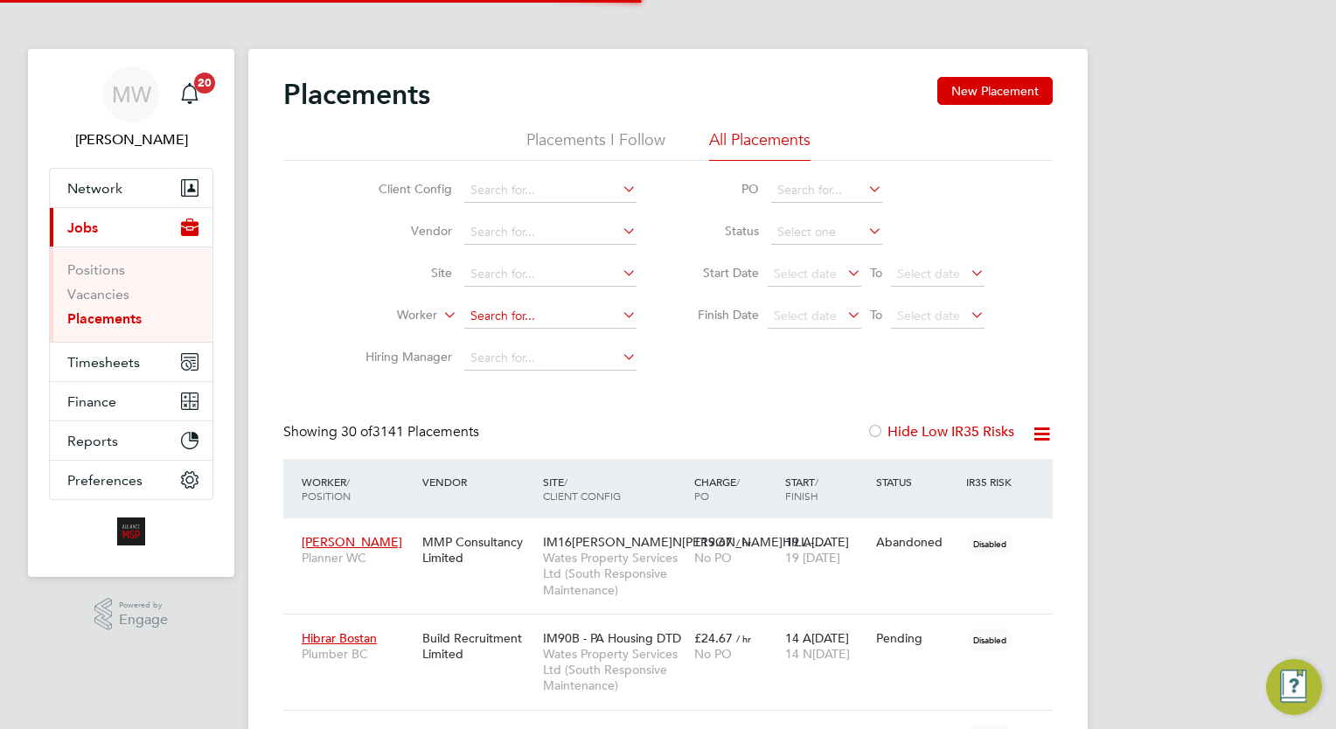
click at [521, 313] on input at bounding box center [550, 316] width 172 height 24
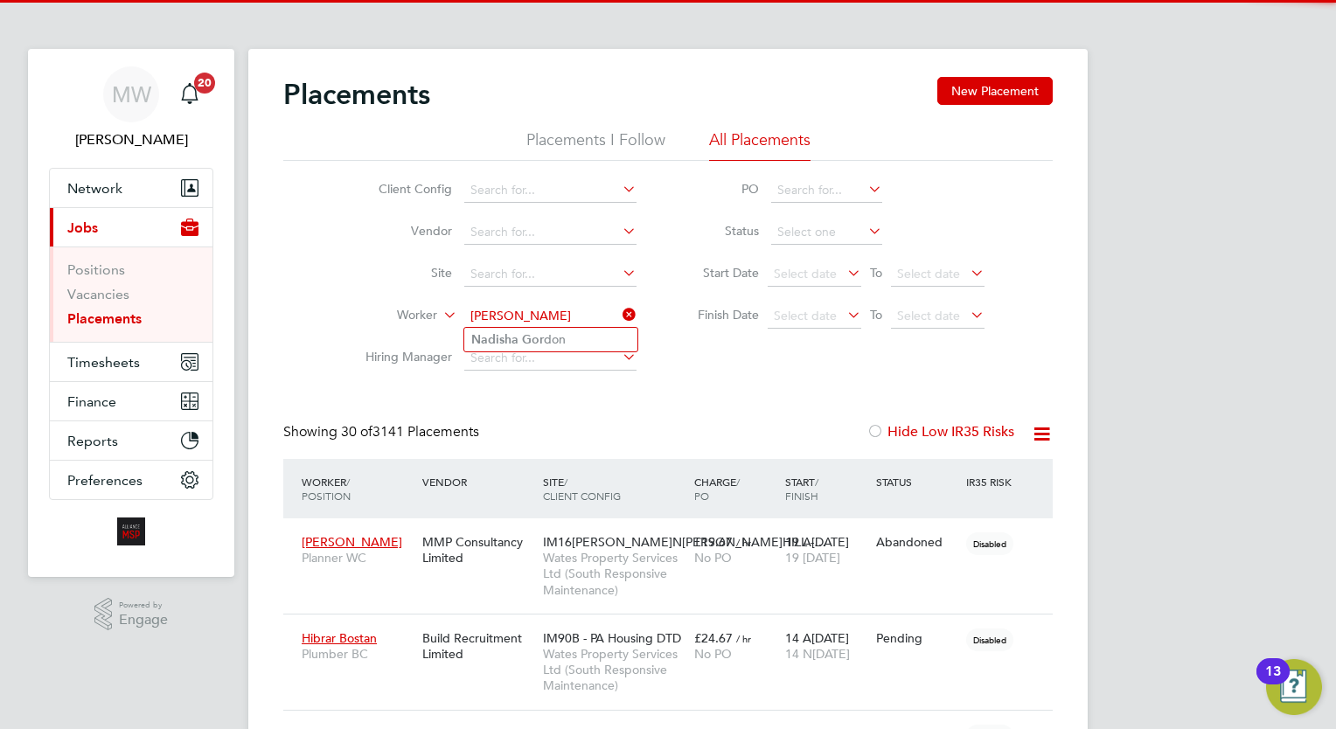
click at [581, 334] on li "[PERSON_NAME] don" at bounding box center [550, 340] width 173 height 24
type input "[PERSON_NAME]"
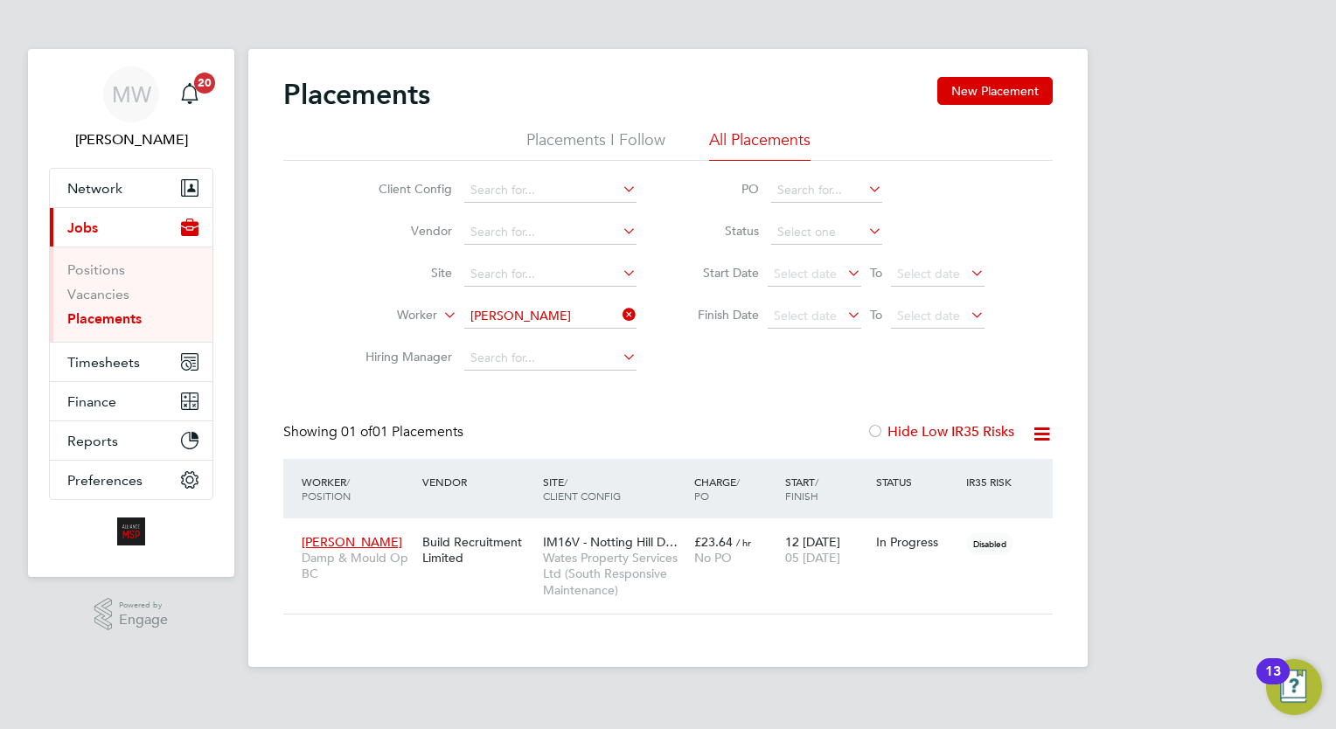
click at [619, 322] on icon at bounding box center [619, 314] width 0 height 24
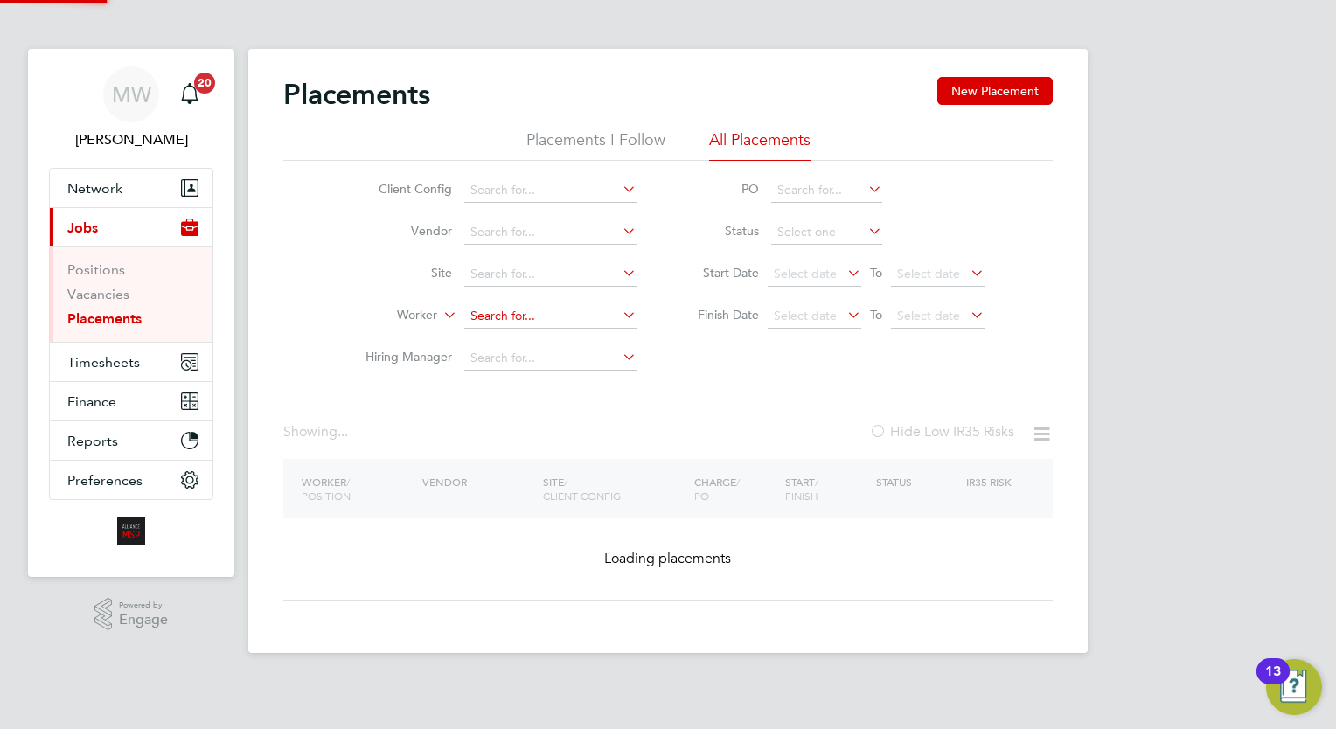
click at [593, 320] on input at bounding box center [550, 316] width 172 height 24
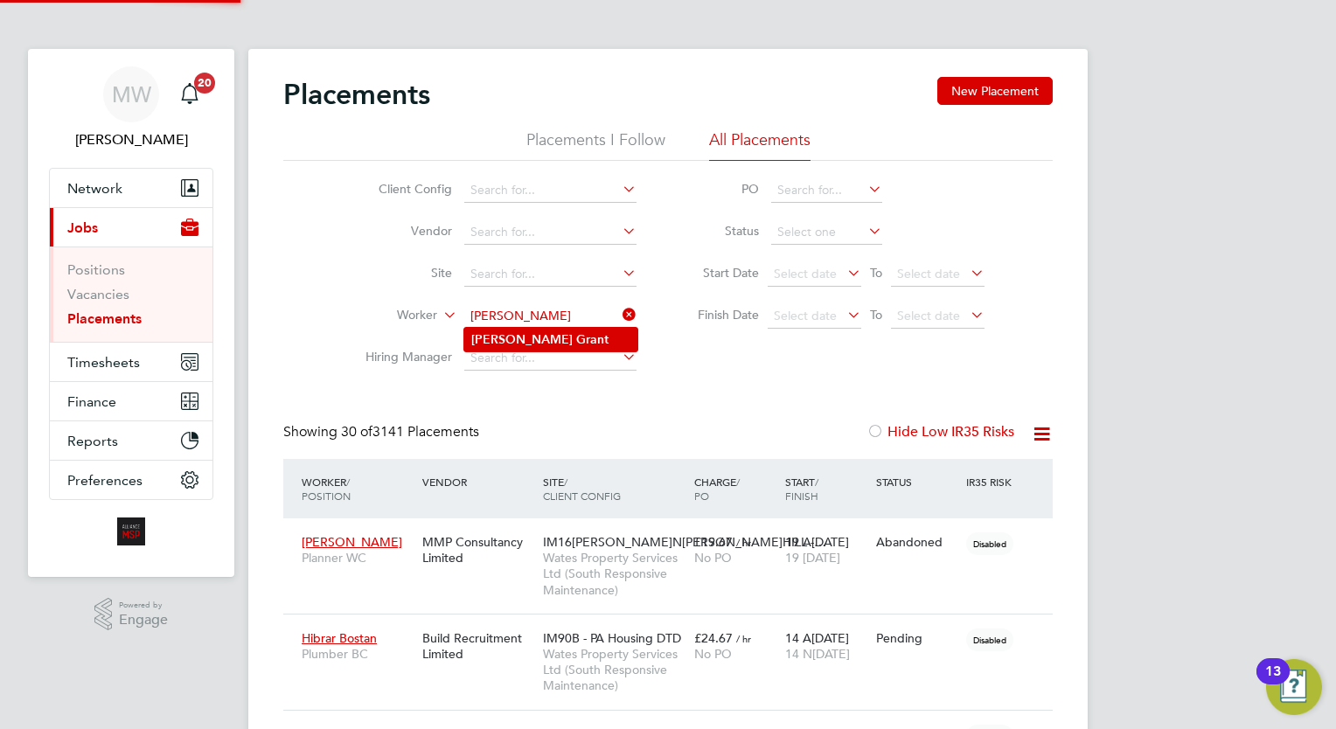
click at [586, 328] on li "[PERSON_NAME]" at bounding box center [550, 340] width 173 height 24
type input "[PERSON_NAME]"
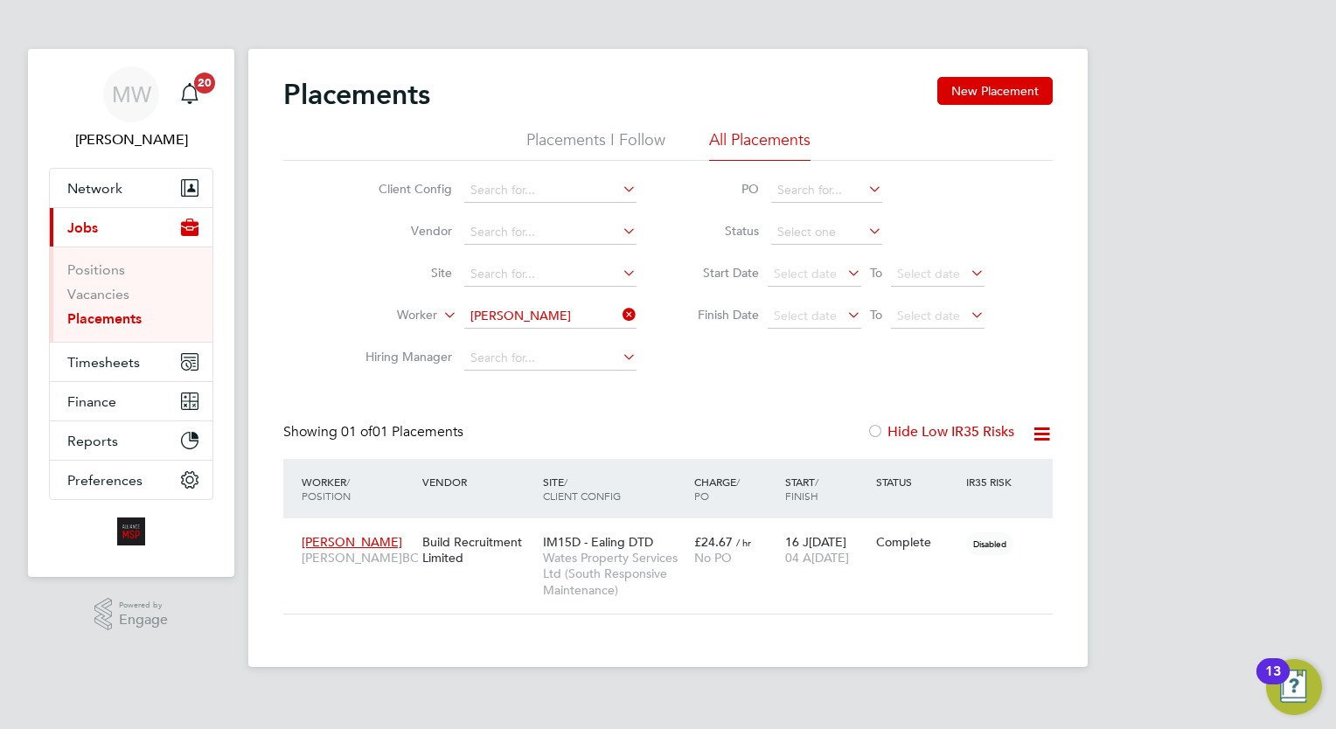
click at [1313, 368] on div "M[PERSON_NAME] Notifications 20 Applications: Network Team Members Businesses S…" at bounding box center [668, 347] width 1336 height 695
click at [704, 442] on div "Showing 01 of 01 Placements Hide Low IR35 Risks" at bounding box center [667, 441] width 769 height 36
click at [619, 313] on icon at bounding box center [619, 314] width 0 height 24
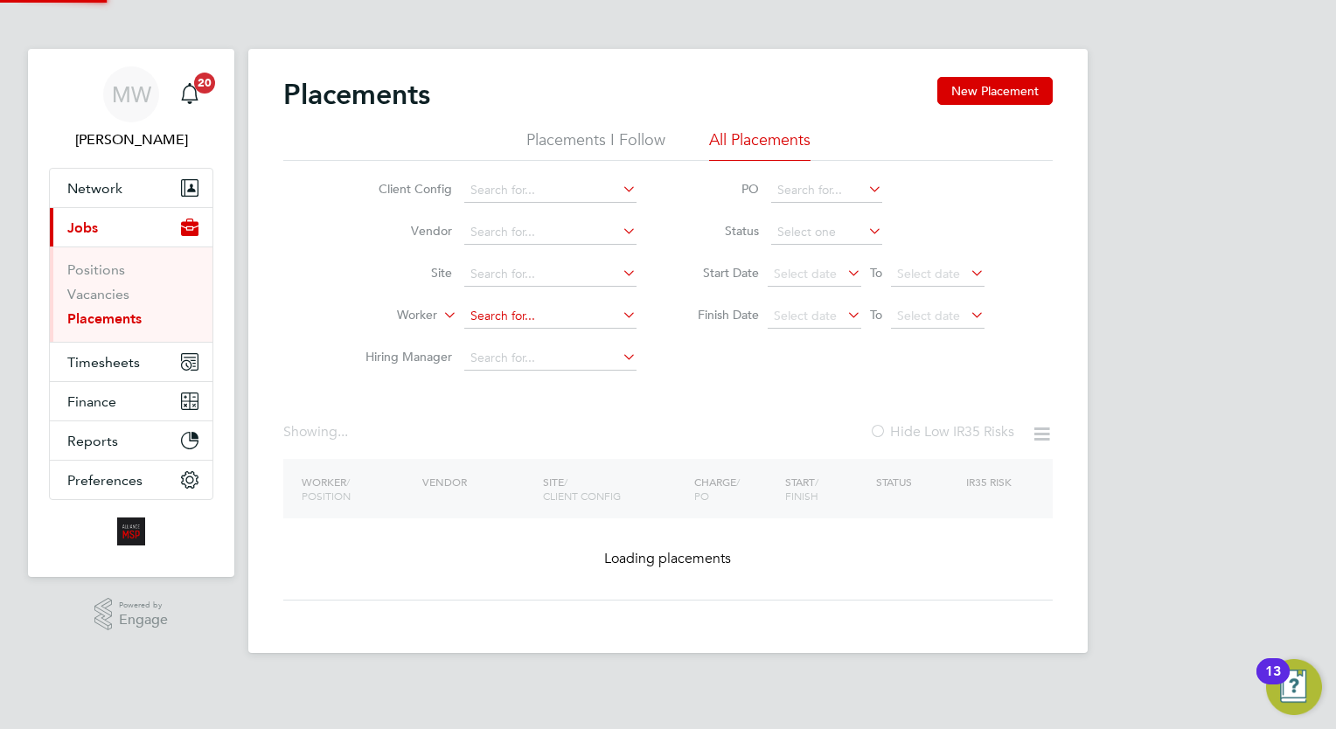
click at [570, 316] on input at bounding box center [550, 316] width 172 height 24
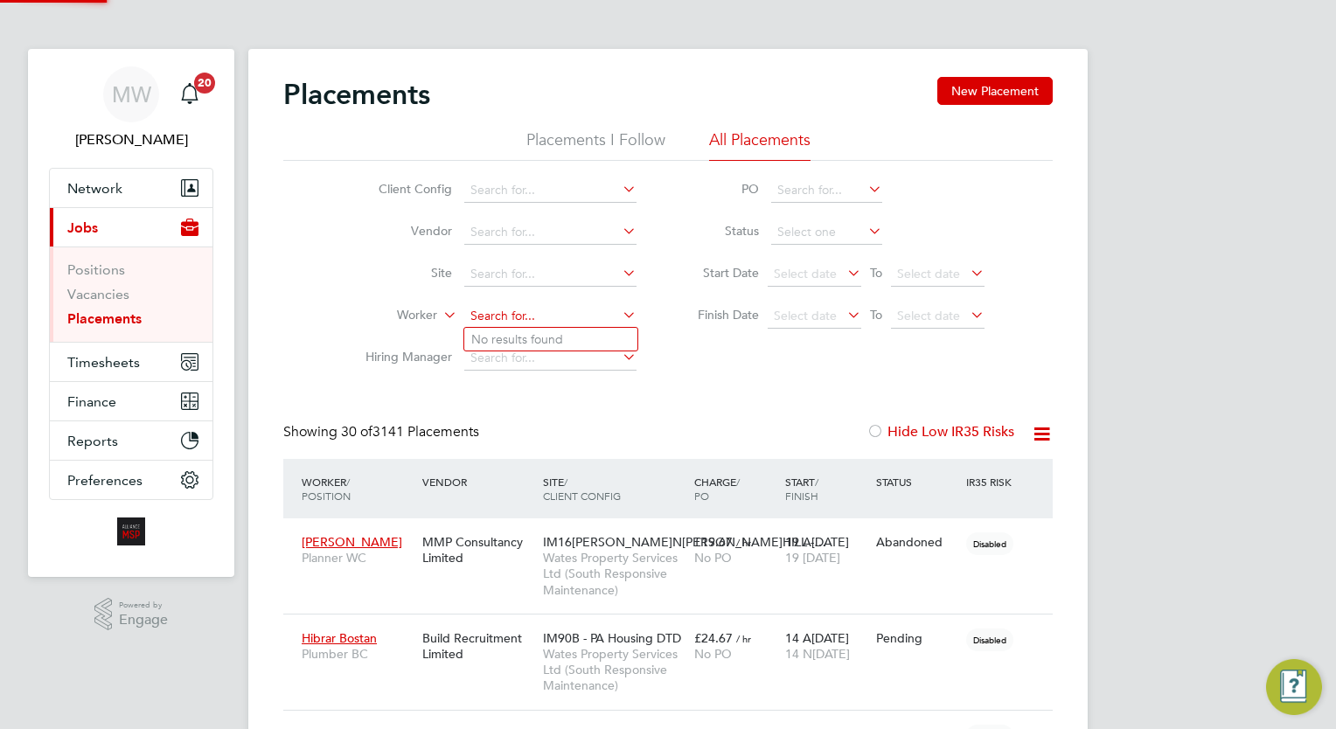
scroll to position [50, 121]
click at [580, 340] on li "Reece Hercules" at bounding box center [554, 340] width 181 height 24
type input "Reece Hercules"
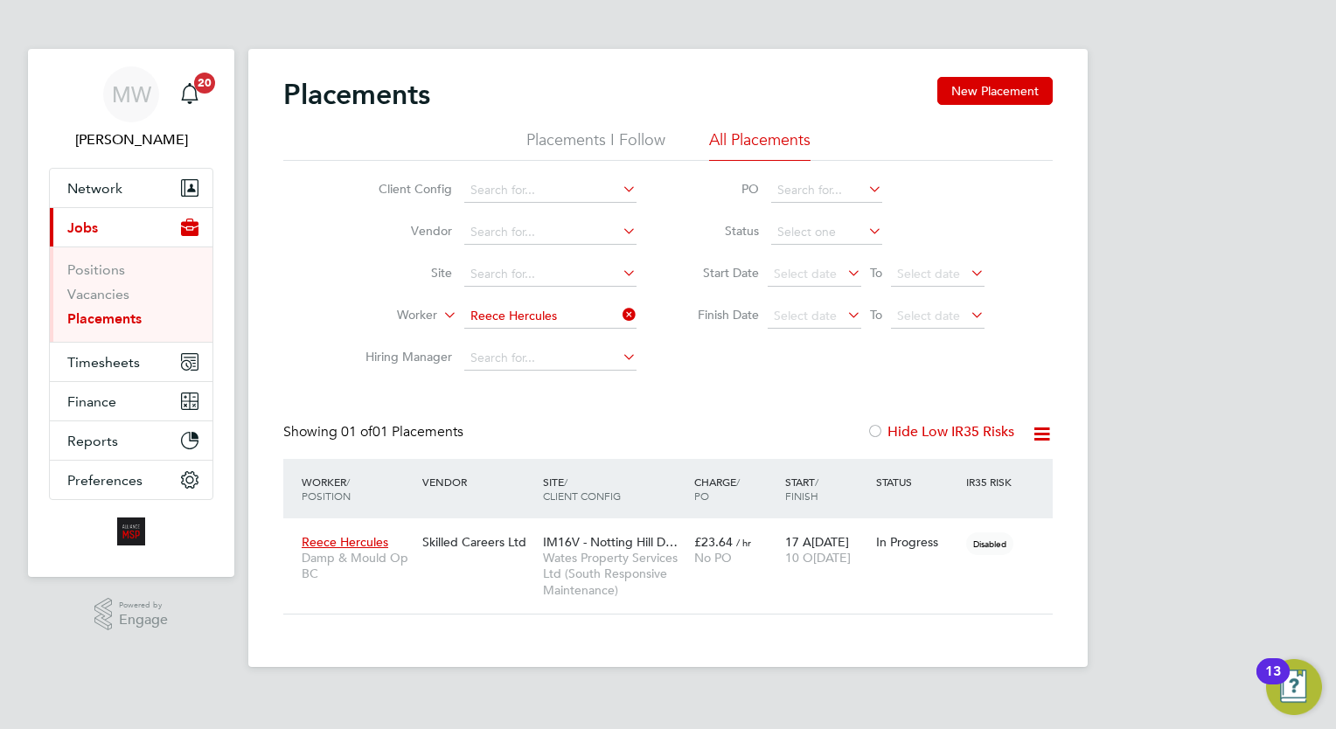
click at [628, 439] on div "Showing 01 of 01 Placements Hide Low IR35 Risks" at bounding box center [667, 441] width 769 height 36
click at [619, 316] on icon at bounding box center [619, 314] width 0 height 24
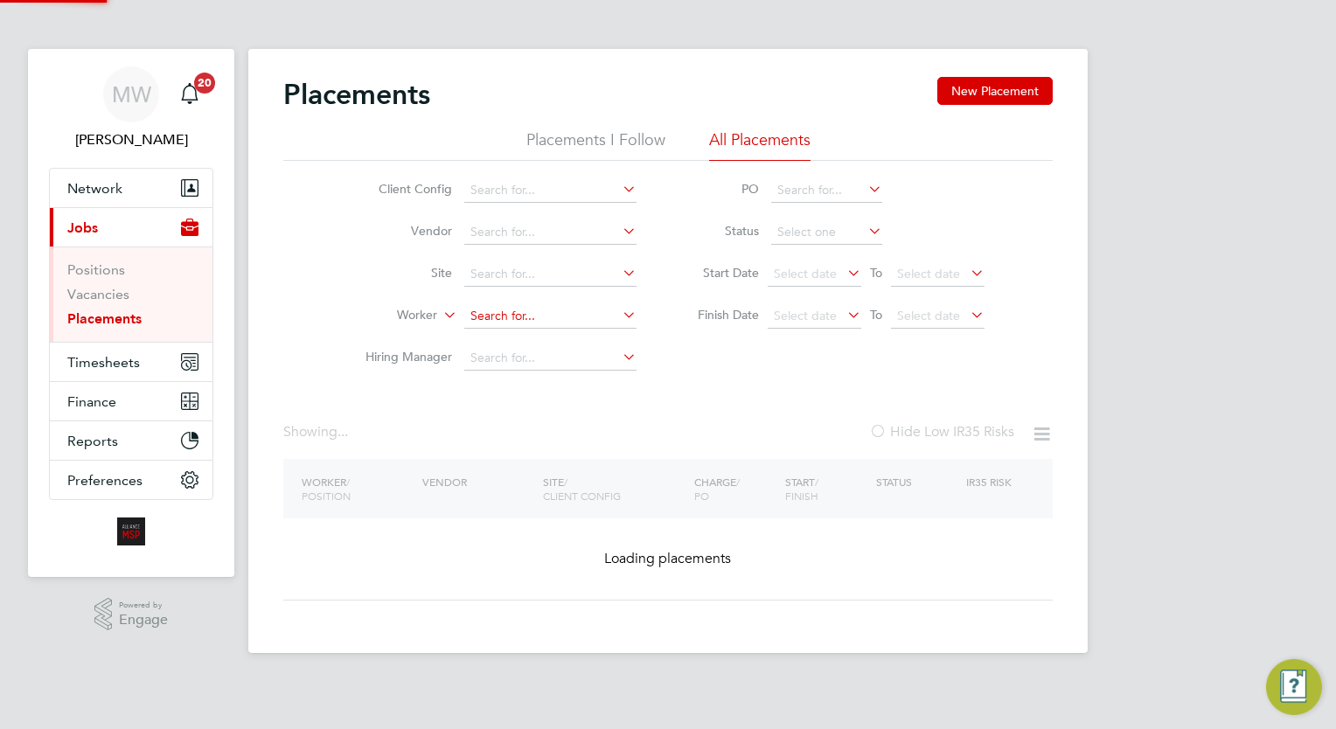
click at [578, 313] on input at bounding box center [550, 316] width 172 height 24
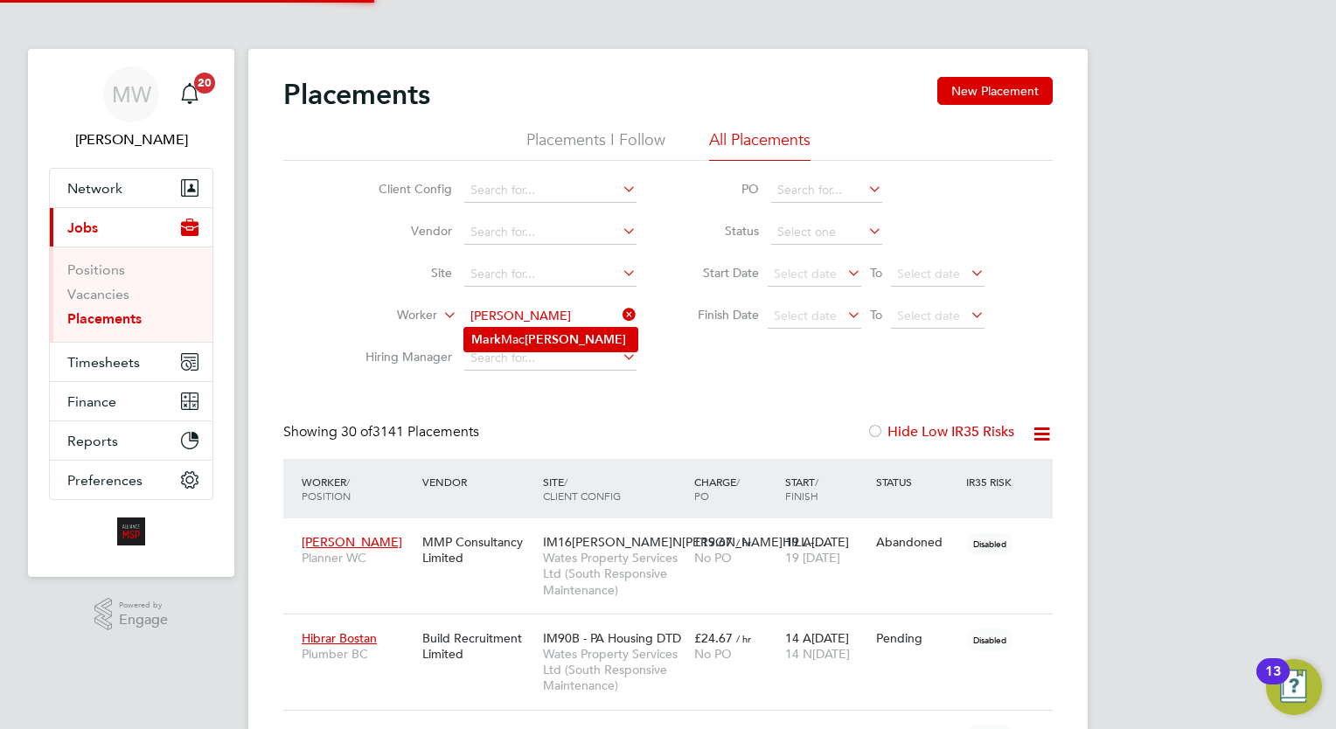
click at [580, 332] on li "Mark Mac Isaac" at bounding box center [550, 340] width 173 height 24
type input "Mark Mac Isaac"
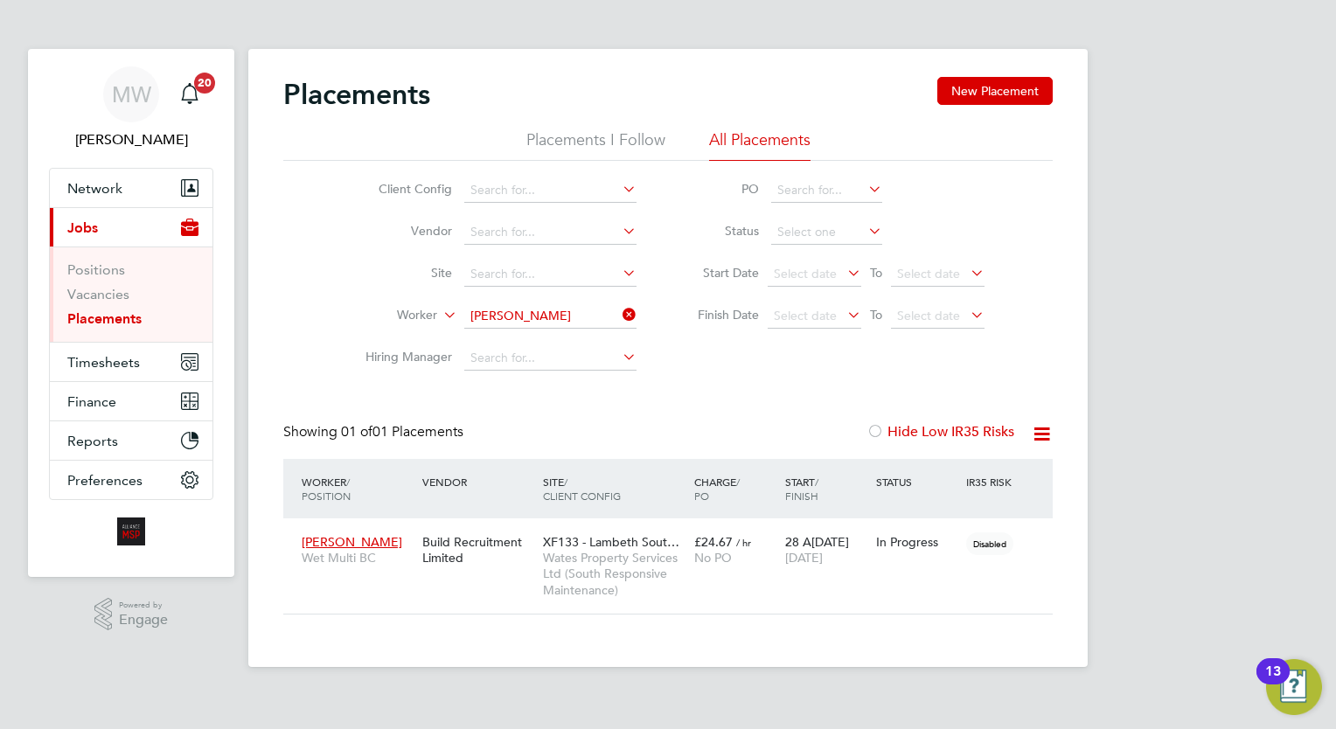
click at [619, 309] on icon at bounding box center [619, 314] width 0 height 24
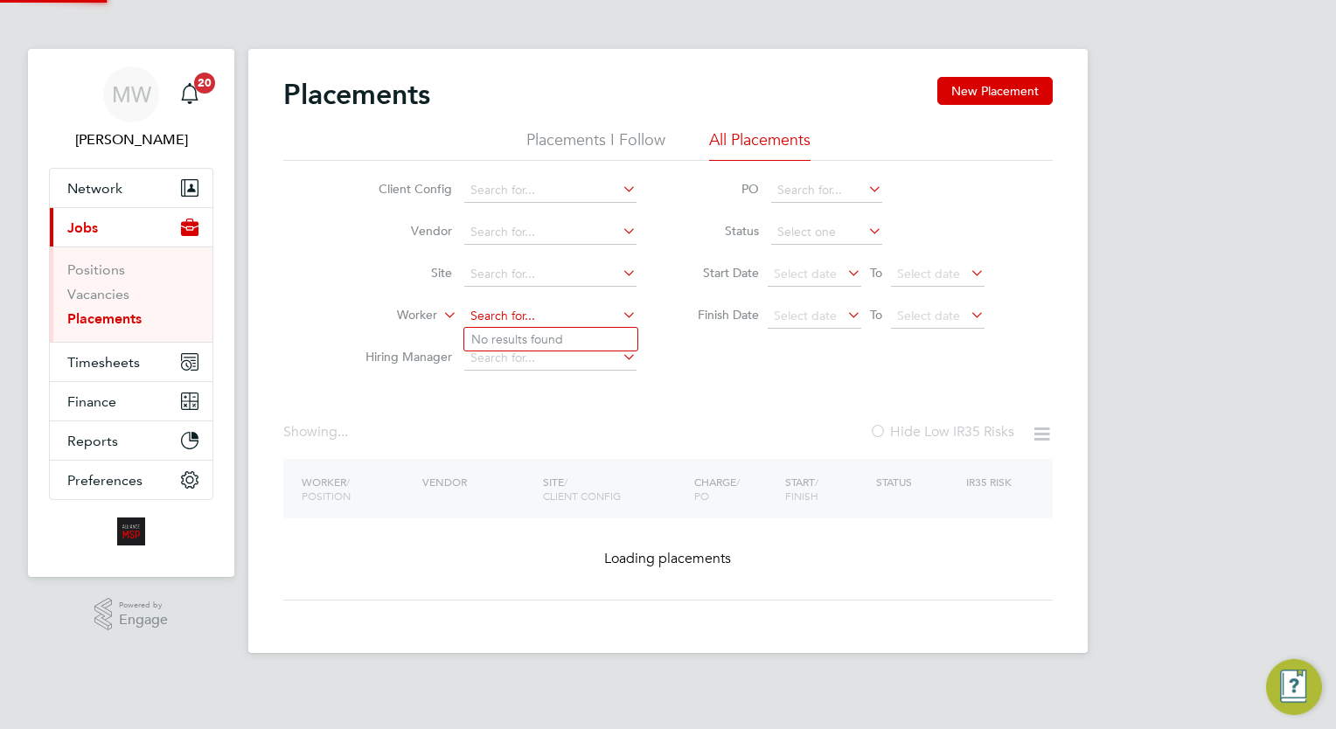
click at [587, 309] on input at bounding box center [550, 316] width 172 height 24
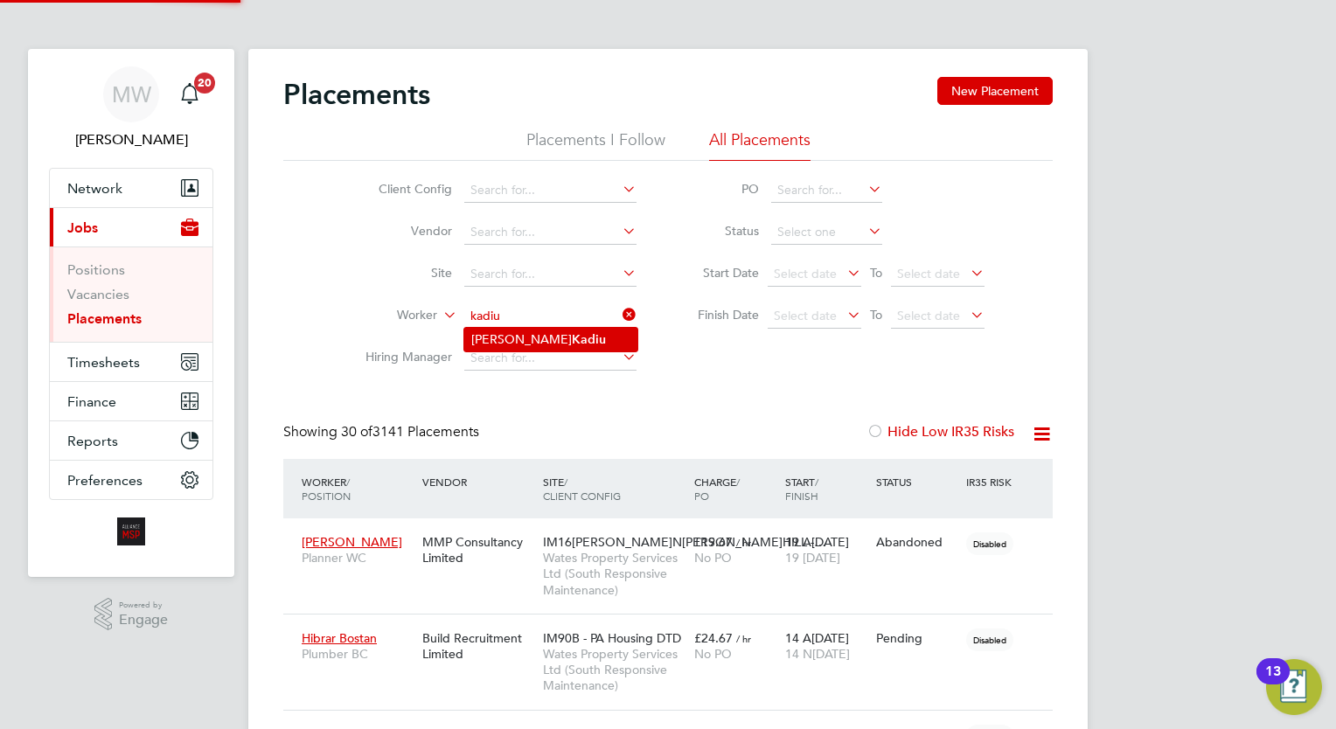
click at [573, 341] on li "Ahmet Kadiu" at bounding box center [550, 340] width 173 height 24
type input "Ahmet Kadiu"
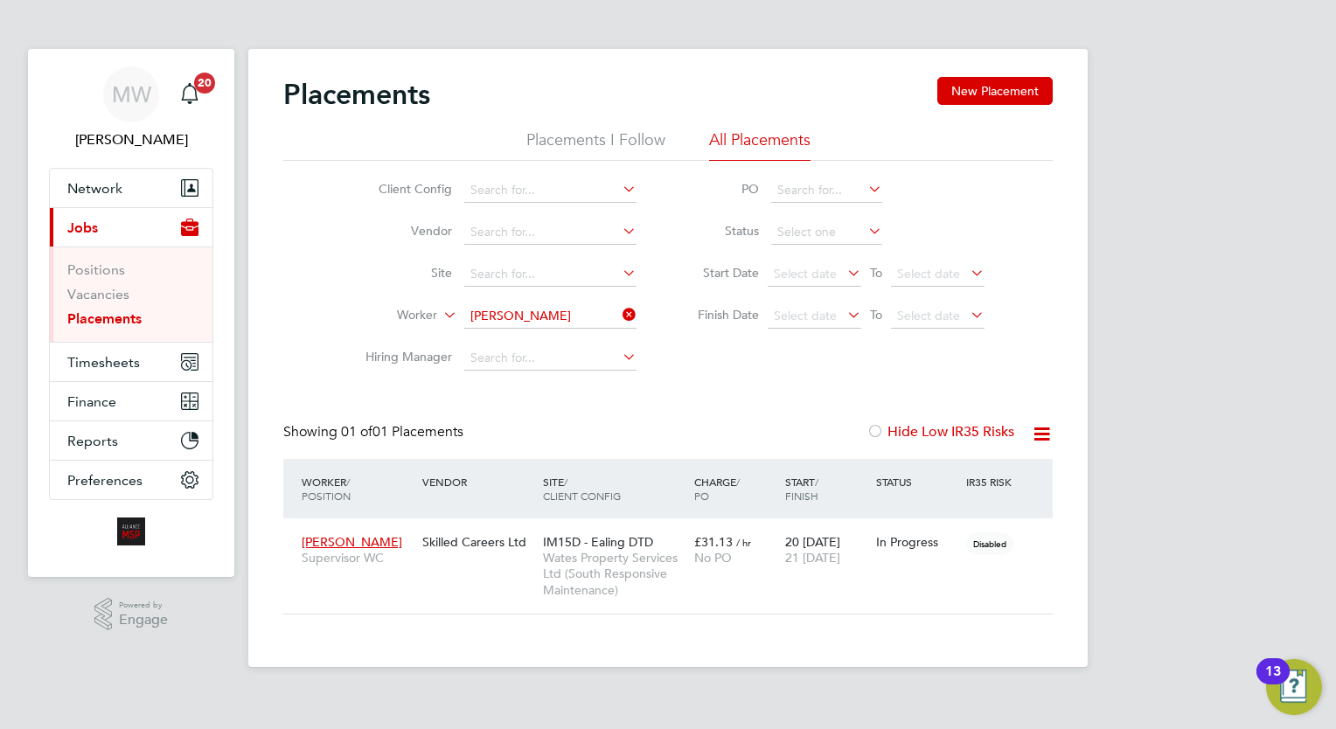
click at [619, 315] on icon at bounding box center [619, 314] width 0 height 24
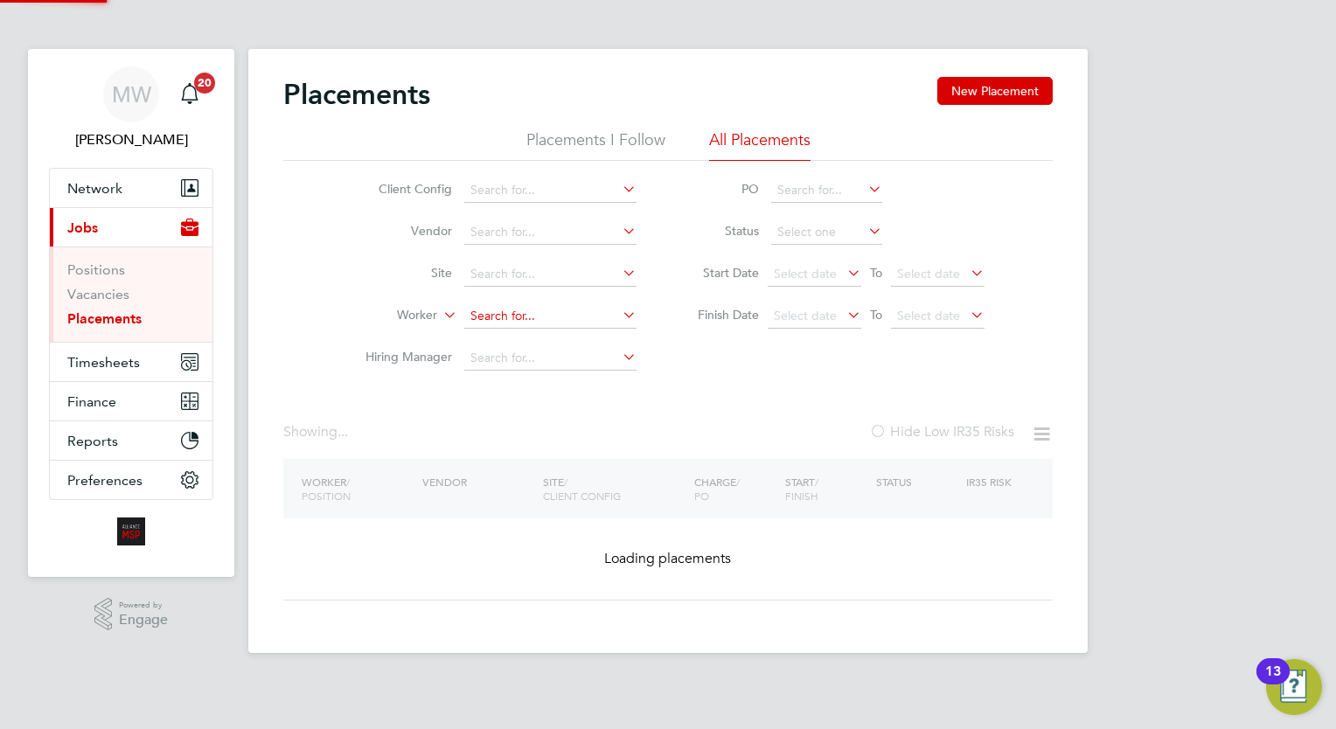
click at [572, 316] on input at bounding box center [550, 316] width 172 height 24
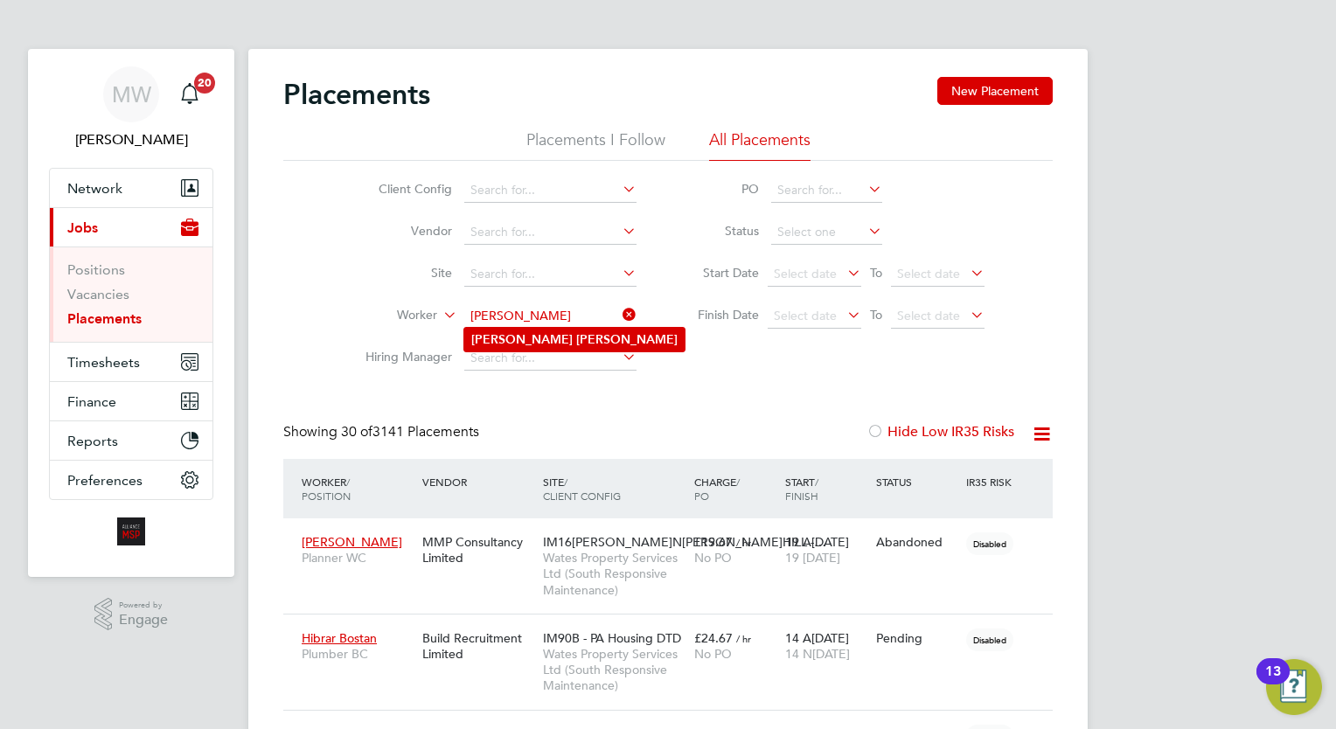
click at [599, 344] on li "Benjamin Lawrence" at bounding box center [574, 340] width 220 height 24
type input "Benjamin Lawrence"
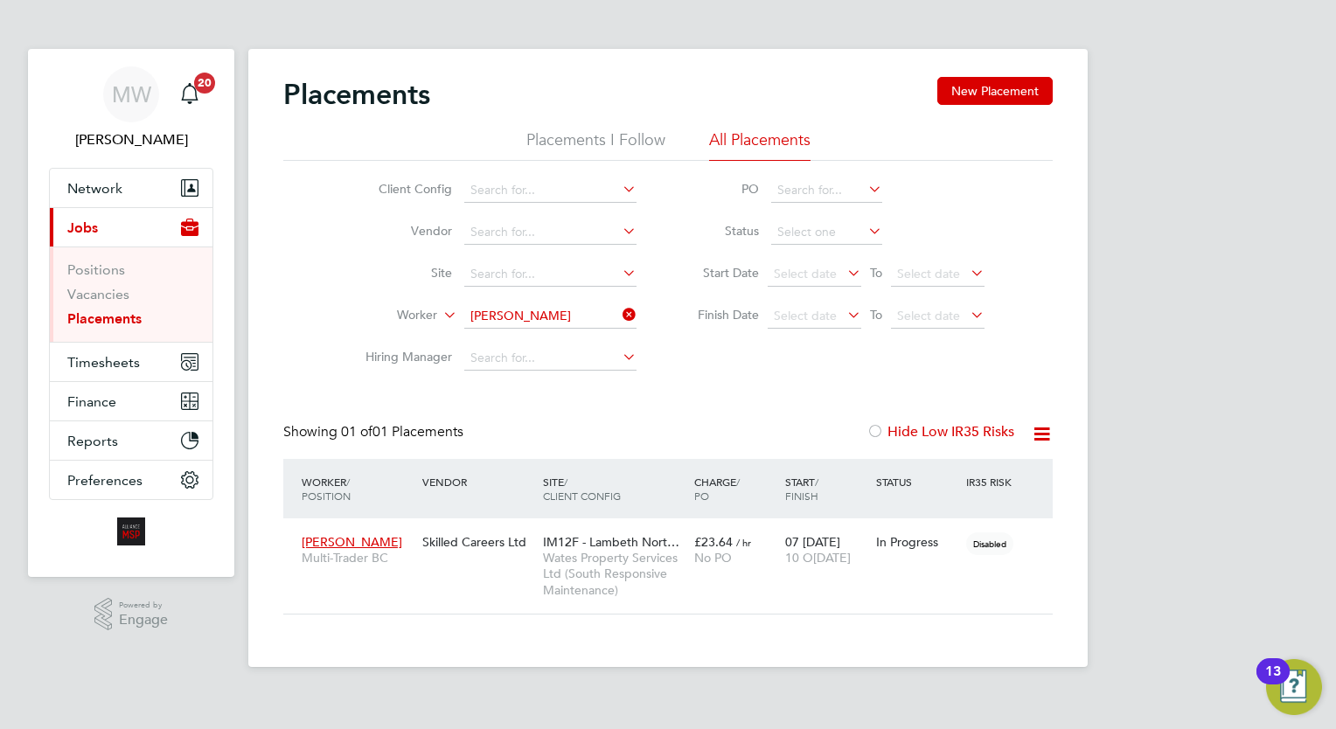
click at [628, 303] on li "Worker Benjamin Lawrence" at bounding box center [494, 316] width 329 height 42
click at [619, 305] on icon at bounding box center [619, 314] width 0 height 24
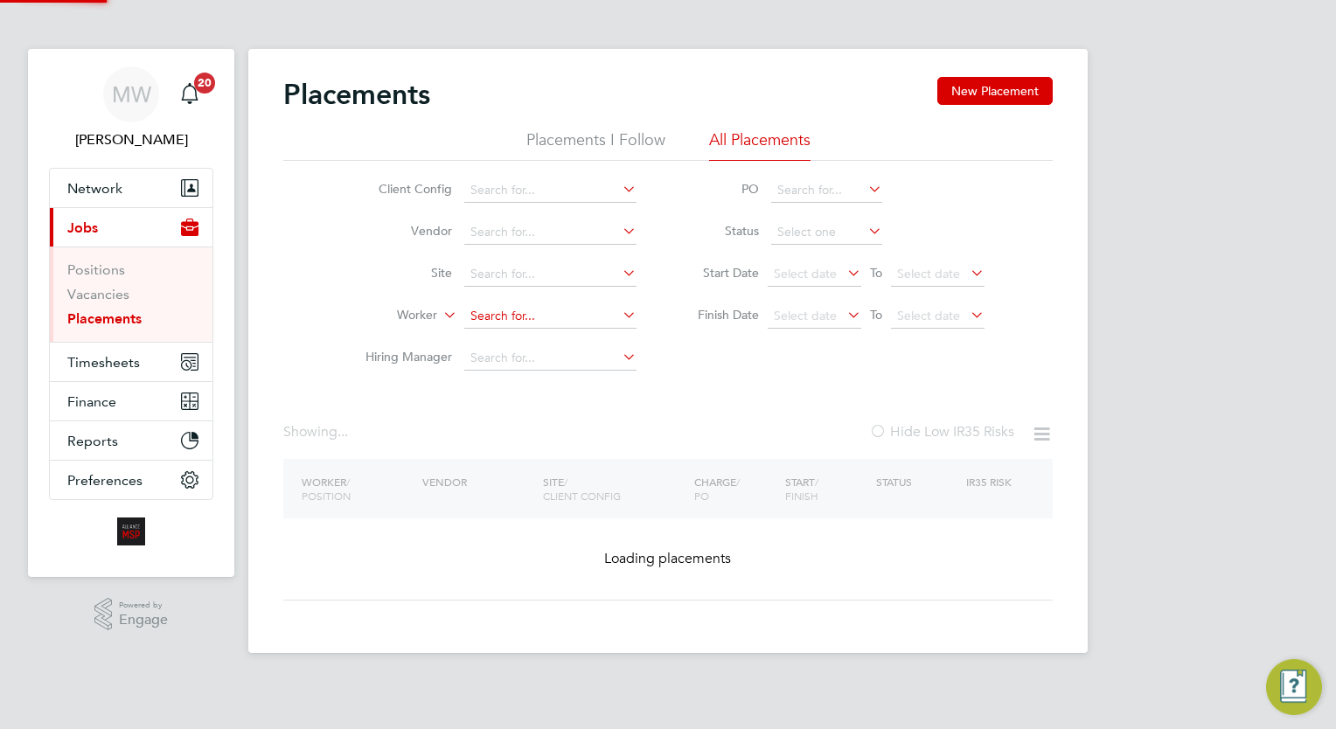
click at [597, 309] on input at bounding box center [550, 316] width 172 height 24
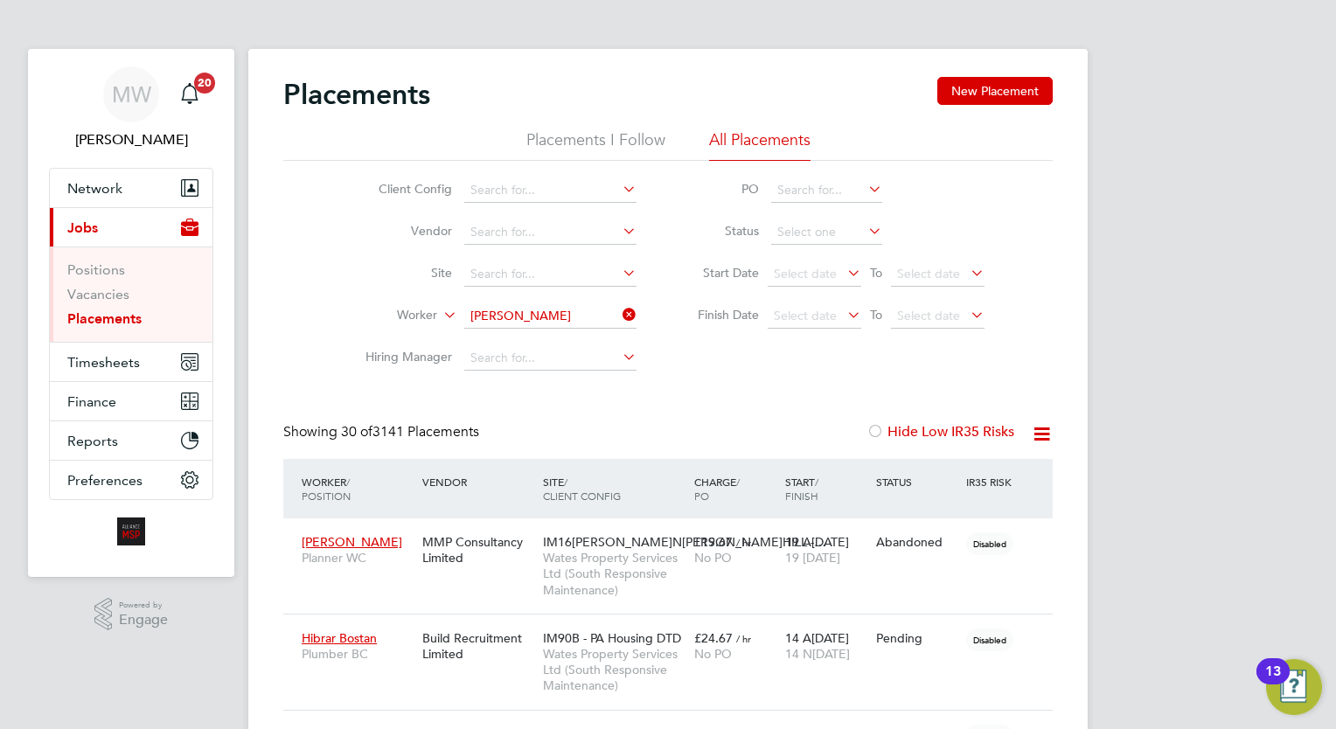
click at [553, 334] on li "Lee Leighton" at bounding box center [550, 340] width 173 height 24
type input "Lee Leighton"
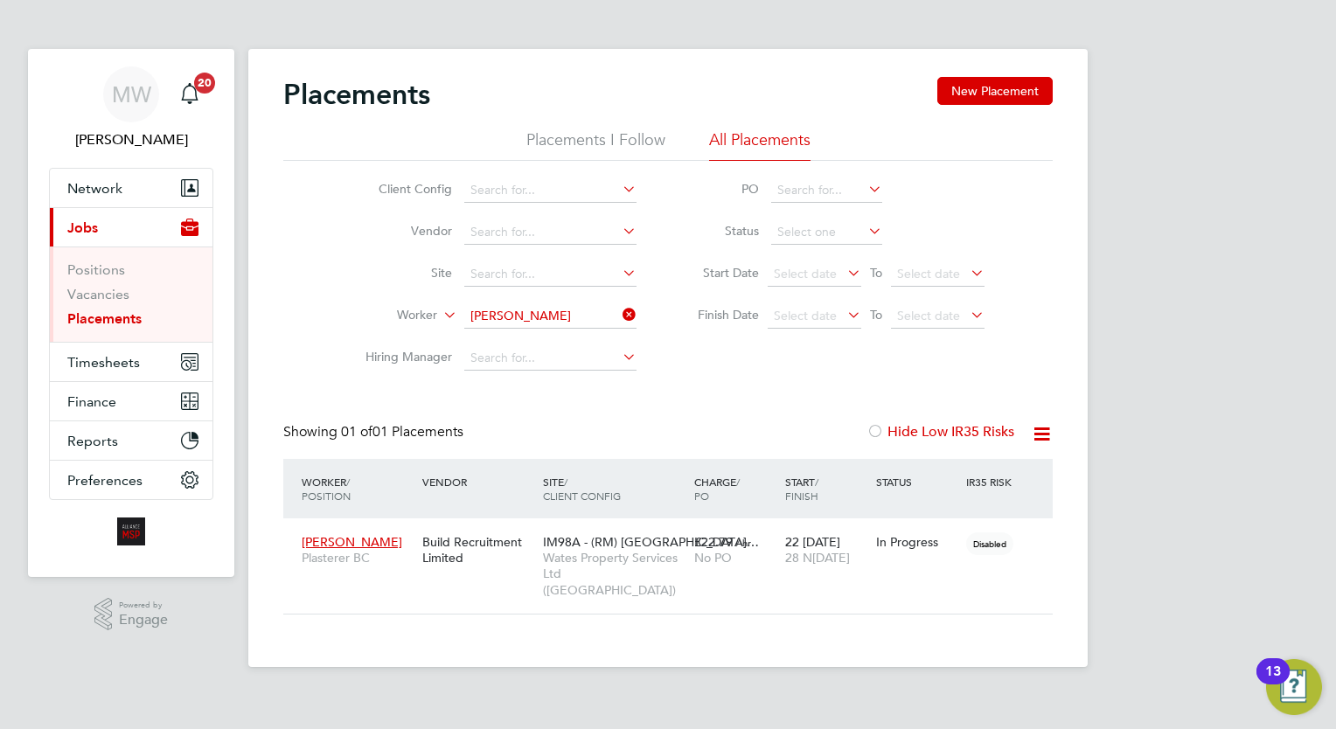
click at [619, 311] on icon at bounding box center [619, 314] width 0 height 24
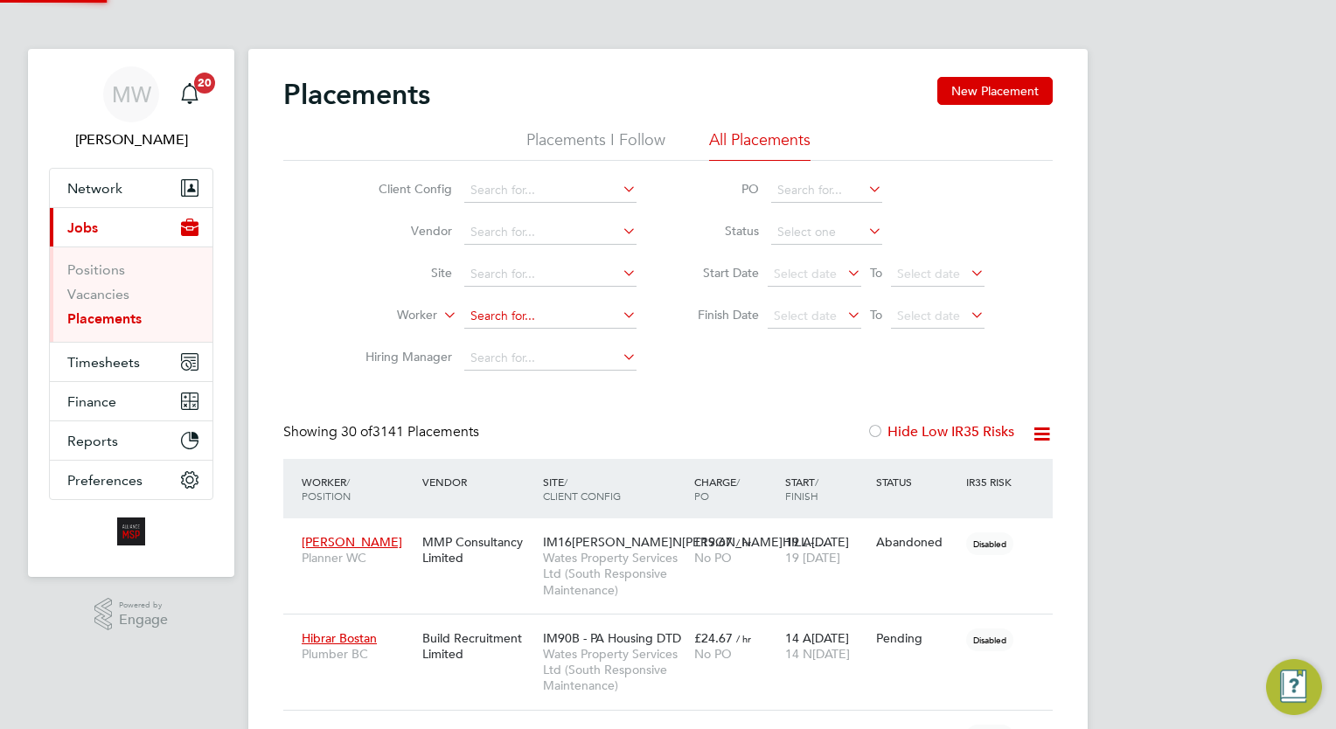
click at [529, 311] on input at bounding box center [550, 316] width 172 height 24
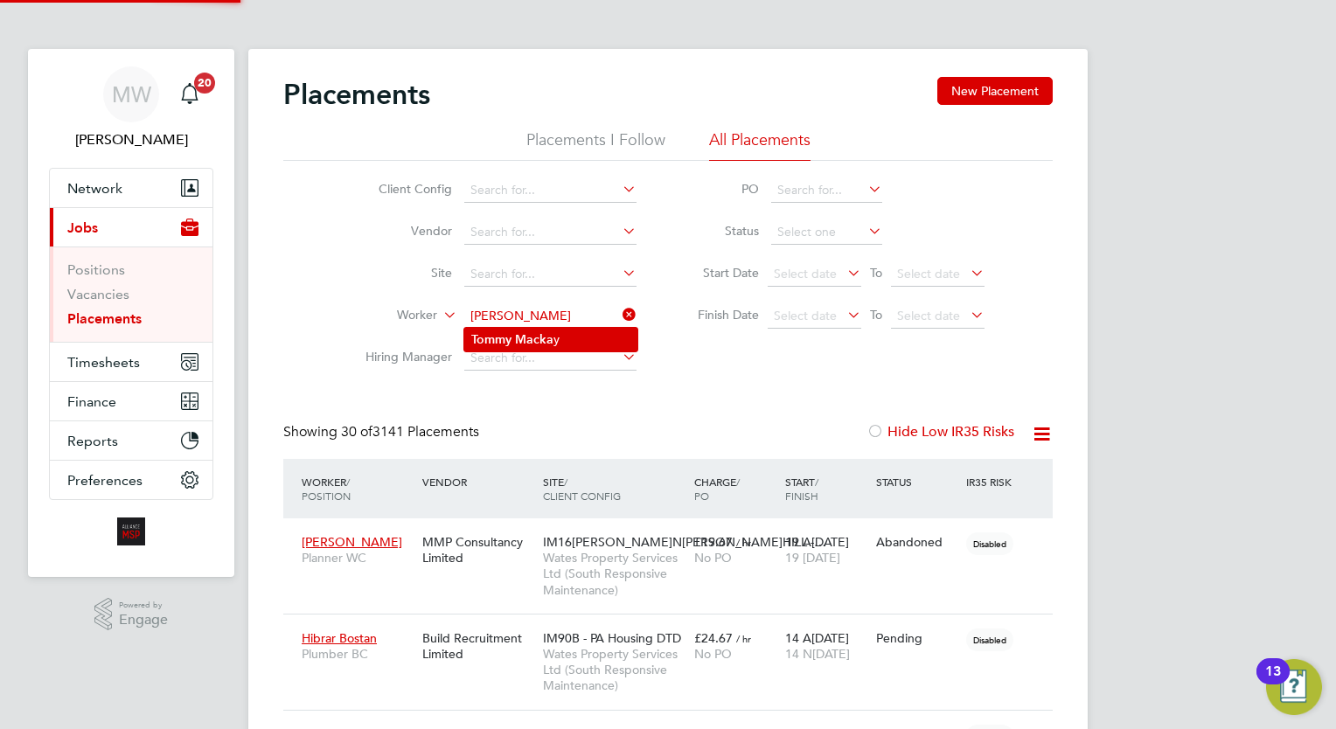
click at [573, 336] on li "Tommy Macka y" at bounding box center [550, 340] width 173 height 24
type input "Tommy Mackay"
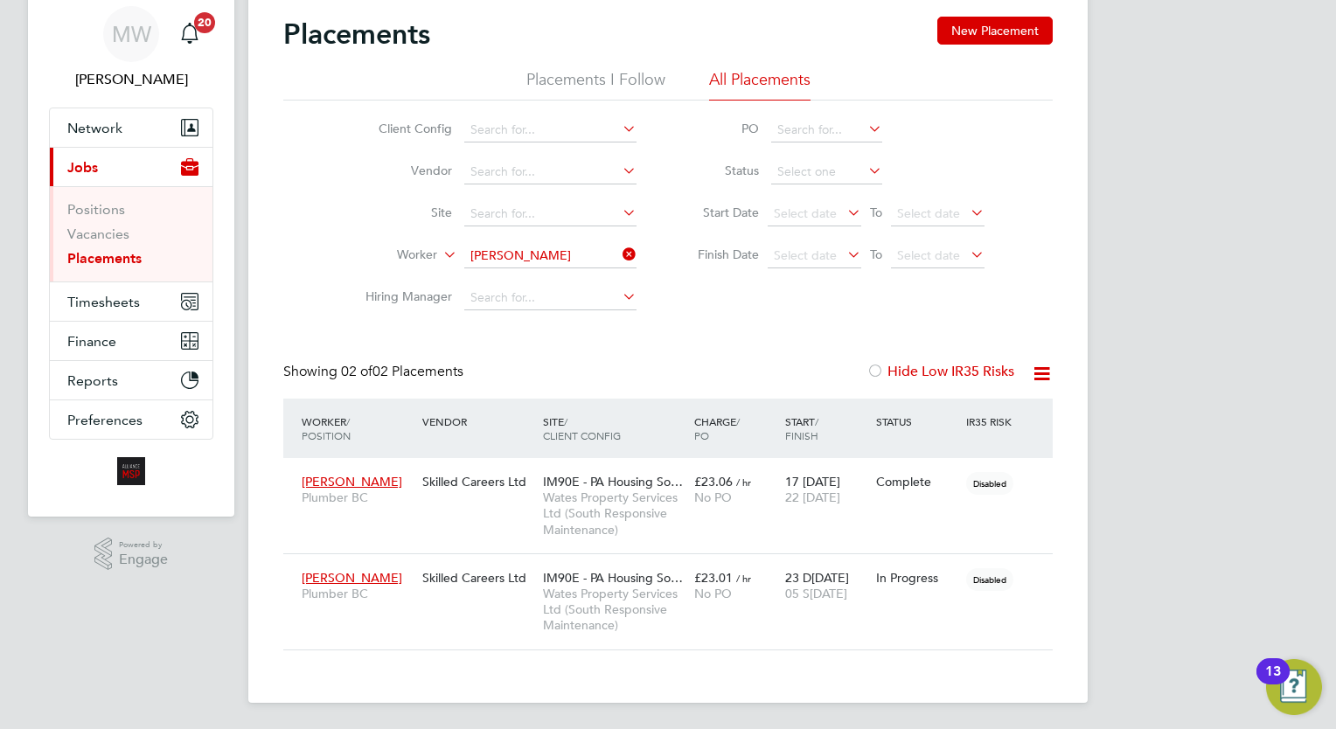
click at [619, 249] on icon at bounding box center [619, 254] width 0 height 24
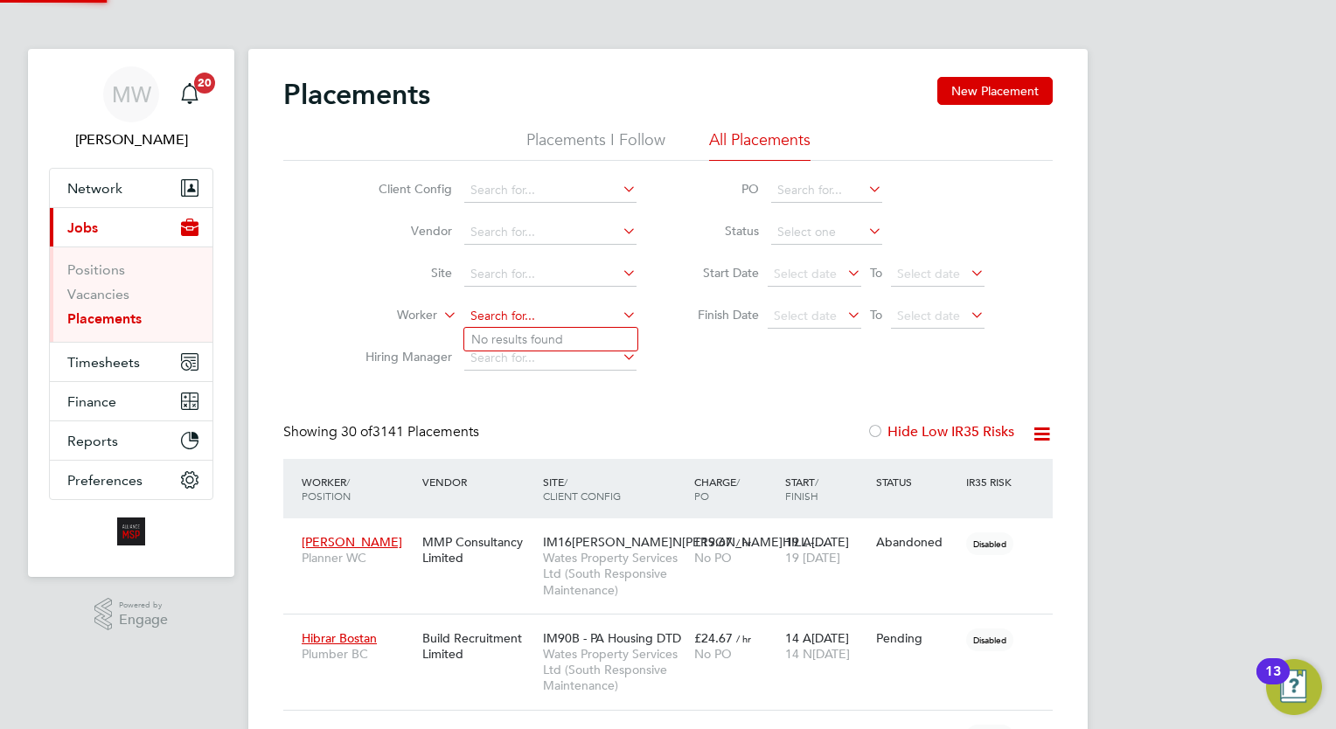
click at [538, 309] on input at bounding box center [550, 316] width 172 height 24
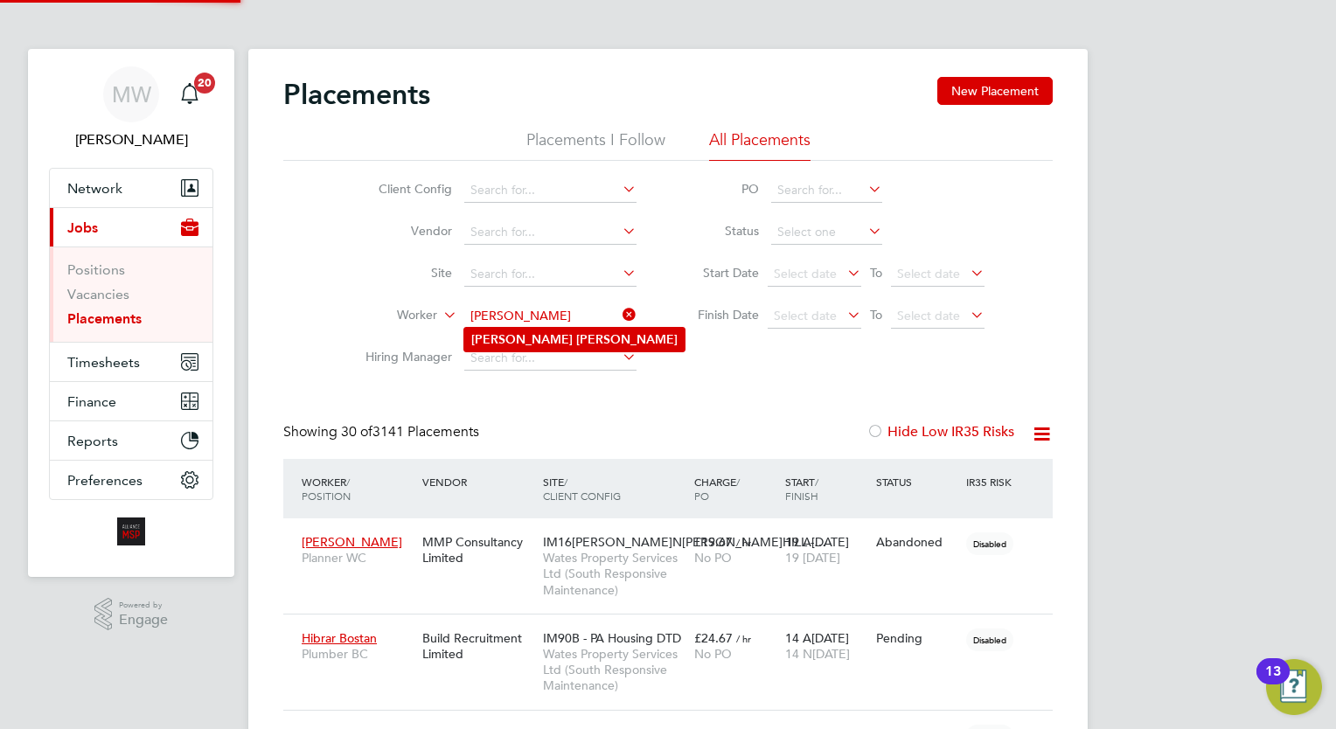
click at [564, 335] on li "James Miller" at bounding box center [574, 340] width 220 height 24
type input "James Miller"
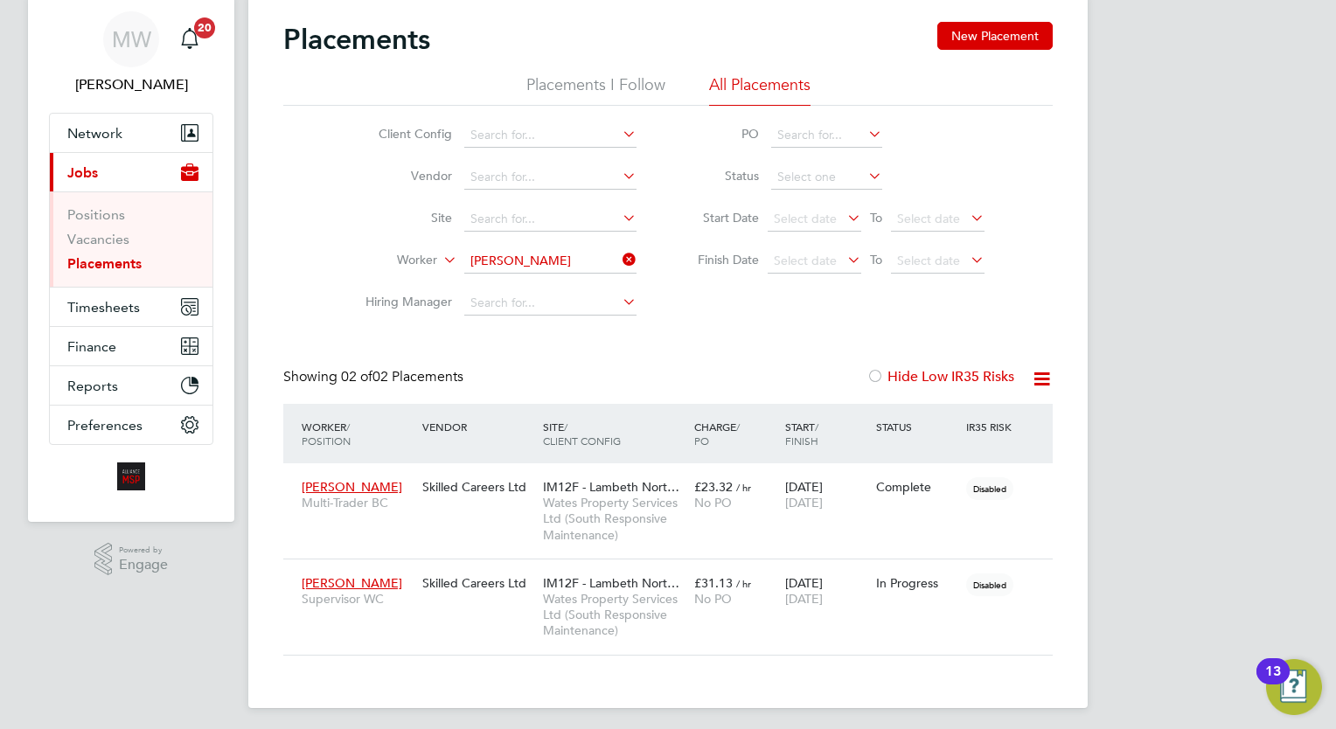
click at [619, 267] on icon at bounding box center [619, 259] width 0 height 24
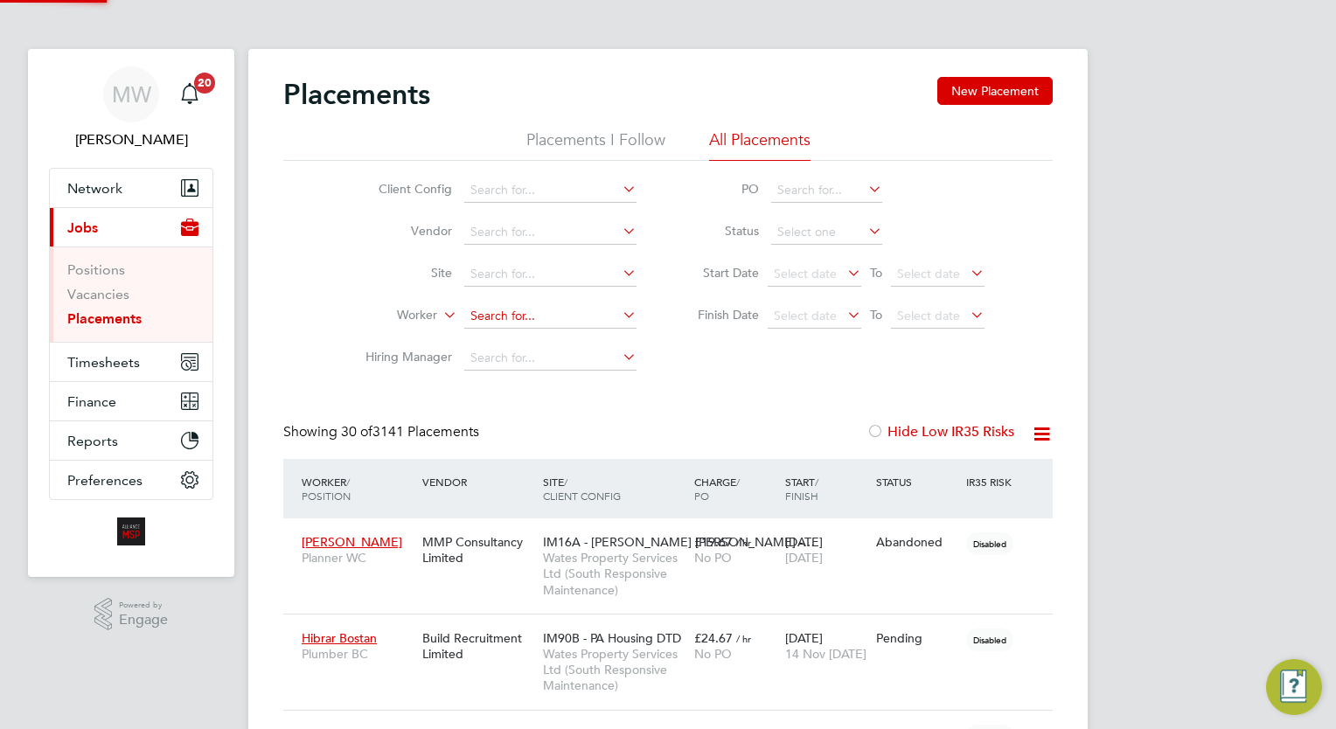
click at [546, 313] on input at bounding box center [550, 316] width 172 height 24
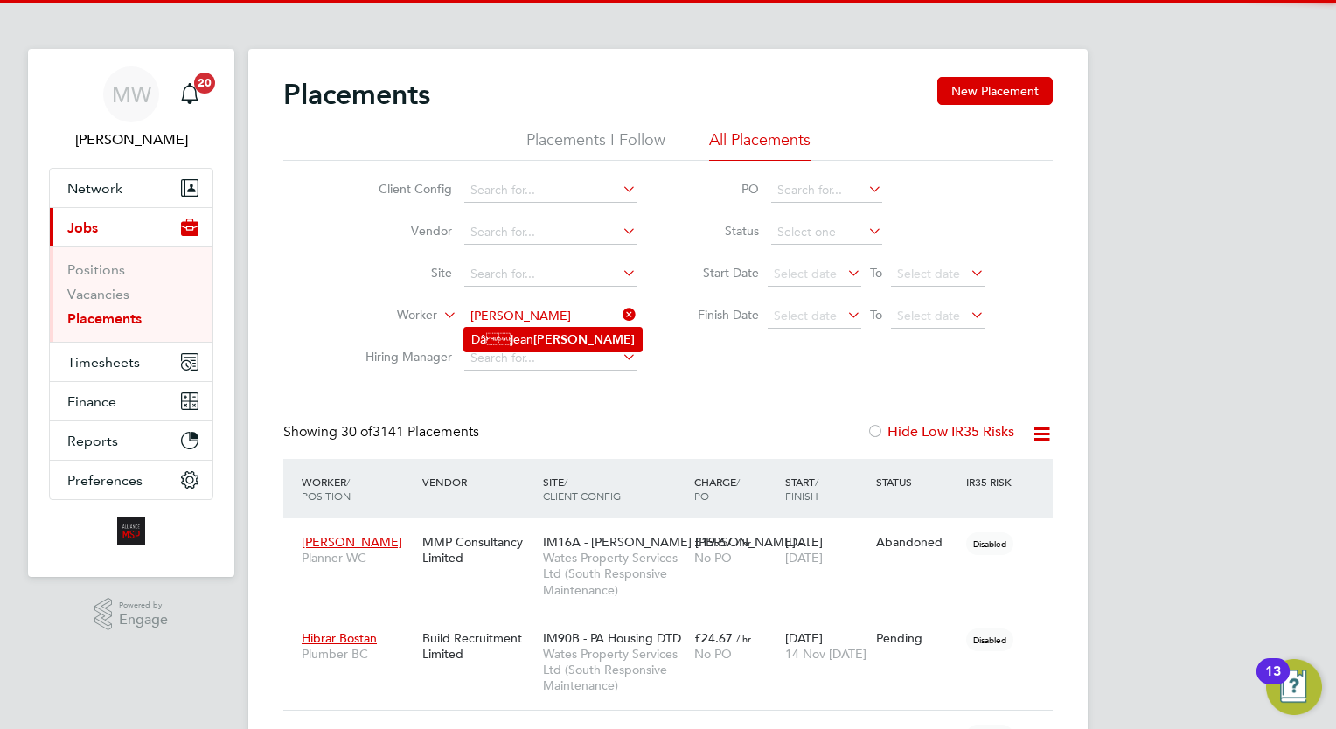
click at [552, 343] on li "Dâjean Odell" at bounding box center [552, 340] width 177 height 24
type input "Dâjean Odell"
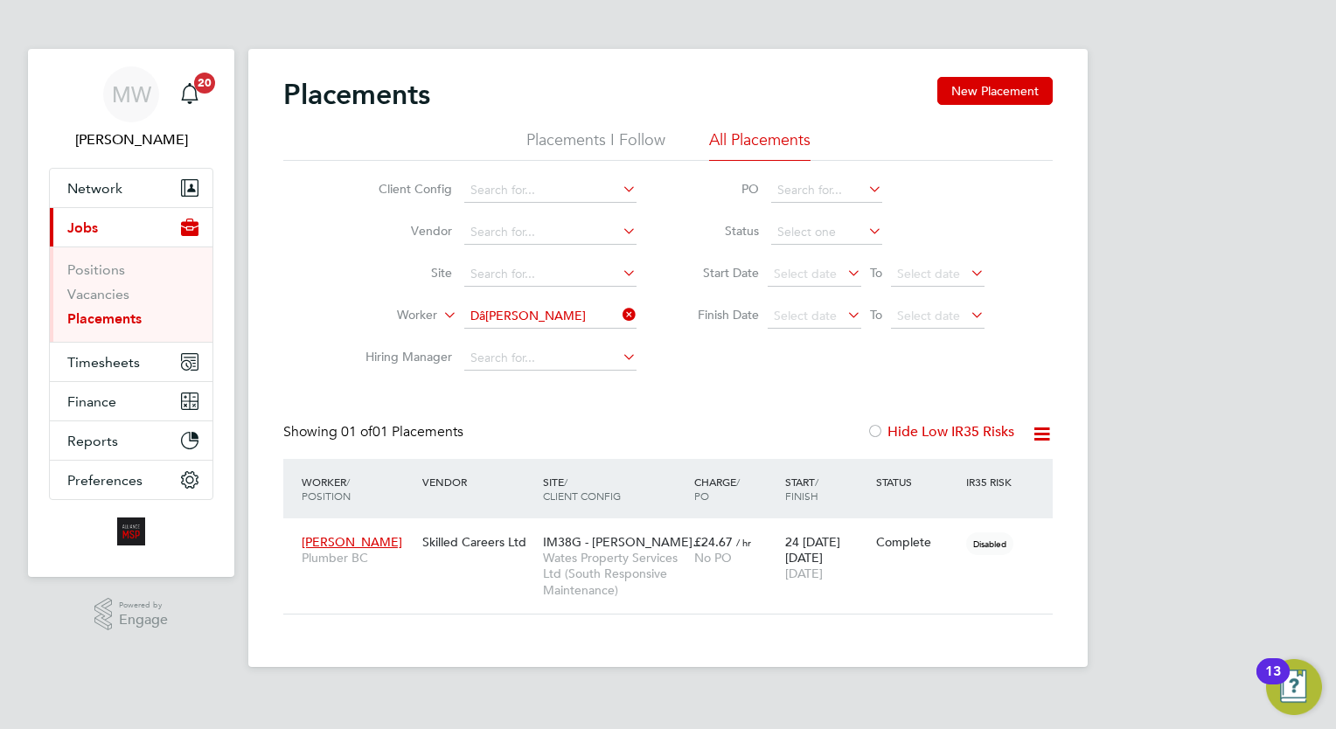
click at [640, 319] on li "Worker Dâjean Odell" at bounding box center [494, 316] width 329 height 42
click at [637, 316] on li "Worker Dâjean Odell" at bounding box center [494, 316] width 329 height 42
click at [619, 315] on icon at bounding box center [619, 314] width 0 height 24
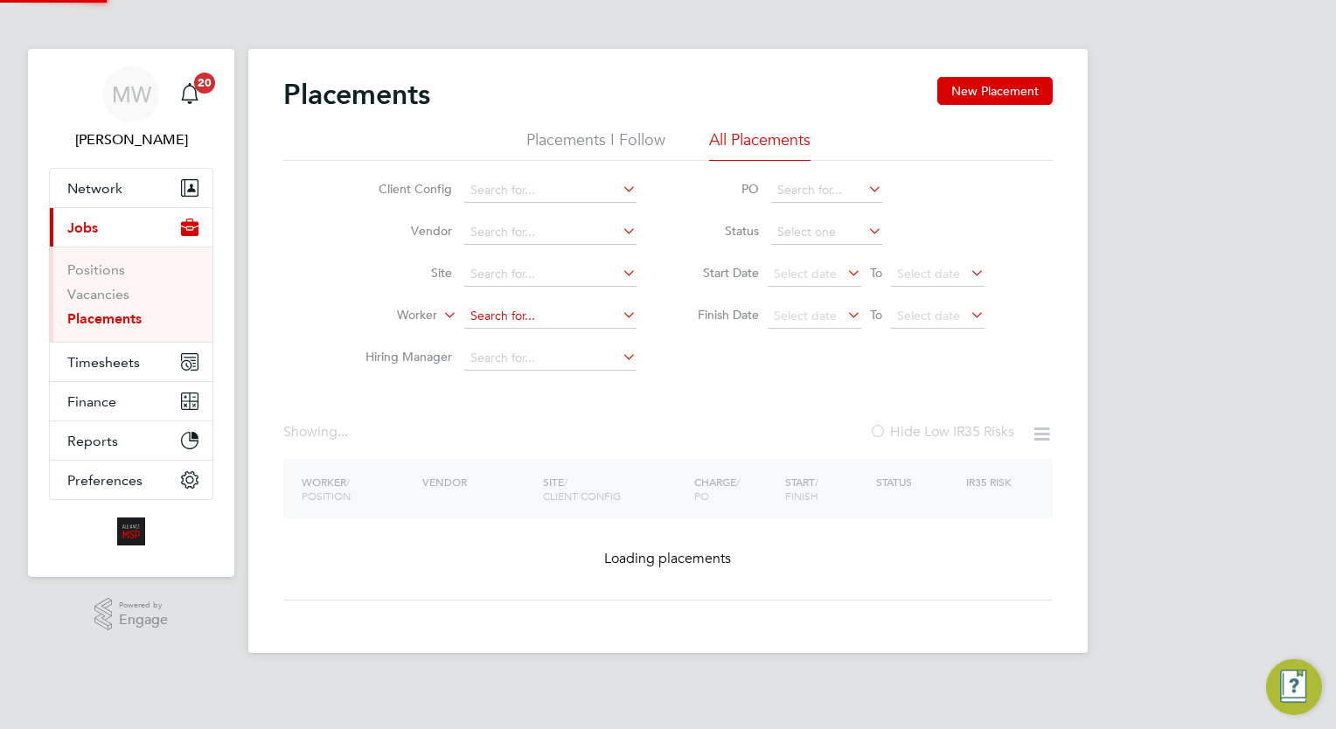
click at [580, 315] on input at bounding box center [550, 316] width 172 height 24
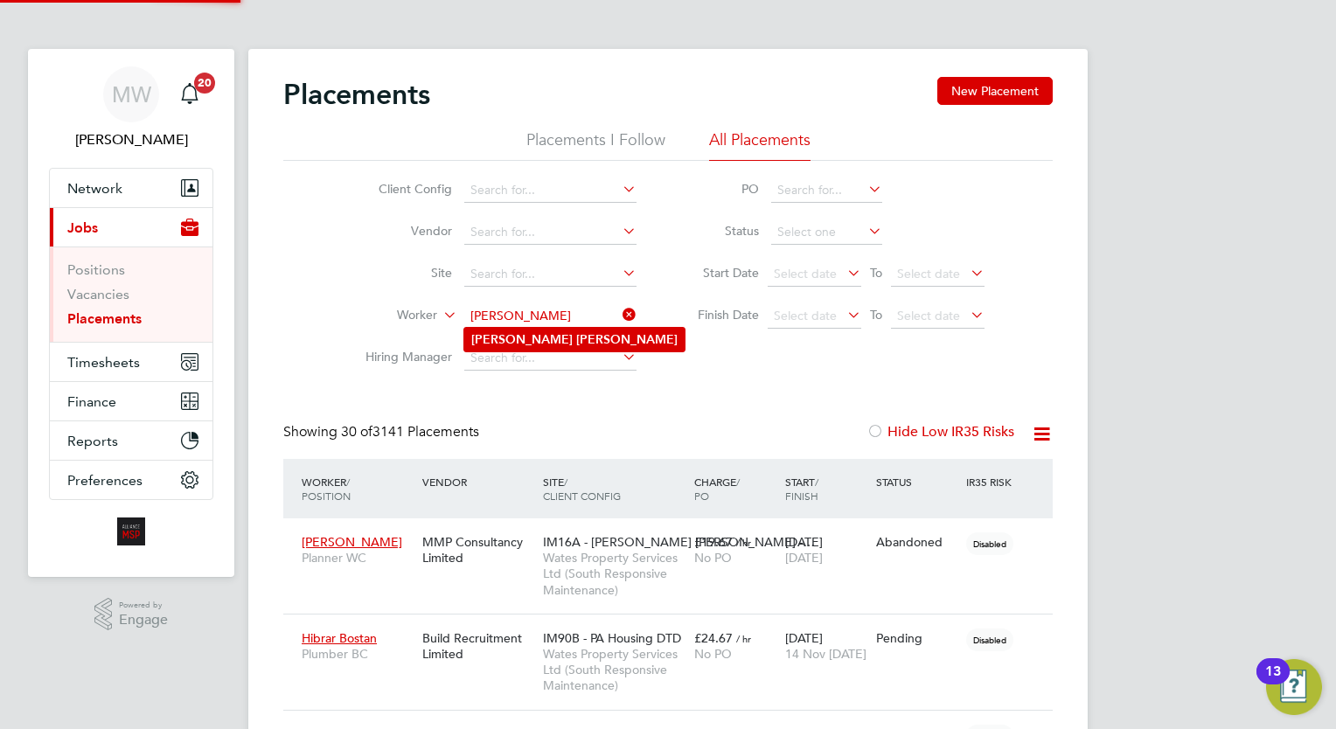
click at [577, 328] on li "Adrian Palmer" at bounding box center [574, 340] width 220 height 24
type input "Adrian Palmer"
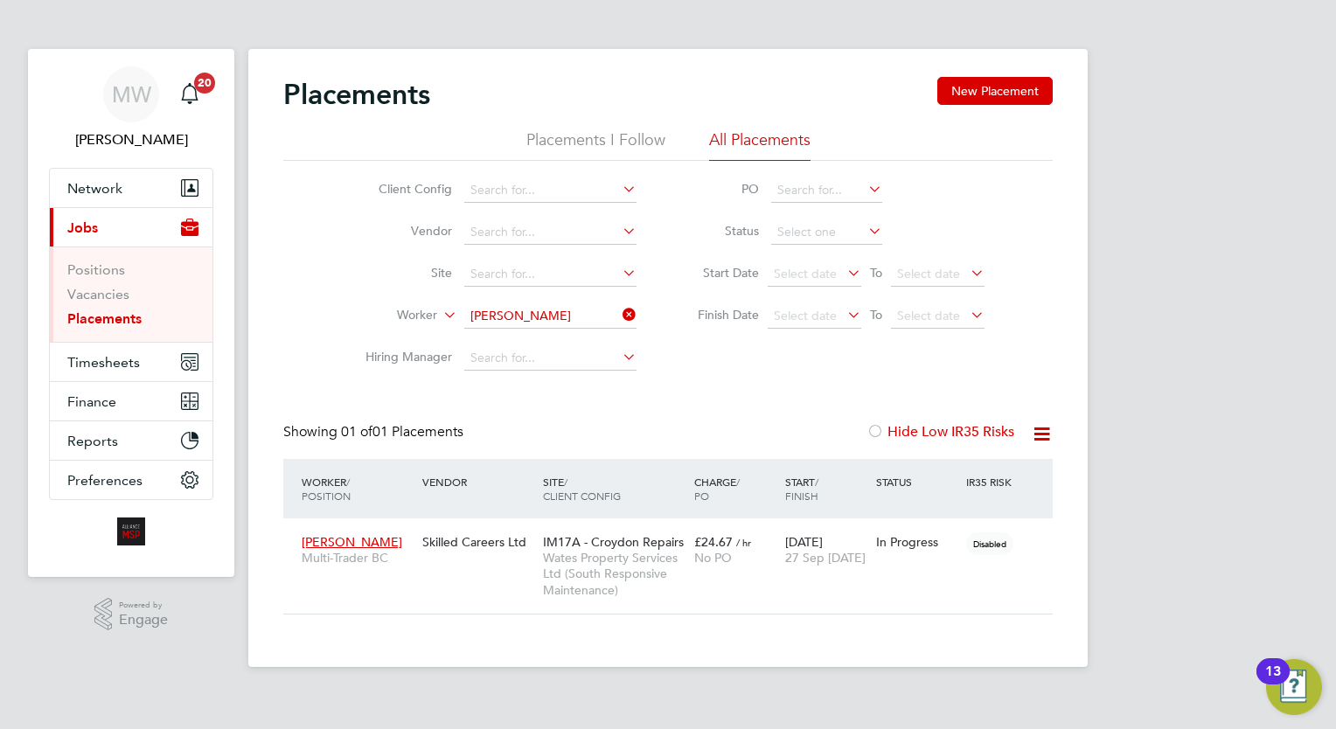
click at [619, 320] on icon at bounding box center [619, 314] width 0 height 24
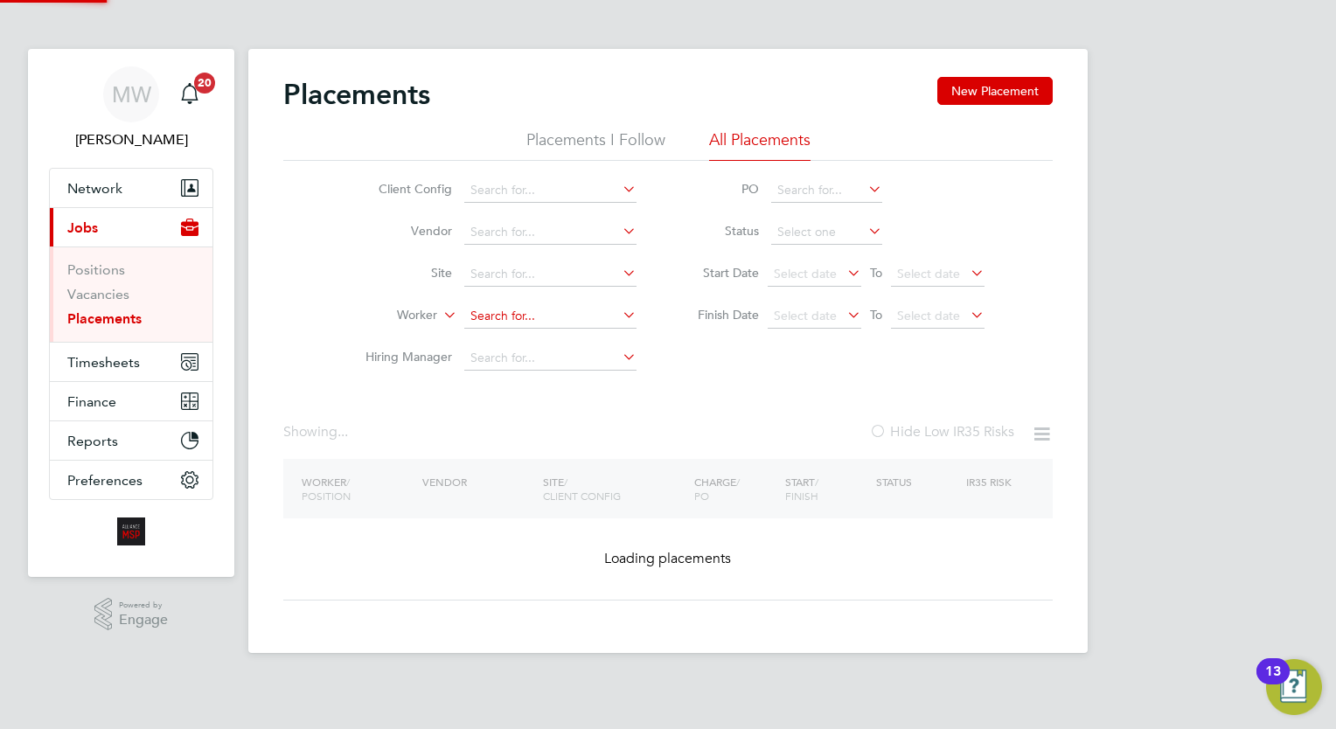
click at [567, 310] on input at bounding box center [550, 316] width 172 height 24
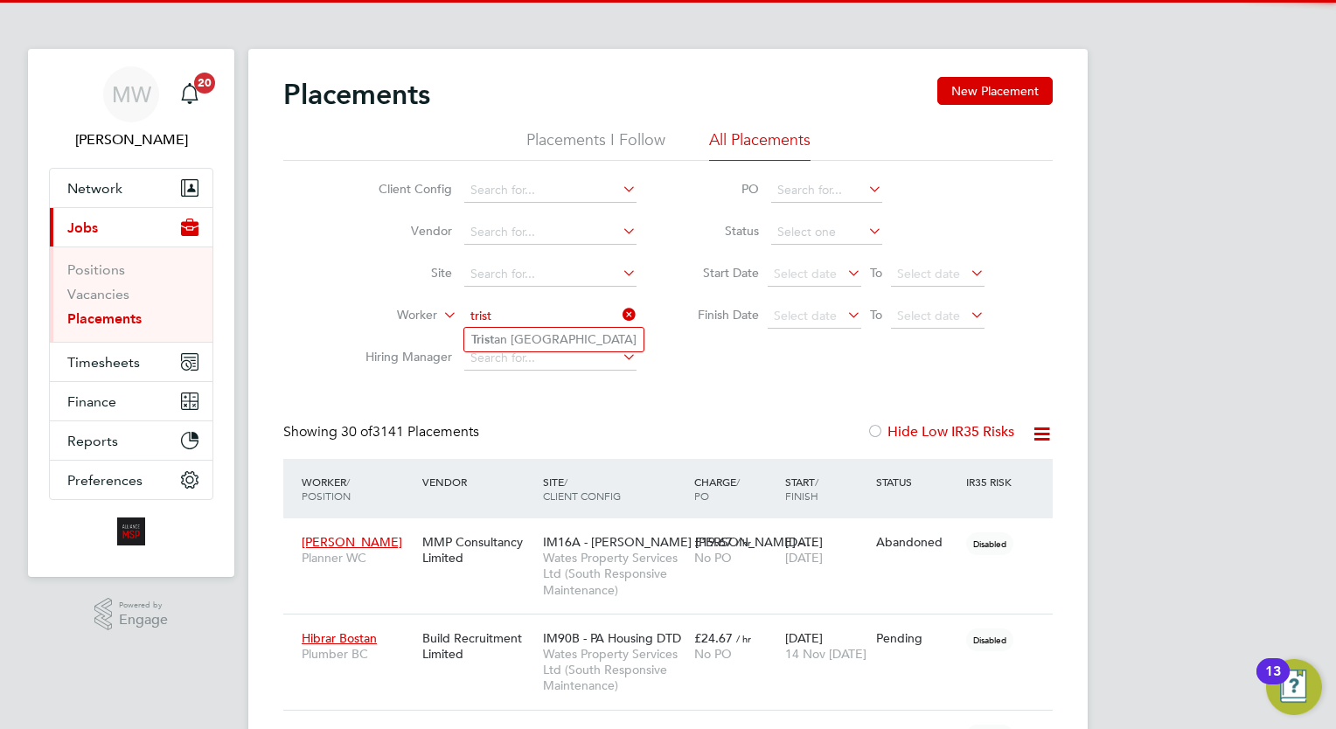
click at [566, 334] on li "Trist an Richmond" at bounding box center [553, 340] width 179 height 24
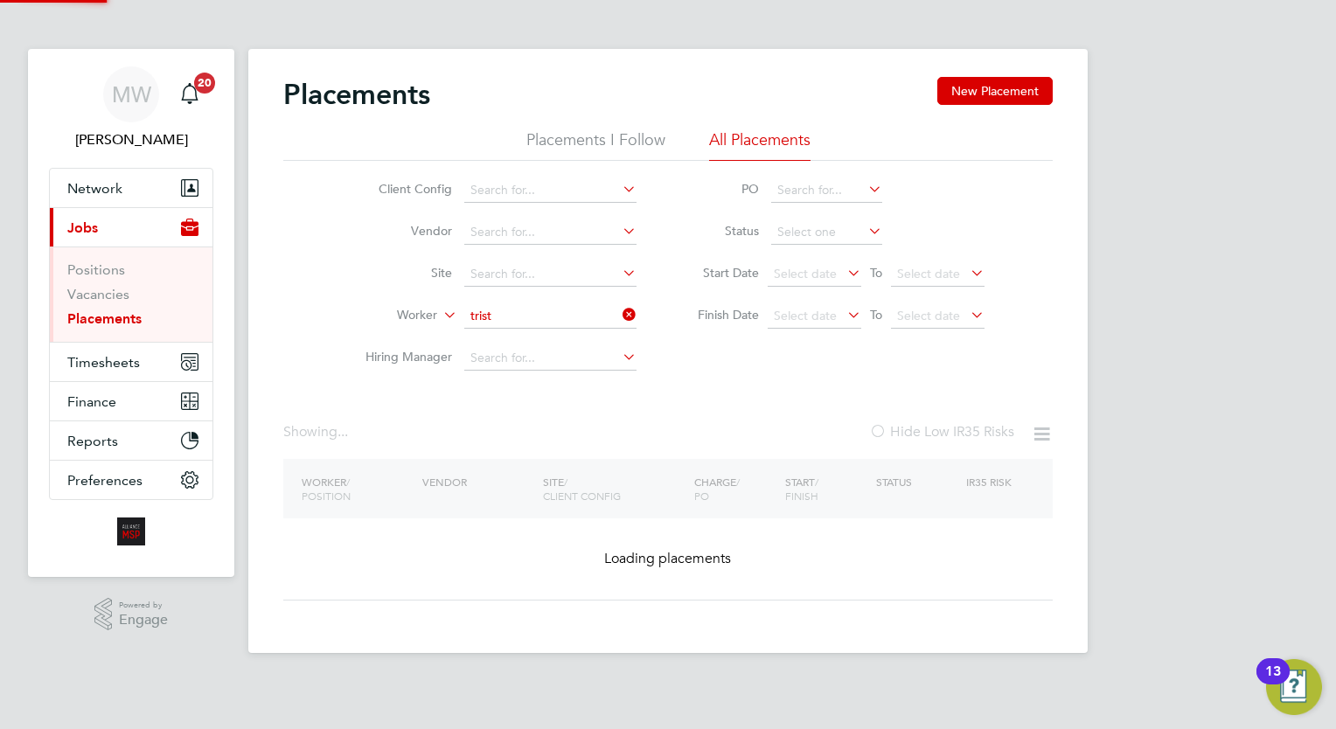
type input "Tristan Richmond"
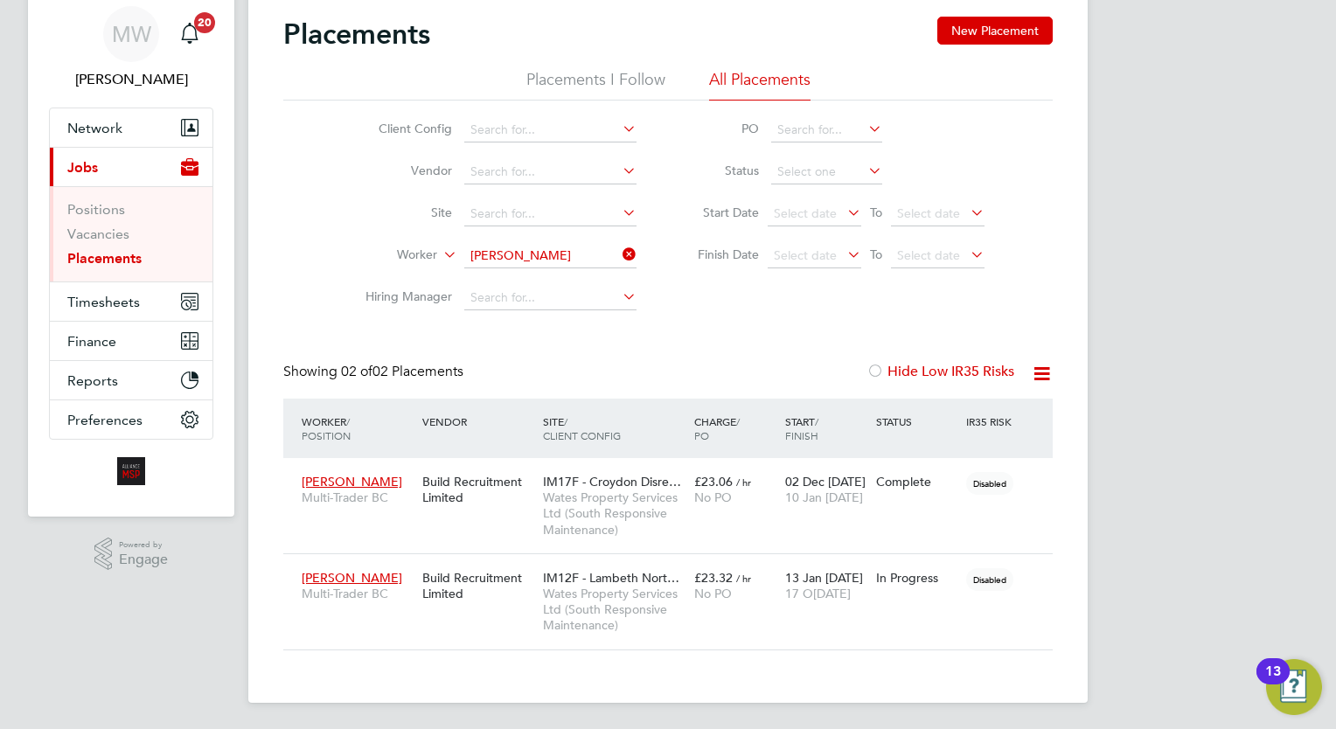
click at [619, 257] on icon at bounding box center [619, 254] width 0 height 24
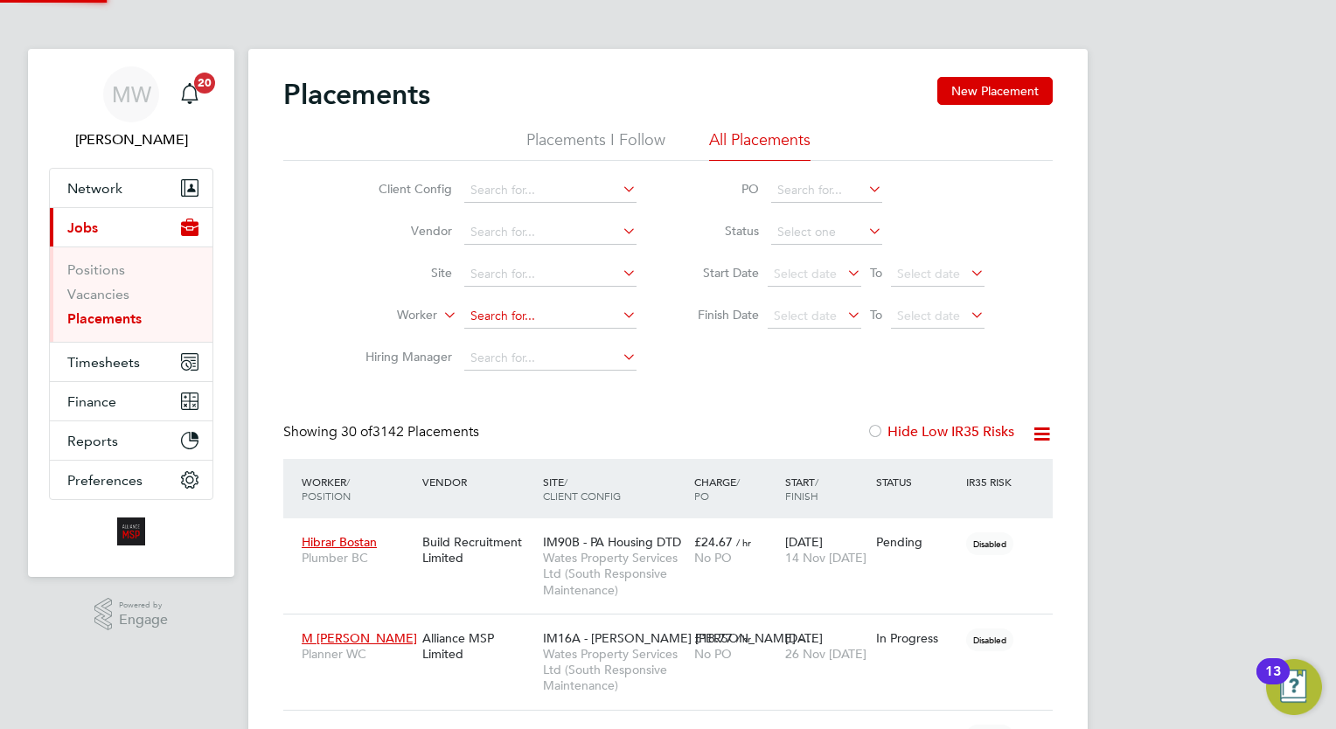
click at [507, 315] on input at bounding box center [550, 316] width 172 height 24
click at [533, 343] on b "[PERSON_NAME]" at bounding box center [576, 339] width 101 height 15
type input "Stalleron Roberts"
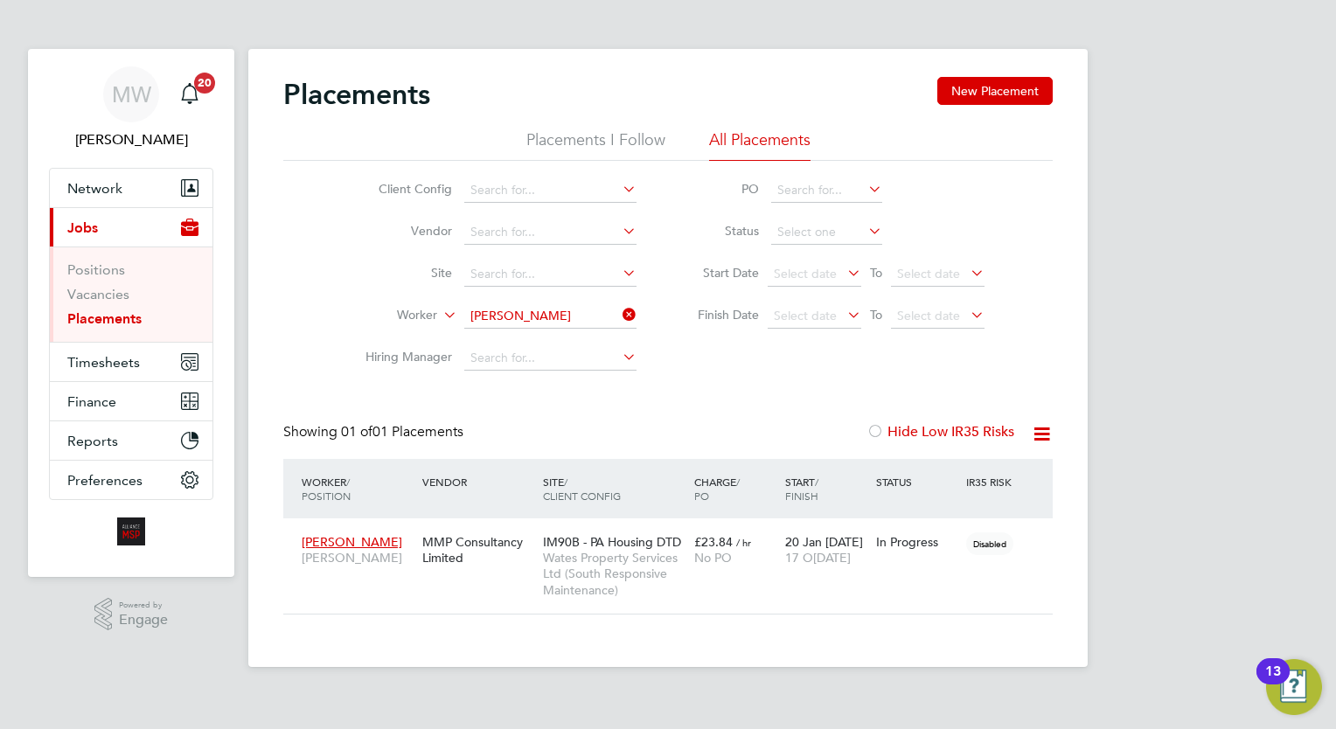
click at [619, 309] on icon at bounding box center [619, 314] width 0 height 24
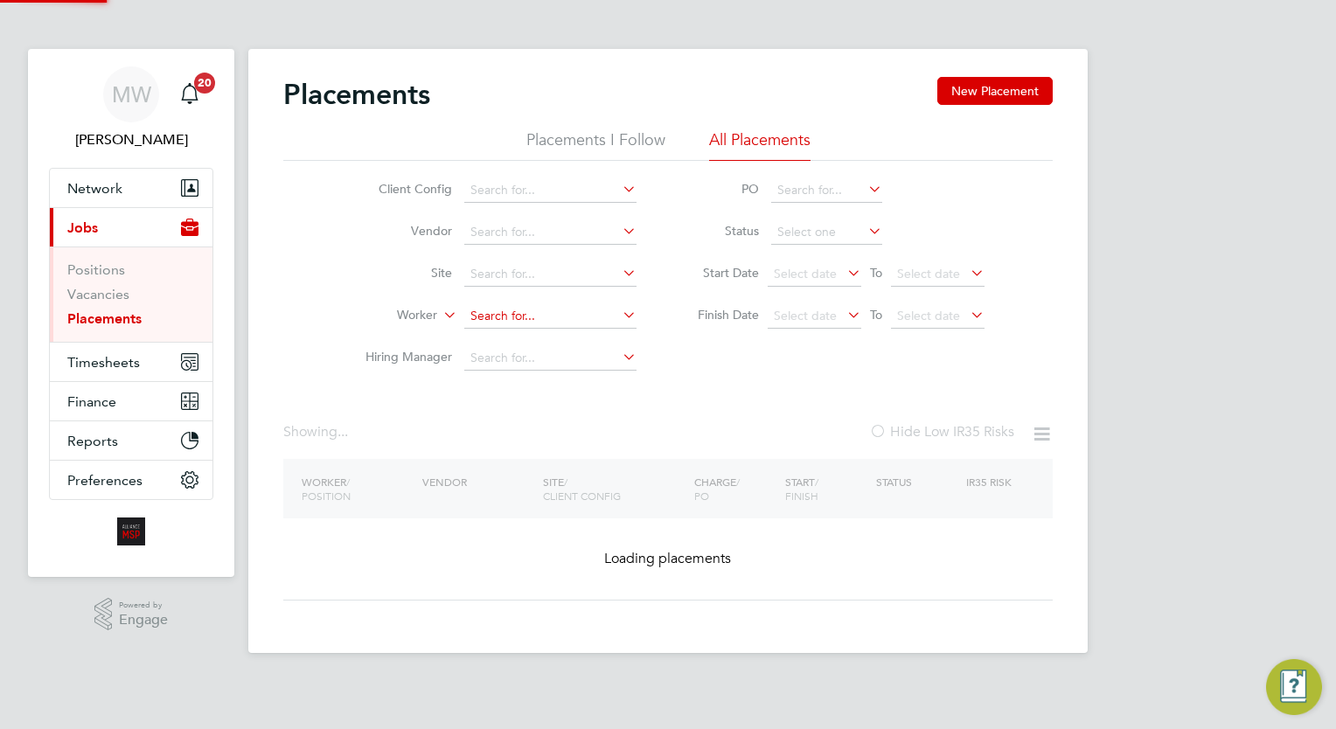
click at [549, 318] on input at bounding box center [550, 316] width 172 height 24
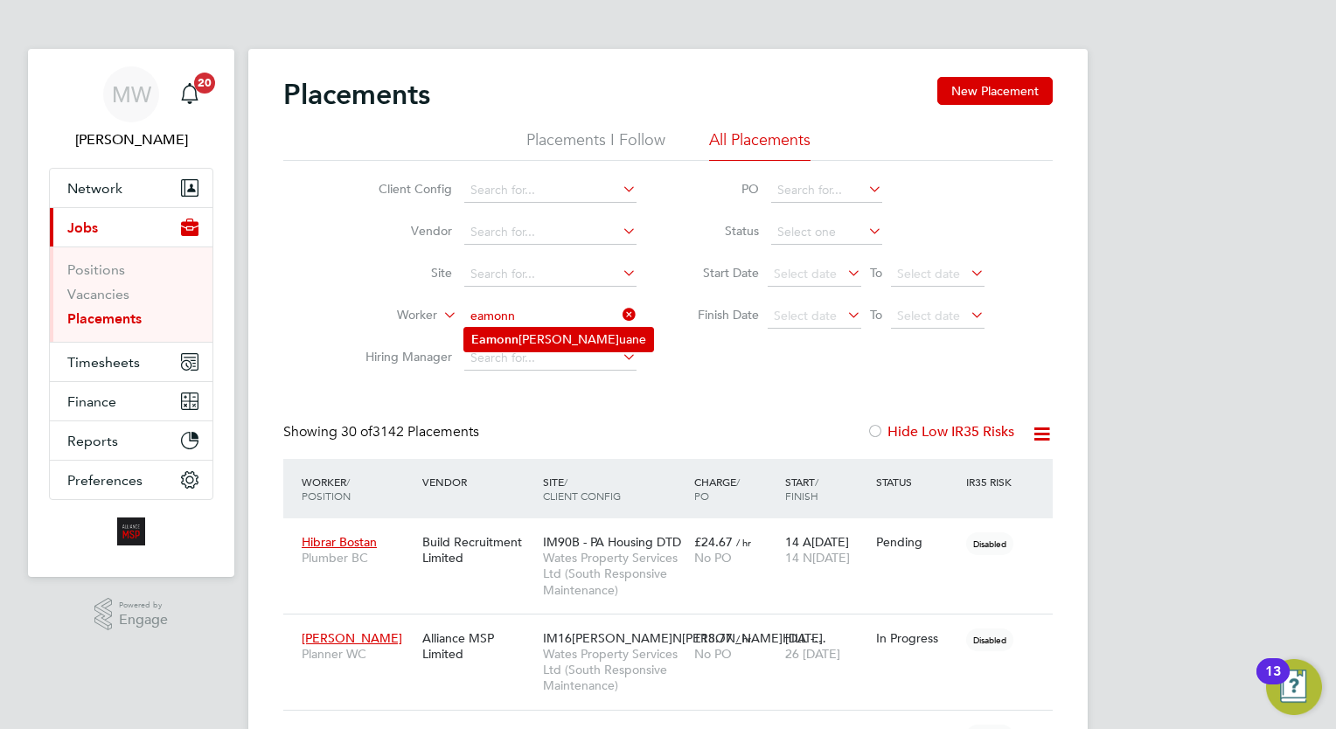
click at [556, 335] on li "Eamonn Ruane" at bounding box center [558, 340] width 189 height 24
type input "Eamonn Ruane"
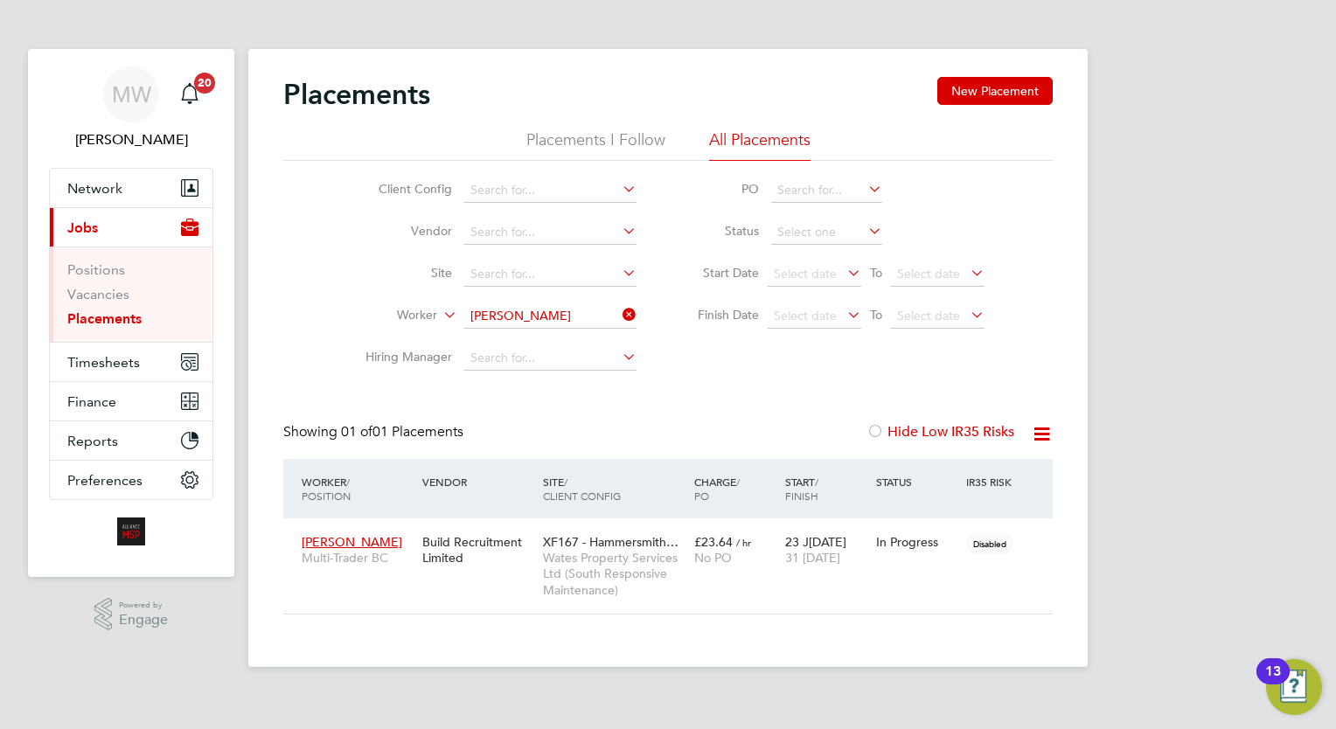
click at [619, 308] on icon at bounding box center [619, 314] width 0 height 24
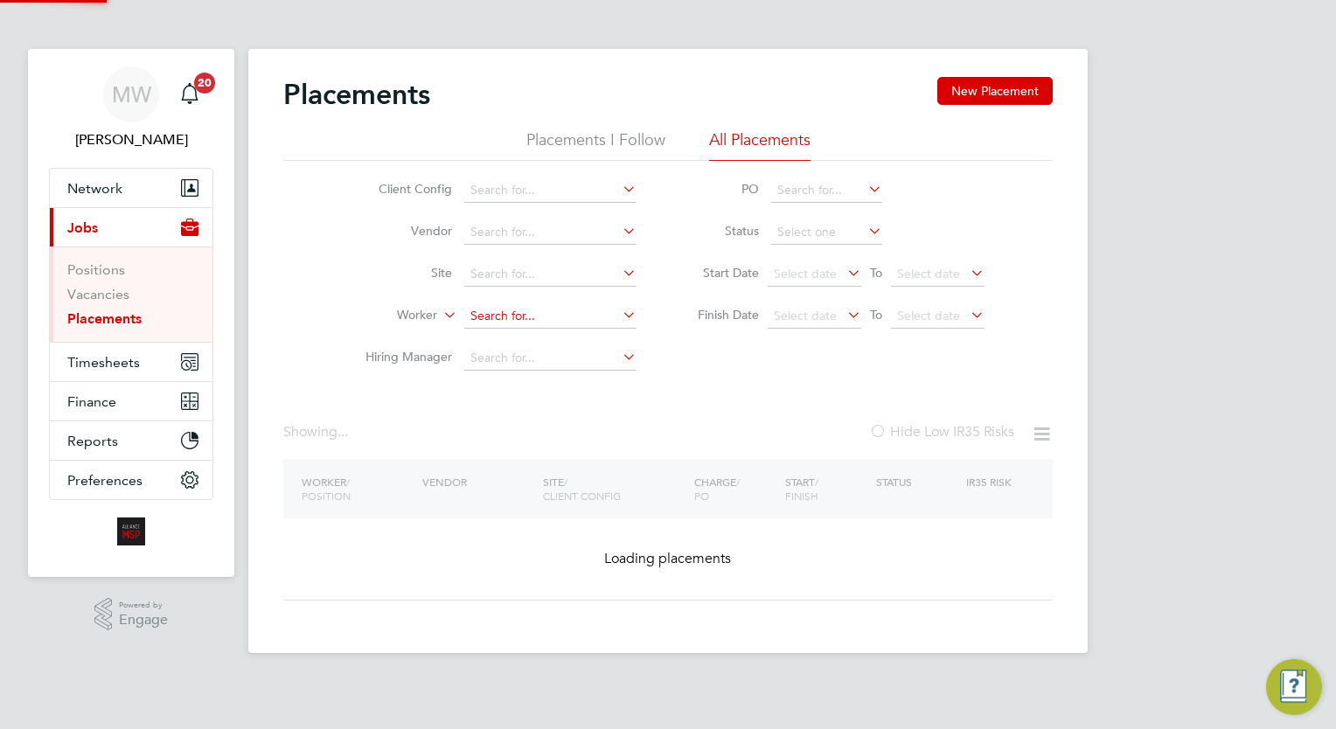
click at [535, 315] on input at bounding box center [550, 316] width 172 height 24
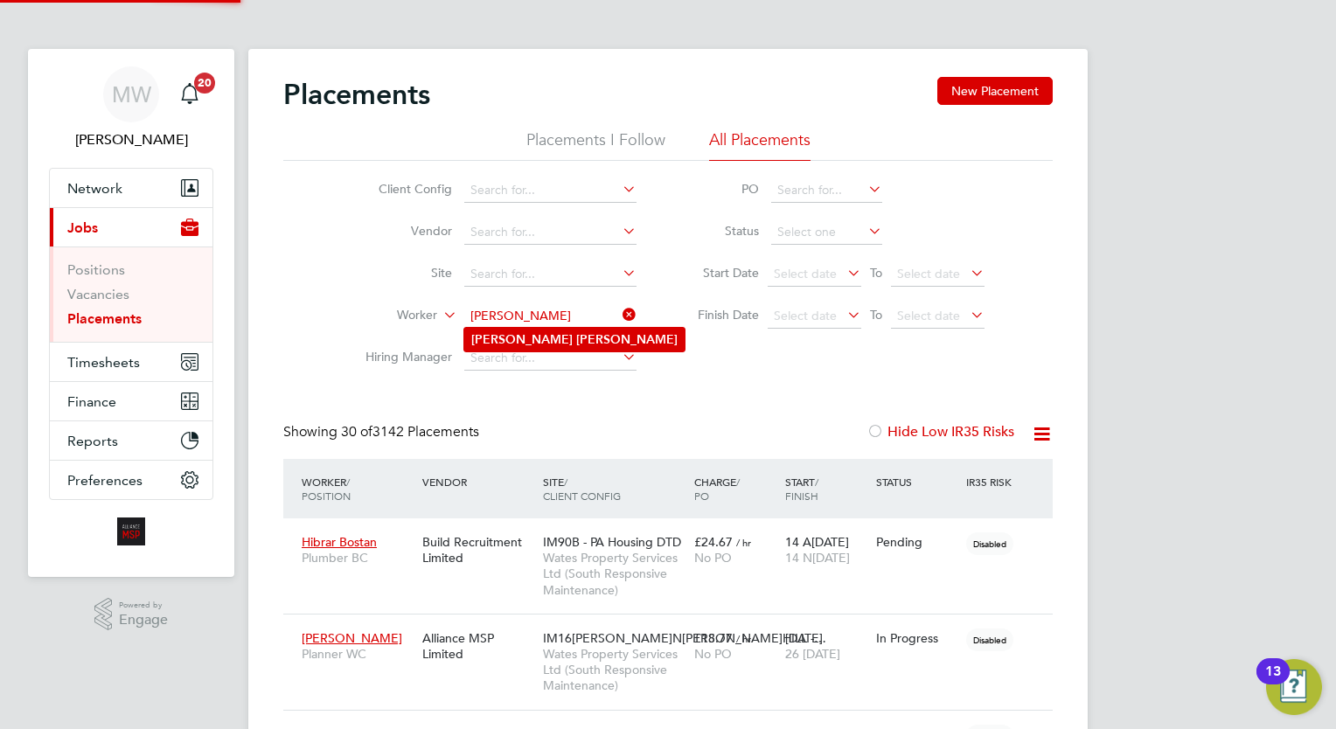
click at [553, 340] on li "Justin Smith" at bounding box center [574, 340] width 220 height 24
type input "Justin Smith"
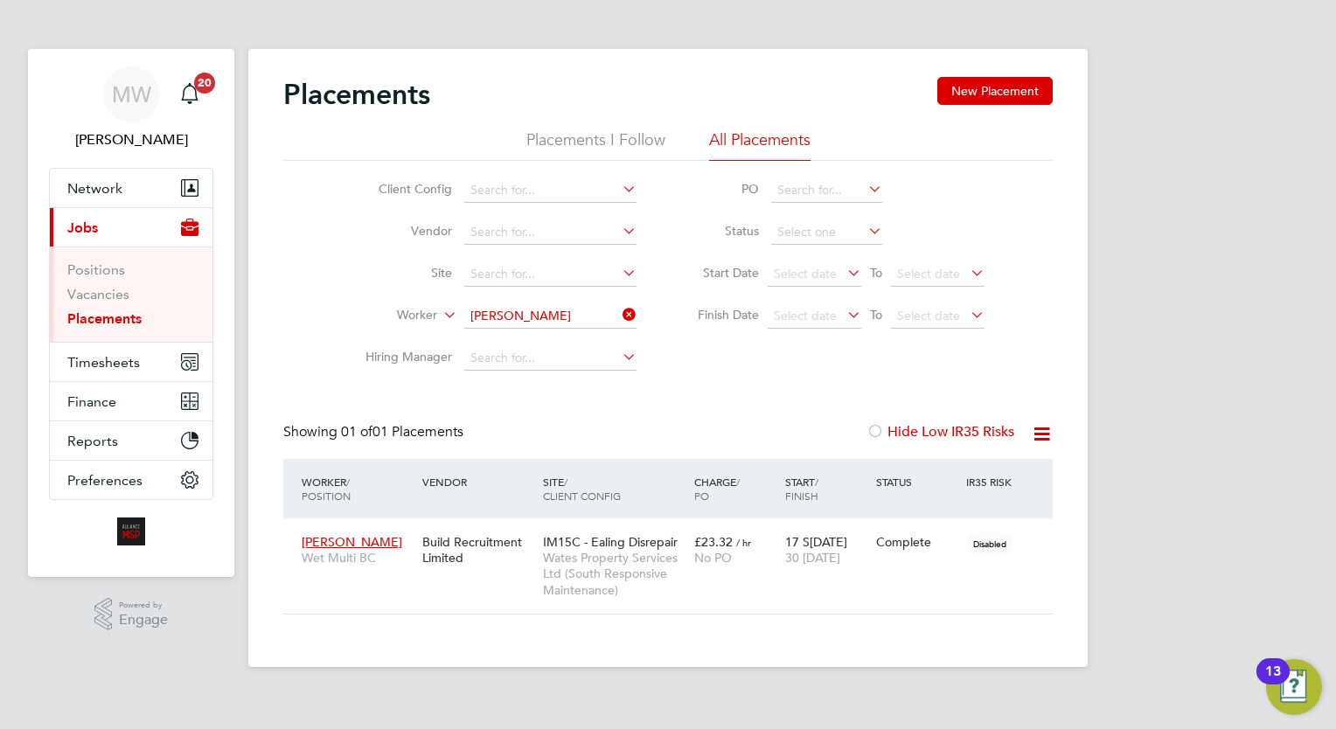
click at [619, 319] on icon at bounding box center [619, 314] width 0 height 24
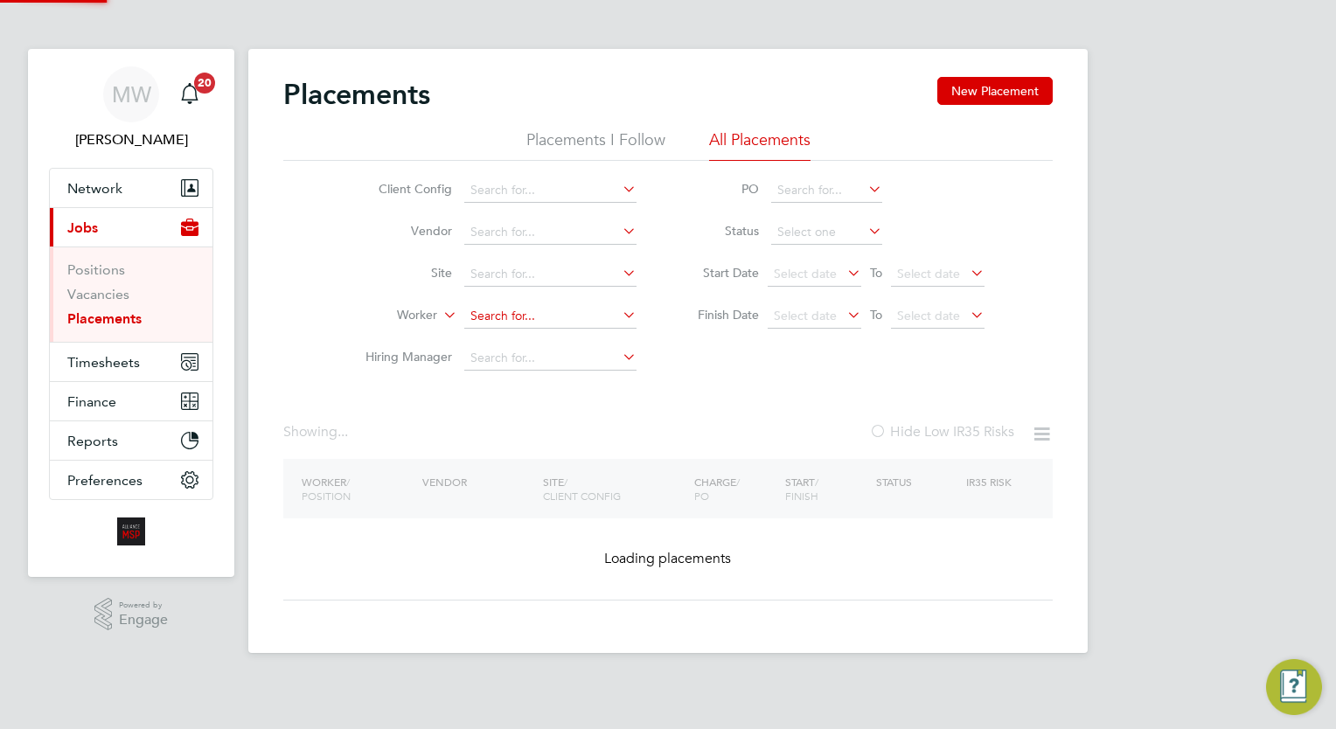
click at [545, 316] on input at bounding box center [550, 316] width 172 height 24
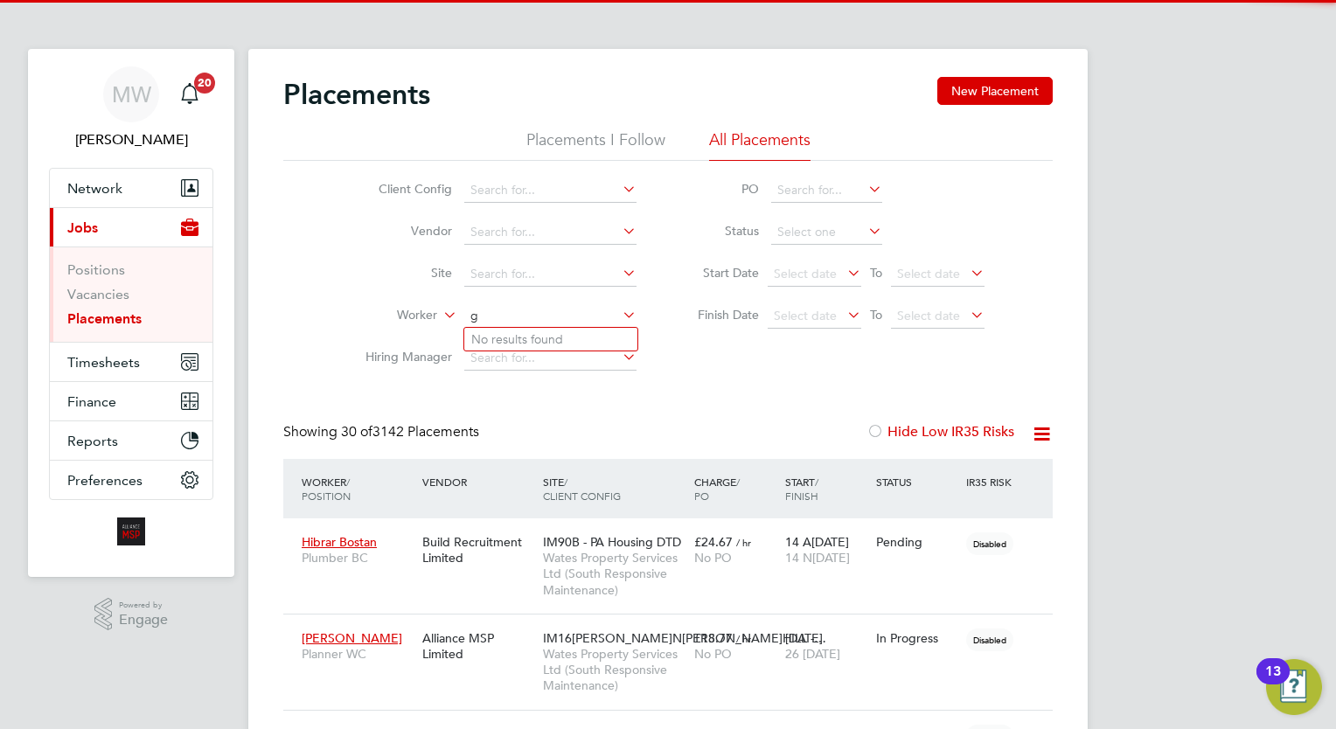
drag, startPoint x: 545, startPoint y: 316, endPoint x: 545, endPoint y: 305, distance: 11.4
click at [545, 305] on input "g" at bounding box center [550, 316] width 172 height 24
type input "george solo"
click at [566, 331] on li "No results found" at bounding box center [550, 339] width 173 height 23
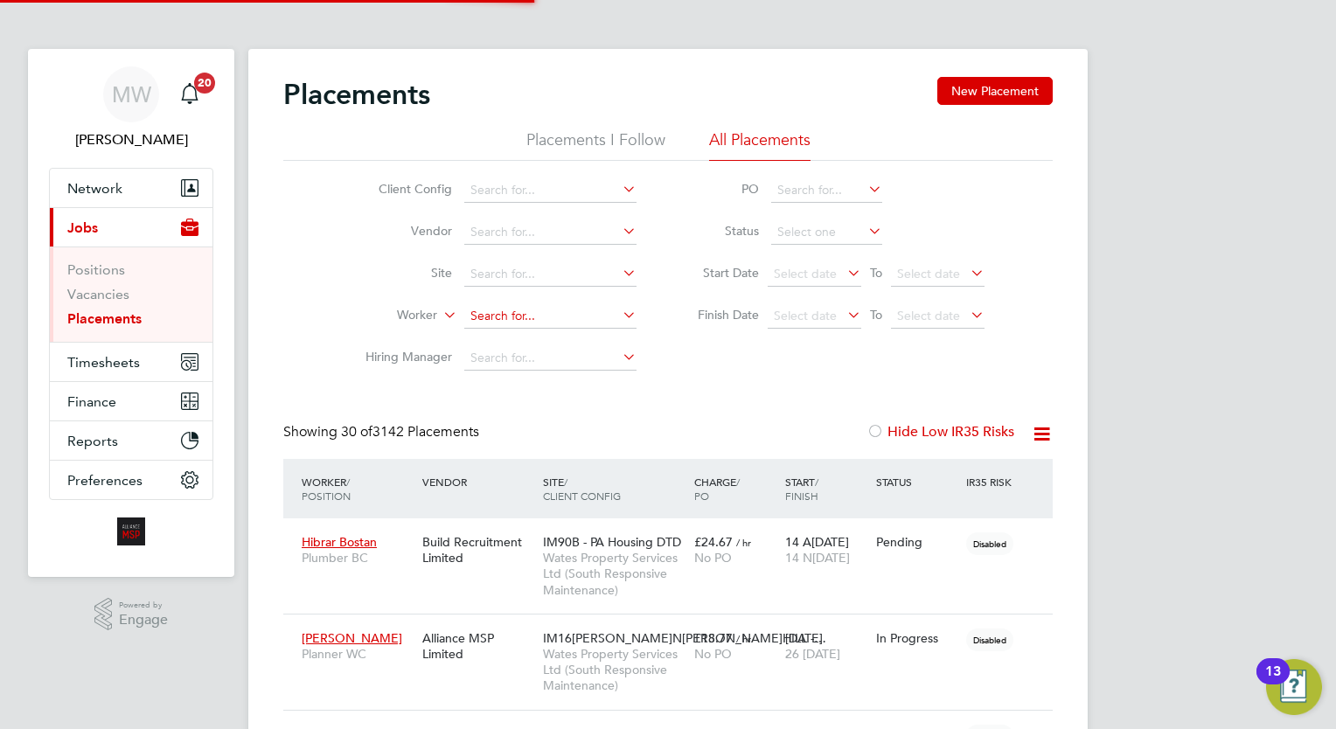
click at [551, 325] on input at bounding box center [550, 316] width 172 height 24
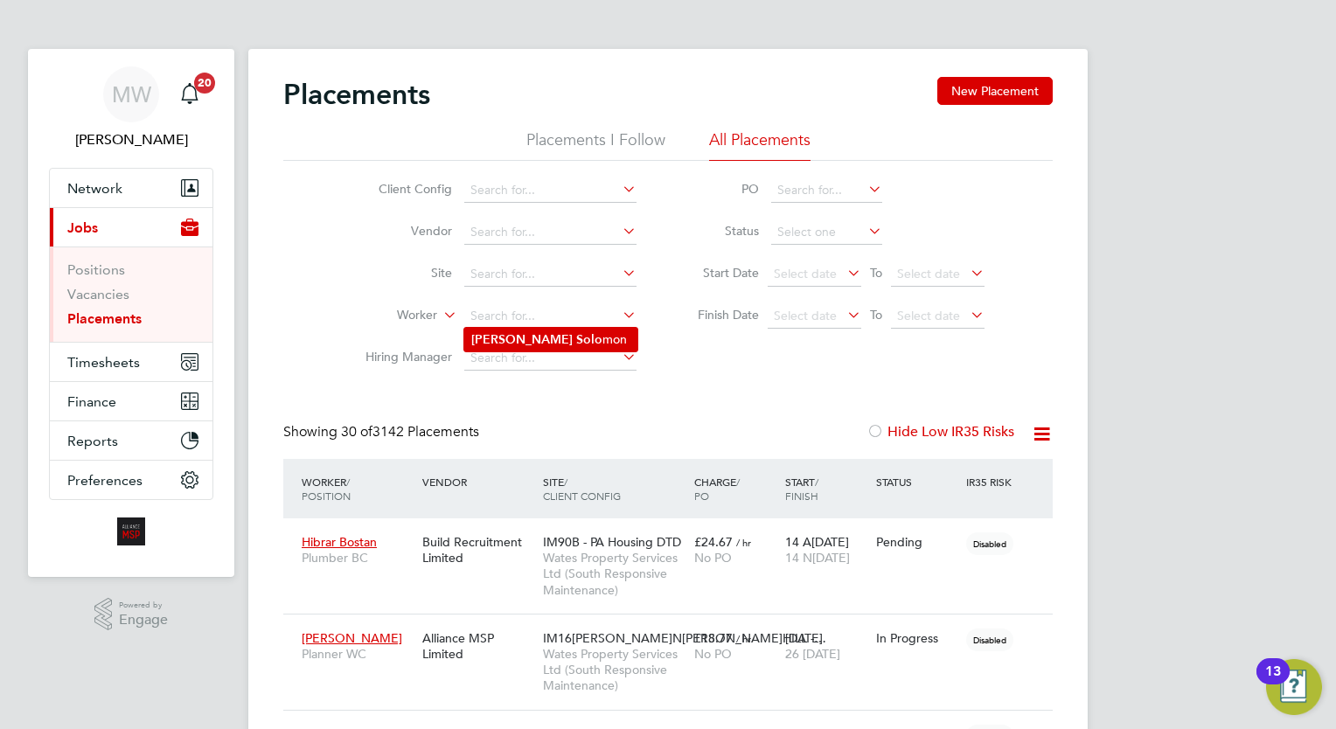
click at [559, 334] on li "George Solo mon" at bounding box center [550, 340] width 173 height 24
type input "[PERSON_NAME]"
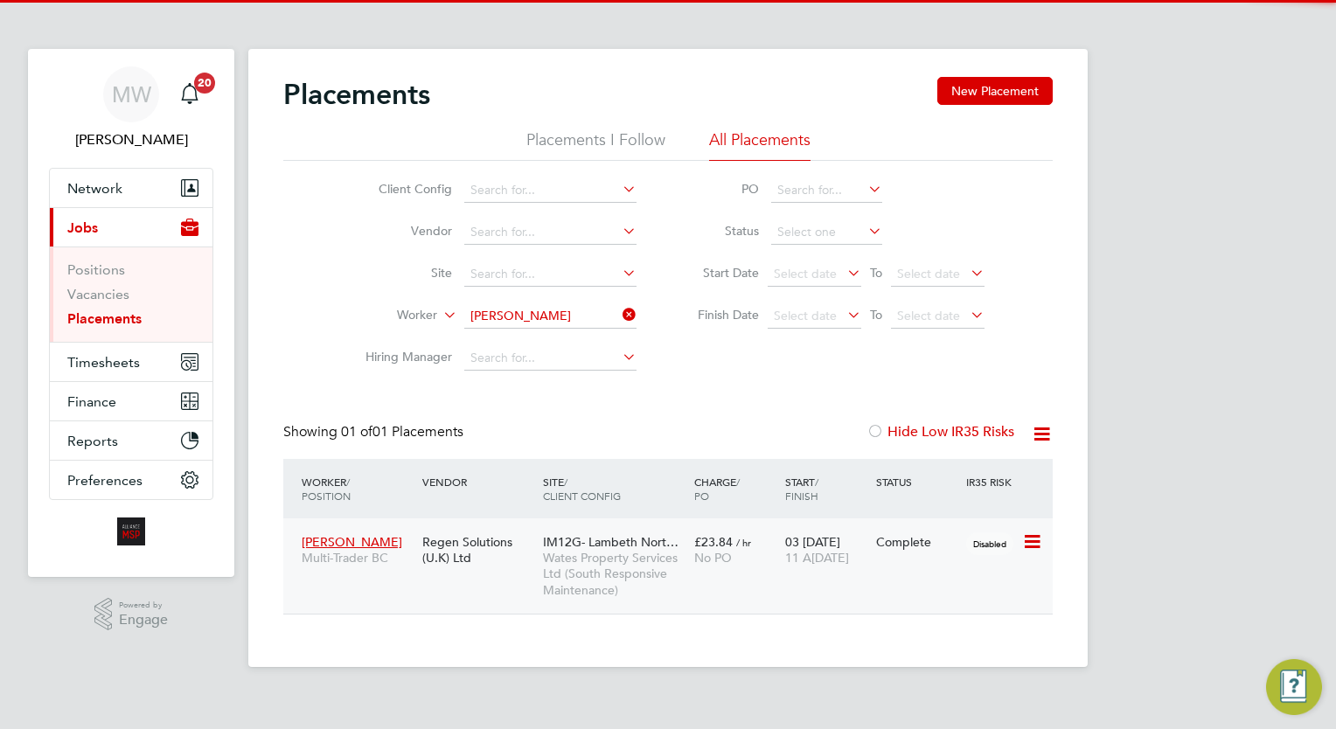
click at [636, 545] on span "IM12G- Lambeth Nort…" at bounding box center [610, 542] width 135 height 16
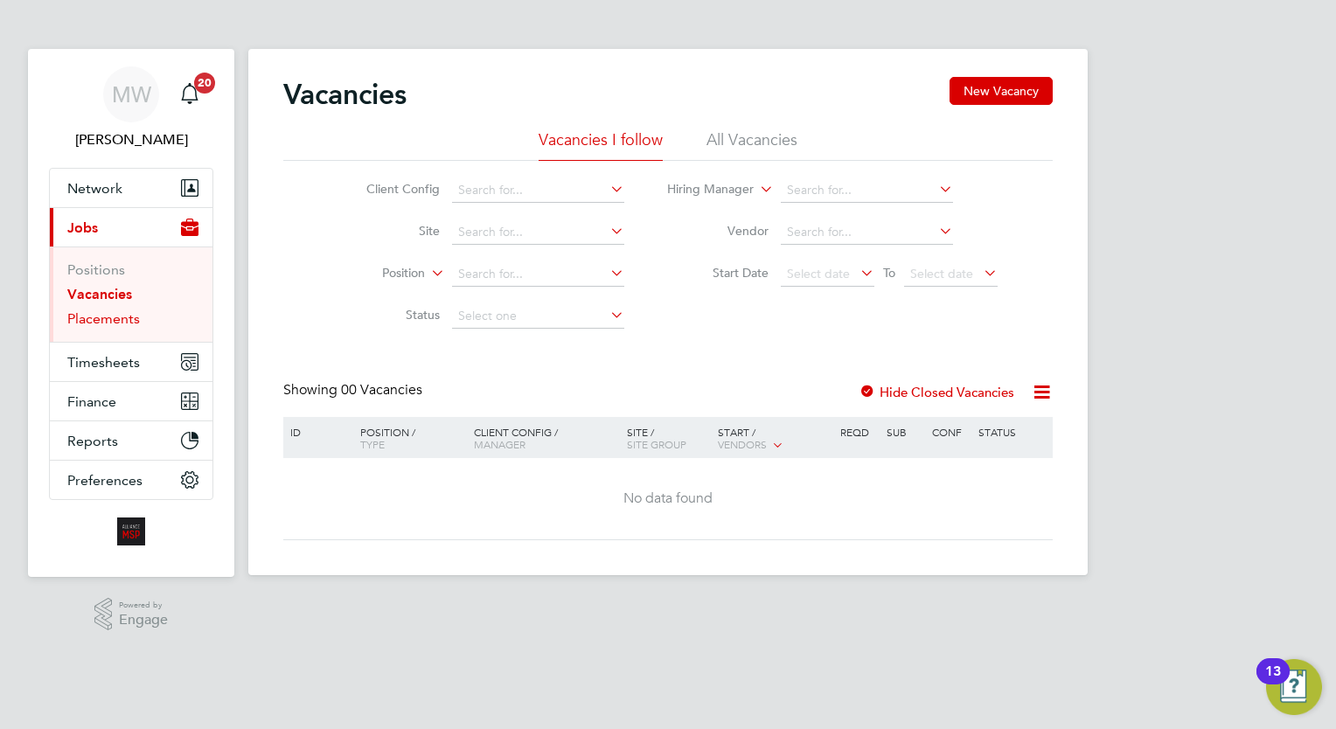
click at [129, 313] on link "Placements" at bounding box center [103, 318] width 73 height 17
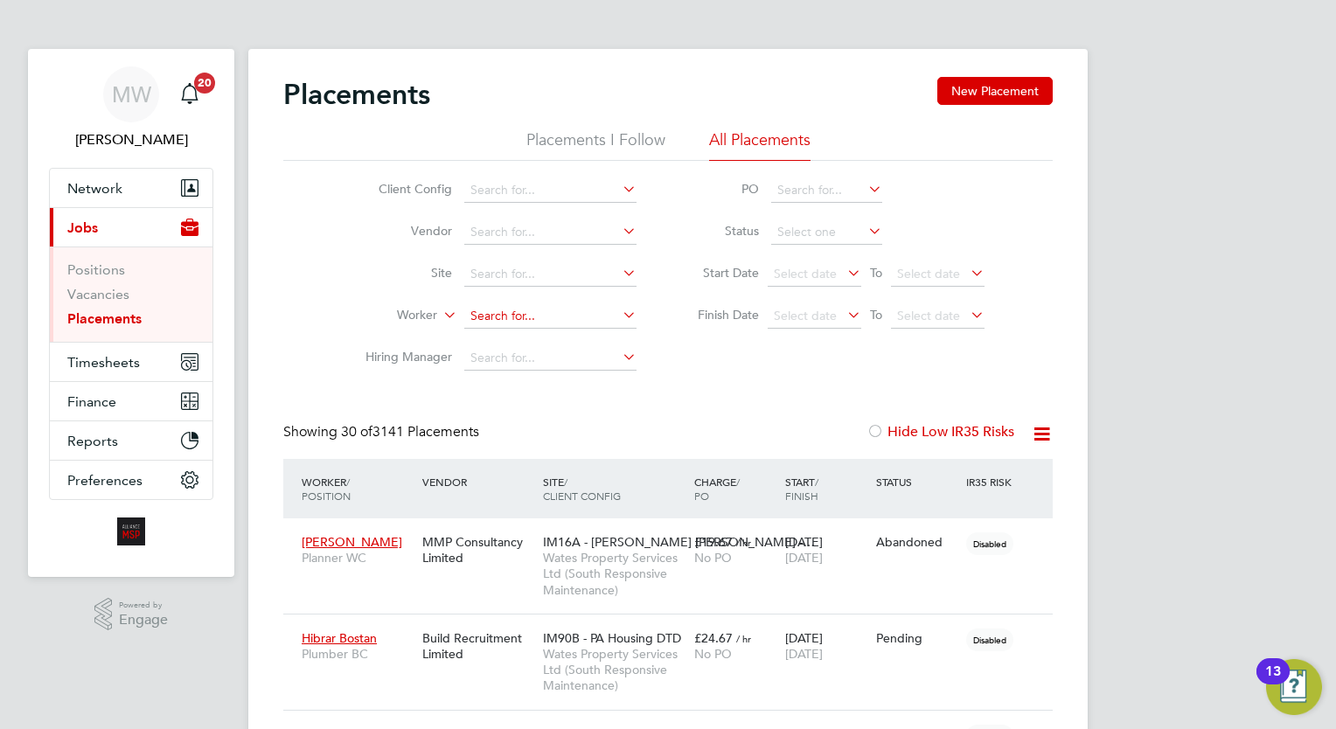
click at [538, 312] on input at bounding box center [550, 316] width 172 height 24
click at [552, 334] on li "[PERSON_NAME]" at bounding box center [550, 340] width 173 height 24
type input "[PERSON_NAME]"
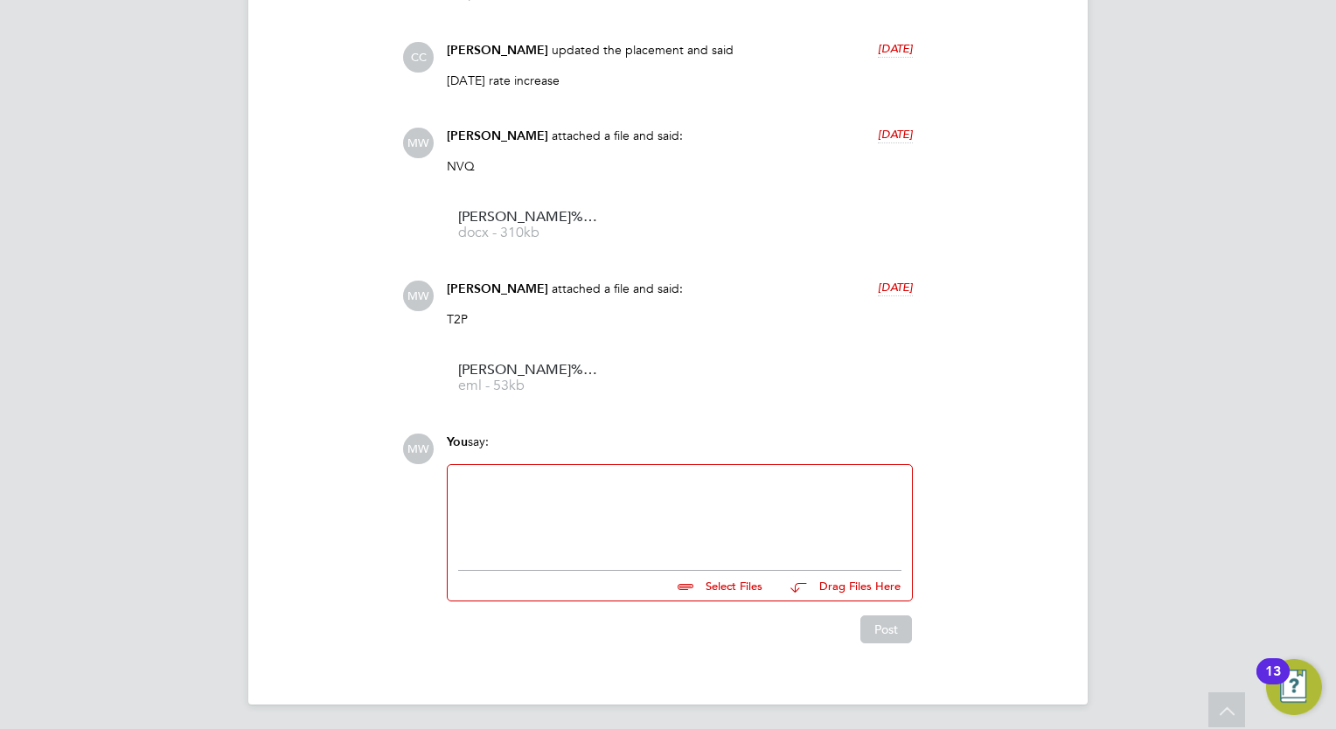
click at [713, 622] on div "Post" at bounding box center [679, 629] width 466 height 28
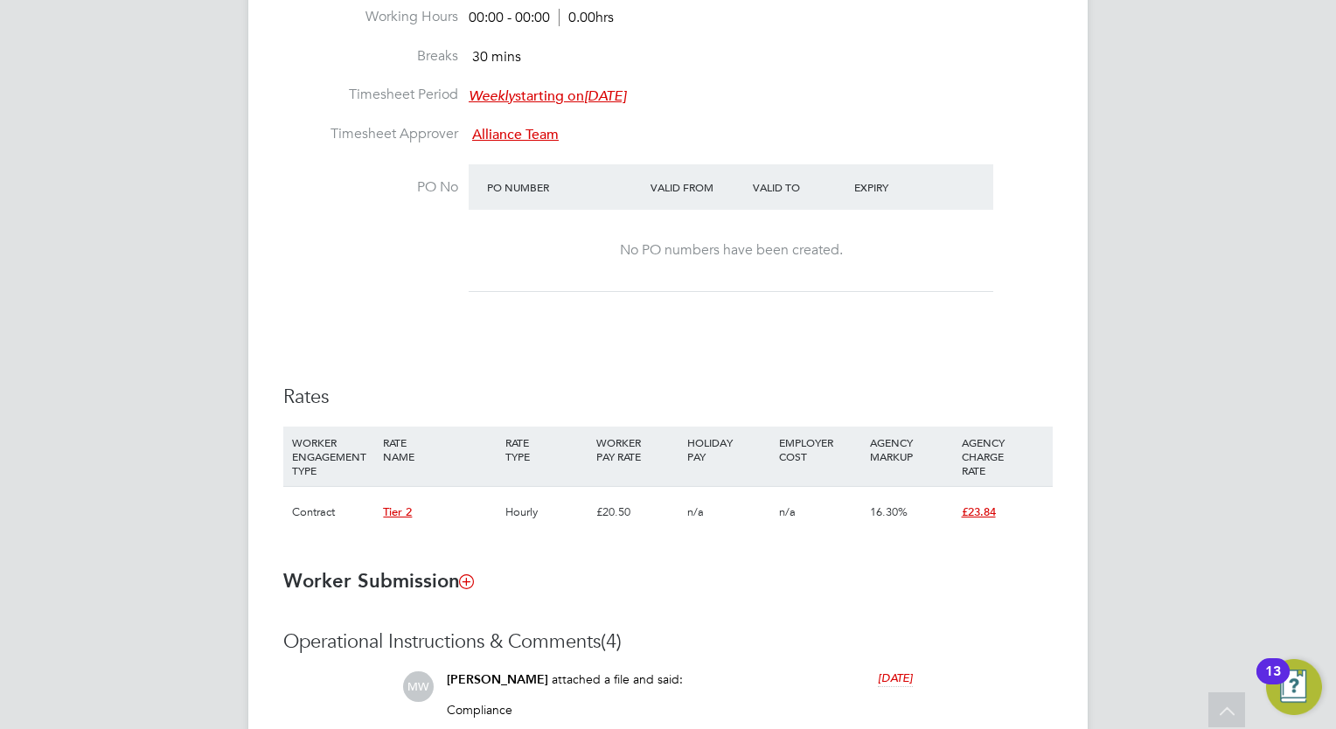
scroll to position [226, 0]
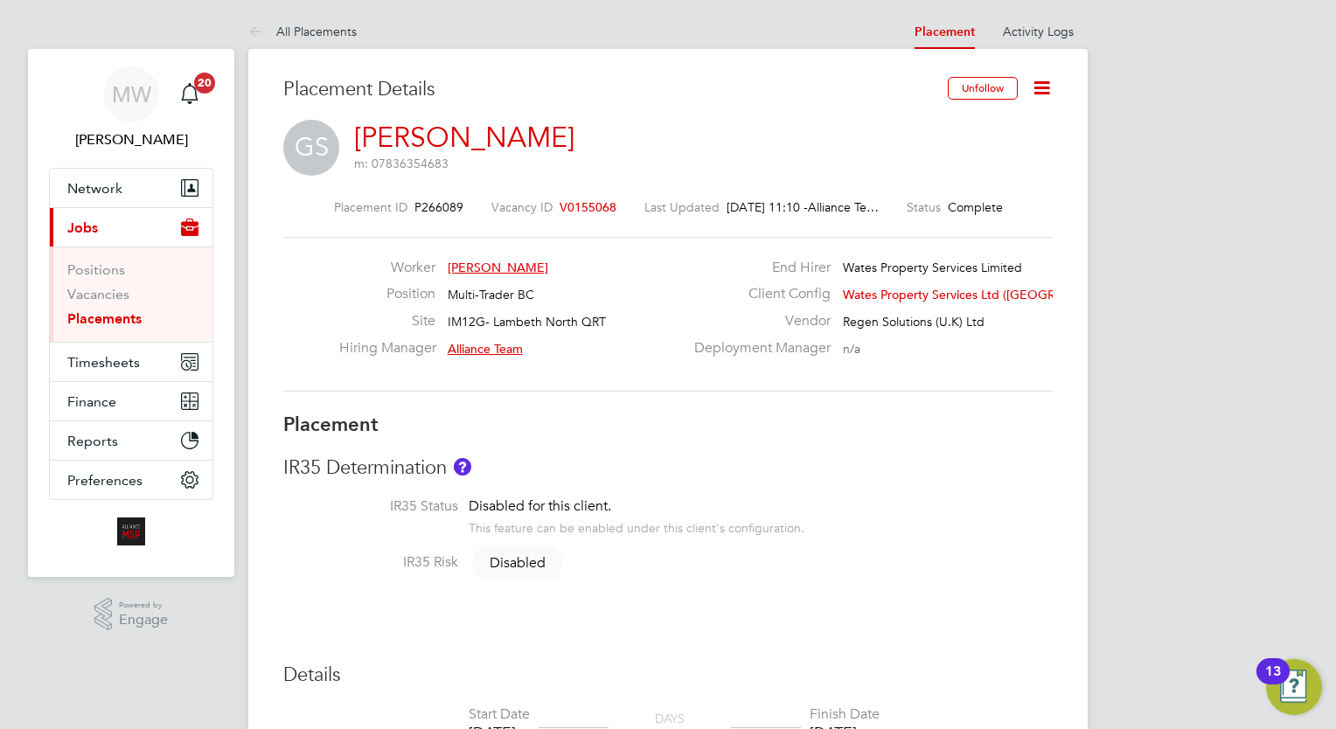
click at [124, 318] on link "Placements" at bounding box center [104, 318] width 74 height 17
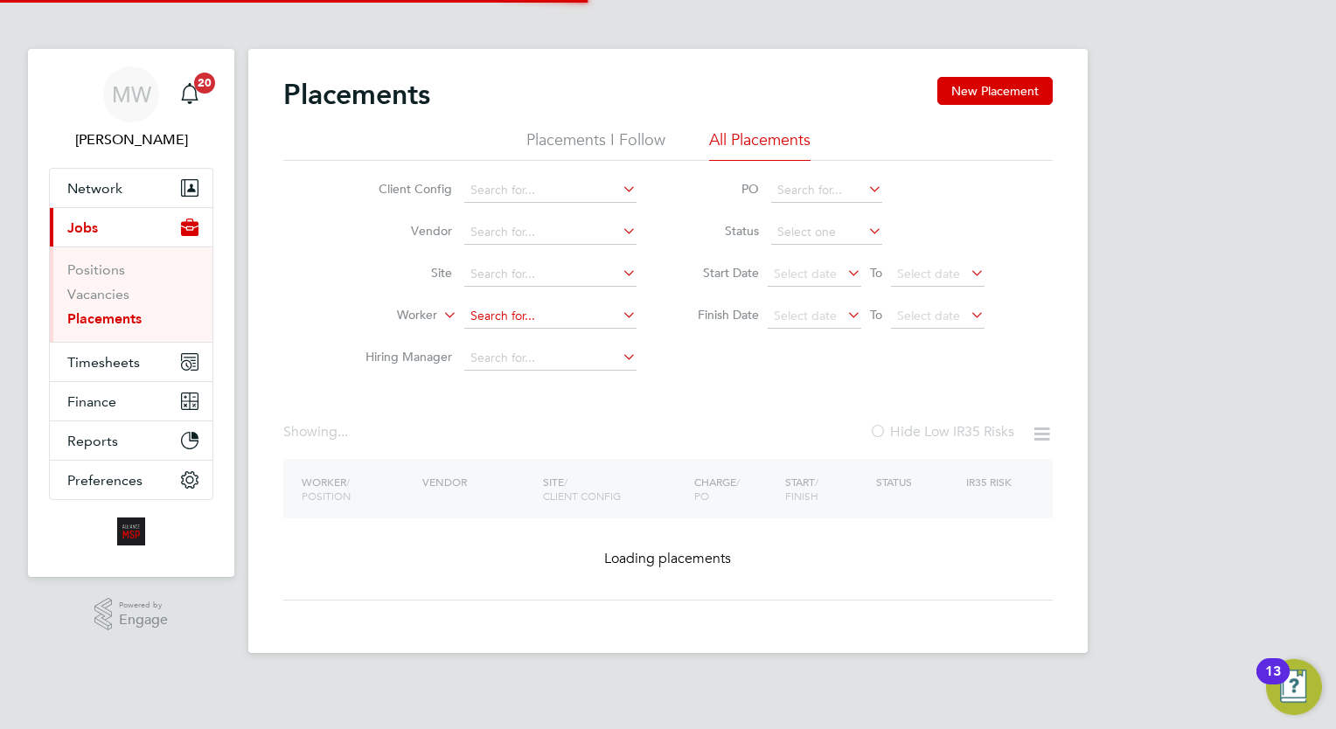
click at [530, 311] on input at bounding box center [550, 316] width 172 height 24
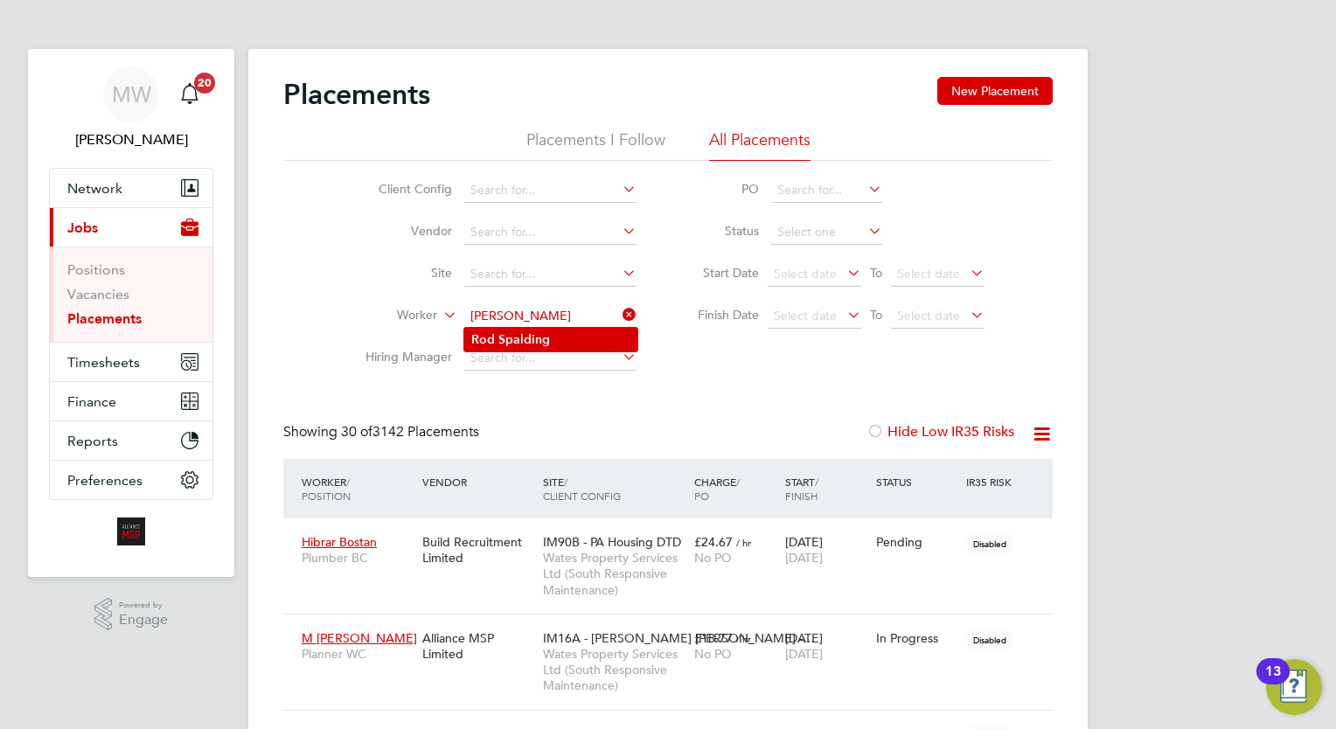
click at [542, 334] on b "Spalding" at bounding box center [524, 339] width 52 height 15
type input "[PERSON_NAME]"
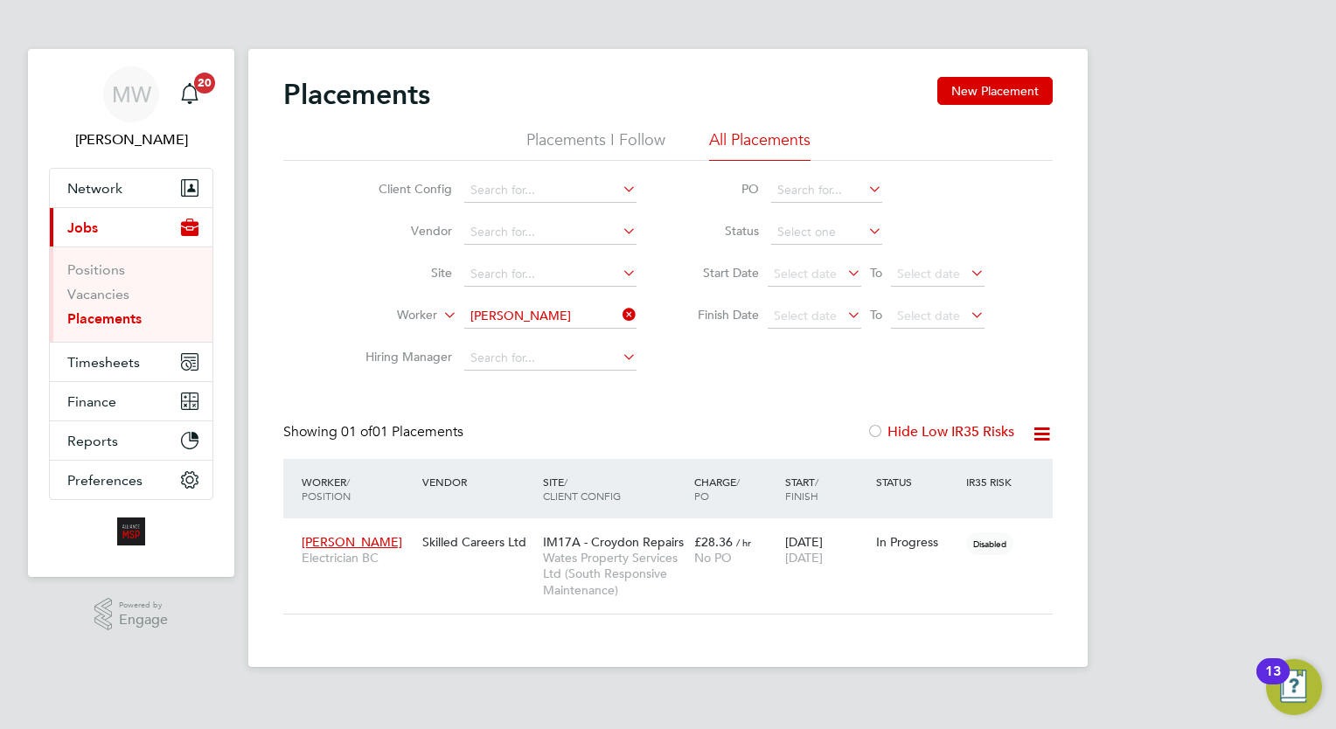
click at [619, 304] on icon at bounding box center [619, 314] width 0 height 24
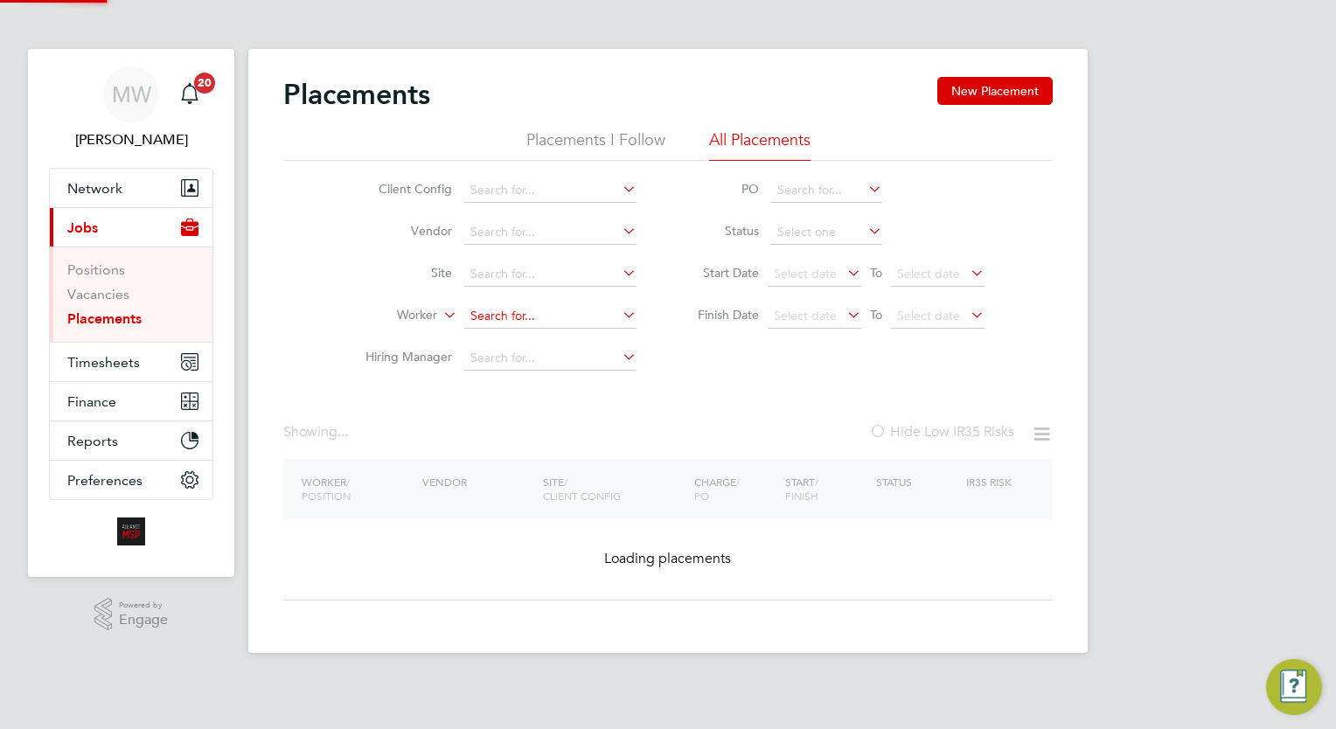
click at [596, 309] on input at bounding box center [550, 316] width 172 height 24
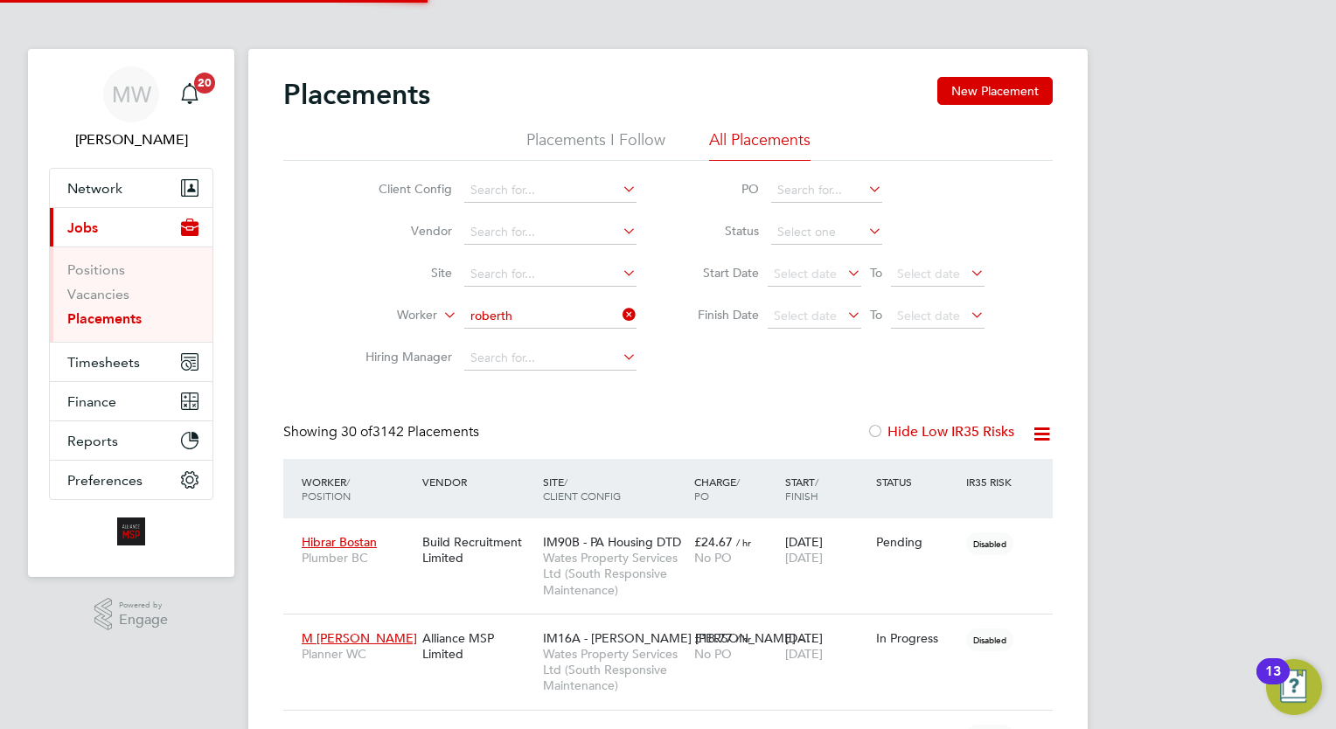
click at [570, 341] on li "[PERSON_NAME]" at bounding box center [550, 340] width 173 height 24
type input "[PERSON_NAME]"
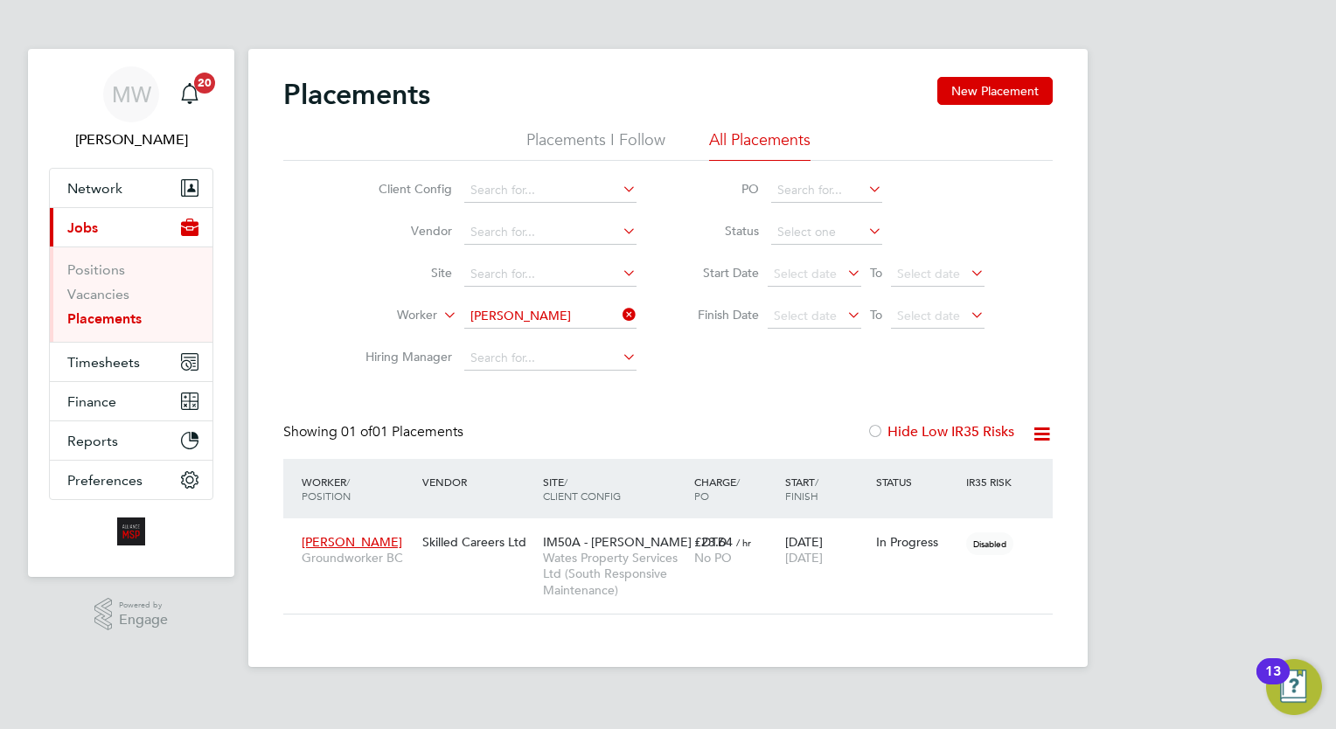
click at [619, 315] on icon at bounding box center [619, 314] width 0 height 24
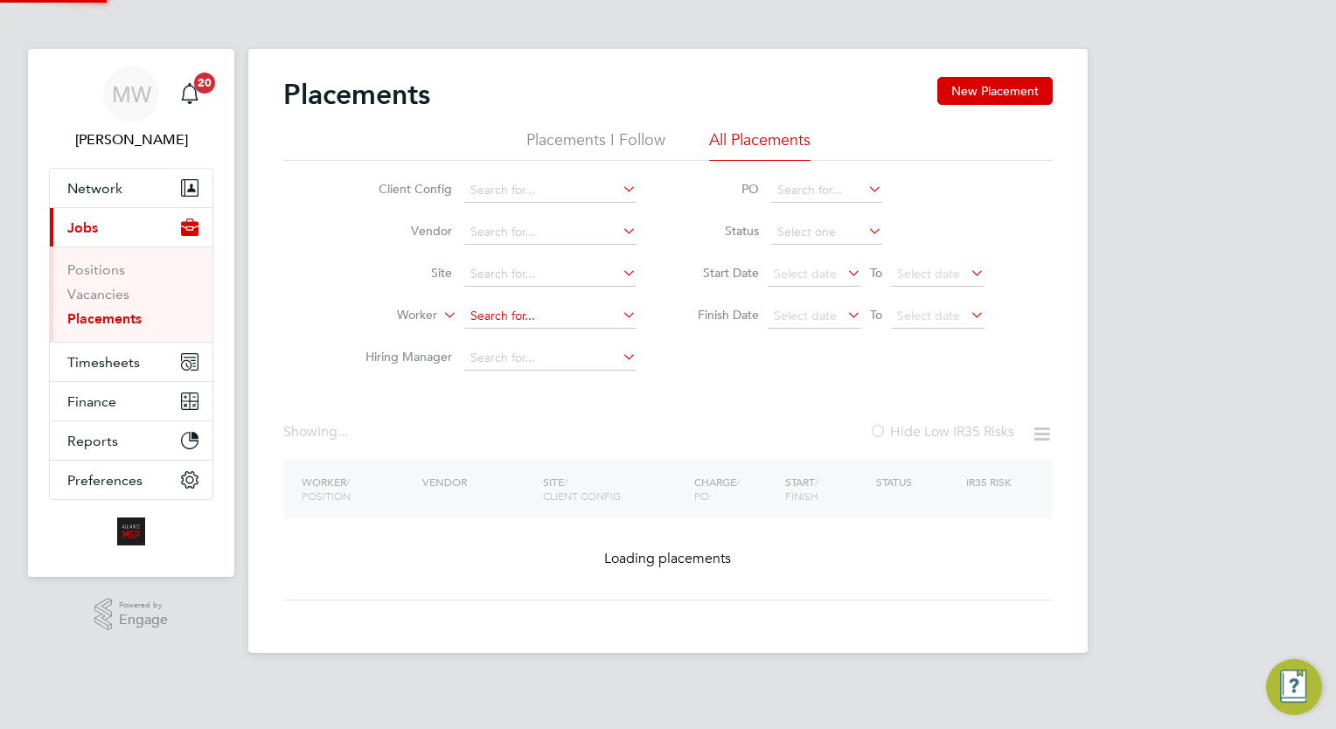
click at [559, 314] on input at bounding box center [550, 316] width 172 height 24
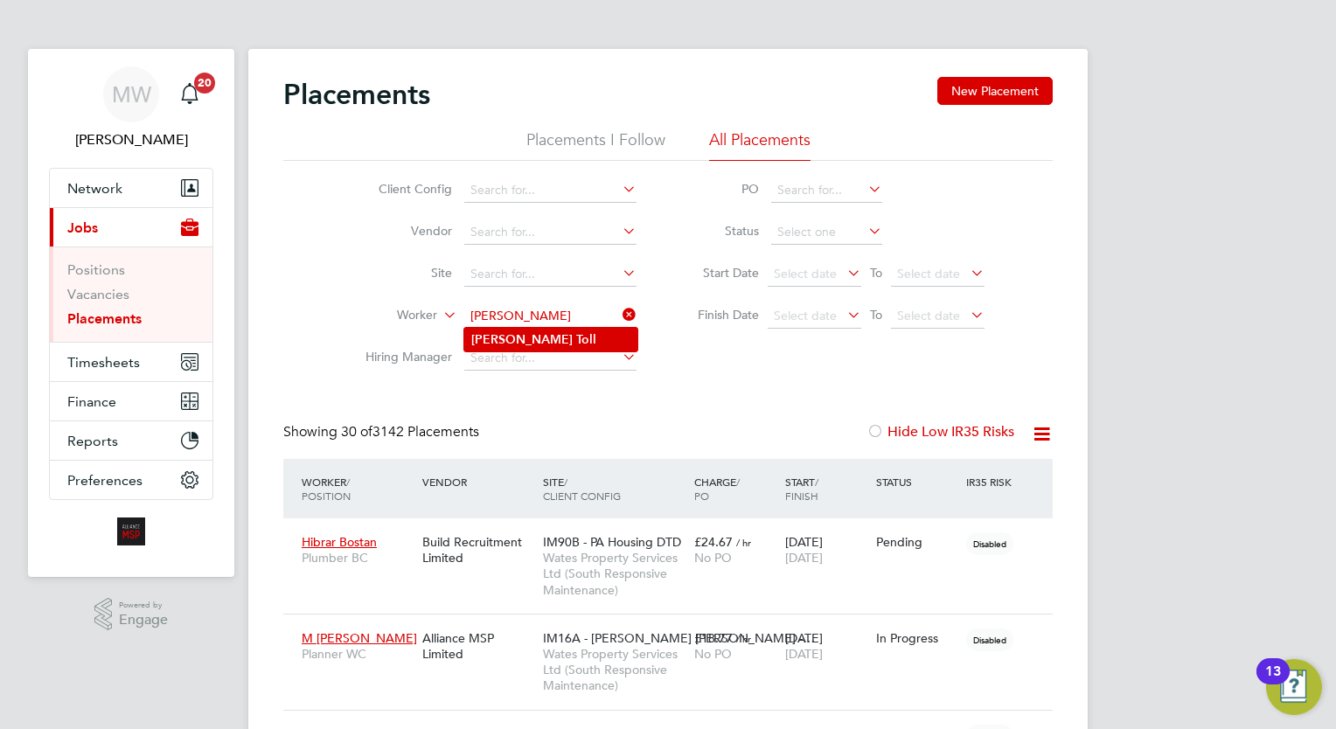
click at [548, 332] on li "[PERSON_NAME]" at bounding box center [550, 340] width 173 height 24
type input "[PERSON_NAME]"
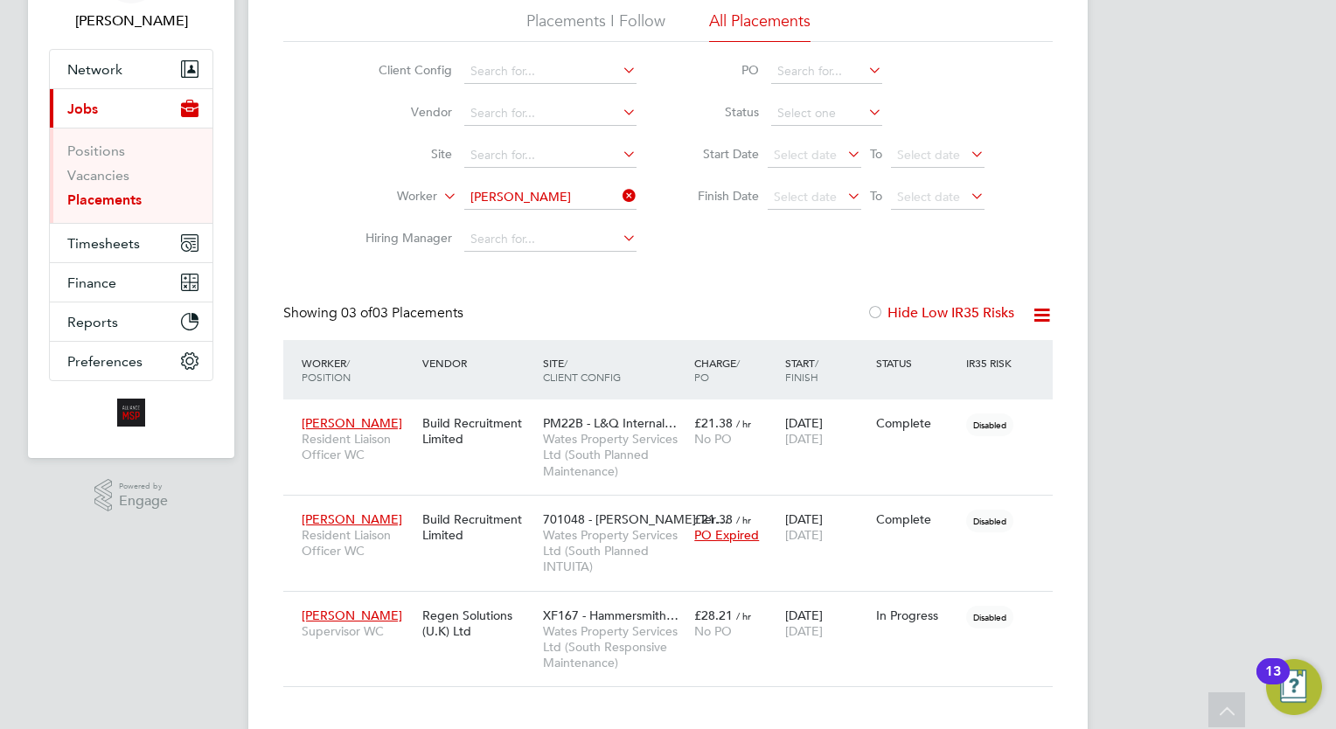
click at [619, 195] on icon at bounding box center [619, 196] width 0 height 24
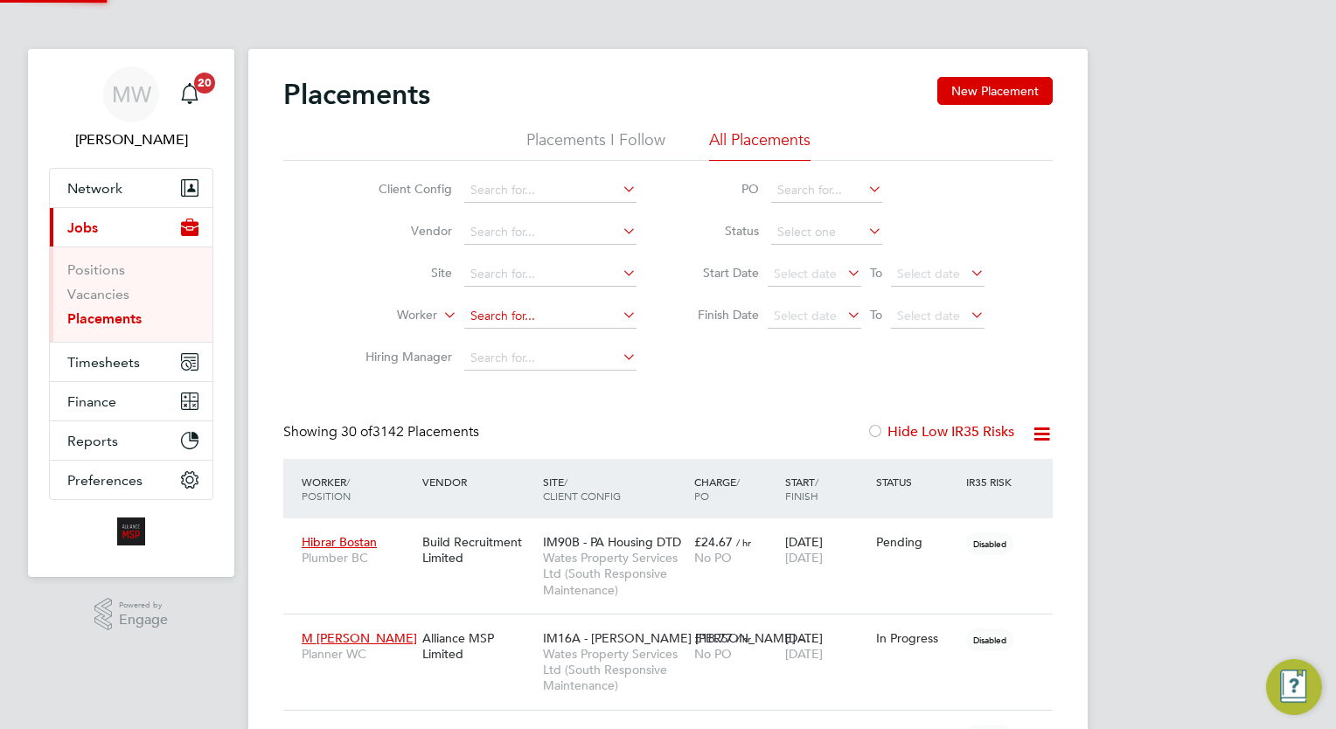
click at [538, 324] on input at bounding box center [550, 316] width 172 height 24
click at [576, 341] on b "Ventour" at bounding box center [598, 339] width 45 height 15
type input "[PERSON_NAME]"
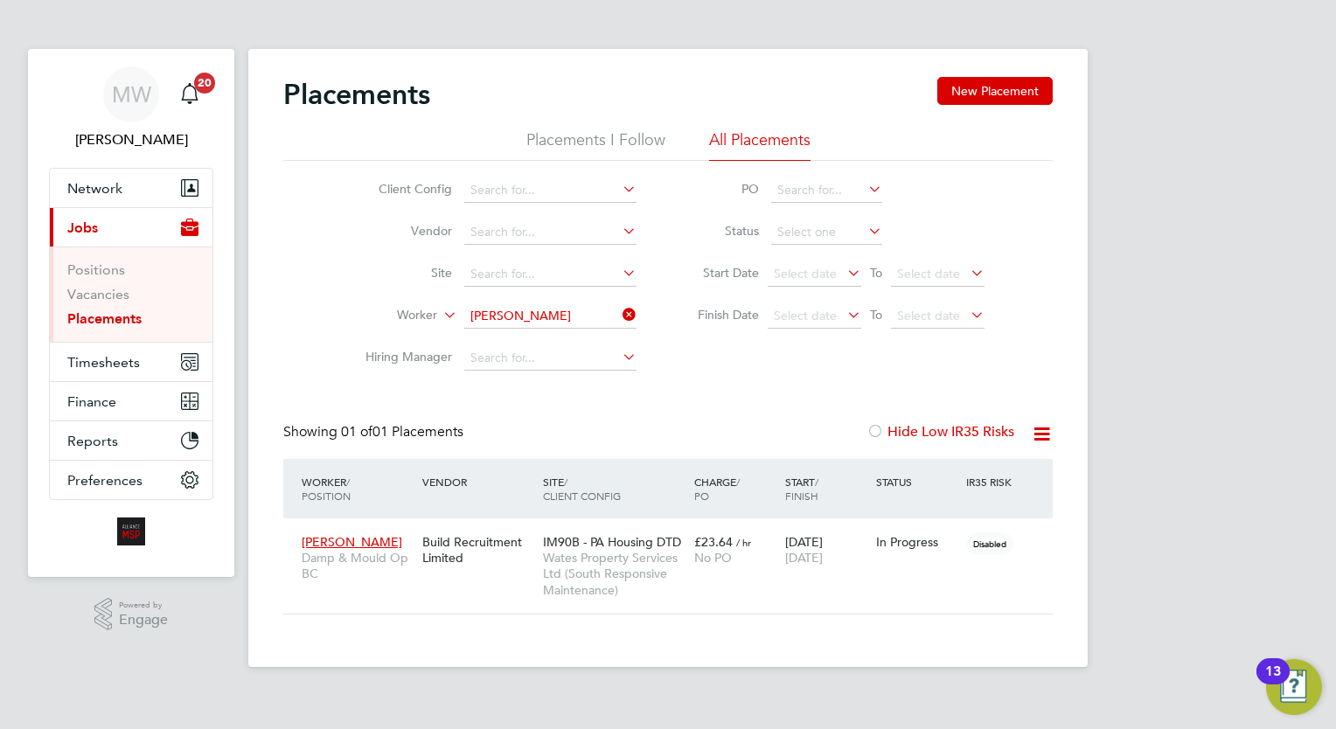
click at [619, 310] on icon at bounding box center [619, 314] width 0 height 24
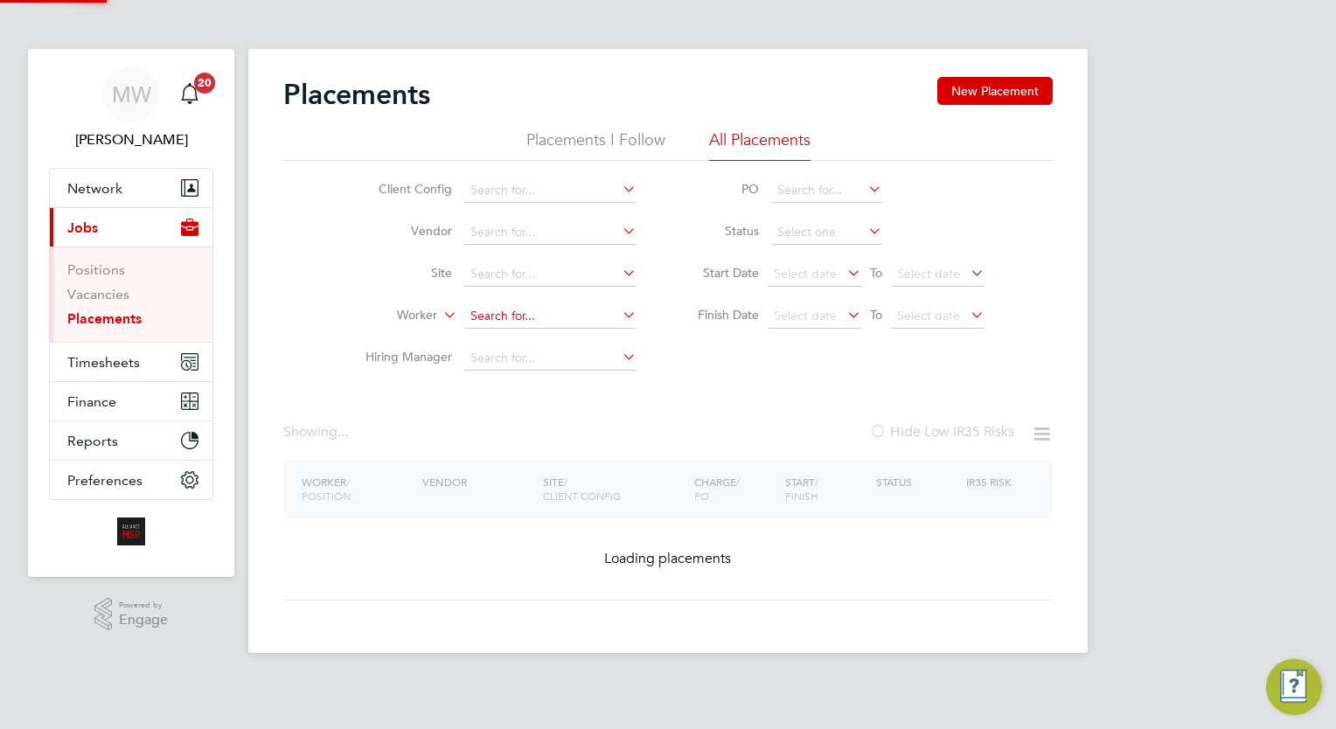
click at [564, 317] on input at bounding box center [550, 316] width 172 height 24
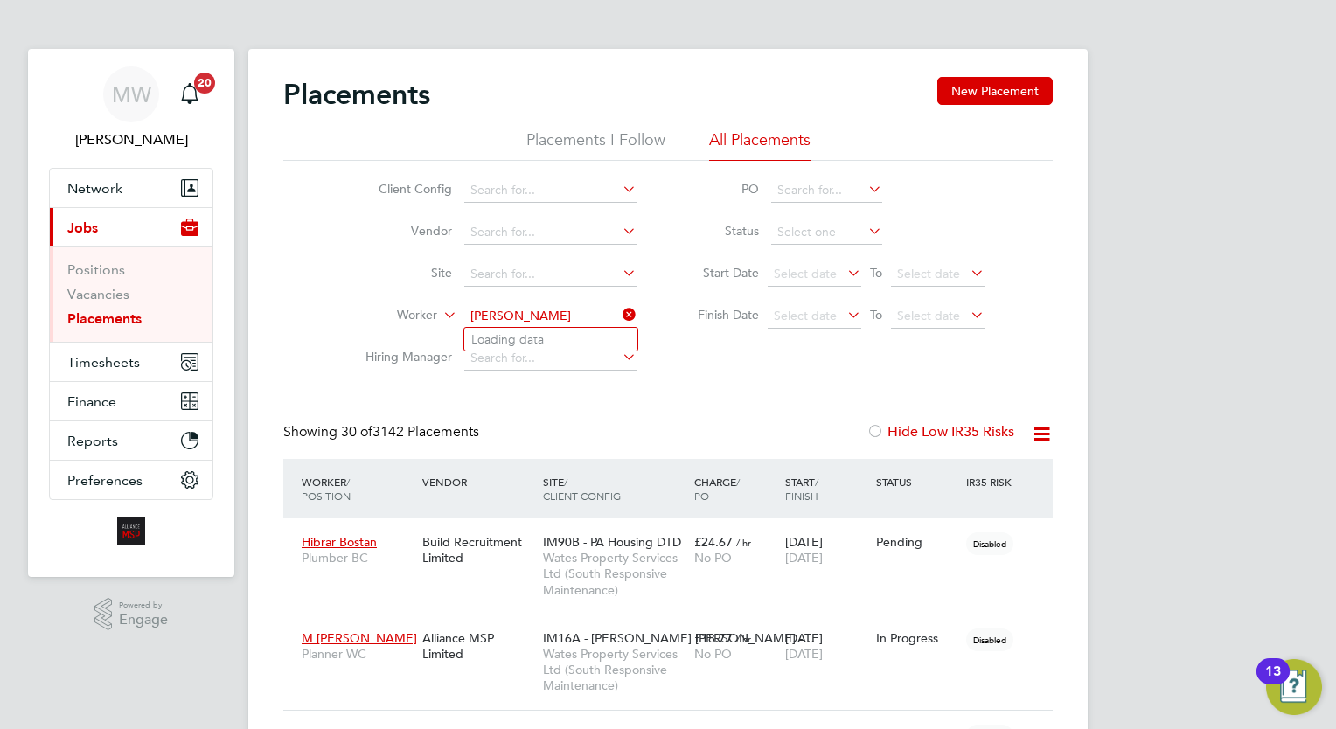
type input "[PERSON_NAME]"
click at [564, 317] on input at bounding box center [550, 316] width 172 height 24
click at [568, 337] on li "[PERSON_NAME] ll" at bounding box center [550, 340] width 173 height 24
type input "[PERSON_NAME]"
